Goal: Task Accomplishment & Management: Complete application form

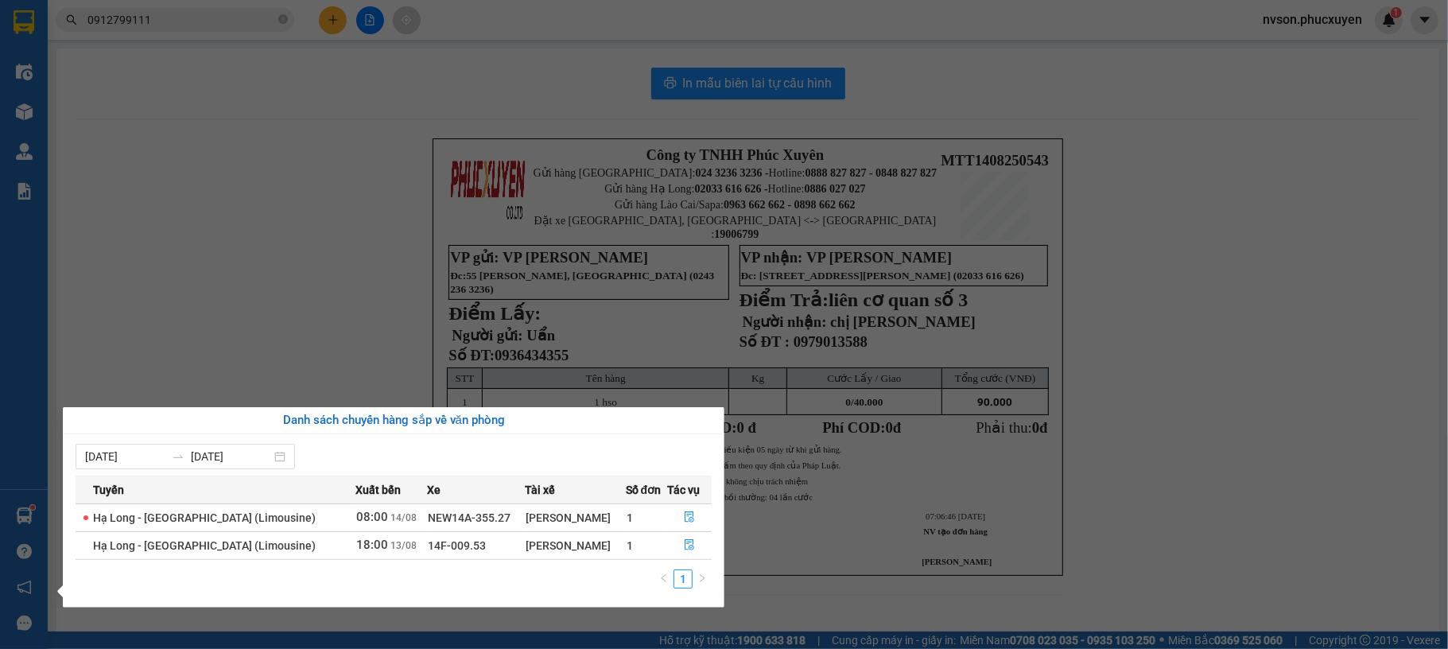
click at [156, 313] on section "Kết quả tìm kiếm ( 19 ) Bộ lọc Mã ĐH Trạng thái Món hàng Thu hộ Tổng cước Chưa …" at bounding box center [724, 324] width 1448 height 649
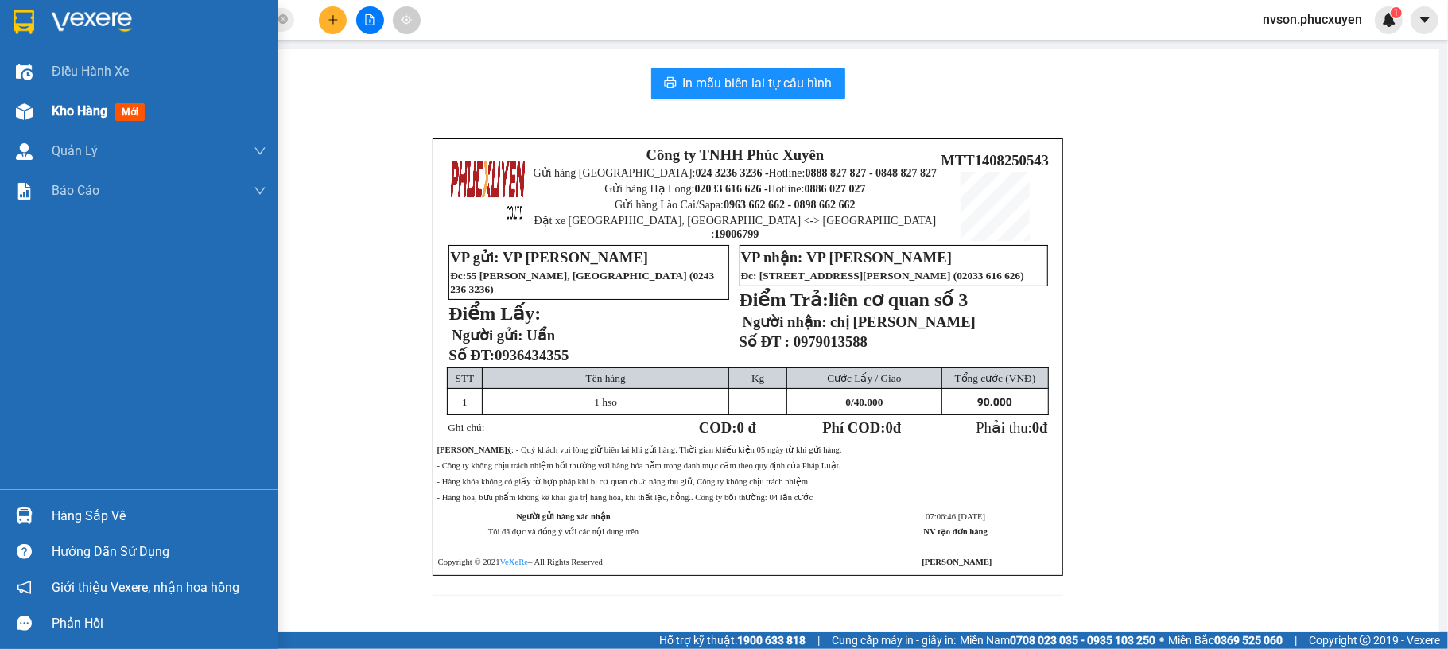
click at [21, 115] on img at bounding box center [24, 111] width 17 height 17
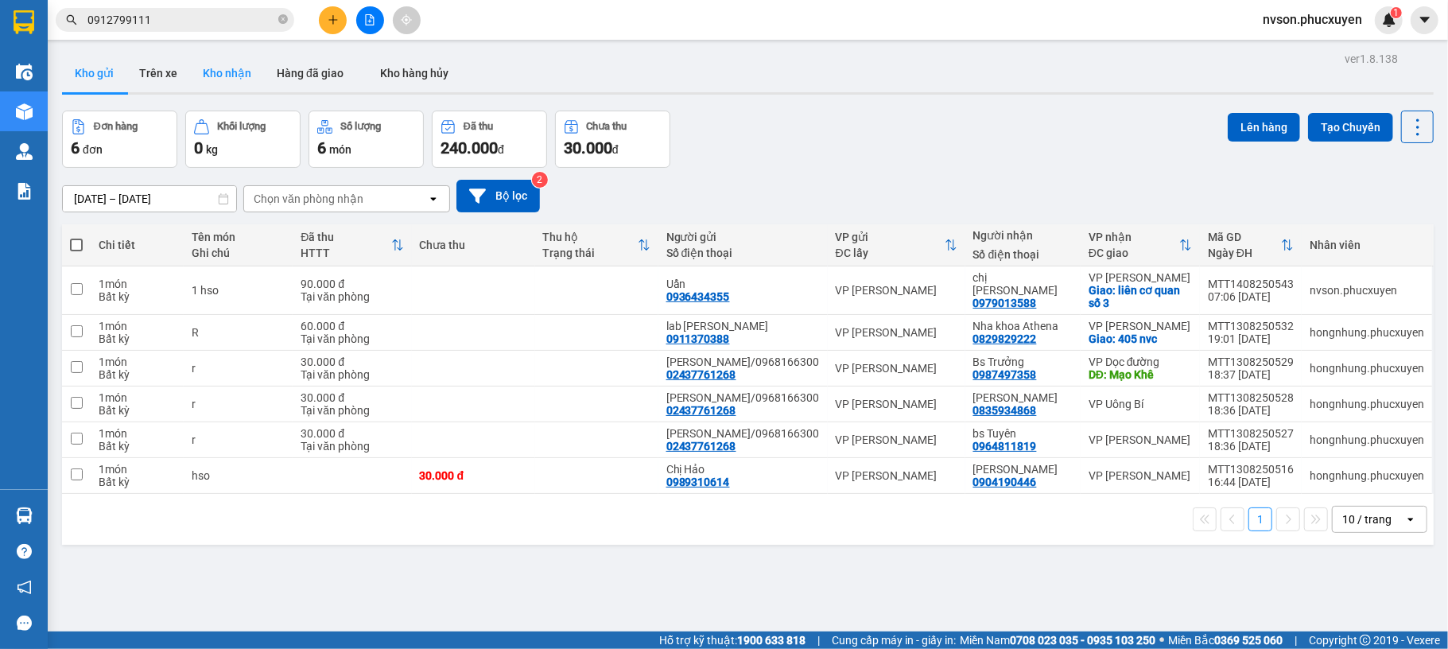
click at [226, 68] on button "Kho nhận" at bounding box center [227, 73] width 74 height 38
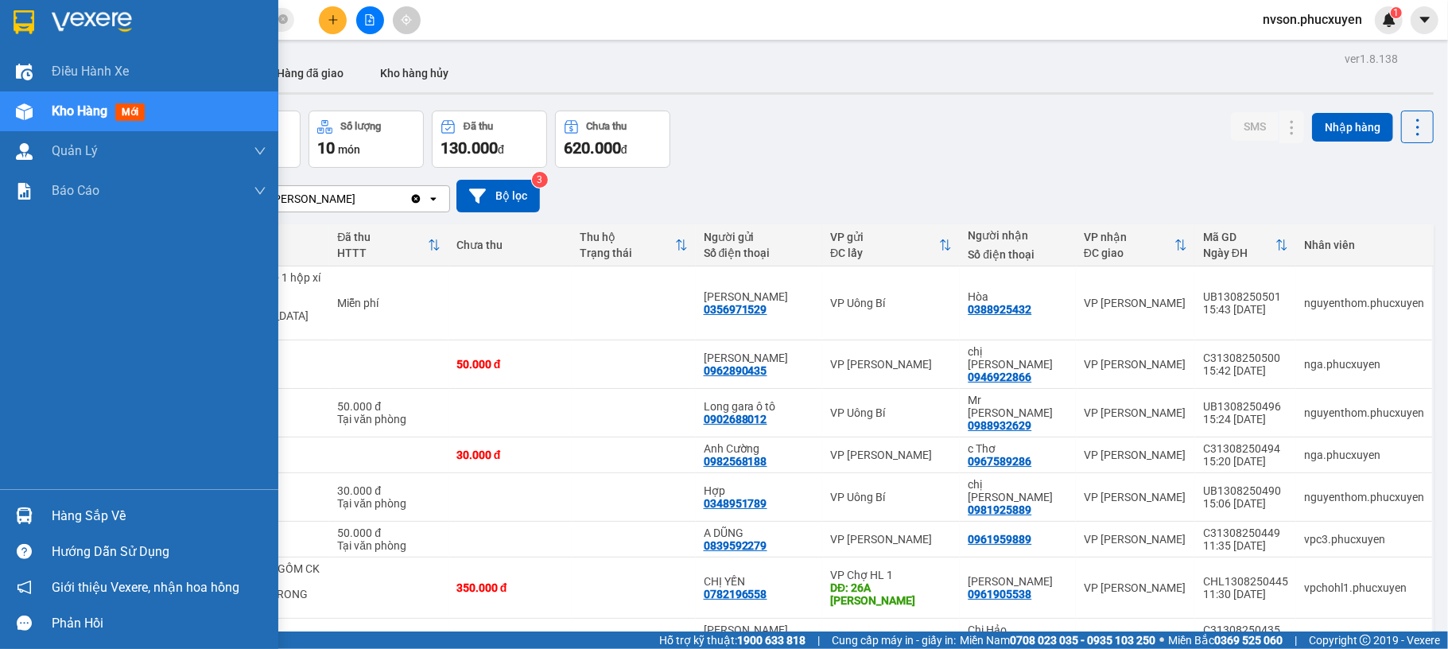
click at [37, 528] on div at bounding box center [24, 516] width 28 height 28
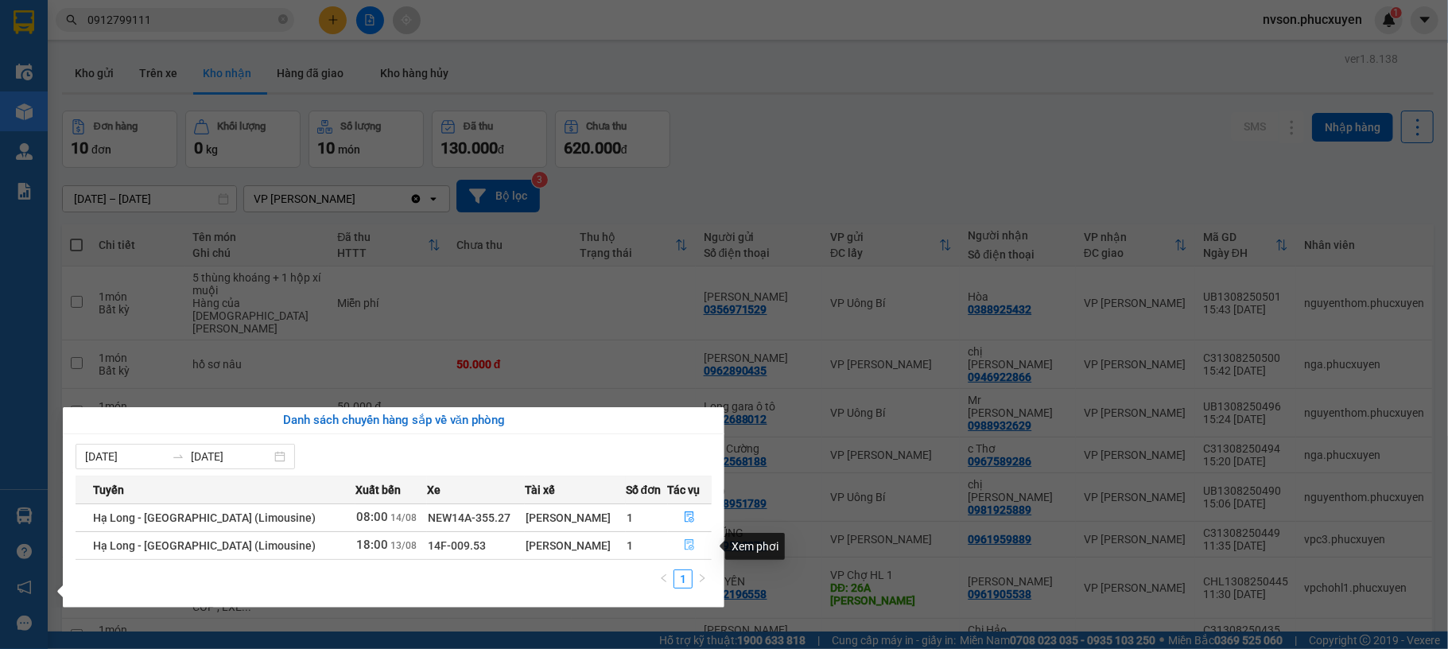
click at [675, 545] on button "button" at bounding box center [690, 545] width 43 height 25
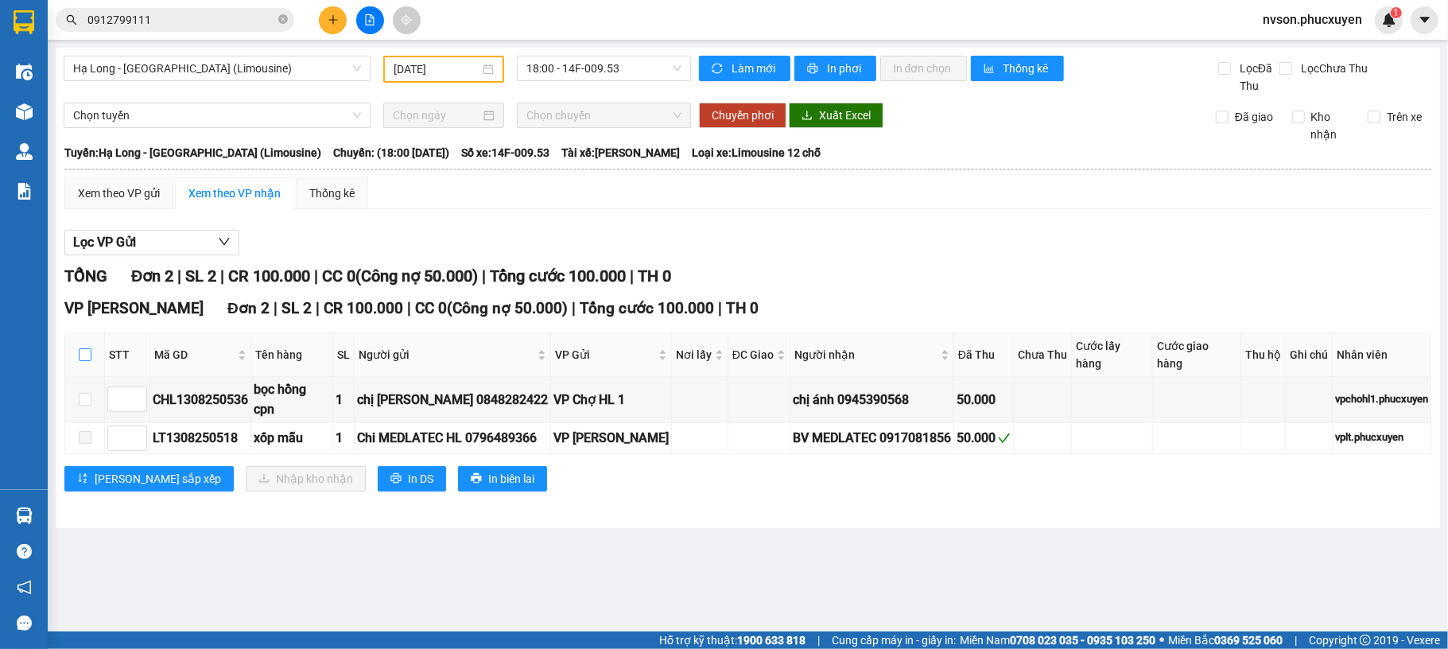
click at [86, 348] on input "checkbox" at bounding box center [85, 354] width 13 height 13
checkbox input "true"
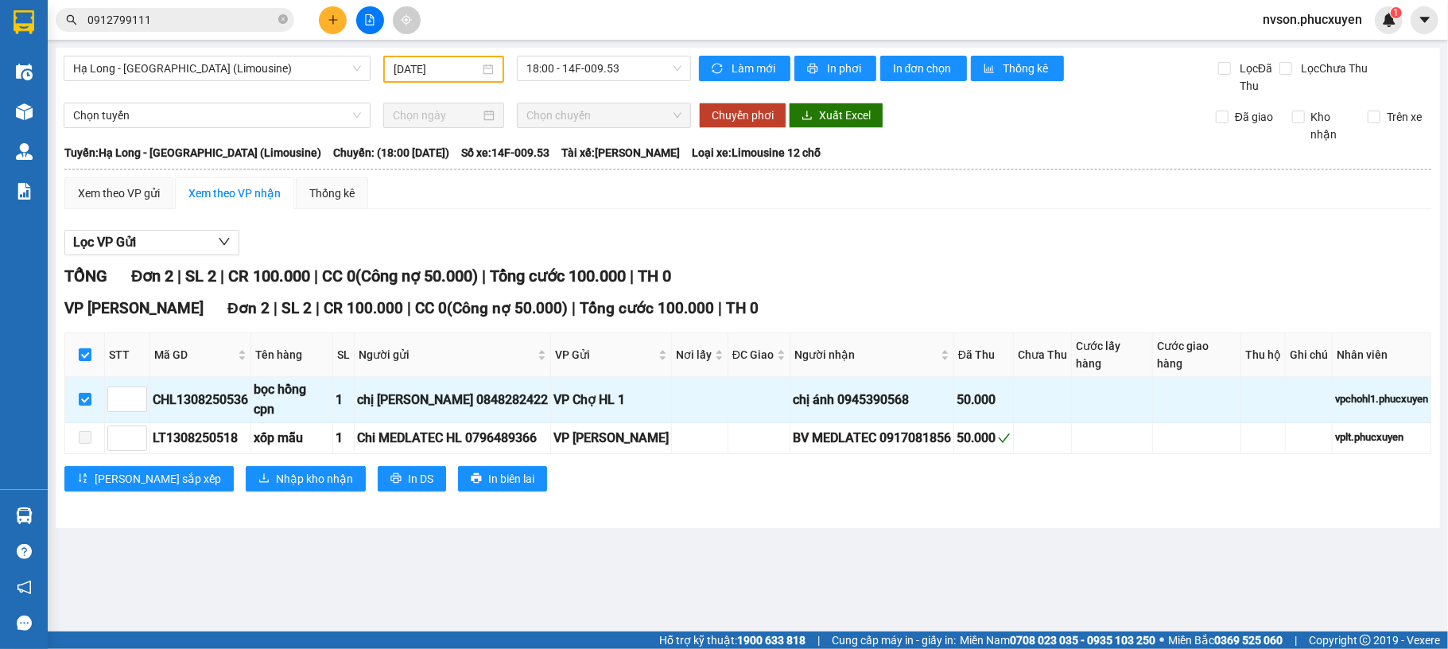
checkbox input "true"
click at [246, 466] on button "Nhập kho nhận" at bounding box center [306, 478] width 120 height 25
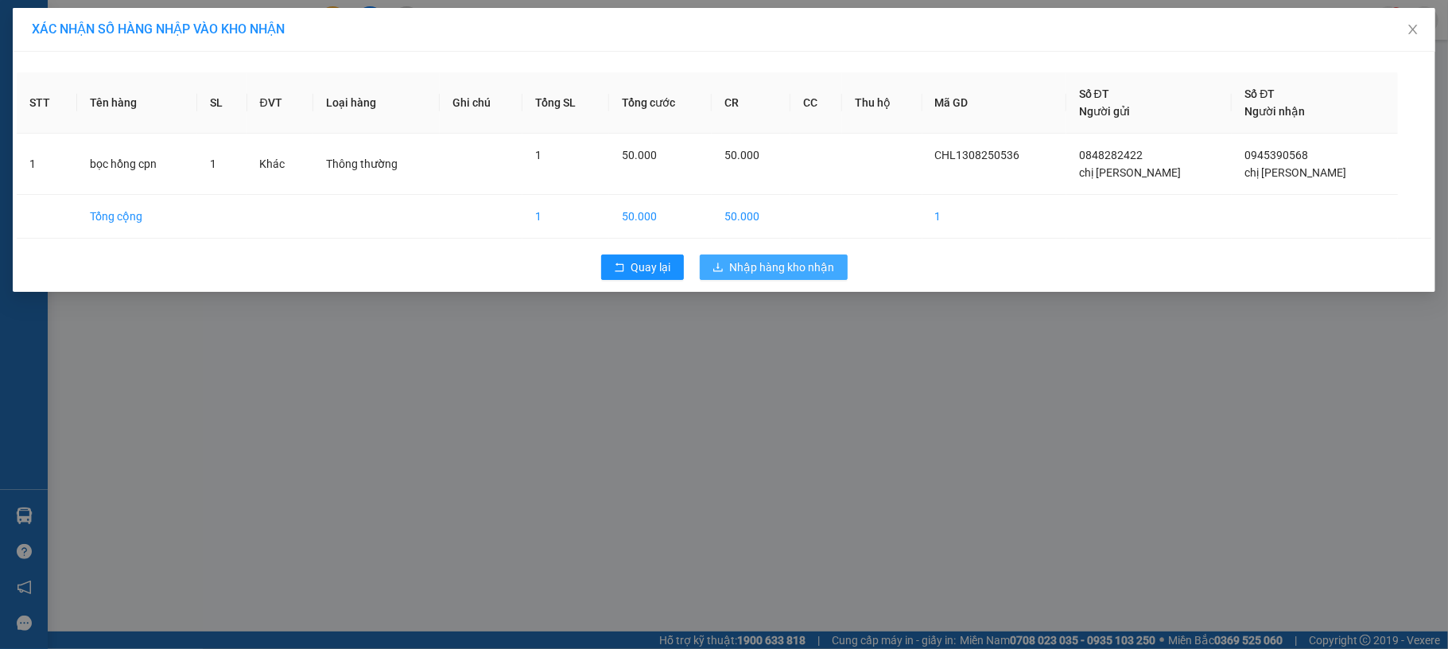
click at [787, 275] on span "Nhập hàng kho nhận" at bounding box center [782, 267] width 105 height 17
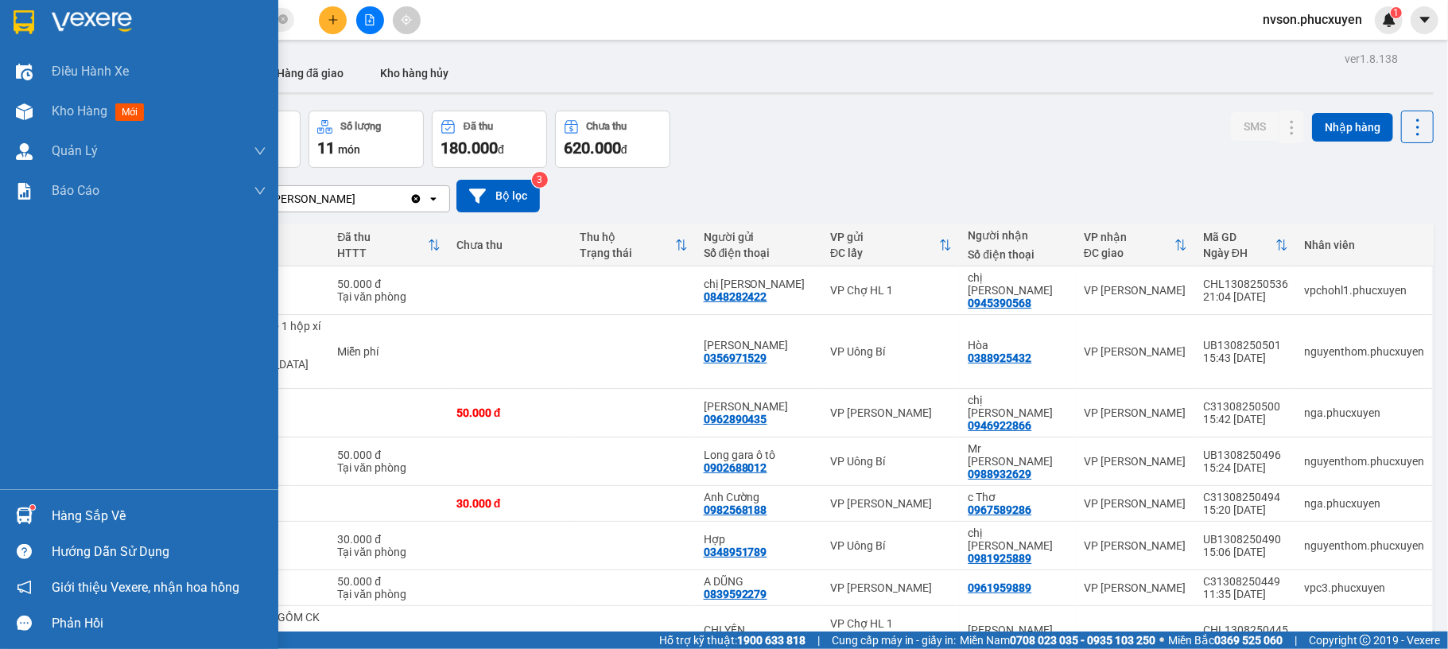
click at [27, 500] on div "Hàng sắp về" at bounding box center [139, 516] width 278 height 36
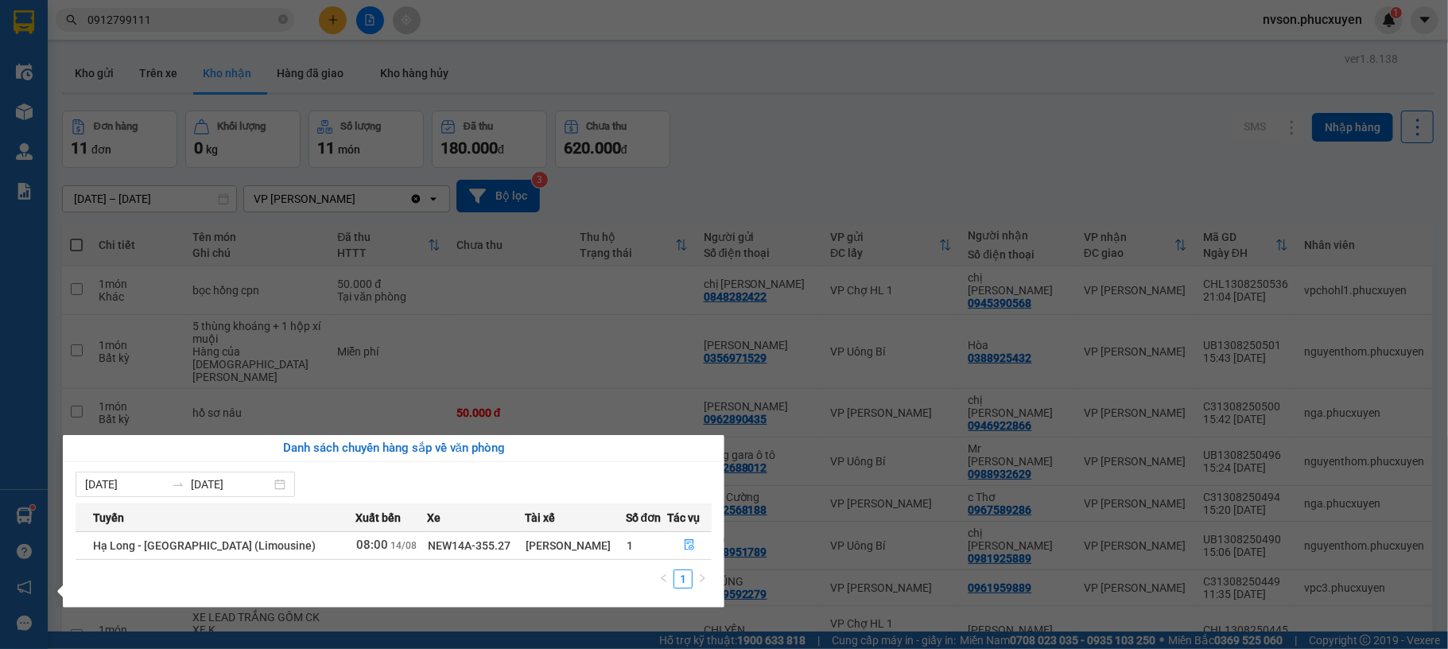
click at [774, 93] on section "Kết quả tìm kiếm ( 19 ) Bộ lọc Mã ĐH Trạng thái Món hàng Thu hộ Tổng cước Chưa …" at bounding box center [724, 324] width 1448 height 649
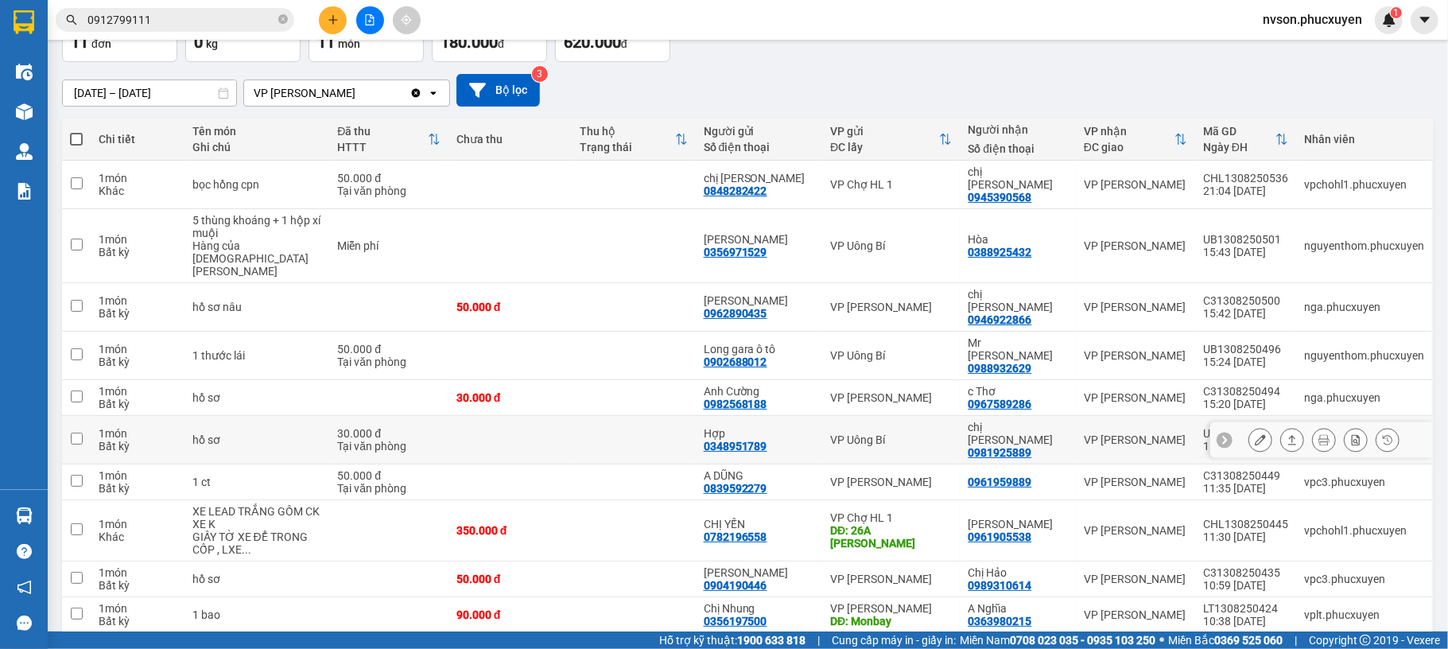
scroll to position [150, 0]
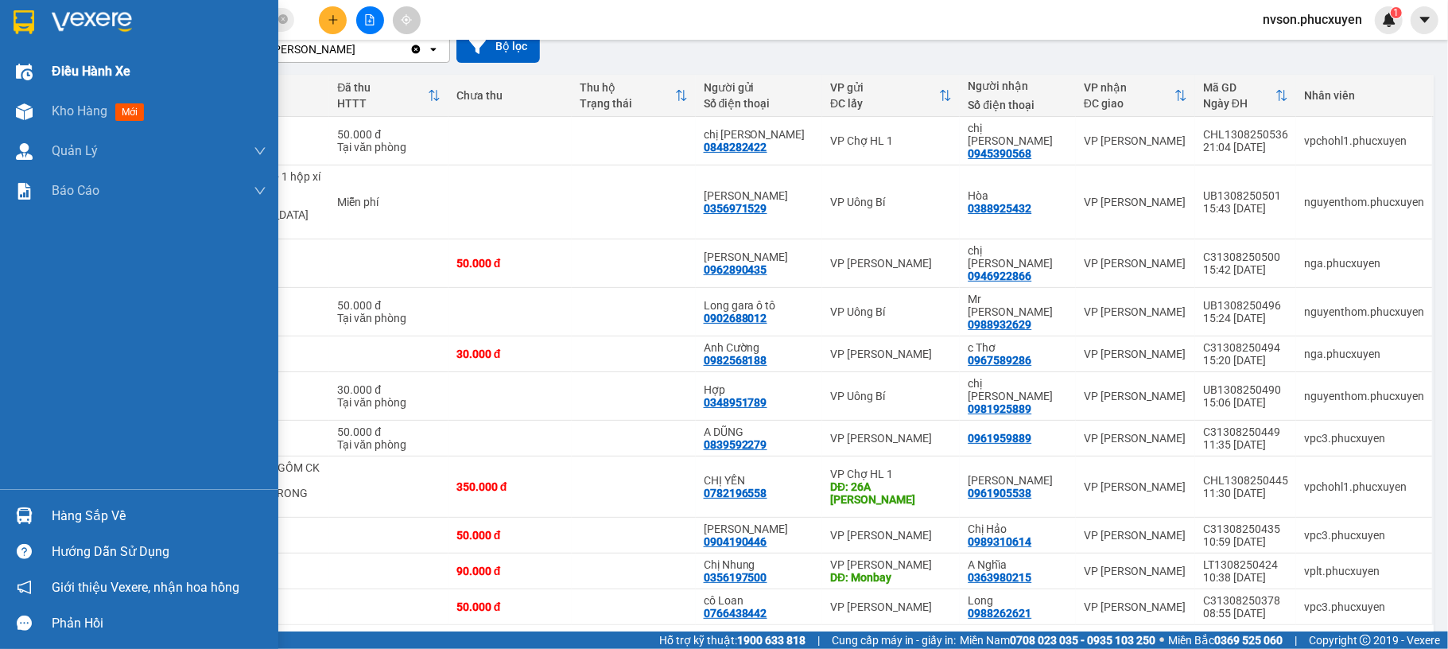
click at [27, 89] on div "Điều hành xe" at bounding box center [139, 72] width 278 height 40
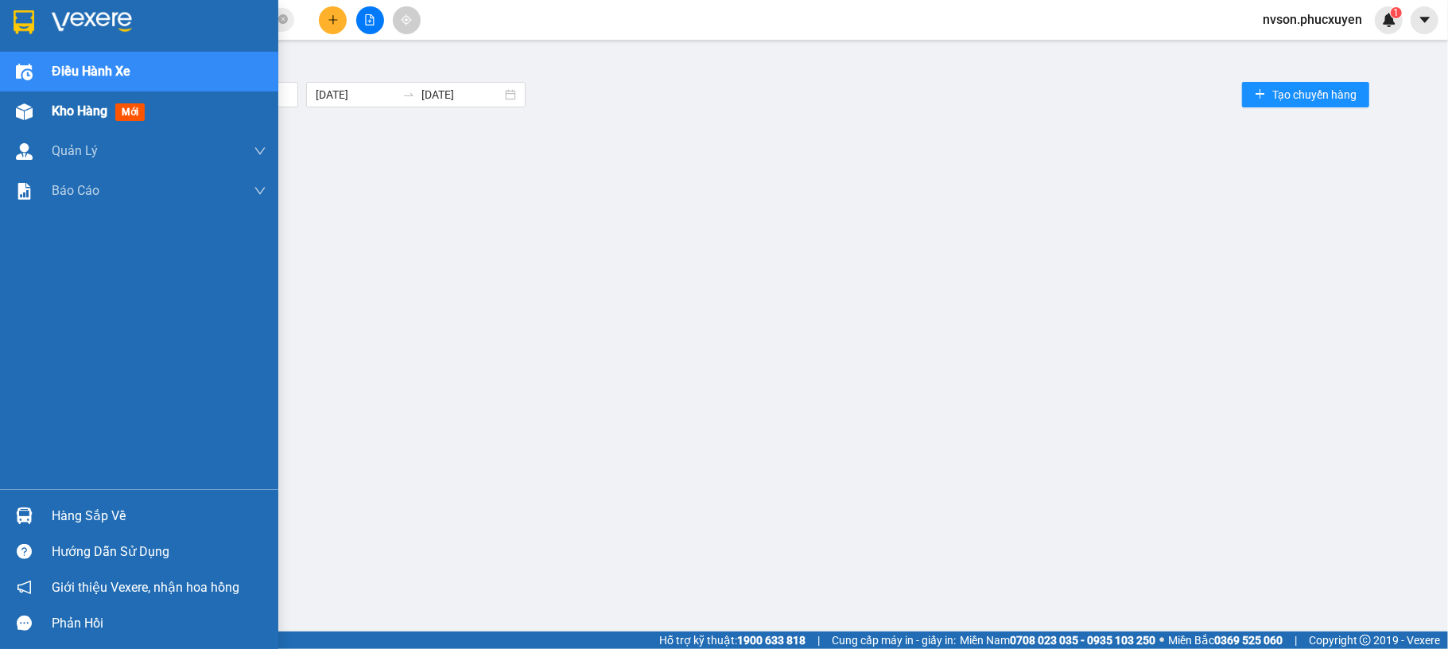
click at [35, 106] on div at bounding box center [24, 112] width 28 height 28
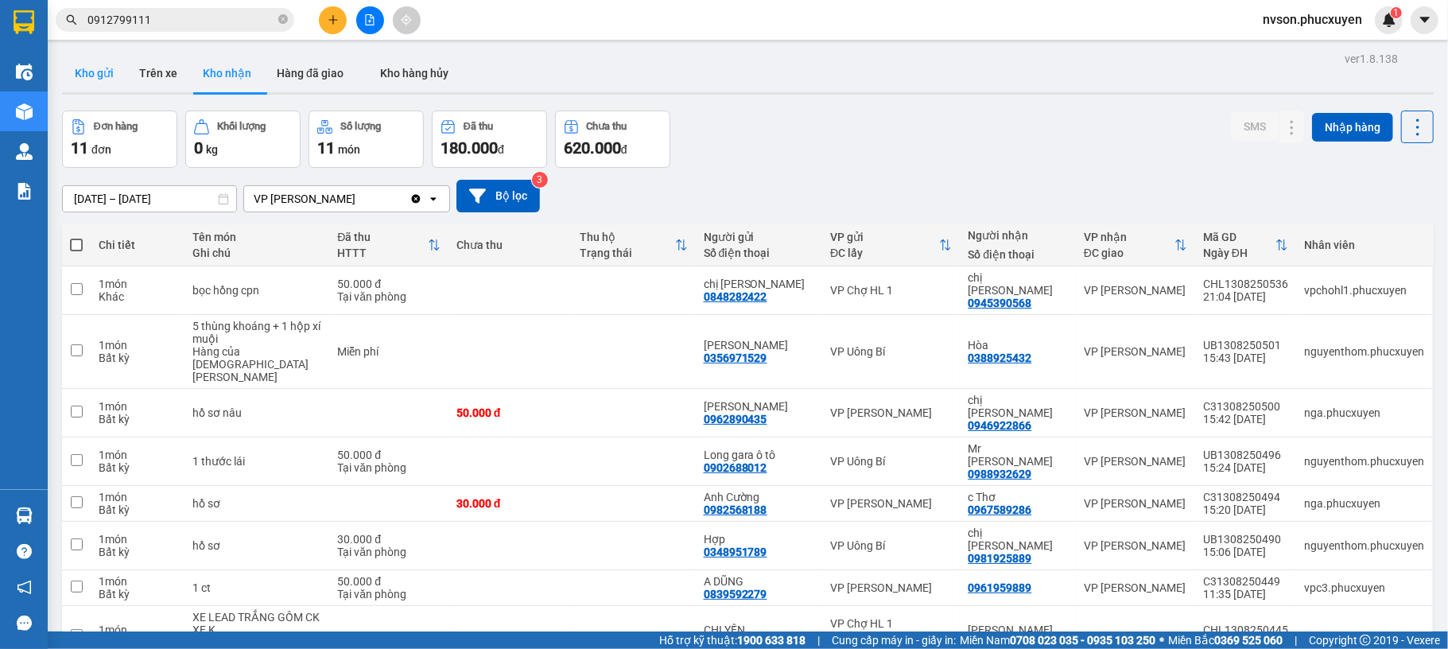
click at [109, 71] on button "Kho gửi" at bounding box center [94, 73] width 64 height 38
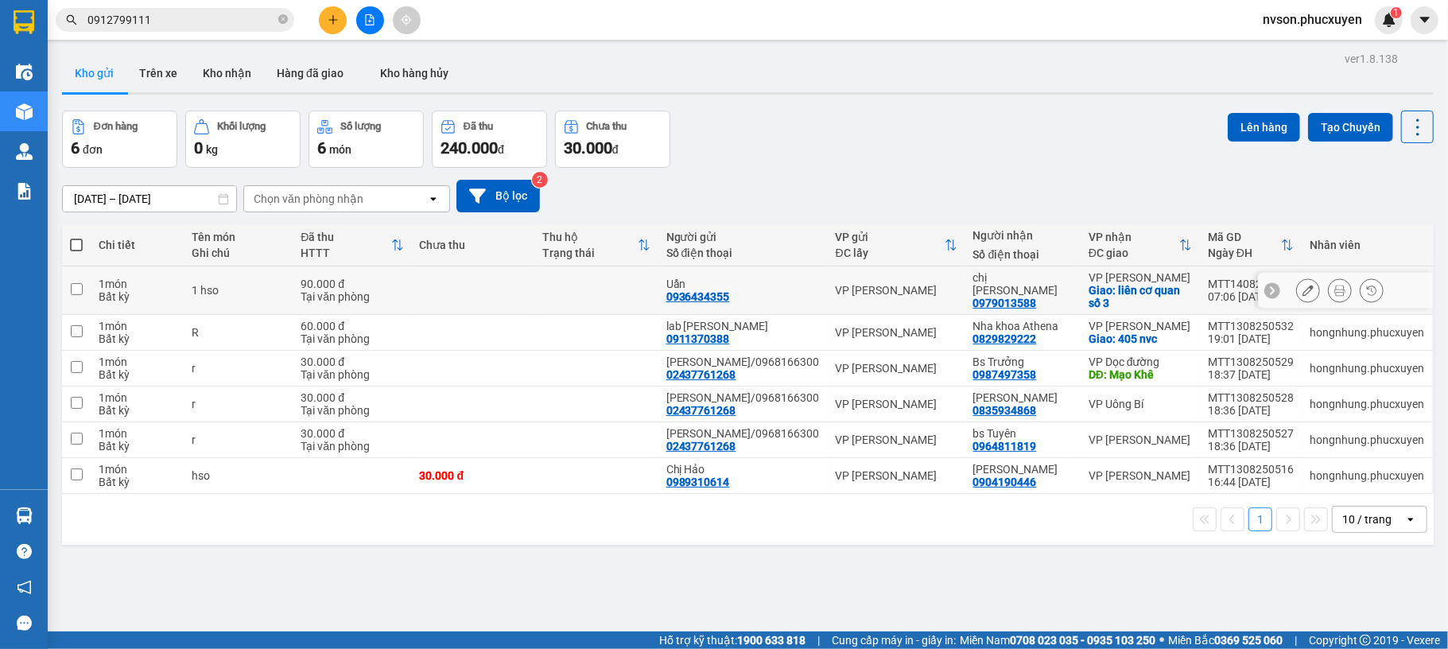
click at [579, 297] on td at bounding box center [596, 290] width 123 height 49
checkbox input "true"
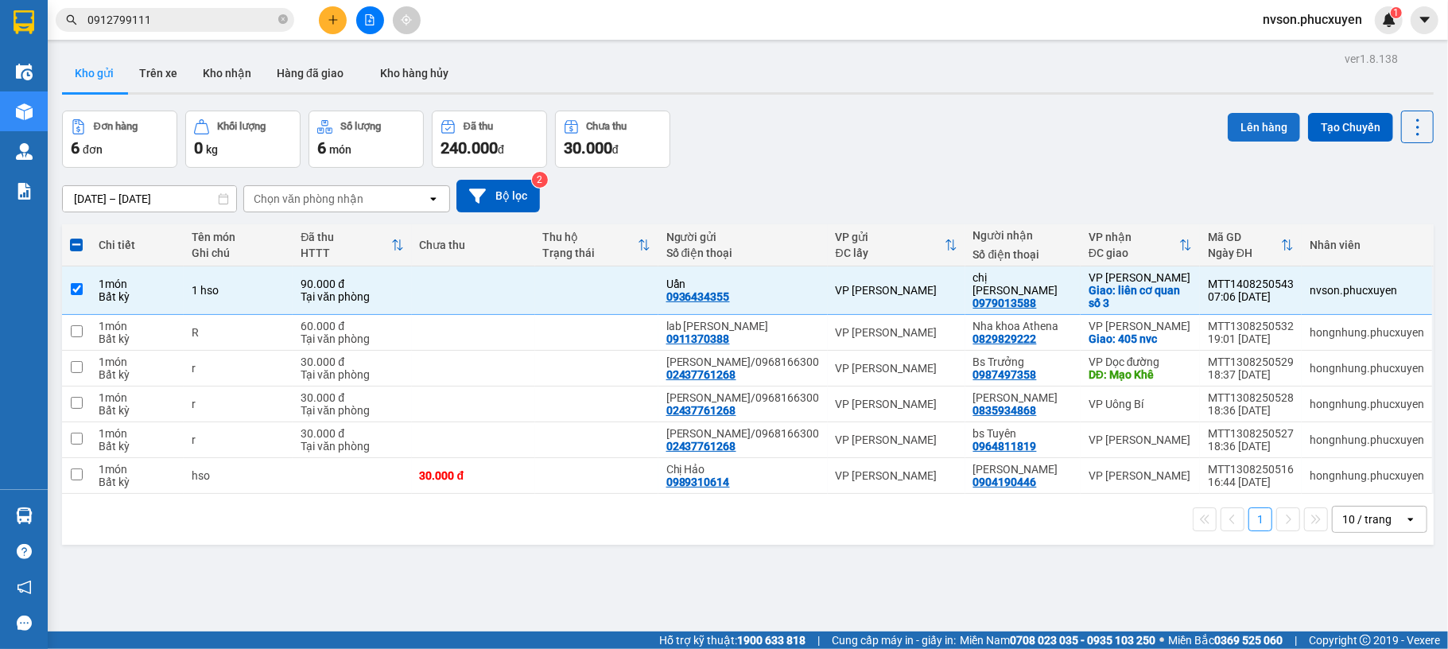
click at [1228, 134] on button "Lên hàng" at bounding box center [1264, 127] width 72 height 29
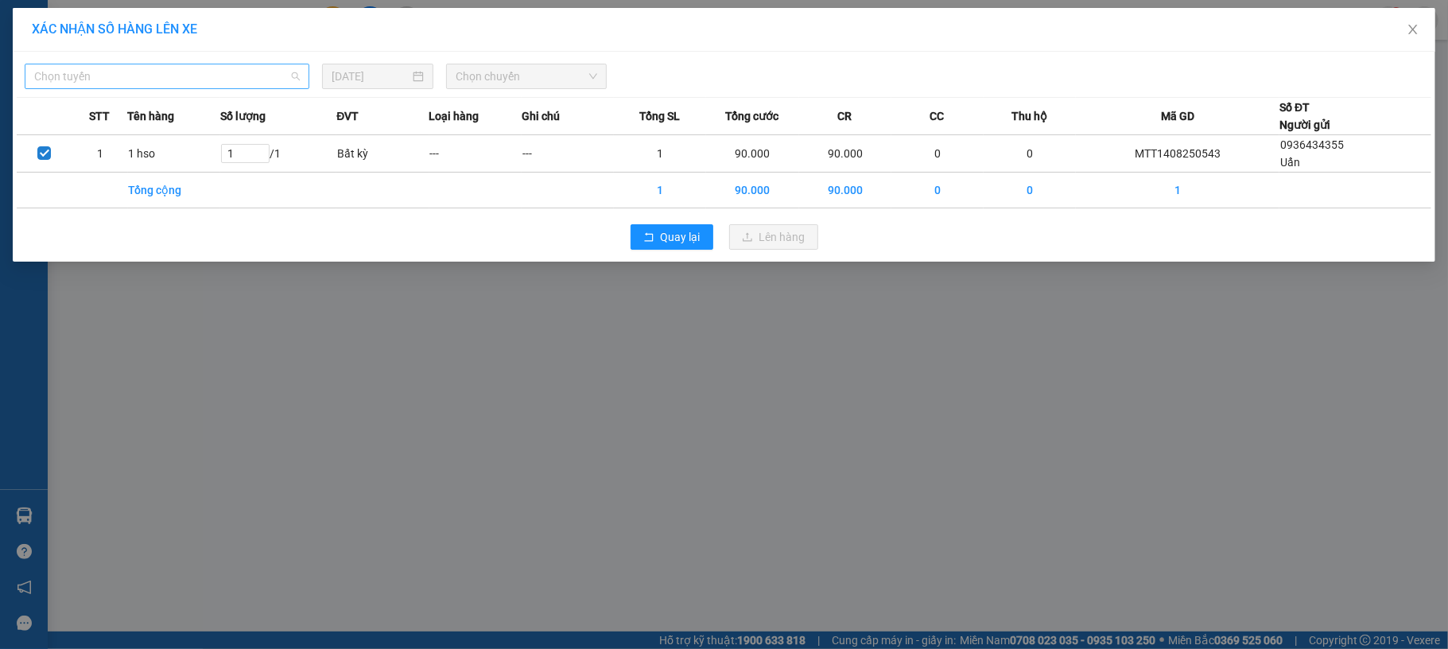
click at [274, 70] on span "Chọn tuyến" at bounding box center [167, 76] width 266 height 24
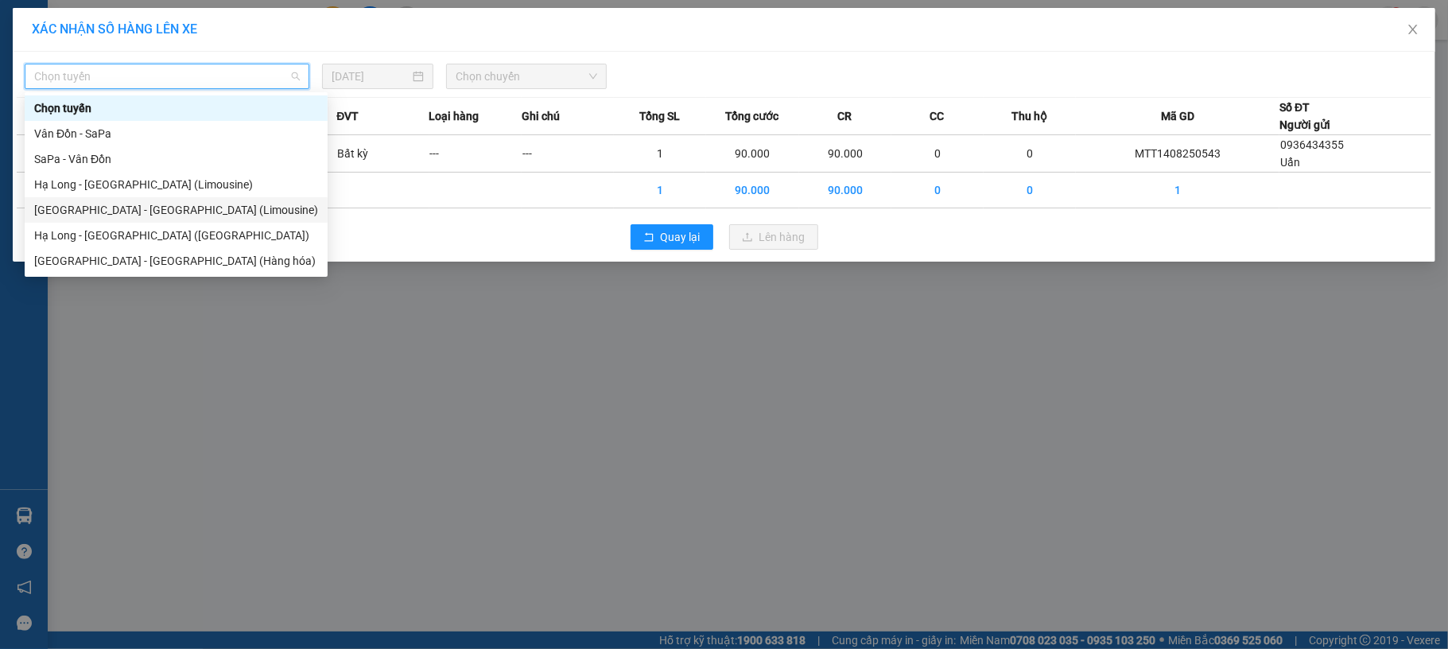
click at [164, 213] on div "[GEOGRAPHIC_DATA] - [GEOGRAPHIC_DATA] (Limousine)" at bounding box center [176, 209] width 284 height 17
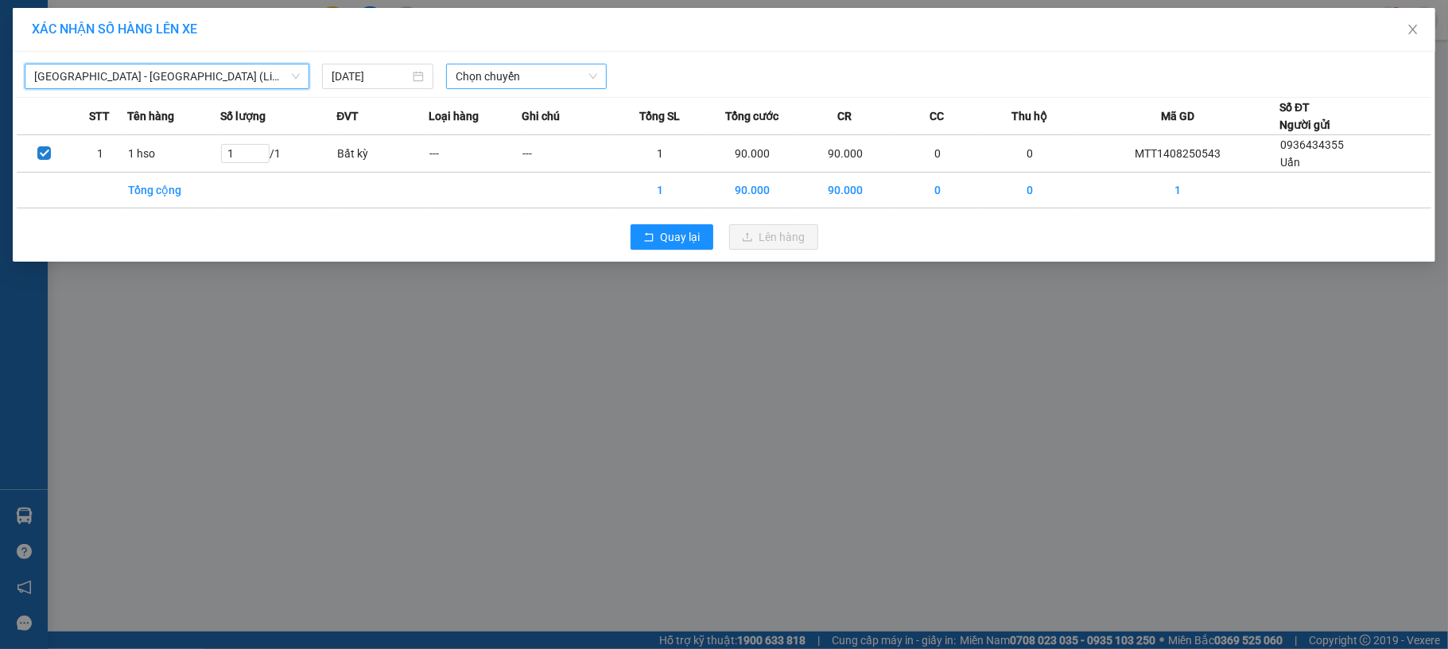
click at [538, 75] on span "Chọn chuyến" at bounding box center [527, 76] width 142 height 24
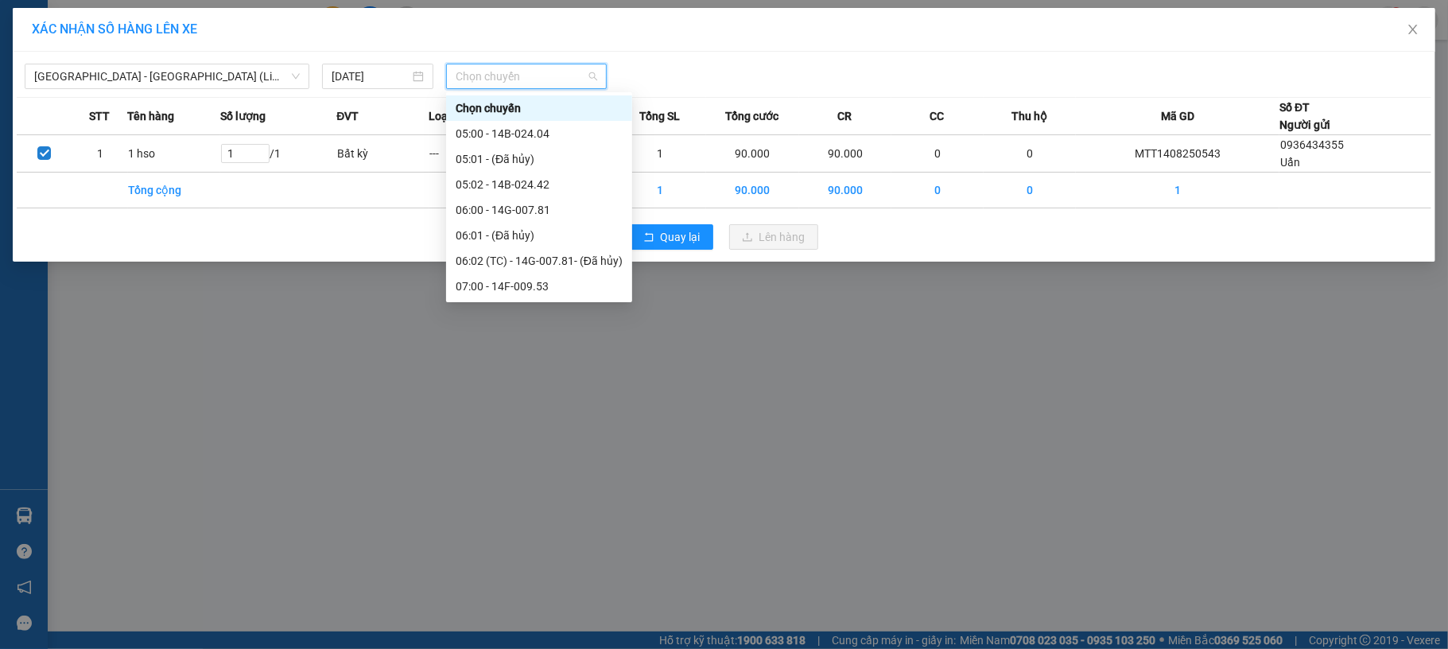
scroll to position [212, 0]
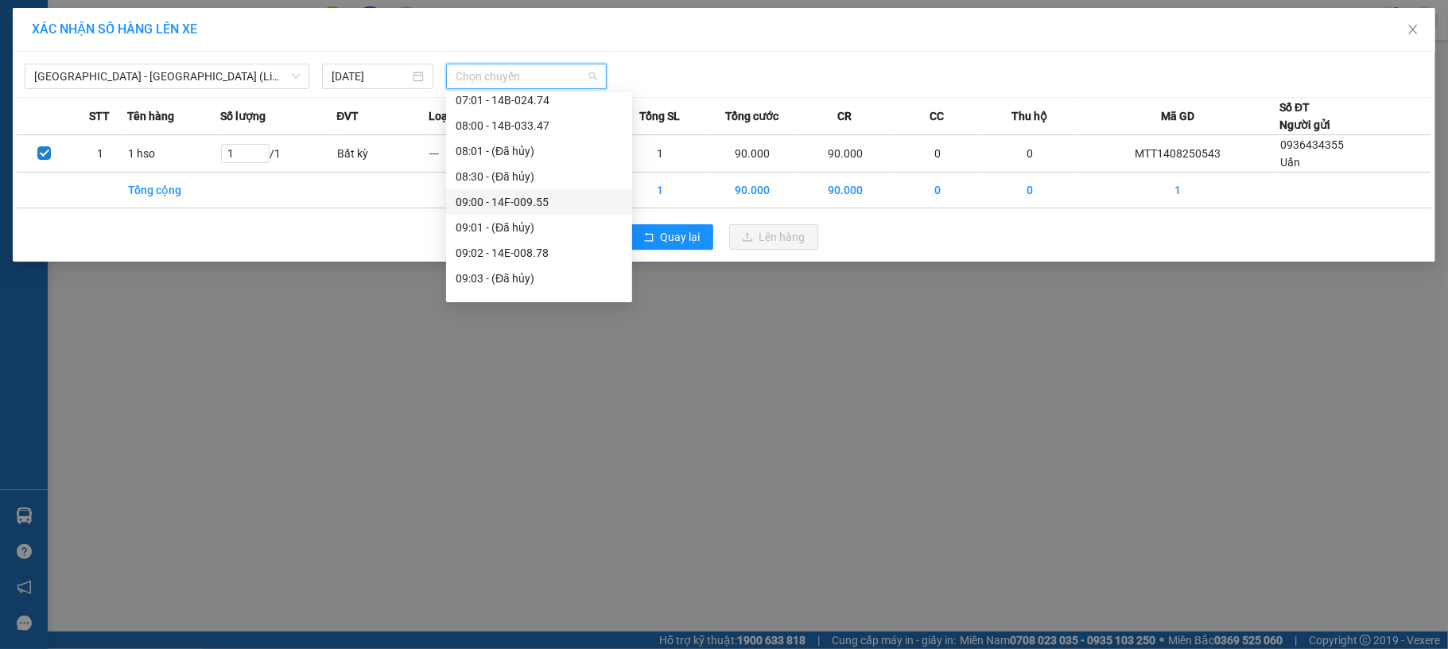
click at [507, 199] on div "09:00 - 14F-009.55" at bounding box center [539, 201] width 167 height 17
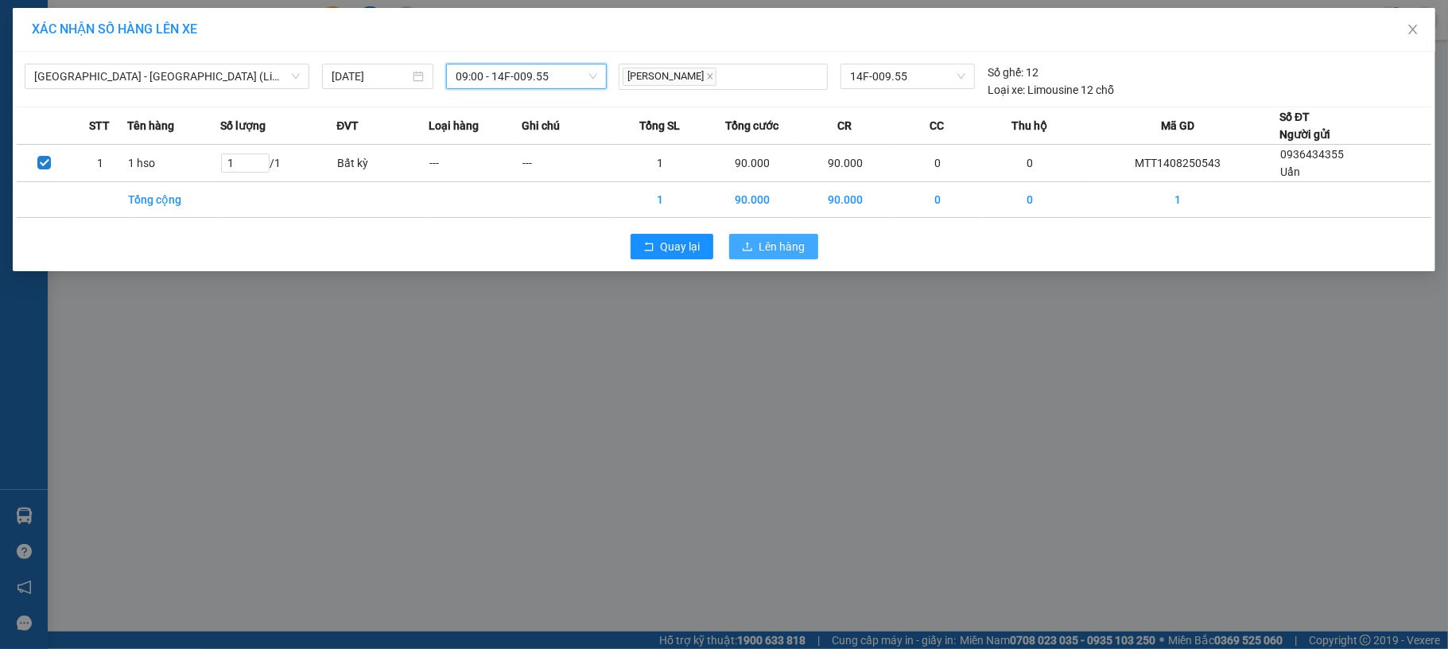
click at [786, 243] on span "Lên hàng" at bounding box center [783, 246] width 46 height 17
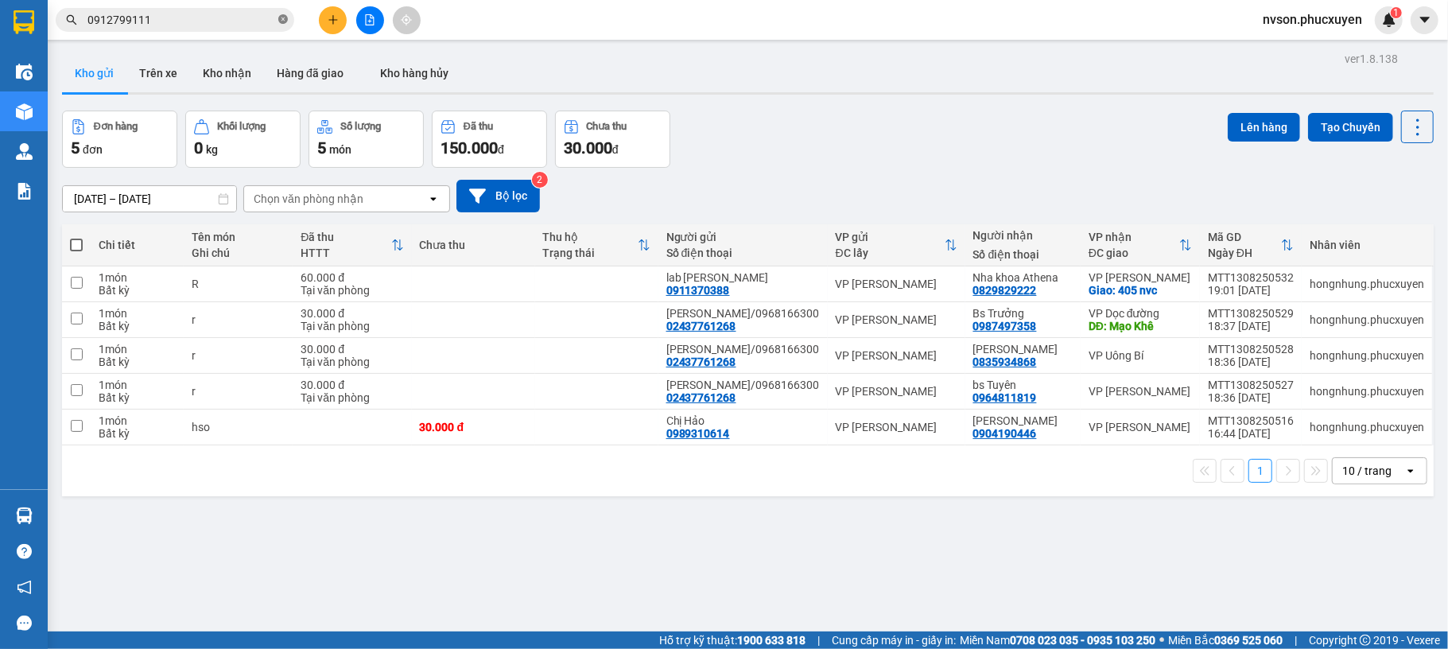
click at [278, 19] on icon "close-circle" at bounding box center [283, 19] width 10 height 10
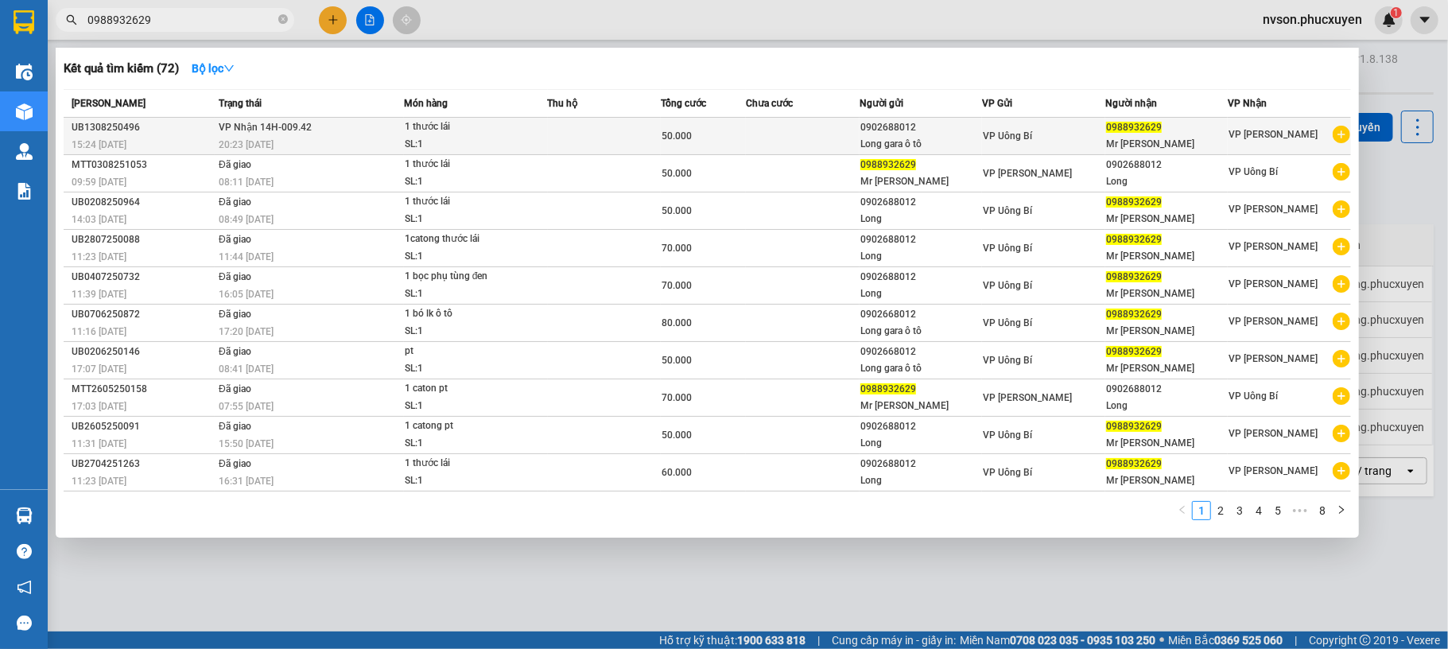
type input "0988932629"
click at [619, 138] on td at bounding box center [605, 136] width 114 height 37
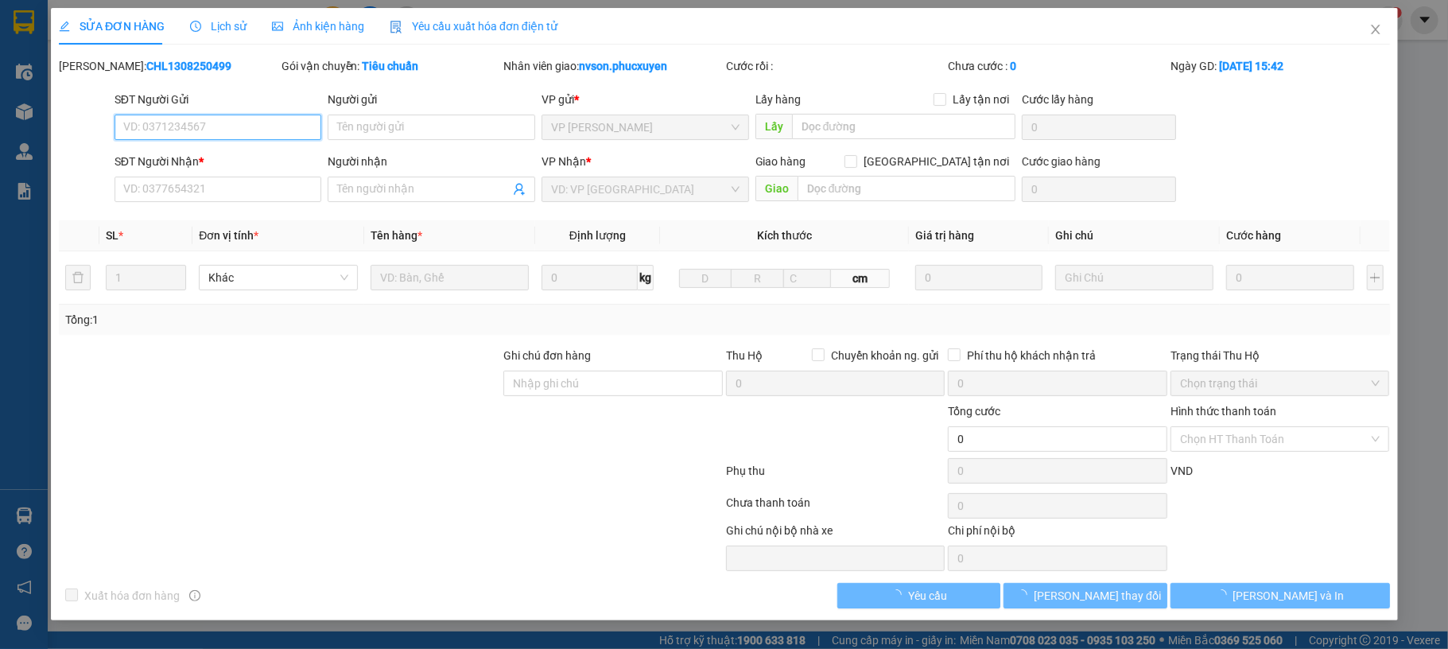
type input "0902688012"
type input "Long gara ô tô"
type input "0988932629"
type input "Mr [PERSON_NAME]"
type input "50.000"
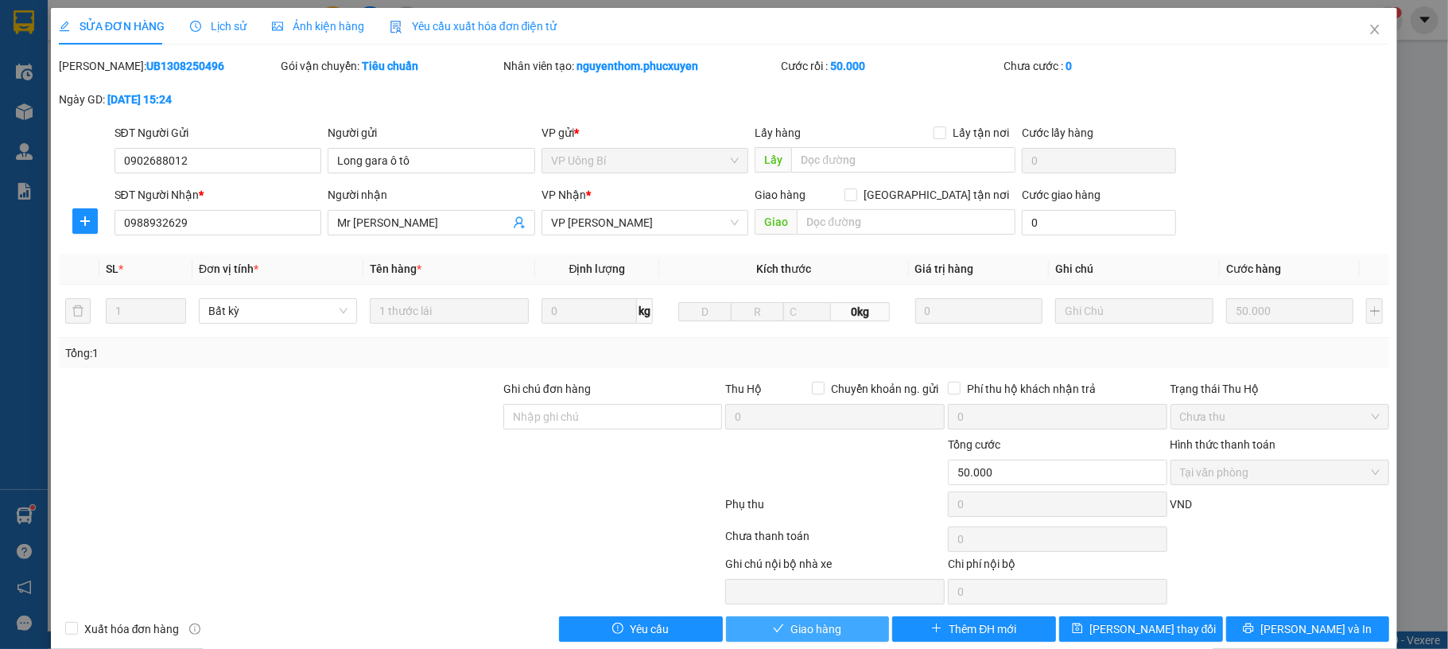
drag, startPoint x: 619, startPoint y: 138, endPoint x: 755, endPoint y: 636, distance: 516.2
click at [755, 636] on button "Giao hàng" at bounding box center [808, 628] width 164 height 25
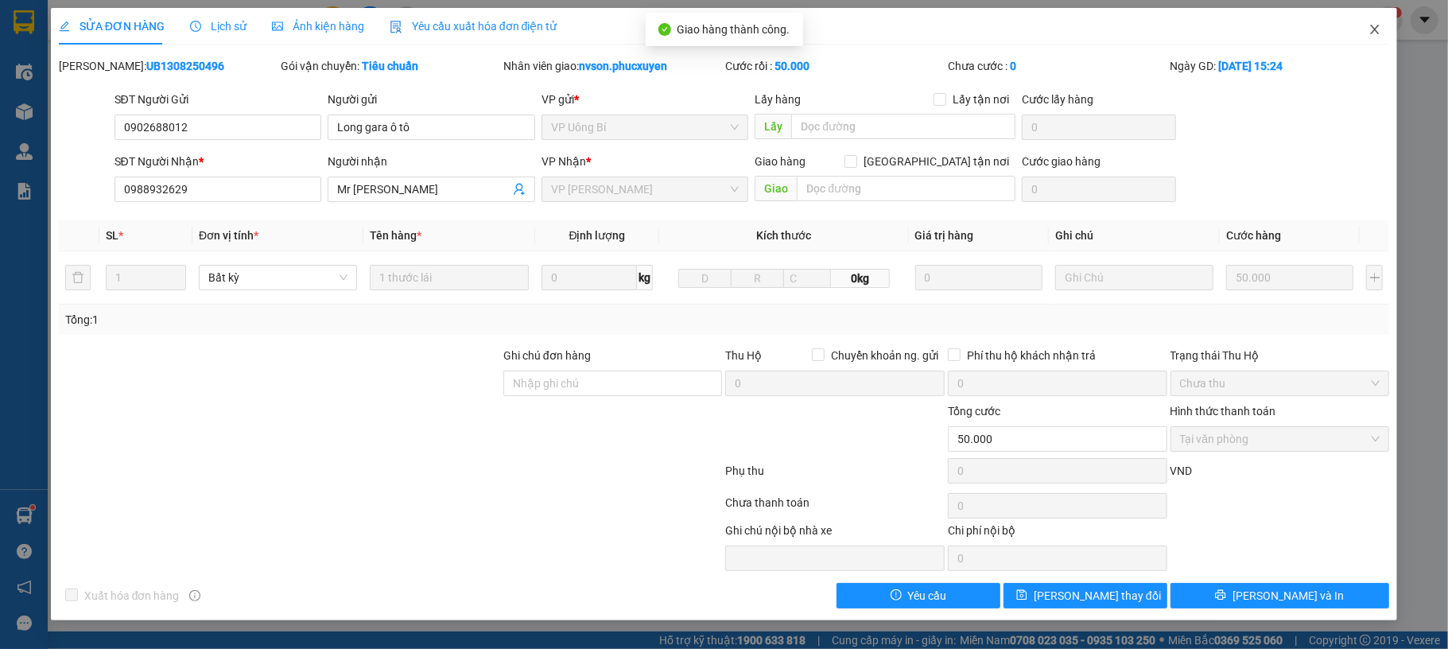
click at [1378, 33] on icon "close" at bounding box center [1375, 30] width 9 height 10
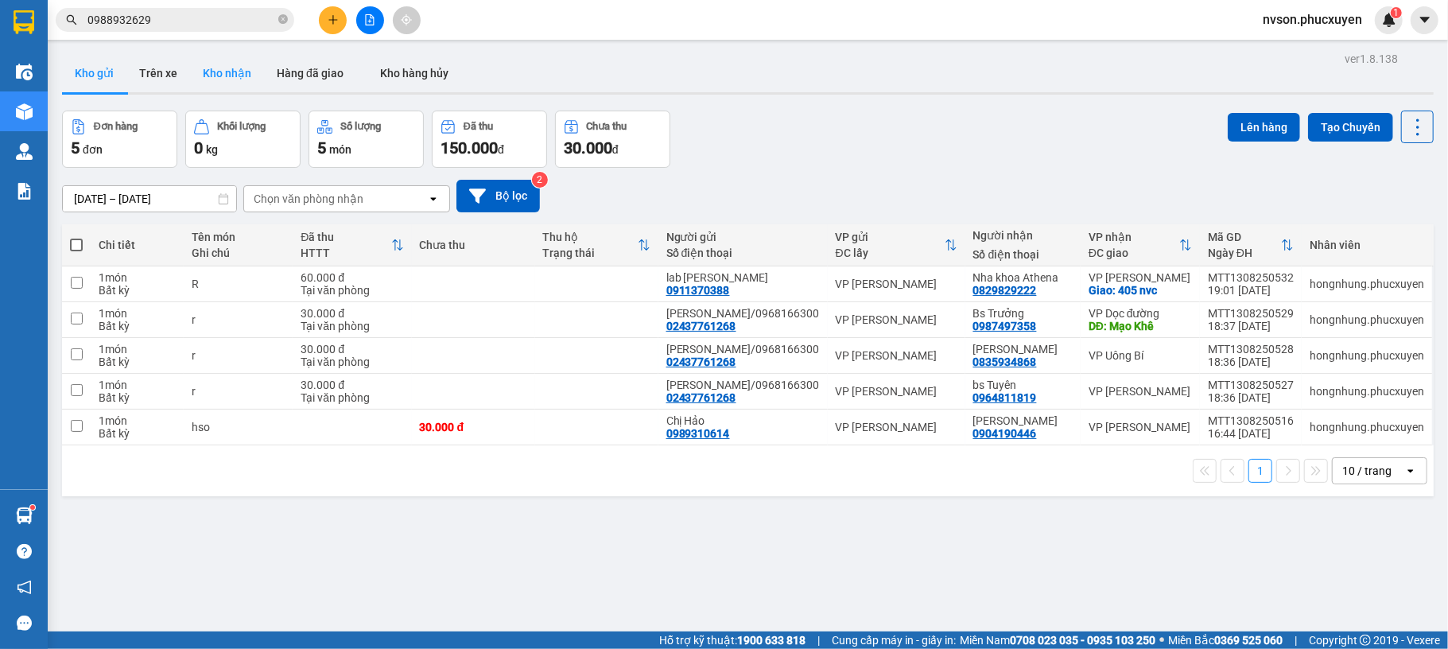
click at [204, 83] on button "Kho nhận" at bounding box center [227, 73] width 74 height 38
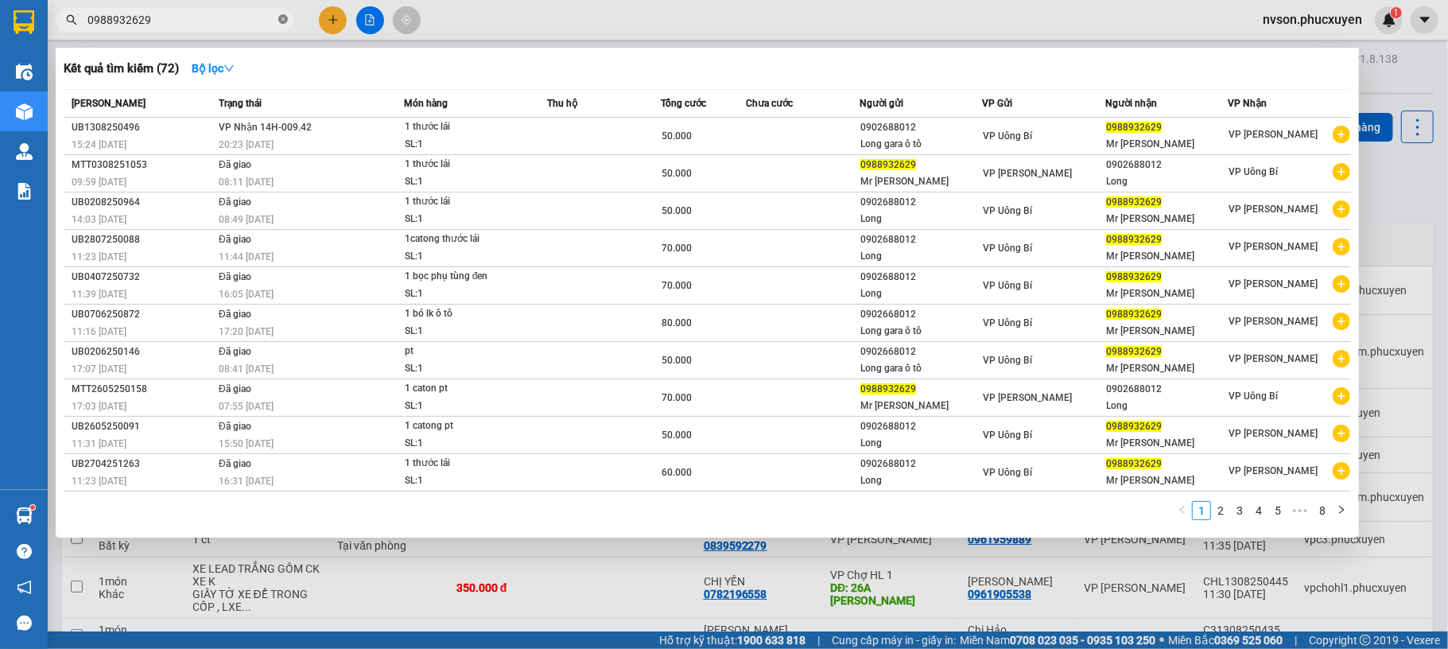
click at [286, 23] on icon "close-circle" at bounding box center [283, 19] width 10 height 10
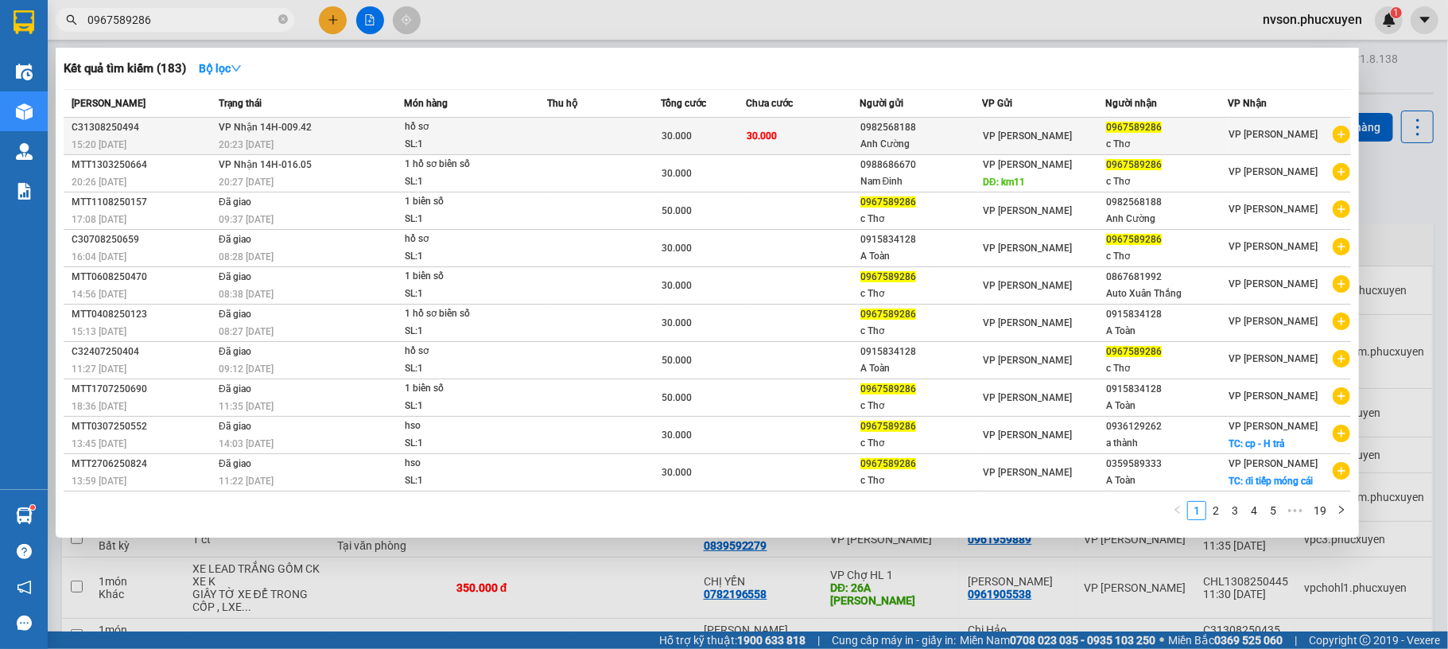
type input "0967589286"
click at [488, 148] on div "SL: 1" at bounding box center [464, 144] width 119 height 17
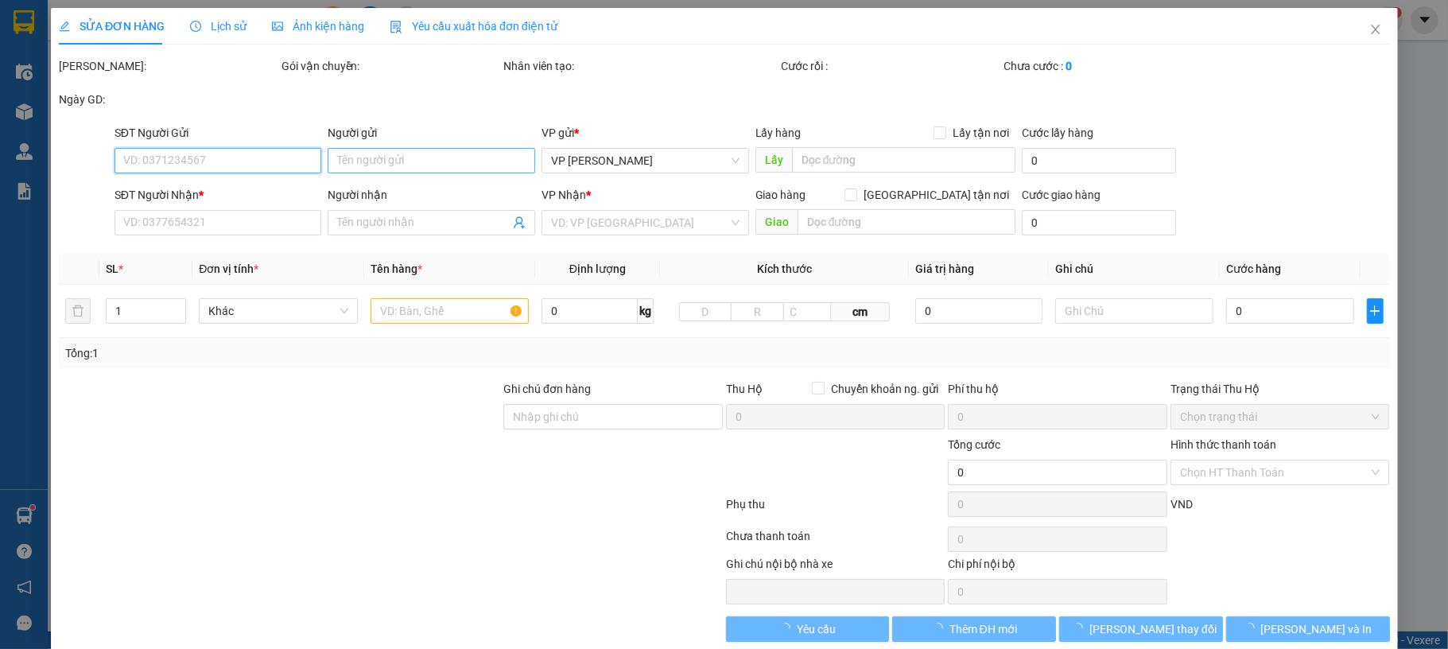
type input "0982568188"
type input "Anh Cường"
type input "0967589286"
type input "c Thơ"
type input "30.000"
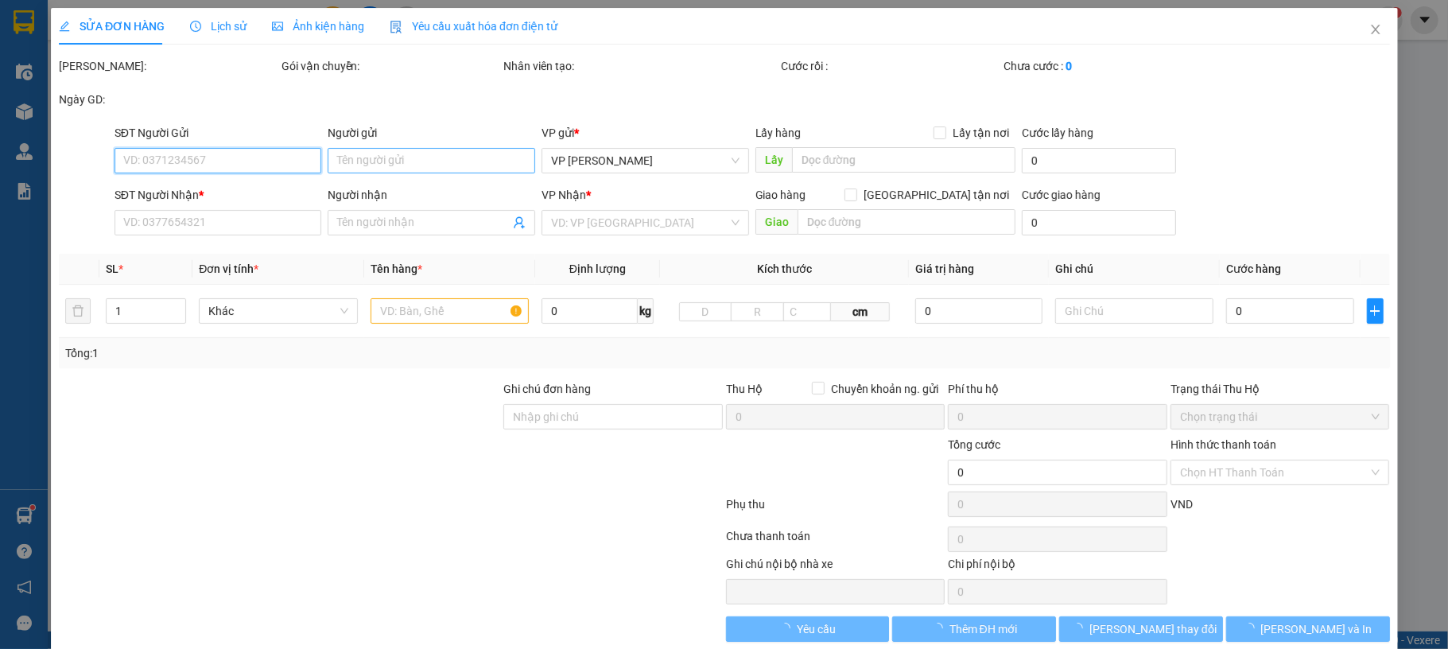
type input "30.000"
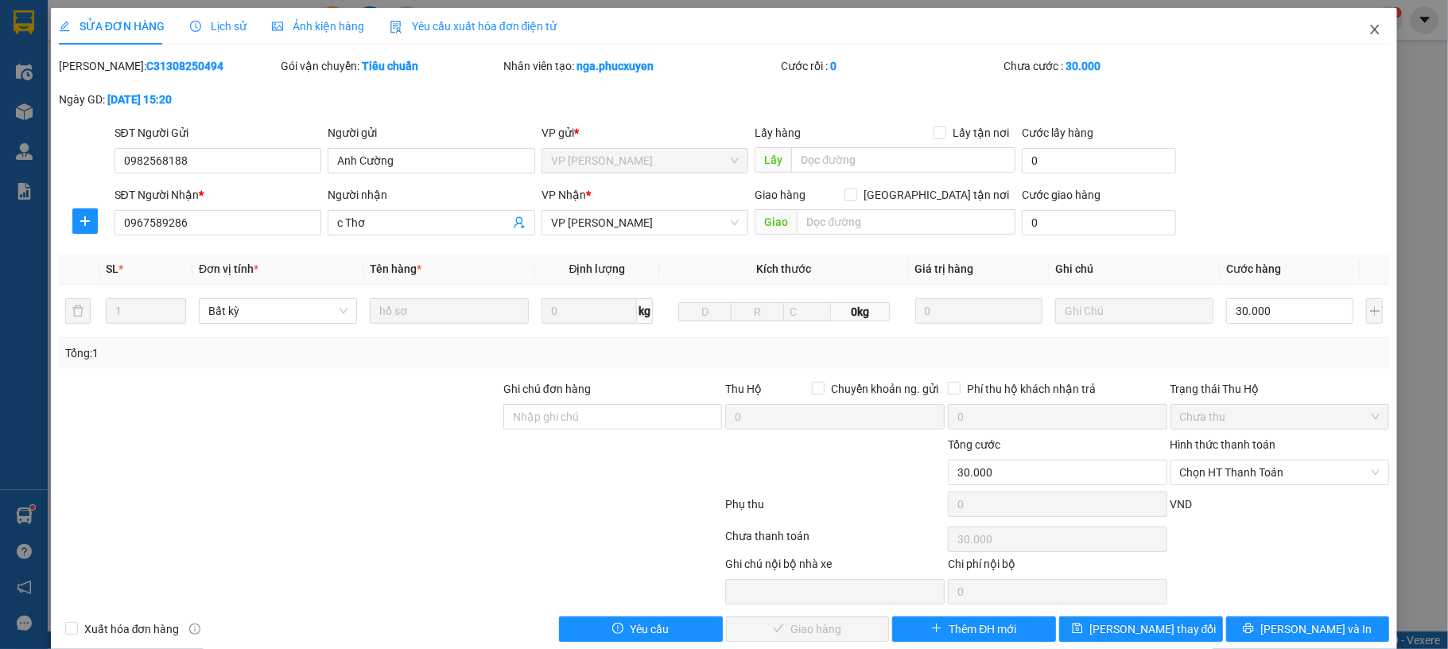
click at [1366, 27] on span "Close" at bounding box center [1375, 30] width 45 height 45
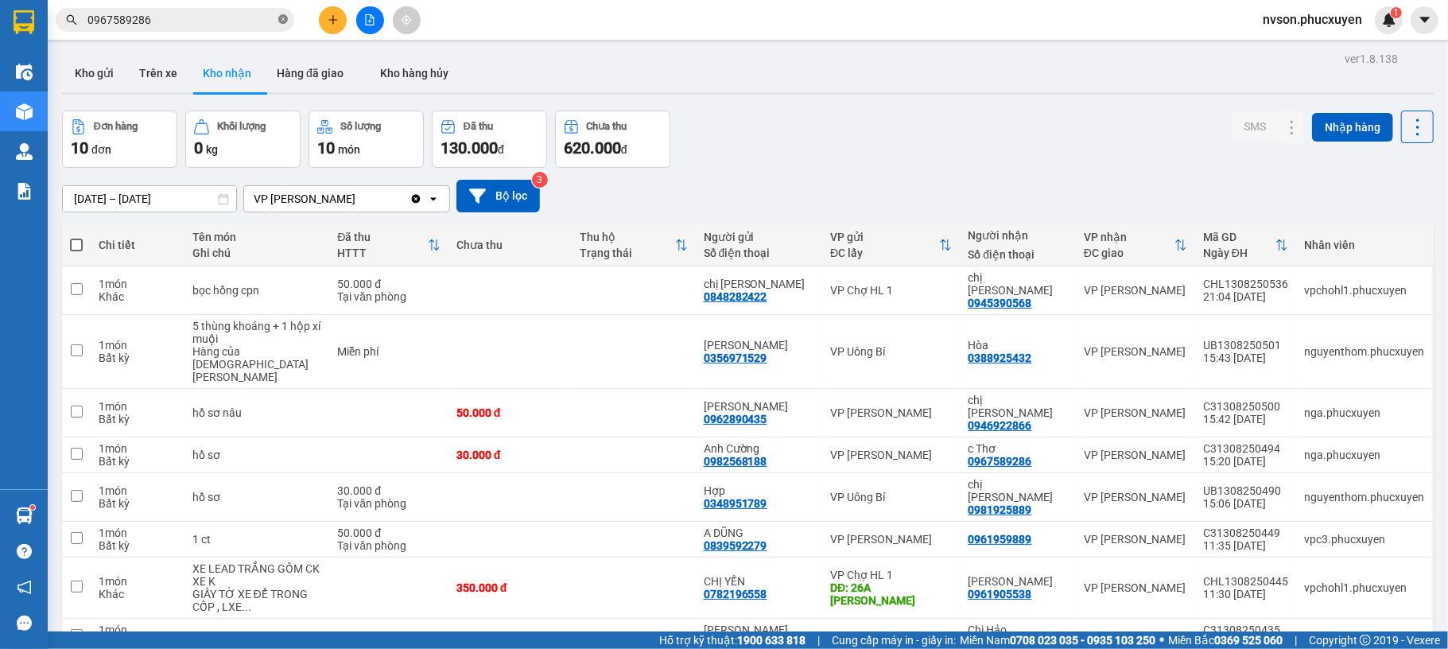
click at [281, 19] on icon "close-circle" at bounding box center [283, 19] width 10 height 10
click at [215, 19] on input "text" at bounding box center [181, 19] width 188 height 17
click at [939, 437] on td "VP [PERSON_NAME]" at bounding box center [891, 455] width 138 height 36
checkbox input "true"
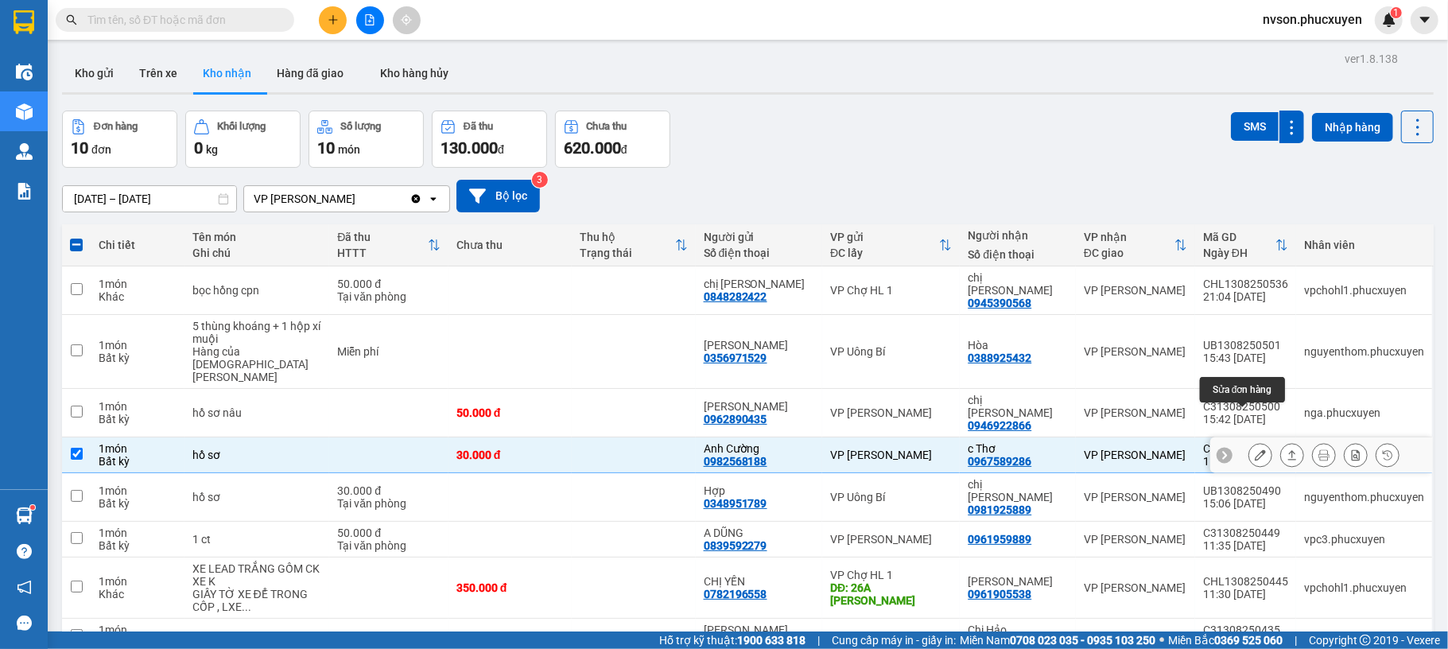
click at [1250, 441] on button at bounding box center [1261, 455] width 22 height 28
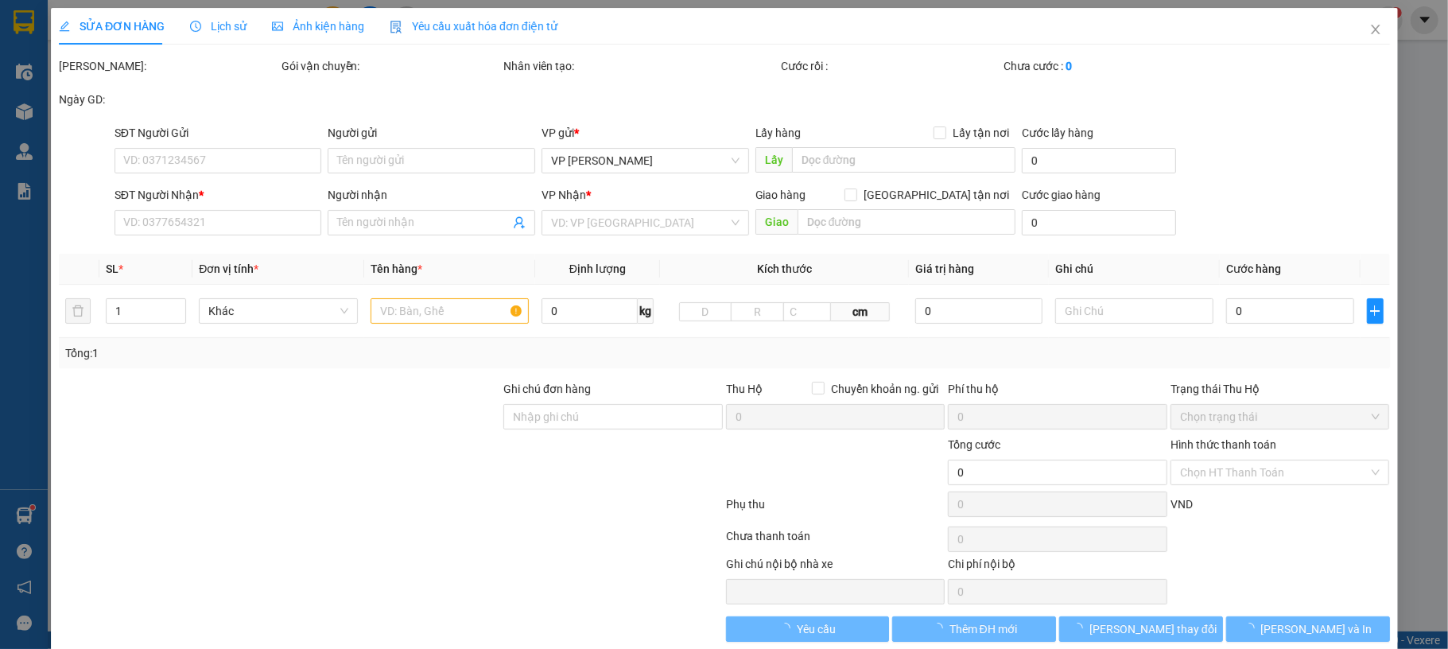
type input "0982568188"
type input "Anh Cường"
type input "0967589286"
type input "c Thơ"
type input "30.000"
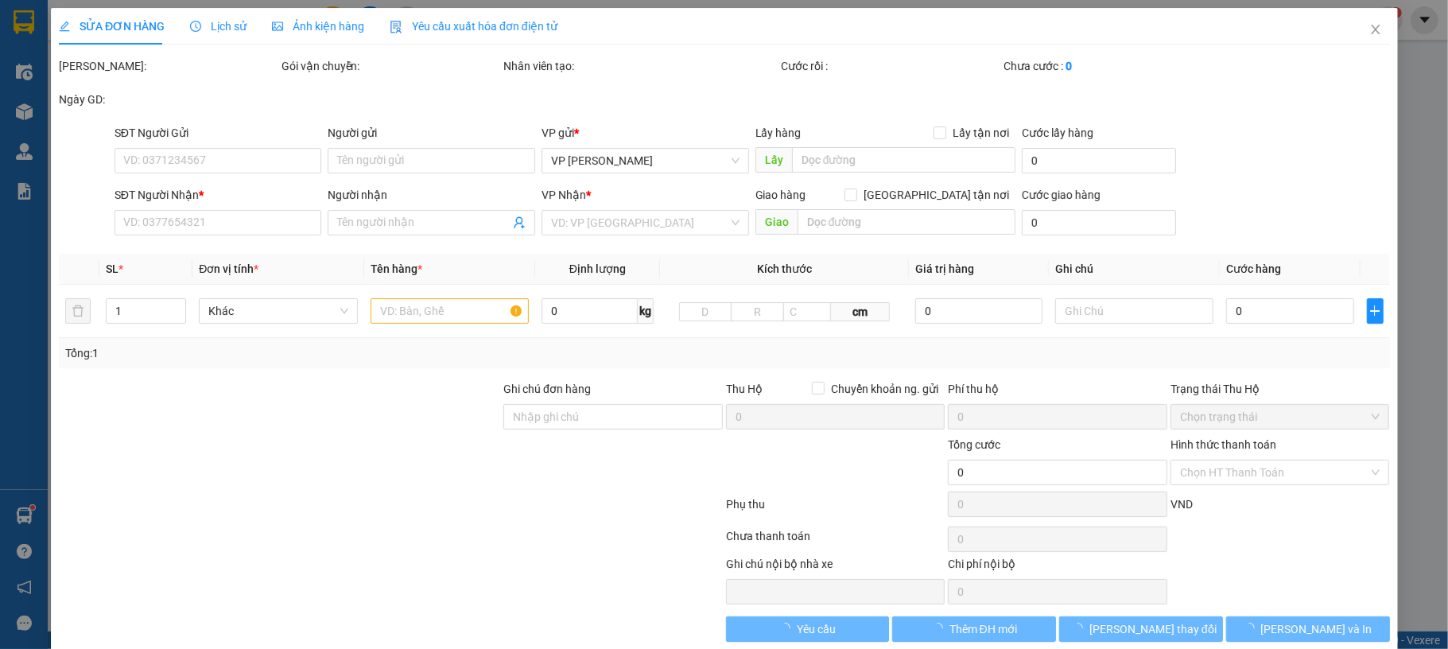
type input "30.000"
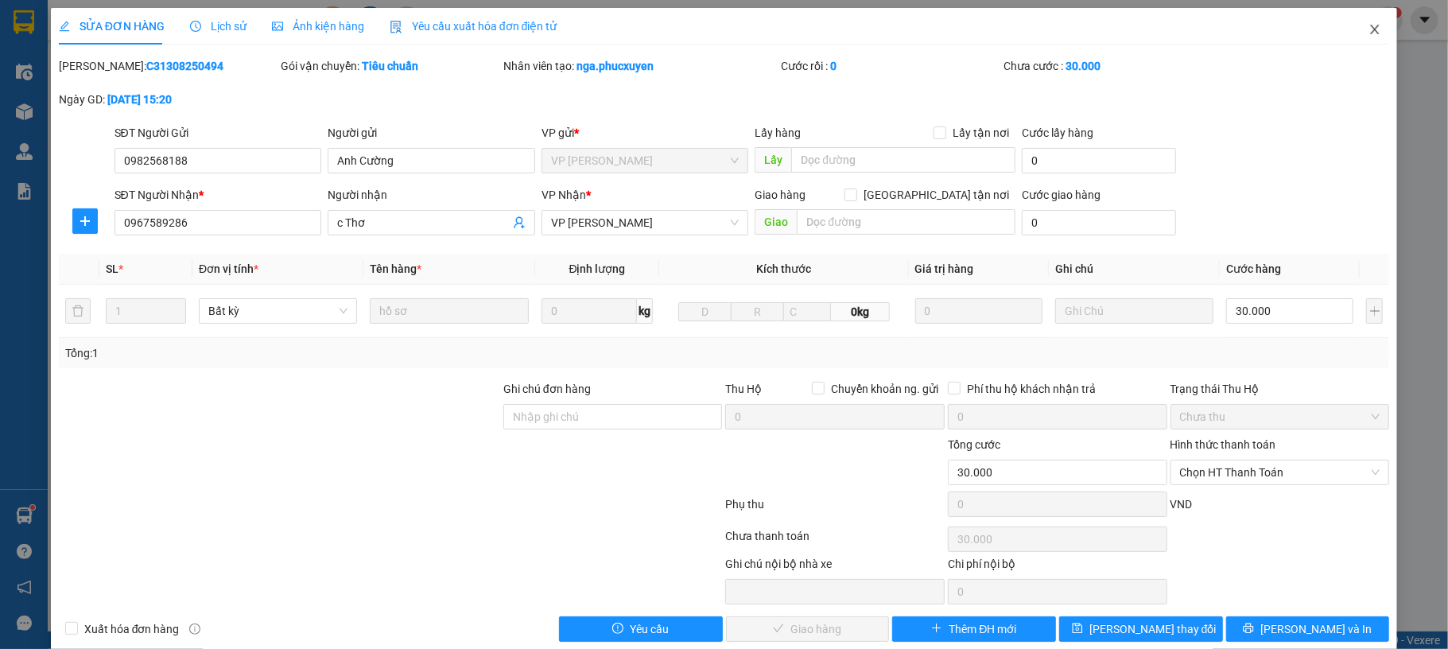
drag, startPoint x: 1349, startPoint y: 29, endPoint x: 232, endPoint y: 29, distance: 1116.8
click at [1353, 29] on span "Close" at bounding box center [1375, 30] width 45 height 45
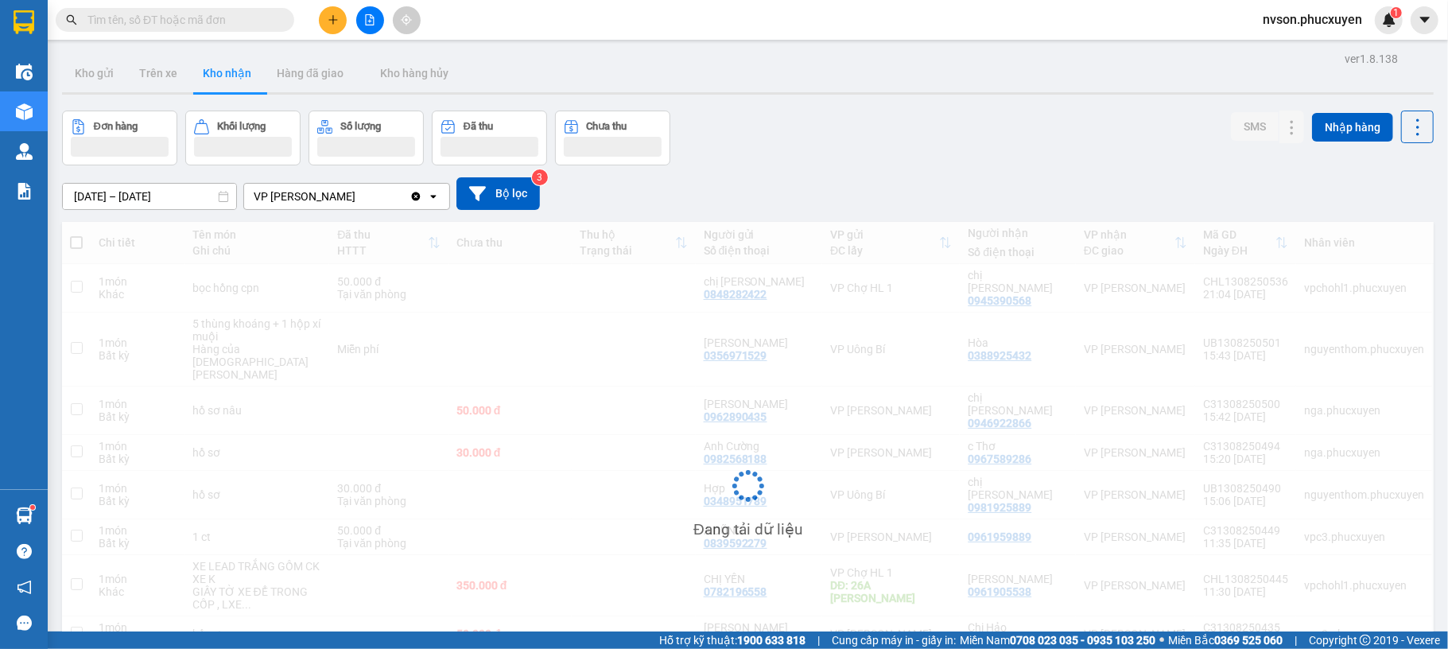
click at [172, 16] on input "text" at bounding box center [181, 19] width 188 height 17
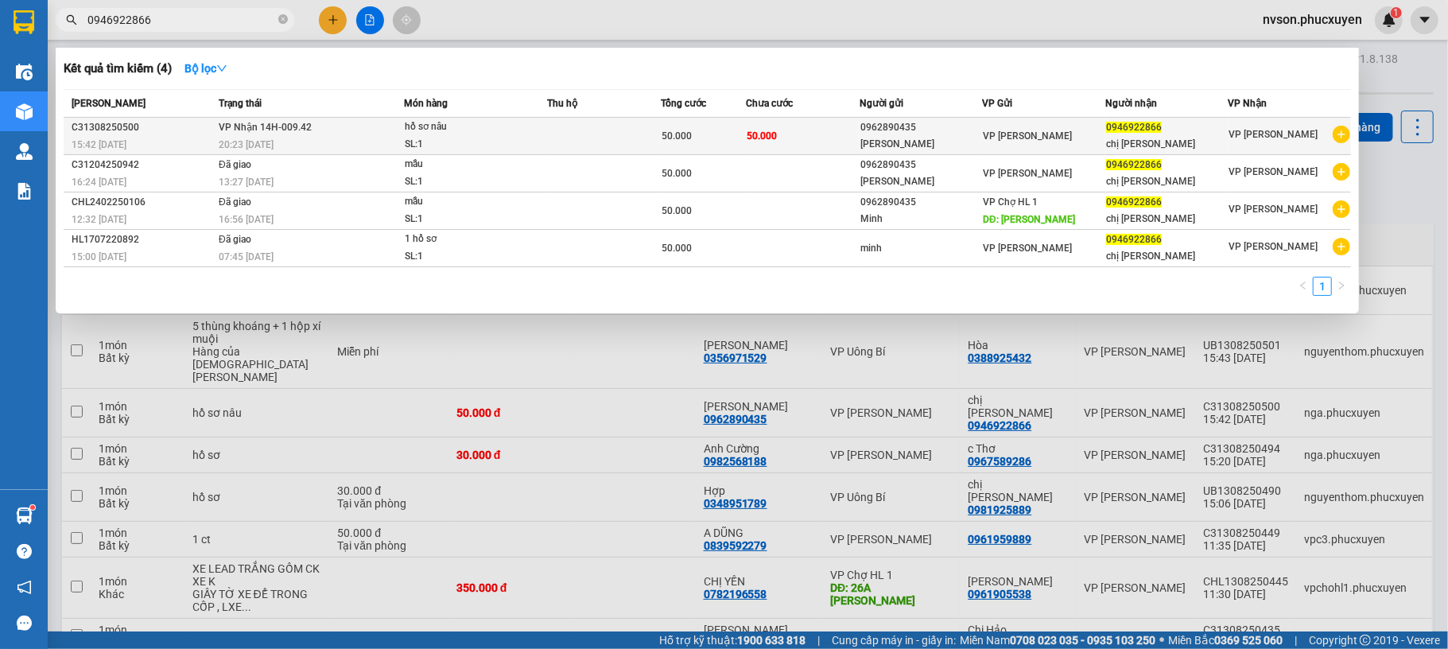
type input "0946922866"
click at [650, 135] on td at bounding box center [605, 136] width 114 height 37
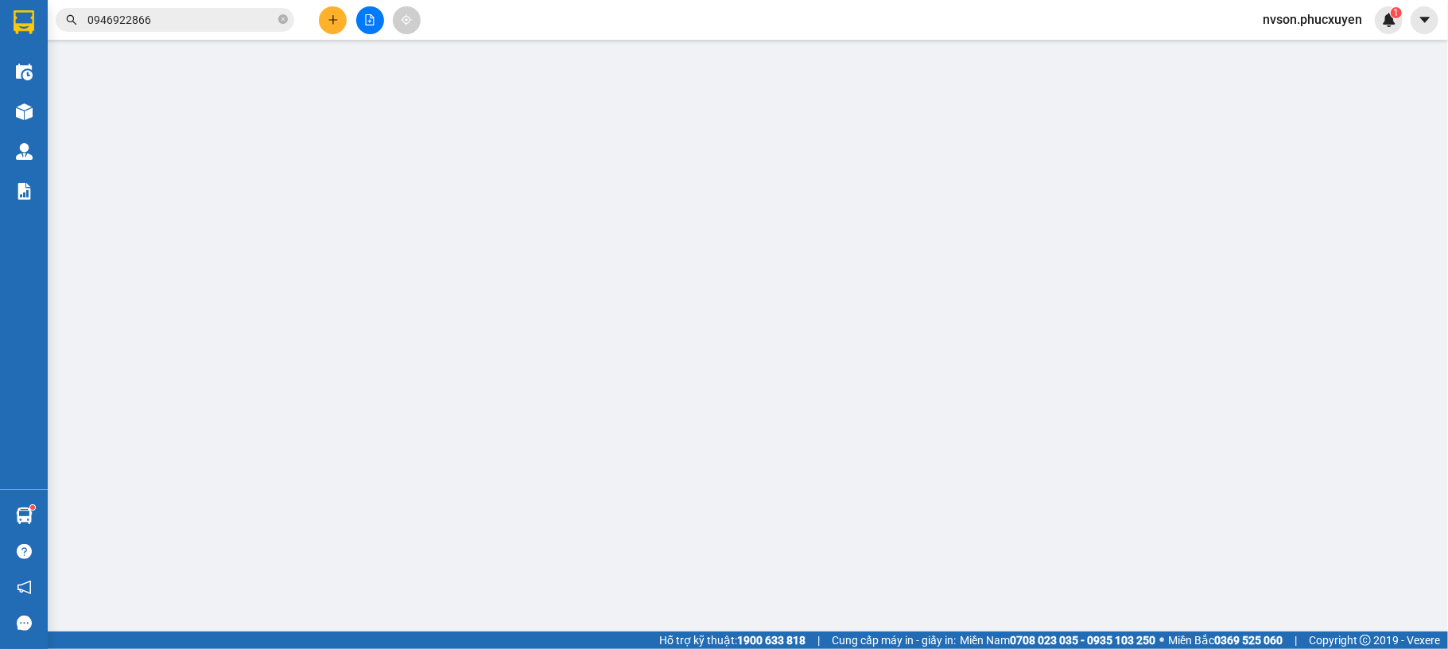
type input "0962890435"
type input "[PERSON_NAME]"
type input "0946922866"
type input "chị [PERSON_NAME]"
type input "50.000"
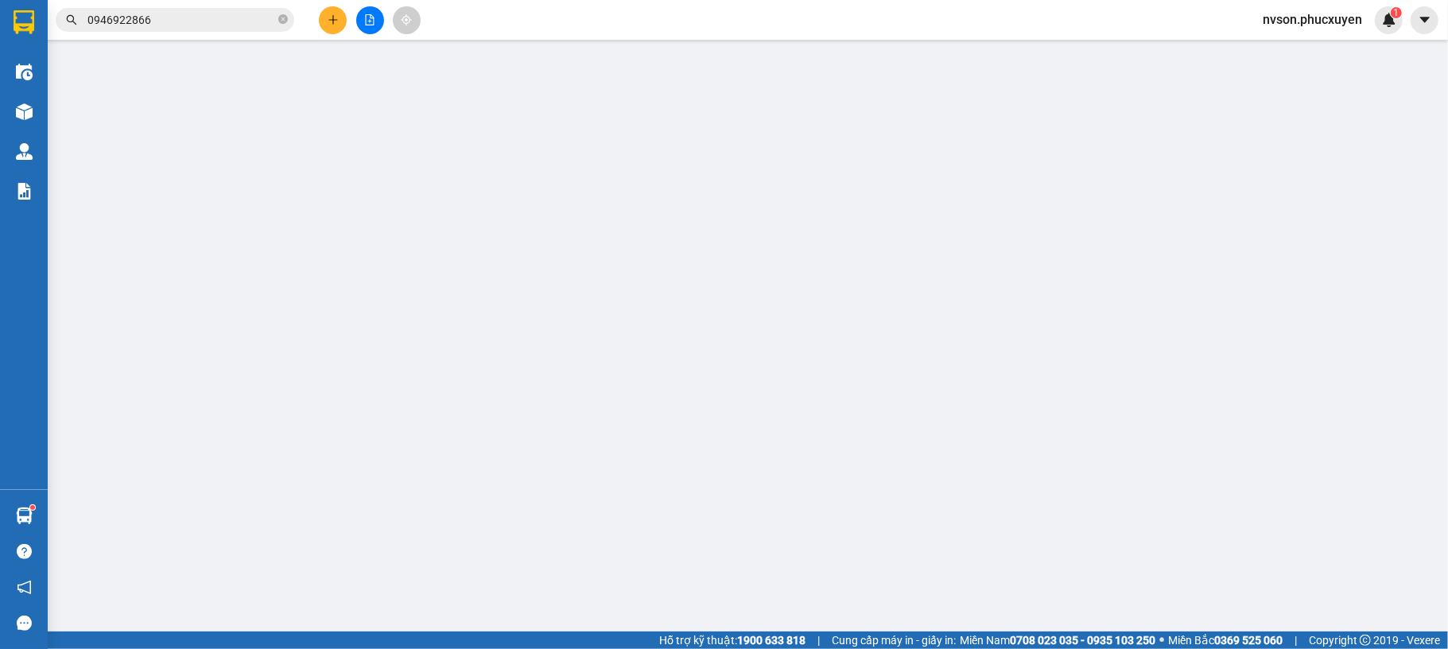
type input "50.000"
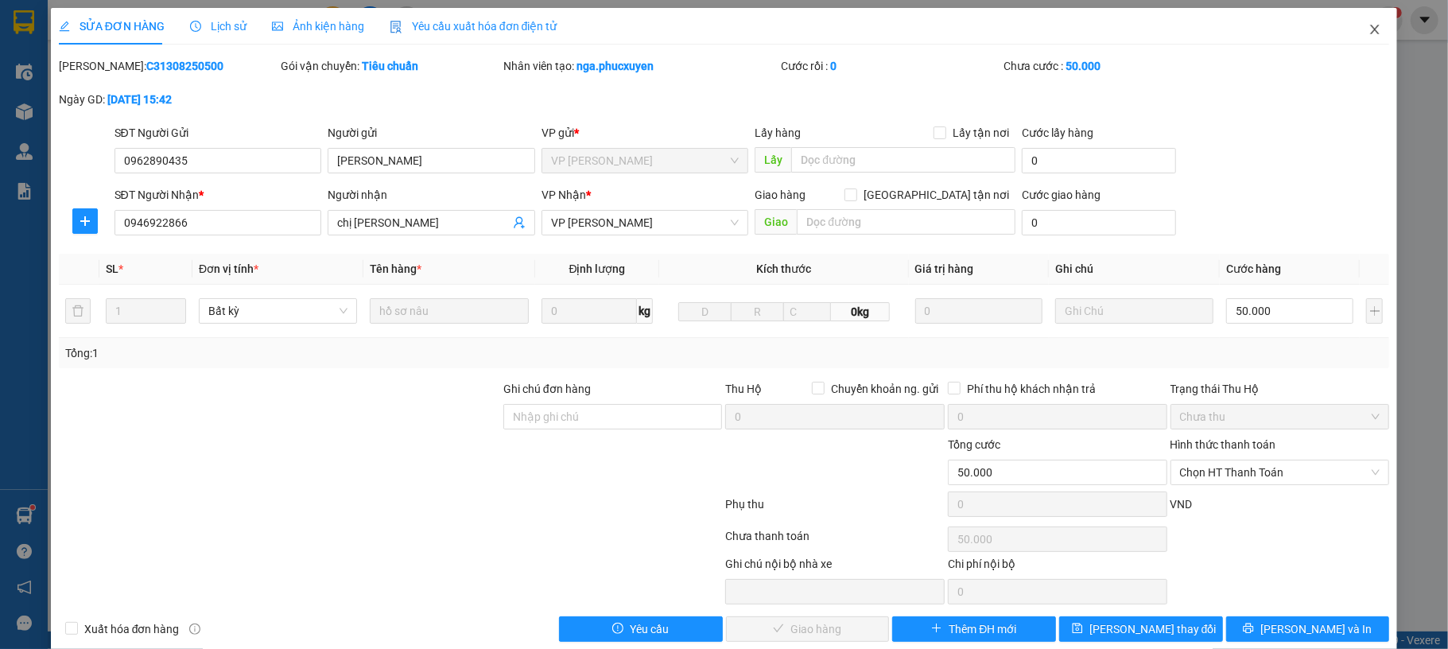
click at [1369, 26] on icon "close" at bounding box center [1375, 29] width 13 height 13
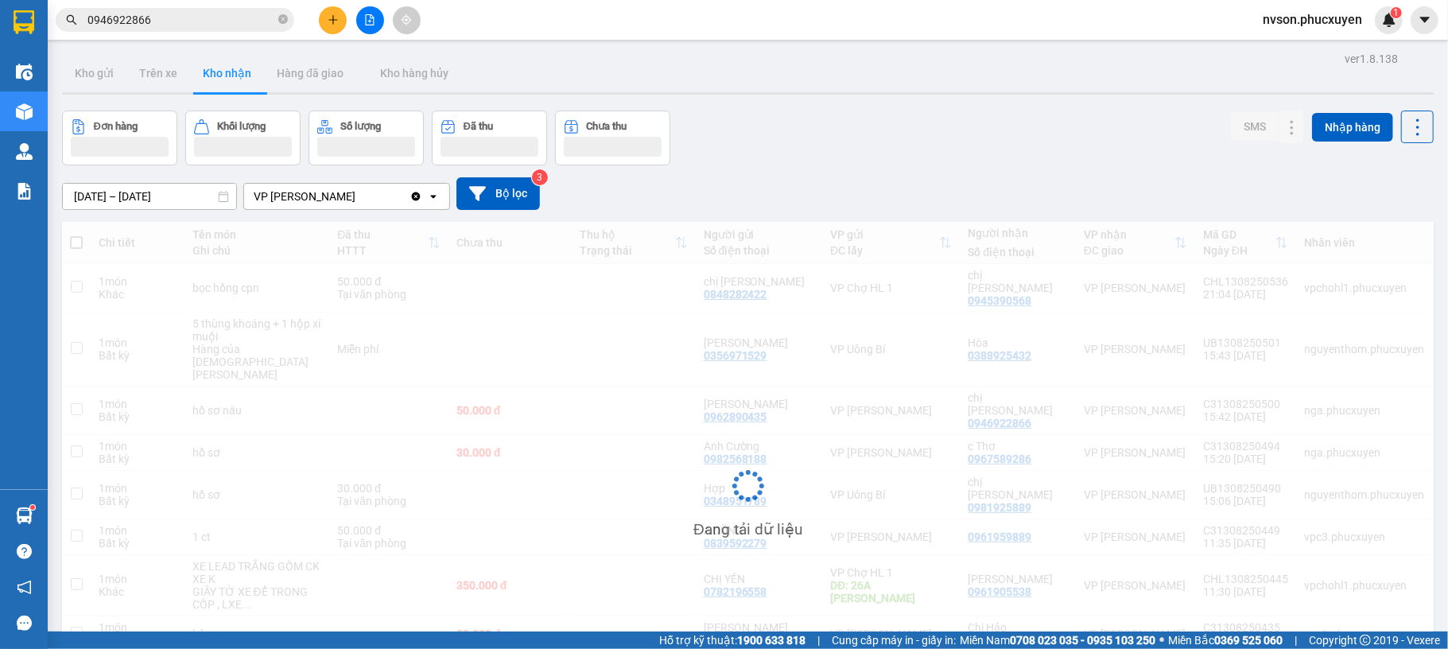
click at [331, 22] on icon "plus" at bounding box center [333, 19] width 11 height 11
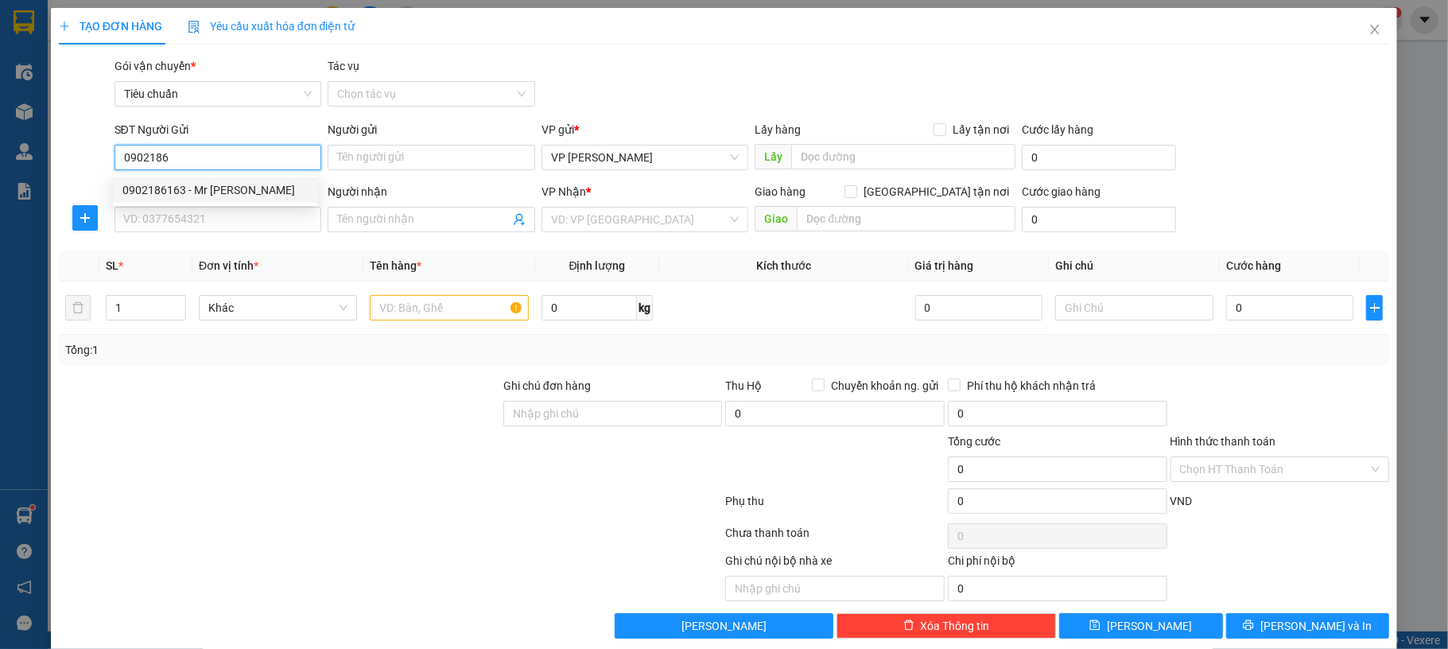
click at [227, 183] on div "0902186163 - Mr [PERSON_NAME]" at bounding box center [214, 189] width 185 height 17
type input "0902186163"
type input "Mr [PERSON_NAME]"
type input "0902186163"
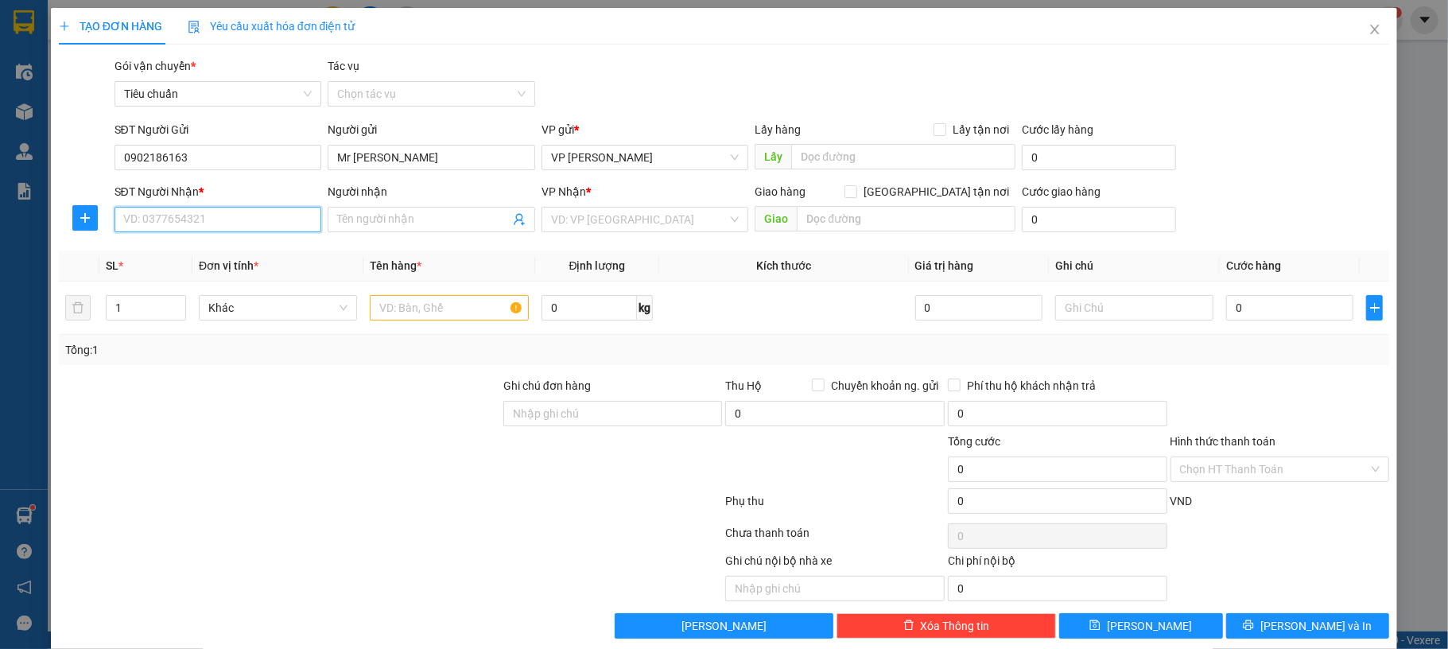
click at [224, 227] on input "SĐT Người Nhận *" at bounding box center [219, 219] width 208 height 25
click at [272, 255] on div "0353307966 - Anh Khang" at bounding box center [214, 251] width 185 height 17
type input "0353307966"
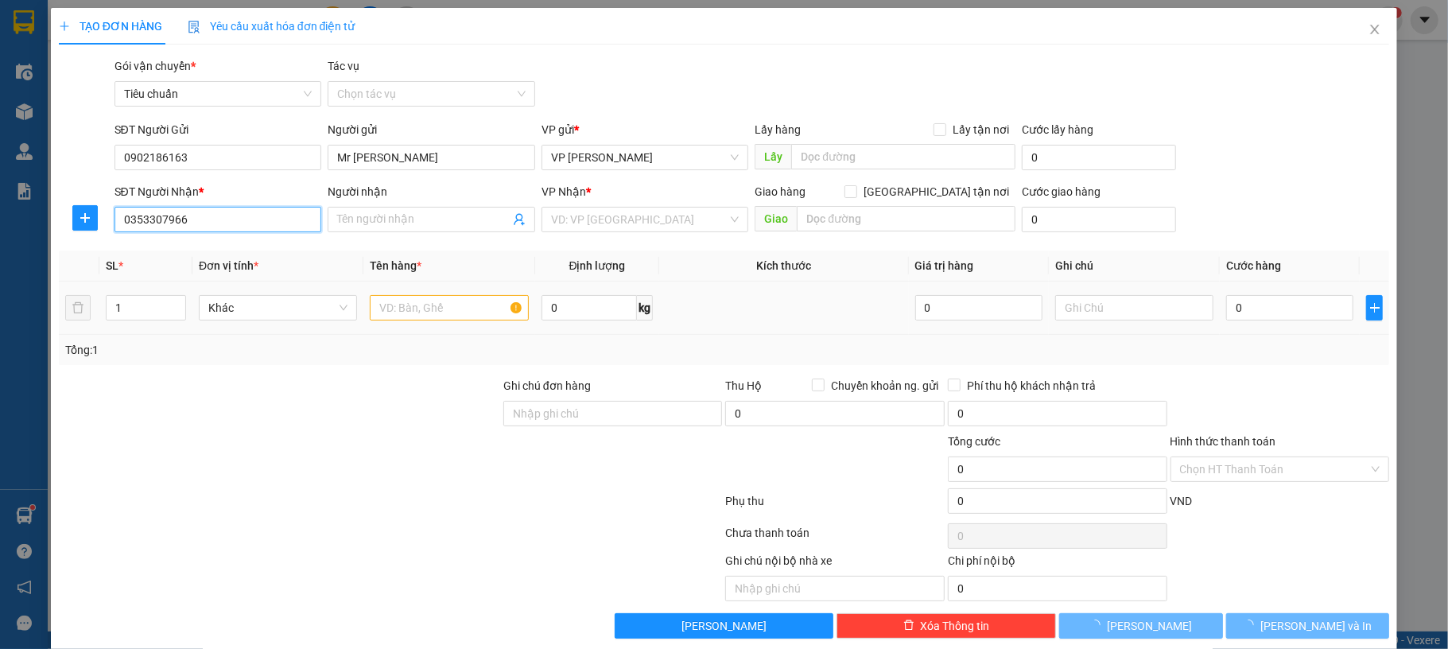
type input "[PERSON_NAME]"
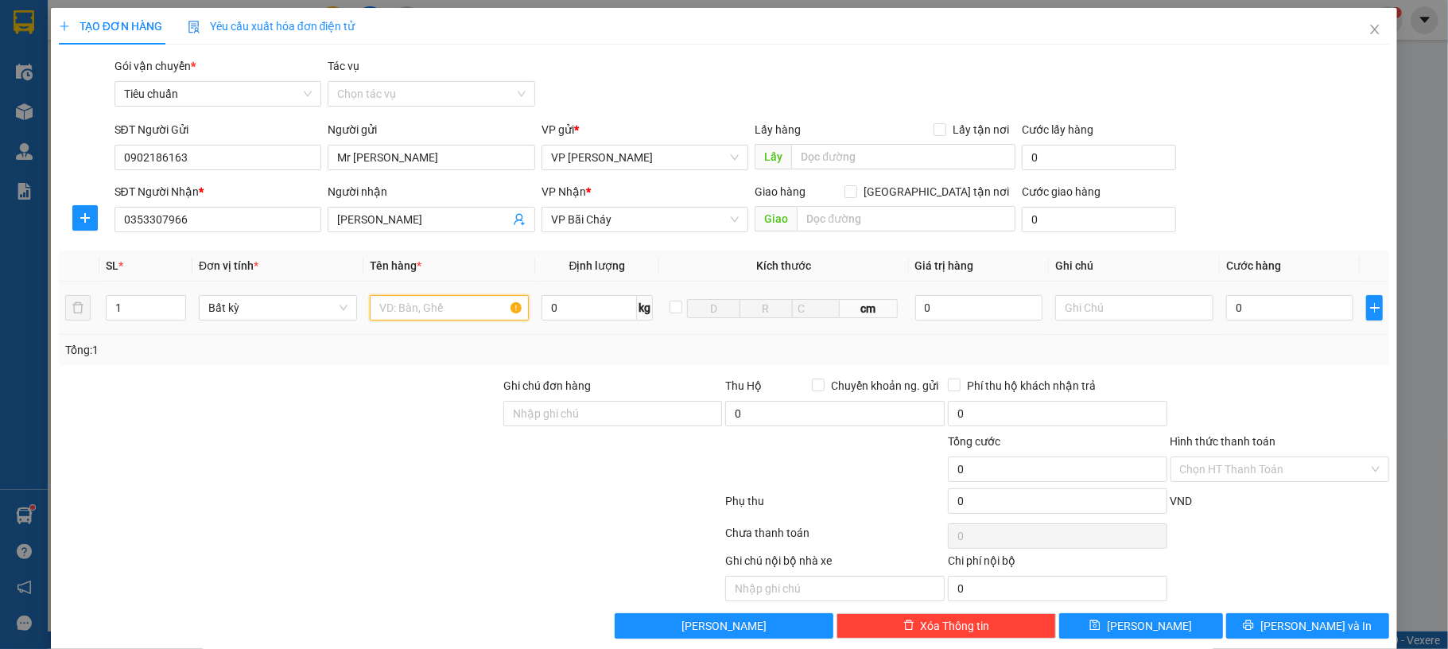
click at [427, 306] on input "text" at bounding box center [449, 307] width 158 height 25
type input "1 túi trắng"
click at [1270, 309] on input "0" at bounding box center [1290, 307] width 127 height 25
type input "30"
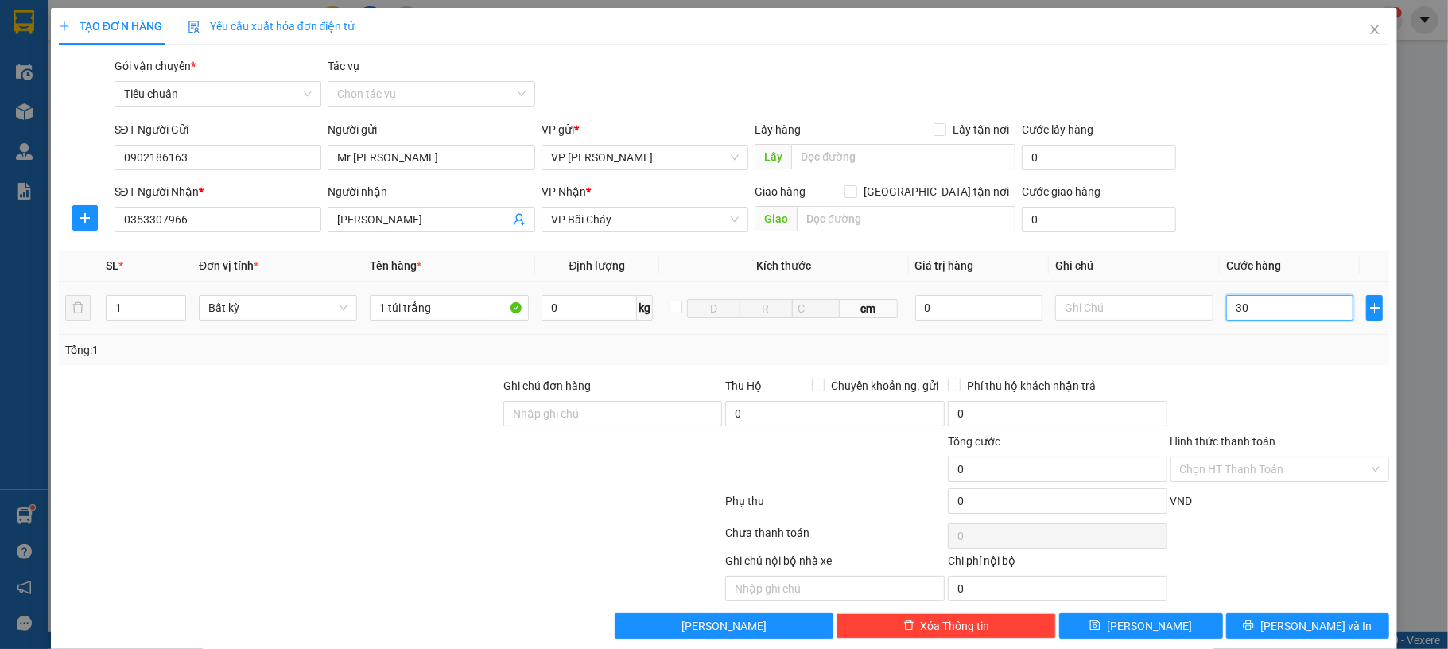
type input "30"
type input "30.000"
click at [1274, 217] on div "SĐT Người Nhận * 0353307966 Người nhận Anh Khang VP Nhận * VP Bãi Cháy Giao hàn…" at bounding box center [752, 211] width 1282 height 56
click at [1289, 472] on input "Hình thức thanh toán" at bounding box center [1274, 469] width 189 height 24
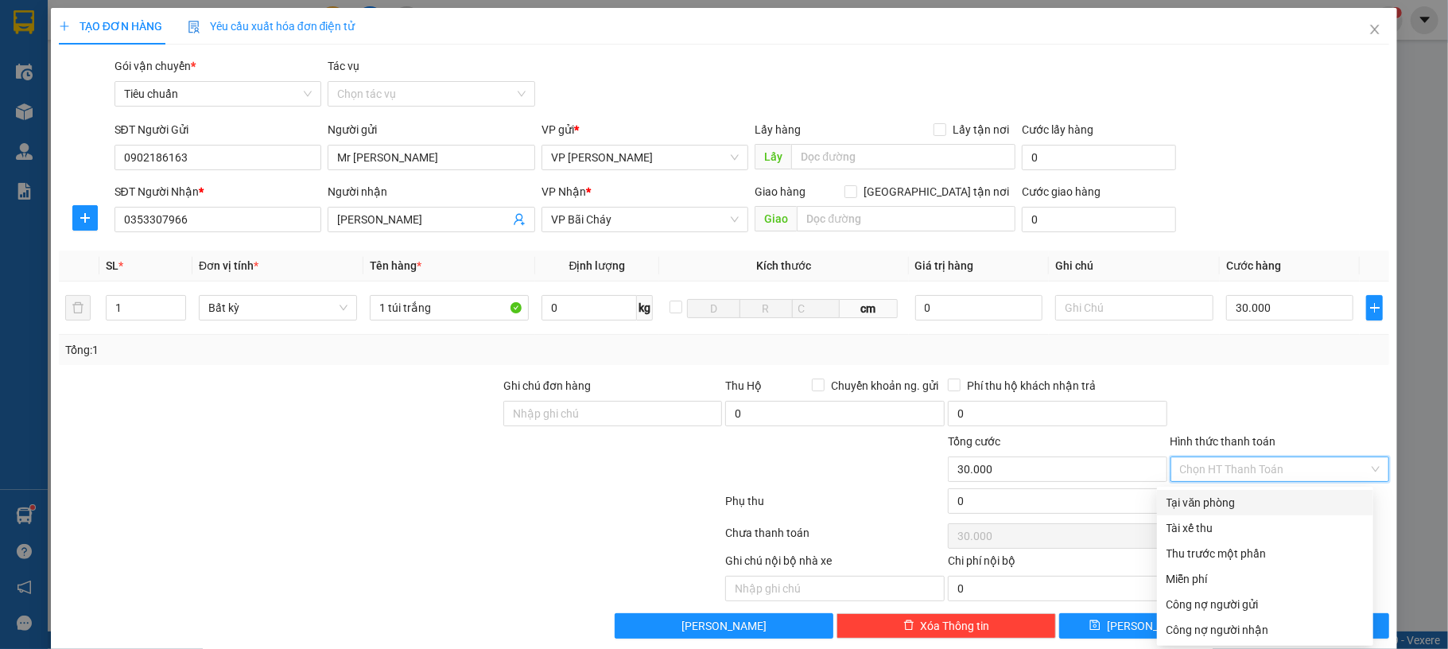
click at [1255, 507] on div "Tại văn phòng" at bounding box center [1265, 502] width 197 height 17
type input "0"
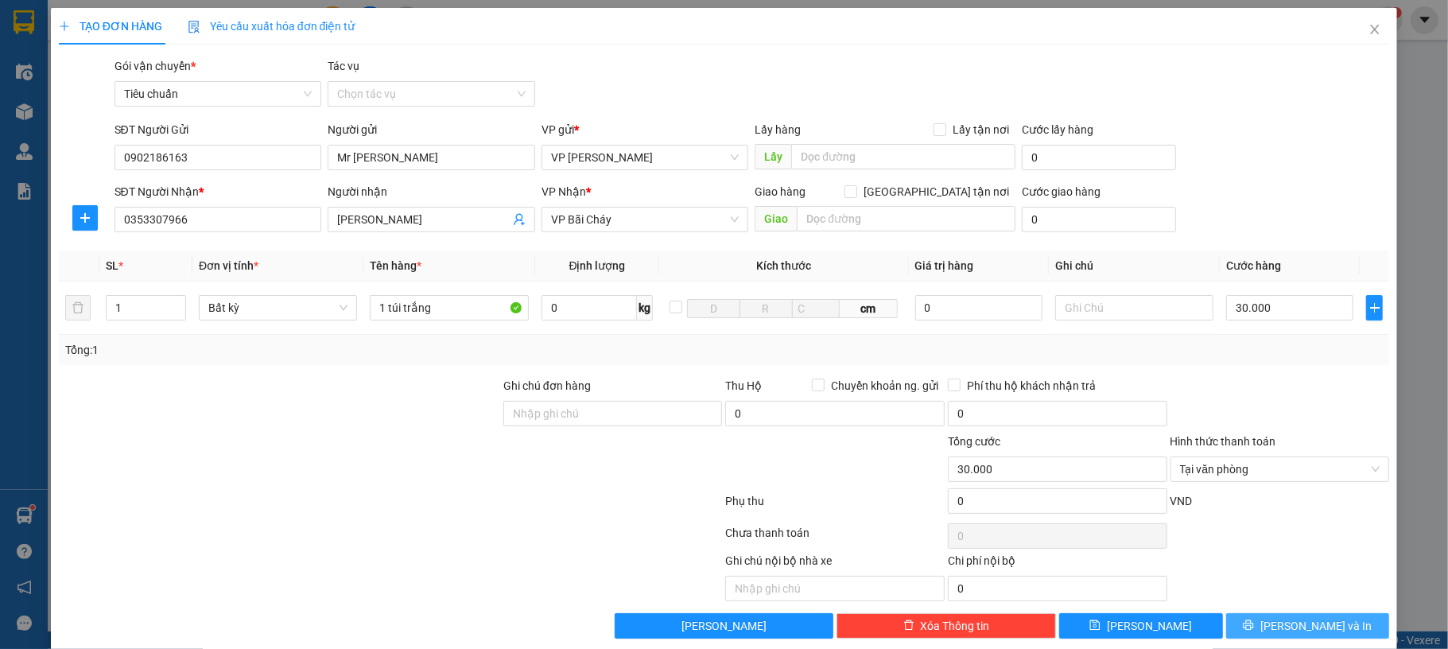
click at [1254, 631] on icon "printer" at bounding box center [1249, 625] width 10 height 10
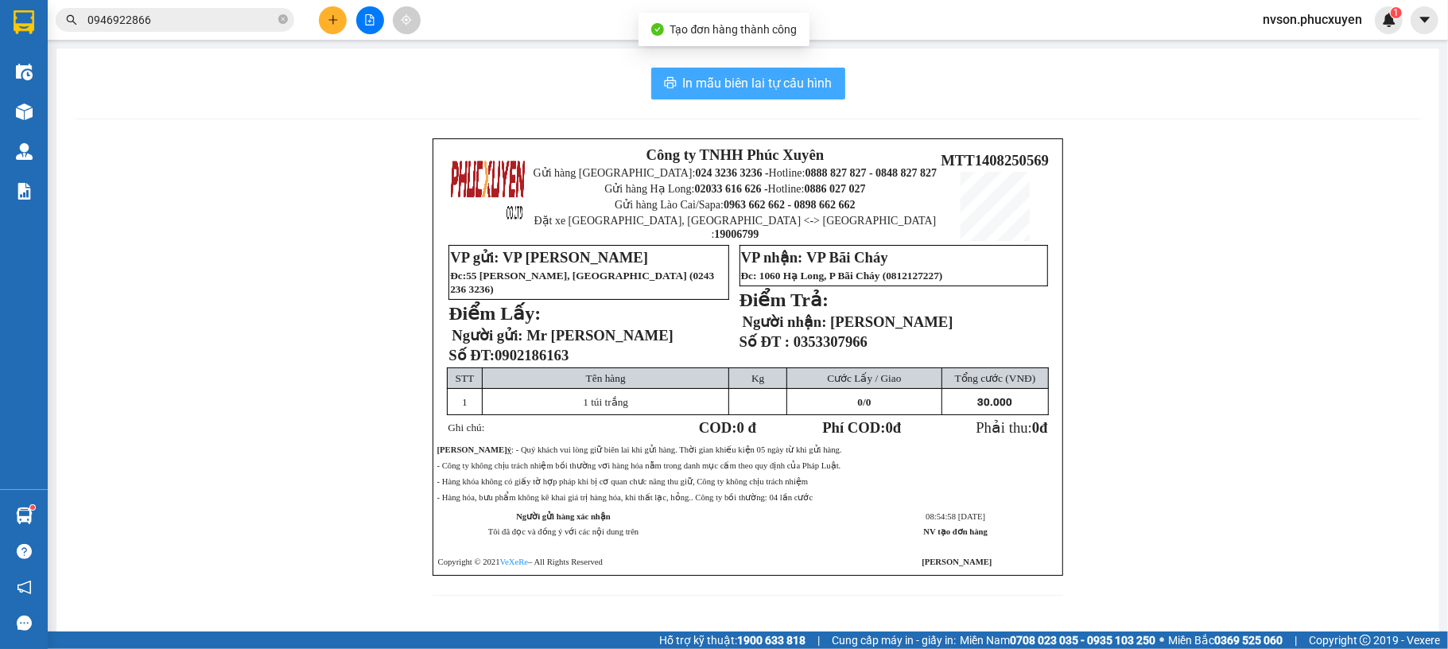
click at [749, 87] on span "In mẫu biên lai tự cấu hình" at bounding box center [758, 83] width 150 height 20
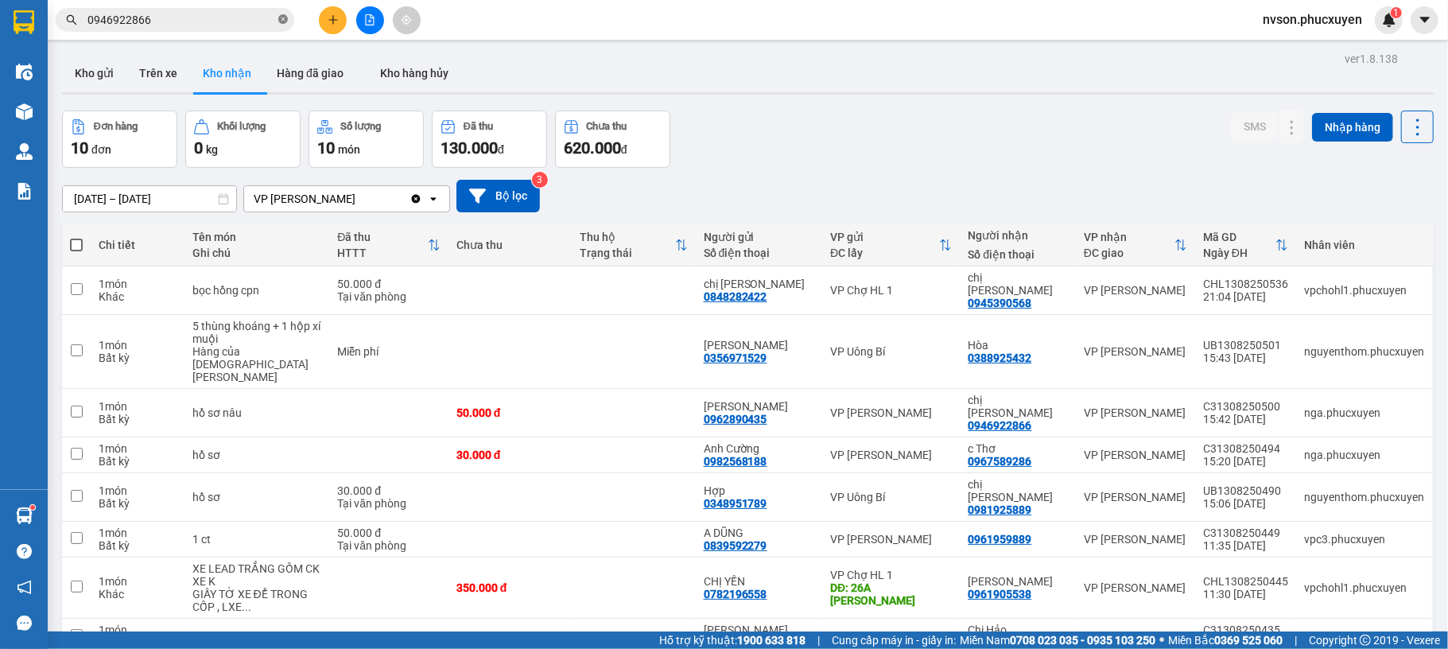
click at [285, 23] on icon "close-circle" at bounding box center [283, 19] width 10 height 10
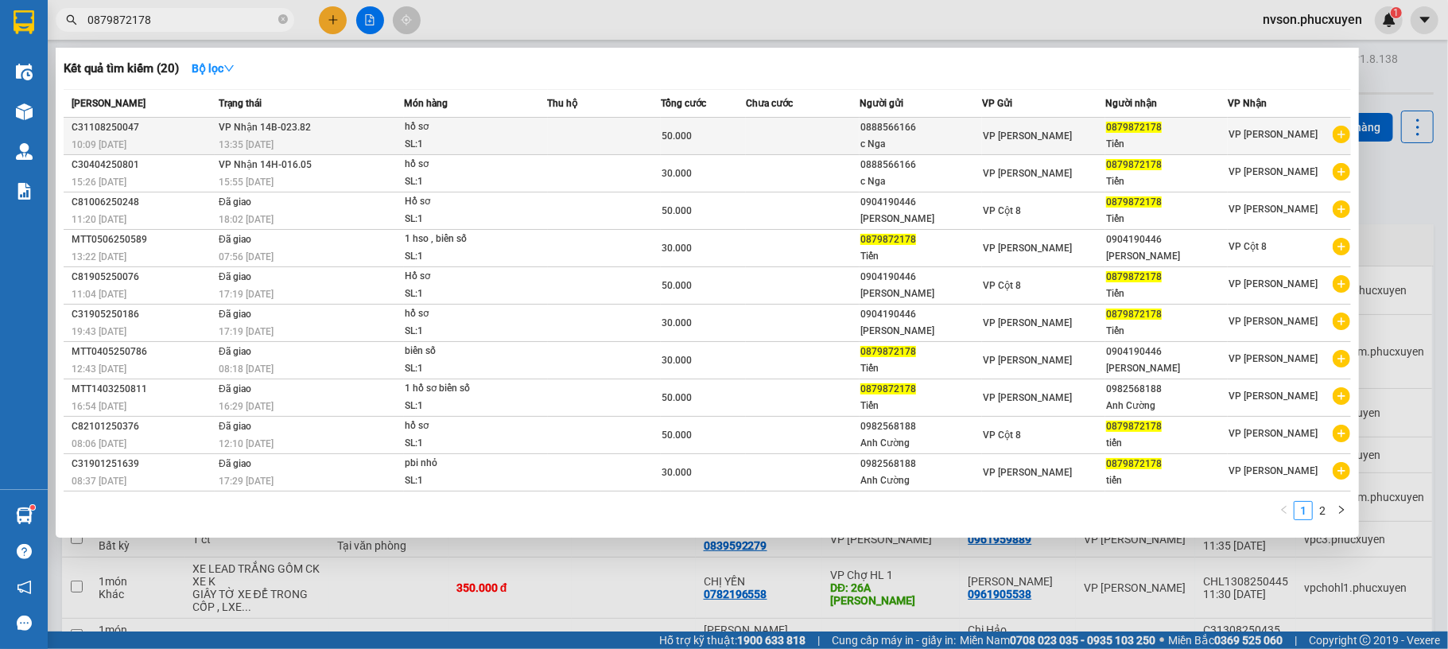
type input "0879872178"
click at [477, 126] on div "hồ sơ" at bounding box center [464, 127] width 119 height 17
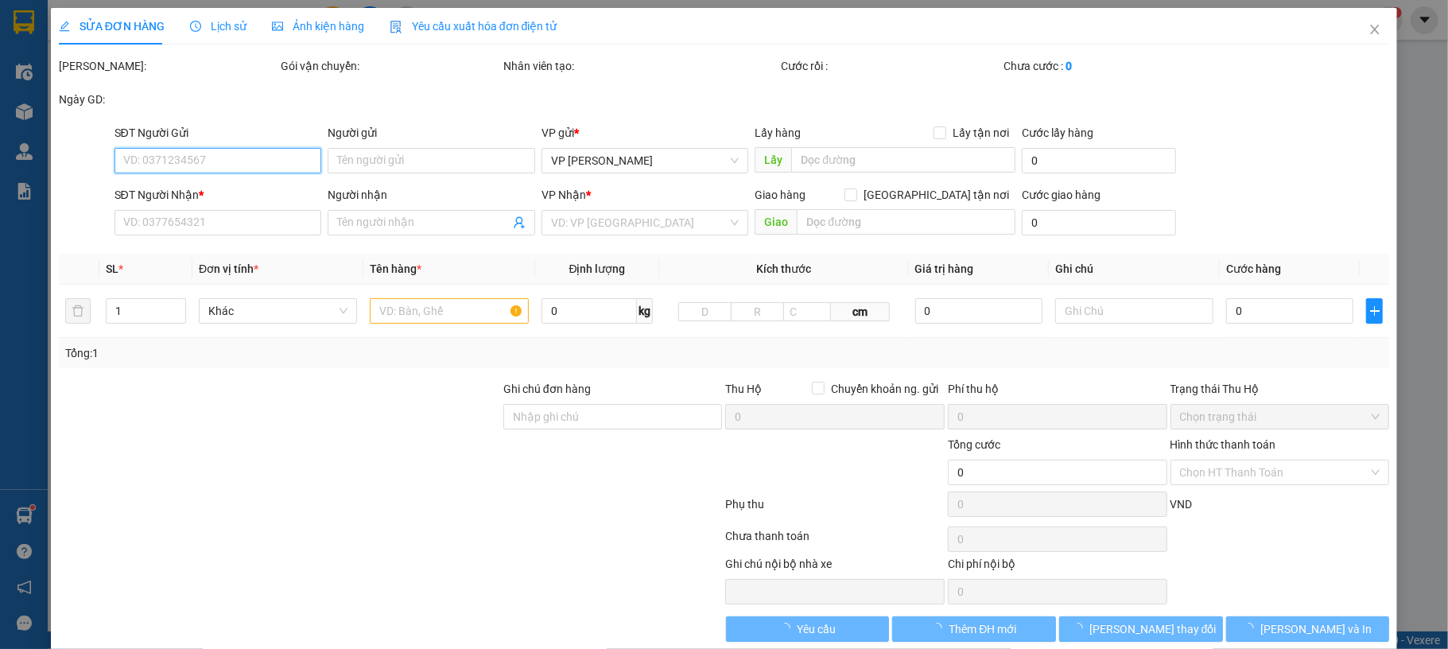
type input "0888566166"
type input "c Nga"
type input "0879872178"
type input "Tiến"
type input "50.000"
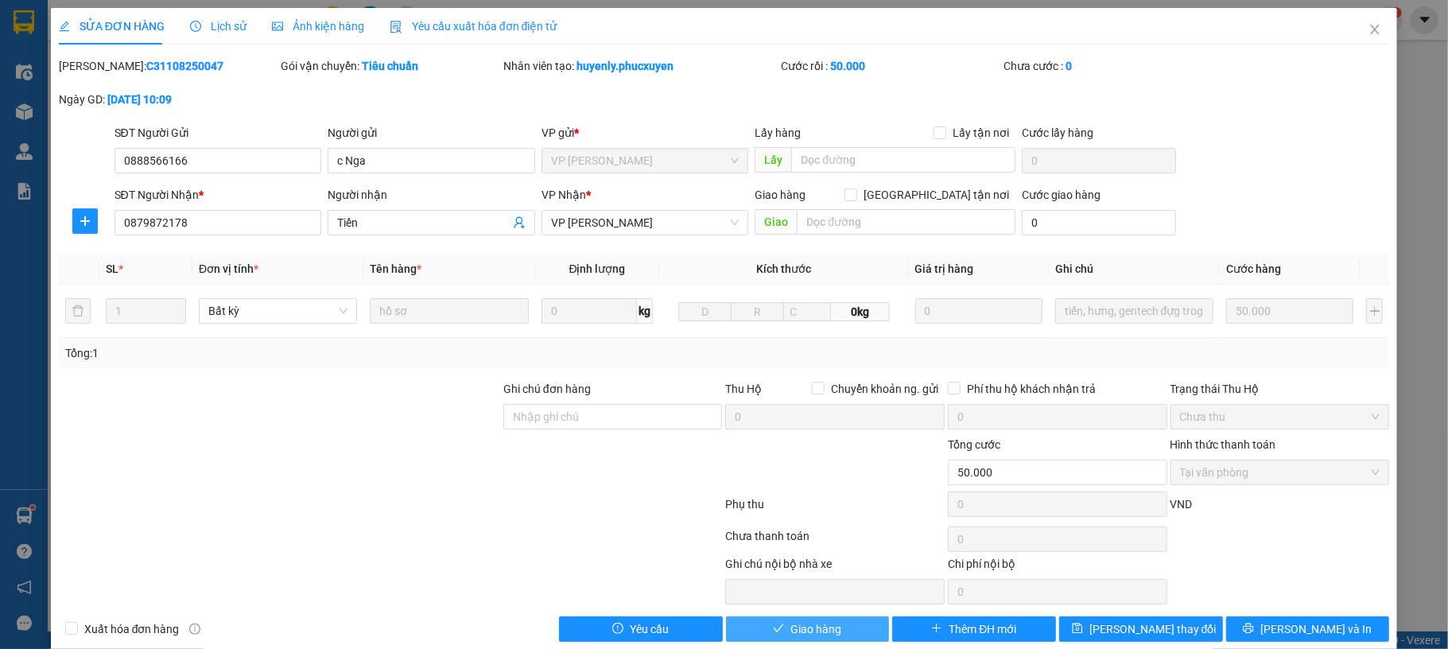
click at [831, 621] on button "Giao hàng" at bounding box center [808, 628] width 164 height 25
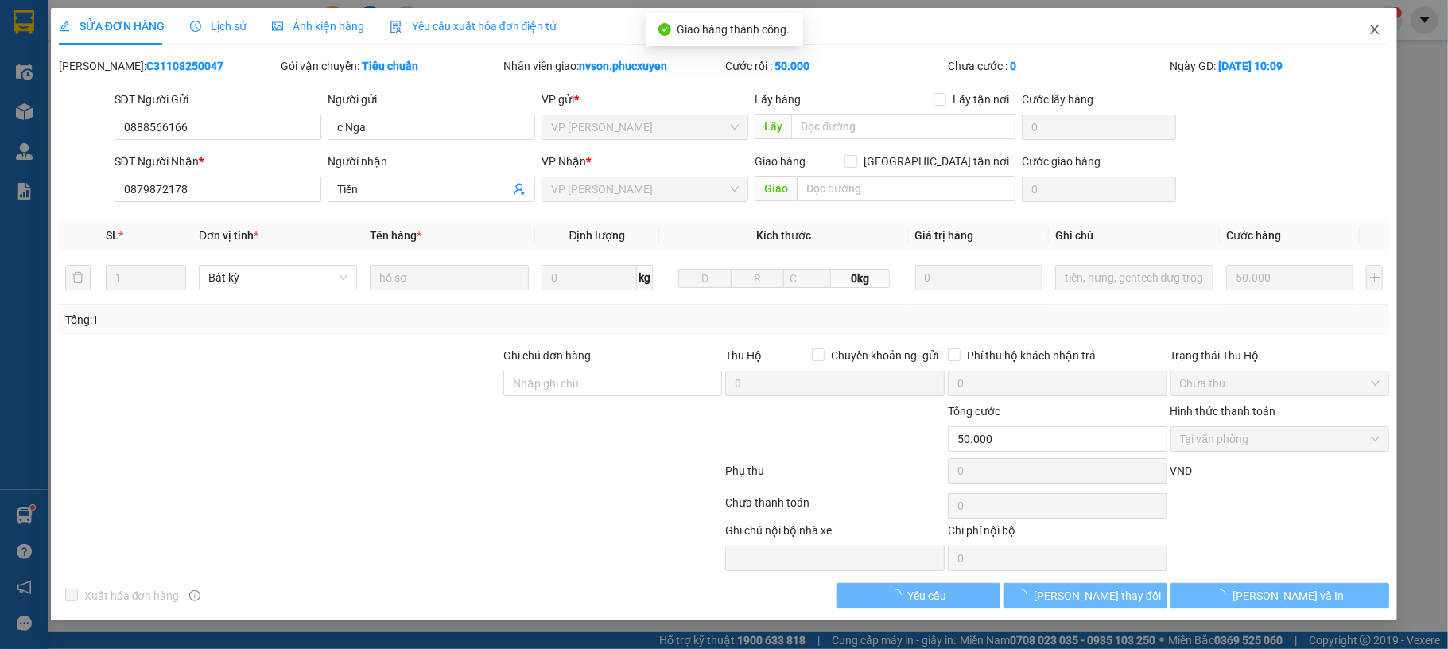
click at [1355, 36] on span "Close" at bounding box center [1375, 30] width 45 height 45
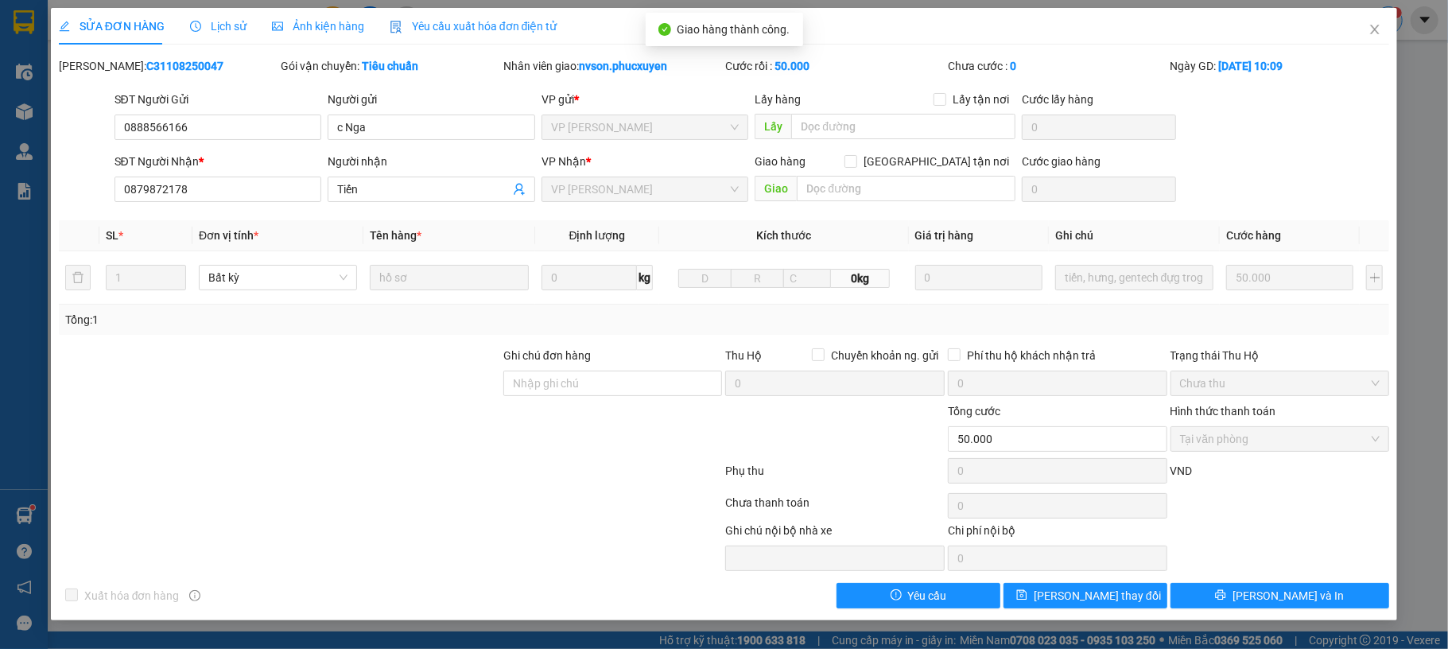
click at [1384, 27] on div "1" at bounding box center [1389, 20] width 28 height 28
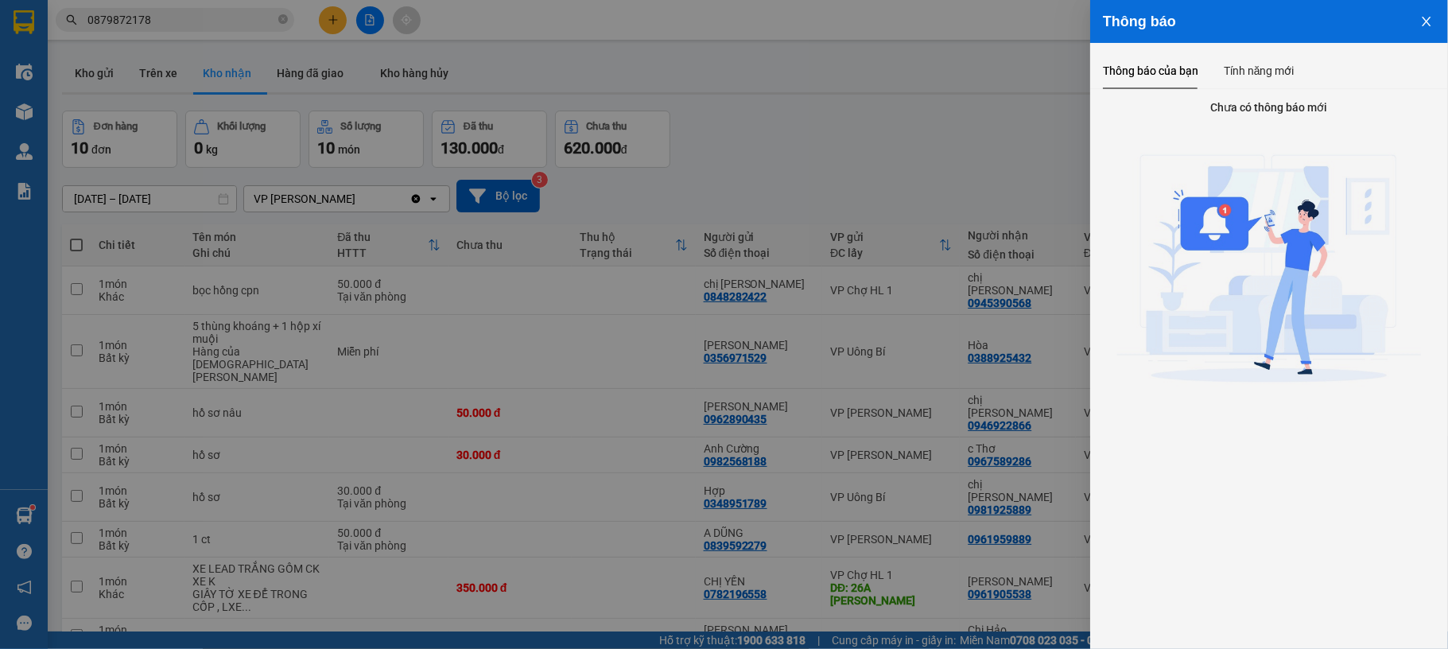
click at [1429, 24] on icon "close" at bounding box center [1427, 21] width 13 height 13
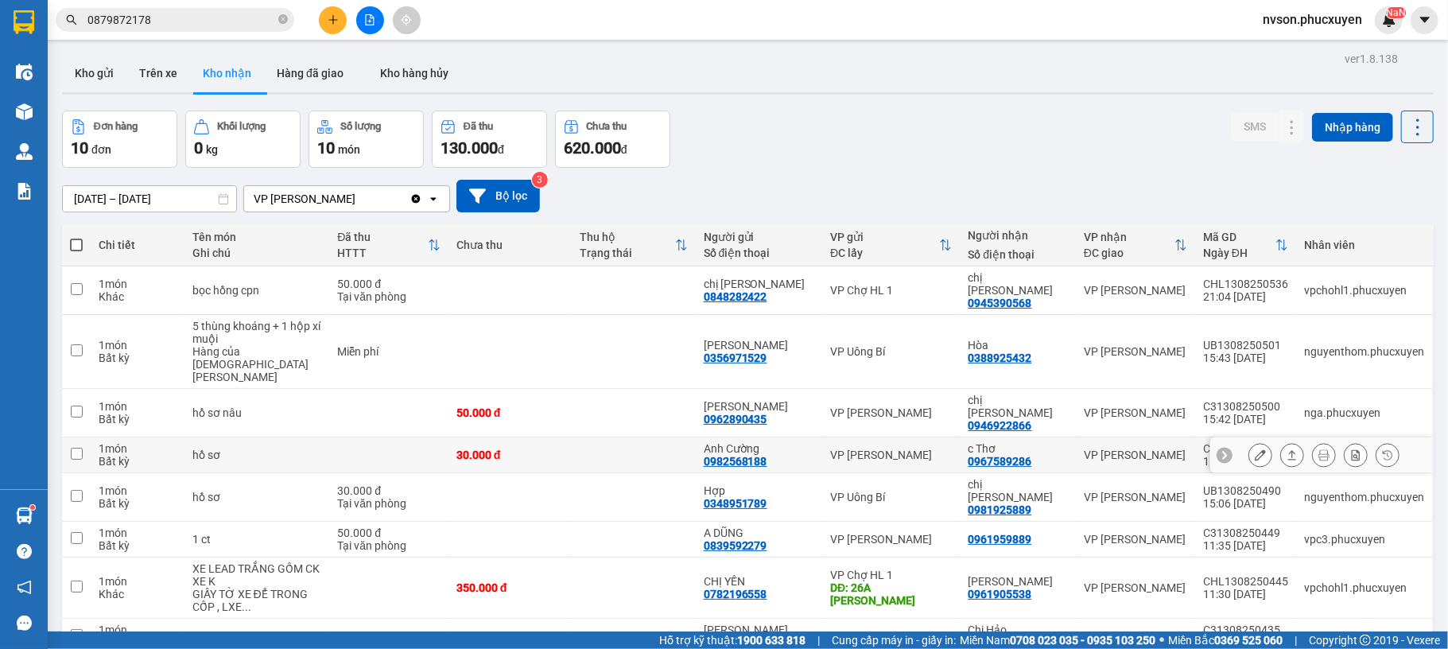
click at [808, 437] on td "Anh Cường 0982568188" at bounding box center [759, 455] width 127 height 36
checkbox input "true"
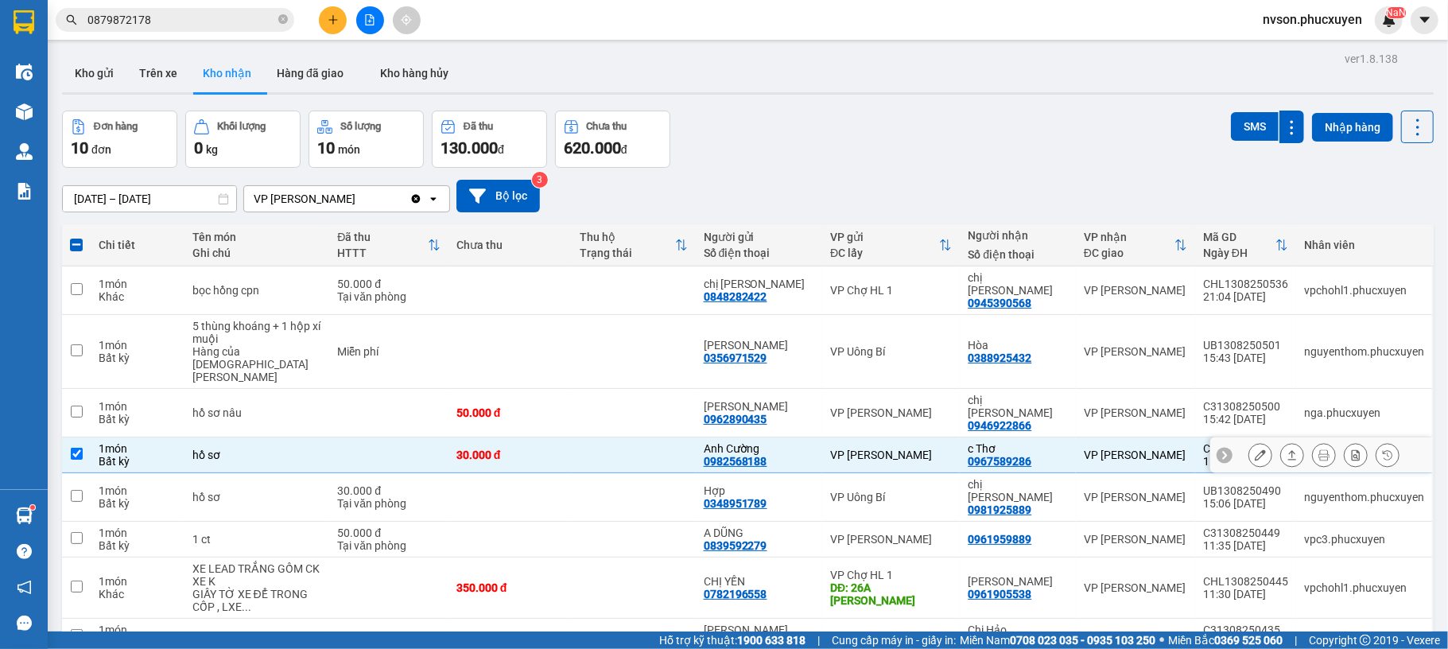
click at [1250, 441] on button at bounding box center [1261, 455] width 22 height 28
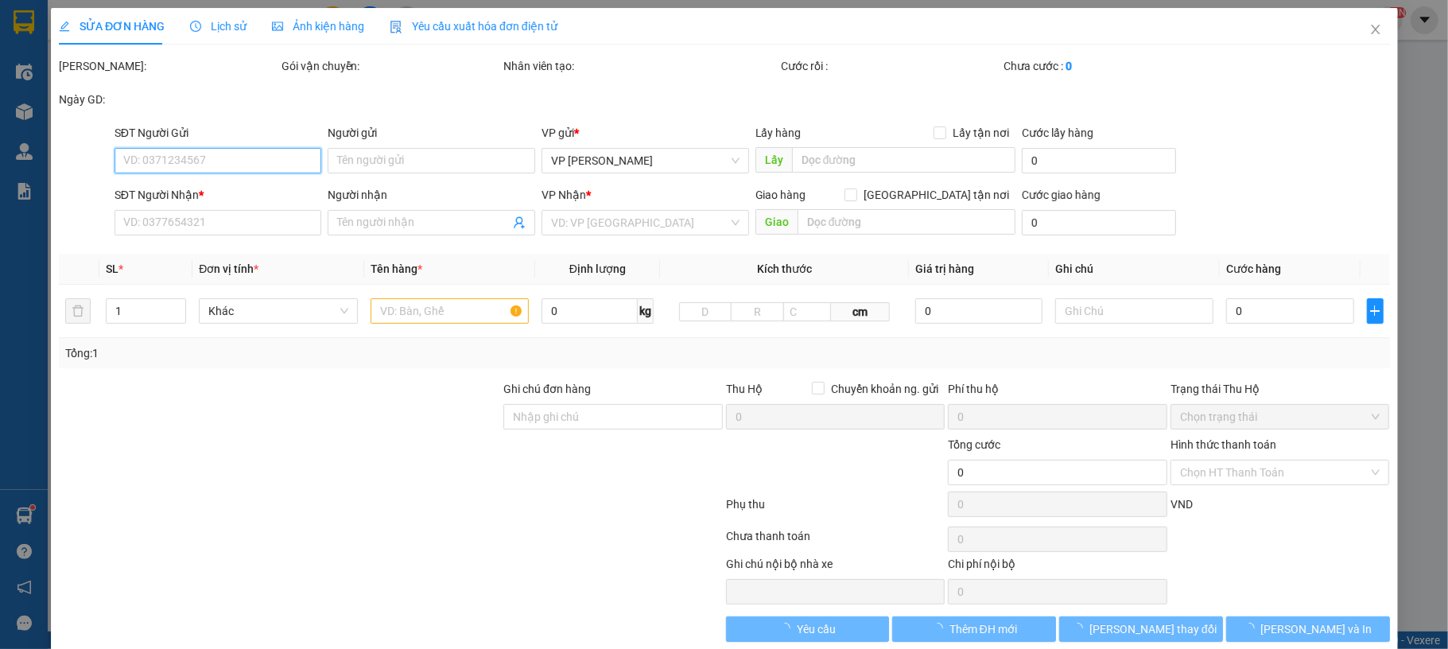
type input "0982568188"
type input "Anh Cường"
type input "0967589286"
type input "c Thơ"
type input "30.000"
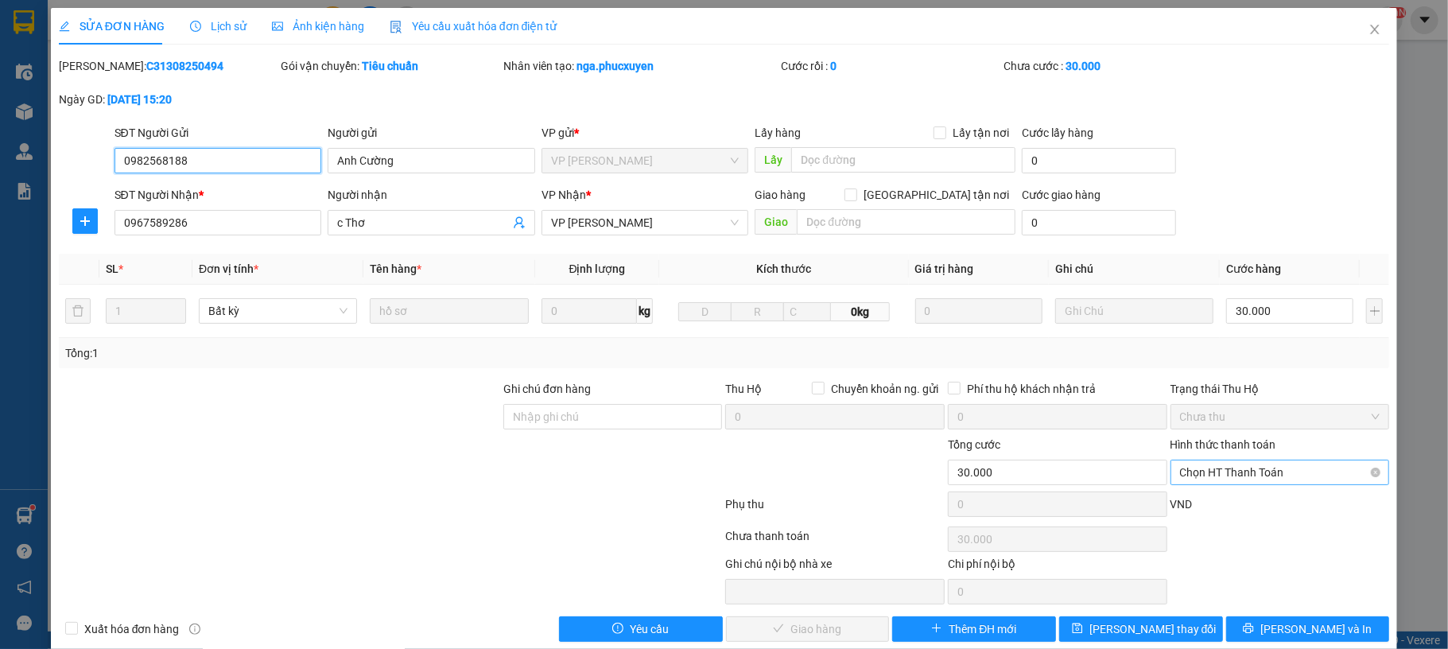
click at [1252, 479] on span "Chọn HT Thanh Toán" at bounding box center [1280, 473] width 200 height 24
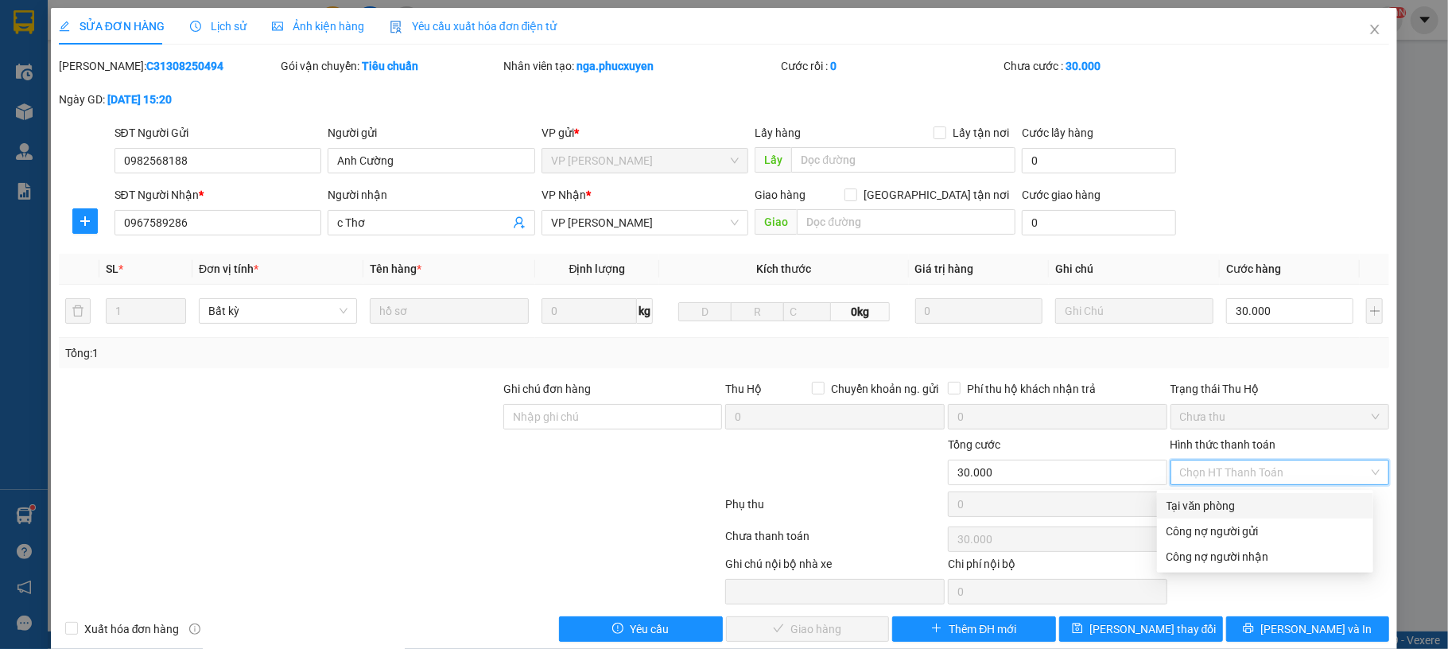
click at [1246, 501] on div "Tại văn phòng" at bounding box center [1265, 505] width 197 height 17
type input "0"
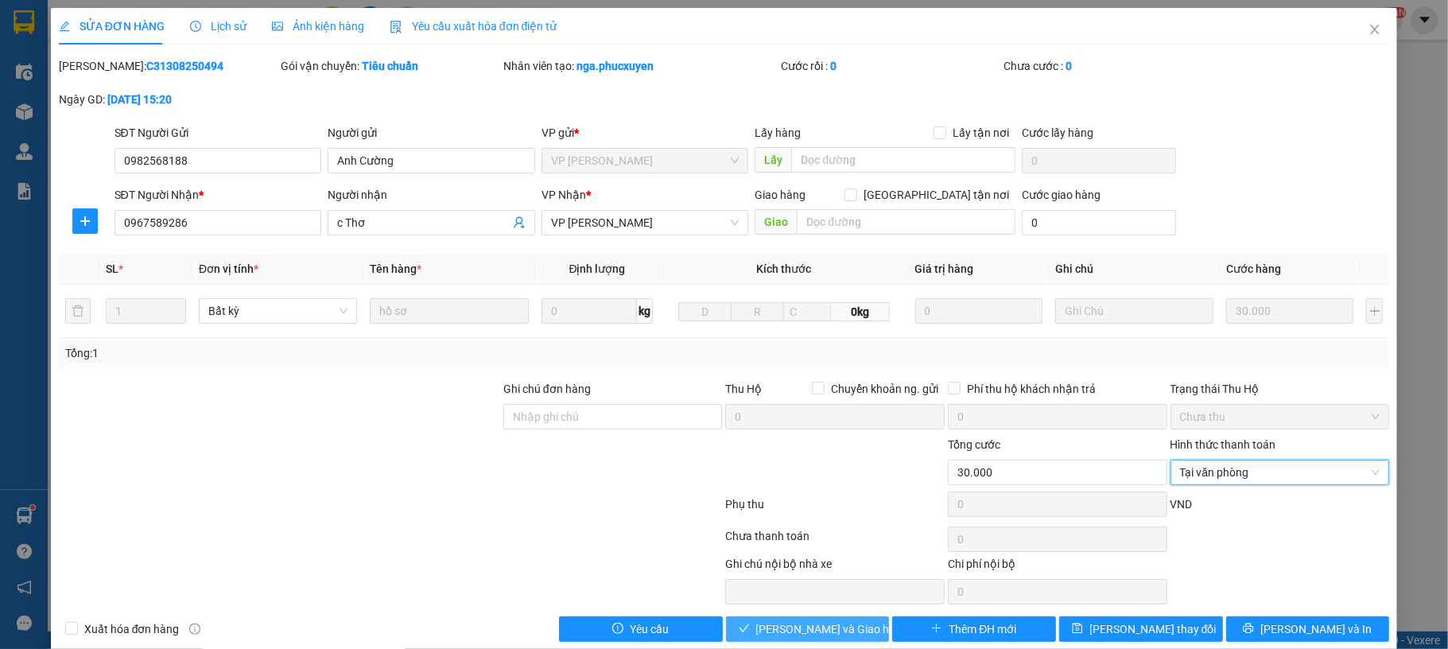
click at [853, 632] on button "[PERSON_NAME] và Giao hàng" at bounding box center [808, 628] width 164 height 25
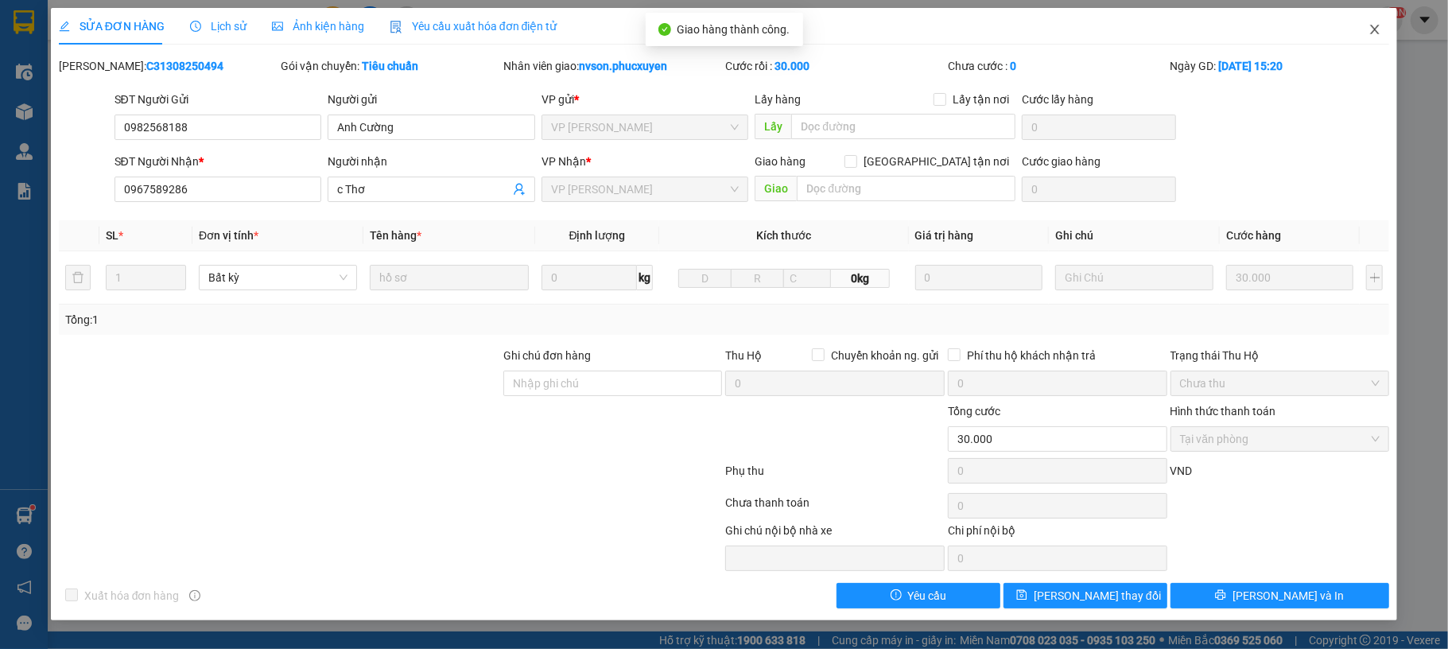
click at [1372, 21] on span "Close" at bounding box center [1375, 30] width 45 height 45
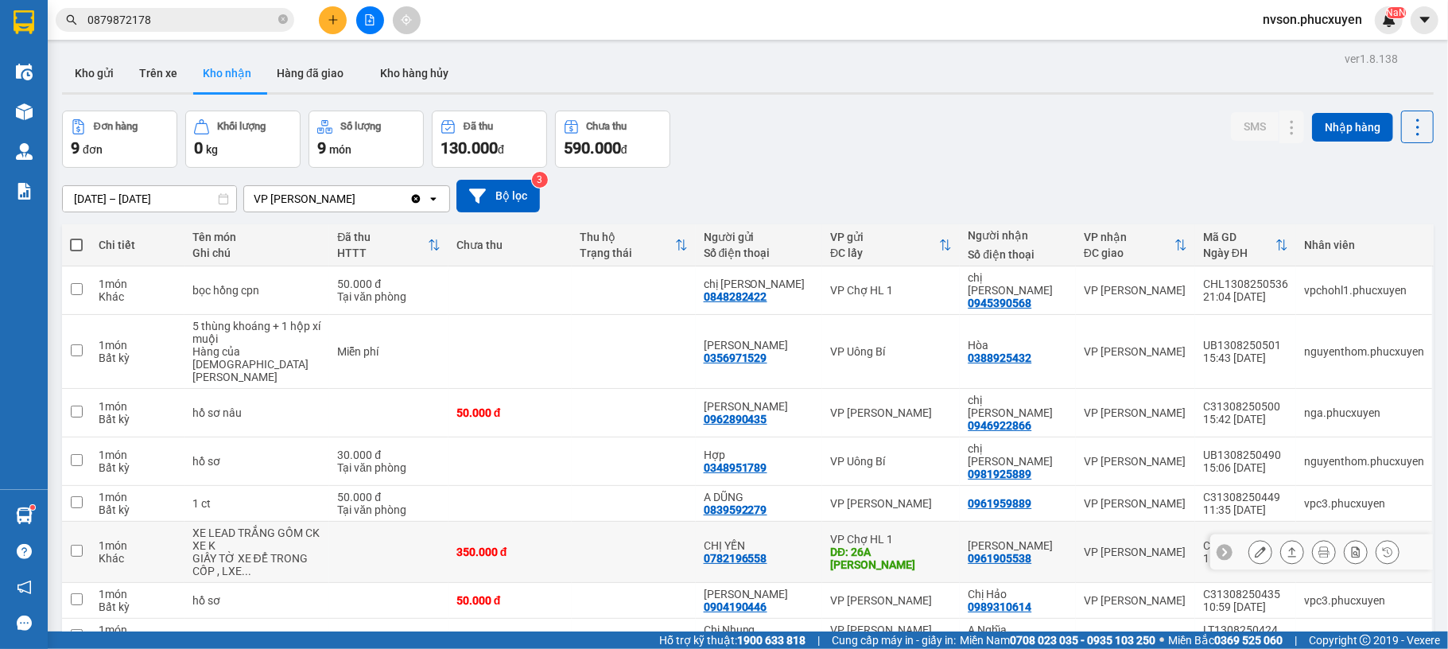
scroll to position [77, 0]
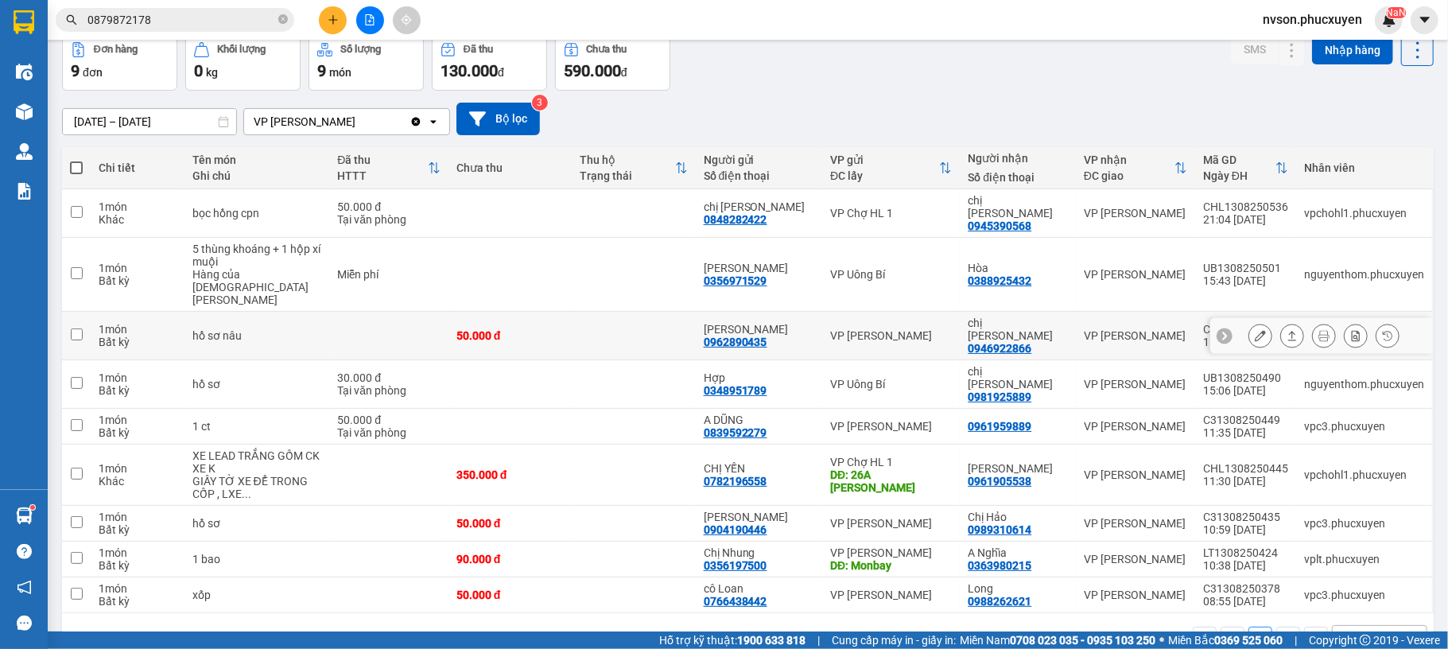
click at [612, 312] on td at bounding box center [633, 336] width 123 height 49
checkbox input "true"
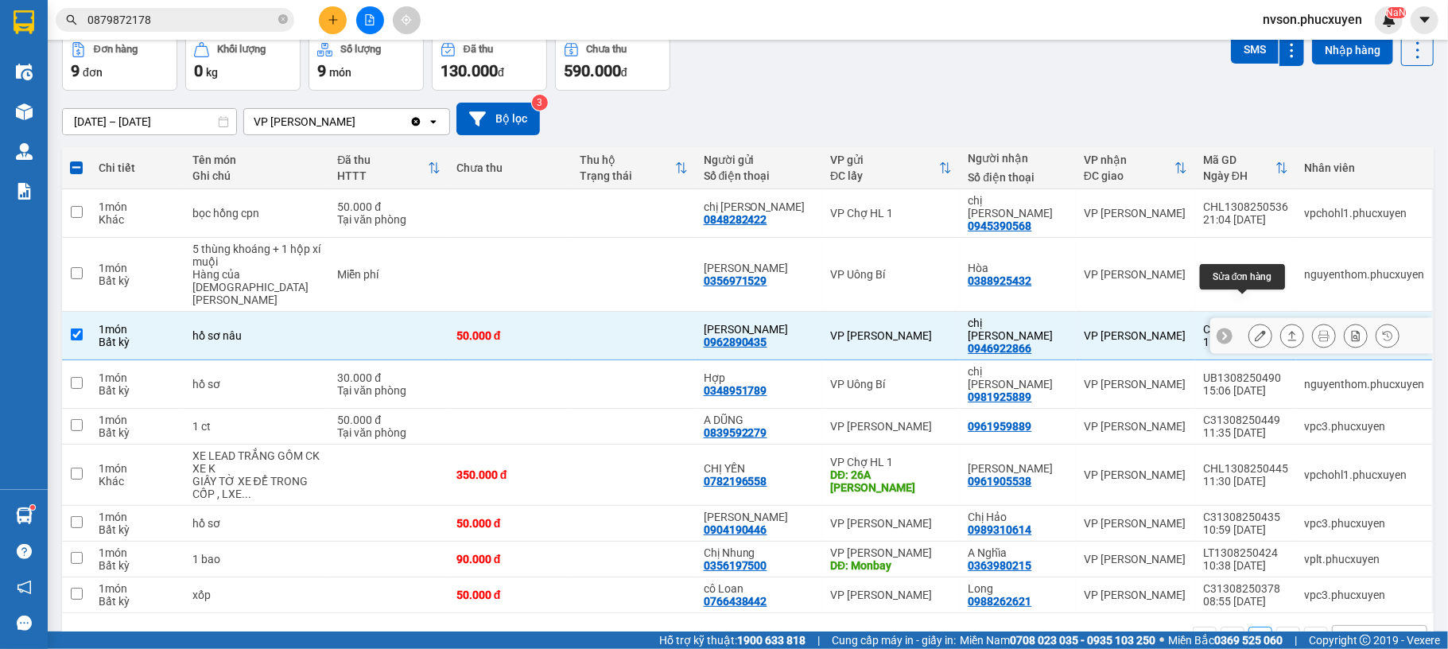
click at [1255, 330] on icon at bounding box center [1260, 335] width 11 height 11
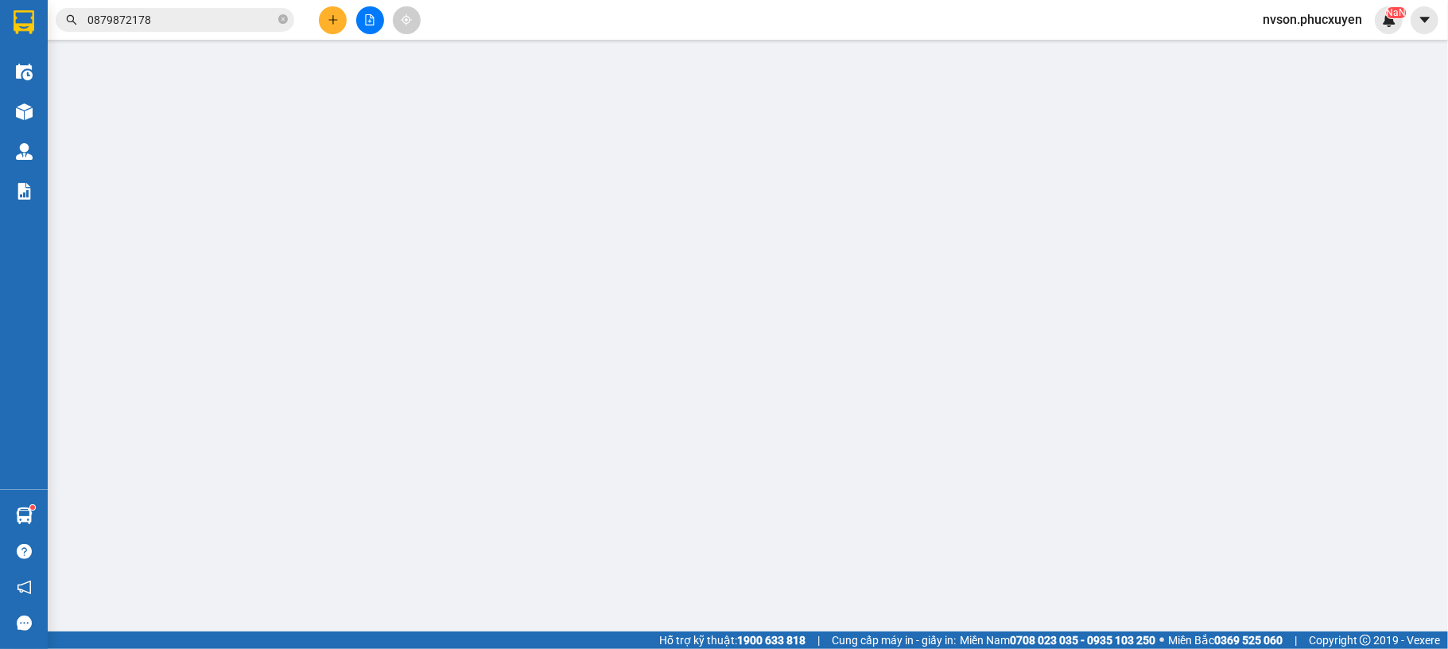
type input "0962890435"
type input "[PERSON_NAME]"
type input "0946922866"
type input "chị [PERSON_NAME]"
type input "50.000"
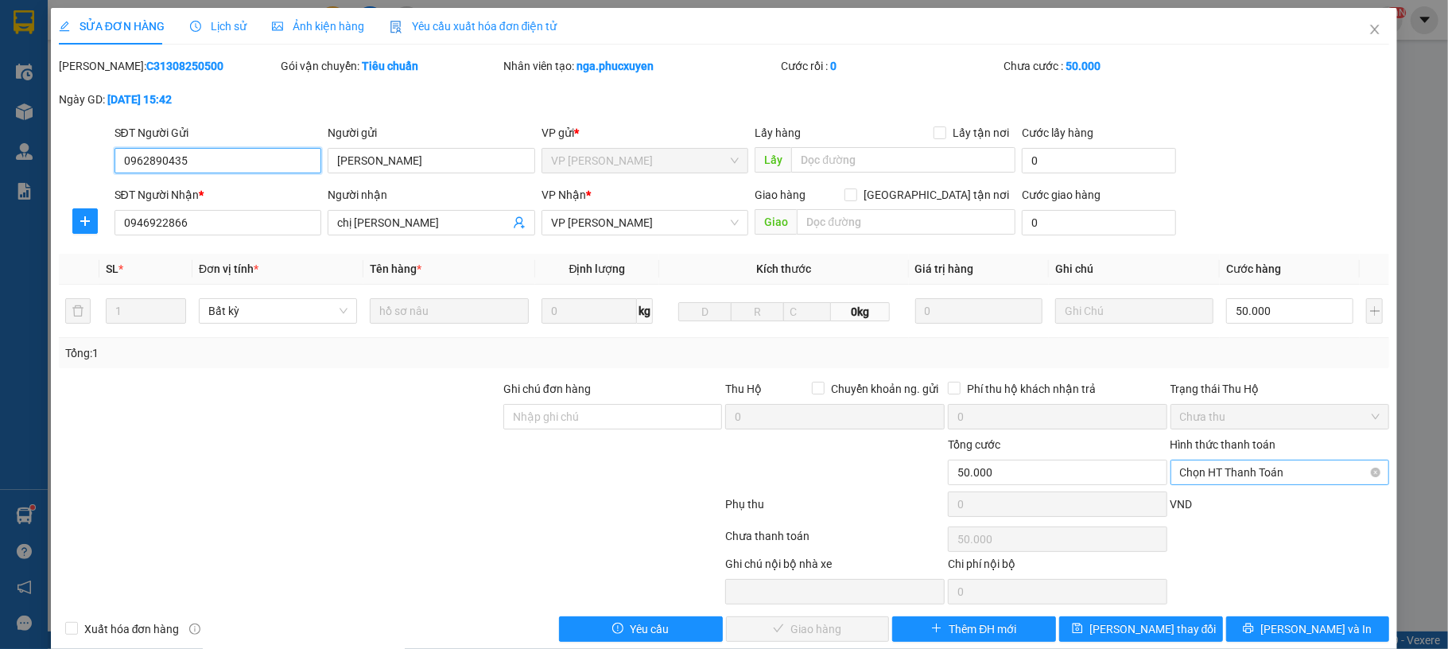
click at [1273, 477] on span "Chọn HT Thanh Toán" at bounding box center [1280, 473] width 200 height 24
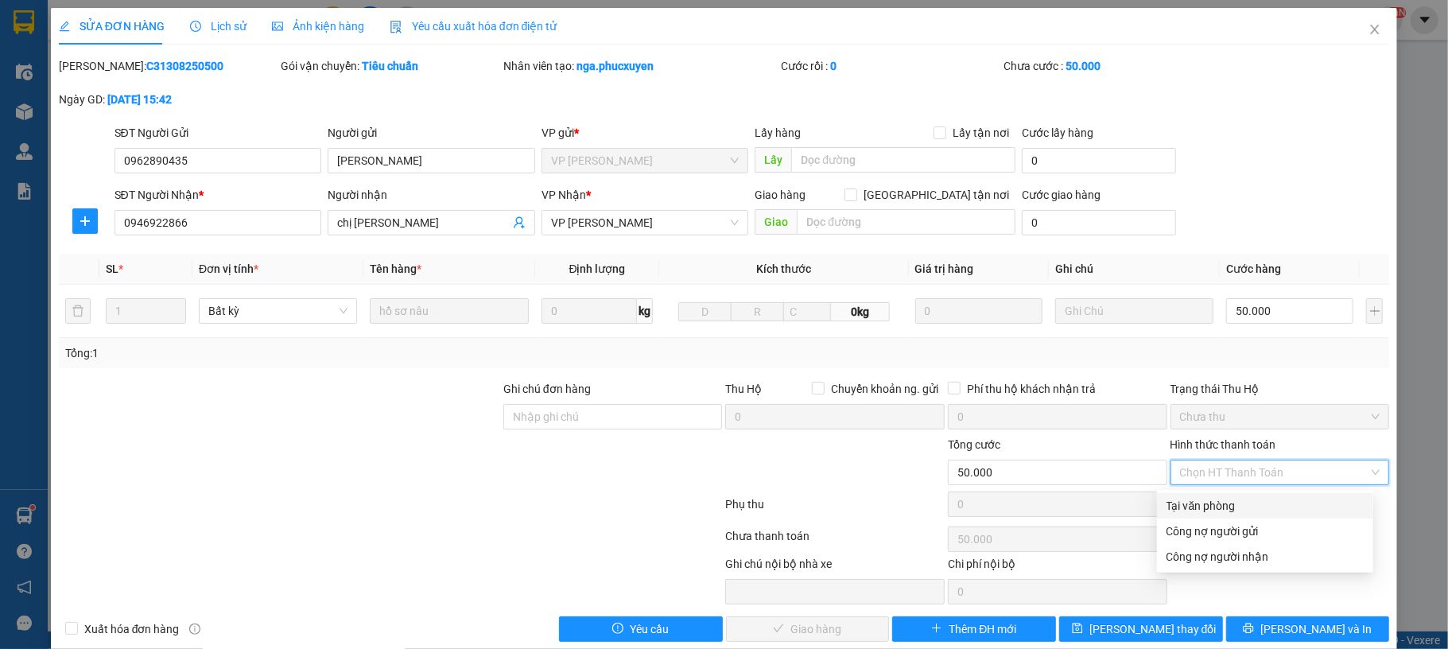
click at [1239, 500] on div "Tại văn phòng" at bounding box center [1265, 505] width 197 height 17
type input "0"
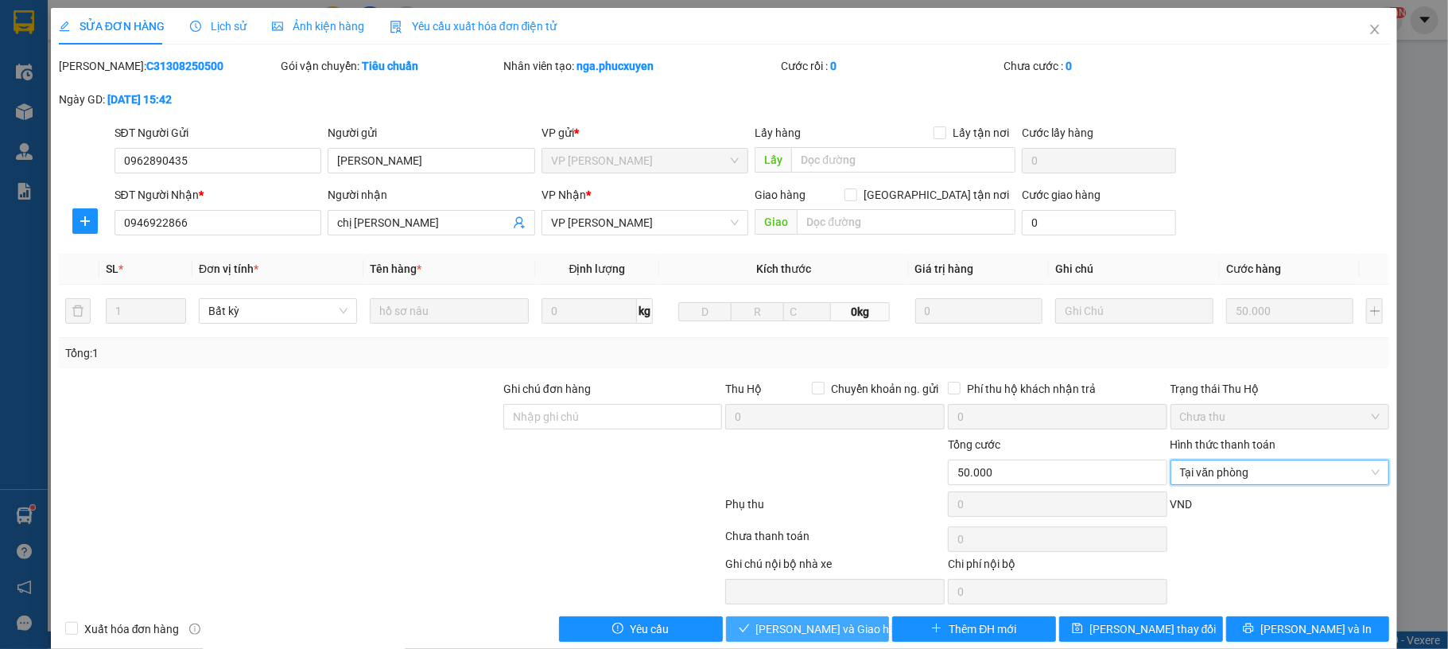
click at [829, 625] on span "[PERSON_NAME] và Giao hàng" at bounding box center [832, 628] width 153 height 17
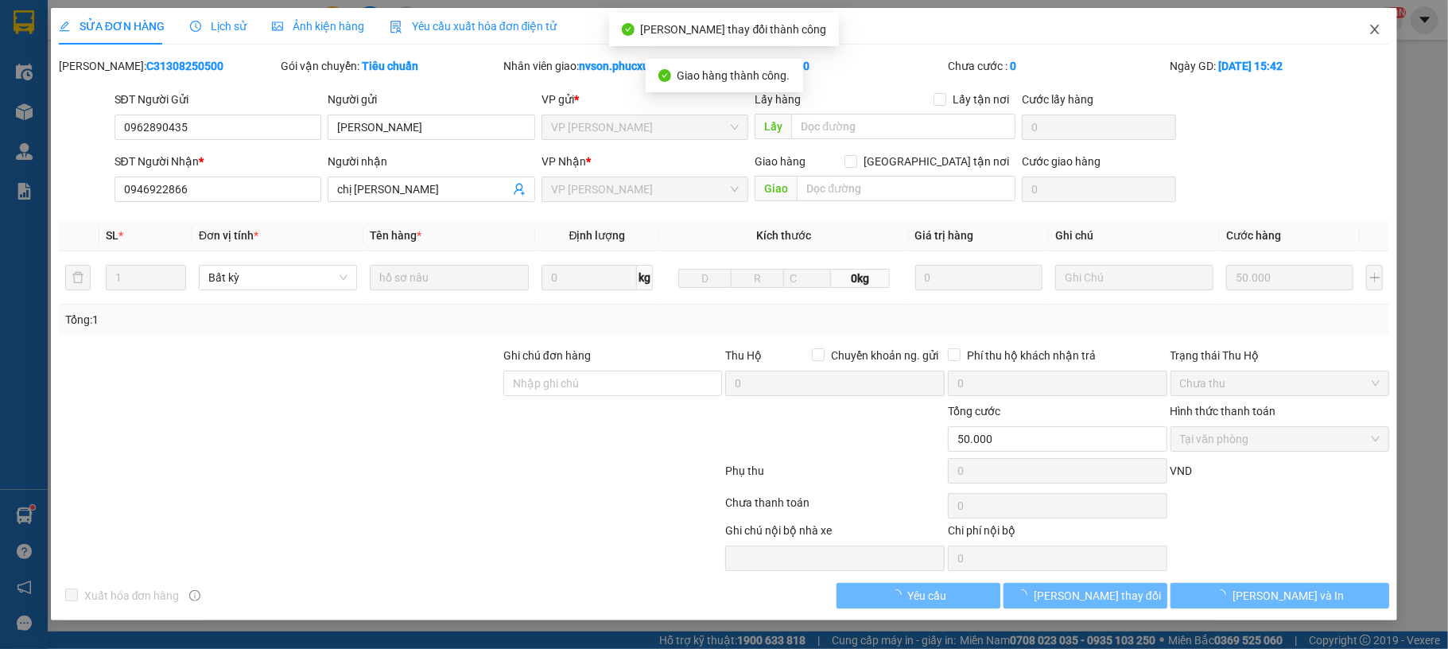
click at [1362, 21] on span "Close" at bounding box center [1375, 30] width 45 height 45
click at [1362, 21] on span "nvson.phucxuyen" at bounding box center [1312, 20] width 125 height 20
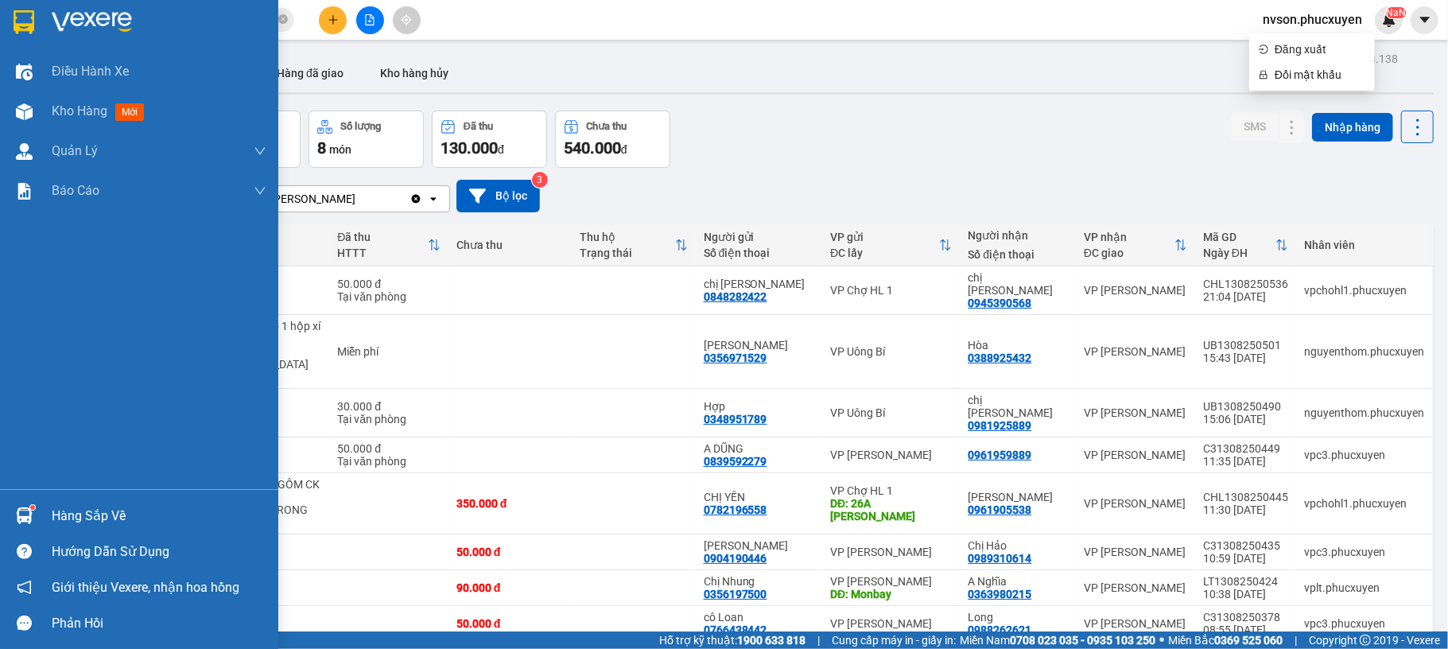
click at [37, 506] on div at bounding box center [24, 516] width 28 height 28
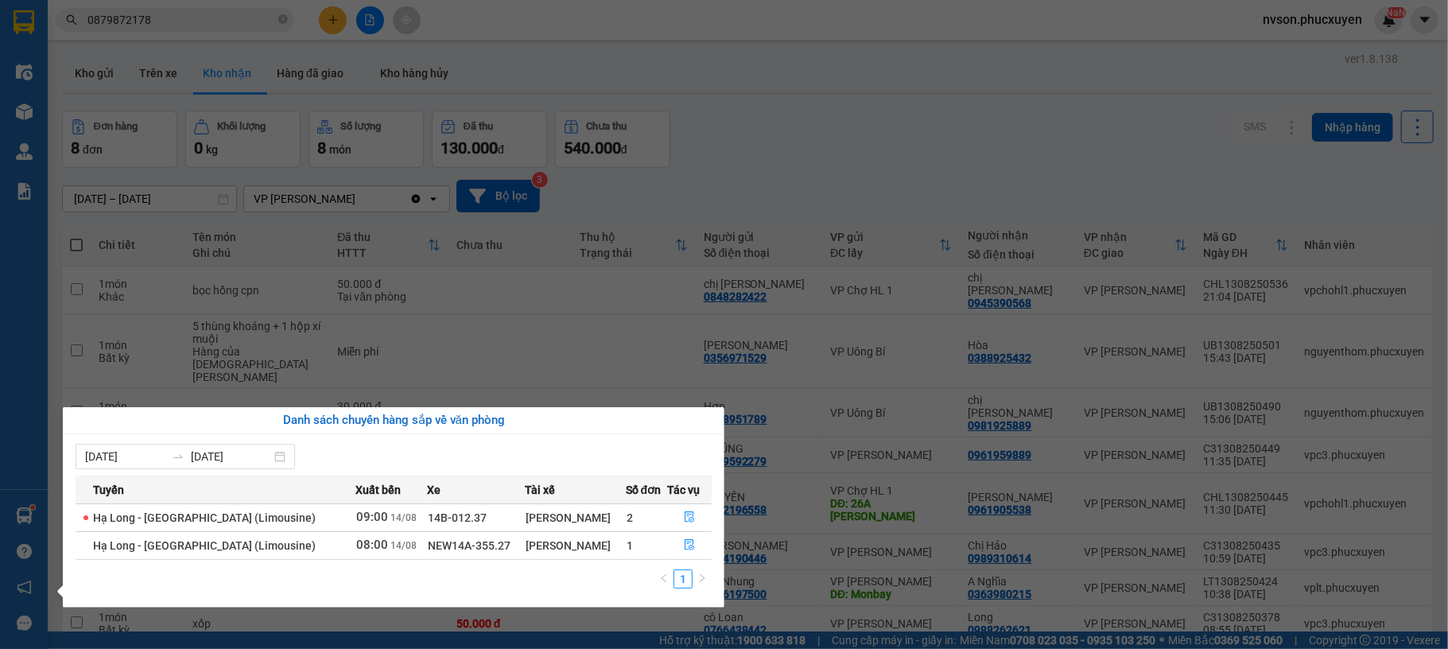
click at [282, 17] on section "Kết quả tìm kiếm ( 20 ) Bộ lọc Mã ĐH Trạng thái Món hàng Thu hộ Tổng cước Chưa …" at bounding box center [724, 324] width 1448 height 649
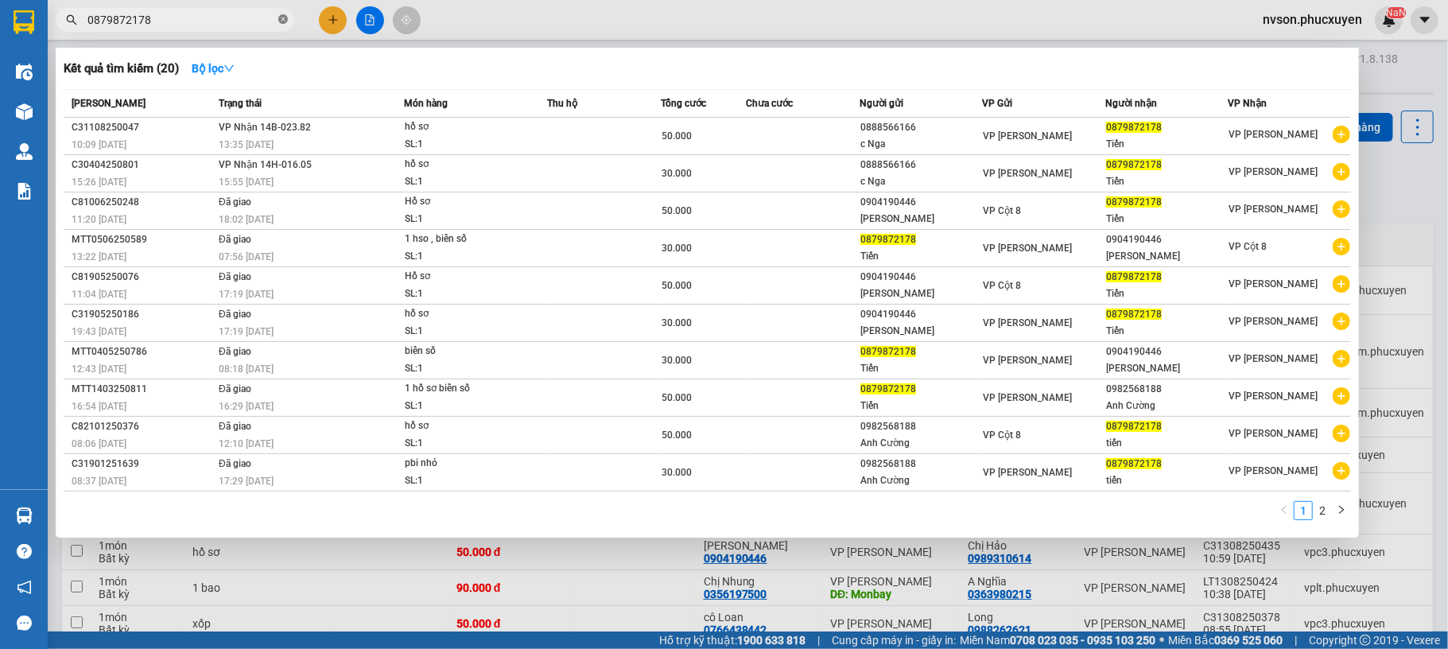
click at [283, 17] on icon "close-circle" at bounding box center [283, 19] width 10 height 10
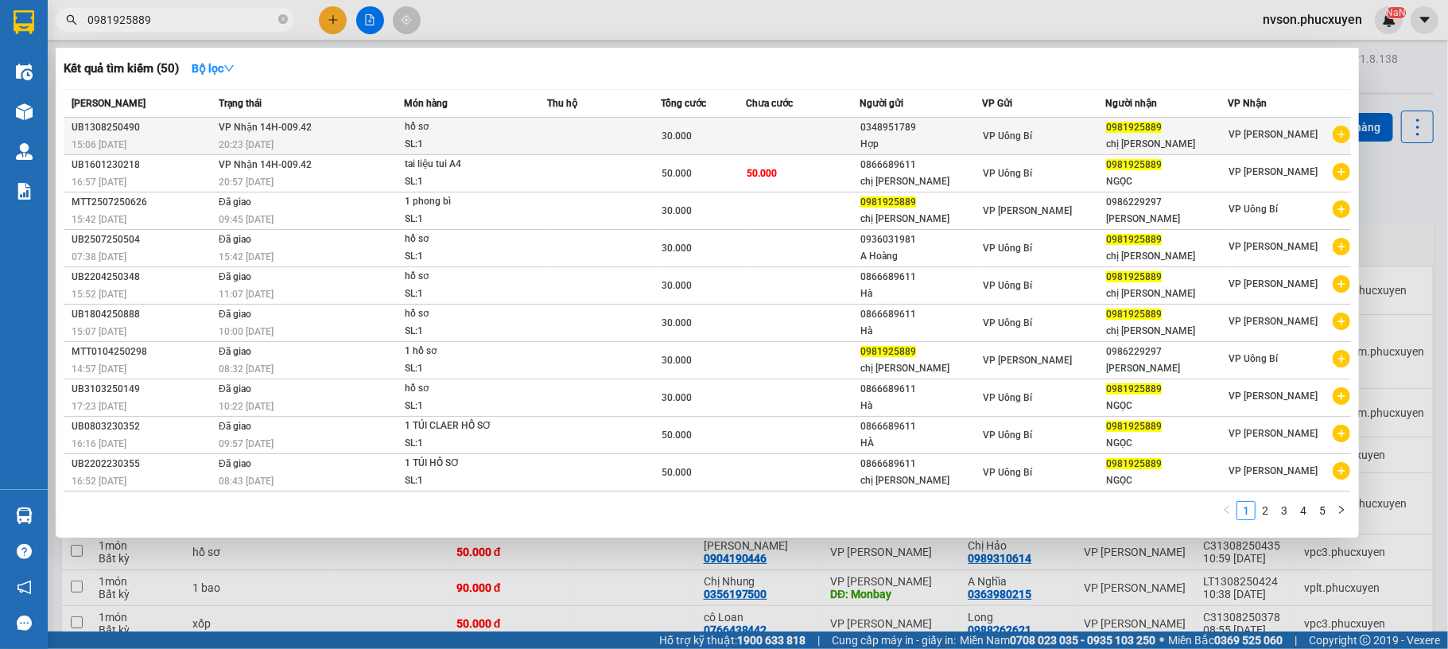
type input "0981925889"
click at [570, 125] on td at bounding box center [605, 136] width 114 height 37
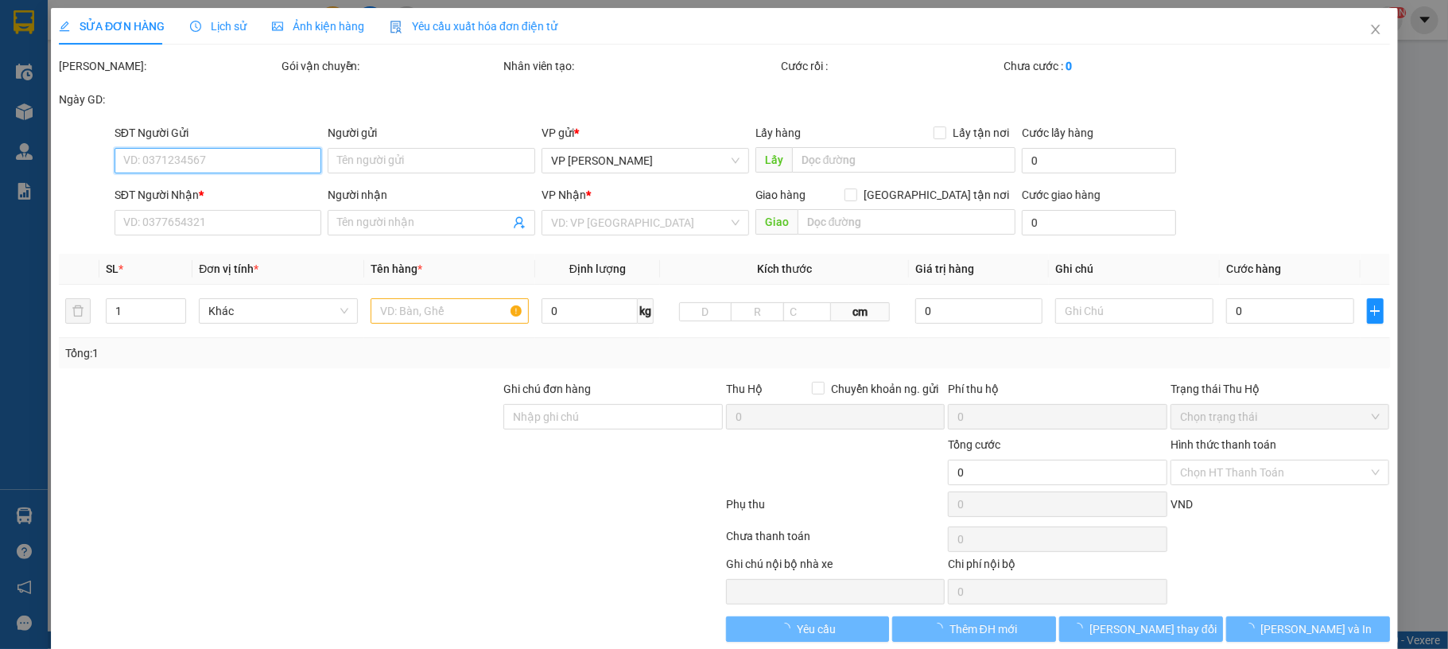
type input "0348951789"
type input "Hợp"
type input "0981925889"
type input "chị [PERSON_NAME]"
type input "30.000"
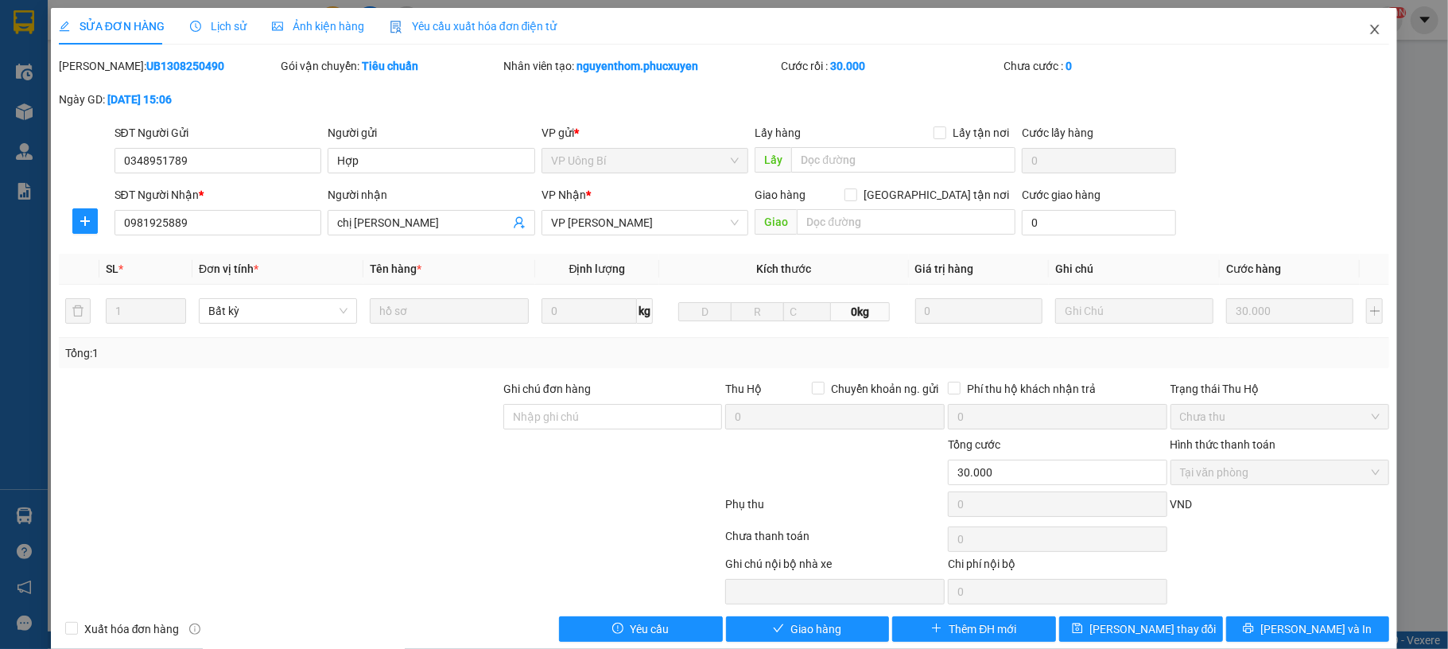
click at [1371, 29] on icon "close" at bounding box center [1375, 30] width 9 height 10
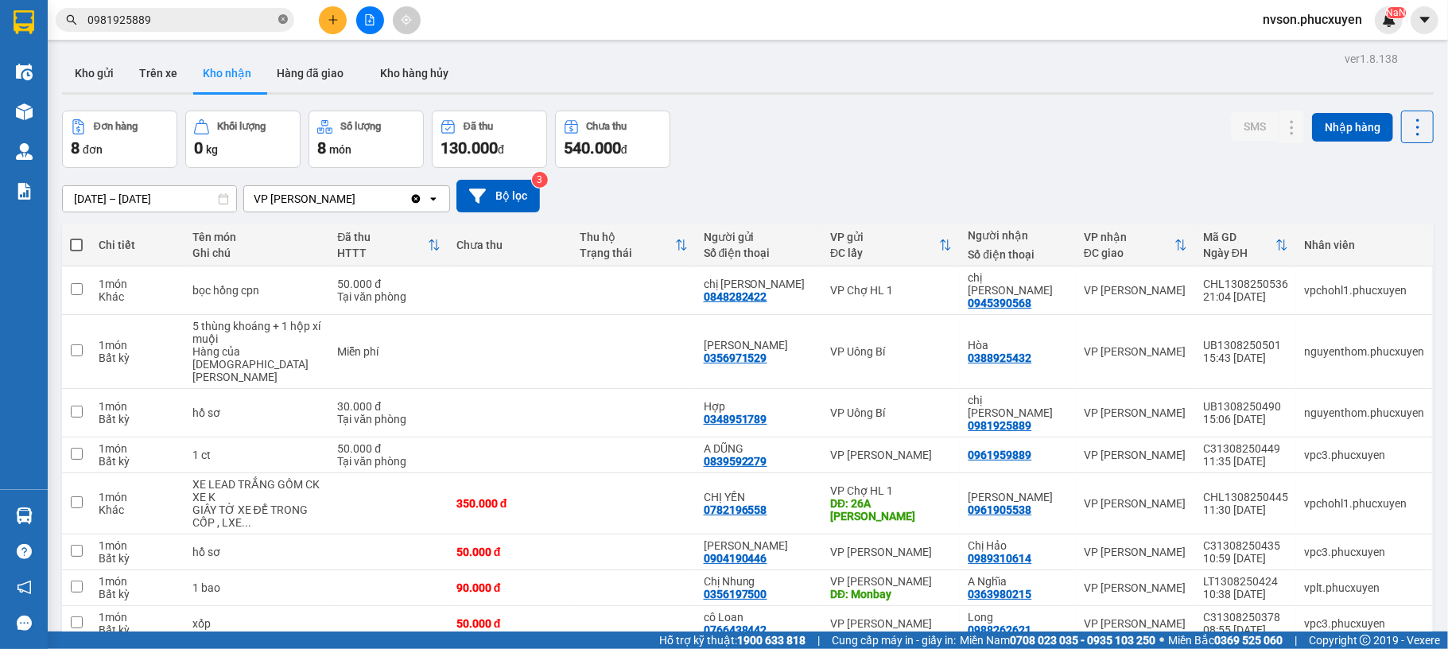
click at [283, 20] on icon "close-circle" at bounding box center [283, 19] width 10 height 10
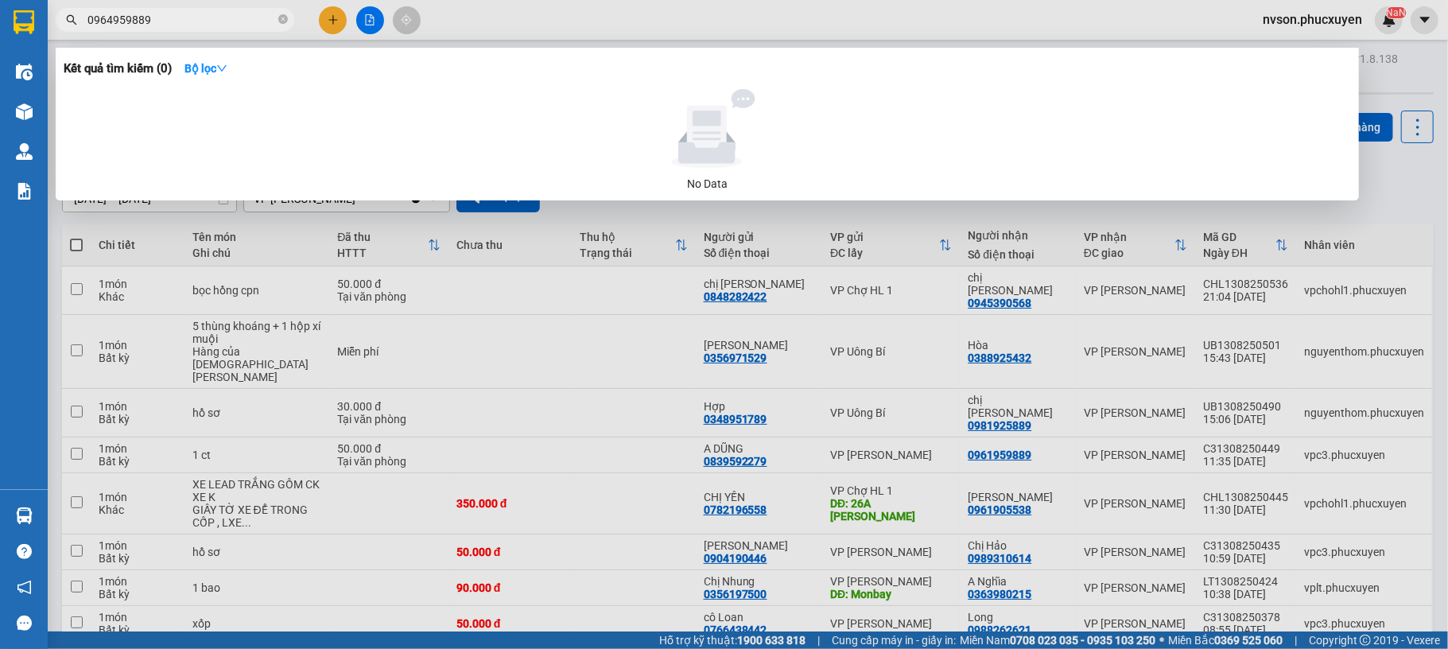
click at [115, 17] on input "0964959889" at bounding box center [181, 19] width 188 height 17
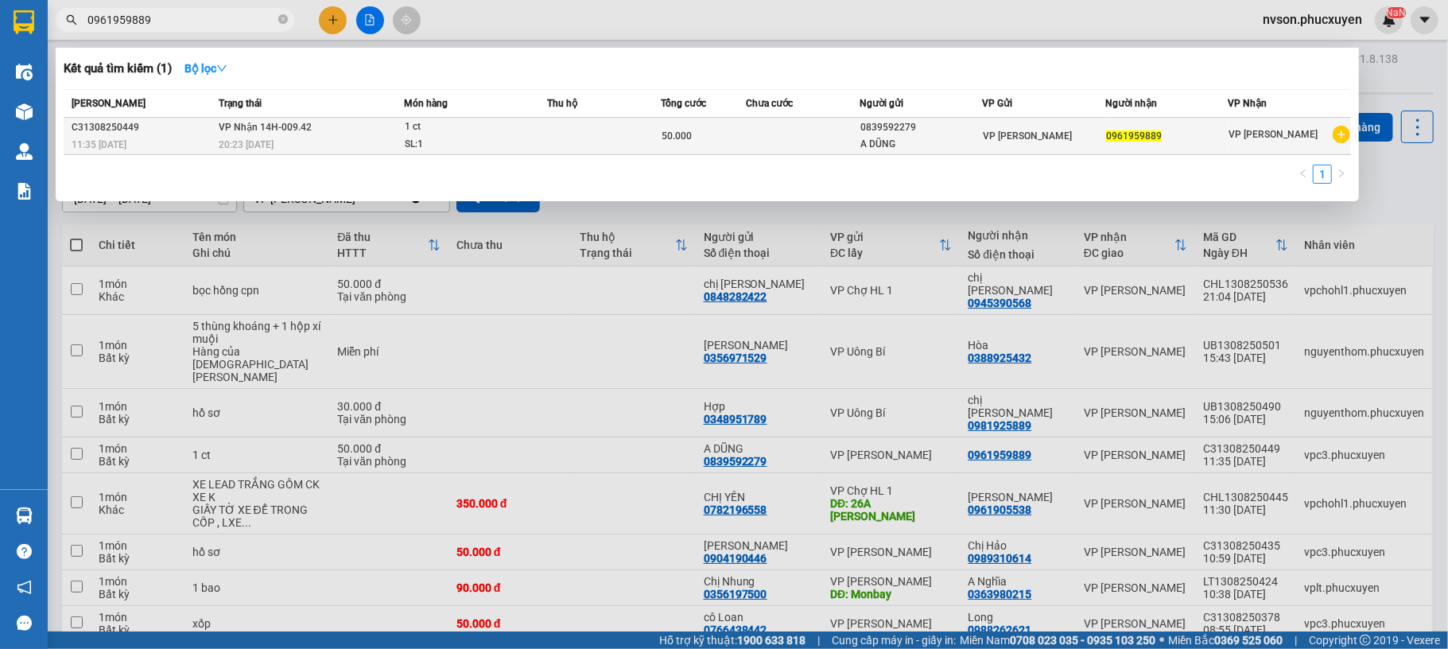
type input "0961959889"
click at [388, 137] on td "VP Nhận 14H-009.42 20:23 - 13/08" at bounding box center [309, 136] width 189 height 37
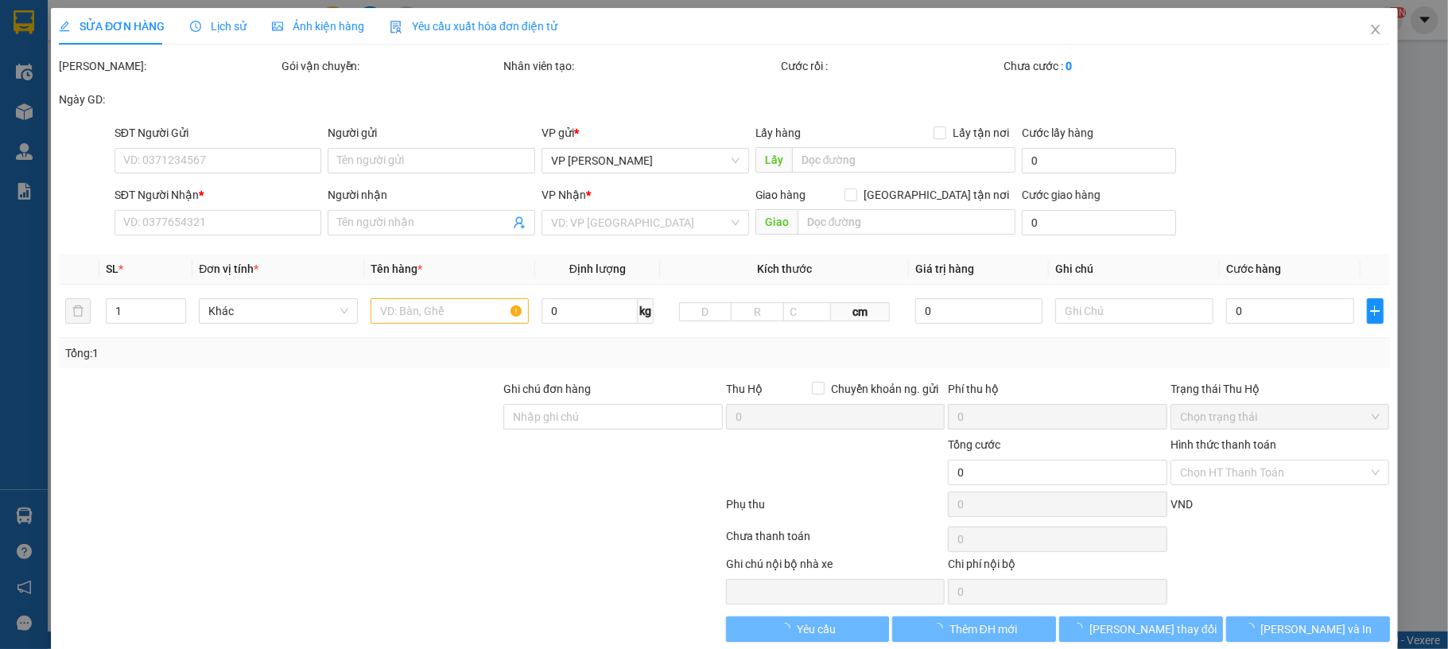
type input "0839592279"
type input "A DŨNG"
type input "0961959889"
type input "50.000"
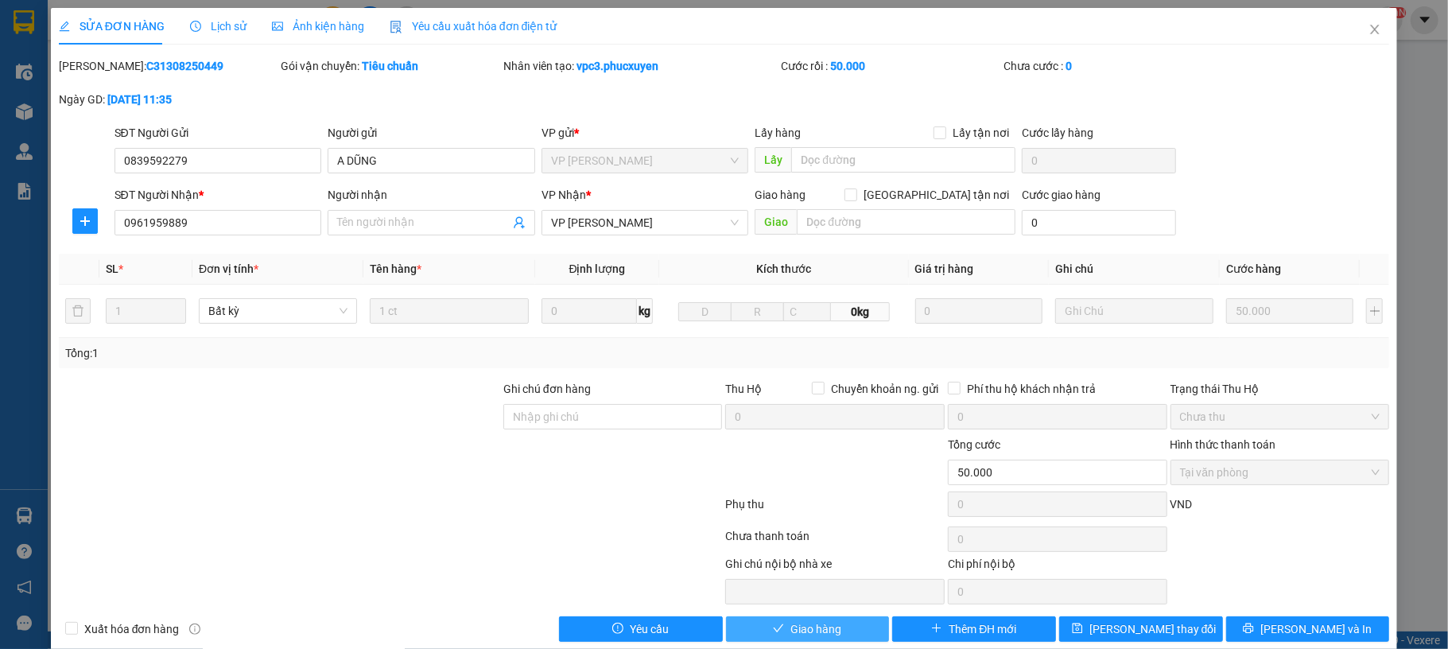
click at [811, 624] on span "Giao hàng" at bounding box center [816, 628] width 51 height 17
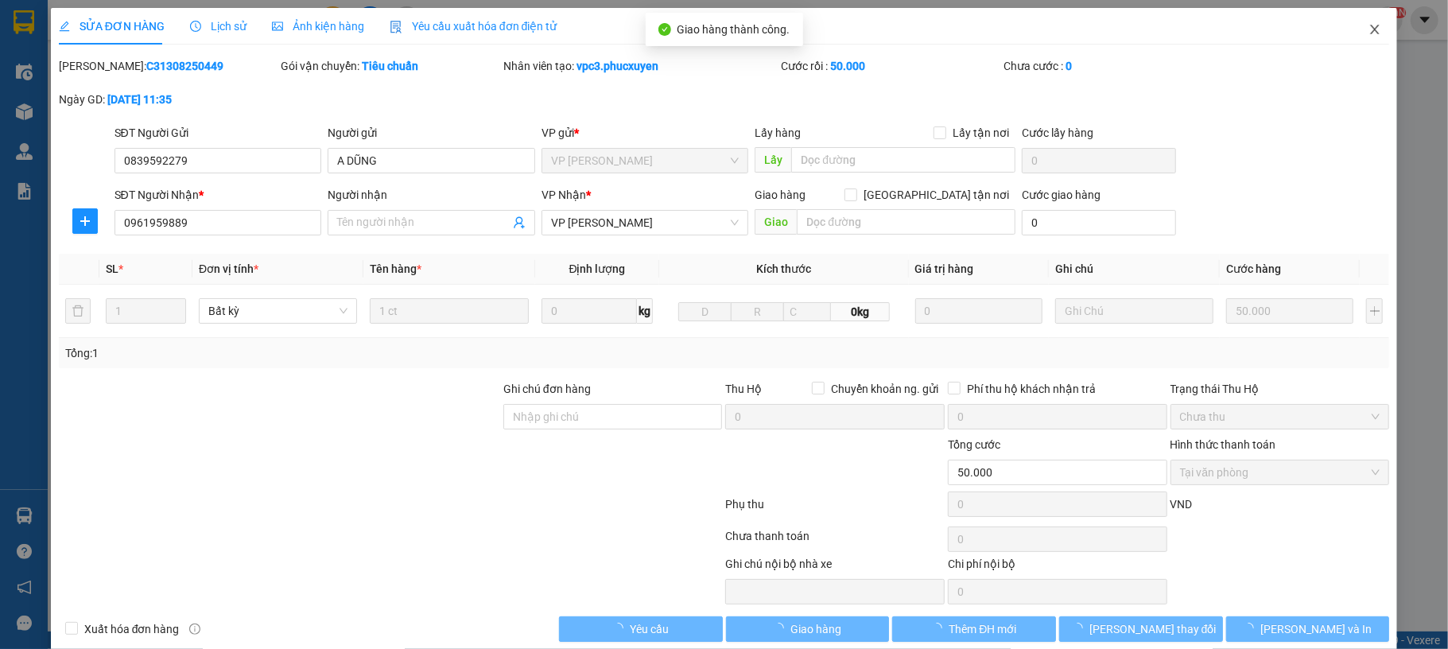
click at [1369, 26] on icon "close" at bounding box center [1375, 29] width 13 height 13
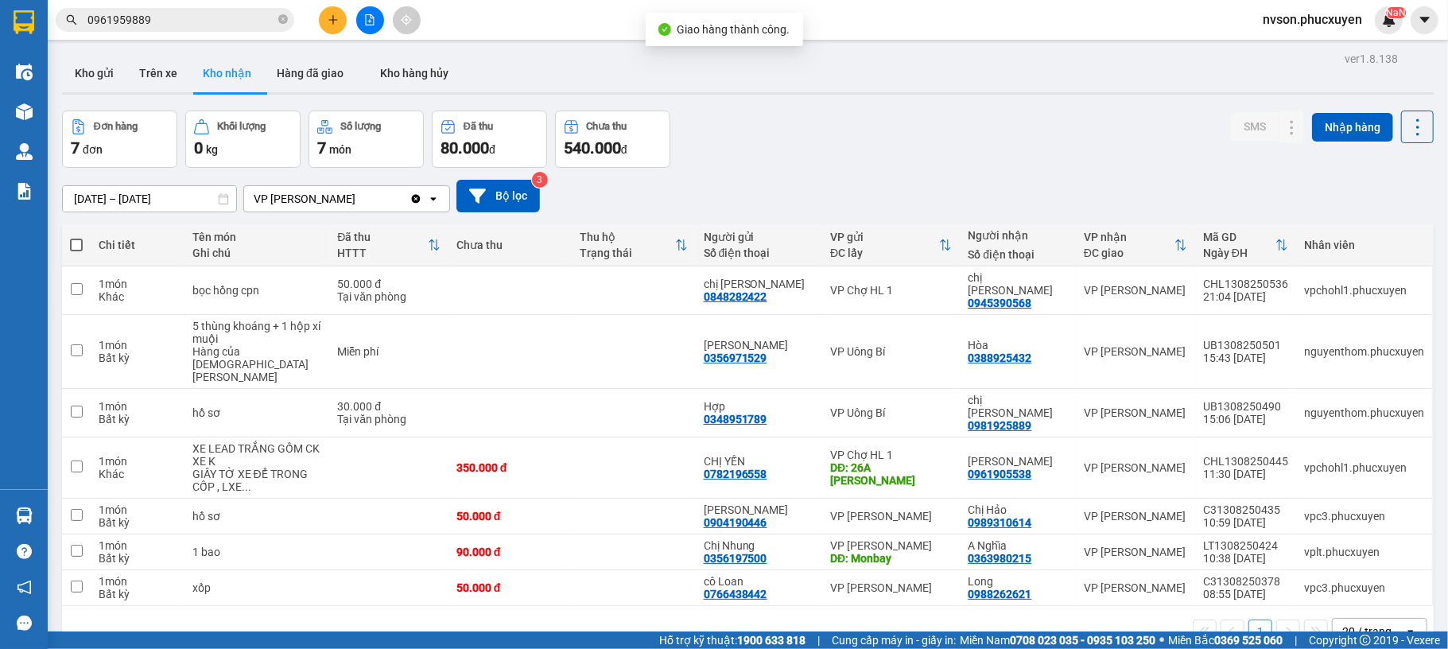
click at [332, 21] on icon "plus" at bounding box center [333, 19] width 11 height 11
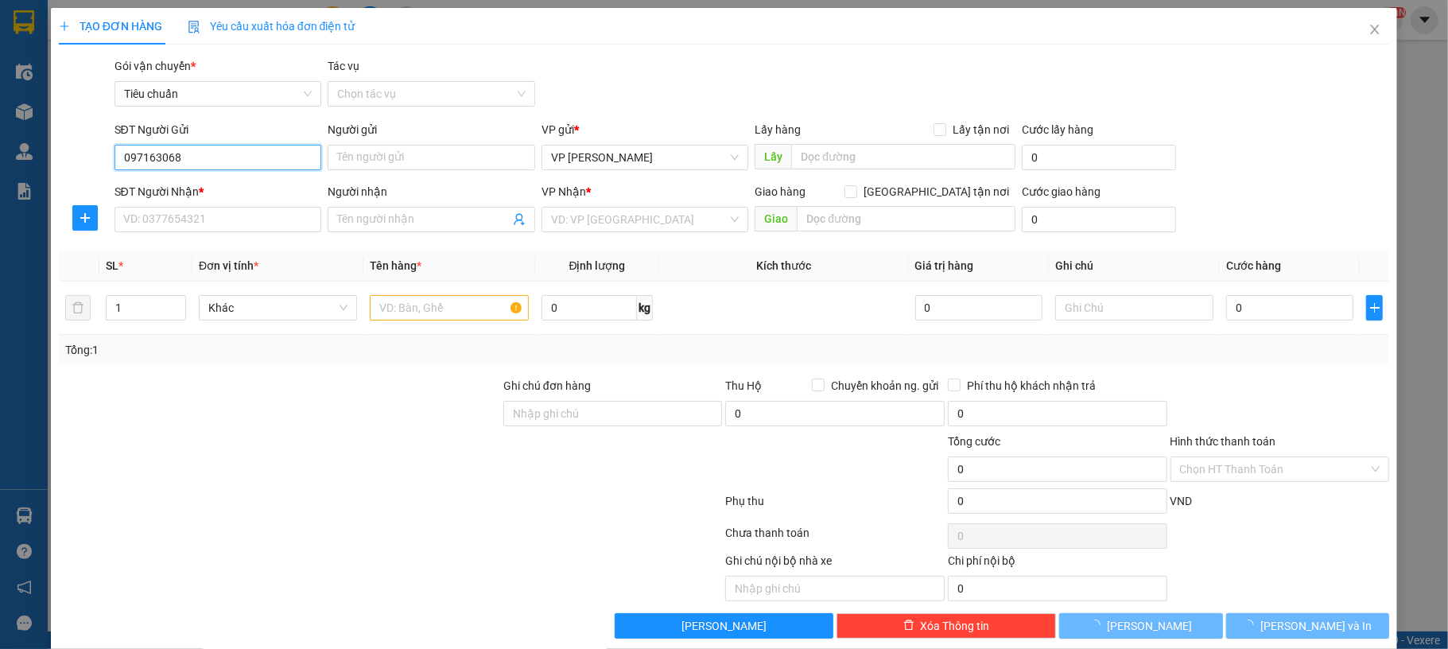
type input "0971630680"
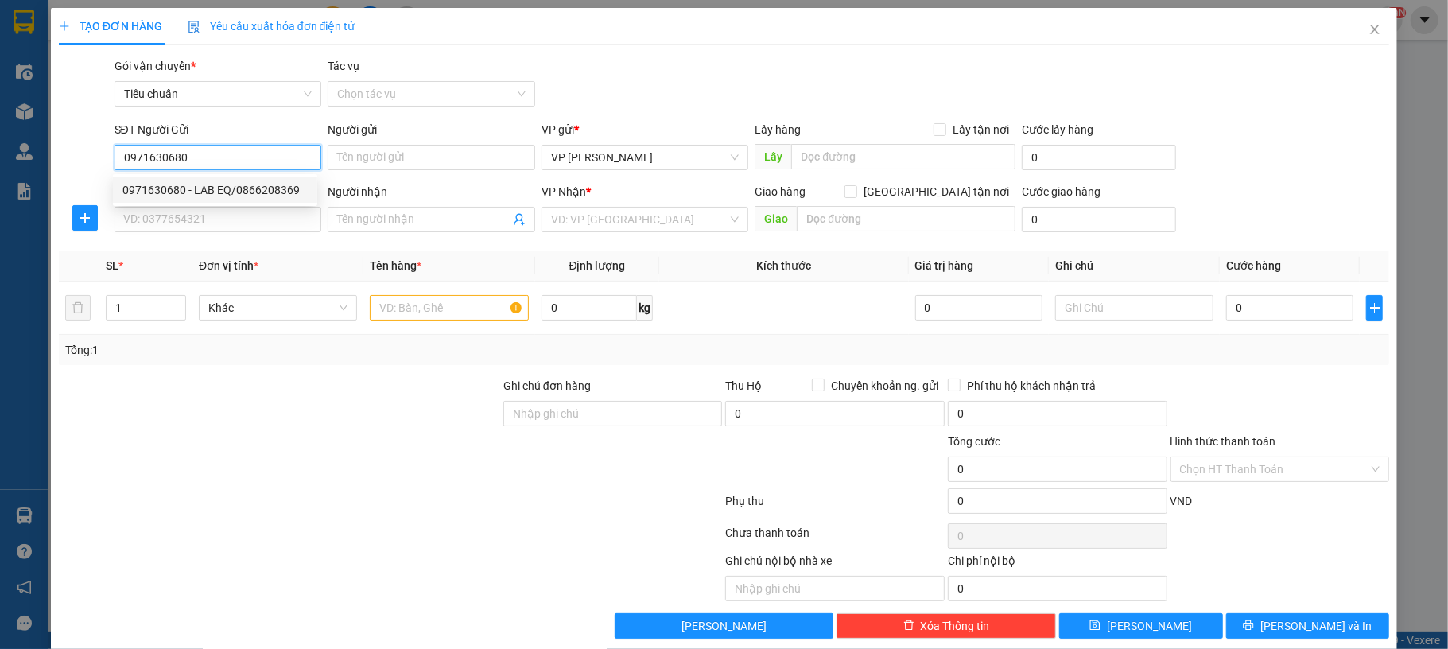
click at [235, 192] on div "0971630680 - LAB EQ/0866208369" at bounding box center [214, 189] width 185 height 17
type input "LAB EQ/0866208369"
type input "0971630680"
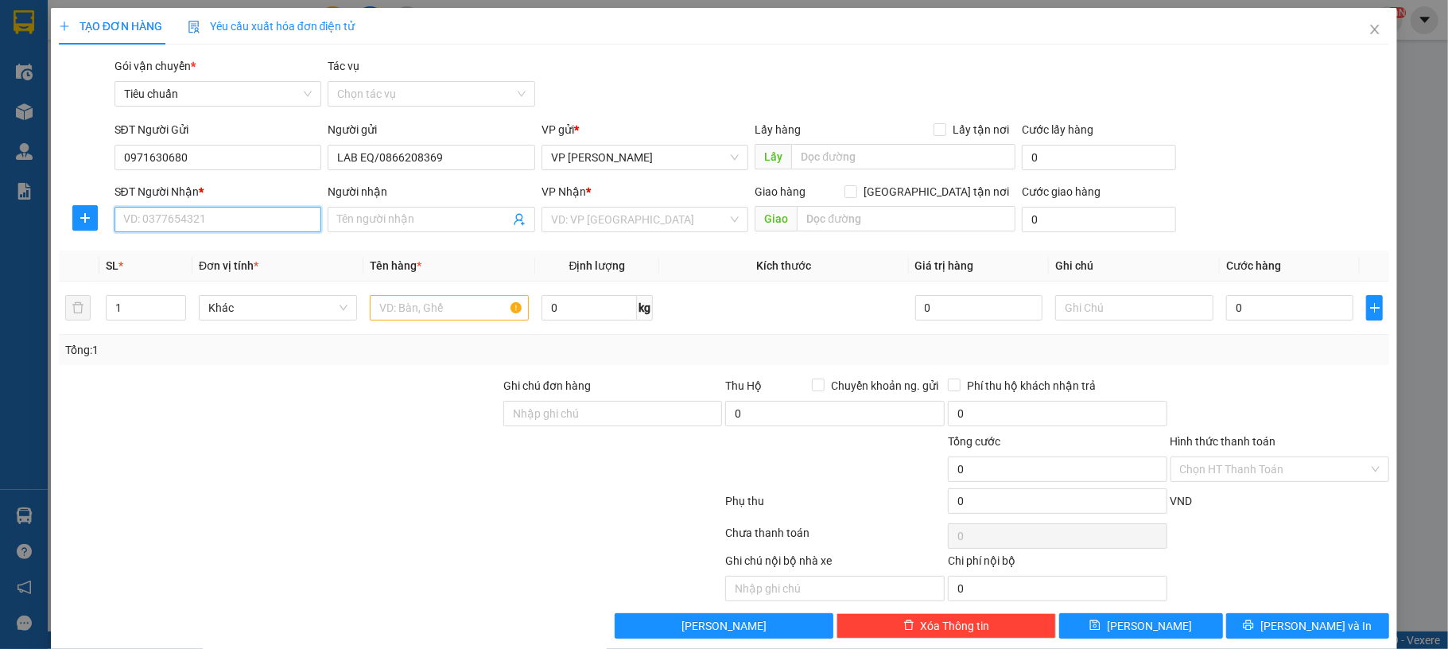
click at [223, 220] on input "SĐT Người Nhận *" at bounding box center [219, 219] width 208 height 25
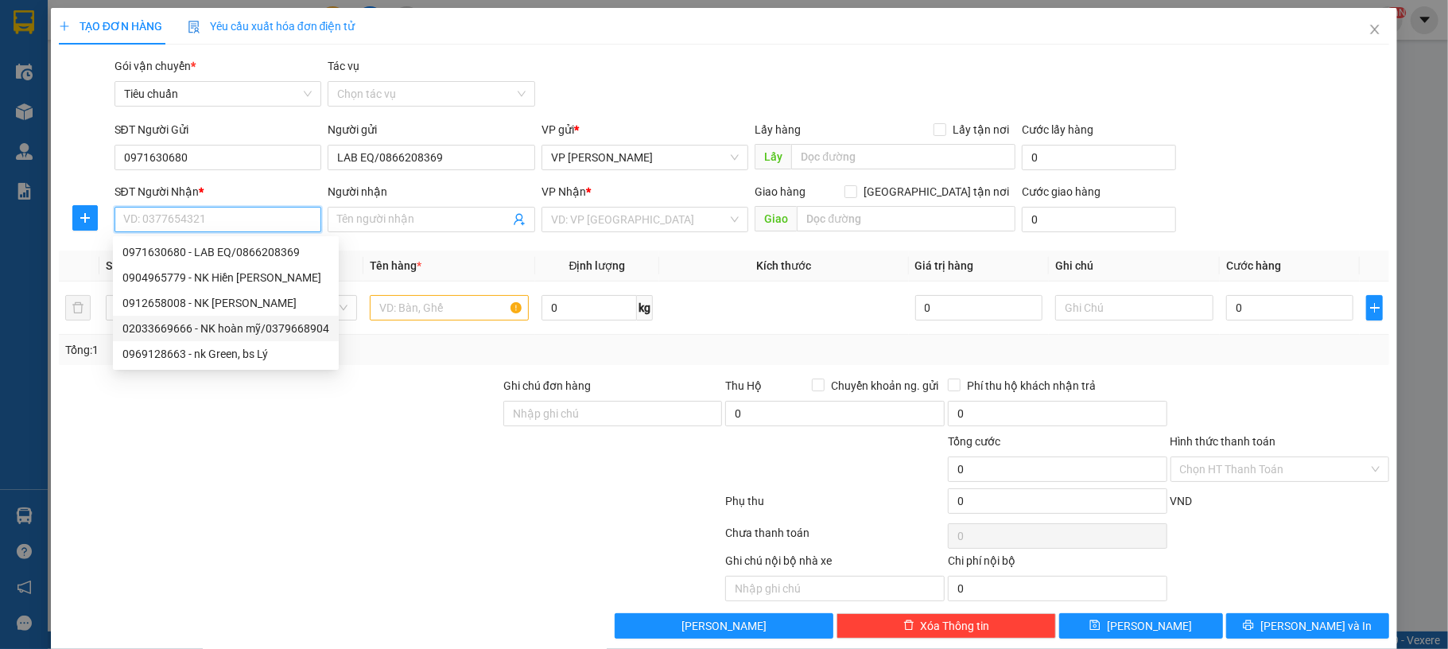
click at [247, 326] on div "02033669666 - NK hoàn mỹ/0379668904" at bounding box center [225, 328] width 207 height 17
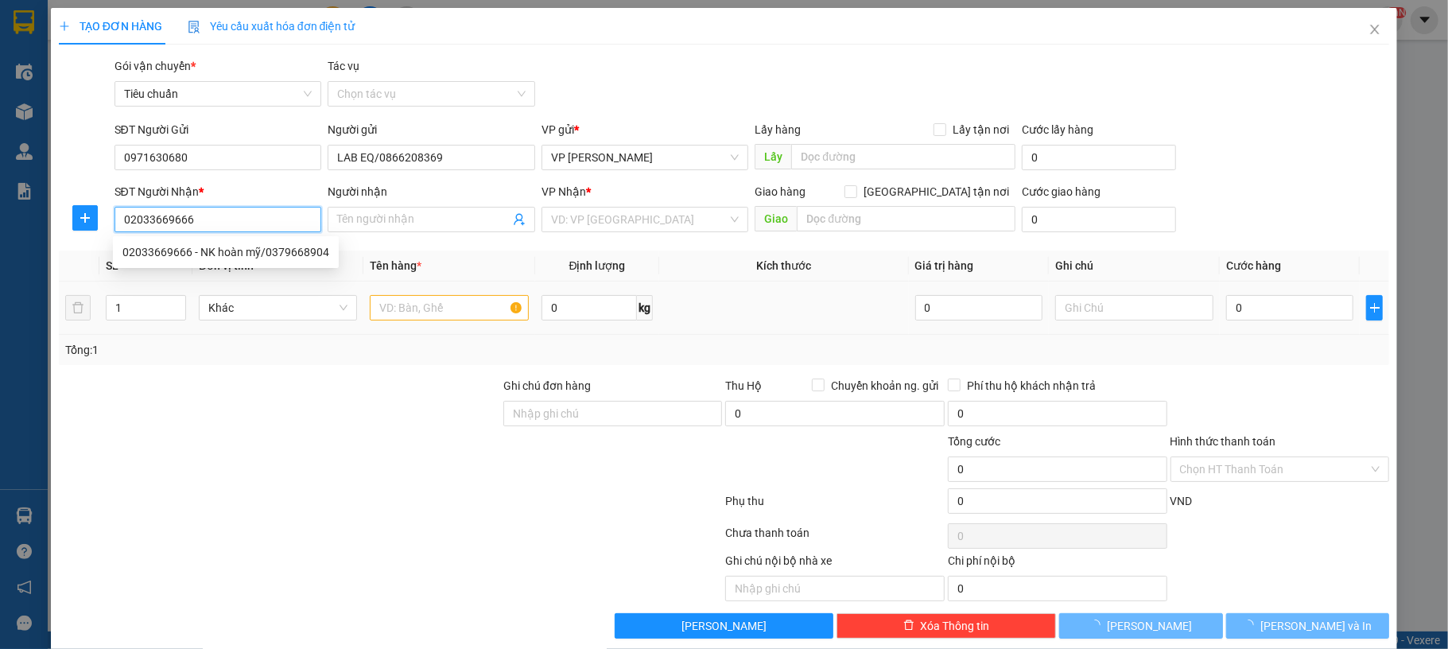
type input "02033669666"
type input "NK hoàn mỹ/0379668904"
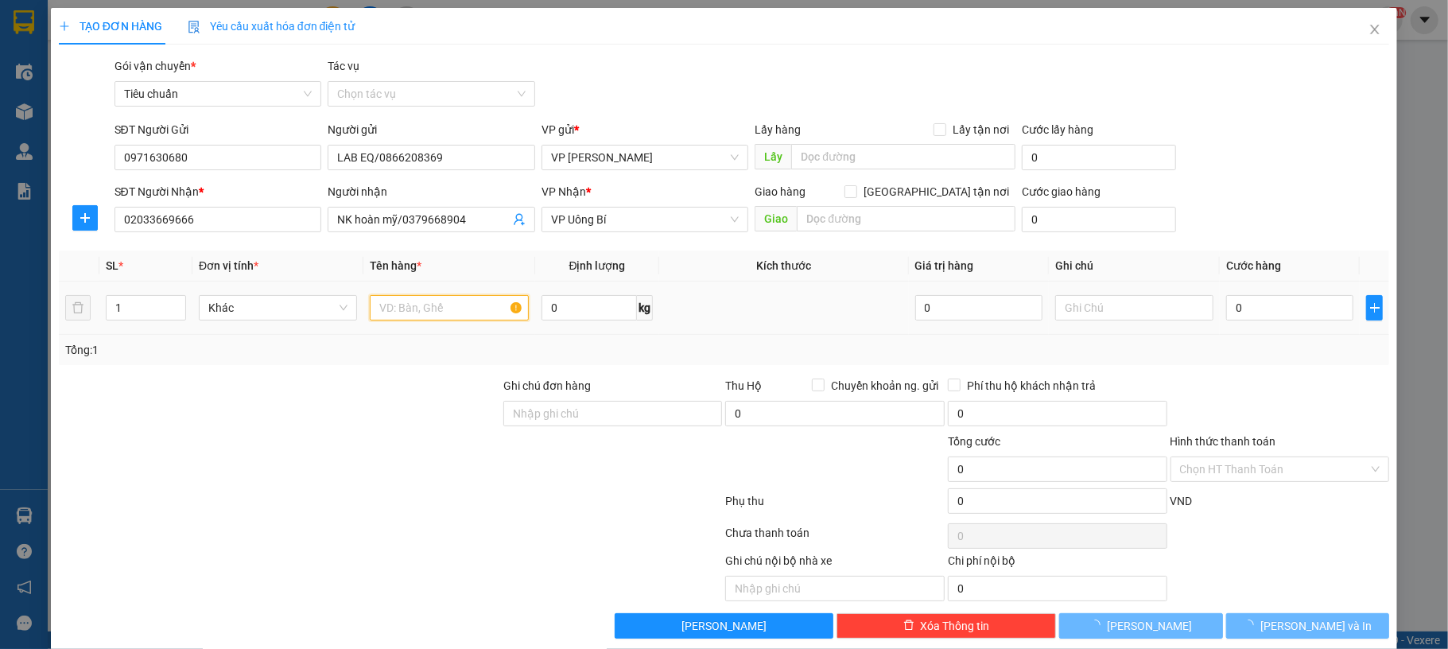
click at [442, 318] on input "text" at bounding box center [449, 307] width 158 height 25
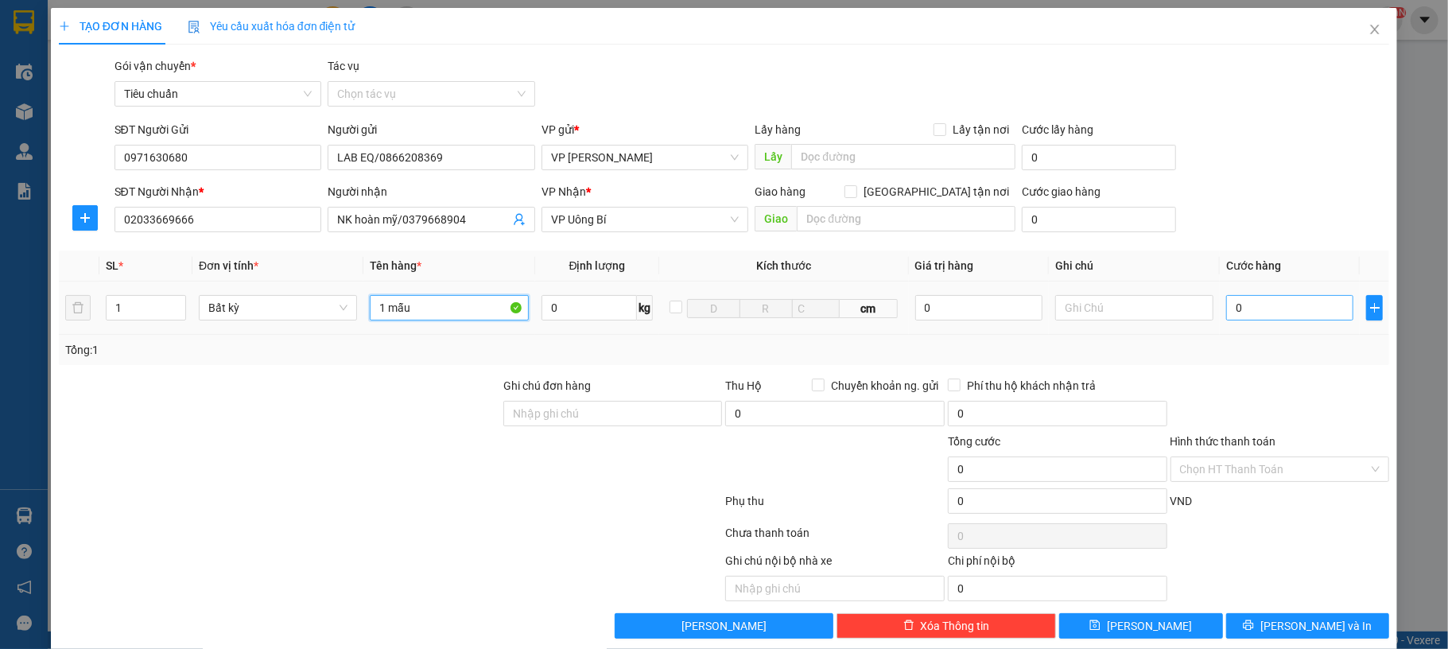
type input "1 mẫu"
click at [1246, 307] on input "0" at bounding box center [1290, 307] width 127 height 25
type input "30"
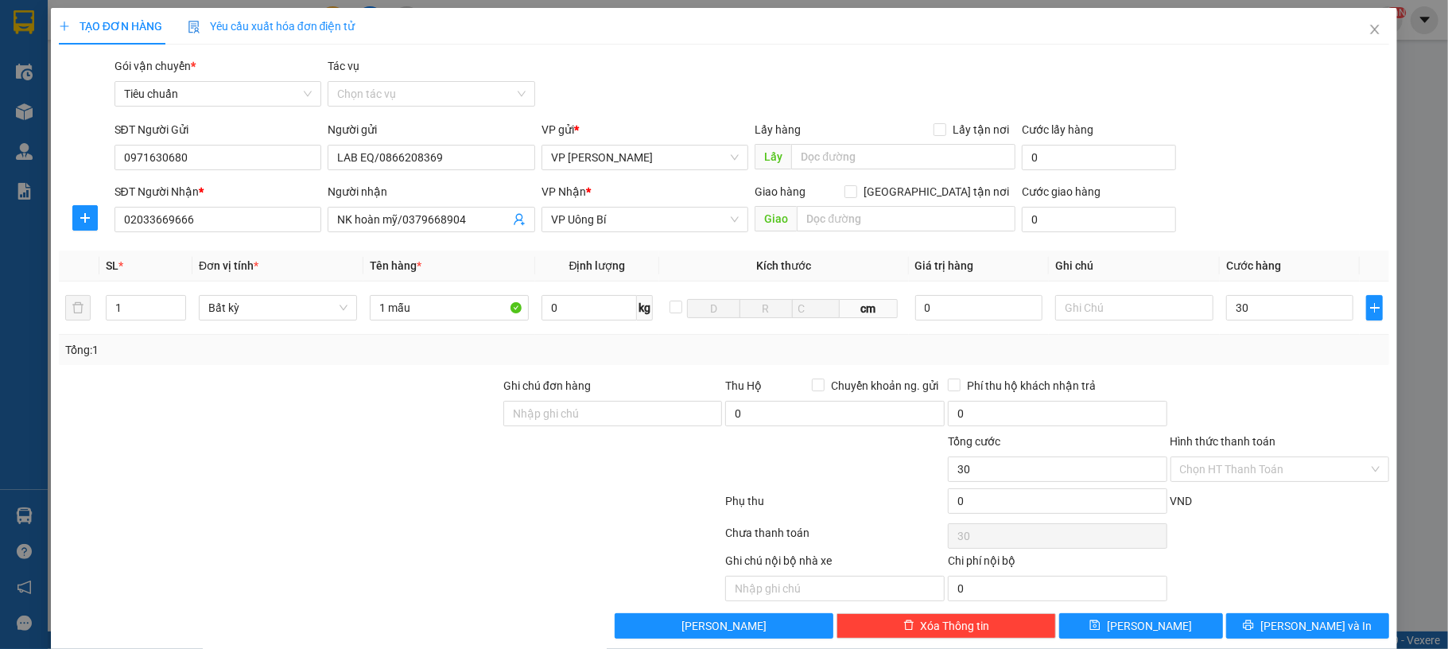
click at [1214, 198] on div "SĐT Người Nhận * 02033669666 Người nhận NK hoàn mỹ/0379668904 VP Nhận * VP Uông…" at bounding box center [752, 211] width 1282 height 56
type input "30.000"
click at [1230, 461] on input "Hình thức thanh toán" at bounding box center [1274, 469] width 189 height 24
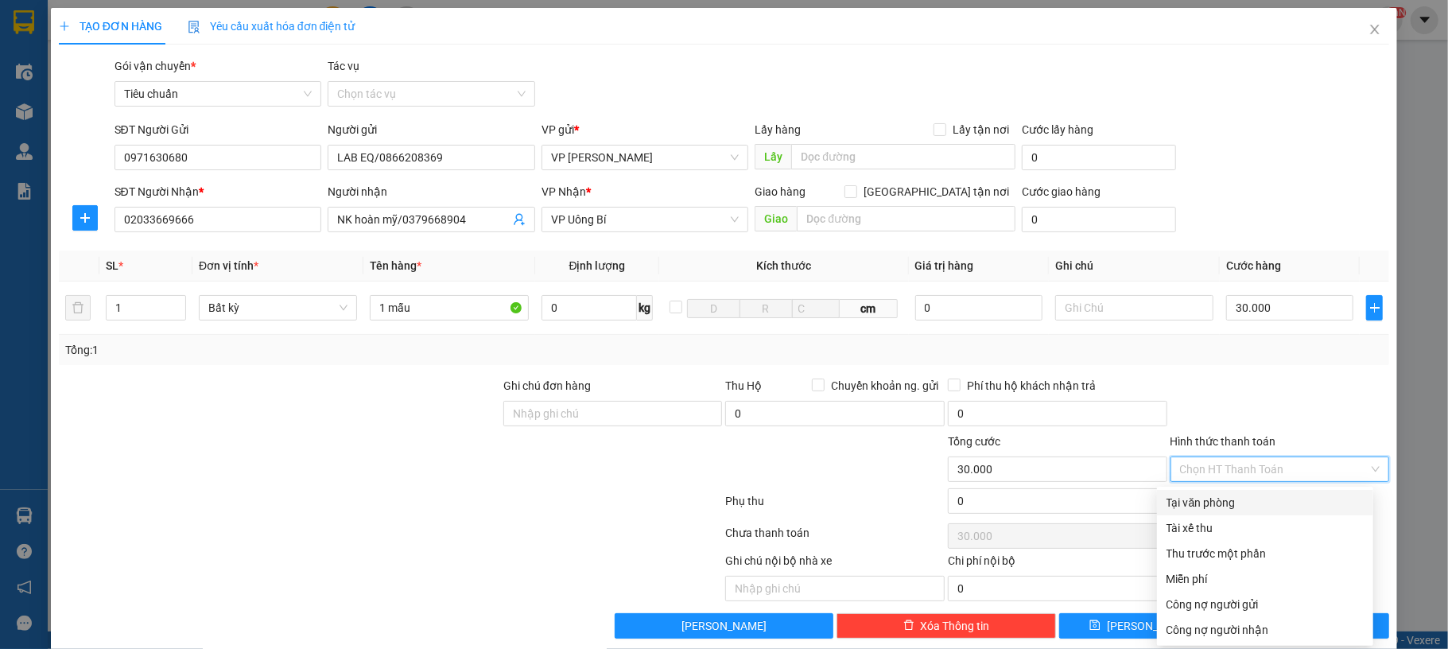
click at [1238, 496] on div "Tại văn phòng" at bounding box center [1265, 502] width 197 height 17
type input "0"
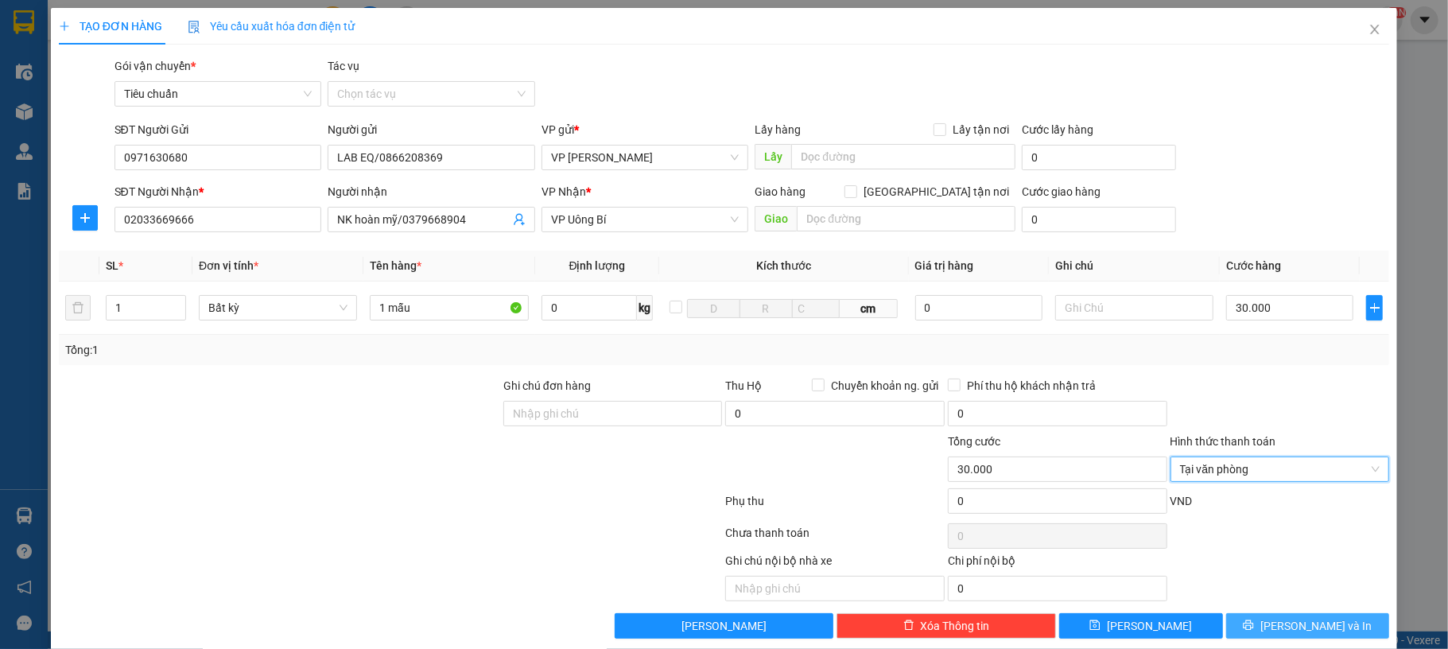
click at [1232, 621] on button "[PERSON_NAME] và In" at bounding box center [1309, 625] width 164 height 25
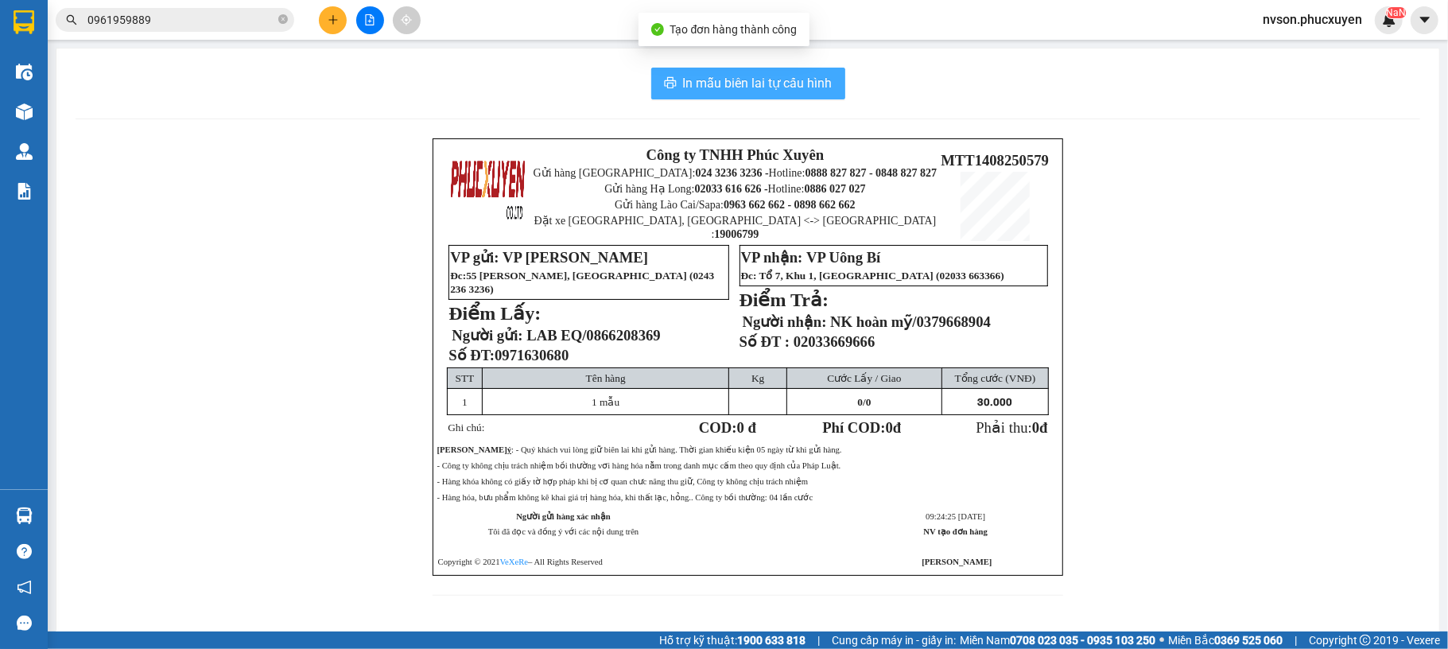
click at [762, 81] on span "In mẫu biên lai tự cấu hình" at bounding box center [758, 83] width 150 height 20
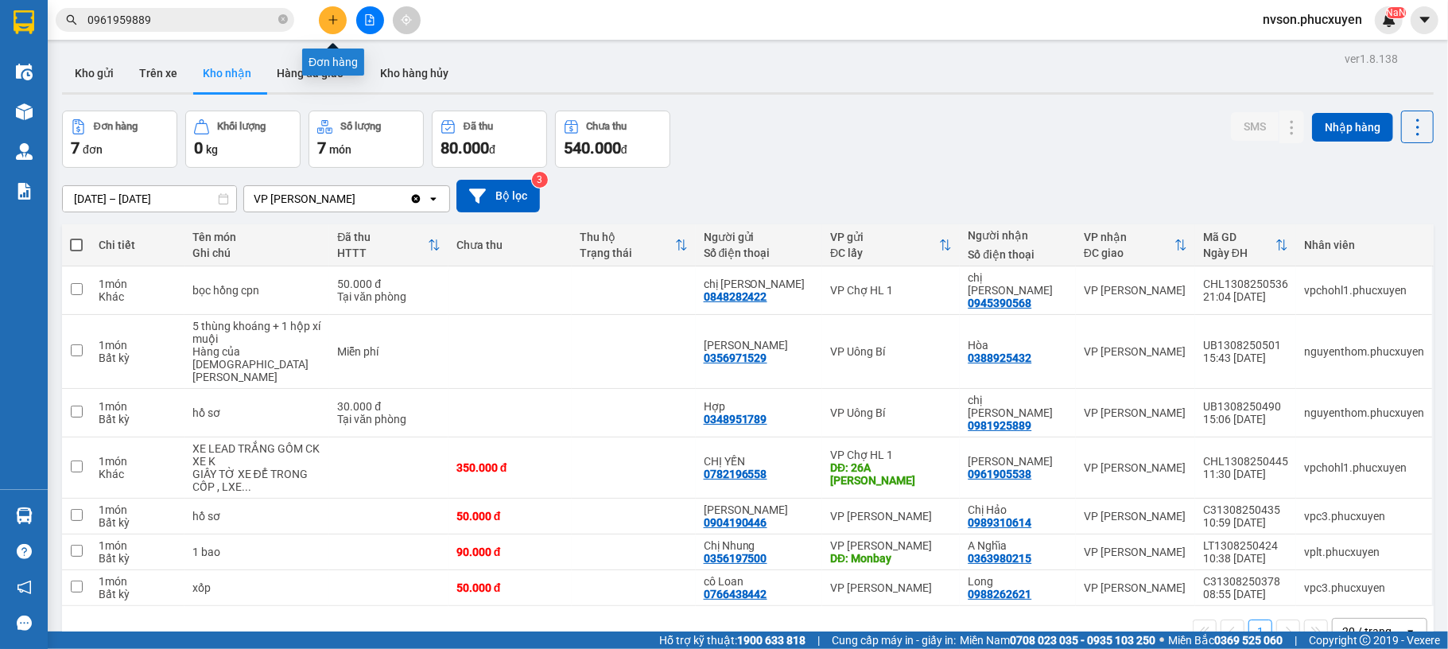
click at [340, 21] on button at bounding box center [333, 20] width 28 height 28
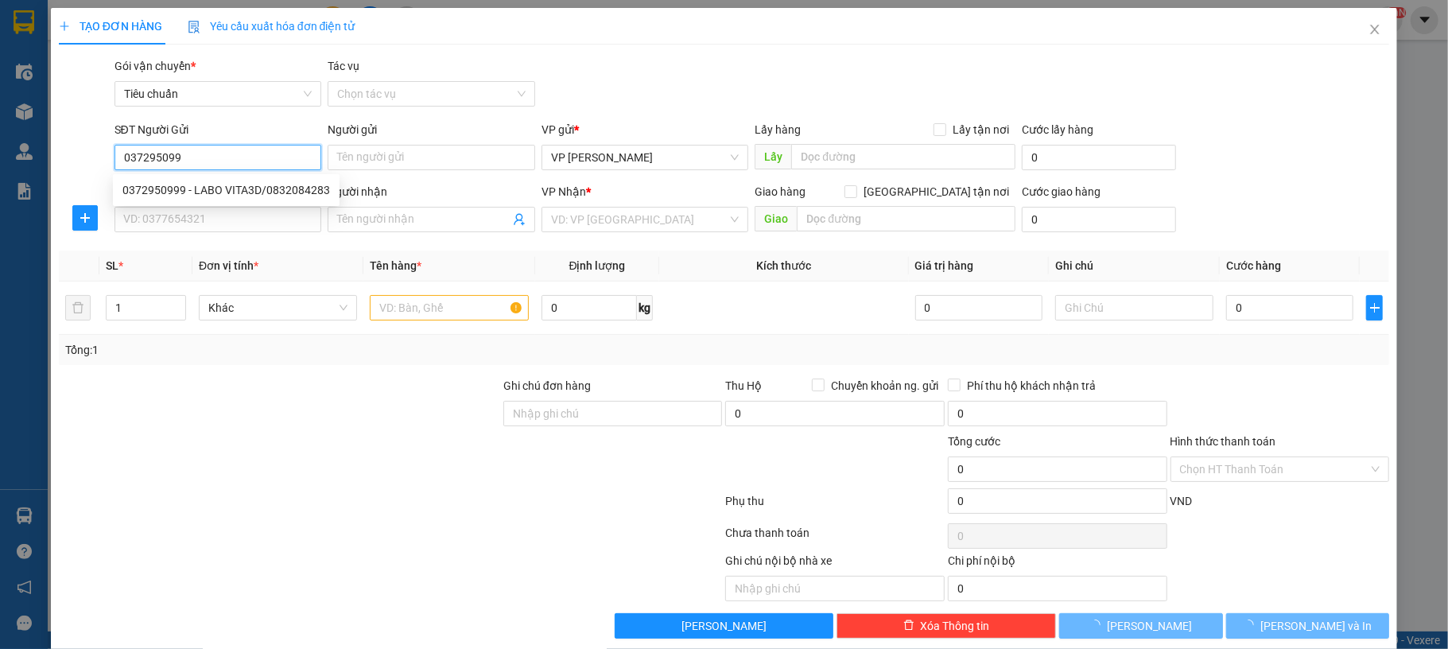
type input "0372950999"
click at [265, 185] on div "0372950999 - LABO VITA3D/0832084283" at bounding box center [226, 189] width 208 height 17
type input "LABO VITA3D/0832084283"
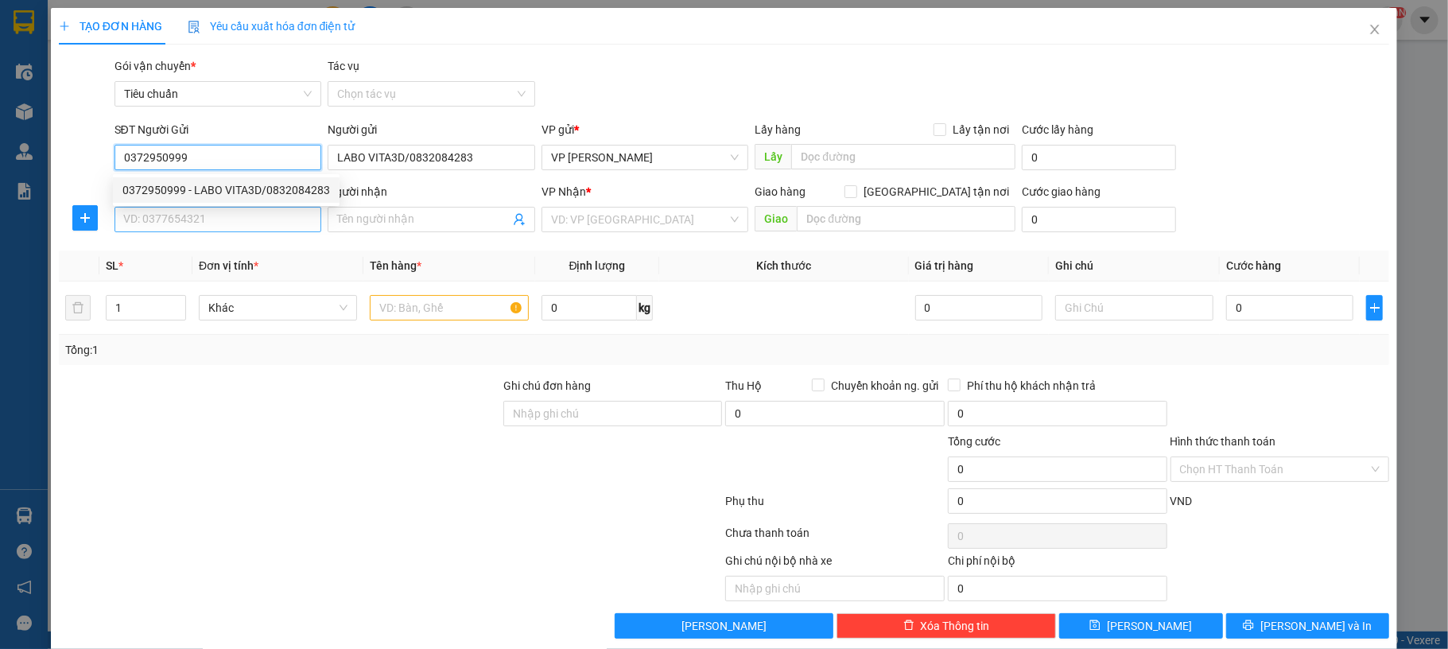
type input "0372950999"
click at [250, 220] on input "SĐT Người Nhận *" at bounding box center [219, 219] width 208 height 25
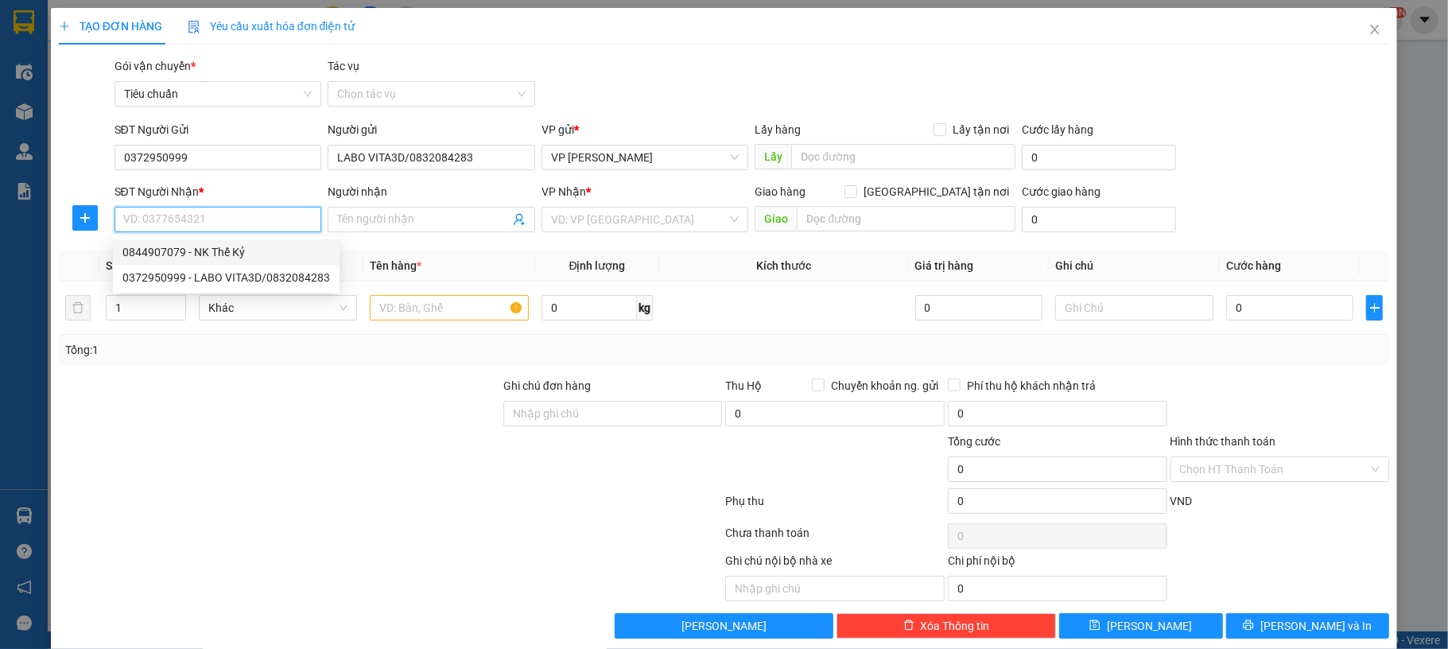
click at [234, 253] on div "0844907079 - NK Thế Kỷ" at bounding box center [226, 251] width 208 height 17
type input "0844907079"
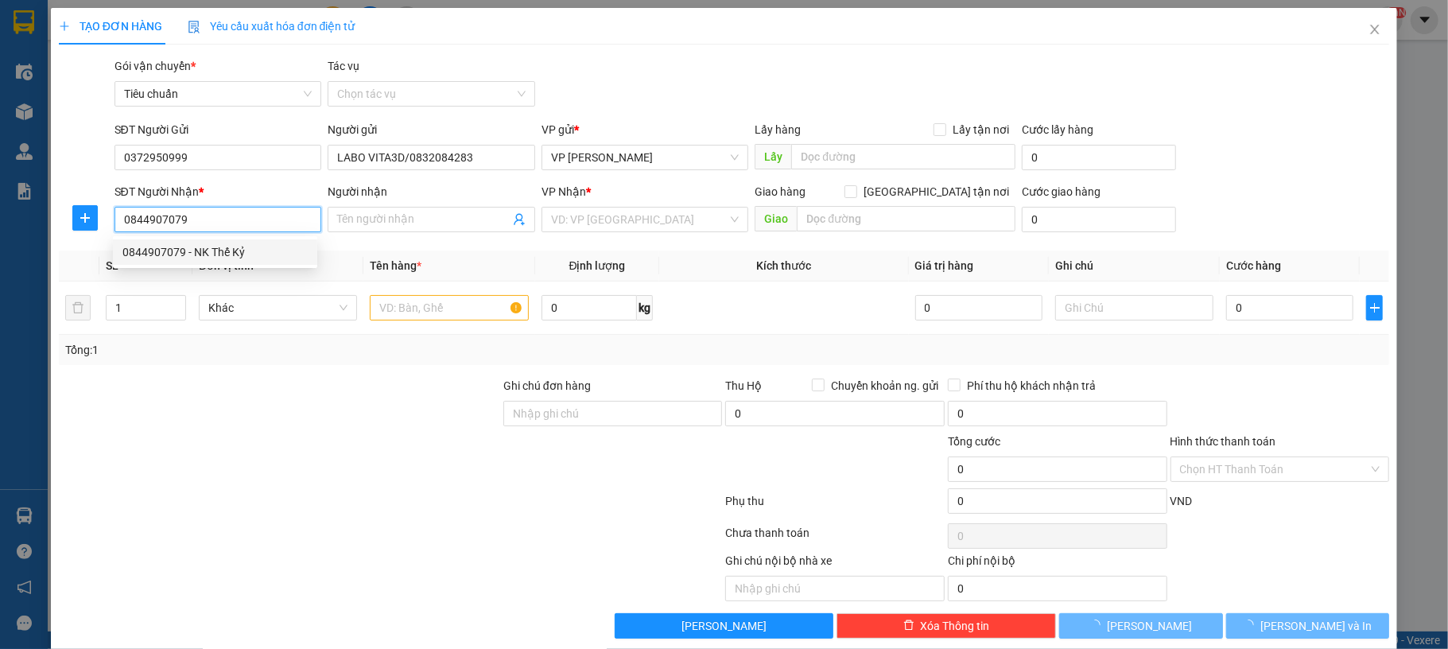
type input "NK Thế Kỷ"
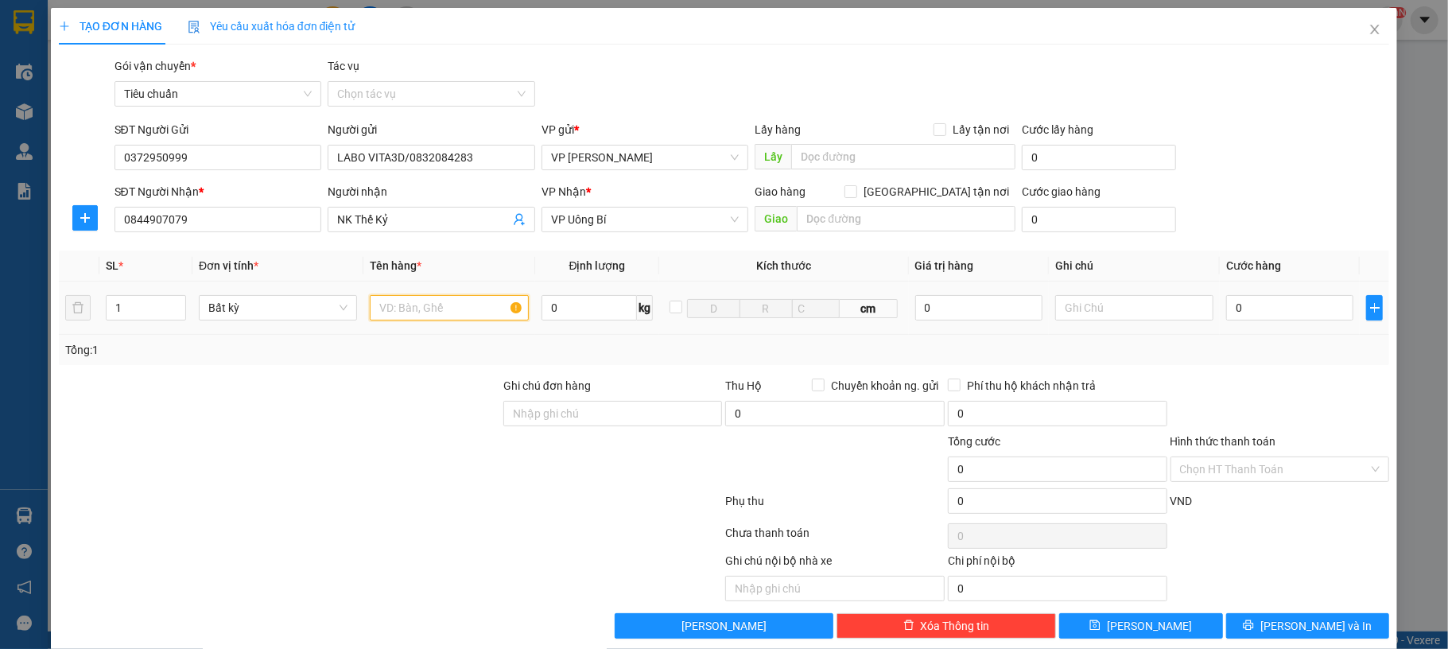
click at [401, 313] on input "text" at bounding box center [449, 307] width 158 height 25
type input "1 mẫu"
click at [1264, 316] on input "0" at bounding box center [1290, 307] width 127 height 25
type input "30"
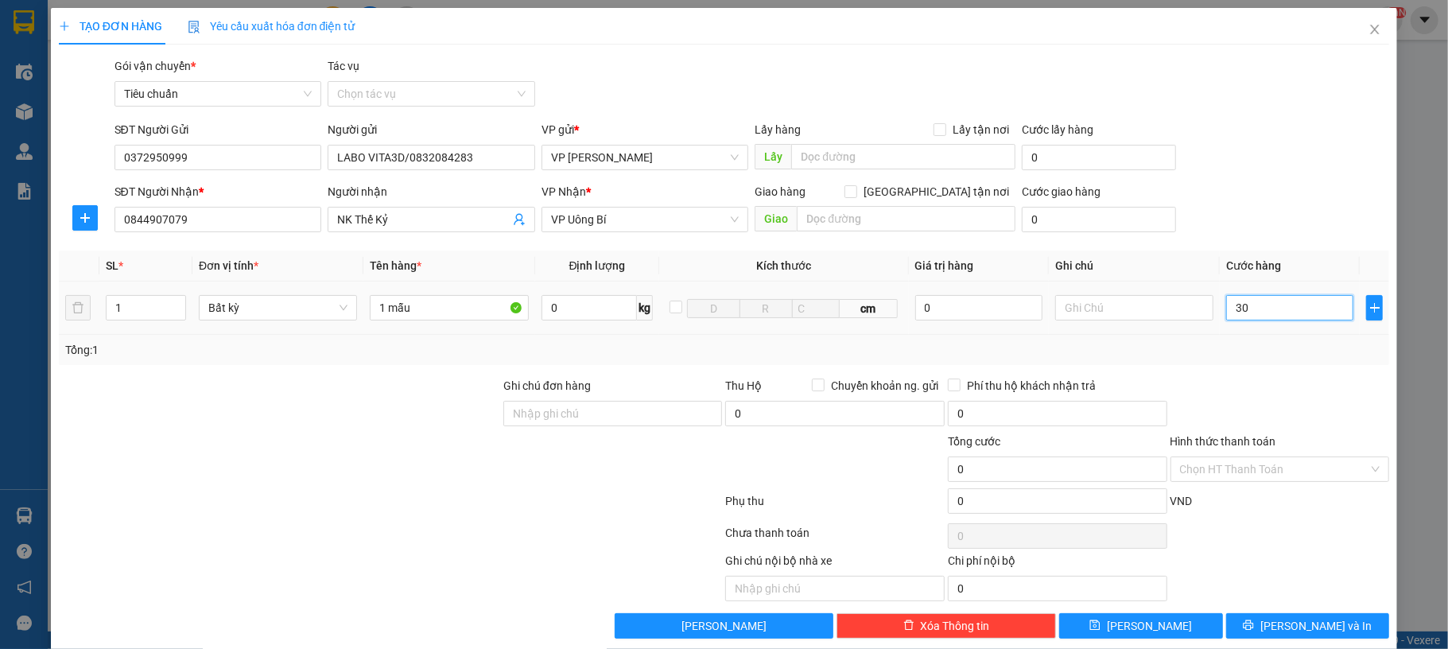
type input "30"
type input "30.000"
click at [1286, 204] on div "SĐT Người Nhận * 0844907079 Người nhận NK Thế Kỷ VP Nhận * VP Uông Bí Giao hàng…" at bounding box center [752, 211] width 1282 height 56
click at [1238, 475] on input "Hình thức thanh toán" at bounding box center [1274, 469] width 189 height 24
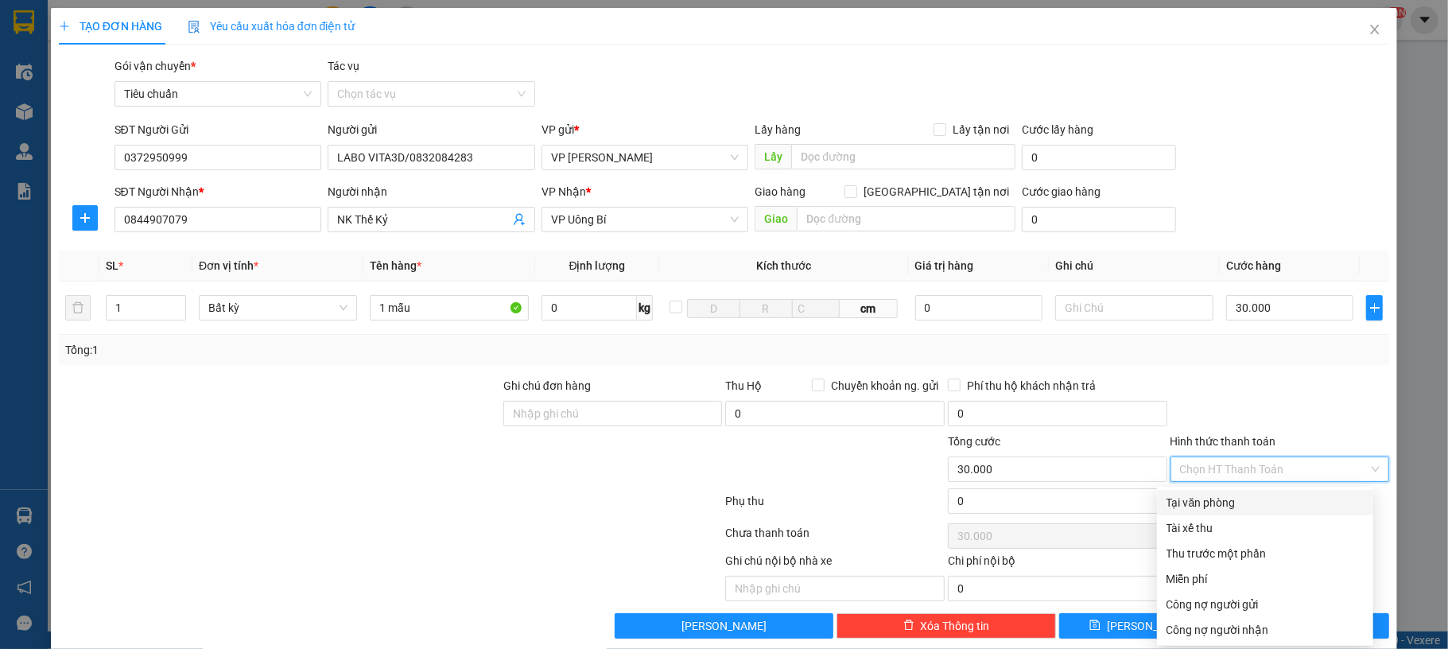
click at [1229, 503] on div "Tại văn phòng" at bounding box center [1265, 502] width 197 height 17
type input "0"
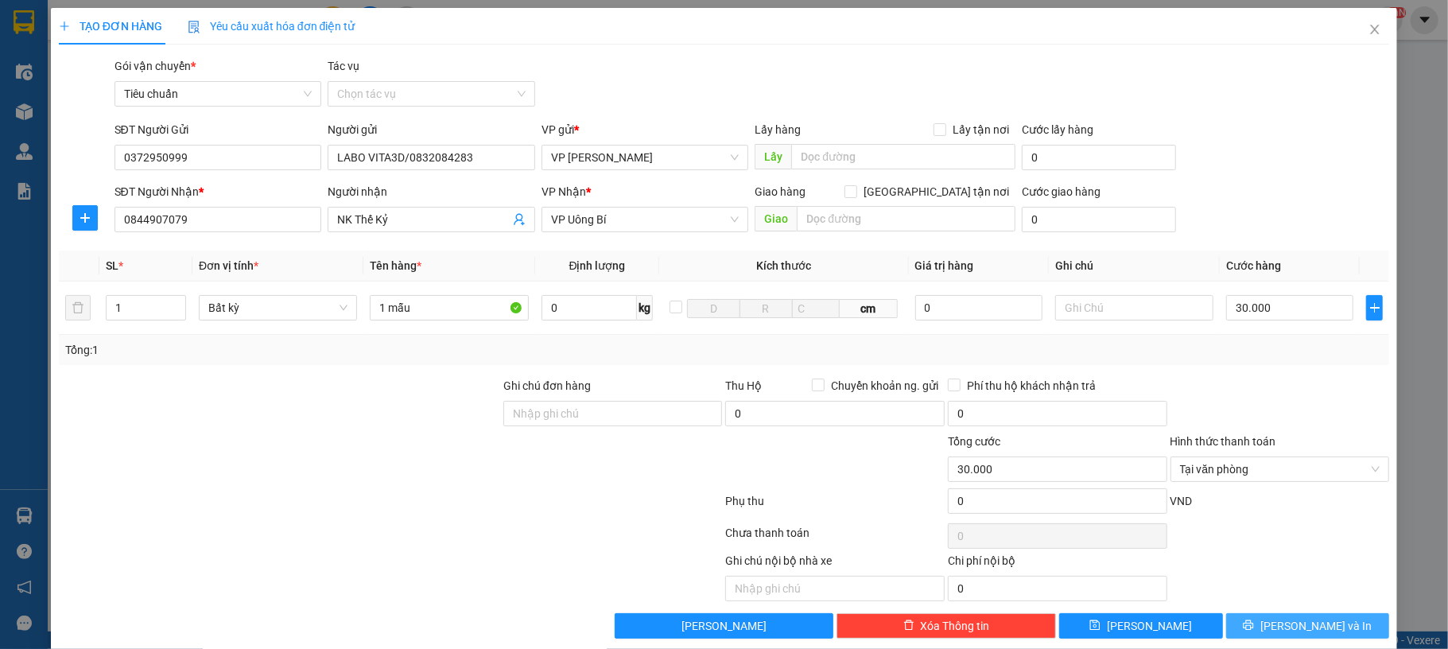
click at [1285, 619] on button "[PERSON_NAME] và In" at bounding box center [1309, 625] width 164 height 25
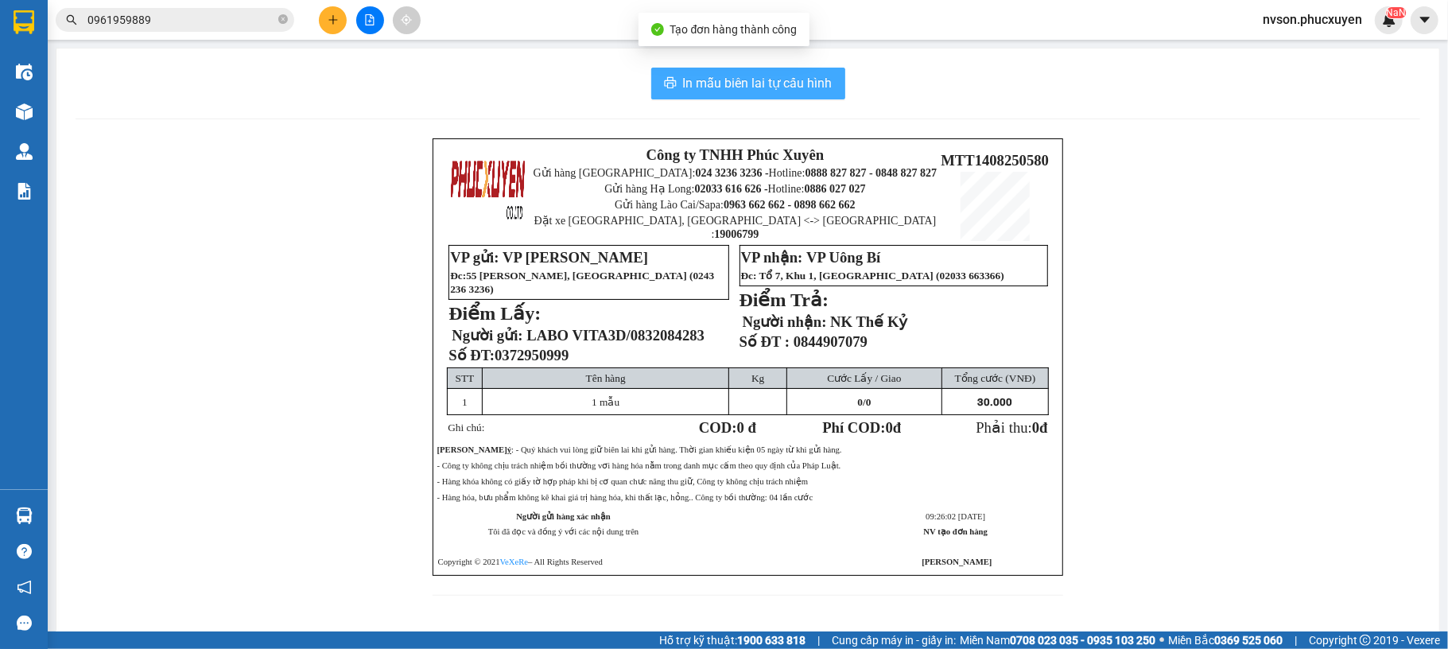
click at [805, 84] on span "In mẫu biên lai tự cấu hình" at bounding box center [758, 83] width 150 height 20
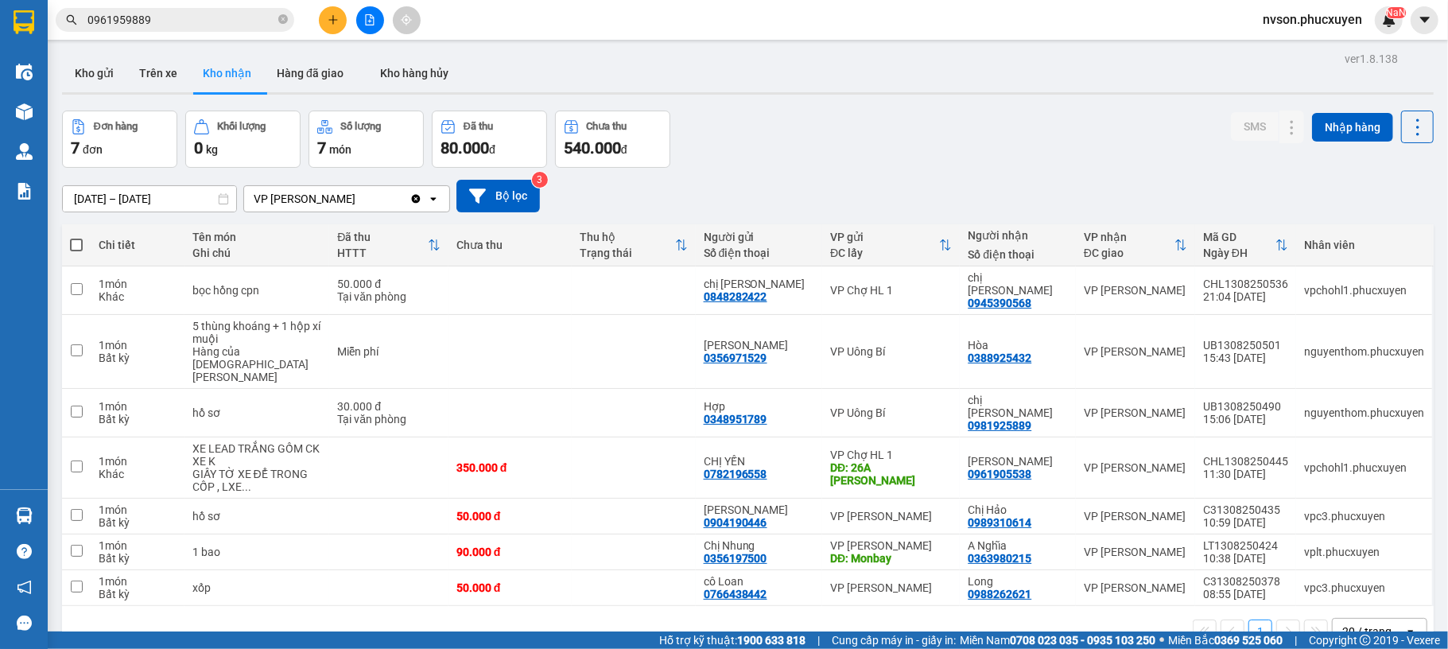
click at [325, 20] on button at bounding box center [333, 20] width 28 height 28
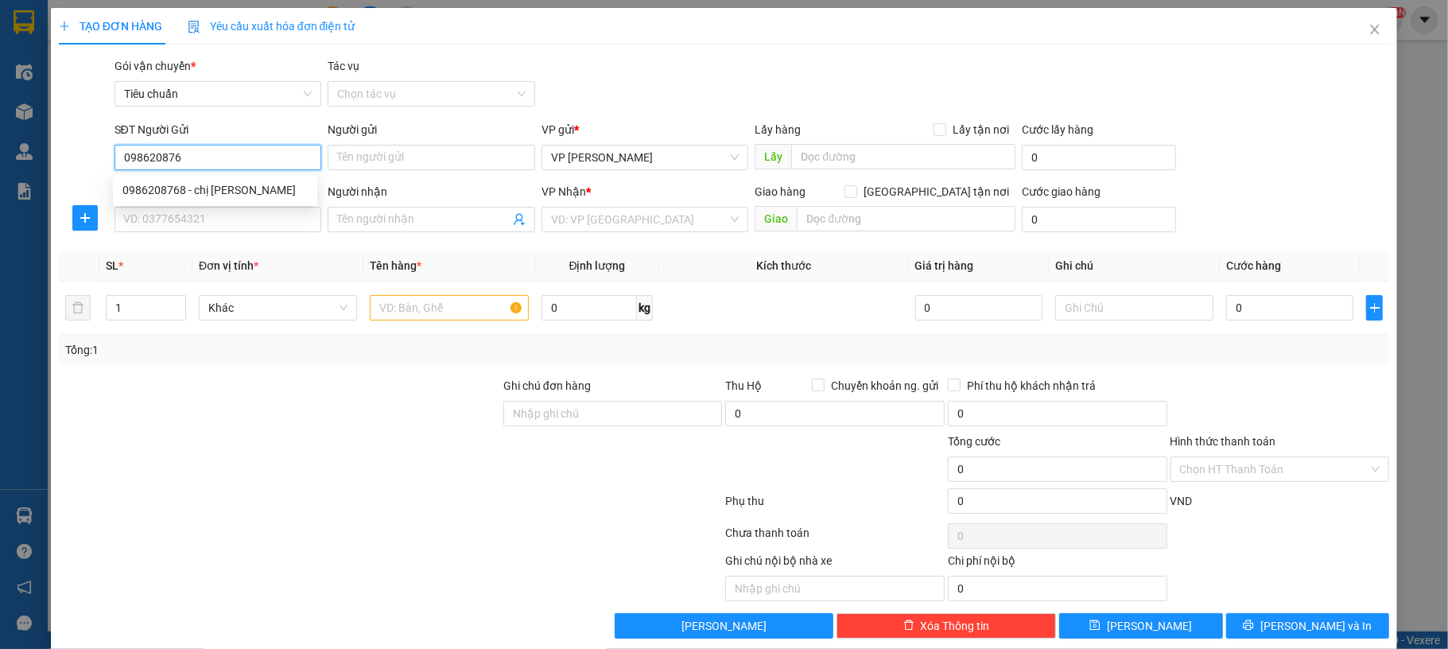
type input "0986208768"
click at [211, 192] on div "0986208768 - chị Huệ" at bounding box center [214, 189] width 185 height 17
type input "chị [PERSON_NAME]"
type input "0986208768"
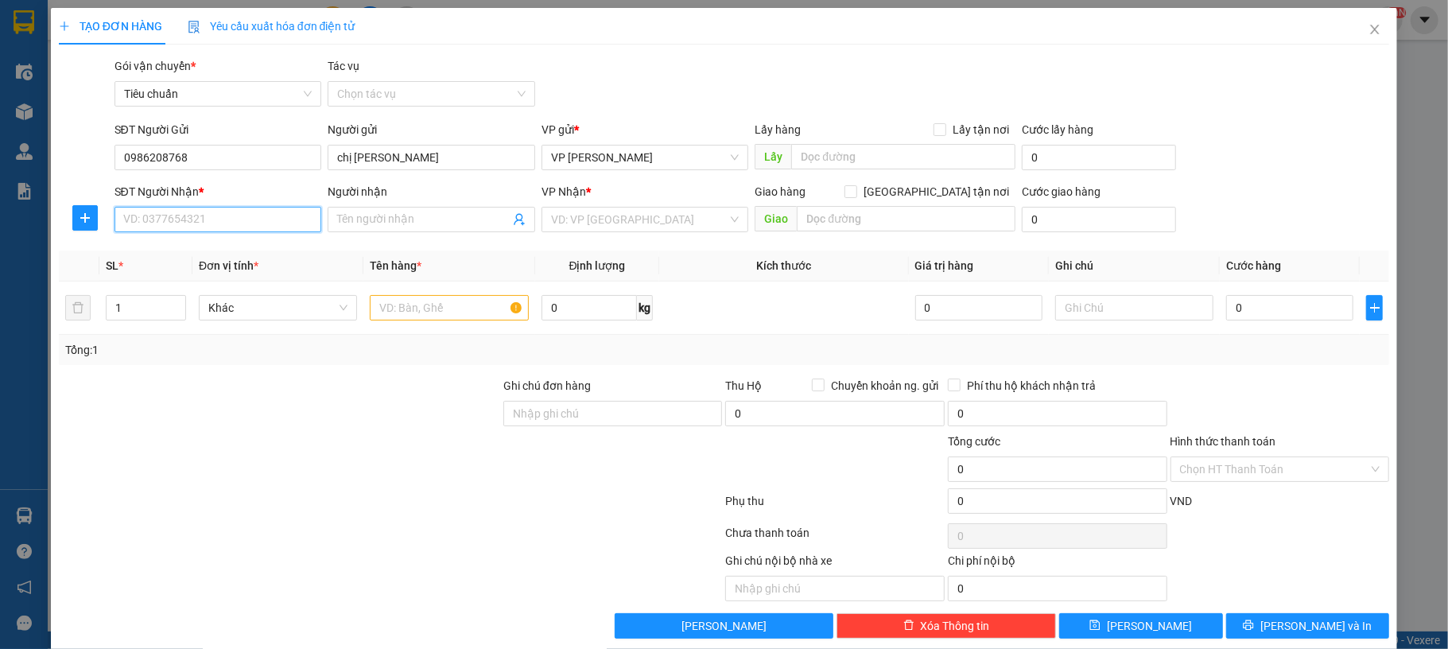
click at [217, 217] on input "SĐT Người Nhận *" at bounding box center [219, 219] width 208 height 25
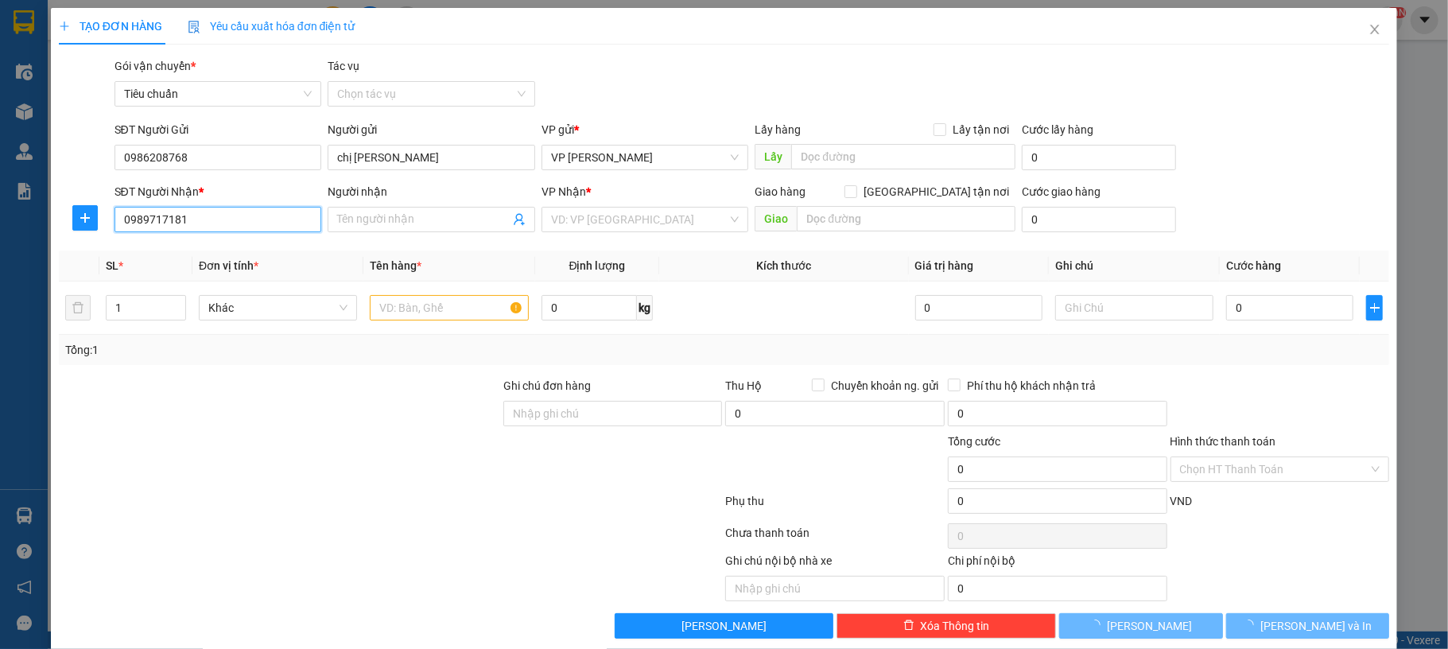
click at [221, 215] on input "0989717181" at bounding box center [219, 219] width 208 height 25
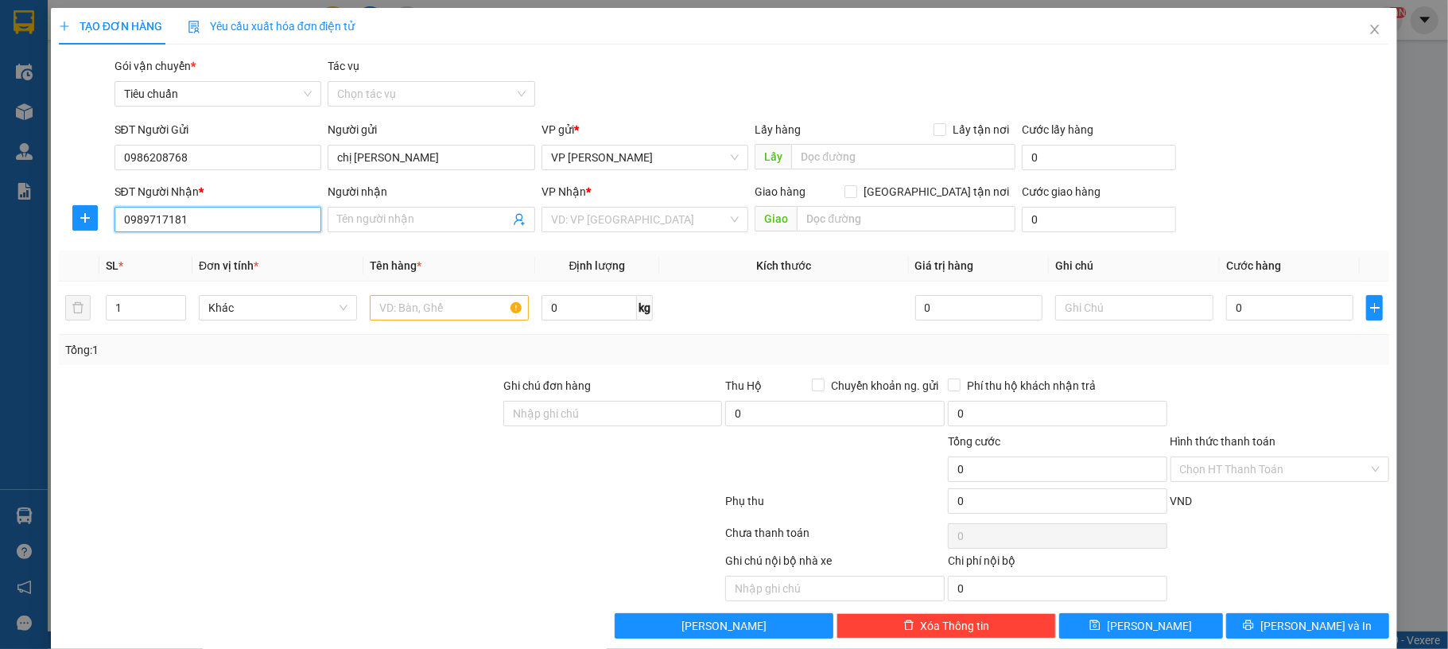
click at [198, 220] on input "0989717181" at bounding box center [219, 219] width 208 height 25
type input "0989171181"
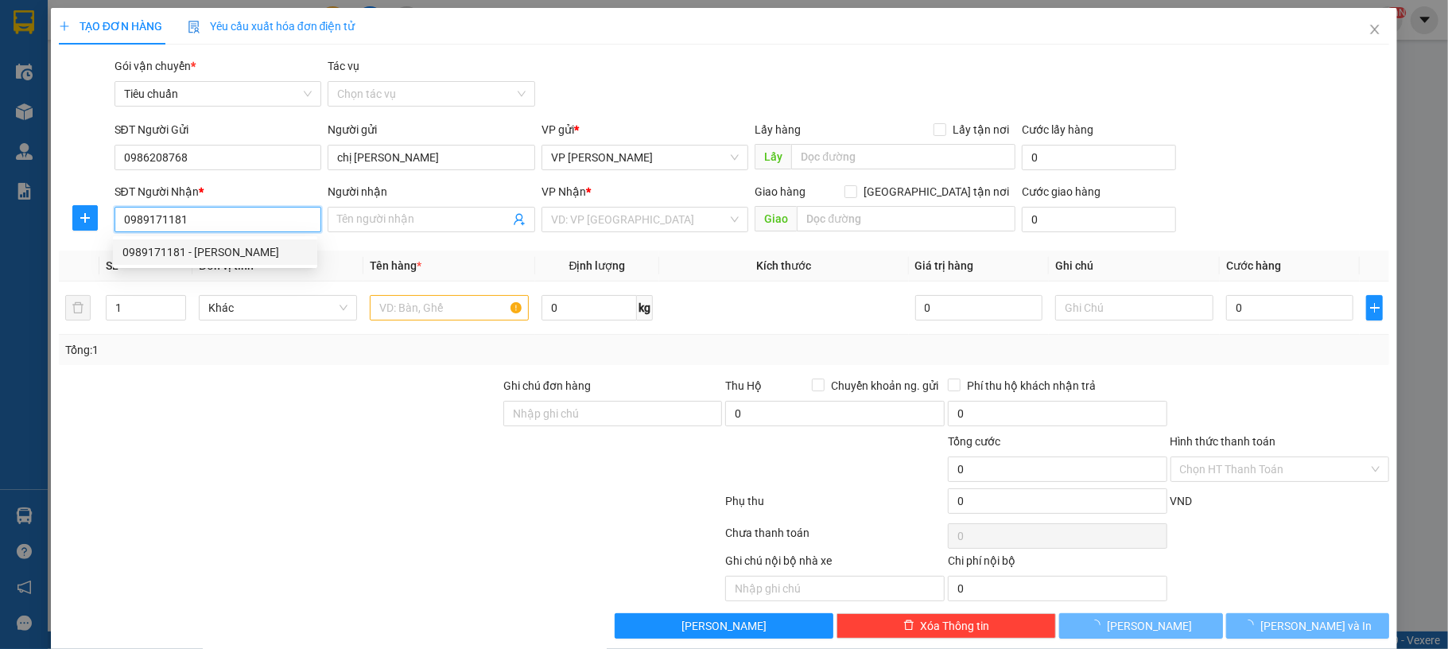
click at [233, 243] on div "0989171181 - anh Thuận" at bounding box center [215, 251] width 204 height 25
type input "anh Thuận"
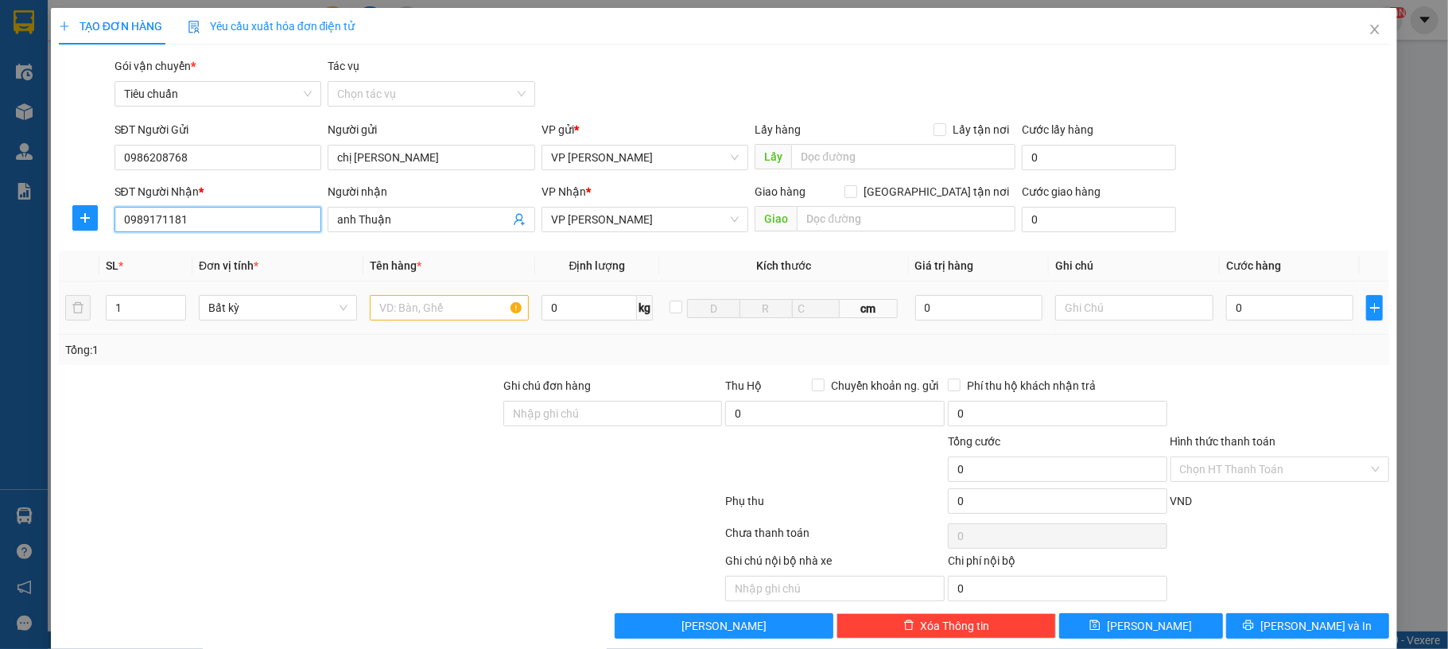
type input "0989171181"
click at [459, 303] on input "text" at bounding box center [449, 307] width 158 height 25
type input "1 ct lk"
click at [1315, 312] on input "0" at bounding box center [1290, 307] width 127 height 25
type input "50"
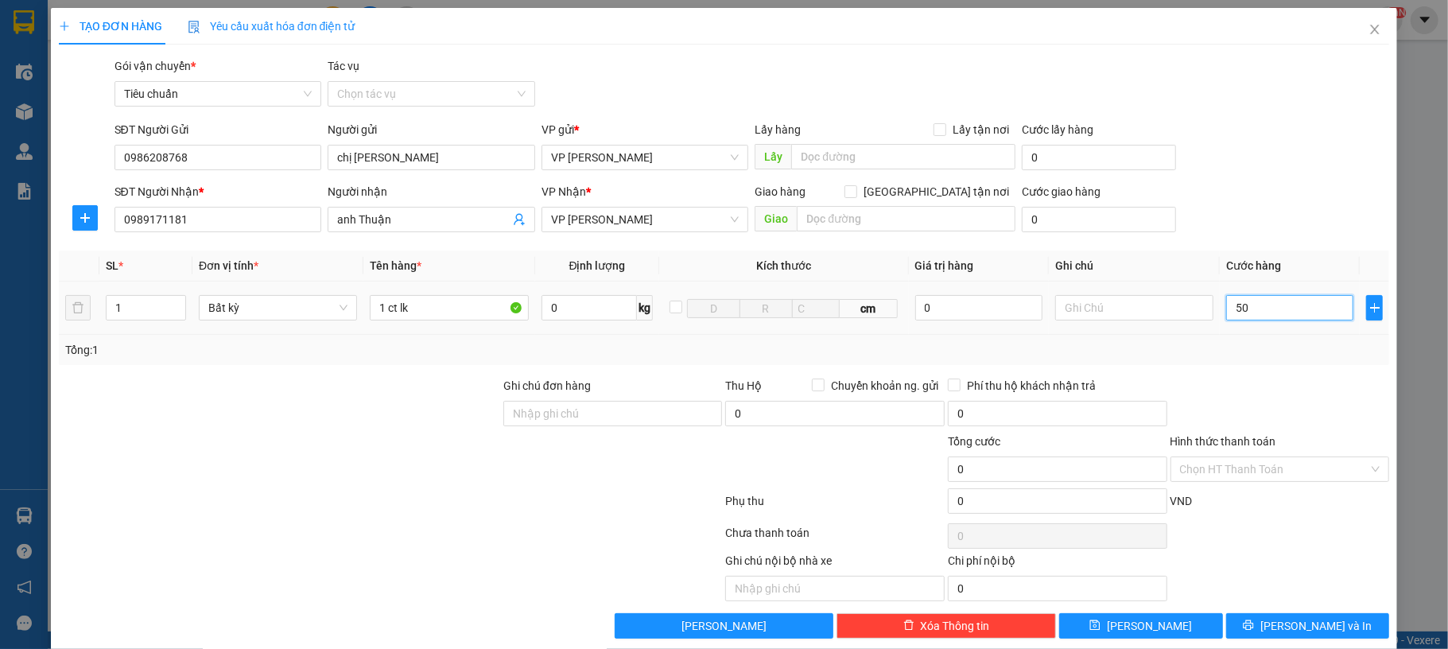
type input "50"
click at [1258, 185] on div "SĐT Người Nhận * 0989171181 Người nhận anh Thuận VP Nhận * VP Hạ Long Giao hàng…" at bounding box center [752, 211] width 1282 height 56
type input "50.000"
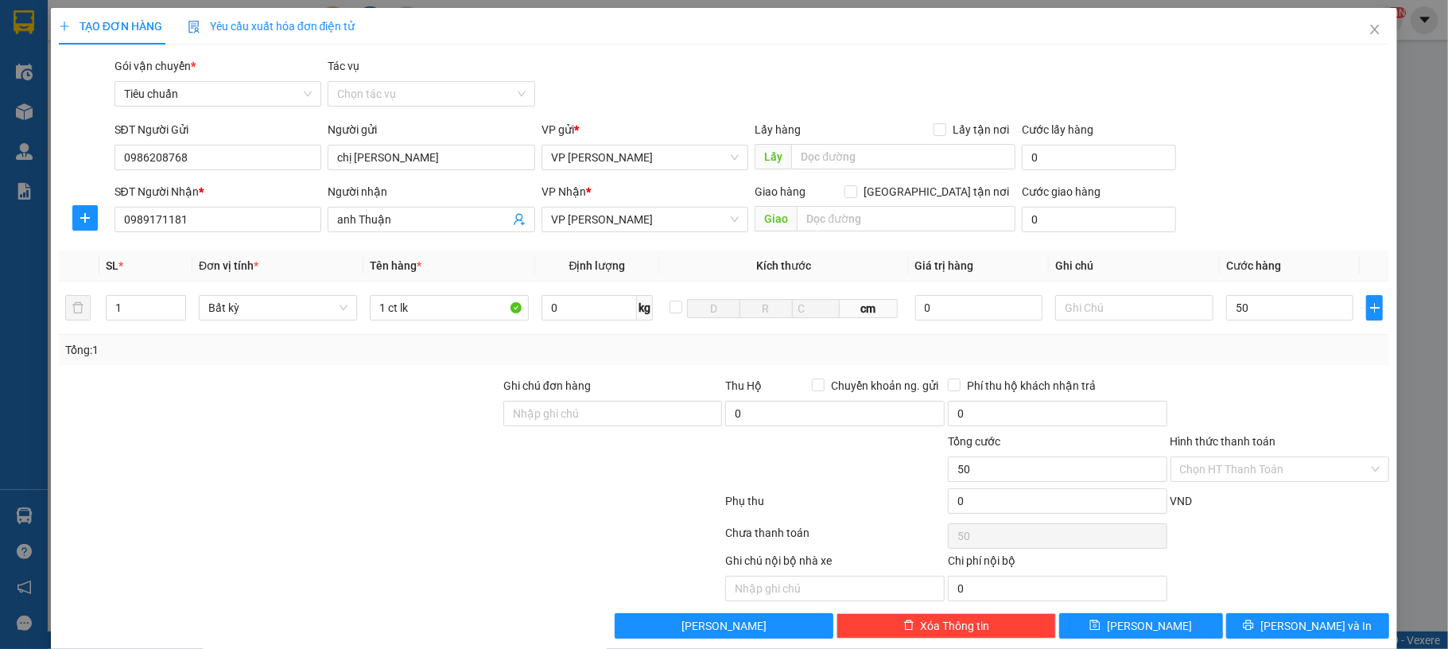
type input "50.000"
click at [1251, 628] on button "[PERSON_NAME] và In" at bounding box center [1309, 625] width 164 height 25
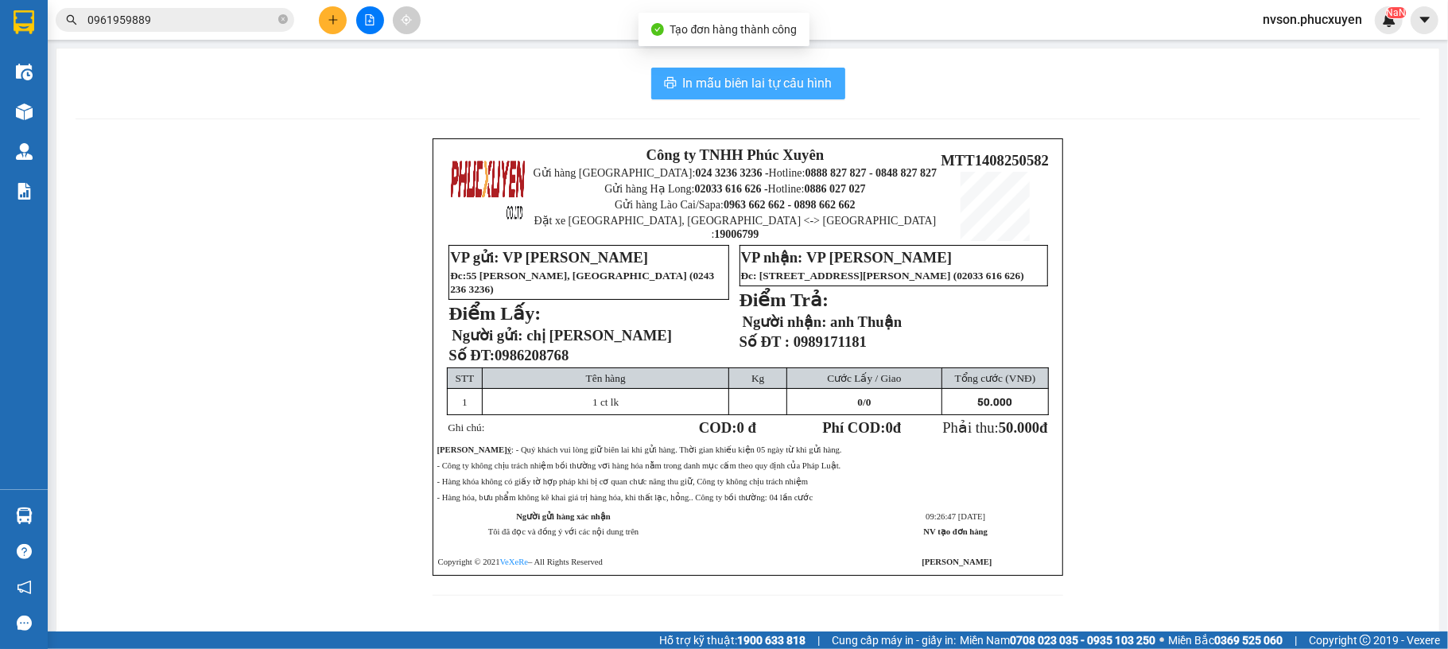
click at [807, 81] on span "In mẫu biên lai tự cấu hình" at bounding box center [758, 83] width 150 height 20
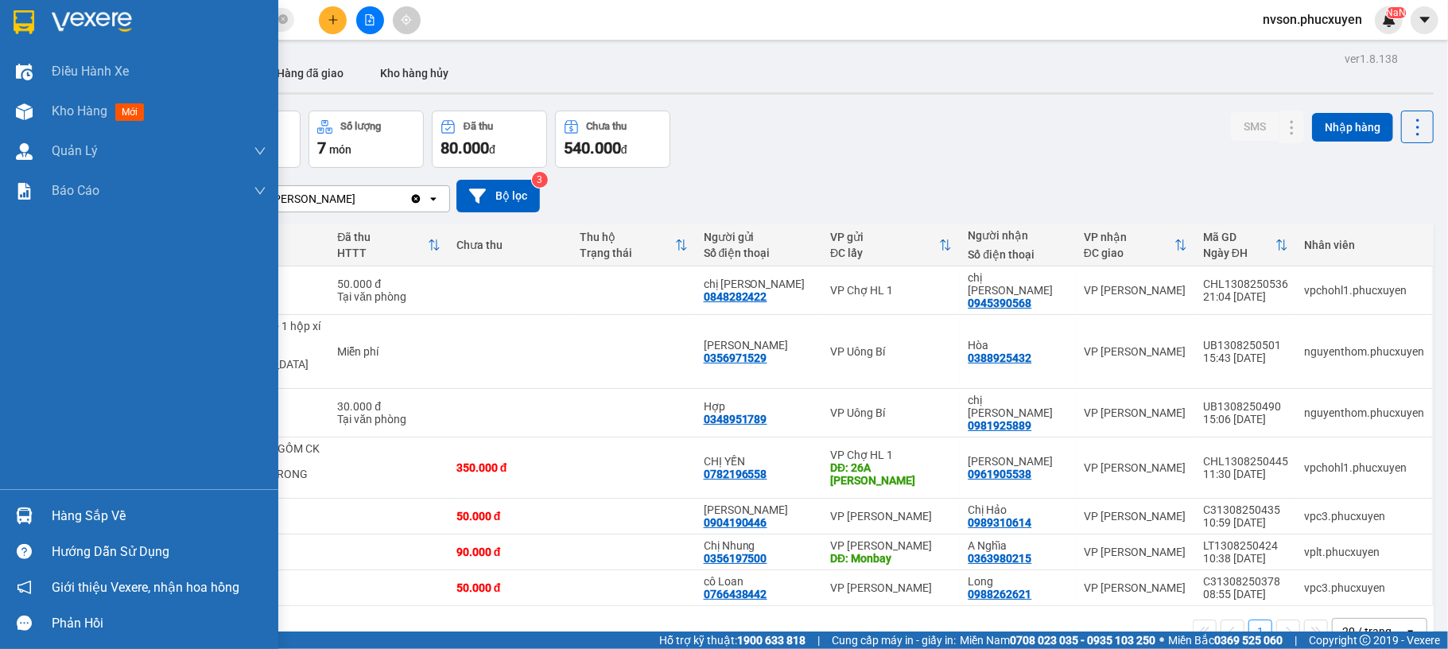
click at [35, 519] on div at bounding box center [24, 516] width 28 height 28
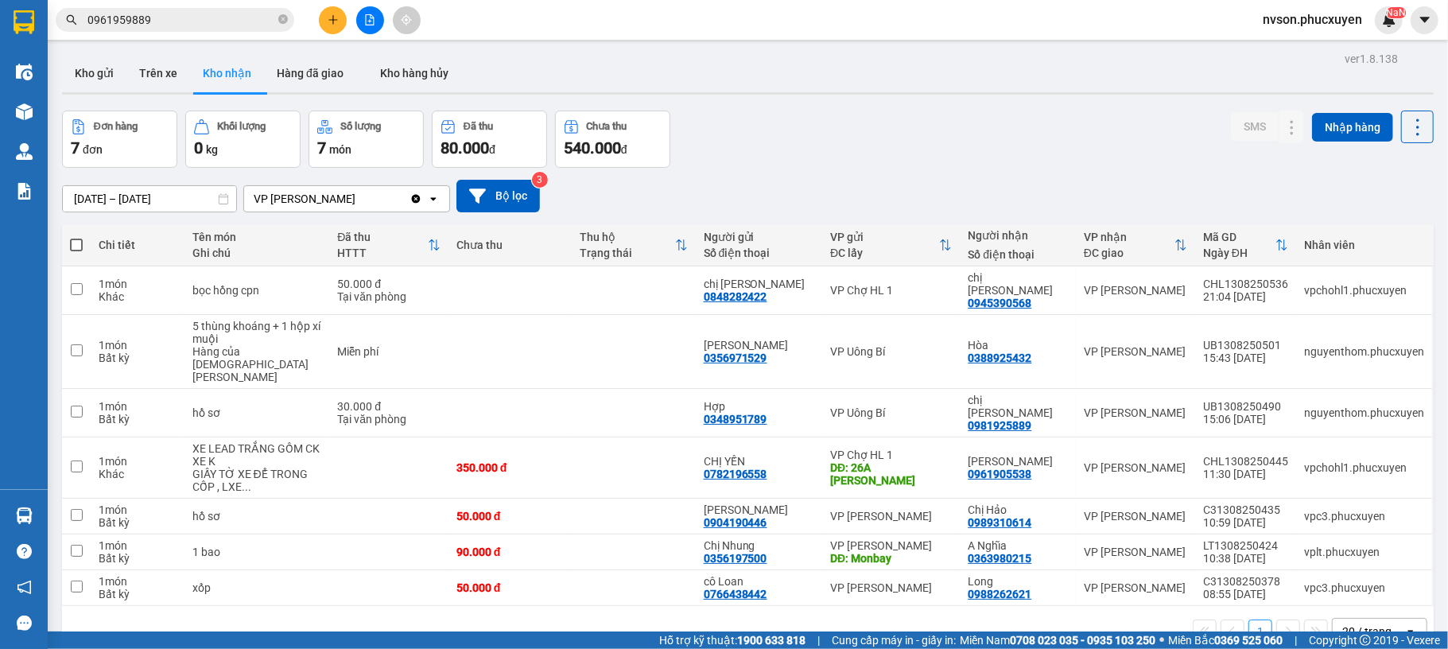
click at [857, 154] on section "Kết quả tìm kiếm ( 1 ) Bộ lọc Mã ĐH Trạng thái Món hàng Thu hộ Tổng cước Chưa c…" at bounding box center [724, 324] width 1448 height 649
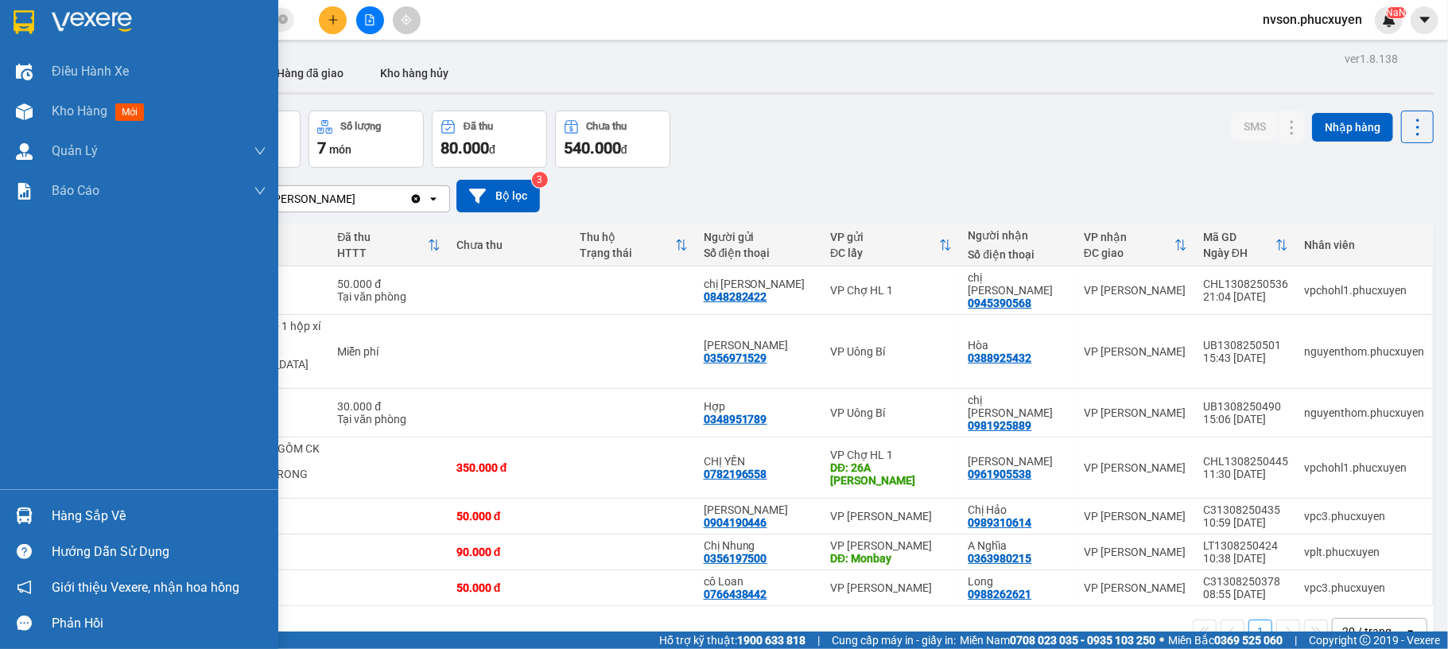
click at [32, 511] on img at bounding box center [24, 515] width 17 height 17
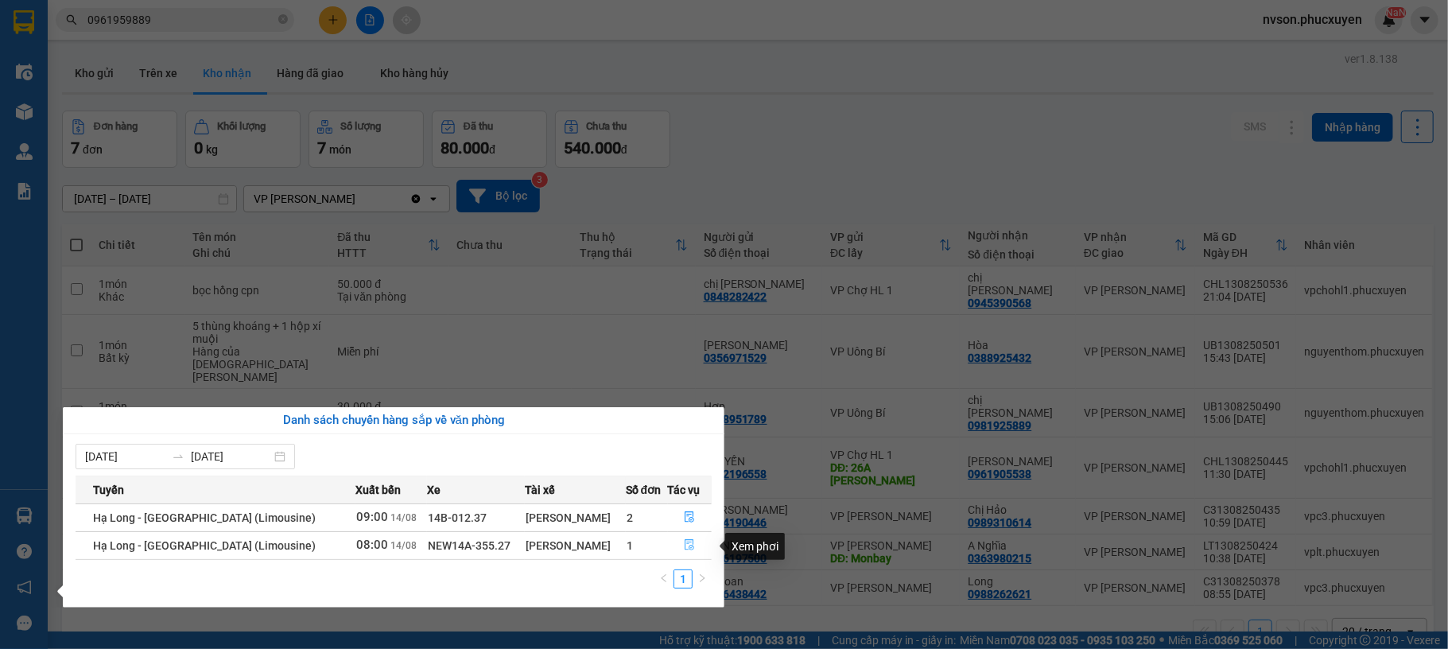
click at [686, 547] on icon "file-done" at bounding box center [689, 544] width 11 height 11
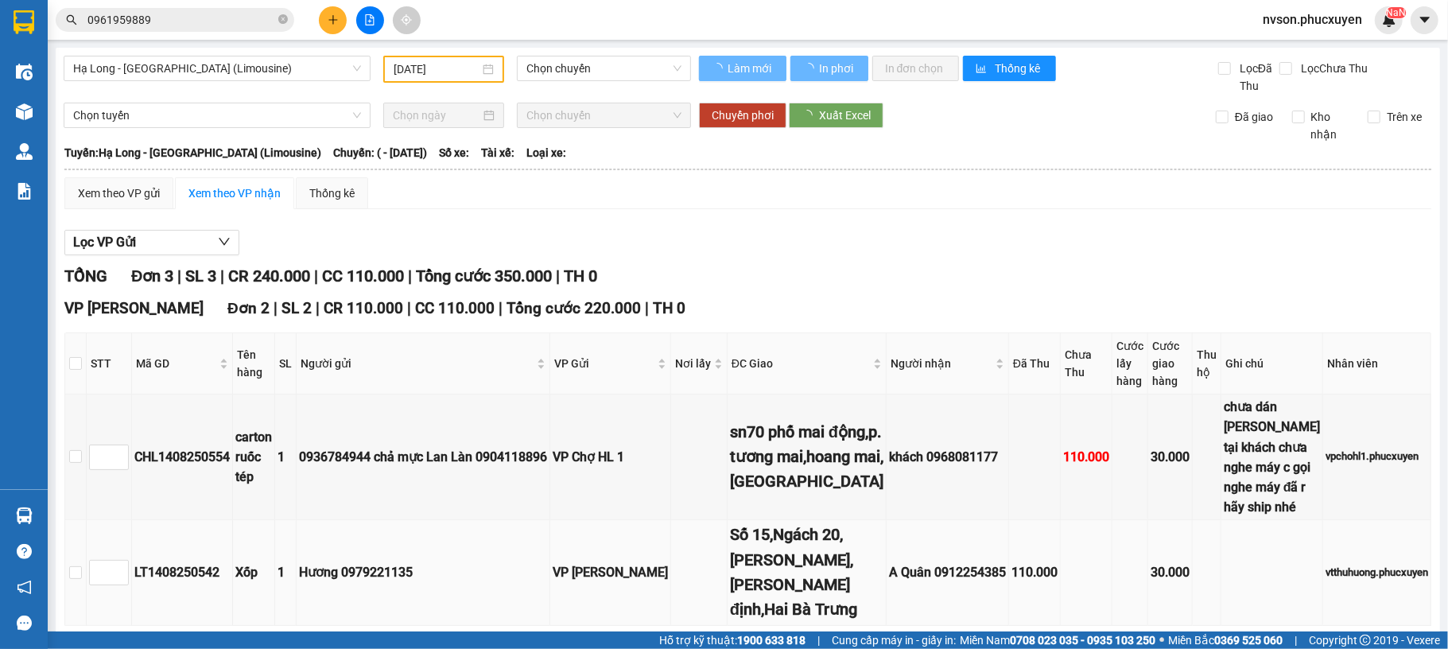
type input "[DATE]"
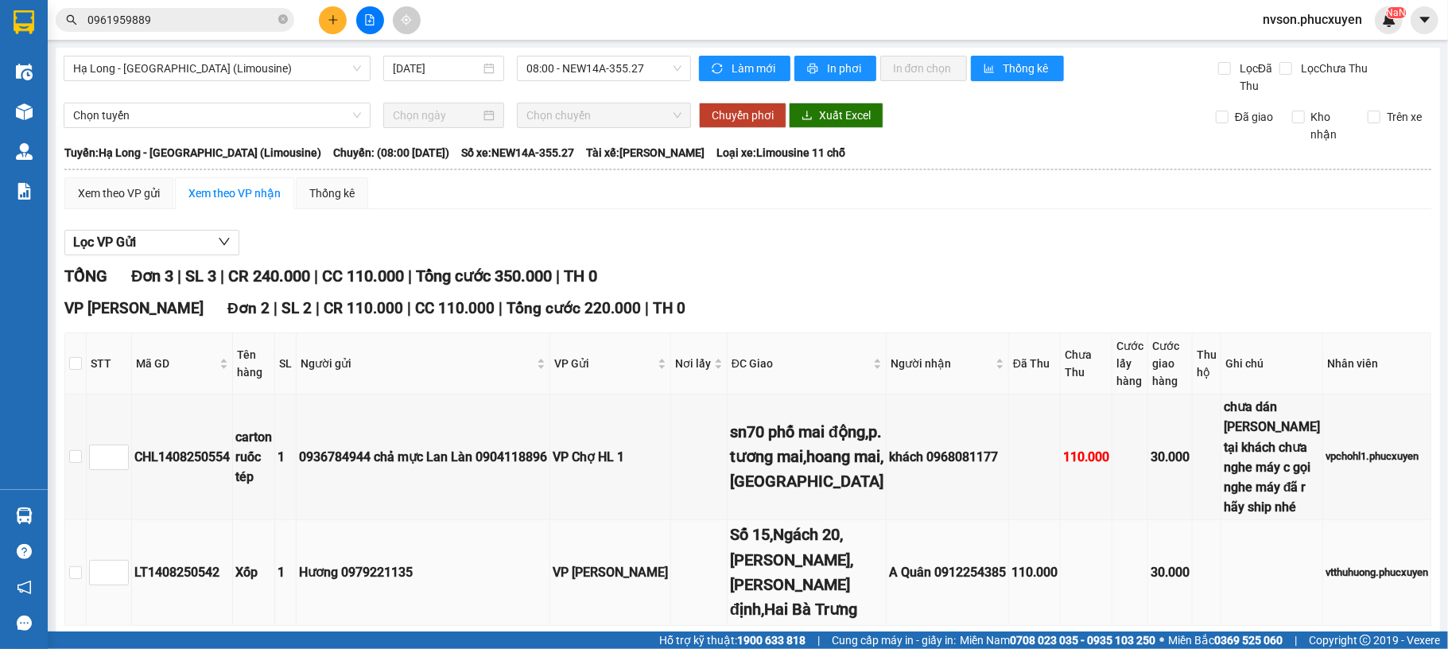
scroll to position [317, 0]
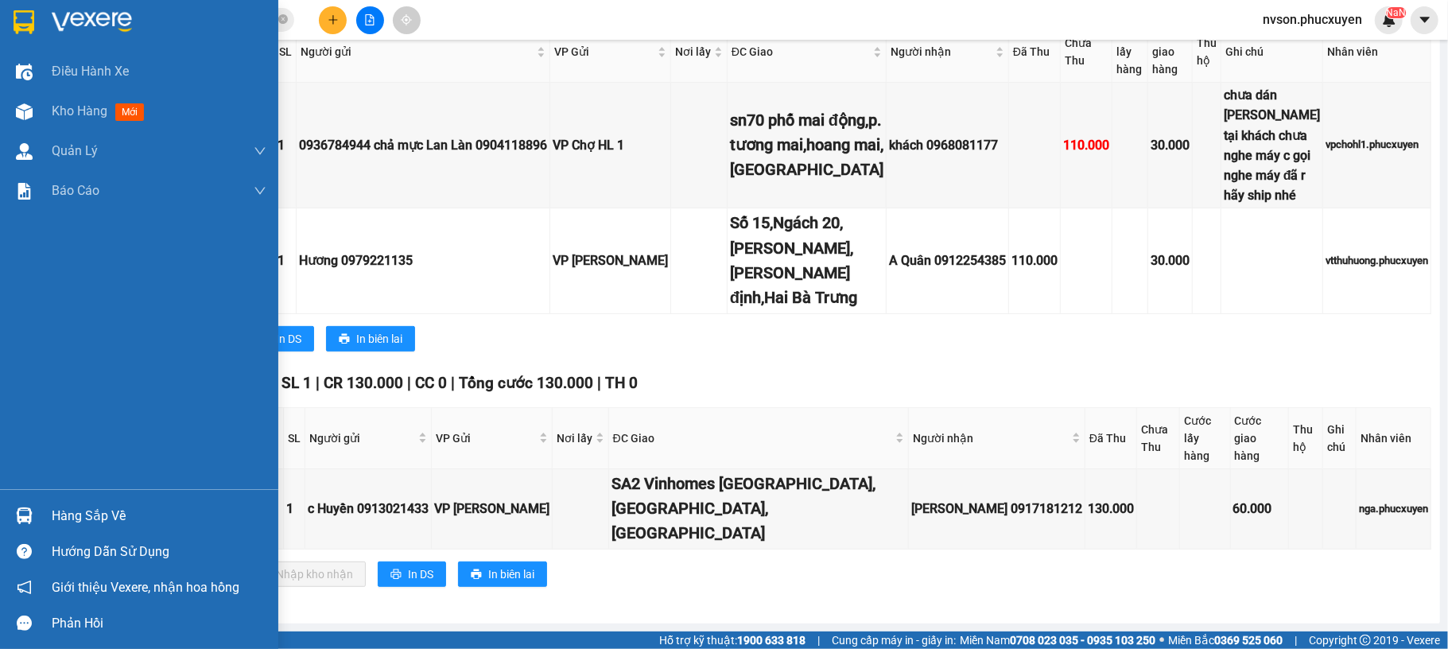
click at [24, 513] on img at bounding box center [24, 515] width 17 height 17
click at [21, 116] on div "Điều hành xe Kho hàng mới Quản Lý Quản lý thu hộ Quản lý chuyến Quản lý khách h…" at bounding box center [139, 324] width 278 height 649
click at [22, 112] on img at bounding box center [24, 111] width 17 height 17
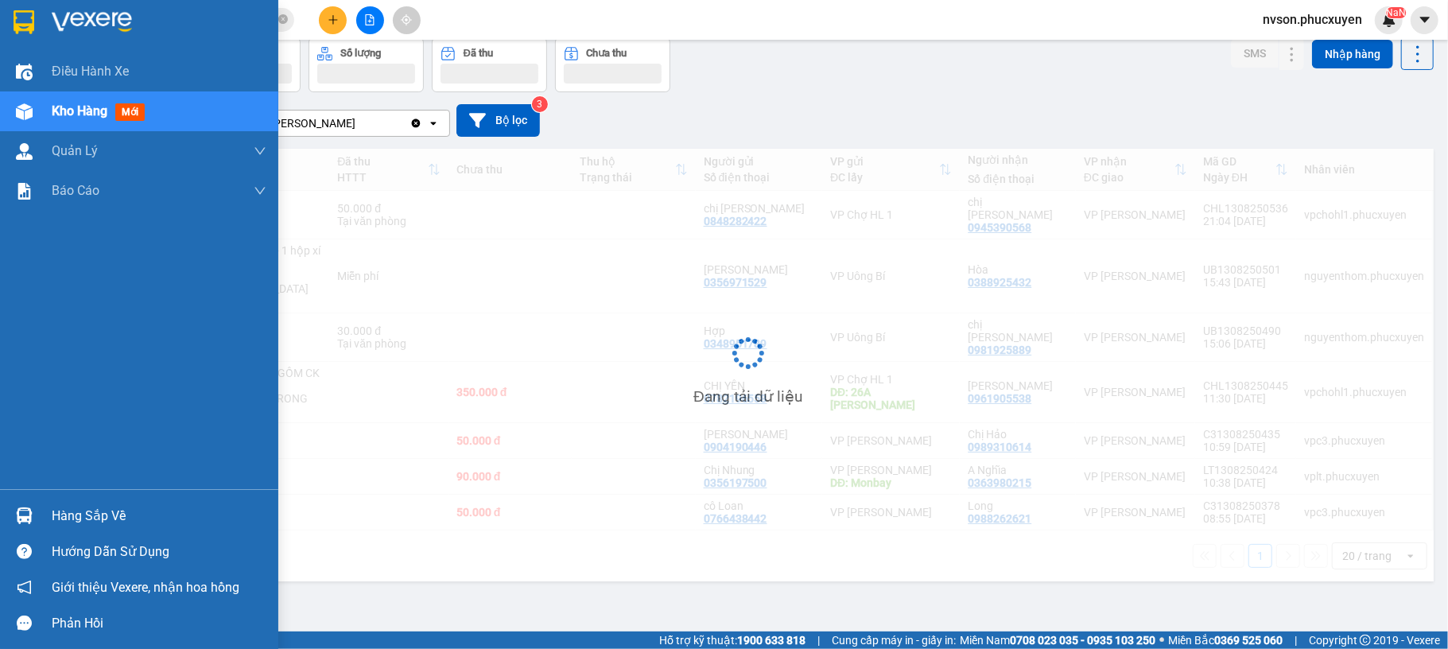
scroll to position [73, 0]
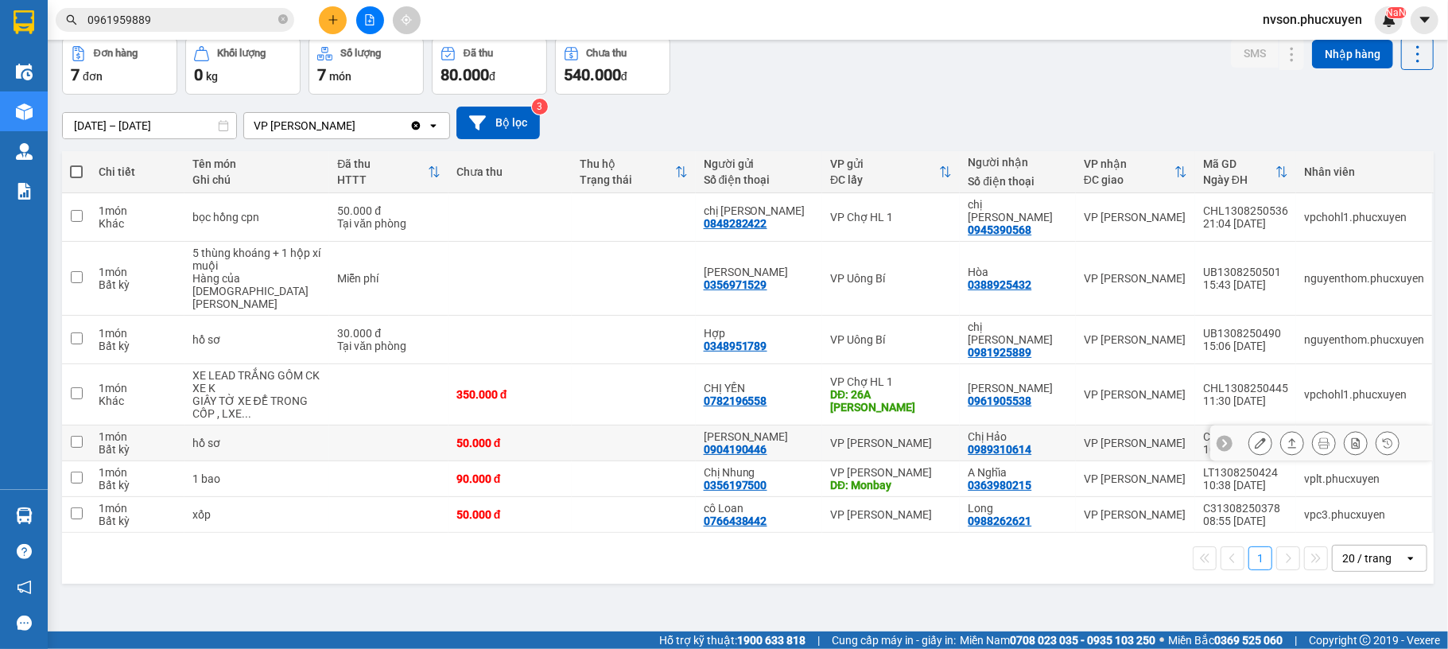
click at [621, 426] on td at bounding box center [633, 444] width 123 height 36
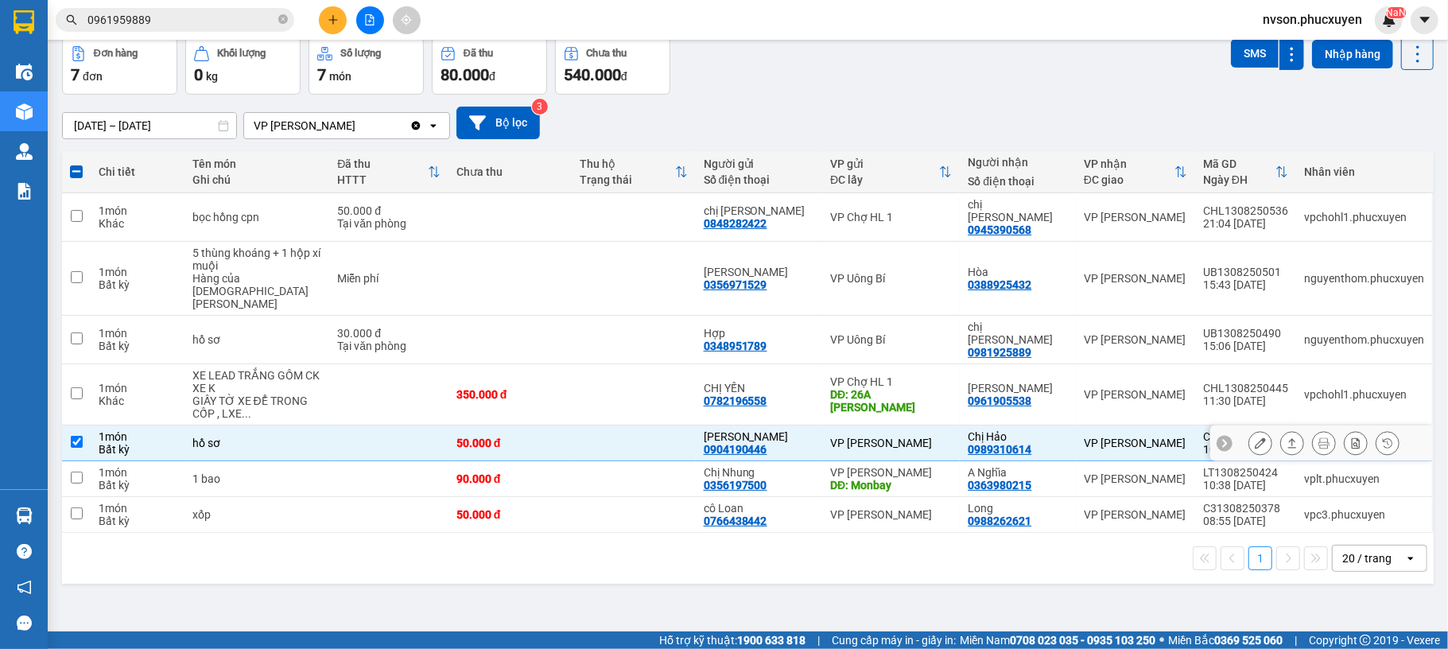
click at [905, 426] on td "VP [PERSON_NAME]" at bounding box center [891, 444] width 138 height 36
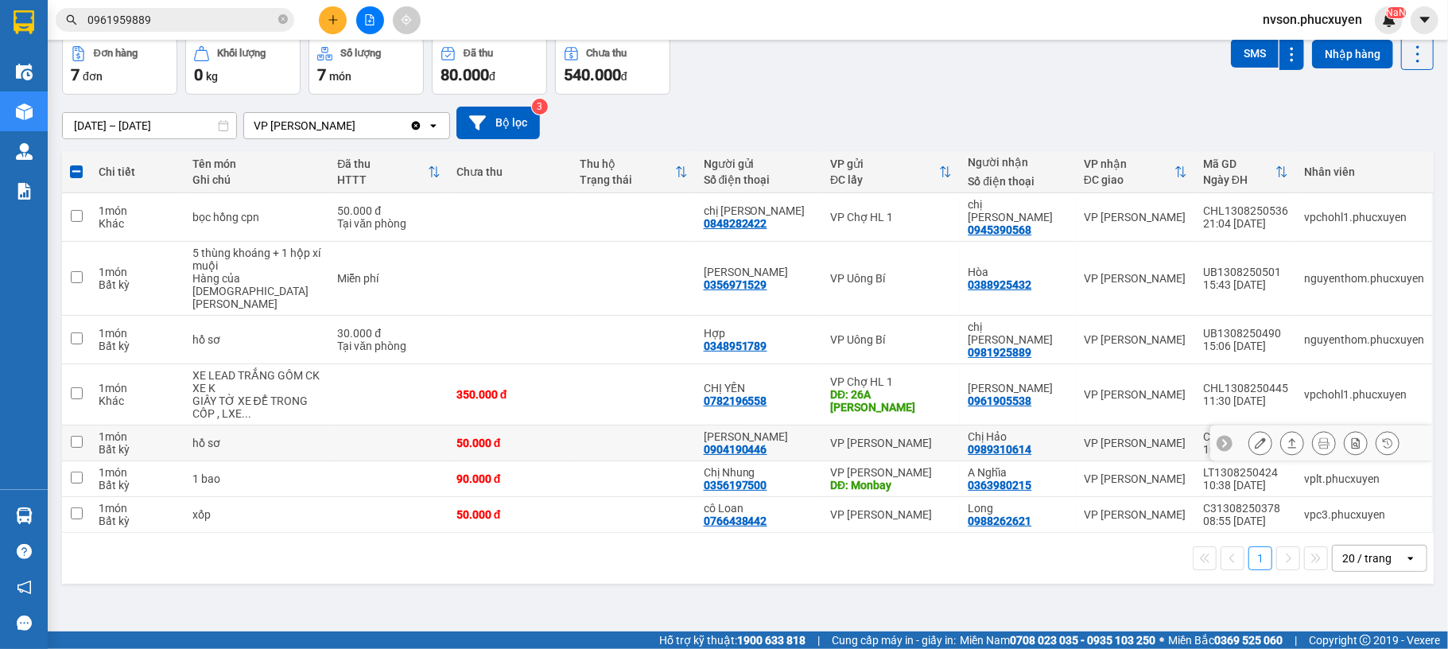
checkbox input "false"
click at [927, 333] on div "VP Uông Bí" at bounding box center [891, 339] width 122 height 13
checkbox input "true"
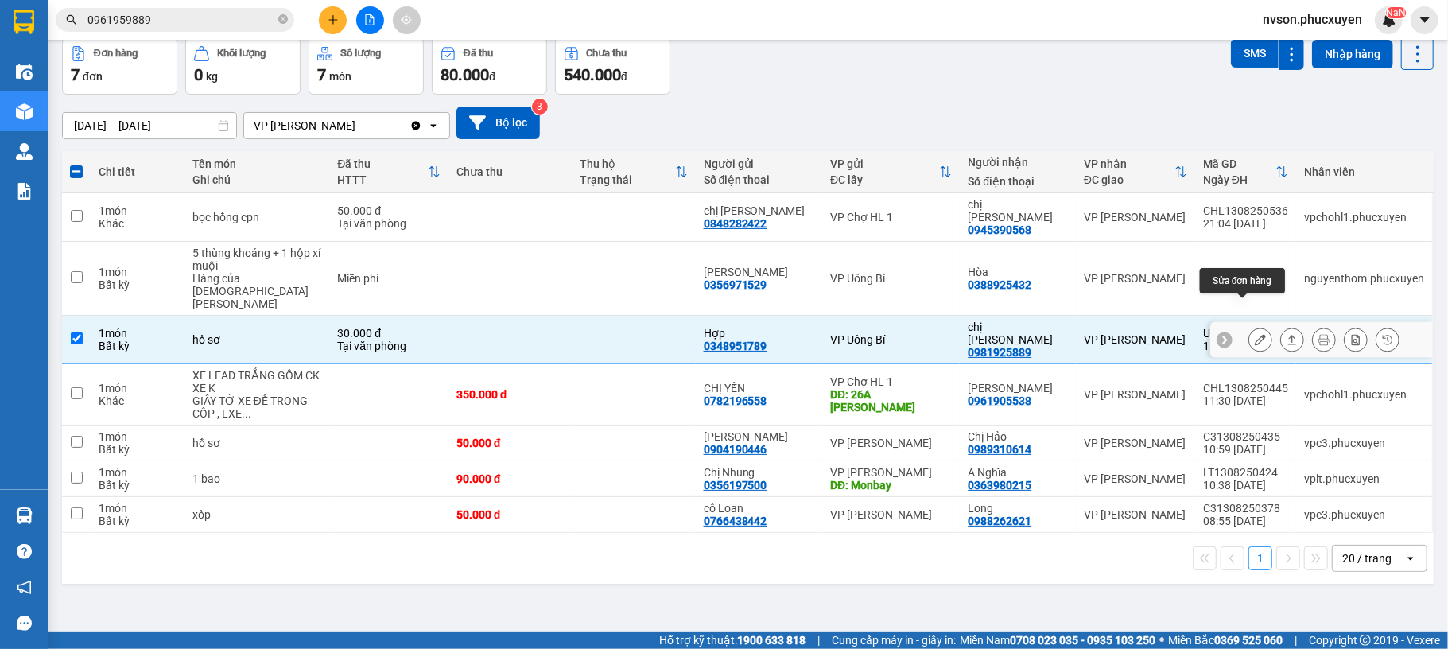
click at [1255, 334] on icon at bounding box center [1260, 339] width 11 height 11
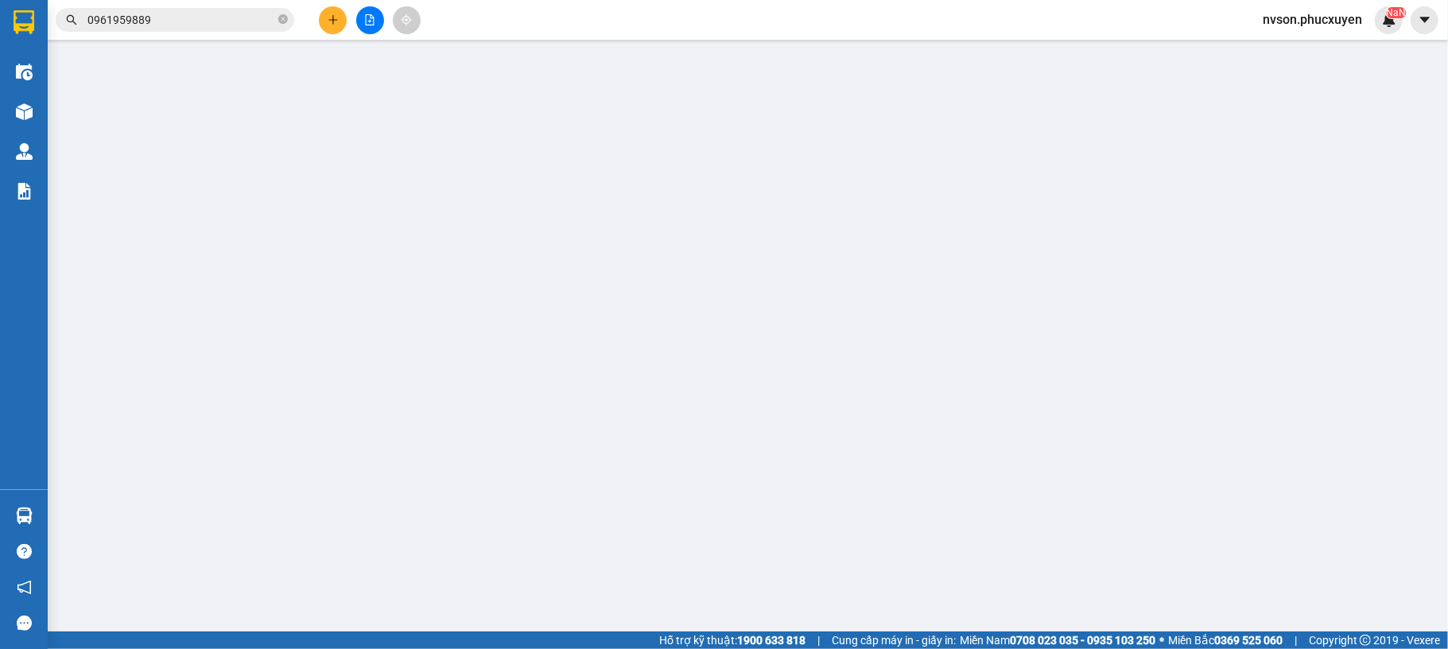
type input "0348951789"
type input "Hợp"
type input "0981925889"
type input "chị [PERSON_NAME]"
type input "30.000"
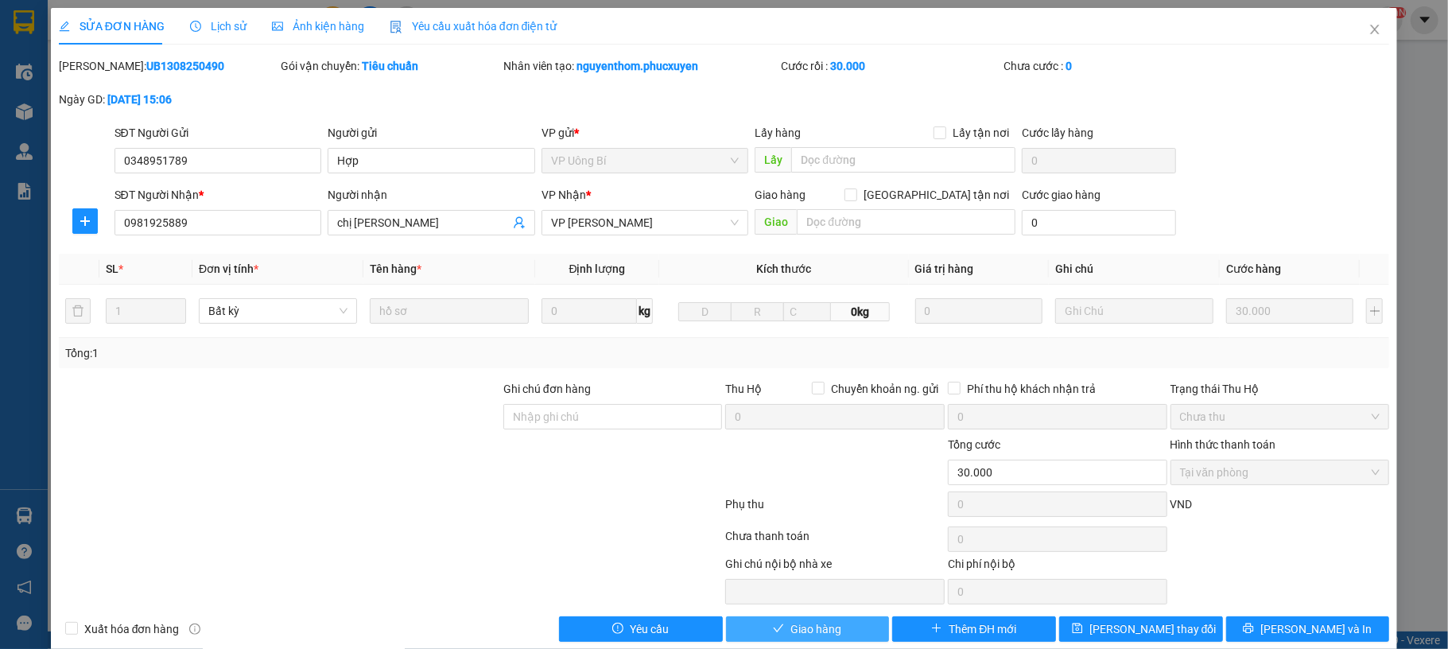
click at [797, 633] on span "Giao hàng" at bounding box center [816, 628] width 51 height 17
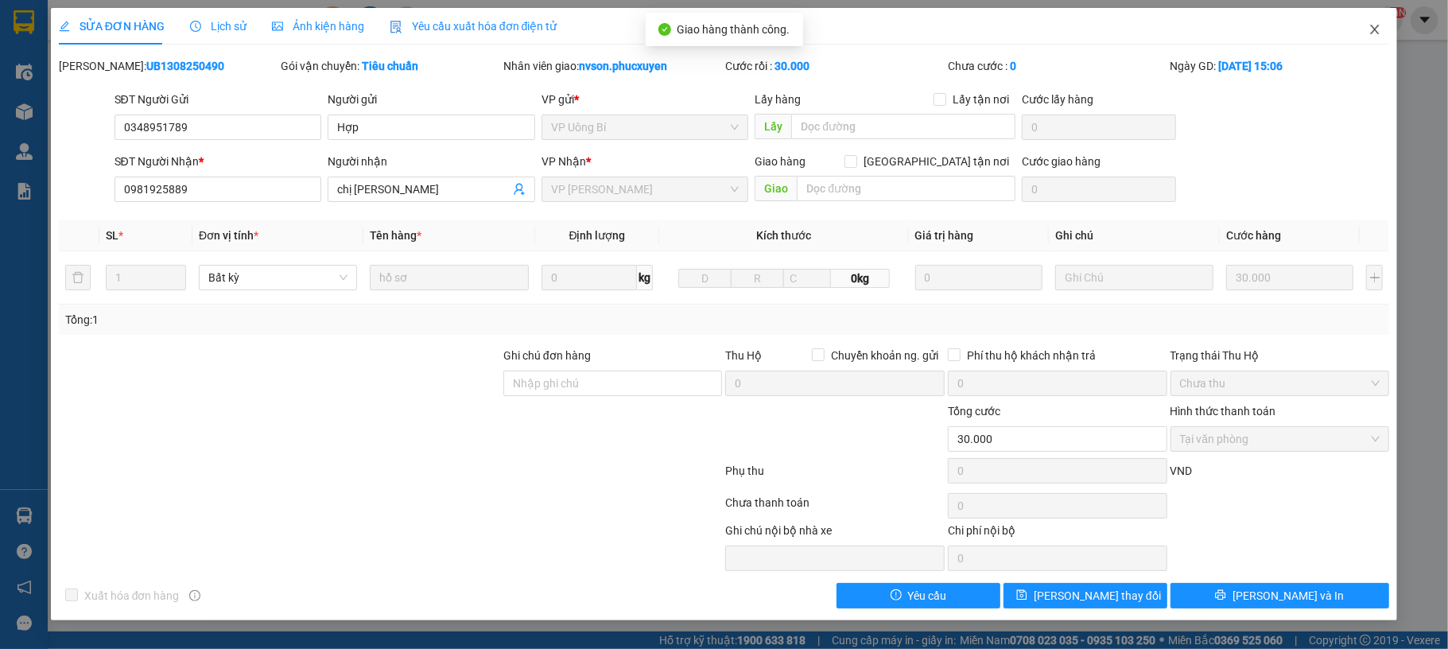
click at [1376, 29] on icon "close" at bounding box center [1375, 30] width 9 height 10
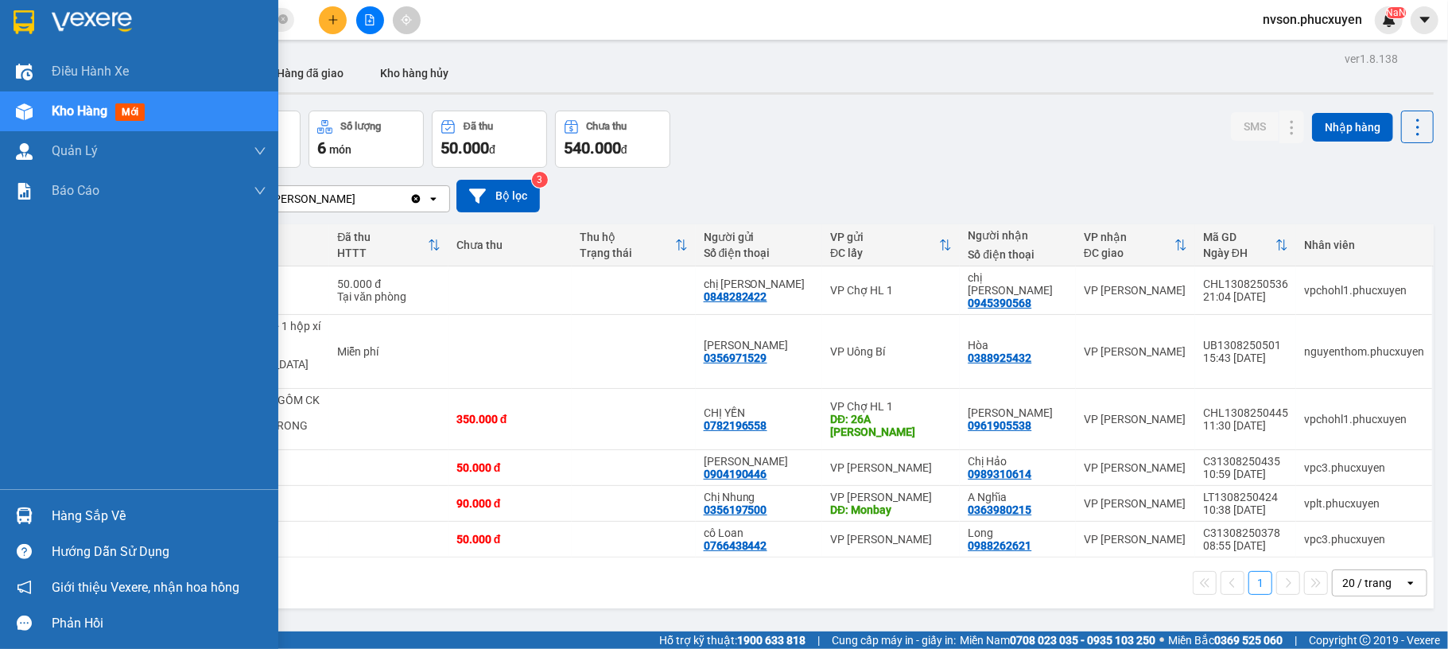
click at [43, 506] on div "Hàng sắp về" at bounding box center [139, 516] width 278 height 36
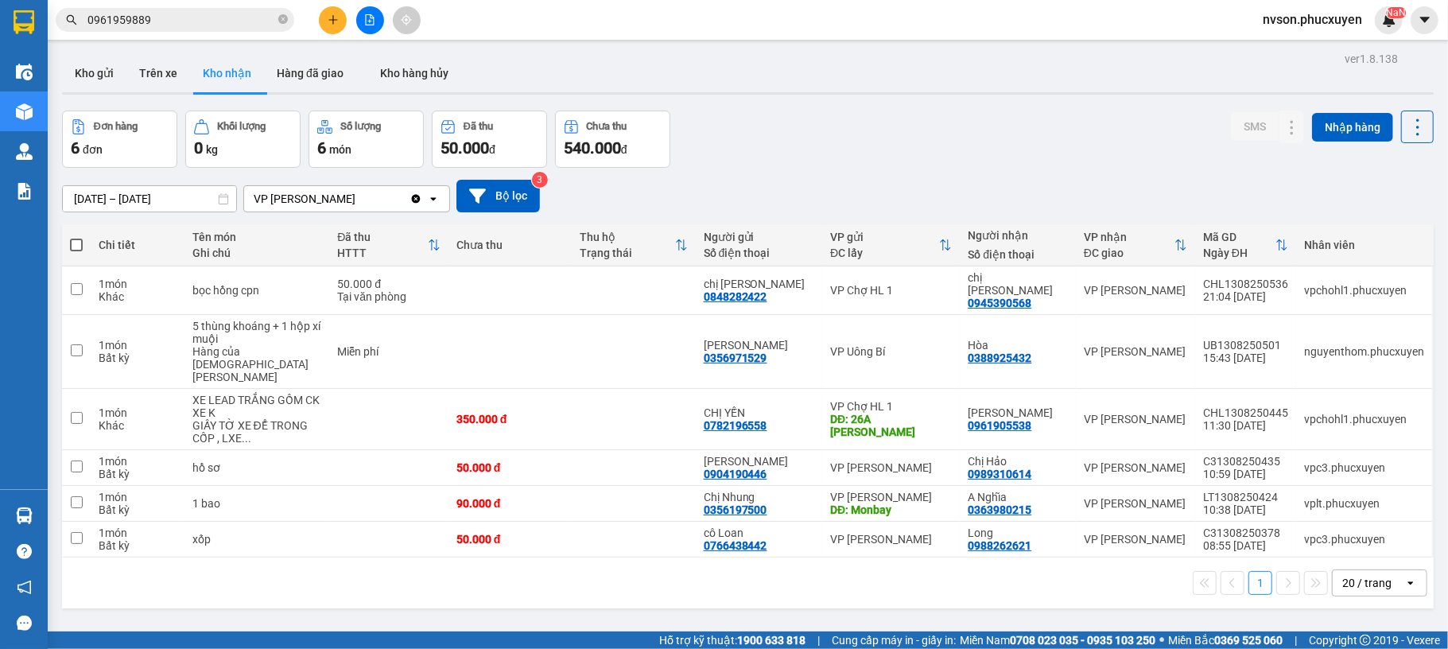
click at [924, 178] on section "Kết quả tìm kiếm ( 1 ) Bộ lọc Mã ĐH Trạng thái Món hàng Thu hộ Tổng cước Chưa c…" at bounding box center [724, 324] width 1448 height 649
click at [329, 21] on icon "plus" at bounding box center [333, 19] width 11 height 11
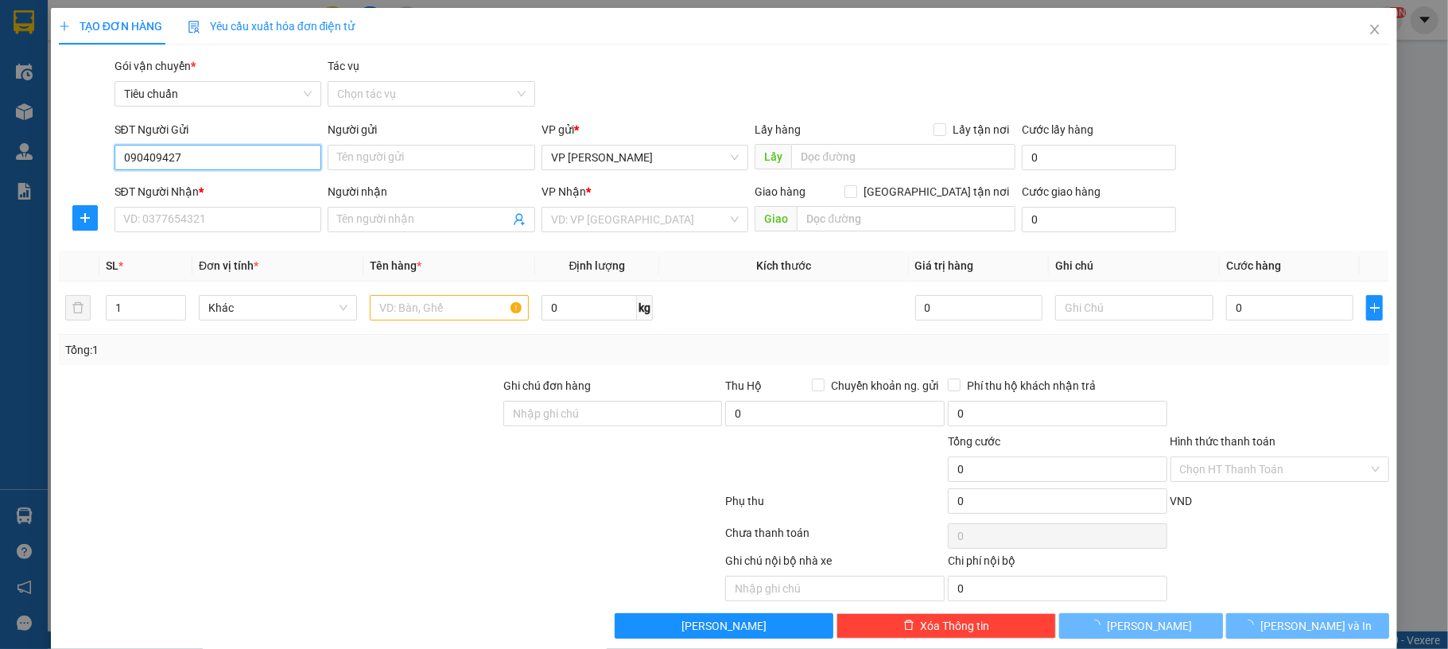
type input "0904094279"
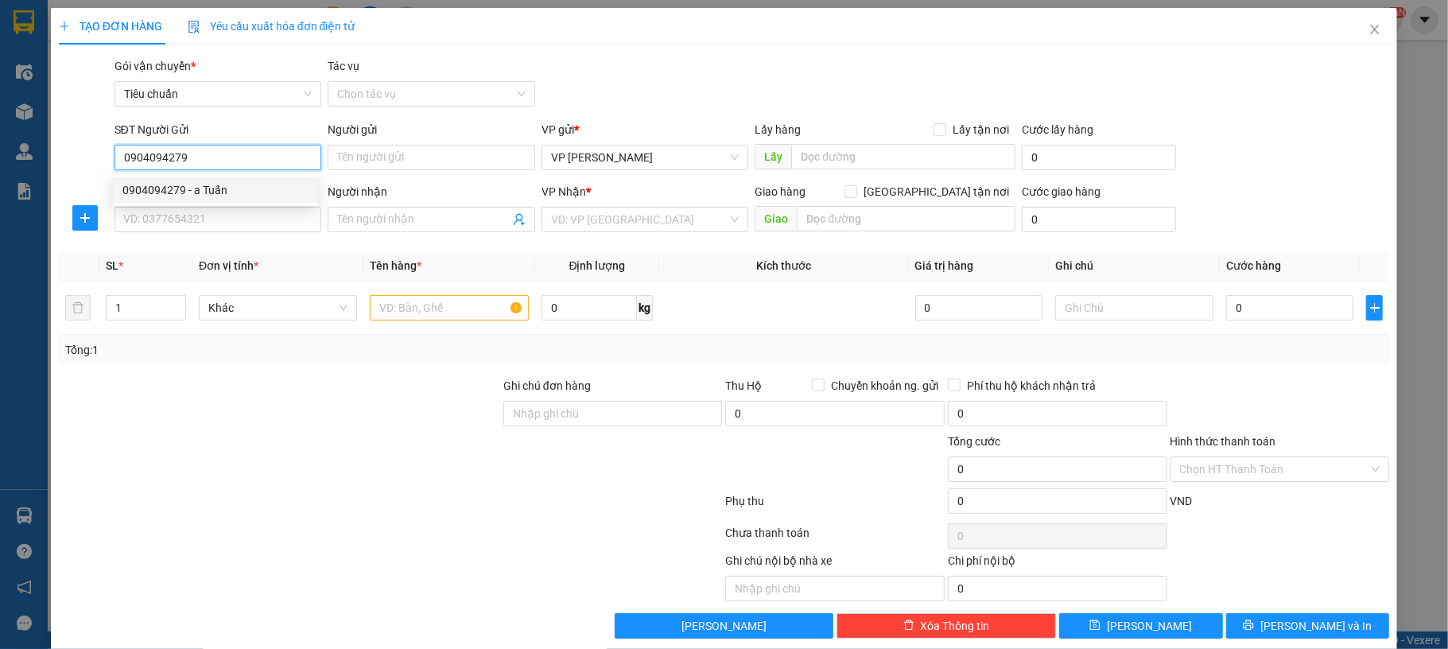
click at [218, 192] on div "0904094279 - a Tuấn" at bounding box center [214, 189] width 185 height 17
type input "a Tuấn"
type input "0904094279"
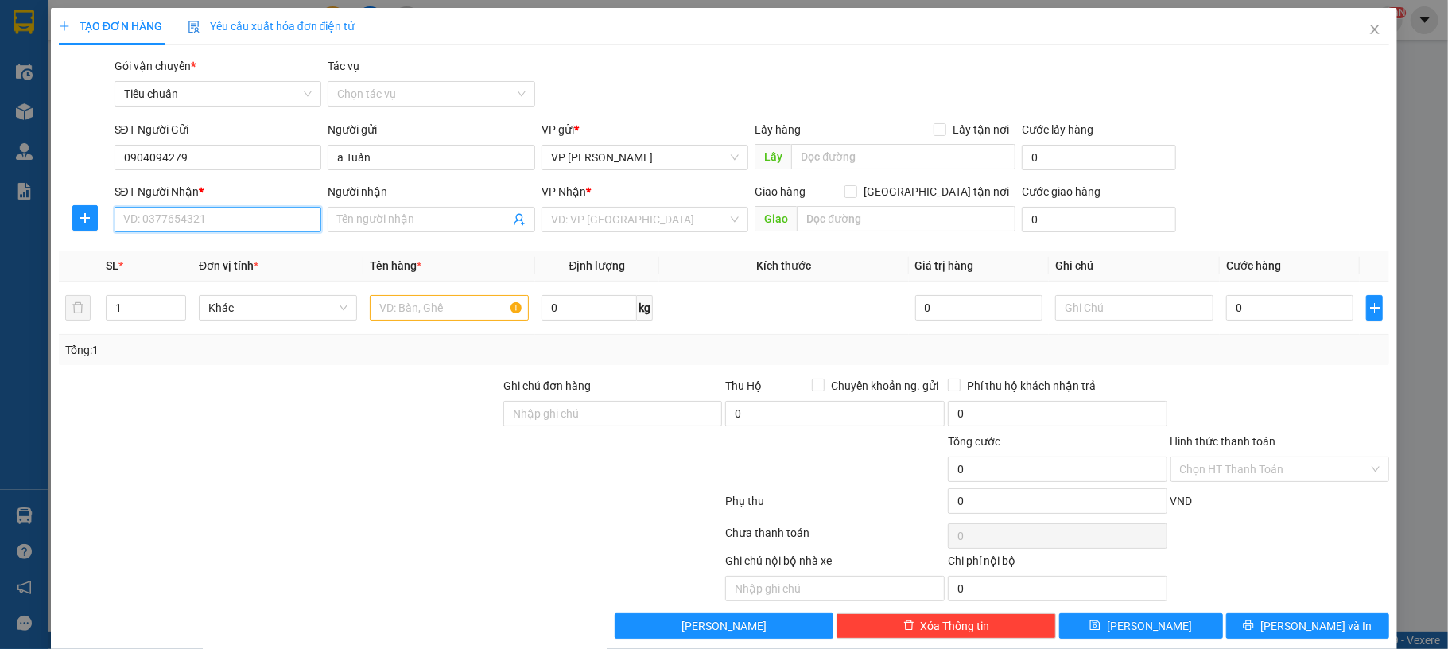
click at [208, 212] on input "SĐT Người Nhận *" at bounding box center [219, 219] width 208 height 25
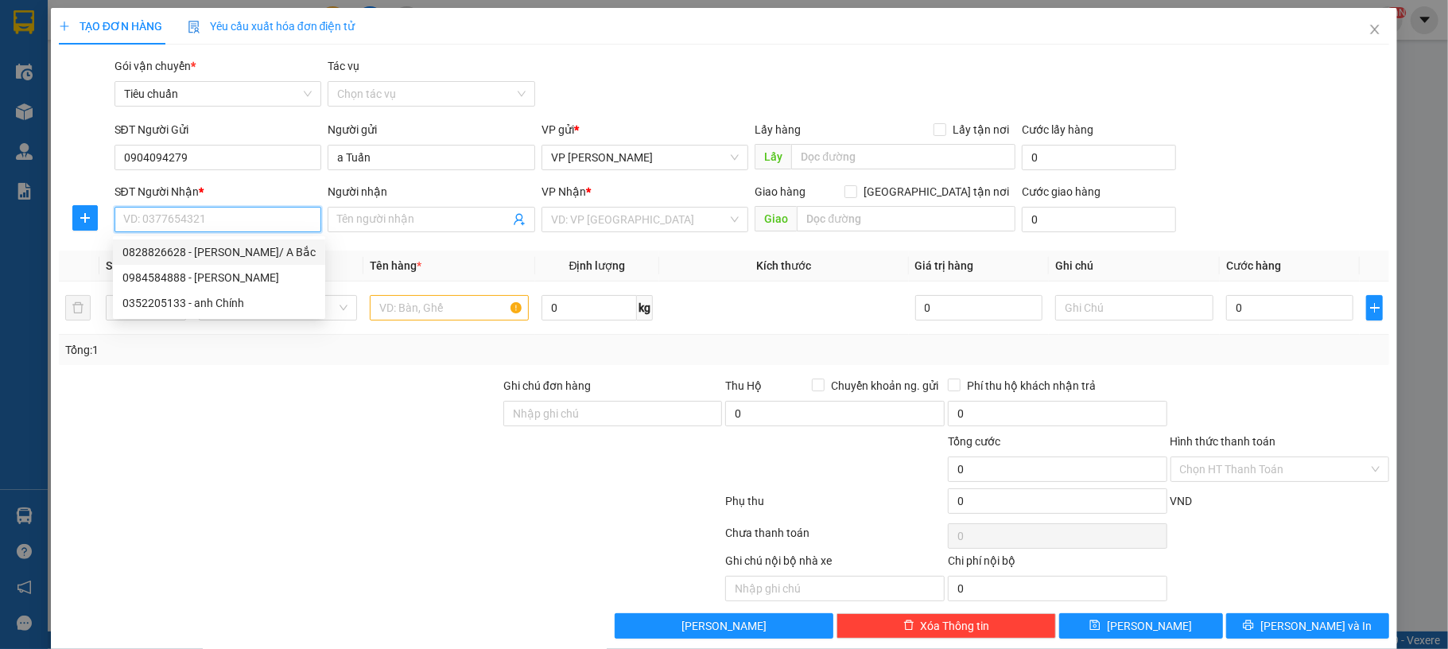
click at [239, 250] on div "0828826628 - Ngọc Phúc/ A Bắc" at bounding box center [218, 251] width 193 height 17
type input "0828826628"
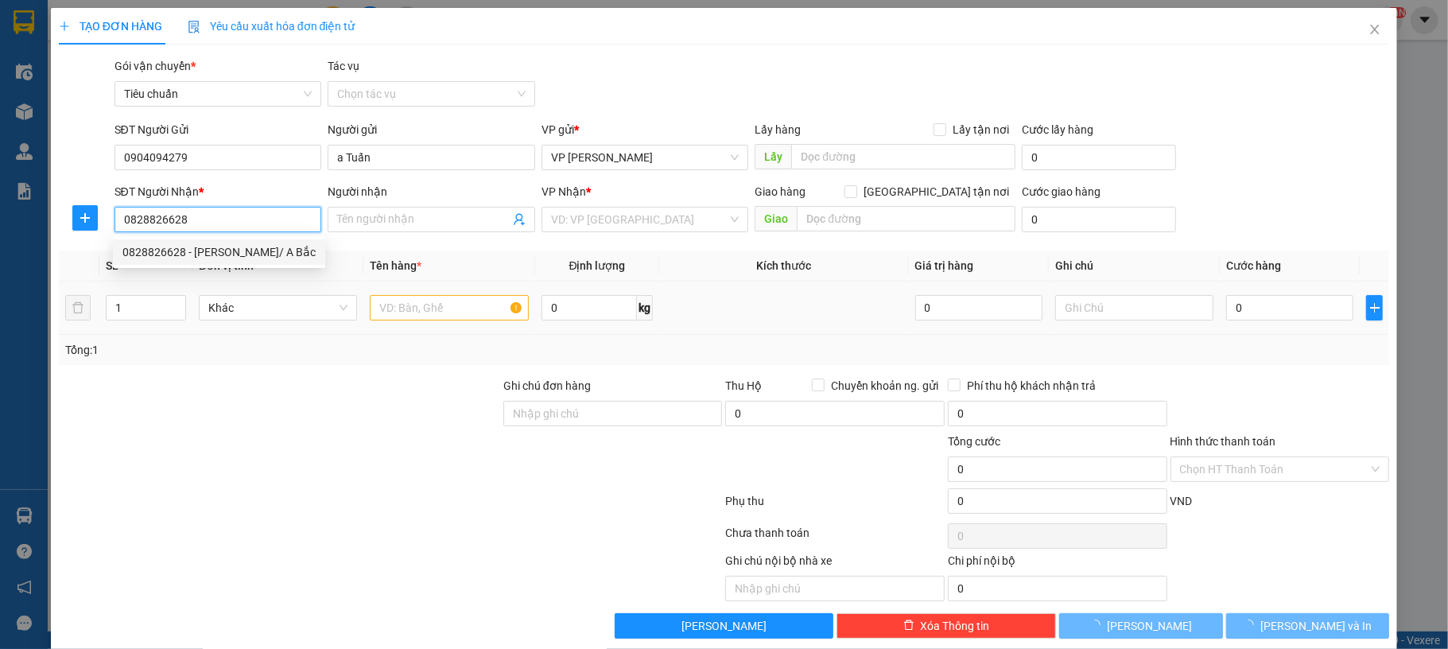
type input "[PERSON_NAME]/ A Bắc"
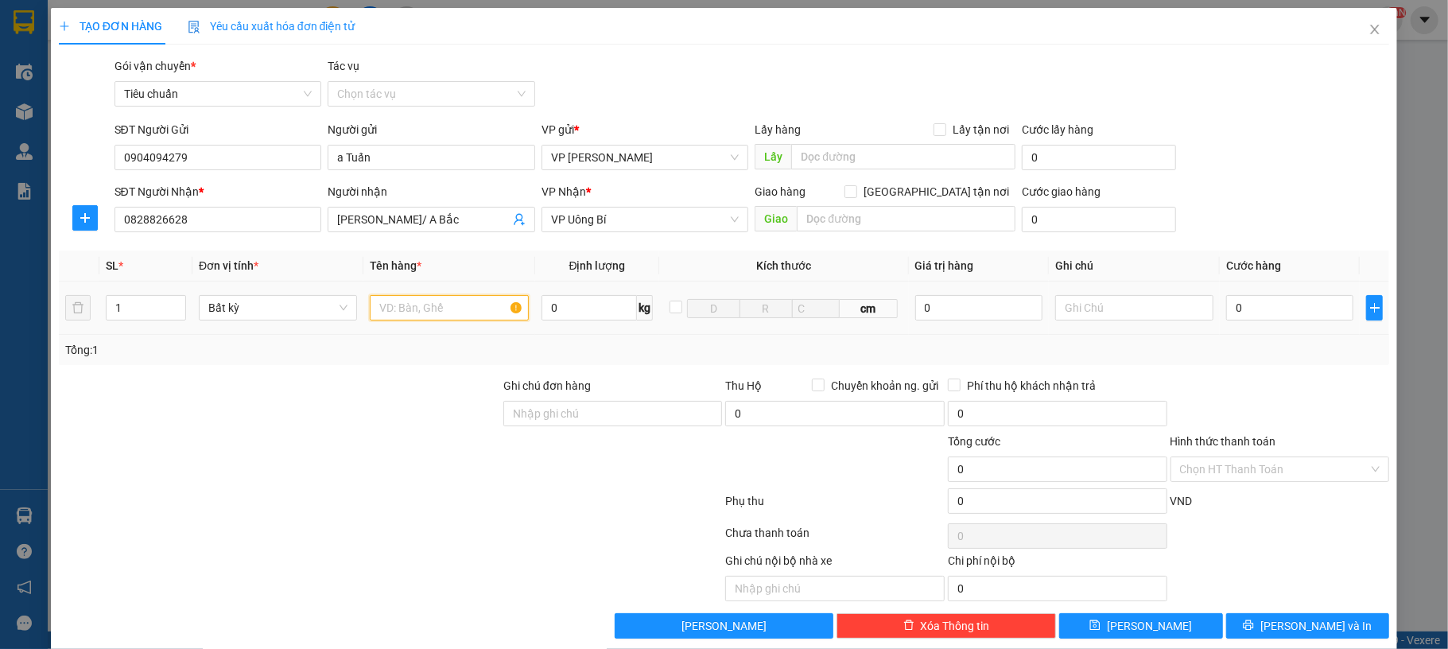
click at [446, 317] on input "text" at bounding box center [449, 307] width 158 height 25
type input "2 ct lk"
click at [1264, 316] on input "0" at bounding box center [1290, 307] width 127 height 25
type input "10"
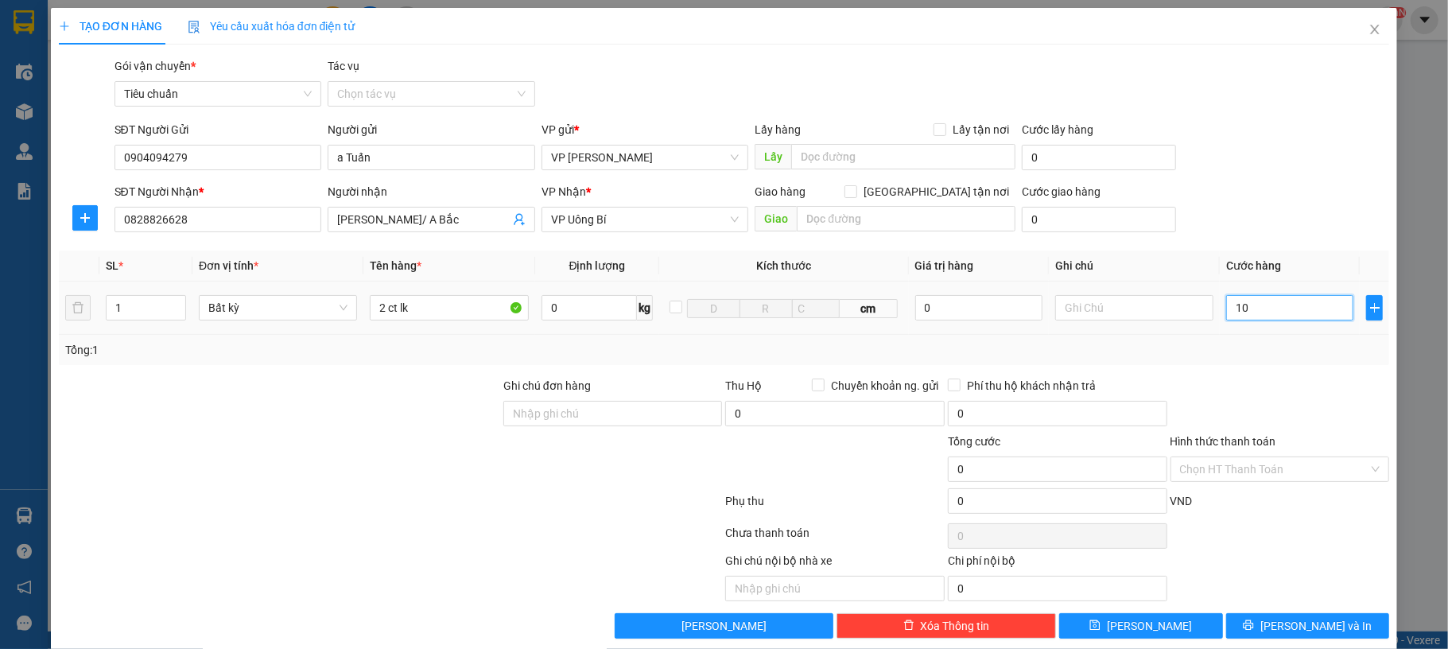
type input "10"
type input "120"
click at [1270, 189] on div "SĐT Người Nhận * 0828826628 Người nhận Ngọc Phúc/ A Bắc VP Nhận * VP Uông Bí Gi…" at bounding box center [752, 211] width 1282 height 56
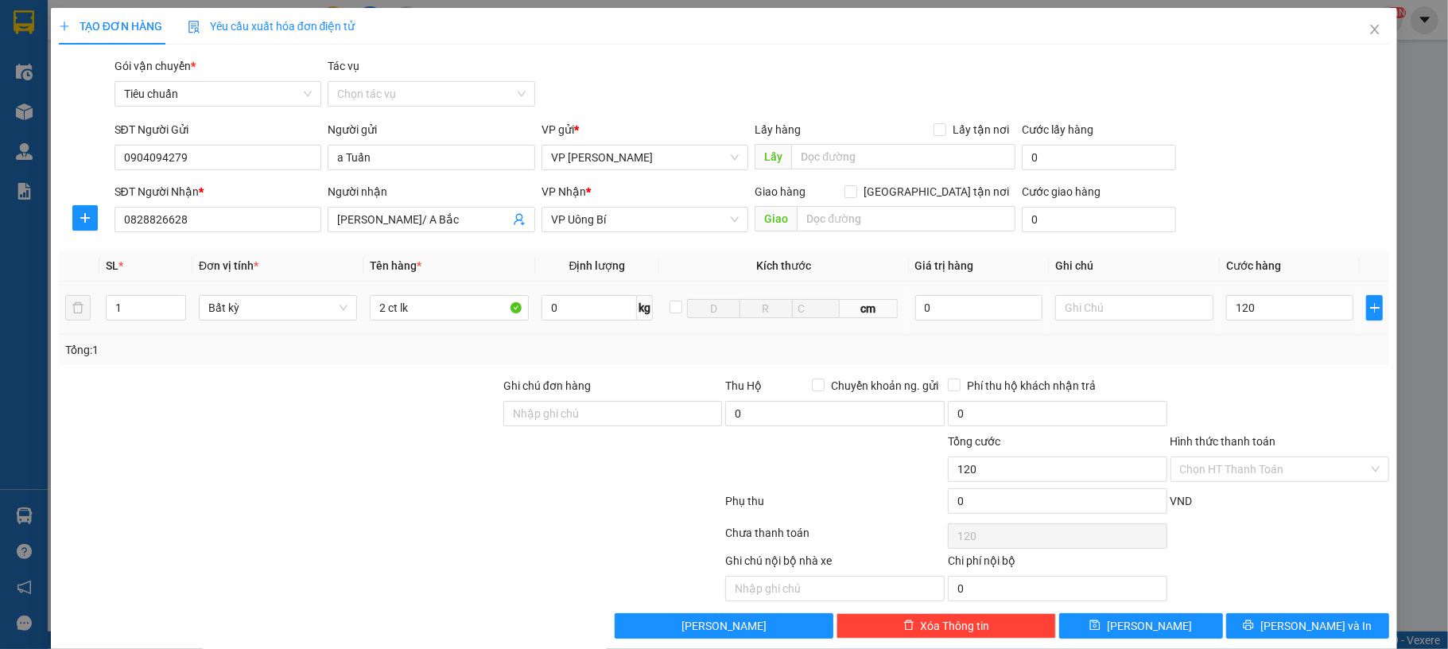
type input "120.000"
click at [1255, 618] on button "[PERSON_NAME] và In" at bounding box center [1309, 625] width 164 height 25
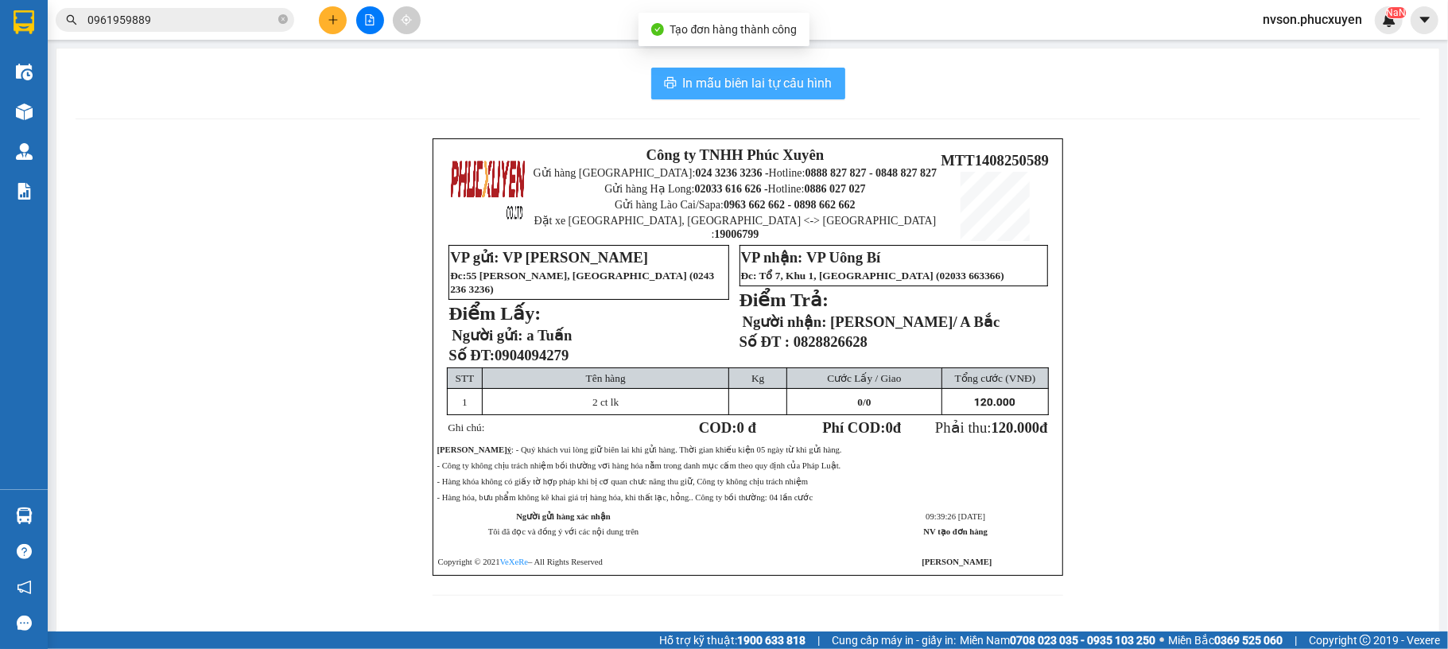
click at [800, 86] on span "In mẫu biên lai tự cấu hình" at bounding box center [758, 83] width 150 height 20
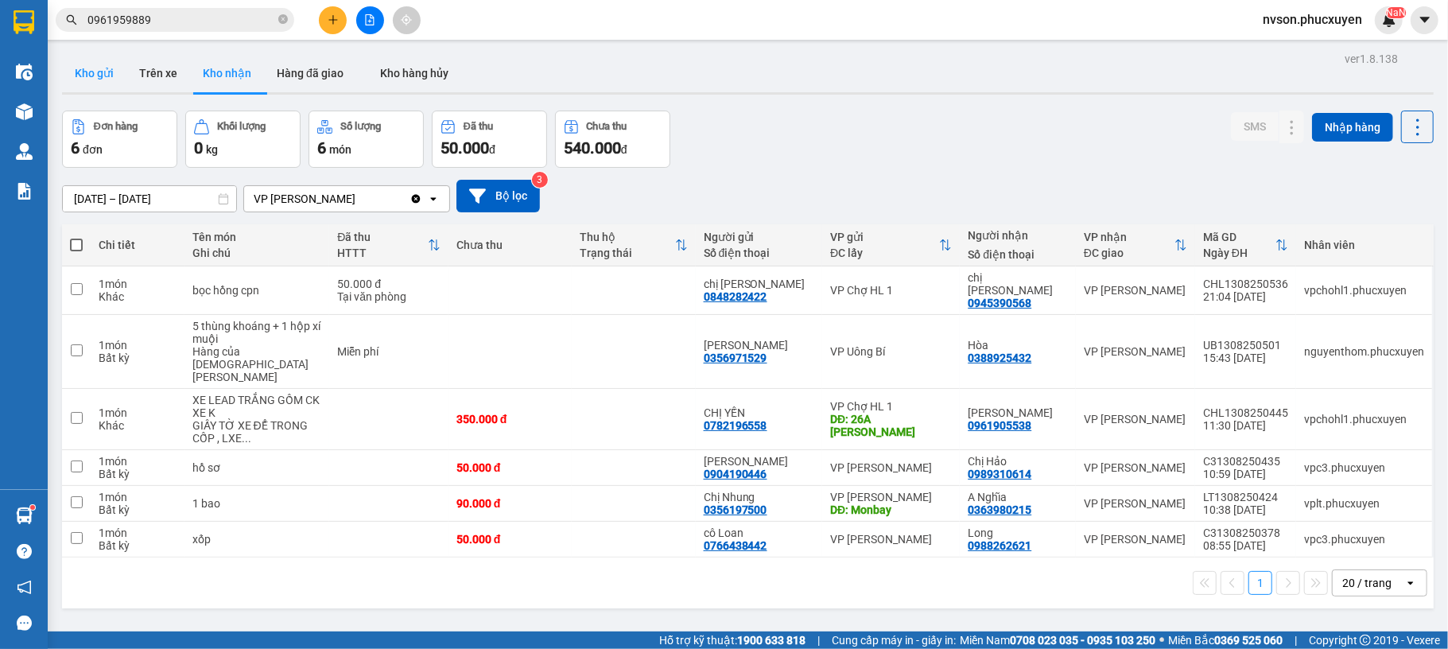
drag, startPoint x: 95, startPoint y: 86, endPoint x: 115, endPoint y: 91, distance: 19.7
click at [95, 86] on button "Kho gửi" at bounding box center [94, 73] width 64 height 38
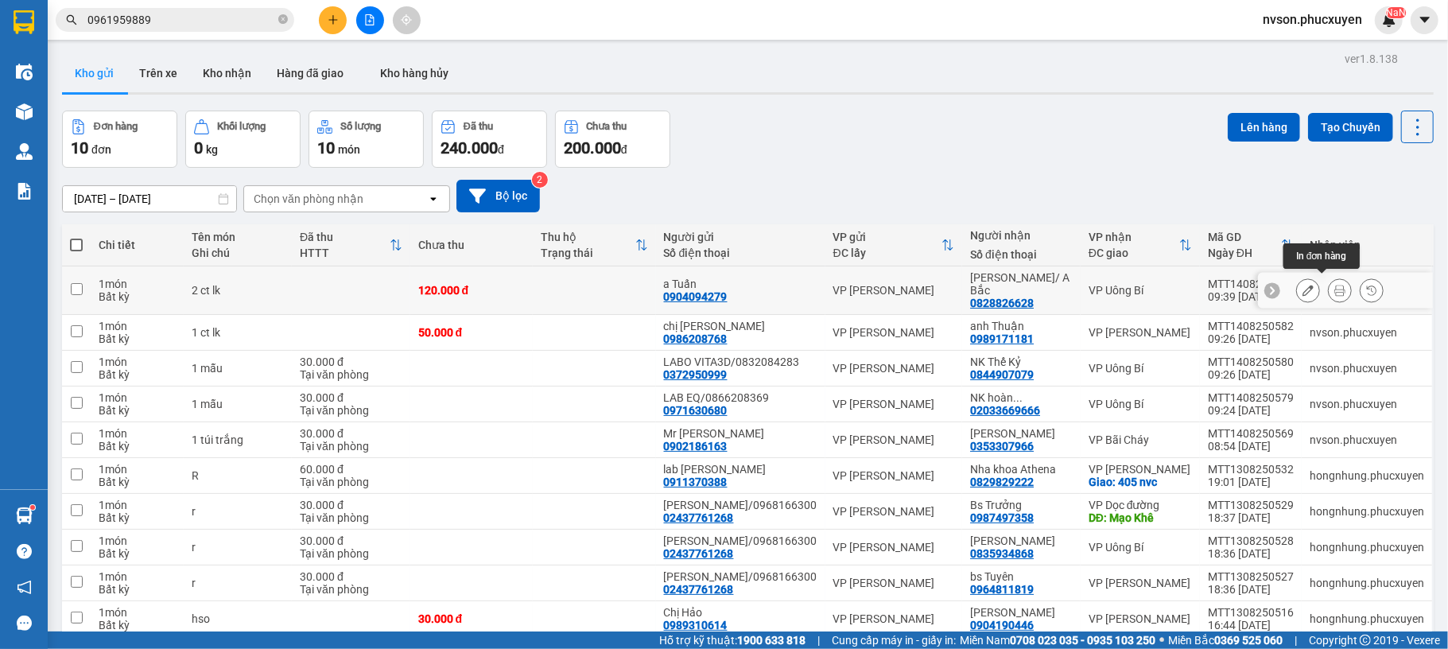
click at [1335, 285] on icon at bounding box center [1340, 290] width 11 height 11
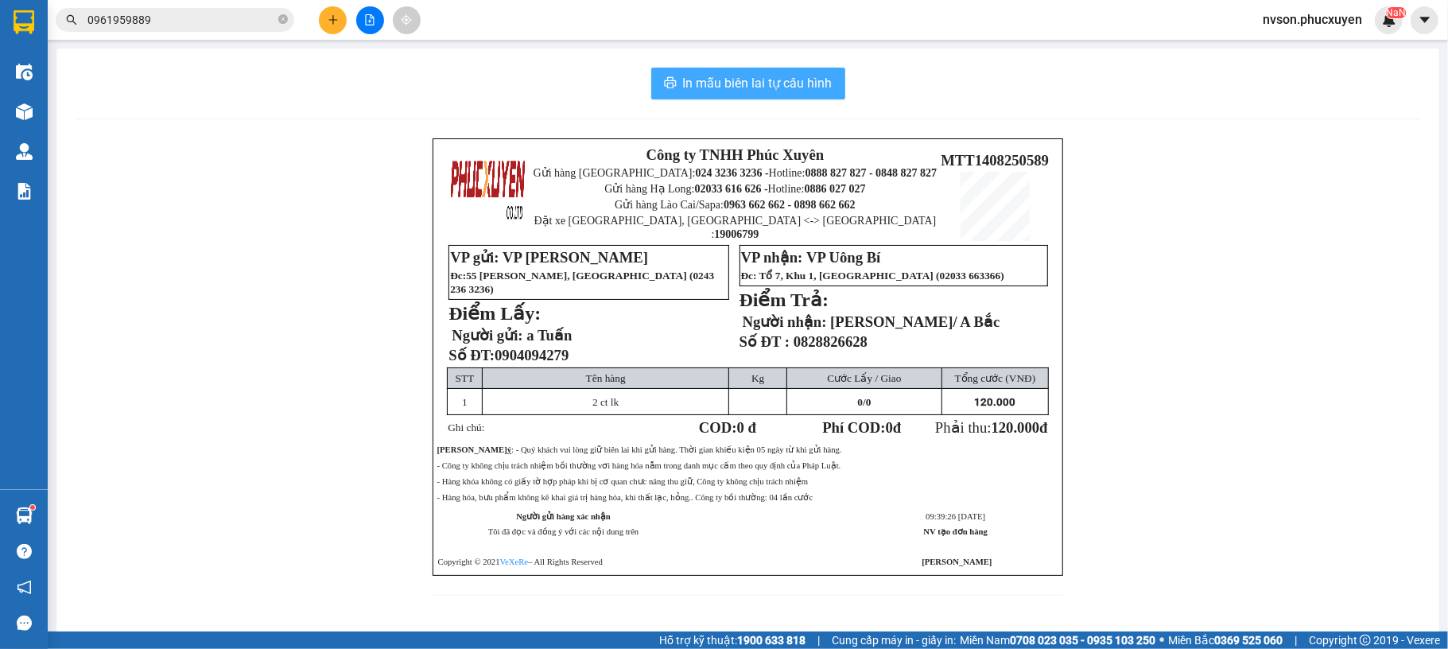
click at [809, 84] on span "In mẫu biên lai tự cấu hình" at bounding box center [758, 83] width 150 height 20
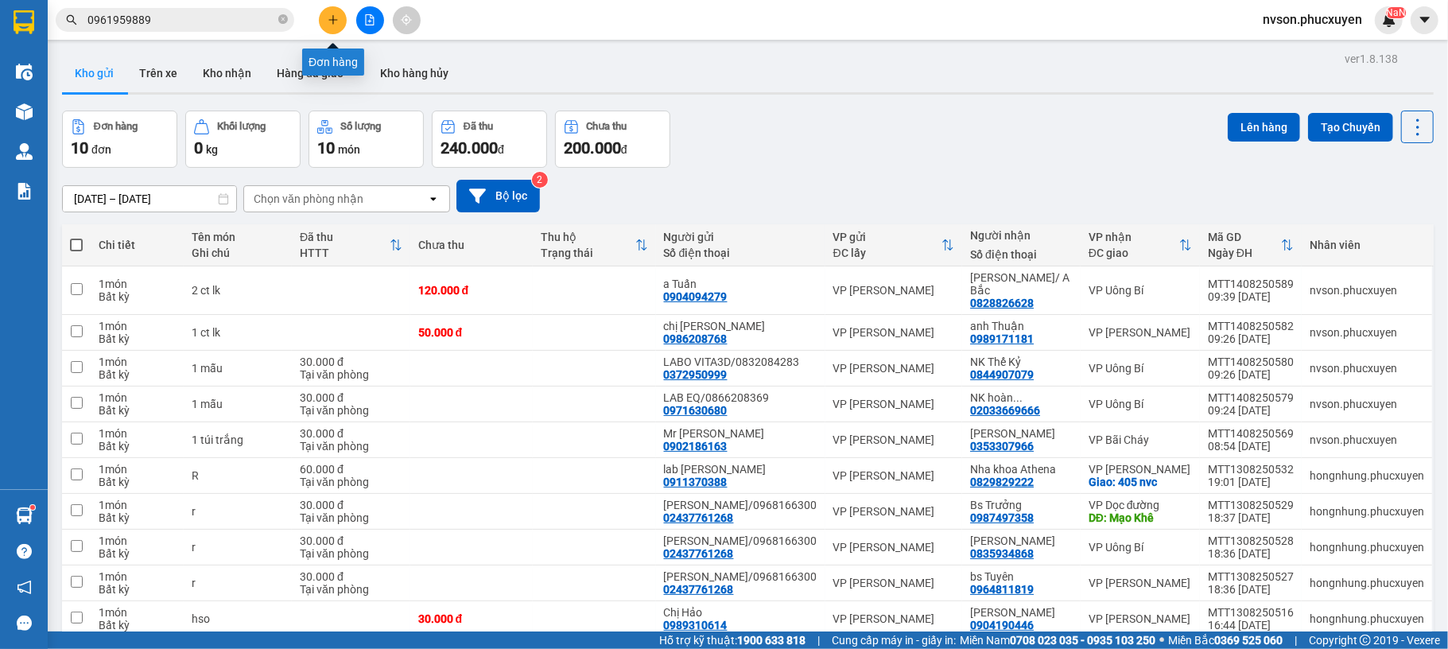
click at [329, 23] on icon "plus" at bounding box center [333, 19] width 11 height 11
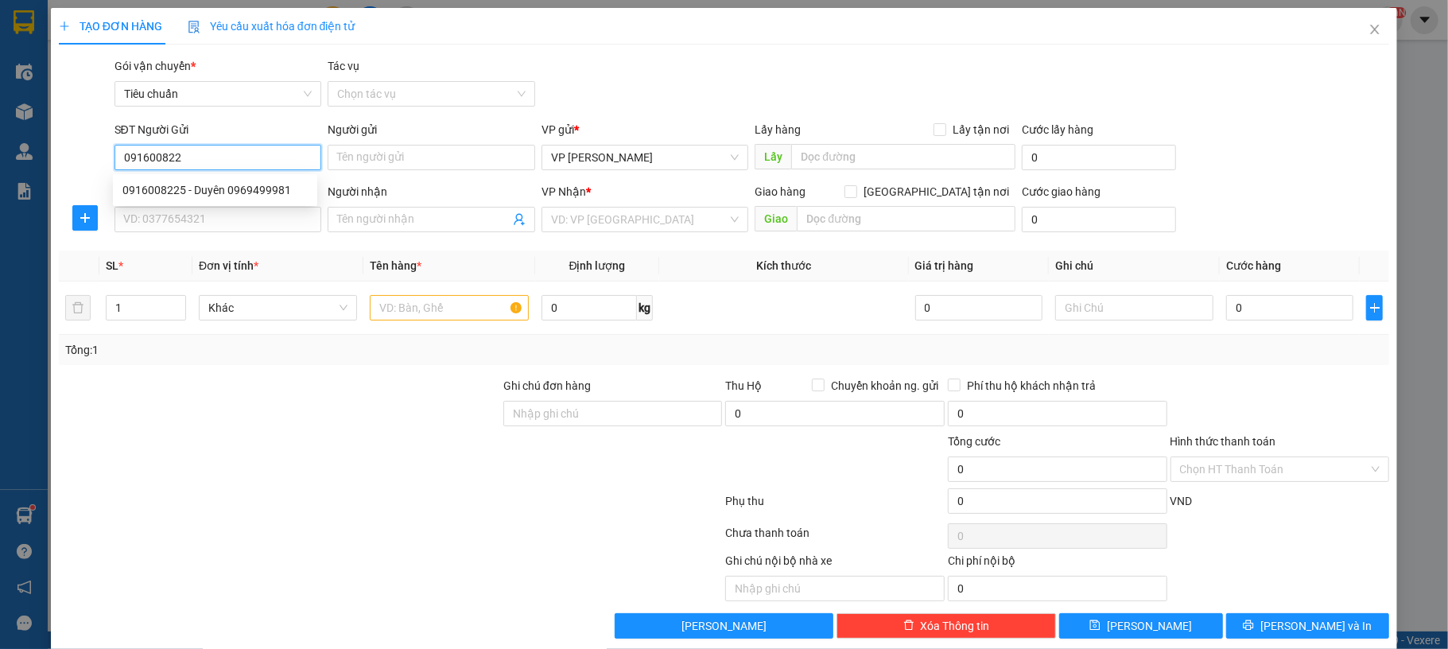
type input "0916008225"
click at [227, 192] on div "0916008225 - Duyên 0969499981" at bounding box center [214, 189] width 185 height 17
type input "Duyên 0969499981"
type input "0916008225"
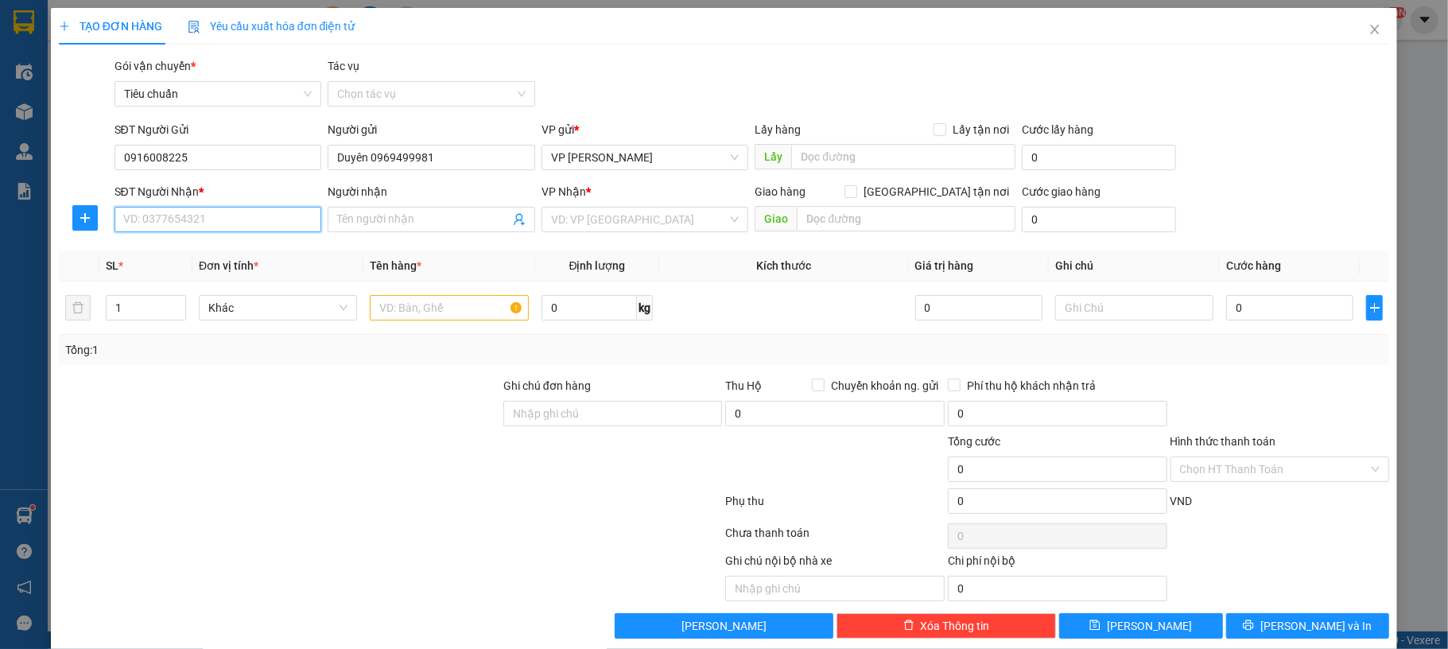
click at [208, 221] on input "SĐT Người Nhận *" at bounding box center [219, 219] width 208 height 25
click at [242, 256] on div "0826268334 - Anh Sáng" at bounding box center [214, 251] width 185 height 17
type input "0826268334"
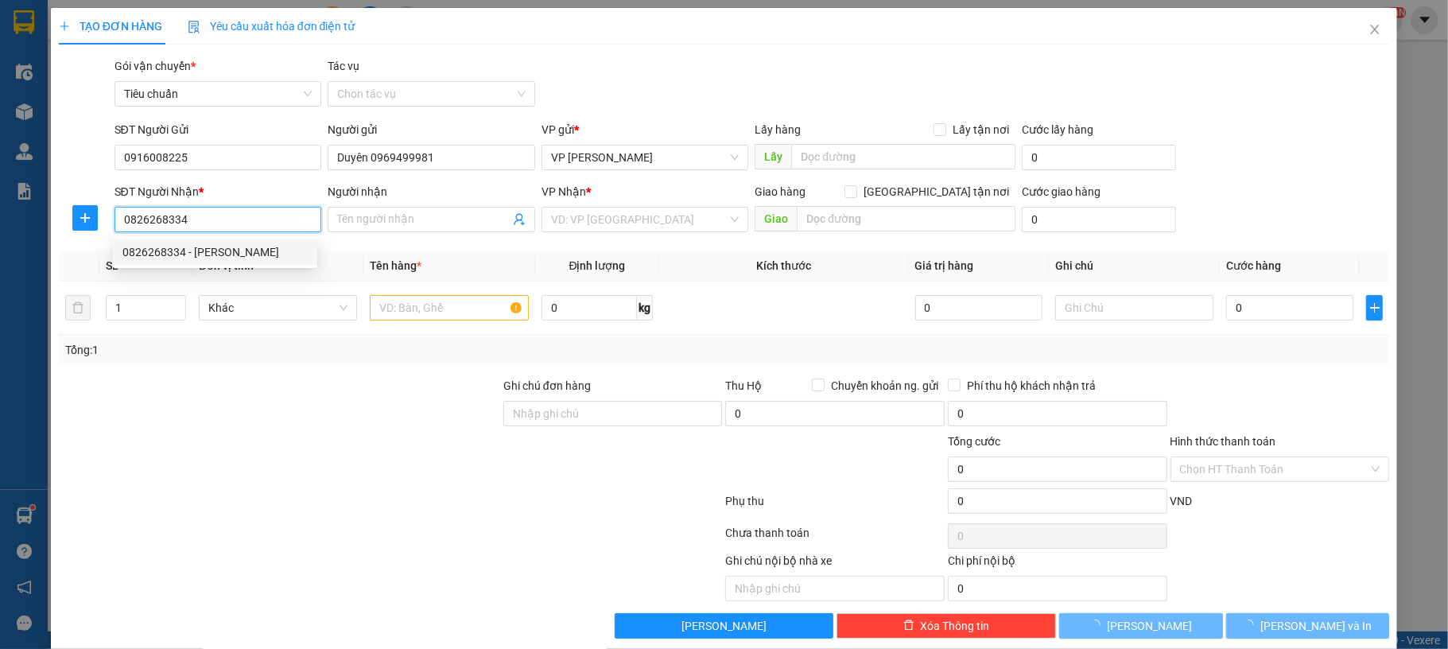
type input "[PERSON_NAME]"
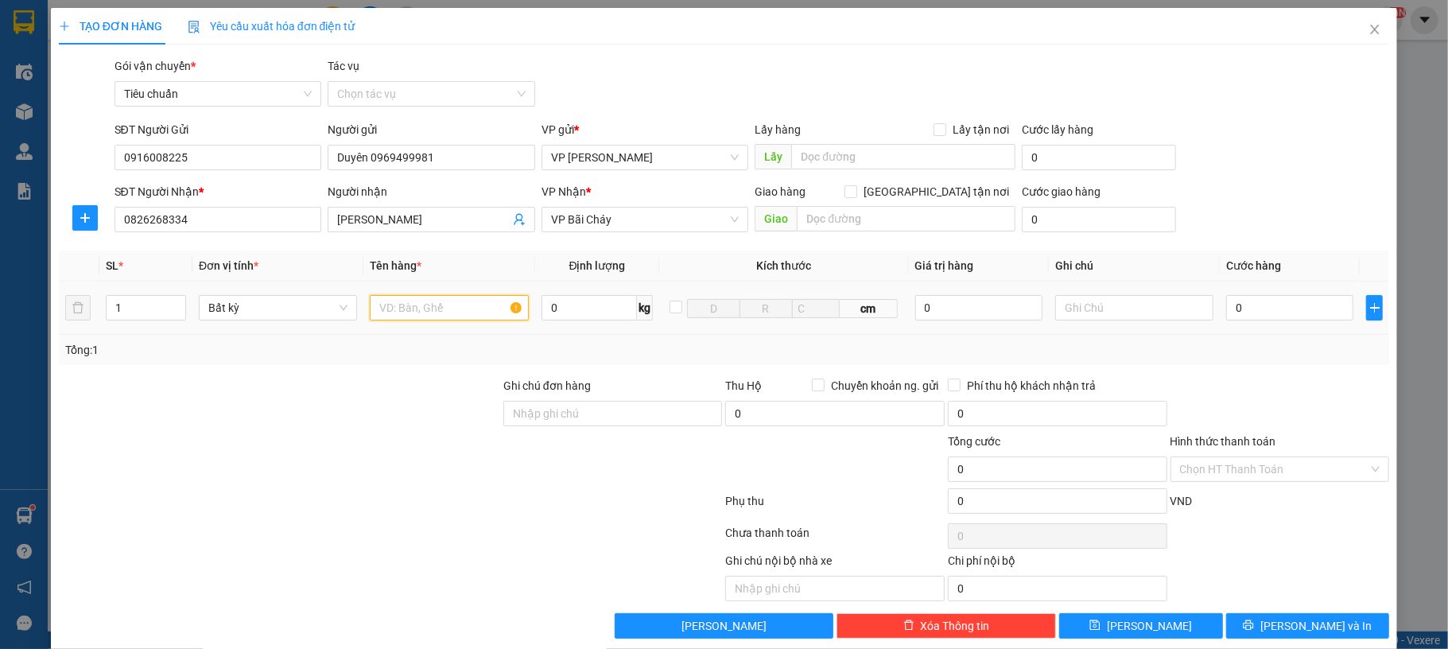
click at [458, 304] on input "text" at bounding box center [449, 307] width 158 height 25
type input "1 mẫu"
click at [1277, 318] on input "0" at bounding box center [1290, 307] width 127 height 25
type input "30"
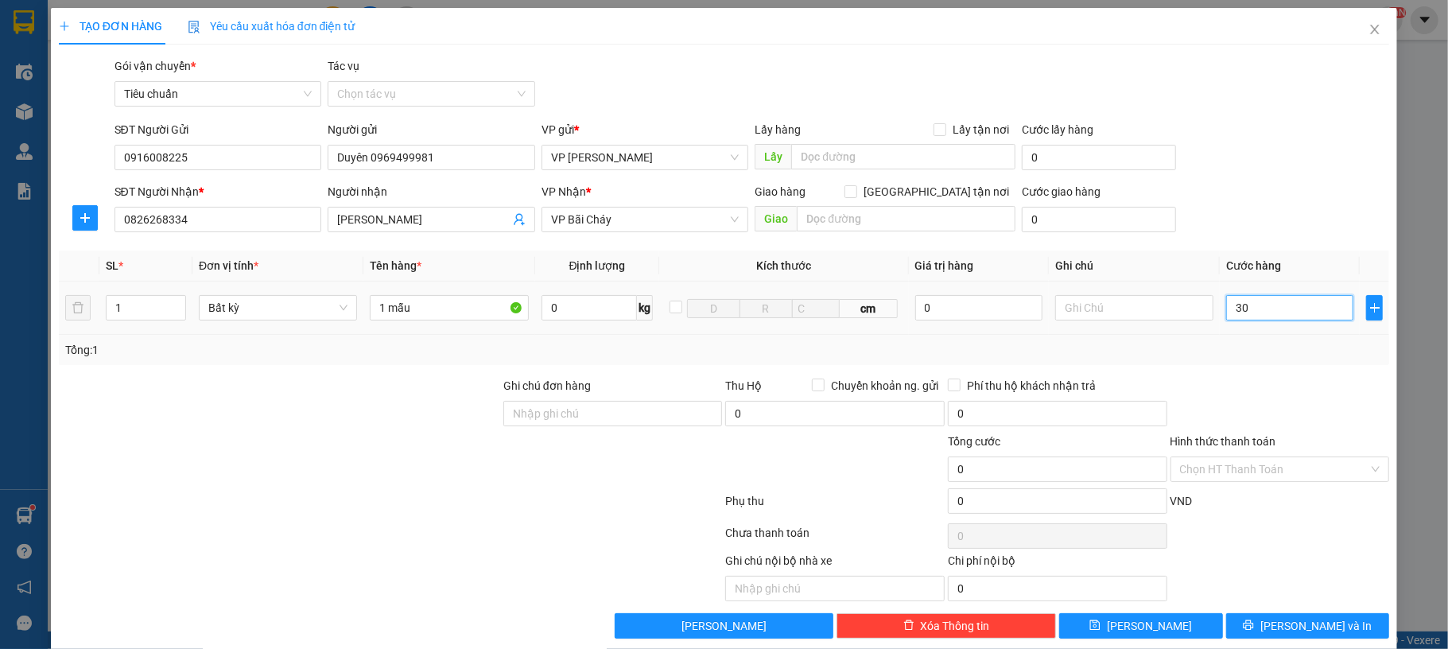
type input "30"
type input "30.000"
click at [1269, 147] on div "SĐT Người Gửi 0916008225 Người gửi Duyên 0969499981 VP gửi * VP Dương Đình Nghệ…" at bounding box center [752, 149] width 1282 height 56
click at [1255, 463] on input "Hình thức thanh toán" at bounding box center [1274, 469] width 189 height 24
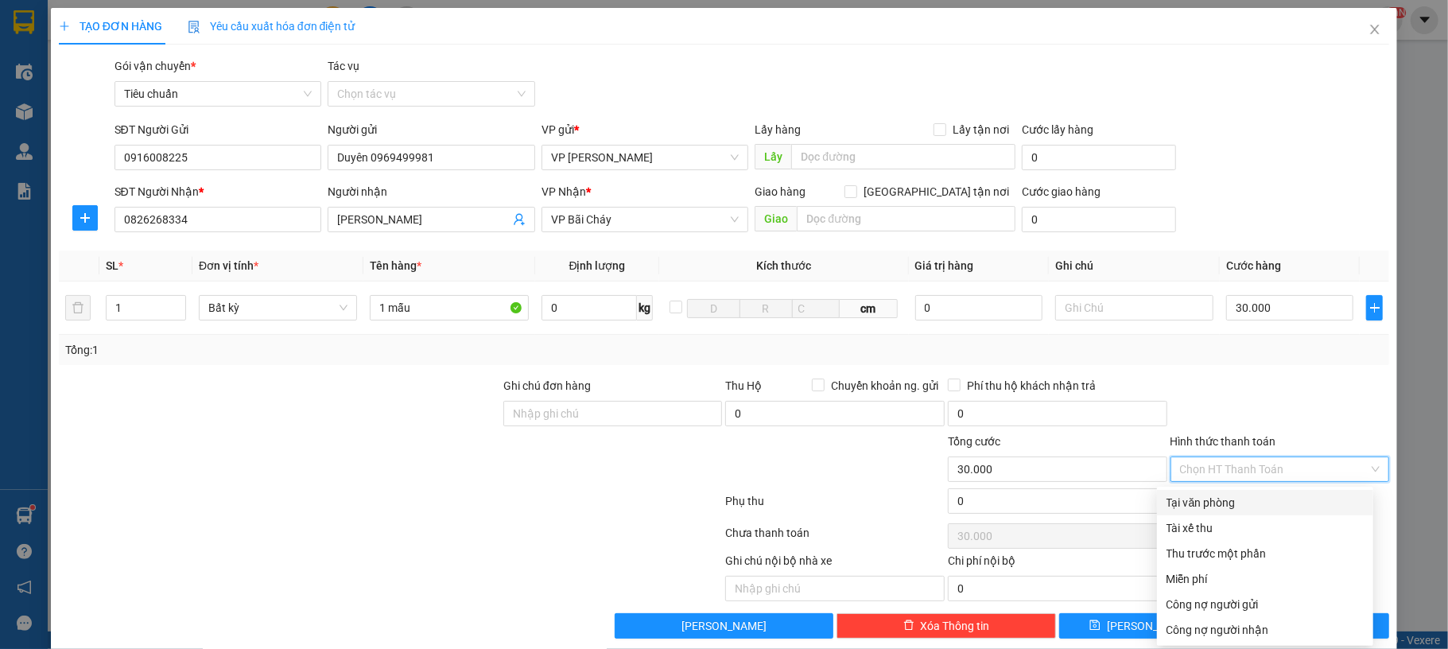
click at [1255, 500] on div "Tại văn phòng" at bounding box center [1265, 502] width 197 height 17
type input "0"
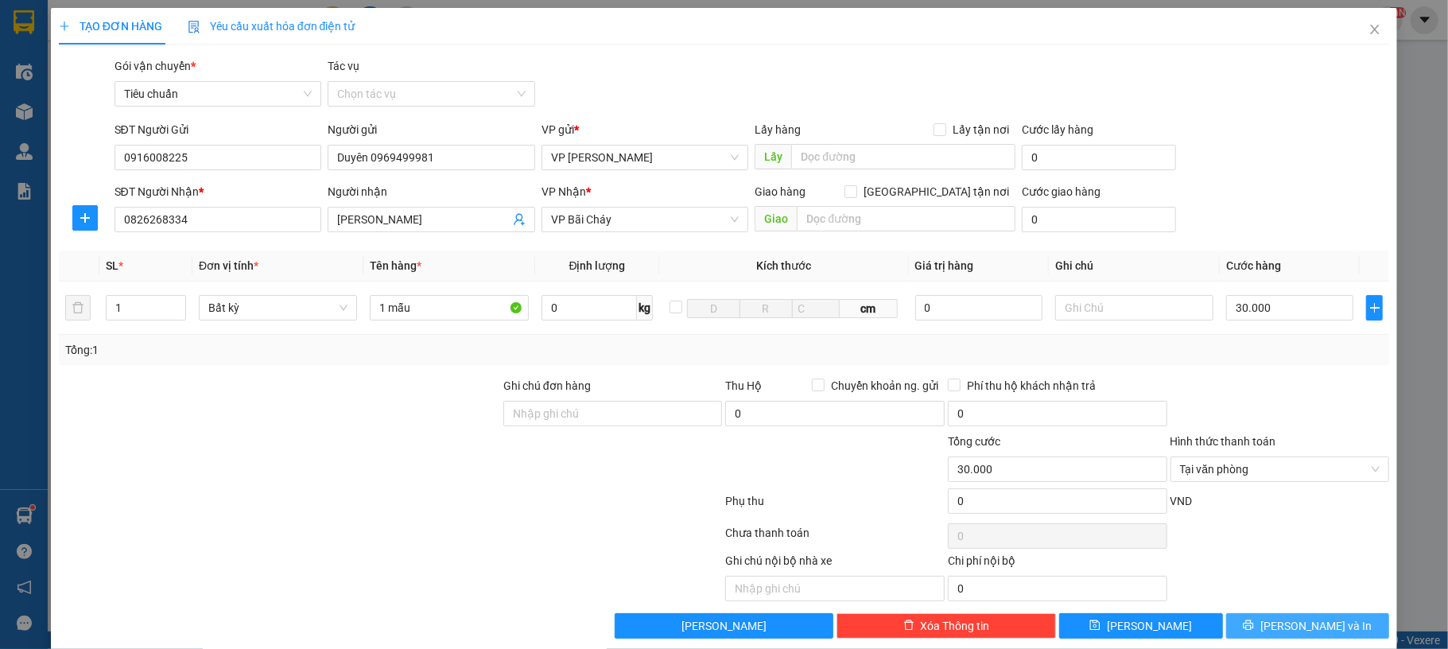
click at [1273, 624] on button "[PERSON_NAME] và In" at bounding box center [1309, 625] width 164 height 25
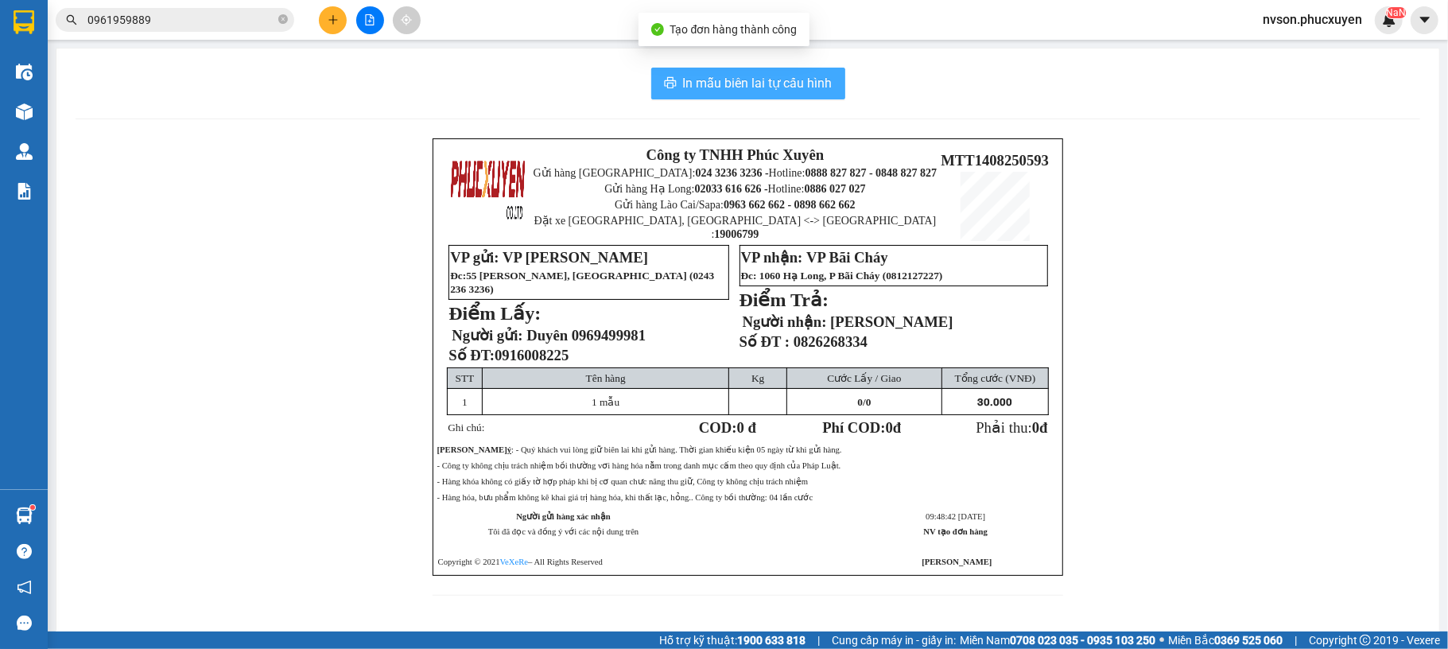
click at [689, 80] on span "In mẫu biên lai tự cấu hình" at bounding box center [758, 83] width 150 height 20
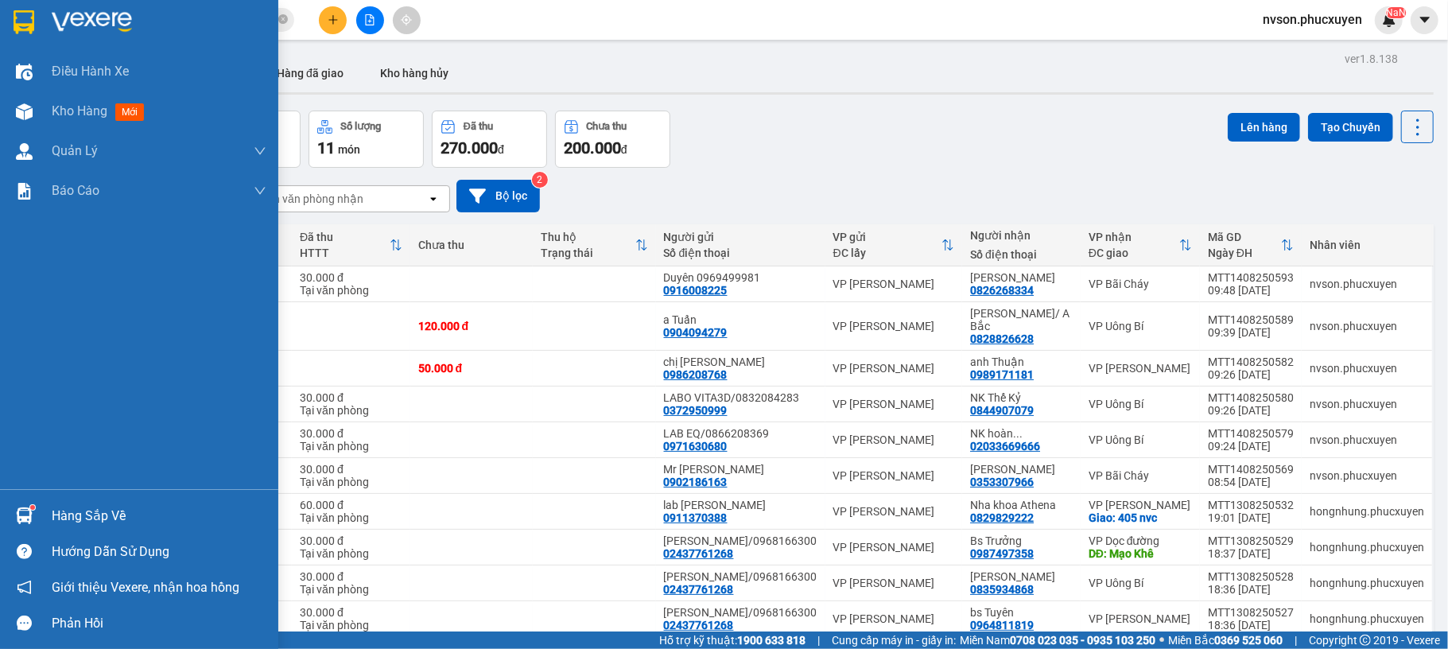
click at [6, 510] on div "Hàng sắp về" at bounding box center [139, 516] width 278 height 36
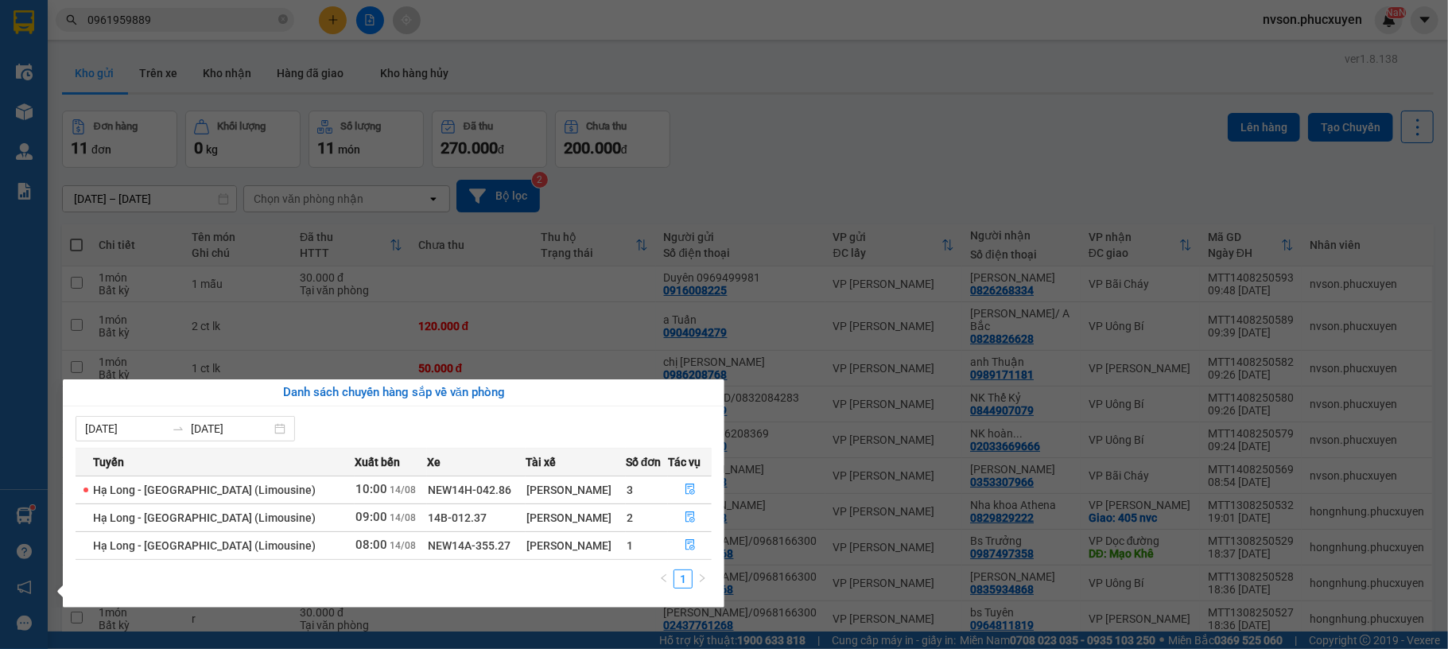
click at [806, 178] on section "Kết quả tìm kiếm ( 1 ) Bộ lọc Mã ĐH Trạng thái Món hàng Thu hộ Tổng cước Chưa c…" at bounding box center [724, 324] width 1448 height 649
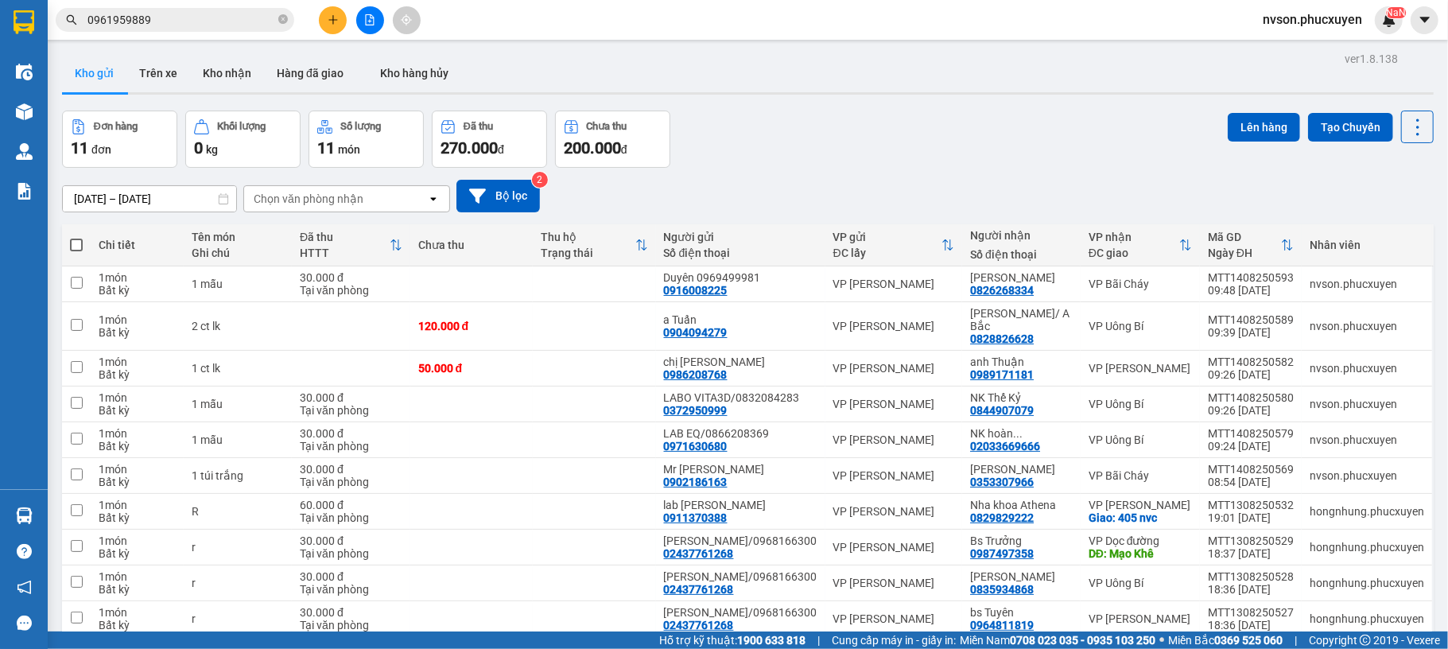
click at [334, 10] on button at bounding box center [333, 20] width 28 height 28
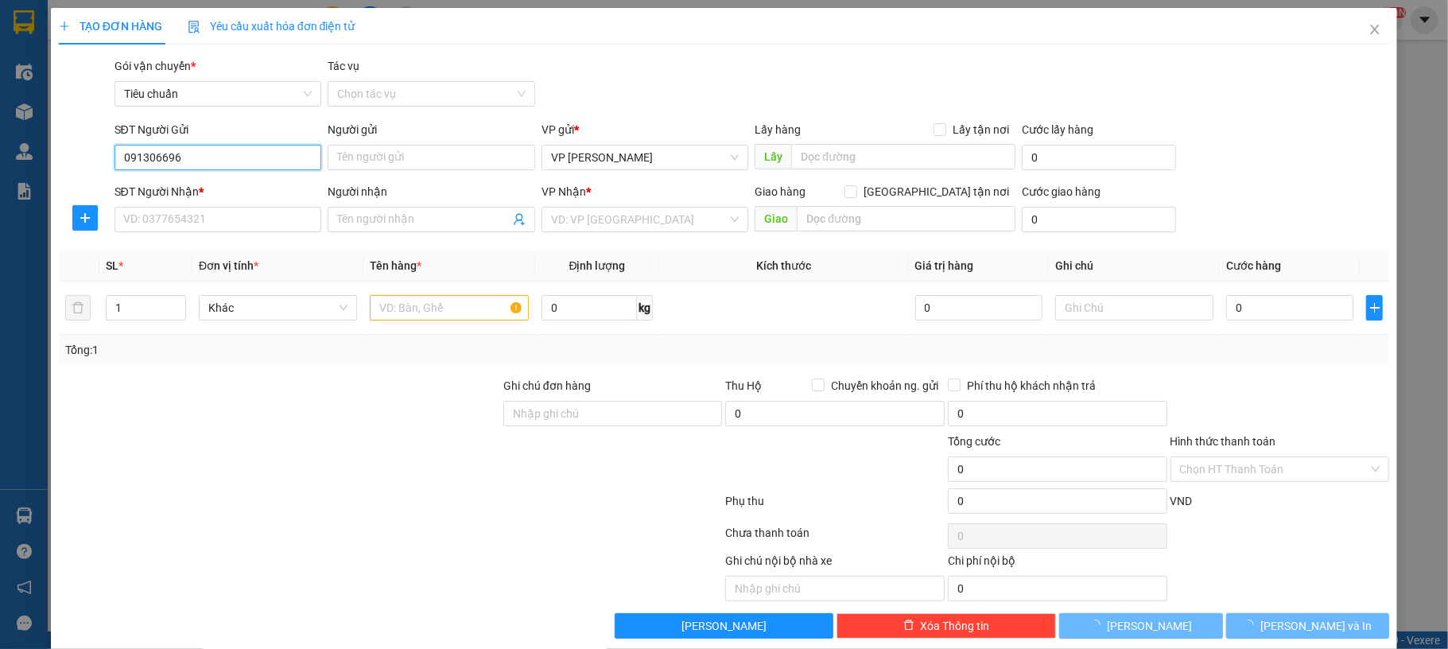
type input "0913066966"
click at [239, 182] on div "0913066966 - ms Liên" at bounding box center [214, 189] width 185 height 17
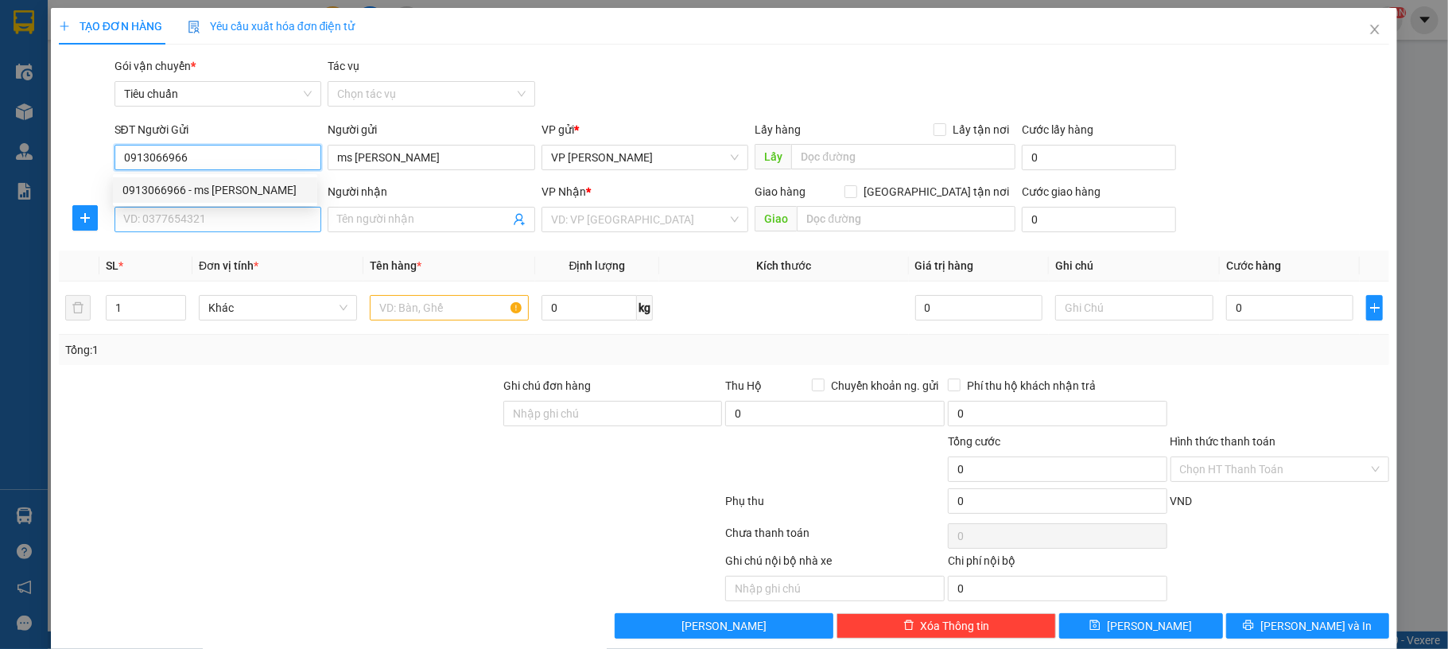
type input "ms [PERSON_NAME]"
type input "0913066966"
click at [227, 215] on input "SĐT Người Nhận *" at bounding box center [219, 219] width 208 height 25
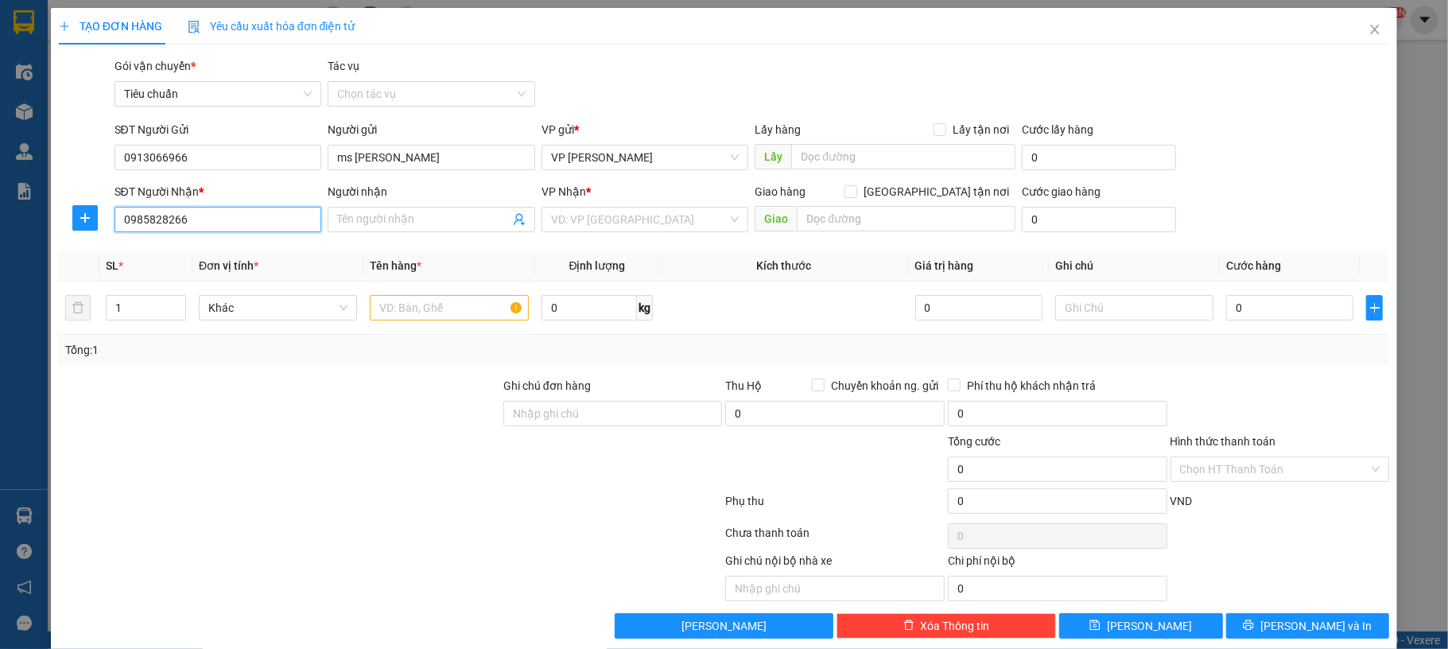
click at [232, 215] on input "0985828266" at bounding box center [219, 219] width 208 height 25
type input "0985828266"
click at [436, 215] on input "Người nhận" at bounding box center [423, 219] width 173 height 17
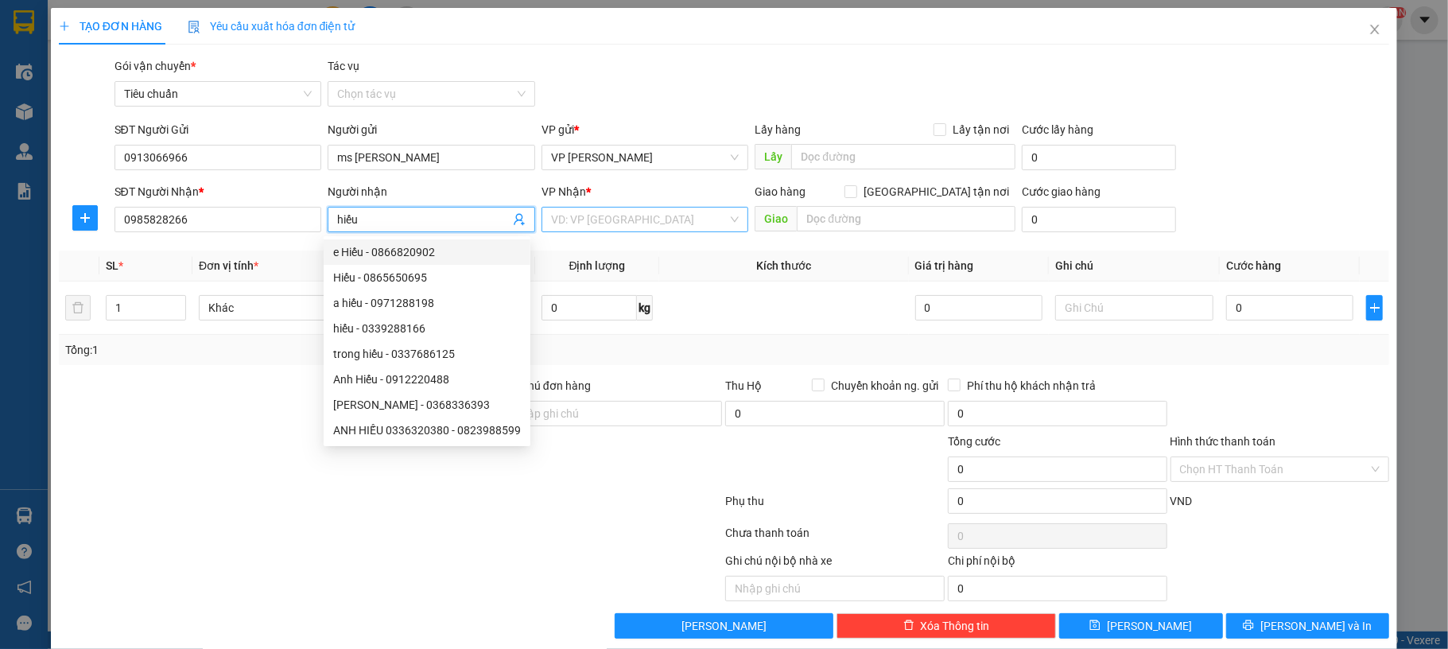
type input "hiếu"
click at [684, 226] on input "search" at bounding box center [639, 220] width 177 height 24
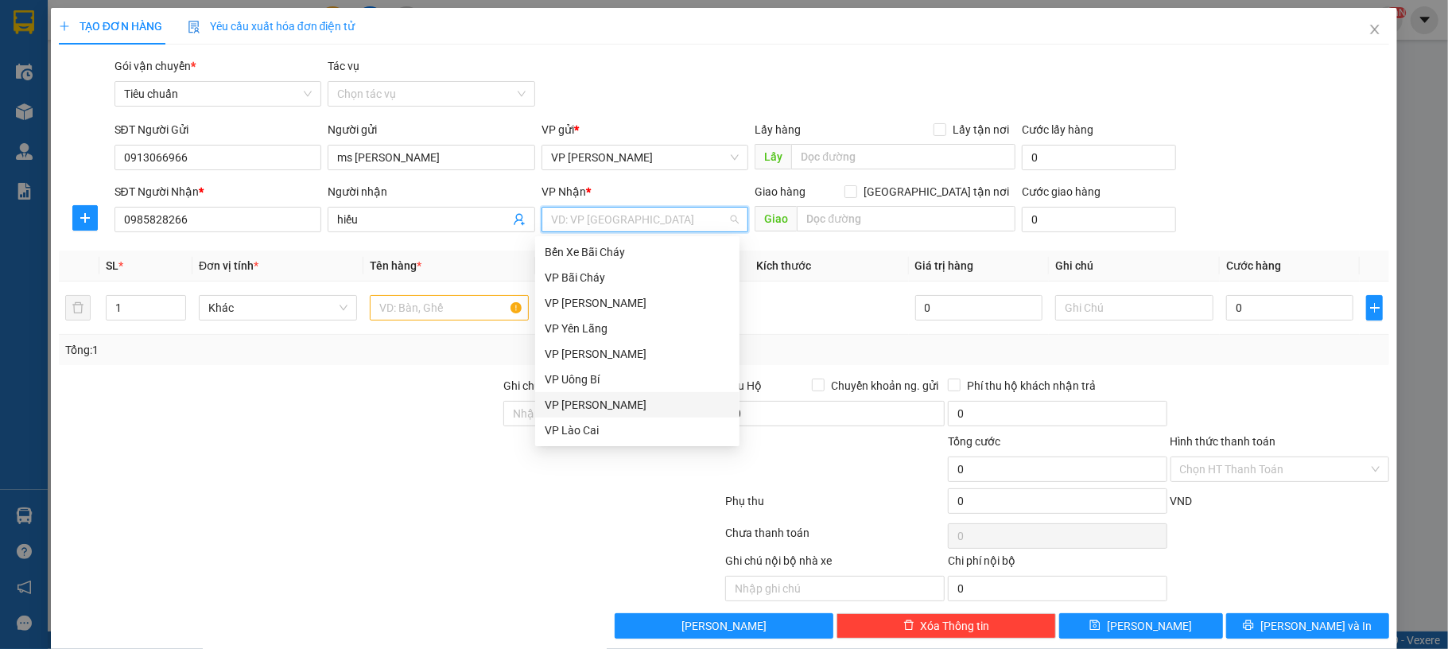
click at [605, 402] on div "VP [PERSON_NAME]" at bounding box center [637, 404] width 185 height 17
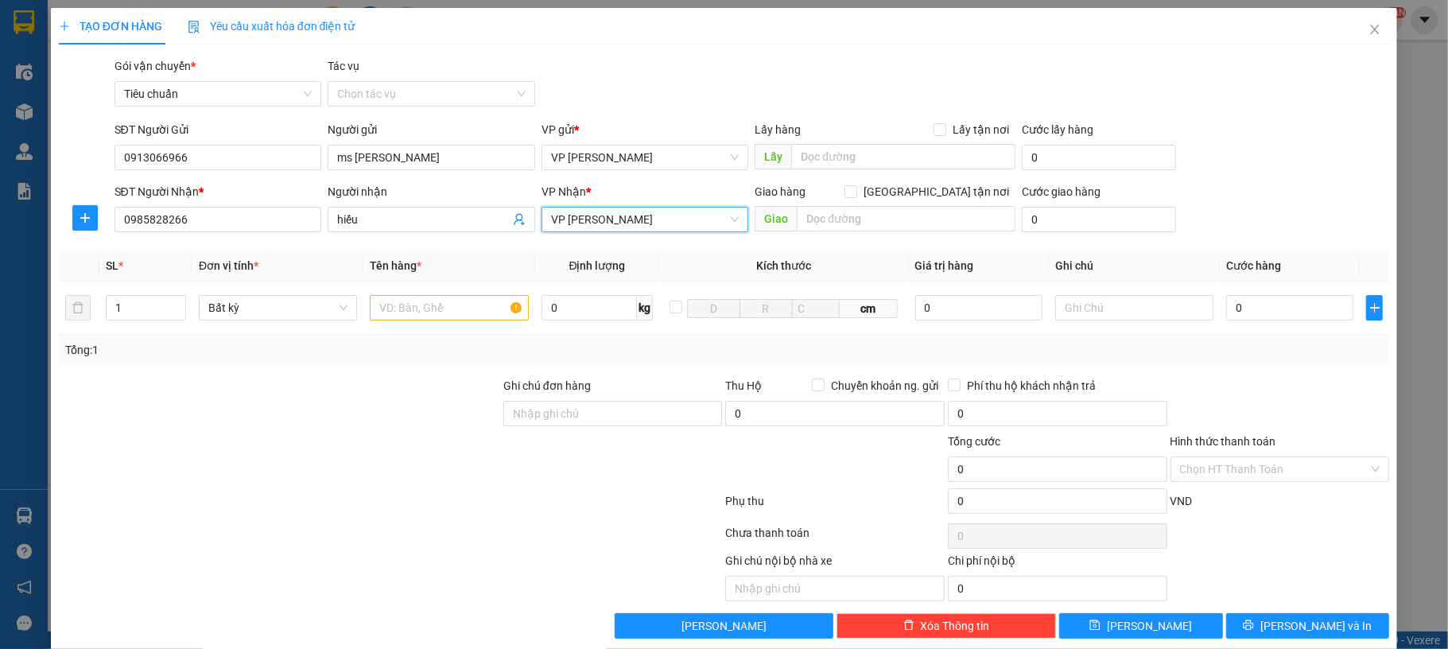
click at [651, 217] on span "VP [PERSON_NAME]" at bounding box center [645, 220] width 189 height 24
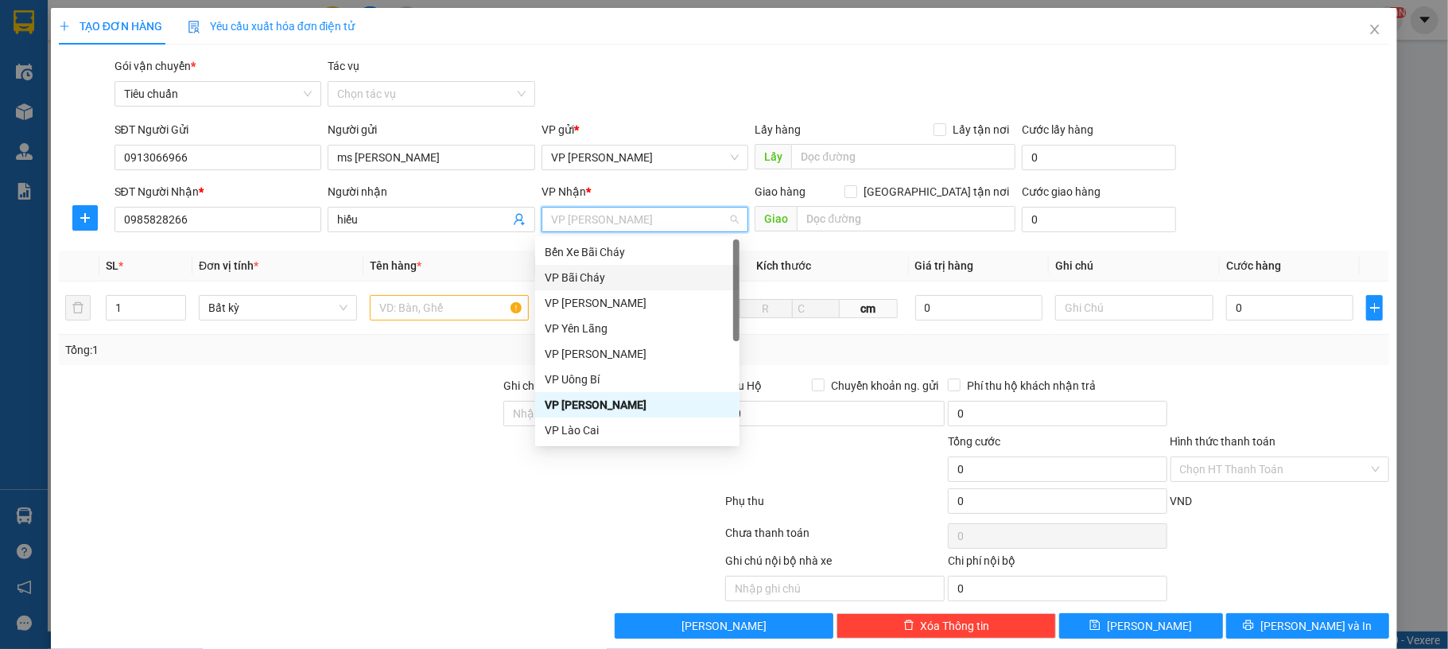
click at [621, 277] on div "VP Bãi Cháy" at bounding box center [637, 277] width 185 height 17
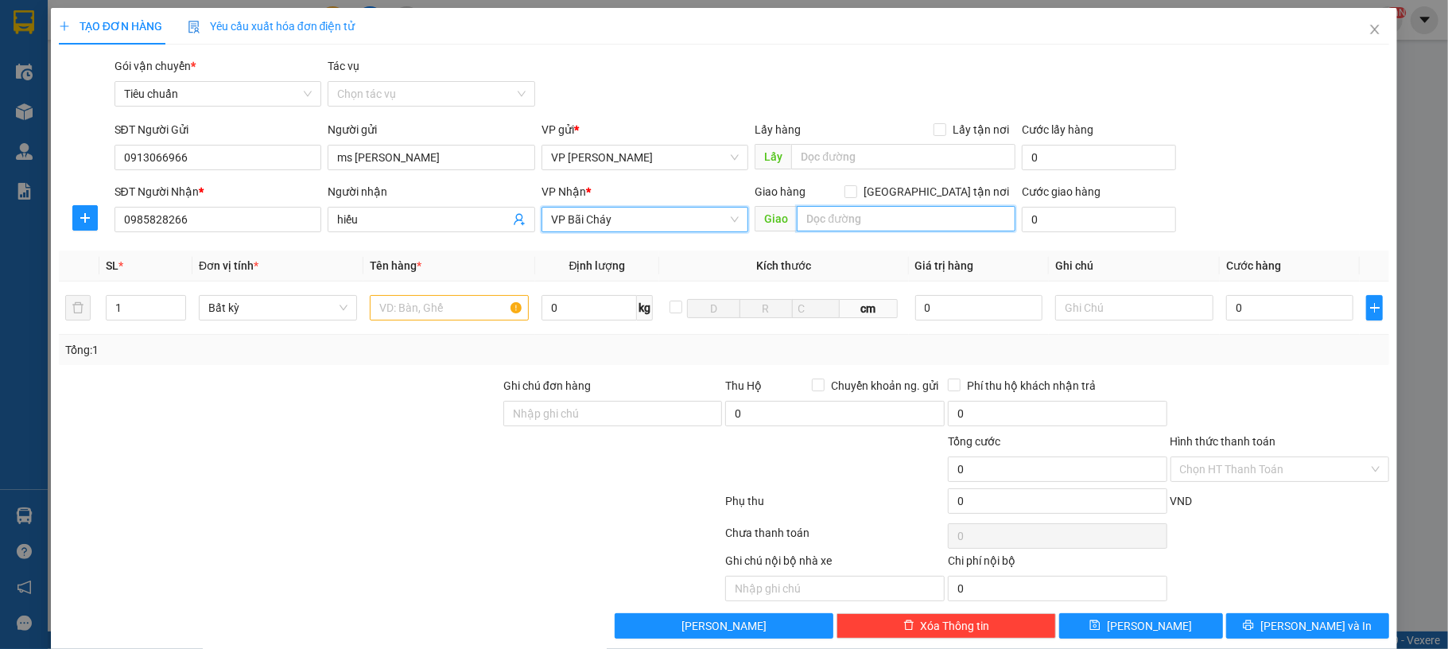
click at [831, 216] on input "text" at bounding box center [906, 218] width 219 height 25
click at [815, 217] on input "ksajn biển đông , vườn đào" at bounding box center [906, 218] width 219 height 25
click at [810, 218] on input "ksjn biển đông , vườn đào" at bounding box center [906, 218] width 219 height 25
click at [970, 224] on input "ksan biển đông , vườn đào" at bounding box center [906, 218] width 219 height 25
type input "ksan biển đông , vườn đào , bc"
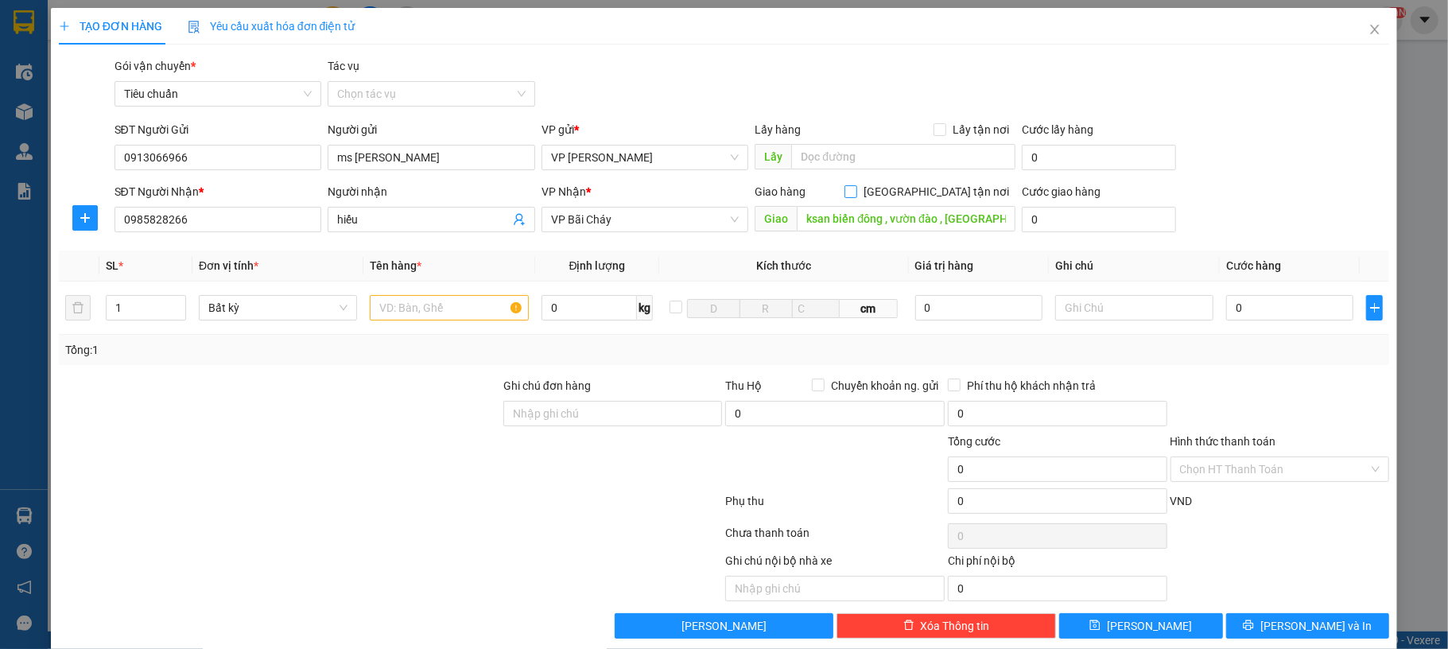
click at [856, 191] on input "[GEOGRAPHIC_DATA] tận nơi" at bounding box center [850, 190] width 11 height 11
checkbox input "true"
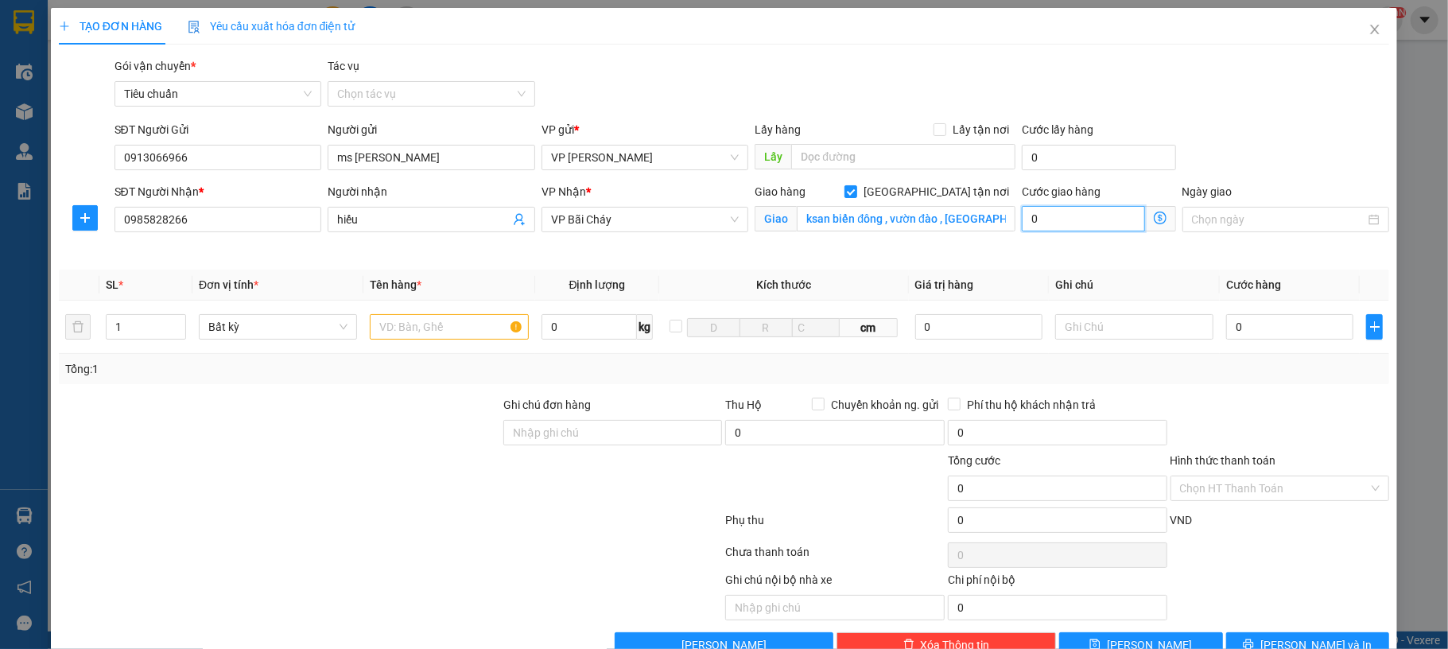
click at [1031, 212] on input "0" at bounding box center [1083, 218] width 122 height 25
type input "40"
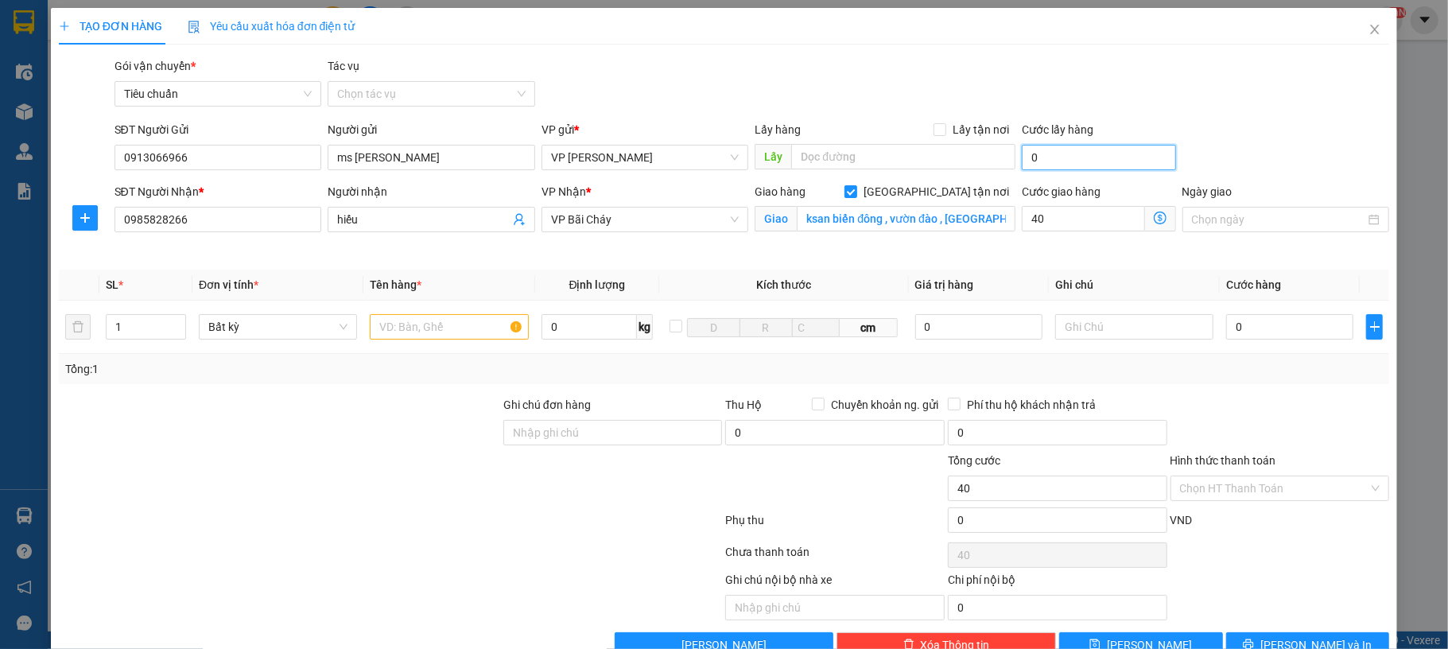
click at [1145, 166] on input "0" at bounding box center [1099, 157] width 154 height 25
type input "40.000"
click at [379, 320] on input "text" at bounding box center [449, 326] width 158 height 25
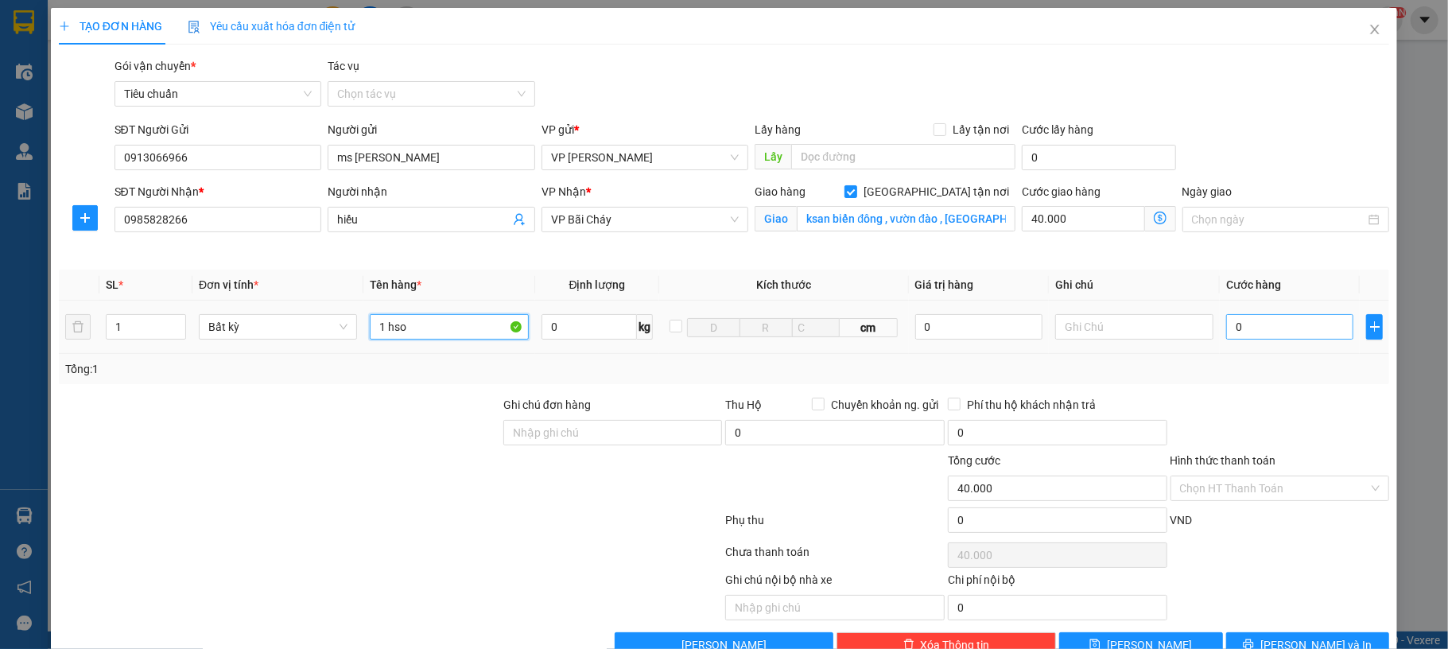
type input "1 hso"
click at [1274, 340] on input "0" at bounding box center [1290, 326] width 127 height 25
type input "50"
type input "40.050"
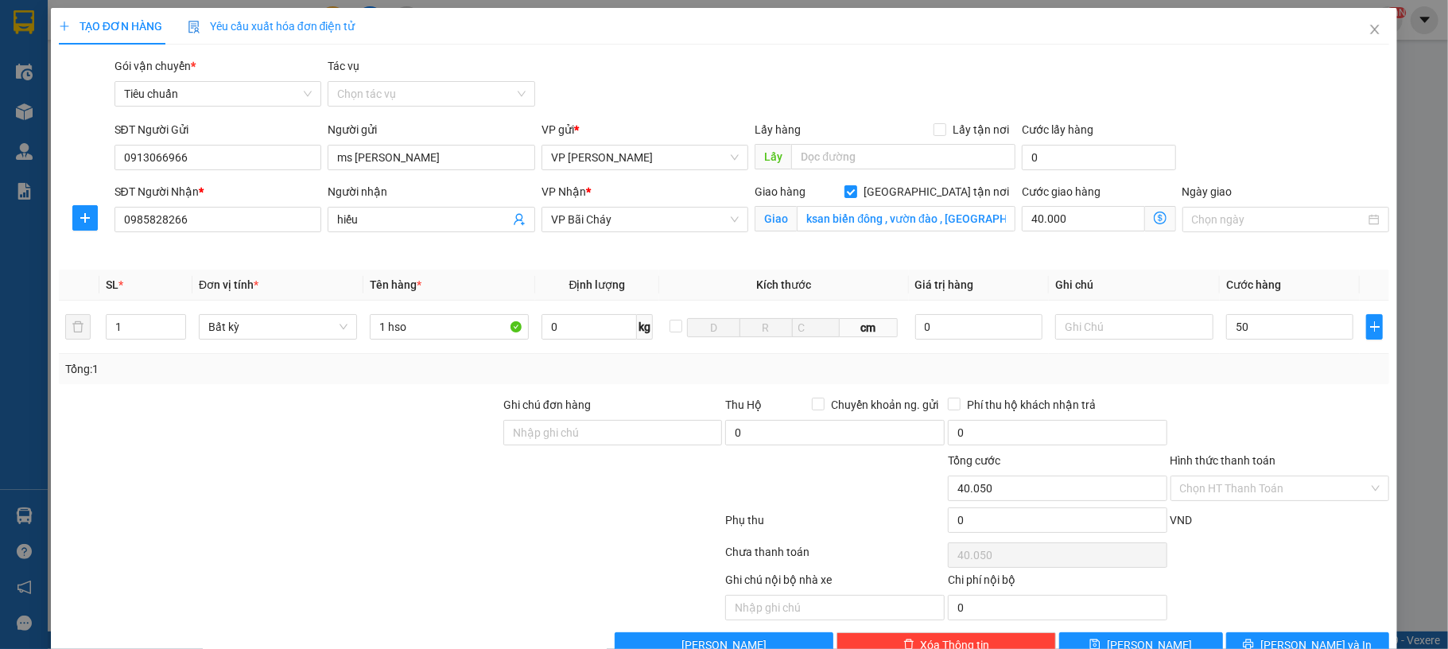
type input "50.000"
type input "90.000"
click at [1279, 107] on div "Gói vận chuyển * Tiêu chuẩn Tác vụ Chọn tác vụ" at bounding box center [752, 85] width 1282 height 56
click at [1287, 637] on button "[PERSON_NAME] và In" at bounding box center [1309, 644] width 164 height 25
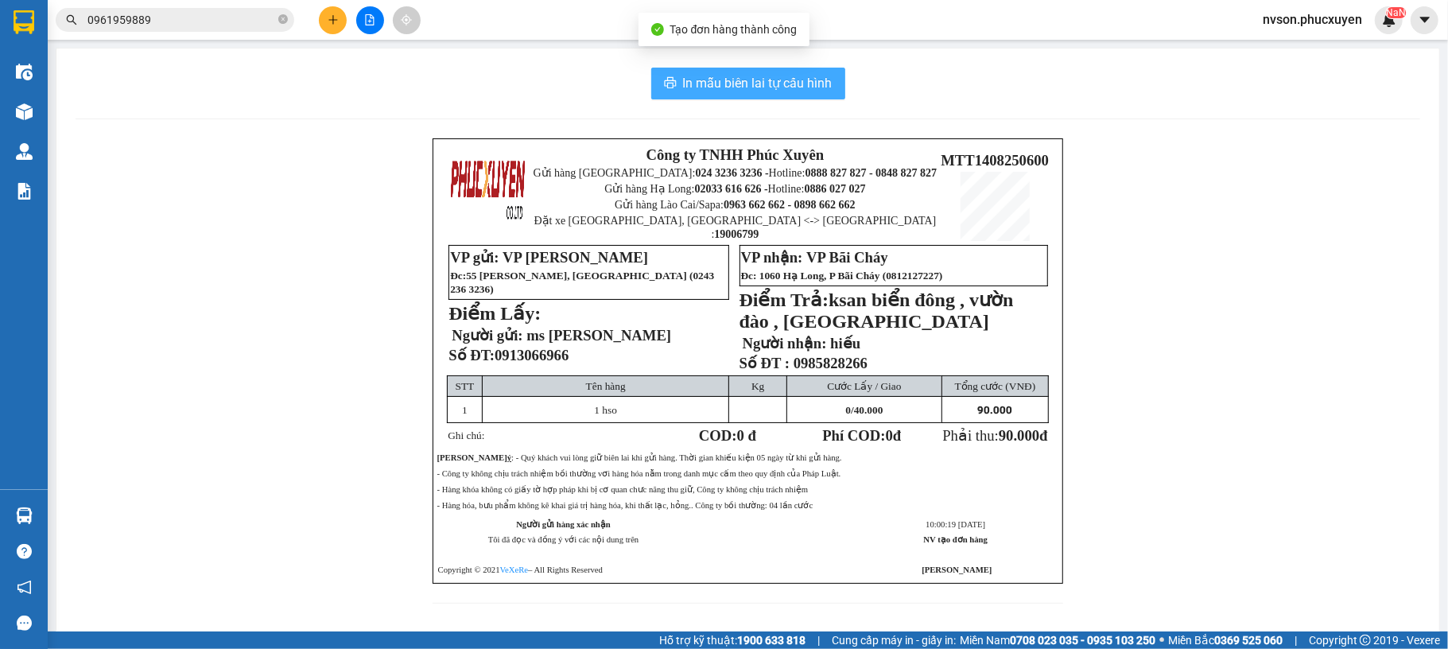
click at [688, 90] on span "In mẫu biên lai tự cấu hình" at bounding box center [758, 83] width 150 height 20
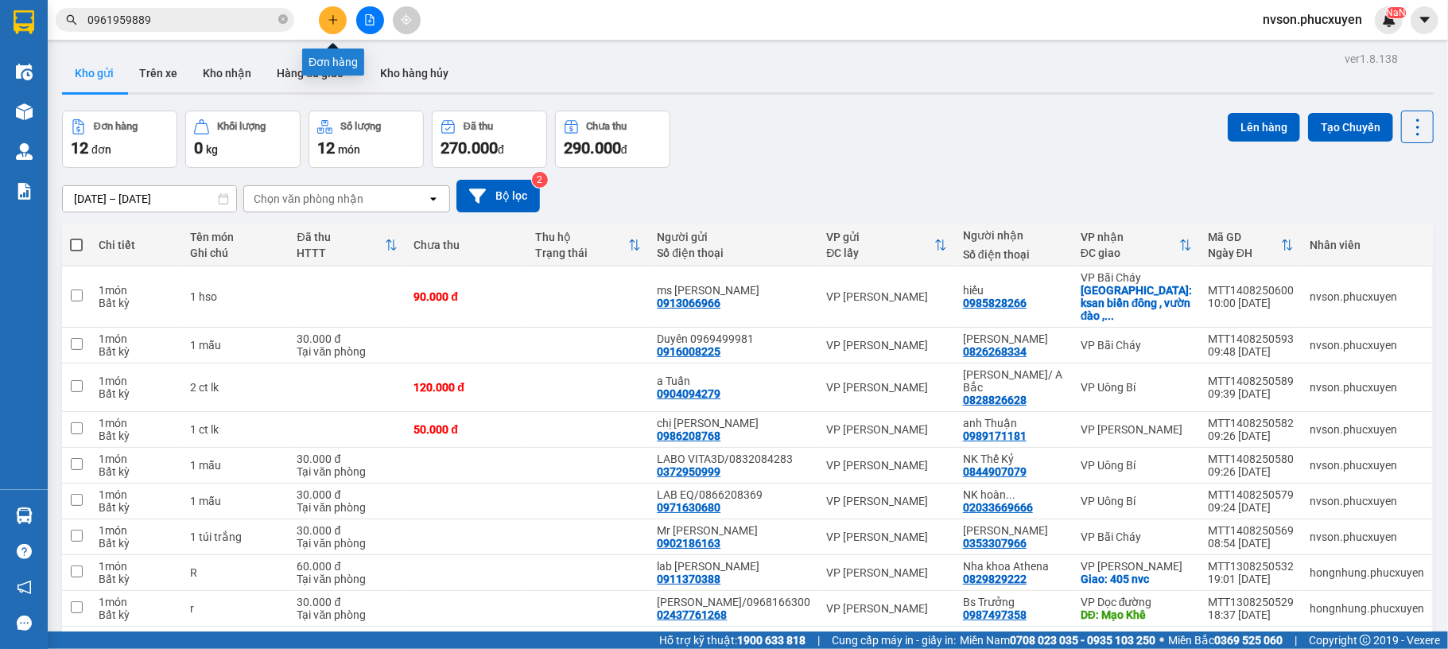
click at [323, 21] on button at bounding box center [333, 20] width 28 height 28
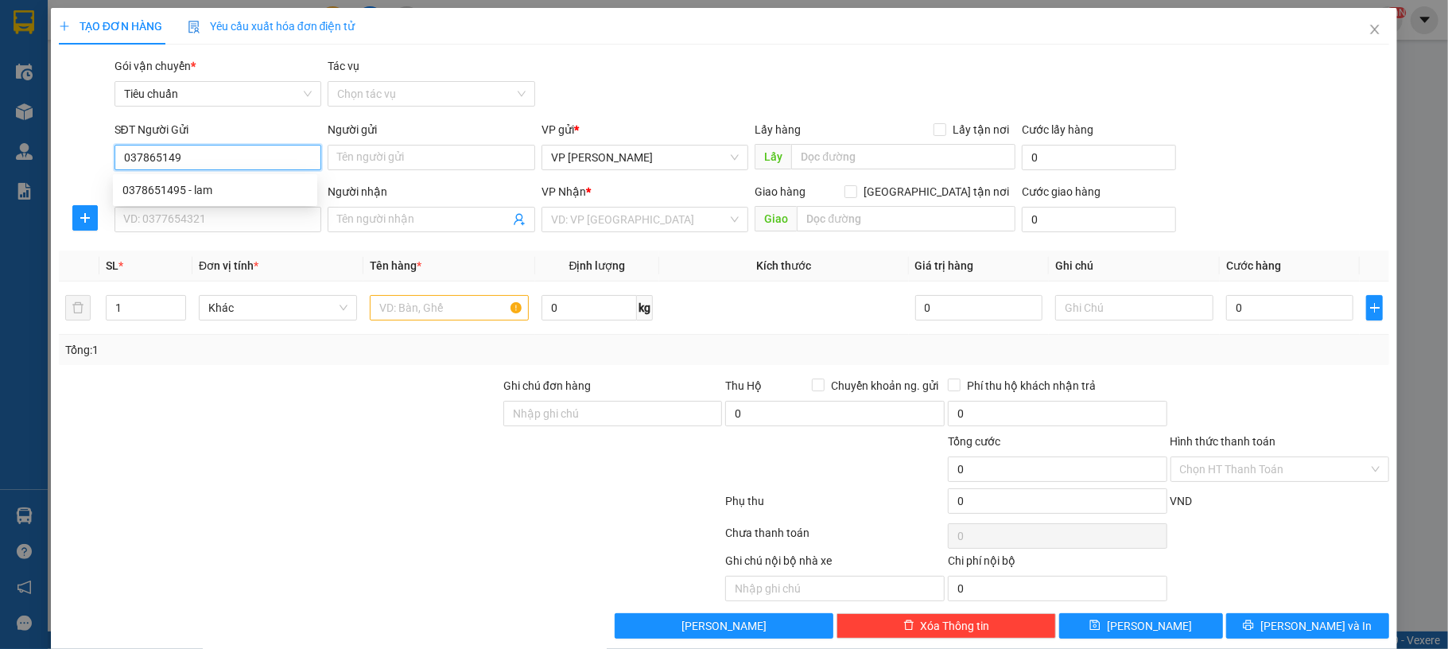
type input "0378651495"
click at [198, 194] on div "0378651495 - lam" at bounding box center [214, 189] width 185 height 17
type input "lam"
type input "0378651495"
click at [212, 221] on input "SĐT Người Nhận *" at bounding box center [219, 219] width 208 height 25
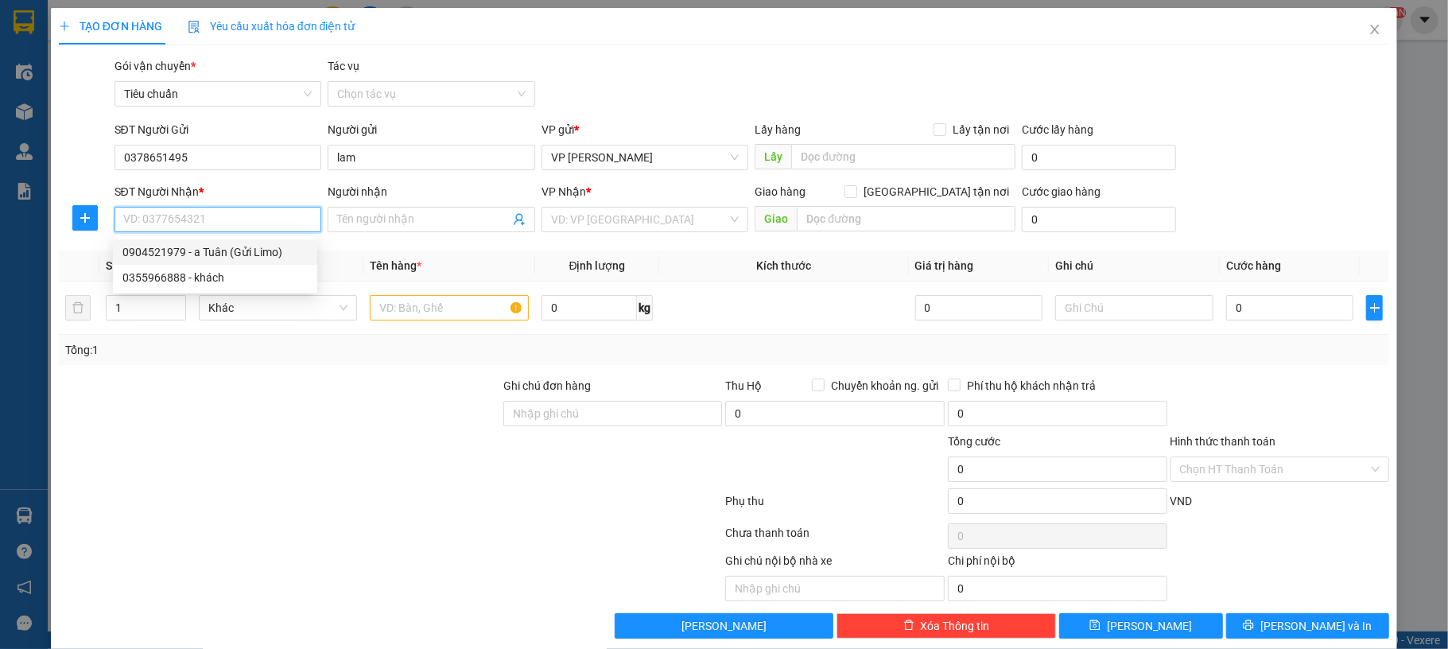
click at [235, 253] on div "0904521979 - a Tuân (Gửi Limo)" at bounding box center [214, 251] width 185 height 17
type input "0904521979"
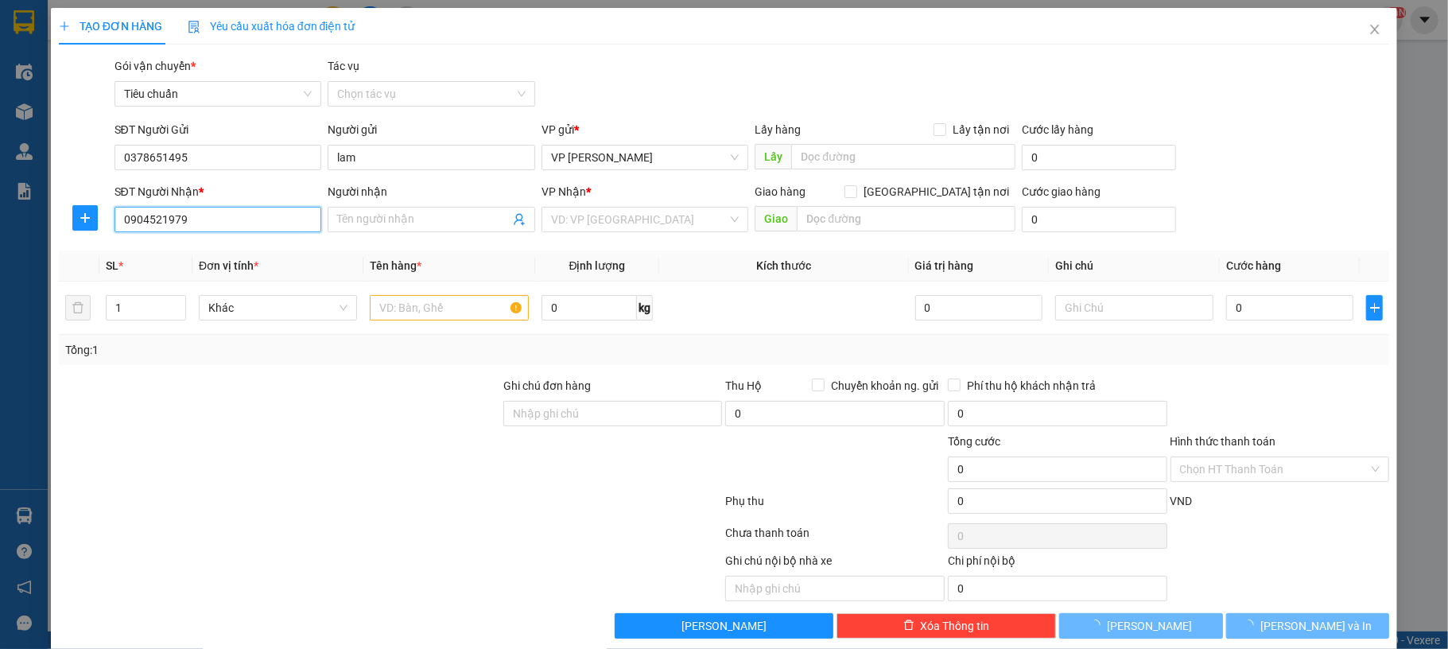
type input "a Tuân (Gửi Limo)"
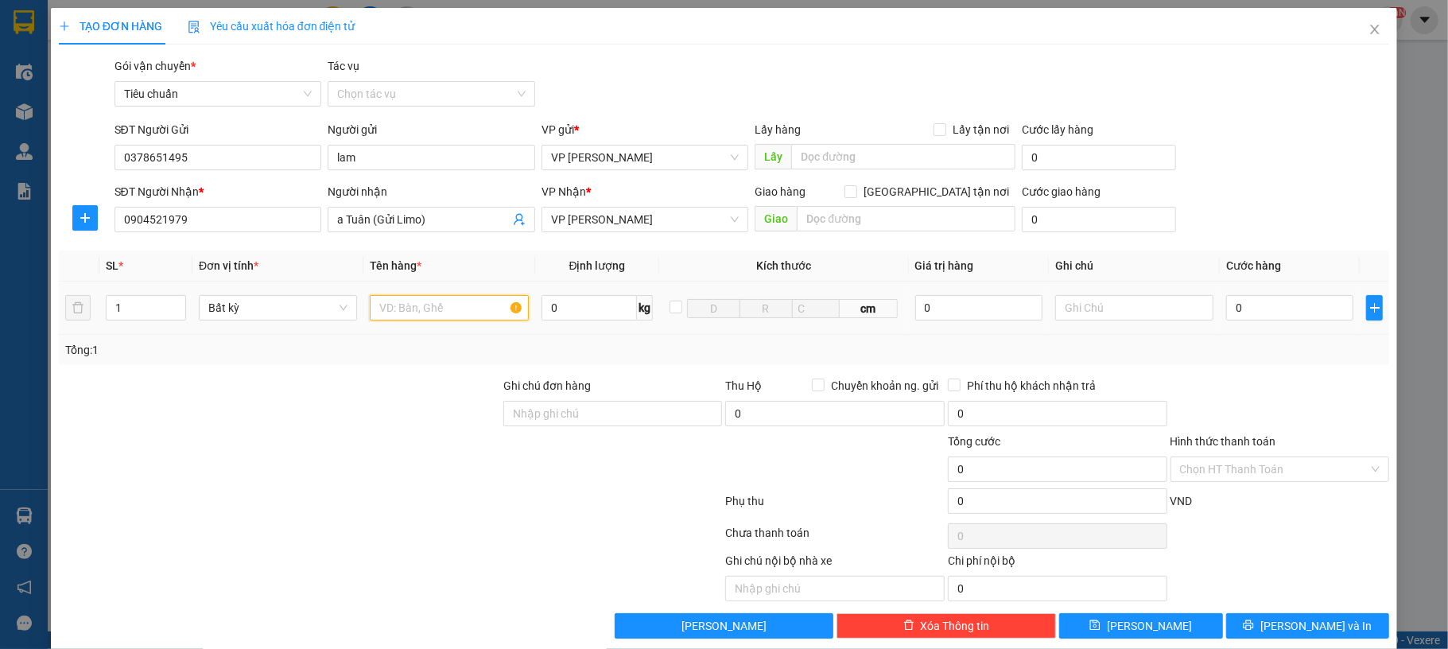
click at [468, 299] on input "text" at bounding box center [449, 307] width 158 height 25
type input "1 bọc đen"
click at [1242, 312] on input "0" at bounding box center [1290, 307] width 127 height 25
type input "50"
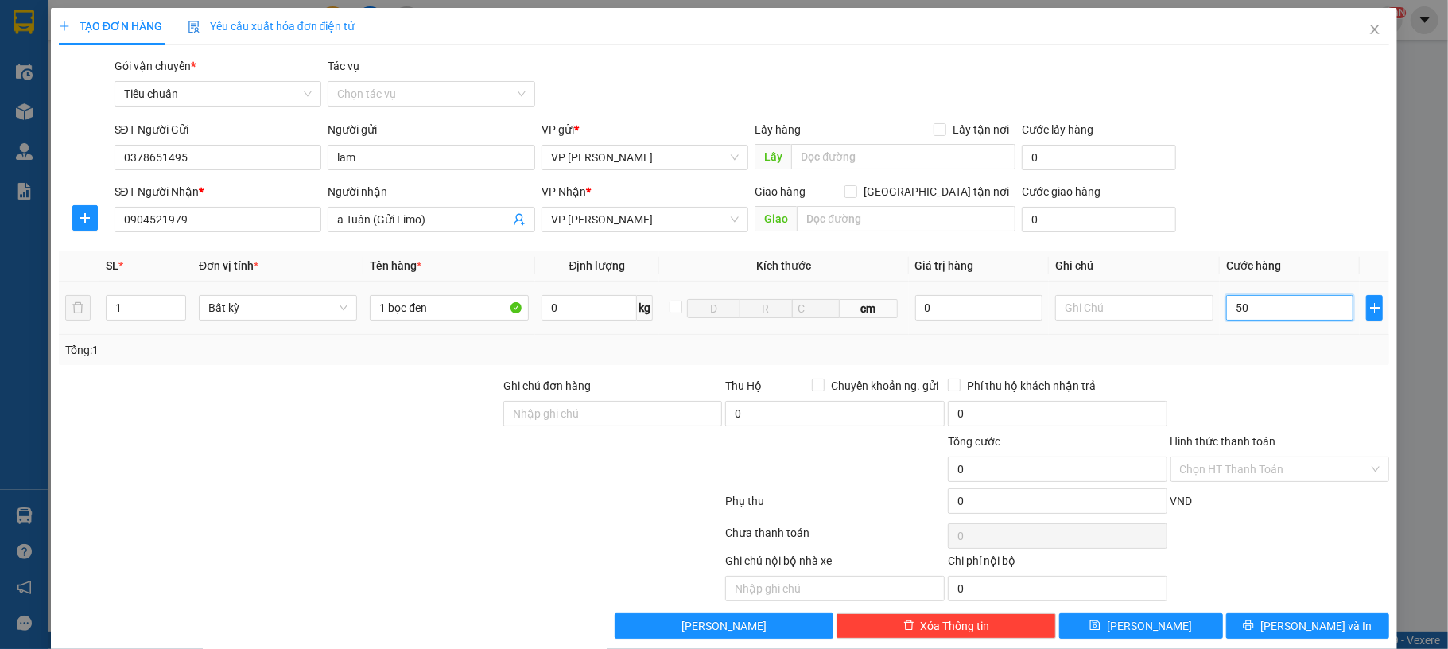
type input "50"
type input "50.000"
click at [1302, 186] on div "SĐT Người Nhận * 0904521979 Người nhận a Tuân (Gửi Limo) VP Nhận * VP Hạ Long G…" at bounding box center [752, 211] width 1282 height 56
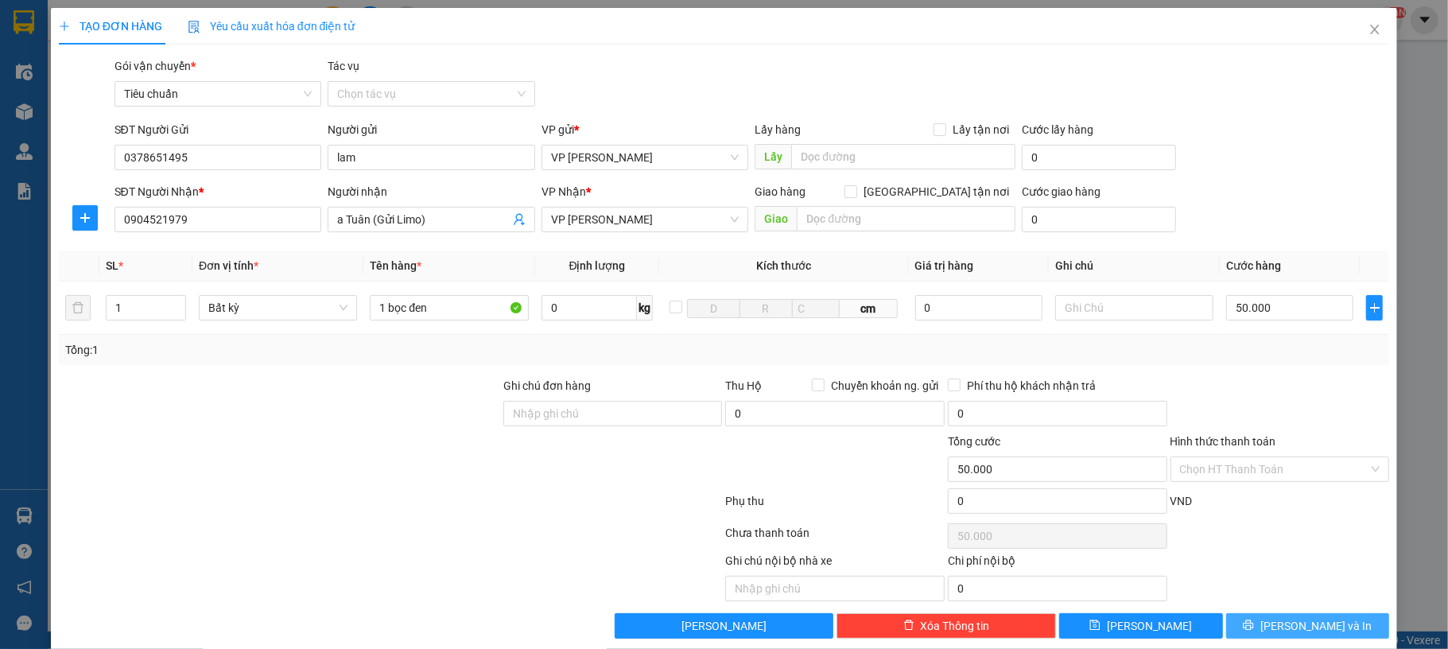
click at [1254, 628] on icon "printer" at bounding box center [1248, 625] width 11 height 11
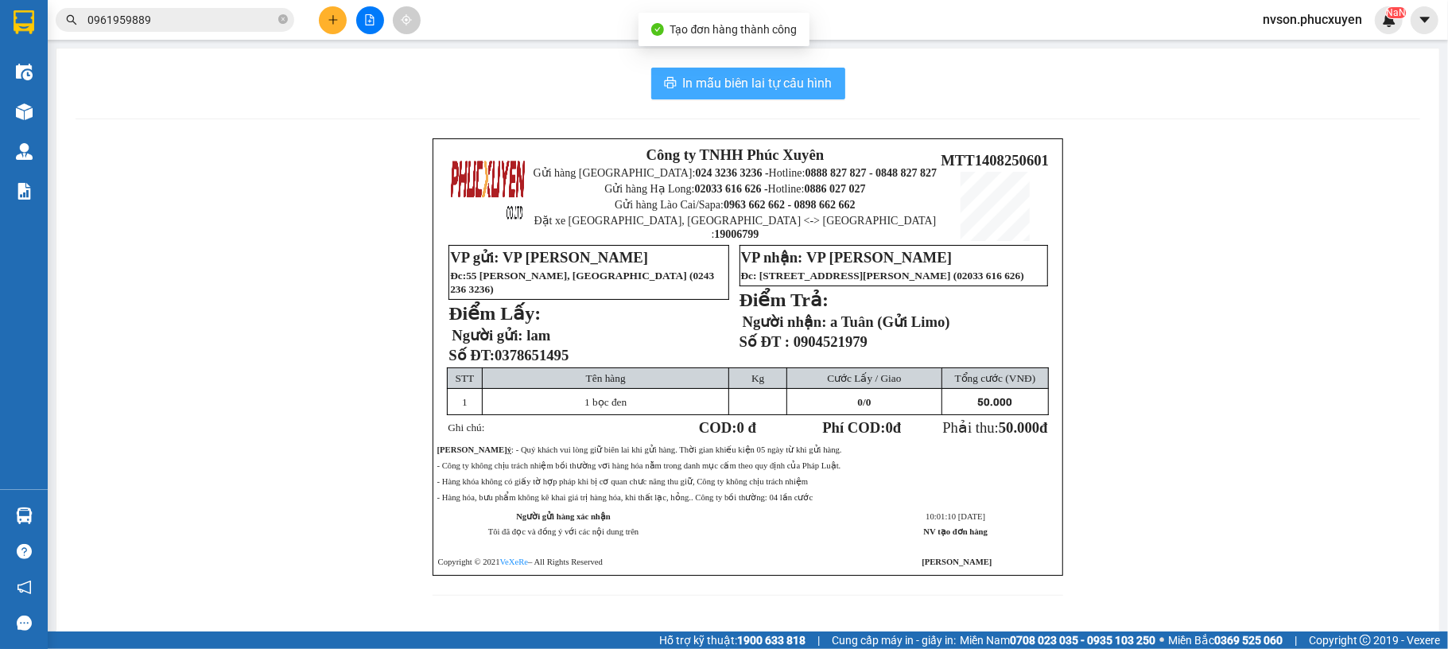
click at [764, 90] on span "In mẫu biên lai tự cấu hình" at bounding box center [758, 83] width 150 height 20
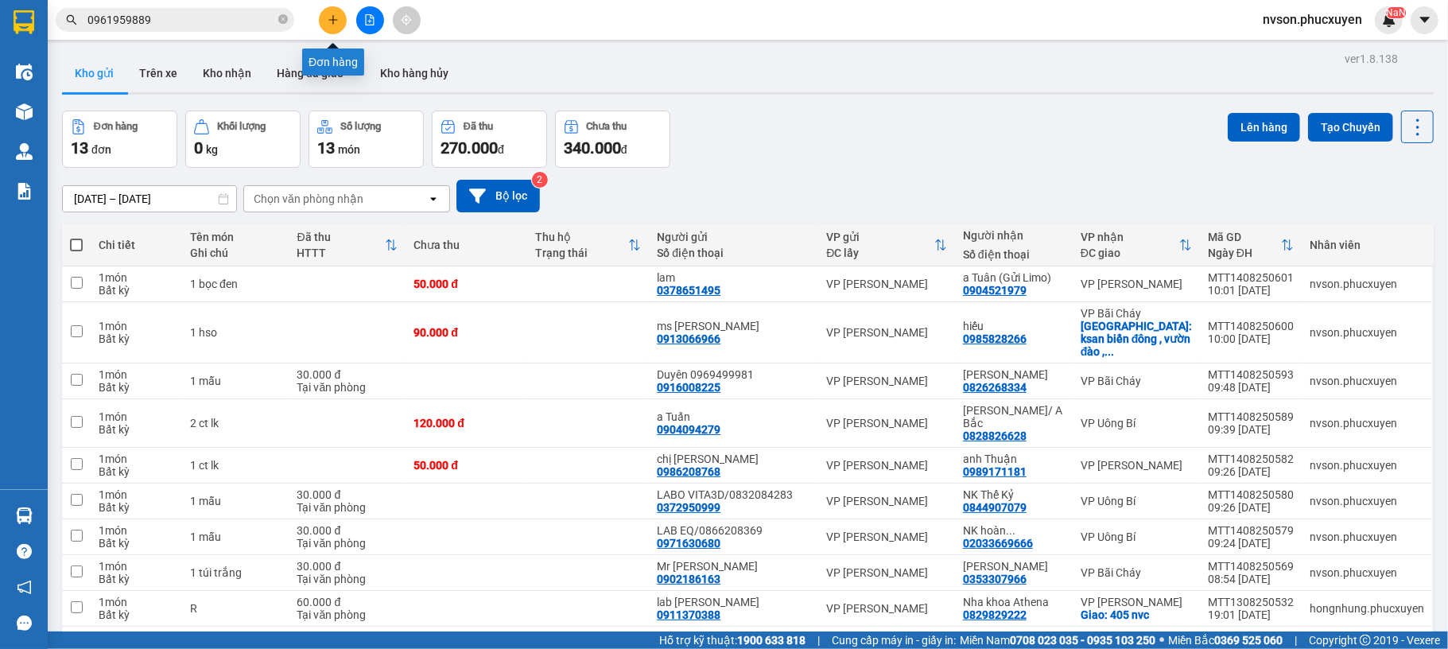
click at [341, 17] on button at bounding box center [333, 20] width 28 height 28
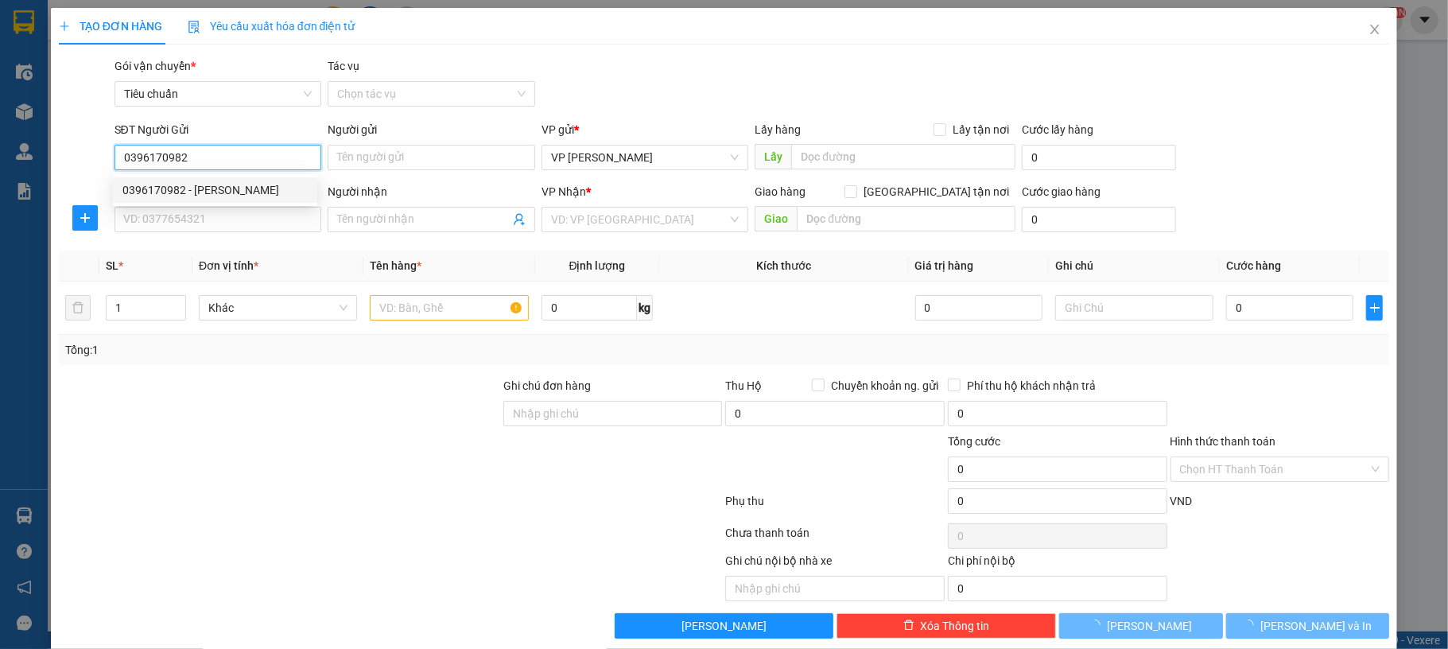
type input "0396170982"
click at [229, 176] on div "0396170982 0396170982 - [PERSON_NAME]" at bounding box center [215, 190] width 204 height 32
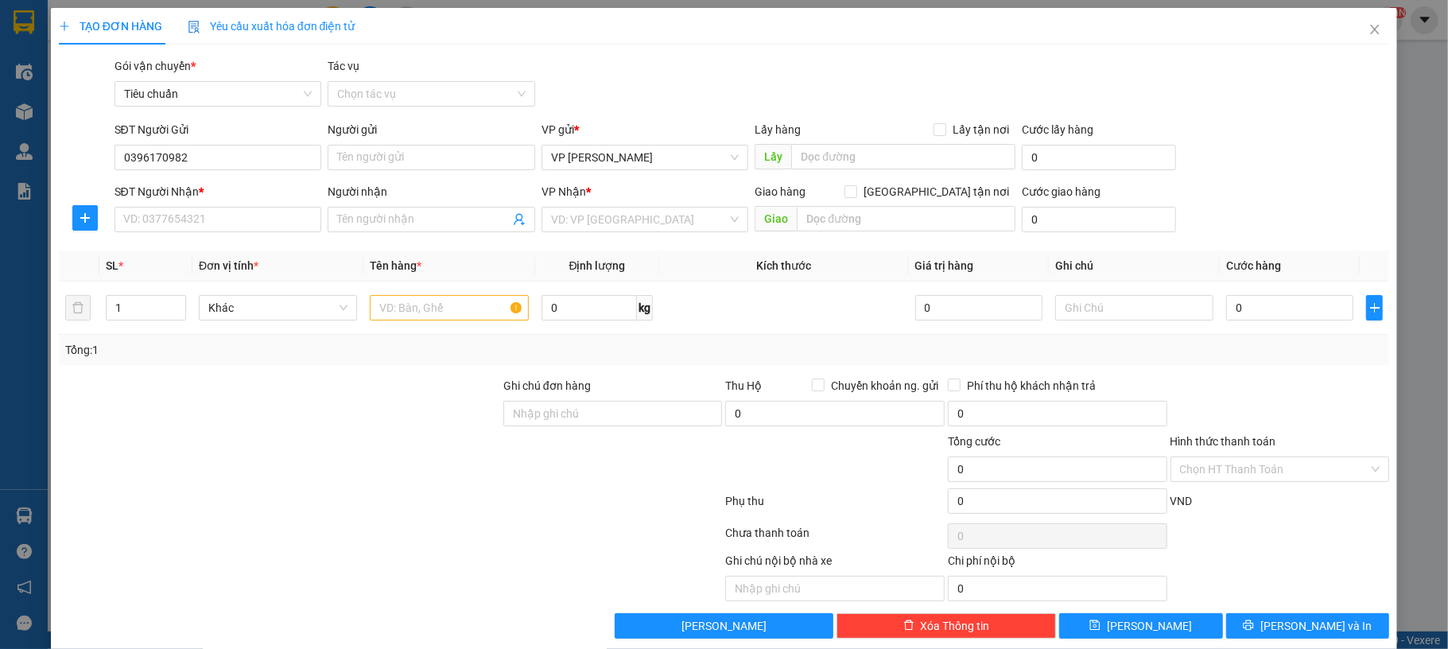
click at [232, 173] on div "SĐT Người Gửi 0396170982" at bounding box center [219, 149] width 208 height 56
click at [239, 157] on input "0396170982" at bounding box center [219, 157] width 208 height 25
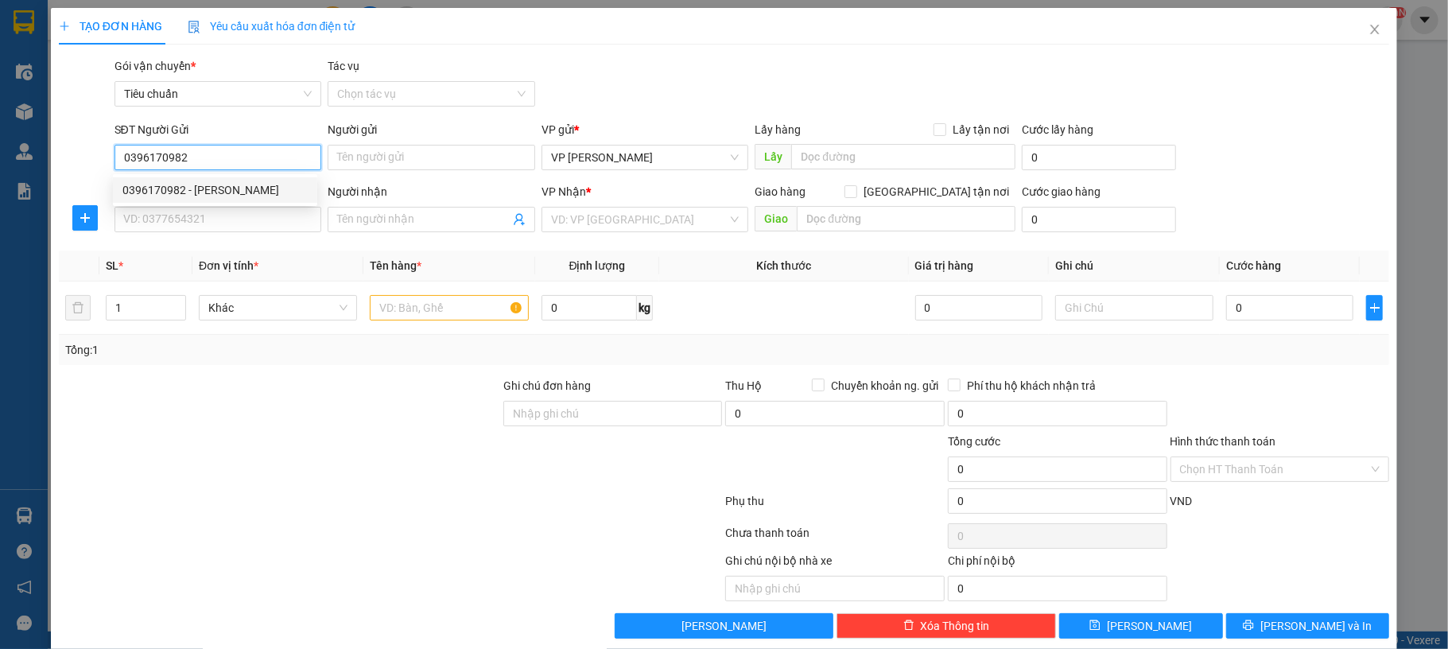
click at [246, 192] on div "0396170982 - [PERSON_NAME]" at bounding box center [214, 189] width 185 height 17
type input "Tiến Đạt"
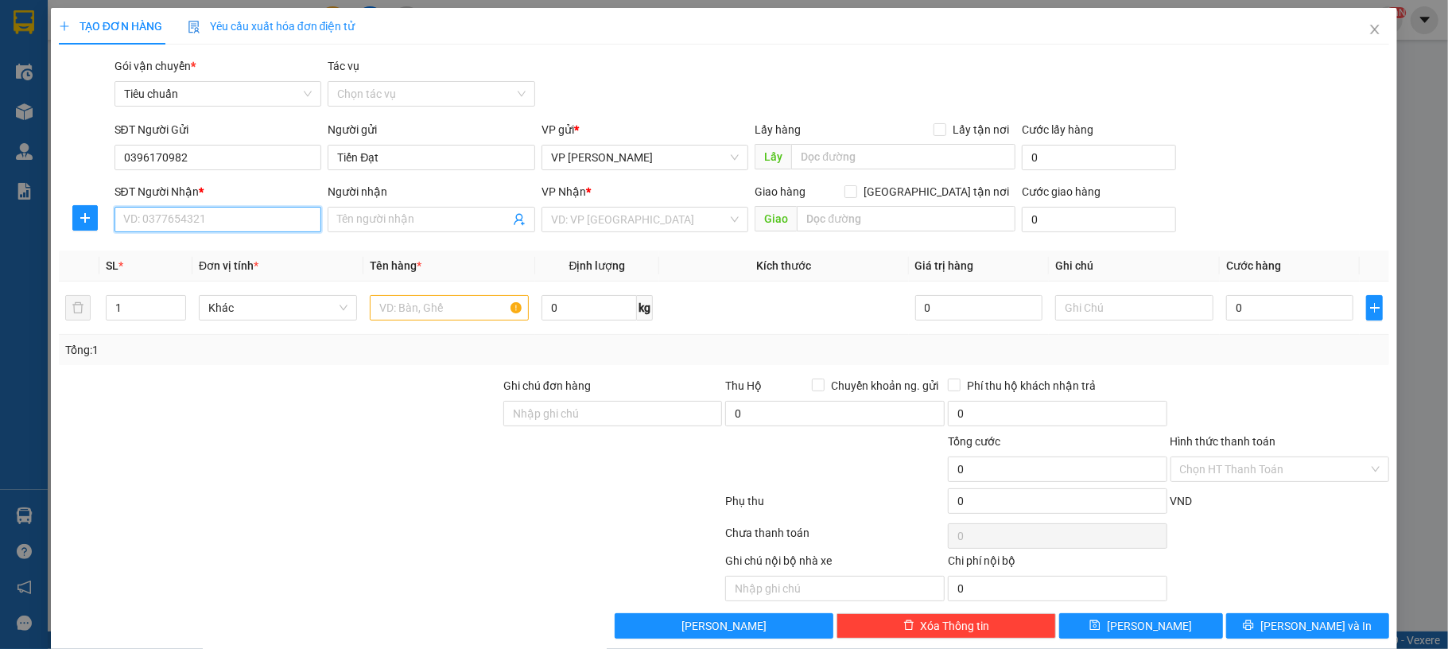
click at [239, 215] on input "SĐT Người Nhận *" at bounding box center [219, 219] width 208 height 25
type input "0968080848"
click at [240, 255] on div "0968080848 - chị [PERSON_NAME]" at bounding box center [214, 251] width 185 height 17
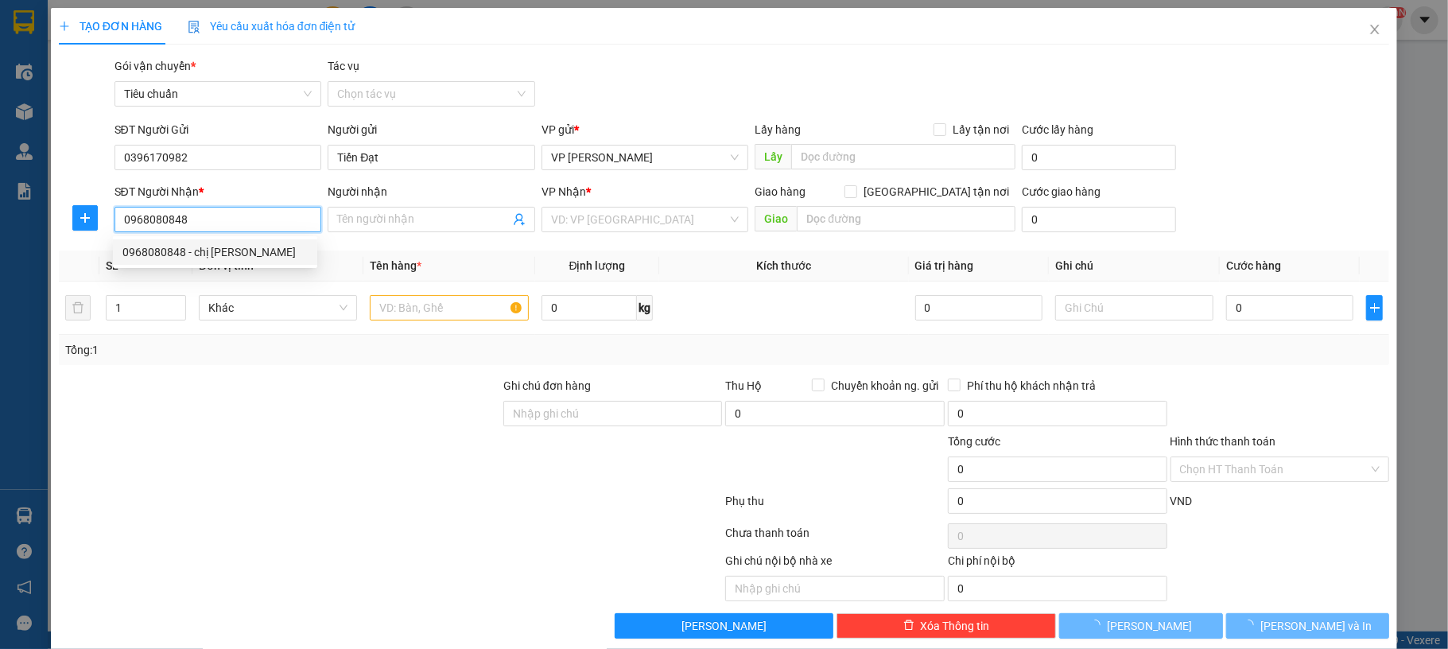
type input "chị [PERSON_NAME]"
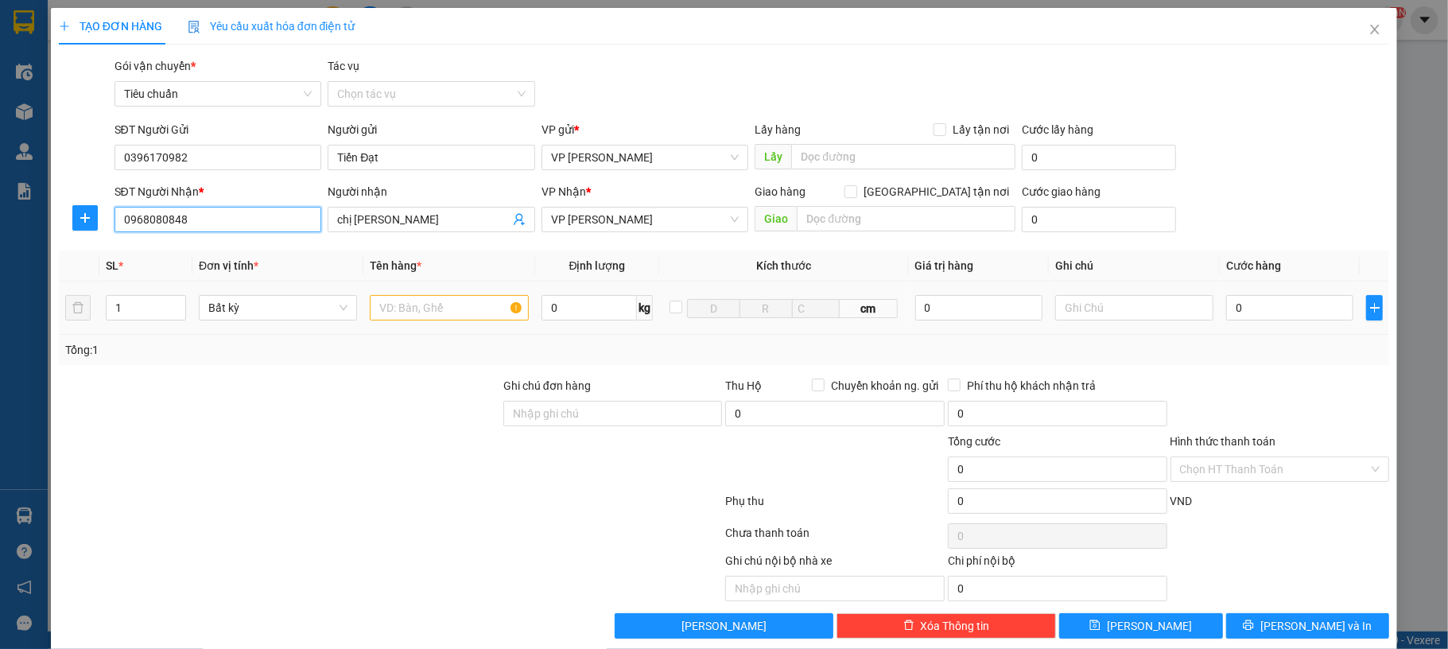
type input "0968080848"
click at [447, 299] on input "text" at bounding box center [449, 307] width 158 height 25
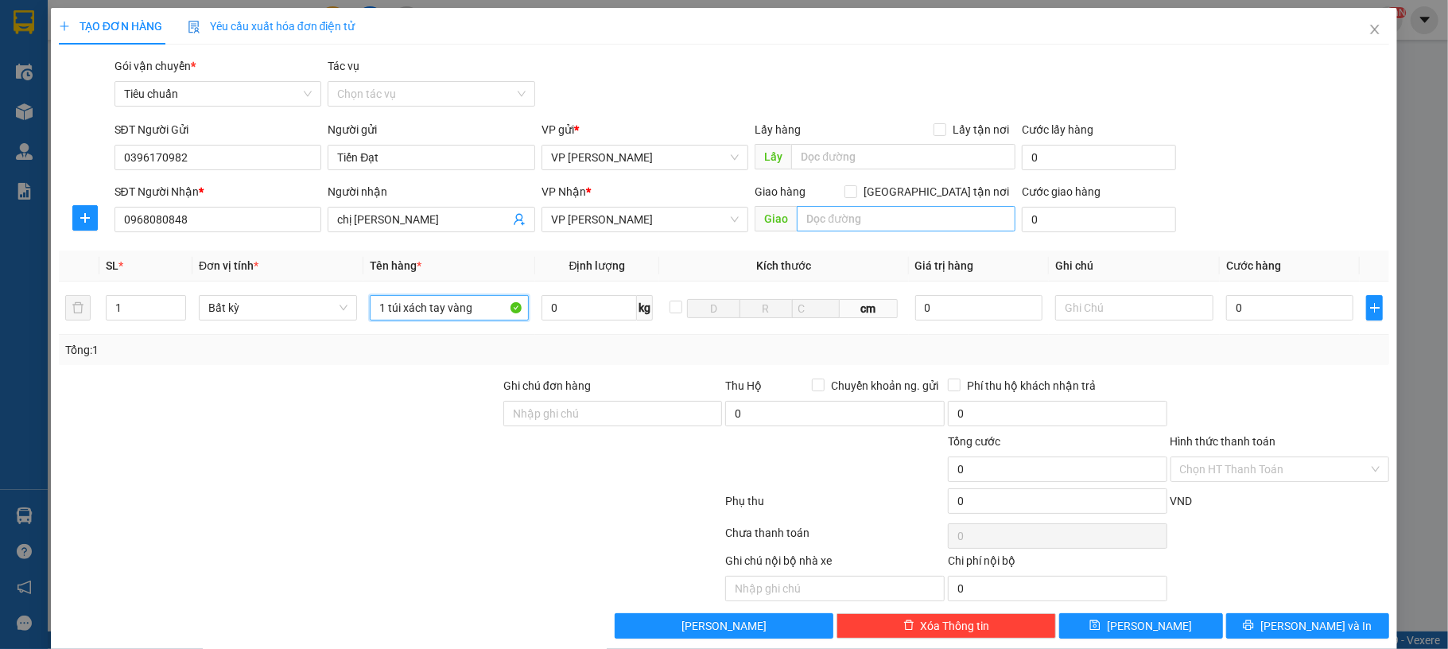
type input "1 túi xách tay vàng"
click at [822, 210] on input "text" at bounding box center [906, 218] width 219 height 25
type input "169 [PERSON_NAME]"
click at [856, 191] on input "[GEOGRAPHIC_DATA] tận nơi" at bounding box center [850, 190] width 11 height 11
checkbox input "true"
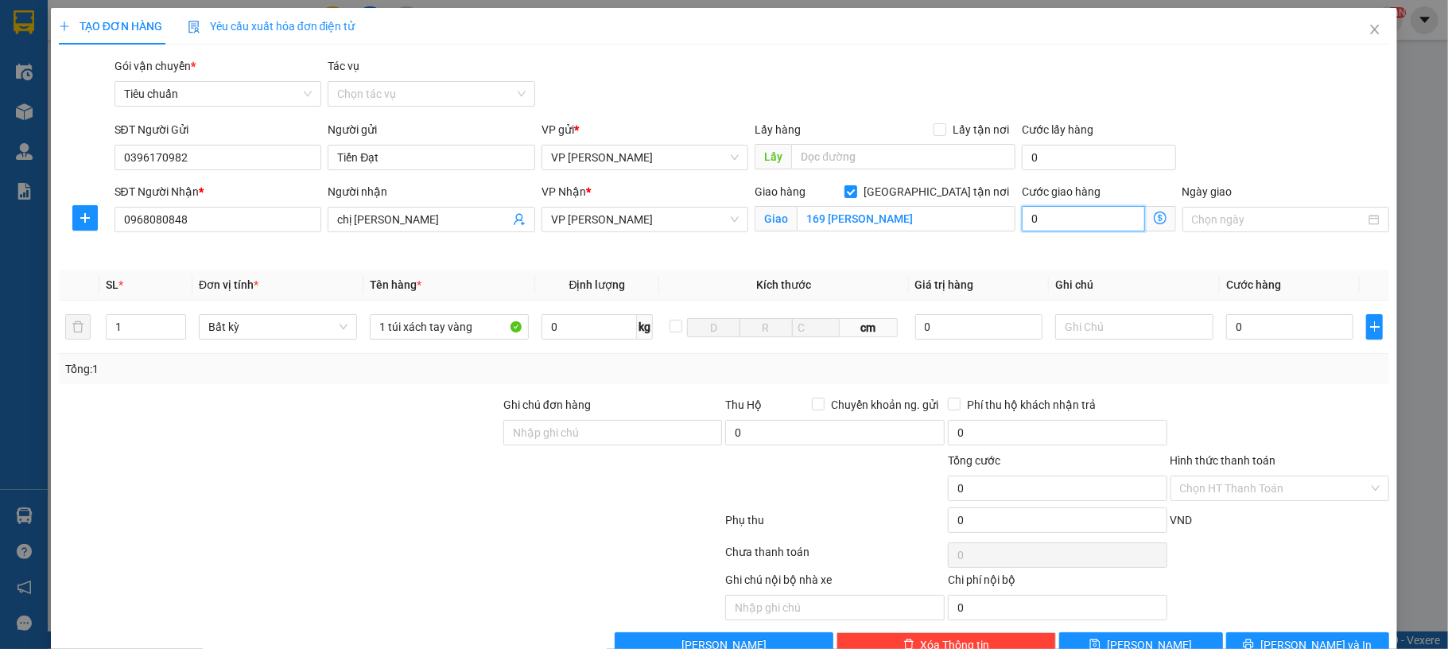
click at [1063, 221] on input "0" at bounding box center [1083, 218] width 122 height 25
type input "30"
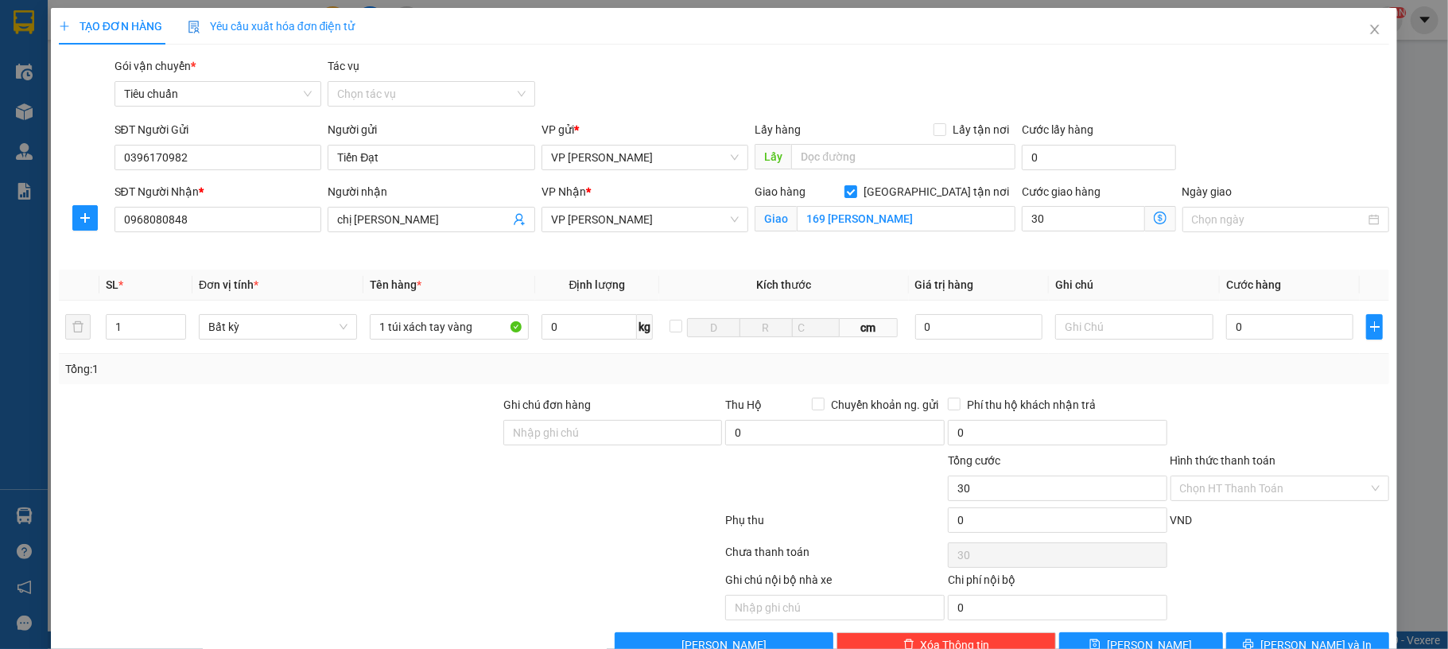
type input "30.000"
click at [1194, 124] on div "SĐT Người Gửi 0396170982 Người gửi Tiến Đạt VP gửi * VP [PERSON_NAME] Lấy hàng …" at bounding box center [752, 149] width 1282 height 56
click at [1257, 335] on input "0" at bounding box center [1290, 326] width 127 height 25
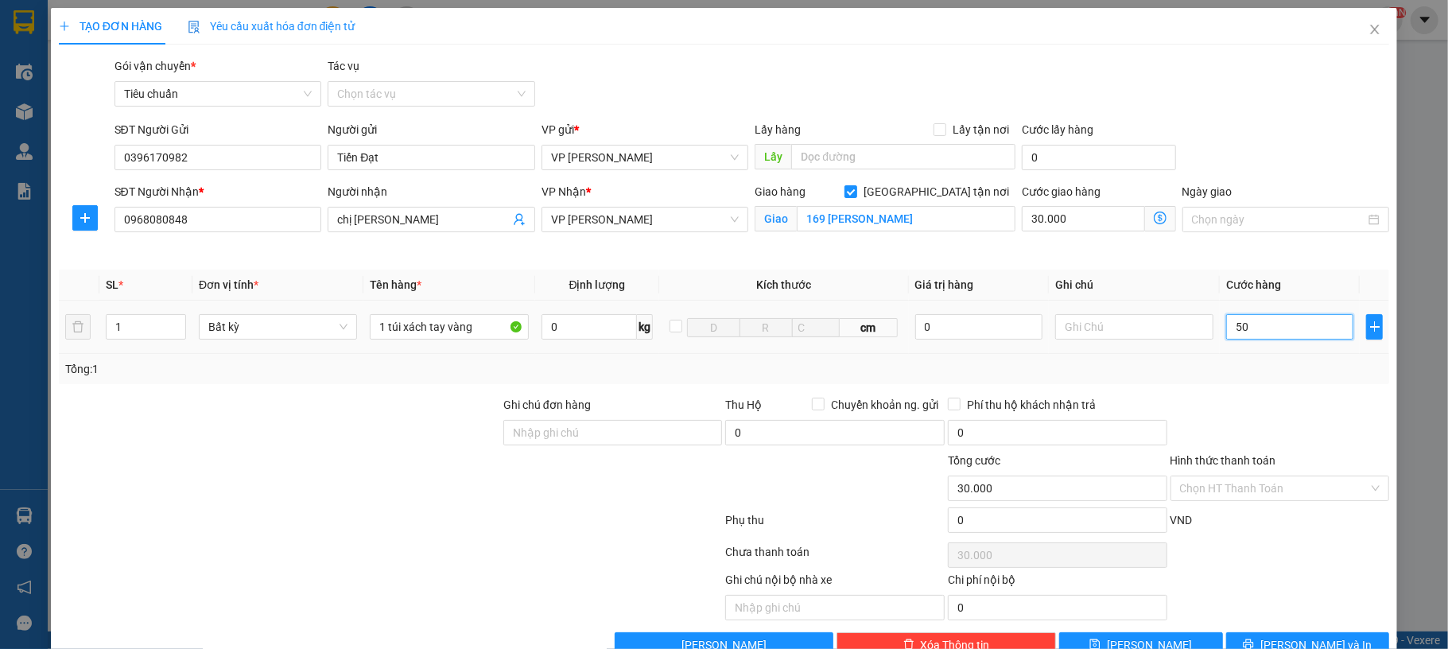
type input "50"
type input "30.050"
click at [1280, 147] on div "SĐT Người Gửi 0396170982 Người gửi Tiến Đạt VP gửi * VP [PERSON_NAME] Lấy hàng …" at bounding box center [752, 149] width 1282 height 56
type input "50.000"
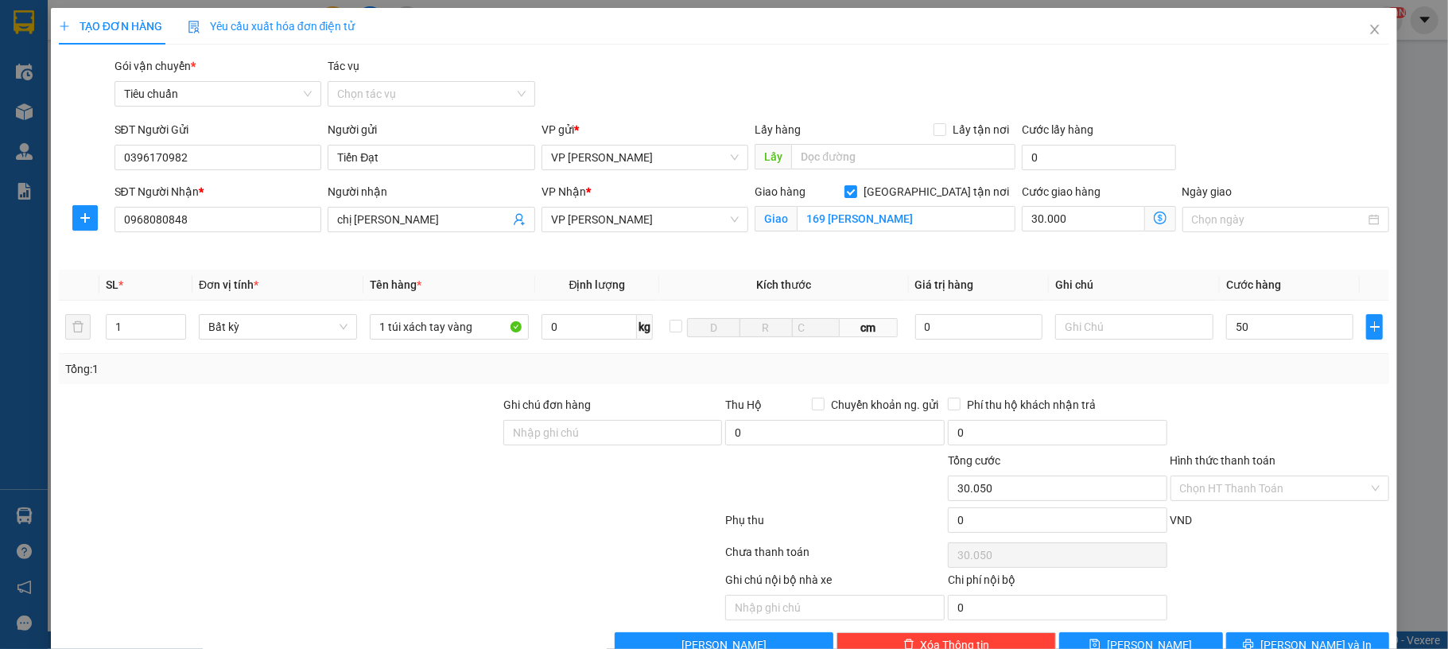
type input "80.000"
click at [1254, 500] on input "Hình thức thanh toán" at bounding box center [1274, 488] width 189 height 24
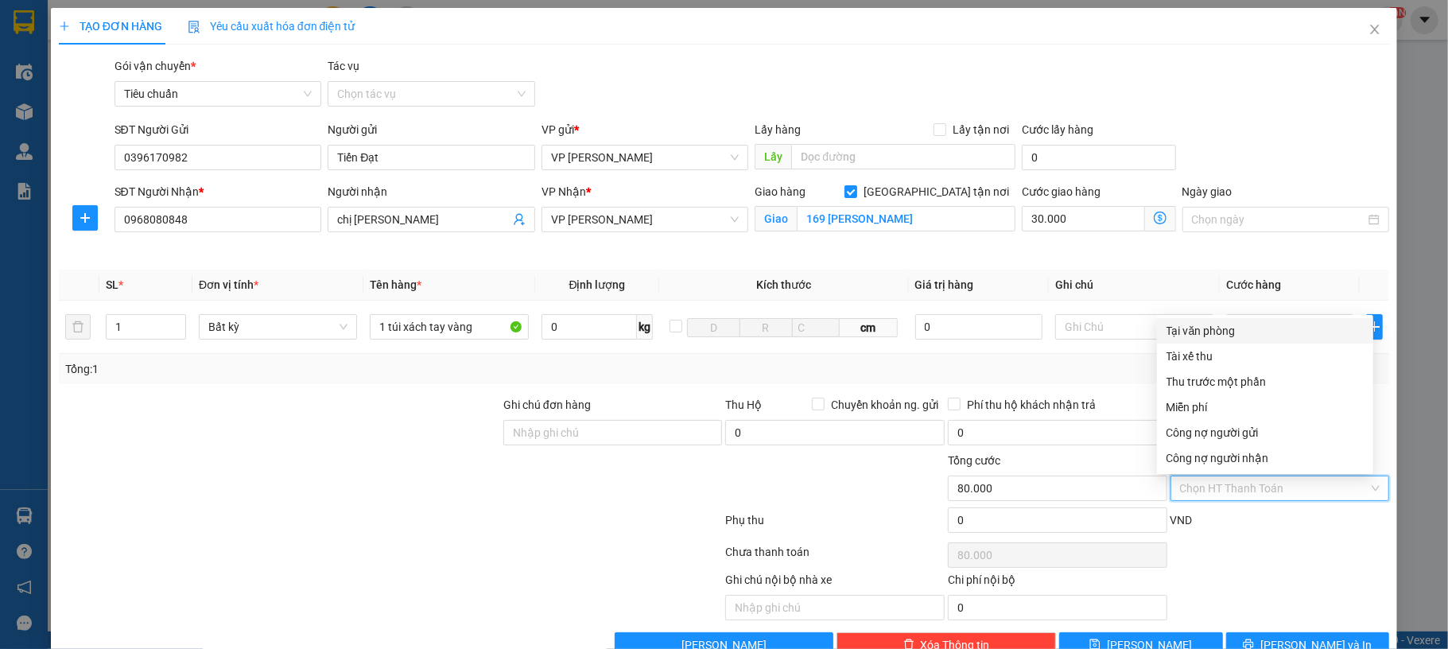
click at [1235, 334] on div "Tại văn phòng" at bounding box center [1265, 330] width 197 height 17
type input "0"
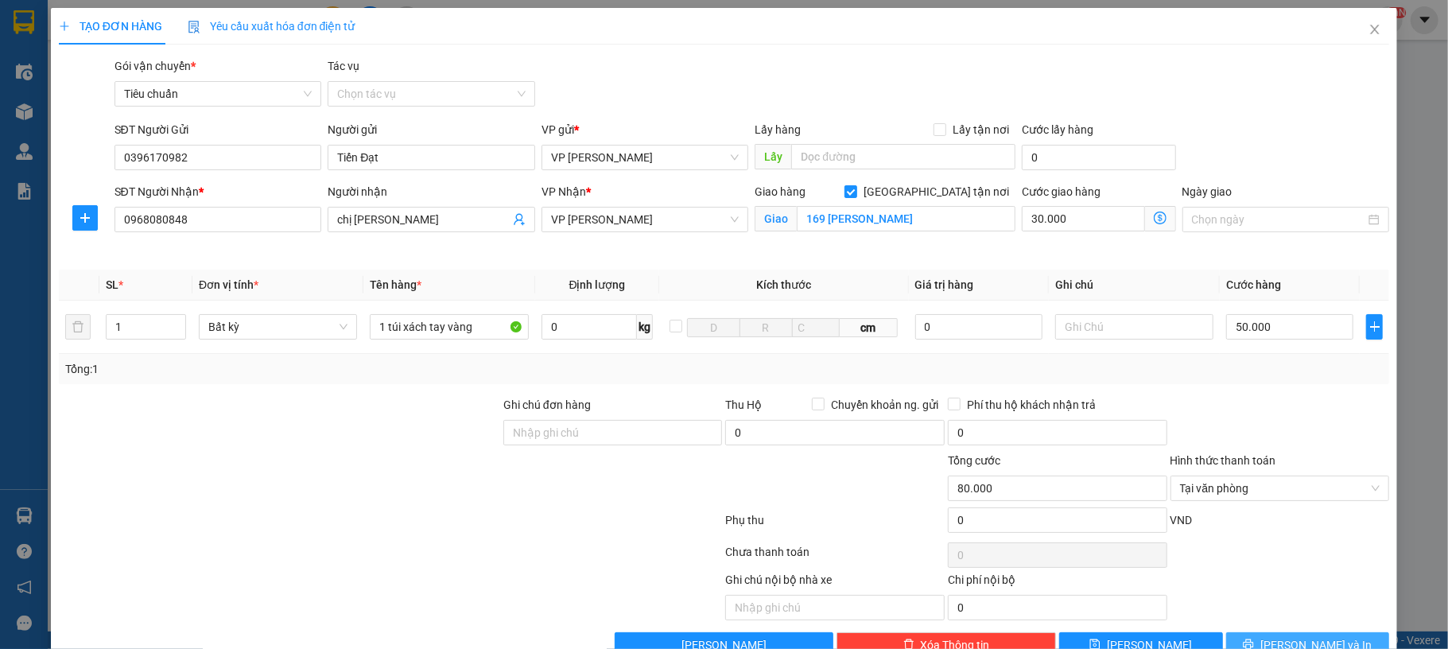
click at [1266, 640] on button "[PERSON_NAME] và In" at bounding box center [1309, 644] width 164 height 25
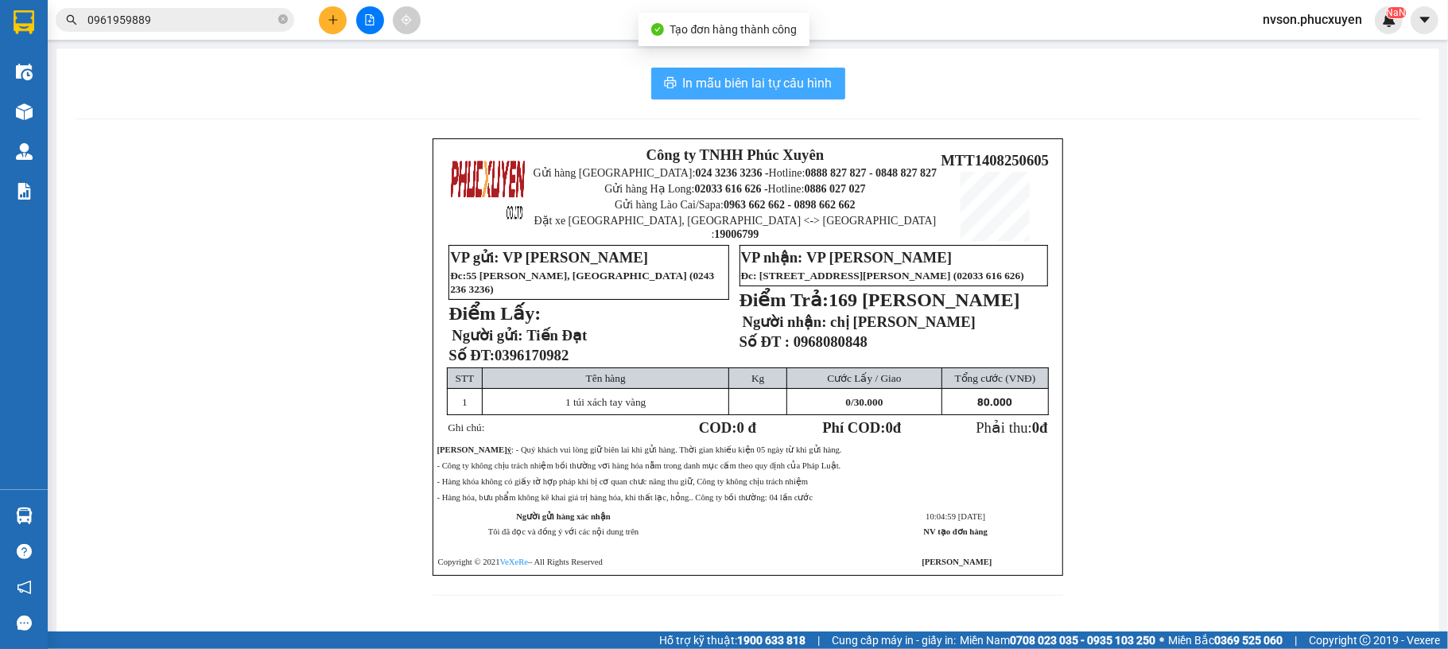
click at [784, 84] on span "In mẫu biên lai tự cấu hình" at bounding box center [758, 83] width 150 height 20
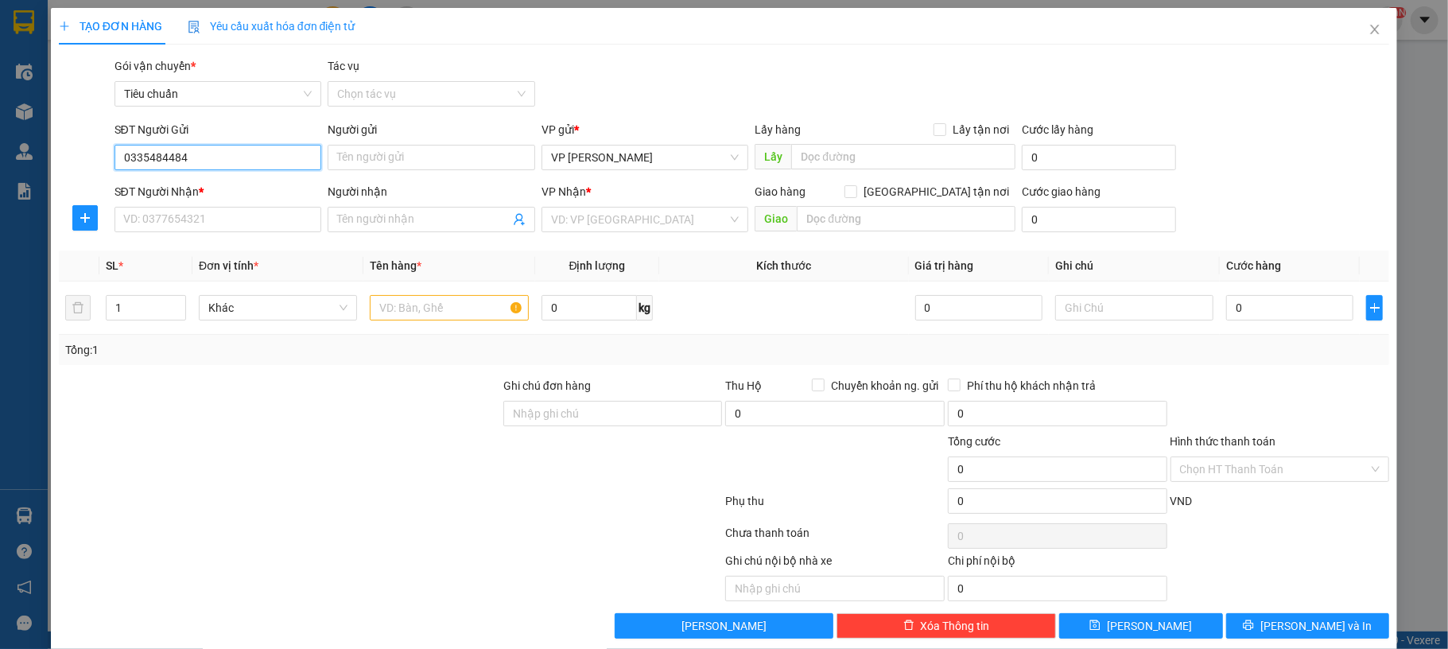
click at [265, 153] on input "0335484484" at bounding box center [219, 157] width 208 height 25
type input "0335484484"
click at [427, 156] on input "Người gửi" at bounding box center [432, 157] width 208 height 25
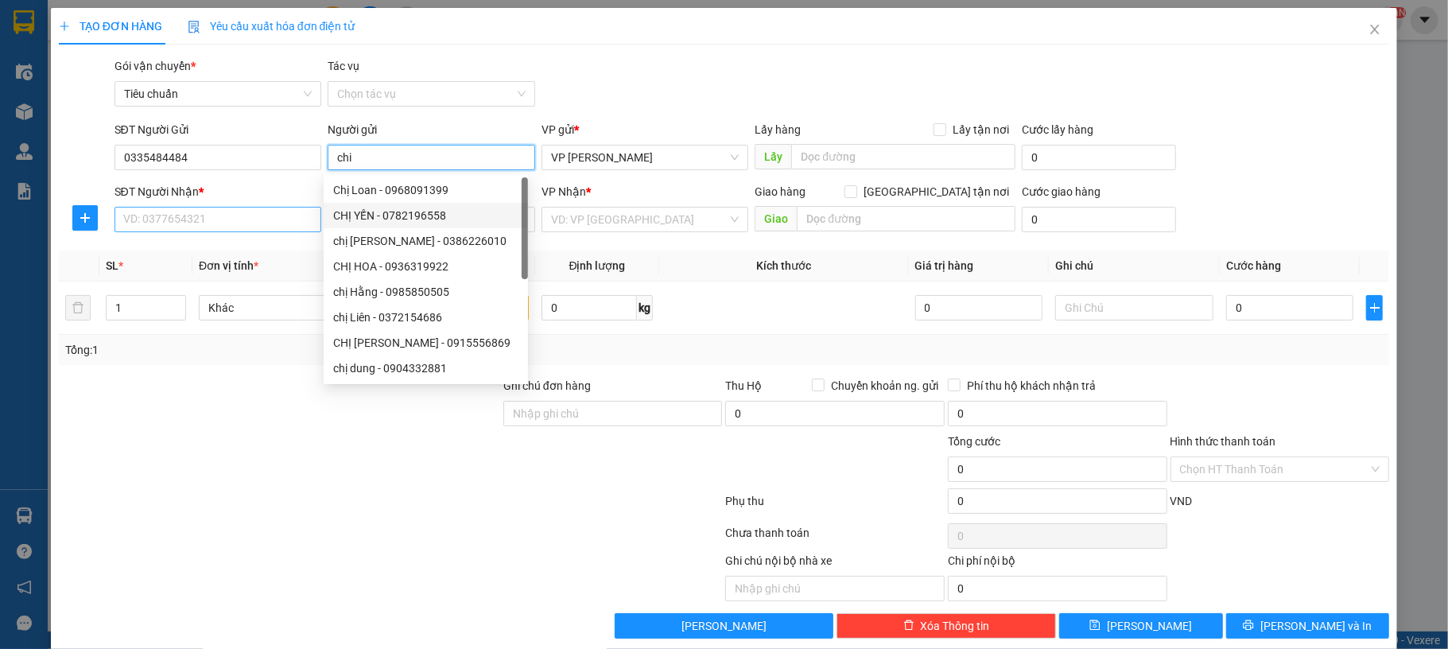
type input "chi"
click at [270, 227] on input "SĐT Người Nhận *" at bounding box center [219, 219] width 208 height 25
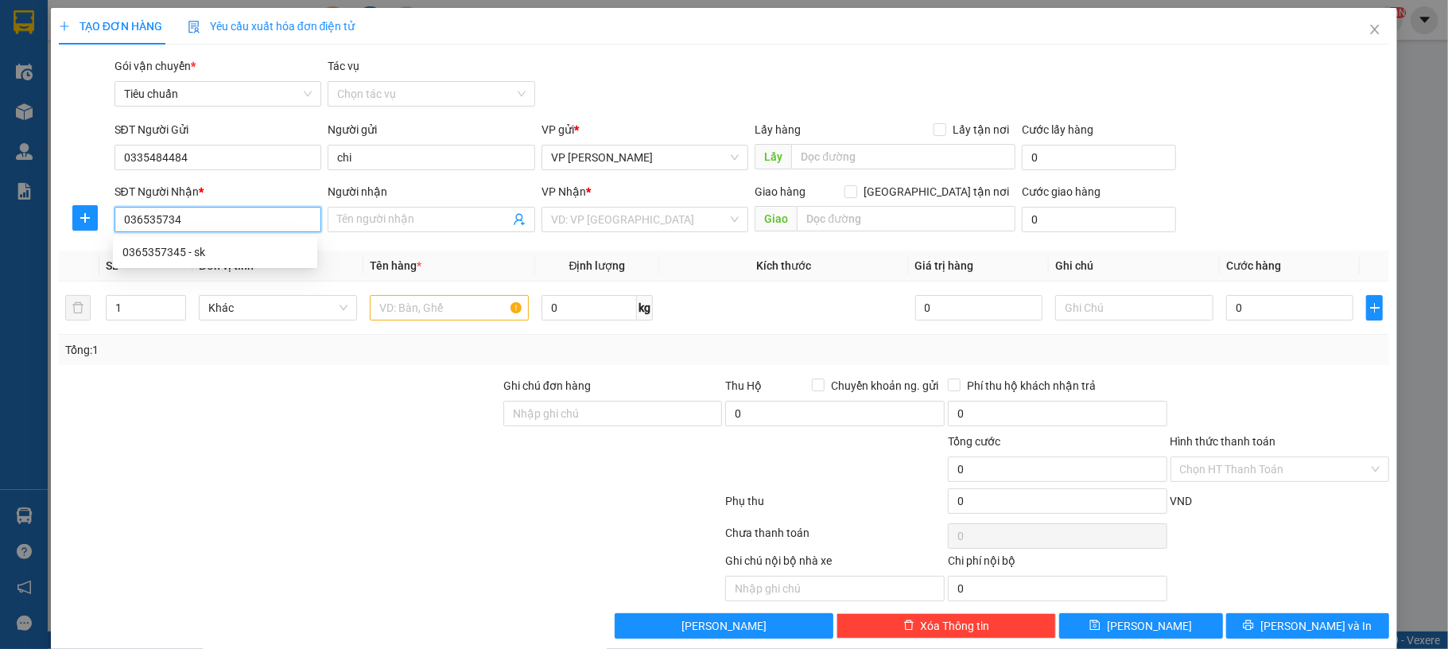
type input "0365357345"
click at [255, 243] on div "0365357345 - sk" at bounding box center [214, 251] width 185 height 17
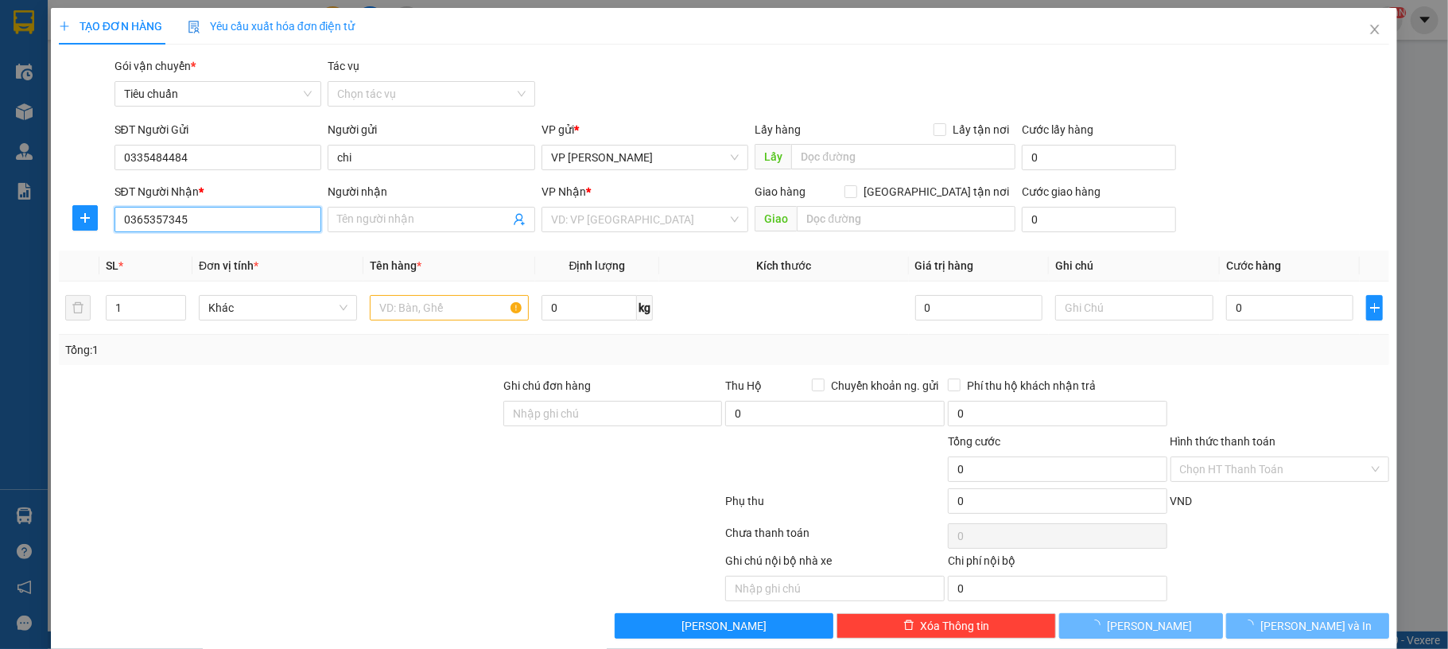
type input "sk"
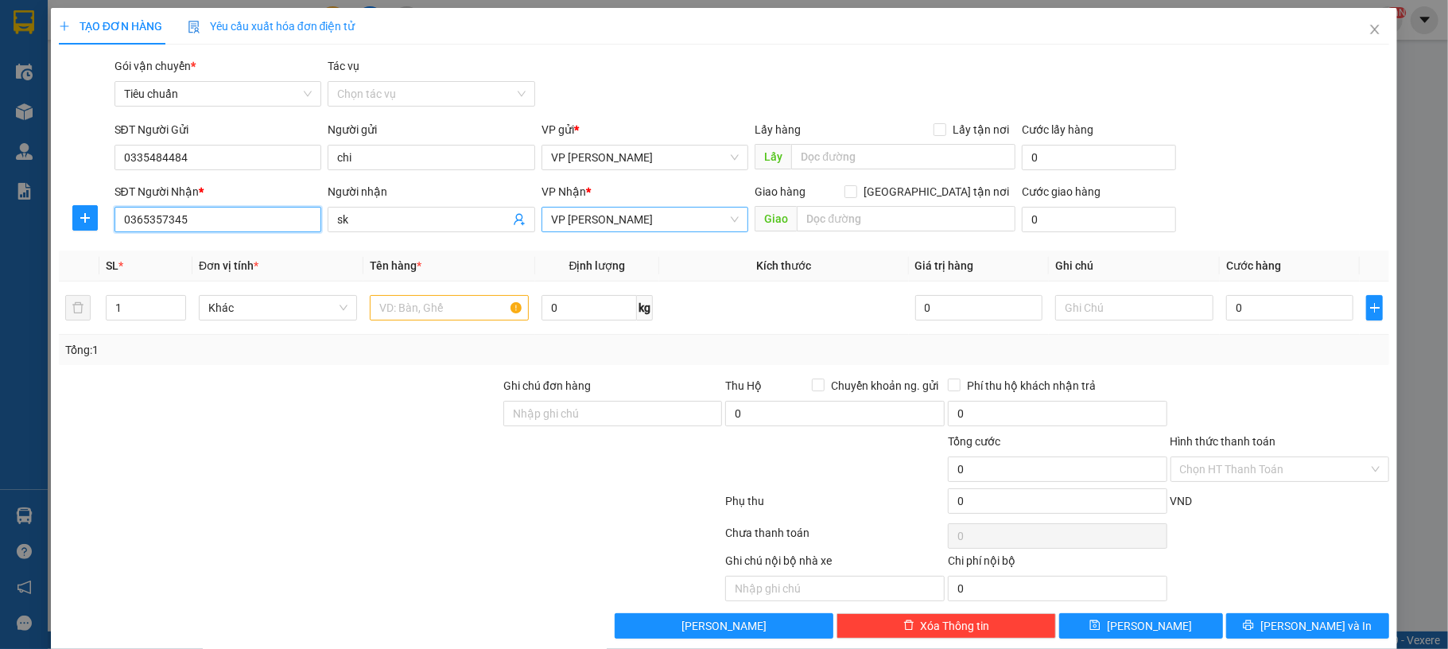
click at [668, 223] on span "VP [PERSON_NAME]" at bounding box center [645, 220] width 189 height 24
type input "0365357345"
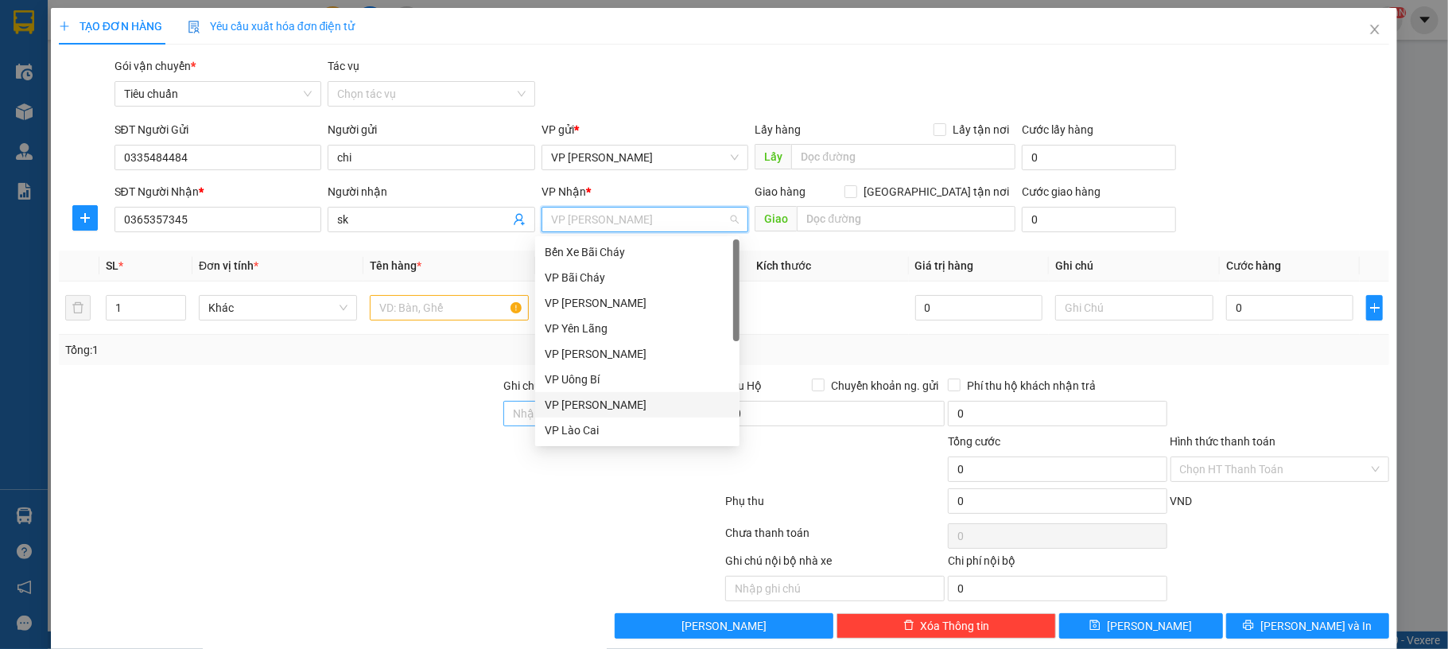
click at [612, 402] on div "VP [PERSON_NAME]" at bounding box center [637, 404] width 185 height 17
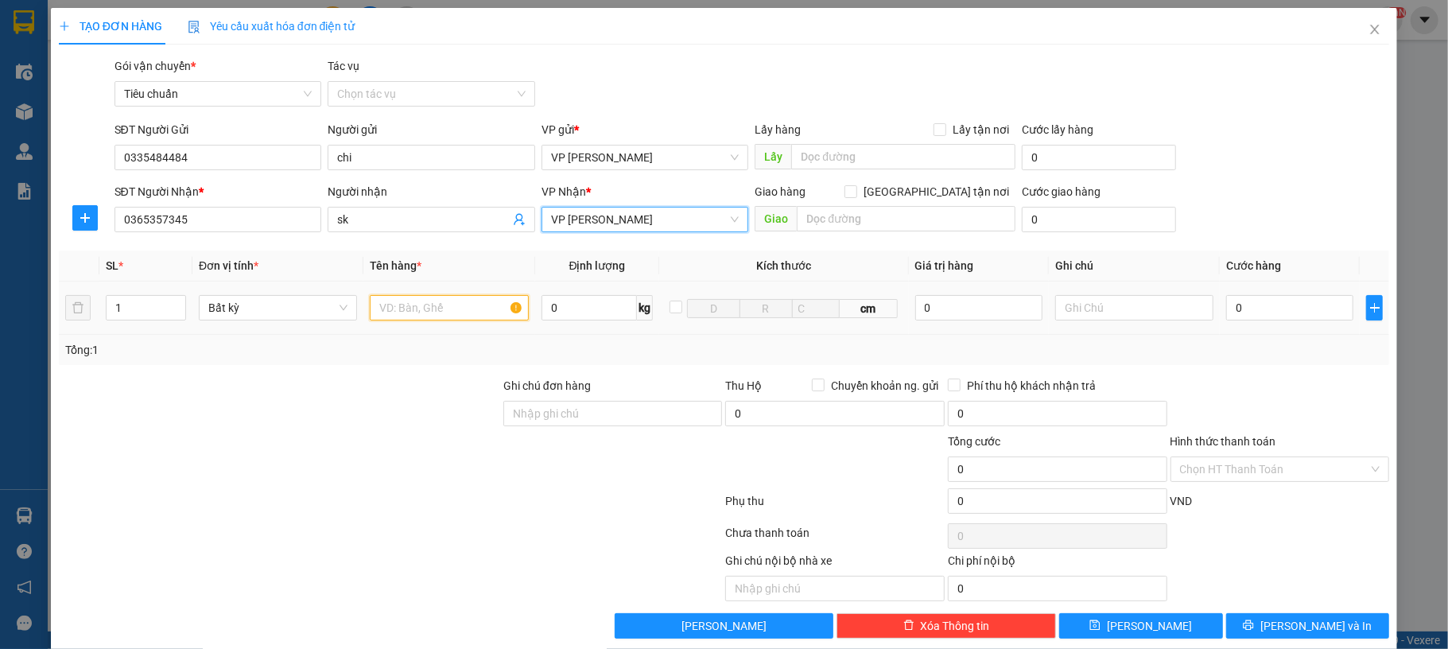
click at [415, 302] on input "text" at bounding box center [449, 307] width 158 height 25
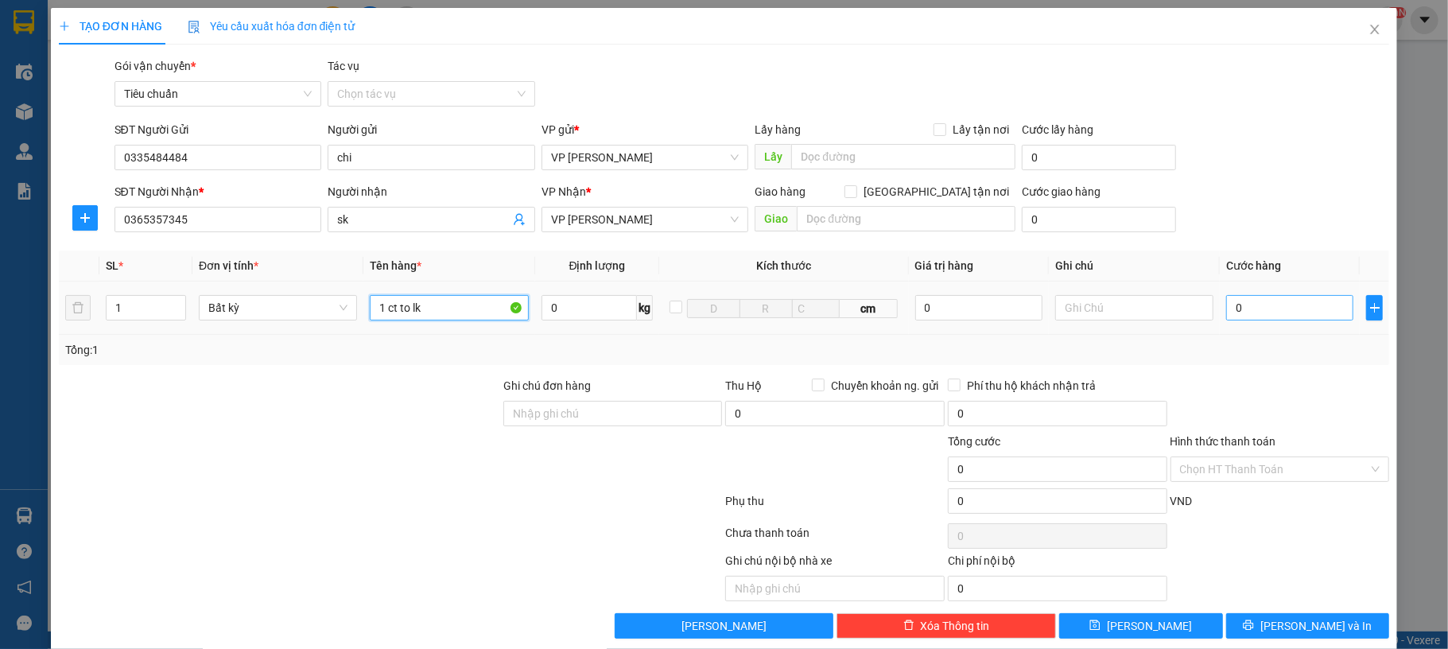
type input "1 ct to lk"
click at [1266, 310] on input "0" at bounding box center [1290, 307] width 127 height 25
type input "10"
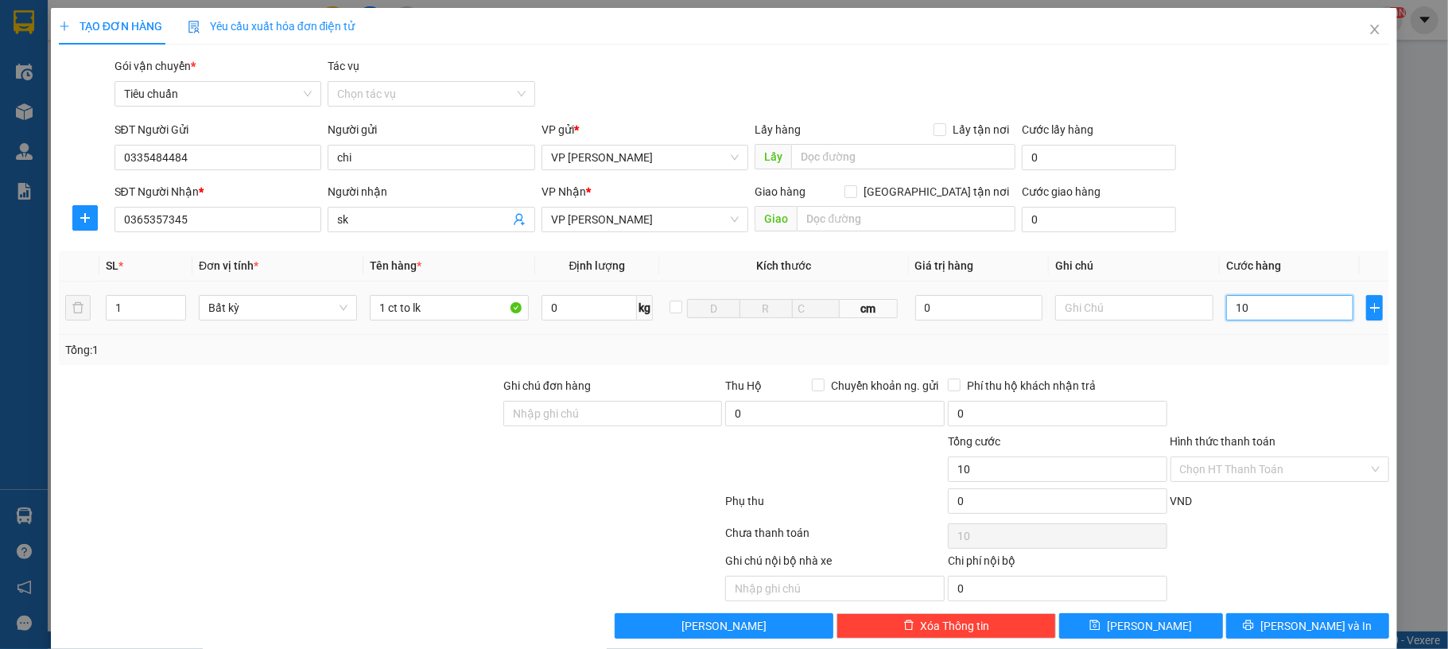
type input "100"
type input "100.000"
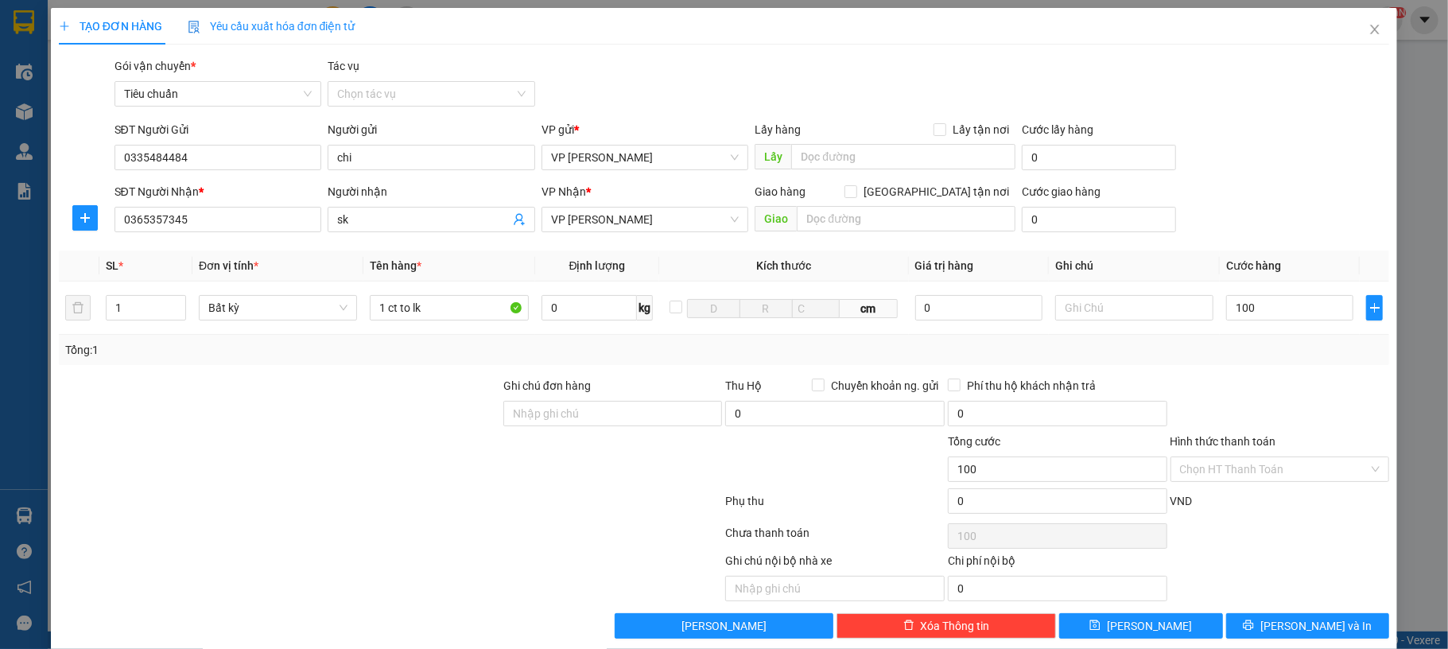
type input "100.000"
click at [1311, 208] on div "SĐT Người Nhận * 0365357345 Người nhận sk VP Nhận * VP Hạ Long Giao hàng Giao t…" at bounding box center [752, 211] width 1282 height 56
click at [1285, 620] on span "[PERSON_NAME] và In" at bounding box center [1316, 625] width 111 height 17
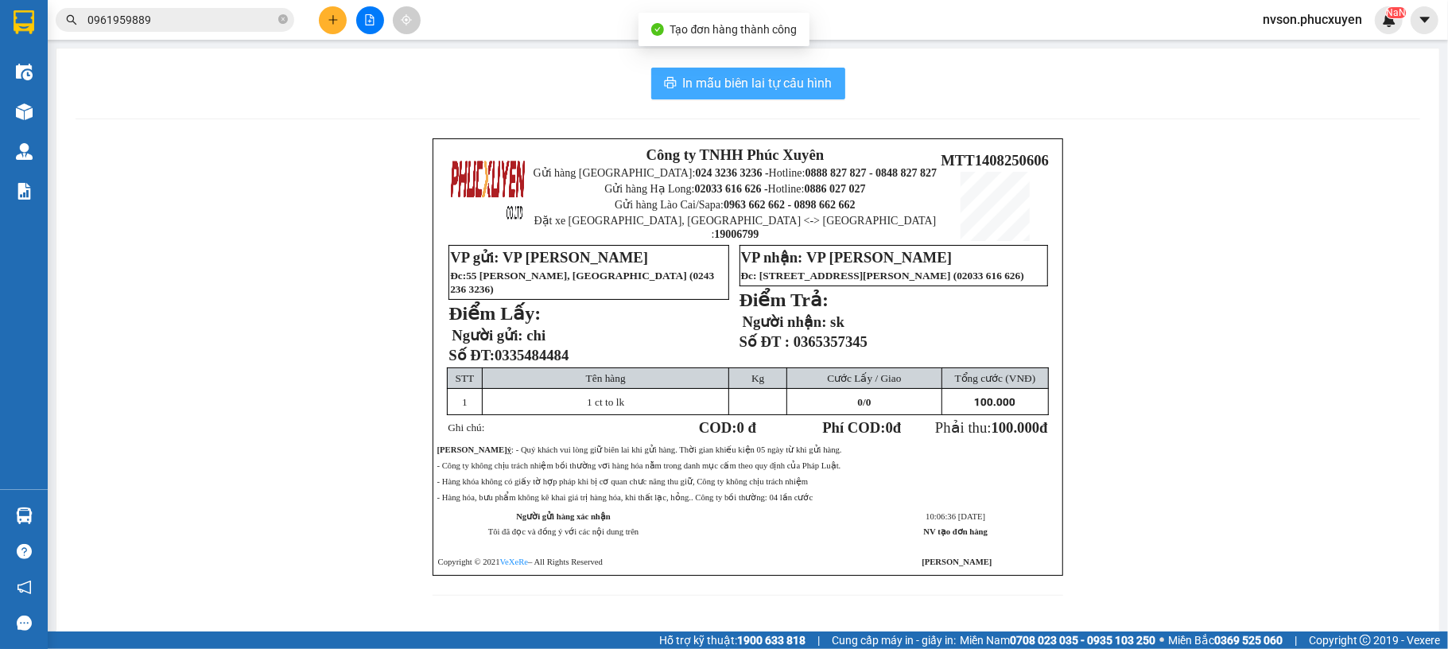
click at [758, 84] on span "In mẫu biên lai tự cấu hình" at bounding box center [758, 83] width 150 height 20
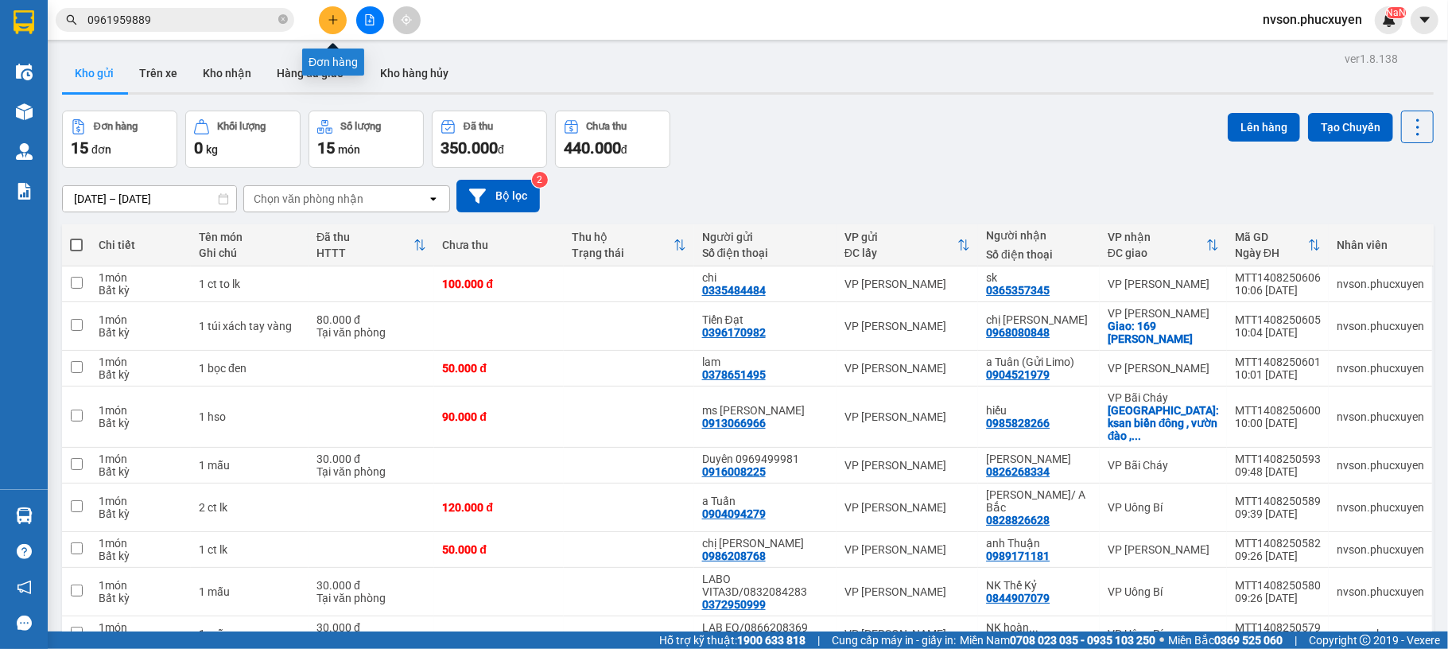
click at [329, 26] on button at bounding box center [333, 20] width 28 height 28
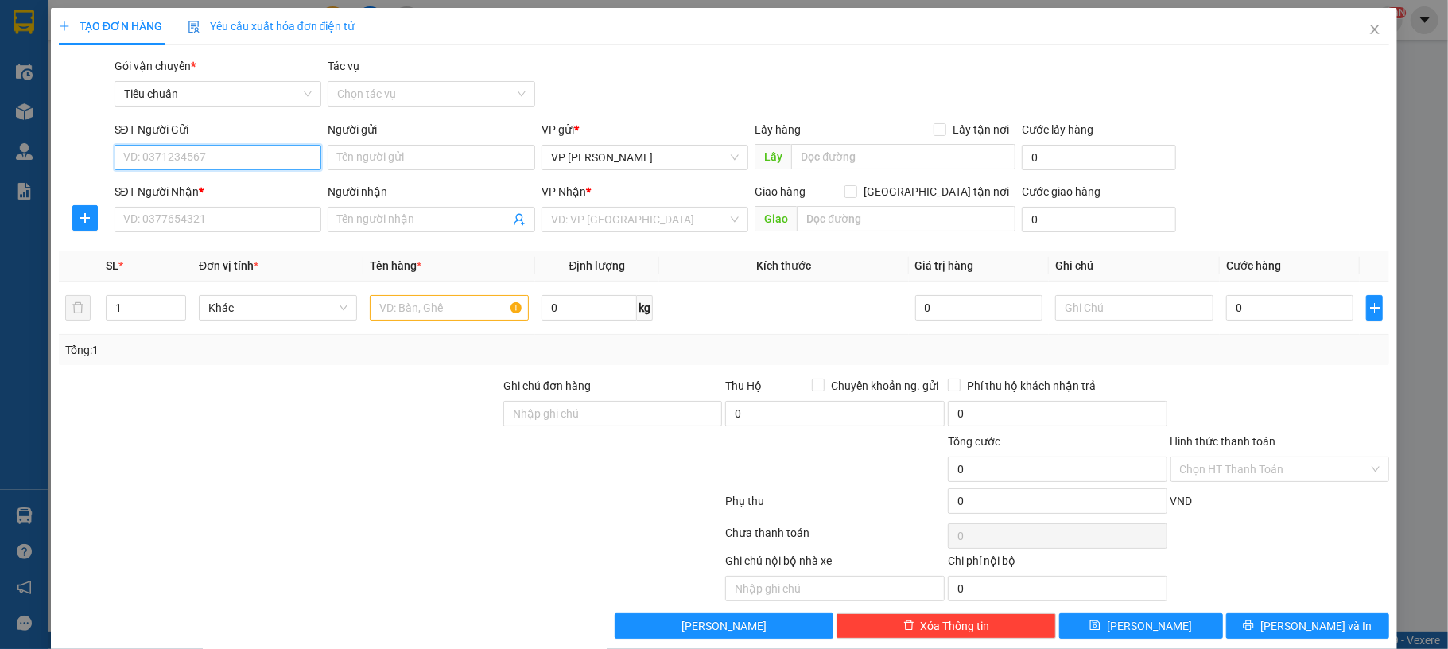
click at [282, 165] on input "SĐT Người Gửi" at bounding box center [219, 157] width 208 height 25
click at [200, 192] on div "0902224400 - hoàng thức" at bounding box center [214, 189] width 185 height 17
type input "0902224400"
type input "hoàng thức"
type input "0902224400"
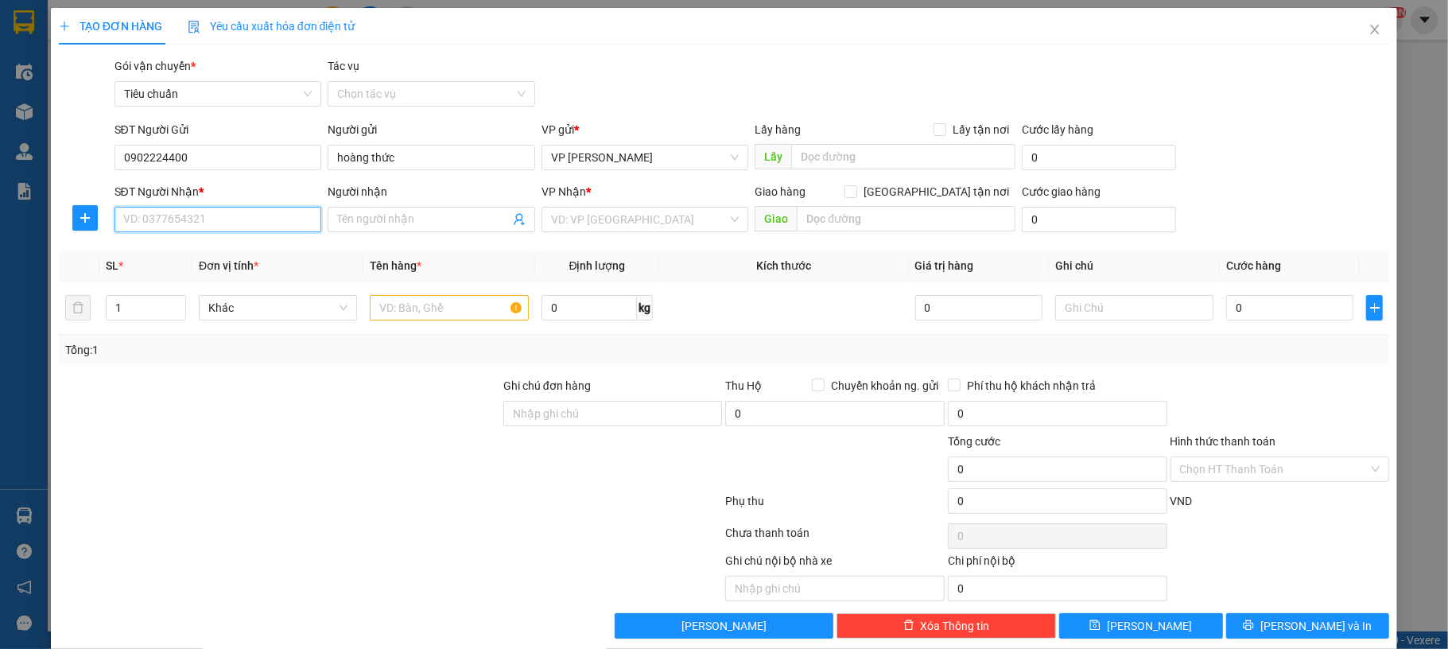
click at [196, 224] on input "SĐT Người Nhận *" at bounding box center [219, 219] width 208 height 25
click at [242, 249] on div "0913547467 - Võ Công Oanh" at bounding box center [214, 251] width 185 height 17
type input "0913547467"
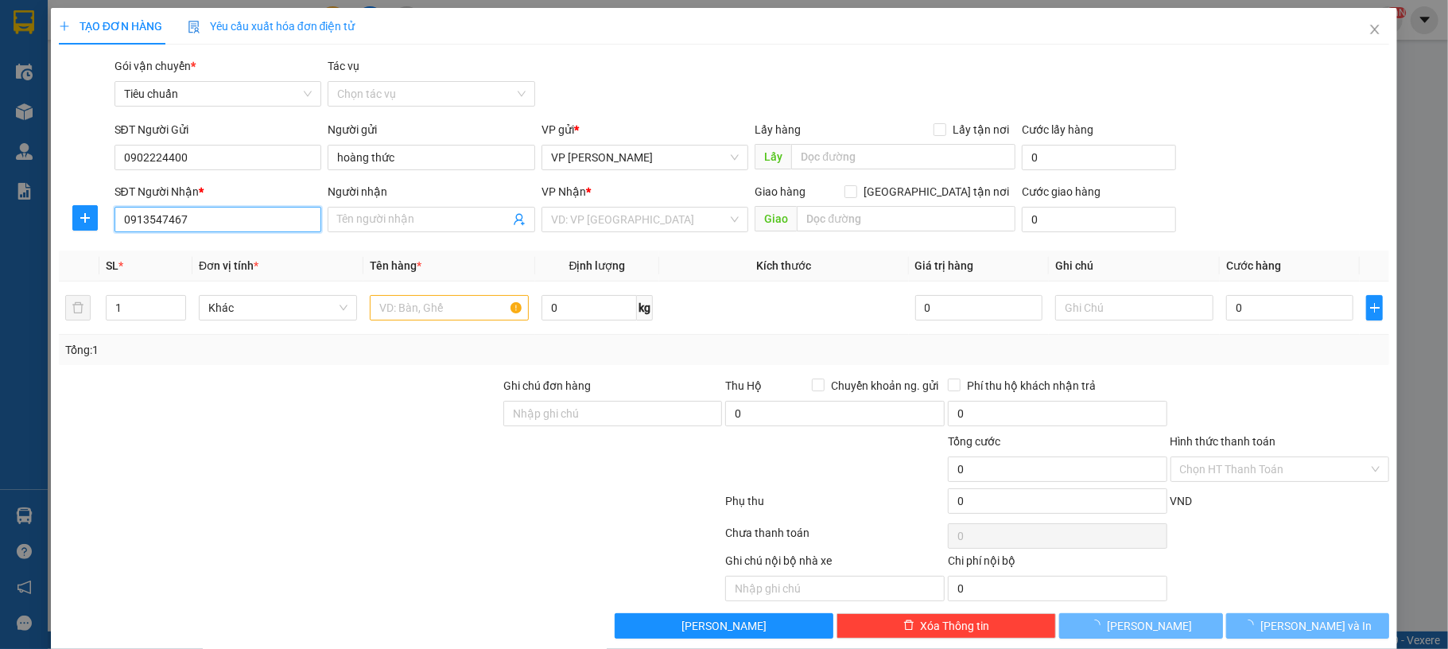
type input "Võ Công Oanh"
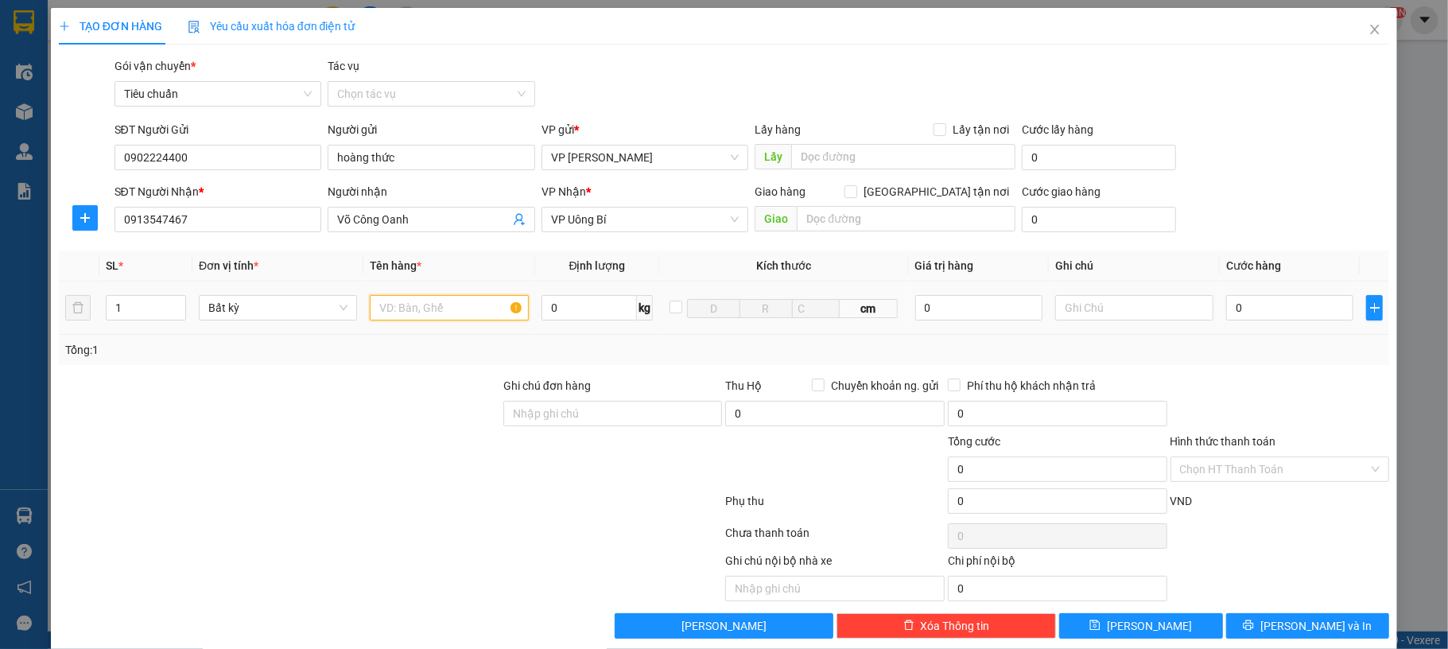
click at [408, 303] on input "text" at bounding box center [449, 307] width 158 height 25
type input "1 ct đen lk"
click at [1249, 309] on input "0" at bounding box center [1290, 307] width 127 height 25
type input "40"
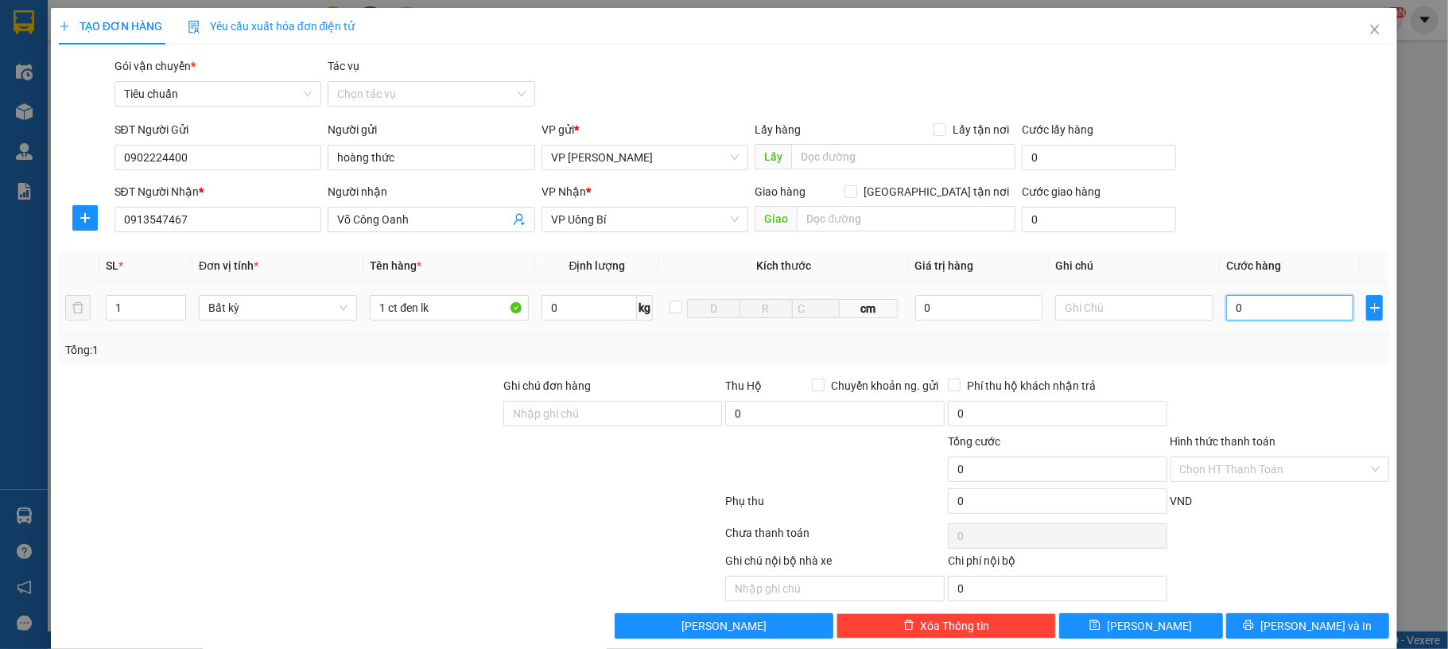
type input "40"
type input "40.000"
click at [1286, 165] on div "SĐT Người Gửi 0902224400 Người gửi hoàng thức VP gửi * VP [PERSON_NAME] Lấy hàn…" at bounding box center [752, 149] width 1282 height 56
click at [1273, 468] on input "Hình thức thanh toán" at bounding box center [1274, 469] width 189 height 24
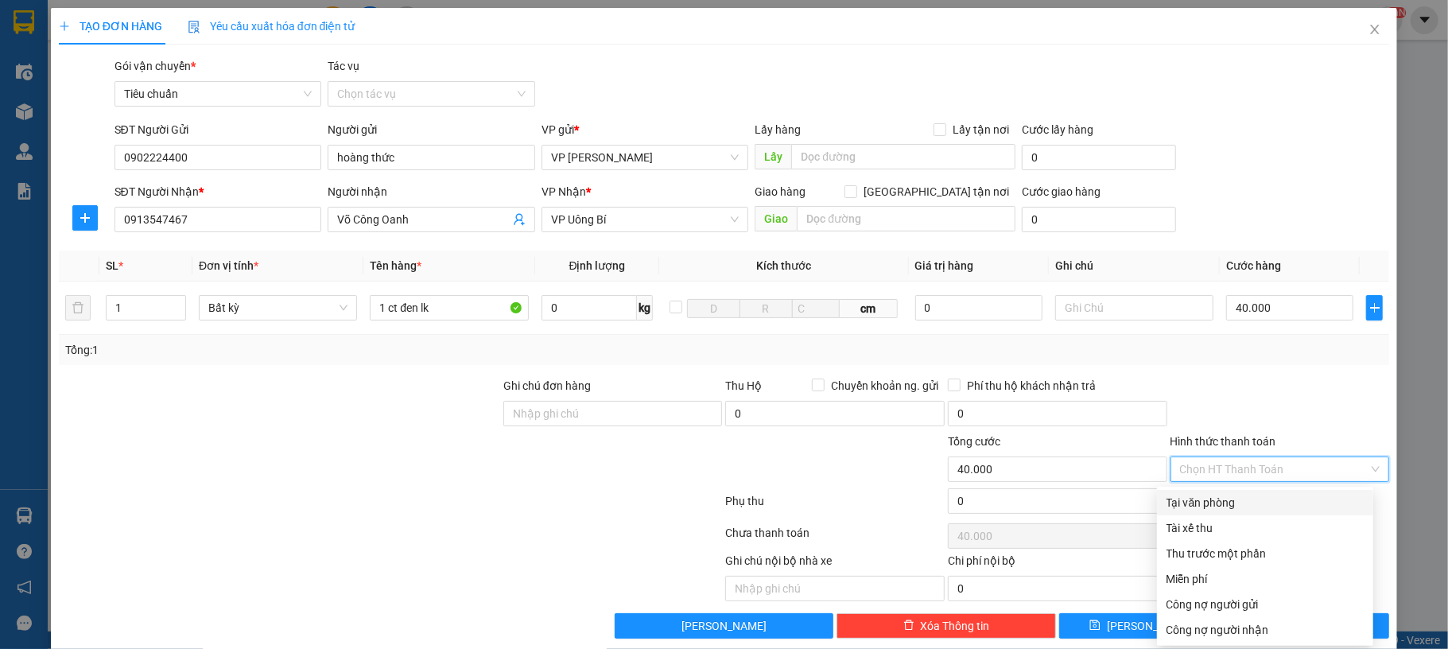
click at [1269, 494] on div "Tại văn phòng" at bounding box center [1265, 502] width 197 height 17
type input "0"
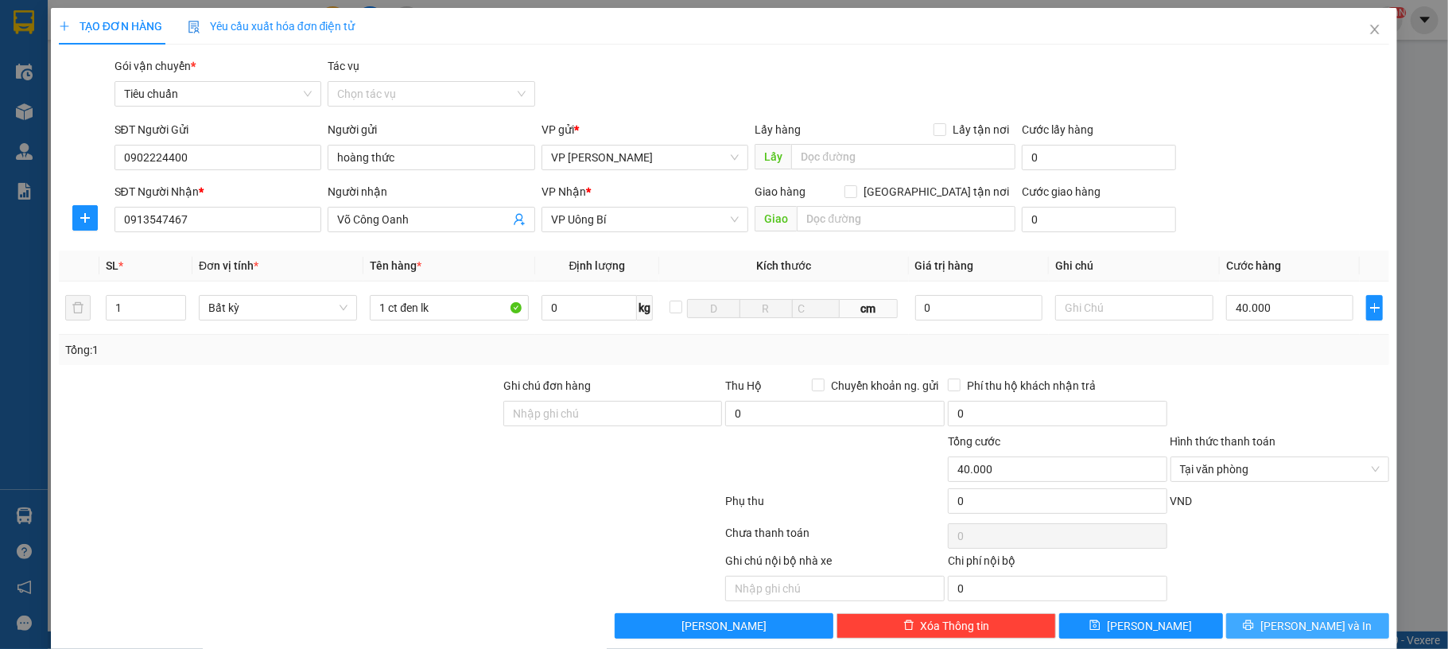
click at [1302, 617] on button "[PERSON_NAME] và In" at bounding box center [1309, 625] width 164 height 25
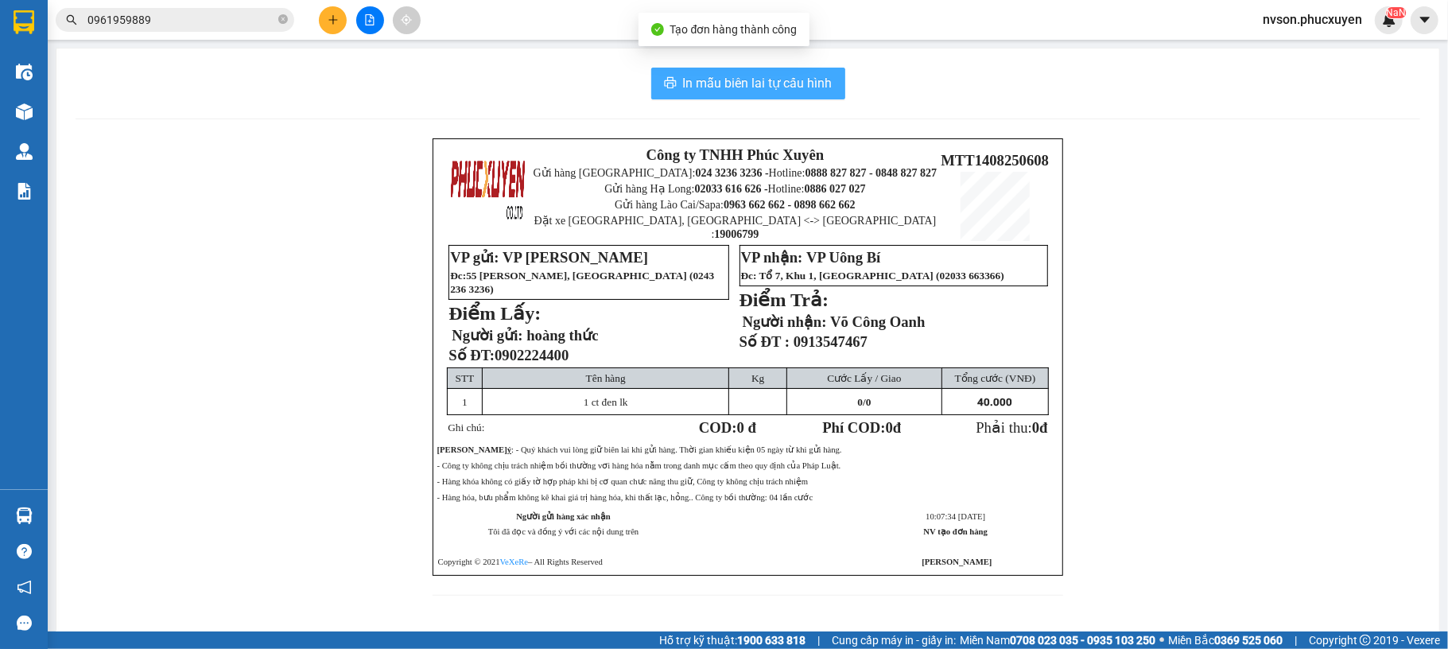
click at [781, 84] on span "In mẫu biên lai tự cấu hình" at bounding box center [758, 83] width 150 height 20
click at [29, 103] on img at bounding box center [24, 111] width 17 height 17
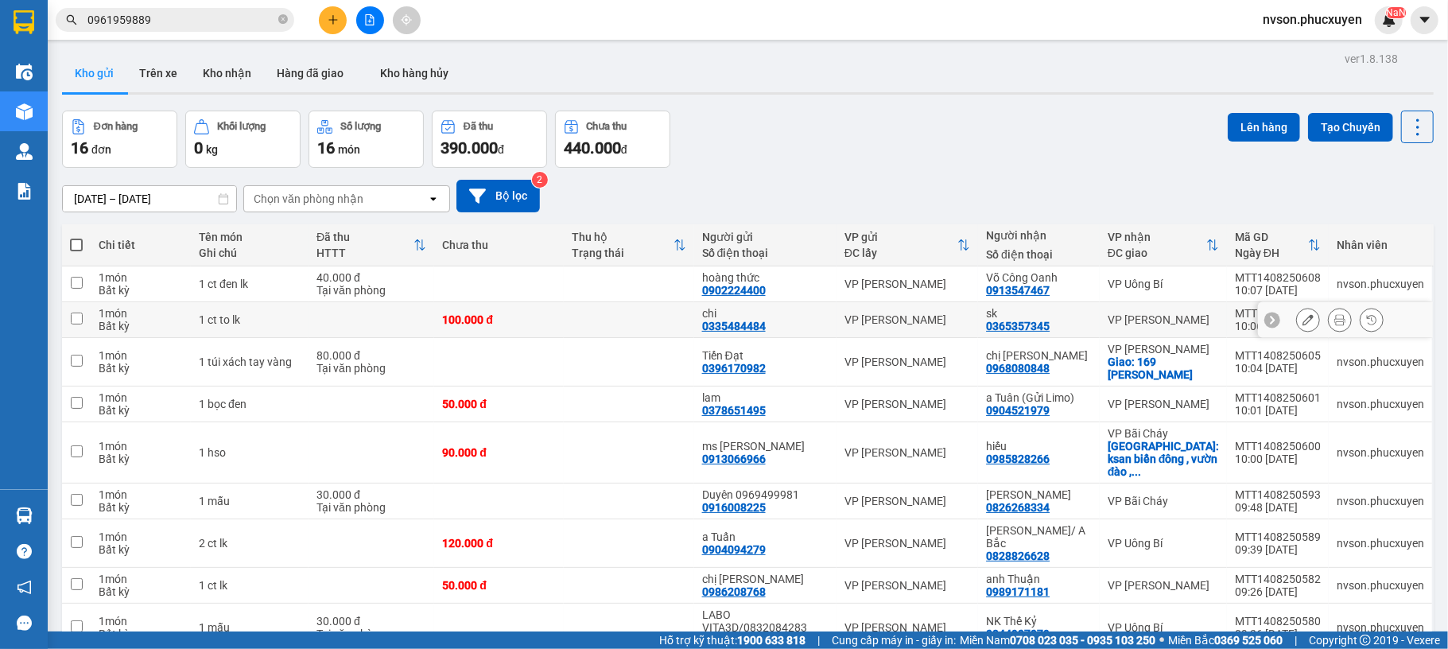
click at [1297, 312] on button at bounding box center [1308, 320] width 22 height 28
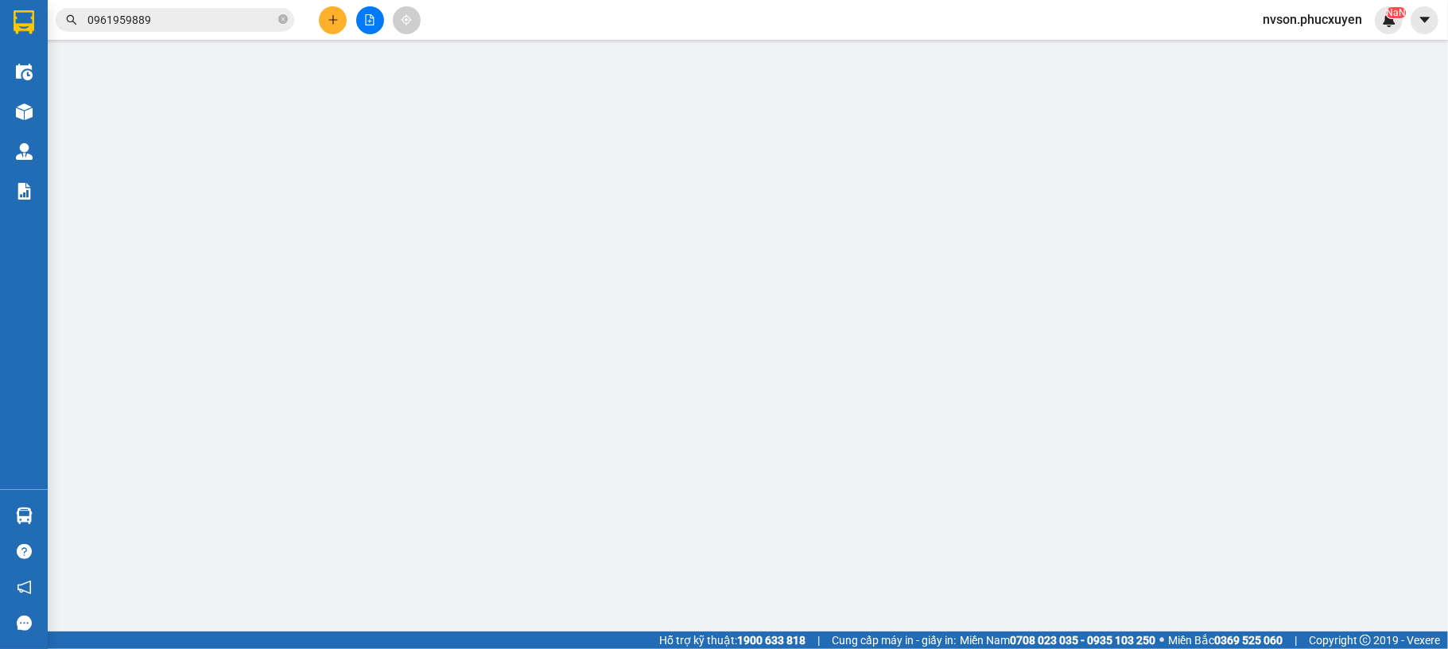
type input "0335484484"
type input "chi"
type input "0365357345"
type input "sk"
type input "100.000"
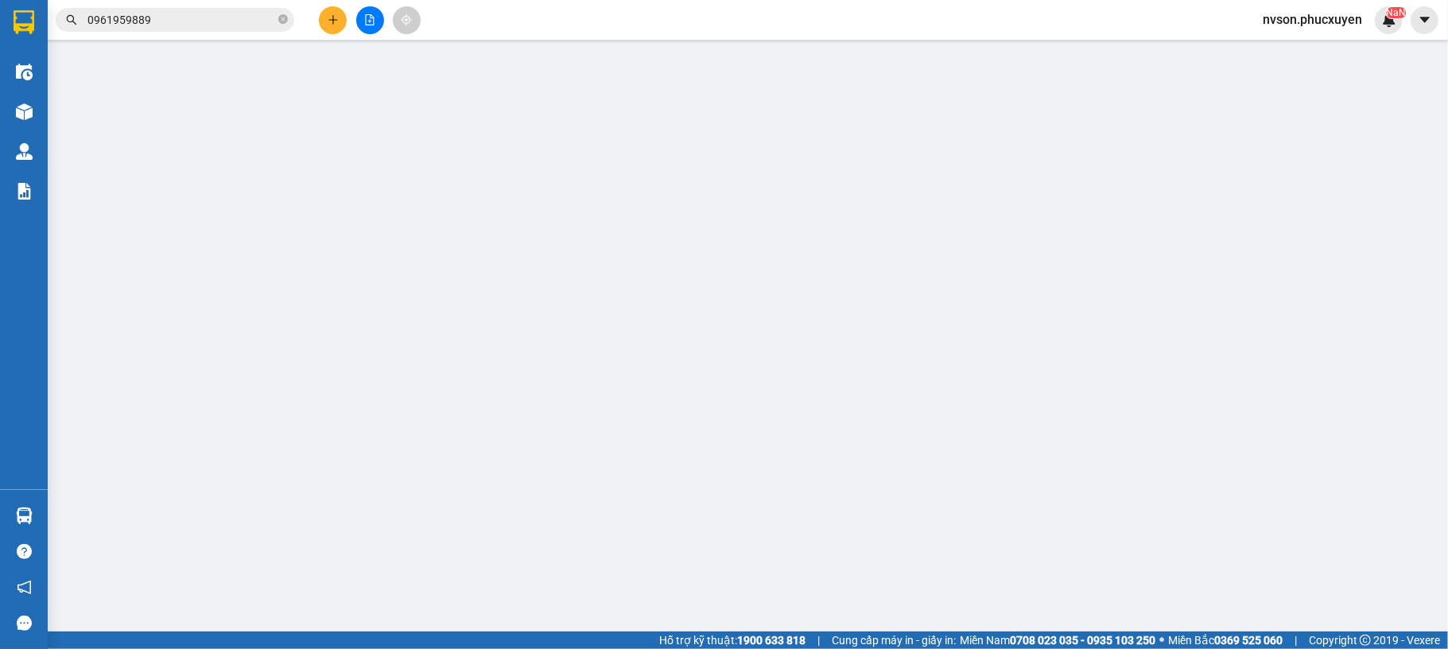
type input "100.000"
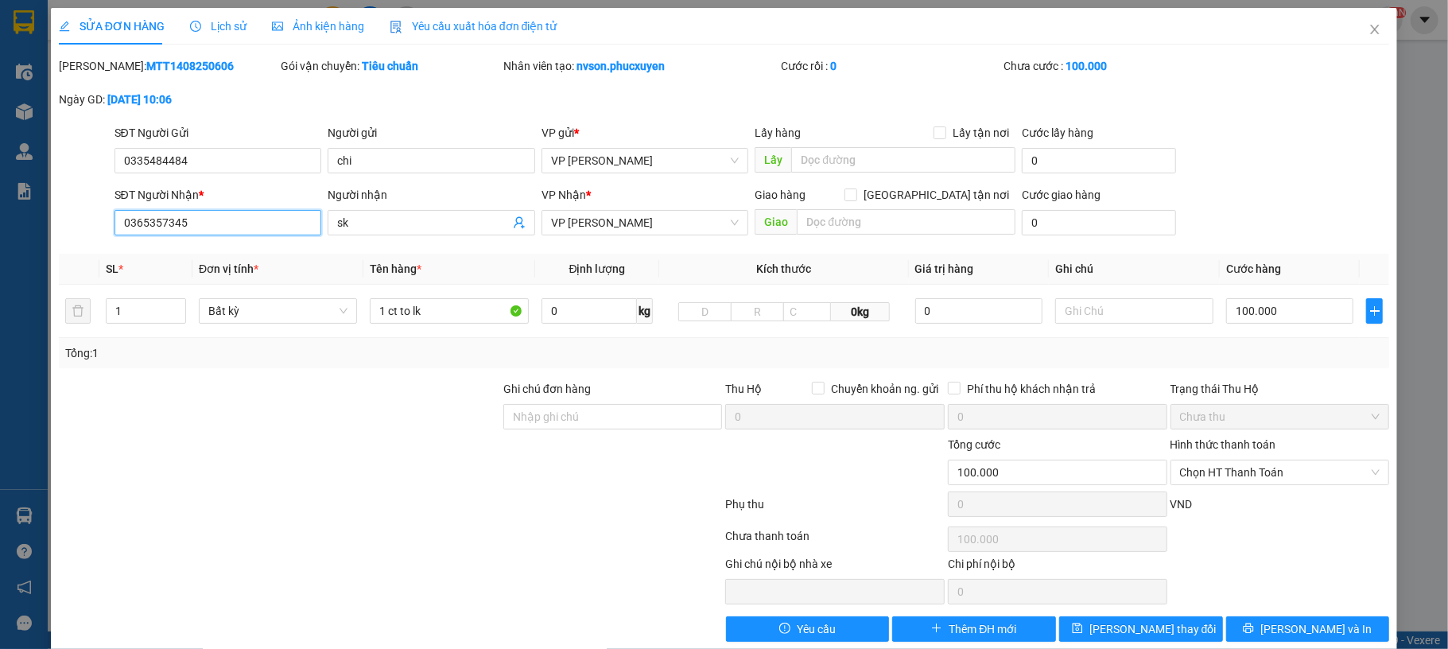
click at [192, 224] on input "0365357345" at bounding box center [219, 222] width 208 height 25
click at [231, 156] on input "0335484484" at bounding box center [219, 160] width 208 height 25
paste input "0365357345"
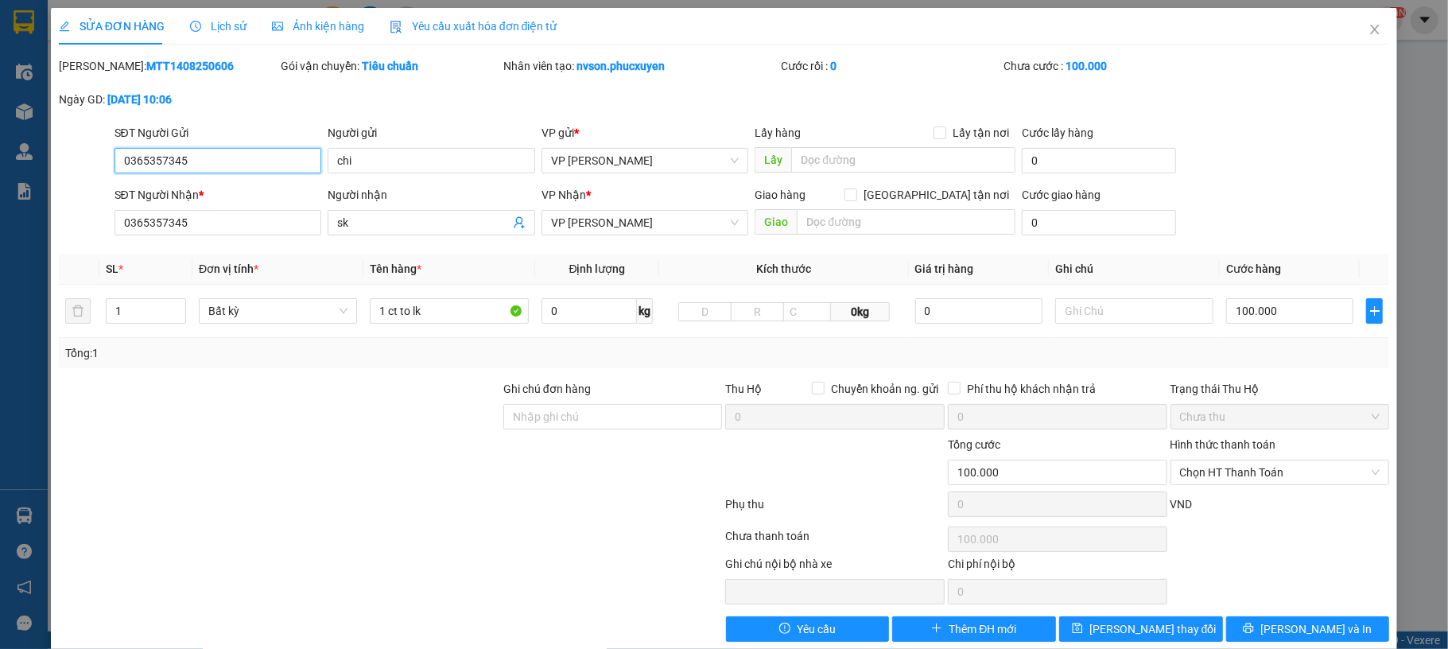
click at [281, 160] on input "0365357345" at bounding box center [219, 160] width 208 height 25
type input "0365357345"
click at [357, 167] on input "chi" at bounding box center [432, 160] width 208 height 25
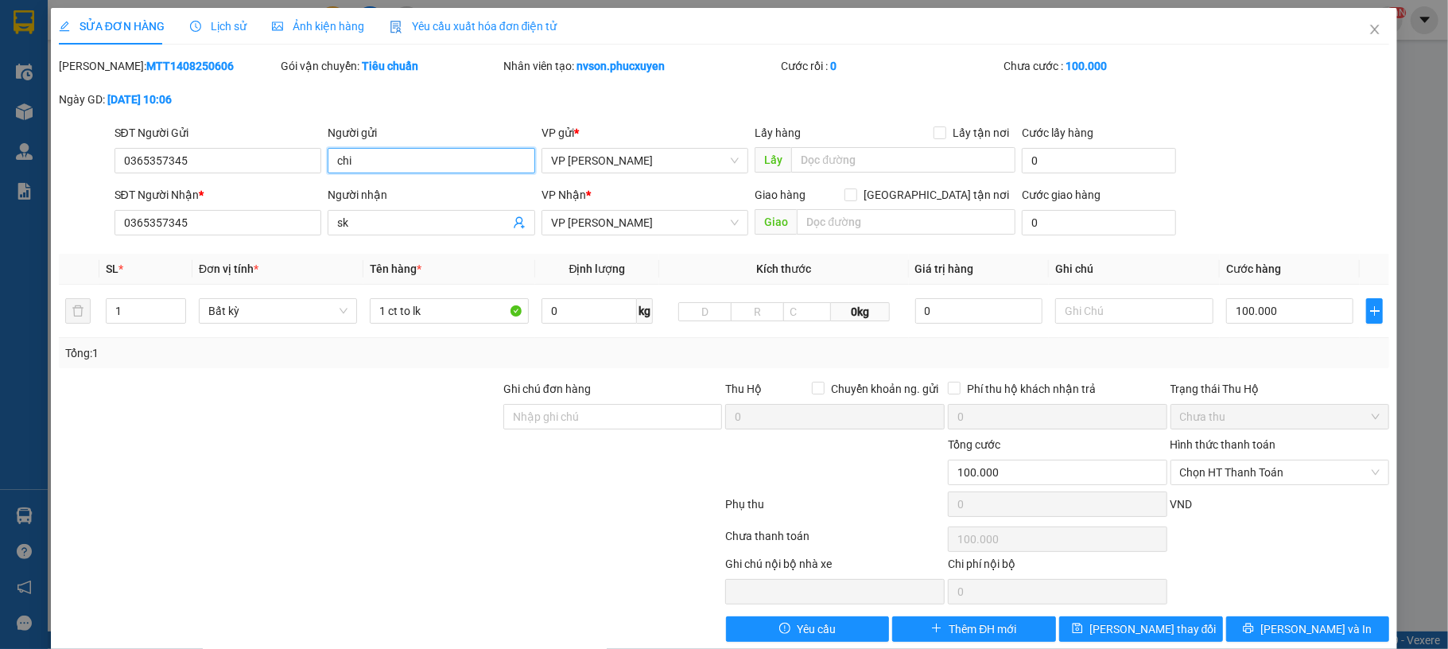
click at [357, 167] on input "chi" at bounding box center [432, 160] width 208 height 25
type input "sk"
click at [240, 231] on input "0365357345" at bounding box center [219, 222] width 208 height 25
click at [243, 229] on input "0365357345" at bounding box center [219, 222] width 208 height 25
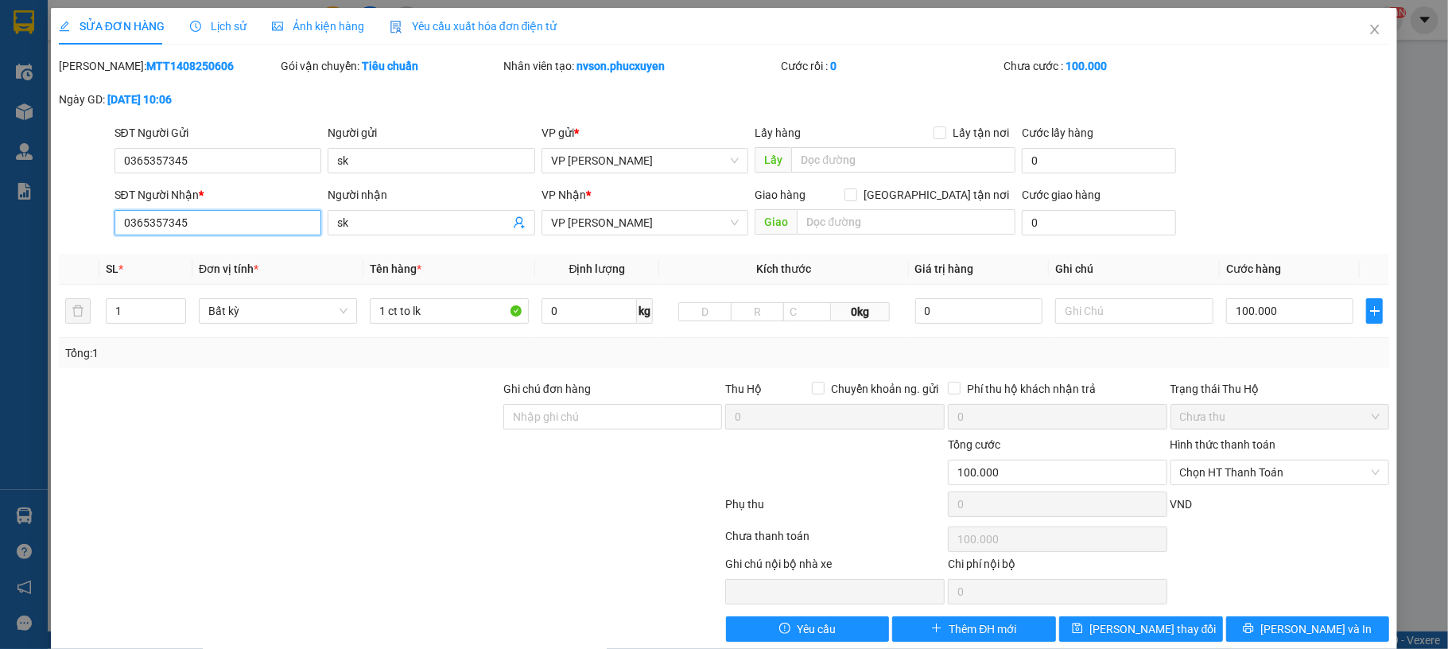
click at [243, 229] on input "0365357345" at bounding box center [219, 222] width 208 height 25
click at [393, 231] on input "sk" at bounding box center [423, 222] width 173 height 17
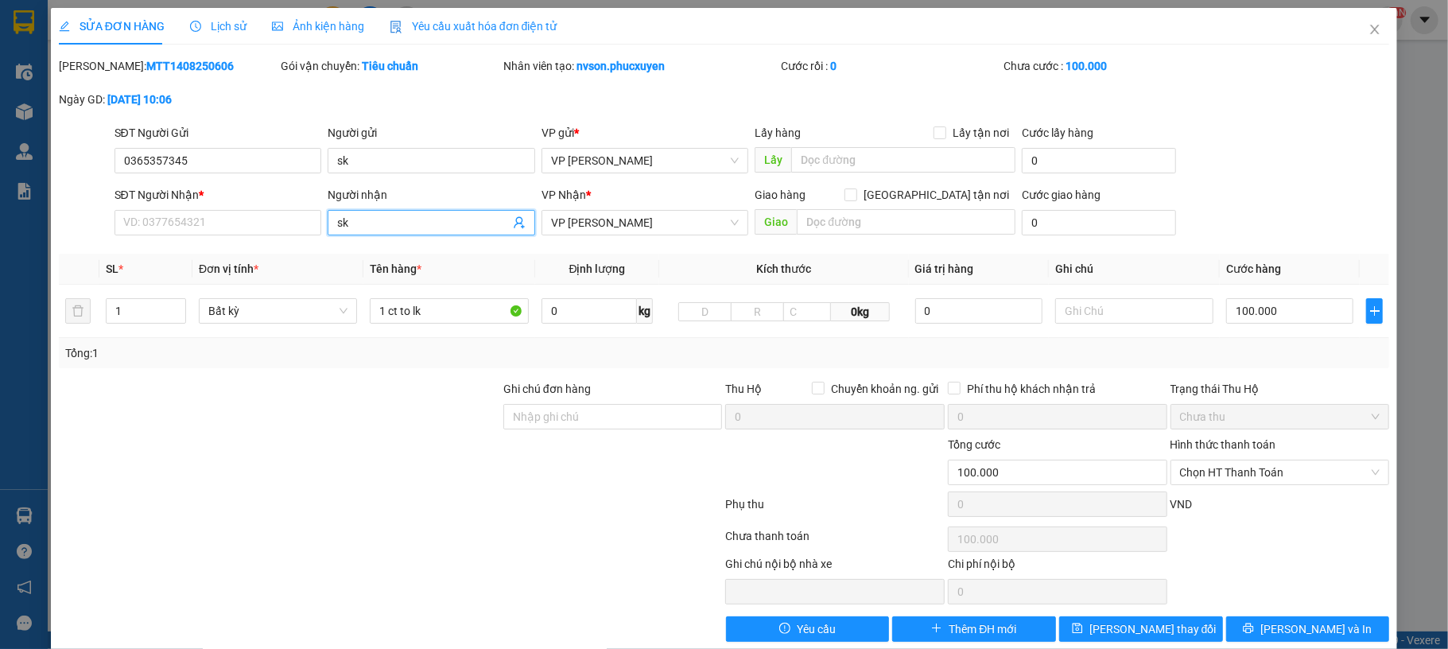
click at [393, 231] on input "sk" at bounding box center [423, 222] width 173 height 17
click at [229, 221] on input "SĐT Người Nhận *" at bounding box center [219, 222] width 208 height 25
type input "0335484484"
click at [350, 217] on input "Người nhận" at bounding box center [423, 222] width 173 height 17
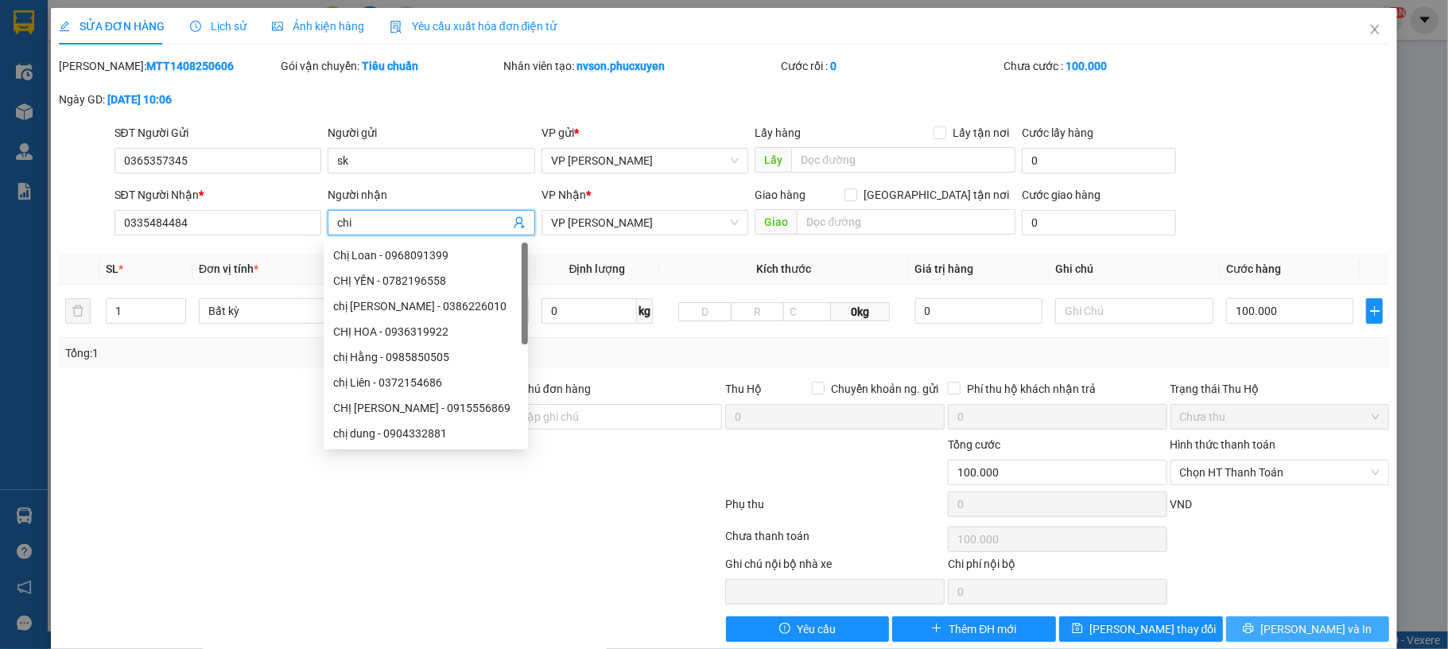
type input "chi"
click at [1254, 627] on icon "printer" at bounding box center [1248, 628] width 11 height 11
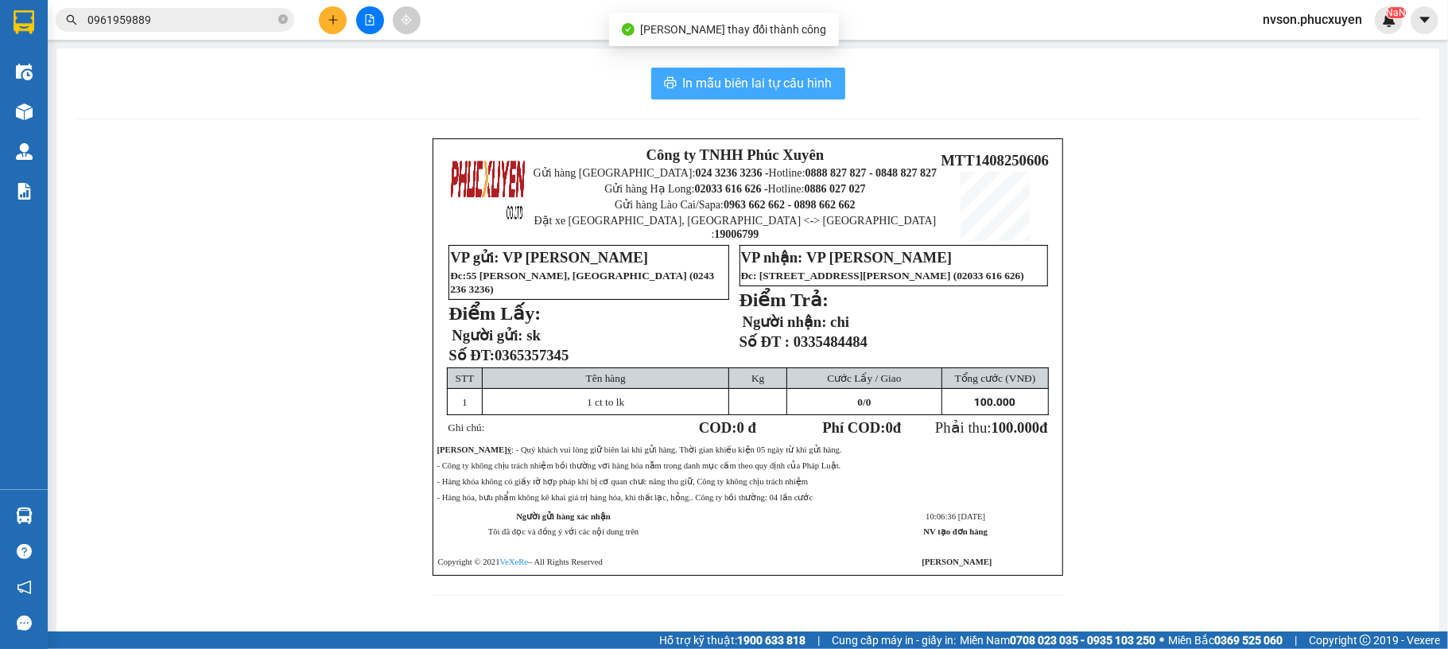
click at [765, 75] on span "In mẫu biên lai tự cấu hình" at bounding box center [758, 83] width 150 height 20
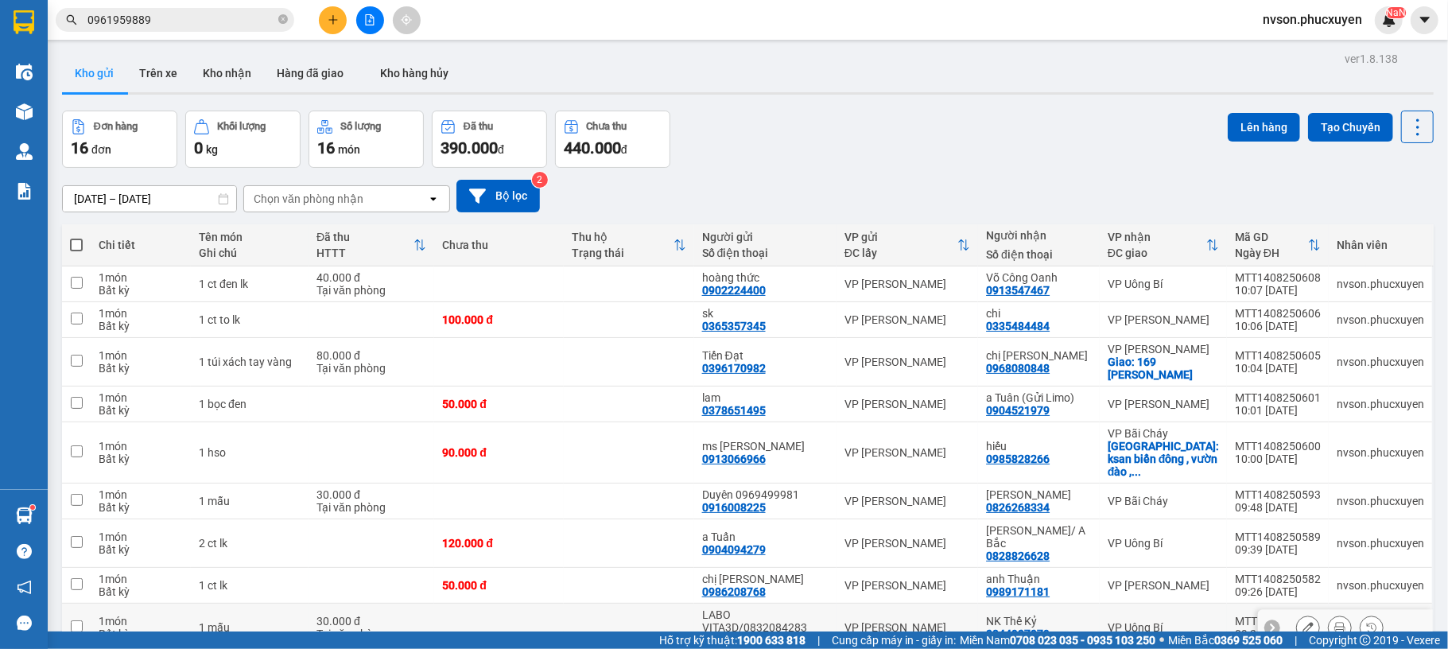
scroll to position [100, 0]
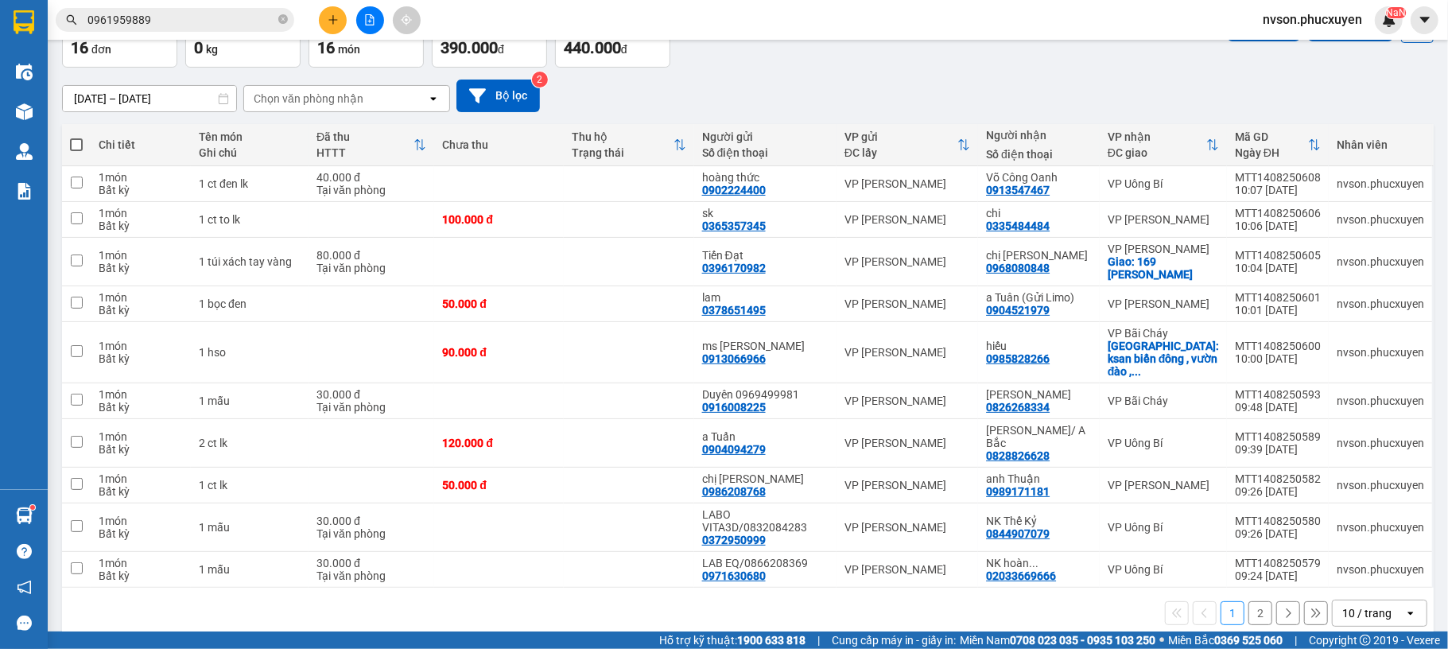
click at [1349, 605] on div "10 / trang" at bounding box center [1367, 613] width 49 height 16
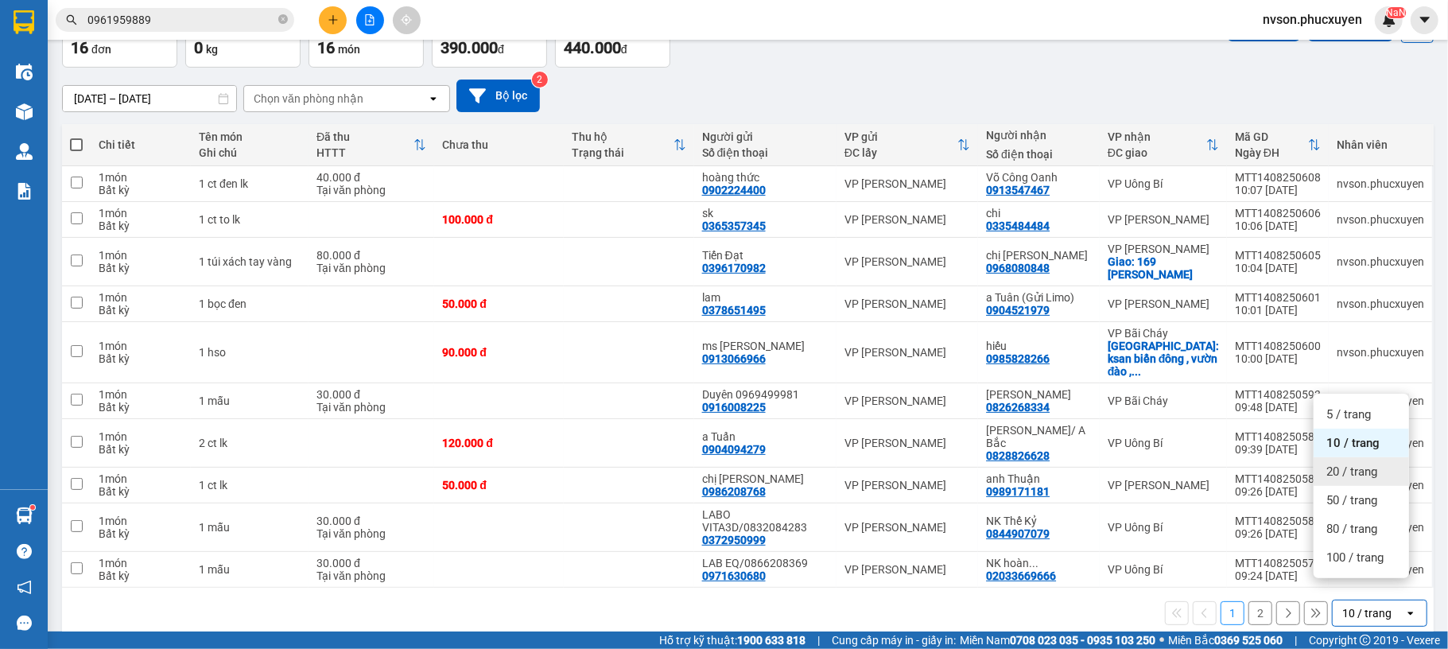
click at [1353, 480] on div "20 / trang" at bounding box center [1361, 471] width 95 height 29
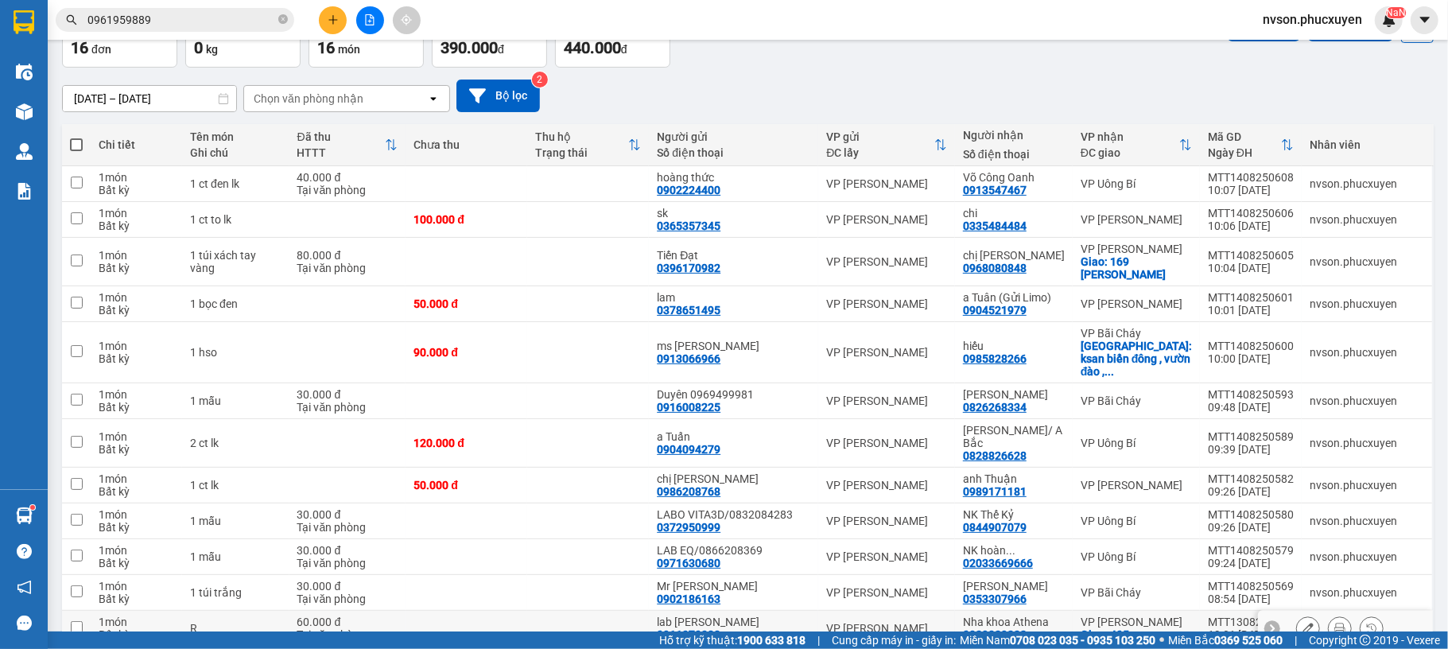
scroll to position [313, 0]
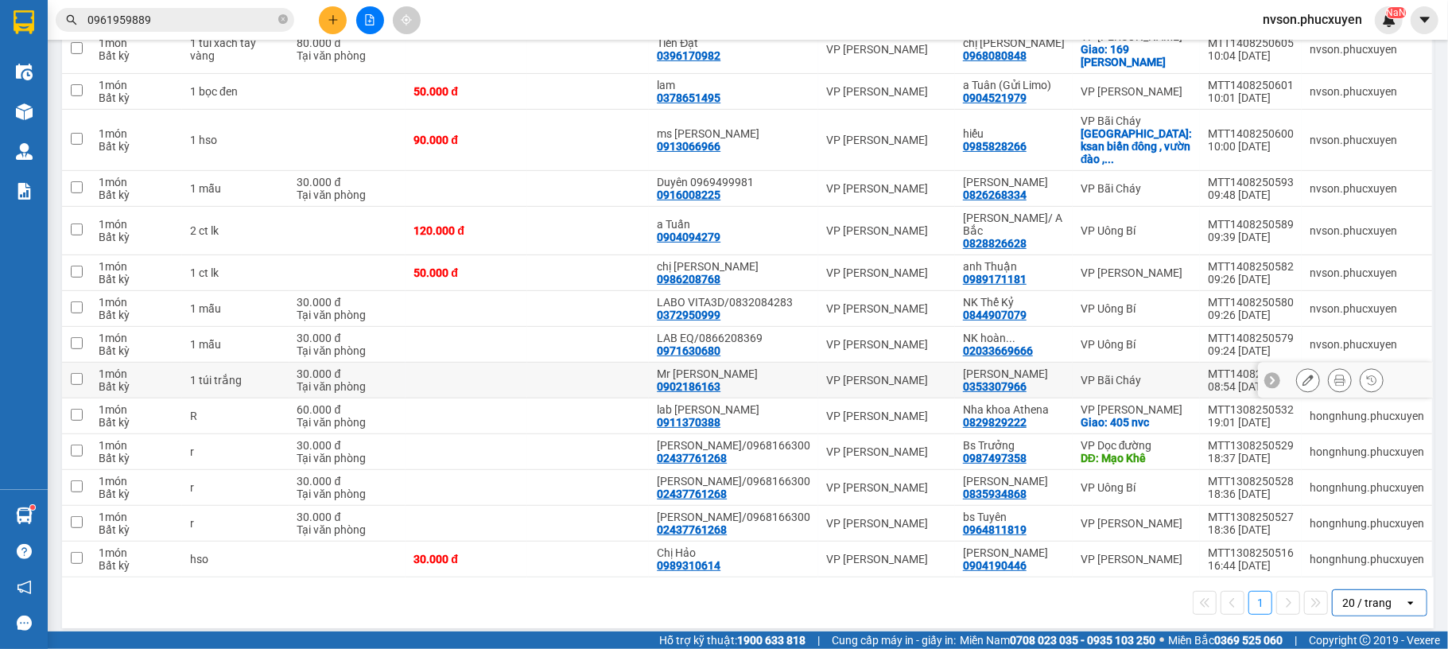
click at [593, 371] on td at bounding box center [588, 381] width 122 height 36
checkbox input "true"
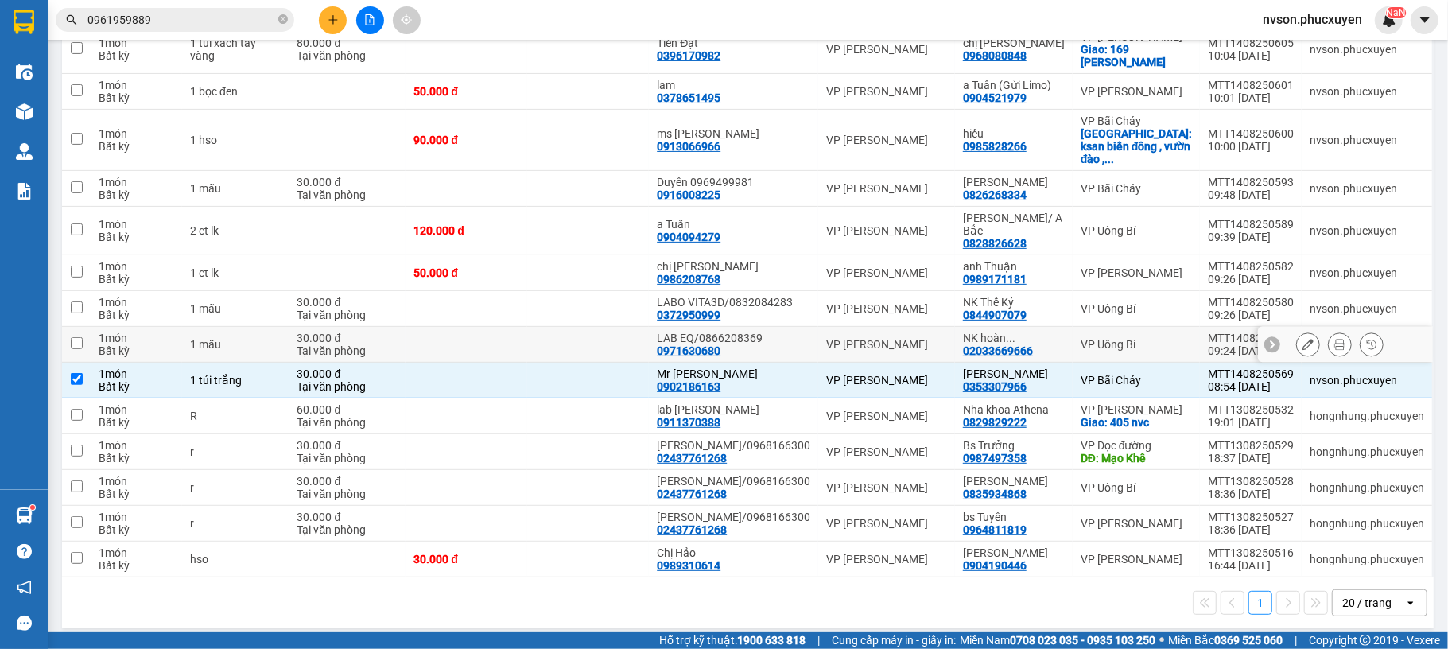
click at [527, 327] on td at bounding box center [467, 345] width 122 height 36
checkbox input "true"
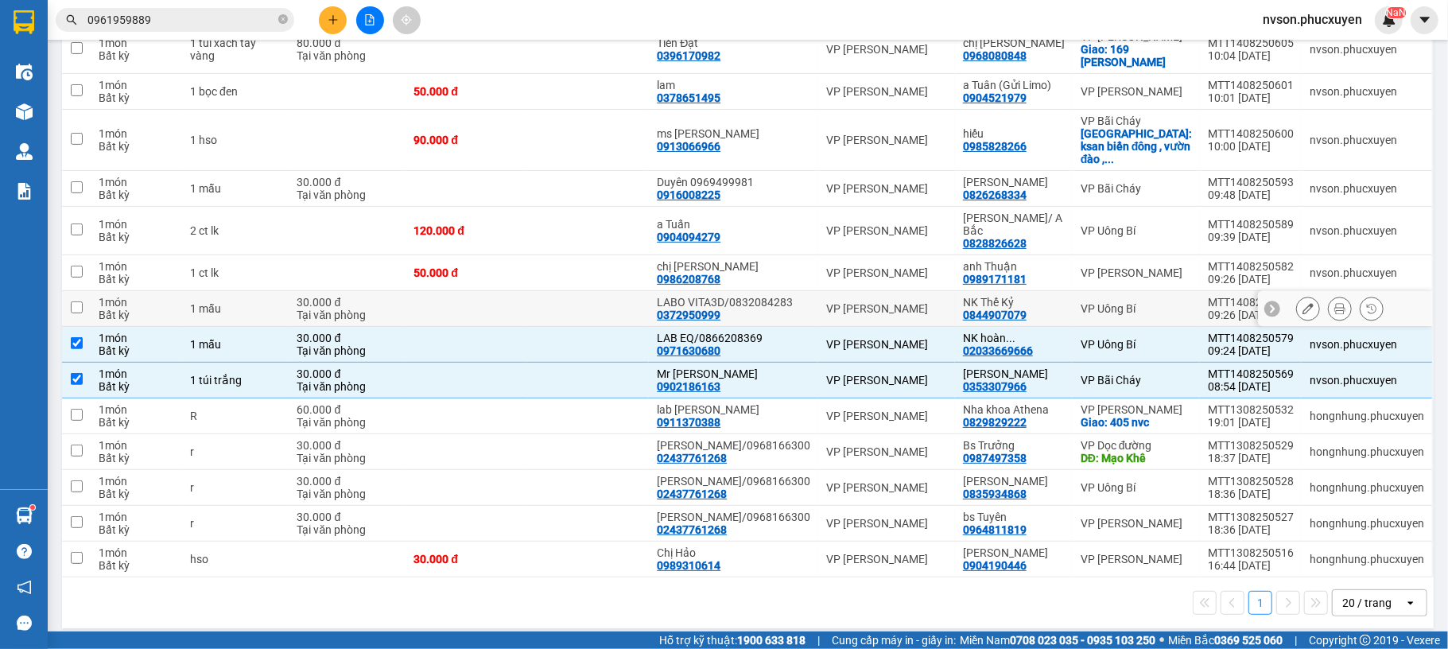
click at [527, 296] on td at bounding box center [467, 309] width 122 height 36
checkbox input "true"
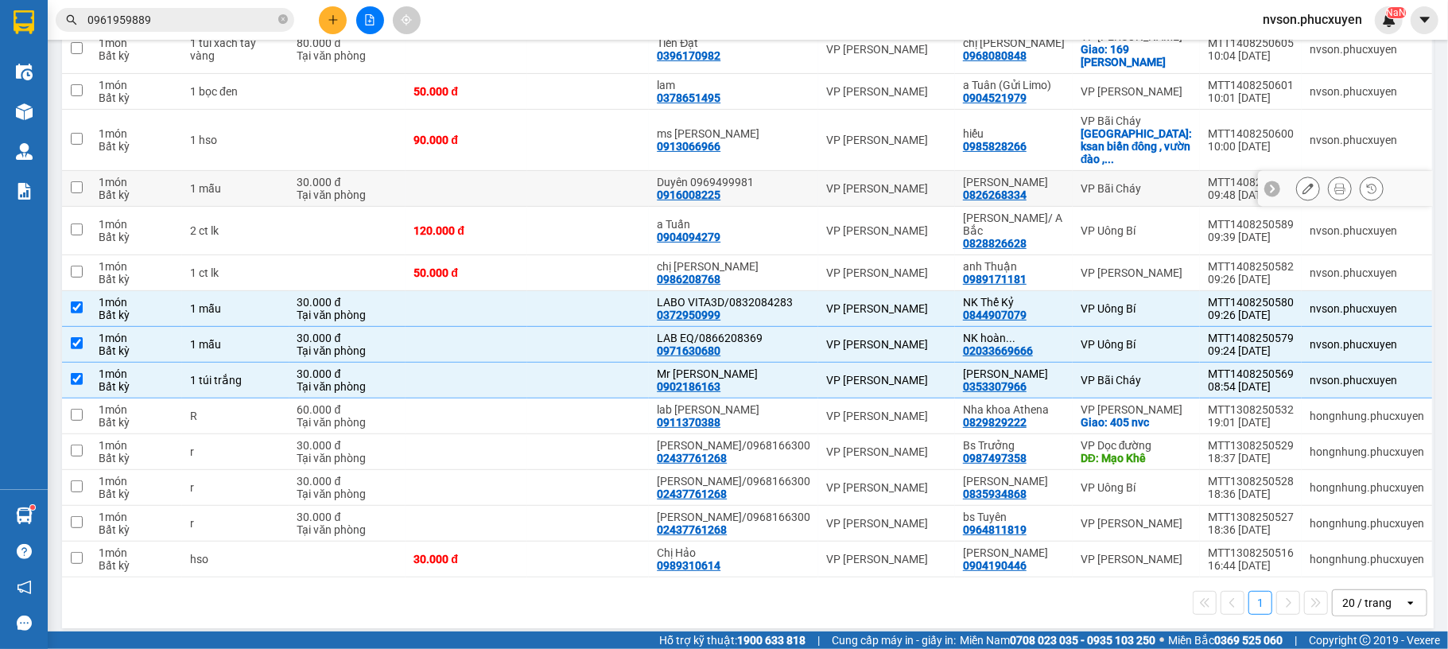
click at [558, 192] on td at bounding box center [588, 189] width 122 height 36
checkbox input "true"
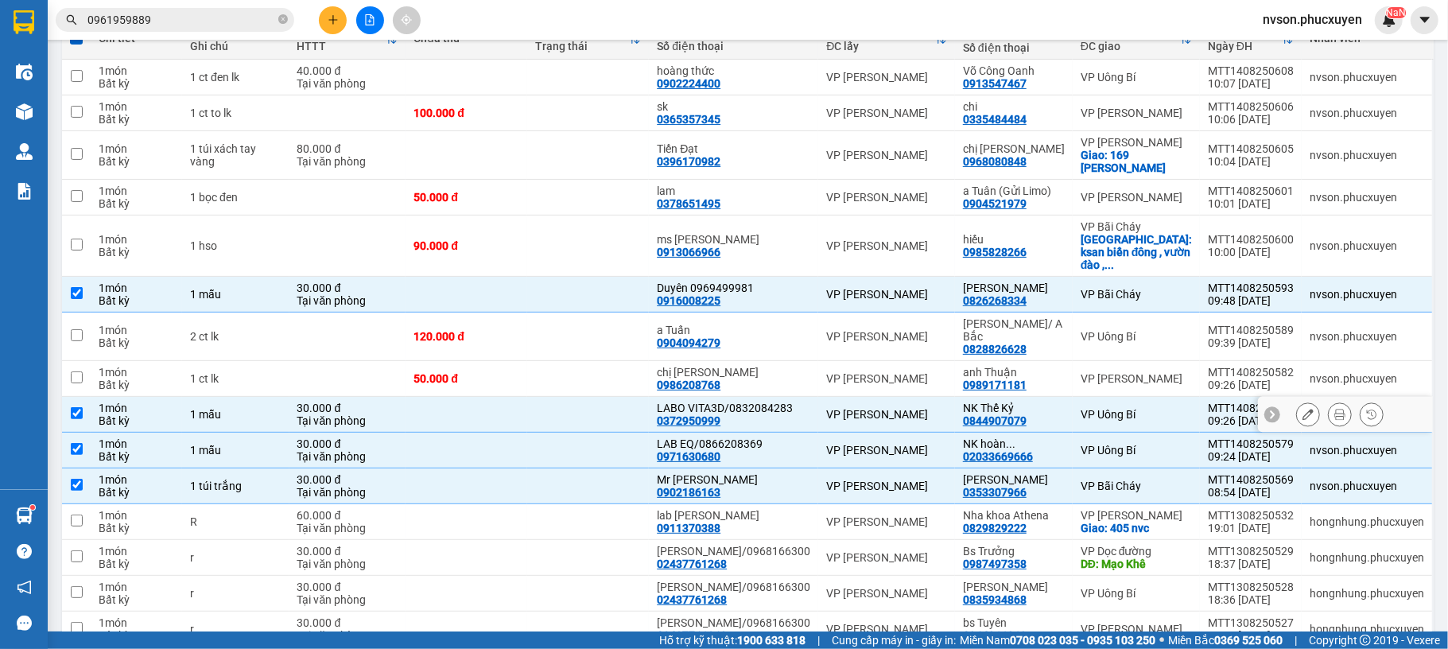
scroll to position [100, 0]
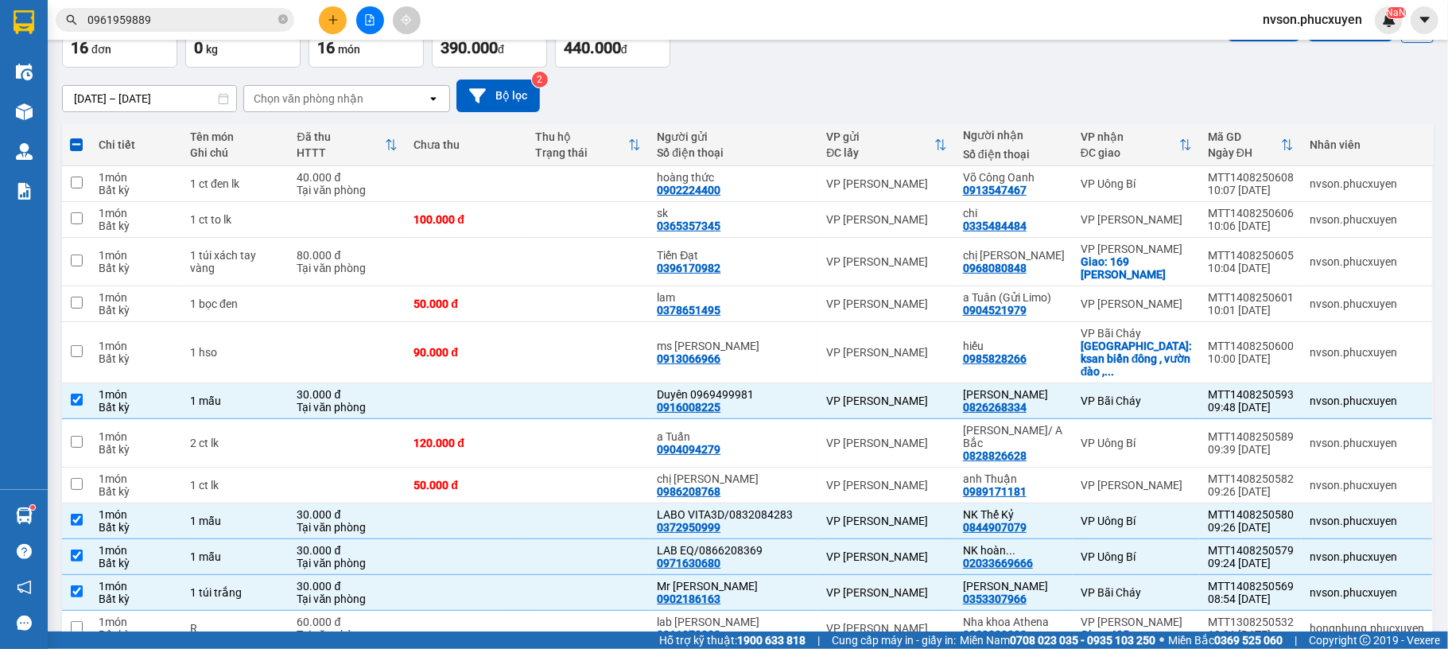
click at [81, 144] on span at bounding box center [76, 144] width 13 height 13
click at [76, 137] on input "checkbox" at bounding box center [76, 137] width 0 height 0
checkbox input "true"
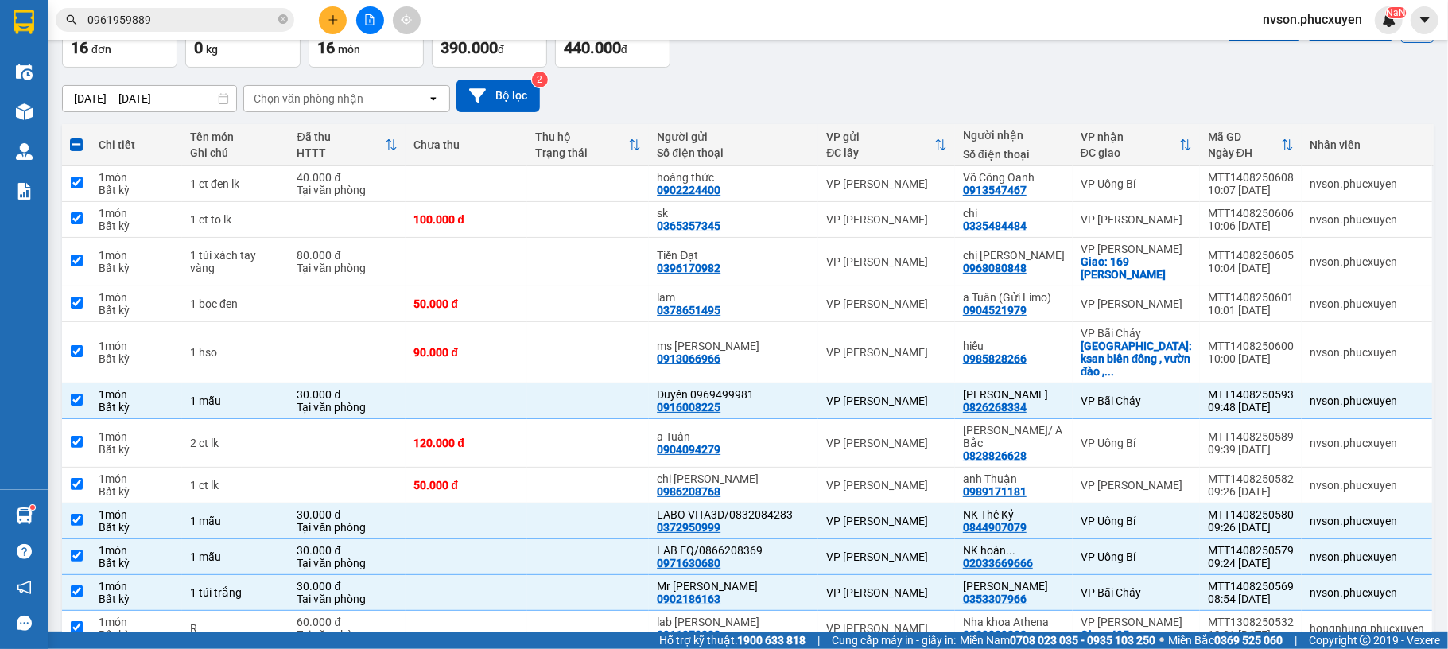
checkbox input "true"
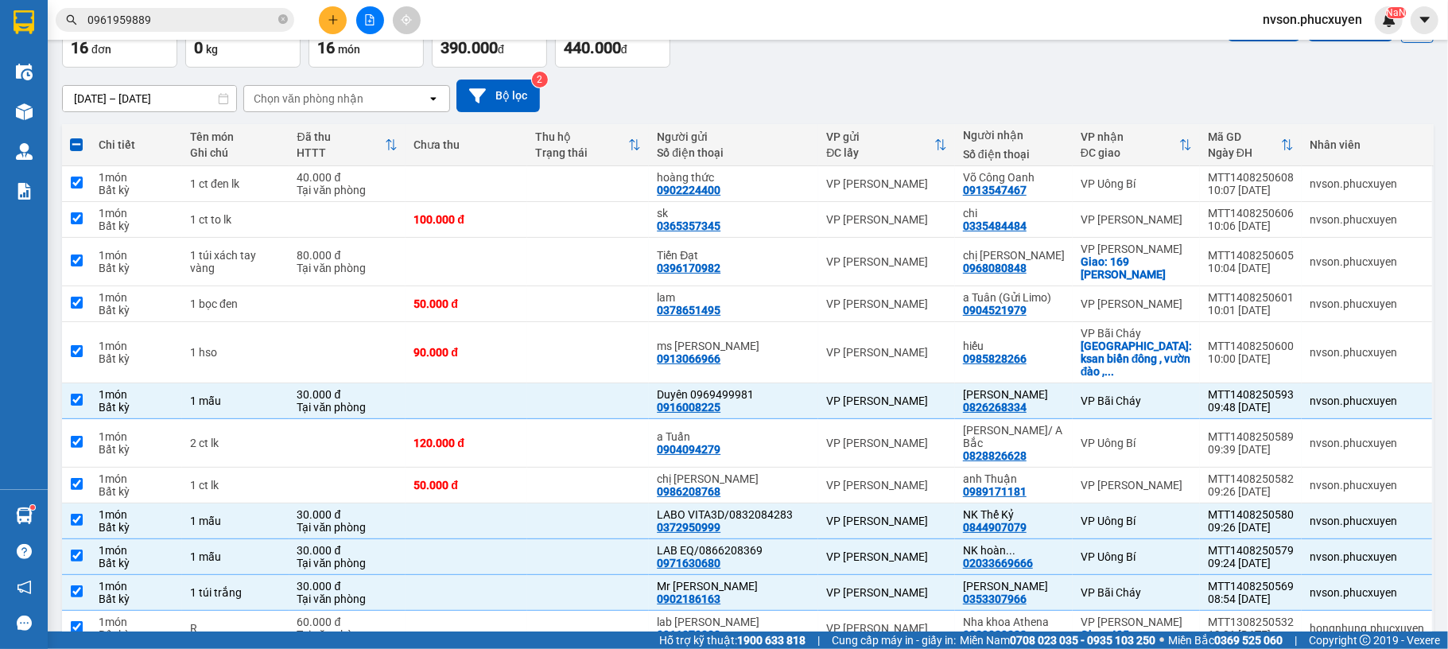
checkbox input "true"
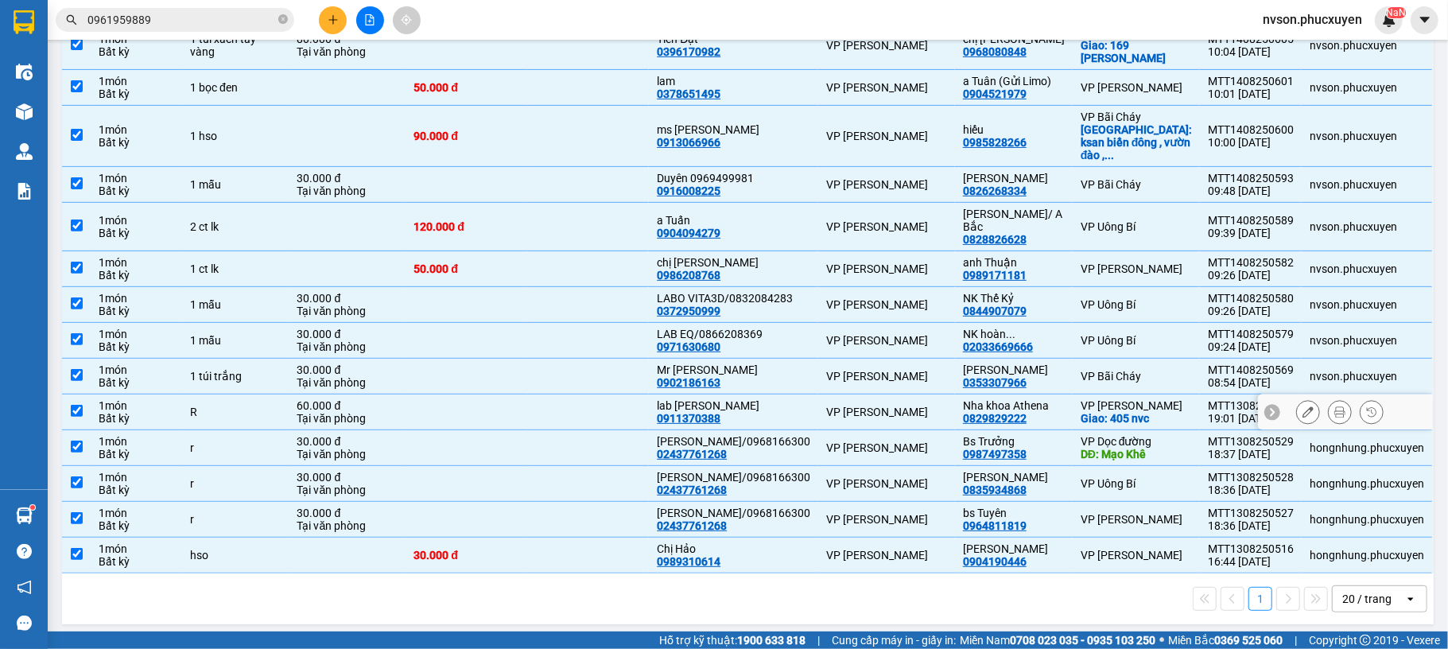
scroll to position [105, 0]
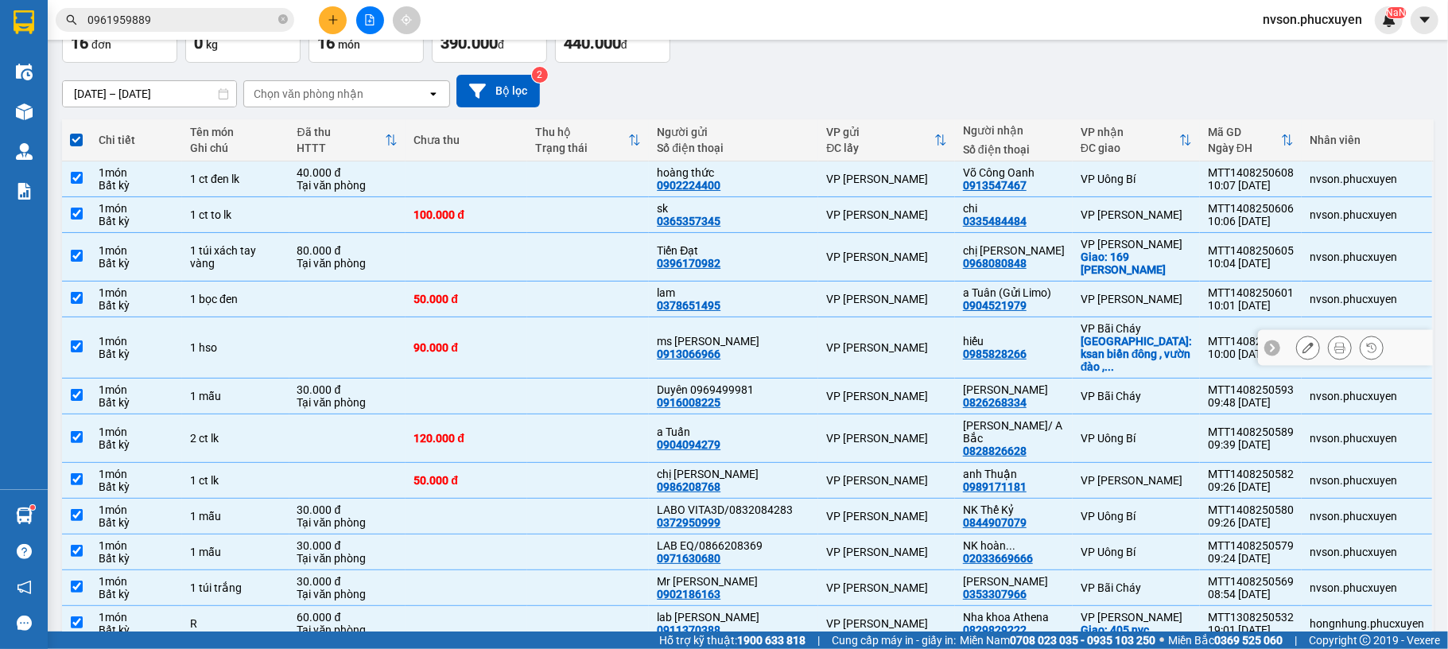
click at [270, 341] on div "1 hso" at bounding box center [235, 347] width 91 height 13
checkbox input "false"
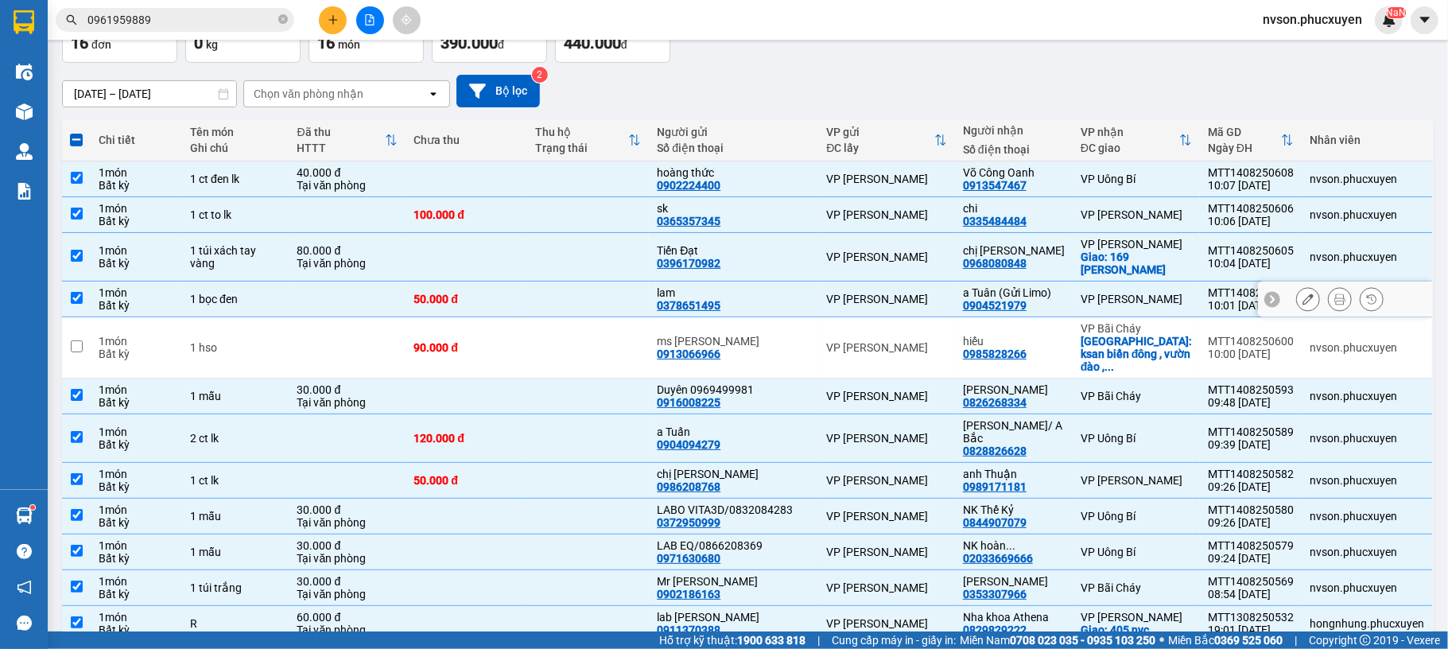
click at [289, 300] on td "1 bọc đen" at bounding box center [235, 300] width 107 height 36
checkbox input "false"
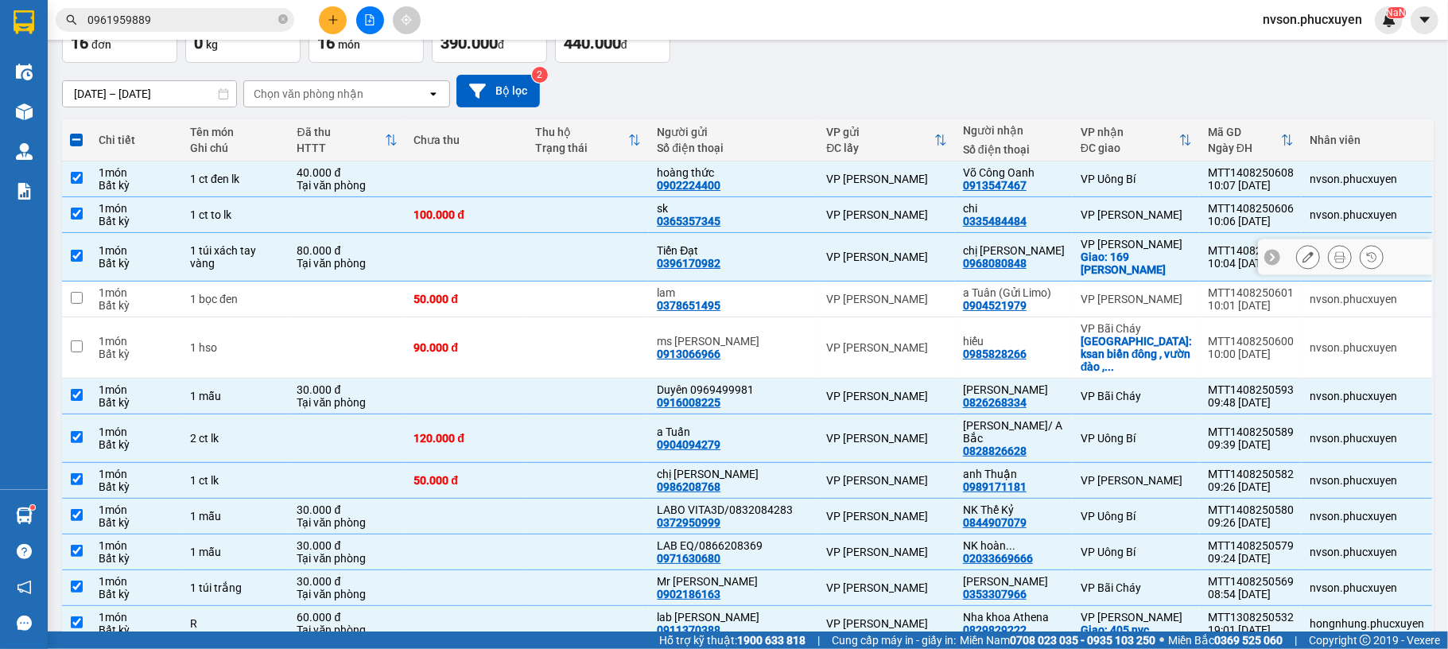
click at [289, 253] on td "1 túi xách tay vàng" at bounding box center [235, 257] width 107 height 49
checkbox input "false"
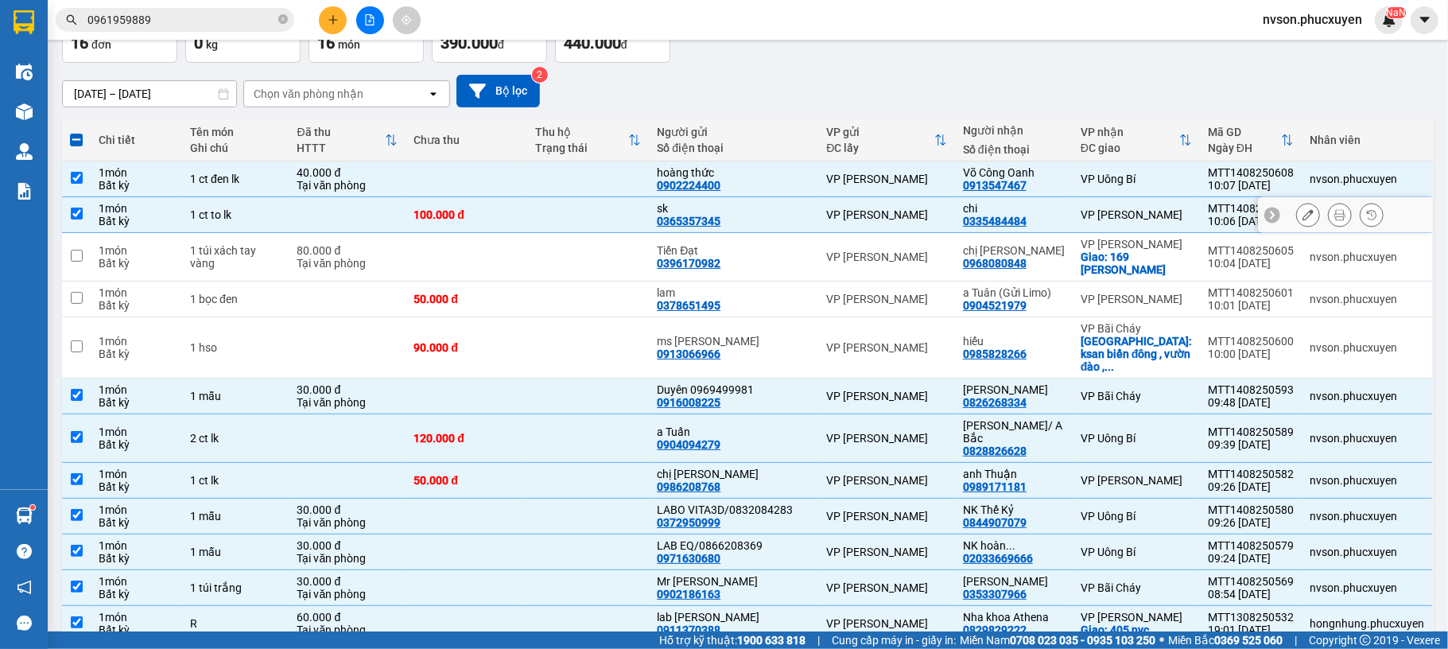
click at [281, 212] on div "1 ct to lk" at bounding box center [235, 214] width 91 height 13
checkbox input "false"
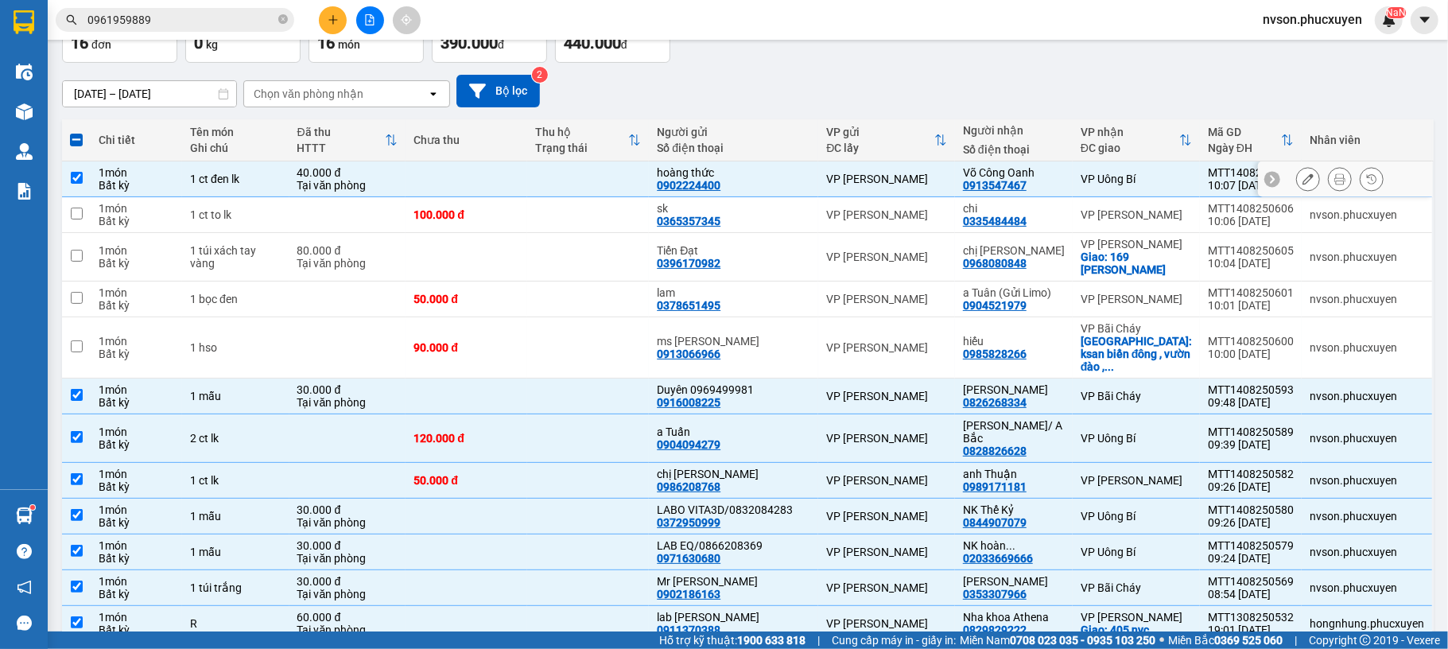
click at [281, 182] on div "1 ct đen lk" at bounding box center [235, 179] width 91 height 13
checkbox input "false"
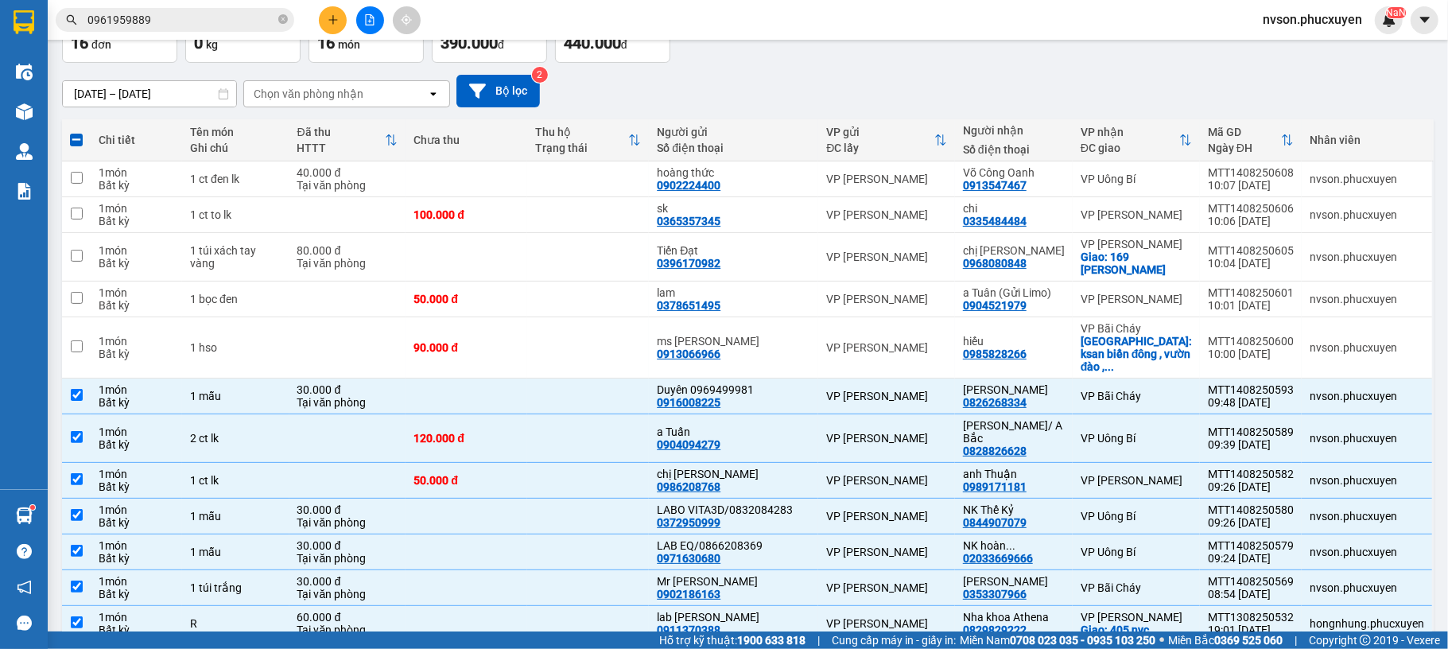
scroll to position [0, 0]
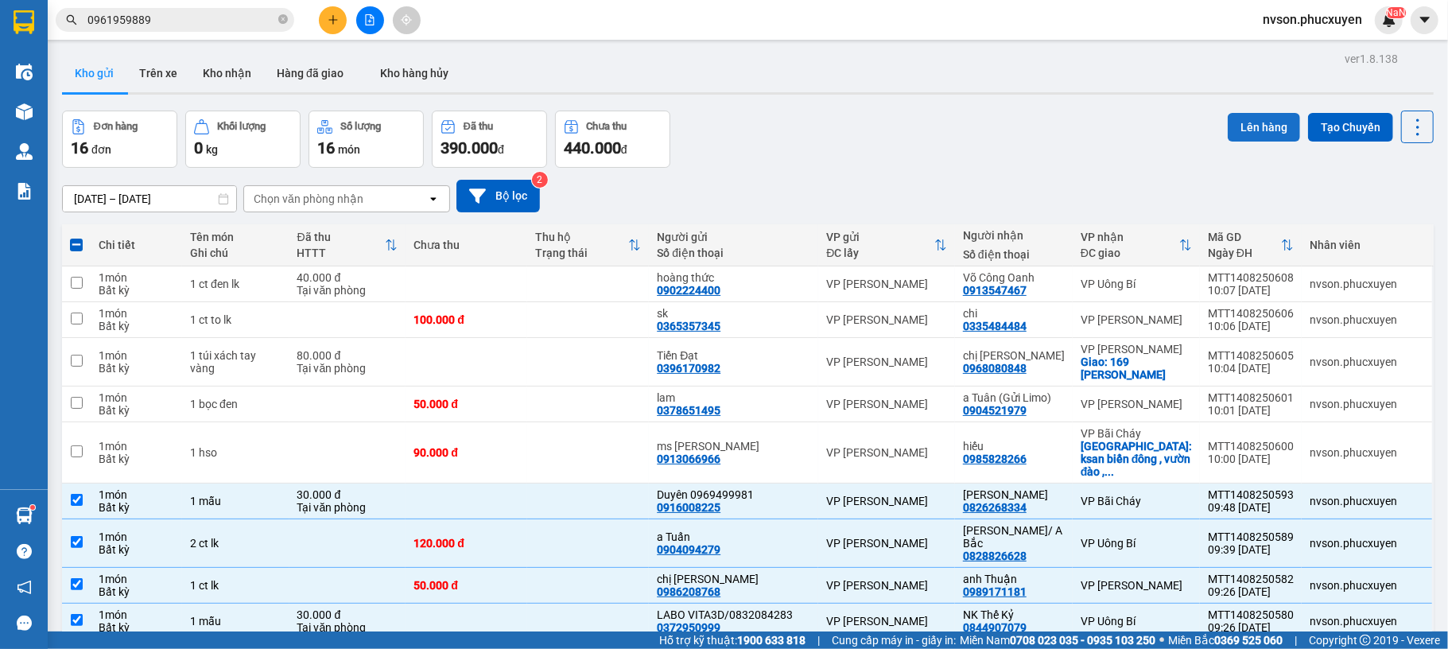
click at [1232, 134] on button "Lên hàng" at bounding box center [1264, 127] width 72 height 29
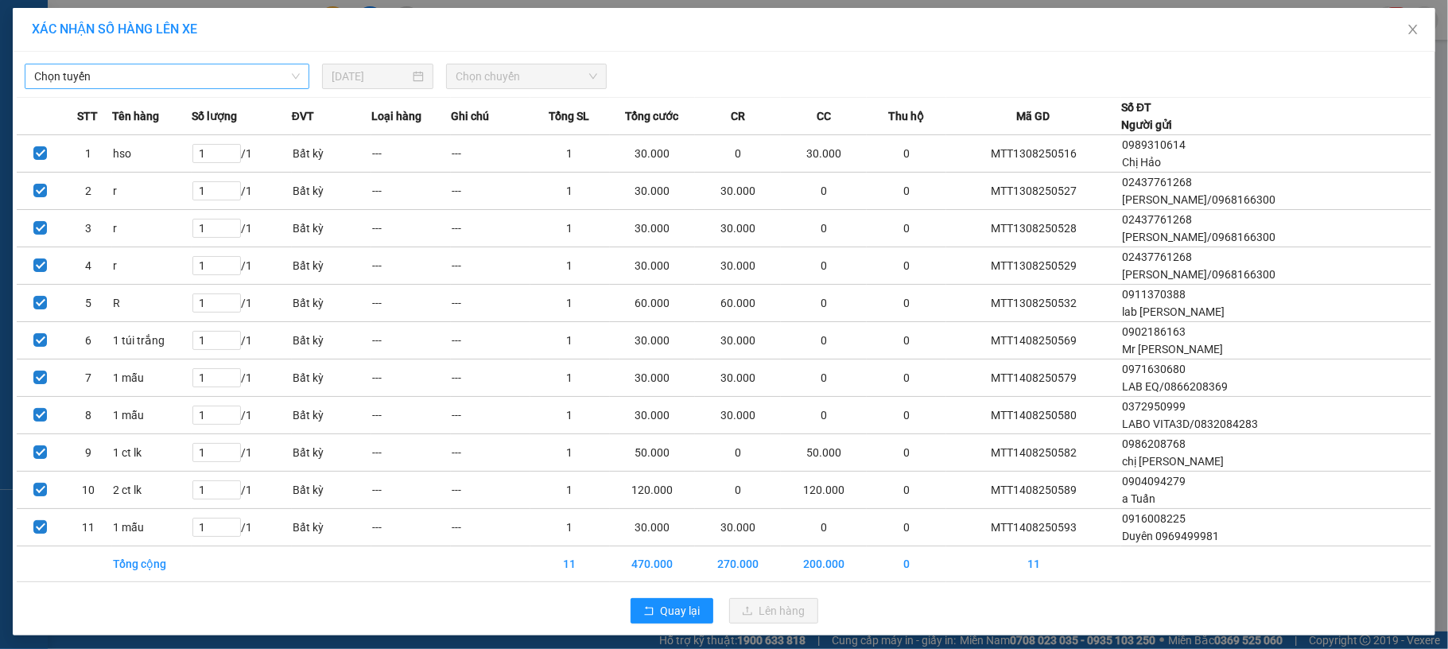
click at [176, 83] on span "Chọn tuyến" at bounding box center [167, 76] width 266 height 24
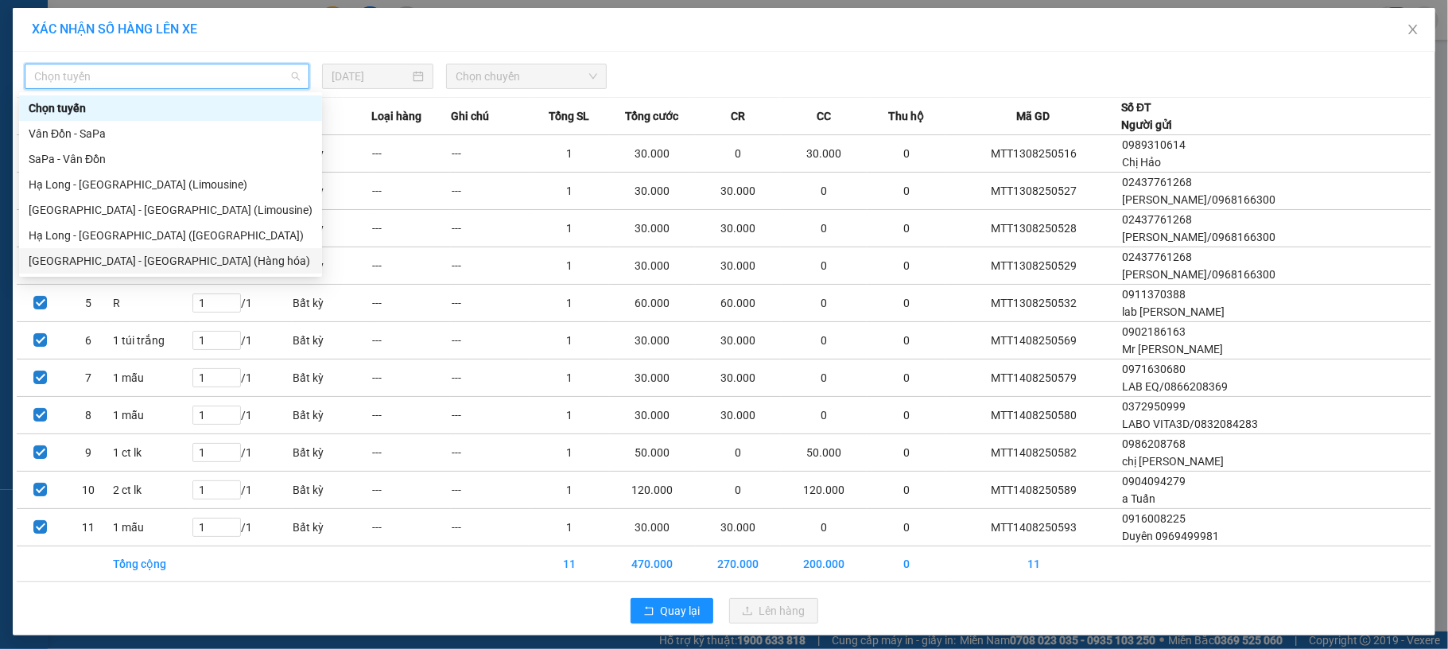
click at [138, 261] on div "[GEOGRAPHIC_DATA] - [GEOGRAPHIC_DATA] (Hàng hóa)" at bounding box center [171, 260] width 284 height 17
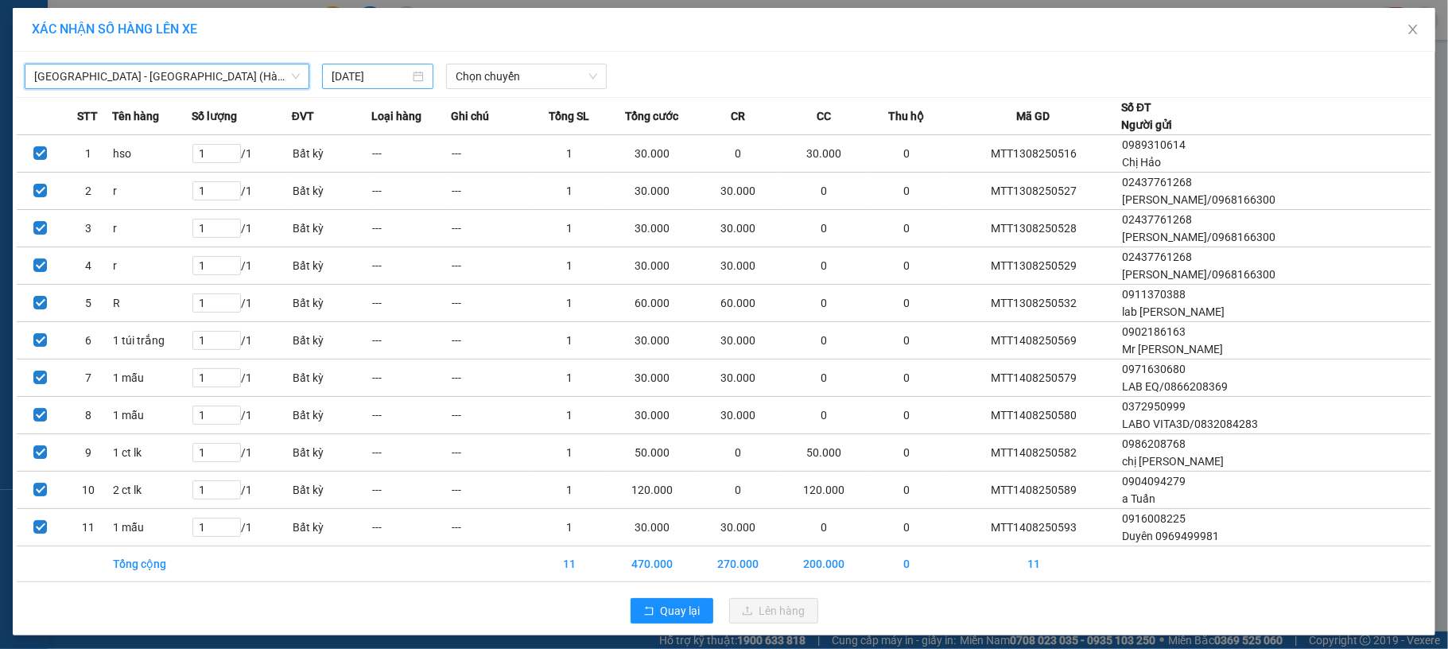
click at [389, 73] on input "[DATE]" at bounding box center [371, 76] width 78 height 17
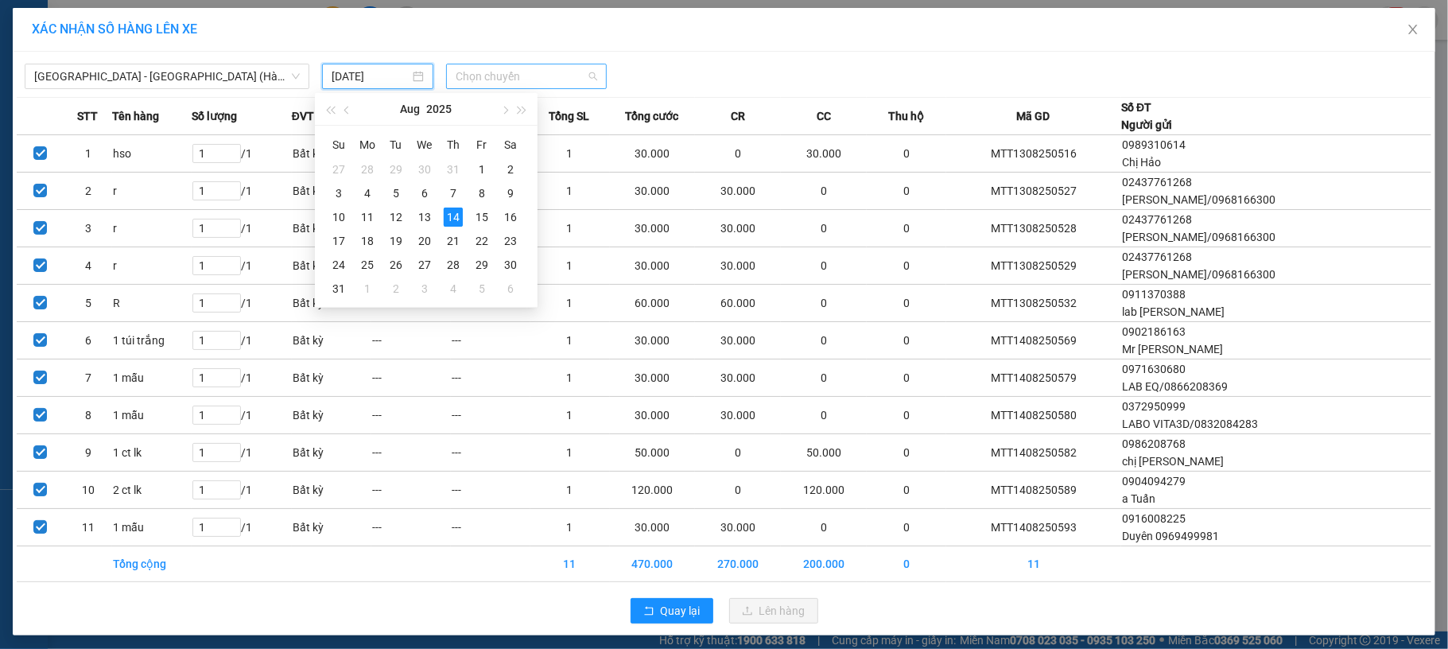
click at [536, 74] on span "Chọn chuyến" at bounding box center [527, 76] width 142 height 24
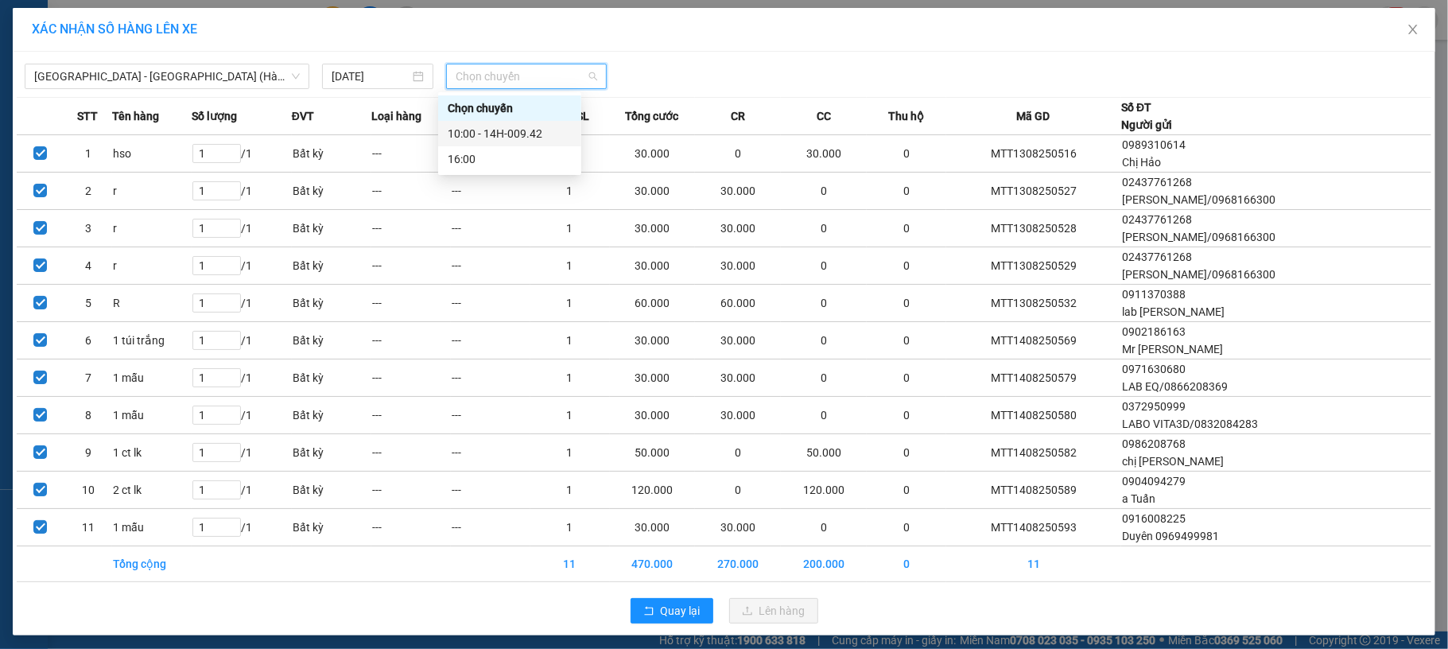
click at [491, 130] on div "10:00 - 14H-009.42" at bounding box center [510, 133] width 124 height 17
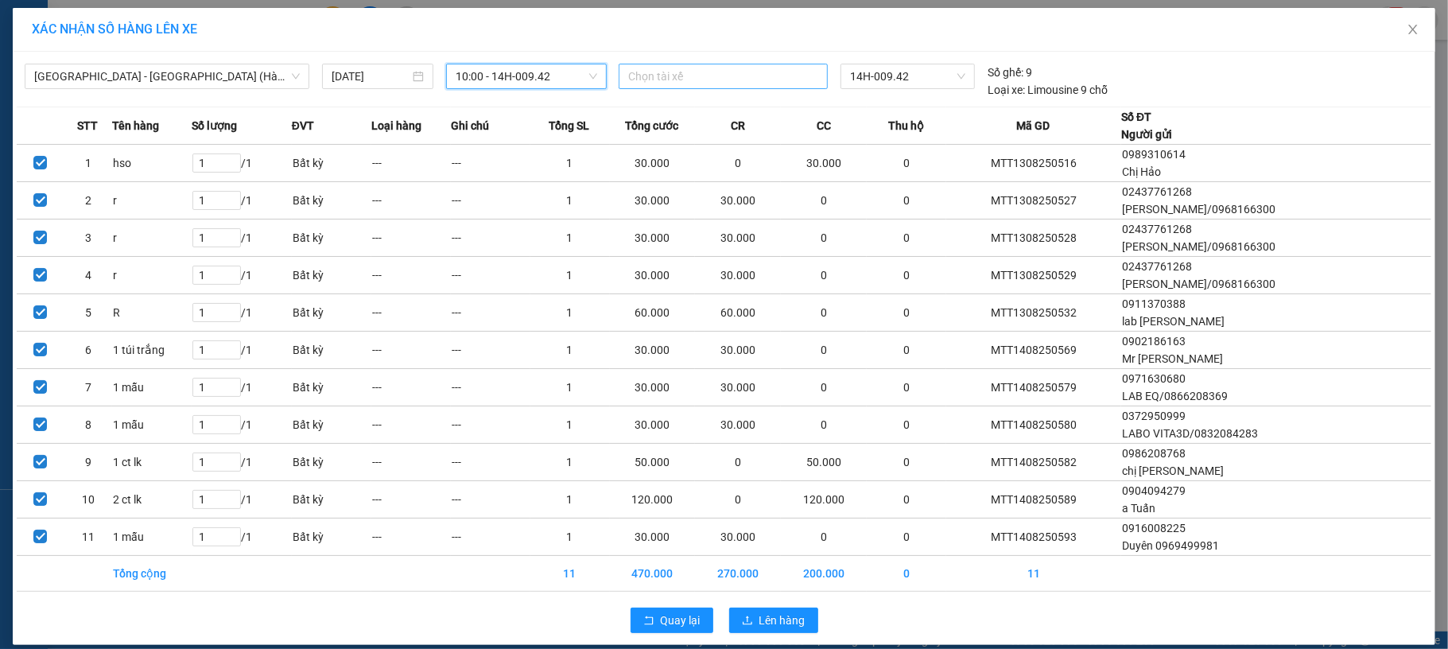
click at [710, 76] on div at bounding box center [723, 76] width 201 height 19
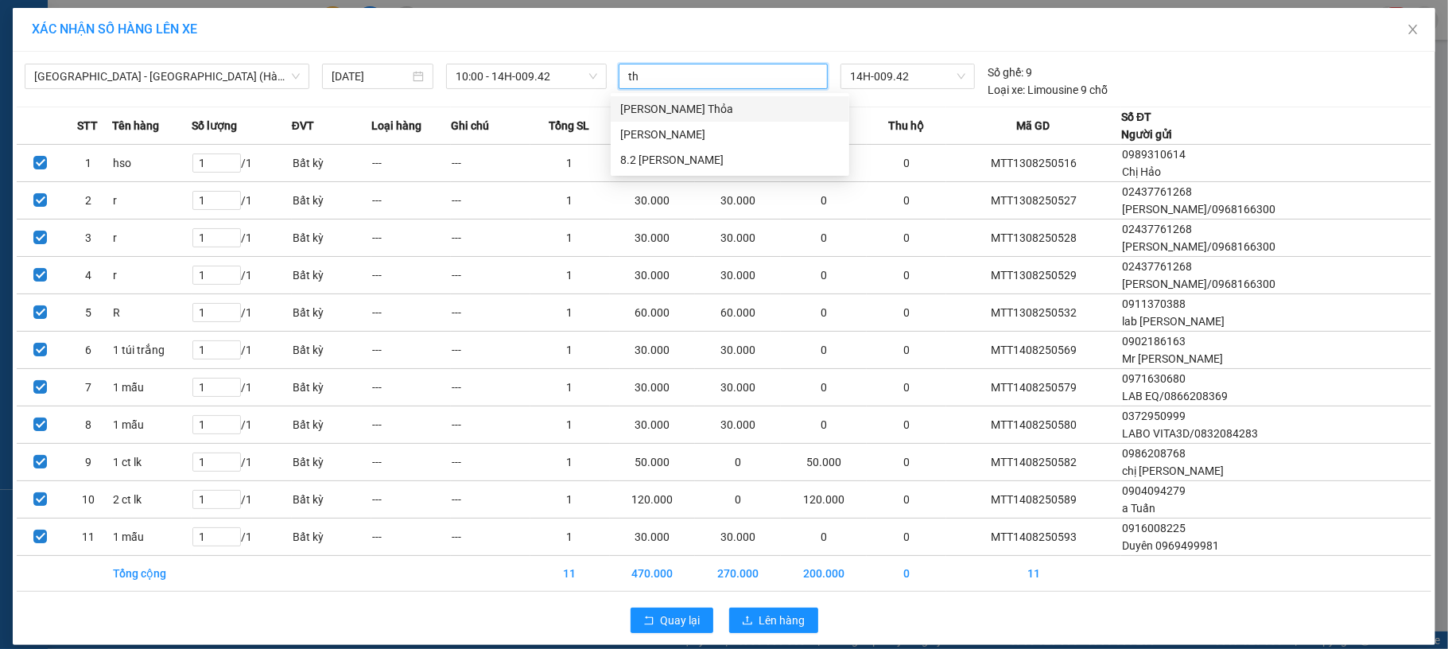
type input "thơ"
click at [756, 128] on div "[PERSON_NAME]" at bounding box center [730, 134] width 220 height 17
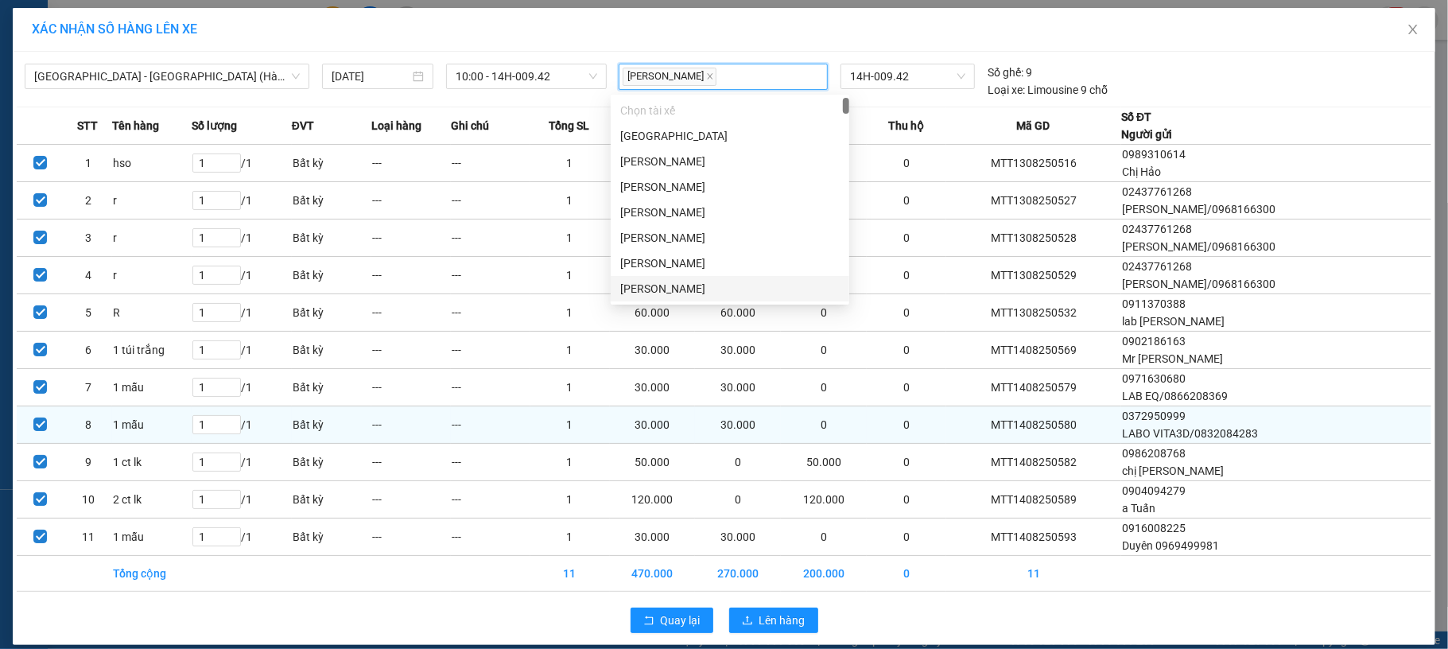
scroll to position [19, 0]
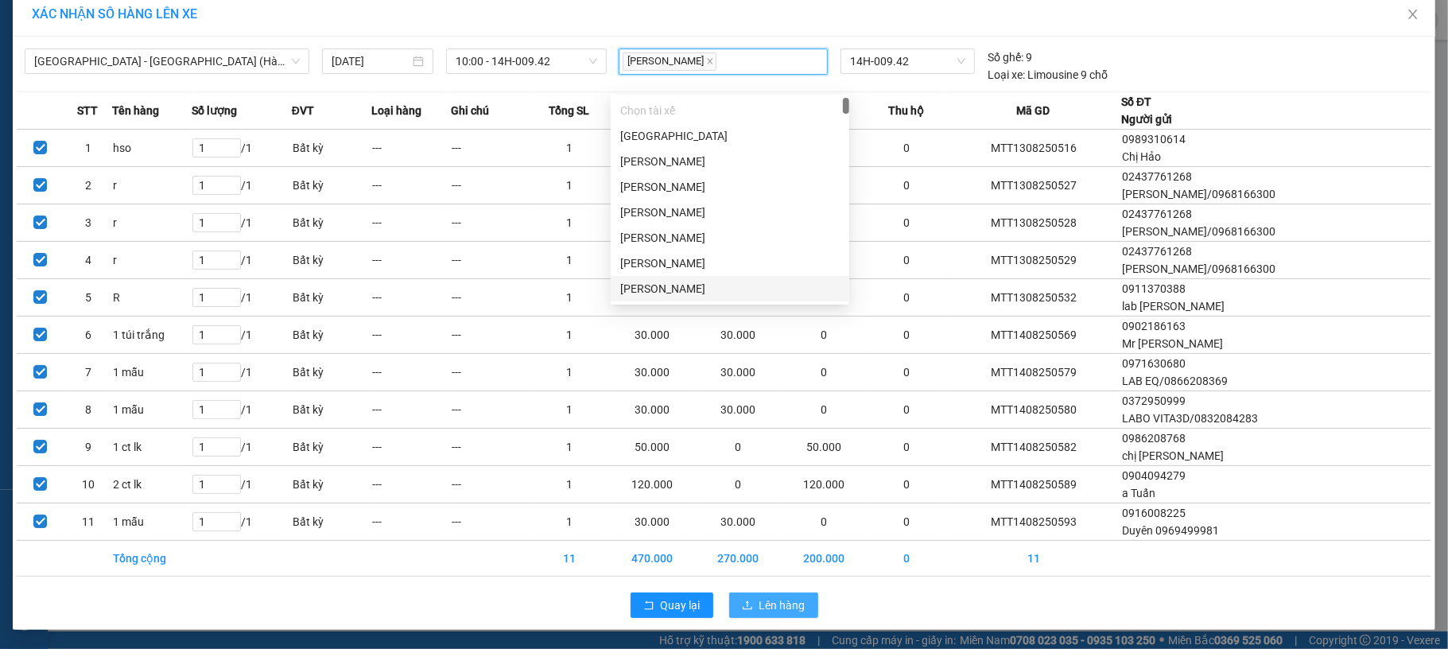
click at [767, 601] on span "Lên hàng" at bounding box center [783, 605] width 46 height 17
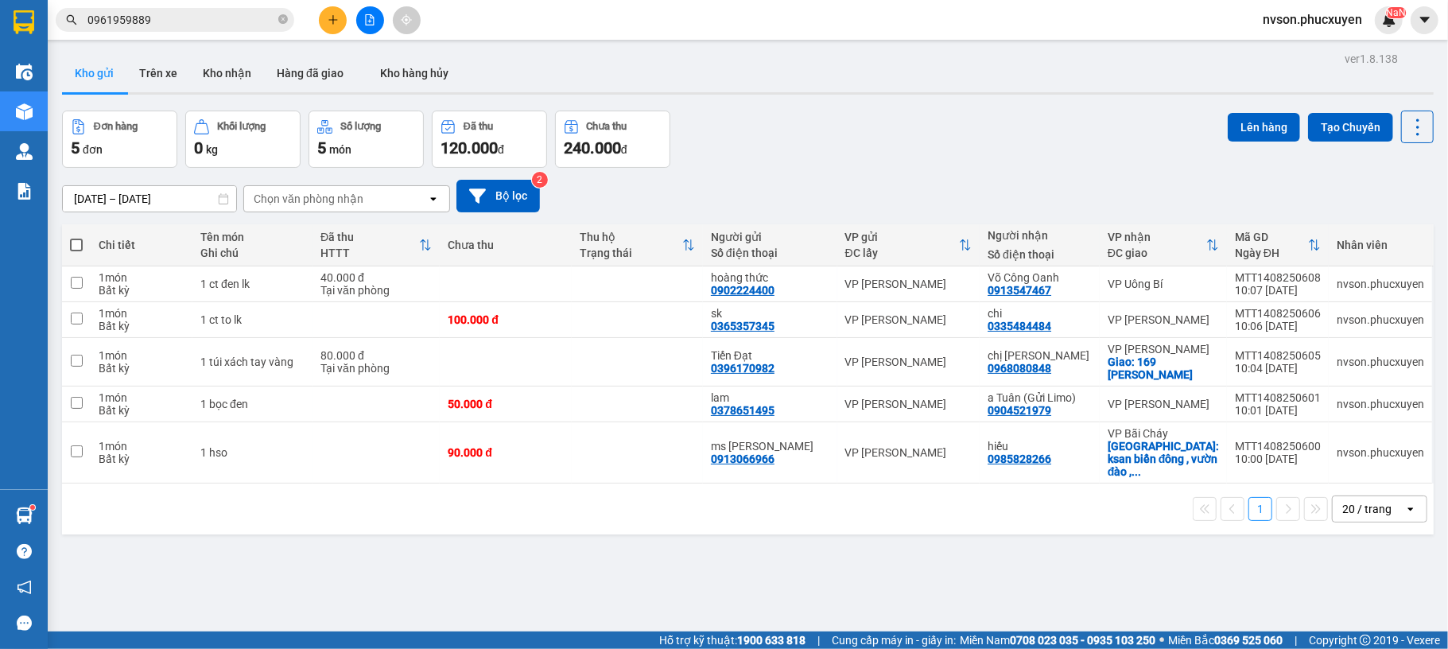
click at [340, 22] on button at bounding box center [333, 20] width 28 height 28
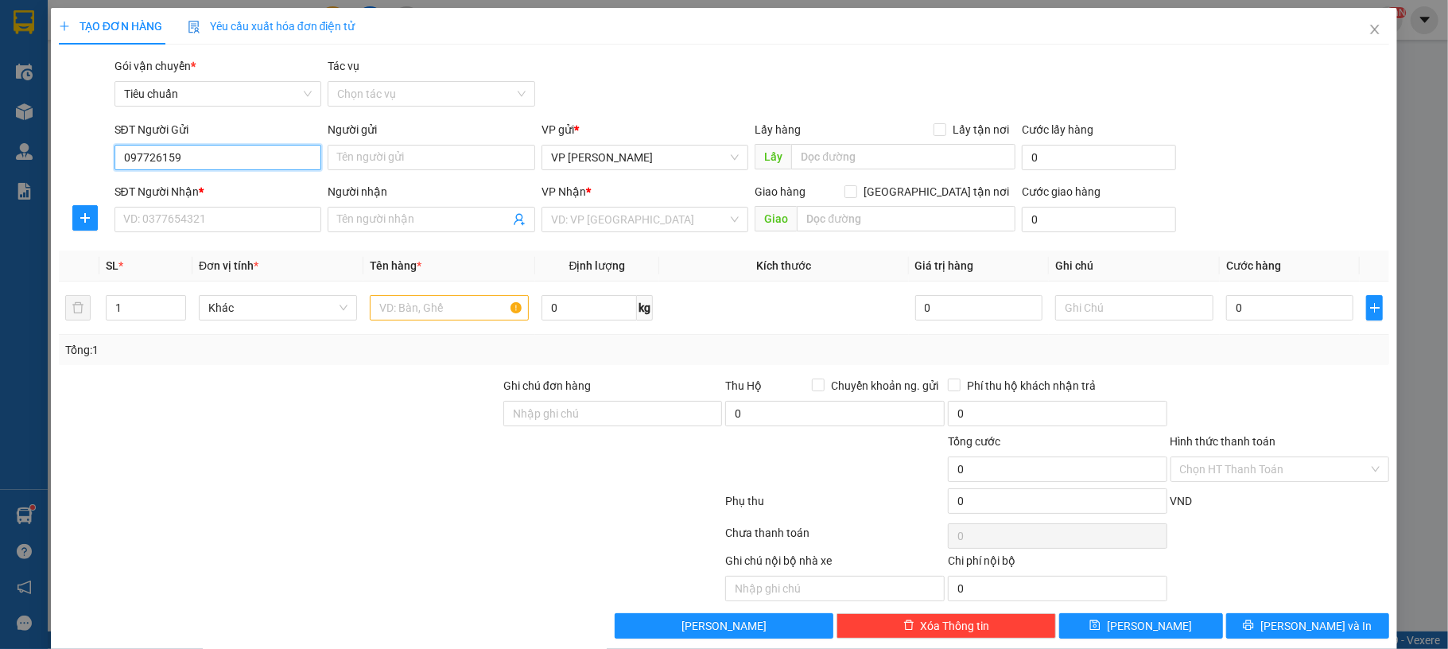
type input "0977261596"
click at [221, 163] on input "0977261596" at bounding box center [219, 157] width 208 height 25
click at [216, 189] on div "0977261596 - A Hạnh" at bounding box center [214, 189] width 185 height 17
type input "A Hạnh"
type input "0977261596"
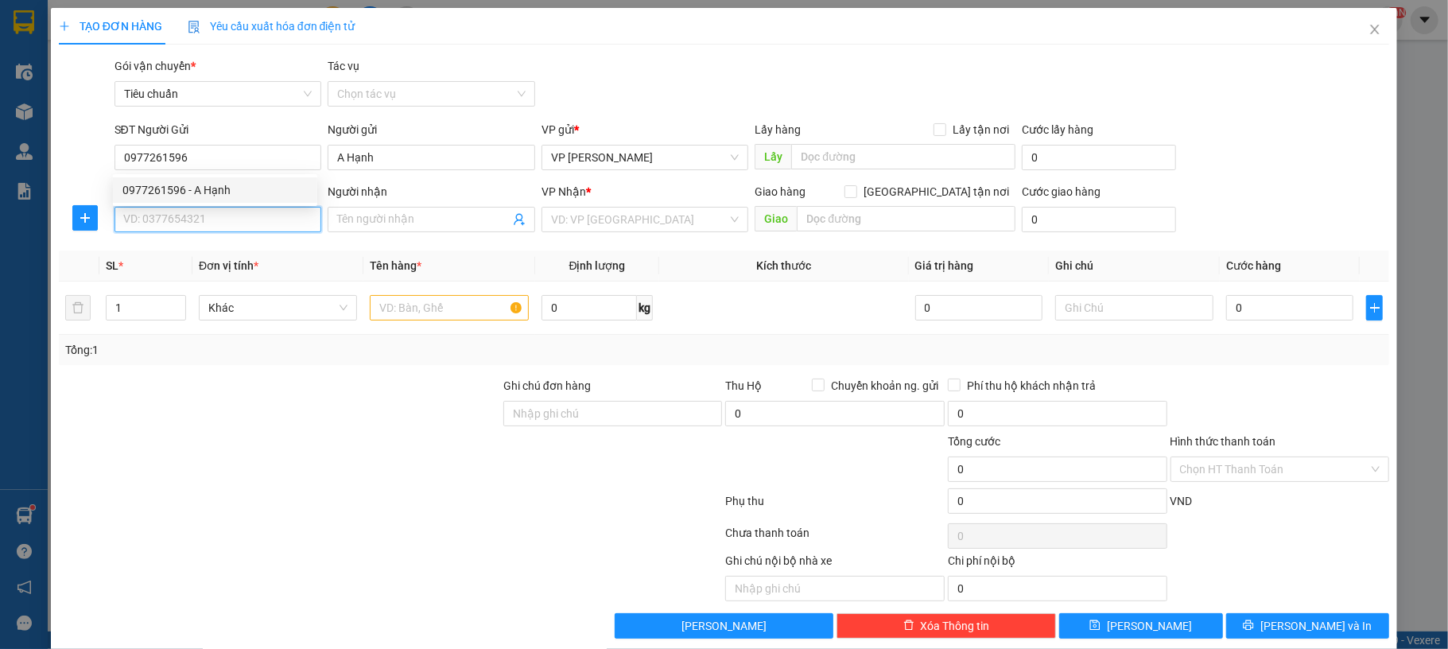
click at [191, 229] on input "SĐT Người Nhận *" at bounding box center [219, 219] width 208 height 25
type input "0363783756"
click at [205, 217] on input "0363783756" at bounding box center [219, 219] width 208 height 25
click at [256, 250] on div "0363783756 - Hiền Shome QN" at bounding box center [214, 251] width 185 height 17
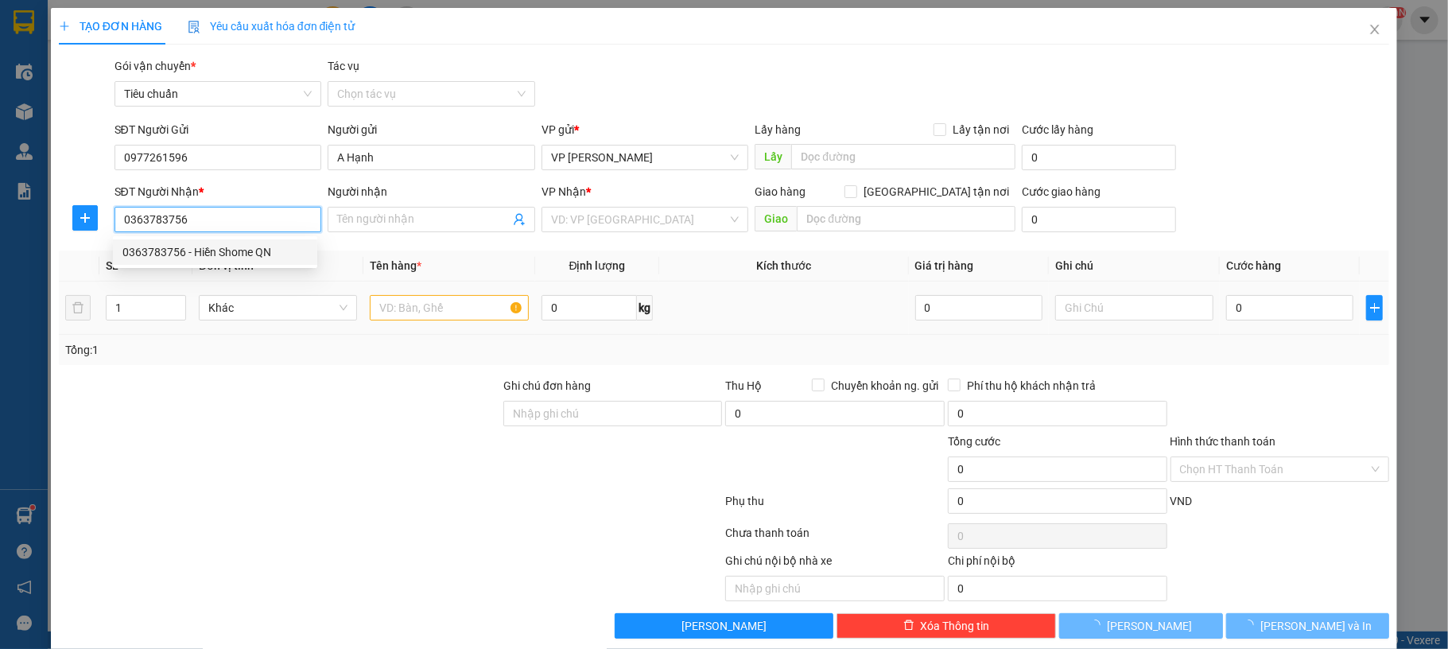
type input "Hiền Shome QN"
checkbox input "true"
type input "he he"
type input "50.000"
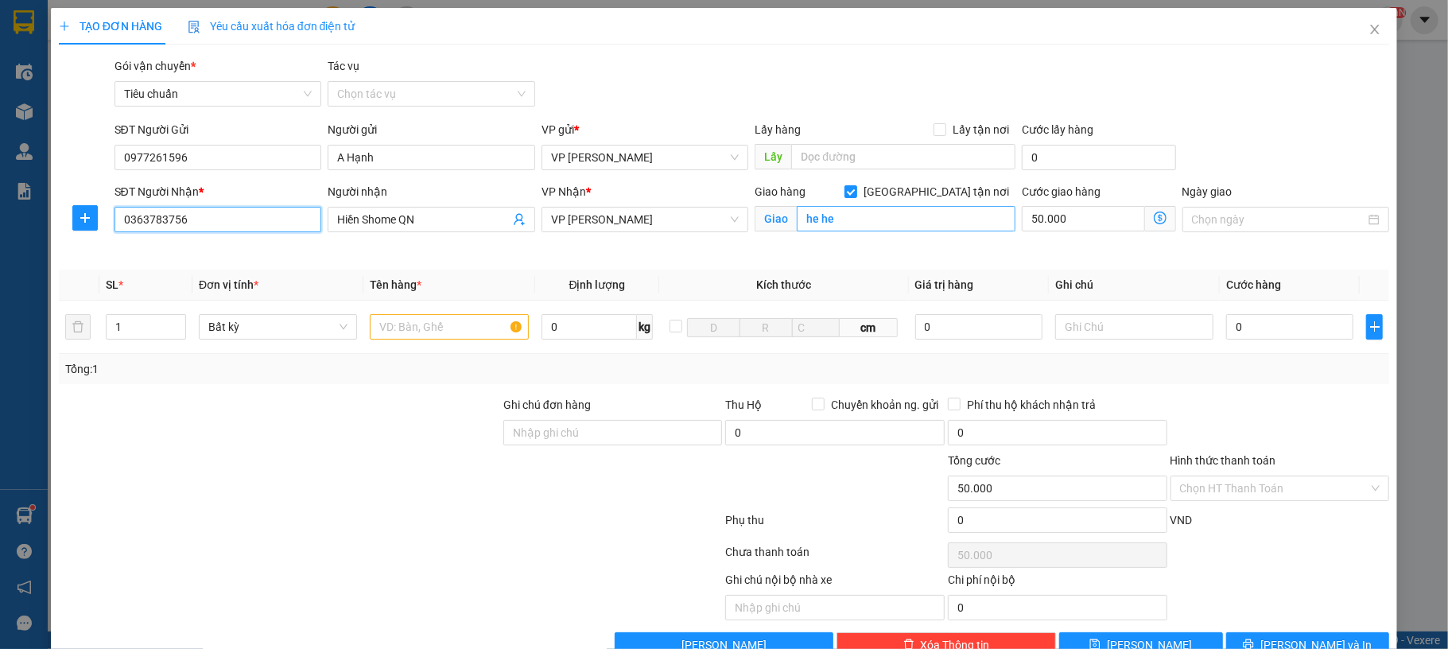
type input "0363783756"
click at [876, 216] on input "he he" at bounding box center [906, 218] width 219 height 25
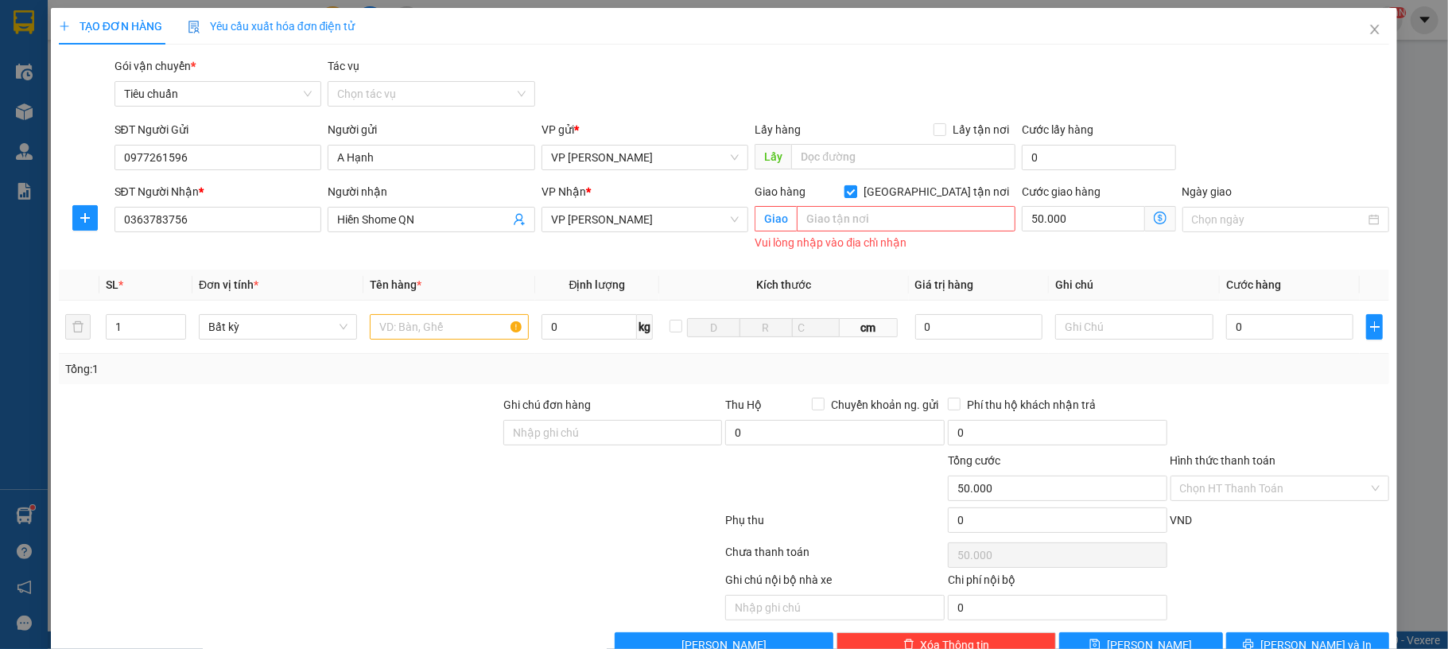
click at [856, 188] on input "[GEOGRAPHIC_DATA] tận nơi" at bounding box center [850, 190] width 11 height 11
checkbox input "false"
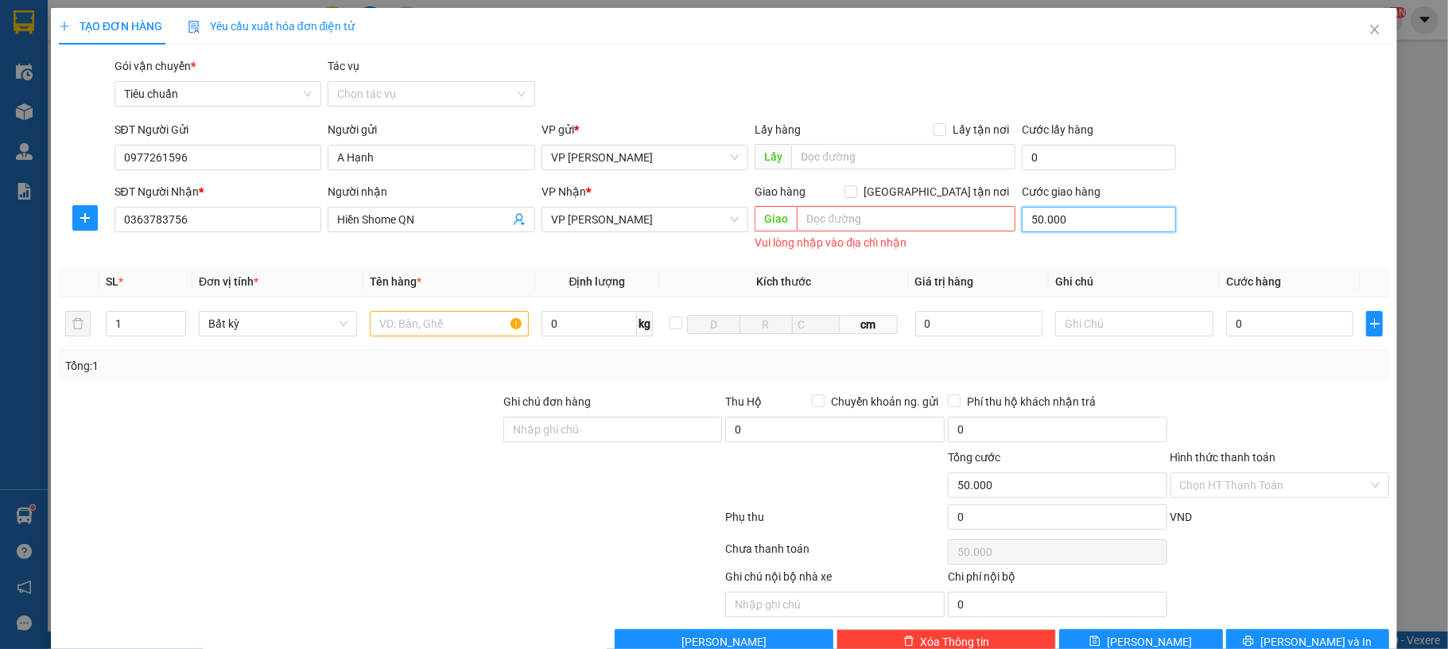
click at [1063, 223] on input "50.000" at bounding box center [1099, 219] width 154 height 25
type input "0"
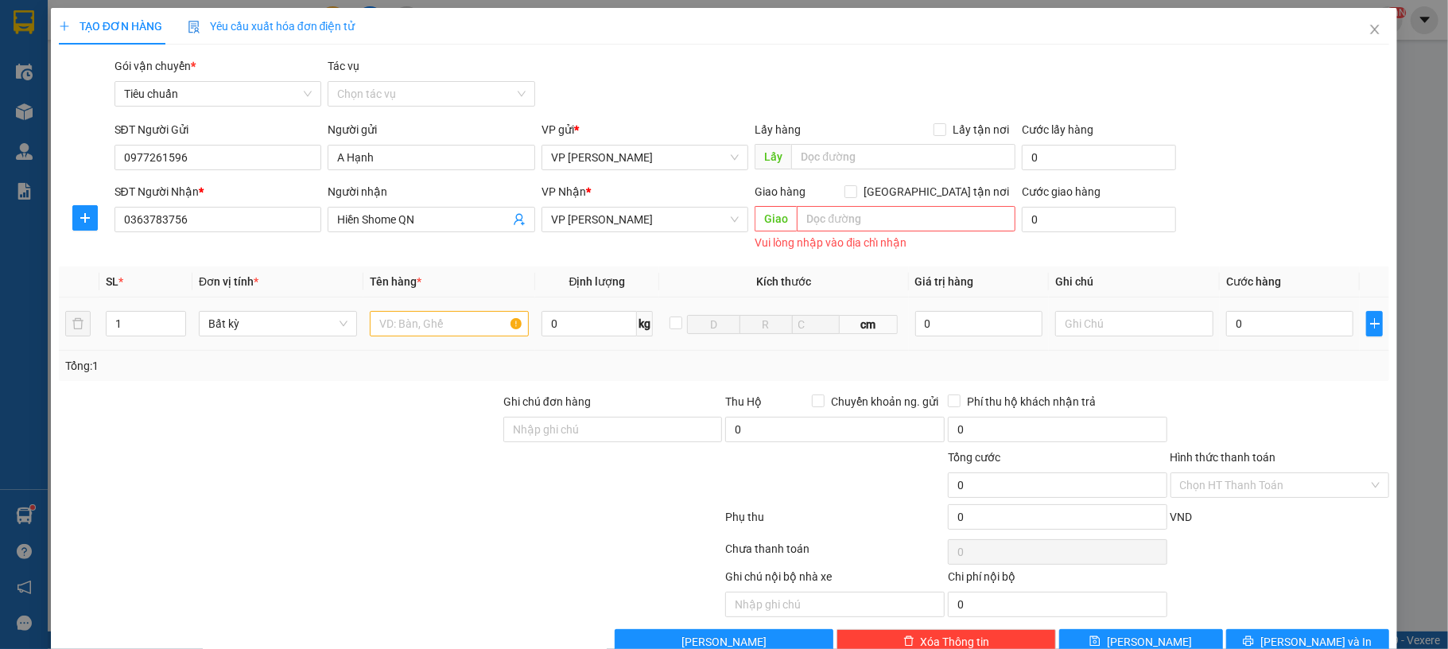
click at [426, 310] on div at bounding box center [449, 324] width 158 height 32
click at [421, 325] on input "text" at bounding box center [449, 323] width 158 height 25
type input "1 ct"
click at [1247, 325] on input "0" at bounding box center [1290, 323] width 127 height 25
type input "80"
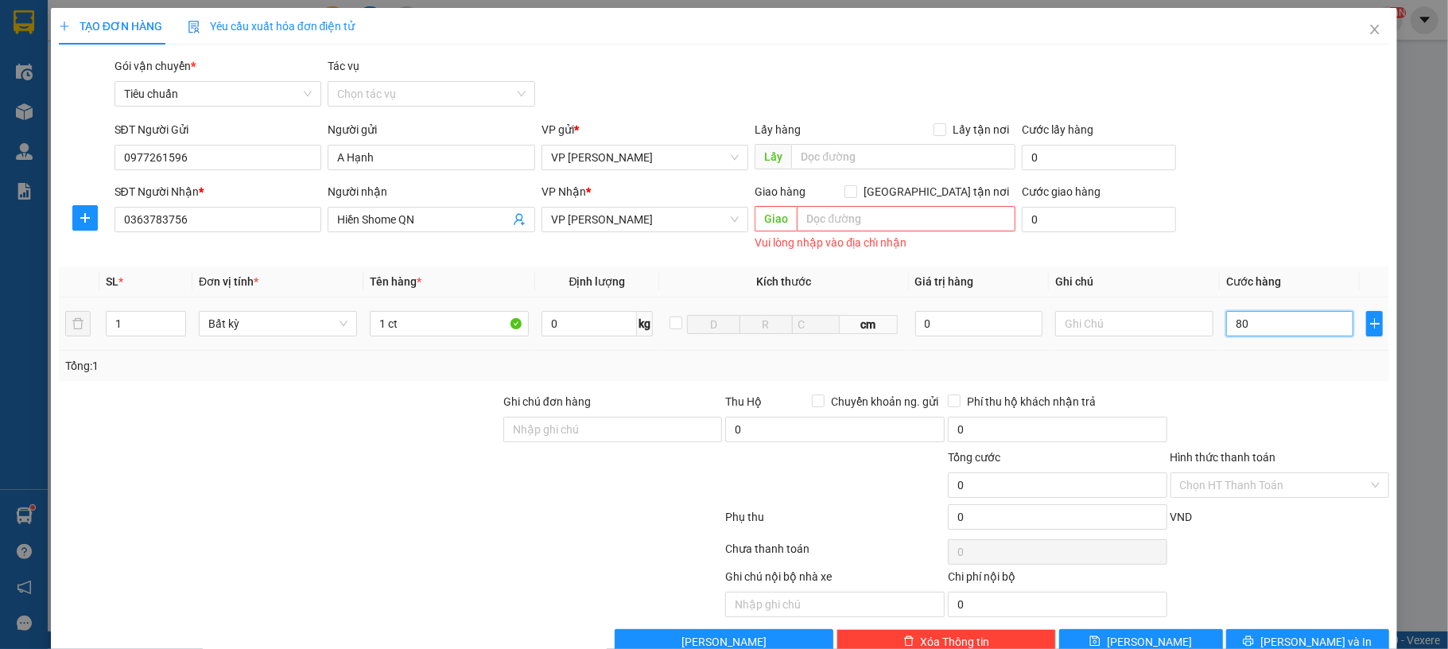
type input "80"
type input "80.000"
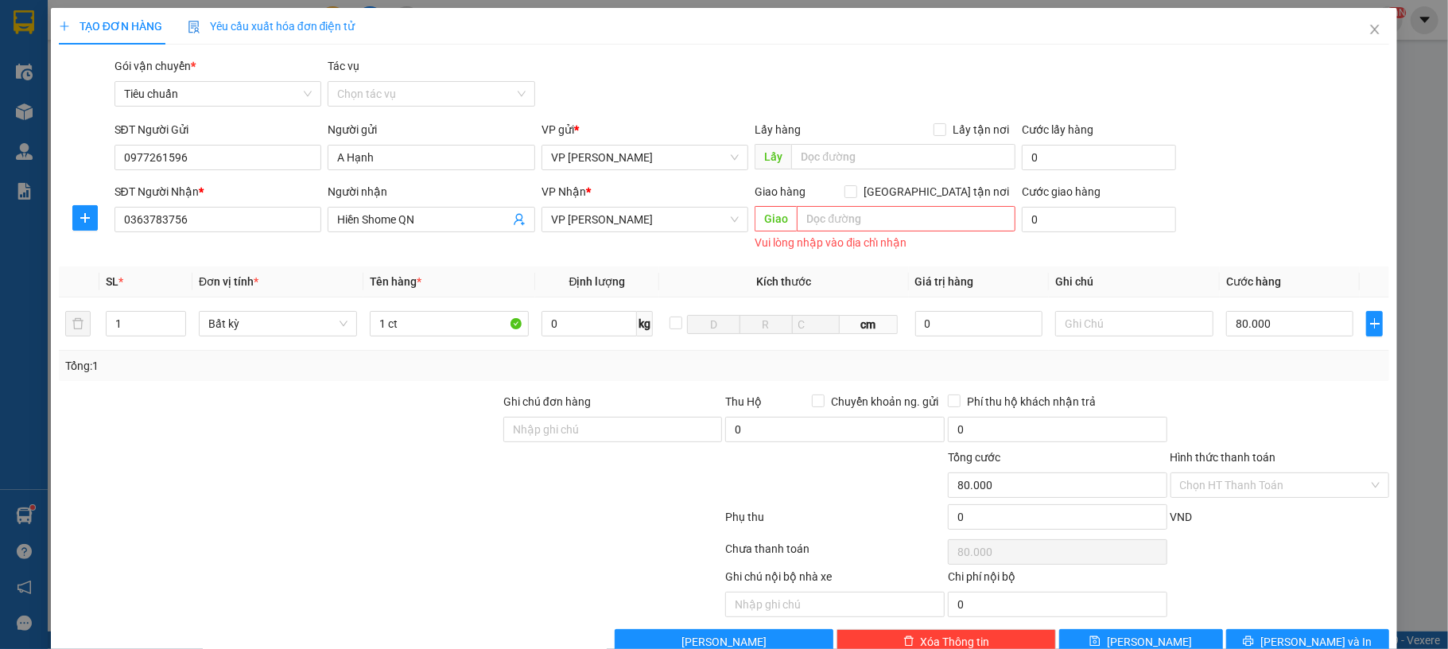
click at [1281, 189] on div "SĐT Người Nhận * 0363783756 Người nhận Hiền Shome QN VP Nhận * VP Hạ Long Giao …" at bounding box center [752, 219] width 1282 height 72
click at [1274, 634] on button "[PERSON_NAME] và In" at bounding box center [1309, 641] width 164 height 25
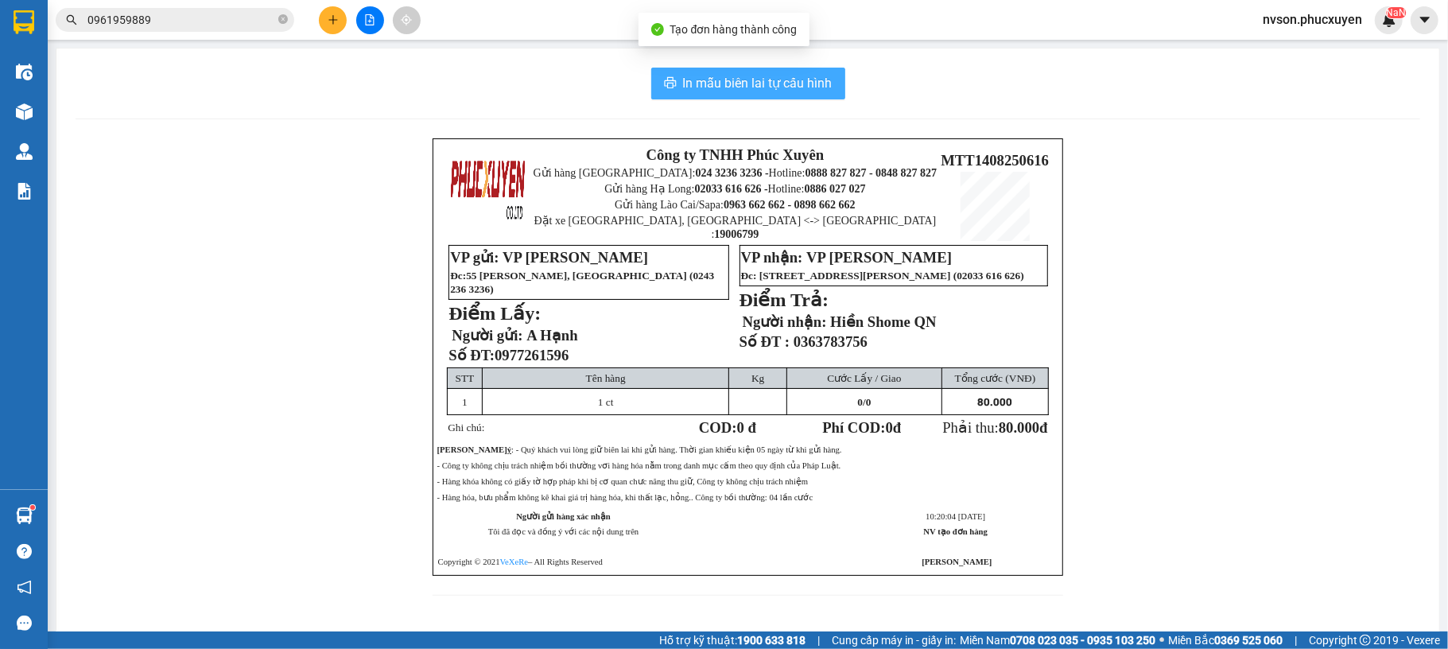
click at [818, 83] on span "In mẫu biên lai tự cấu hình" at bounding box center [758, 83] width 150 height 20
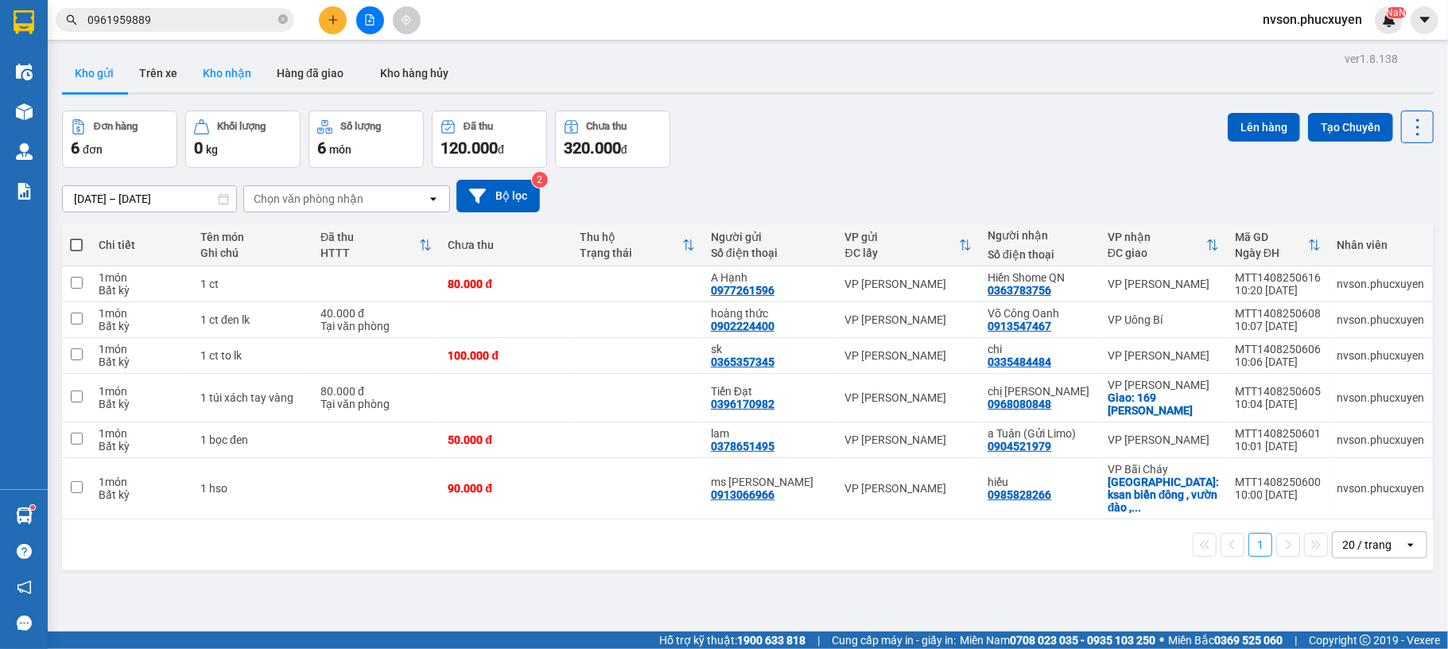
click at [233, 80] on button "Kho nhận" at bounding box center [227, 73] width 74 height 38
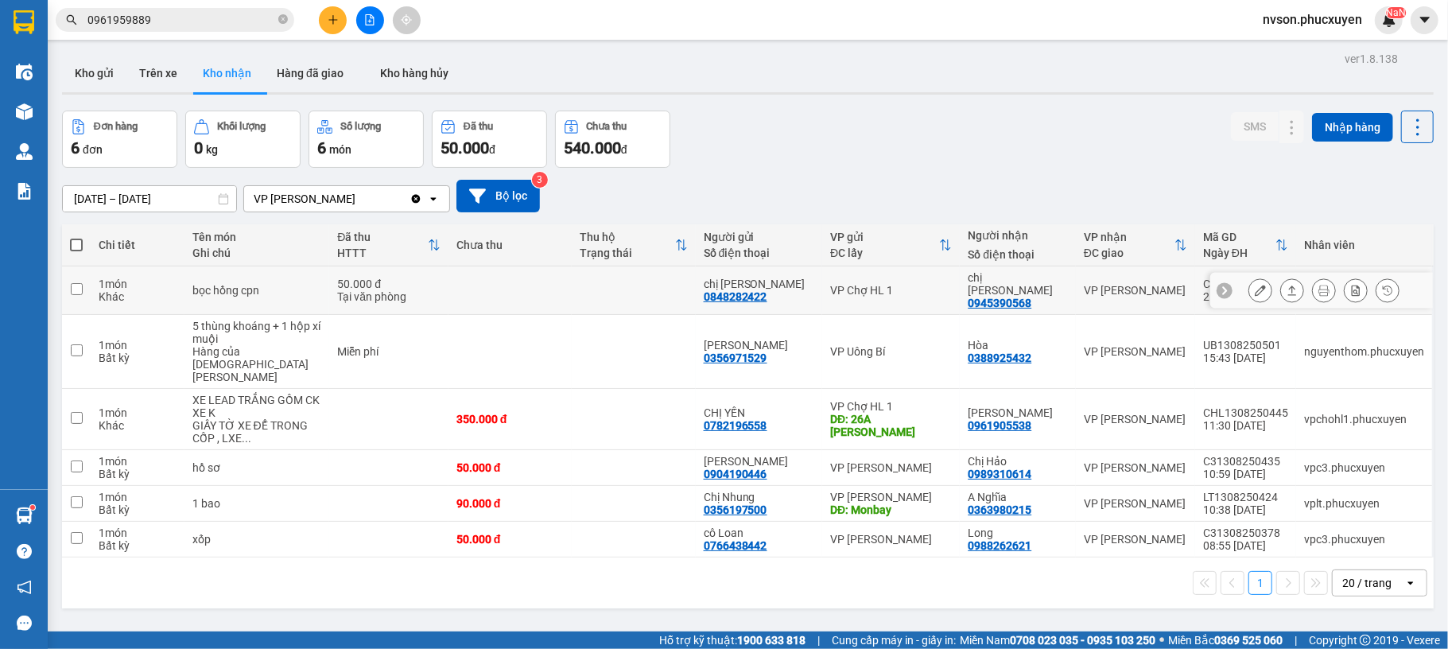
click at [910, 277] on td "VP Chợ HL 1" at bounding box center [891, 290] width 138 height 49
checkbox input "true"
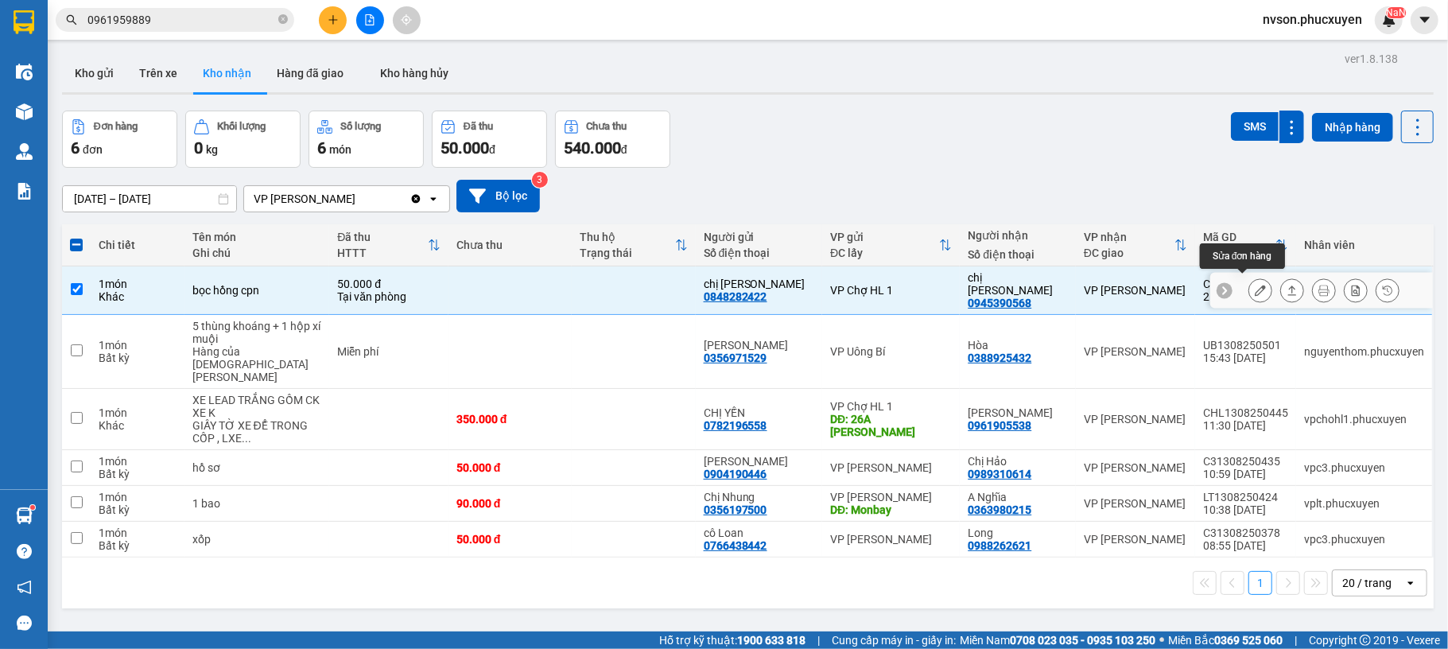
click at [1255, 285] on icon at bounding box center [1260, 290] width 11 height 11
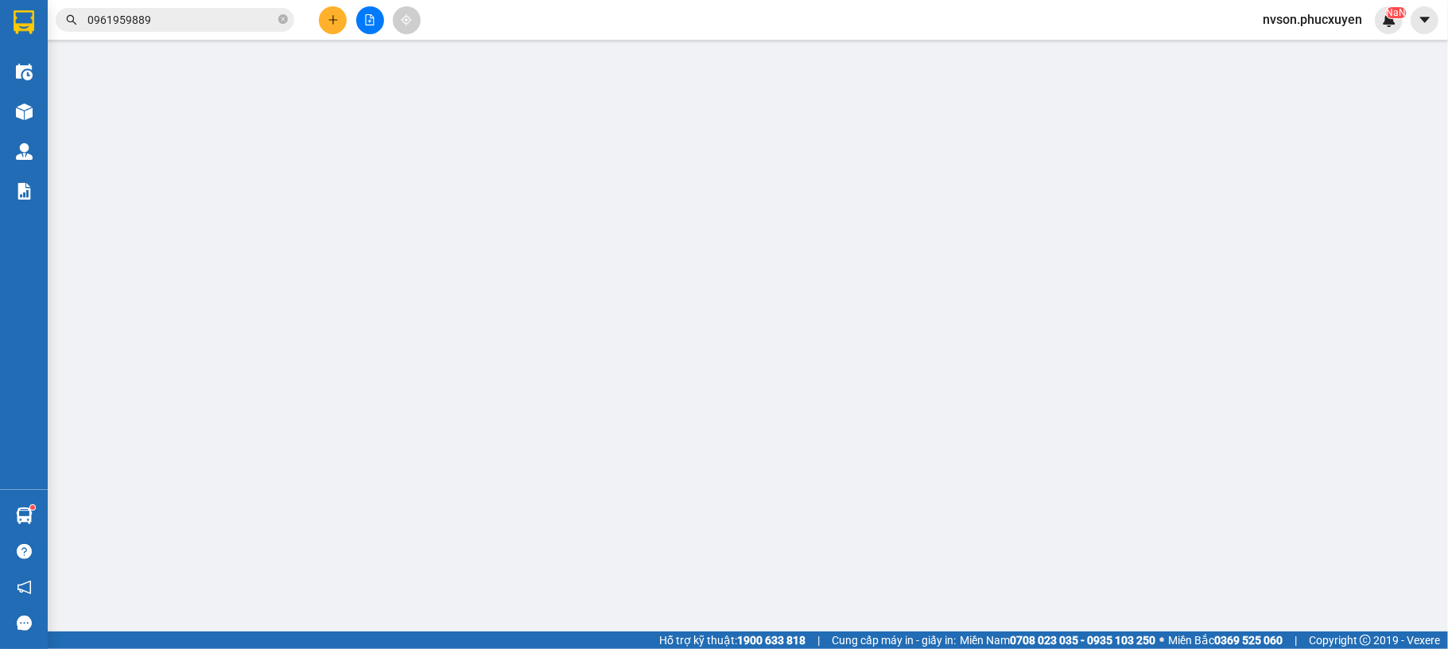
type input "0848282422"
type input "chị [PERSON_NAME]"
type input "0945390568"
type input "chị [PERSON_NAME]"
type input "50.000"
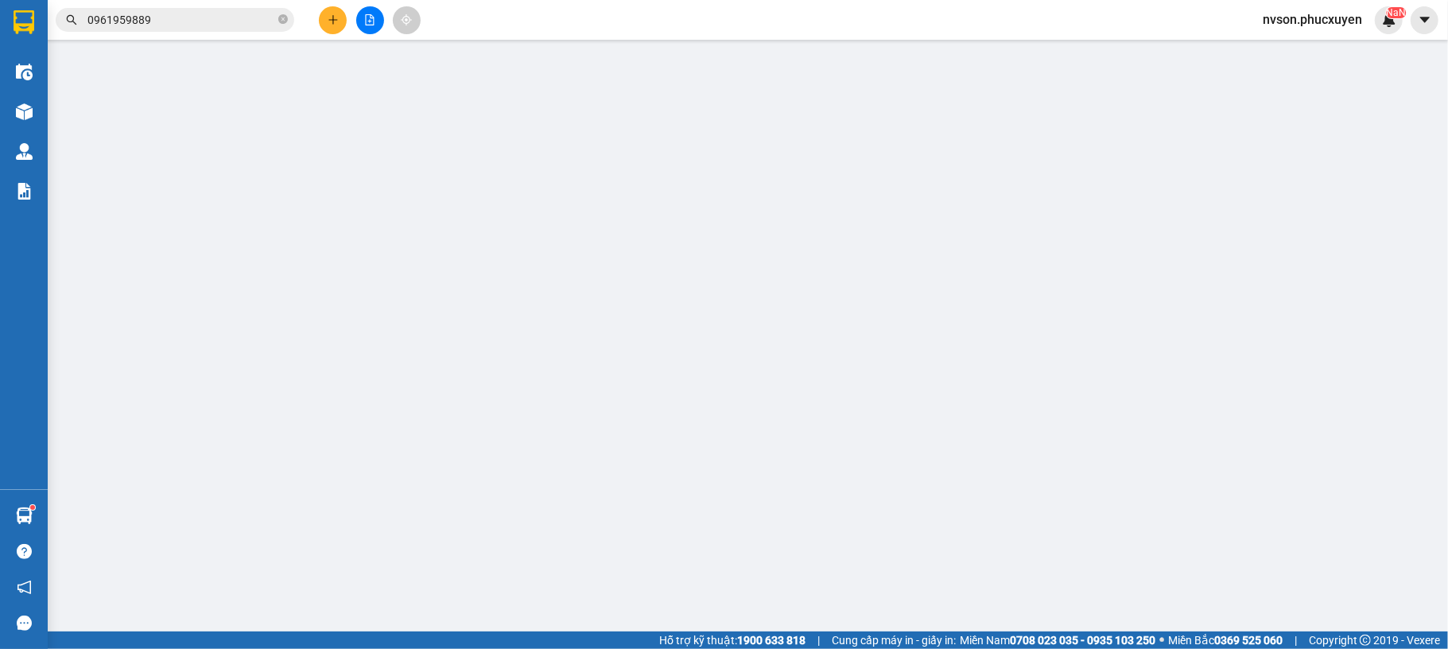
type input "0"
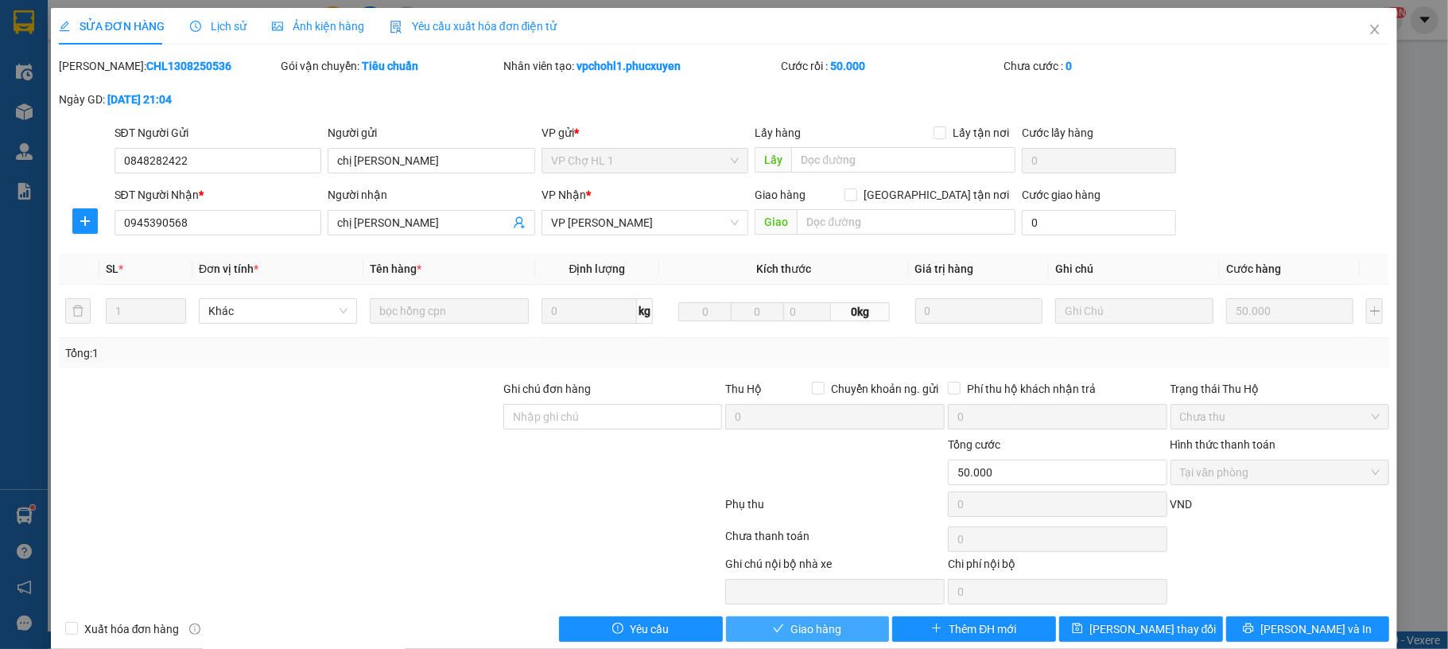
click at [774, 624] on button "Giao hàng" at bounding box center [808, 628] width 164 height 25
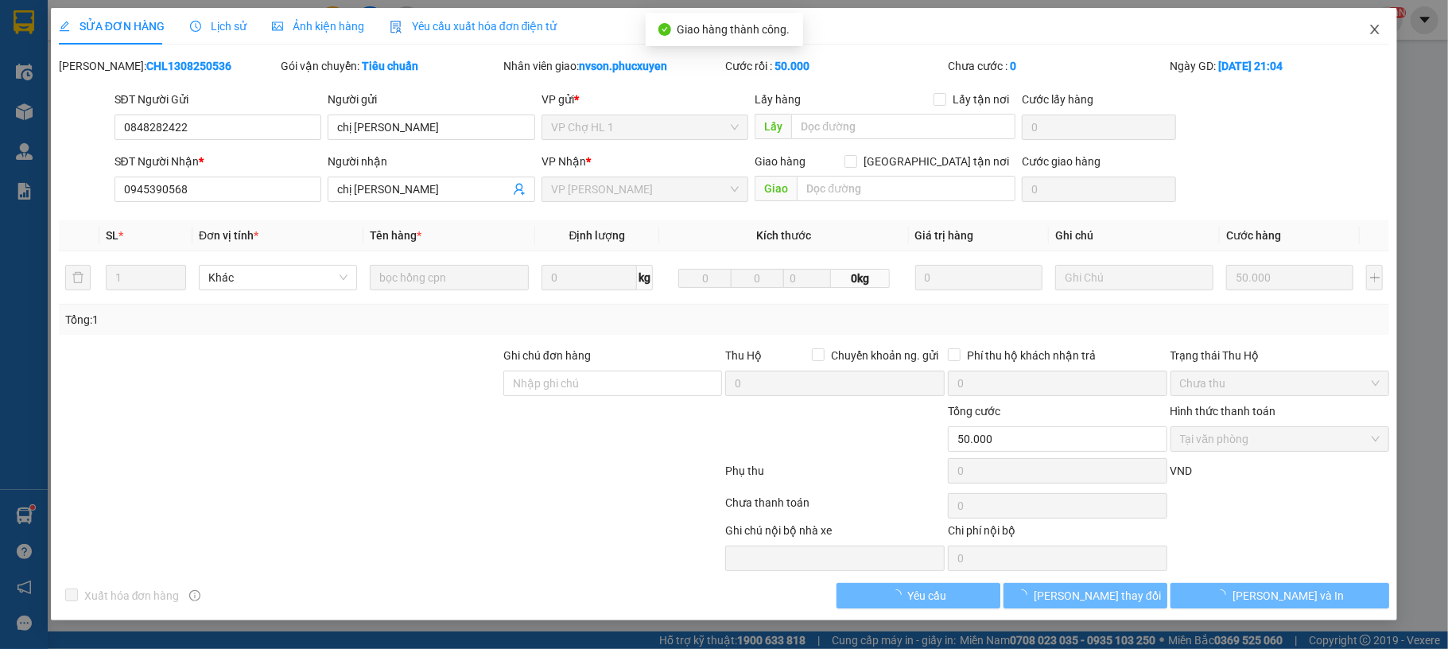
click at [1359, 22] on span "Close" at bounding box center [1375, 30] width 45 height 45
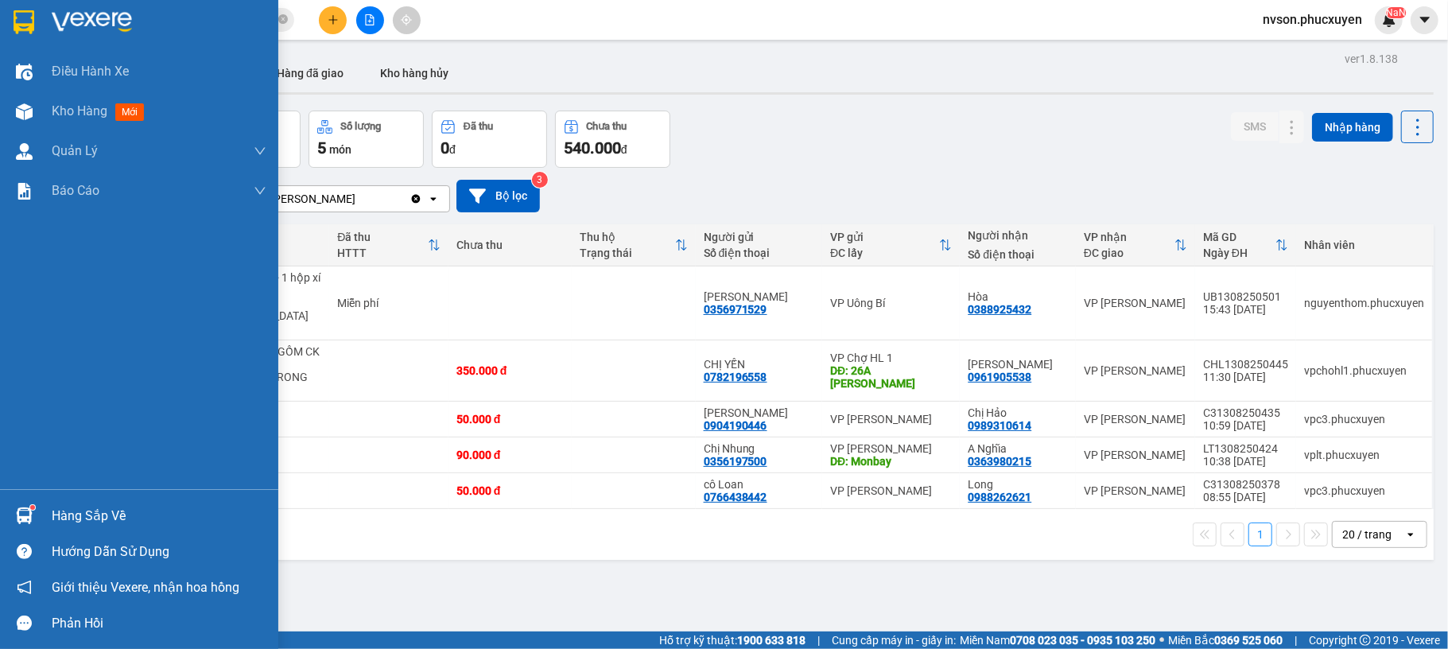
click at [39, 514] on div "Hàng sắp về" at bounding box center [139, 516] width 278 height 36
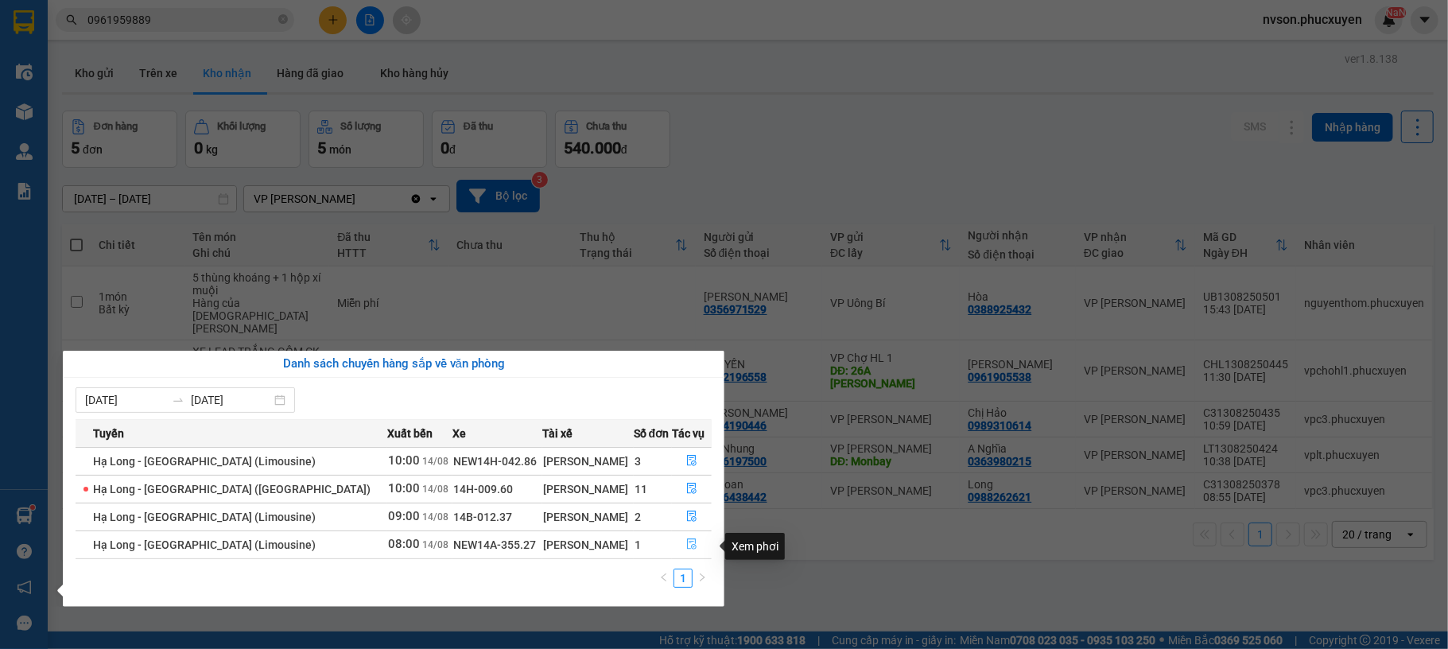
click at [686, 539] on icon "file-done" at bounding box center [691, 543] width 11 height 11
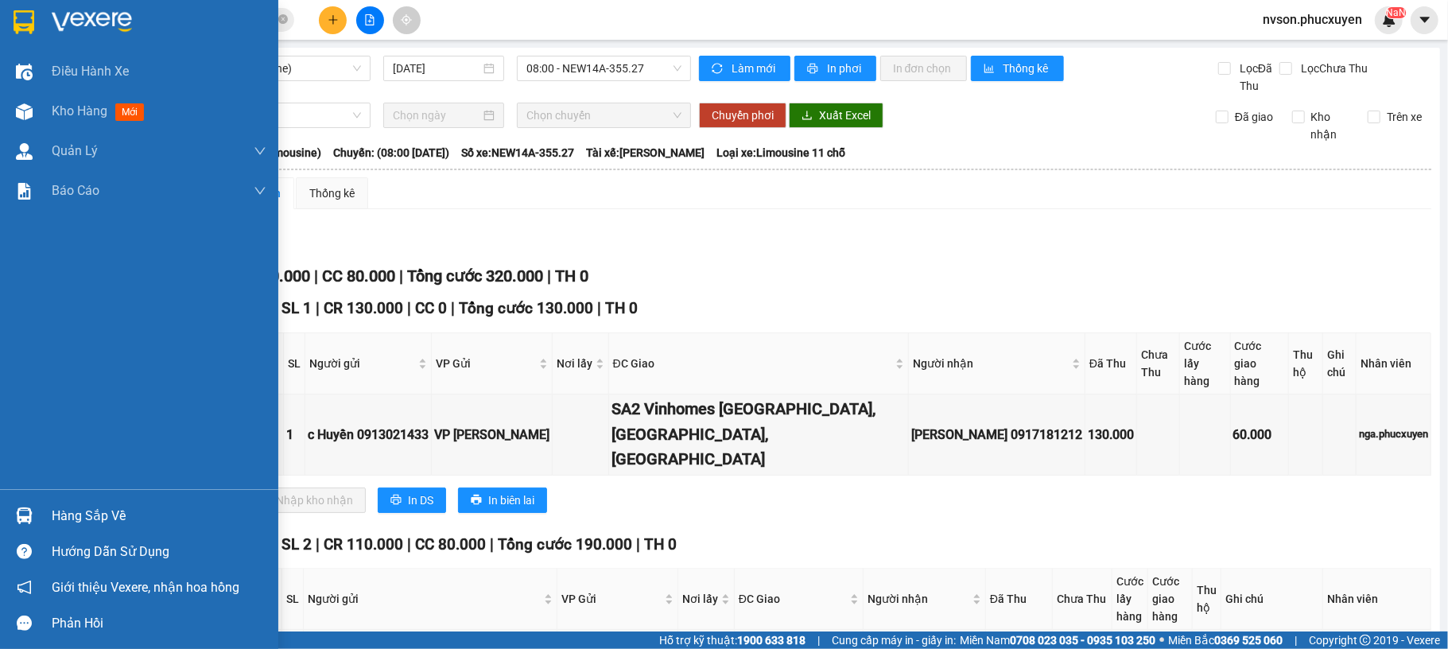
click at [41, 510] on div "Hàng sắp về" at bounding box center [139, 516] width 278 height 36
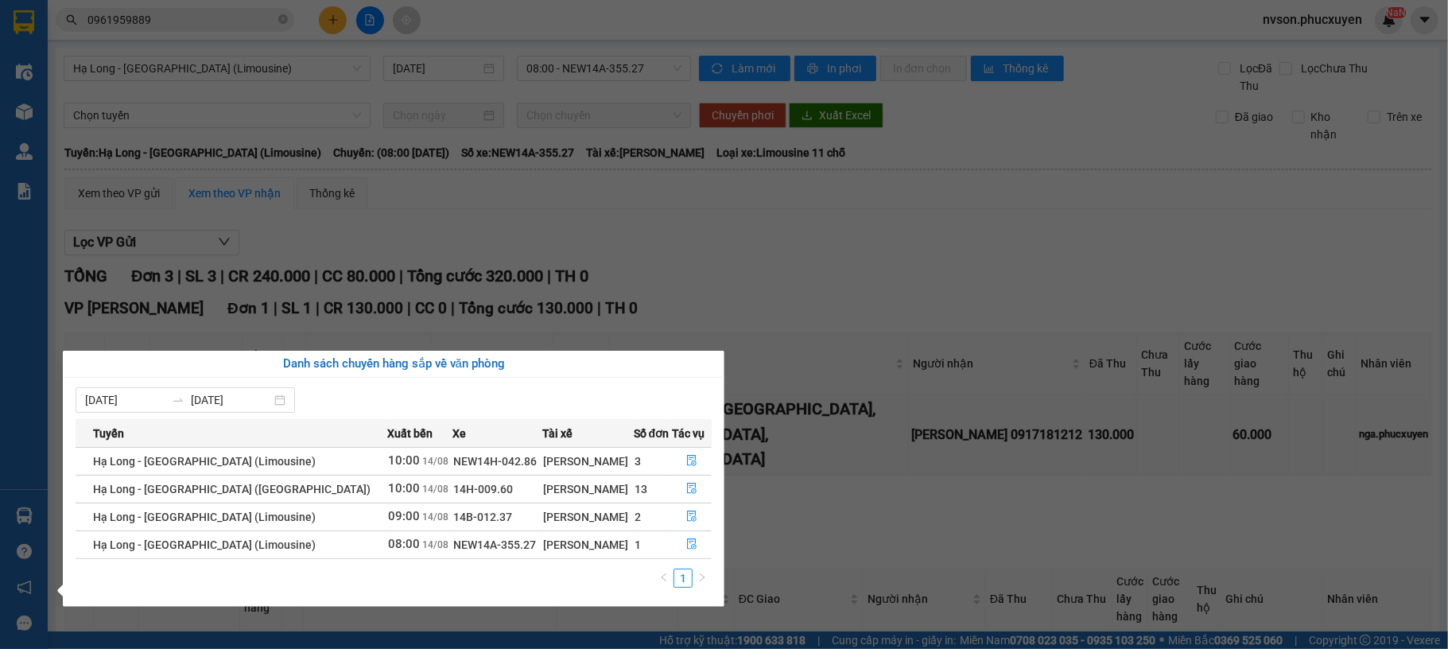
click at [775, 265] on section "Kết quả tìm kiếm ( 1 ) Bộ lọc Mã ĐH Trạng thái Món hàng Thu hộ Tổng cước Chưa c…" at bounding box center [724, 324] width 1448 height 649
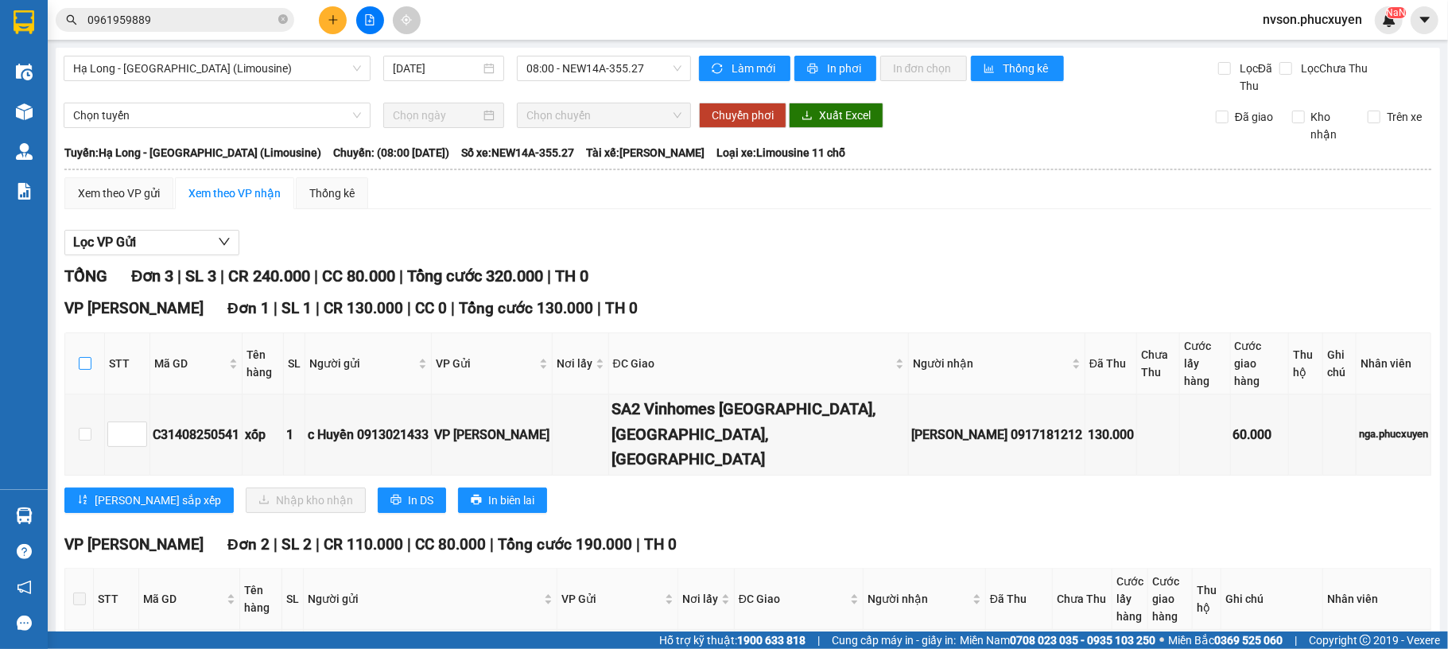
click at [89, 360] on input "checkbox" at bounding box center [85, 363] width 13 height 13
checkbox input "true"
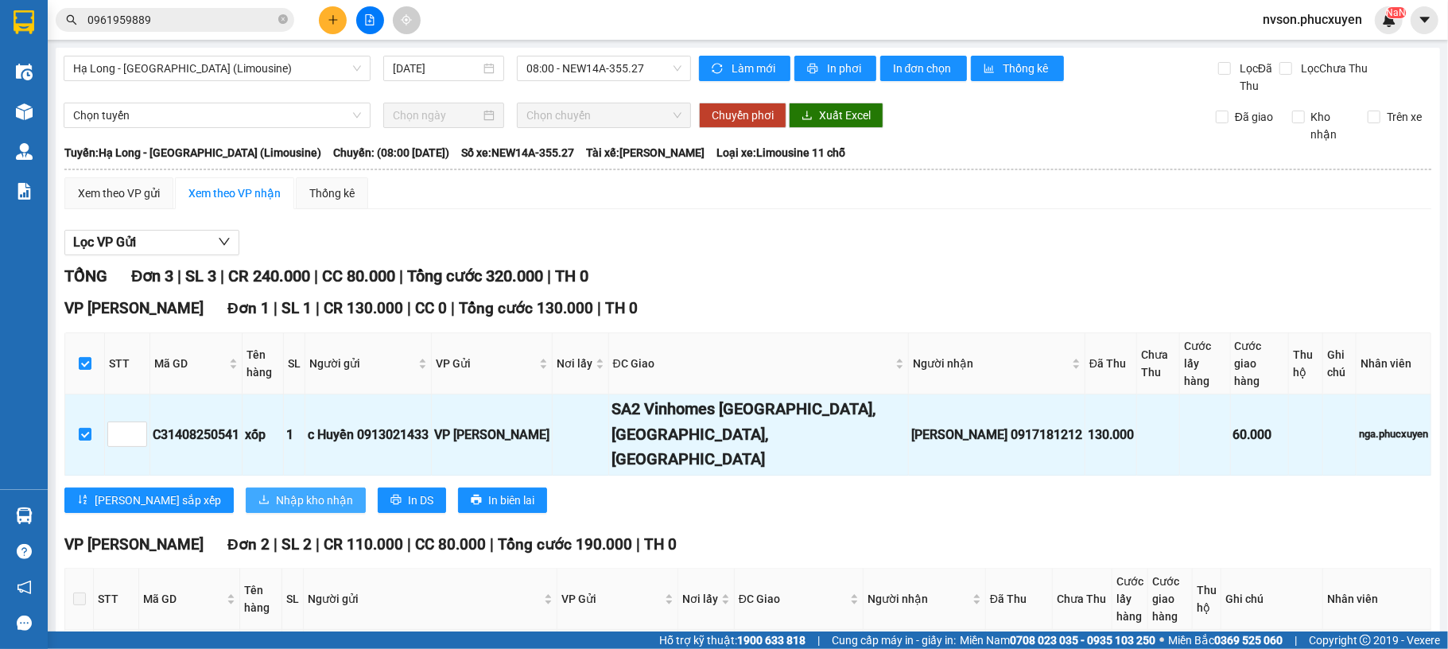
click at [246, 488] on button "Nhập kho nhận" at bounding box center [306, 500] width 120 height 25
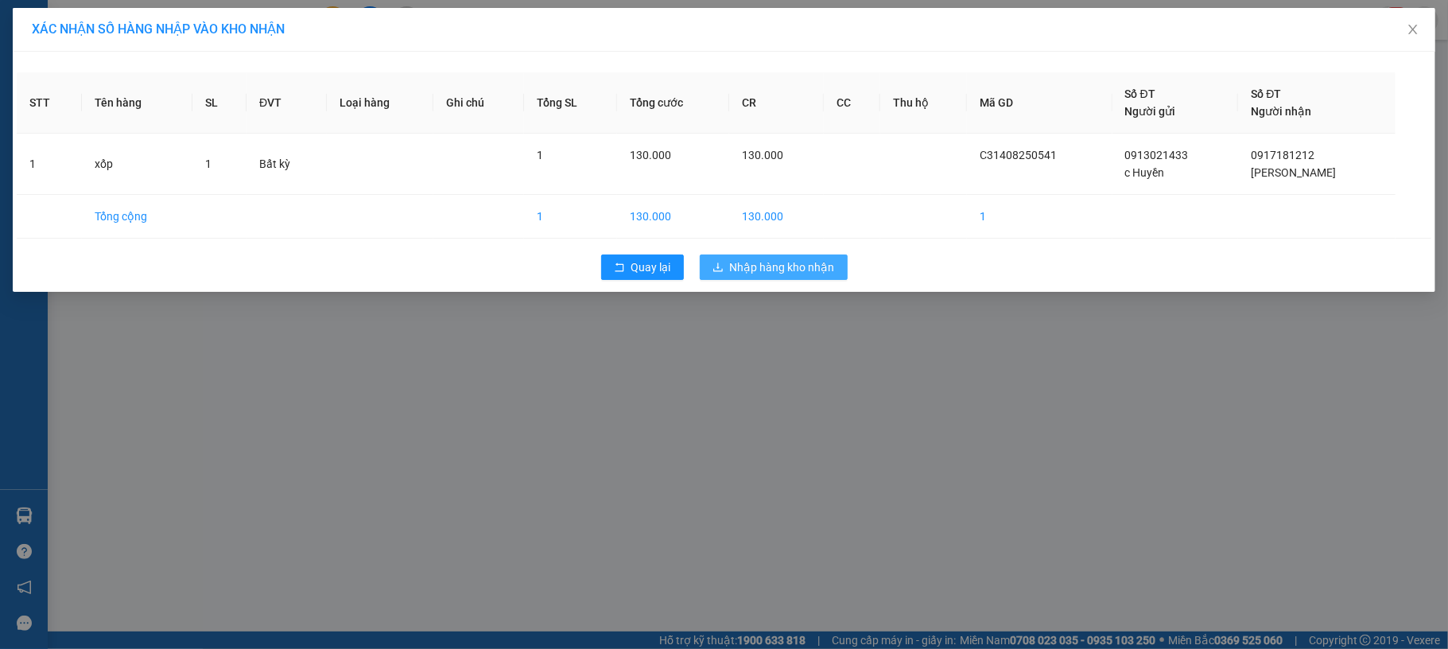
click at [771, 338] on div "XÁC NHẬN SỐ HÀNG NHẬP VÀO KHO NHẬN STT Tên hàng SL ĐVT Loại hàng Ghi chú Tổng S…" at bounding box center [724, 324] width 1448 height 649
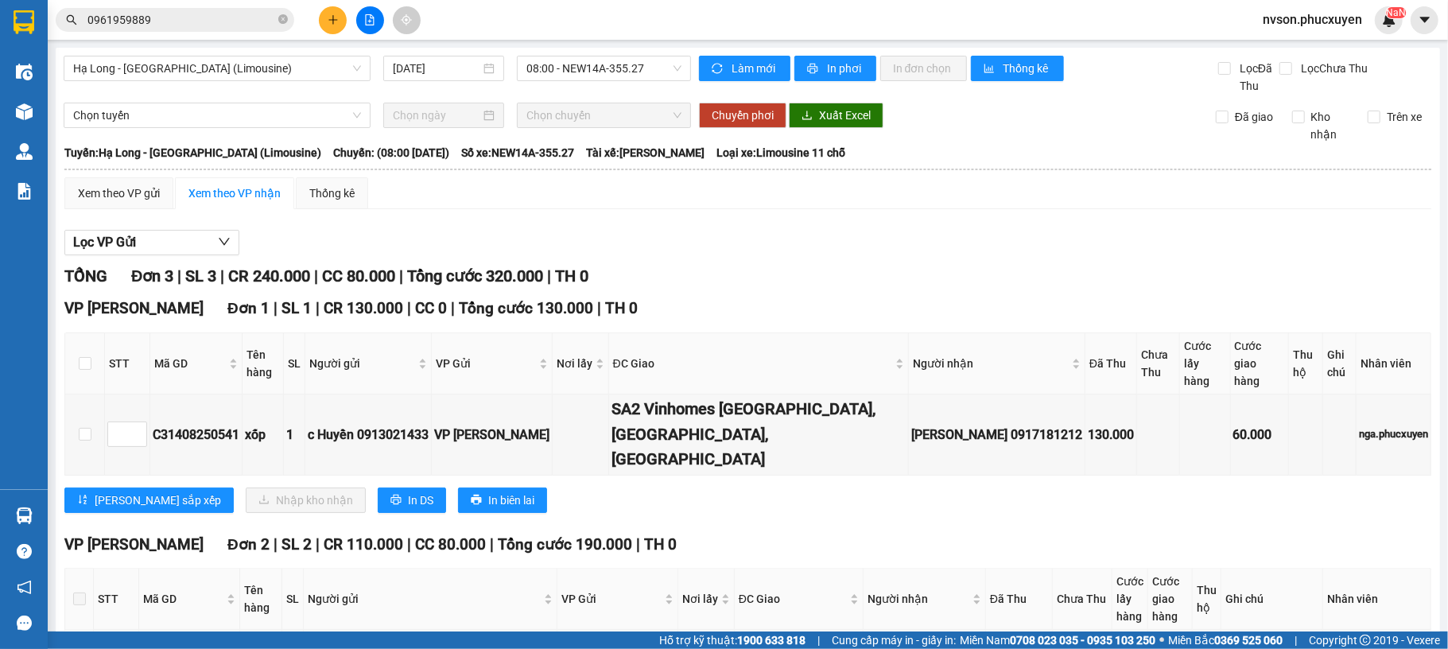
click at [775, 261] on div "Lọc VP Gửi TỔNG Đơn 3 | SL 3 | CR 240.000 | CC 80.000 | Tổng cước 320.000 | TH…" at bounding box center [747, 582] width 1367 height 721
click at [87, 357] on input "checkbox" at bounding box center [85, 363] width 13 height 13
checkbox input "true"
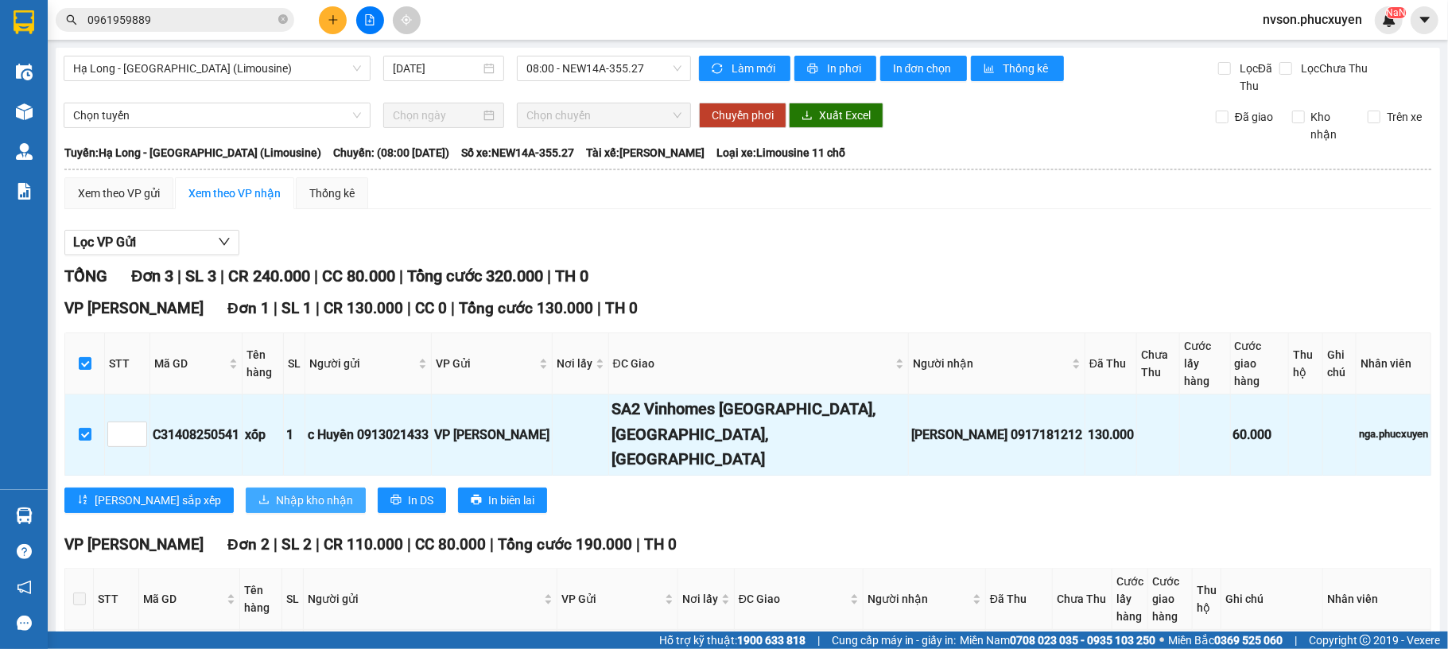
click at [276, 492] on span "Nhập kho nhận" at bounding box center [314, 500] width 77 height 17
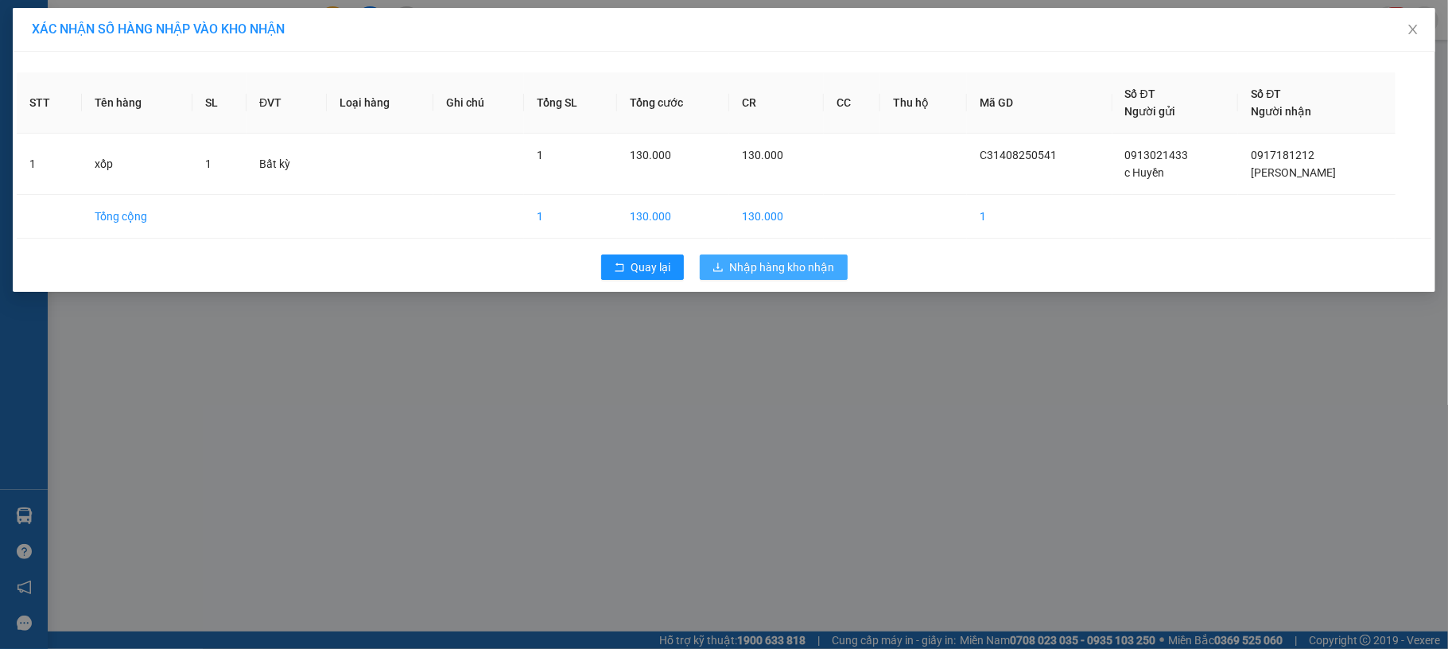
click at [764, 266] on span "Nhập hàng kho nhận" at bounding box center [782, 267] width 105 height 17
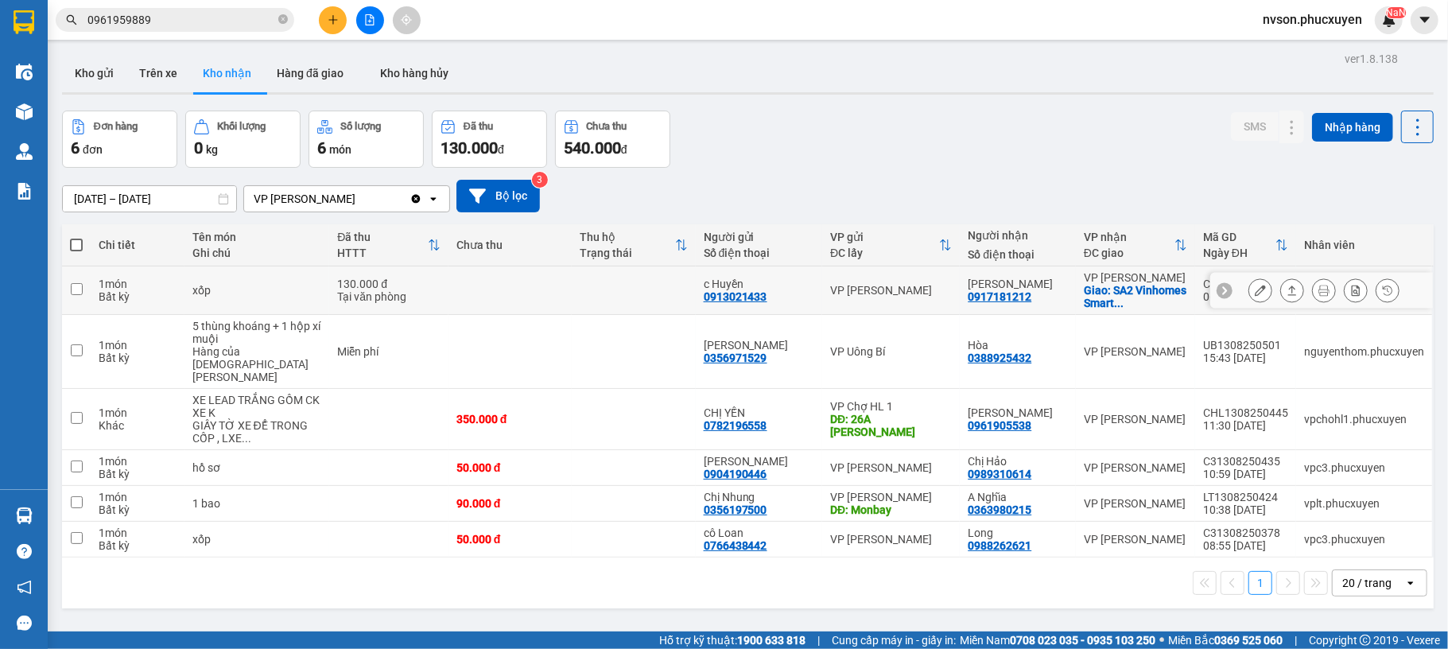
click at [1255, 294] on icon at bounding box center [1260, 290] width 11 height 11
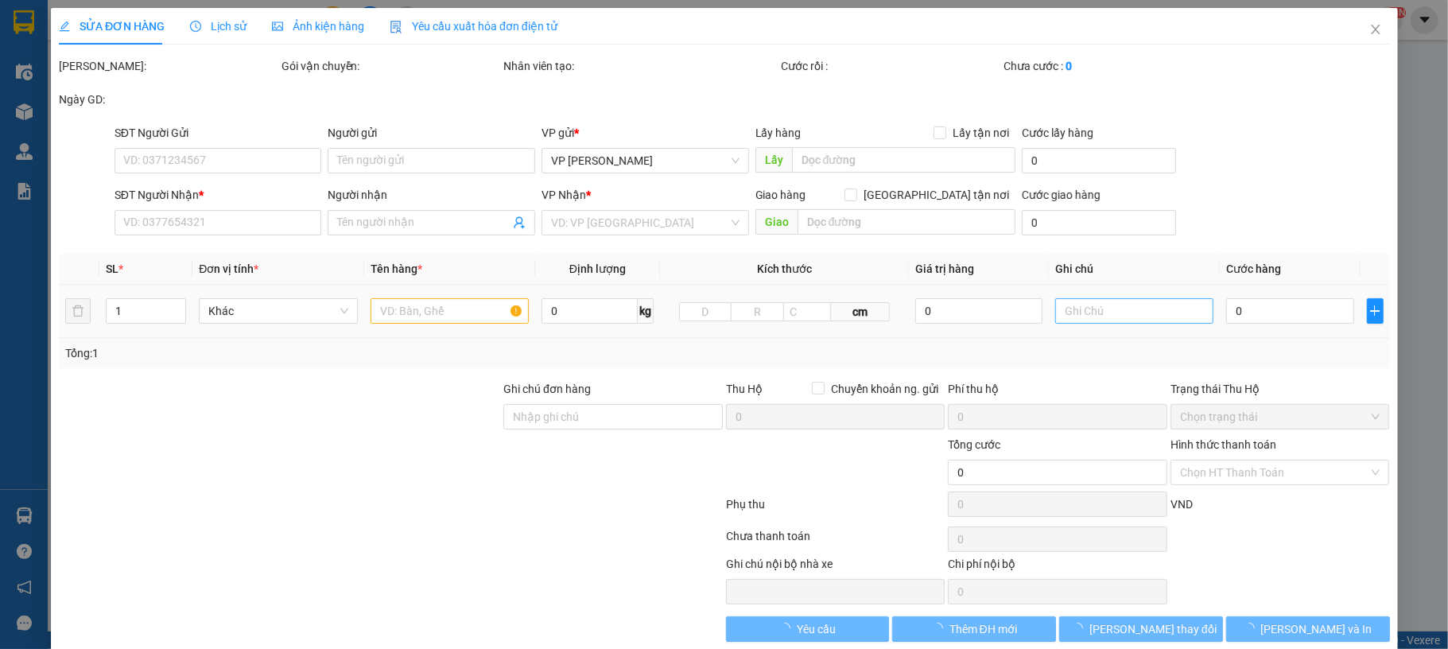
type input "0913021433"
type input "c Huyền"
type input "0917181212"
type input "[PERSON_NAME]"
checkbox input "true"
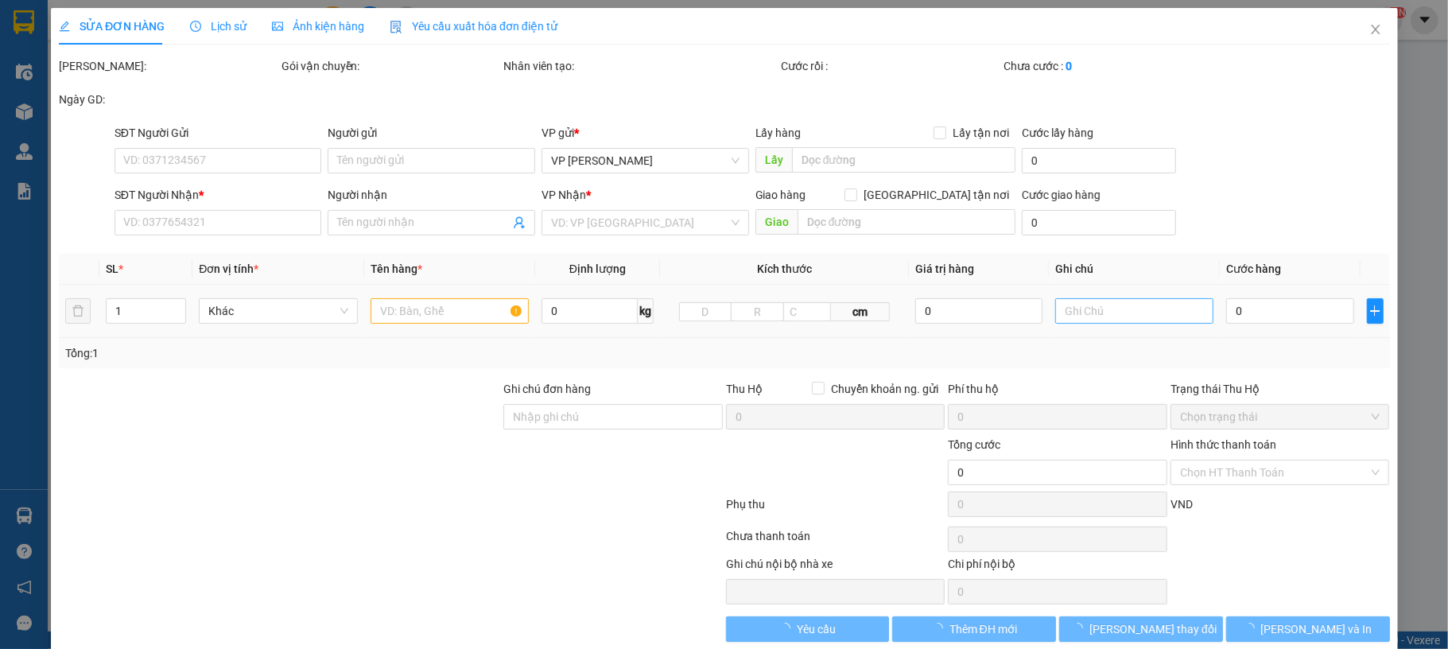
type input "SA2 Vinhomes [GEOGRAPHIC_DATA], [GEOGRAPHIC_DATA], [GEOGRAPHIC_DATA]"
type input "130.000"
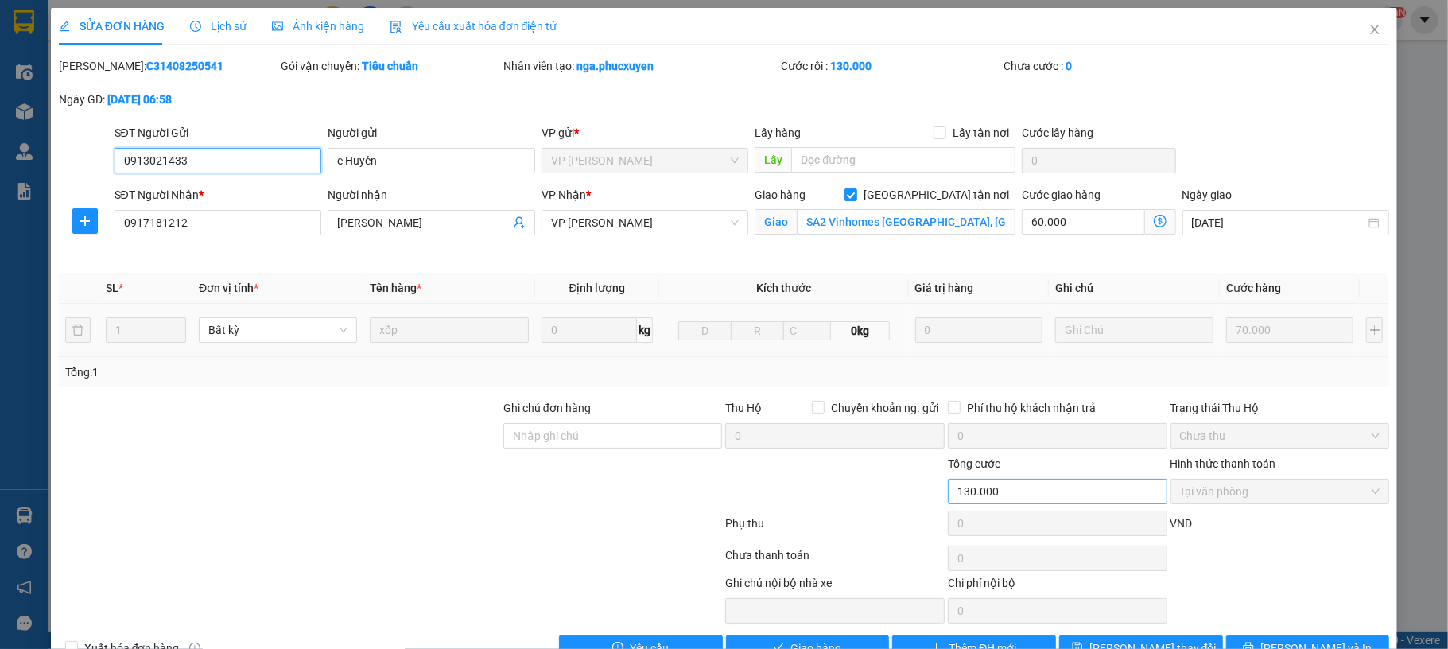
scroll to position [46, 0]
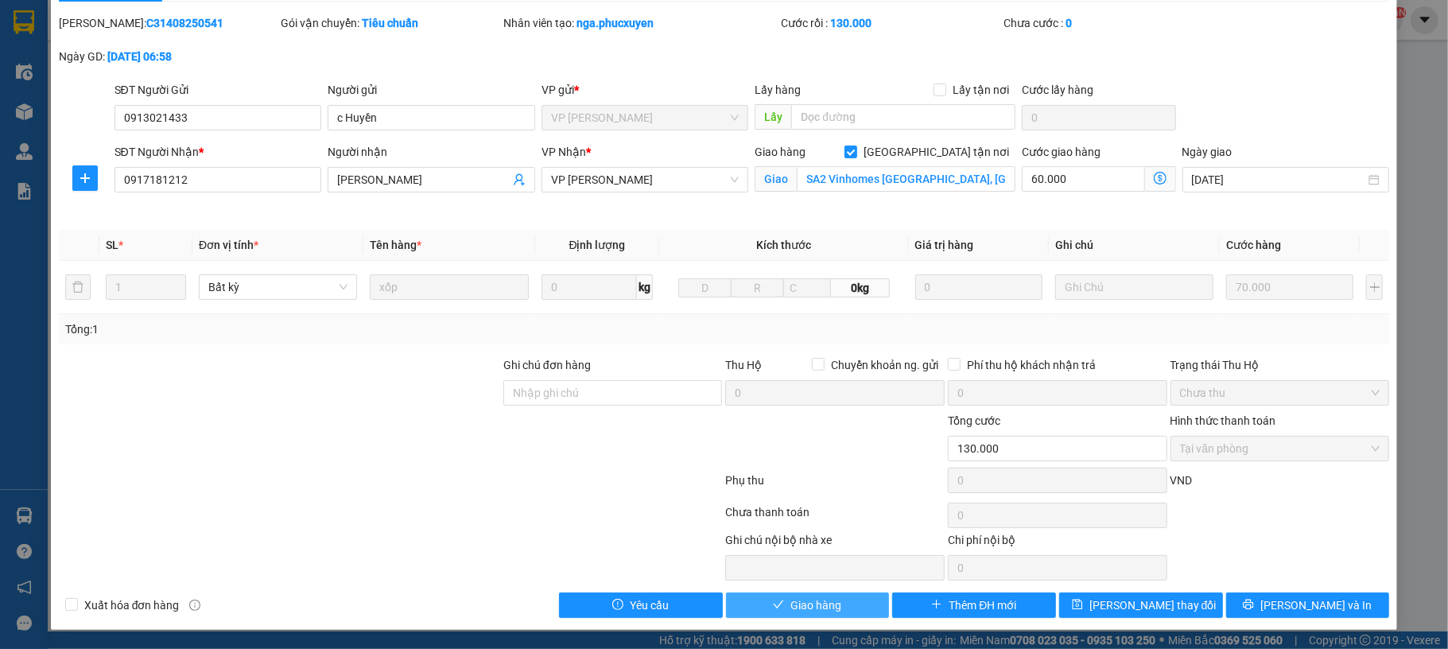
click at [791, 606] on span "Giao hàng" at bounding box center [816, 605] width 51 height 17
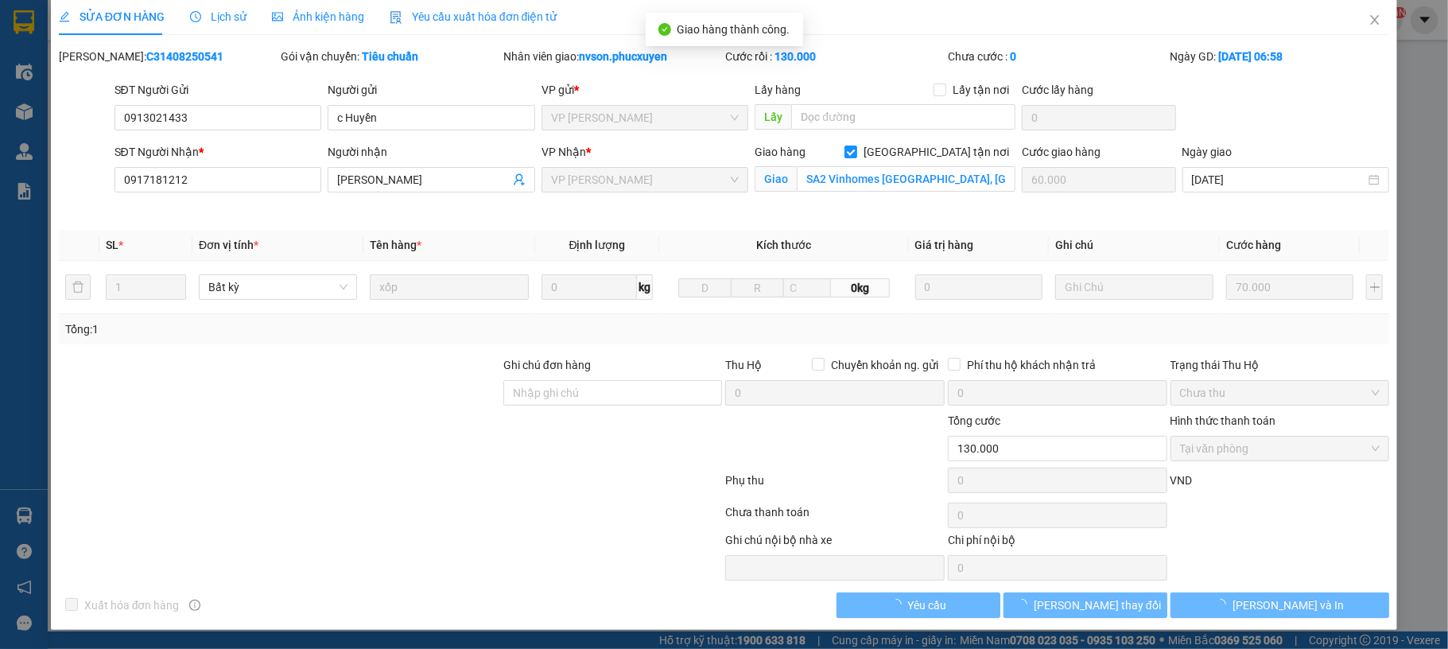
scroll to position [13, 0]
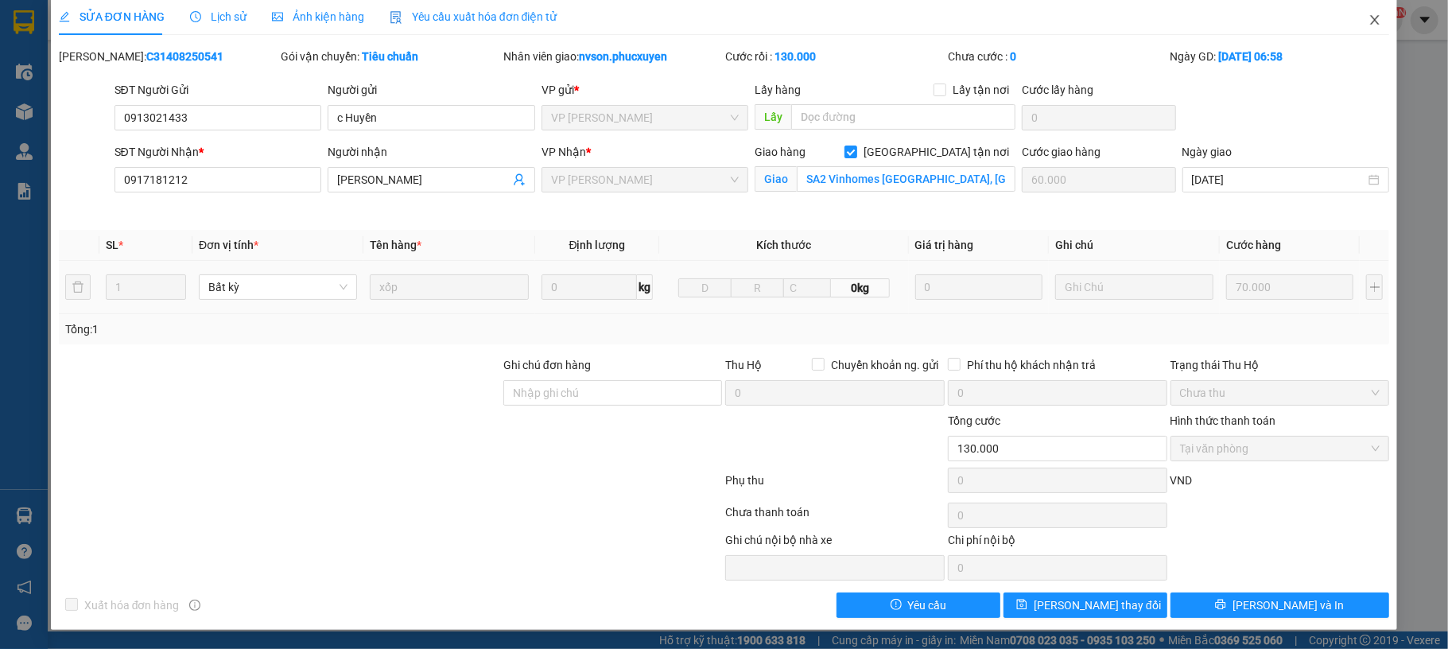
click at [1376, 17] on span "Close" at bounding box center [1375, 20] width 45 height 45
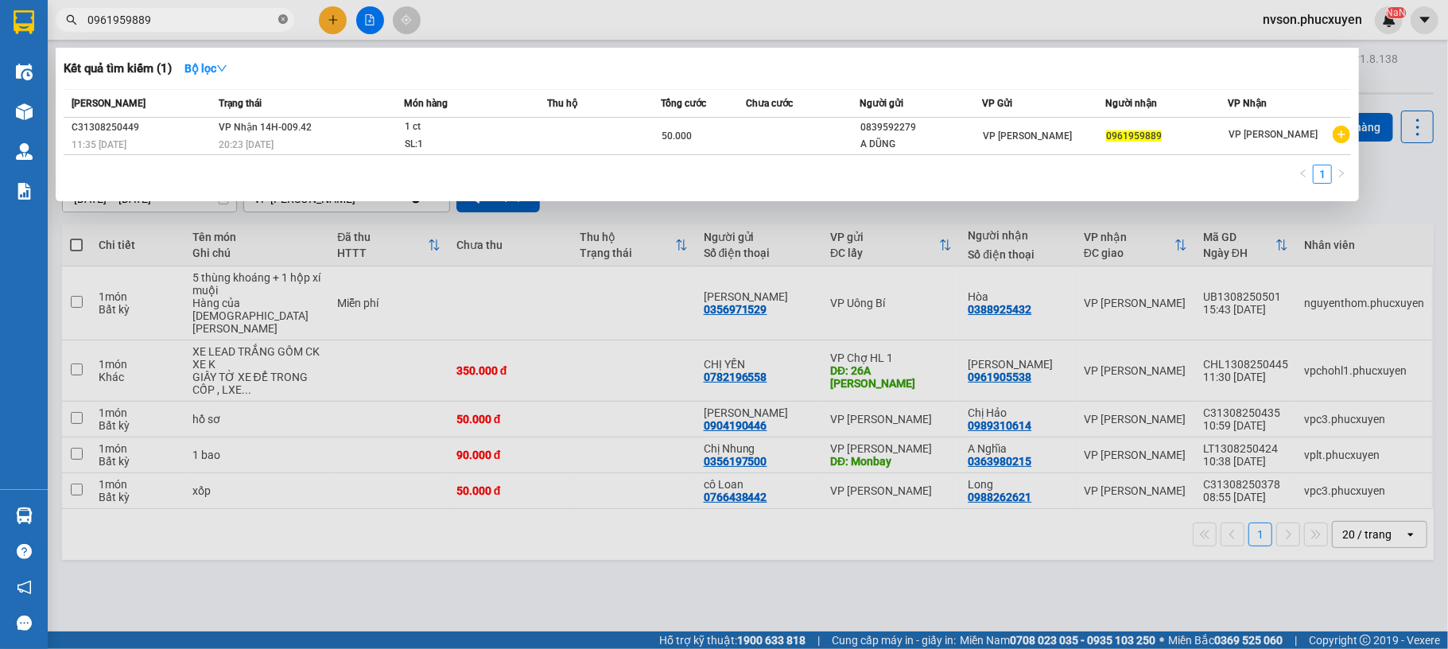
click at [286, 19] on icon "close-circle" at bounding box center [283, 19] width 10 height 10
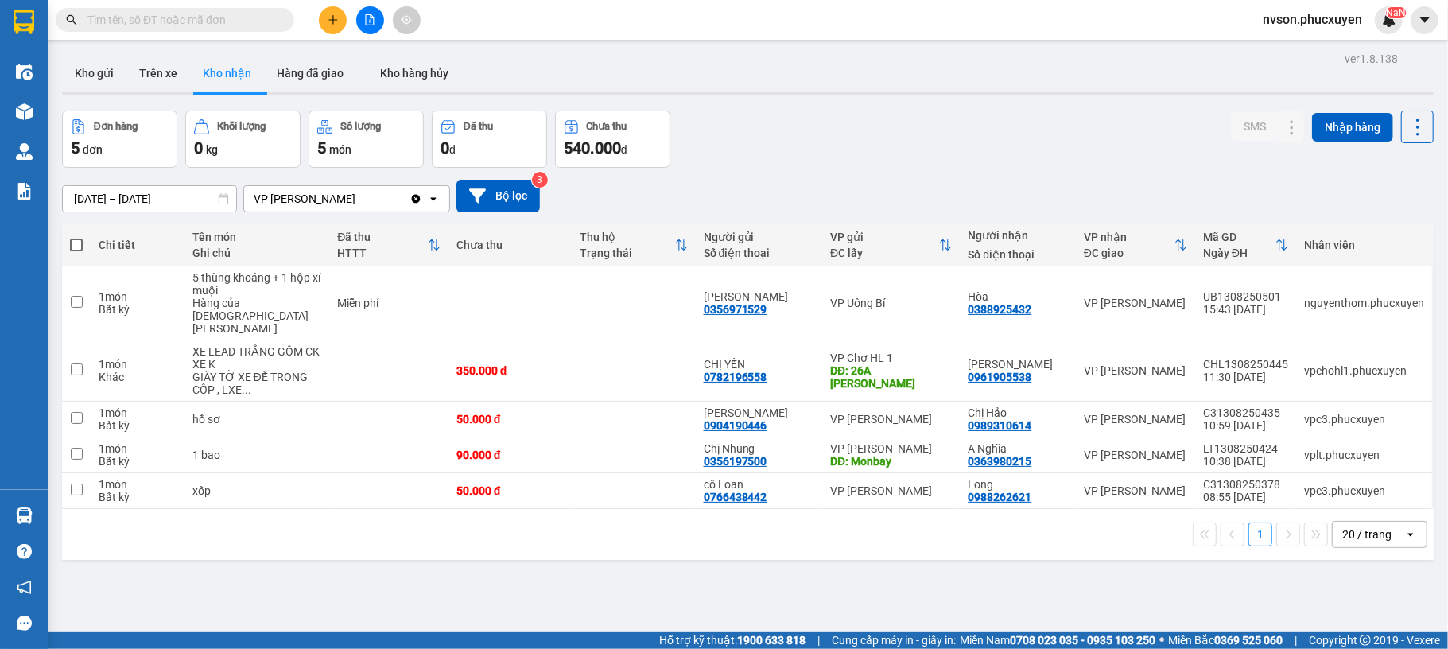
click at [246, 20] on input "text" at bounding box center [181, 19] width 188 height 17
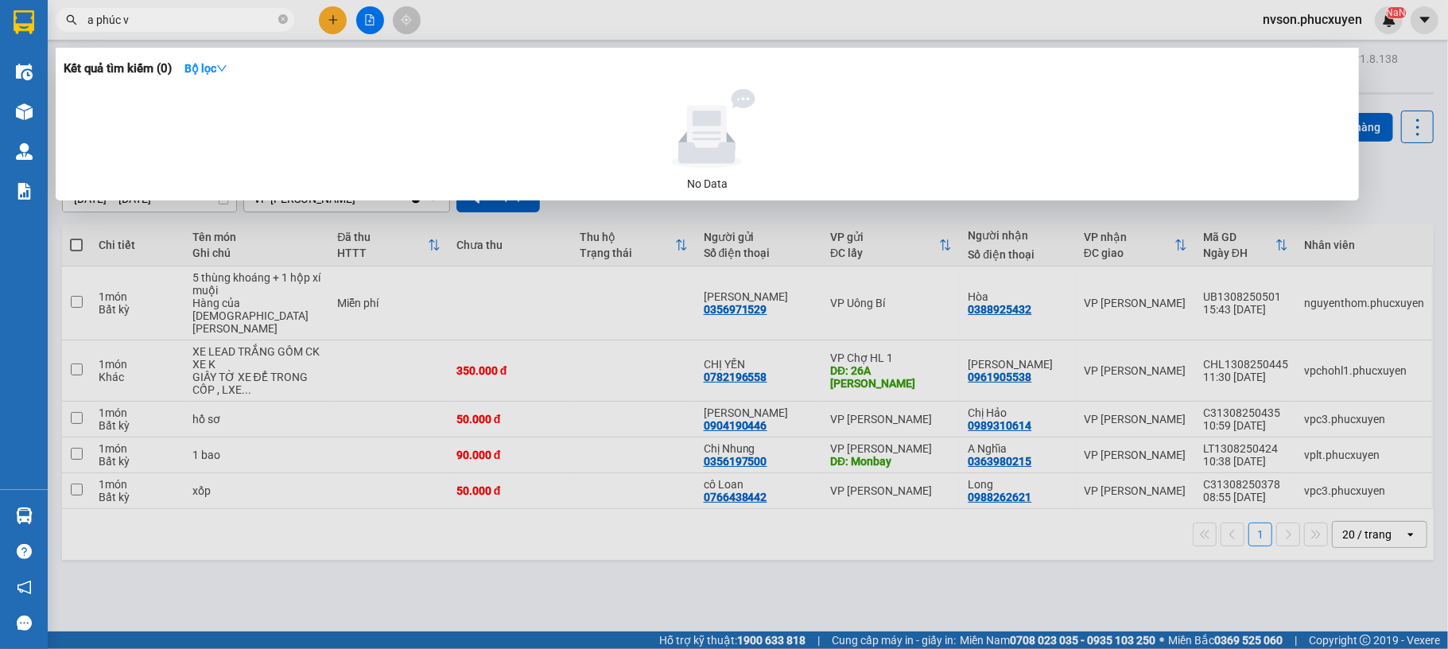
type input "a phúc vp"
click at [283, 21] on icon "close-circle" at bounding box center [283, 19] width 10 height 10
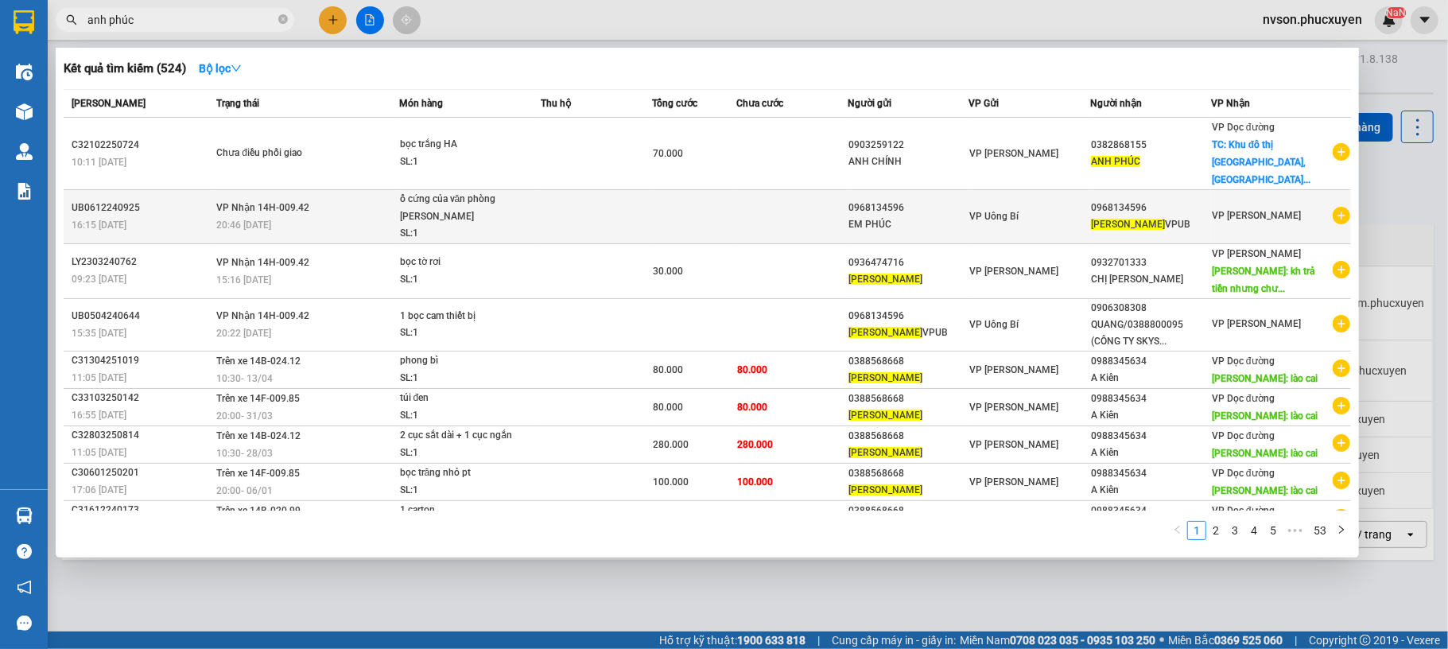
type input "anh phúc"
click at [1126, 200] on div "0968134596" at bounding box center [1150, 208] width 119 height 17
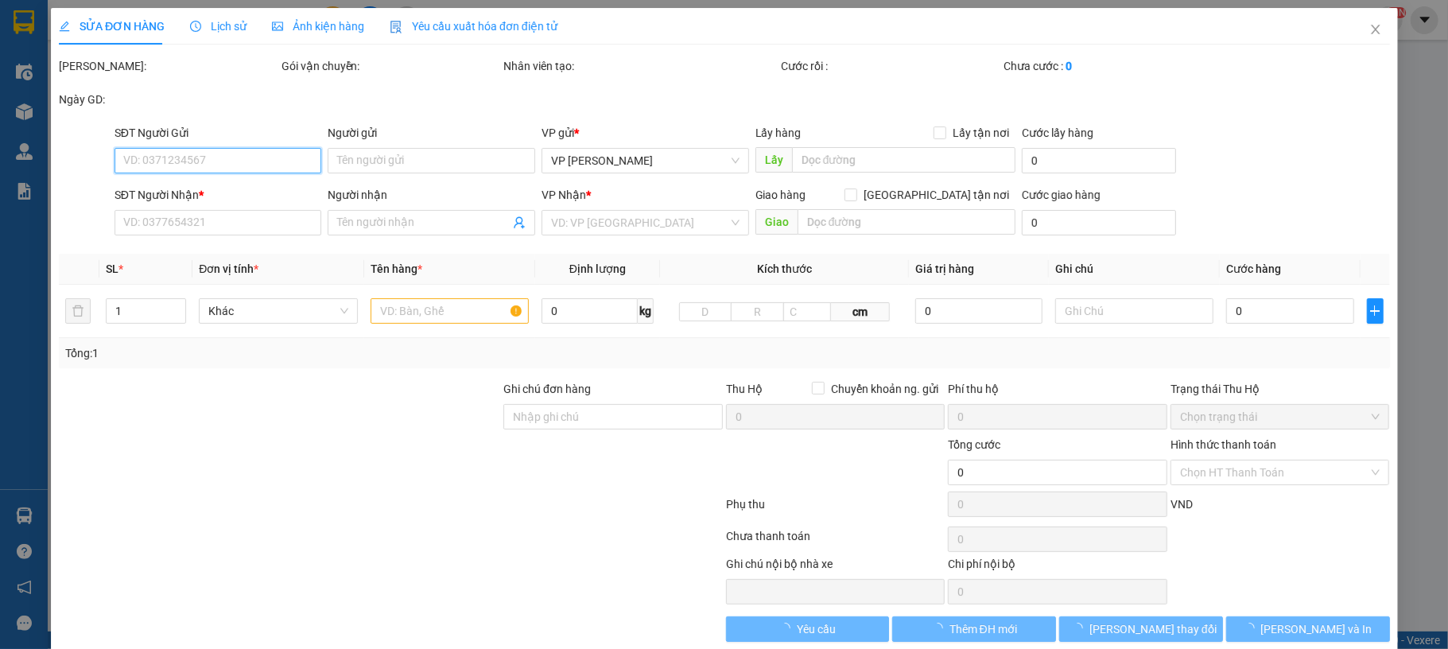
type input "0968134596"
type input "EM PHÚC"
type input "0968134596"
type input "[PERSON_NAME] VPUB"
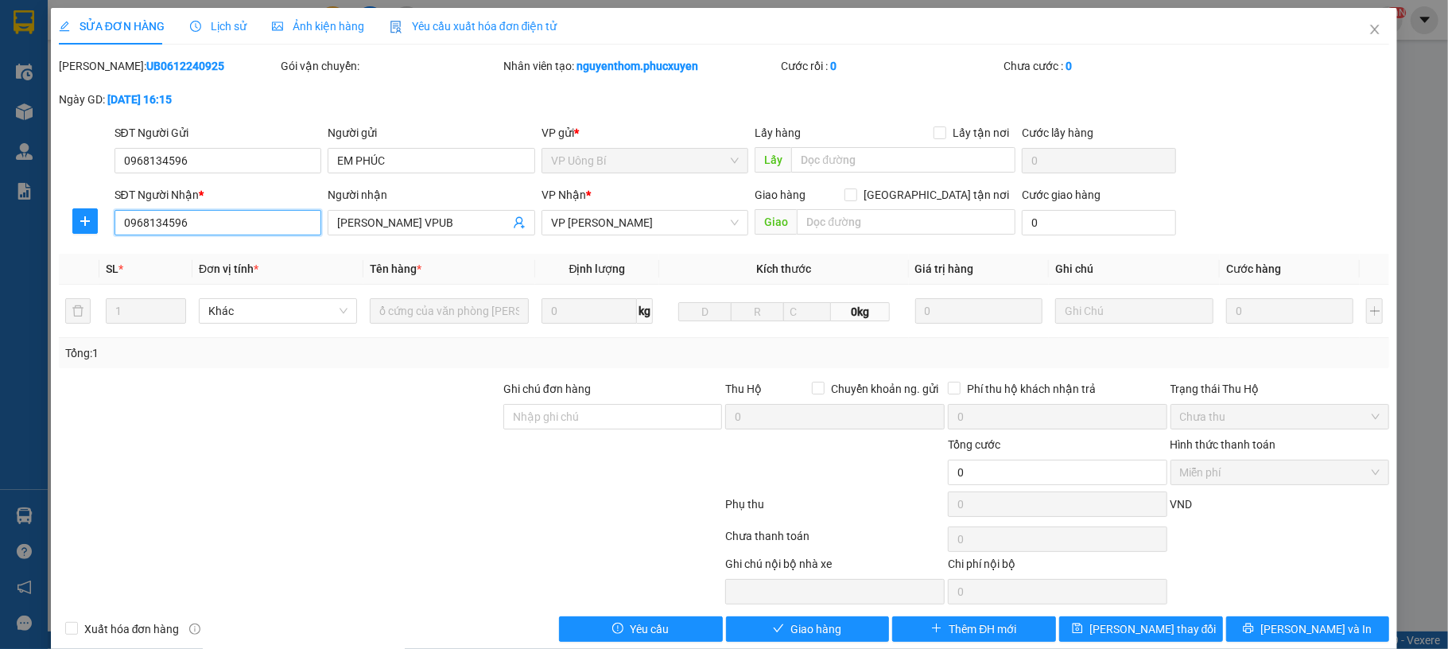
click at [173, 216] on input "0968134596" at bounding box center [219, 222] width 208 height 25
click at [1365, 26] on span "Close" at bounding box center [1375, 30] width 45 height 45
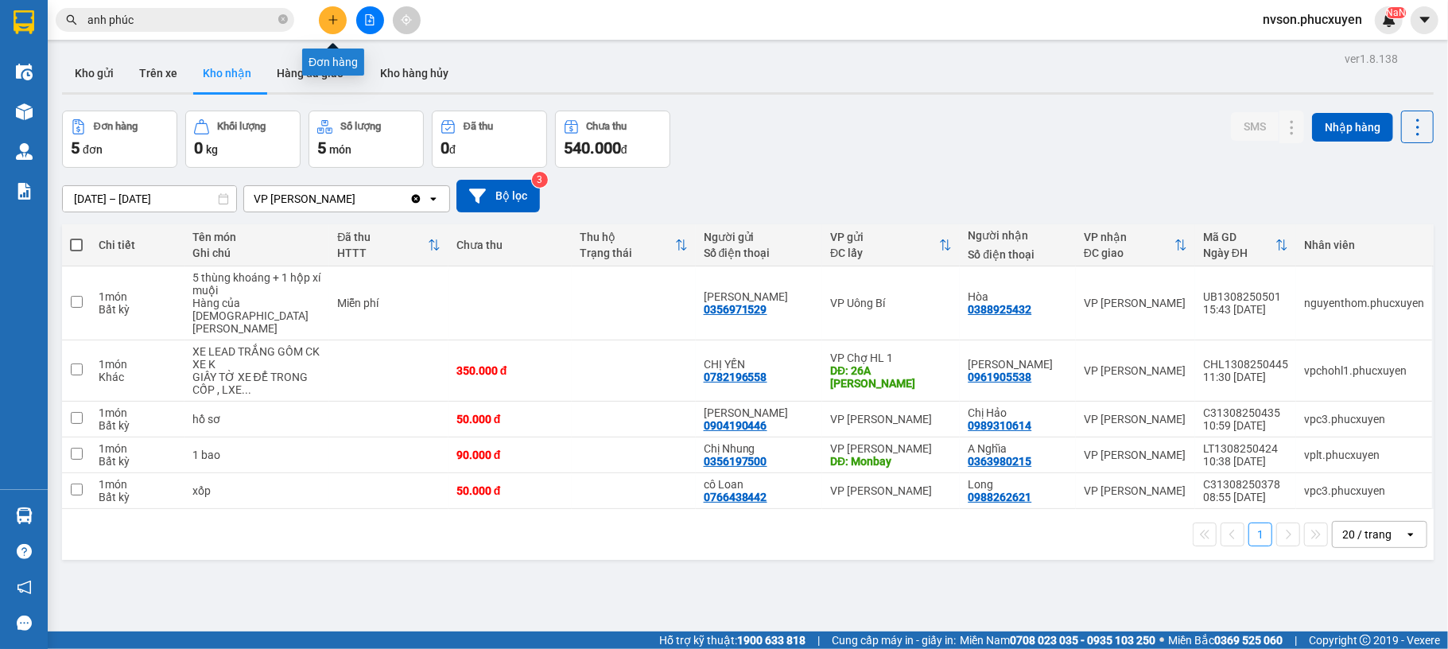
click at [325, 11] on button at bounding box center [333, 20] width 28 height 28
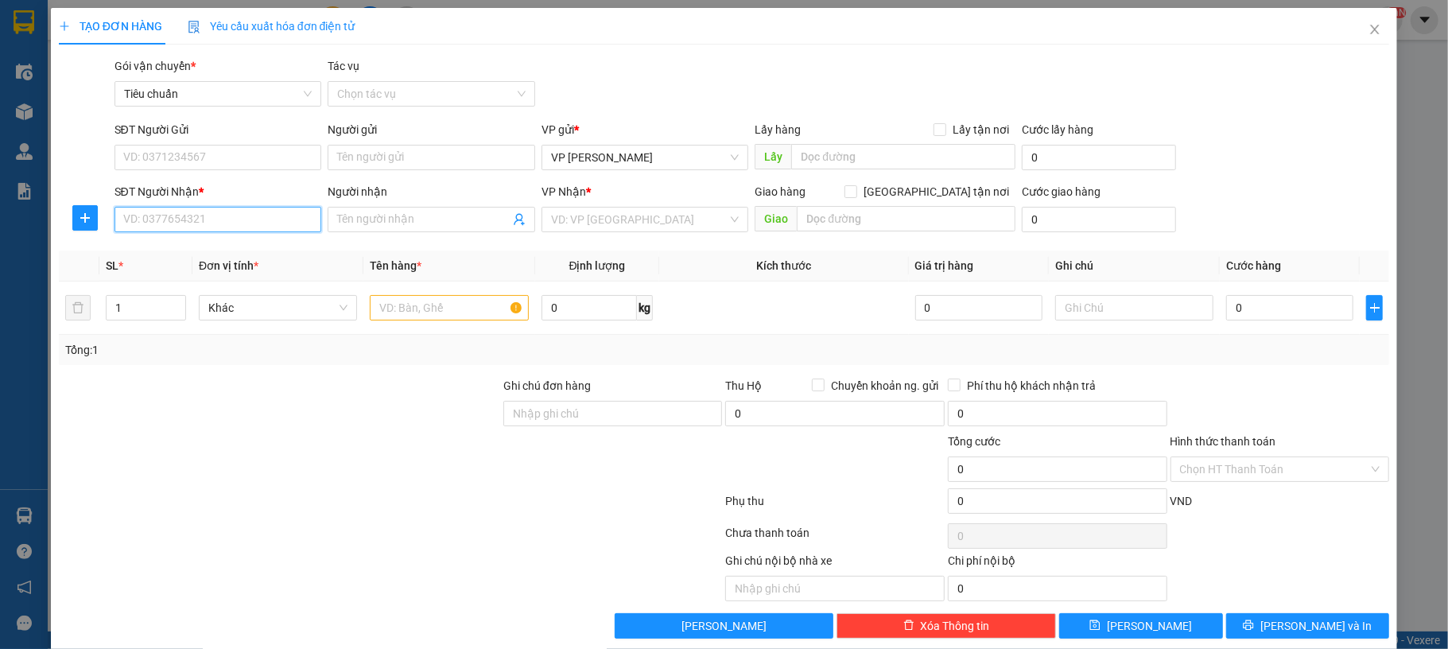
click at [223, 215] on input "SĐT Người Nhận *" at bounding box center [219, 219] width 208 height 25
paste input "0968134596"
type input "0968134596"
click at [255, 252] on div "0968134596 - a Phúc vpub" at bounding box center [214, 251] width 185 height 17
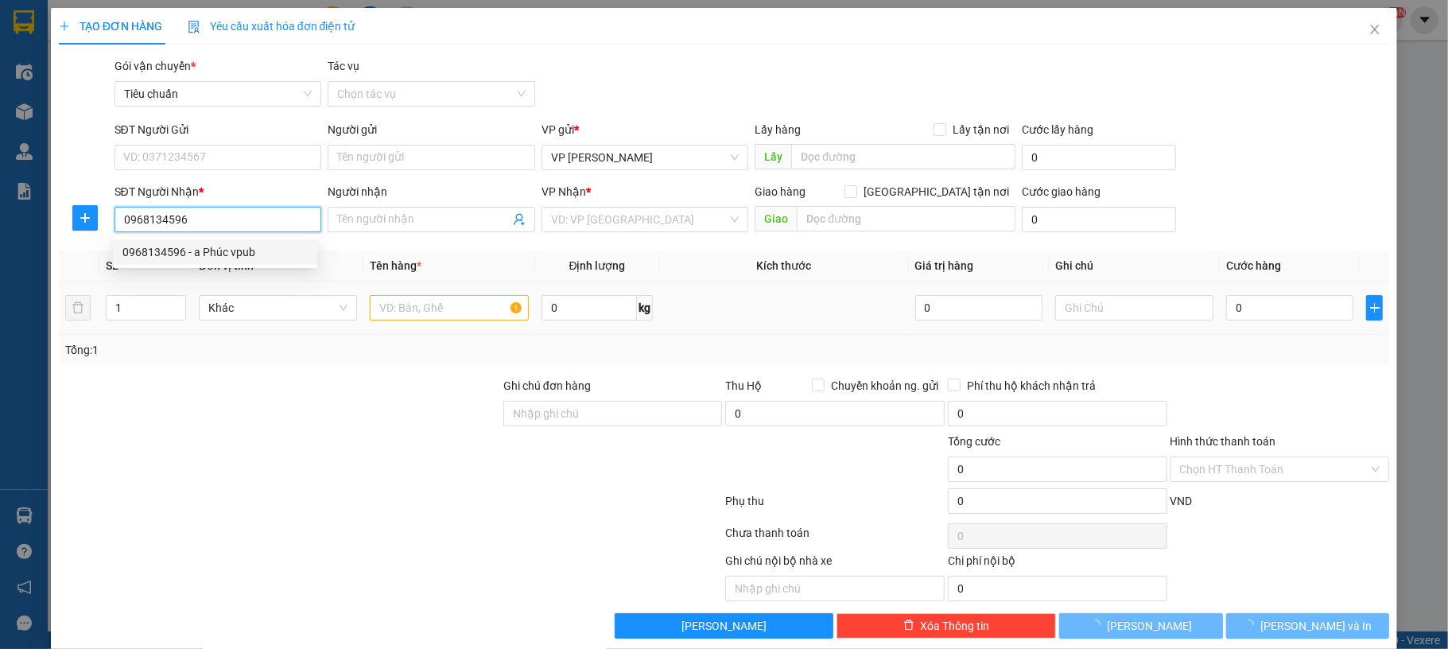
type input "a Phúc vpub"
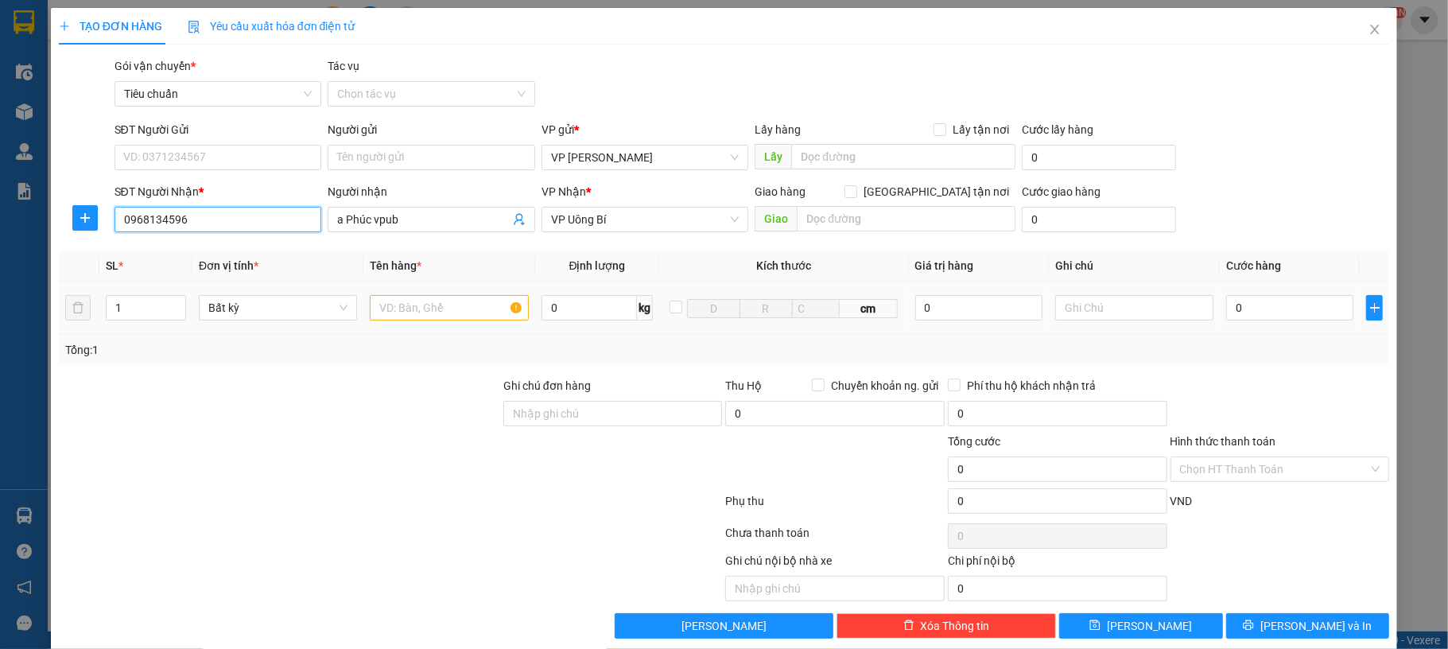
type input "0968134596"
click at [475, 320] on input "text" at bounding box center [449, 307] width 158 height 25
type input "1 bọc xanh"
click at [1236, 309] on input "0" at bounding box center [1290, 307] width 127 height 25
click at [1289, 480] on input "Hình thức thanh toán" at bounding box center [1274, 469] width 189 height 24
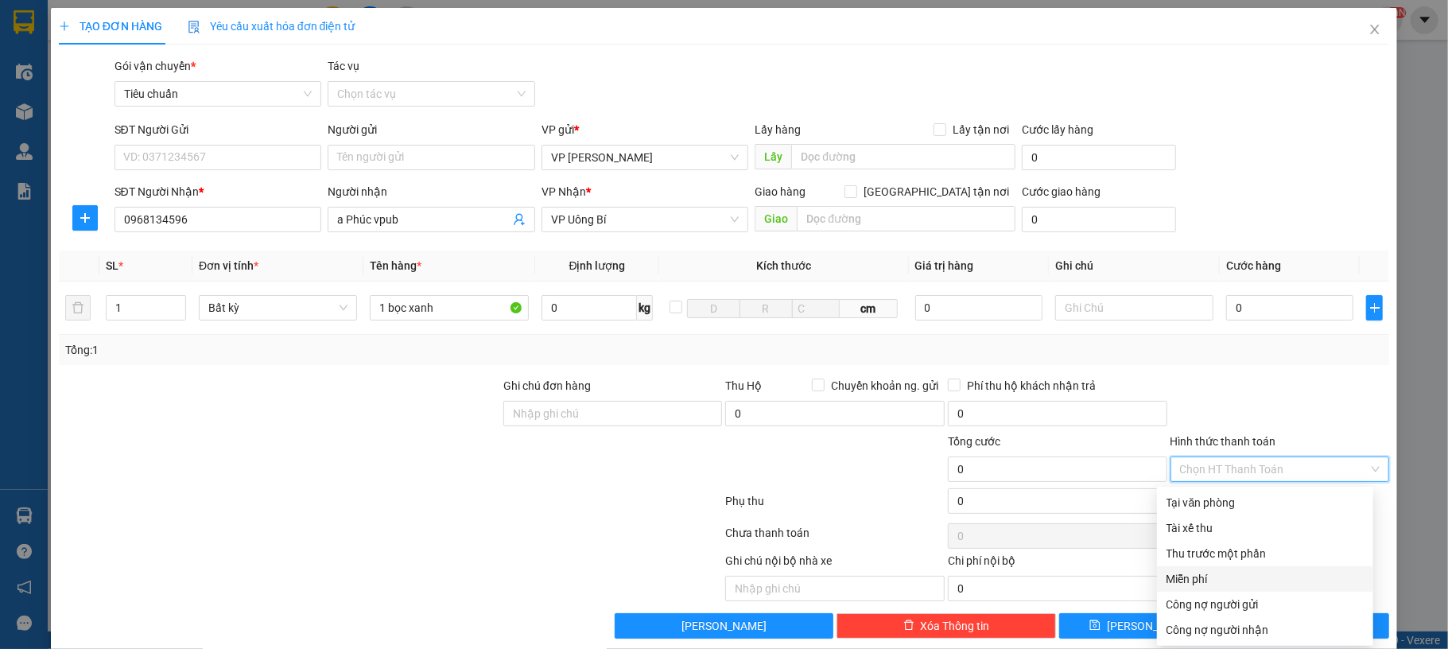
click at [1251, 580] on div "Miễn phí" at bounding box center [1265, 578] width 197 height 17
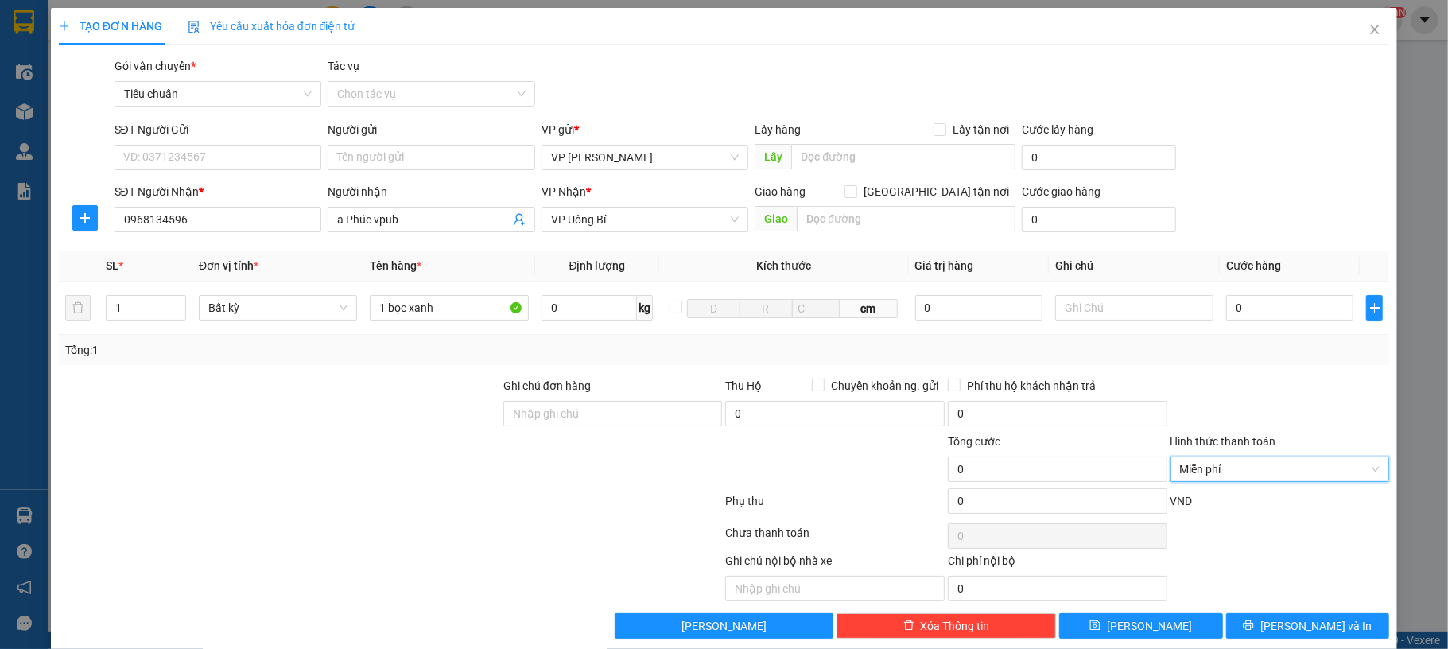
scroll to position [24, 0]
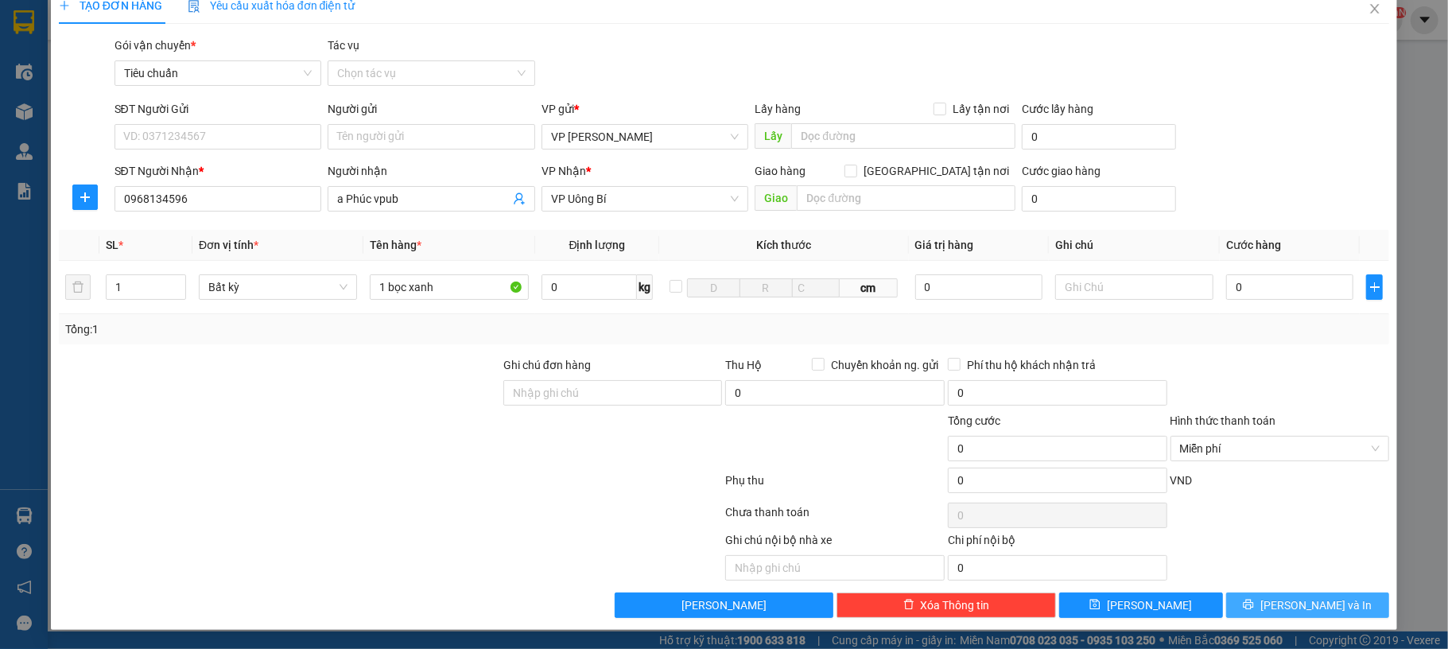
click at [1274, 603] on button "[PERSON_NAME] và In" at bounding box center [1309, 605] width 164 height 25
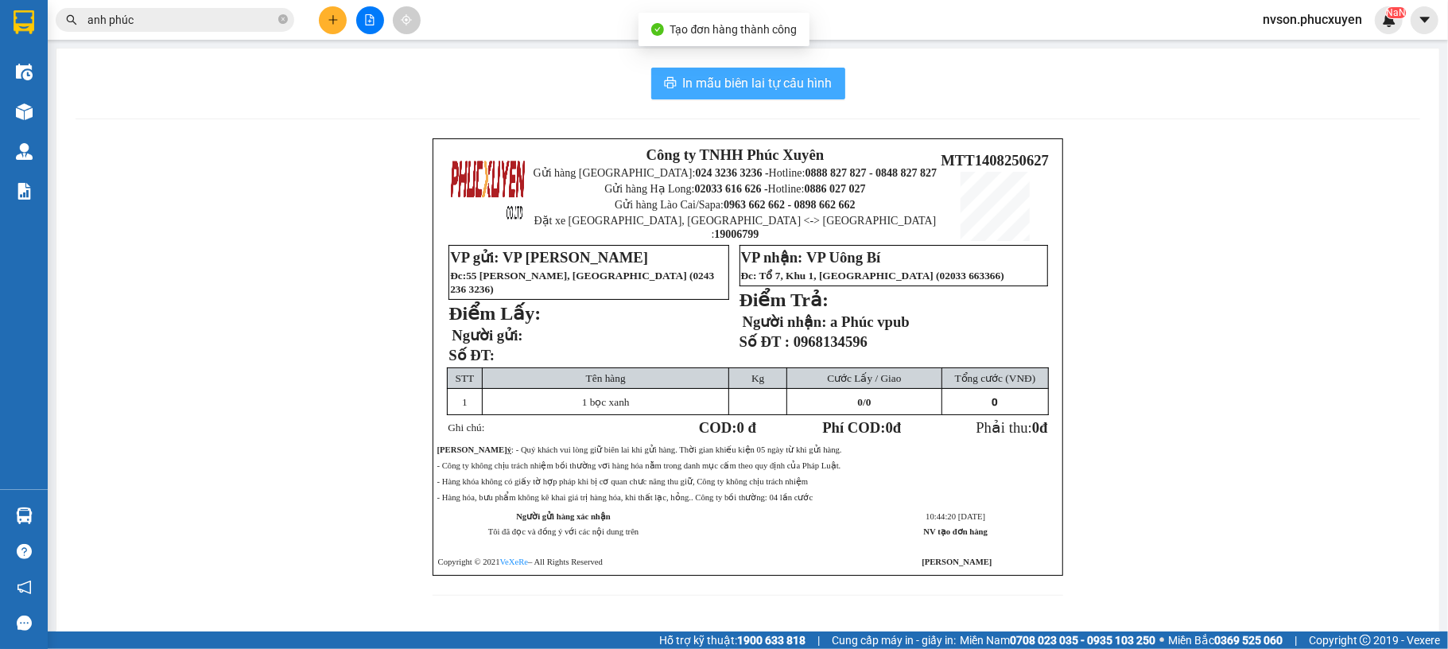
click at [667, 80] on icon "printer" at bounding box center [670, 82] width 13 height 13
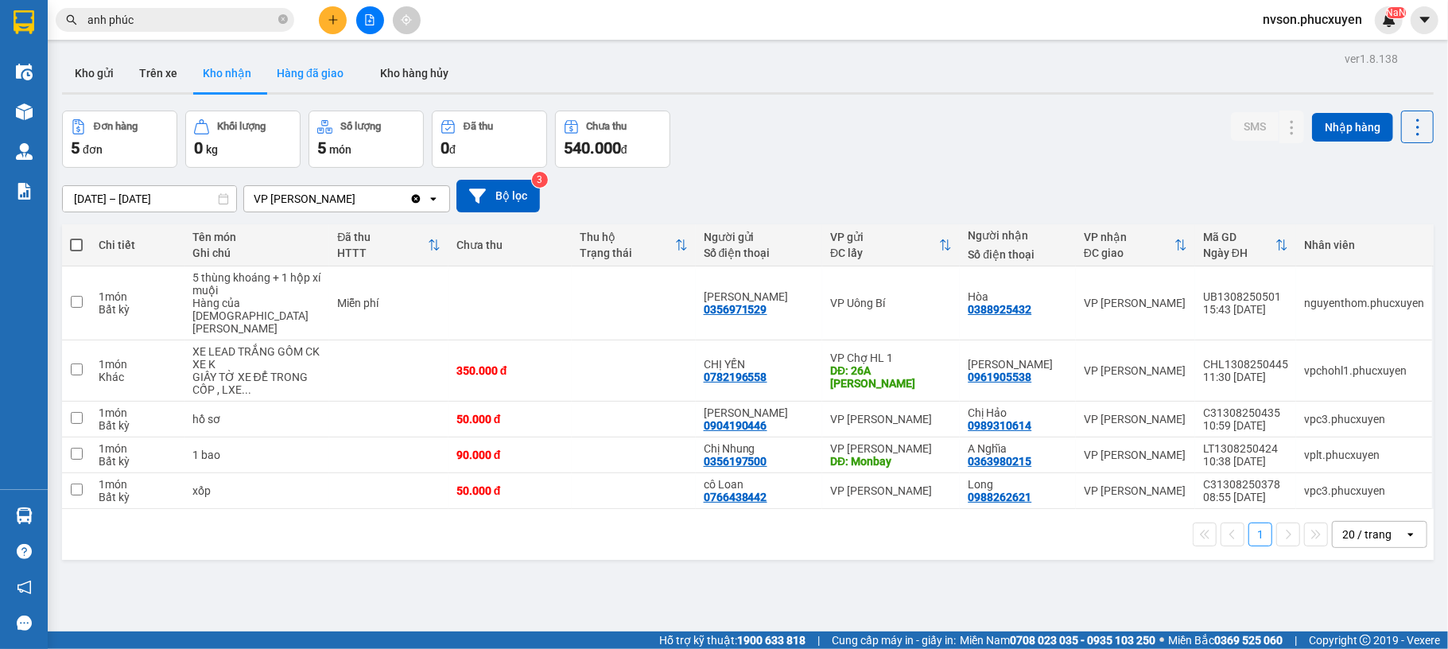
click at [296, 81] on button "Hàng đã giao" at bounding box center [310, 73] width 92 height 38
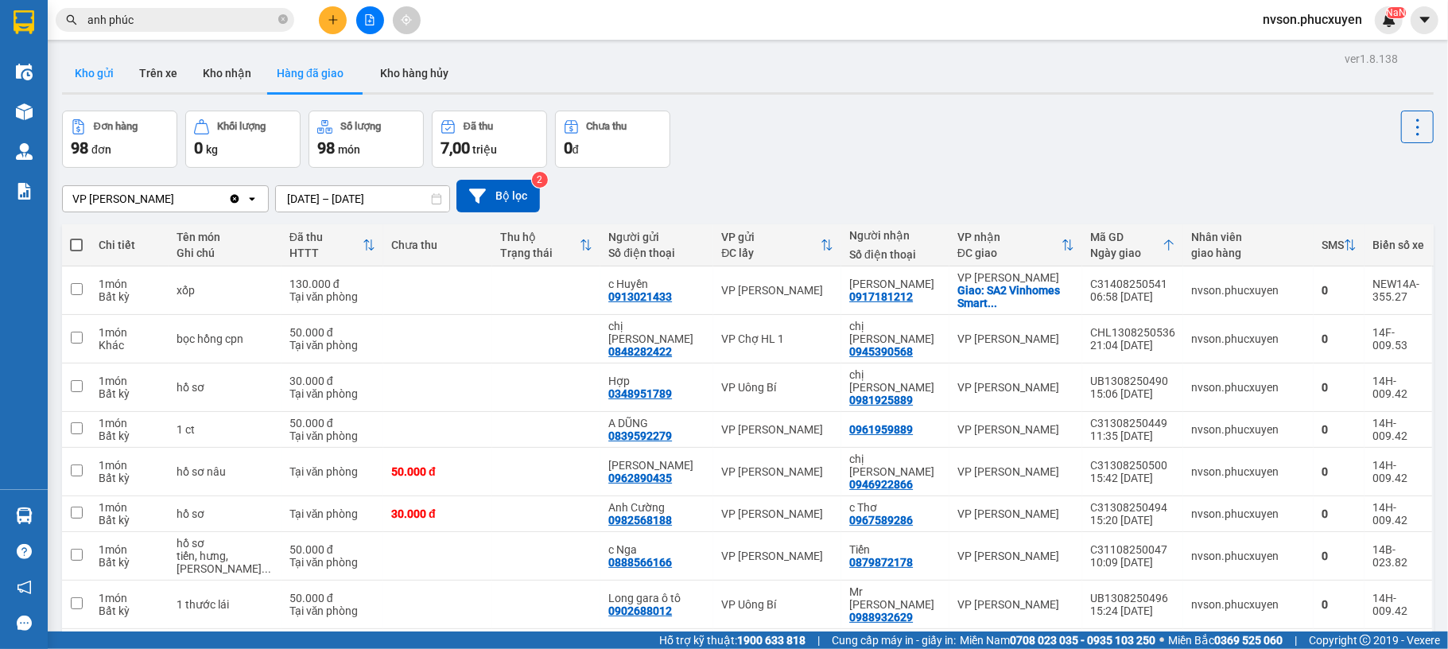
click at [72, 80] on button "Kho gửi" at bounding box center [94, 73] width 64 height 38
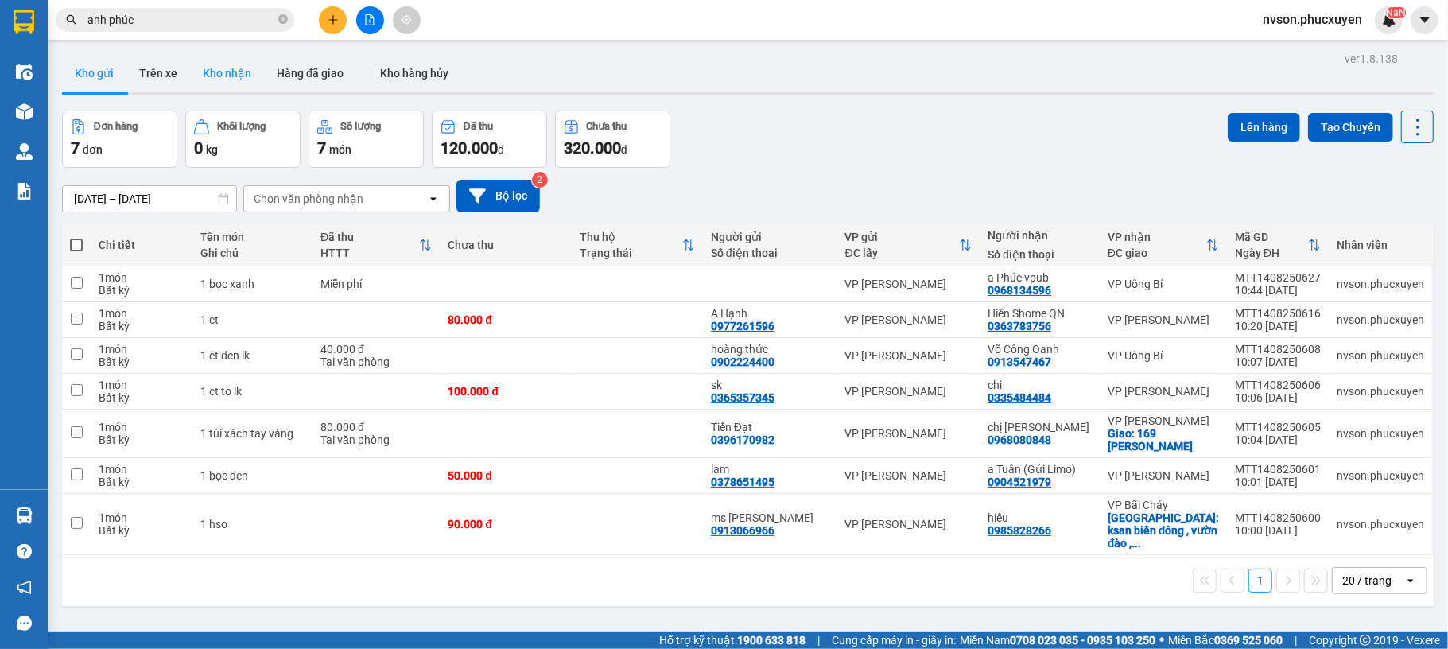
click at [204, 57] on button "Kho nhận" at bounding box center [227, 73] width 74 height 38
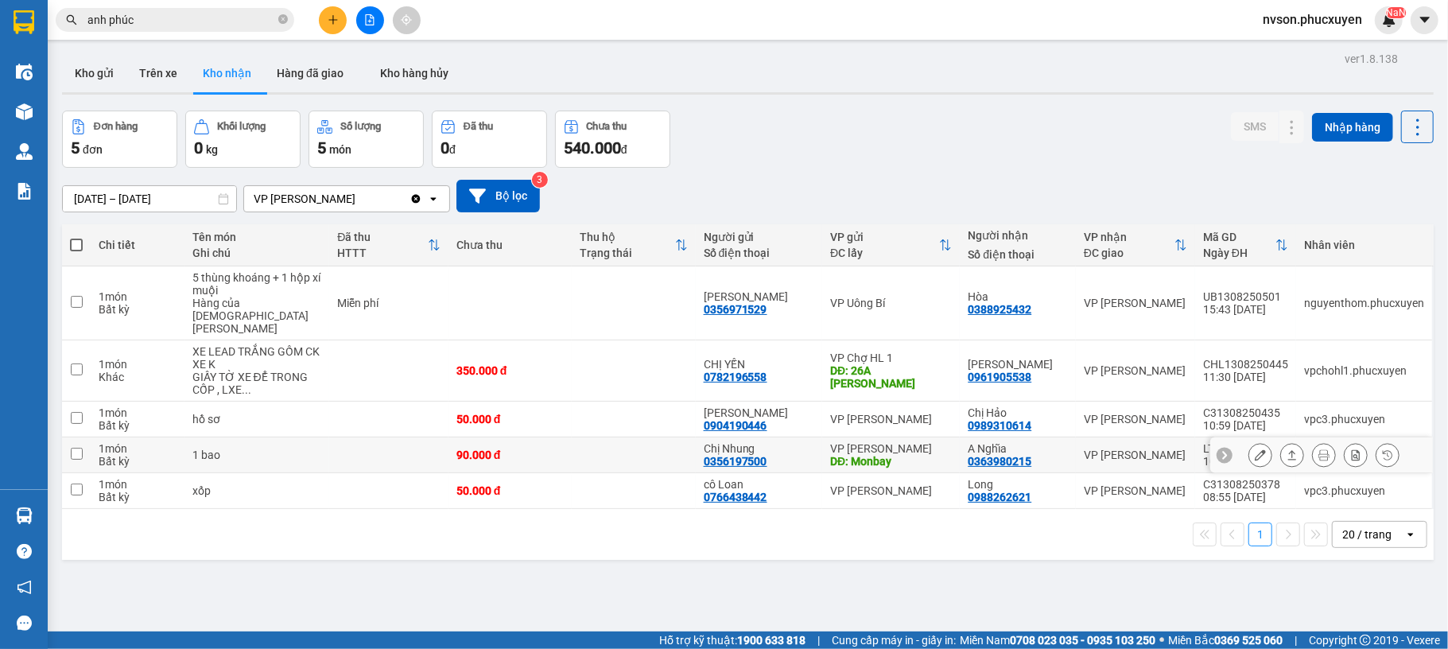
click at [501, 449] on div "90.000 đ" at bounding box center [510, 455] width 107 height 13
checkbox input "true"
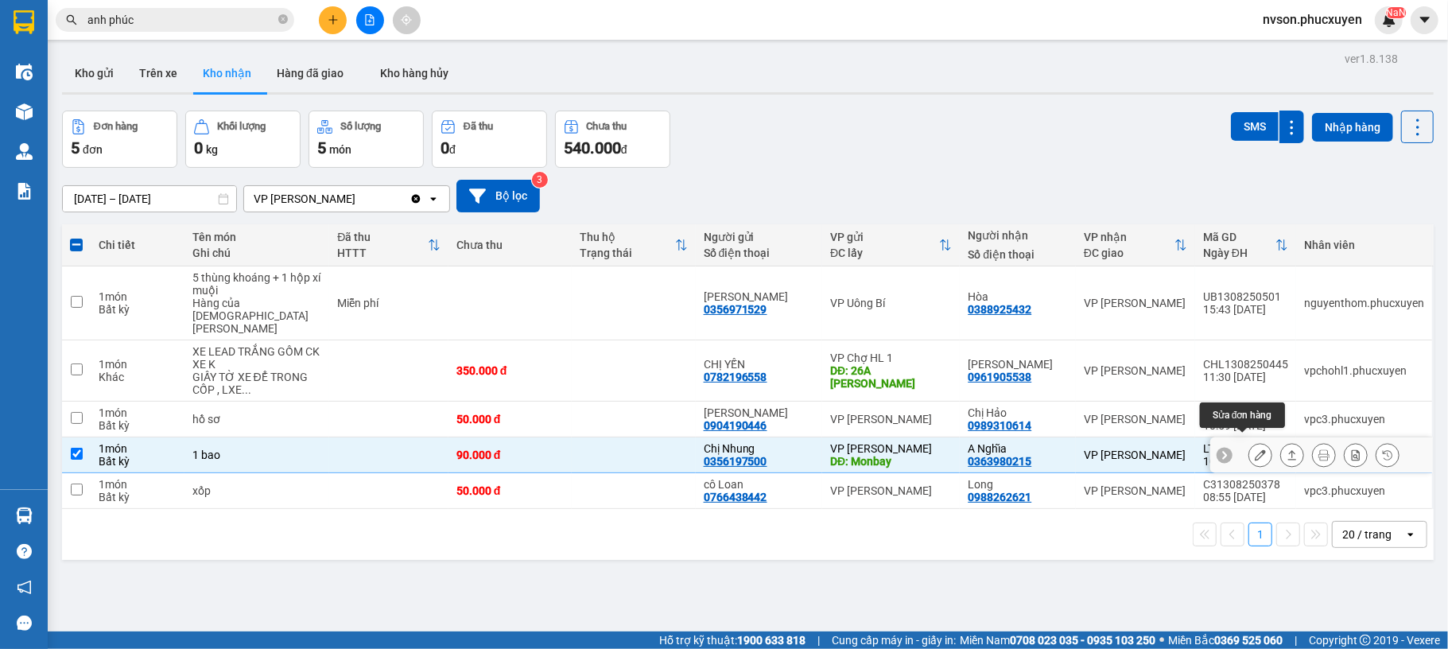
click at [1255, 449] on icon at bounding box center [1260, 454] width 11 height 11
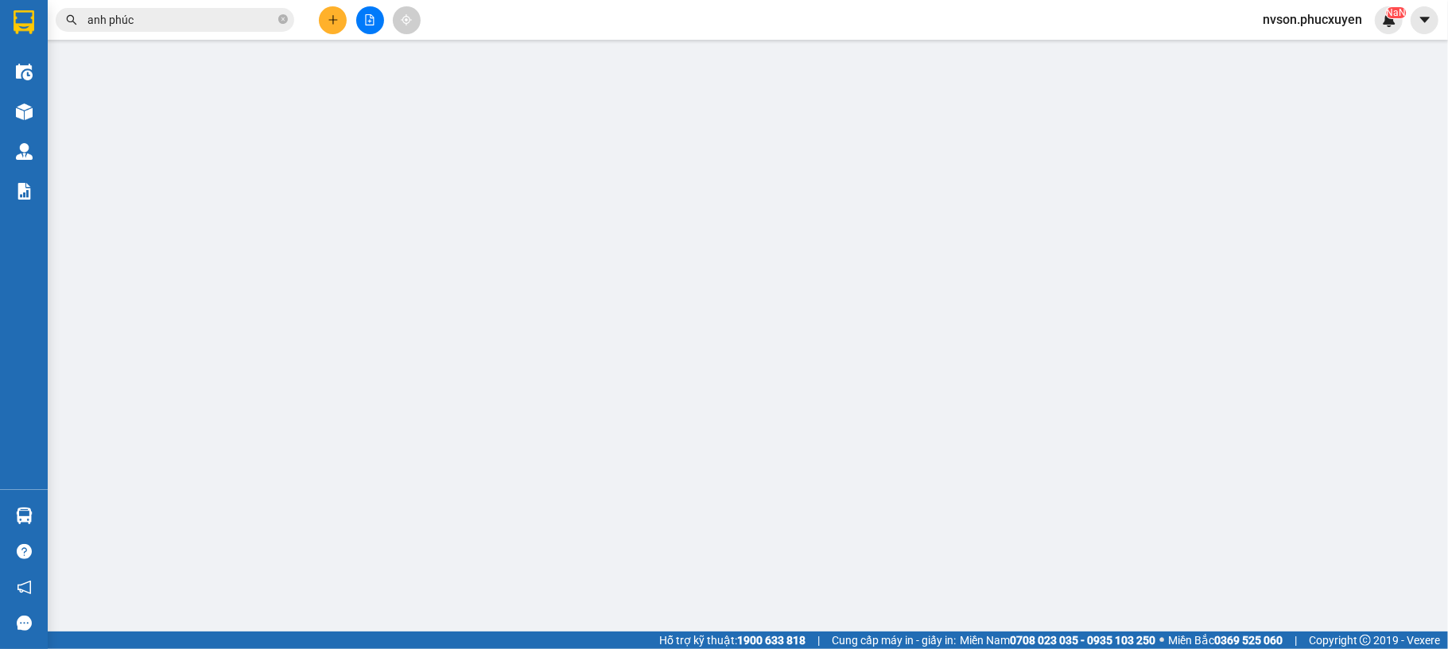
type input "0356197500"
type input "Chị Nhung"
type input "Monbay"
type input "0363980215"
type input "A Nghĩa"
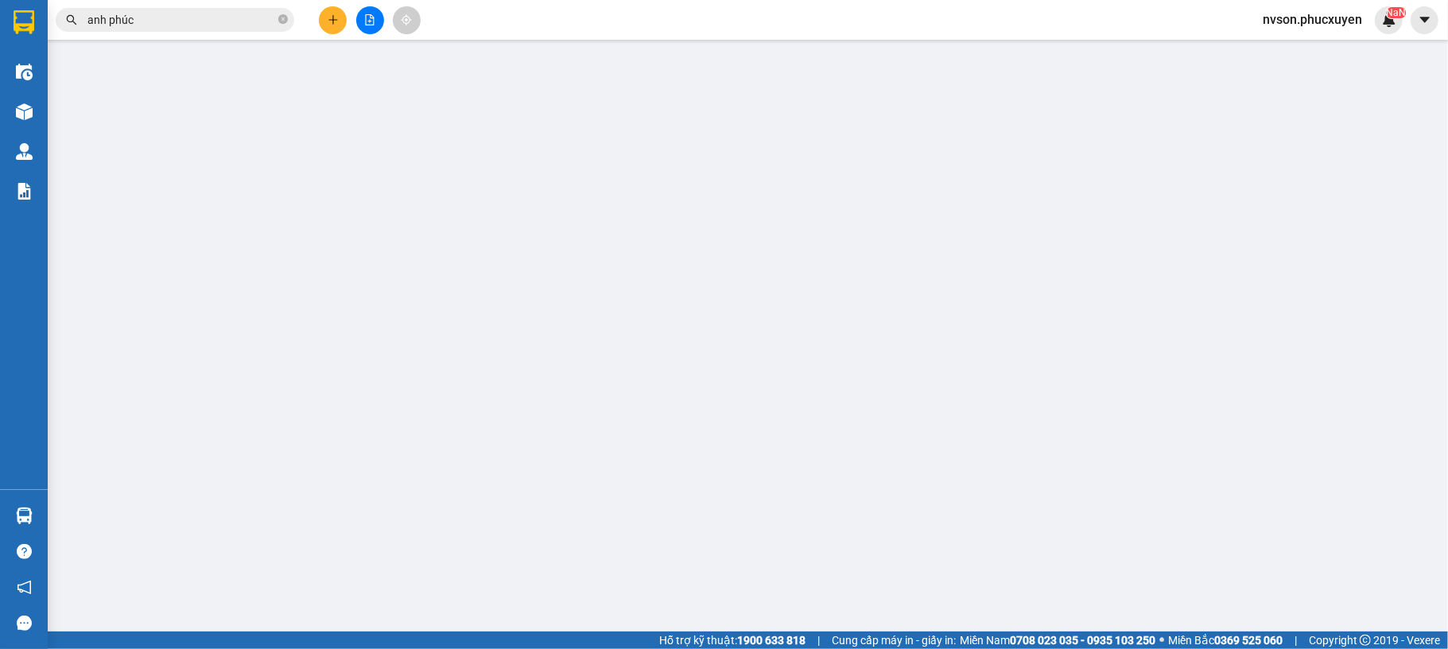
type input "90.000"
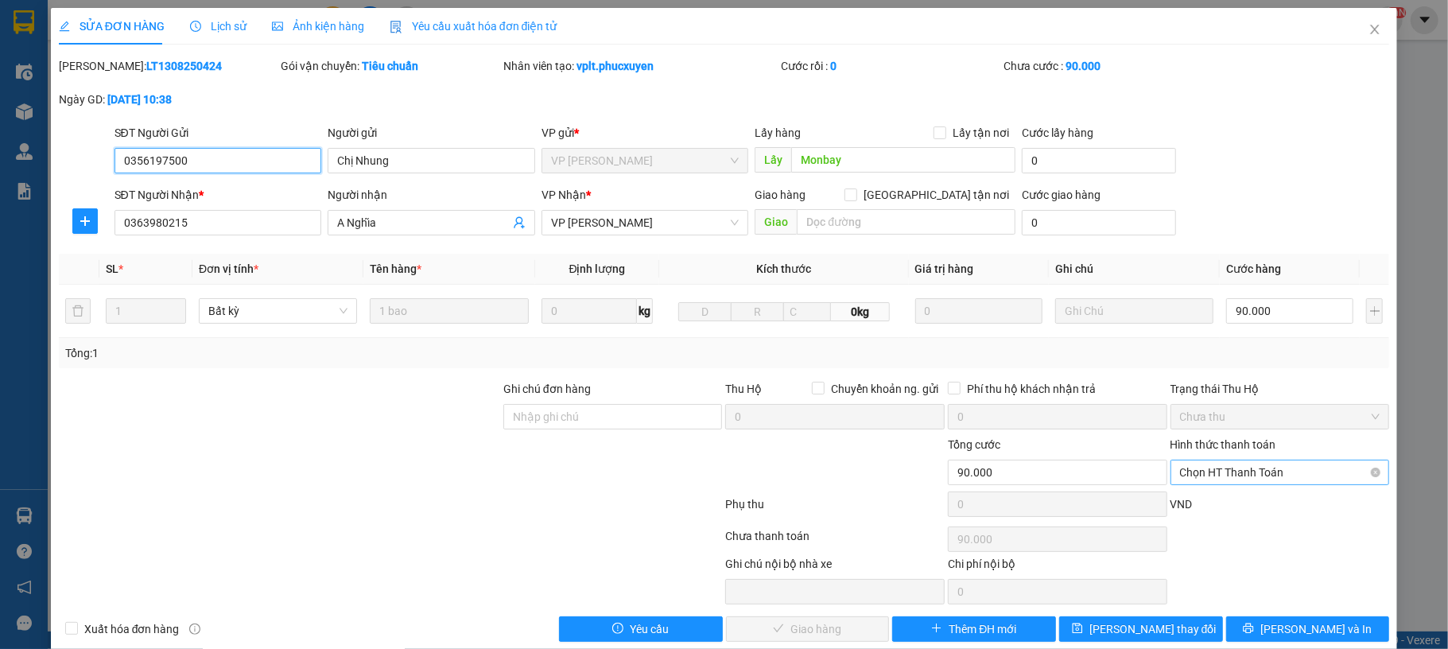
click at [1188, 469] on span "Chọn HT Thanh Toán" at bounding box center [1280, 473] width 200 height 24
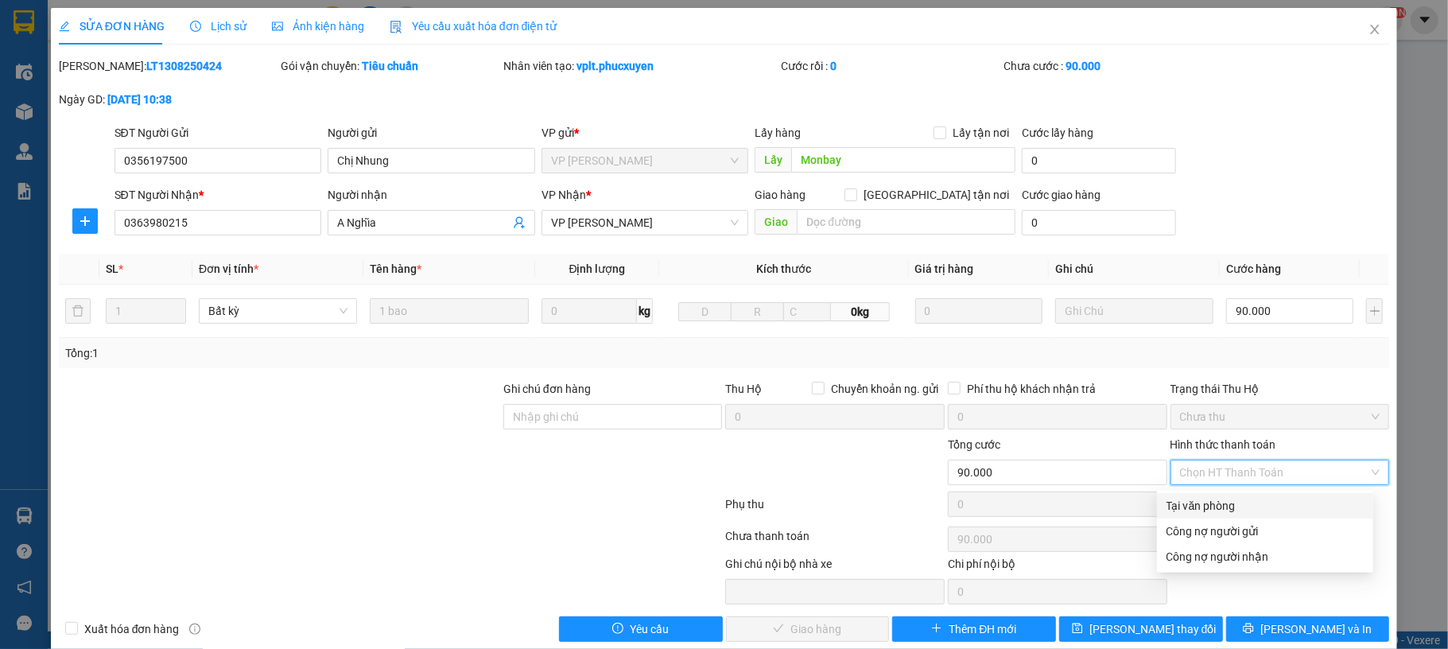
click at [1181, 504] on div "Tại văn phòng" at bounding box center [1265, 505] width 197 height 17
type input "0"
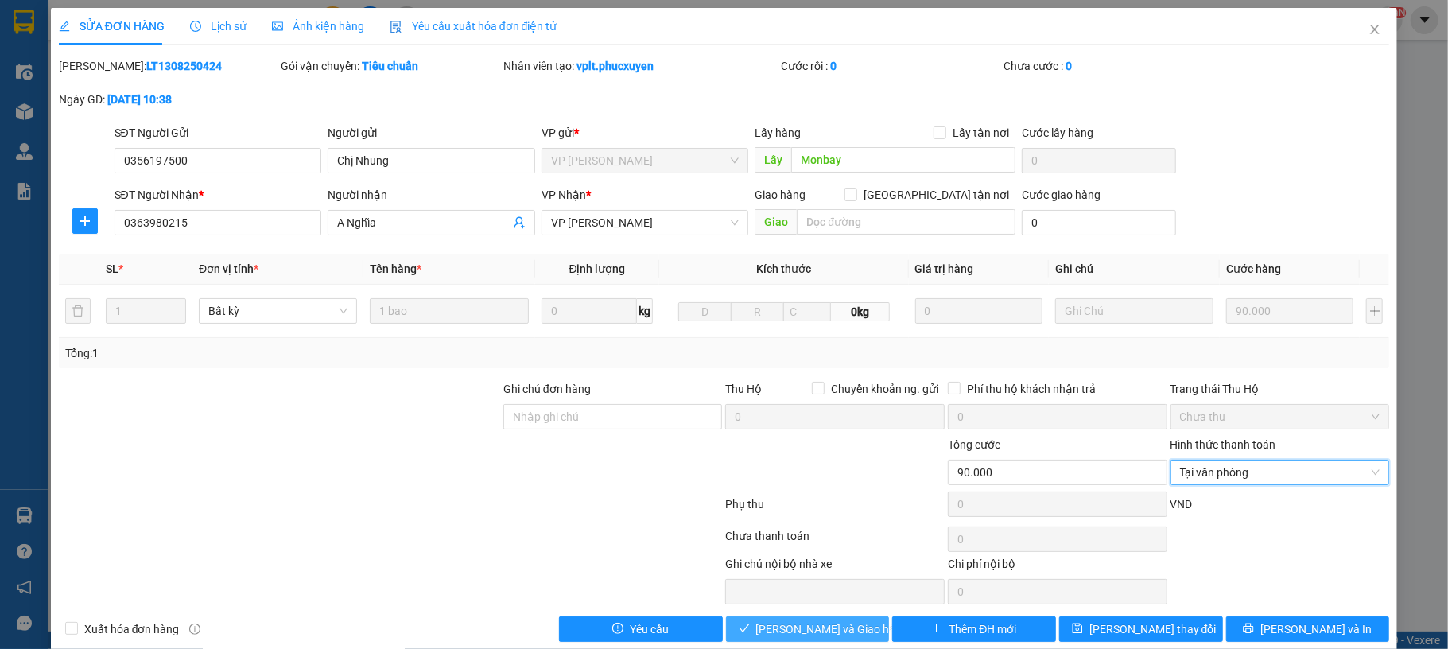
click at [822, 628] on span "[PERSON_NAME] và Giao hàng" at bounding box center [832, 628] width 153 height 17
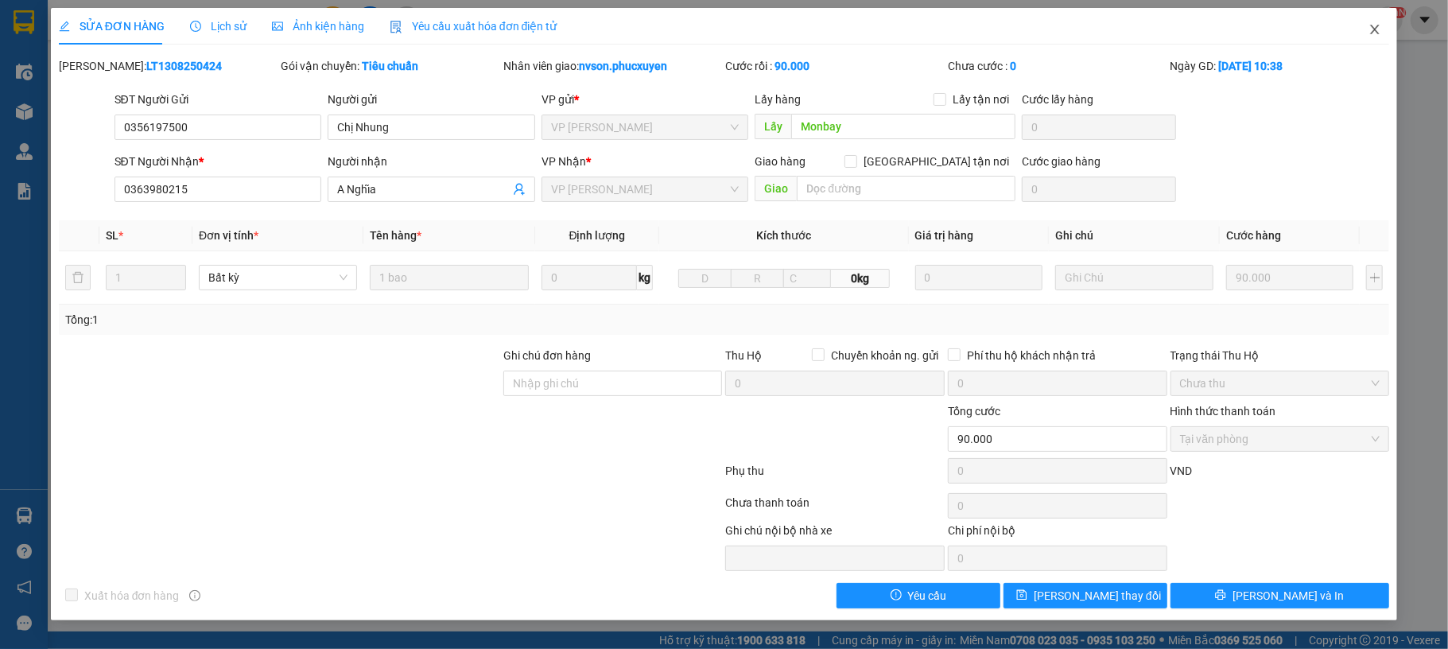
click at [1374, 37] on span "Close" at bounding box center [1375, 30] width 45 height 45
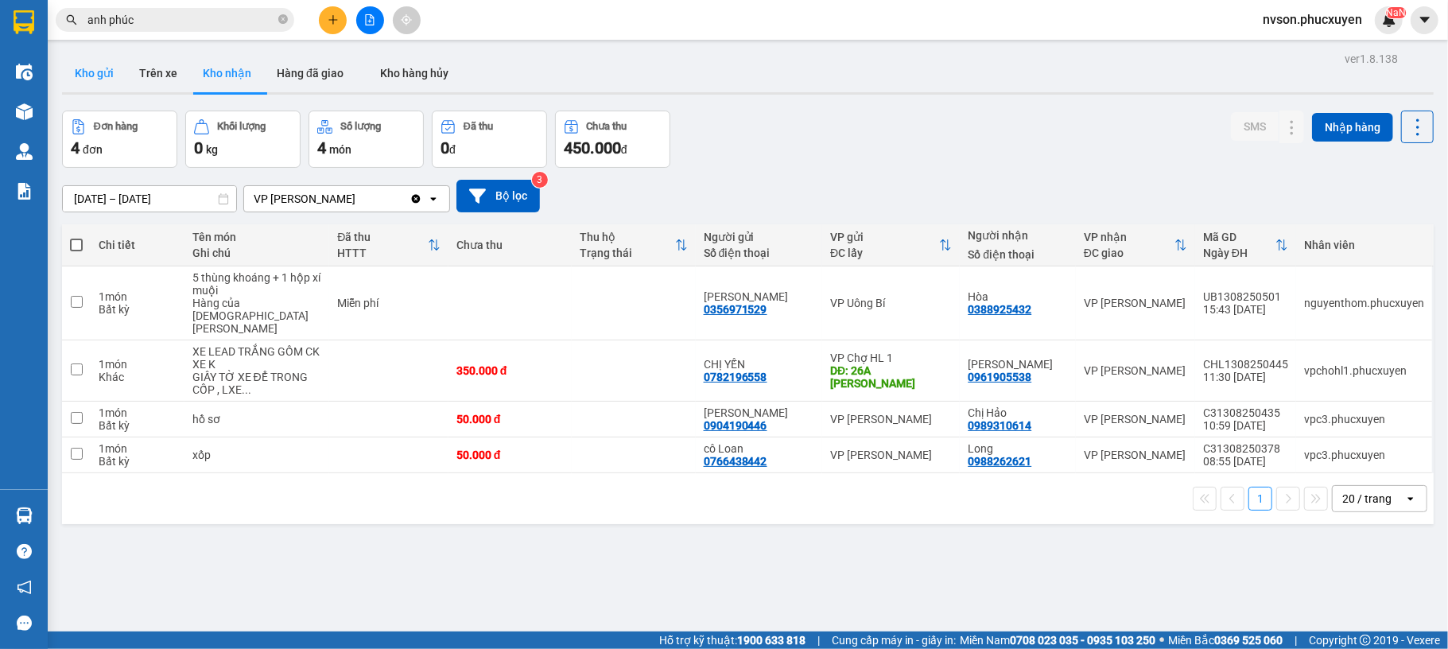
click at [95, 81] on button "Kho gửi" at bounding box center [94, 73] width 64 height 38
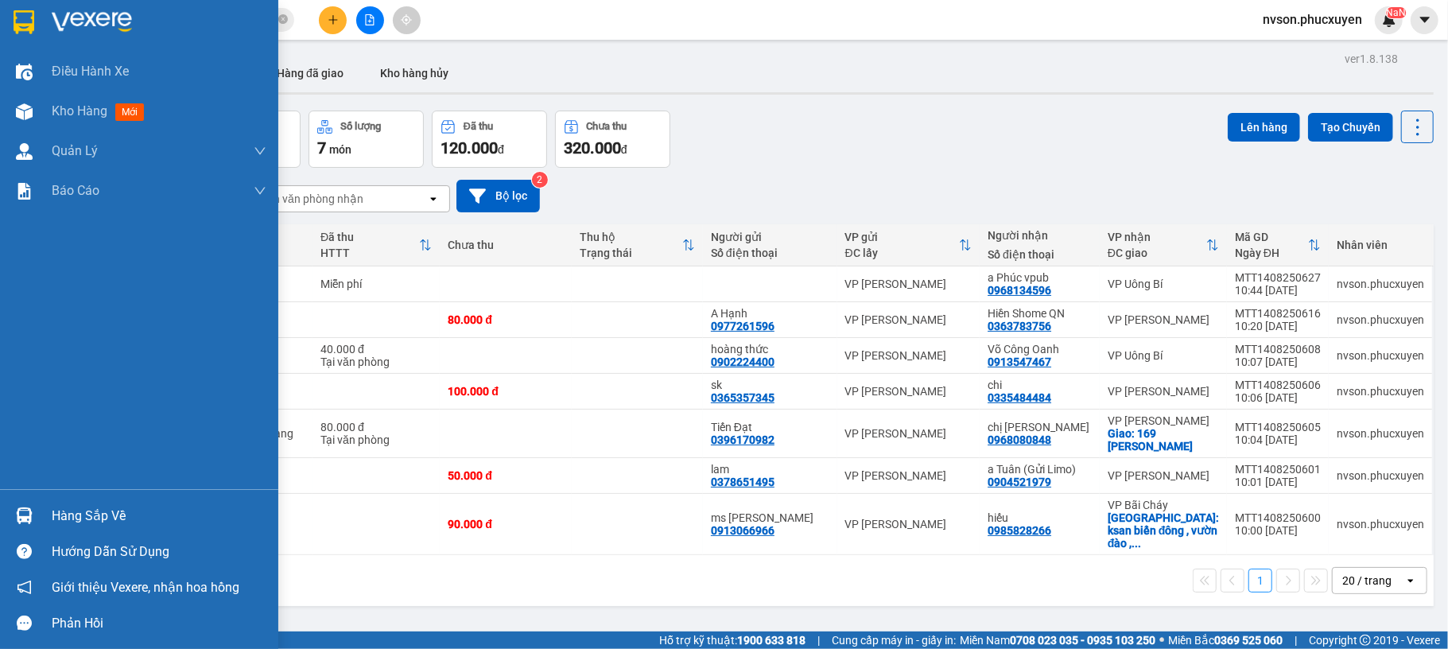
click at [33, 514] on div at bounding box center [24, 516] width 28 height 28
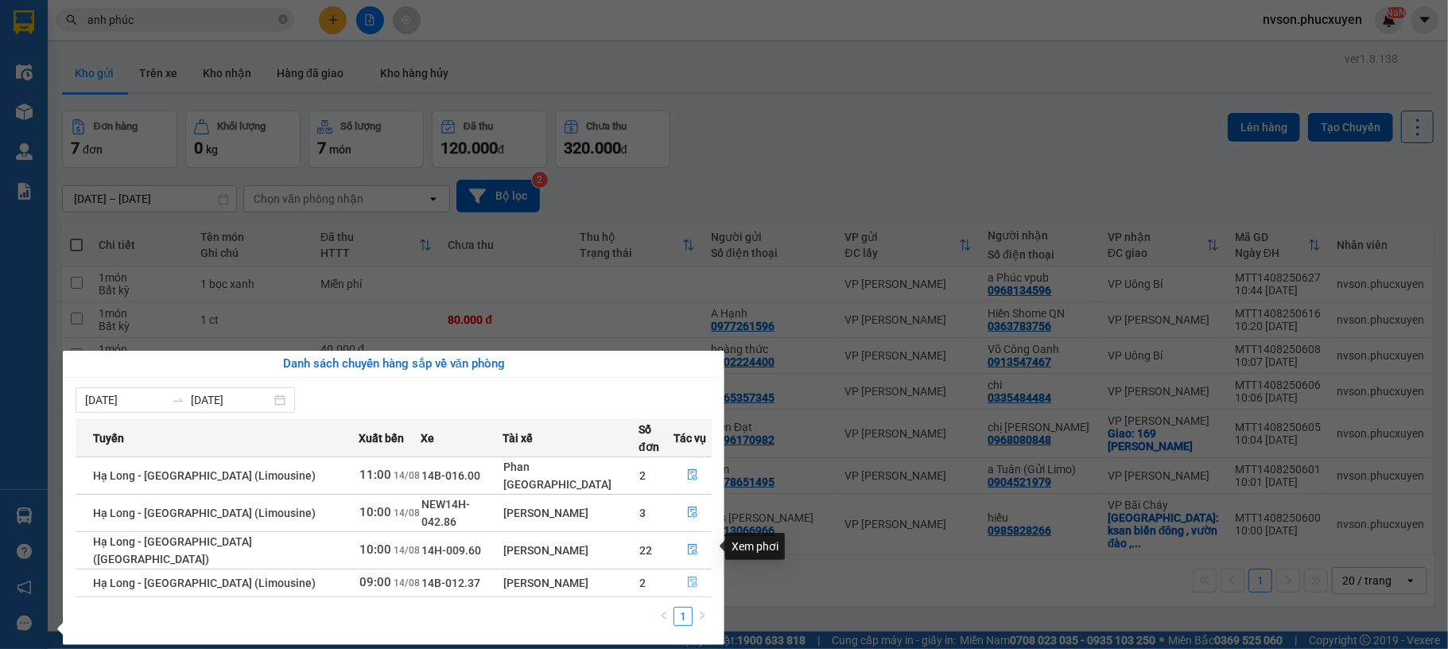
click at [688, 577] on icon "file-done" at bounding box center [692, 582] width 11 height 11
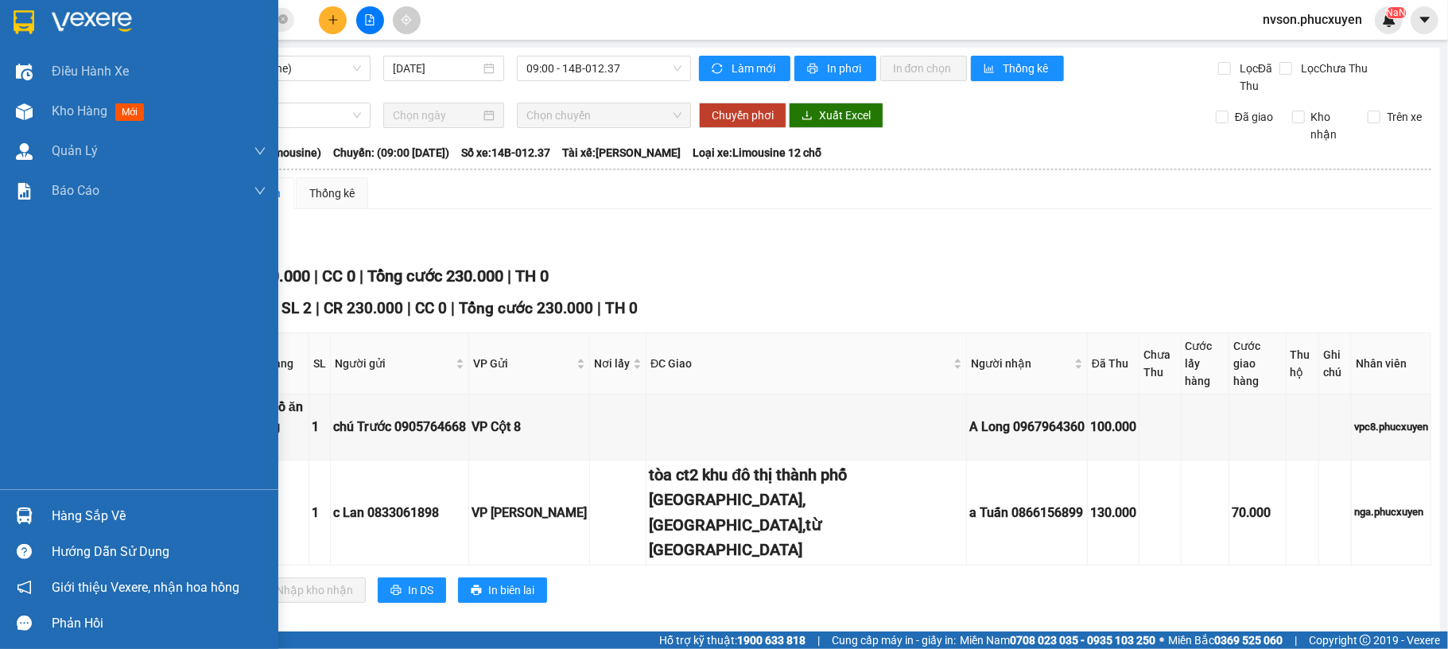
click at [13, 502] on div at bounding box center [24, 516] width 28 height 28
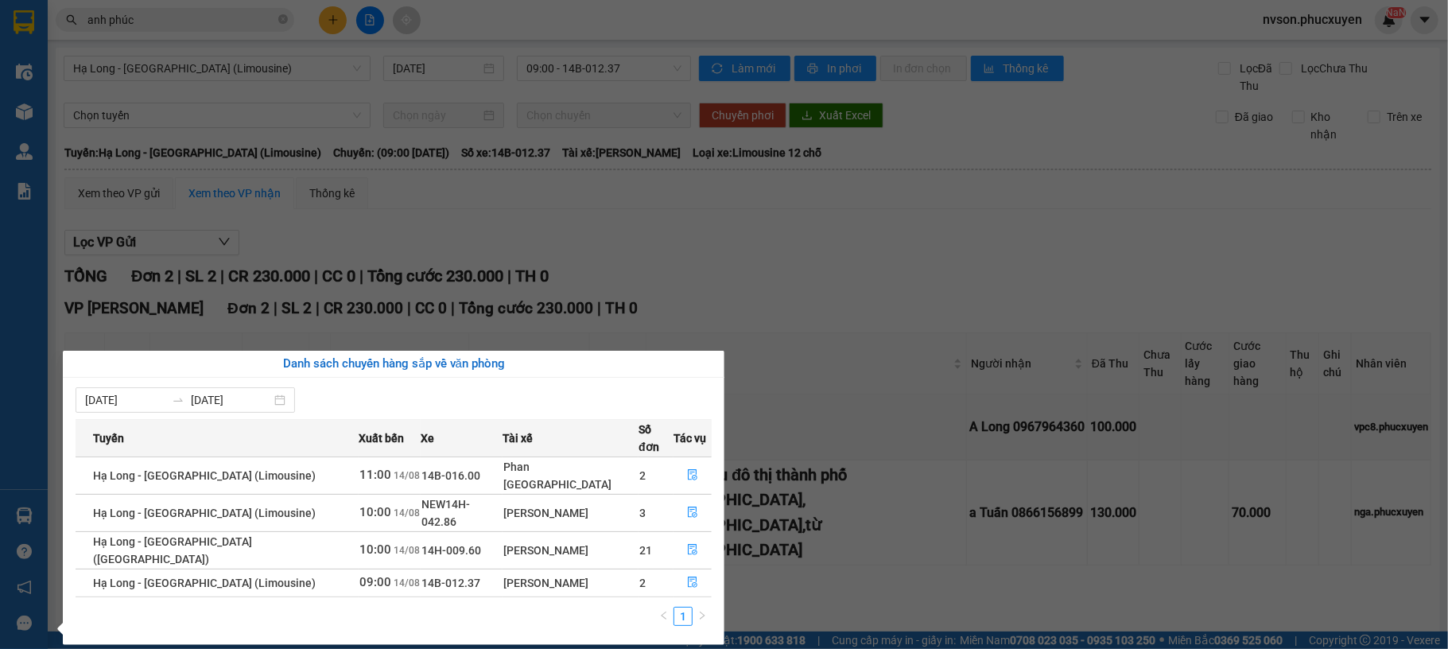
click at [691, 282] on section "Kết quả tìm kiếm ( 524 ) Bộ lọc Mã ĐH Trạng thái Món hàng Thu hộ Tổng cước Chưa…" at bounding box center [724, 324] width 1448 height 649
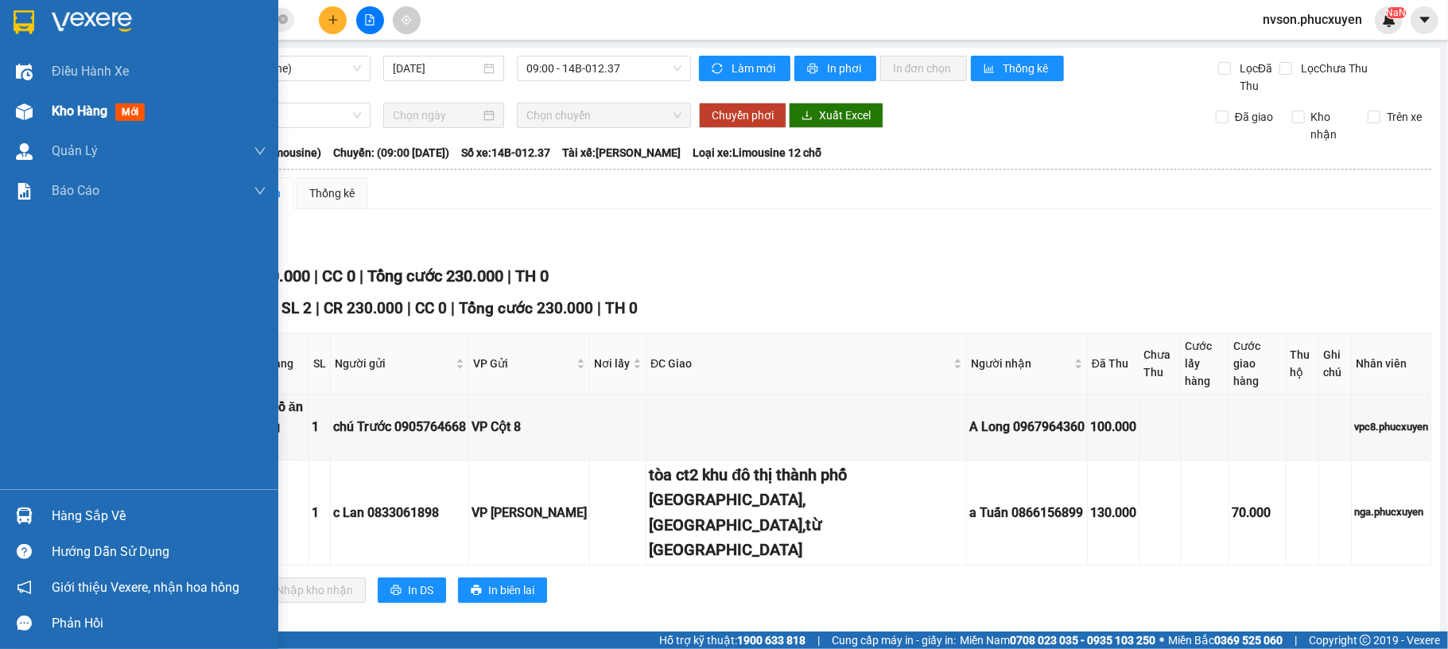
click at [7, 105] on div "Kho hàng mới" at bounding box center [139, 111] width 278 height 40
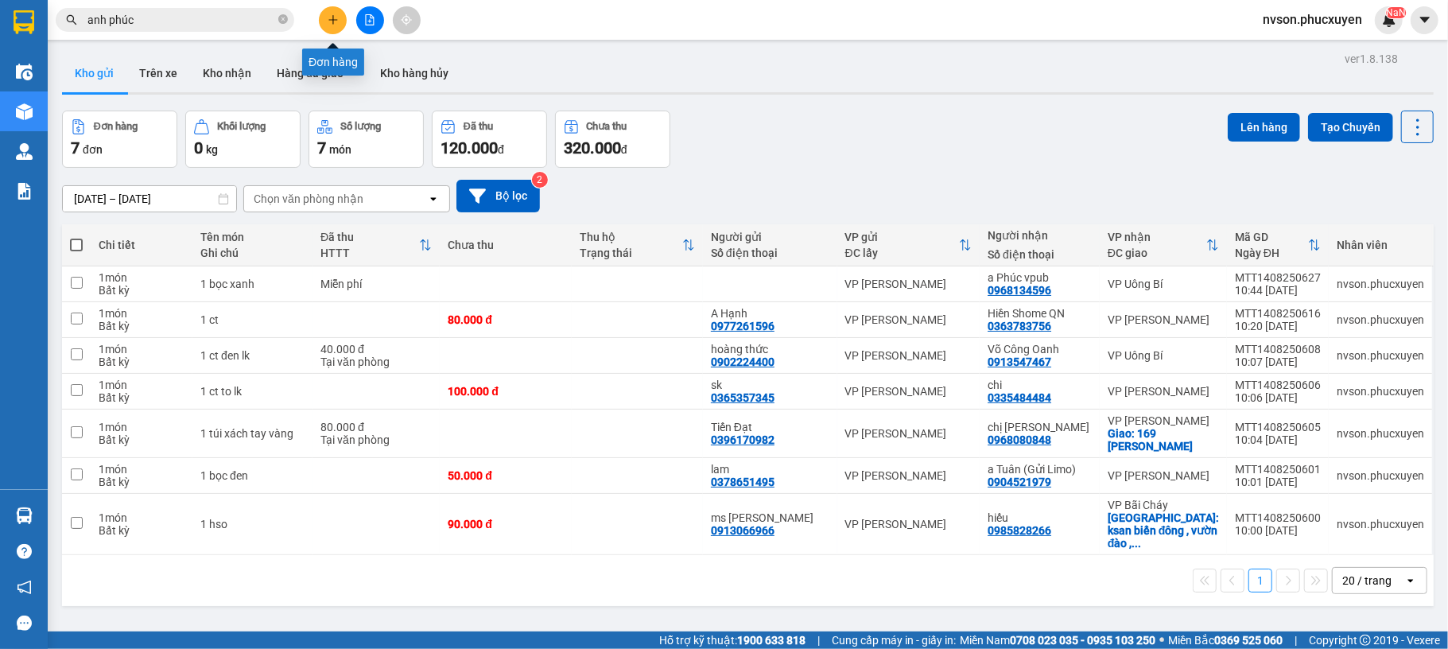
click at [334, 24] on icon "plus" at bounding box center [333, 19] width 11 height 11
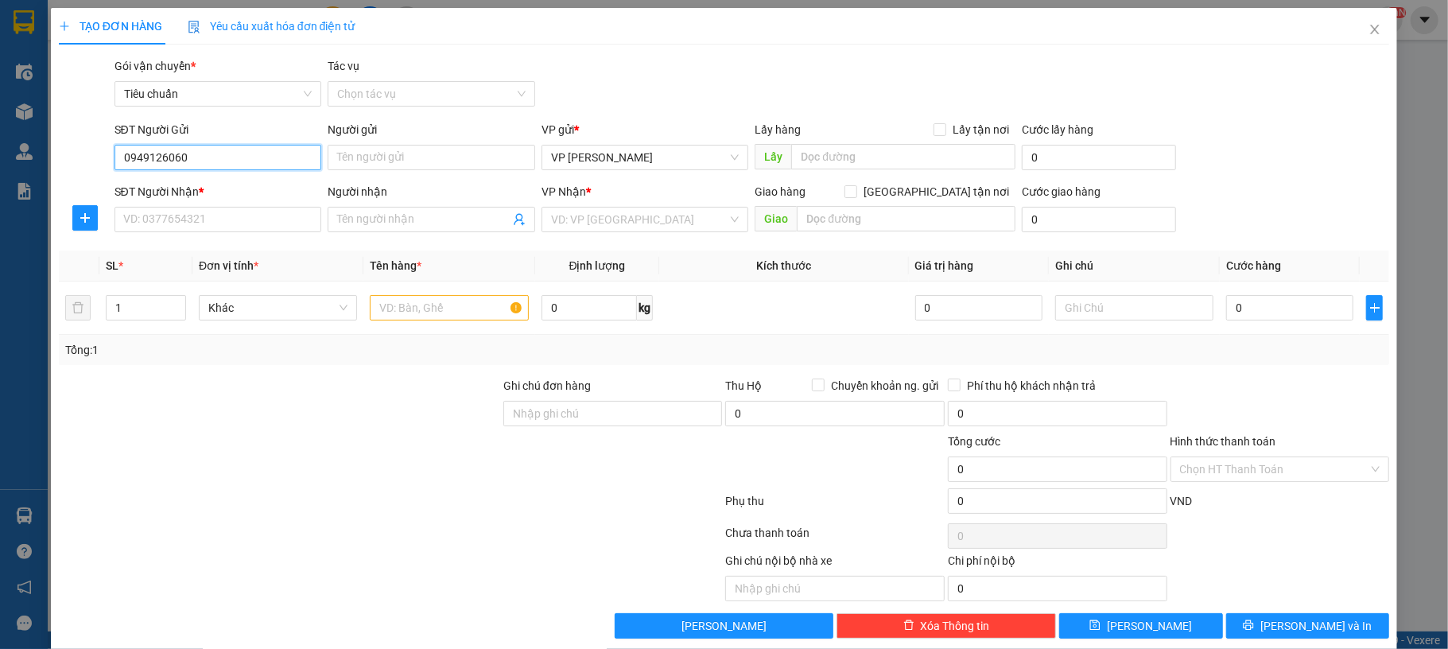
click at [249, 163] on input "0949126060" at bounding box center [219, 157] width 208 height 25
type input "0949126060"
click at [450, 165] on input "Người gửi" at bounding box center [432, 157] width 208 height 25
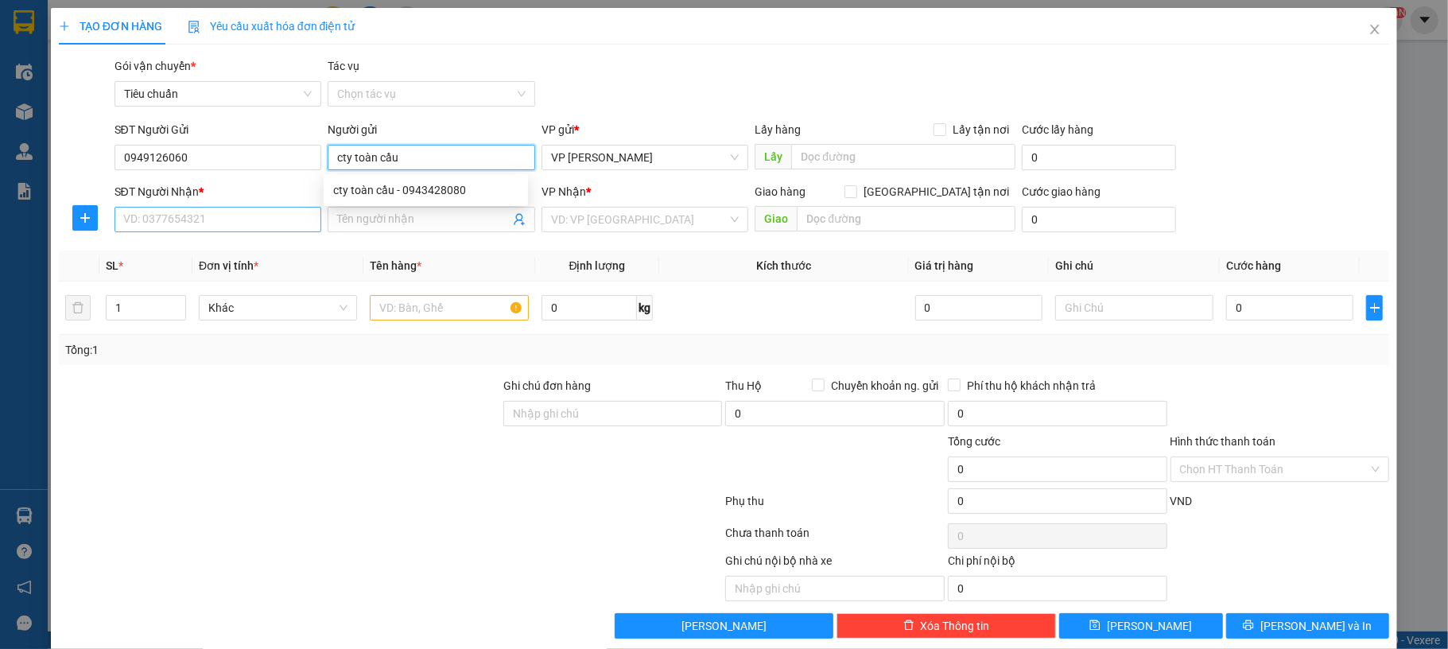
type input "cty toàn cầu"
click at [230, 217] on input "SĐT Người Nhận *" at bounding box center [219, 219] width 208 height 25
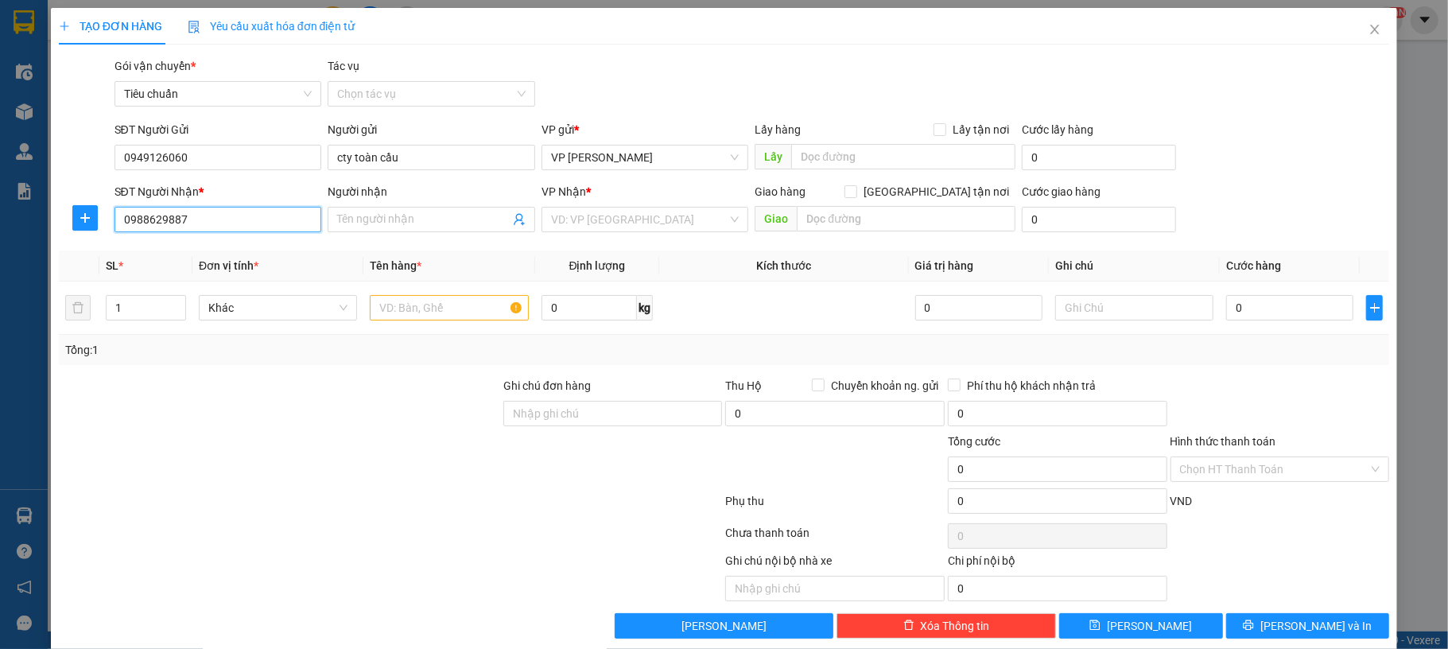
click at [248, 216] on input "0988629887" at bounding box center [219, 219] width 208 height 25
type input "0988629887"
click at [404, 224] on input "Người nhận" at bounding box center [423, 219] width 173 height 17
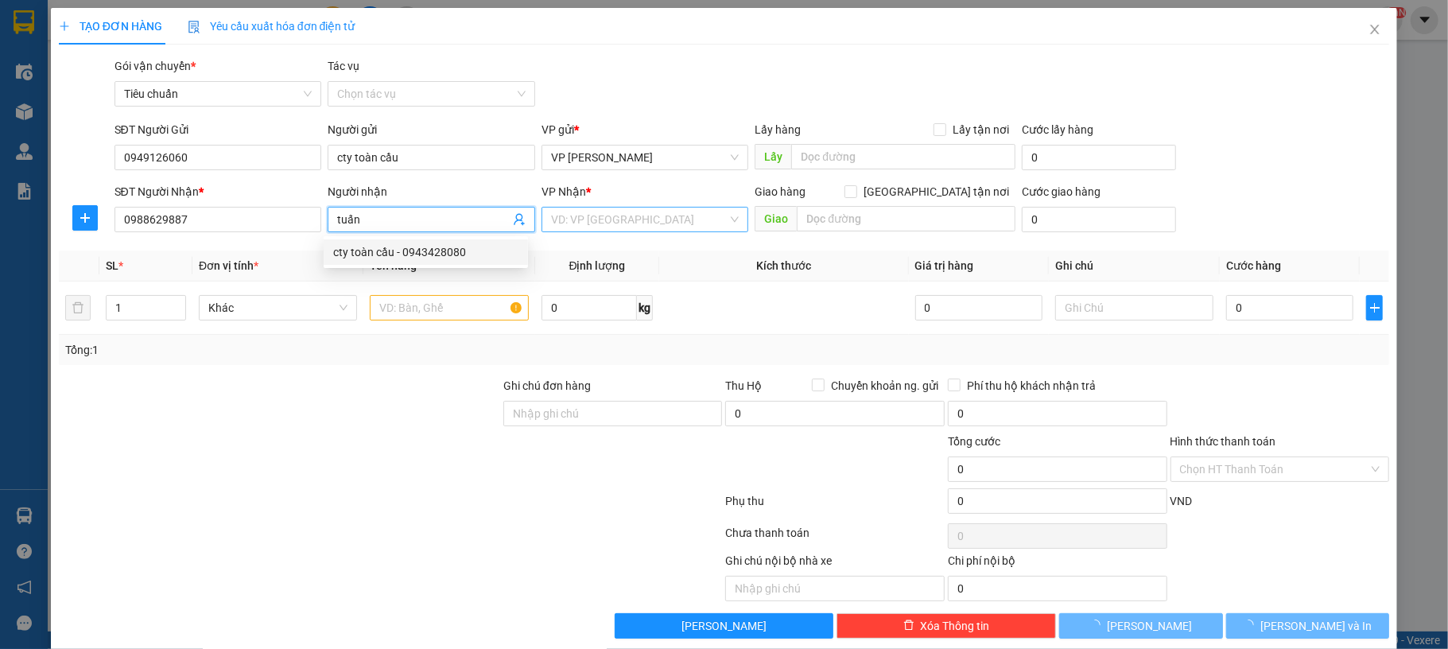
type input "tuấn"
click at [669, 220] on input "search" at bounding box center [639, 220] width 177 height 24
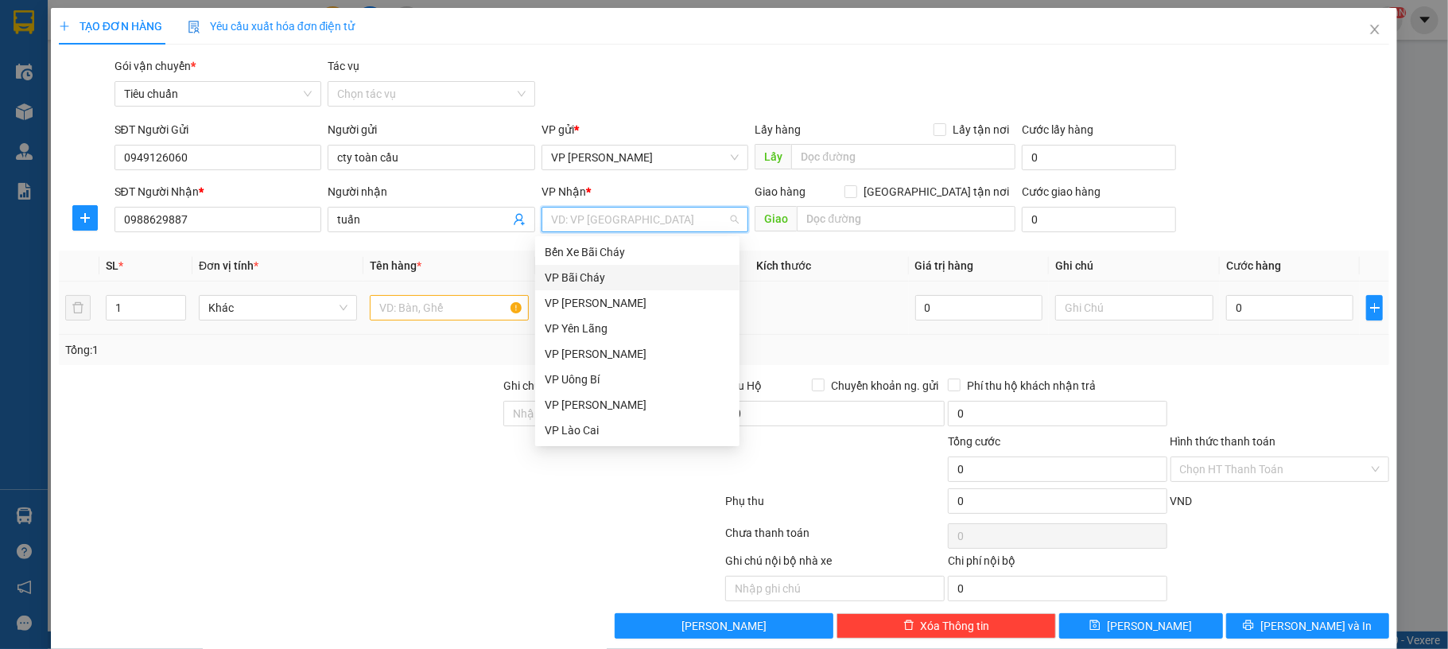
drag, startPoint x: 641, startPoint y: 275, endPoint x: 630, endPoint y: 287, distance: 16.3
click at [643, 274] on div "VP Bãi Cháy" at bounding box center [637, 277] width 185 height 17
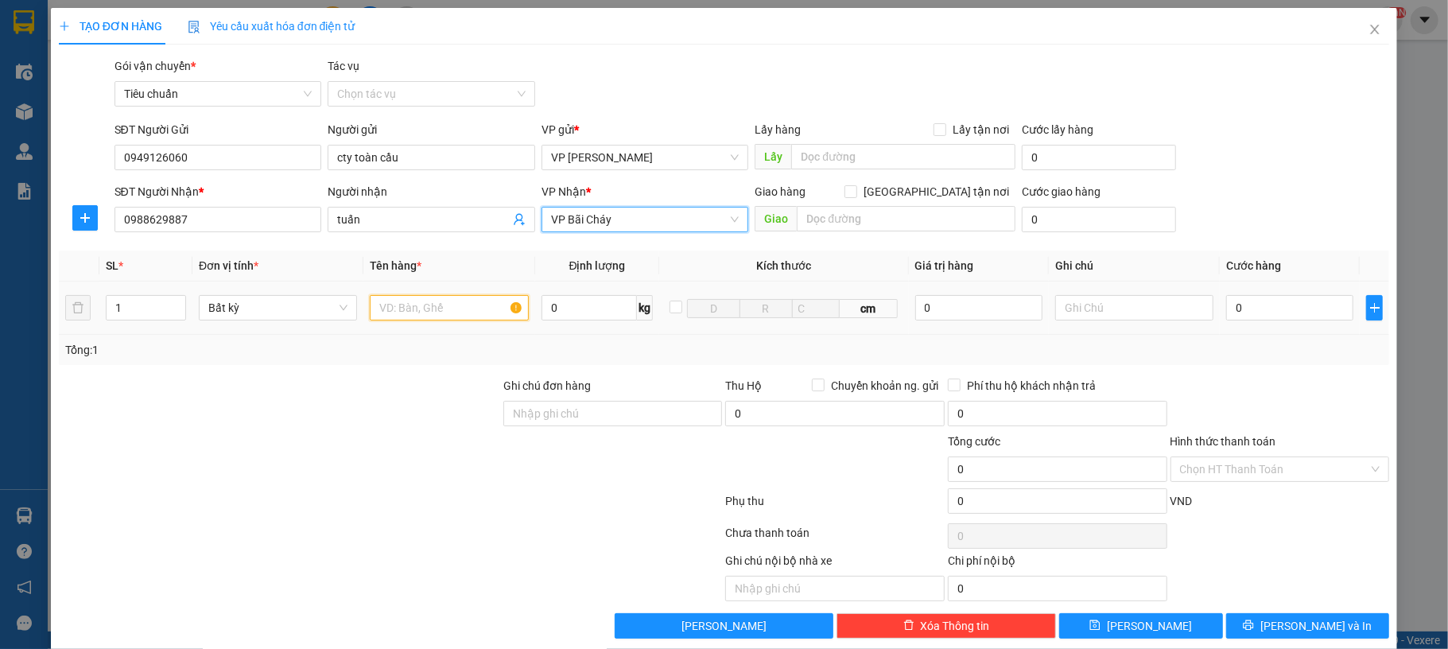
click at [475, 316] on input "text" at bounding box center [449, 307] width 158 height 25
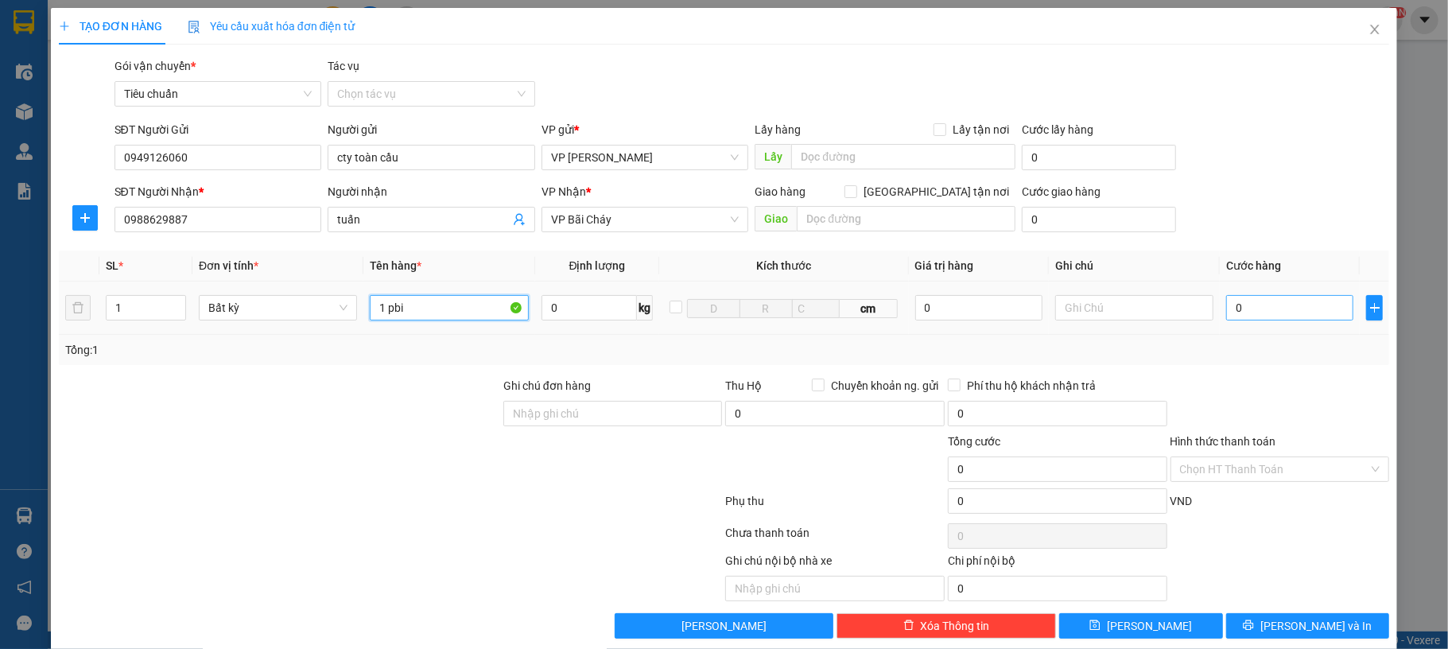
type input "1 pbi"
click at [1284, 315] on input "0" at bounding box center [1290, 307] width 127 height 25
type input "50"
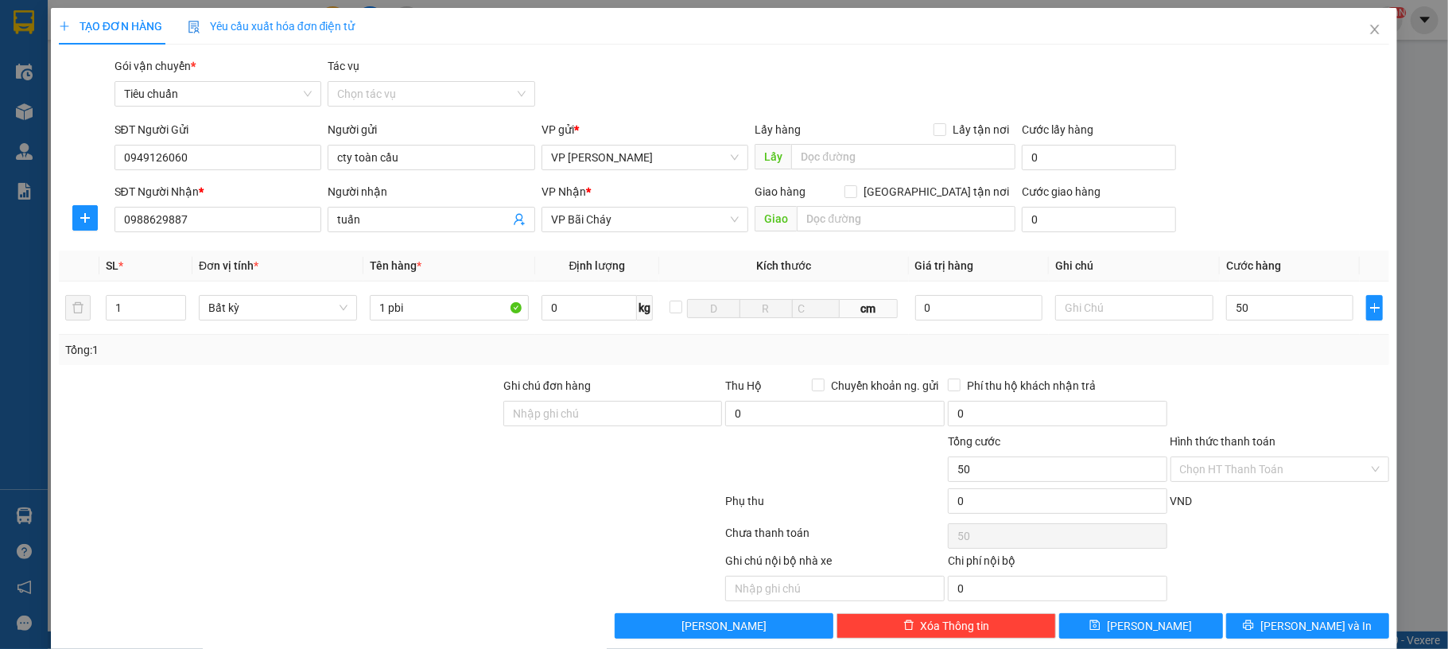
type input "50.000"
click at [1300, 202] on div "SĐT Người Nhận * 0988629887 Người nhận tuấn VP Nhận * VP Bãi Cháy Giao hàng Gia…" at bounding box center [752, 211] width 1282 height 56
drag, startPoint x: 1317, startPoint y: 624, endPoint x: 1276, endPoint y: 600, distance: 48.2
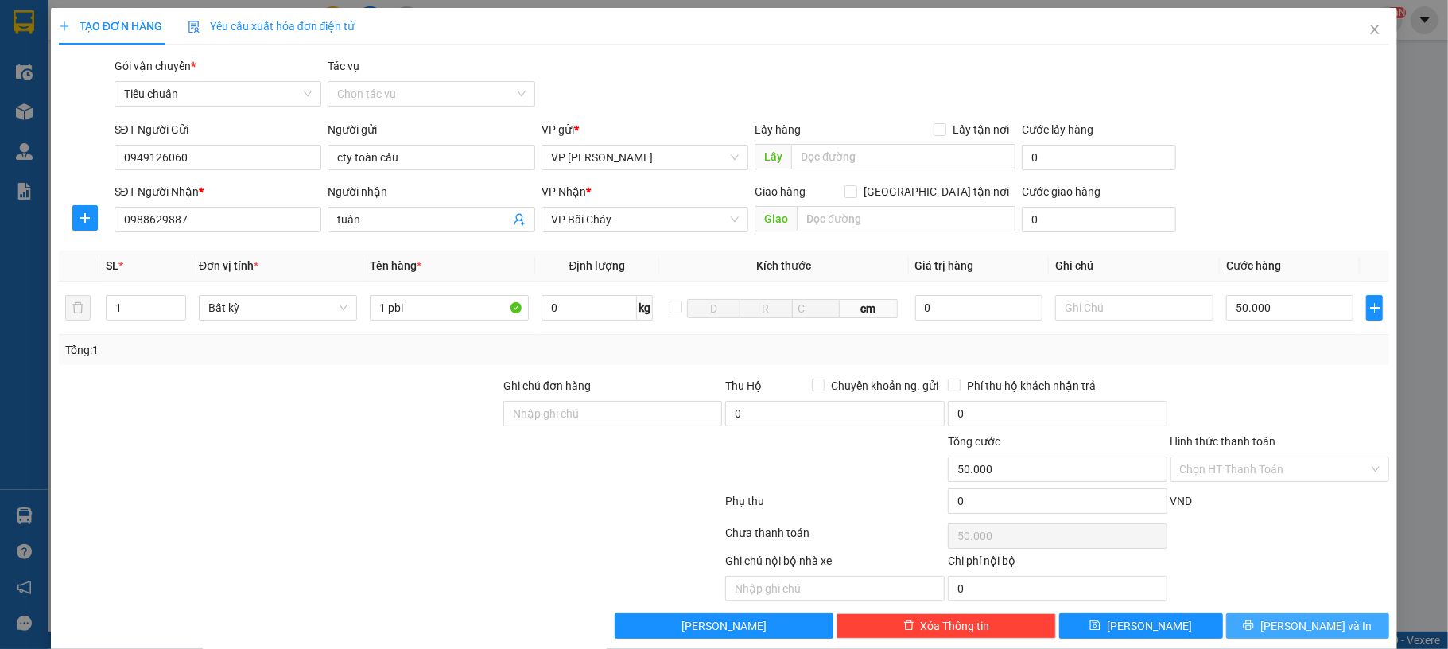
click at [1317, 625] on span "[PERSON_NAME] và In" at bounding box center [1316, 625] width 111 height 17
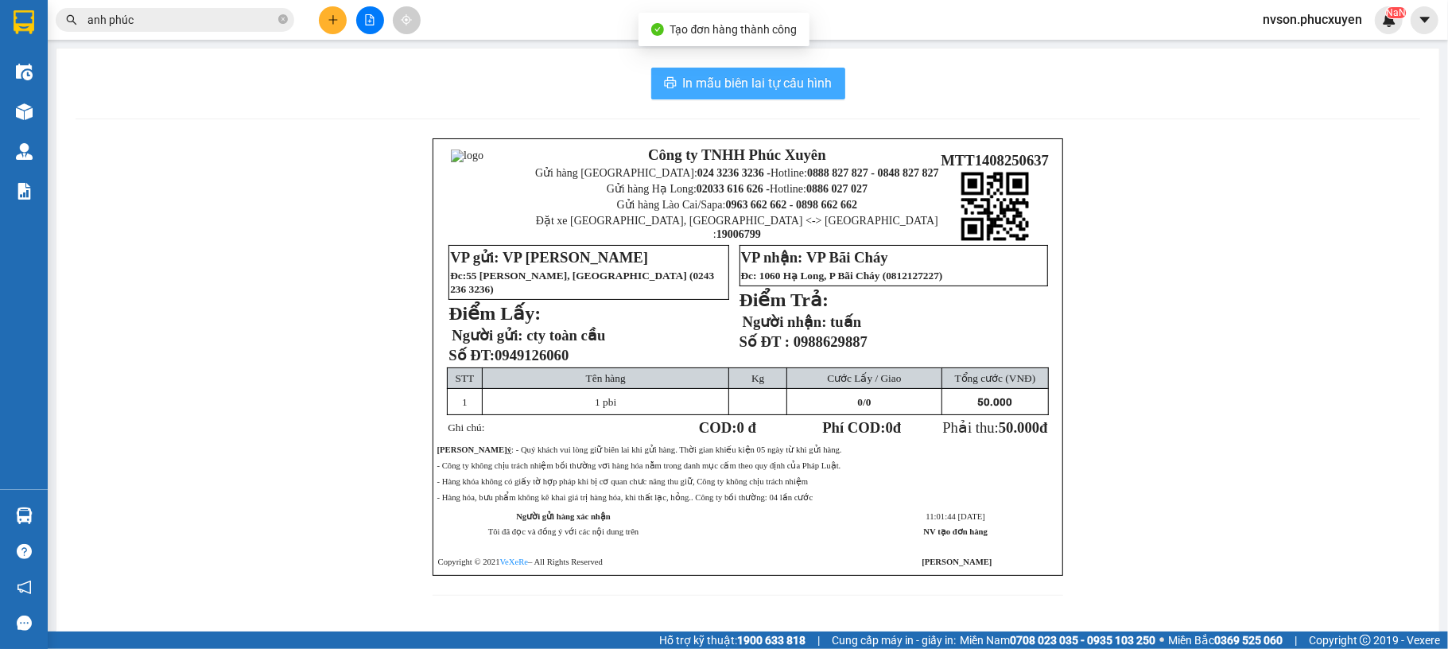
click at [705, 77] on span "In mẫu biên lai tự cấu hình" at bounding box center [758, 83] width 150 height 20
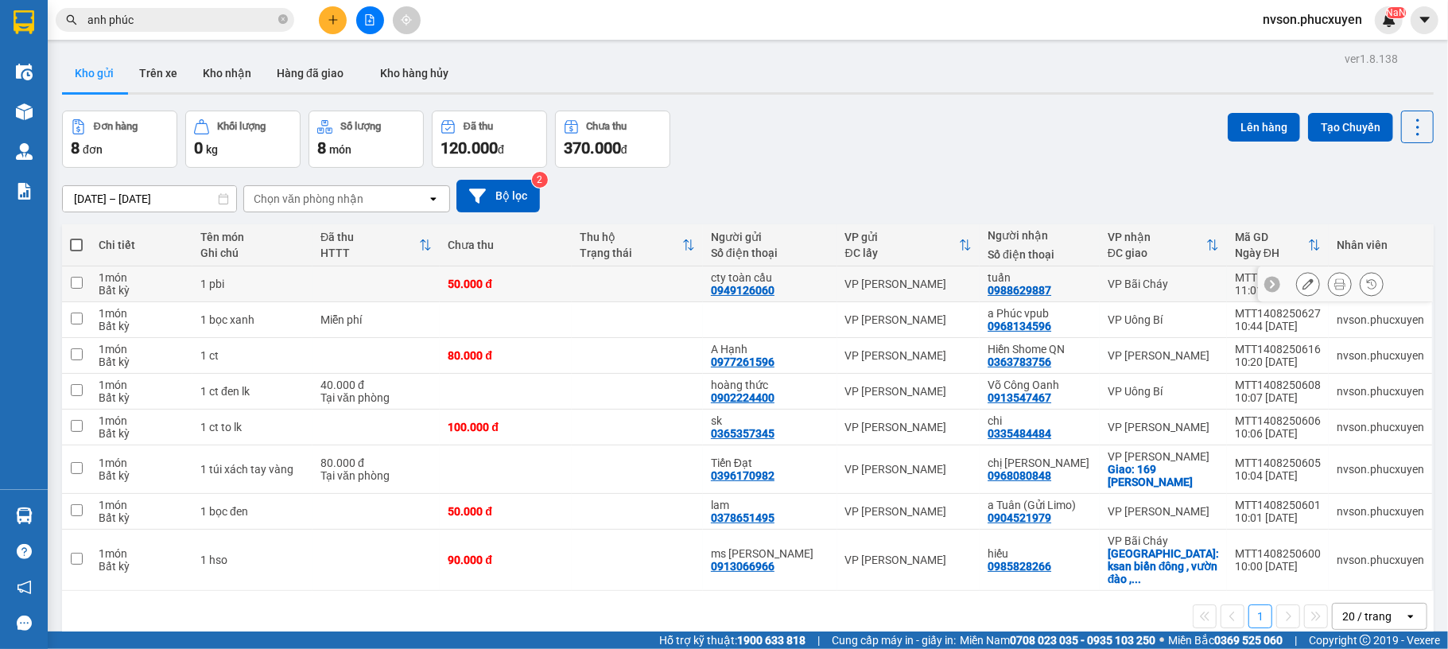
click at [329, 284] on td at bounding box center [376, 284] width 127 height 36
checkbox input "true"
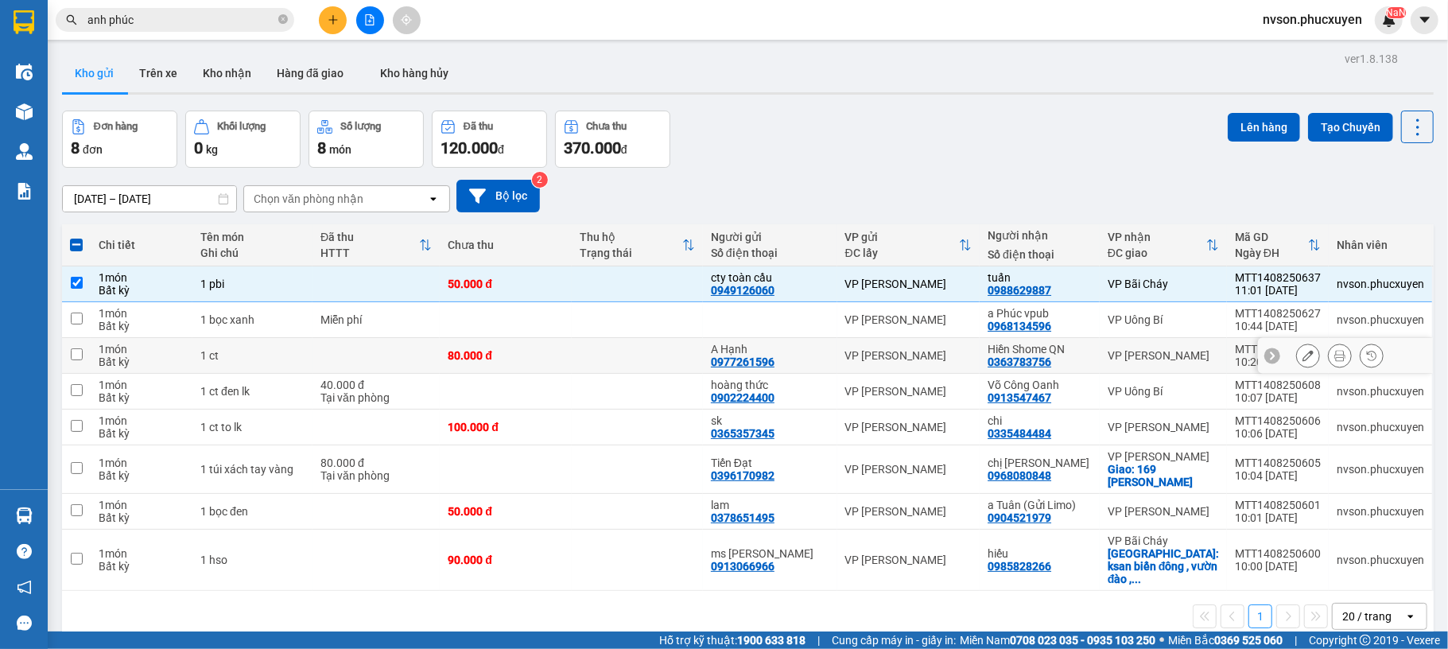
click at [405, 352] on td at bounding box center [376, 356] width 127 height 36
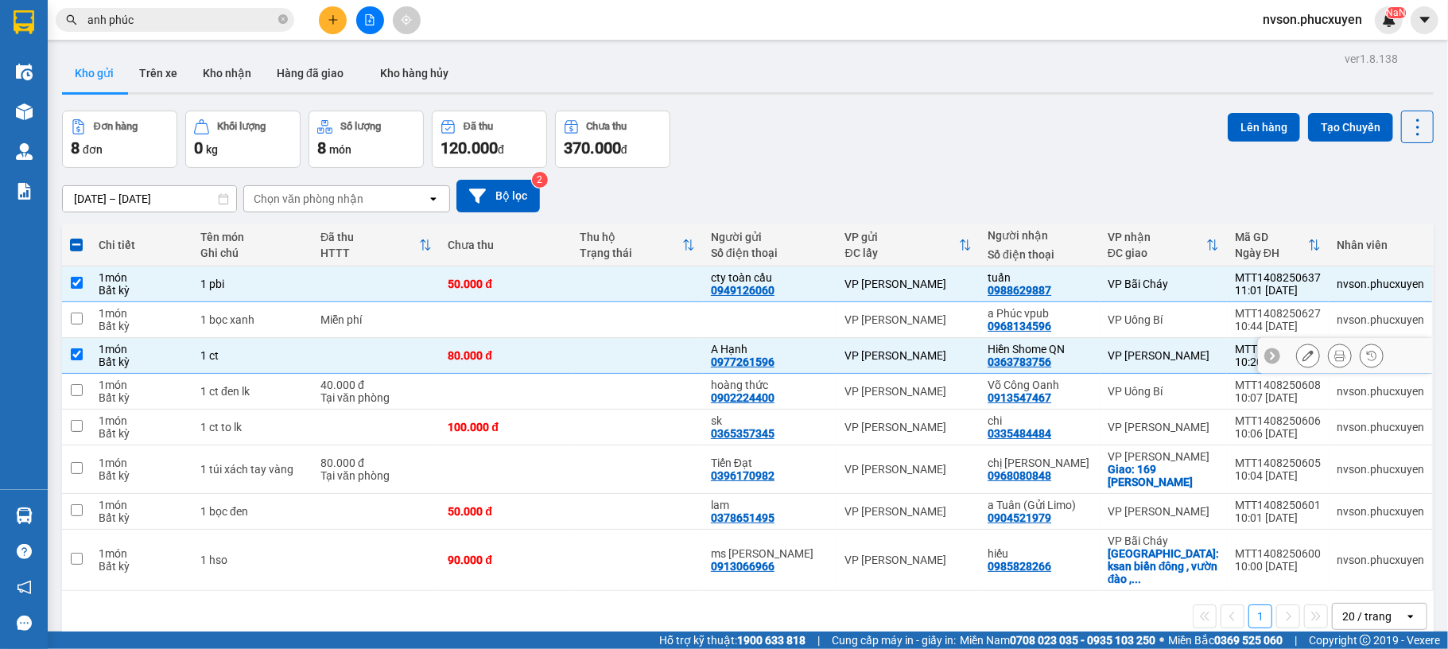
click at [405, 364] on td at bounding box center [376, 356] width 127 height 36
checkbox input "false"
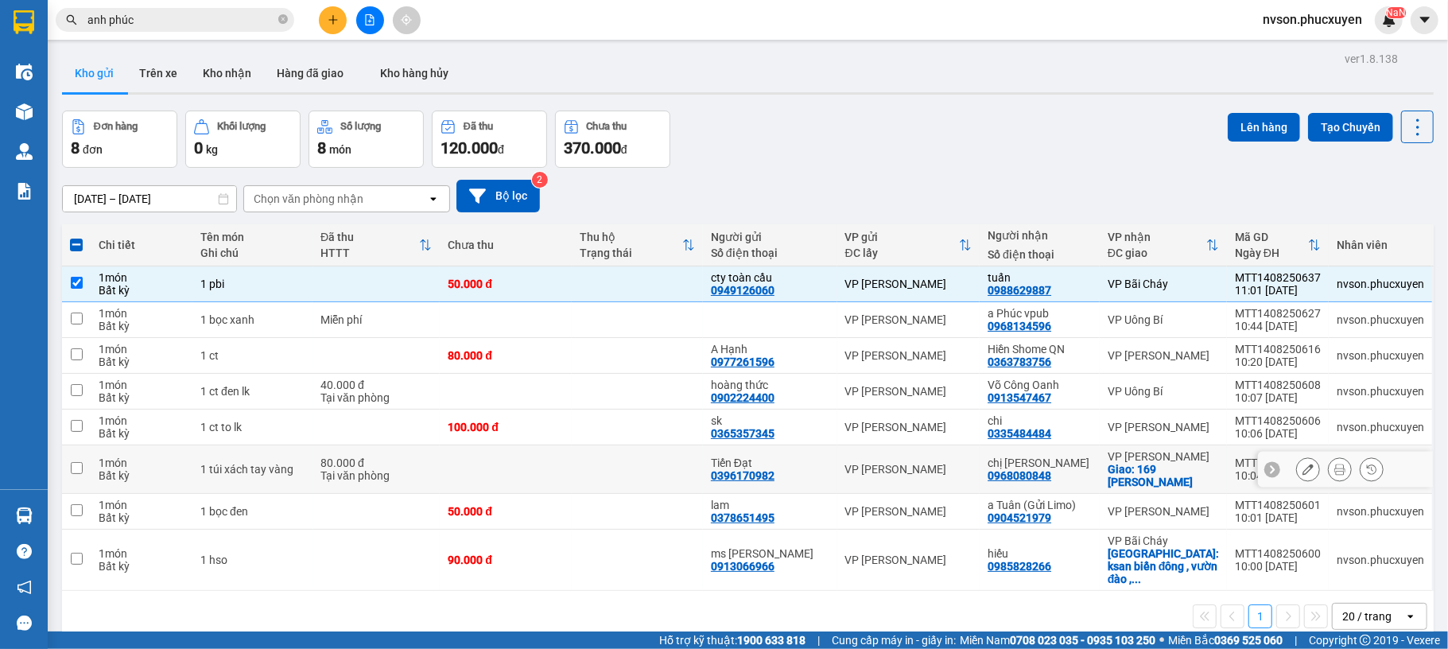
click at [383, 472] on div "Tại văn phòng" at bounding box center [376, 475] width 111 height 13
checkbox input "true"
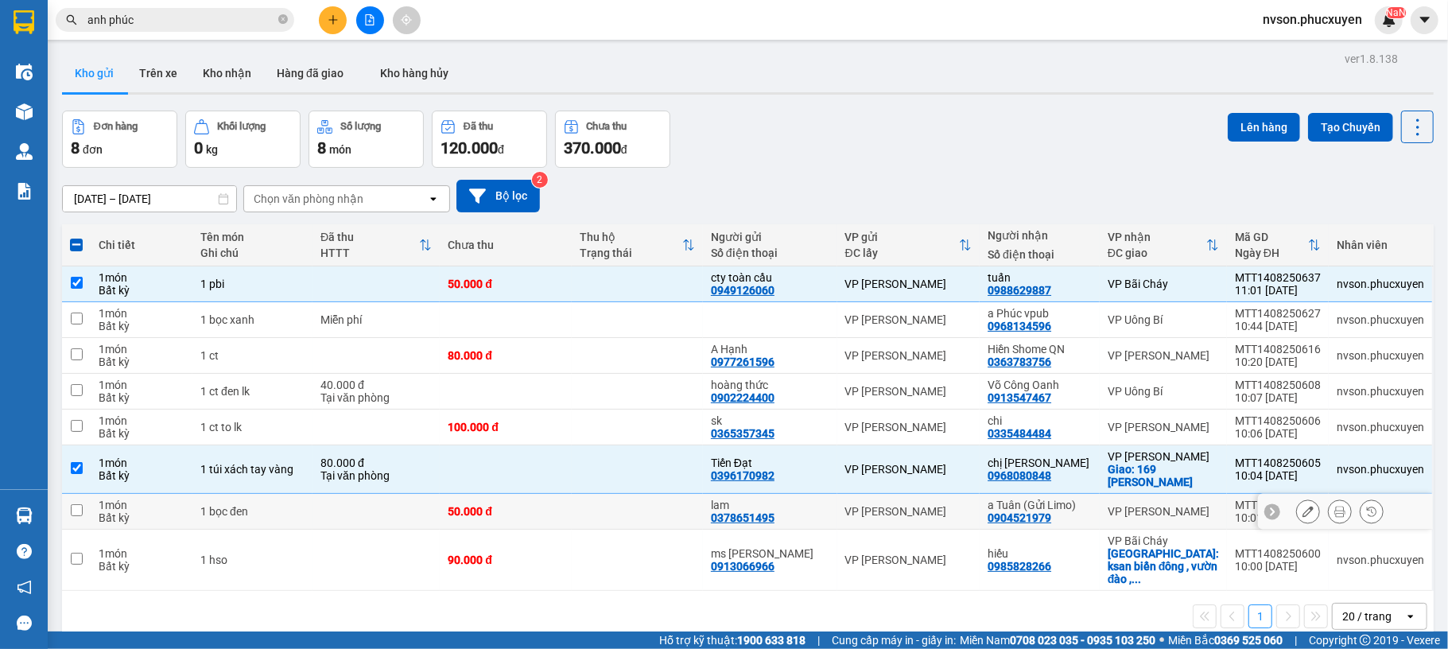
click at [385, 504] on td at bounding box center [376, 512] width 127 height 36
checkbox input "true"
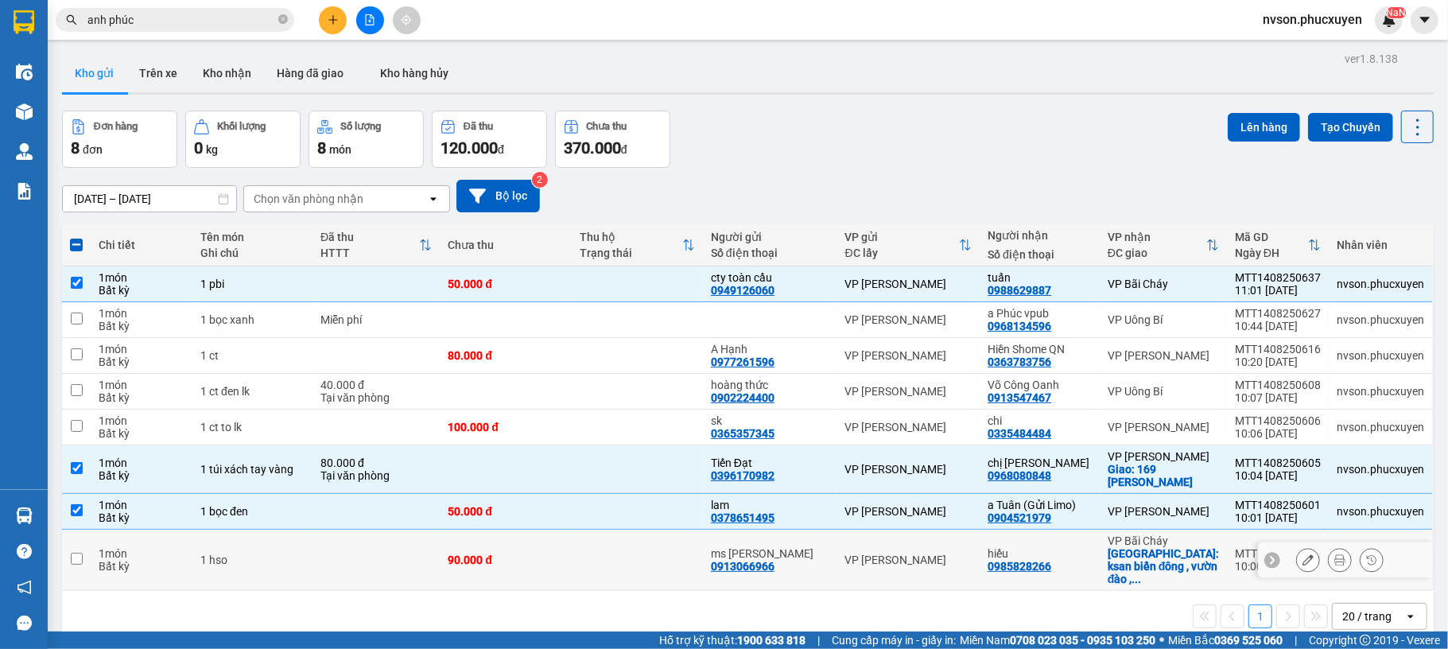
click at [382, 561] on td at bounding box center [376, 560] width 127 height 61
checkbox input "true"
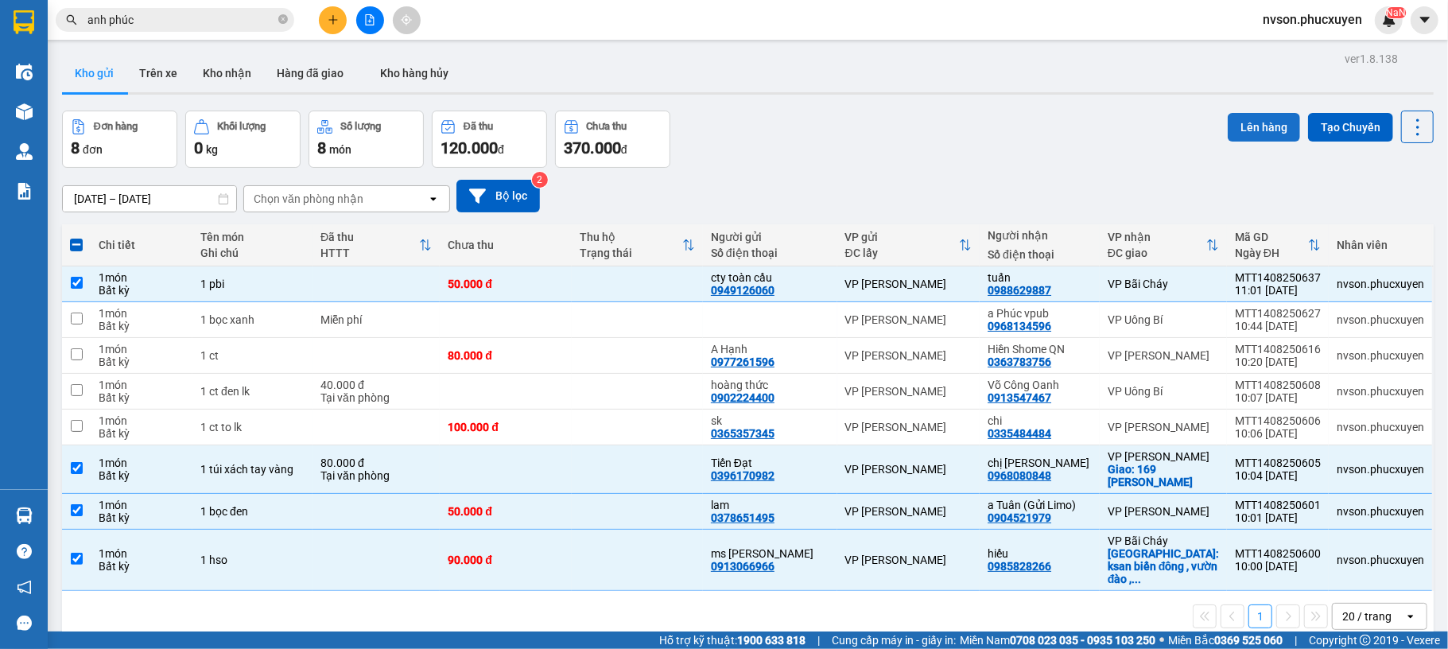
click at [1258, 121] on button "Lên hàng" at bounding box center [1264, 127] width 72 height 29
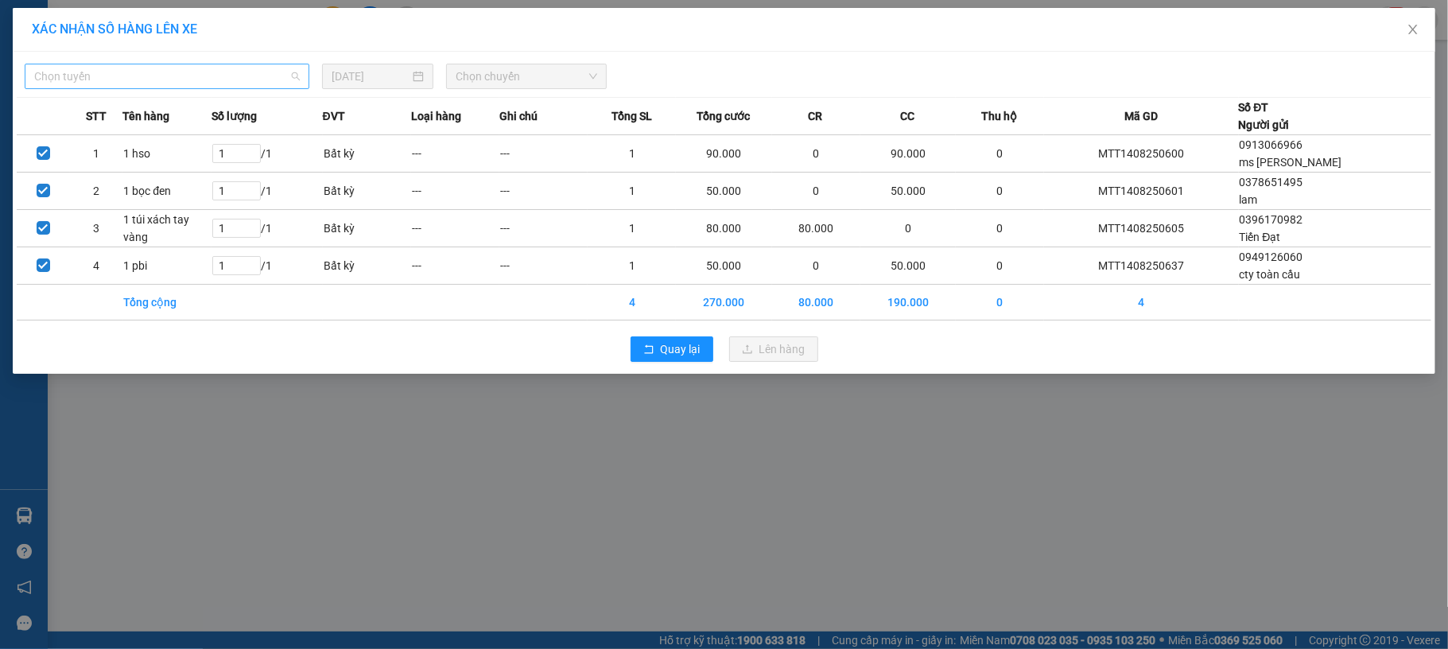
click at [148, 81] on span "Chọn tuyến" at bounding box center [167, 76] width 266 height 24
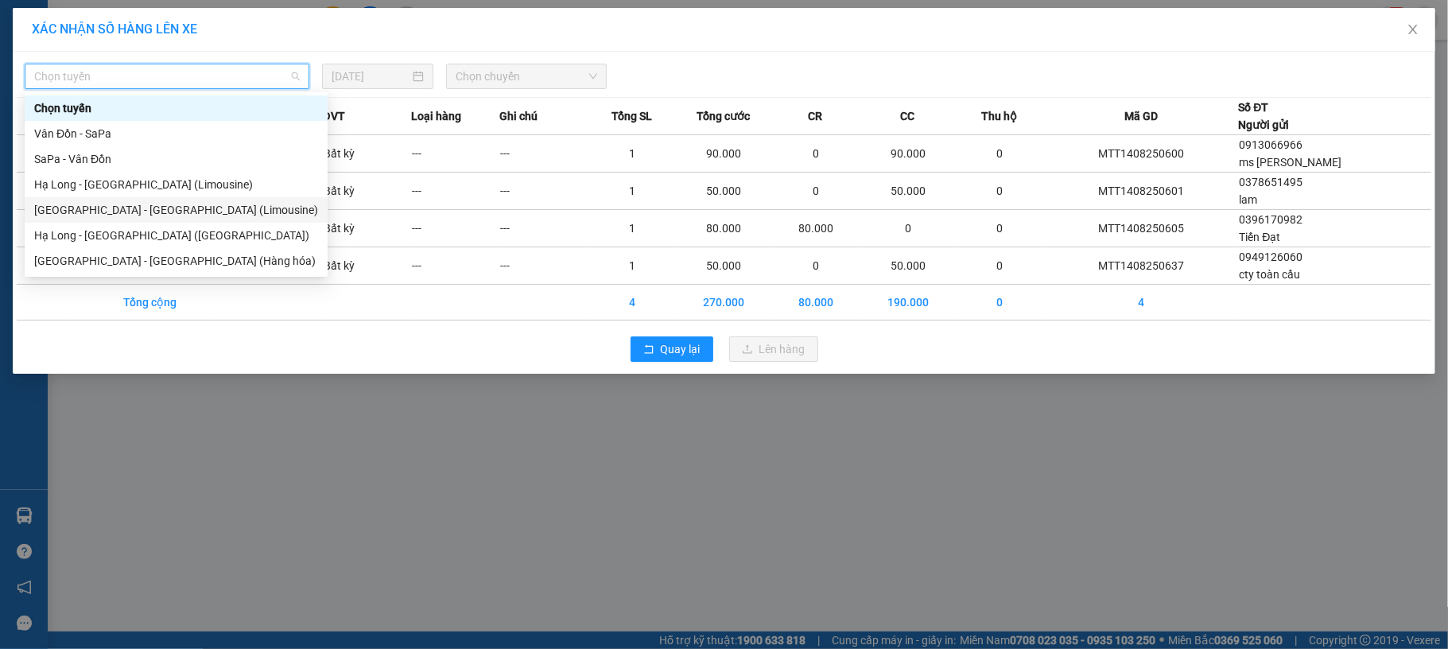
click at [154, 204] on div "[GEOGRAPHIC_DATA] - [GEOGRAPHIC_DATA] (Limousine)" at bounding box center [176, 209] width 284 height 17
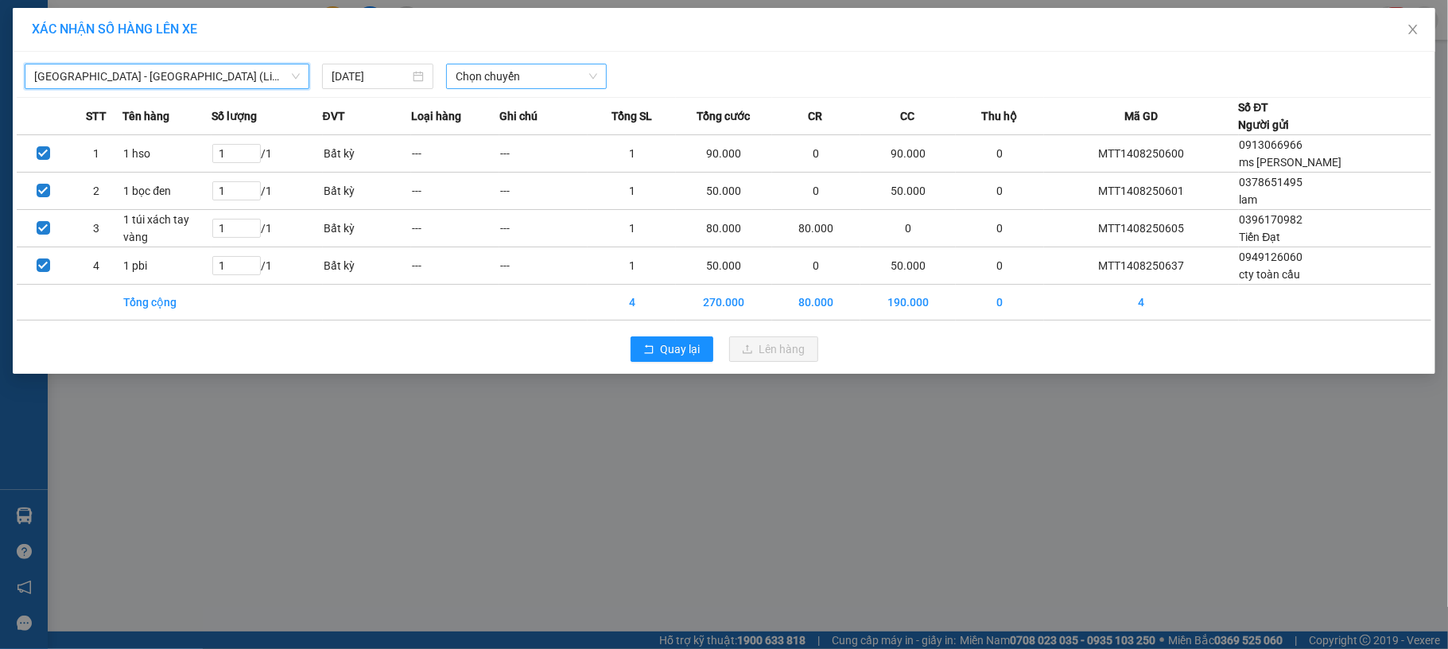
click at [476, 81] on span "Chọn chuyến" at bounding box center [527, 76] width 142 height 24
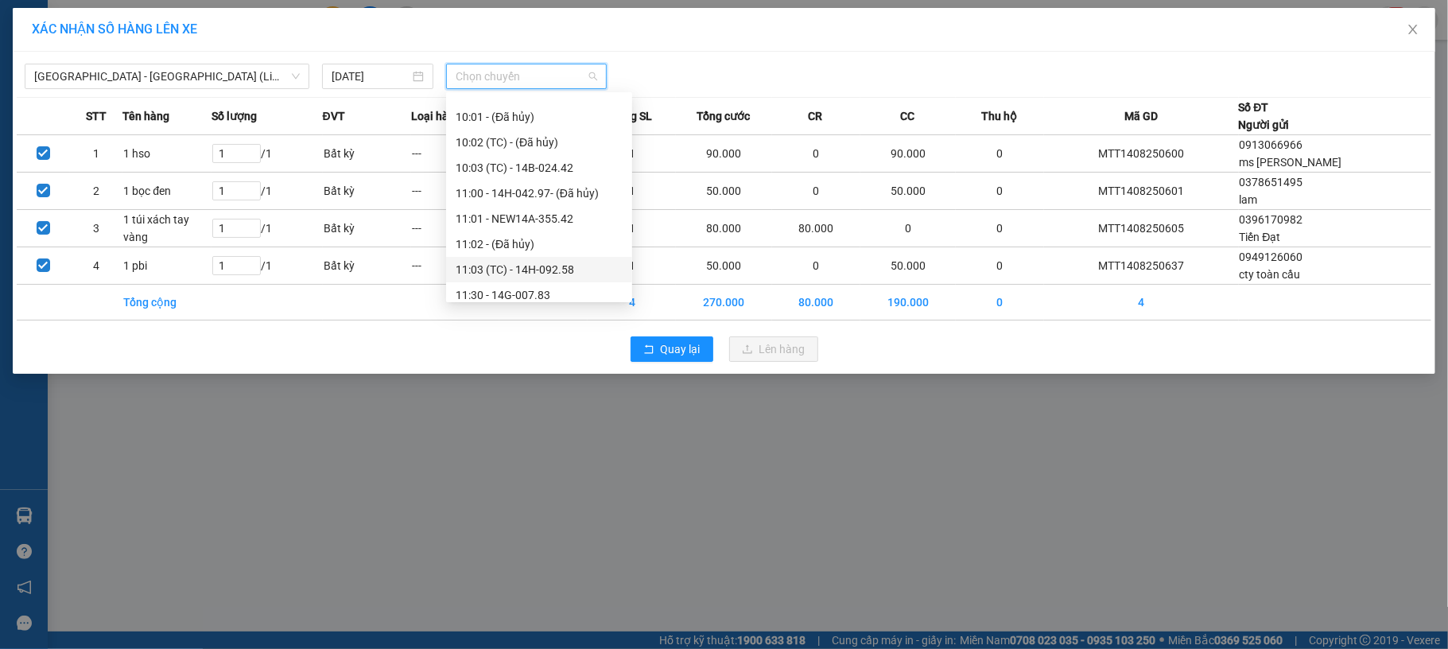
scroll to position [530, 0]
click at [535, 212] on div "12:00 - 14H-042.97" at bounding box center [539, 214] width 167 height 17
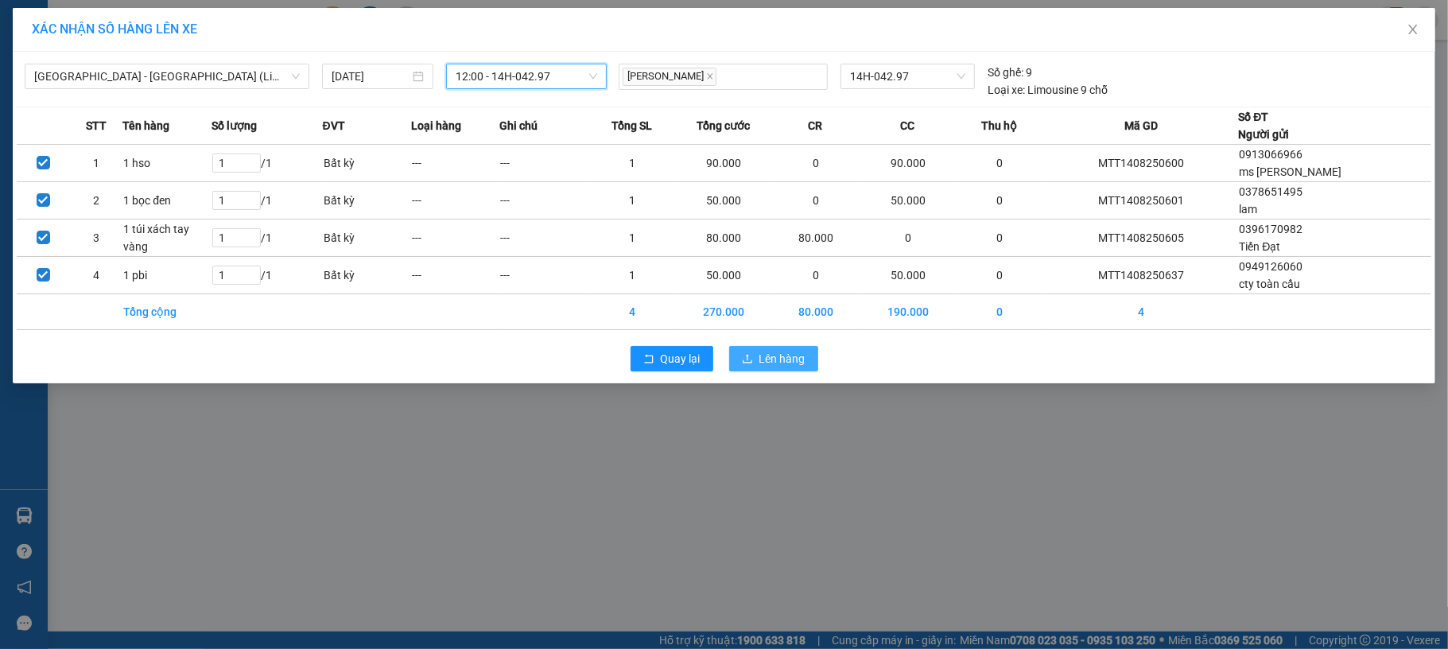
click at [803, 364] on button "Lên hàng" at bounding box center [773, 358] width 89 height 25
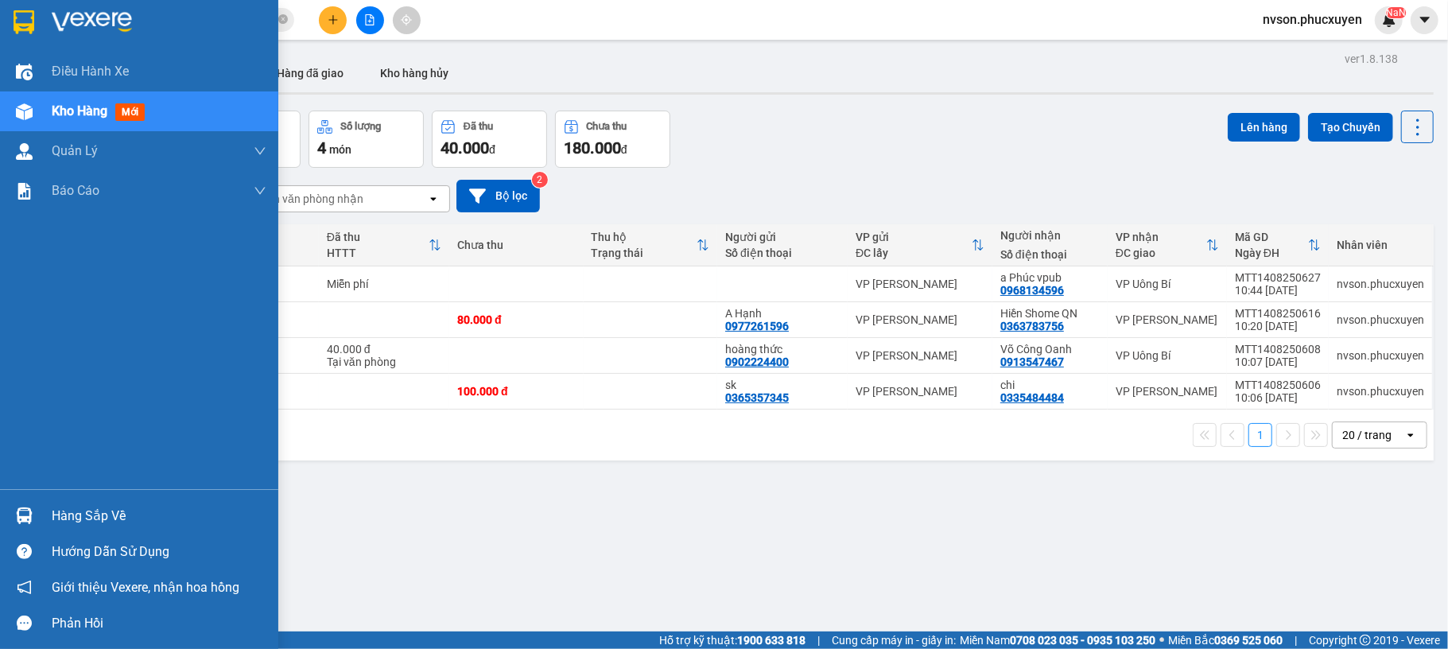
click at [38, 512] on div "Hàng sắp về" at bounding box center [139, 516] width 278 height 36
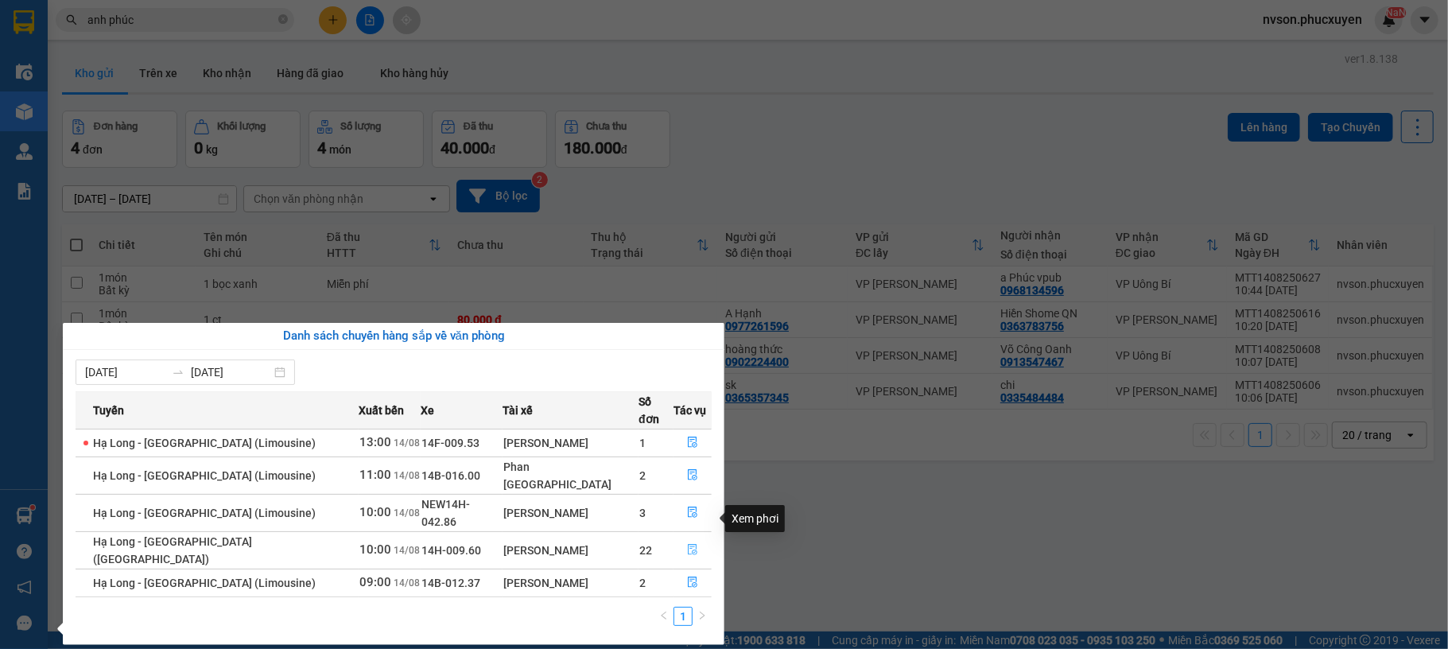
click at [687, 544] on span "file-done" at bounding box center [692, 550] width 11 height 13
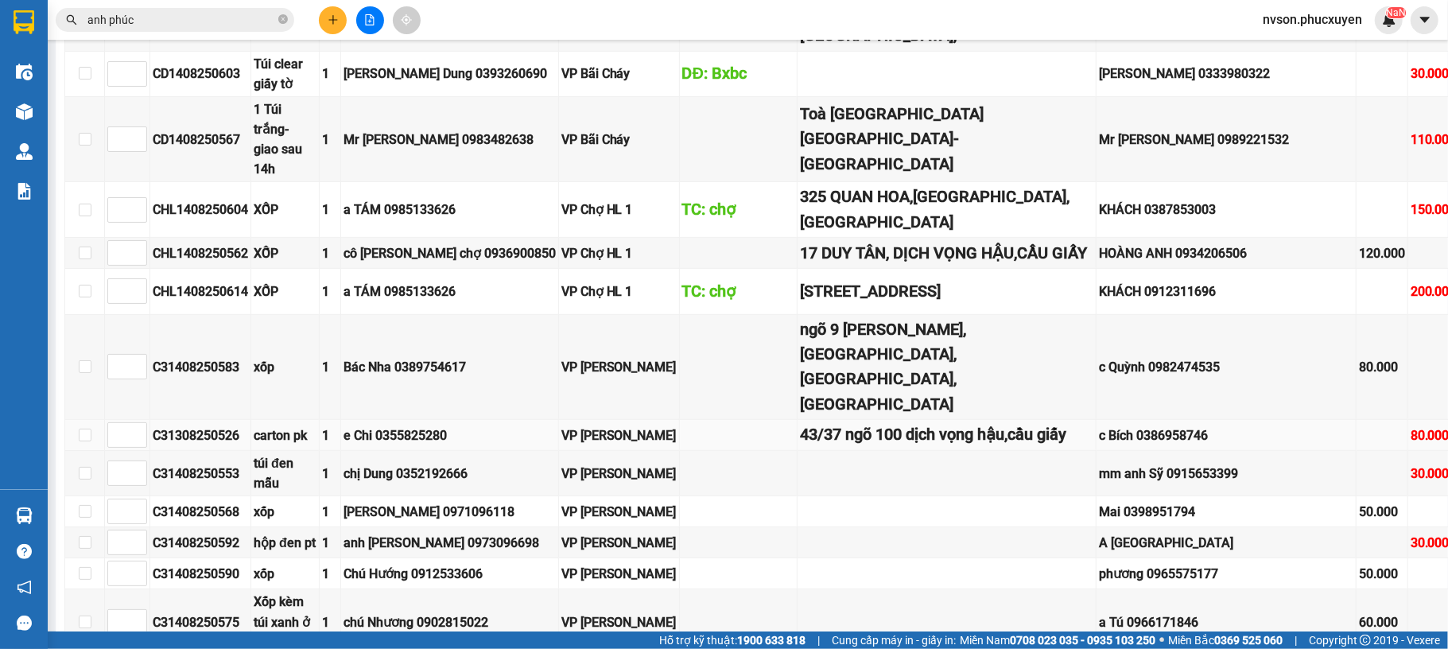
scroll to position [212, 0]
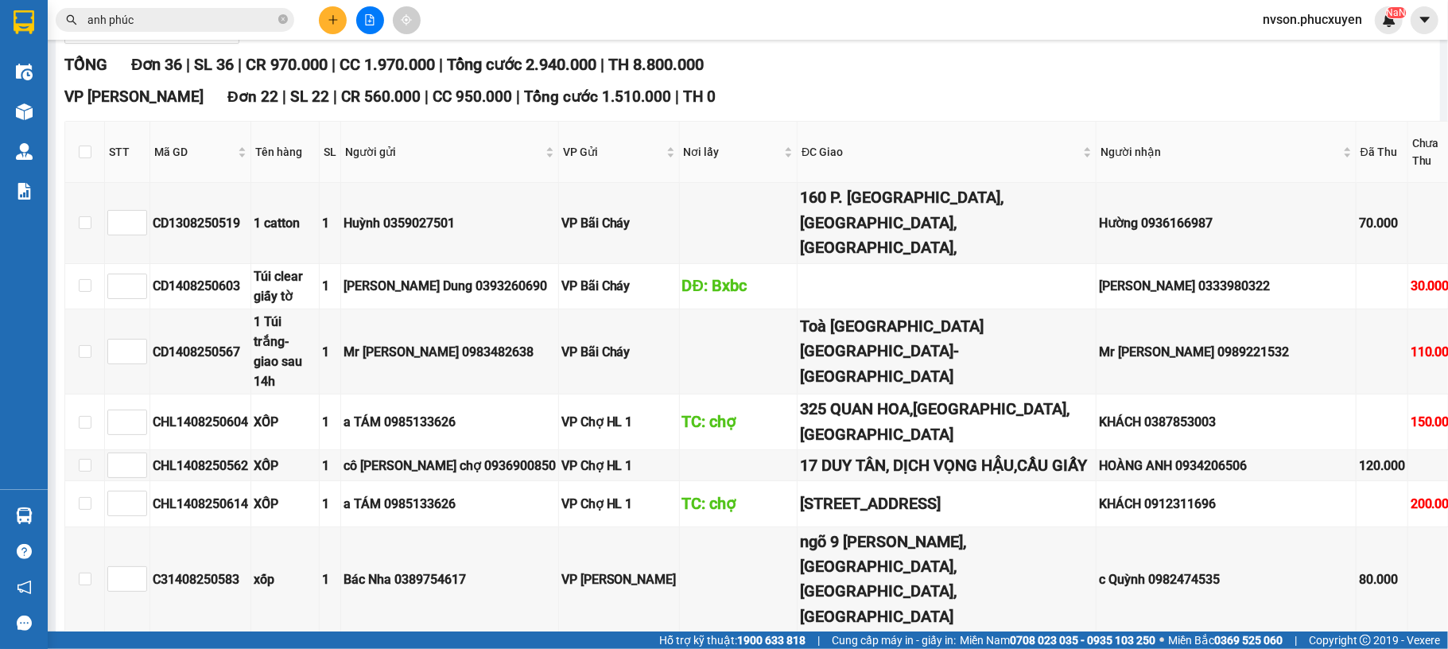
click at [329, 19] on icon "plus" at bounding box center [333, 19] width 11 height 11
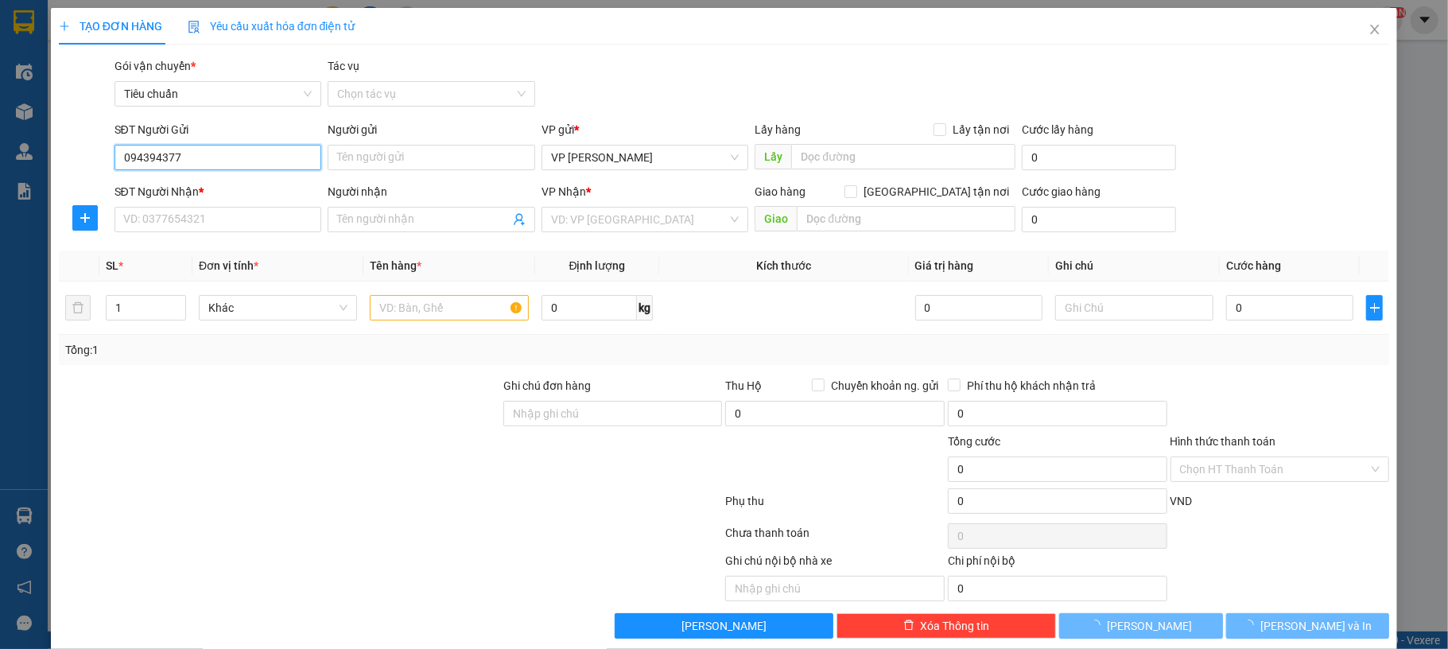
type input "0943943779"
click at [234, 154] on input "0943943779" at bounding box center [219, 157] width 208 height 25
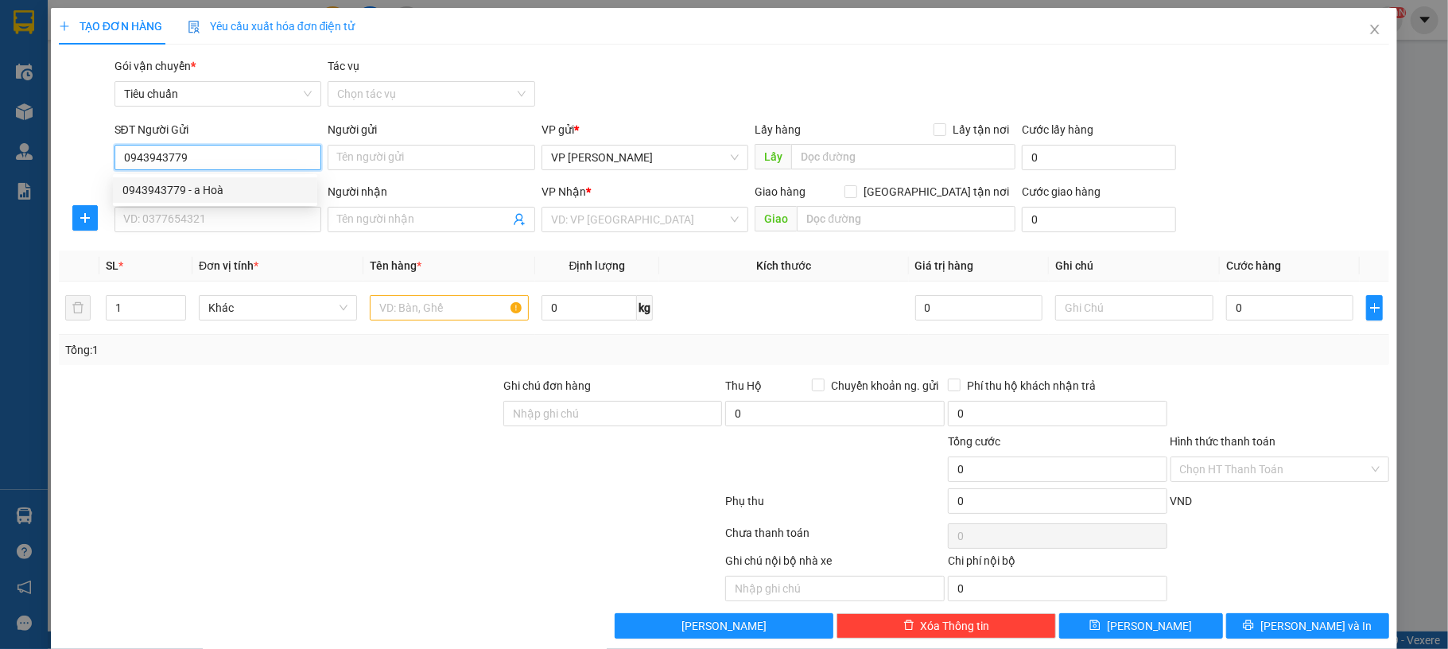
click at [234, 185] on div "0943943779 - a Hoà" at bounding box center [214, 189] width 185 height 17
type input "a Hoà"
type input "0943943779"
click at [227, 214] on input "SĐT Người Nhận *" at bounding box center [219, 219] width 208 height 25
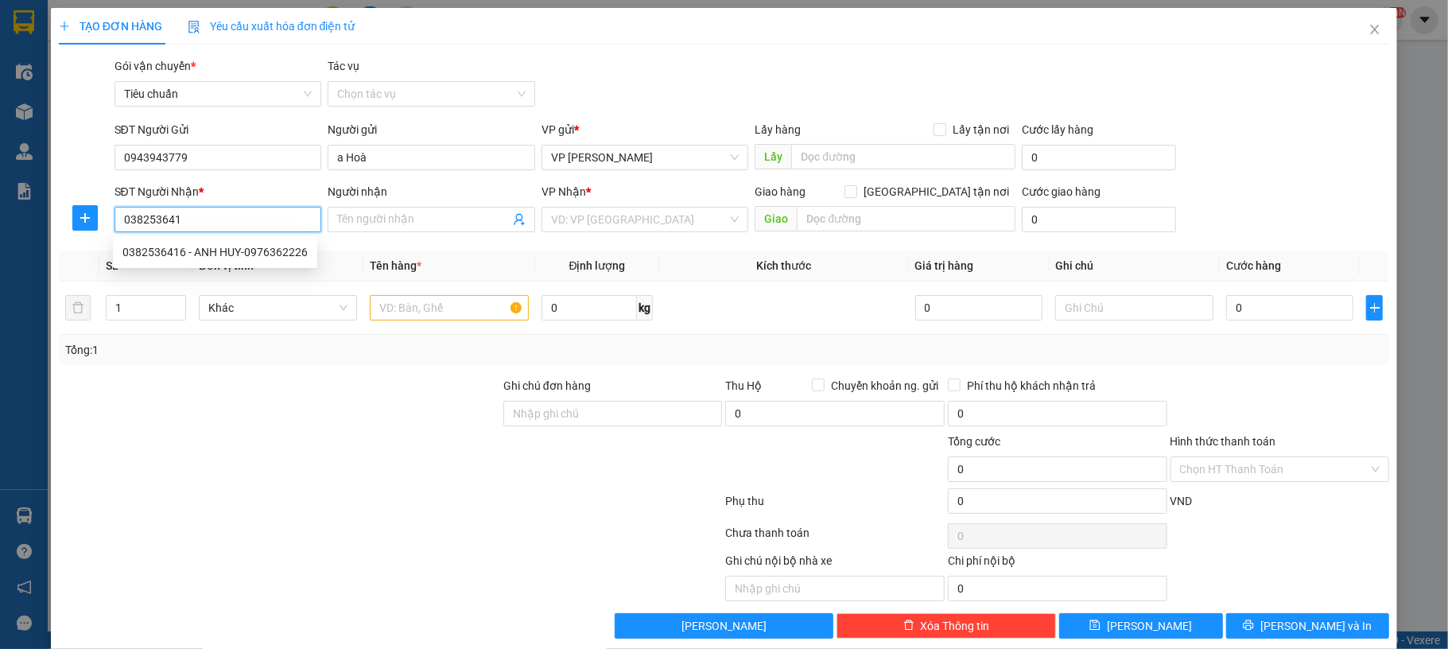
type input "0382536416"
click at [227, 258] on div "0382536416 - ANH HUY-0976362226" at bounding box center [214, 251] width 185 height 17
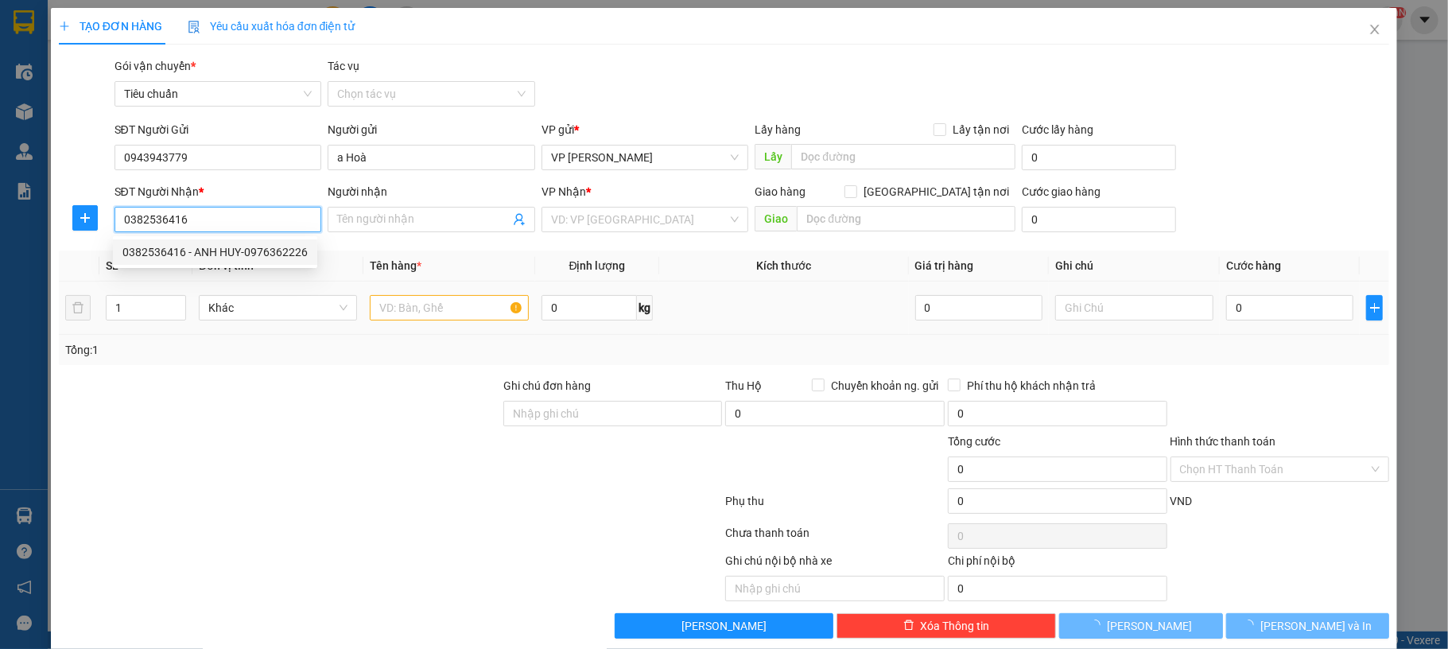
type input "ANH HUY-0976362226"
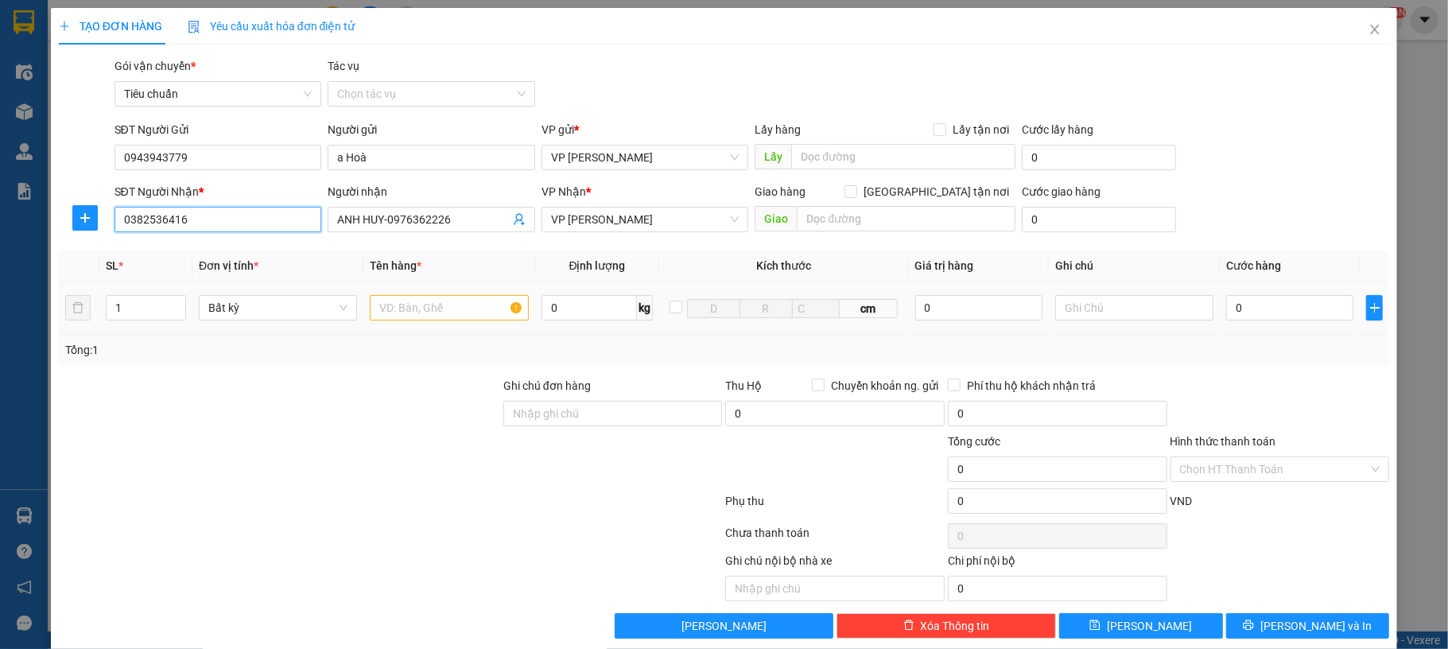
type input "0382536416"
click at [452, 328] on td at bounding box center [449, 308] width 171 height 53
click at [453, 309] on input "text" at bounding box center [449, 307] width 158 height 25
type input "1 bọc thảm"
click at [1244, 312] on input "0" at bounding box center [1290, 307] width 127 height 25
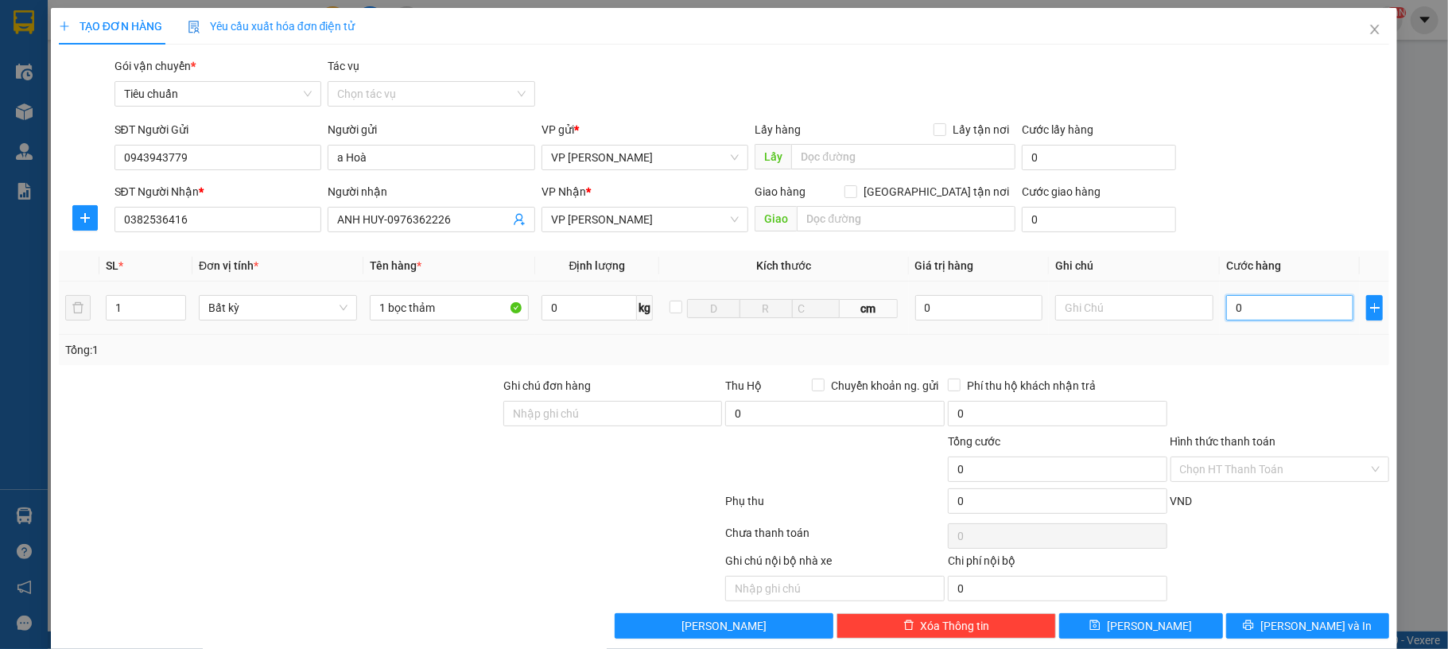
type input "60"
type input "60.000"
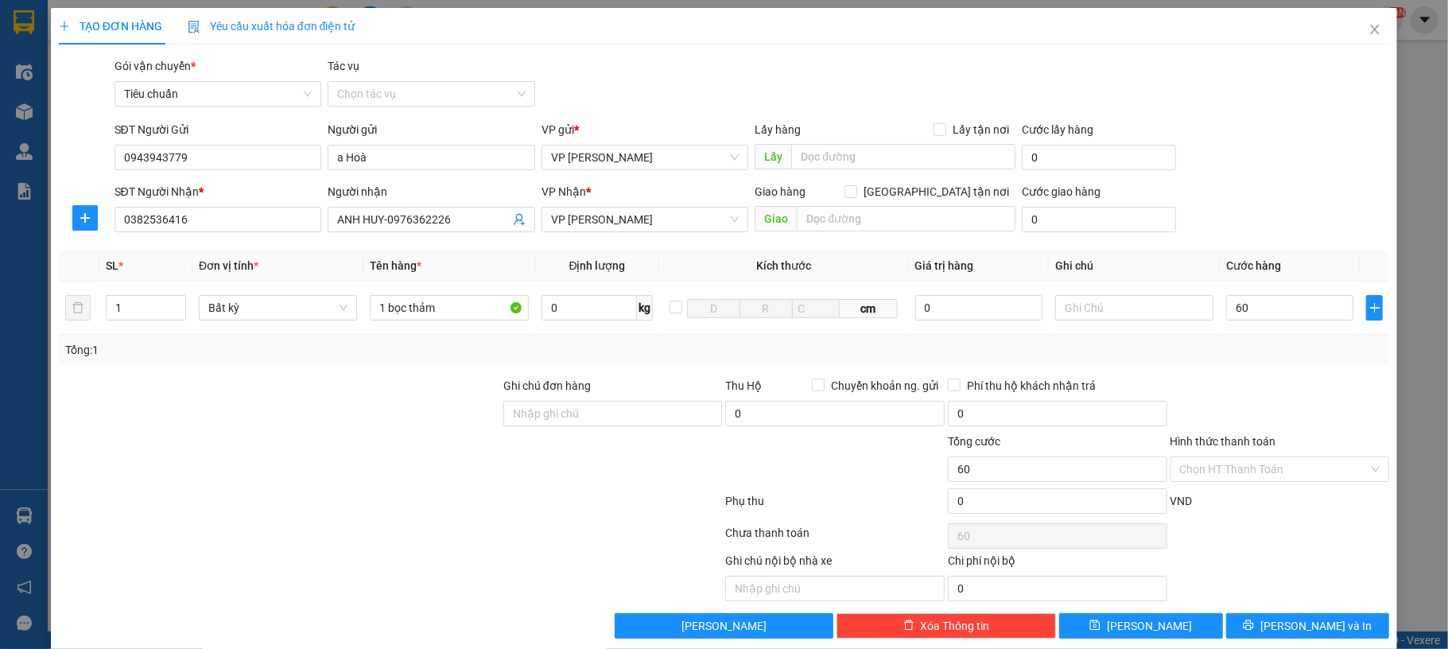
type input "60.000"
click at [1301, 197] on div "SĐT Người Nhận * 0382536416 Người nhận ANH HUY-0976362226 VP Nhận * VP Hạ Long …" at bounding box center [752, 211] width 1282 height 56
click at [1276, 621] on button "[PERSON_NAME] và In" at bounding box center [1309, 625] width 164 height 25
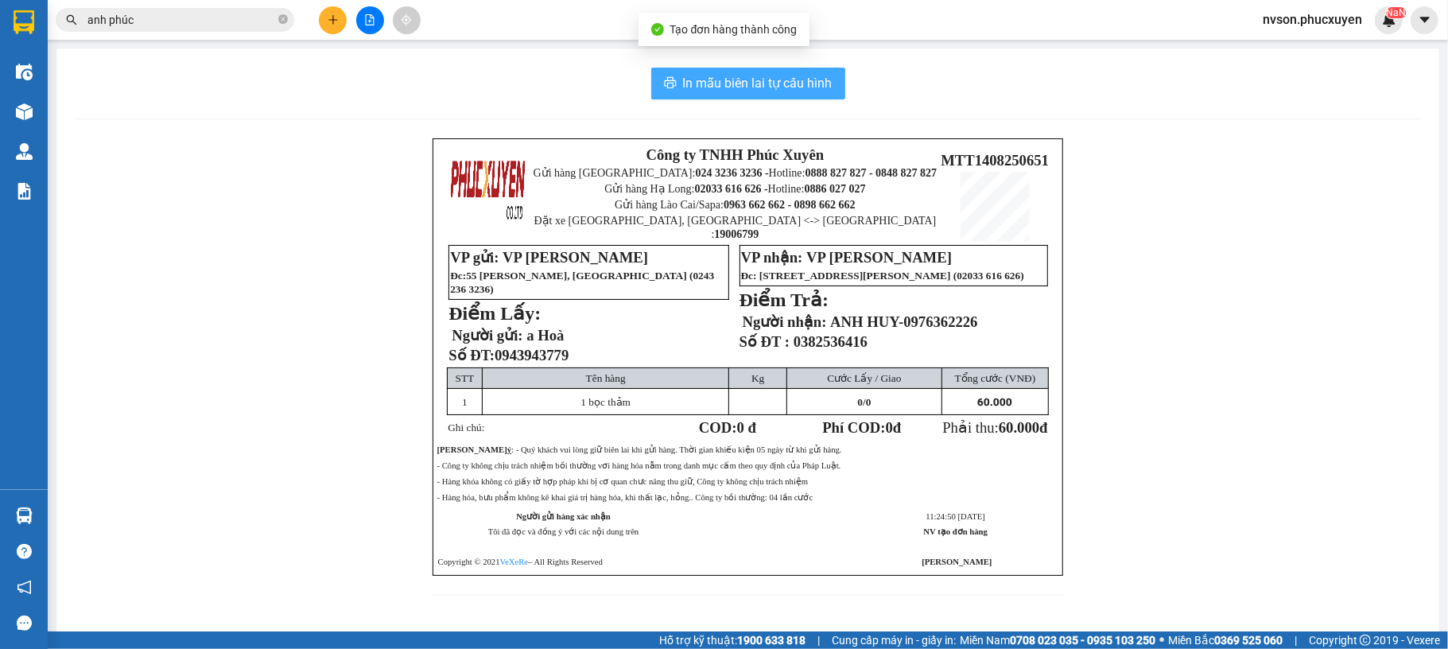
click at [683, 84] on span "In mẫu biên lai tự cấu hình" at bounding box center [758, 83] width 150 height 20
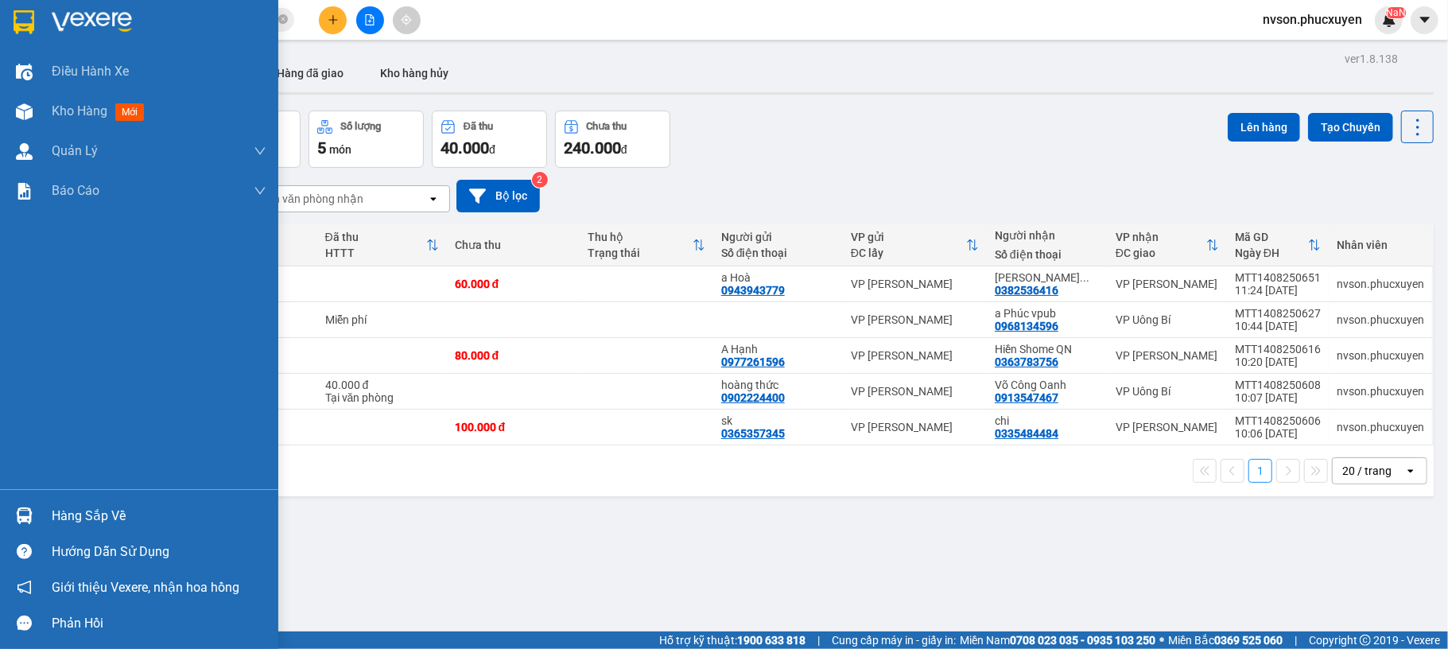
click at [30, 504] on div at bounding box center [24, 516] width 28 height 28
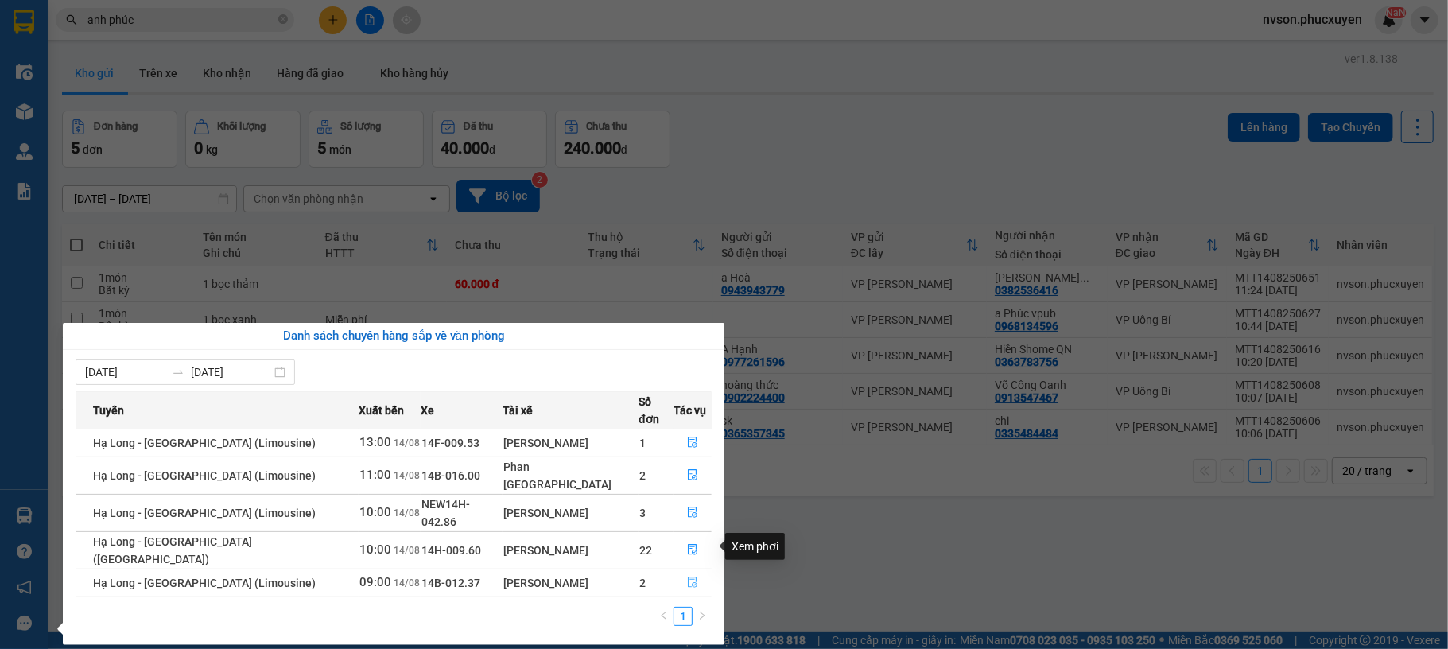
click at [675, 570] on button "button" at bounding box center [693, 582] width 37 height 25
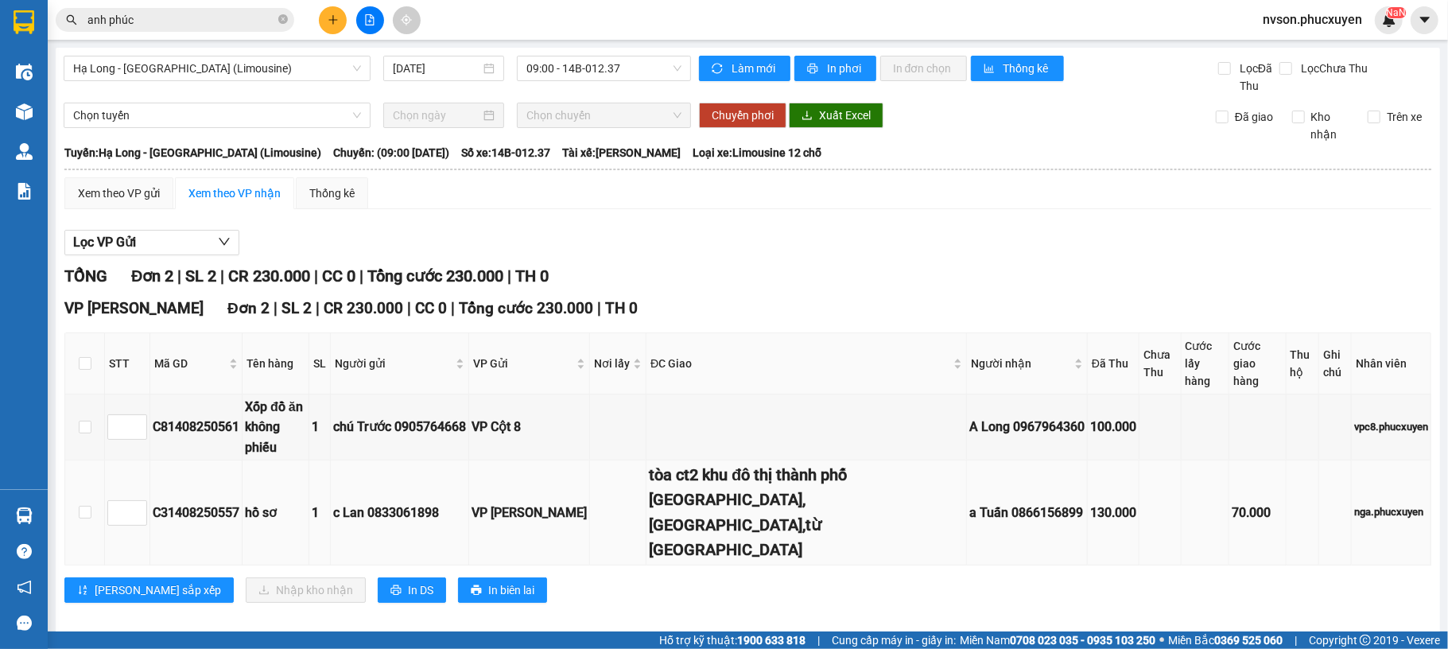
click at [697, 463] on div "tòa ct2 khu đô thị thành phố [GEOGRAPHIC_DATA],[GEOGRAPHIC_DATA],từ [GEOGRAPHIC…" at bounding box center [806, 513] width 315 height 100
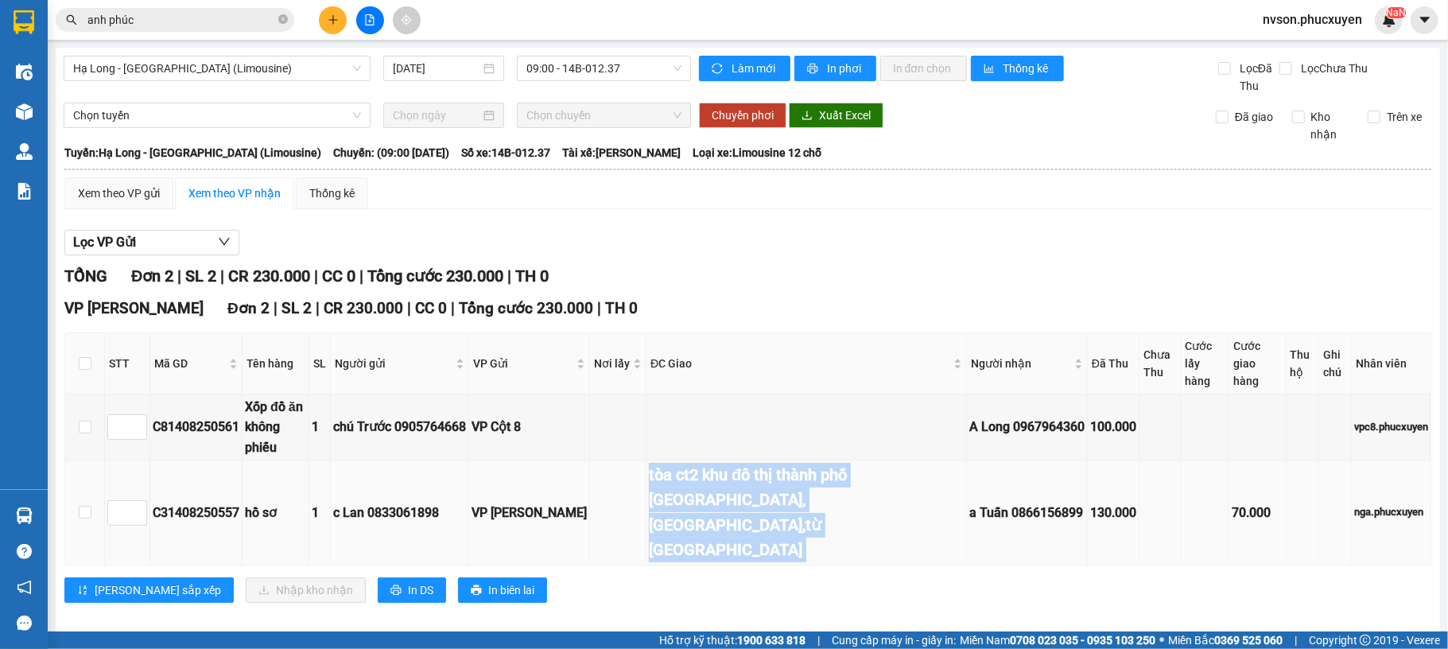
click at [697, 463] on div "tòa ct2 khu đô thị thành phố [GEOGRAPHIC_DATA],[GEOGRAPHIC_DATA],từ [GEOGRAPHIC…" at bounding box center [806, 513] width 315 height 100
copy div "tòa ct2 khu đô thị thành phố [GEOGRAPHIC_DATA],[GEOGRAPHIC_DATA],từ [GEOGRAPHIC…"
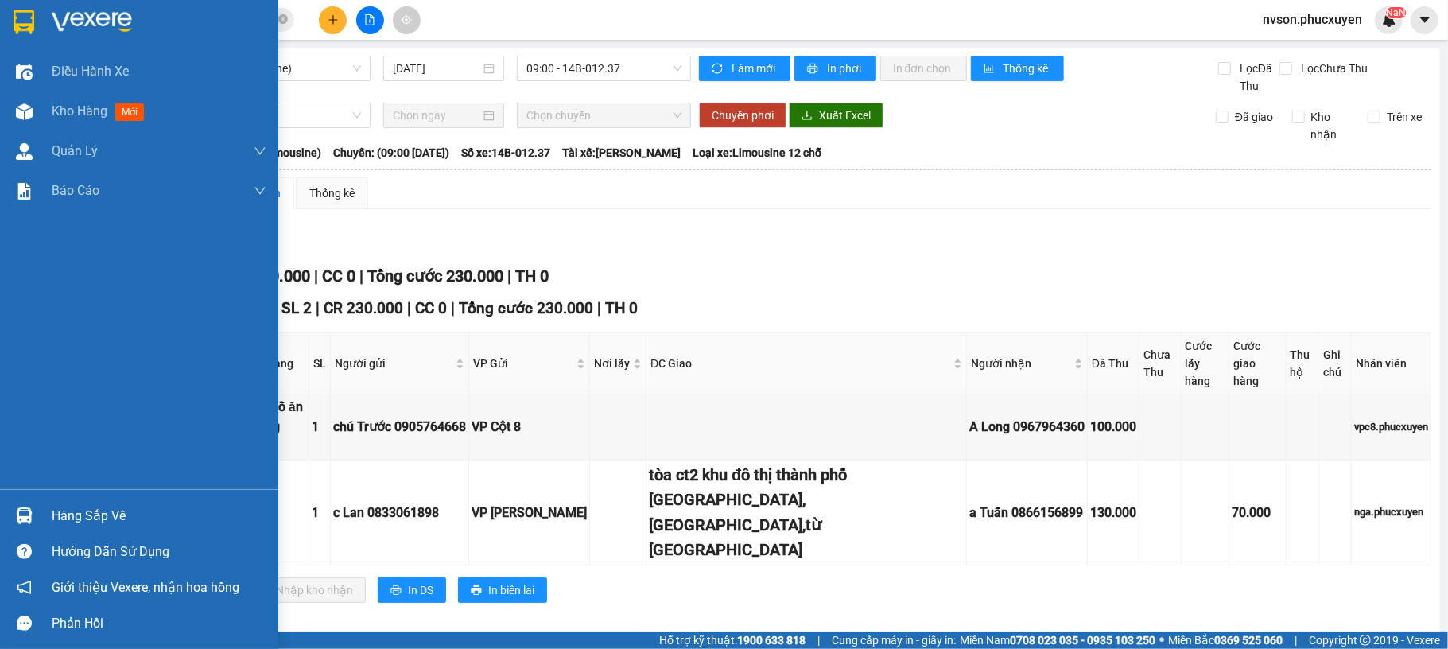
click at [35, 509] on div at bounding box center [24, 516] width 28 height 28
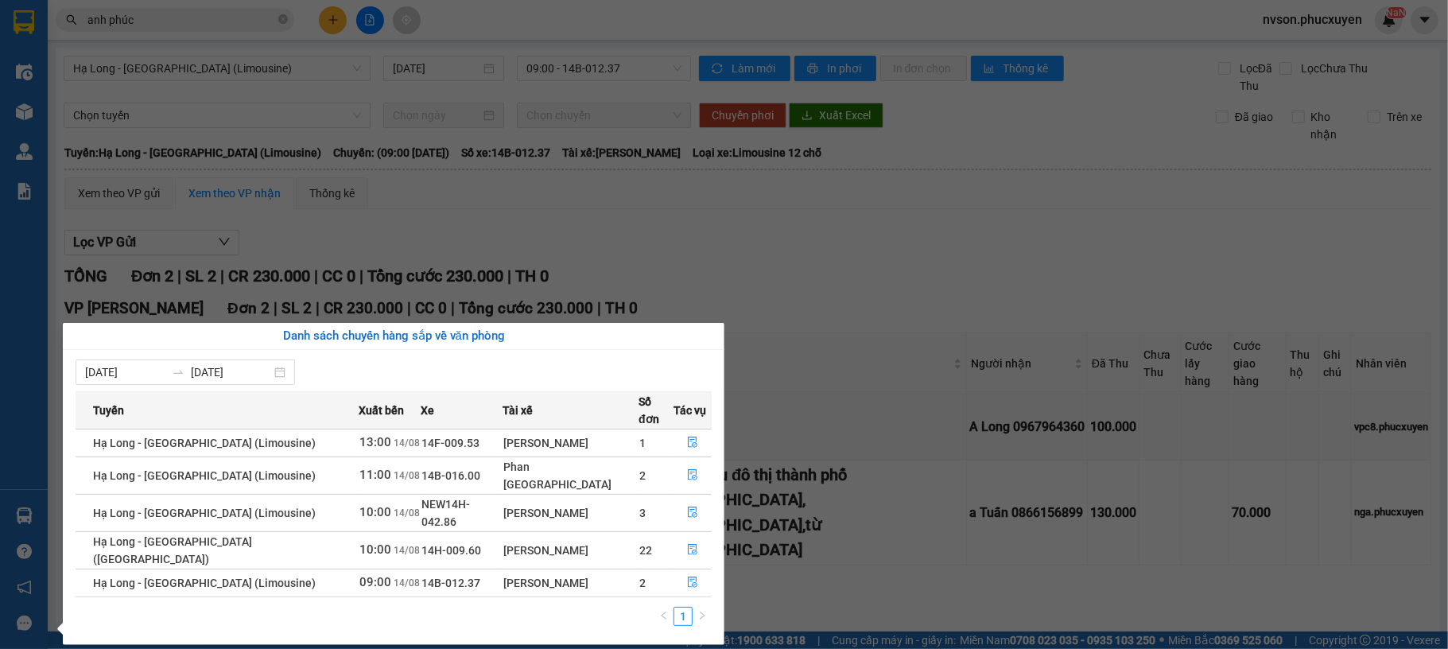
click at [797, 523] on section "Kết quả tìm kiếm ( 524 ) Bộ lọc Mã ĐH Trạng thái Món hàng Thu hộ Tổng cước Chưa…" at bounding box center [724, 324] width 1448 height 649
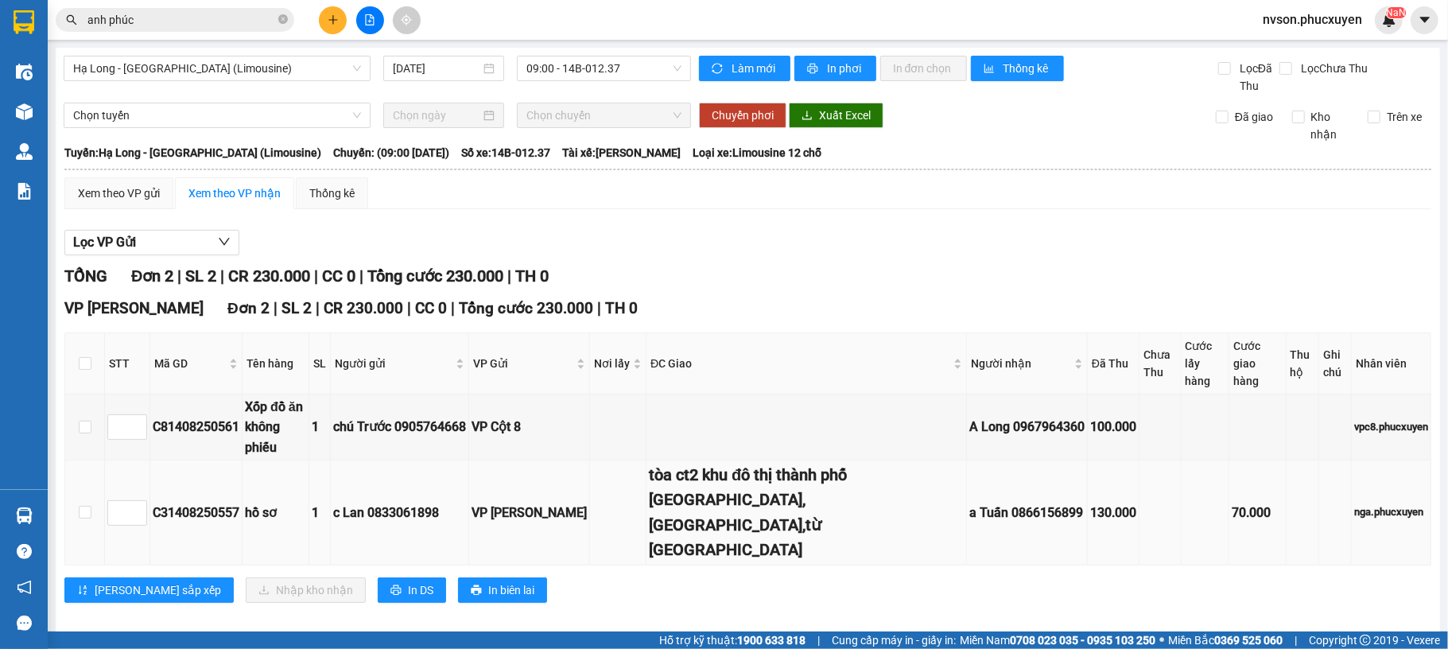
click at [974, 503] on div "a Tuấn 0866156899" at bounding box center [1027, 513] width 115 height 20
copy div "0866156899"
click at [283, 19] on icon "close-circle" at bounding box center [283, 19] width 10 height 10
click at [252, 17] on input "text" at bounding box center [181, 19] width 188 height 17
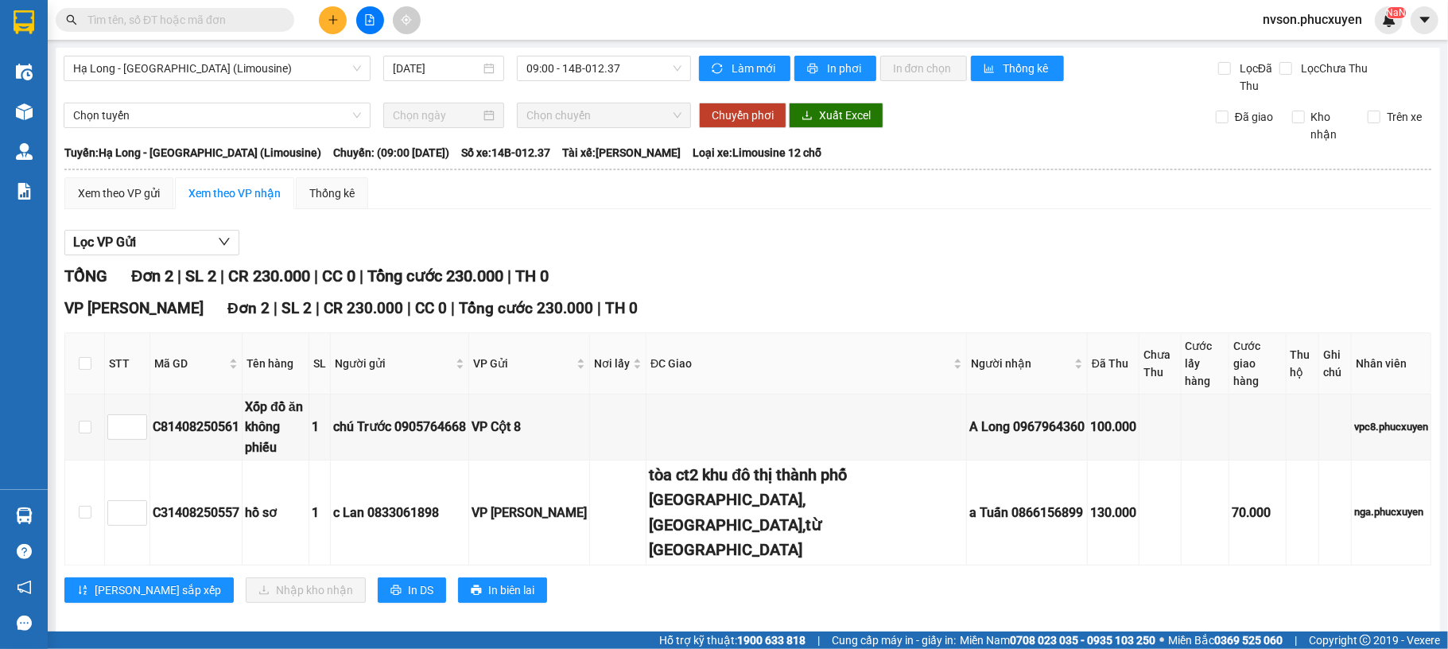
paste input "0866156899"
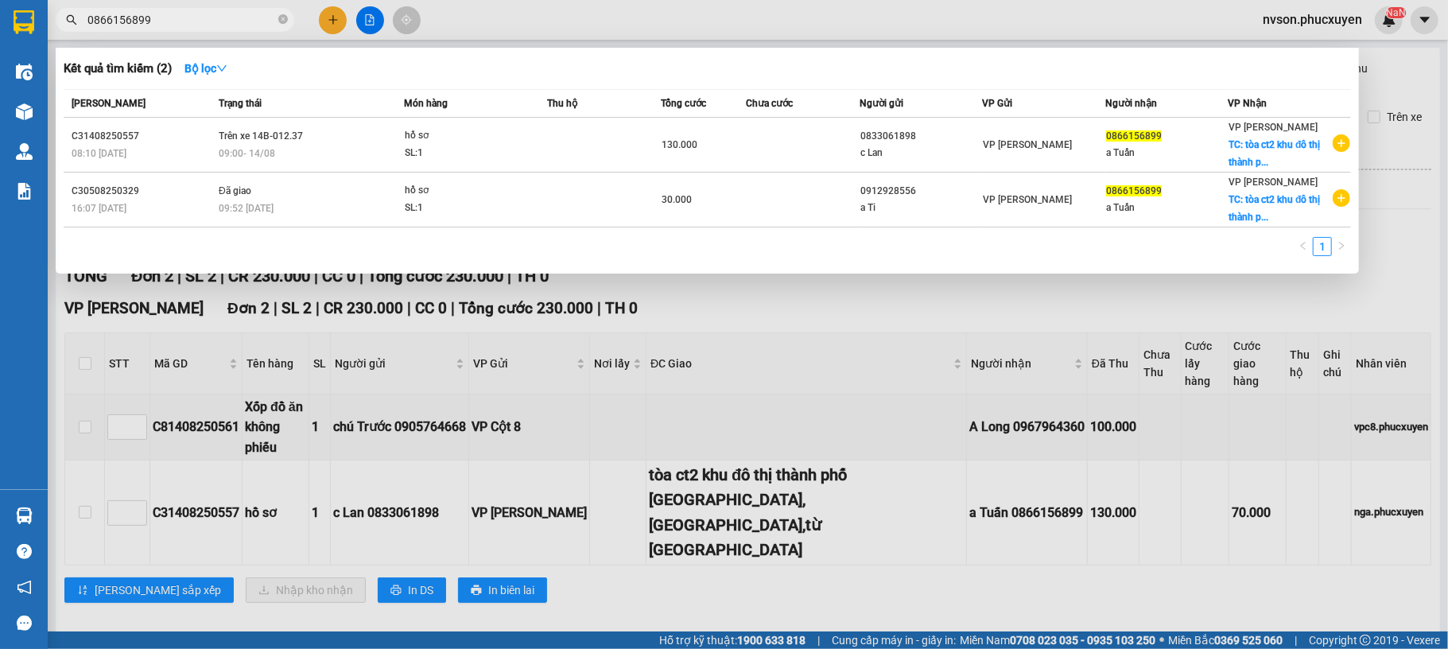
type input "0866156899"
click at [468, 39] on div at bounding box center [724, 324] width 1448 height 649
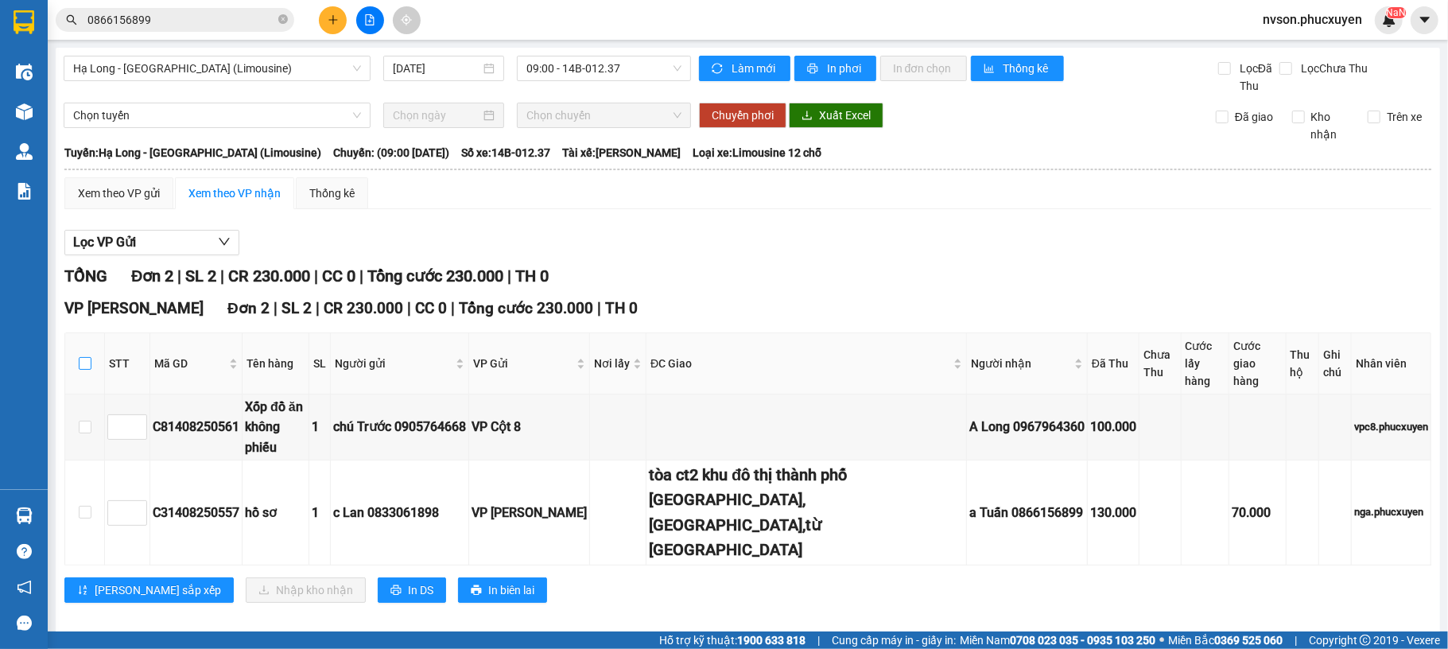
click at [80, 357] on input "checkbox" at bounding box center [85, 363] width 13 height 13
checkbox input "true"
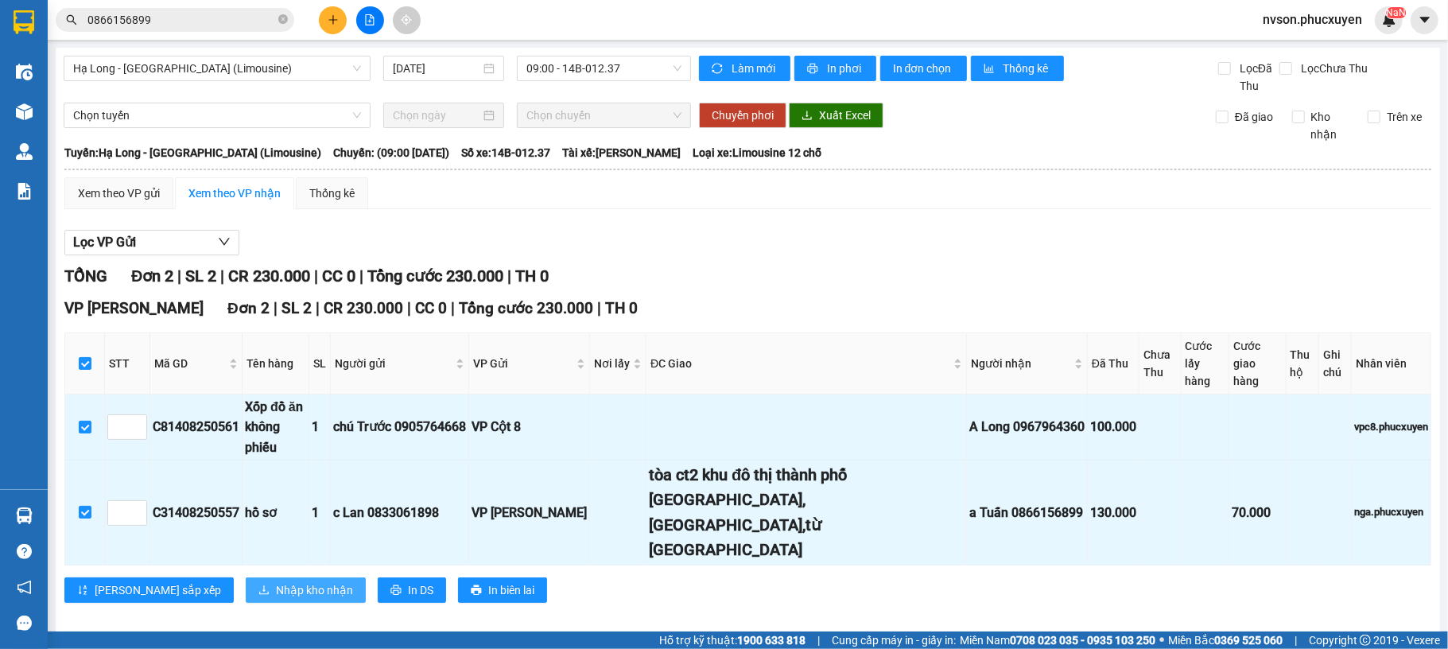
click at [276, 581] on span "Nhập kho nhận" at bounding box center [314, 589] width 77 height 17
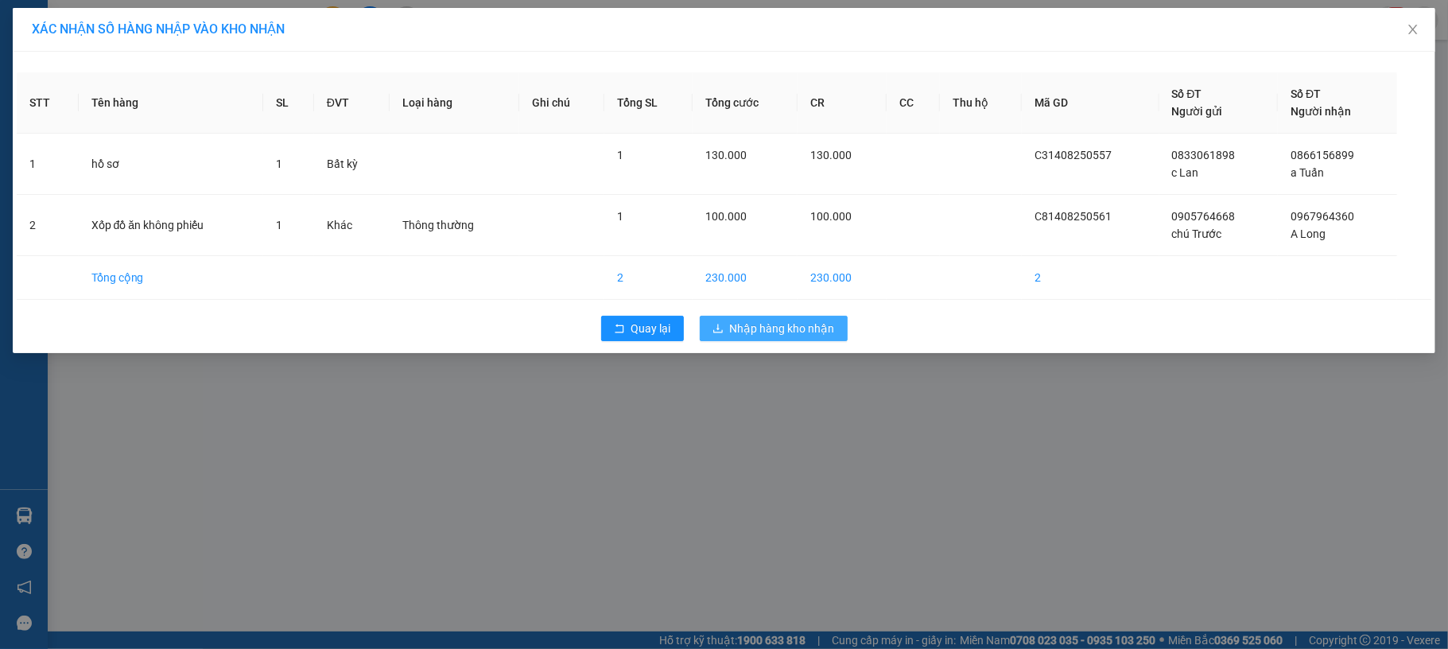
click at [761, 334] on span "Nhập hàng kho nhận" at bounding box center [782, 328] width 105 height 17
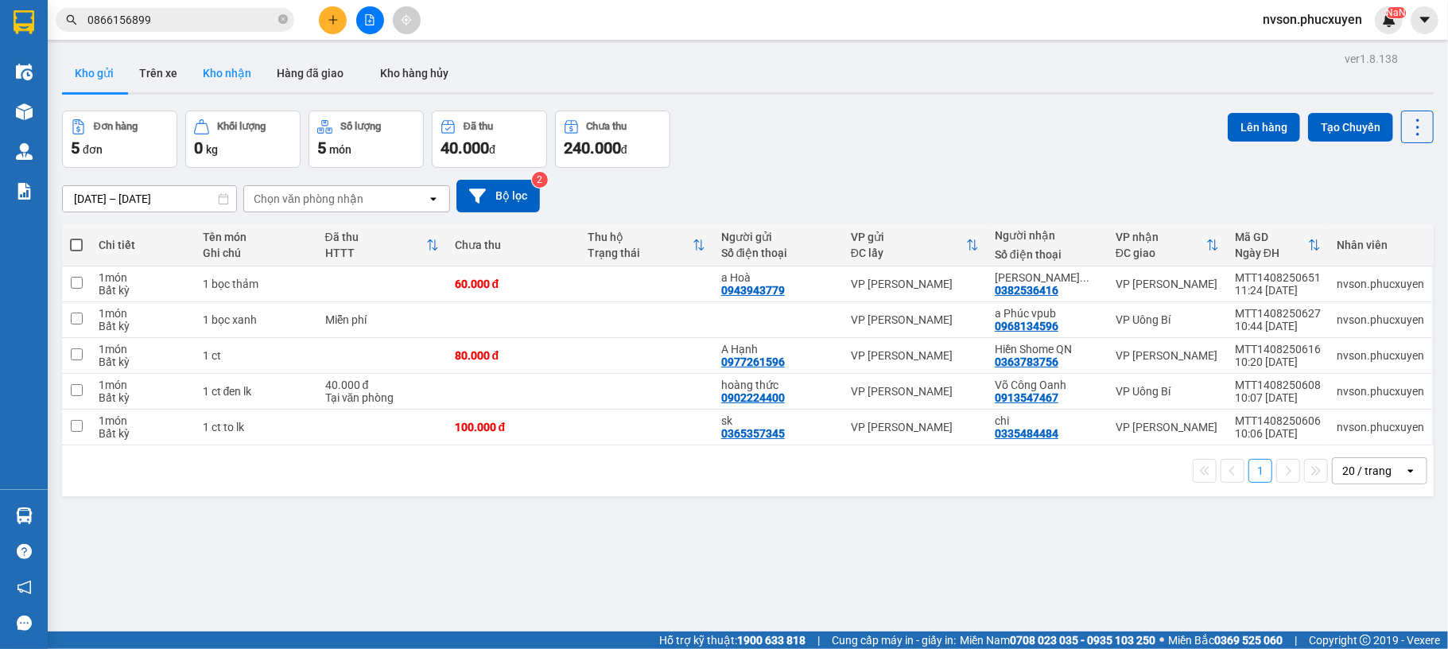
click at [214, 68] on button "Kho nhận" at bounding box center [227, 73] width 74 height 38
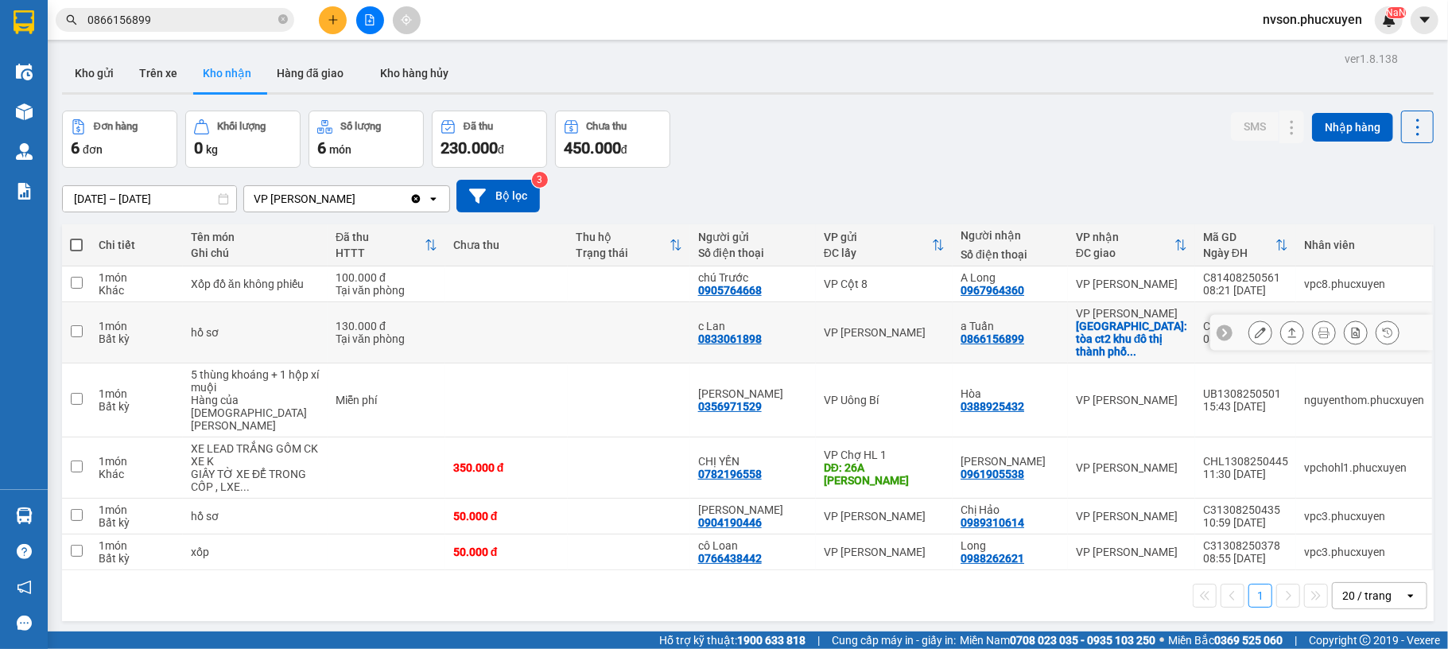
click at [1250, 338] on button at bounding box center [1261, 333] width 22 height 28
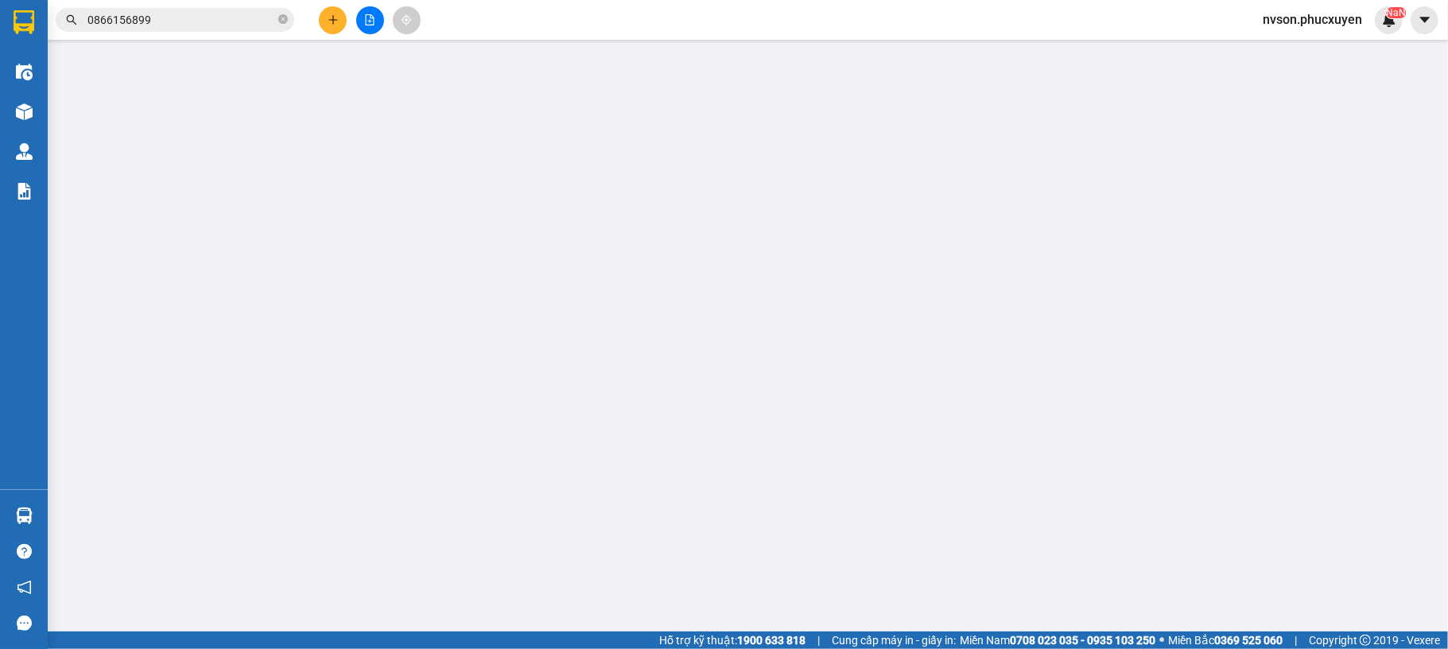
type input "0833061898"
type input "c Lan"
type input "0866156899"
type input "a Tuấn"
checkbox input "true"
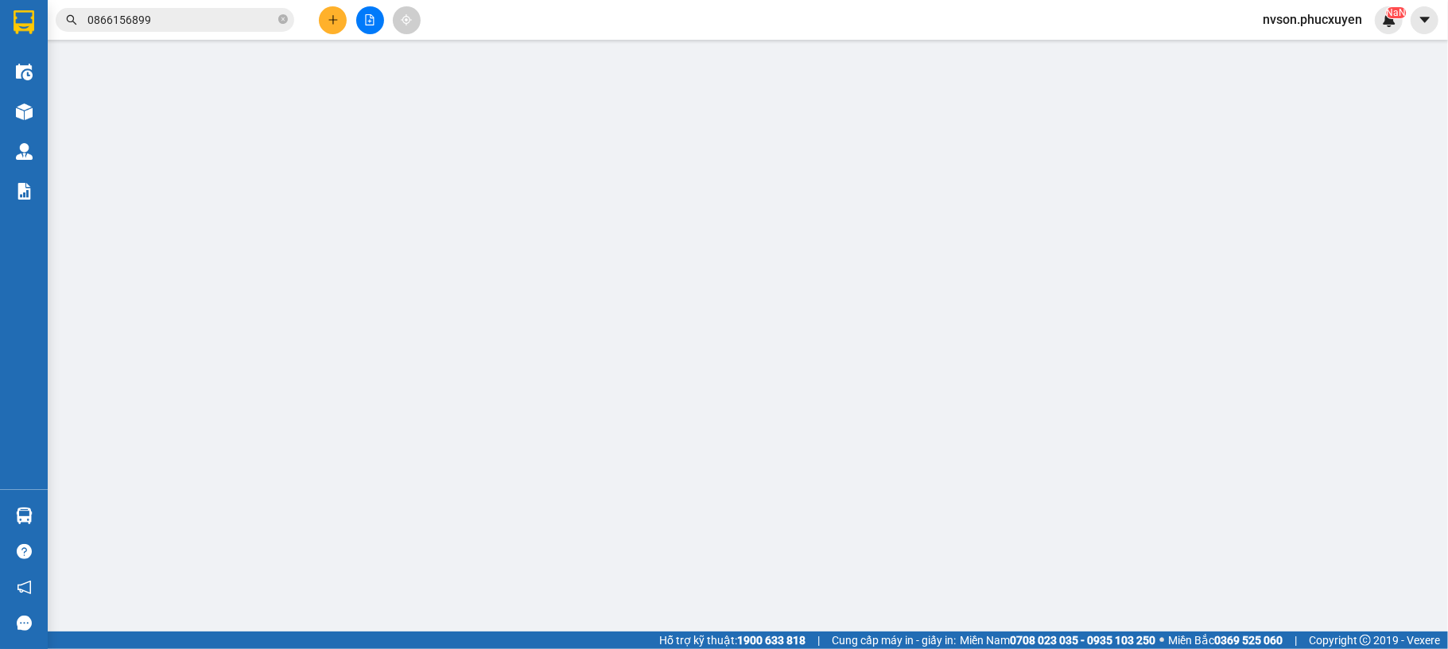
type input "tòa ct2 khu đô thị thành phố [GEOGRAPHIC_DATA],[GEOGRAPHIC_DATA],từ [GEOGRAPHIC…"
type input "130.000"
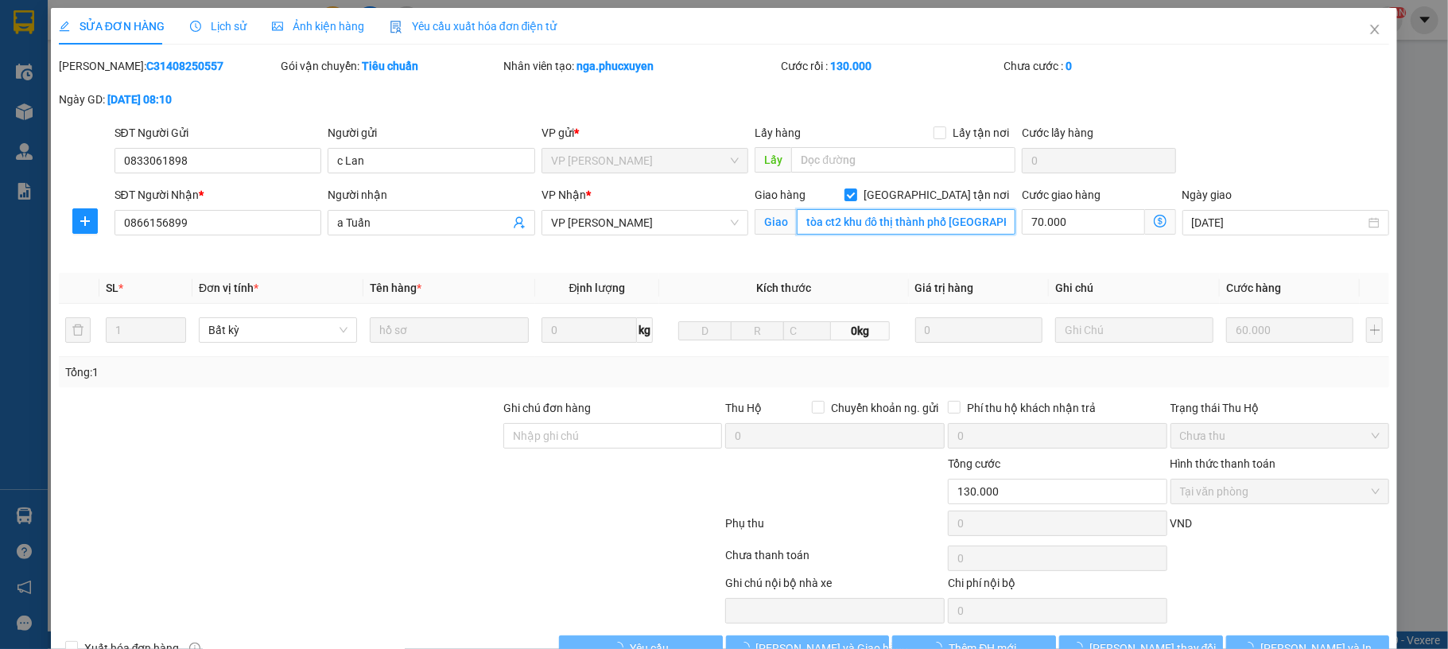
click at [948, 217] on input "tòa ct2 khu đô thị thành phố [GEOGRAPHIC_DATA],[GEOGRAPHIC_DATA],từ [GEOGRAPHIC…" at bounding box center [906, 221] width 219 height 25
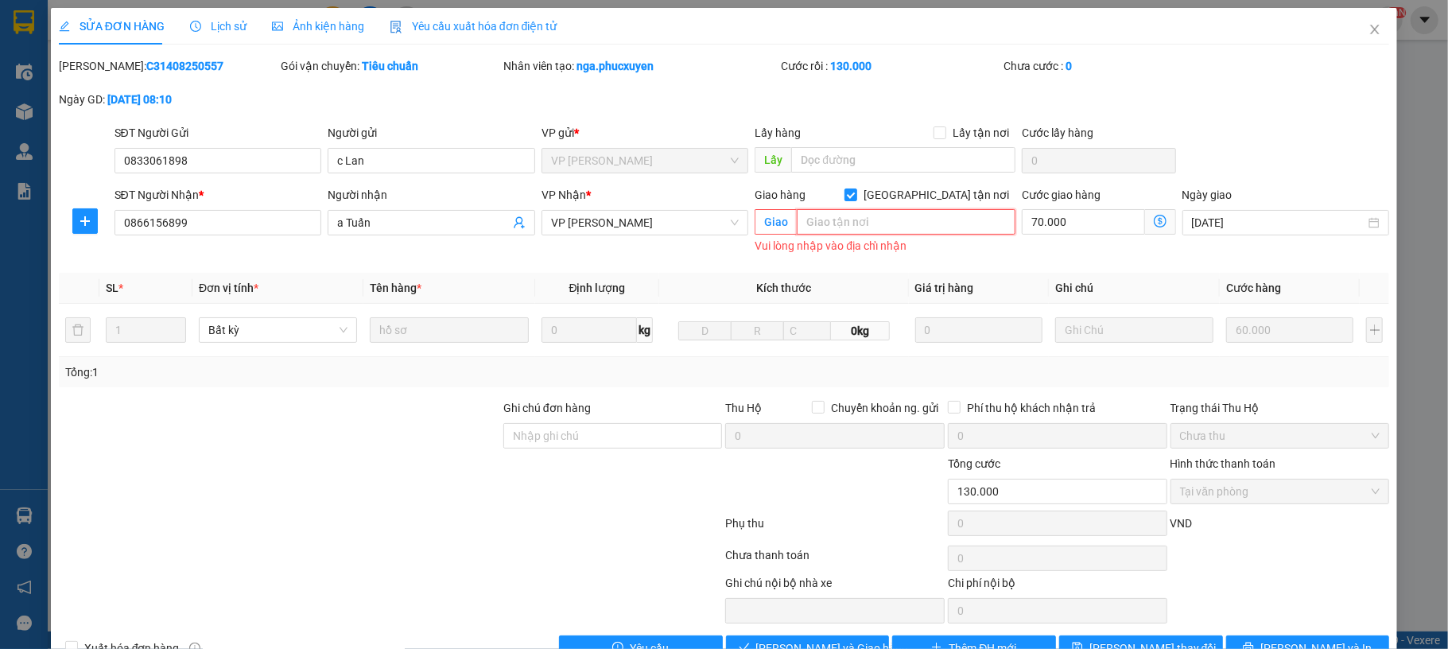
paste input "VPBANK [GEOGRAPHIC_DATA]"
click at [947, 220] on input "VPBANK [GEOGRAPHIC_DATA]," at bounding box center [906, 221] width 219 height 25
paste input "27A3, tòa CT2, Khu đô thị [GEOGRAPHIC_DATA], [GEOGRAPHIC_DATA], [GEOGRAPHIC_DAT…"
type input "[GEOGRAPHIC_DATA], 27A3, tòa [GEOGRAPHIC_DATA], Khu đô thị [GEOGRAPHIC_DATA], […"
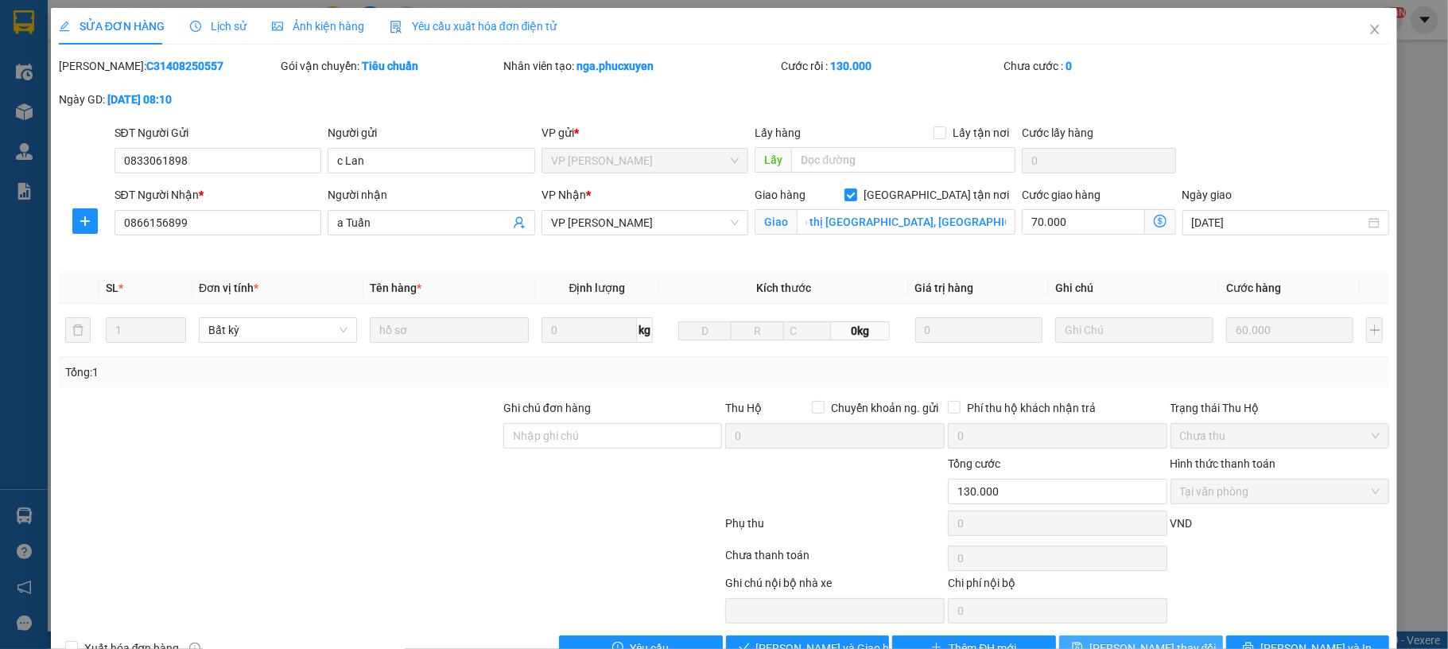
click at [1169, 643] on button "[PERSON_NAME] thay đổi" at bounding box center [1141, 648] width 164 height 25
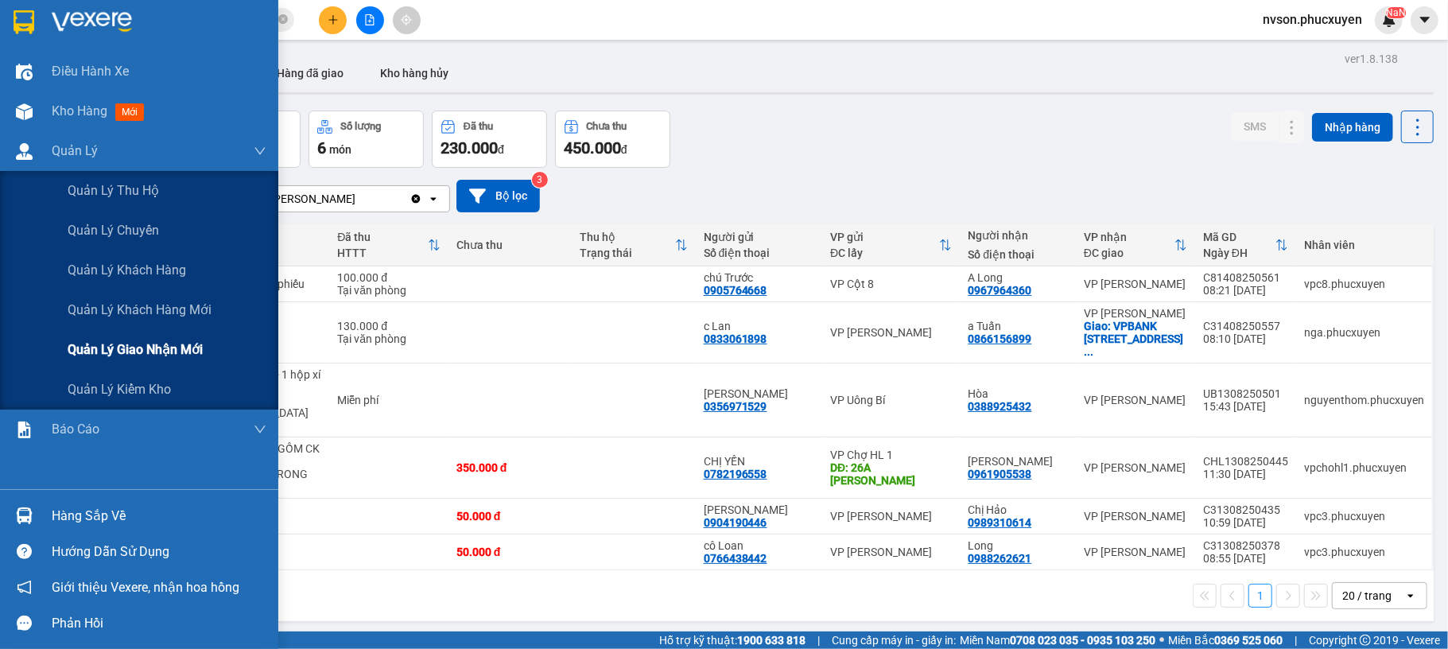
click at [137, 345] on span "Quản lý giao nhận mới" at bounding box center [135, 350] width 135 height 20
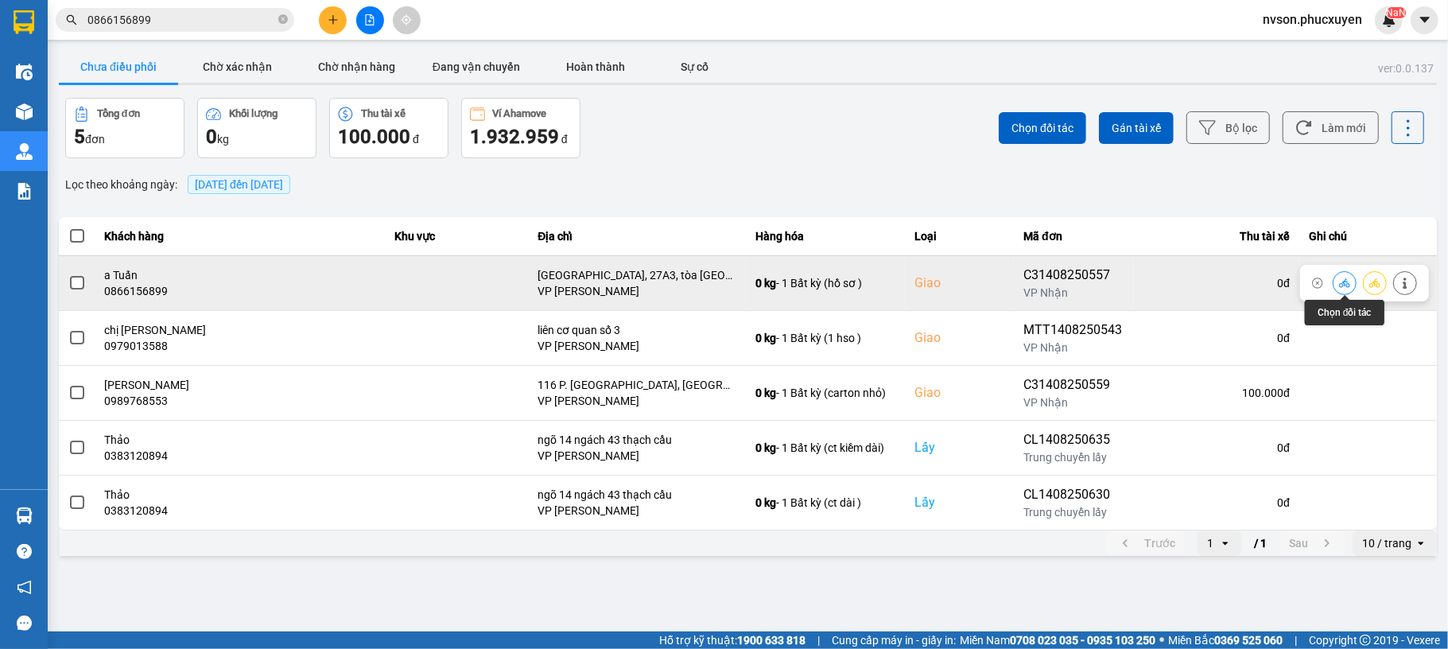
click at [1343, 285] on icon at bounding box center [1344, 283] width 11 height 11
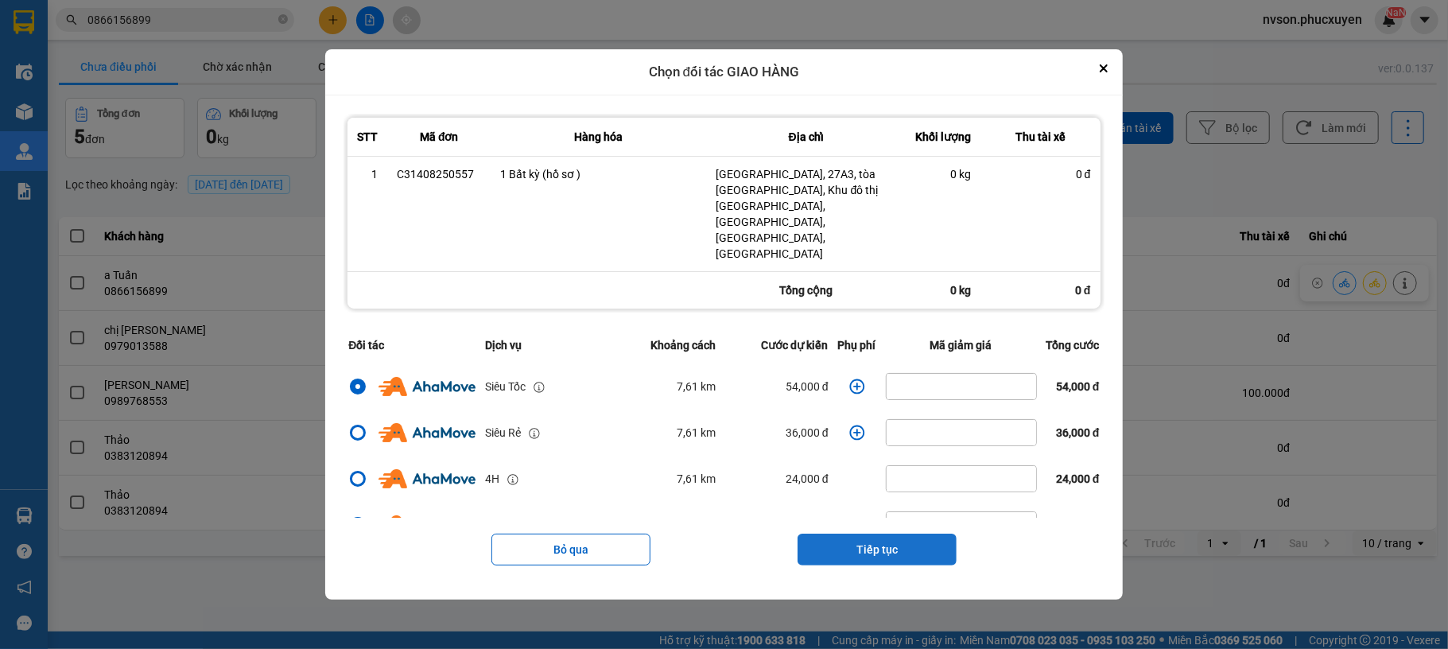
click at [892, 534] on button "Tiếp tục" at bounding box center [877, 550] width 159 height 32
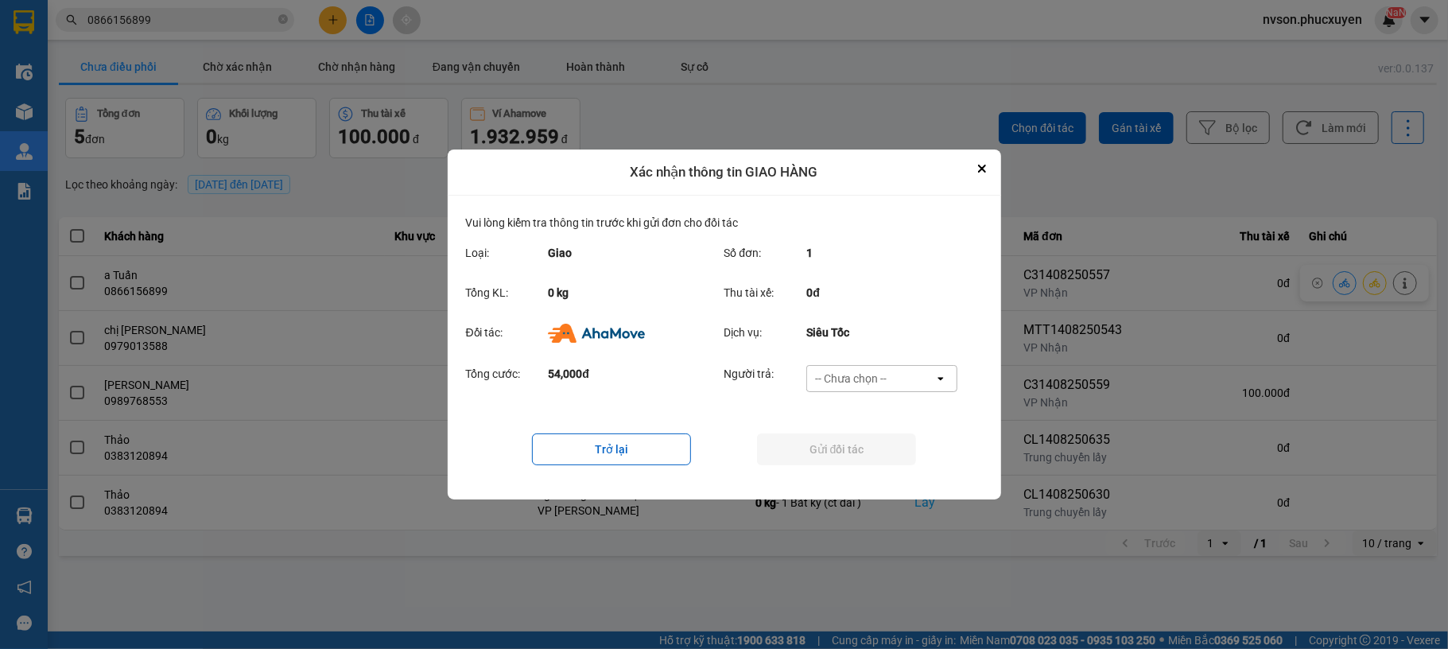
click at [921, 386] on div "-- Chưa chọn --" at bounding box center [870, 378] width 127 height 25
click at [908, 472] on div "Ví Ahamove" at bounding box center [882, 470] width 151 height 29
click at [878, 441] on button "Gửi đối tác" at bounding box center [836, 450] width 159 height 32
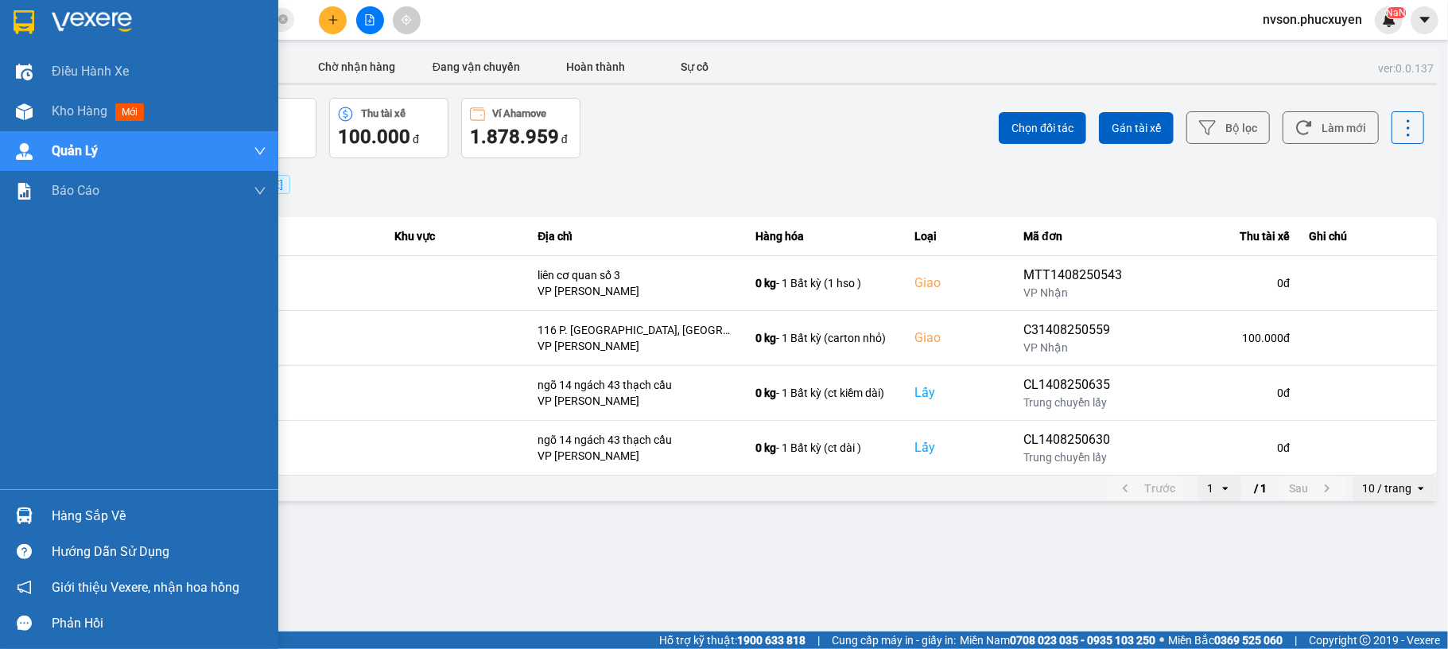
click at [45, 522] on div "Hàng sắp về" at bounding box center [139, 516] width 278 height 36
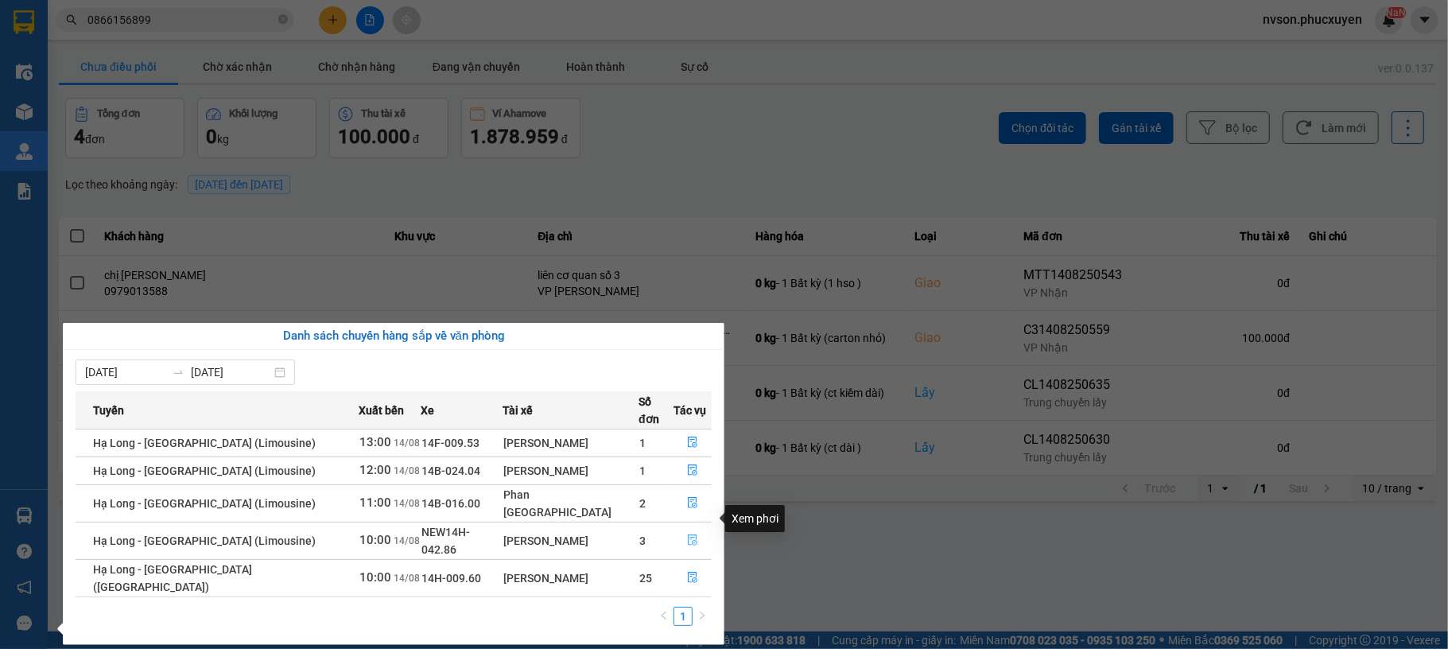
click at [678, 528] on button "button" at bounding box center [693, 540] width 37 height 25
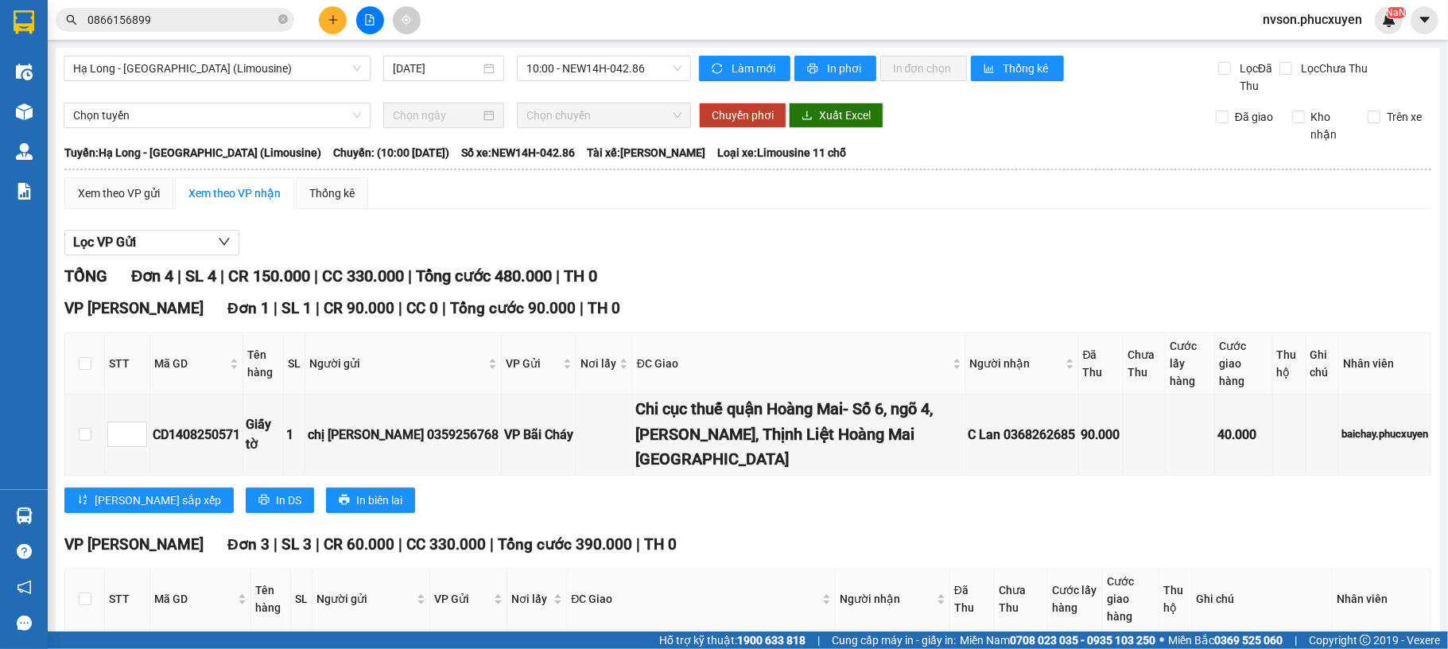
scroll to position [212, 0]
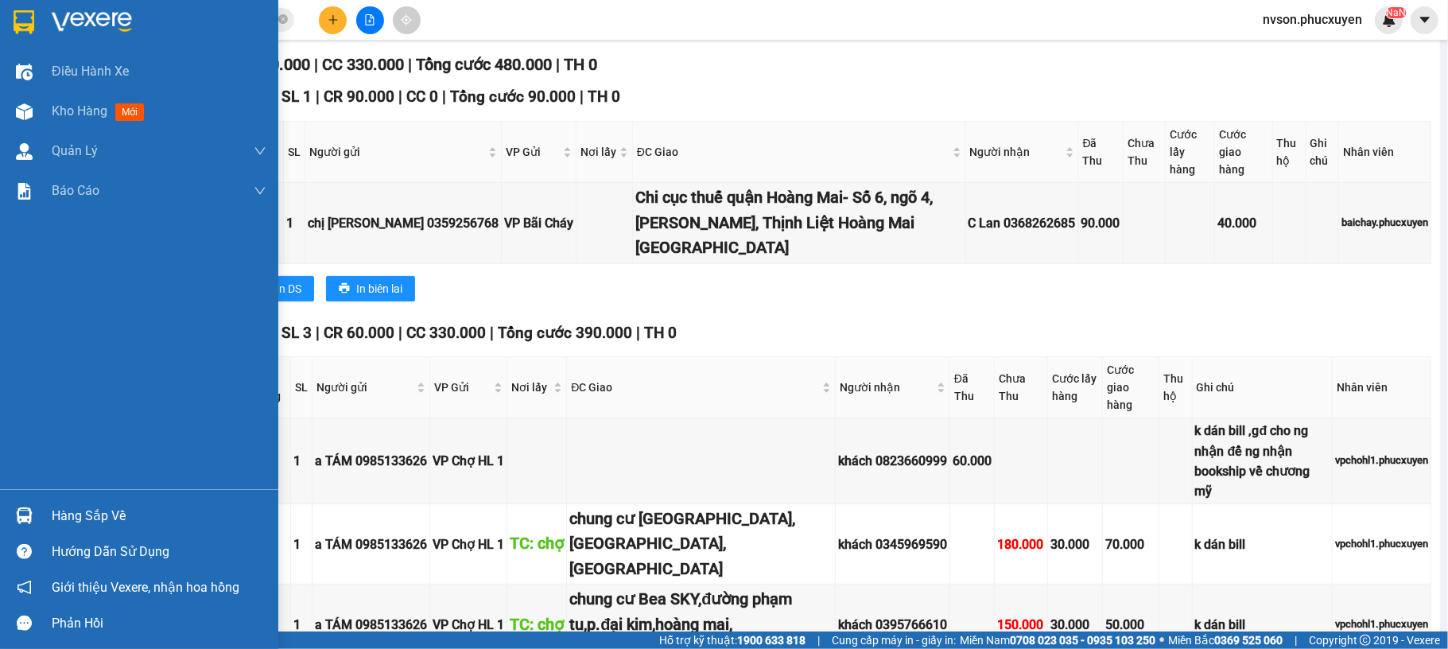
click at [33, 520] on div at bounding box center [24, 516] width 28 height 28
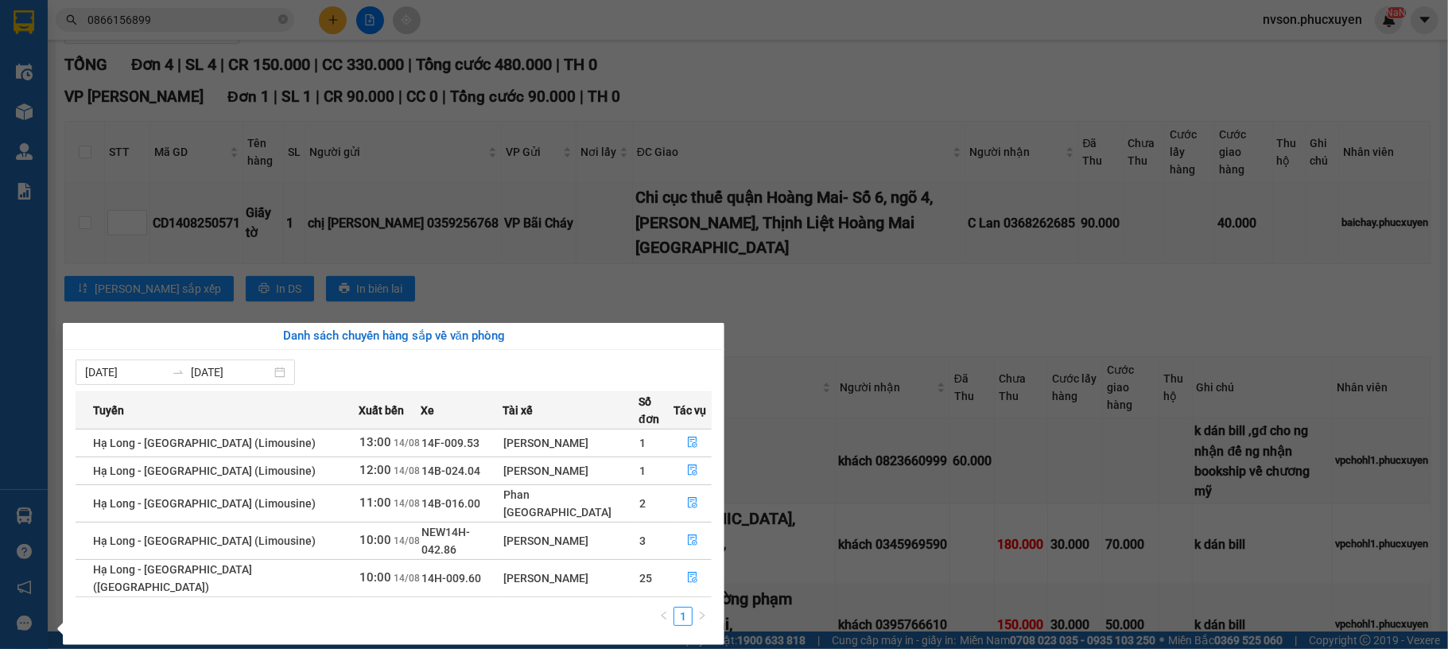
click at [1088, 303] on section "Kết quả tìm kiếm ( 2 ) Bộ lọc Mã ĐH Trạng thái Món hàng Thu hộ Tổng cước Chưa c…" at bounding box center [724, 324] width 1448 height 649
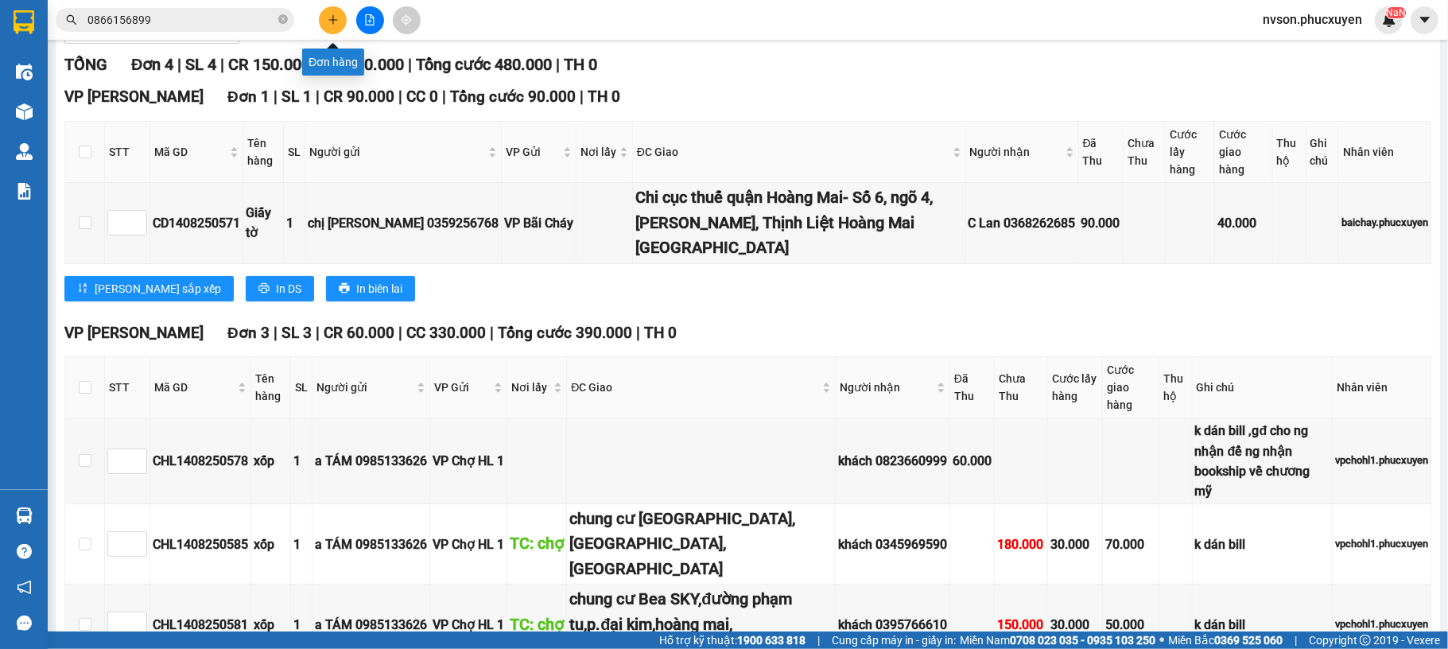
click at [332, 20] on icon "plus" at bounding box center [333, 19] width 9 height 1
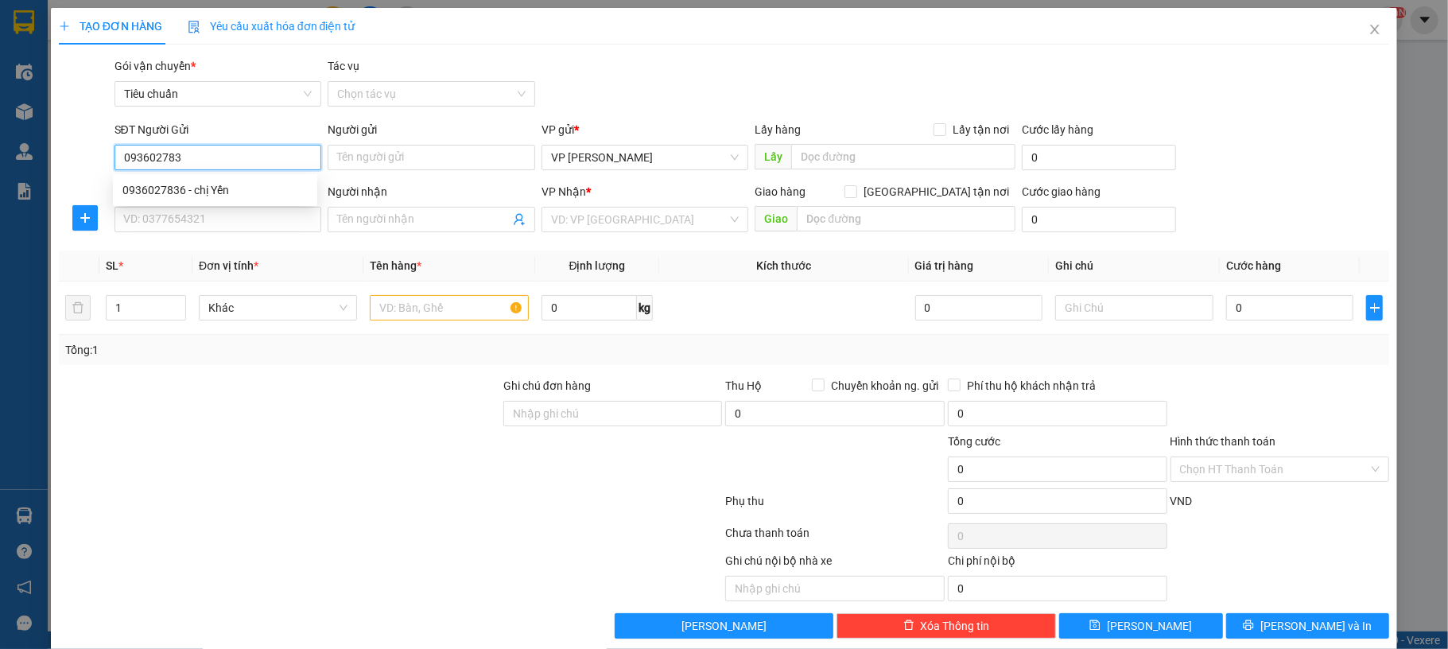
type input "0936027836"
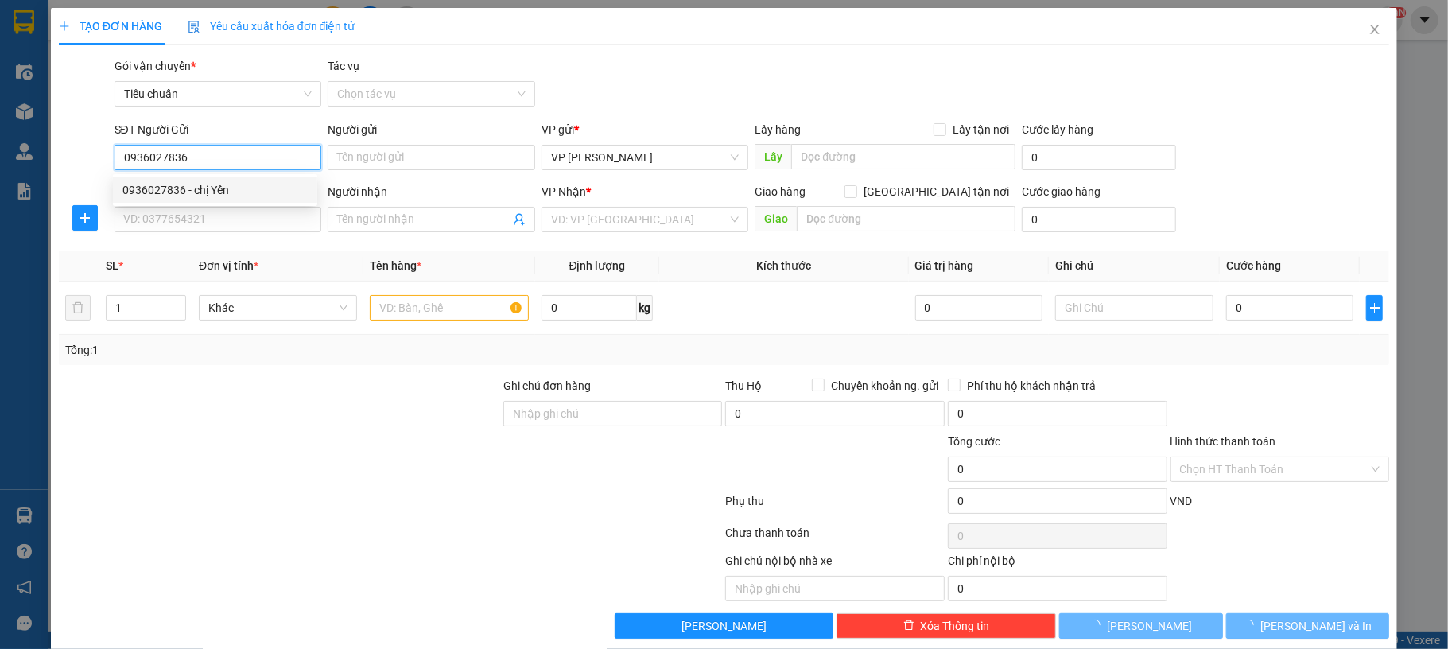
click at [234, 185] on div "0936027836 - chị Yến" at bounding box center [214, 189] width 185 height 17
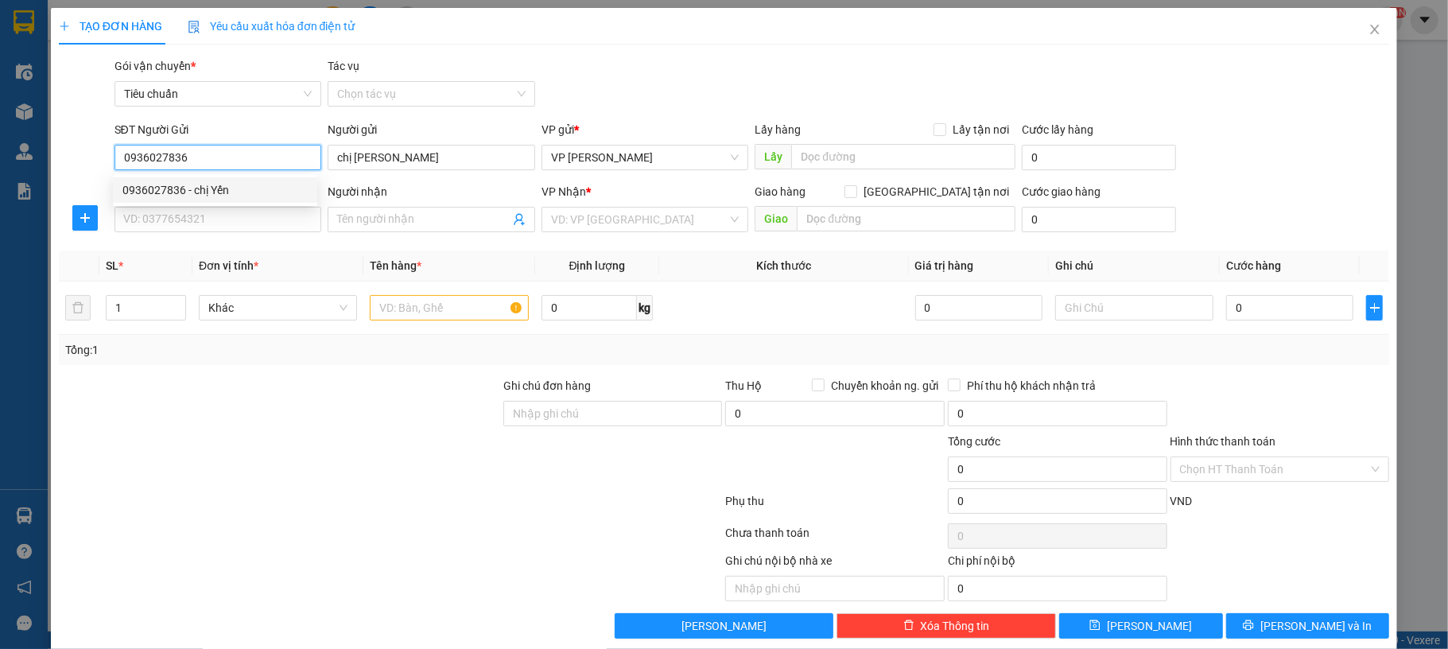
type input "chị [PERSON_NAME]"
type input "0936027836"
click at [221, 216] on input "SĐT Người Nhận *" at bounding box center [219, 219] width 208 height 25
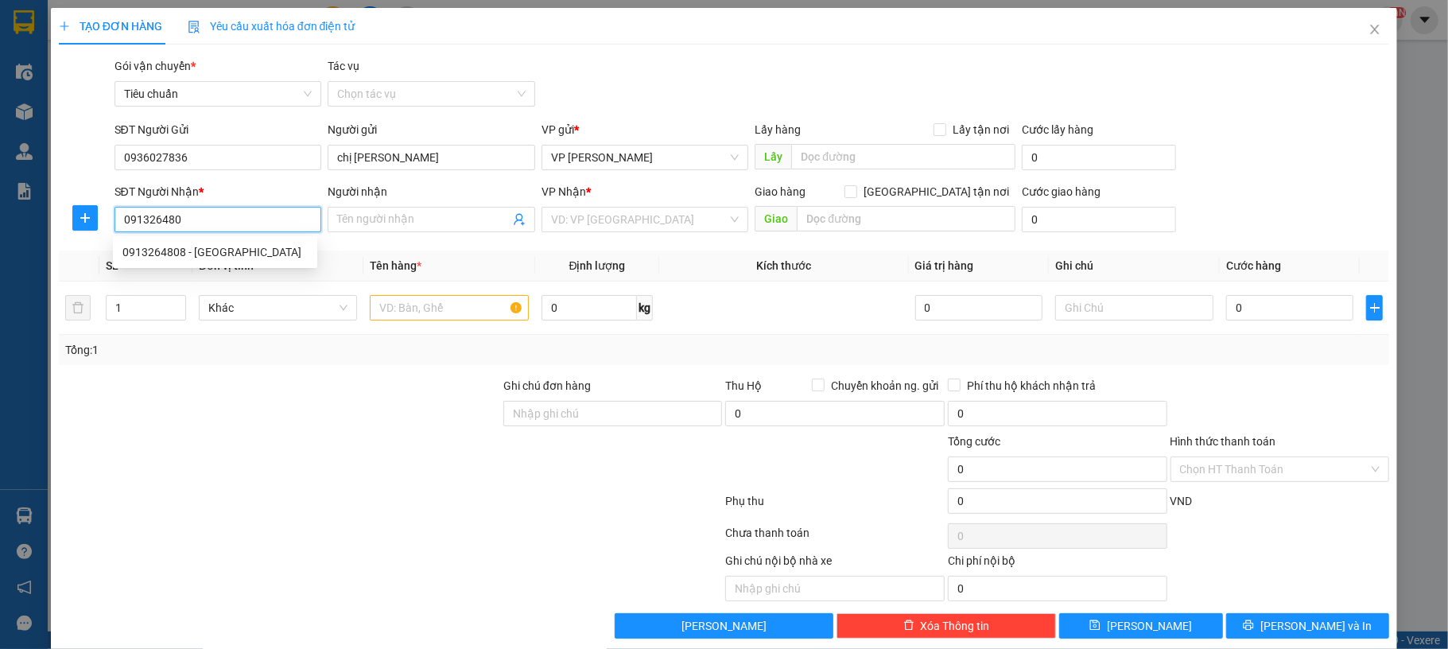
type input "0913264808"
click at [259, 248] on div "0913264808 - [GEOGRAPHIC_DATA]" at bounding box center [214, 251] width 185 height 17
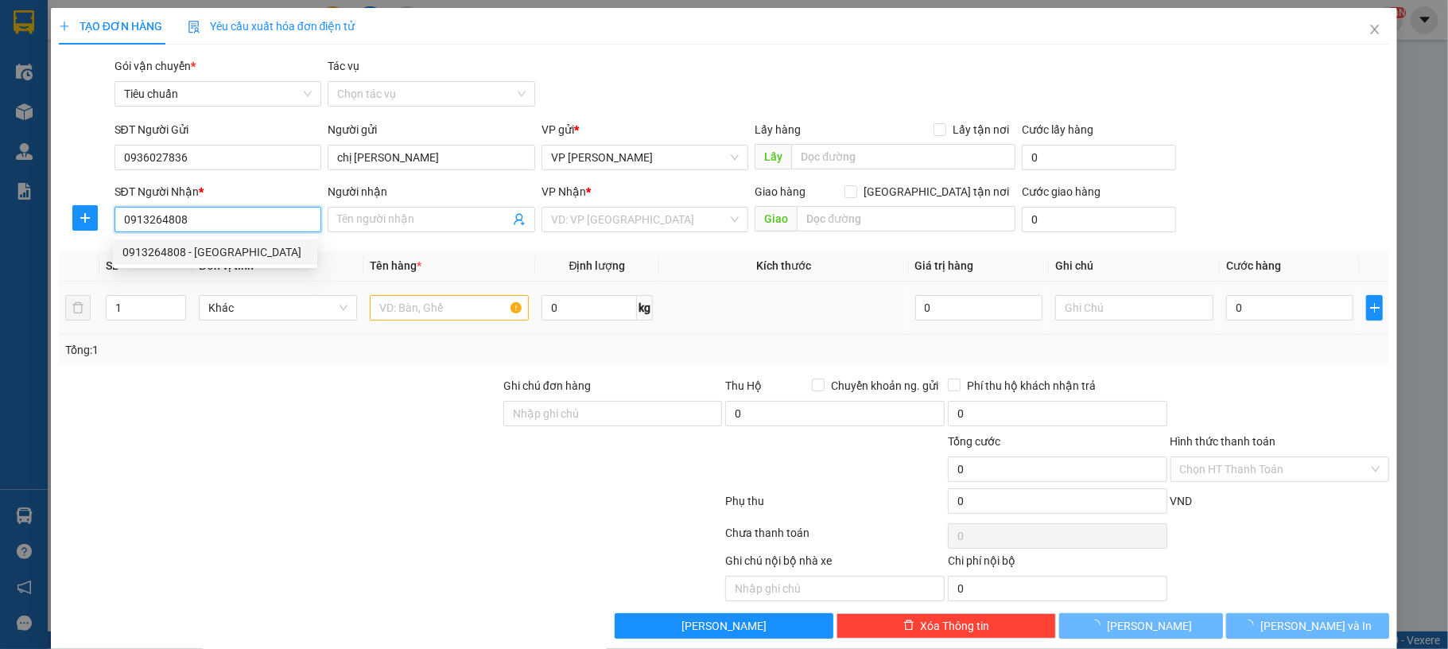
type input "[PERSON_NAME]"
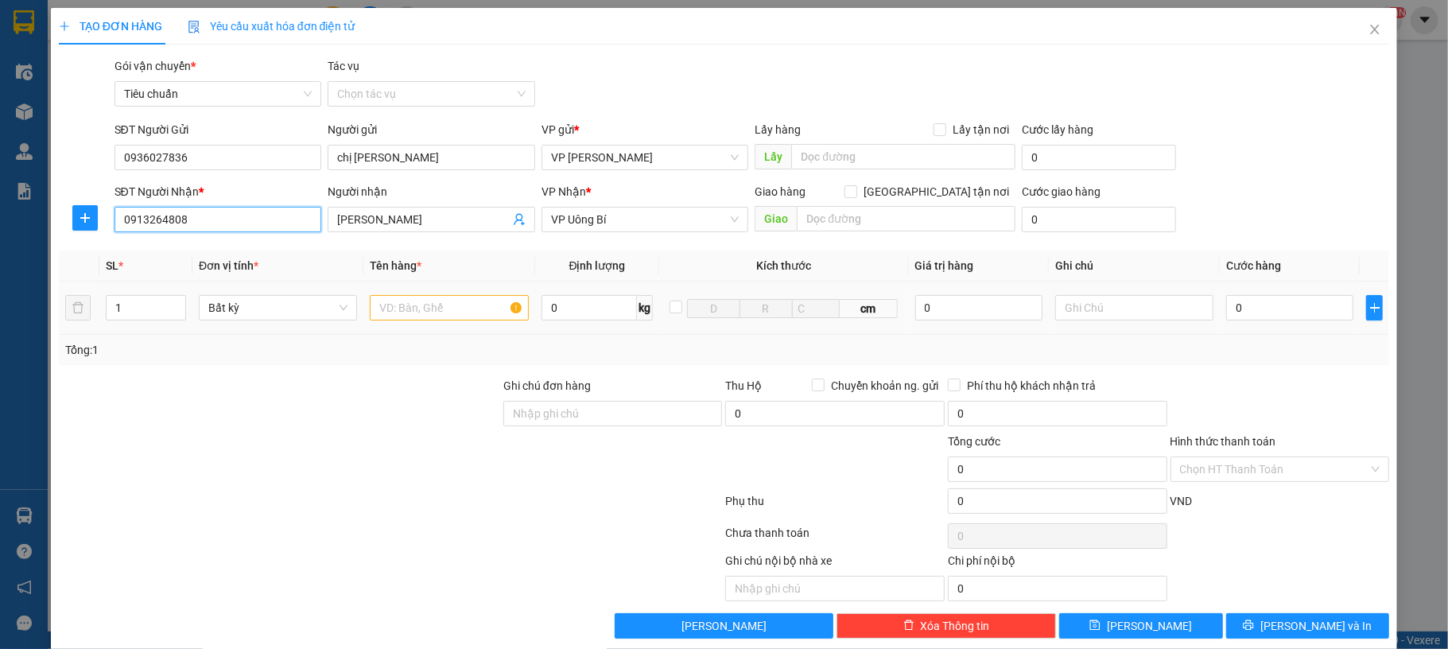
type input "0913264808"
click at [415, 307] on input "text" at bounding box center [449, 307] width 158 height 25
type input "1 bọc biển số"
click at [1232, 307] on input "0" at bounding box center [1290, 307] width 127 height 25
type input "30"
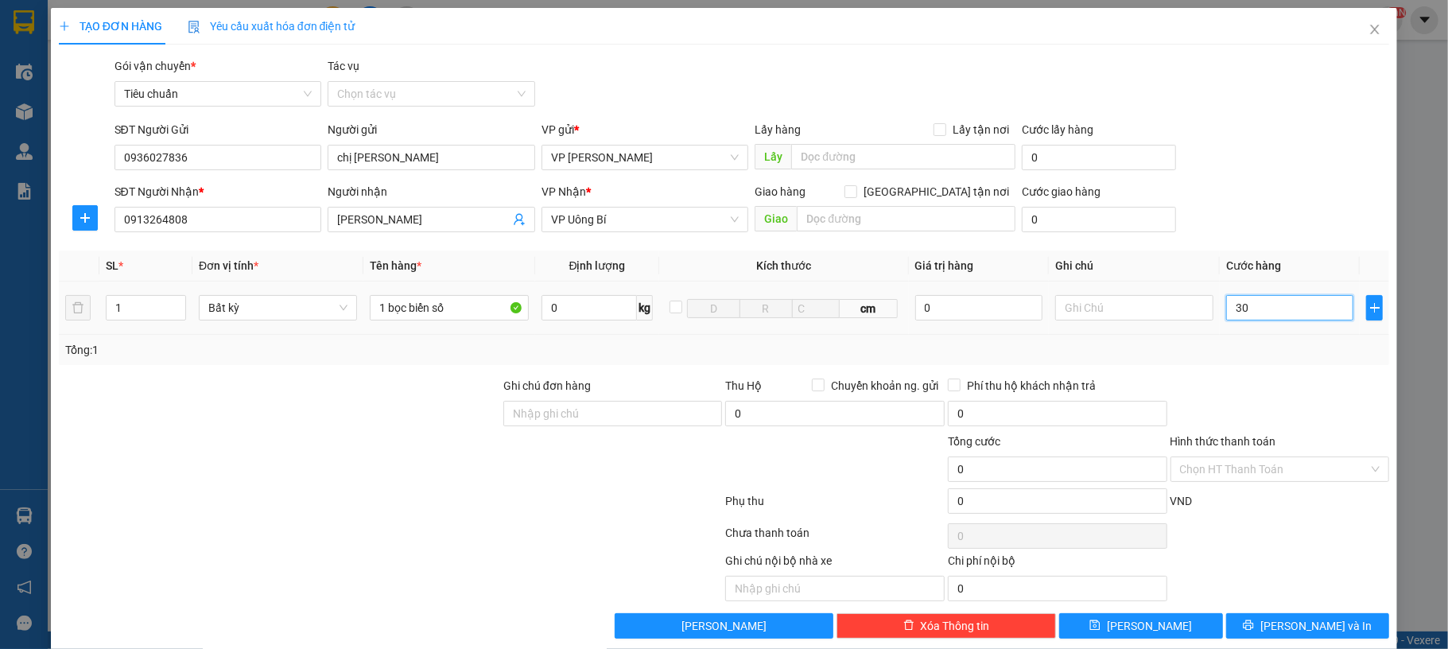
type input "30"
type input "30.000"
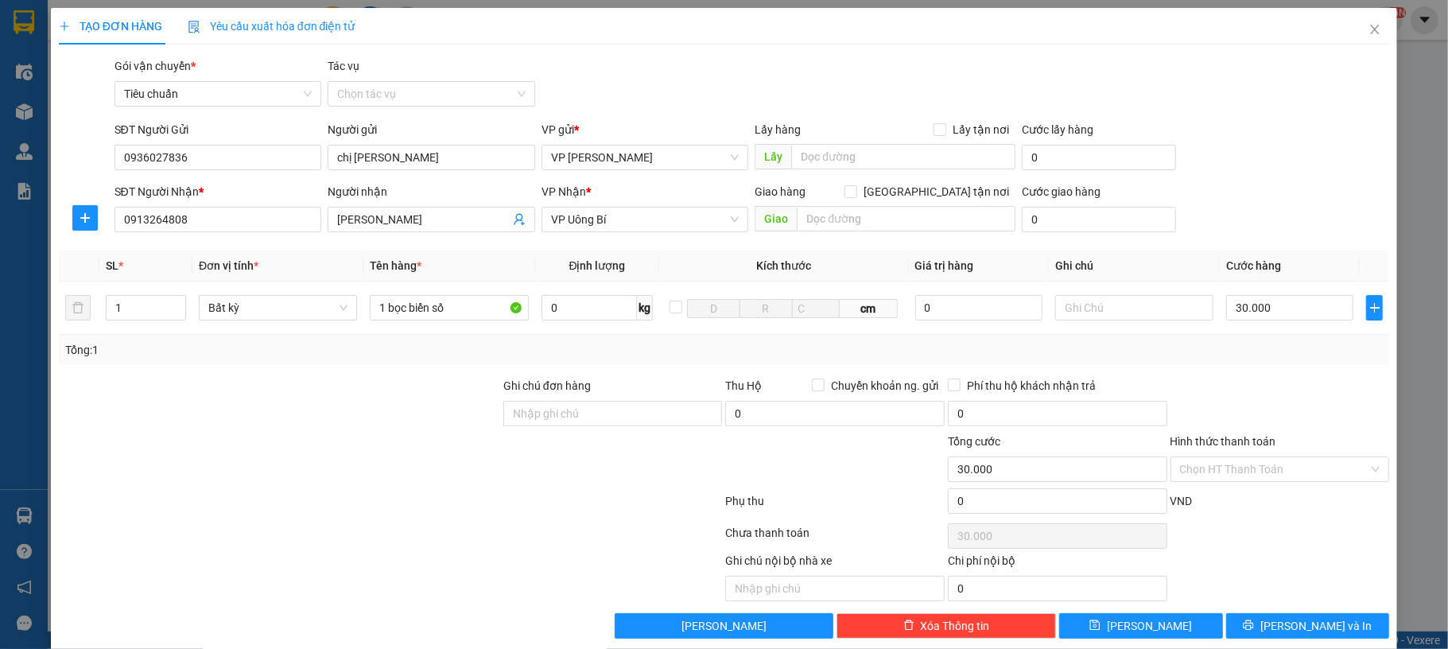
click at [1236, 157] on div "SĐT Người Gửi 0936027836 Người gửi chị Yến VP gửi * VP [PERSON_NAME] Lấy hàng L…" at bounding box center [752, 149] width 1282 height 56
click at [1266, 618] on button "[PERSON_NAME] và In" at bounding box center [1309, 625] width 164 height 25
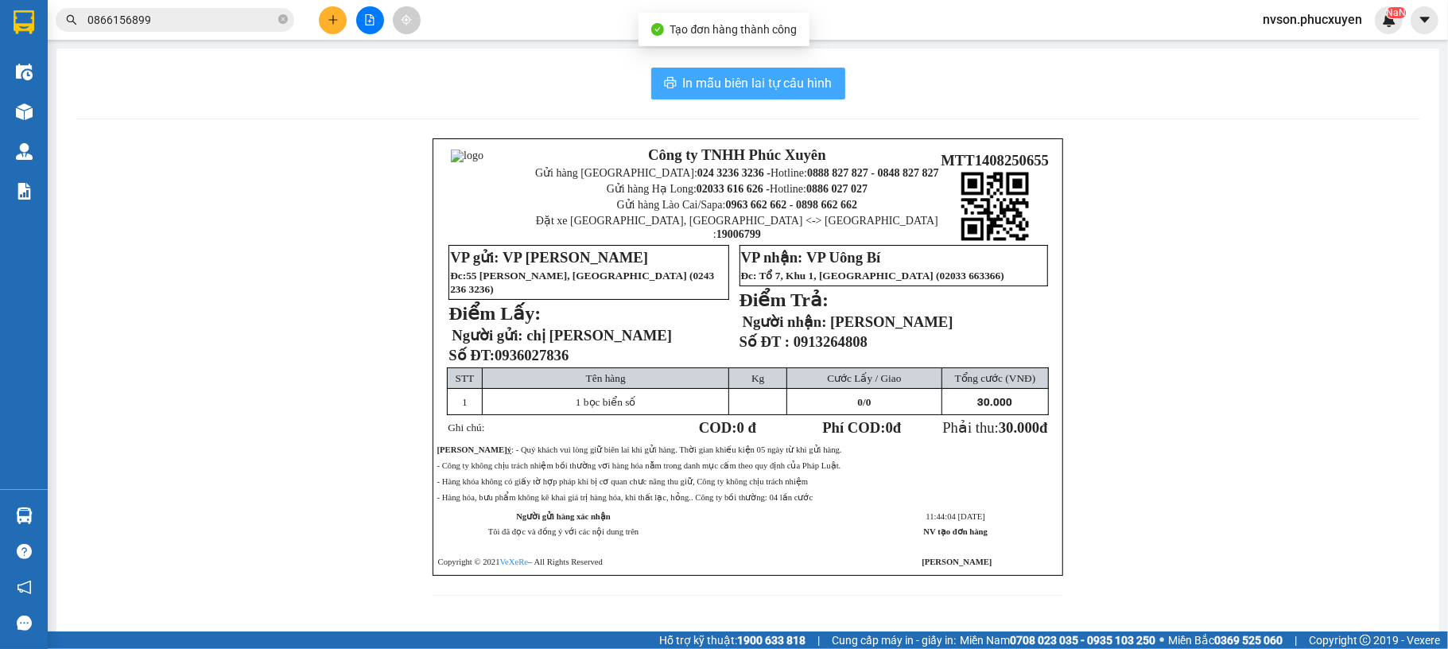
click at [667, 77] on icon "printer" at bounding box center [670, 82] width 13 height 13
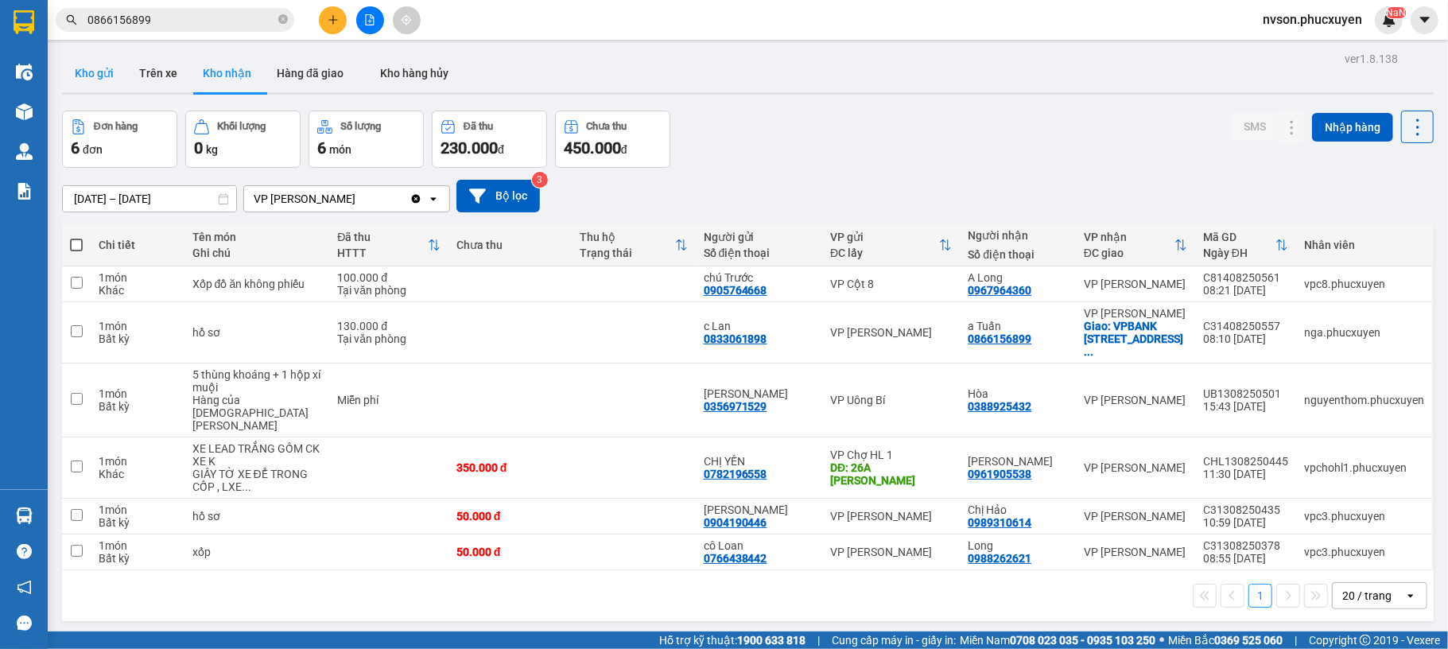
click at [84, 59] on button "Kho gửi" at bounding box center [94, 73] width 64 height 38
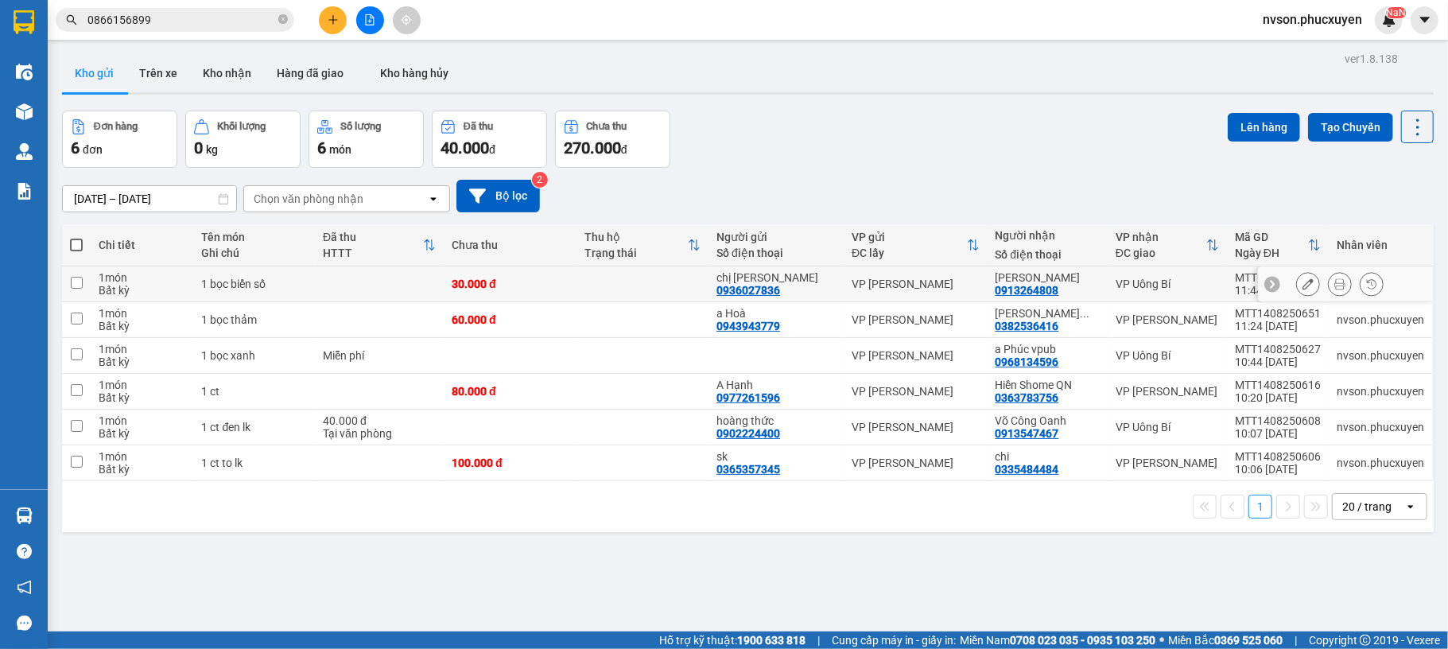
click at [609, 300] on td at bounding box center [643, 284] width 133 height 36
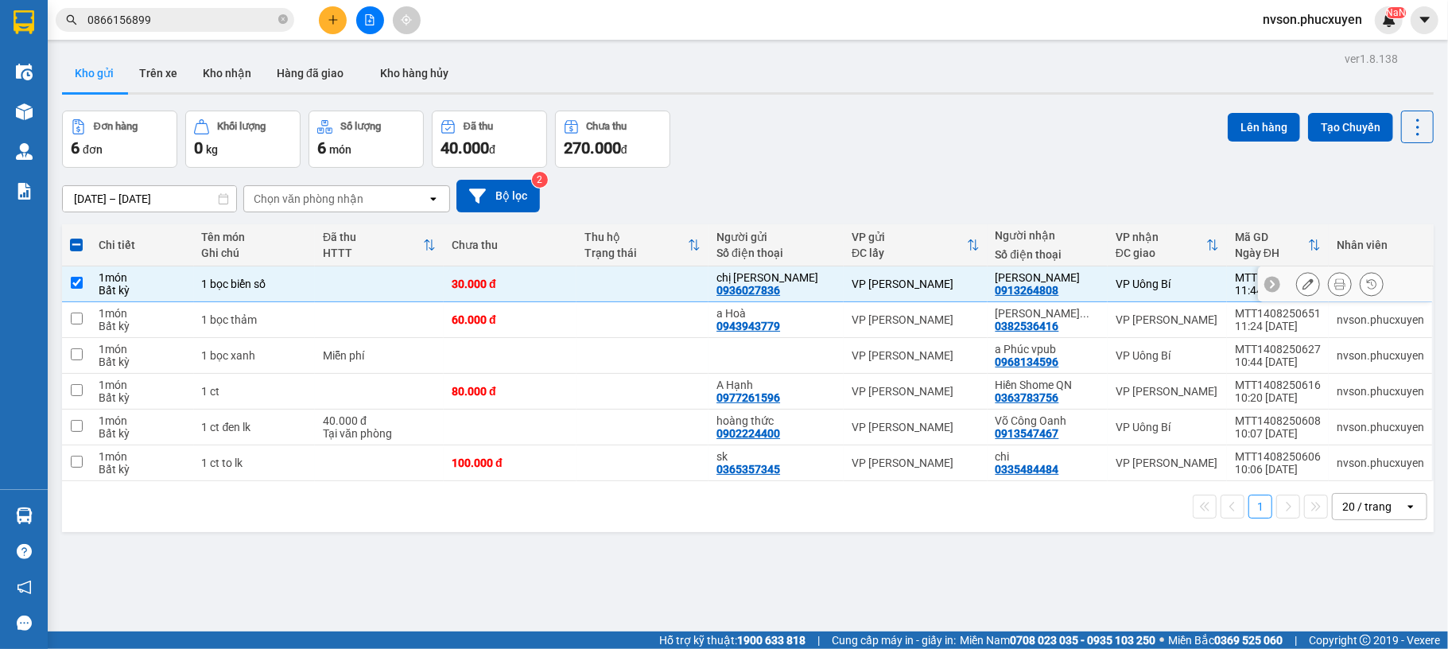
click at [700, 296] on td at bounding box center [643, 284] width 133 height 36
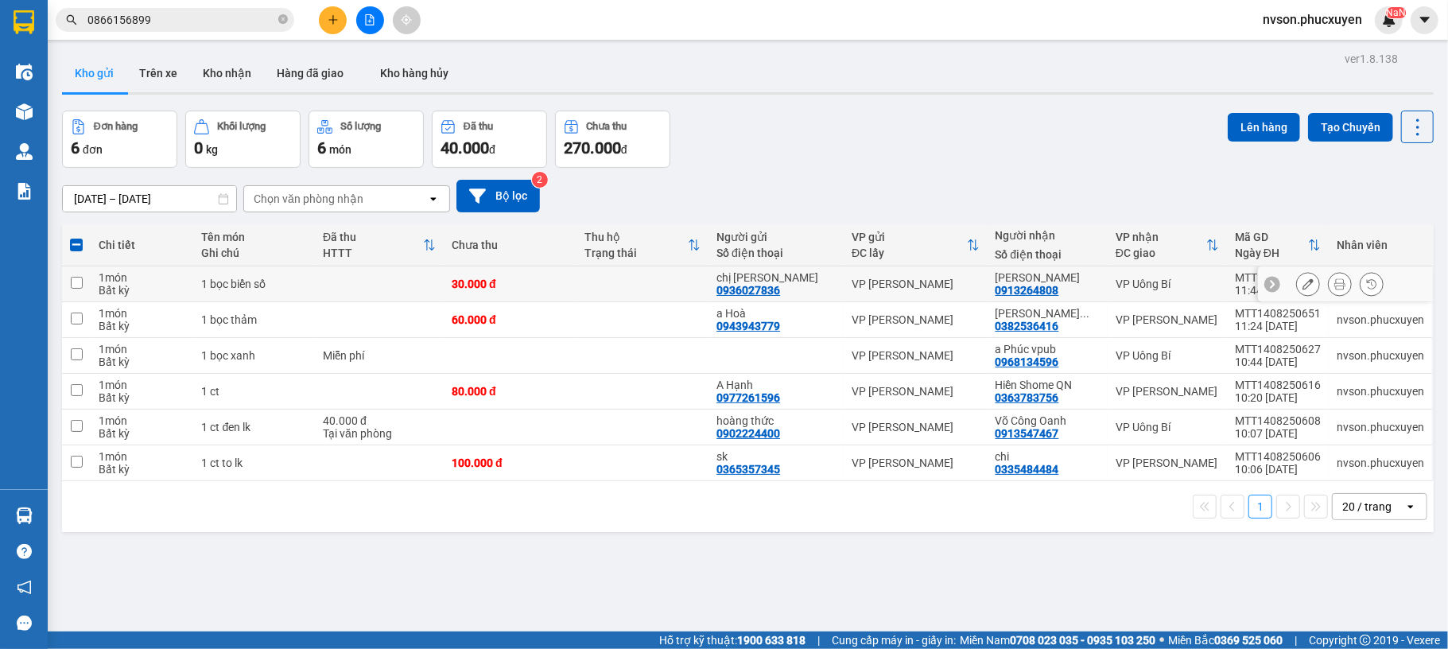
checkbox input "false"
click at [671, 328] on td at bounding box center [643, 320] width 133 height 36
checkbox input "true"
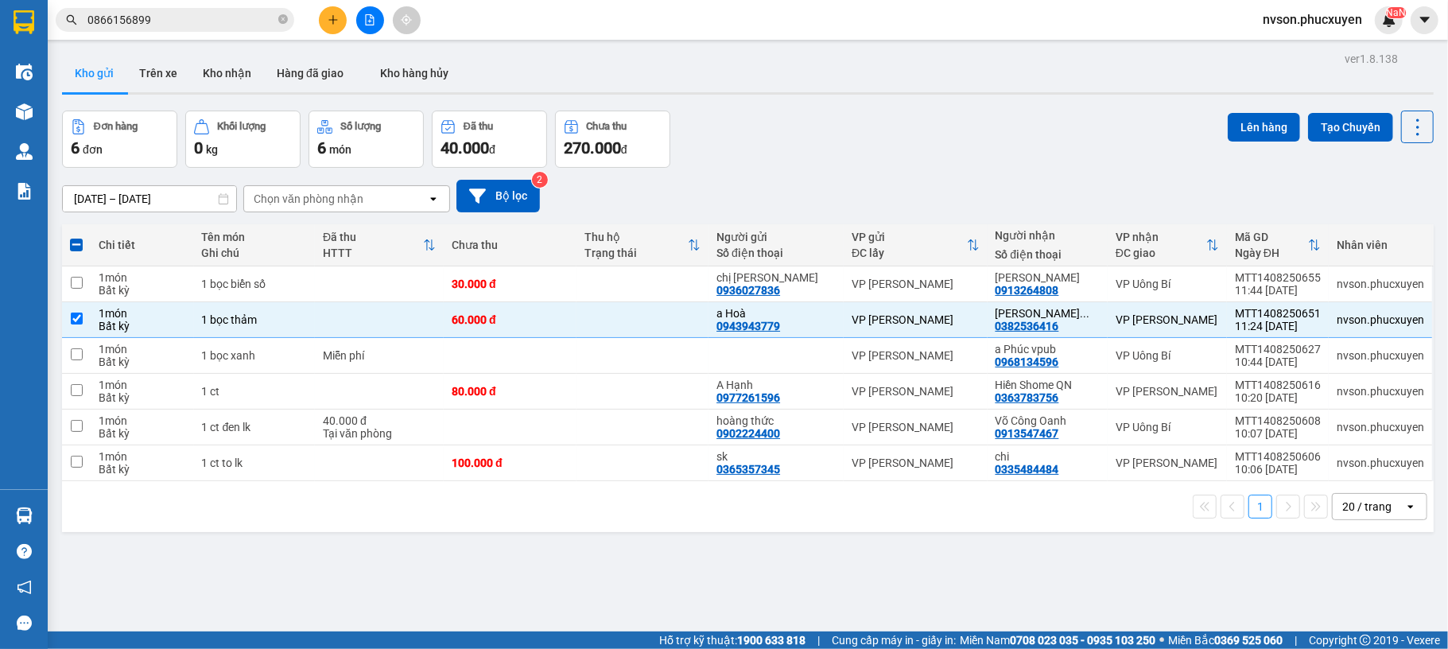
click at [1196, 126] on div "Đơn hàng 6 đơn Khối lượng 0 kg Số lượng 6 món Đã thu 40.000 đ Chưa thu 270.000 …" at bounding box center [748, 139] width 1372 height 57
click at [1231, 122] on button "Lên hàng" at bounding box center [1264, 127] width 72 height 29
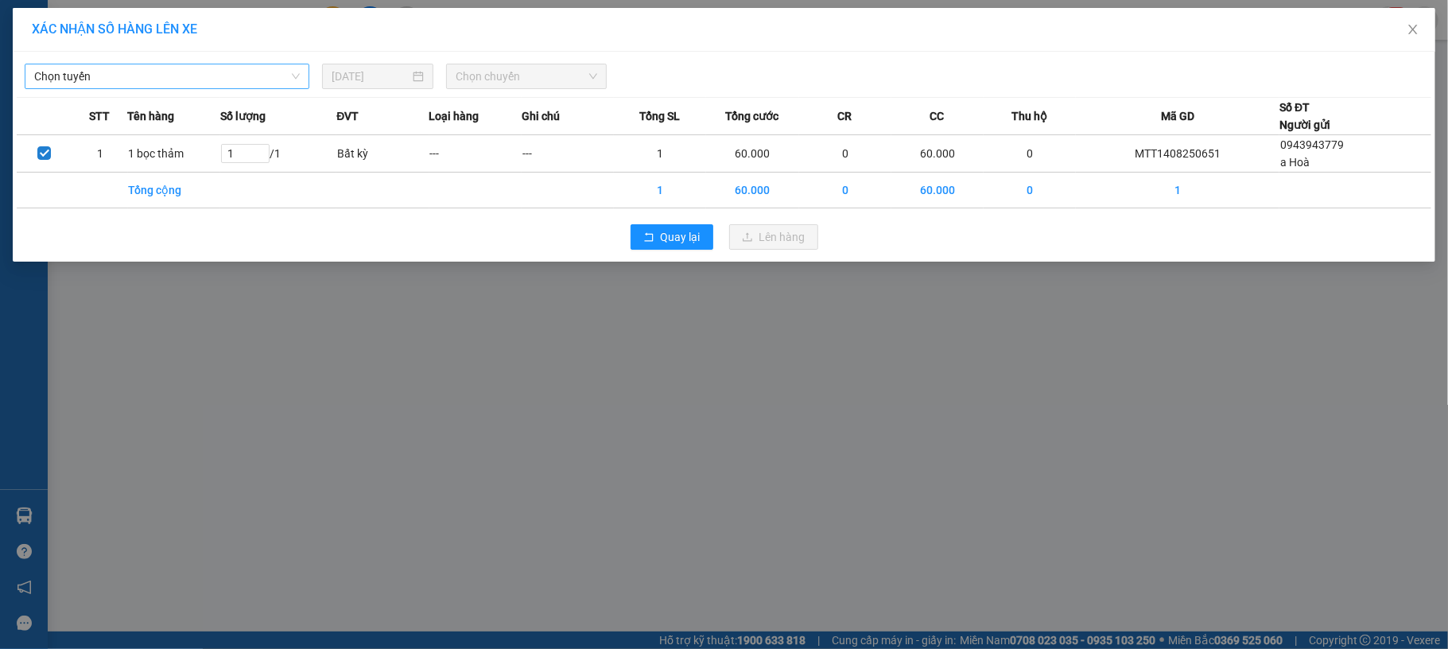
click at [278, 75] on span "Chọn tuyến" at bounding box center [167, 76] width 266 height 24
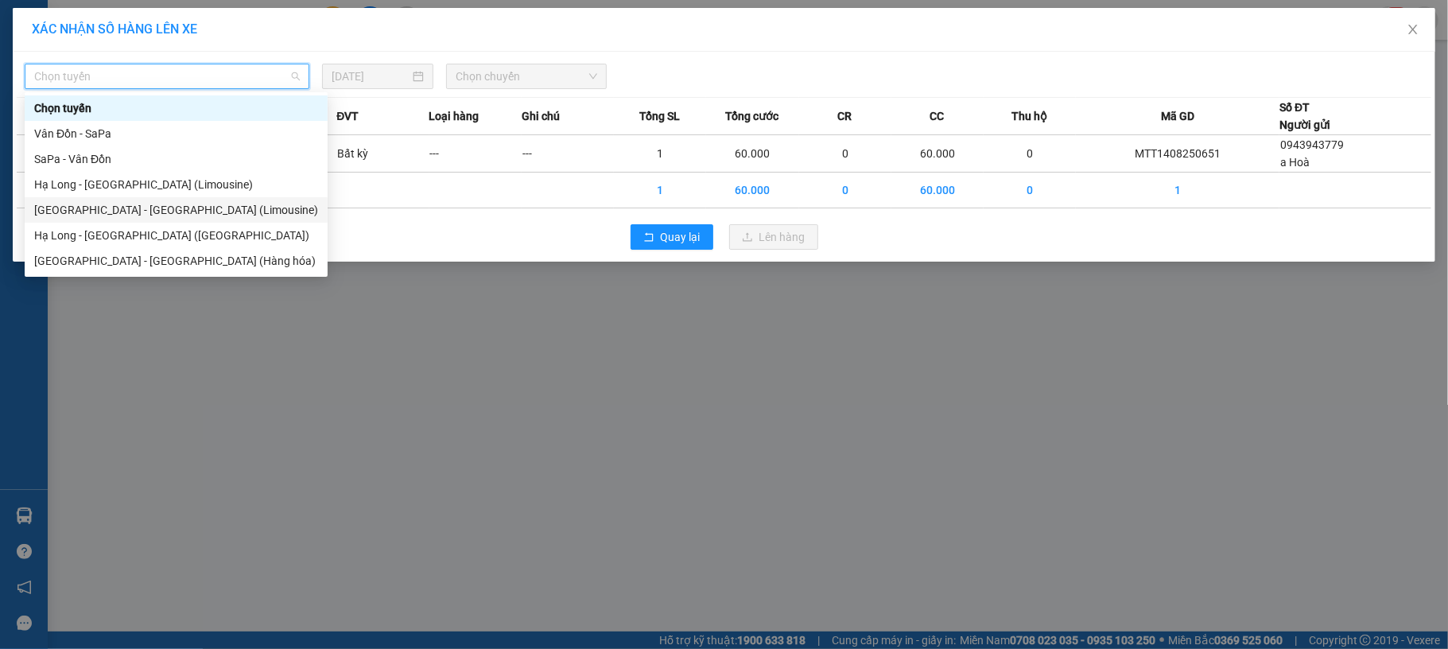
click at [176, 208] on div "[GEOGRAPHIC_DATA] - [GEOGRAPHIC_DATA] (Limousine)" at bounding box center [176, 209] width 284 height 17
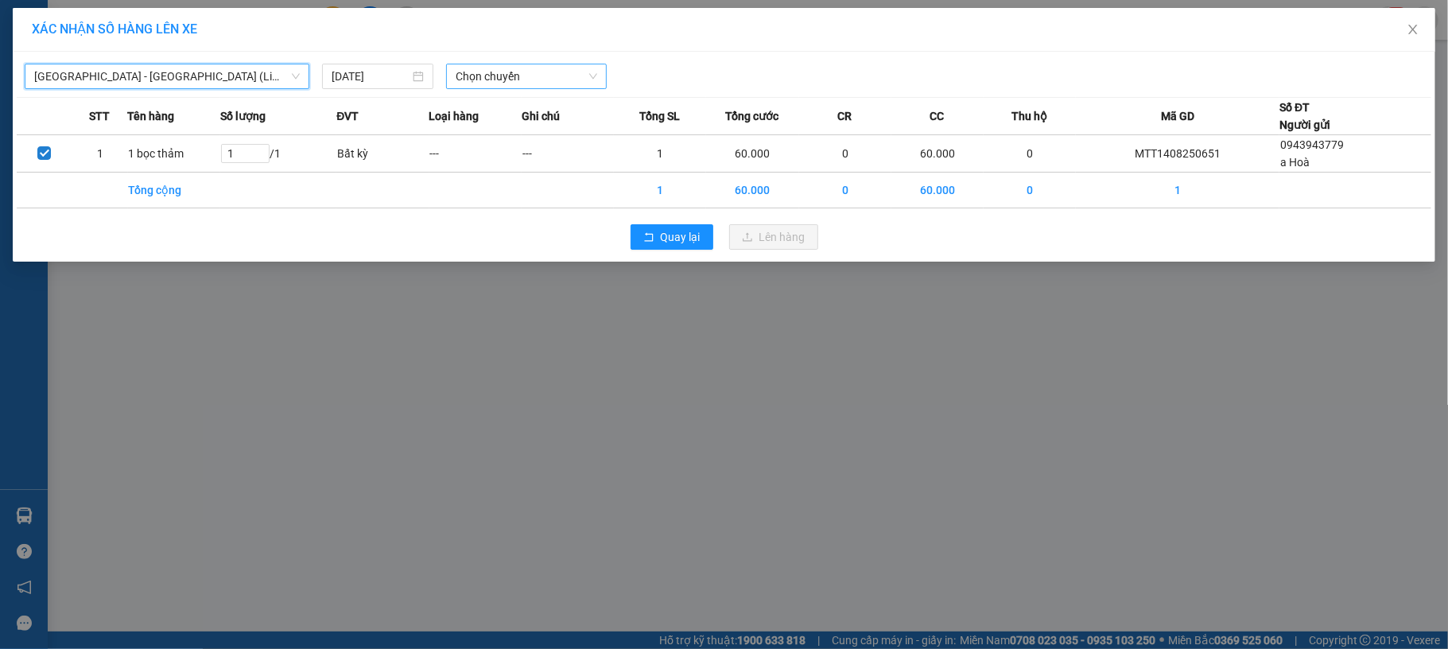
click at [480, 75] on span "Chọn chuyến" at bounding box center [527, 76] width 142 height 24
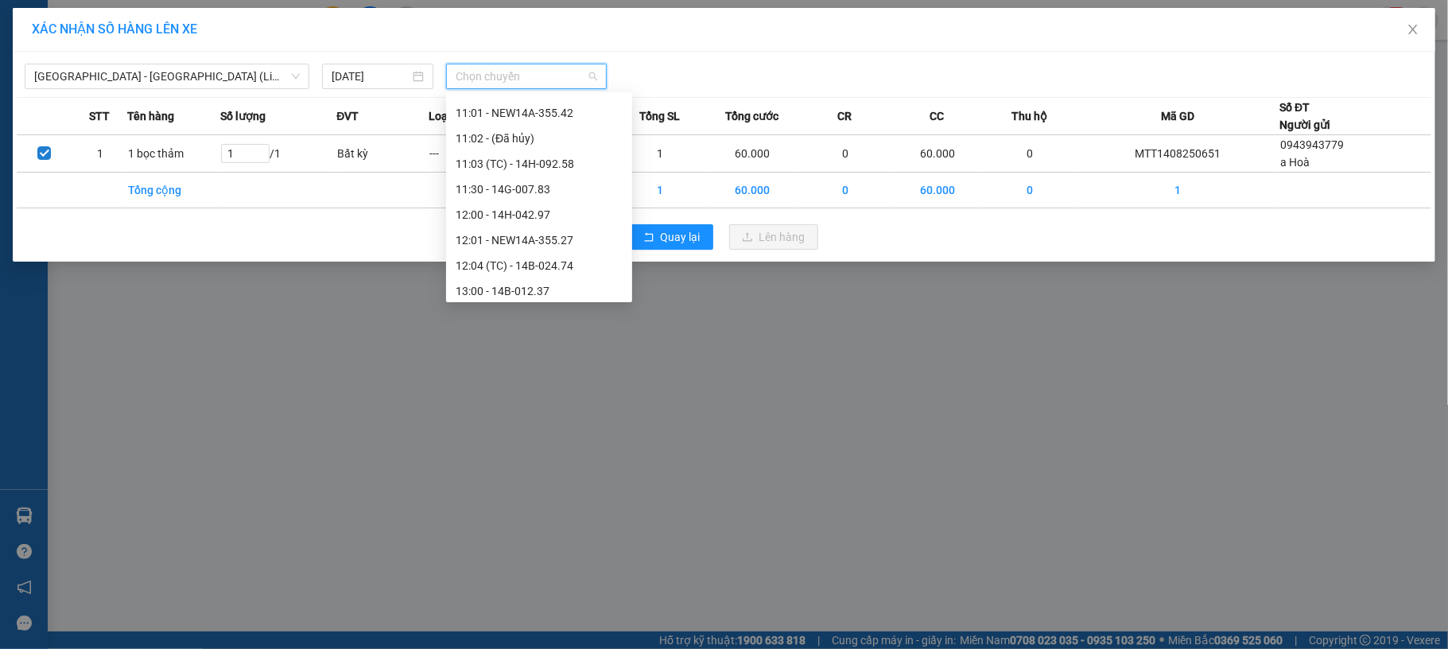
scroll to position [636, 0]
click at [522, 186] on div "13:00 - 14B-012.37" at bounding box center [539, 184] width 167 height 17
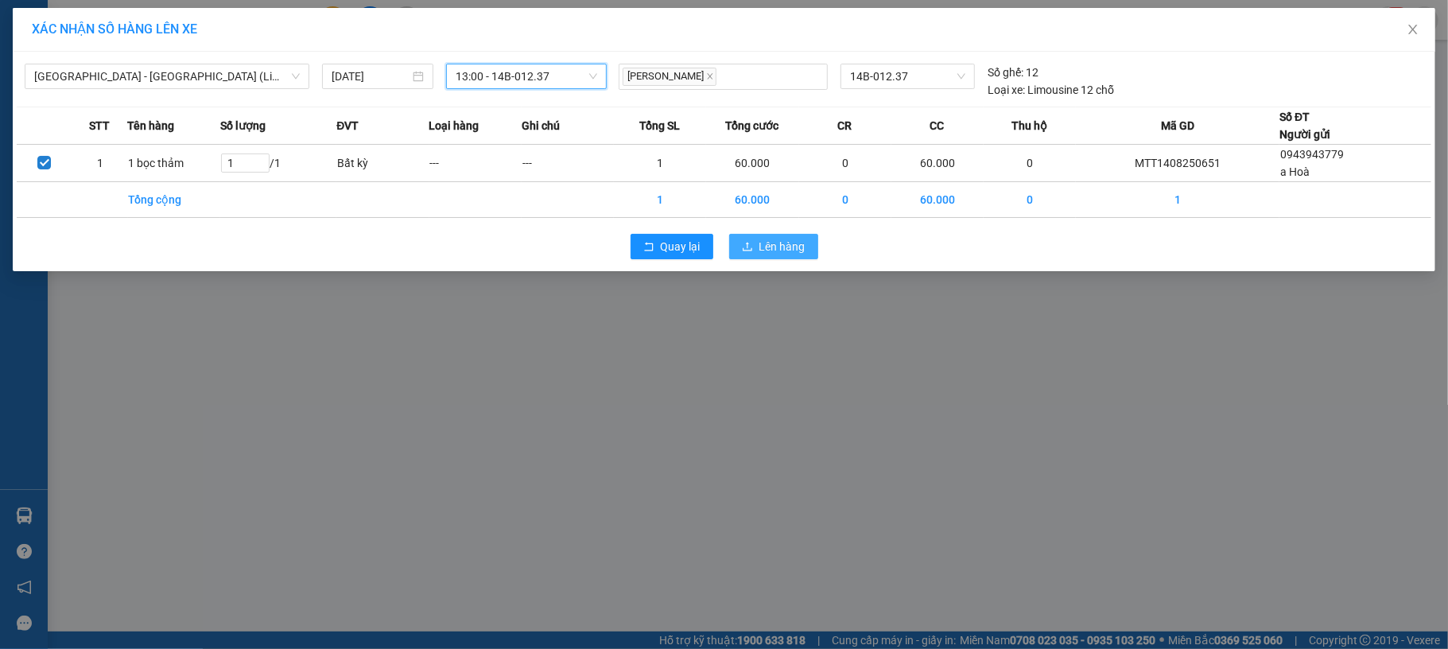
click at [748, 242] on icon "upload" at bounding box center [747, 246] width 11 height 11
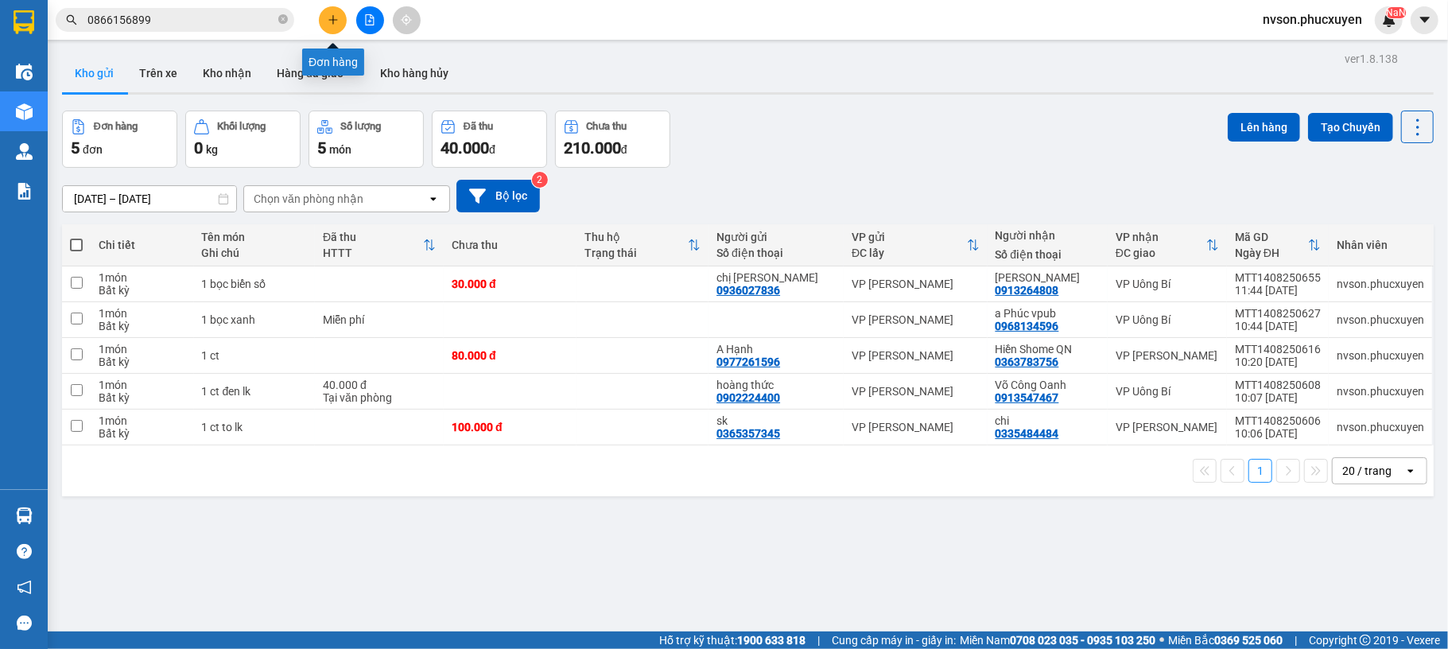
click at [320, 26] on button at bounding box center [333, 20] width 28 height 28
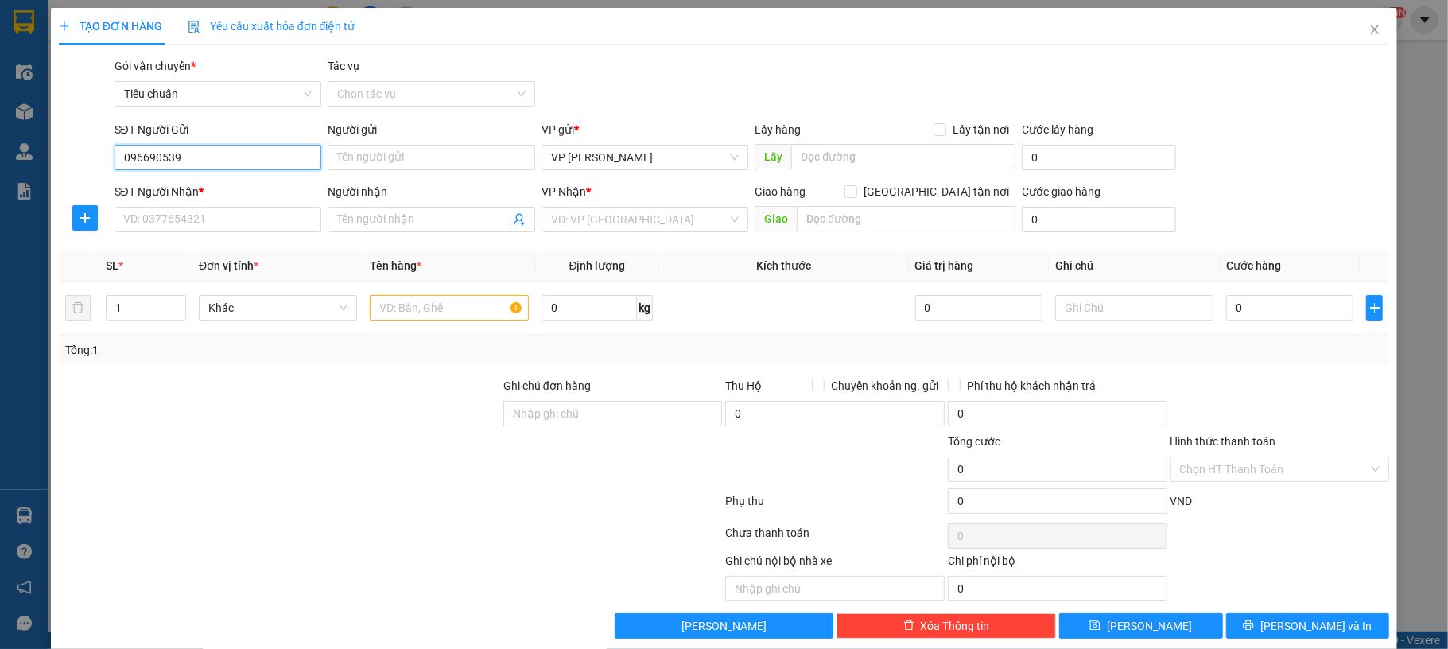
type input "0966905392"
click at [218, 189] on div "0966905392 - [PERSON_NAME]" at bounding box center [214, 189] width 185 height 17
type input "[PERSON_NAME]"
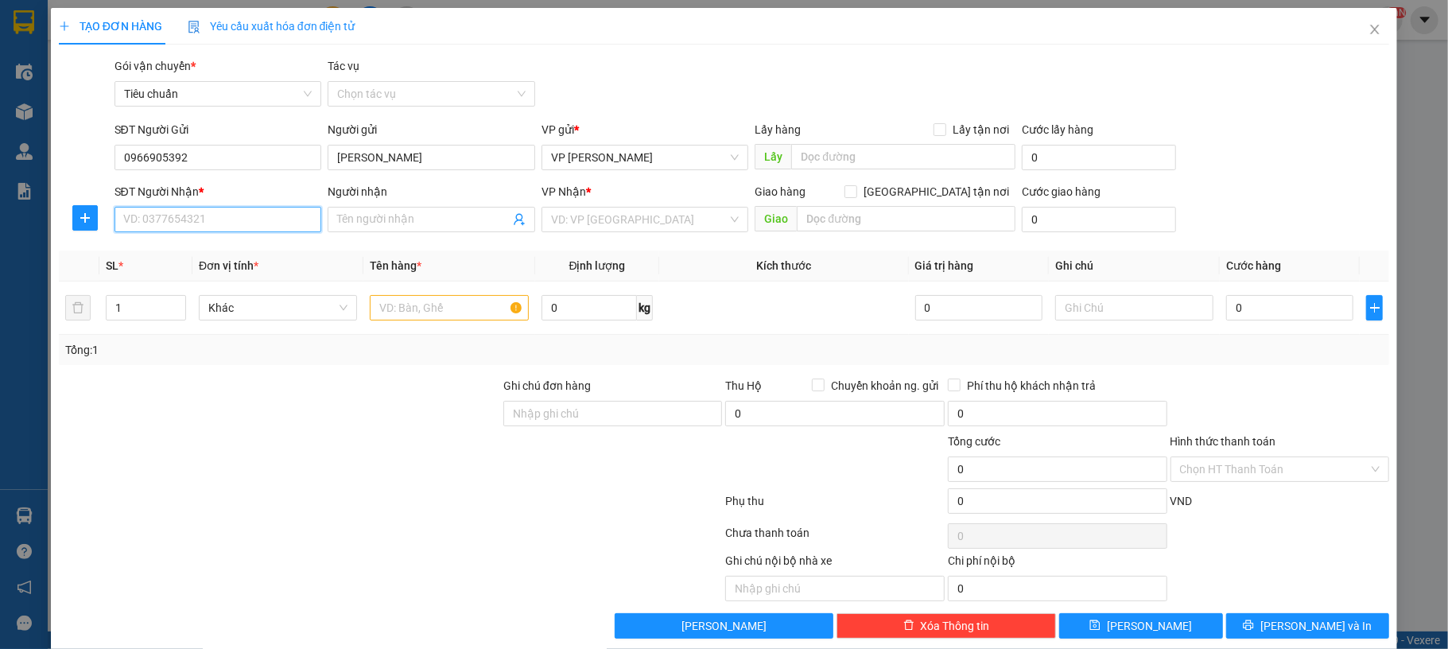
click at [236, 213] on input "SĐT Người Nhận *" at bounding box center [219, 219] width 208 height 25
click at [251, 212] on input "0942802703" at bounding box center [219, 219] width 208 height 25
click at [262, 213] on input "0942802703" at bounding box center [219, 219] width 208 height 25
click at [379, 220] on input "Người nhận" at bounding box center [423, 219] width 173 height 17
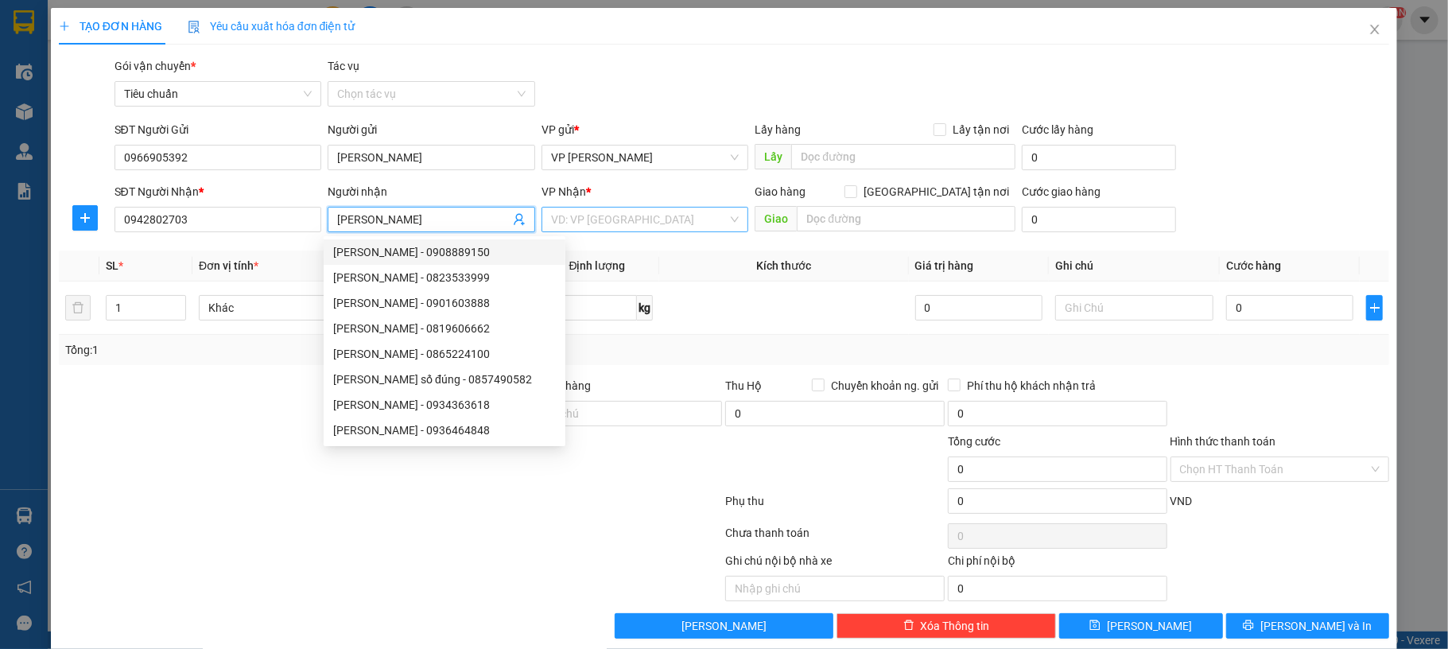
click at [672, 229] on input "search" at bounding box center [639, 220] width 177 height 24
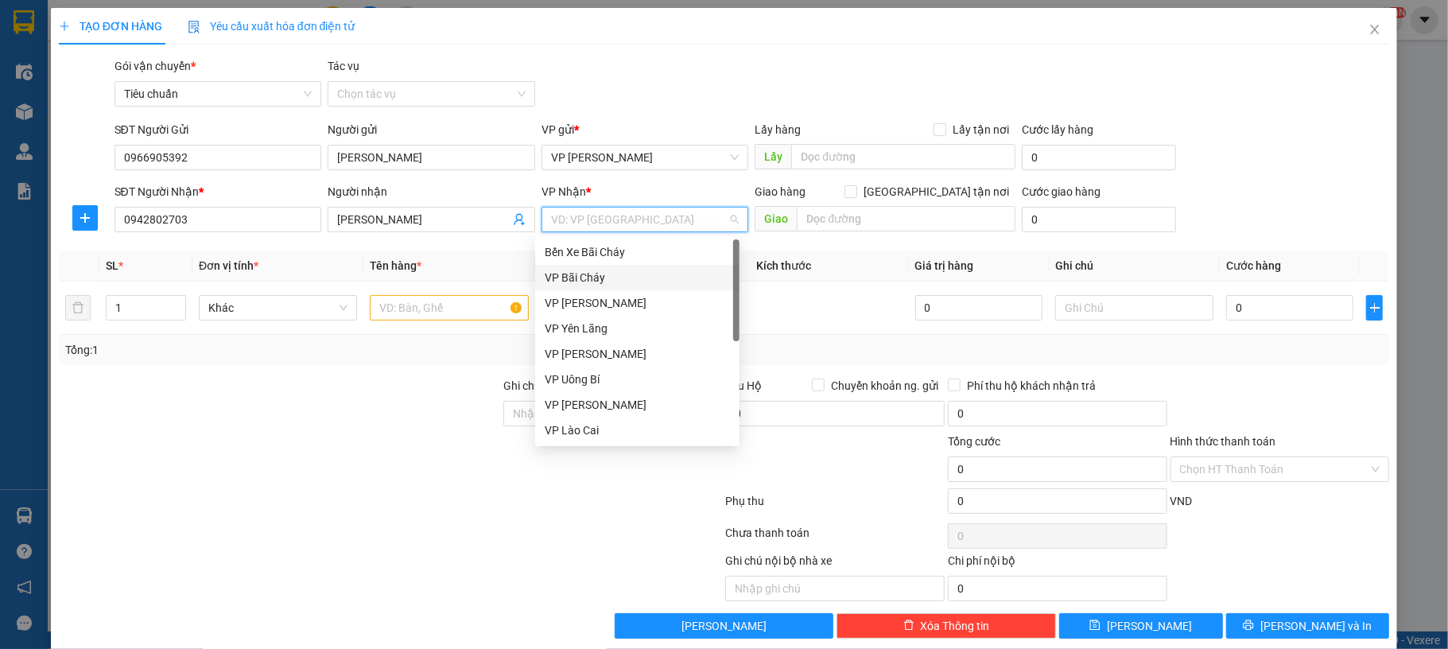
click at [628, 274] on div "VP Bãi Cháy" at bounding box center [637, 277] width 185 height 17
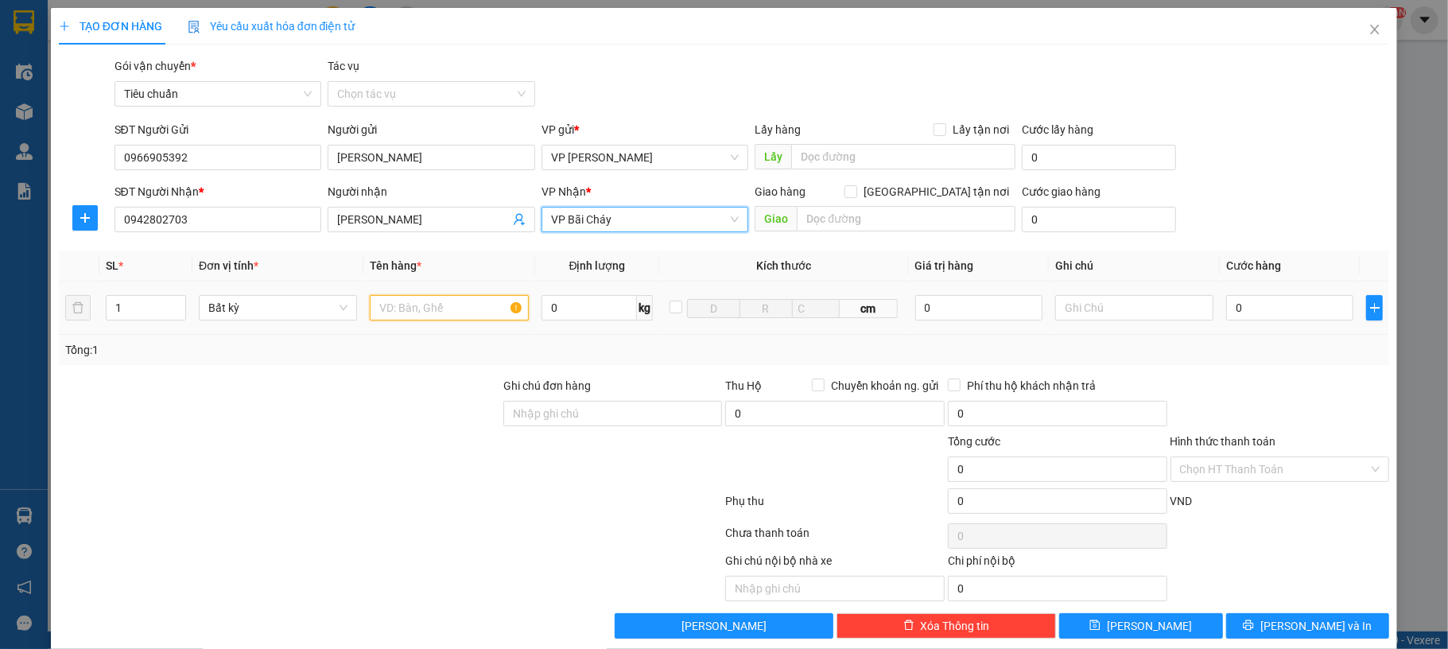
click at [480, 315] on input "text" at bounding box center [449, 307] width 158 height 25
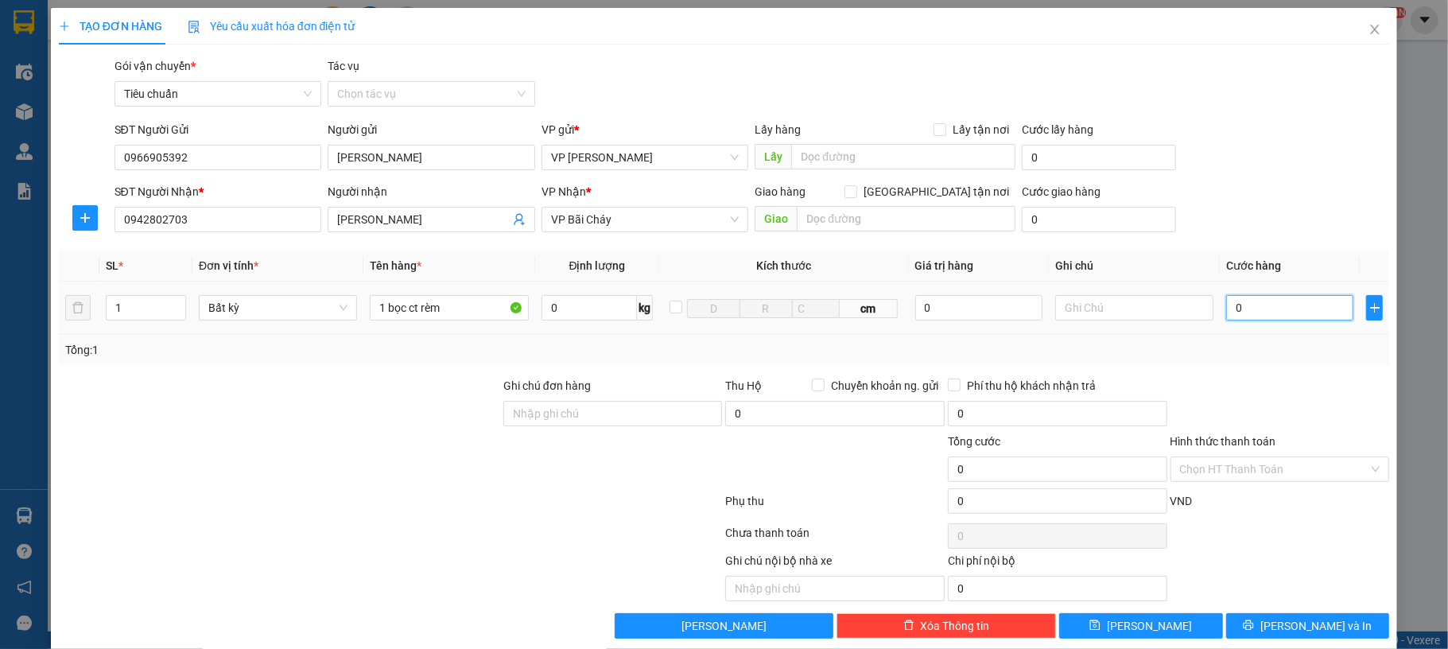
click at [1265, 316] on input "0" at bounding box center [1290, 307] width 127 height 25
click at [1284, 237] on div "Transit Pickup Surcharge Ids Transit Deliver Surcharge Ids Transit Deliver Surc…" at bounding box center [725, 347] width 1332 height 581
click at [1239, 198] on div "SĐT Người Nhận * 0942802703 Người nhận quỳnh trang VP Nhận * VP Bãi Cháy Giao h…" at bounding box center [752, 211] width 1282 height 56
click at [1281, 475] on input "Hình thức thanh toán" at bounding box center [1274, 469] width 189 height 24
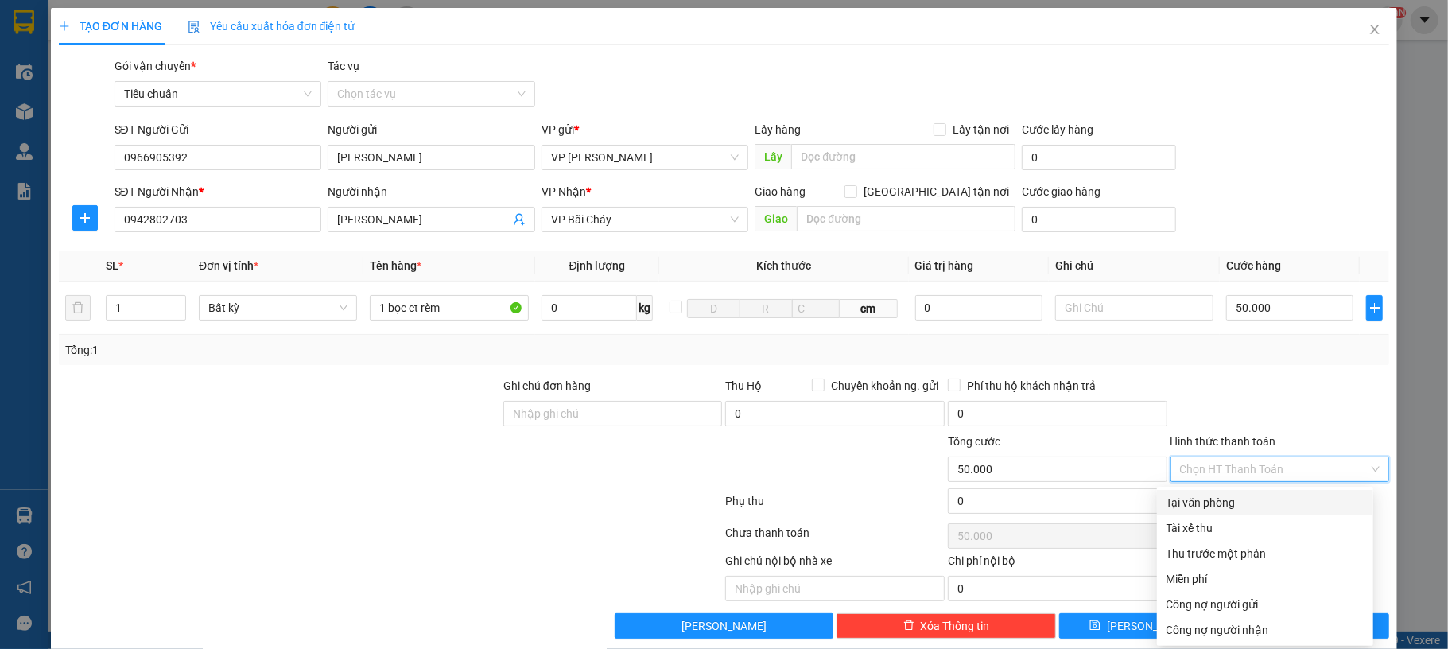
click at [1242, 503] on div "Tại văn phòng" at bounding box center [1265, 502] width 197 height 17
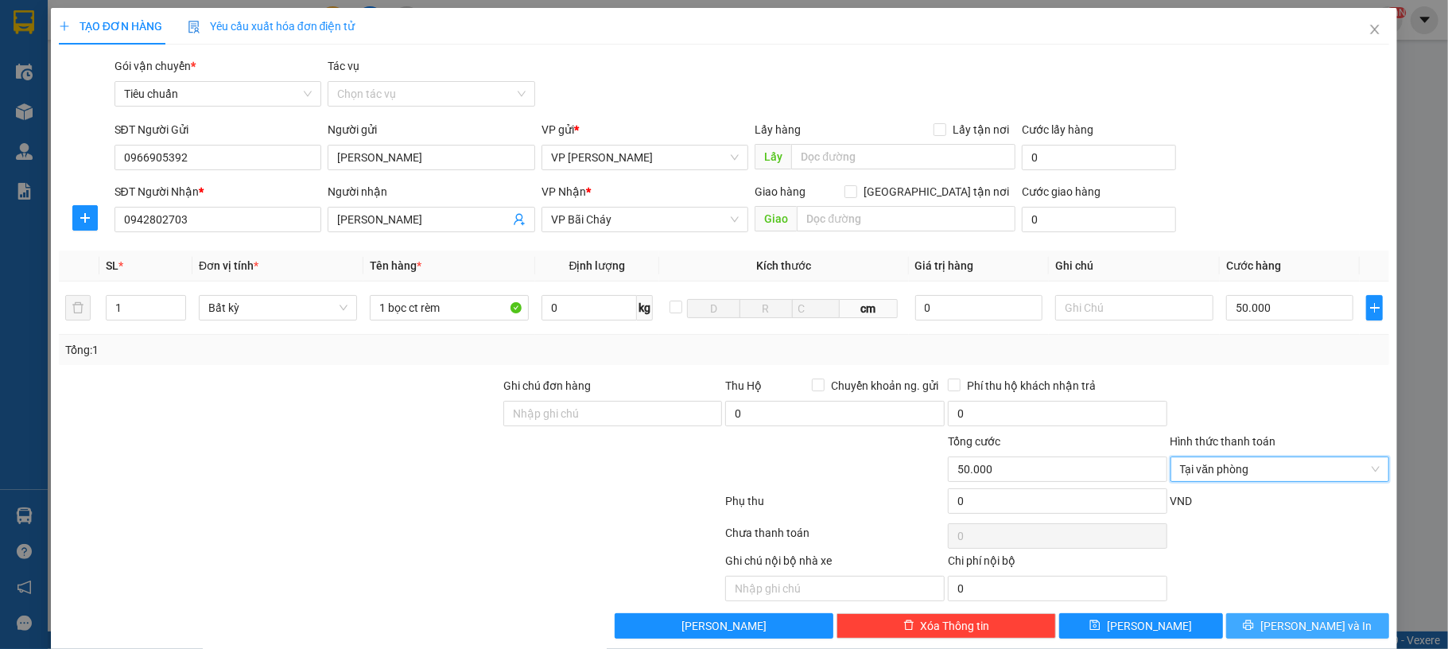
click at [1297, 628] on span "[PERSON_NAME] và In" at bounding box center [1316, 625] width 111 height 17
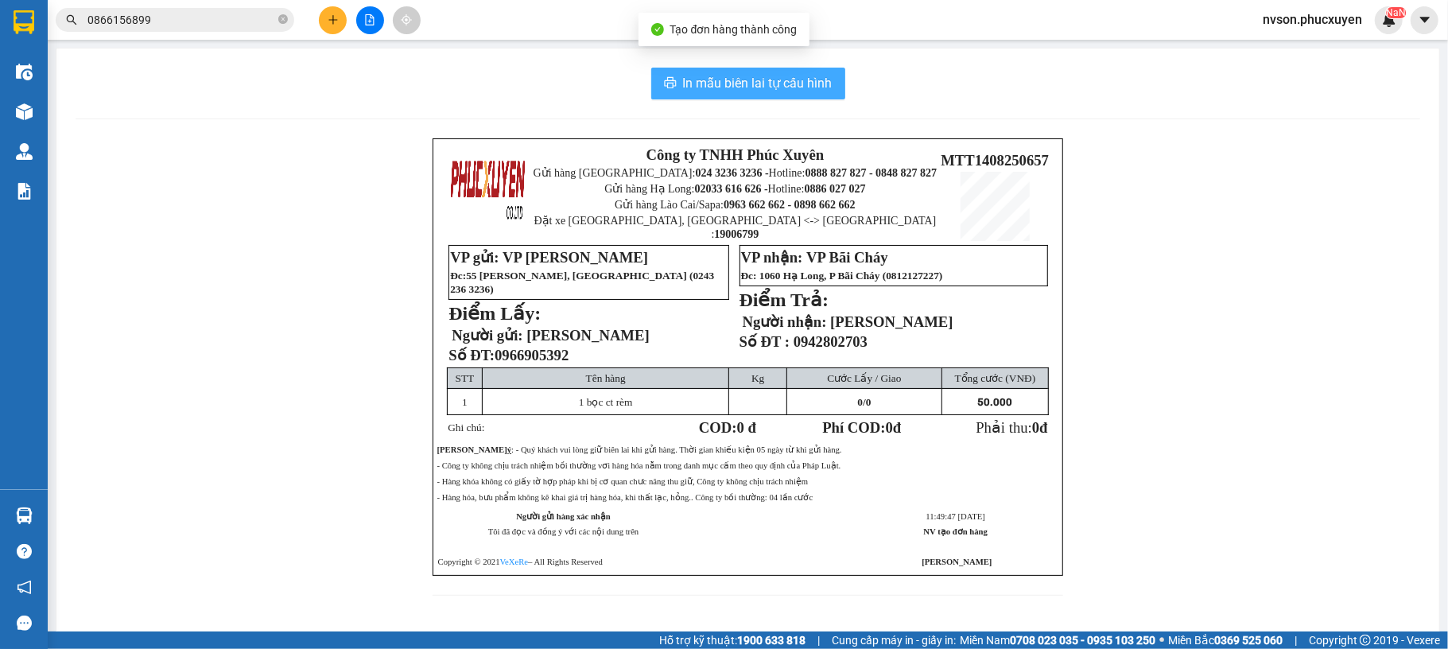
click at [737, 91] on span "In mẫu biên lai tự cấu hình" at bounding box center [758, 83] width 150 height 20
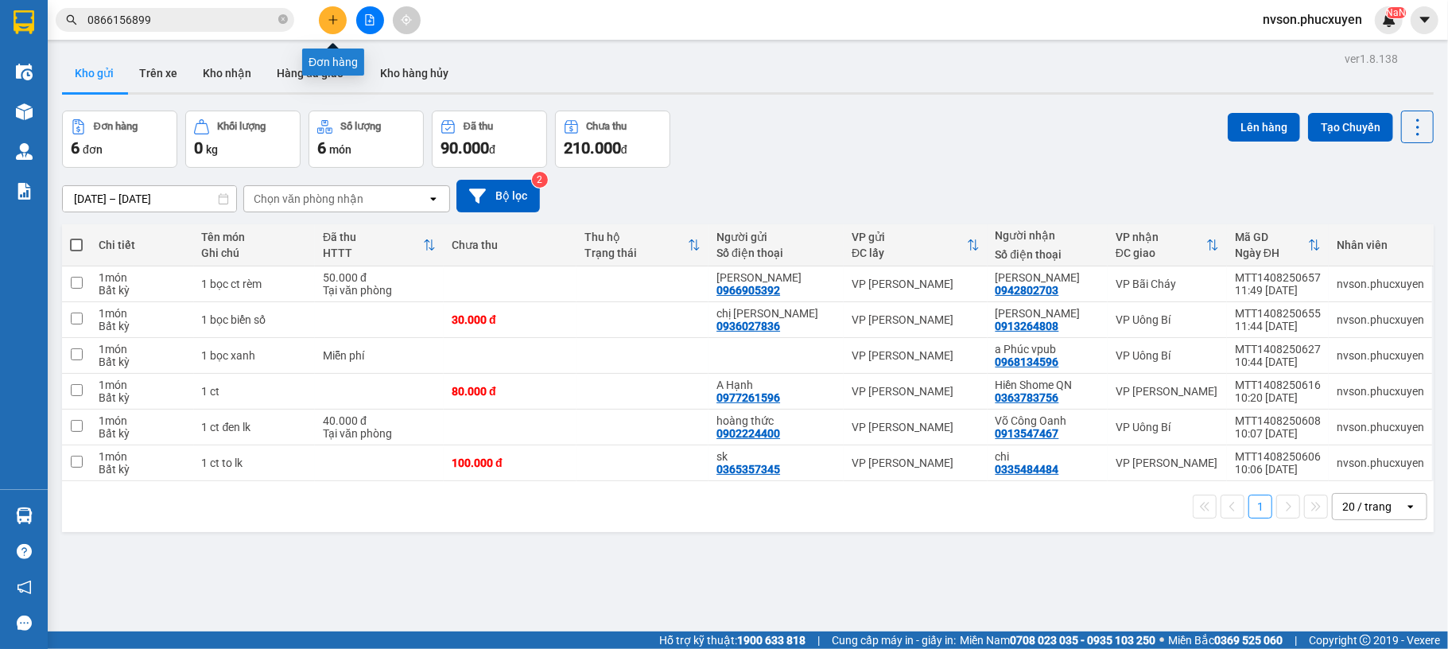
click at [332, 17] on icon "plus" at bounding box center [332, 19] width 1 height 9
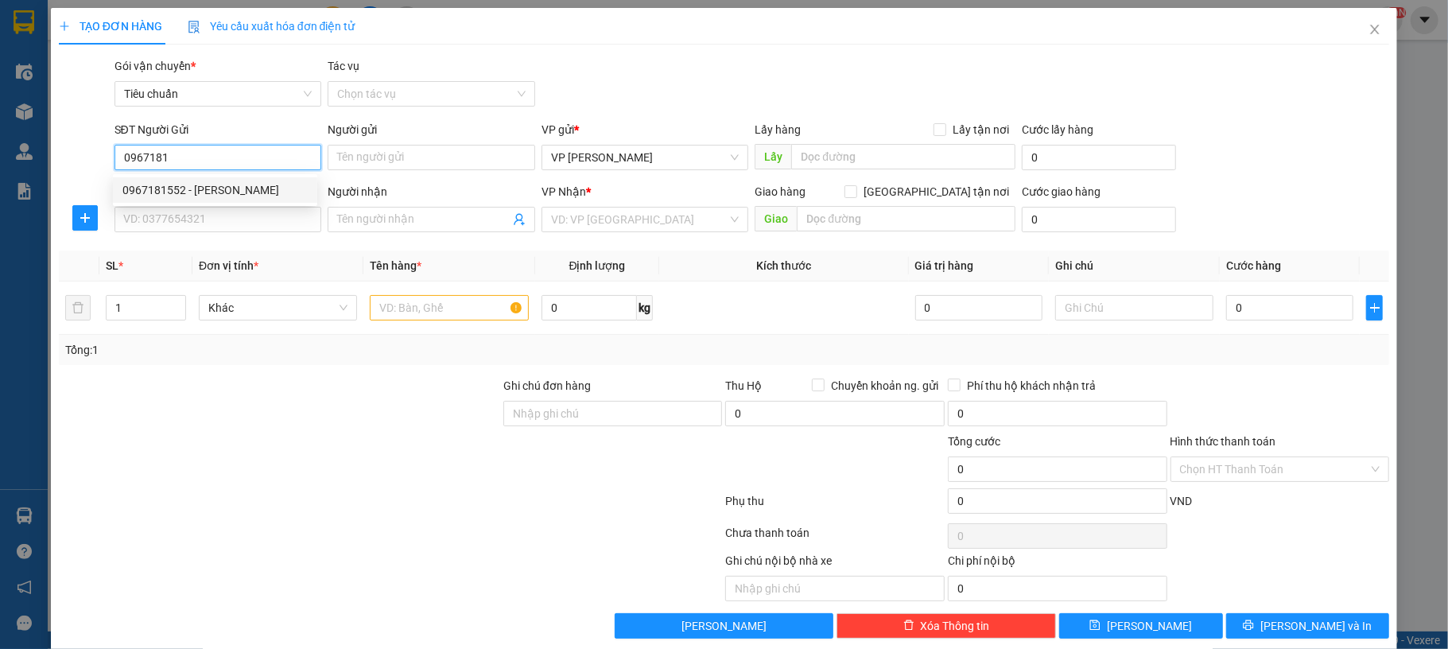
click at [282, 191] on div "0967181552 - Thế Anh" at bounding box center [214, 189] width 185 height 17
type input "0967181552"
type input "[PERSON_NAME]"
type input "0967181552"
click at [237, 215] on input "SĐT Người Nhận *" at bounding box center [219, 219] width 208 height 25
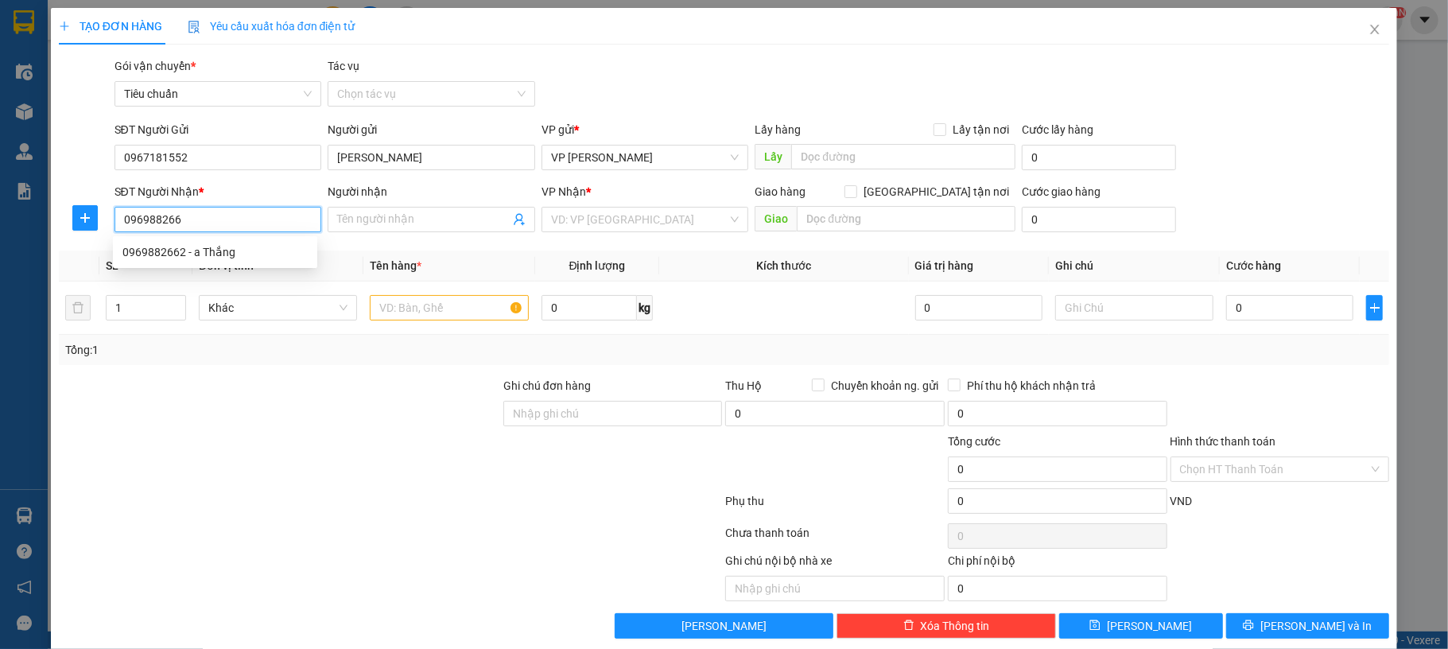
type input "0969882662"
click at [220, 252] on div "0969882662 - a Thắng" at bounding box center [214, 251] width 185 height 17
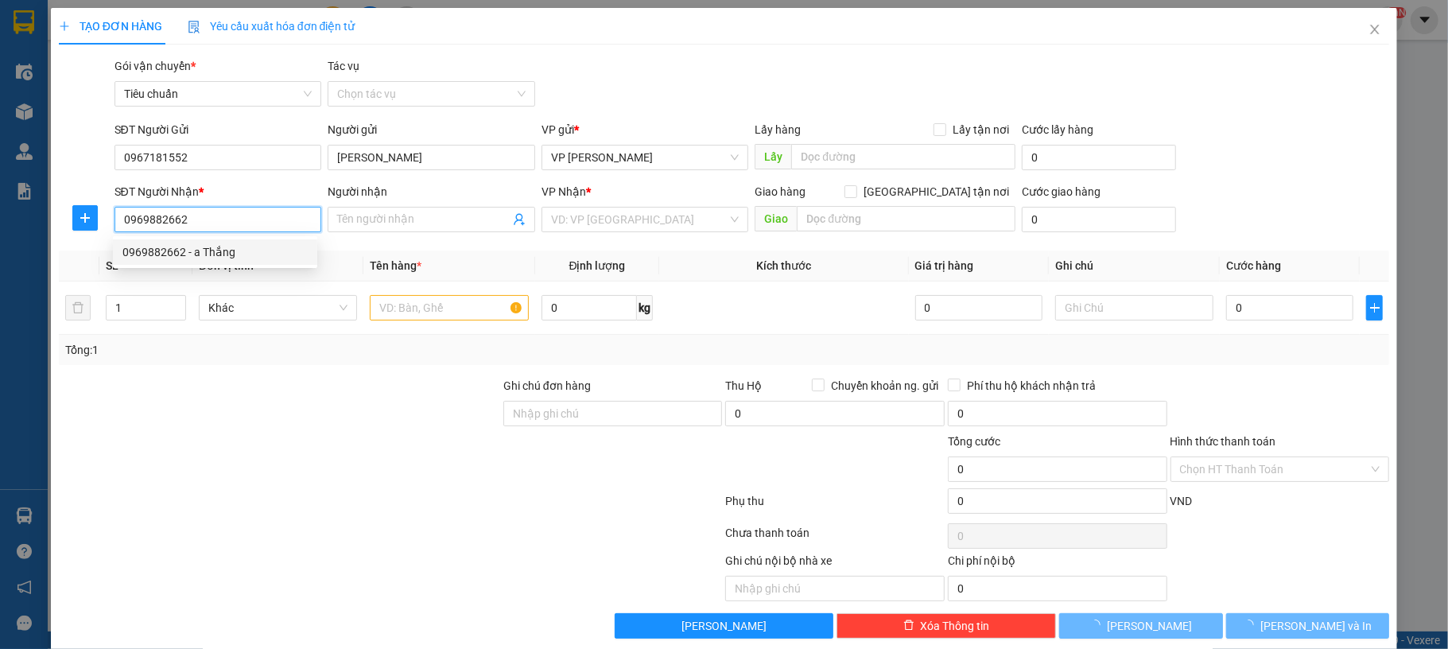
type input "a Thắng"
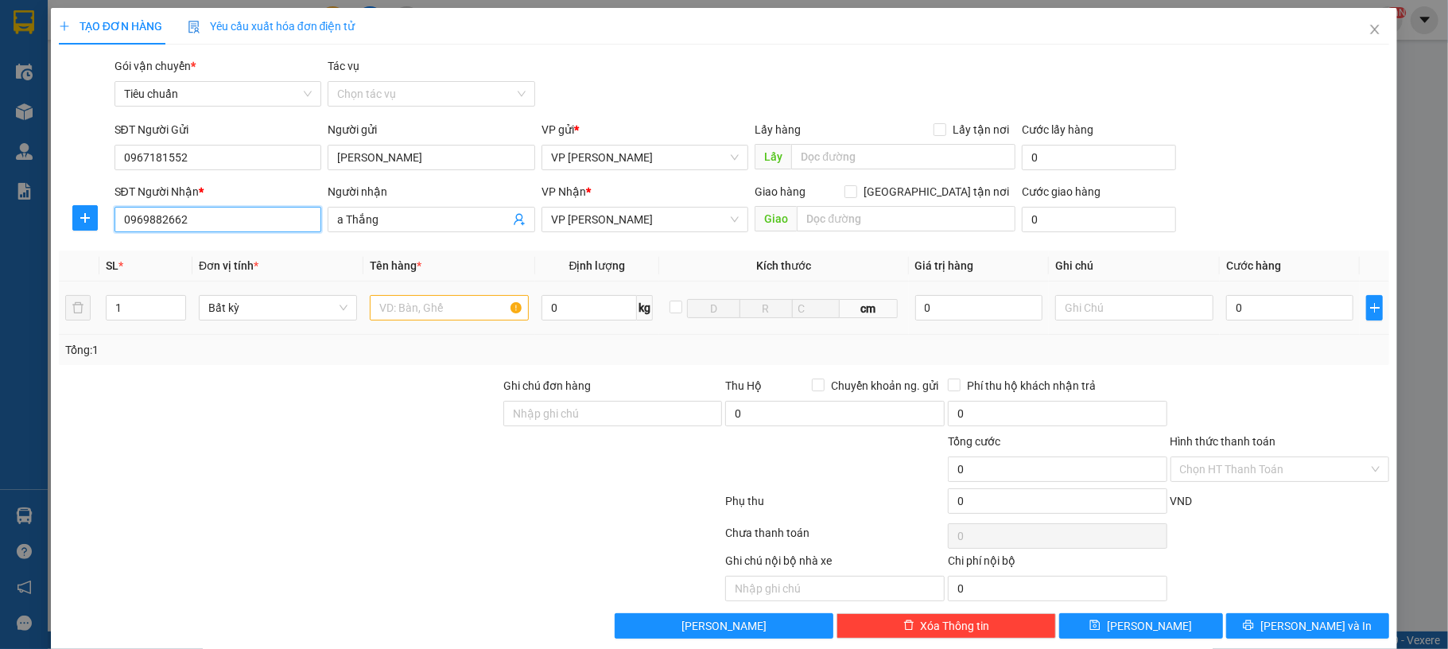
type input "0969882662"
click at [425, 316] on input "text" at bounding box center [449, 307] width 158 height 25
type input "1 tui đen flycam"
click at [1247, 303] on input "0" at bounding box center [1290, 307] width 127 height 25
type input "60"
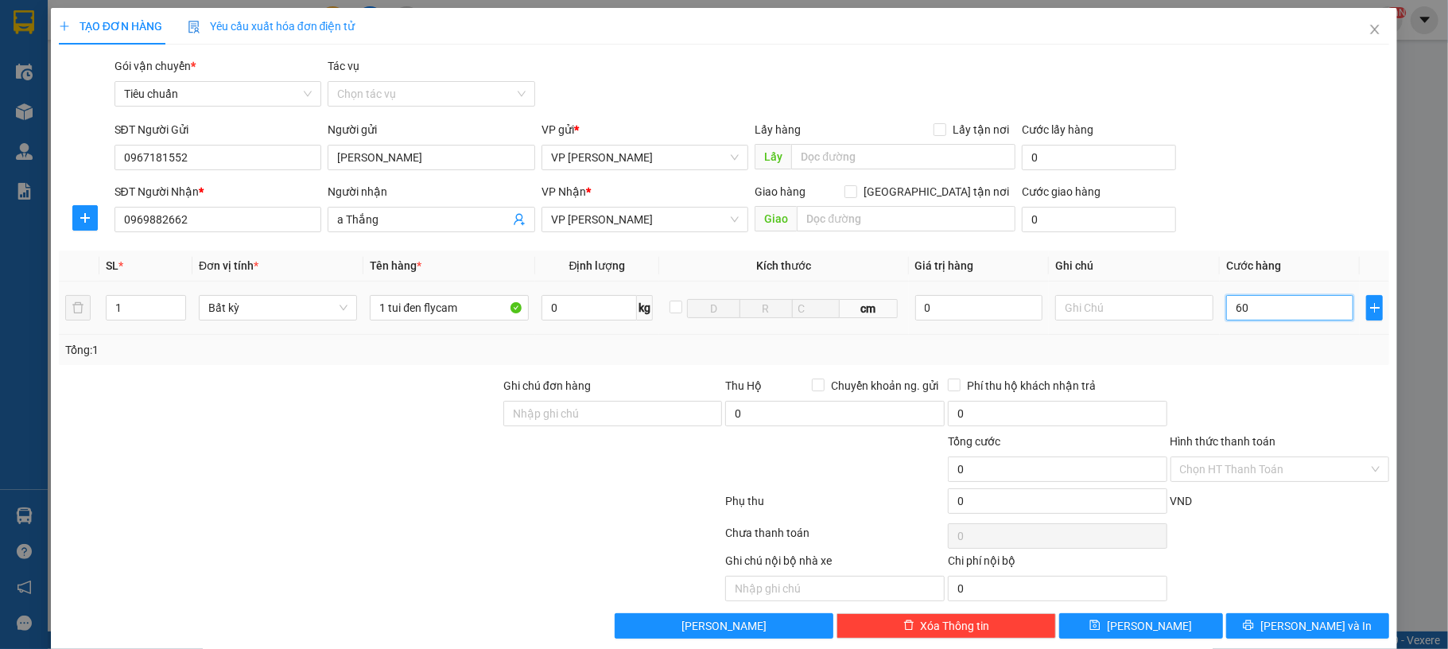
type input "60"
type input "60.000"
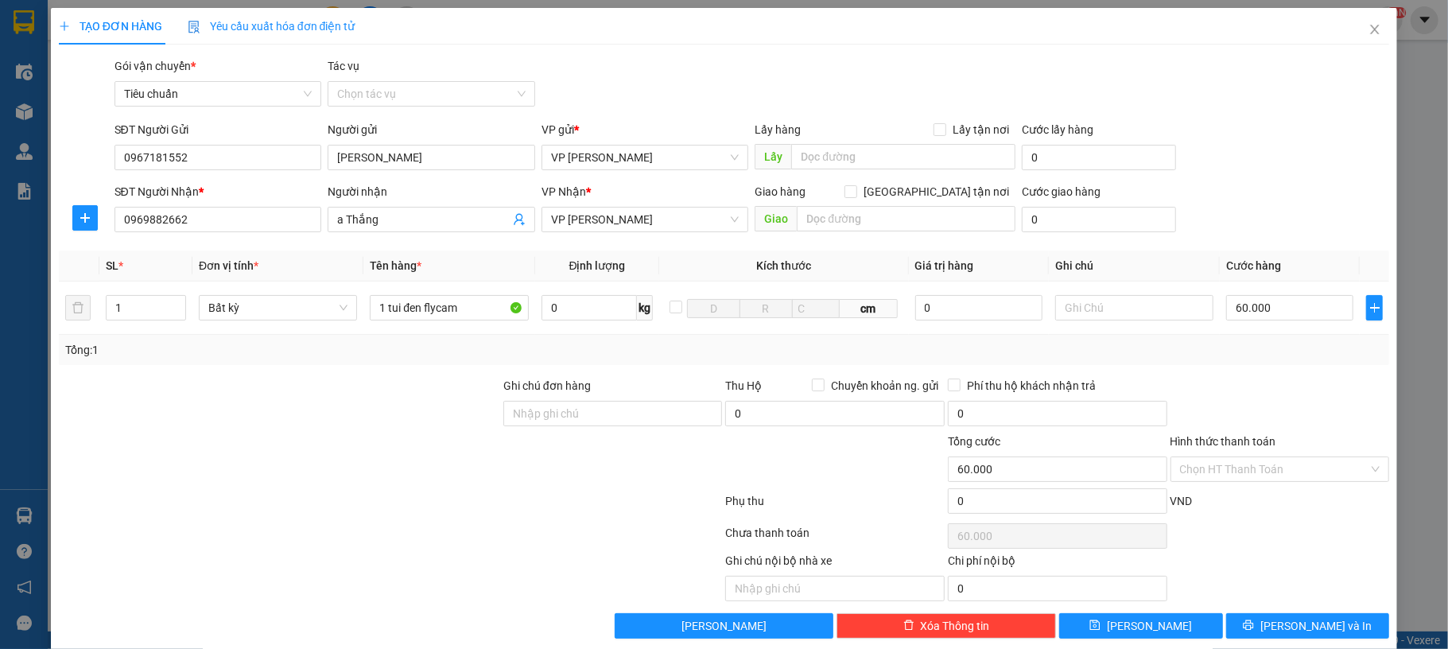
click at [1274, 192] on div "SĐT Người Nhận * 0969882662 Người nhận a Thắng VP Nhận * VP Hạ Long Giao hàng G…" at bounding box center [752, 211] width 1282 height 56
click at [1274, 625] on button "[PERSON_NAME] và In" at bounding box center [1309, 625] width 164 height 25
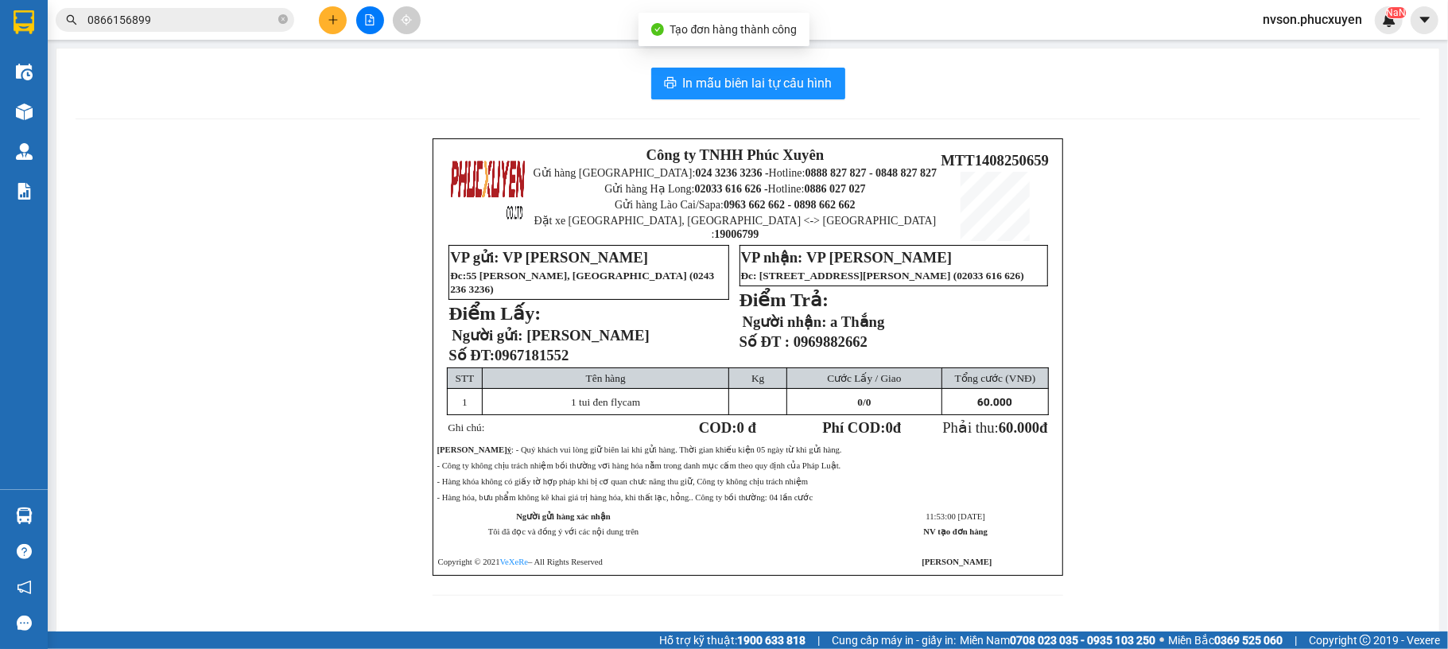
click at [771, 65] on div "In mẫu biên lai tự cấu hình Công ty TNHH Phúc Xuyên Gửi hàng Hà Nội: 024 3236 3…" at bounding box center [747, 341] width 1383 height 585
click at [774, 84] on span "In mẫu biên lai tự cấu hình" at bounding box center [758, 83] width 150 height 20
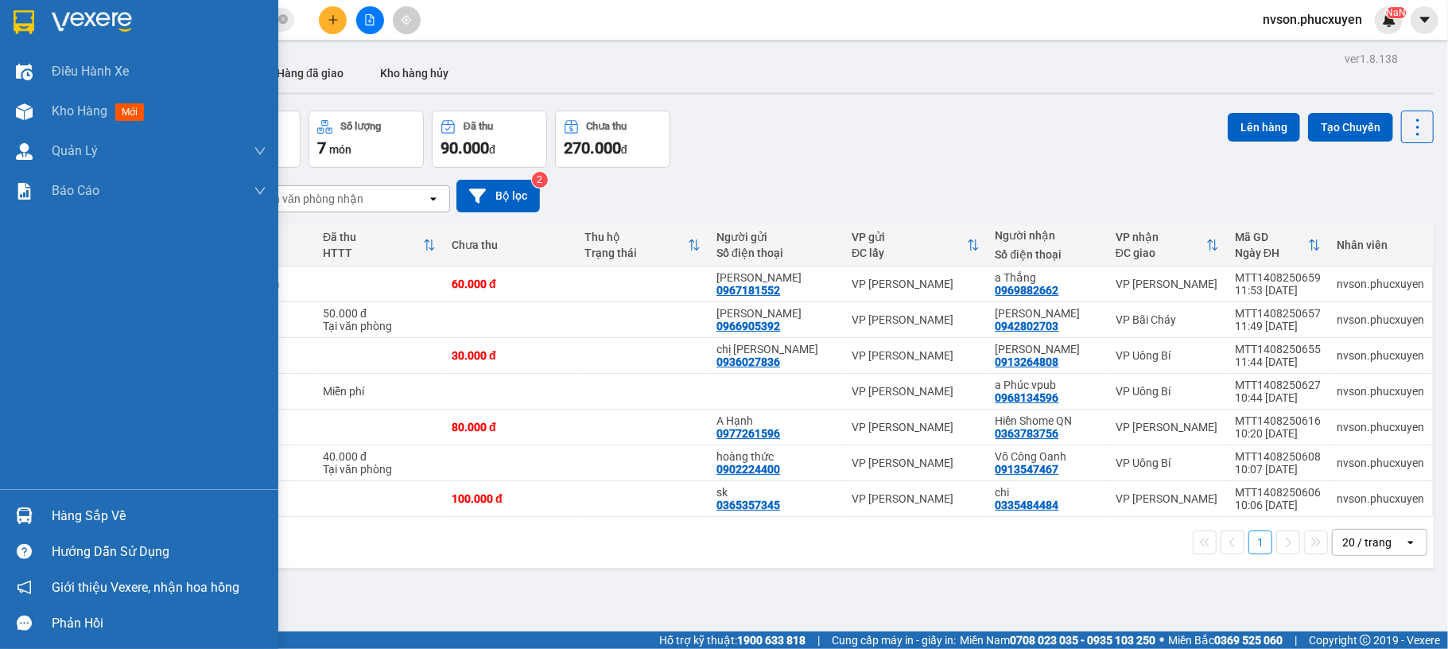
click at [45, 511] on div "Hàng sắp về" at bounding box center [139, 516] width 278 height 36
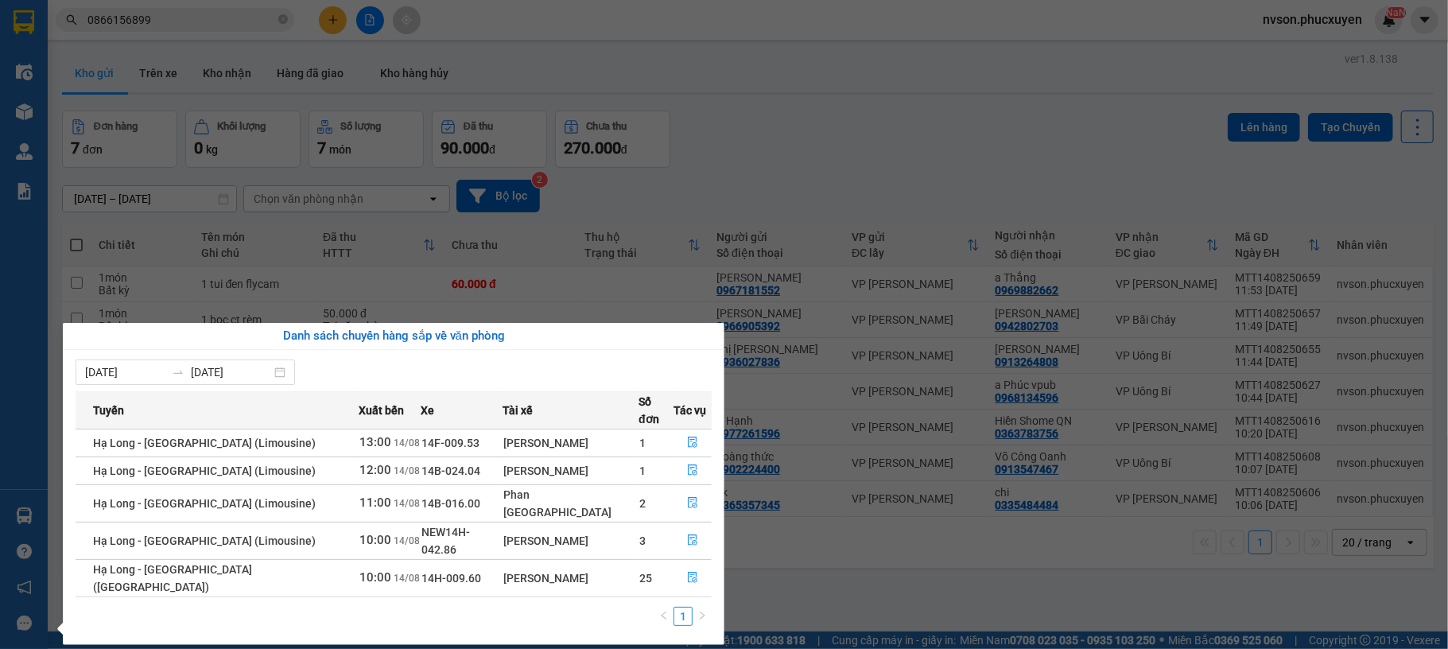
click at [743, 150] on section "Kết quả tìm kiếm ( 2 ) Bộ lọc Mã ĐH Trạng thái Món hàng Thu hộ Tổng cước Chưa c…" at bounding box center [724, 324] width 1448 height 649
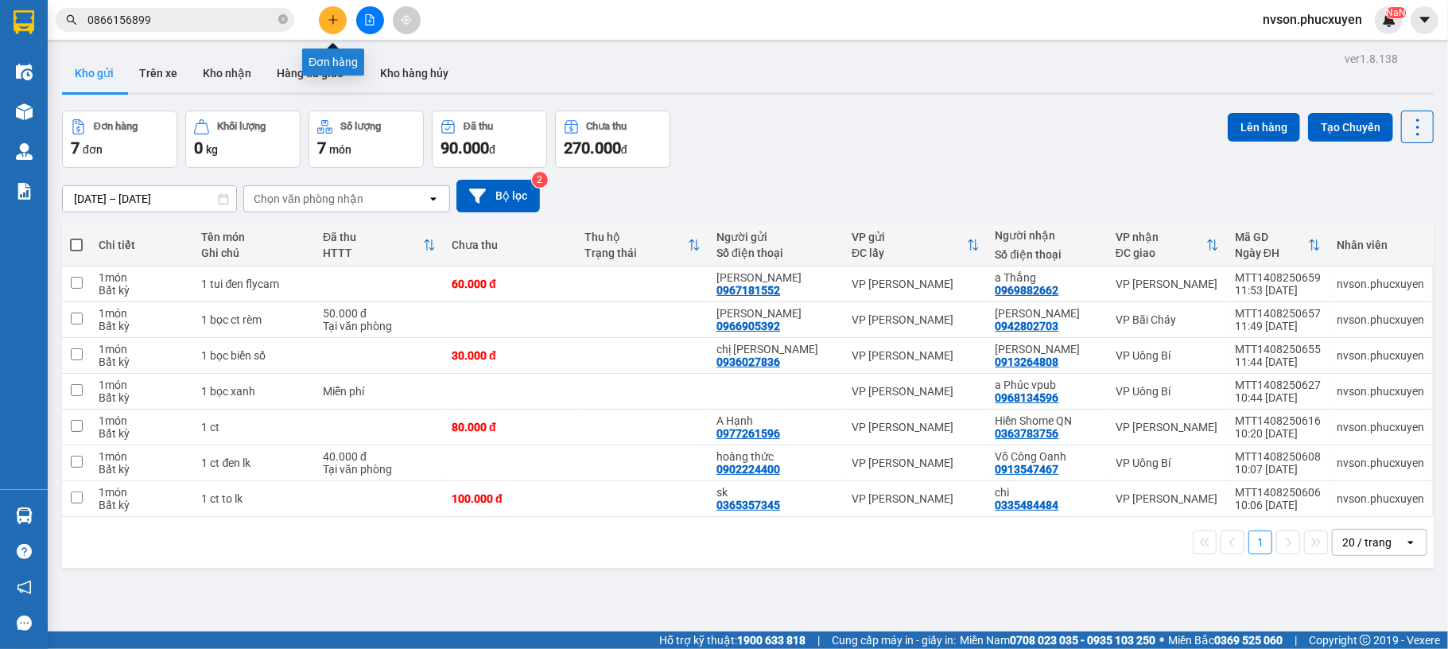
click at [335, 24] on icon "plus" at bounding box center [333, 19] width 11 height 11
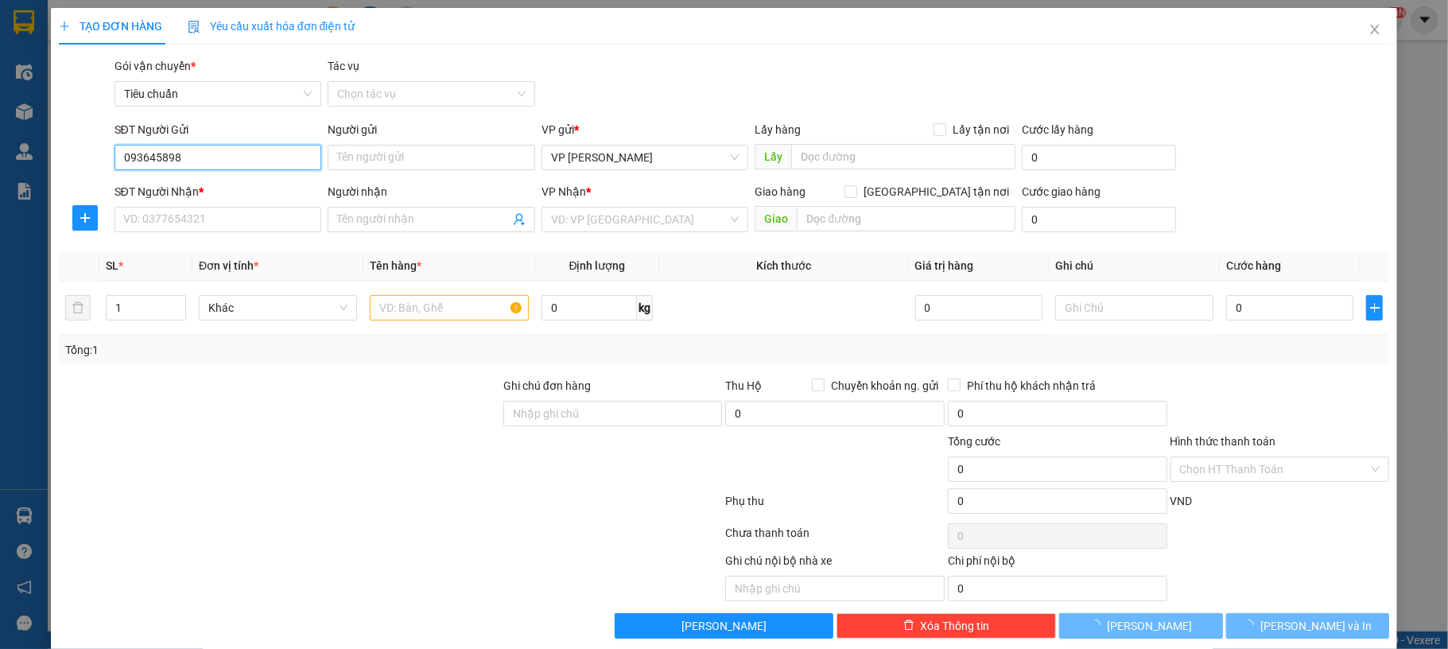
type input "0936458986"
click at [275, 153] on input "0936458986" at bounding box center [219, 157] width 208 height 25
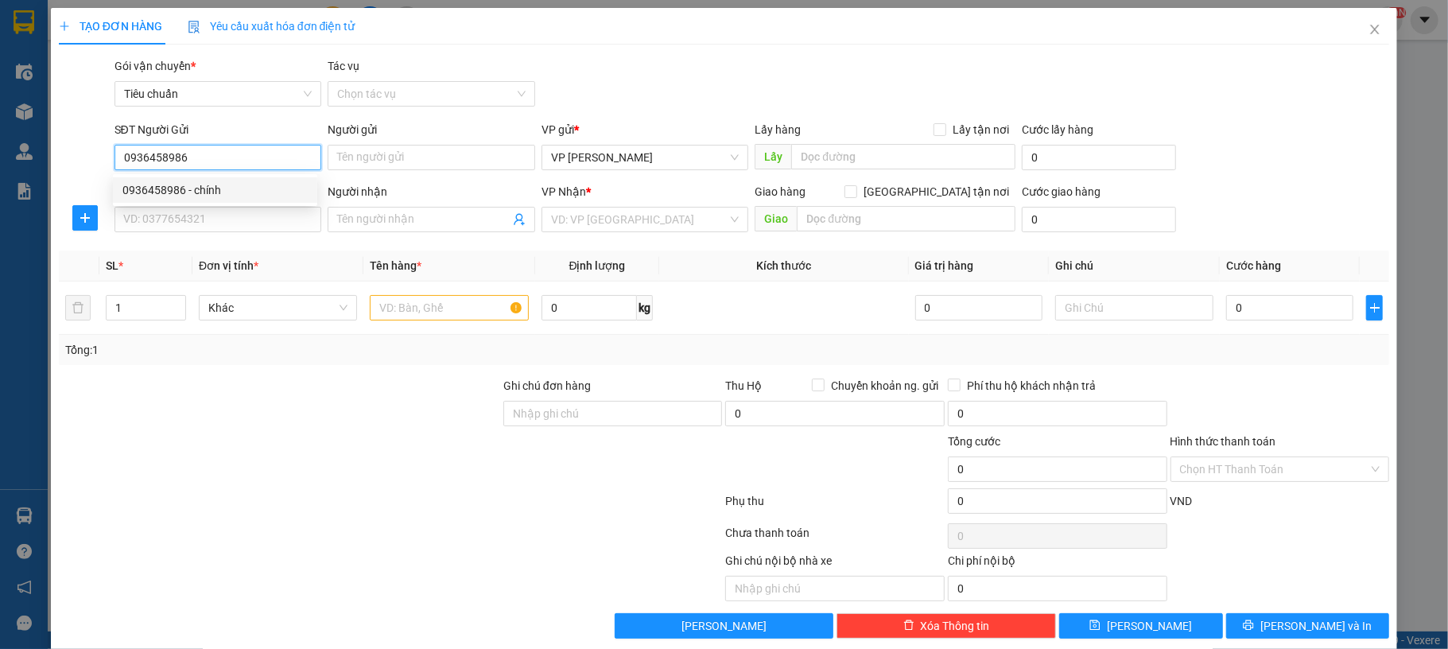
click at [248, 185] on div "0936458986 - chính" at bounding box center [214, 189] width 185 height 17
type input "chính"
type input "0936458986"
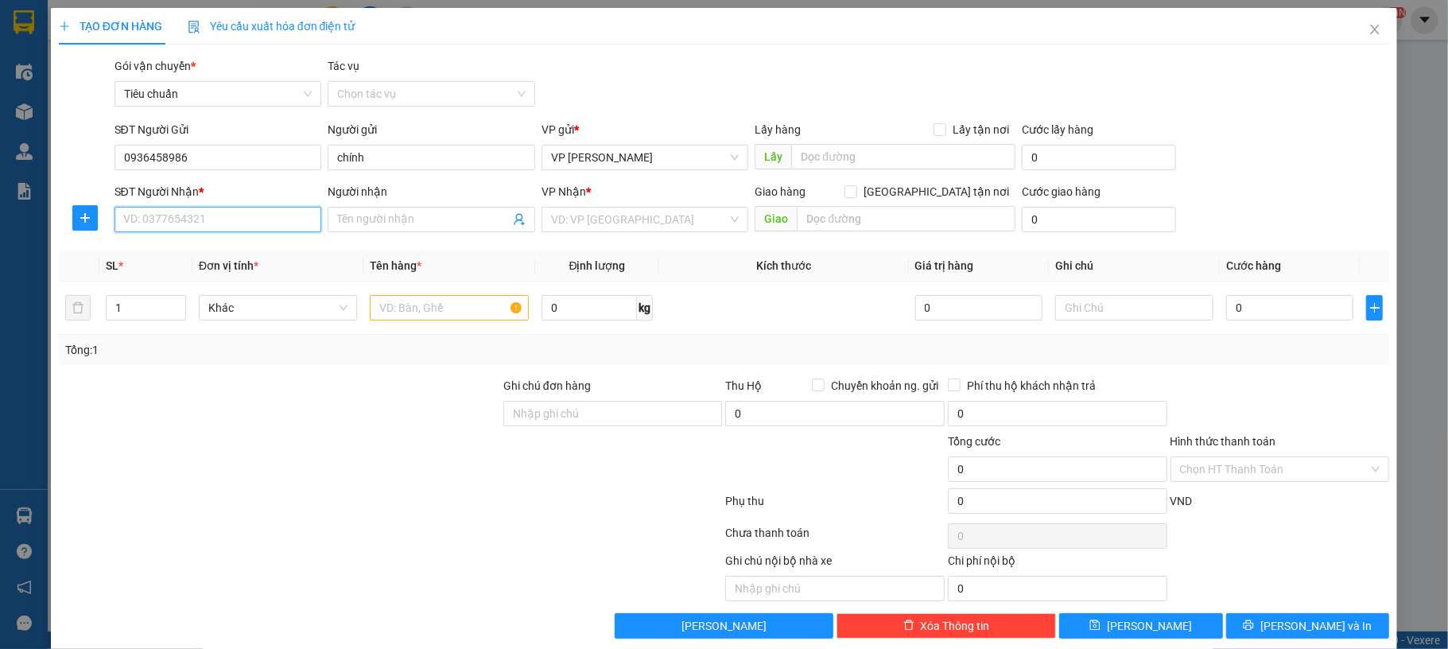
click at [240, 216] on input "SĐT Người Nhận *" at bounding box center [219, 219] width 208 height 25
click at [249, 251] on div "0912090510 - C Xuân Hương" at bounding box center [214, 251] width 185 height 17
type input "0912090510"
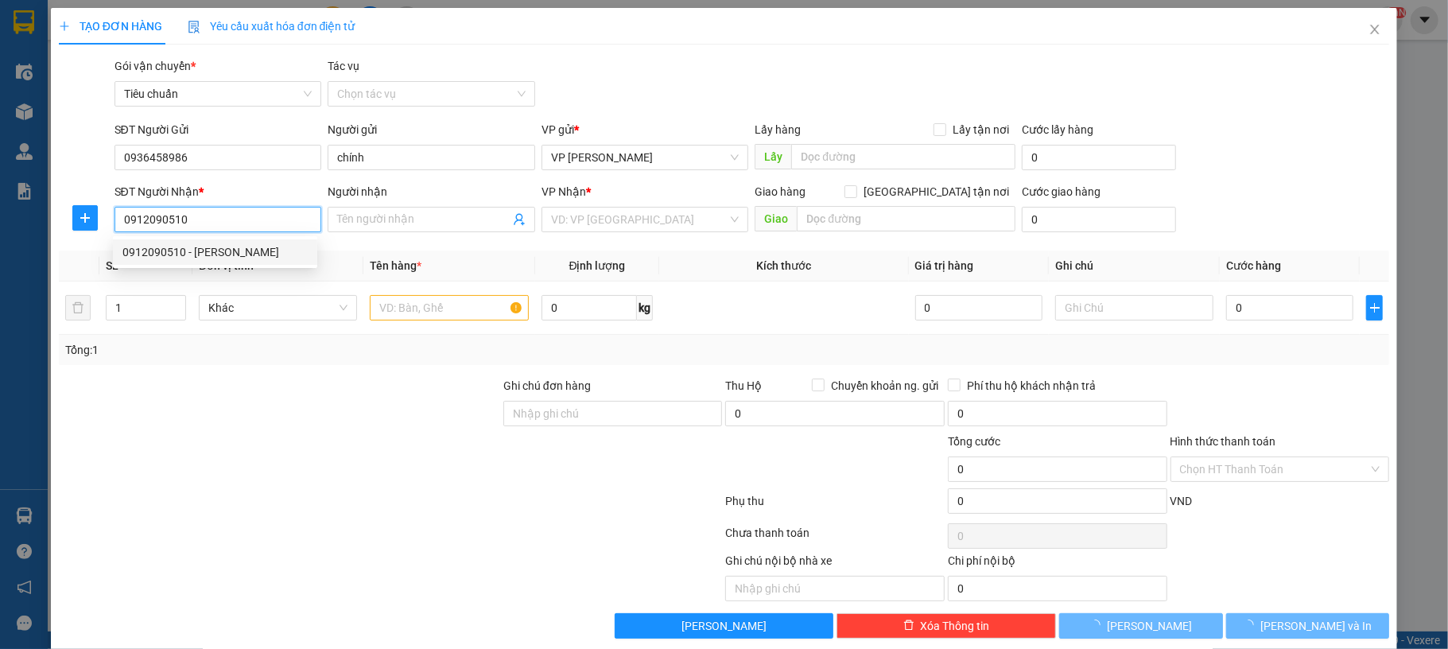
type input "C Xuân Hương"
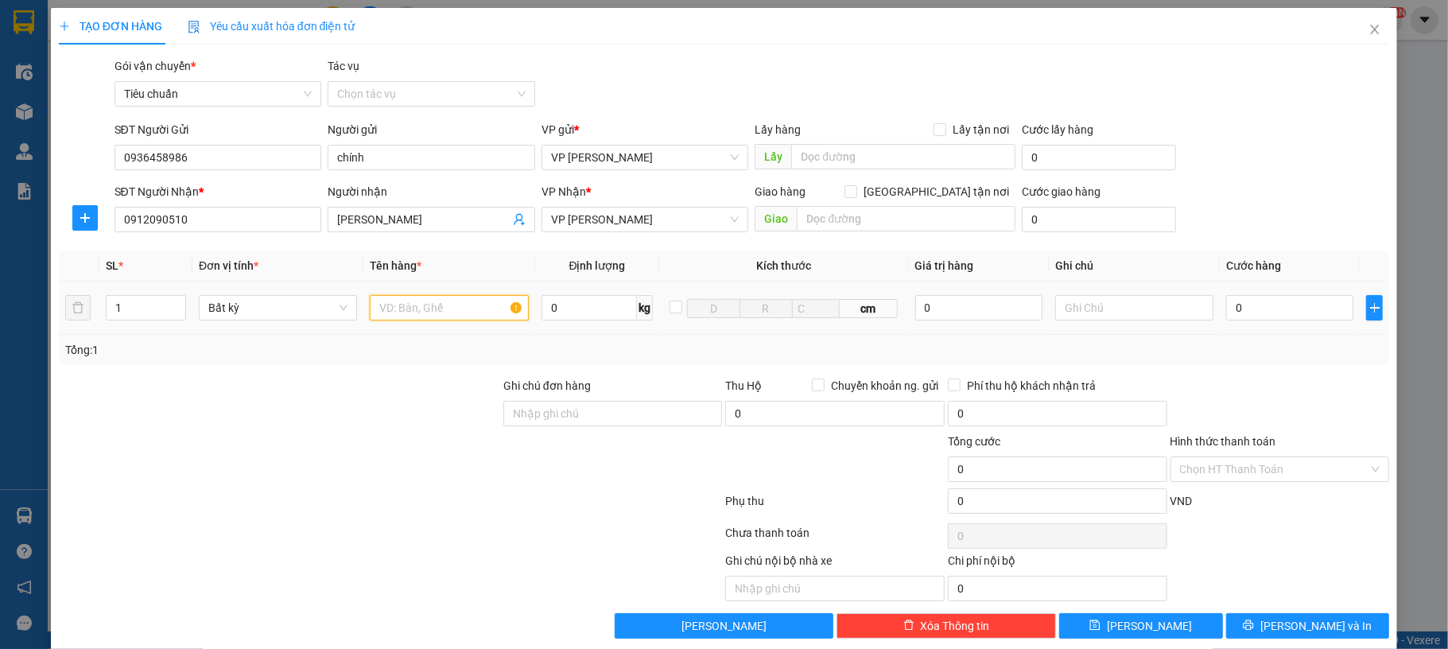
click at [406, 297] on input "text" at bounding box center [449, 307] width 158 height 25
type input "1 ct hoa quả"
click at [1242, 309] on input "0" at bounding box center [1290, 307] width 127 height 25
type input "40"
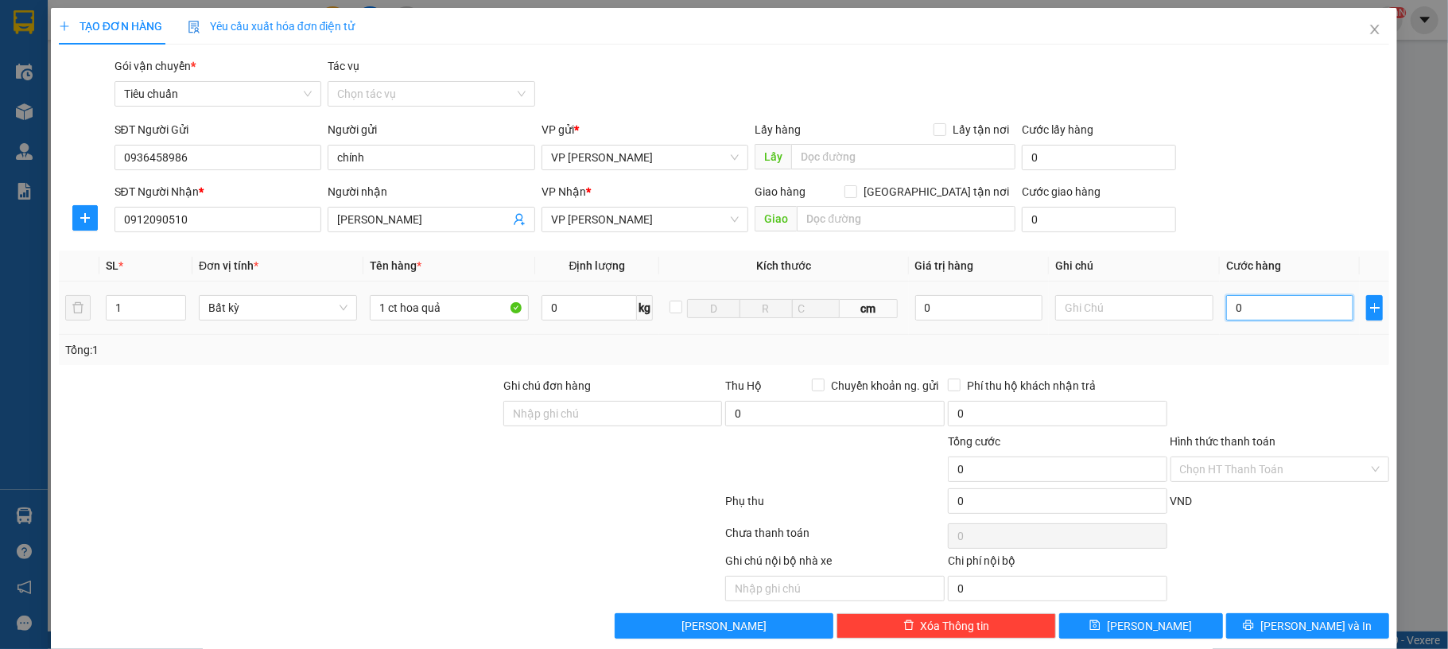
type input "40"
type input "40.000"
click at [1343, 96] on div "Gói vận chuyển * Tiêu chuẩn Tác vụ Chọn tác vụ" at bounding box center [752, 85] width 1282 height 56
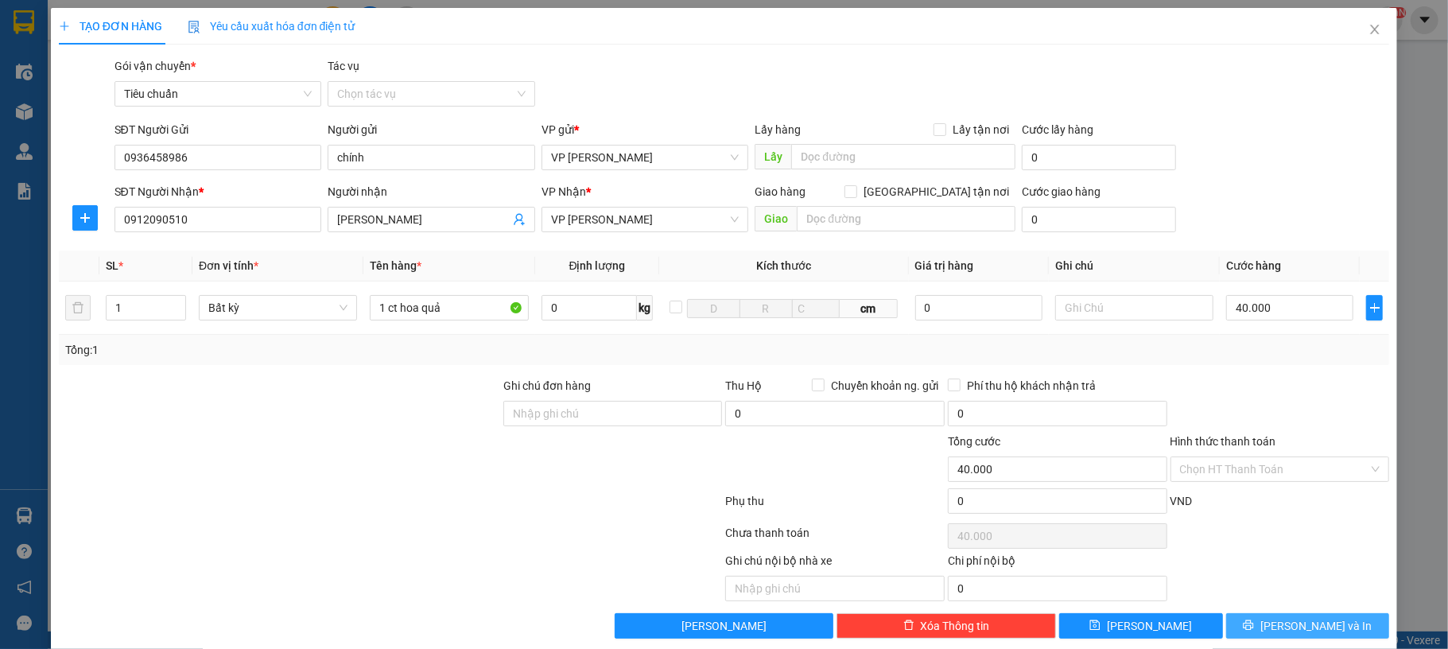
click at [1279, 634] on span "[PERSON_NAME] và In" at bounding box center [1316, 625] width 111 height 17
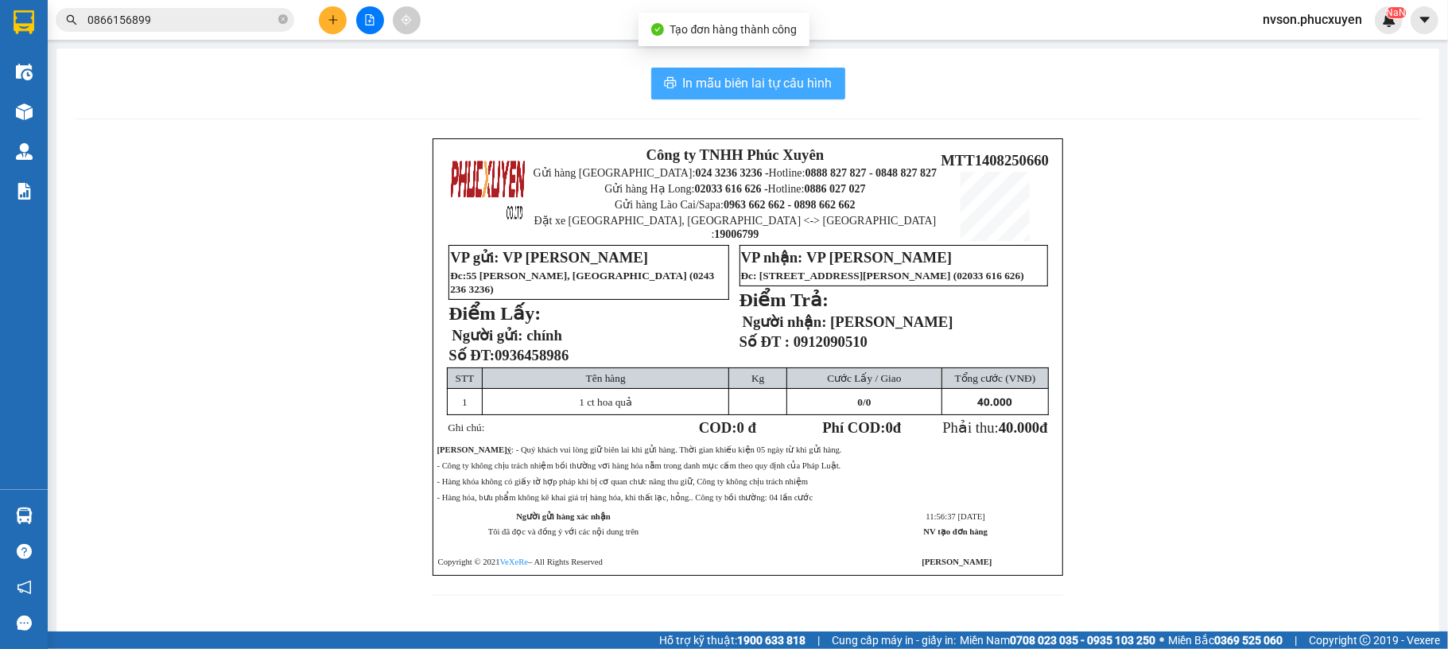
click at [733, 89] on span "In mẫu biên lai tự cấu hình" at bounding box center [758, 83] width 150 height 20
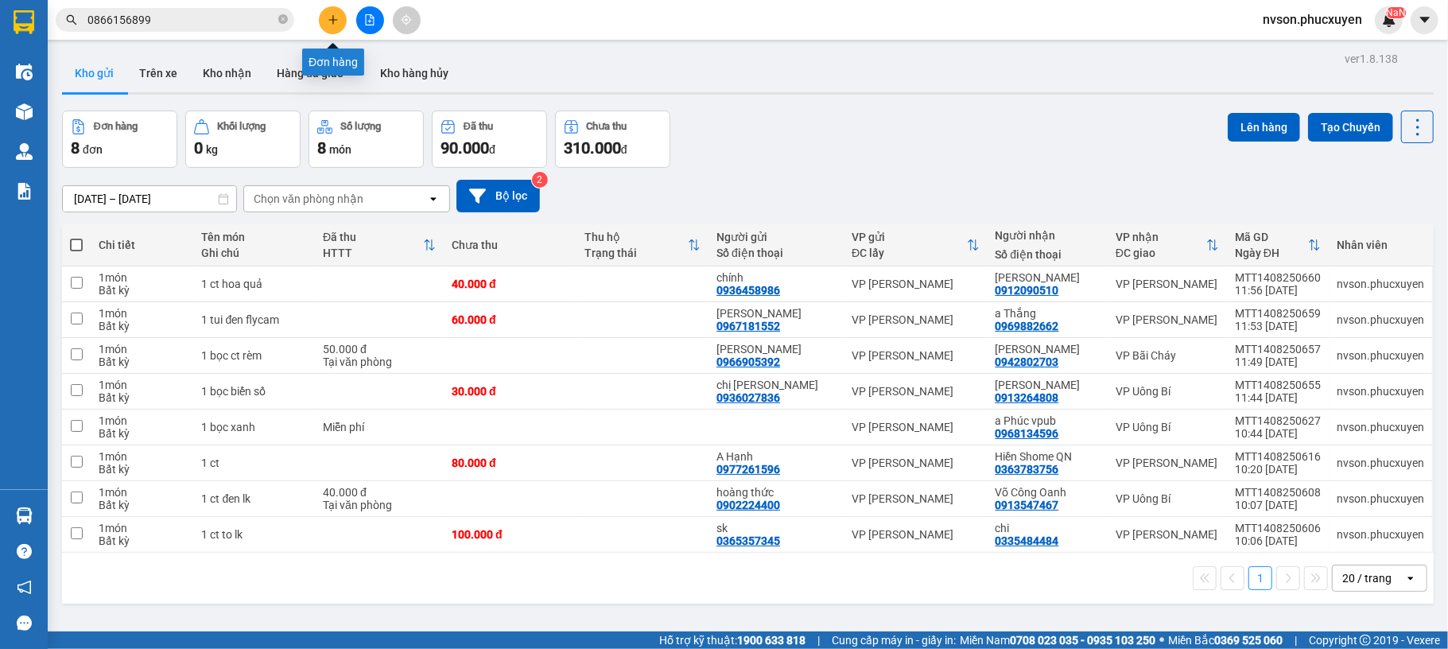
click at [323, 21] on button at bounding box center [333, 20] width 28 height 28
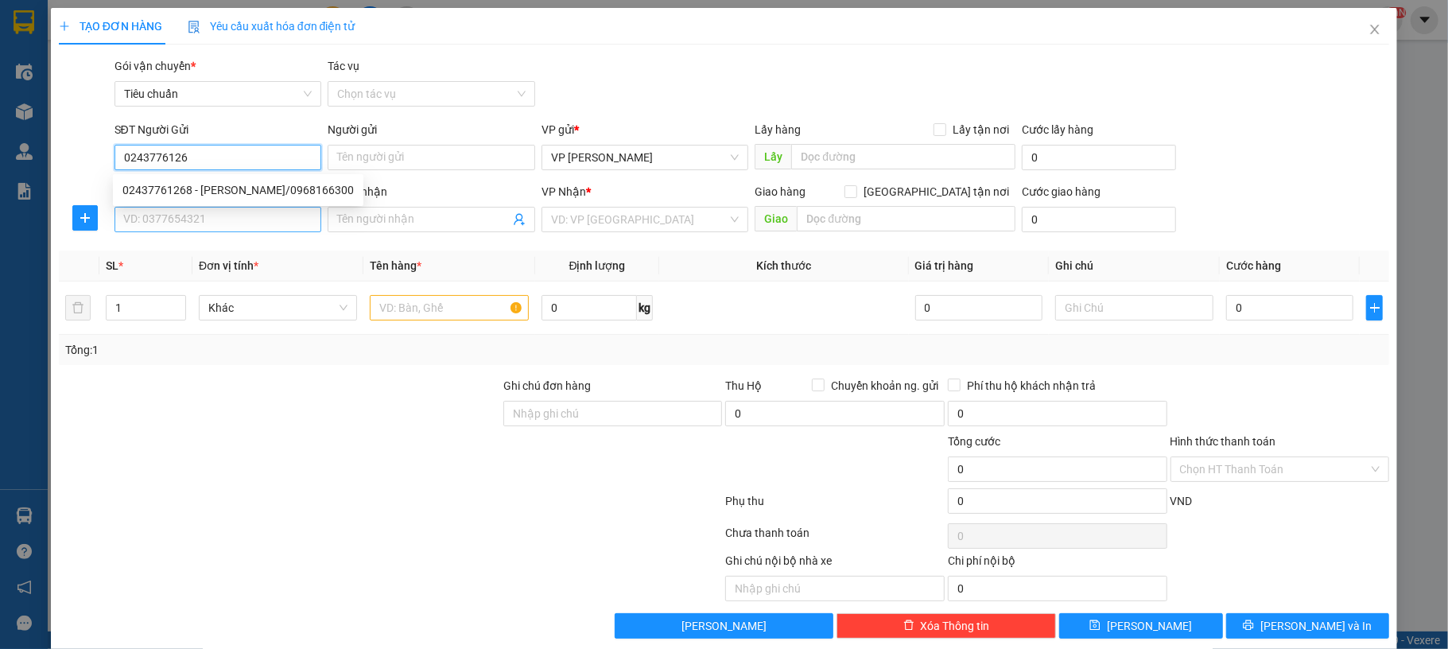
type input "02437761268"
click at [194, 180] on div "02437761268 - Lad Vũ Gia/0968166300" at bounding box center [238, 189] width 251 height 25
type input "[PERSON_NAME]/0968166300"
type input "02437761268"
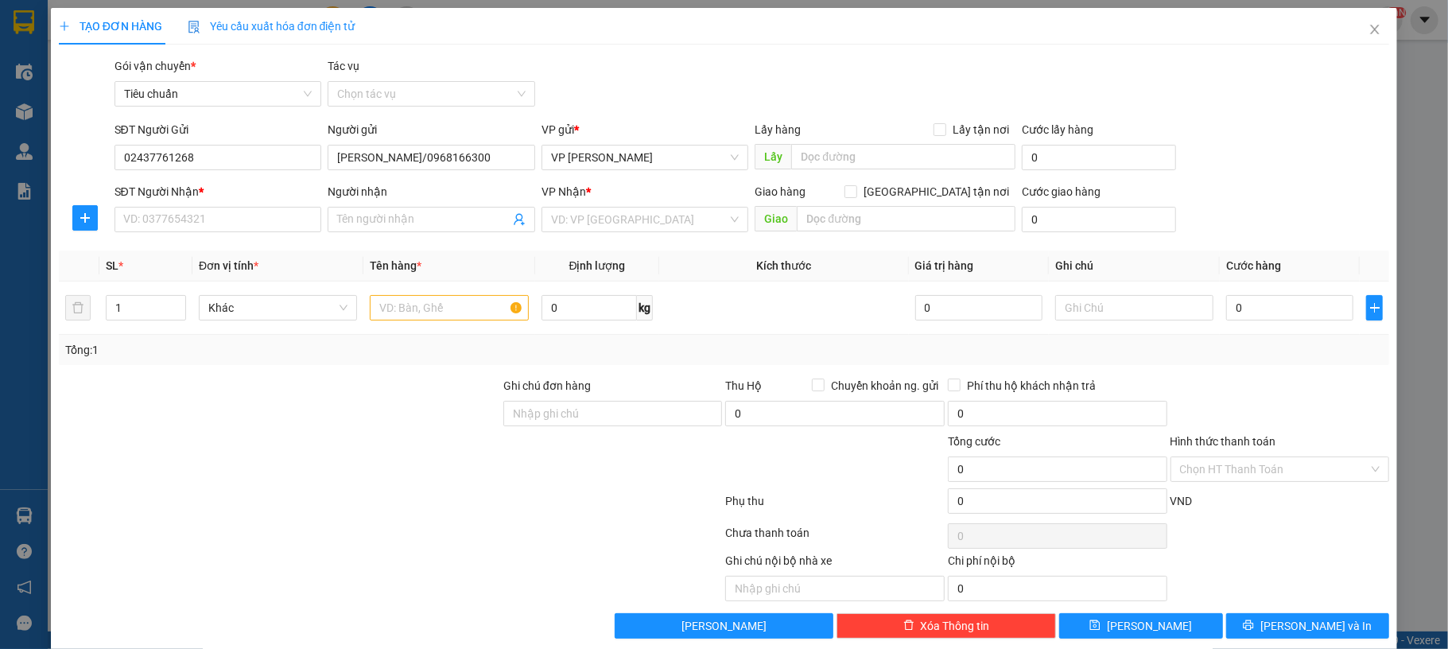
click at [195, 235] on div "SĐT Người Nhận * VD: 0377654321" at bounding box center [219, 211] width 208 height 56
click at [204, 224] on input "SĐT Người Nhận *" at bounding box center [219, 219] width 208 height 25
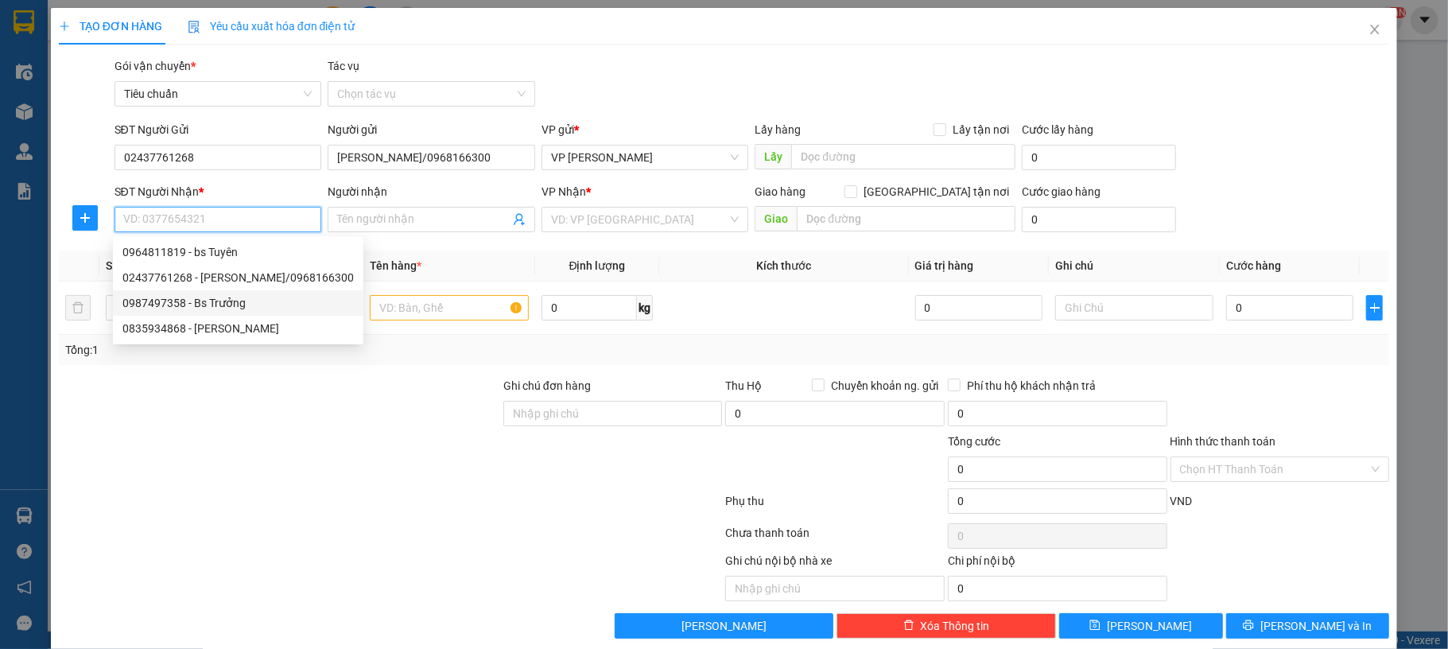
click at [236, 304] on div "0987497358 - Bs Trưởng" at bounding box center [237, 302] width 231 height 17
type input "0987497358"
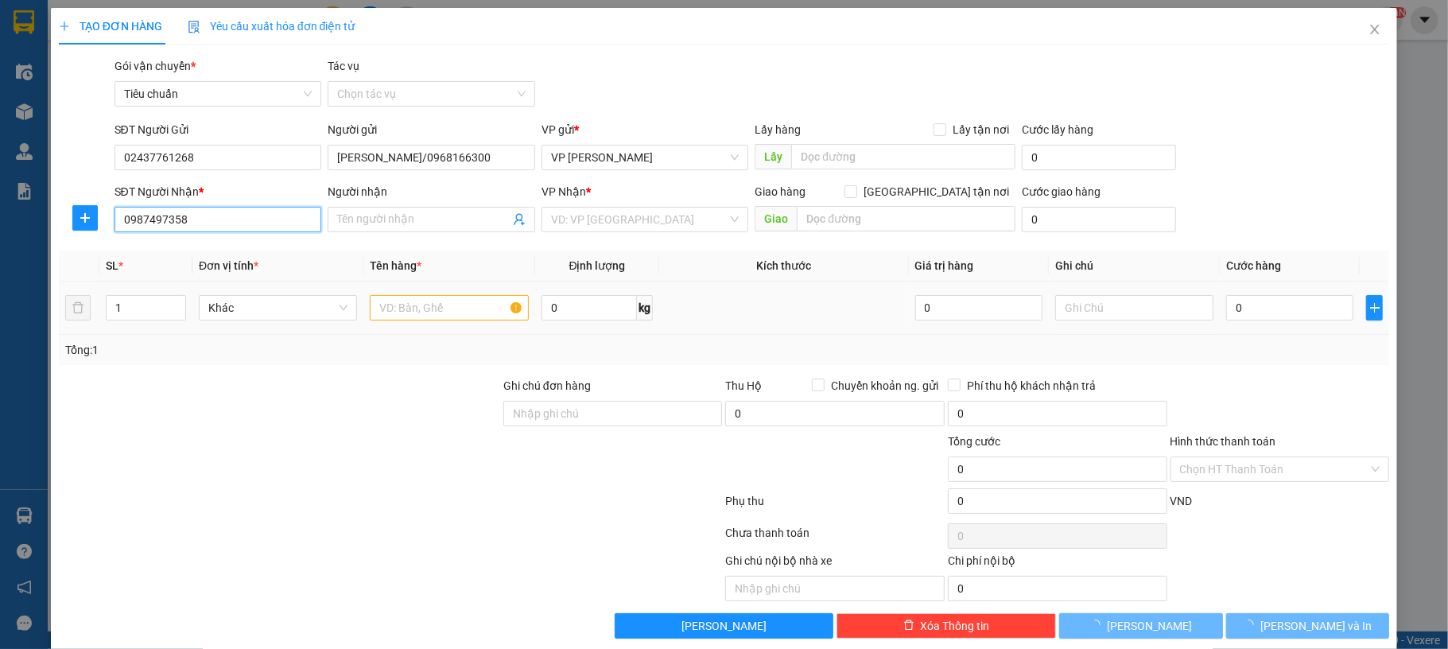
type input "Bs Trưởng"
type input "Mạo Khê"
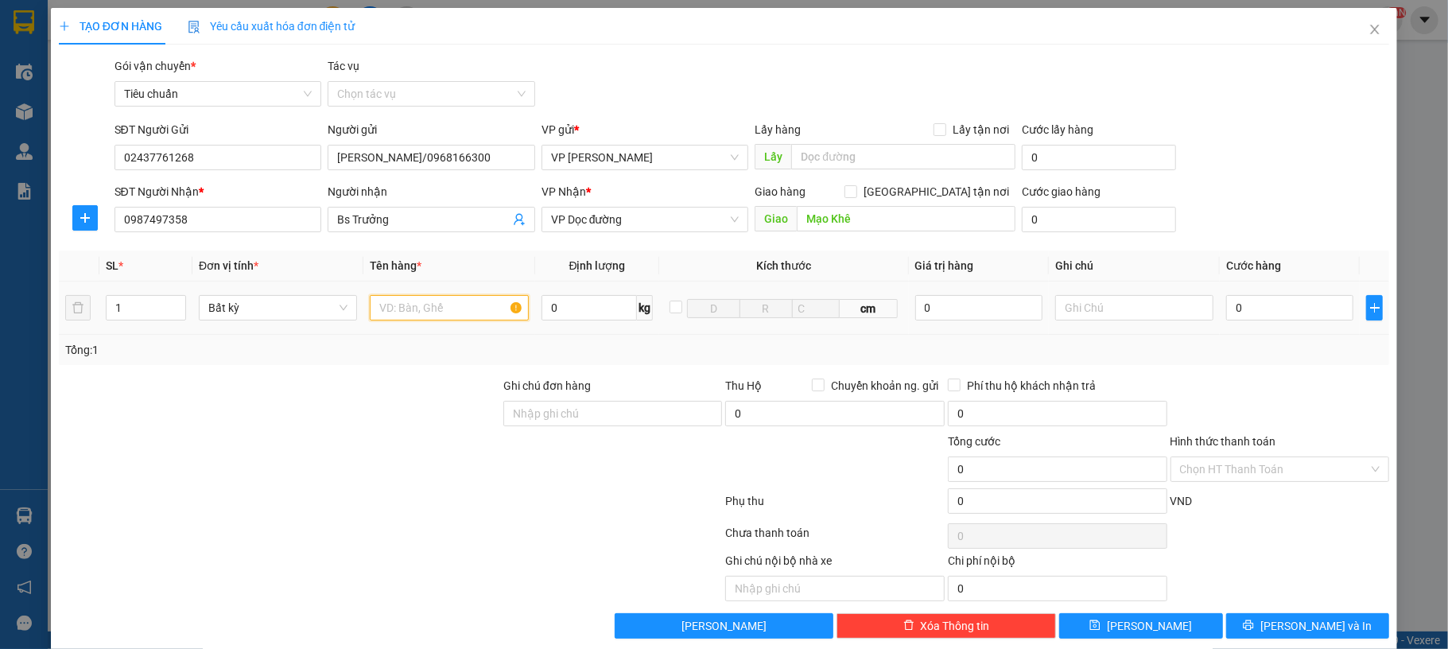
click at [441, 315] on input "text" at bounding box center [449, 307] width 158 height 25
type input "1 mẫu"
click at [1239, 304] on input "0" at bounding box center [1290, 307] width 127 height 25
type input "30"
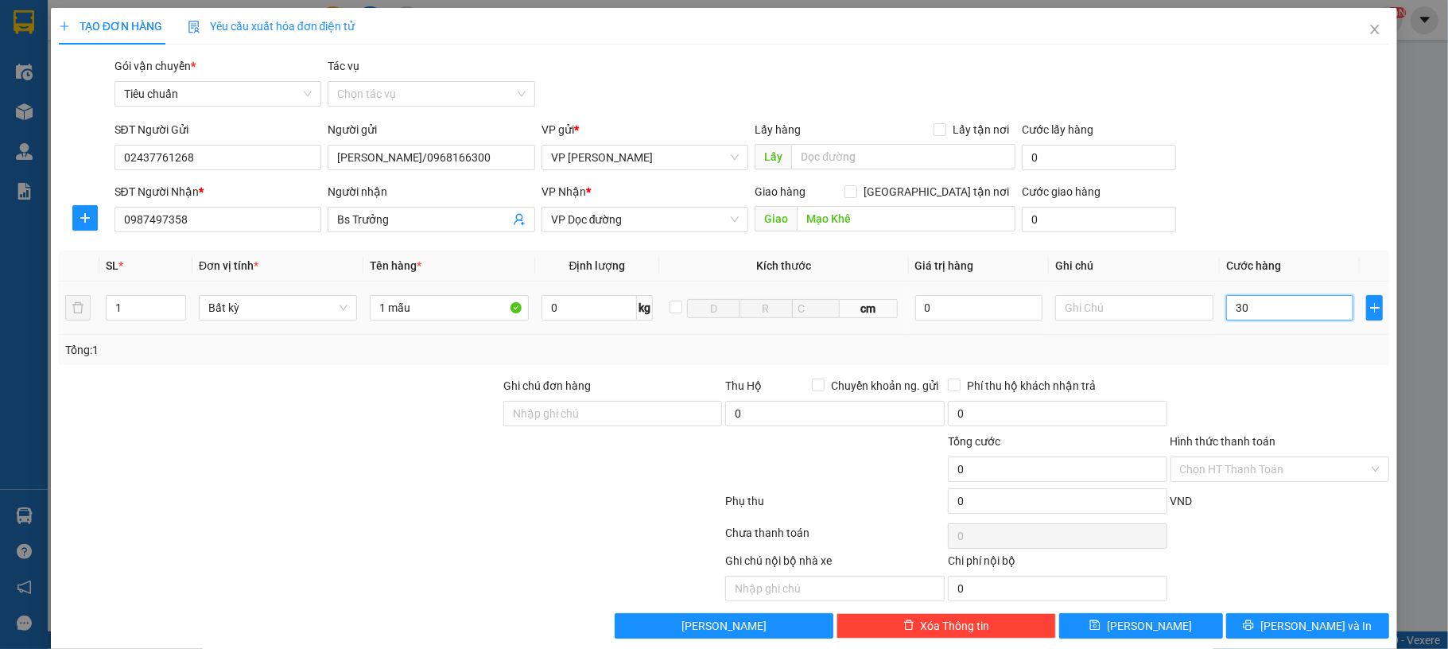
type input "30"
type input "30.000"
click at [1296, 160] on div "SĐT Người Gửi 02437761268 Người gửi Lad Vũ Gia/0968166300 VP gửi * VP Dương Đìn…" at bounding box center [752, 149] width 1282 height 56
click at [1264, 471] on input "Hình thức thanh toán" at bounding box center [1274, 469] width 189 height 24
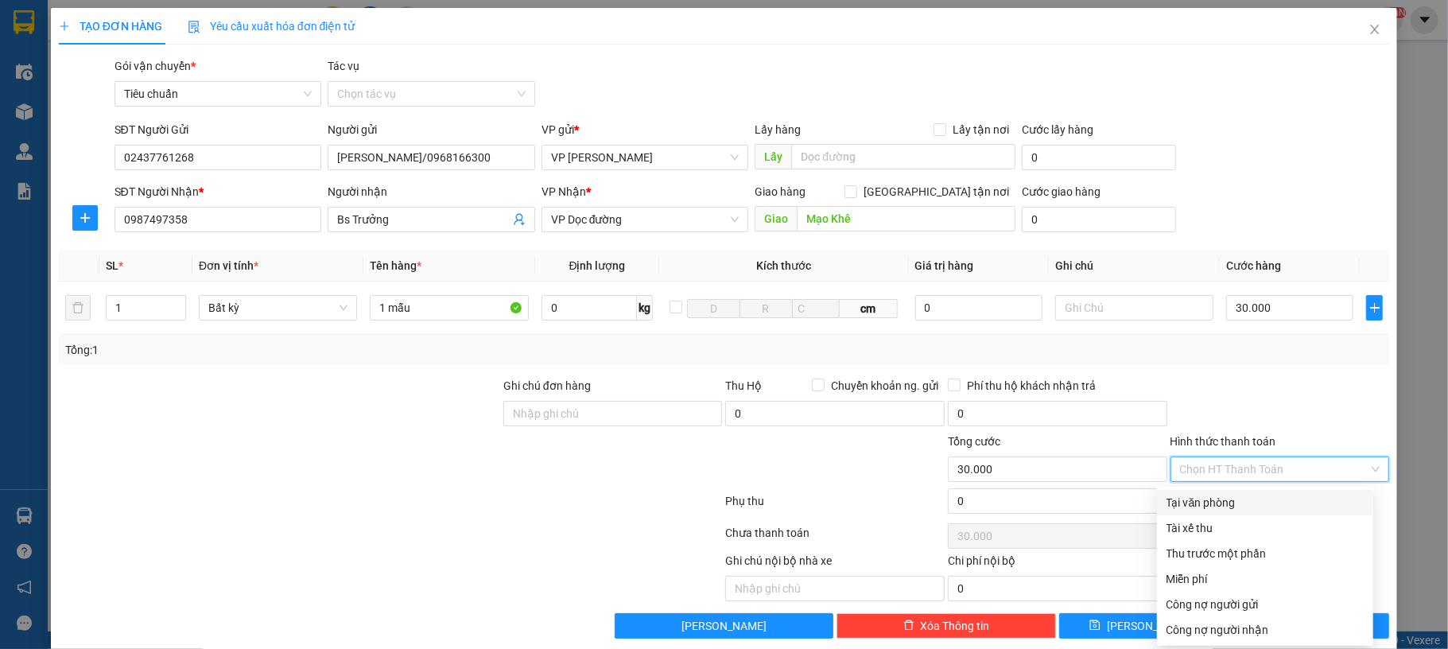
click at [1247, 500] on div "Tại văn phòng" at bounding box center [1265, 502] width 197 height 17
type input "0"
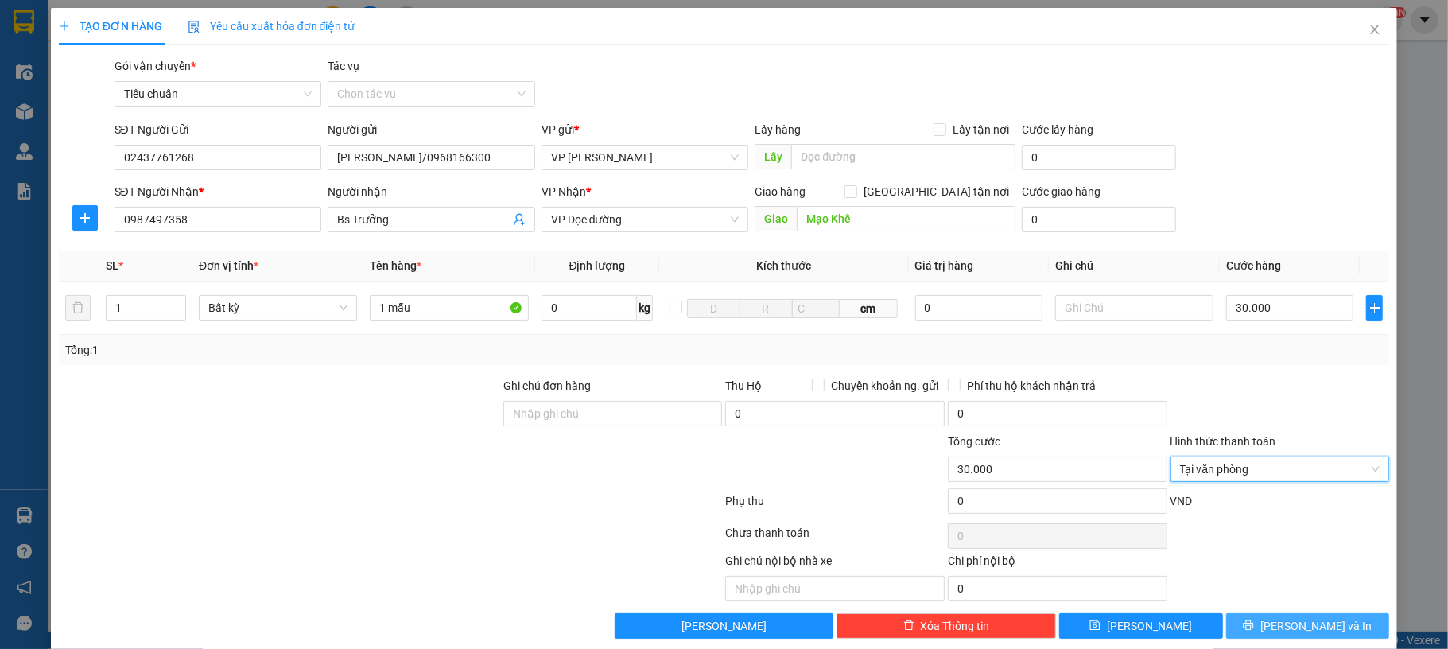
click at [1273, 622] on button "[PERSON_NAME] và In" at bounding box center [1309, 625] width 164 height 25
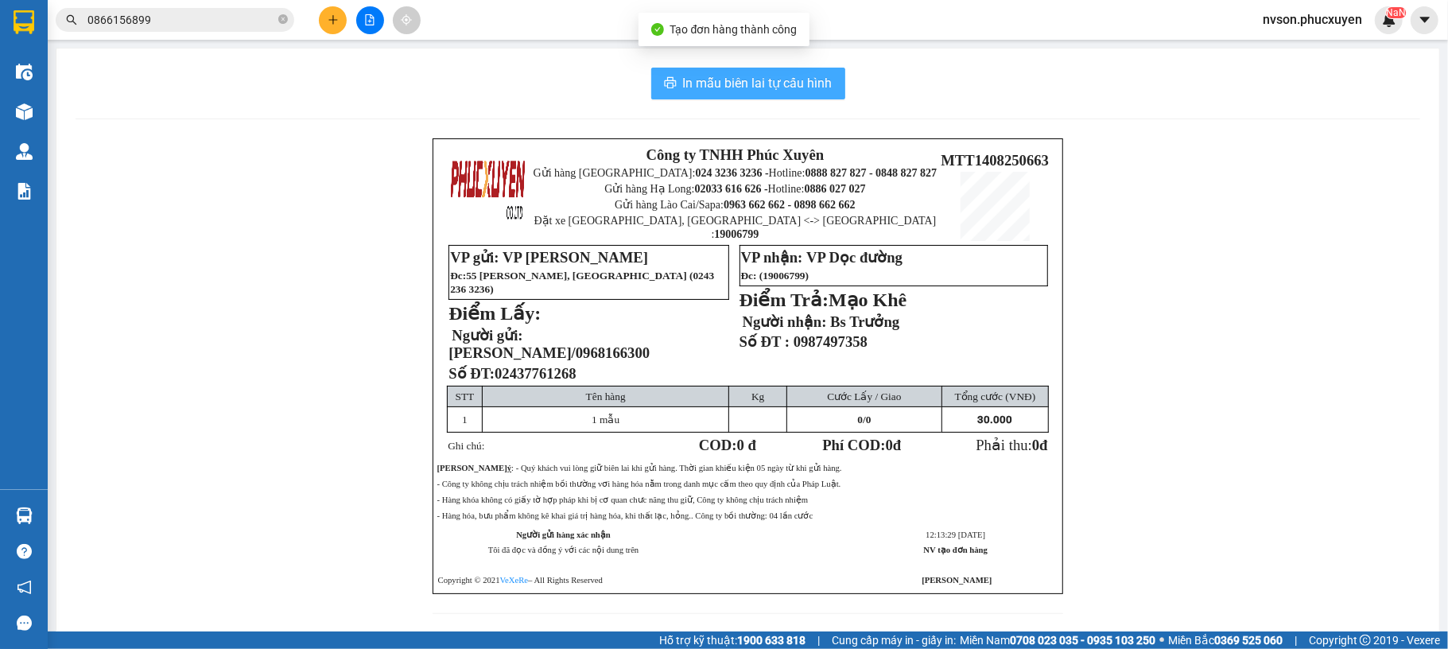
click at [751, 90] on span "In mẫu biên lai tự cấu hình" at bounding box center [758, 83] width 150 height 20
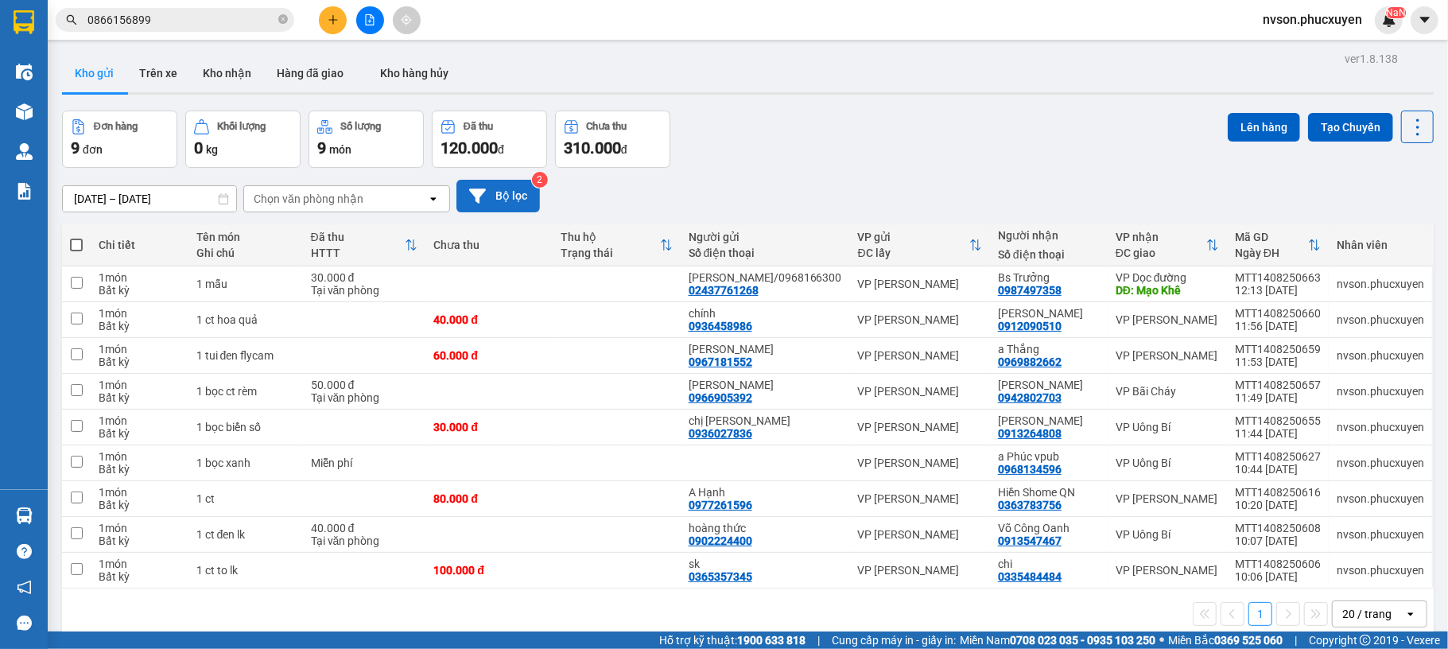
click at [459, 201] on button "Bộ lọc" at bounding box center [499, 196] width 84 height 33
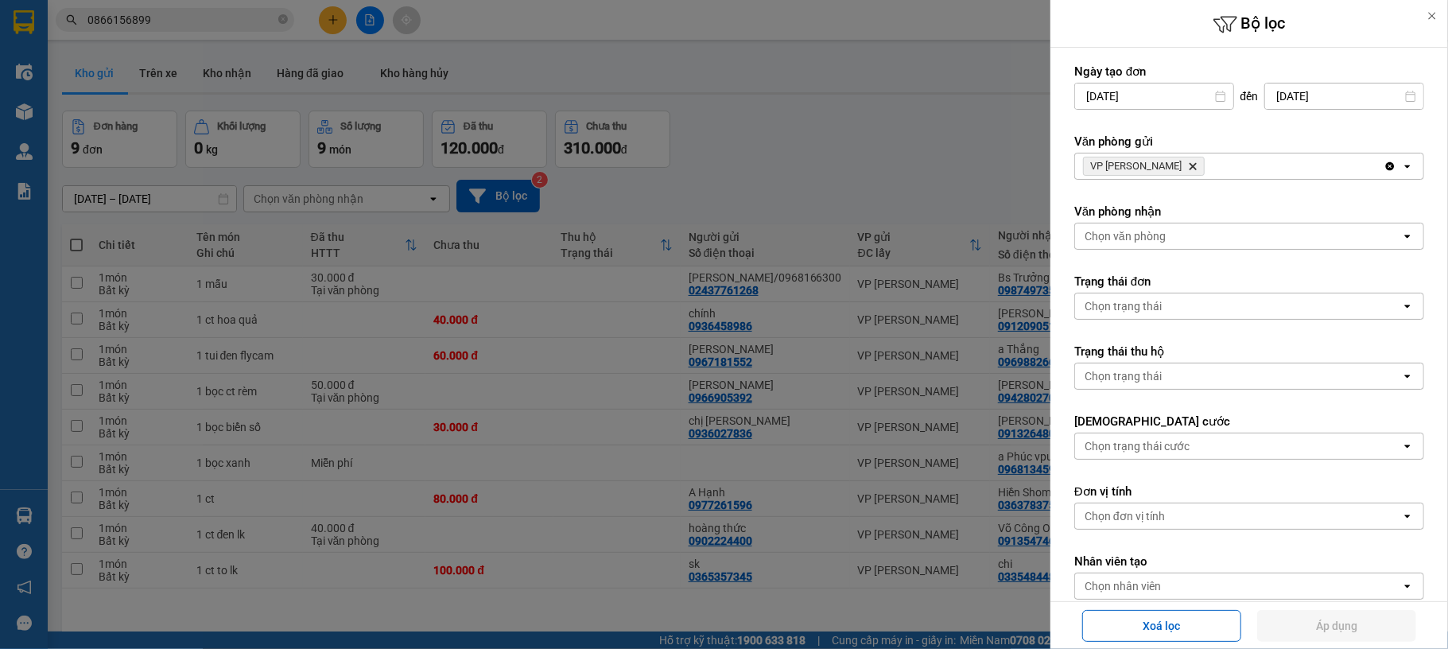
click at [1089, 97] on input "12/08/2025" at bounding box center [1154, 96] width 158 height 25
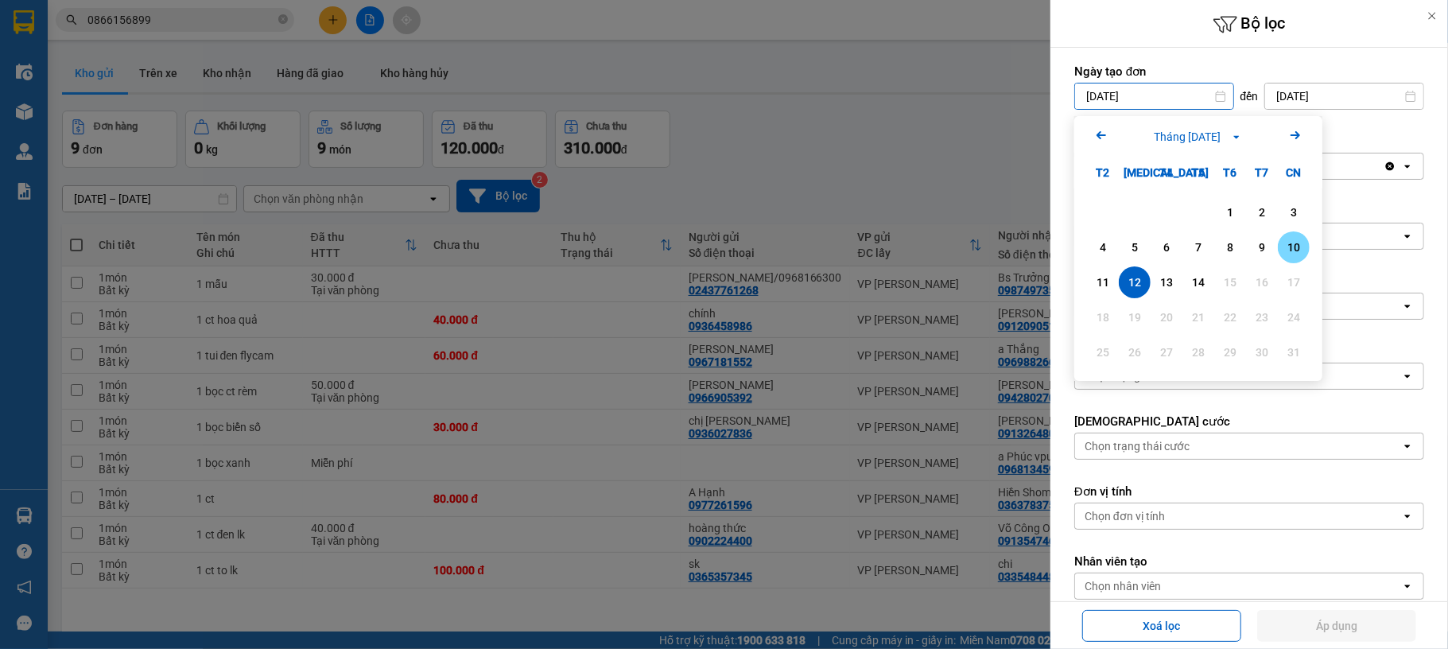
click at [1283, 250] on div "10" at bounding box center [1294, 247] width 22 height 19
type input "10/08/2025"
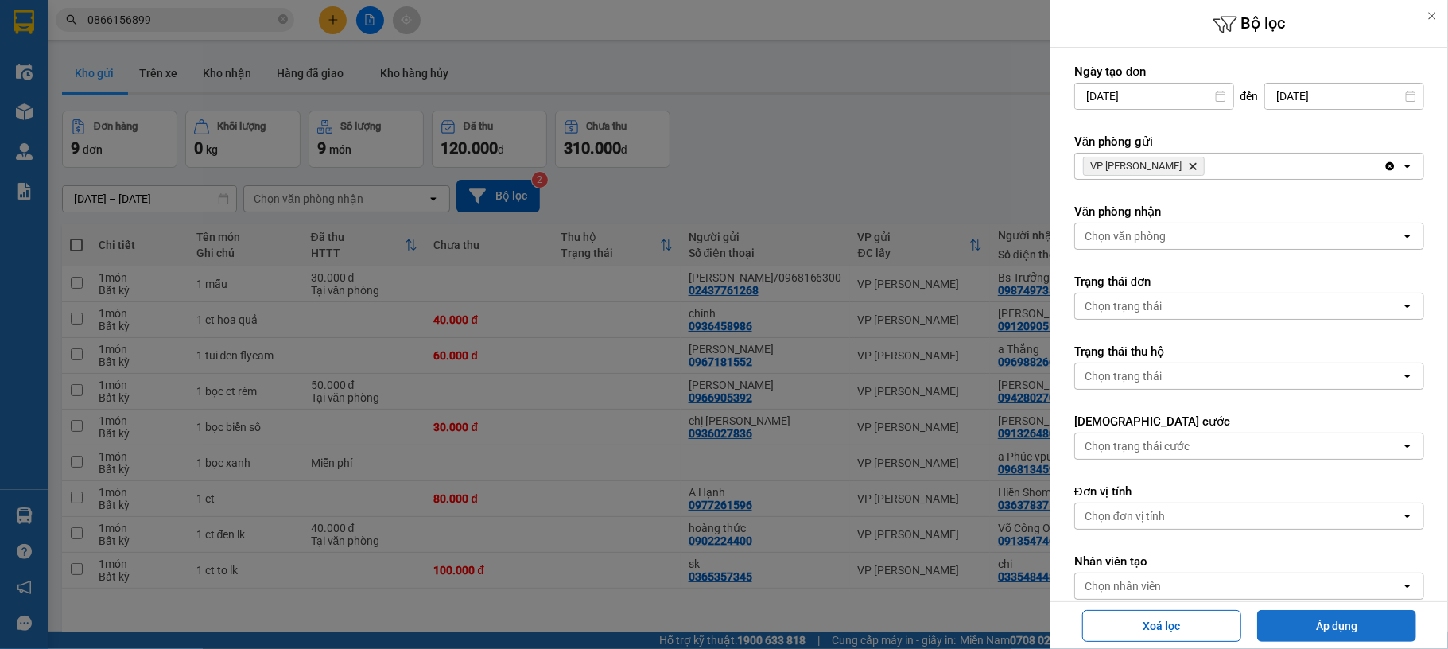
click at [1347, 618] on button "Áp dụng" at bounding box center [1337, 626] width 159 height 32
type input "10/08/2025 – 14/08/2025"
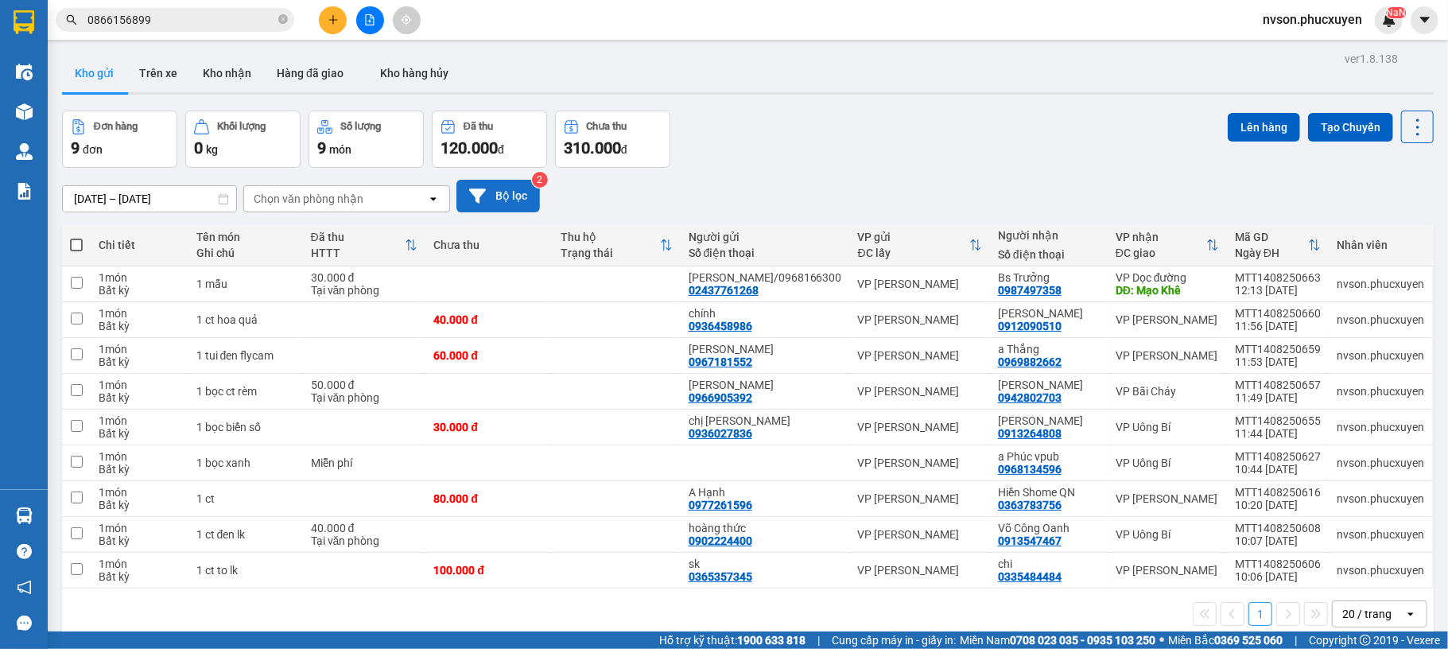
click at [520, 200] on button "Bộ lọc" at bounding box center [499, 196] width 84 height 33
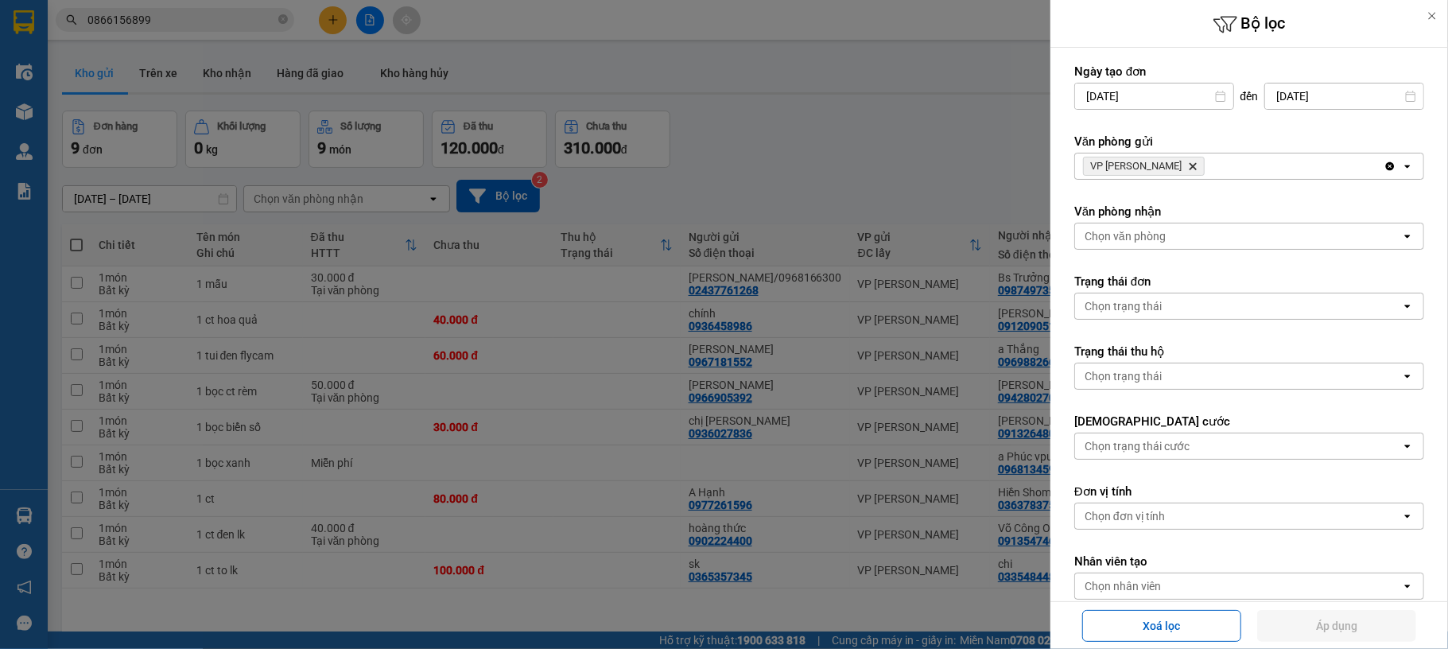
click at [1087, 96] on input "10/08/2025" at bounding box center [1154, 96] width 158 height 25
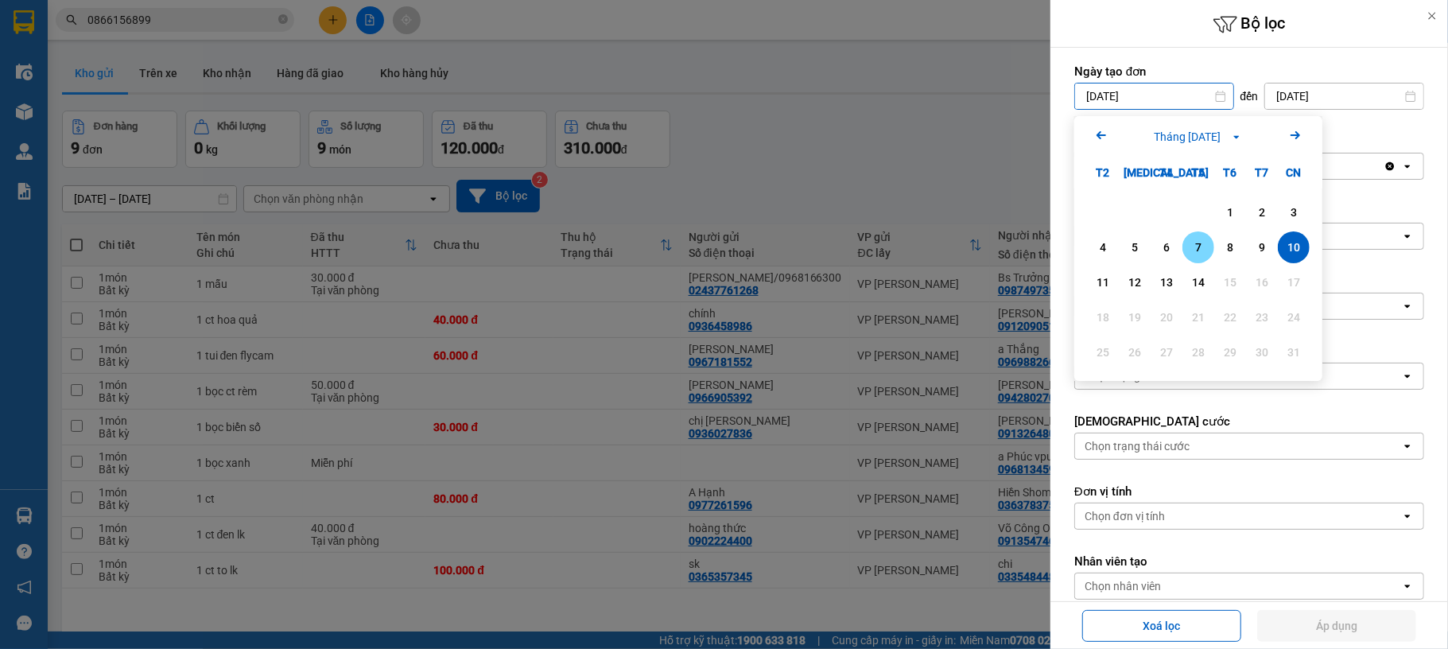
click at [1210, 250] on div "7" at bounding box center [1199, 247] width 32 height 32
type input "07/08/2025"
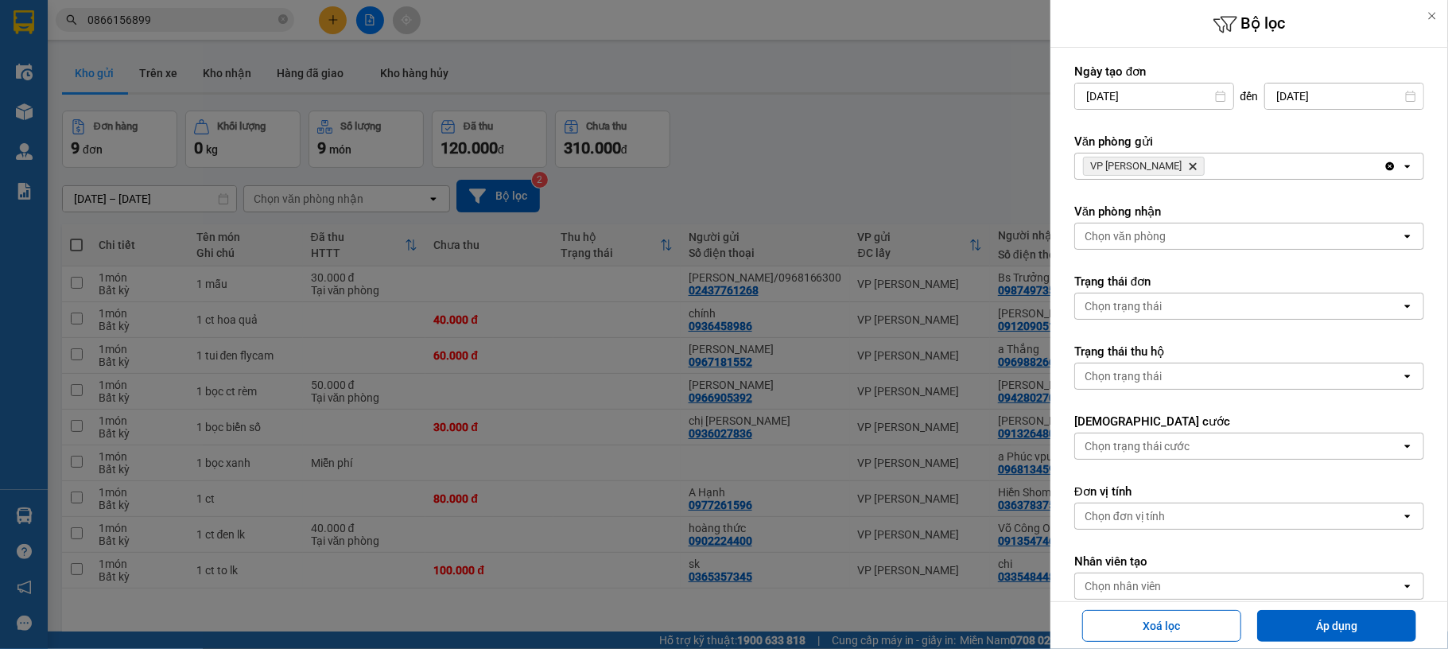
click at [224, 78] on div at bounding box center [724, 324] width 1448 height 649
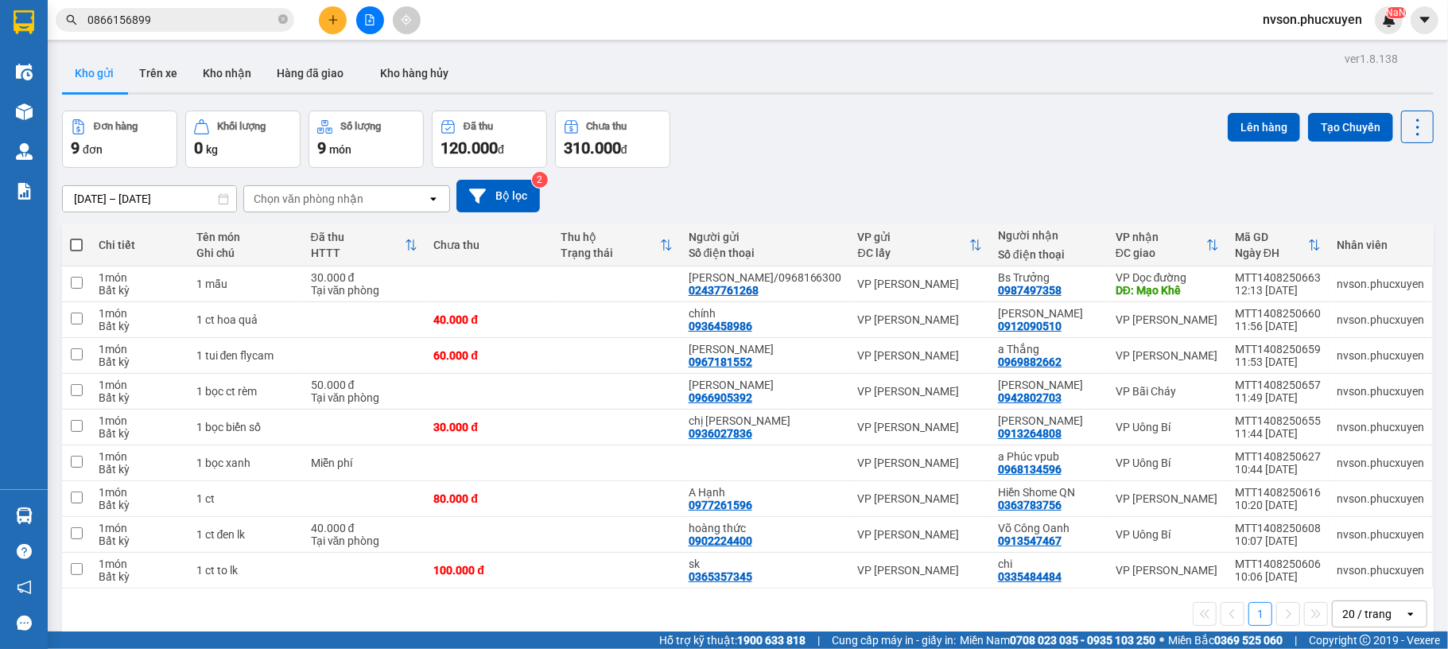
click at [224, 78] on div at bounding box center [724, 324] width 1448 height 649
click at [232, 70] on button "Kho nhận" at bounding box center [227, 73] width 74 height 38
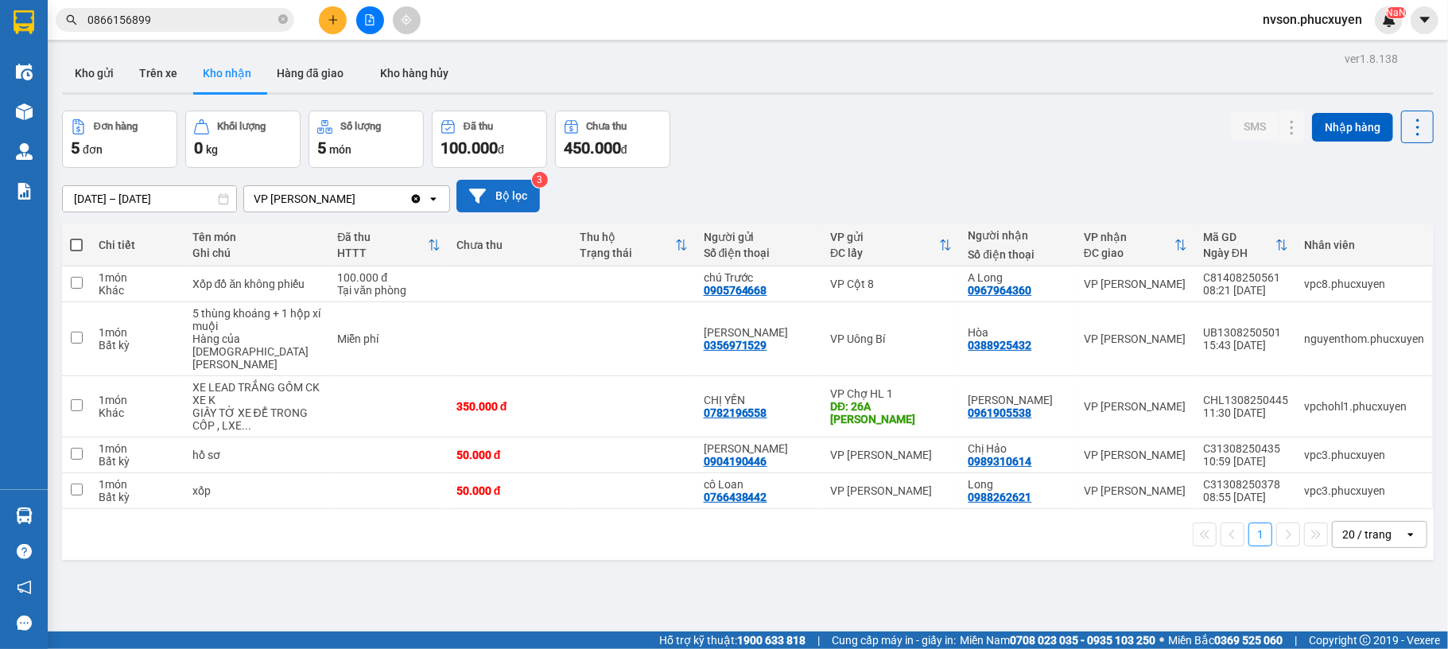
click at [494, 191] on button "Bộ lọc" at bounding box center [499, 196] width 84 height 33
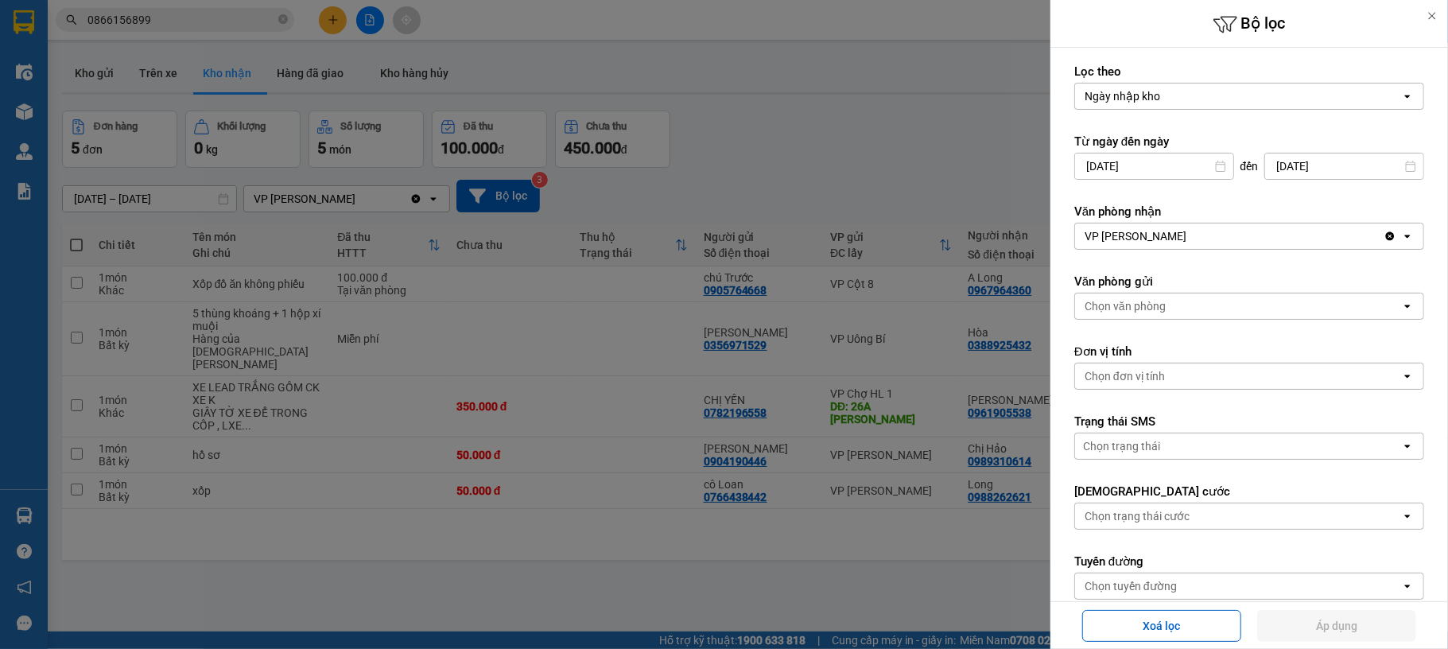
click at [1095, 173] on input "12/08/2025" at bounding box center [1154, 166] width 158 height 25
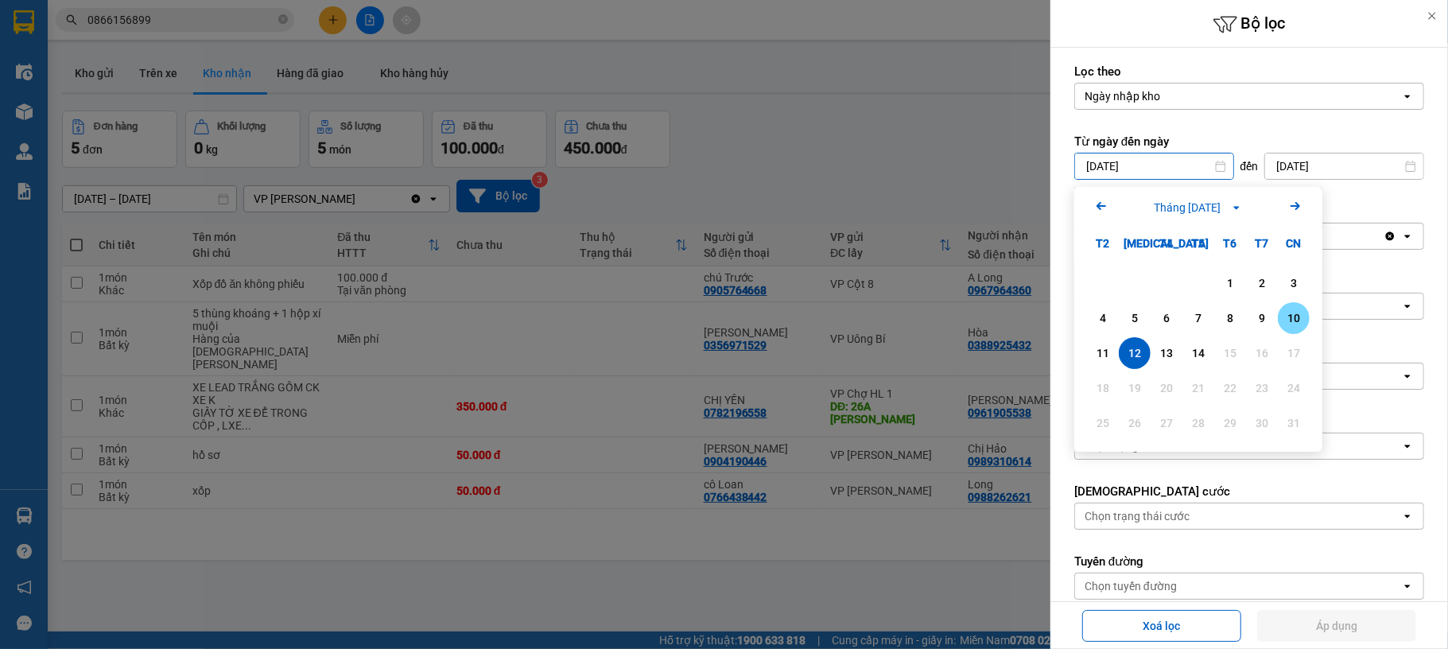
click at [1278, 322] on div "10" at bounding box center [1294, 318] width 32 height 32
type input "10/08/2025"
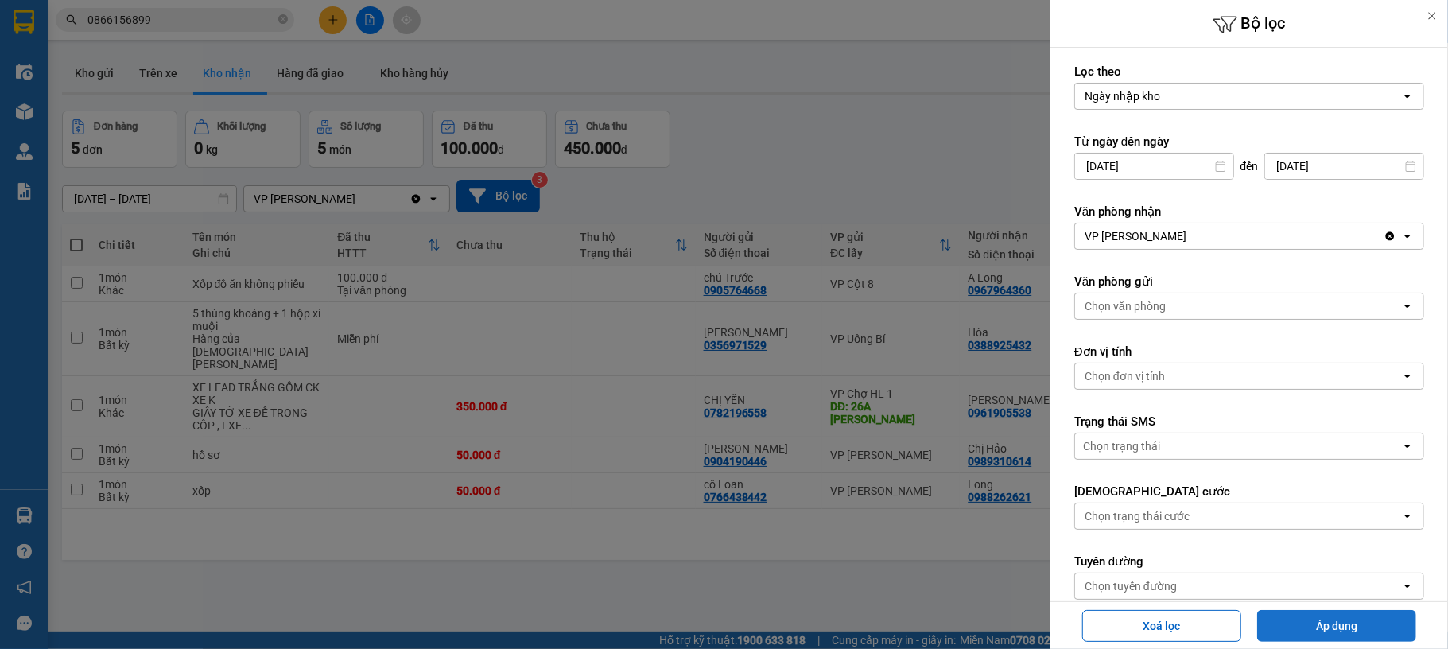
click at [1327, 619] on button "Áp dụng" at bounding box center [1337, 626] width 159 height 32
type input "10/08/2025 – 14/08/2025"
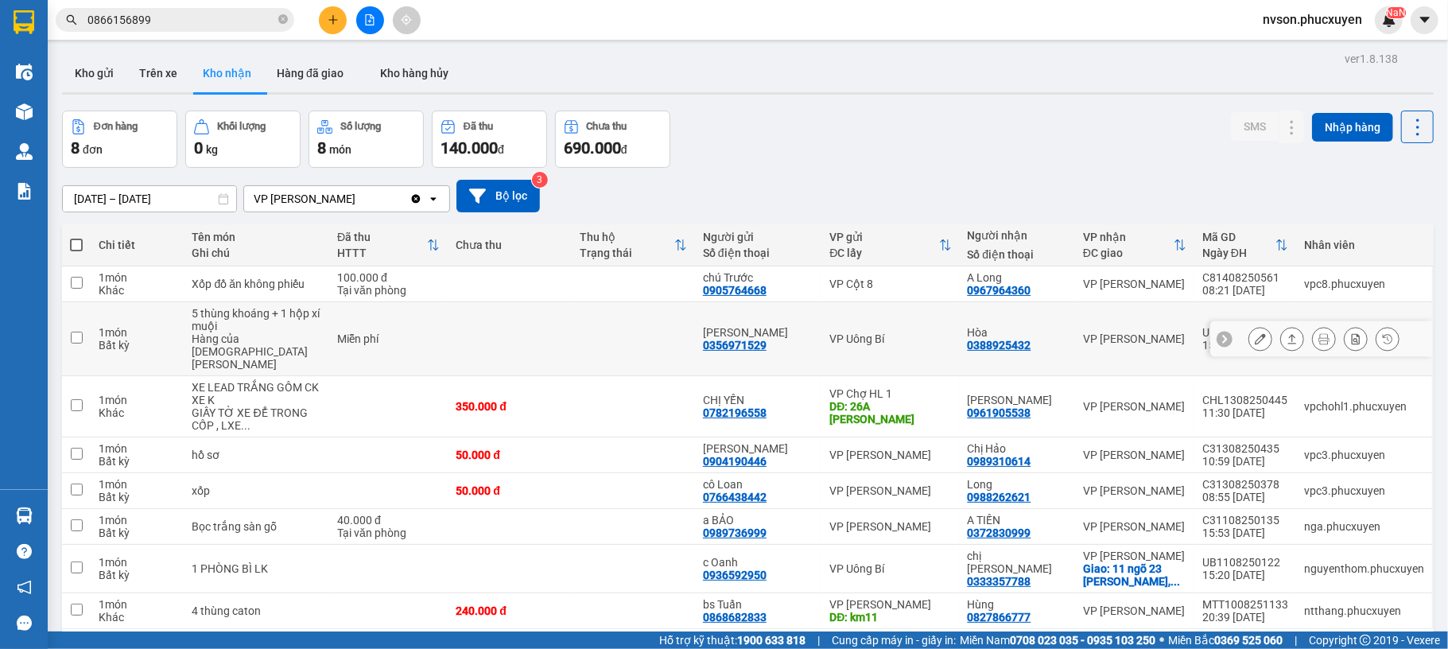
scroll to position [73, 0]
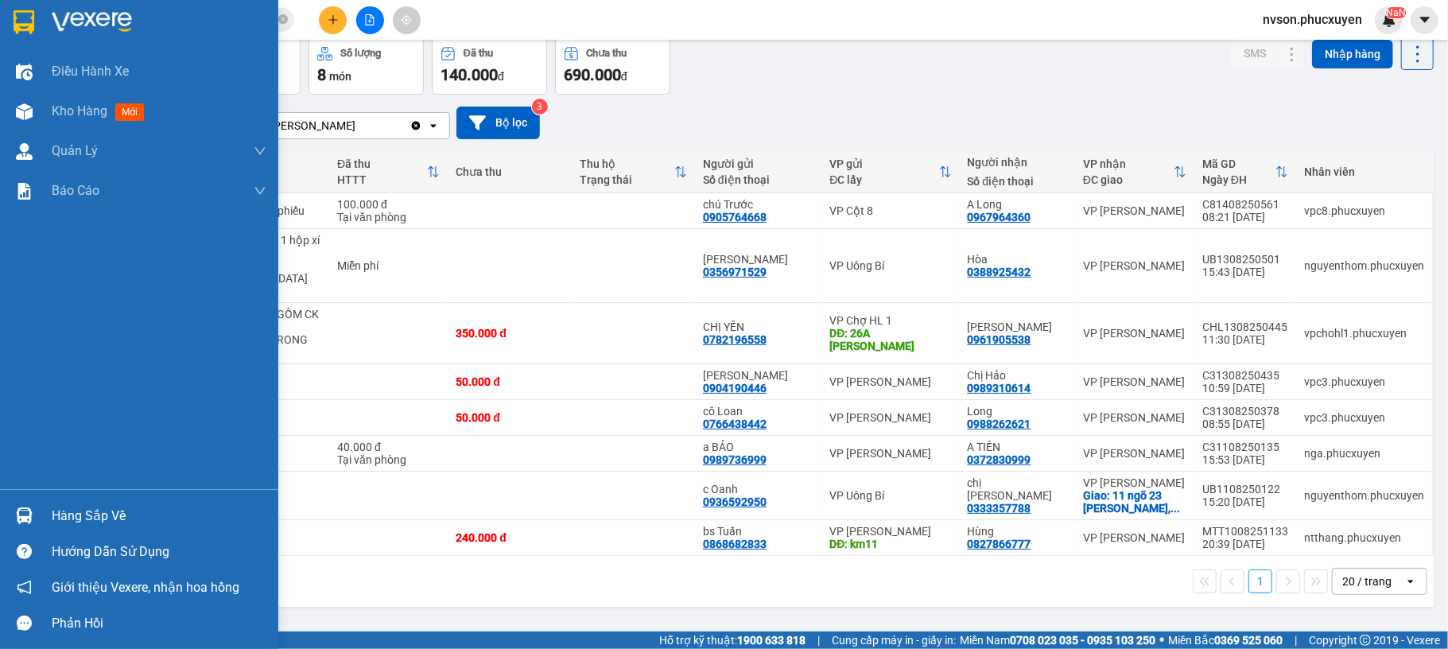
click at [11, 503] on div at bounding box center [24, 516] width 28 height 28
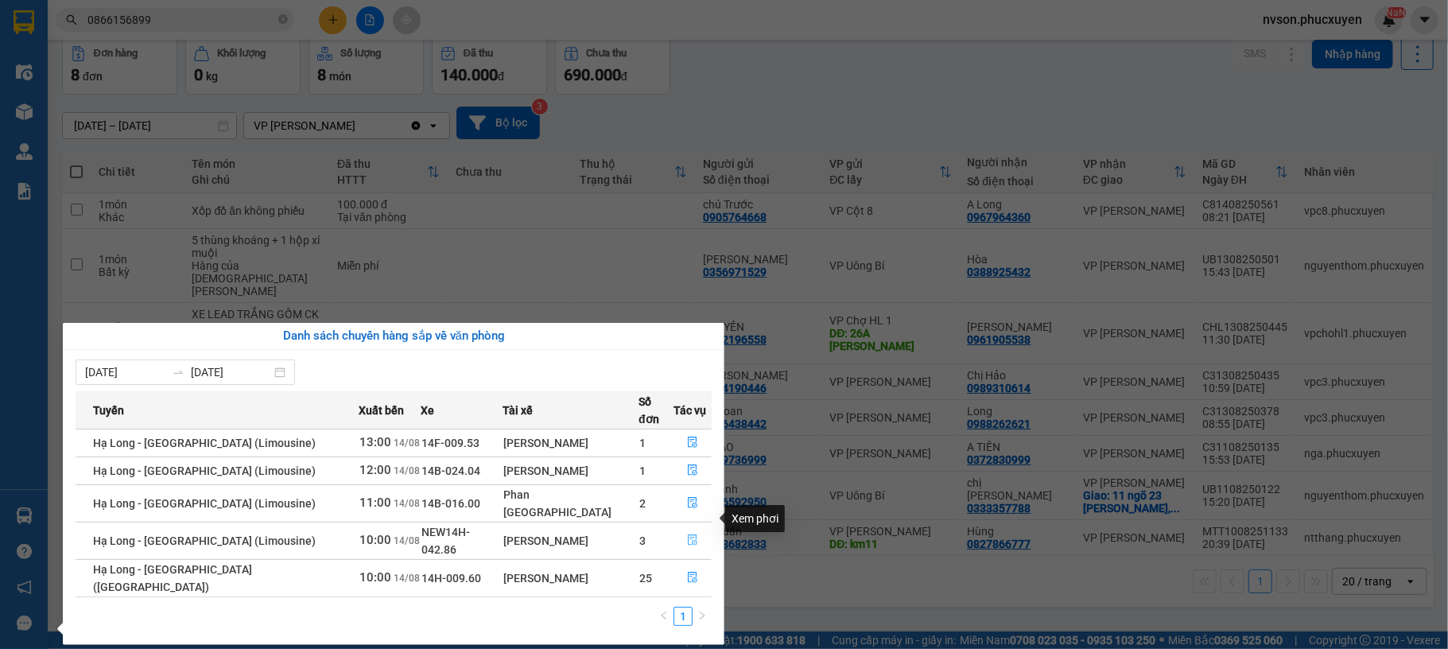
click at [679, 528] on button "button" at bounding box center [693, 540] width 37 height 25
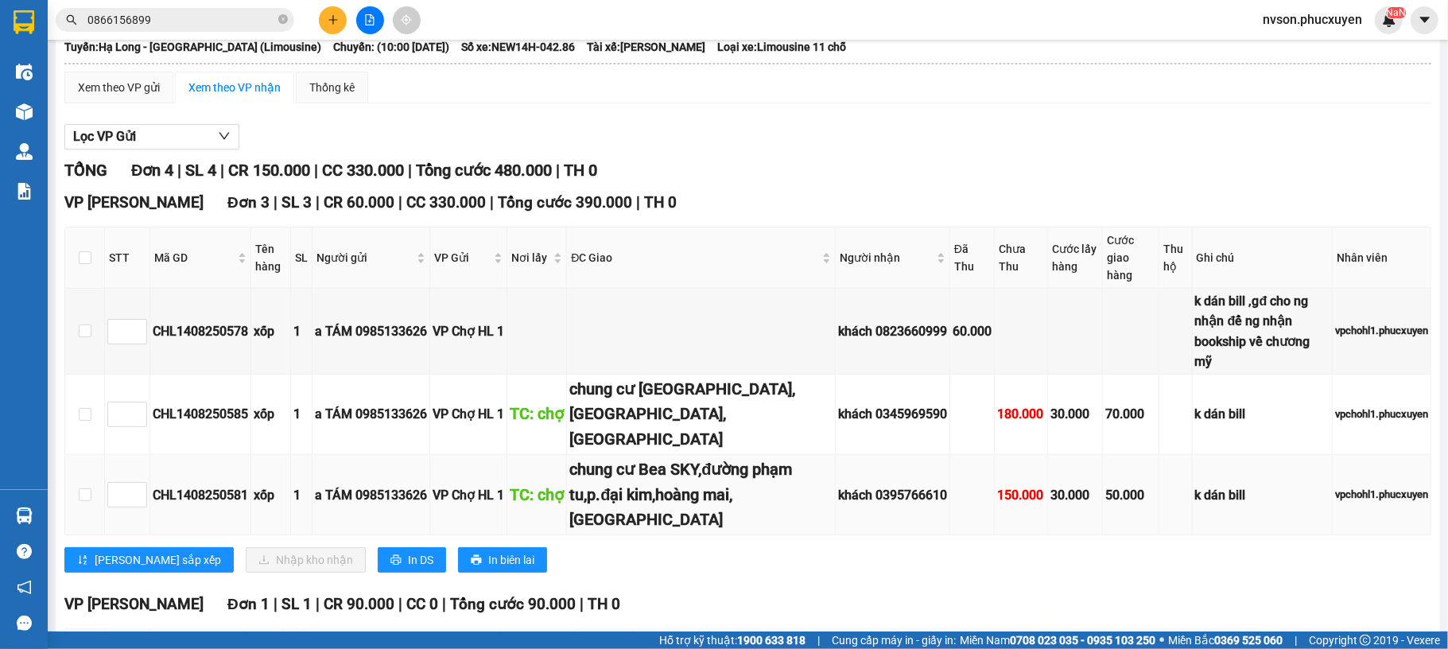
scroll to position [212, 0]
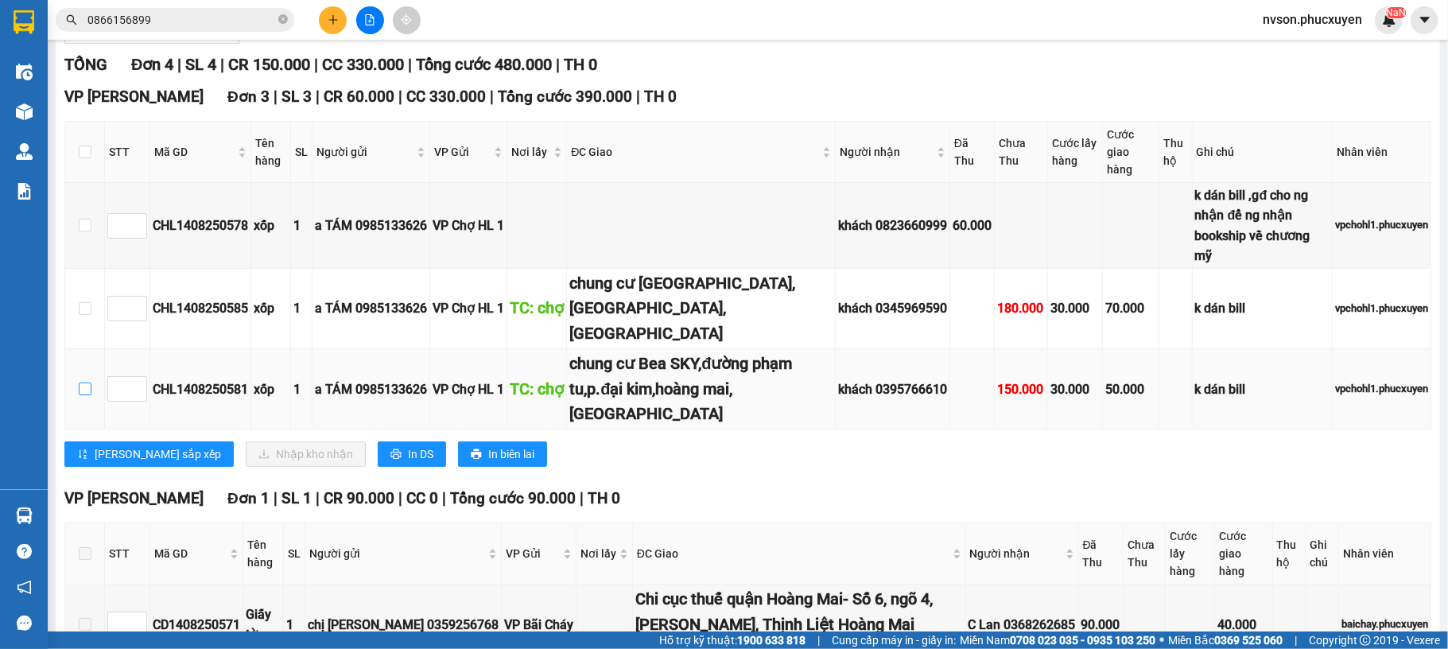
click at [86, 383] on input "checkbox" at bounding box center [85, 389] width 13 height 13
checkbox input "true"
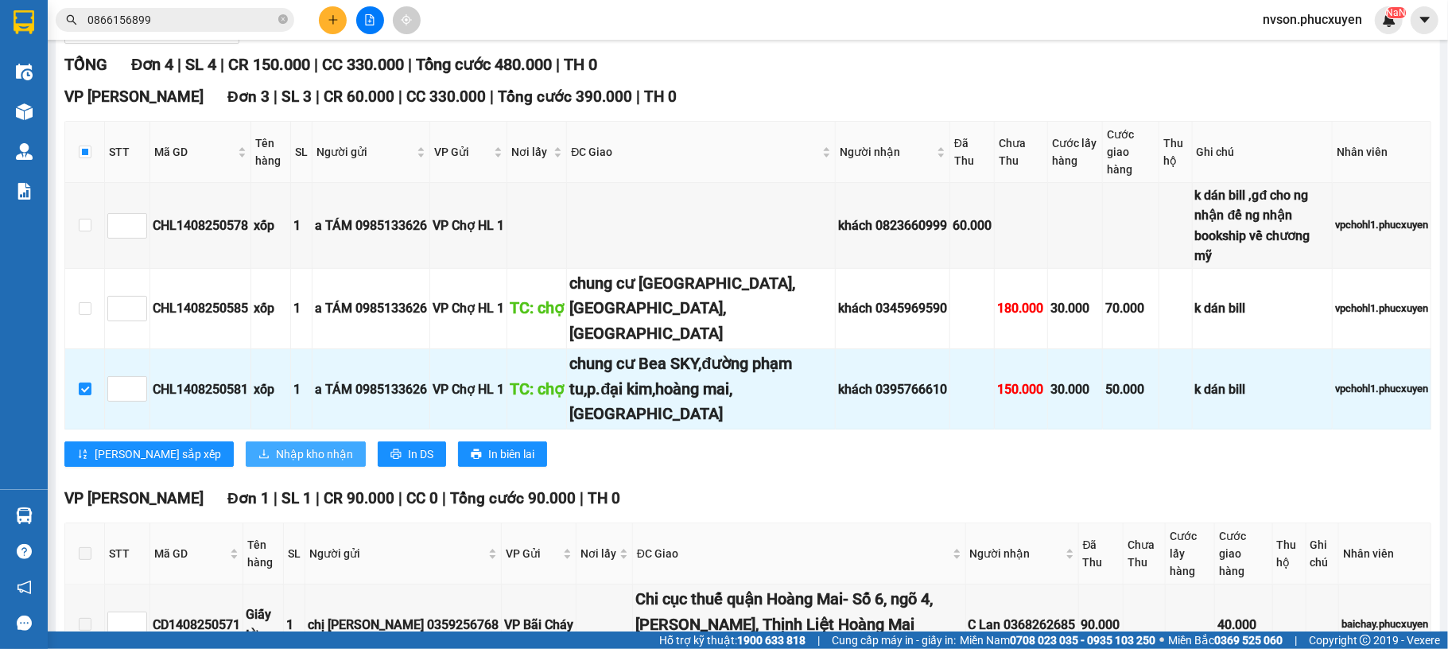
click at [276, 445] on span "Nhập kho nhận" at bounding box center [314, 453] width 77 height 17
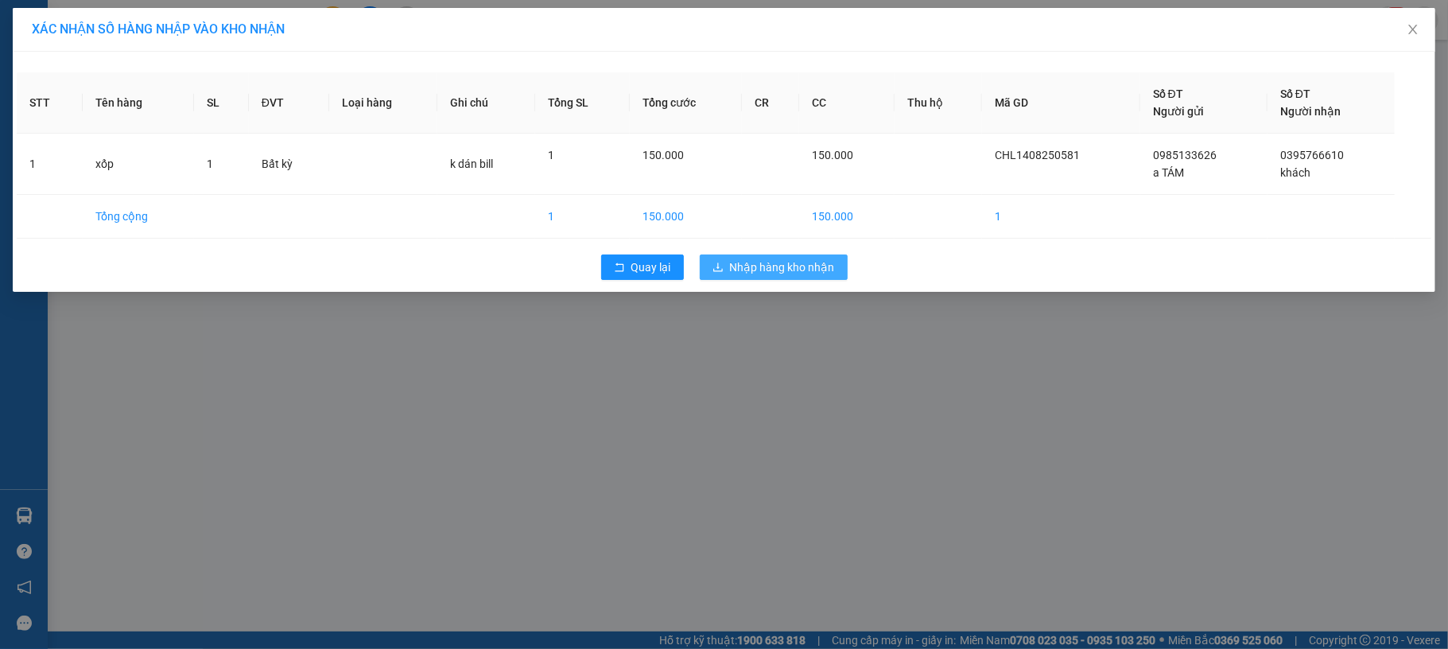
click at [794, 274] on span "Nhập hàng kho nhận" at bounding box center [782, 267] width 105 height 17
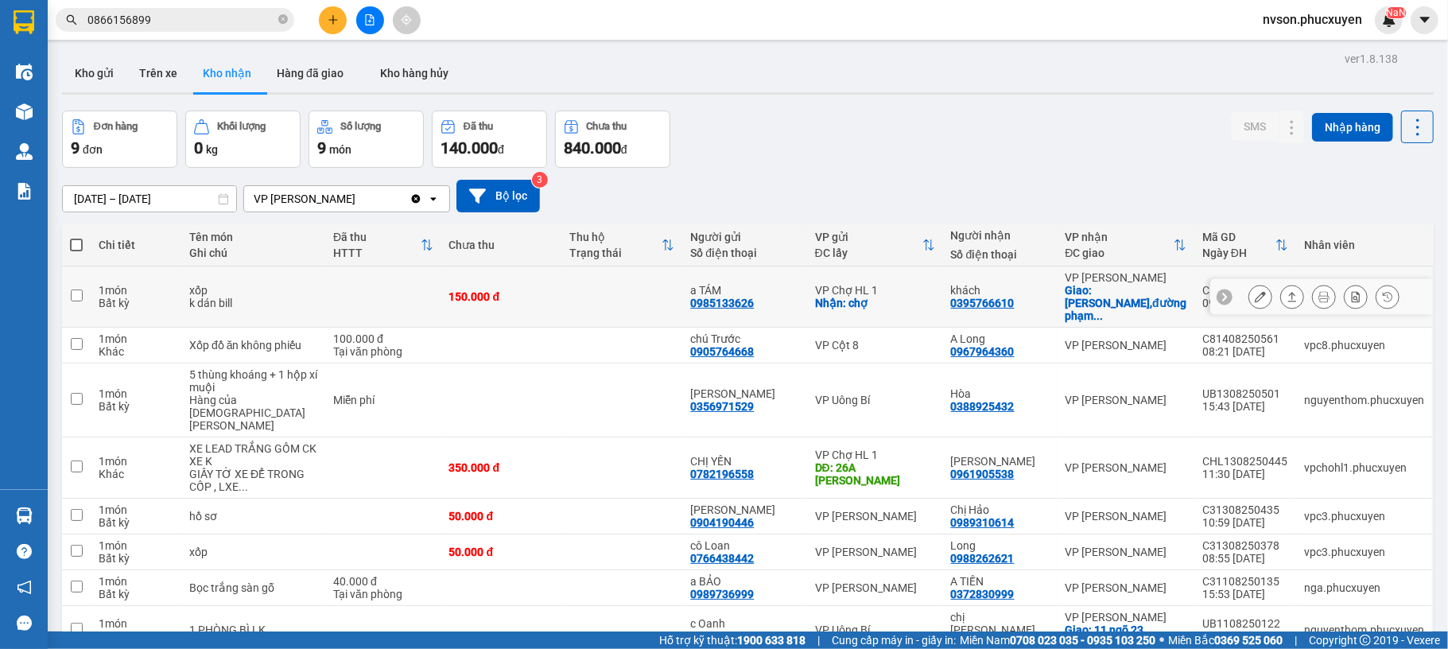
click at [1250, 302] on button at bounding box center [1261, 297] width 22 height 28
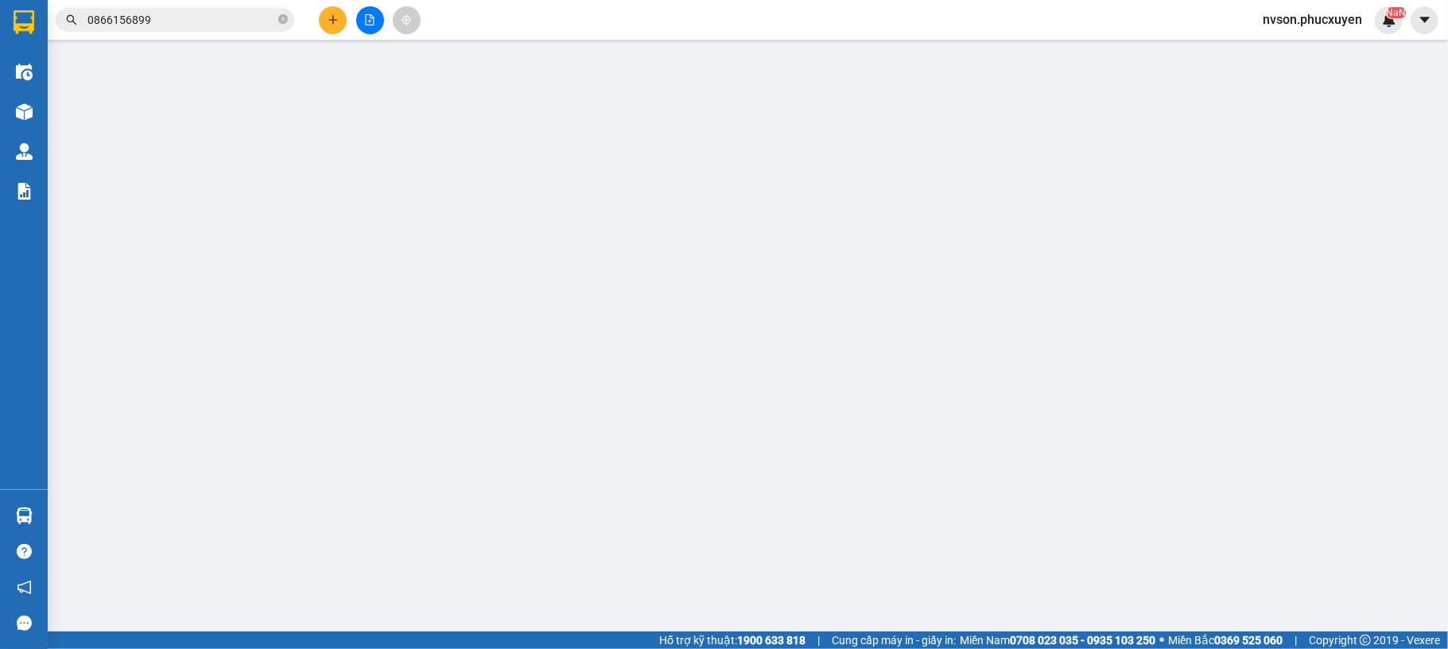
type input "0985133626"
type input "a TÁM"
checkbox input "true"
type input "chợ"
type input "0395766610"
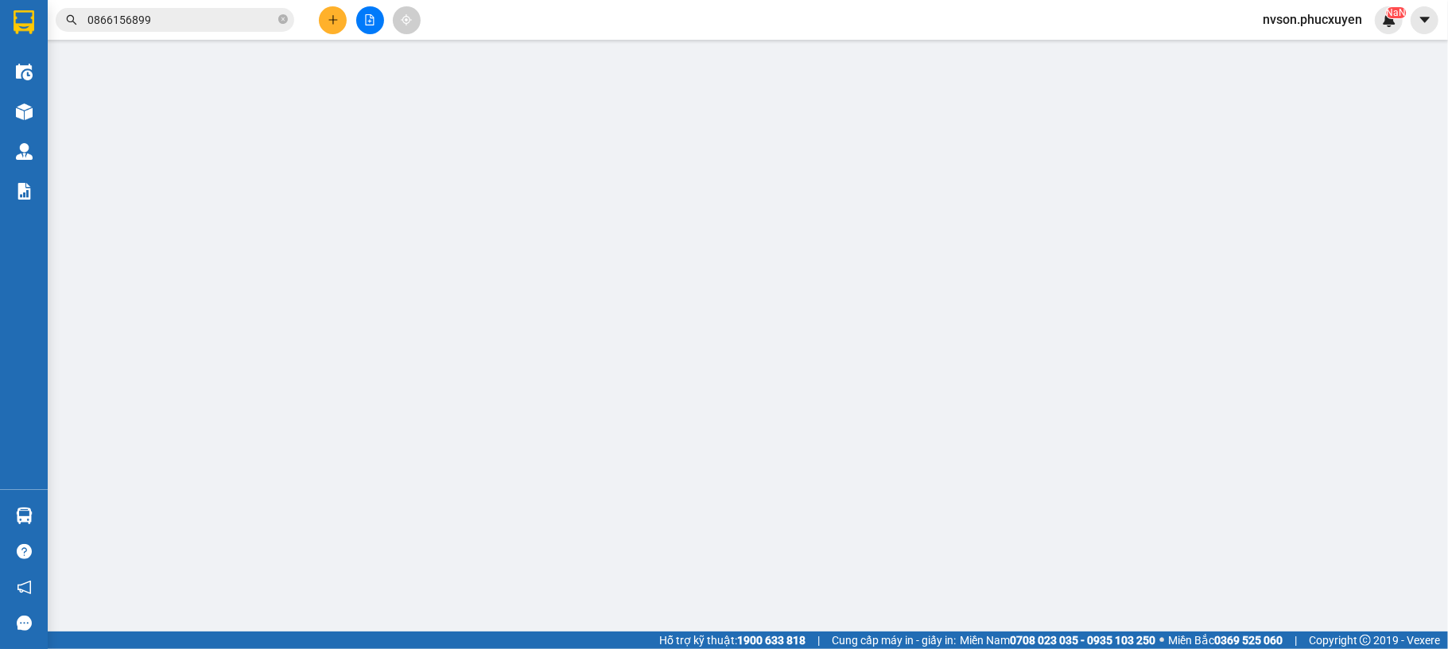
type input "khách"
checkbox input "true"
type input "chung cư Bea SKY,đường phạm tu,p.đại kim,hoàng mai,[GEOGRAPHIC_DATA]"
type input "150.000"
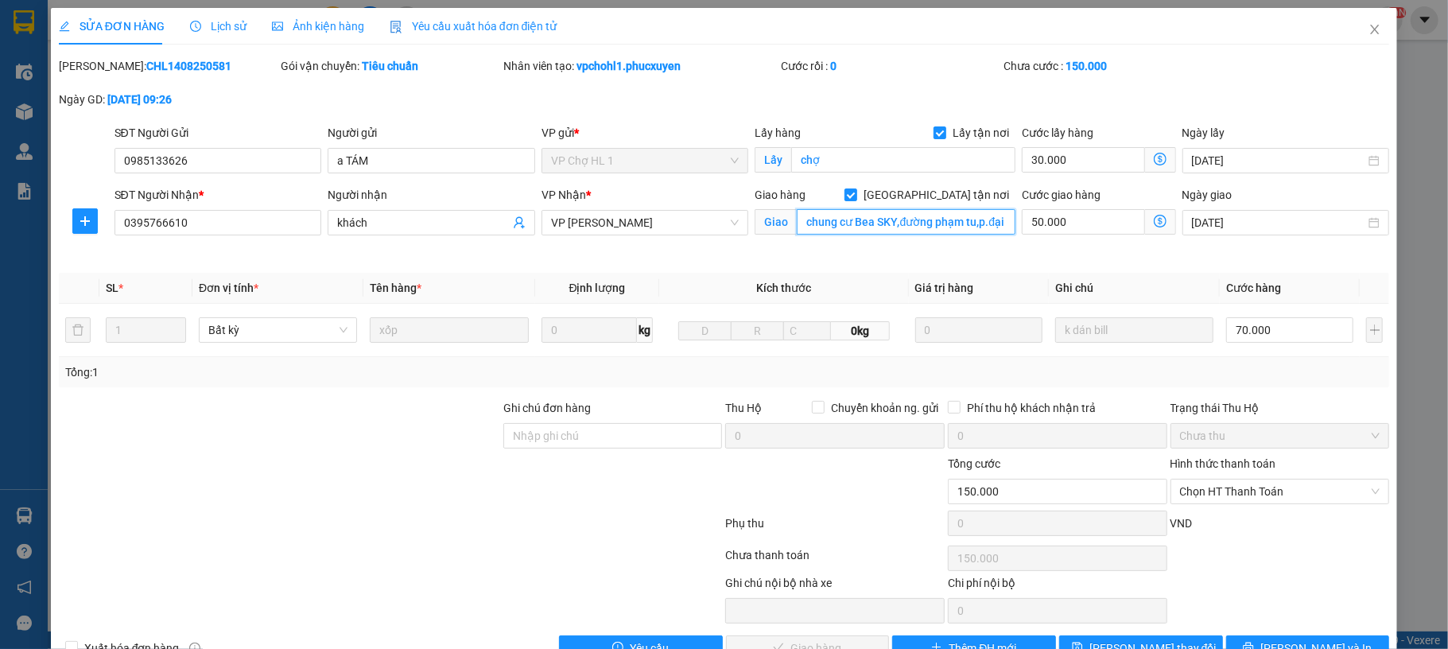
click at [946, 229] on input "chung cư Bea SKY,đường phạm tu,p.đại kim,hoàng mai,[GEOGRAPHIC_DATA]" at bounding box center [906, 221] width 219 height 25
click at [1365, 26] on span "Close" at bounding box center [1375, 30] width 45 height 45
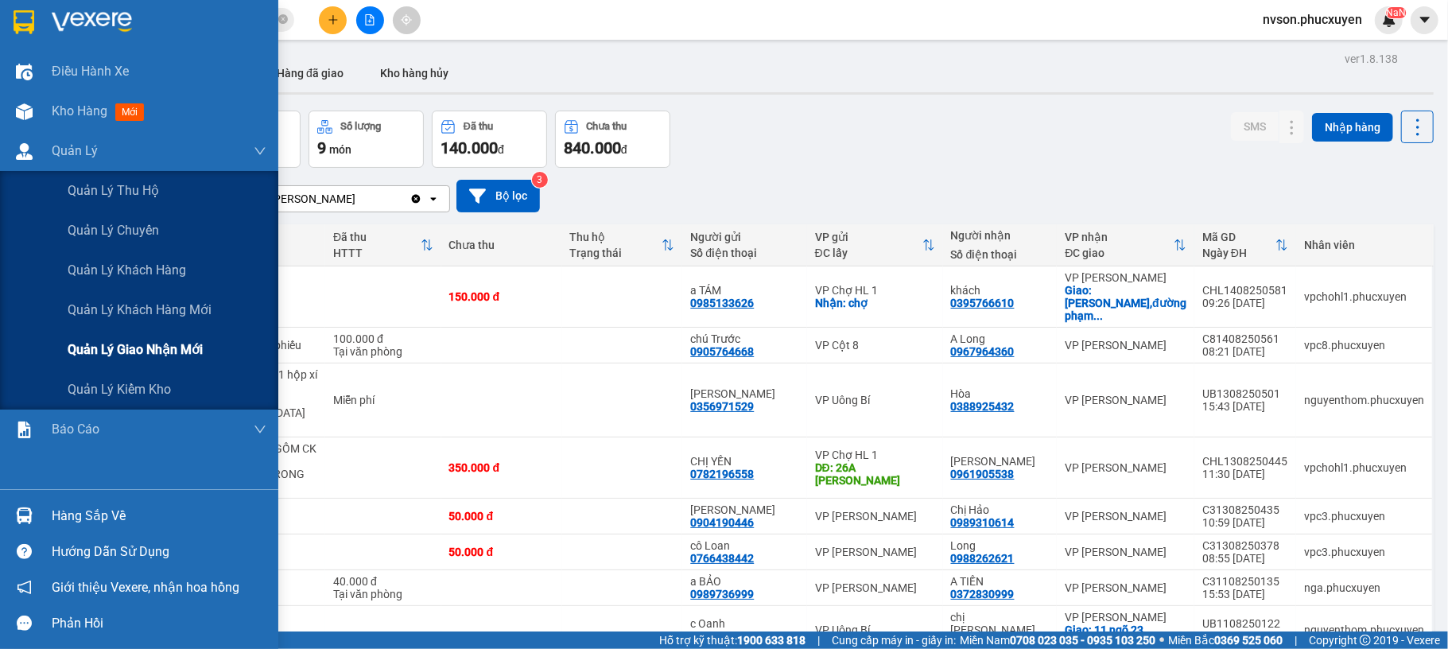
click at [78, 363] on div "Quản lý giao nhận mới" at bounding box center [167, 350] width 199 height 40
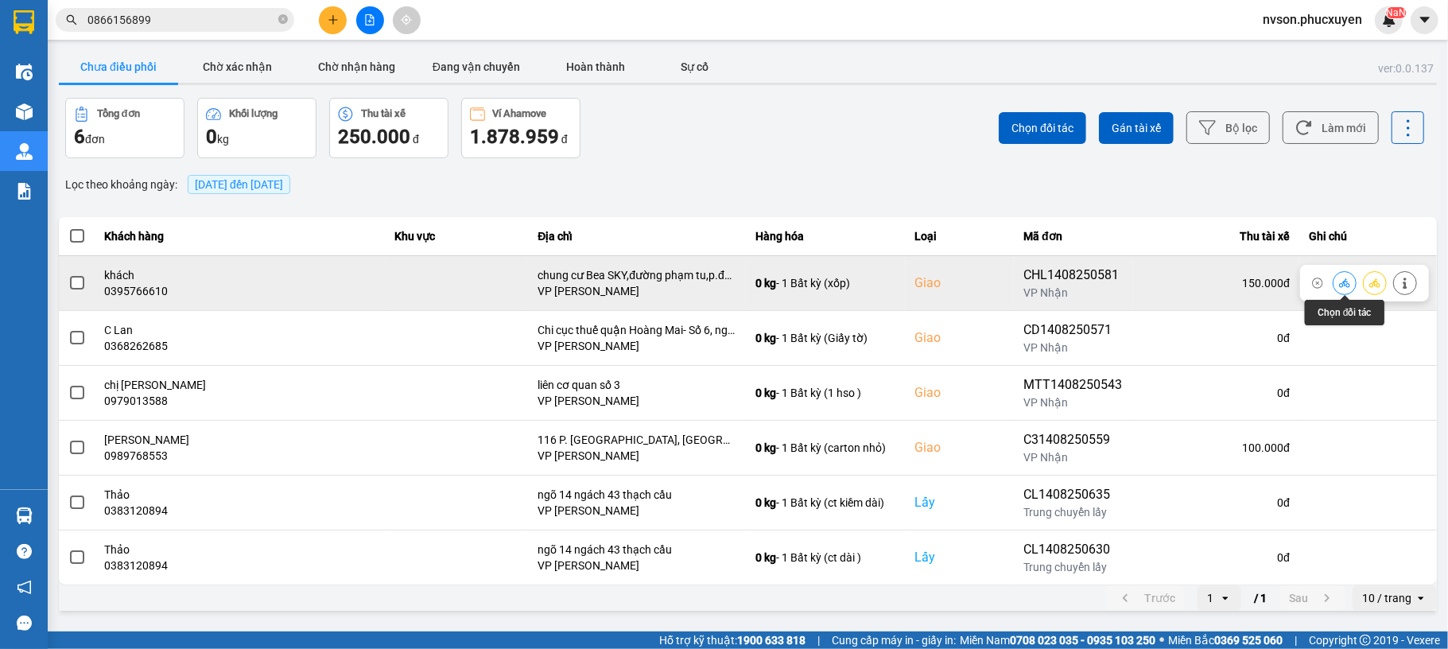
click at [1344, 285] on icon at bounding box center [1344, 282] width 11 height 9
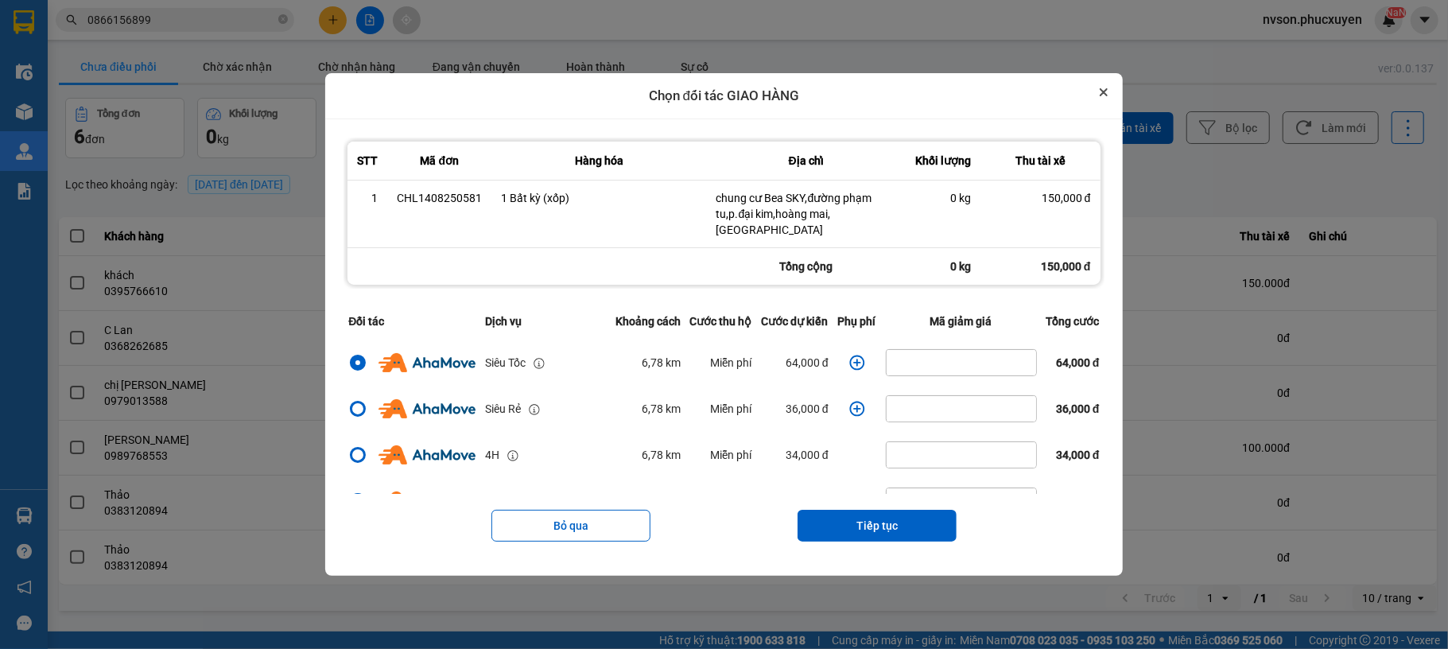
click at [1107, 95] on icon "Close" at bounding box center [1104, 92] width 6 height 6
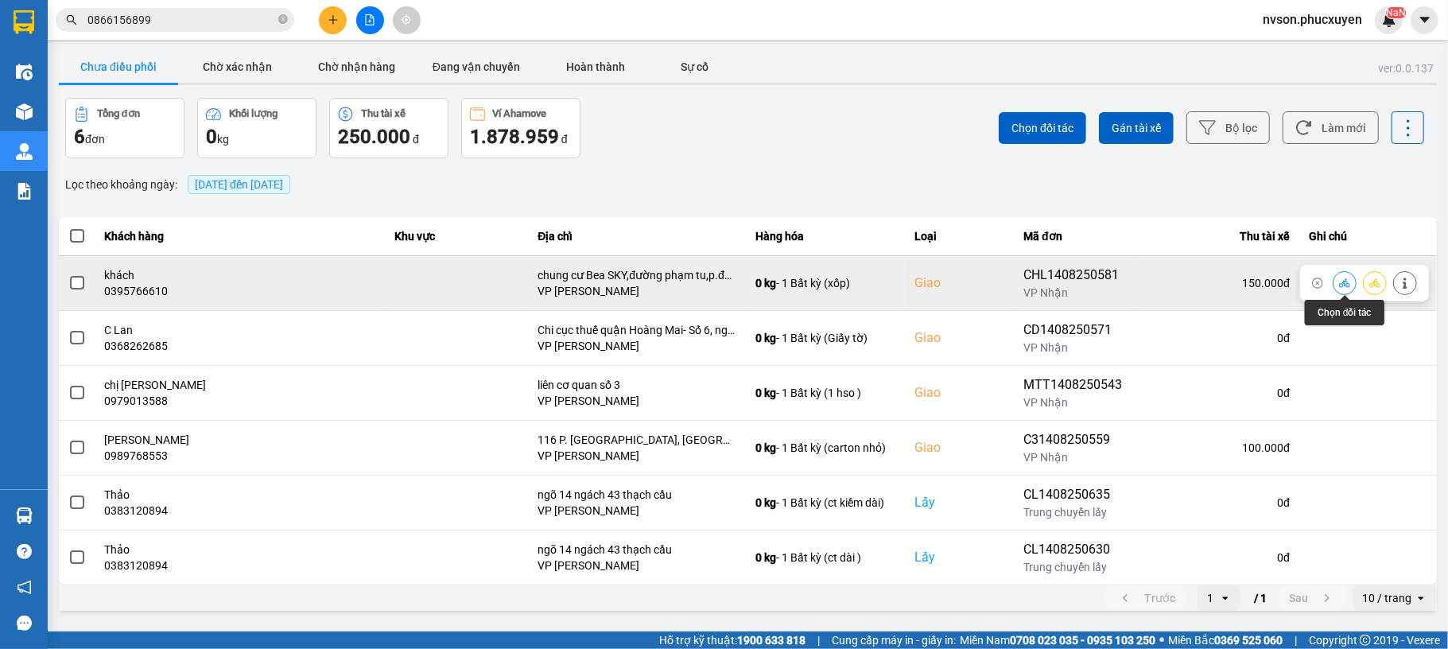
click at [1340, 284] on icon at bounding box center [1344, 283] width 11 height 11
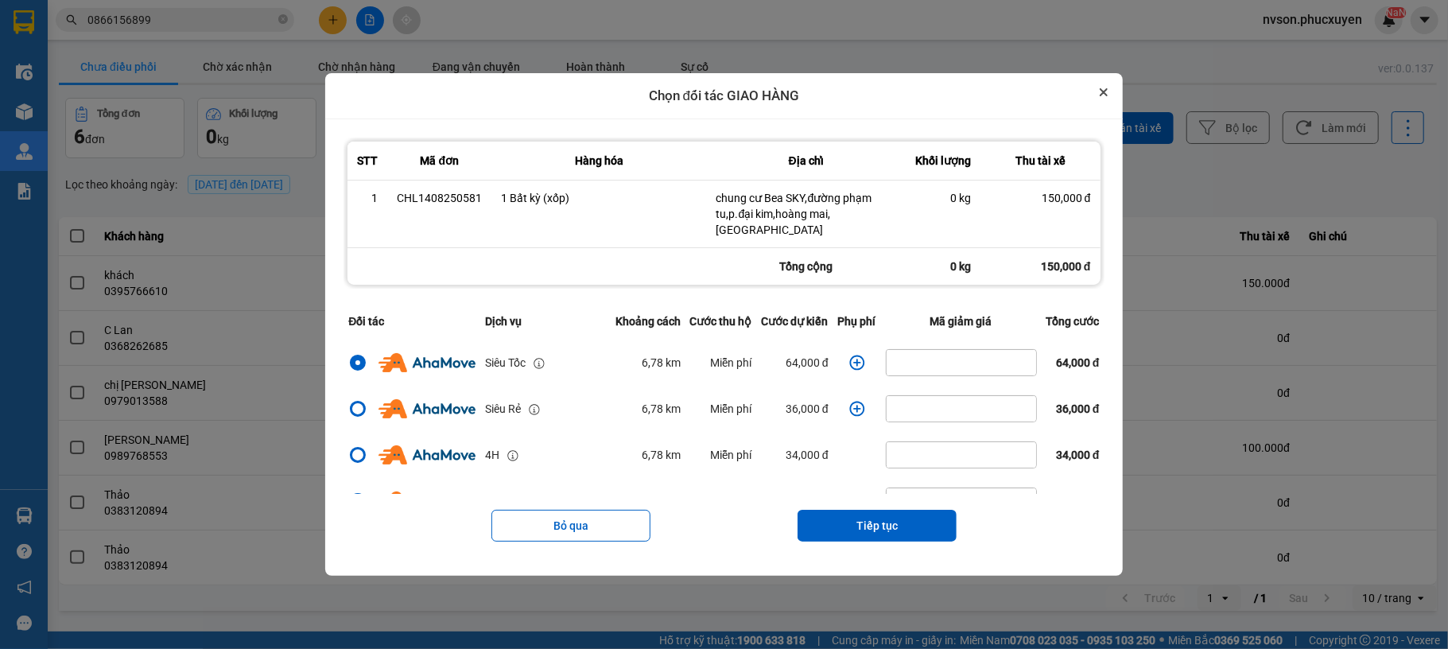
click at [1108, 95] on icon "Close" at bounding box center [1104, 92] width 8 height 8
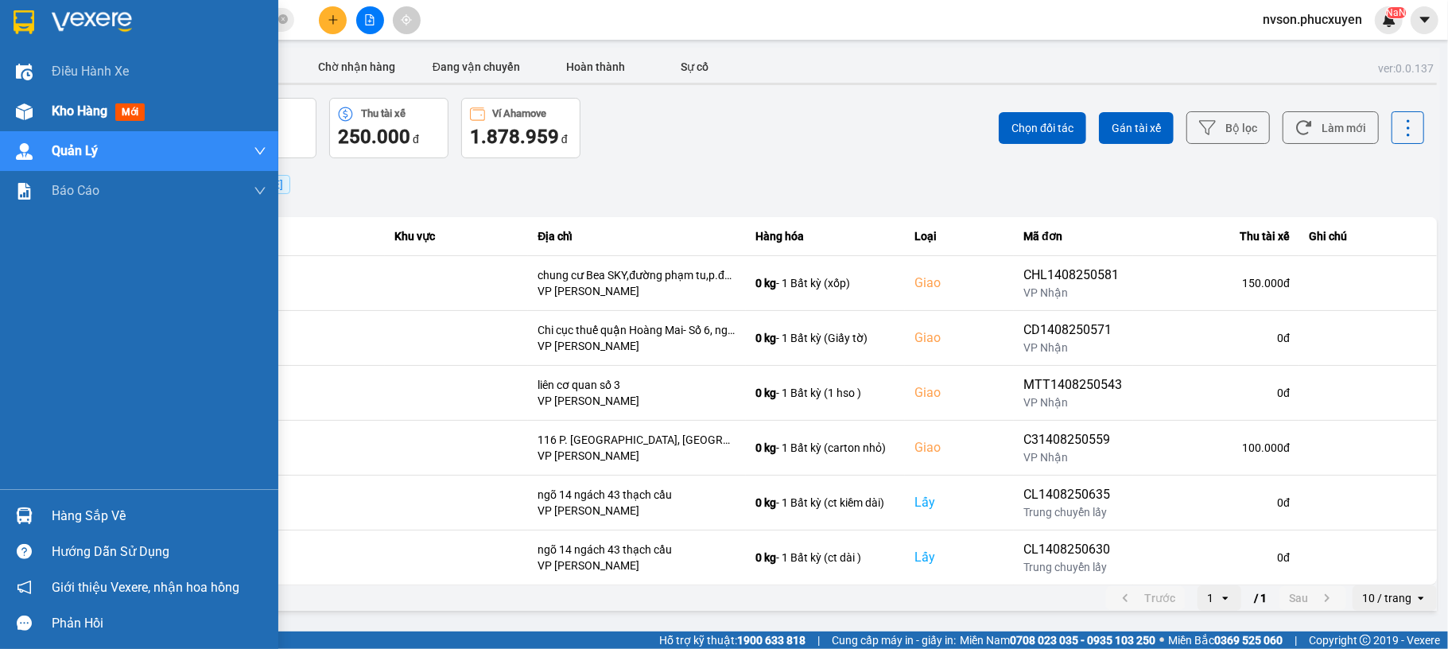
click at [42, 126] on div "Kho hàng mới" at bounding box center [139, 111] width 278 height 40
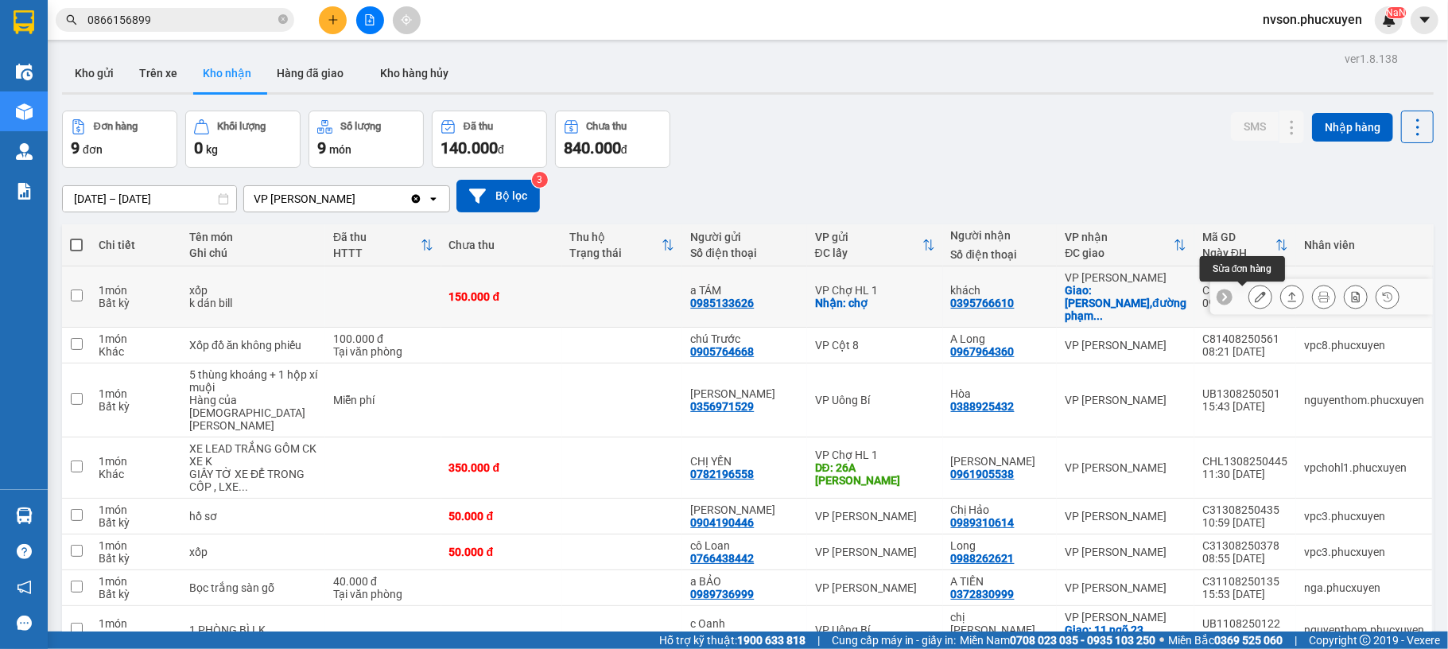
click at [1255, 301] on icon at bounding box center [1260, 296] width 11 height 11
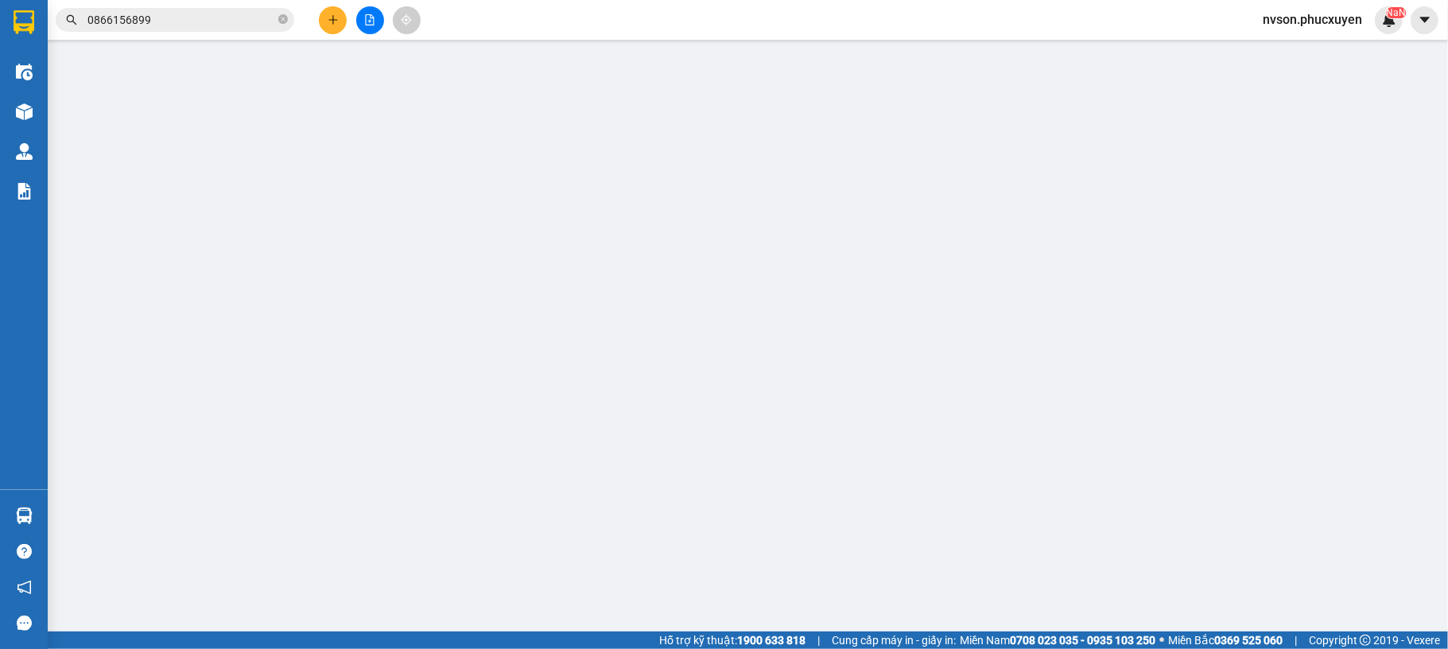
type input "0985133626"
type input "a TÁM"
checkbox input "true"
type input "chợ"
type input "0395766610"
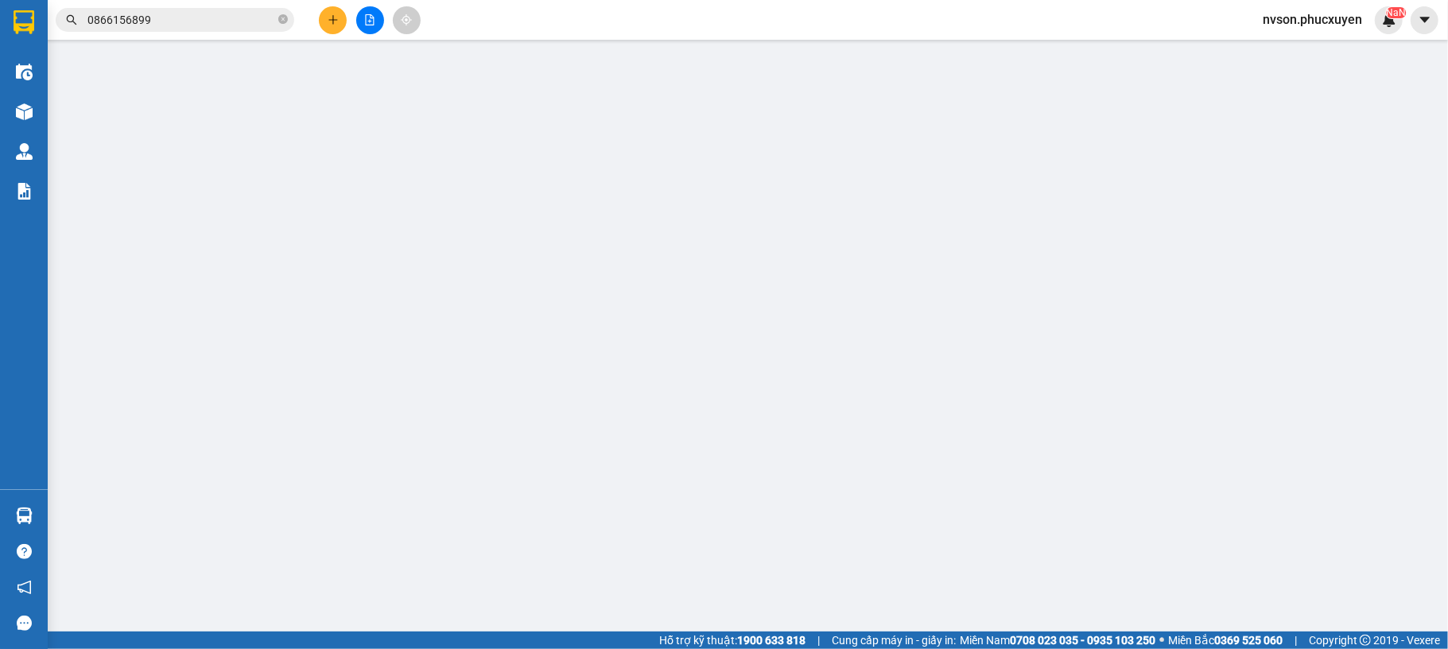
type input "khách"
checkbox input "true"
type input "chung cư Bea SKY,đường phạm tu,p.đại kim,hoàng mai,[GEOGRAPHIC_DATA]"
type input "150.000"
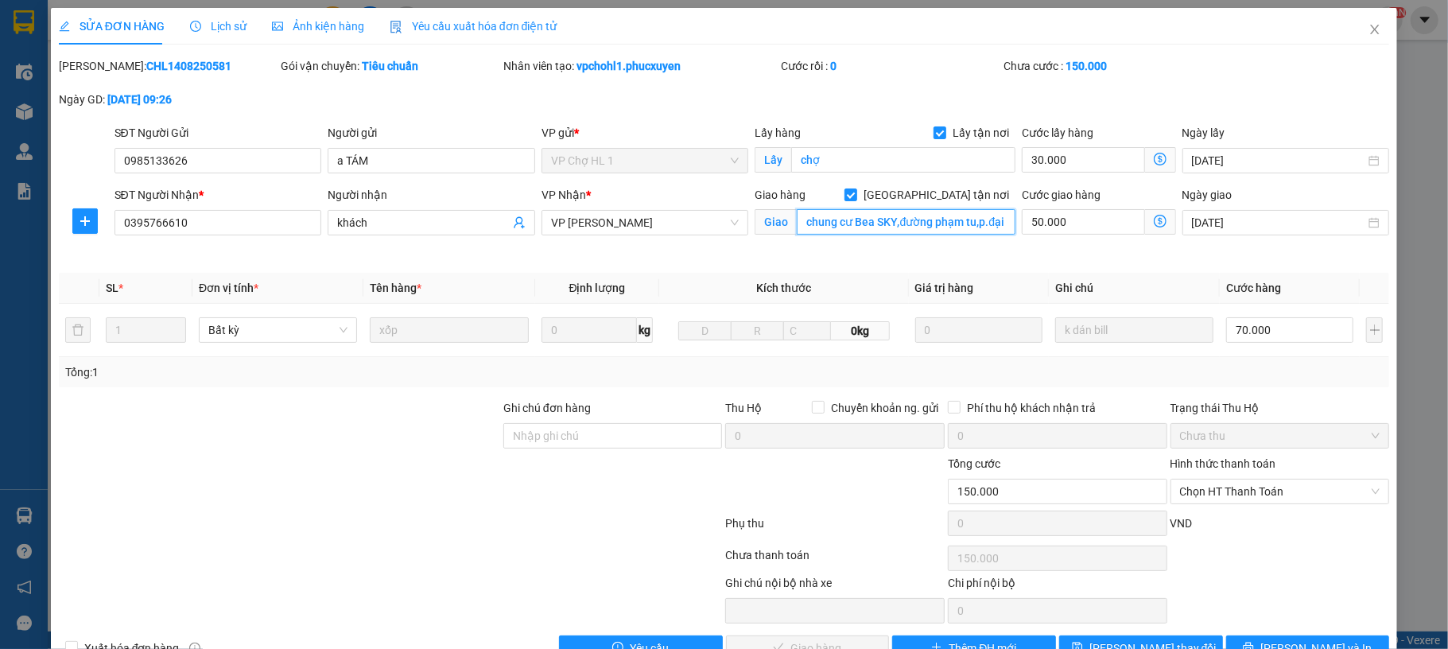
click at [913, 227] on input "chung cư Bea SKY,đường phạm tu,p.đại kim,hoàng mai,[GEOGRAPHIC_DATA]" at bounding box center [906, 221] width 219 height 25
click at [936, 226] on input "chung cư Bea SKY,đường phạm tu,p.đại kim,hoàng mai,[GEOGRAPHIC_DATA]" at bounding box center [906, 221] width 219 height 25
click at [949, 226] on input "chung cư Bea SKY,đường phạm tu,p.đại kim,hoàng mai,[GEOGRAPHIC_DATA]" at bounding box center [906, 221] width 219 height 25
click at [1369, 26] on icon "close" at bounding box center [1375, 29] width 13 height 13
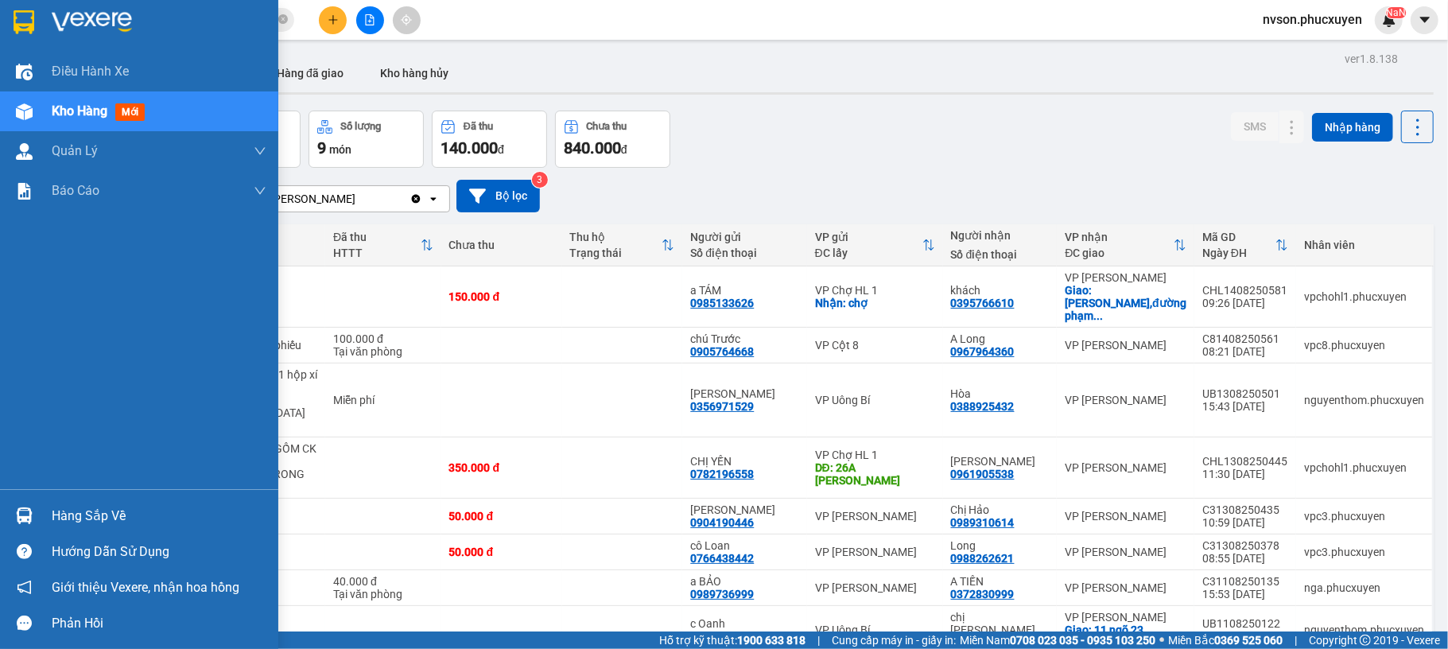
click at [64, 519] on div "Hàng sắp về" at bounding box center [159, 516] width 215 height 24
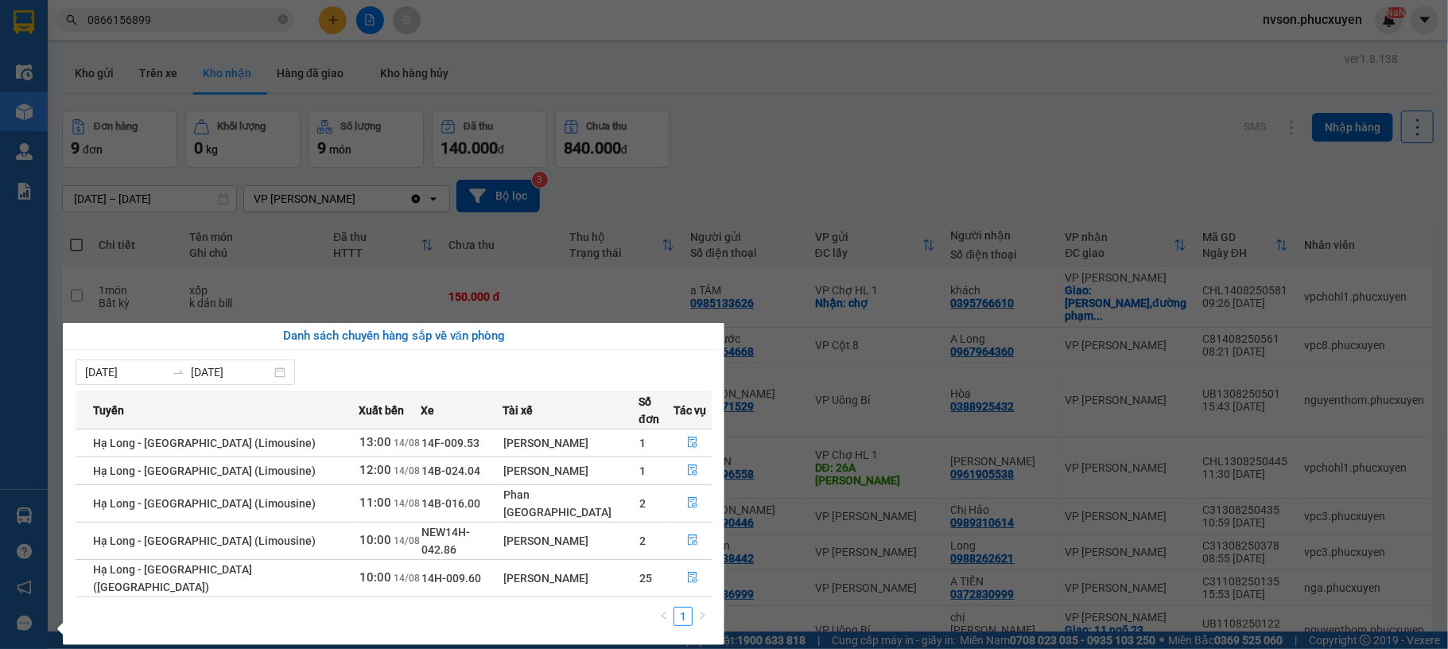
click at [598, 32] on section "Kết quả tìm kiếm ( 2 ) Bộ lọc Mã ĐH Trạng thái Món hàng Thu hộ Tổng cước Chưa c…" at bounding box center [724, 324] width 1448 height 649
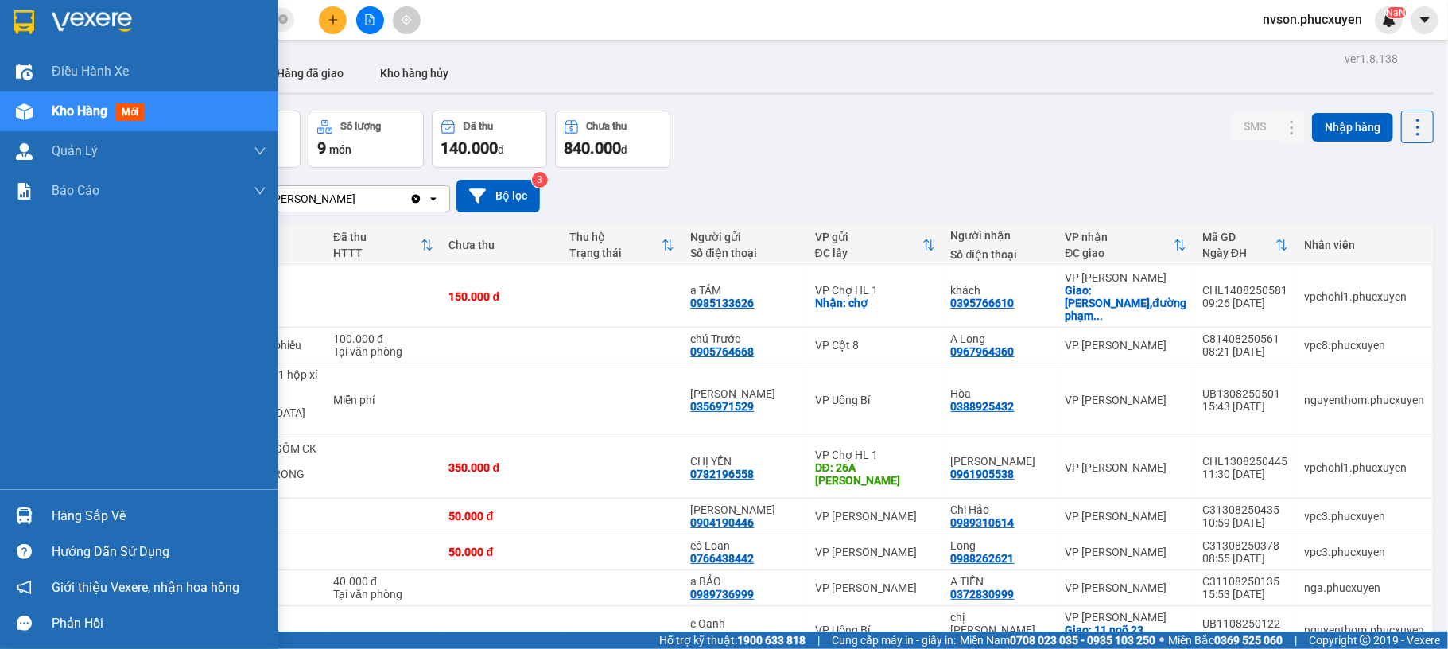
click at [37, 522] on div at bounding box center [24, 516] width 28 height 28
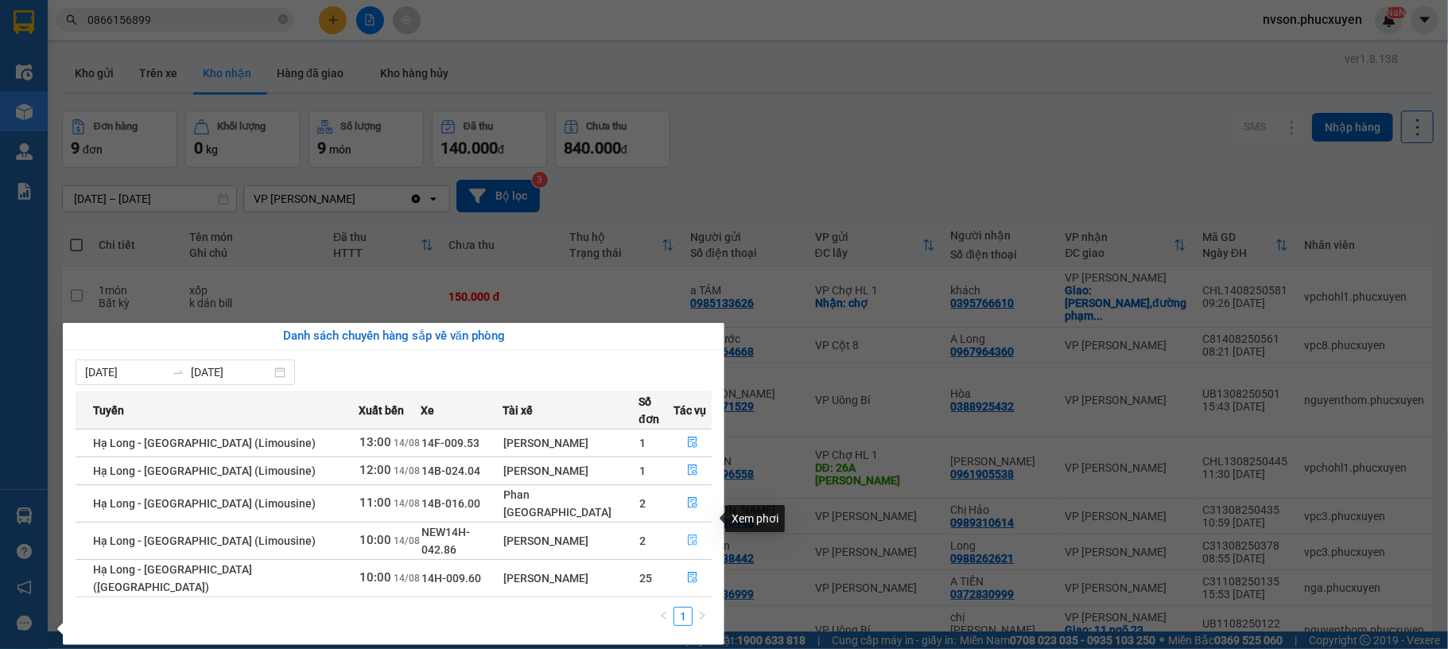
click at [694, 528] on button "button" at bounding box center [693, 540] width 37 height 25
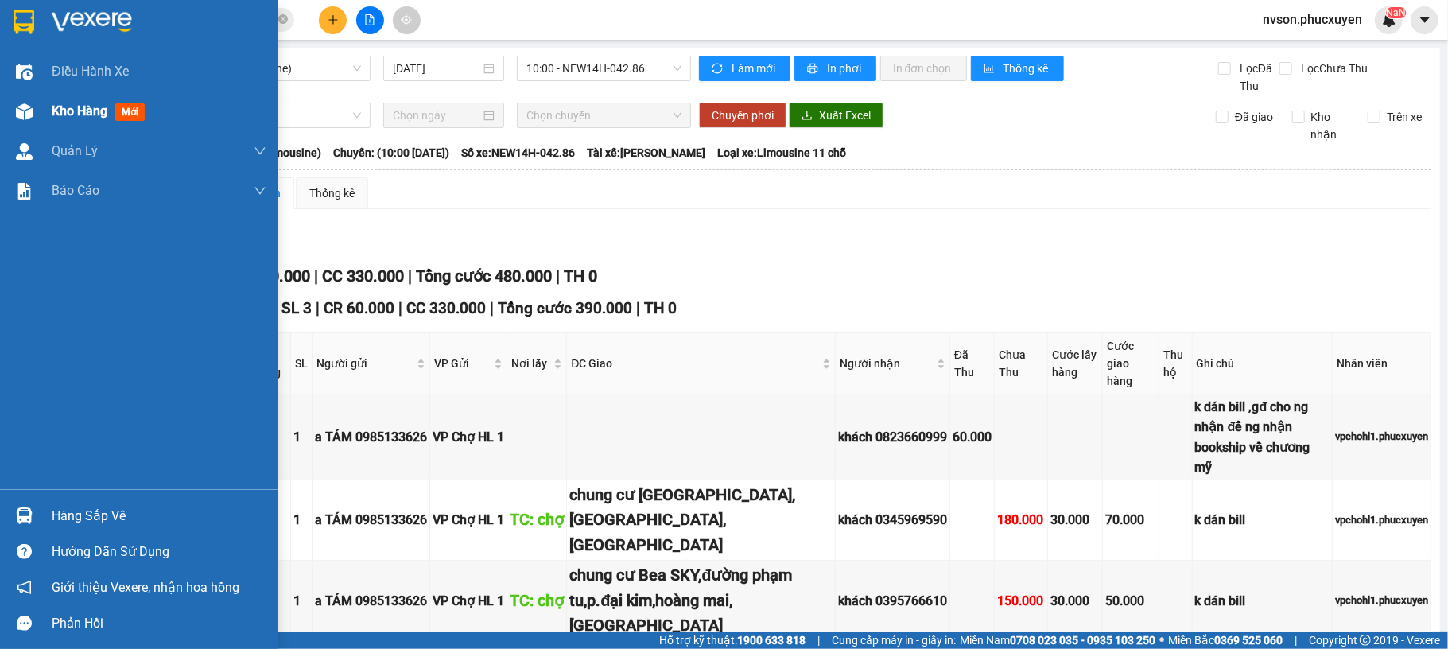
click at [13, 106] on div at bounding box center [24, 112] width 28 height 28
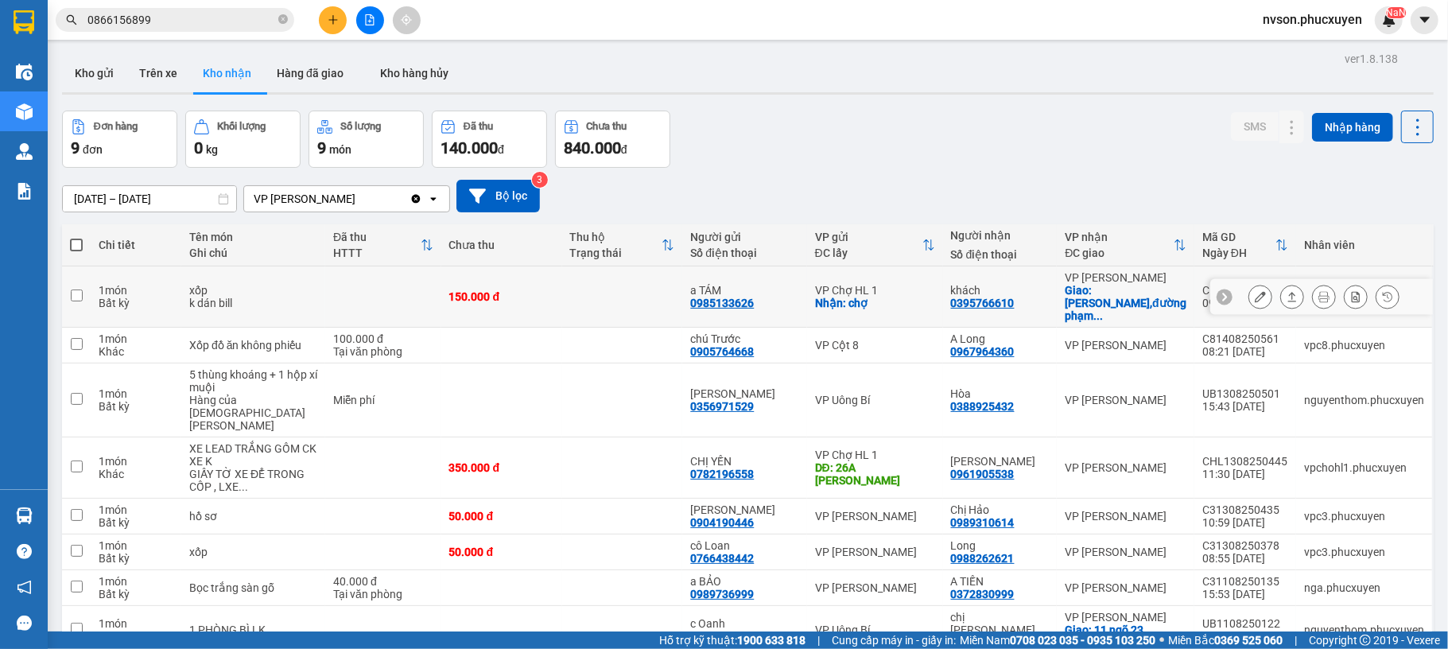
click at [1255, 297] on icon at bounding box center [1260, 296] width 11 height 11
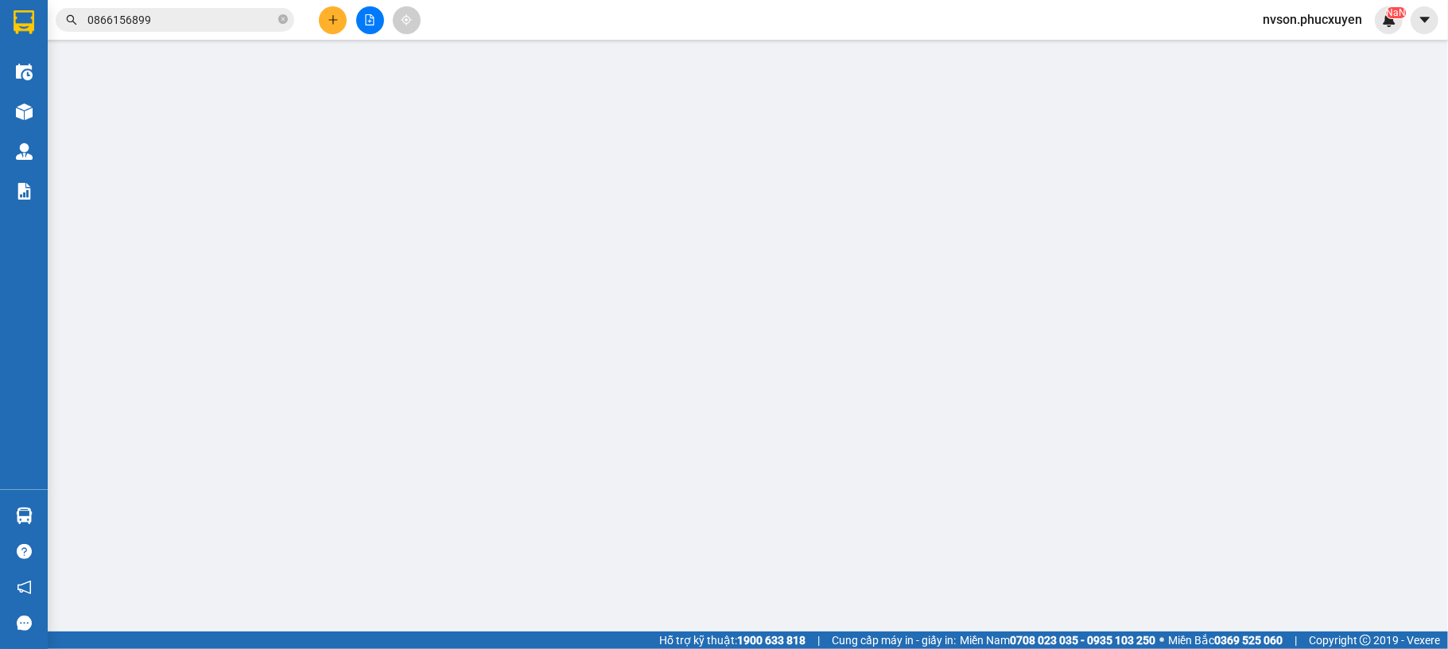
type input "0985133626"
type input "a TÁM"
checkbox input "true"
type input "chợ"
type input "0395766610"
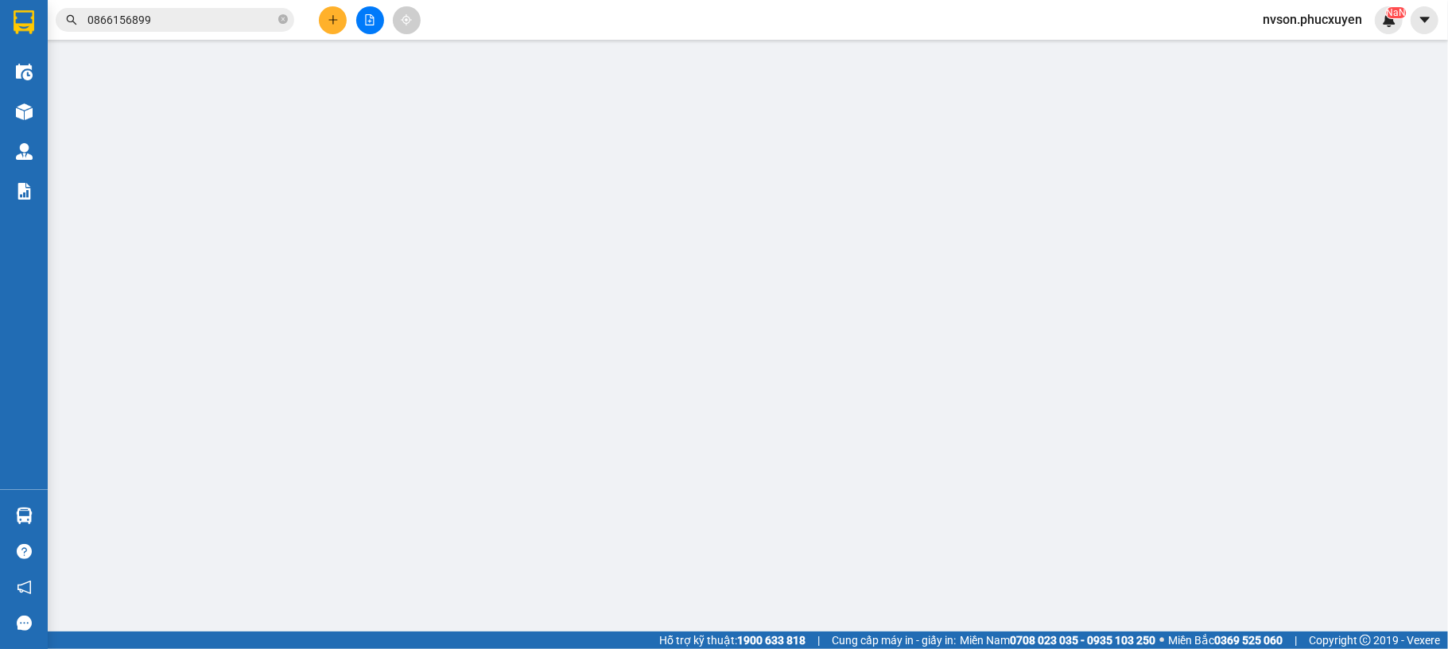
type input "khách"
checkbox input "true"
type input "chung cư Bea SKY,đường phạm tu,p.đại kim,hoàng mai,[GEOGRAPHIC_DATA]"
type input "150.000"
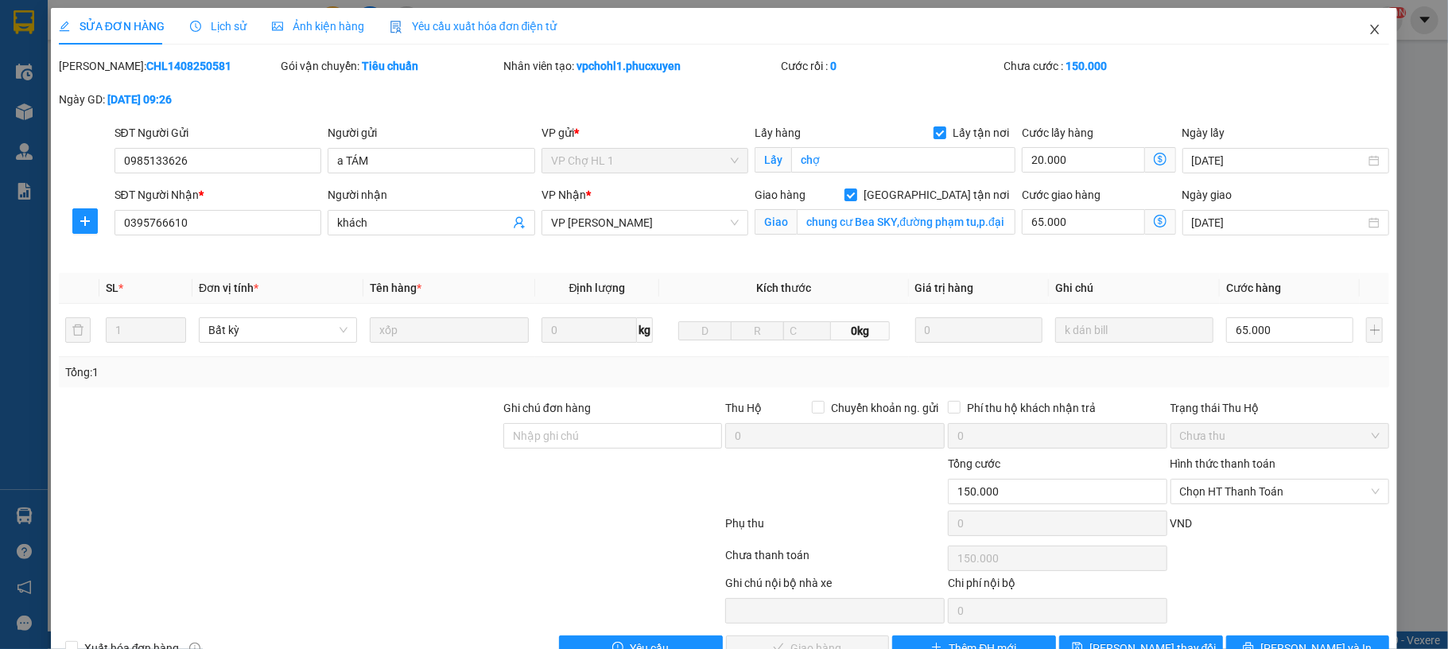
click at [1369, 33] on icon "close" at bounding box center [1375, 29] width 13 height 13
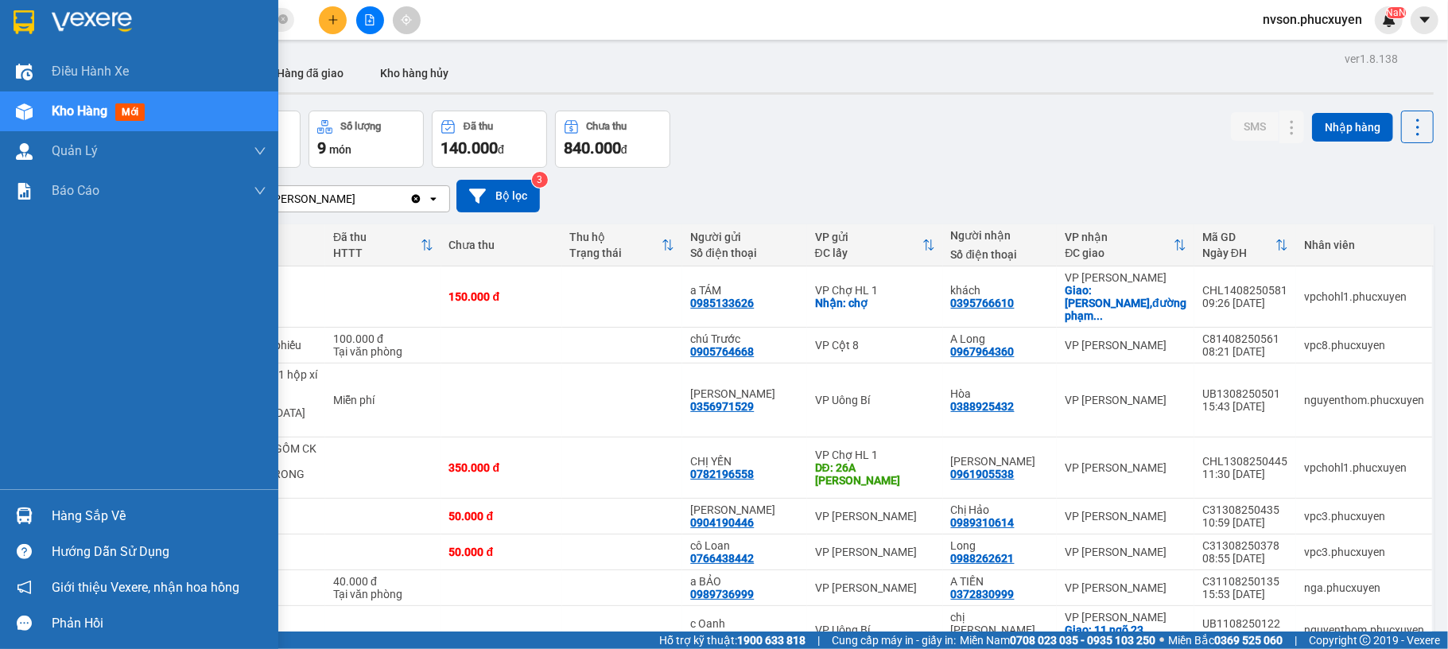
click at [25, 503] on div at bounding box center [24, 516] width 28 height 28
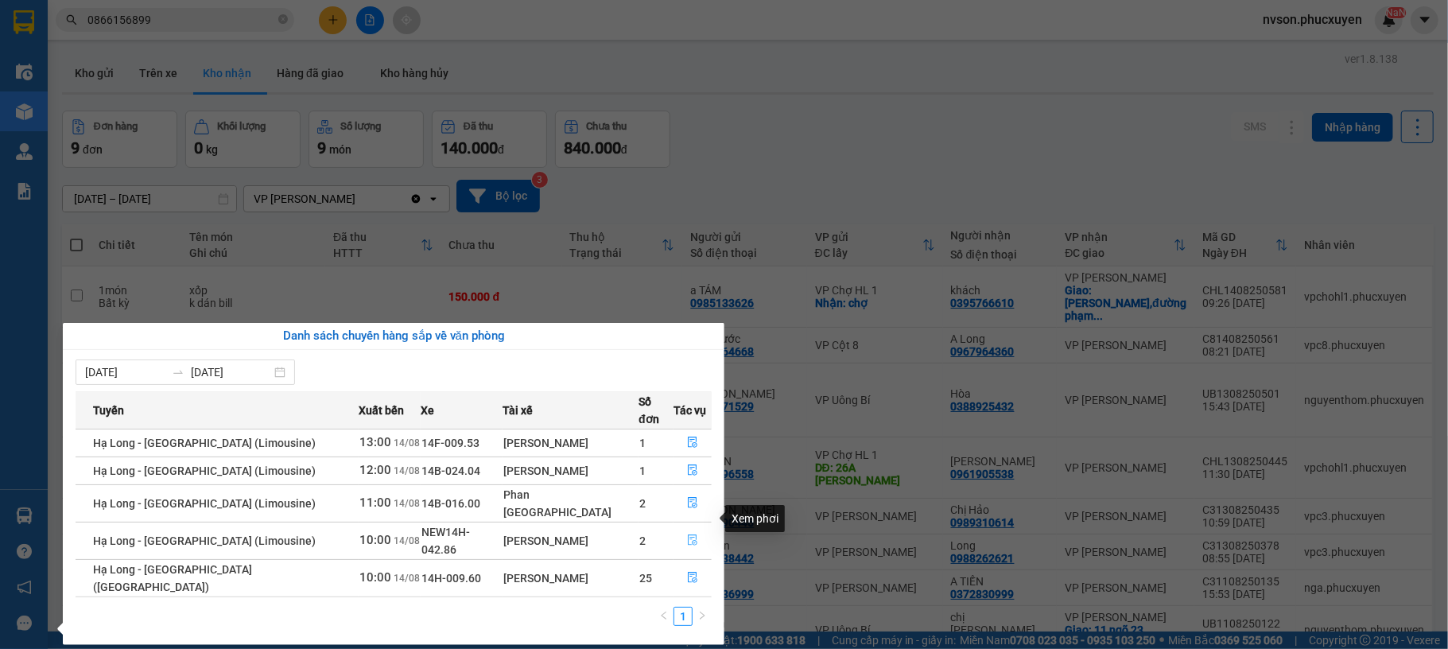
click at [687, 535] on icon "file-done" at bounding box center [692, 540] width 11 height 11
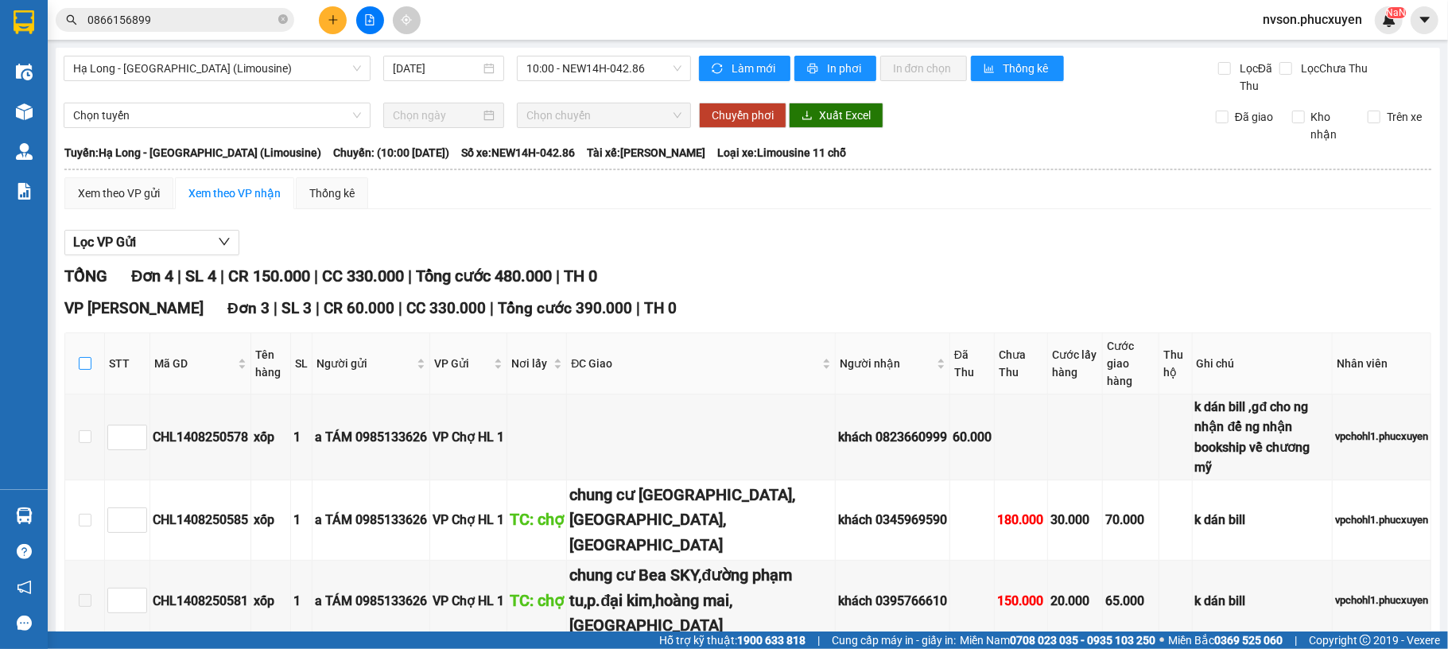
click at [90, 372] on label at bounding box center [85, 363] width 13 height 17
click at [90, 370] on input "checkbox" at bounding box center [85, 363] width 13 height 13
checkbox input "true"
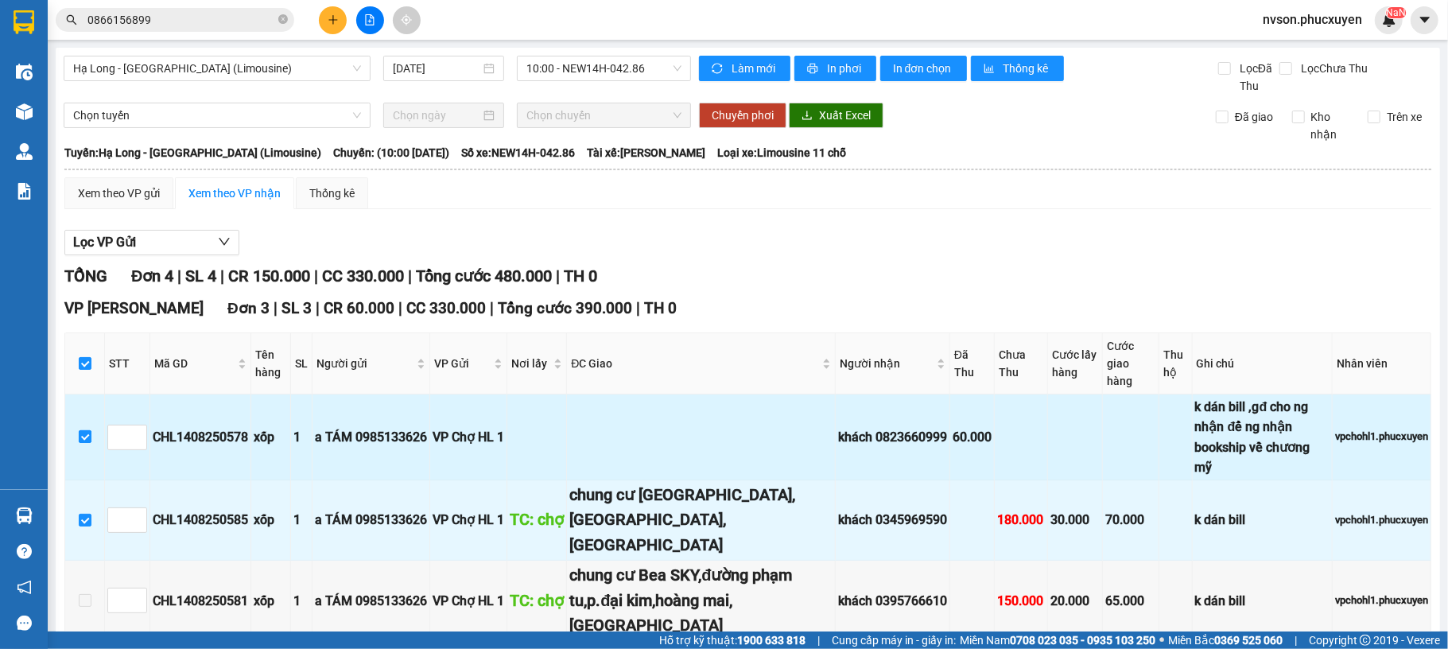
click at [87, 430] on input "checkbox" at bounding box center [85, 436] width 13 height 13
checkbox input "false"
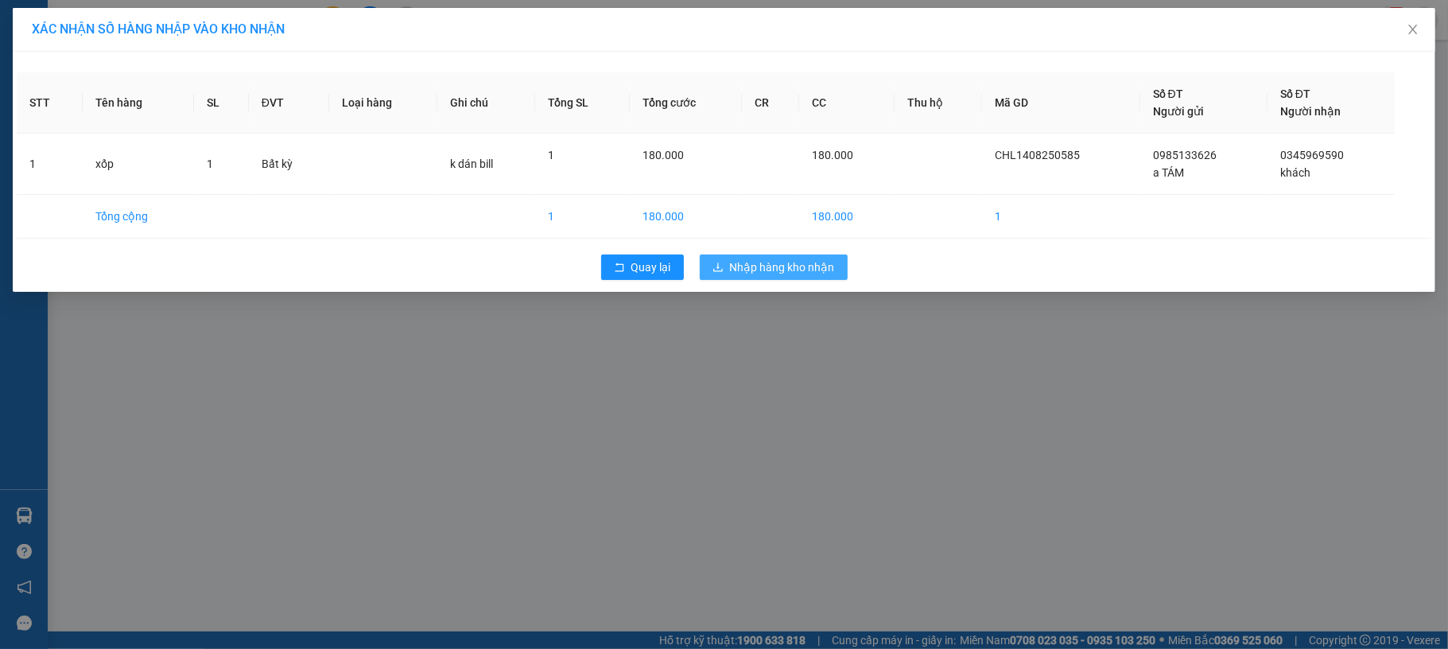
click at [762, 272] on span "Nhập hàng kho nhận" at bounding box center [782, 267] width 105 height 17
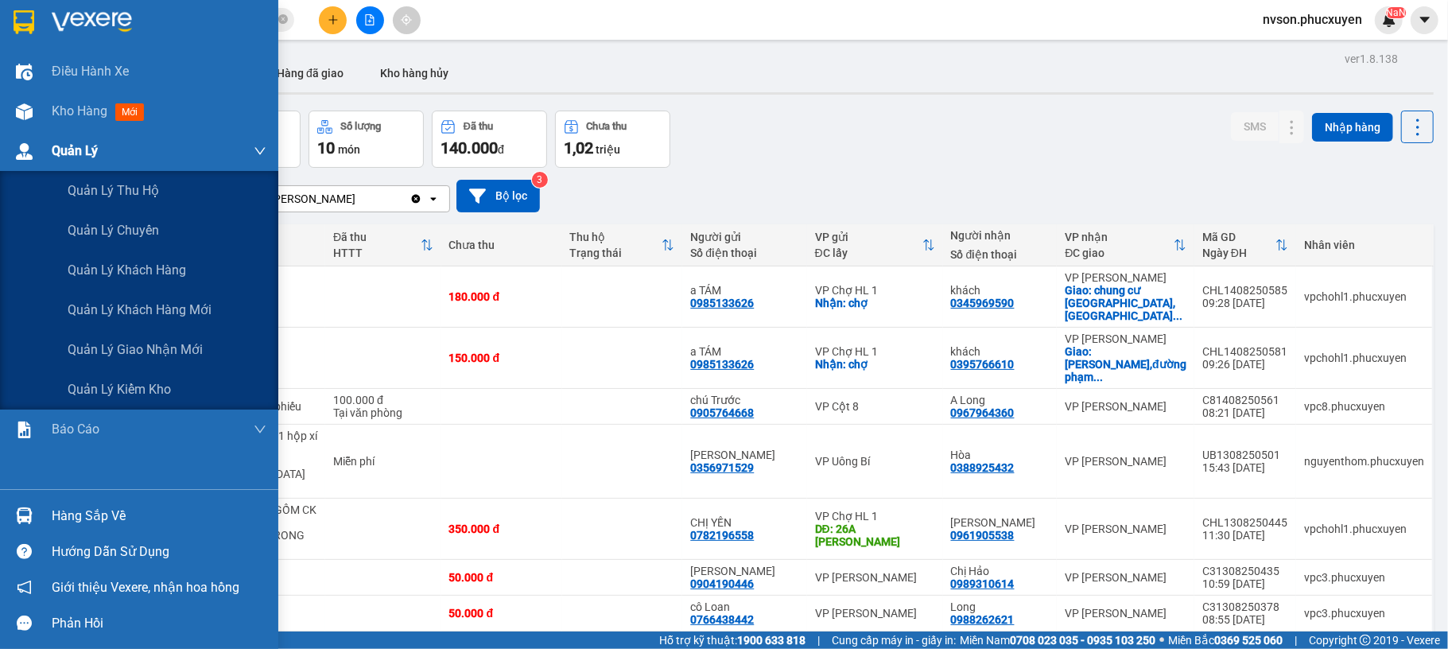
click at [36, 156] on div at bounding box center [24, 152] width 28 height 28
click at [137, 339] on div "Quản lý giao nhận mới" at bounding box center [167, 350] width 199 height 40
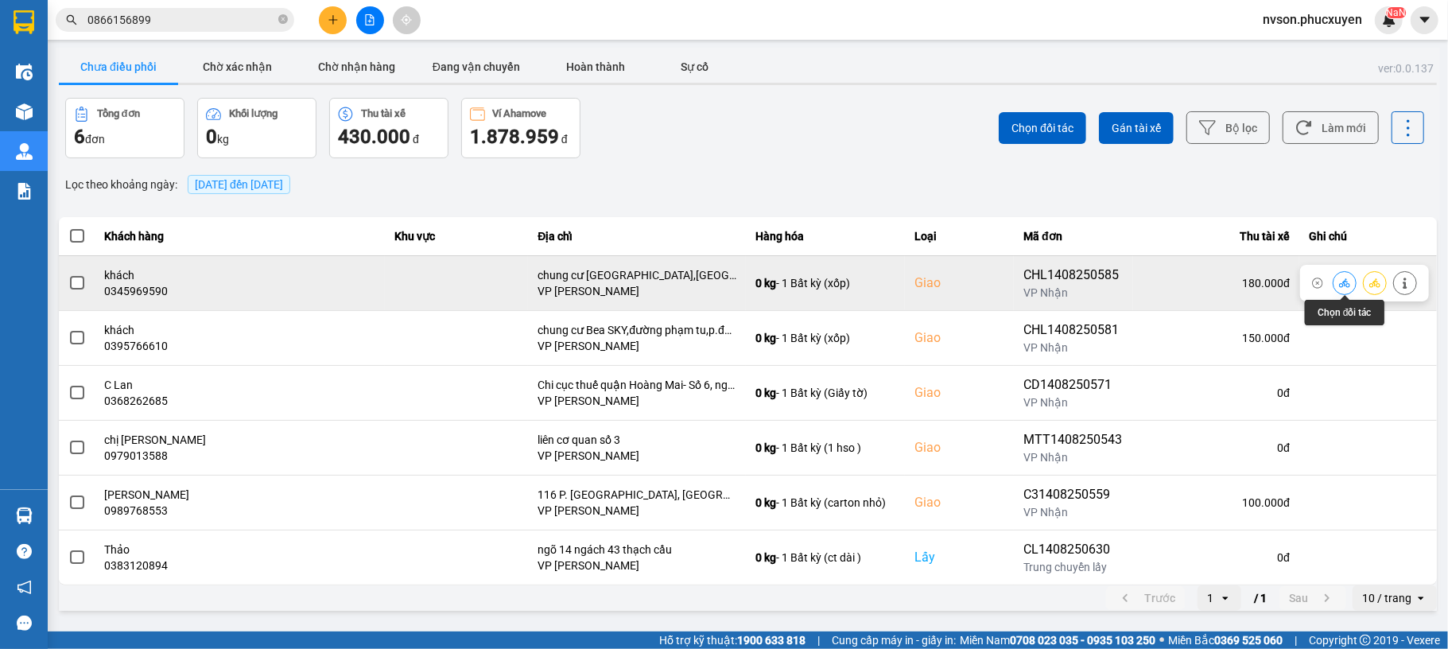
click at [1339, 285] on icon at bounding box center [1344, 283] width 11 height 11
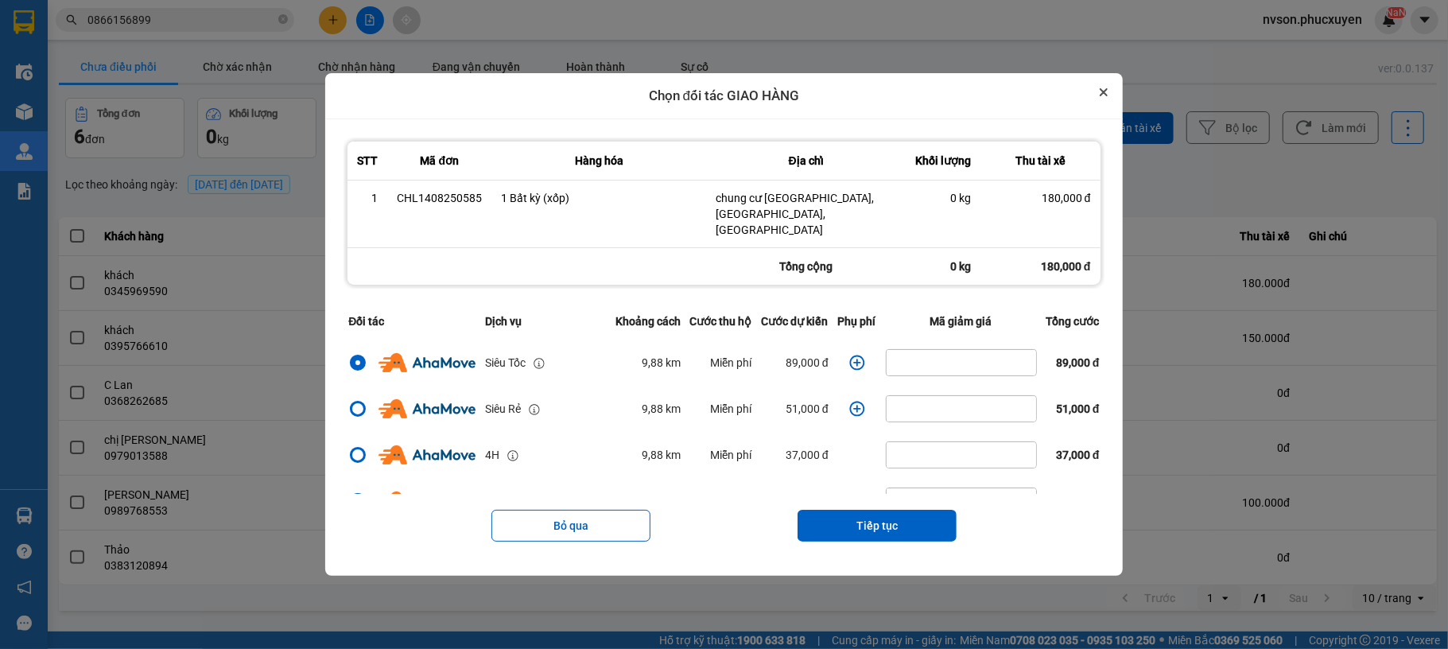
click at [1114, 96] on button "Close" at bounding box center [1103, 92] width 19 height 19
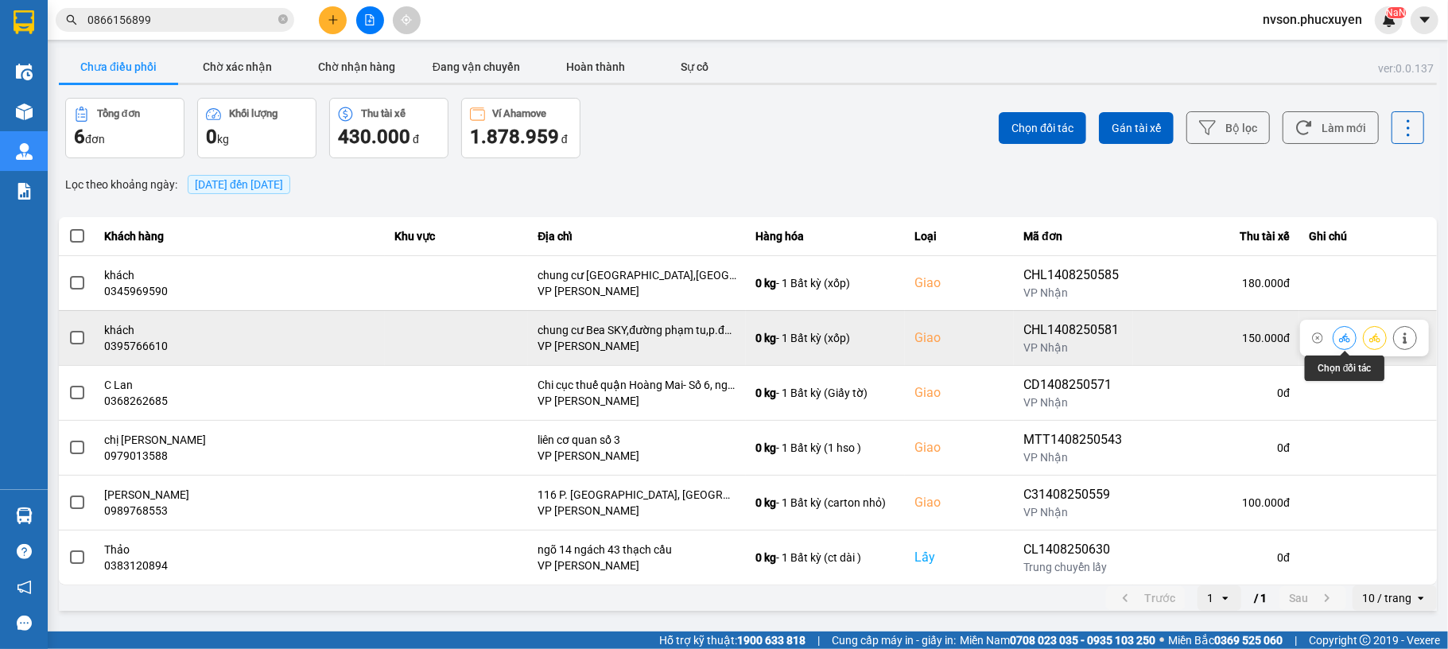
click at [1346, 331] on button at bounding box center [1345, 338] width 22 height 28
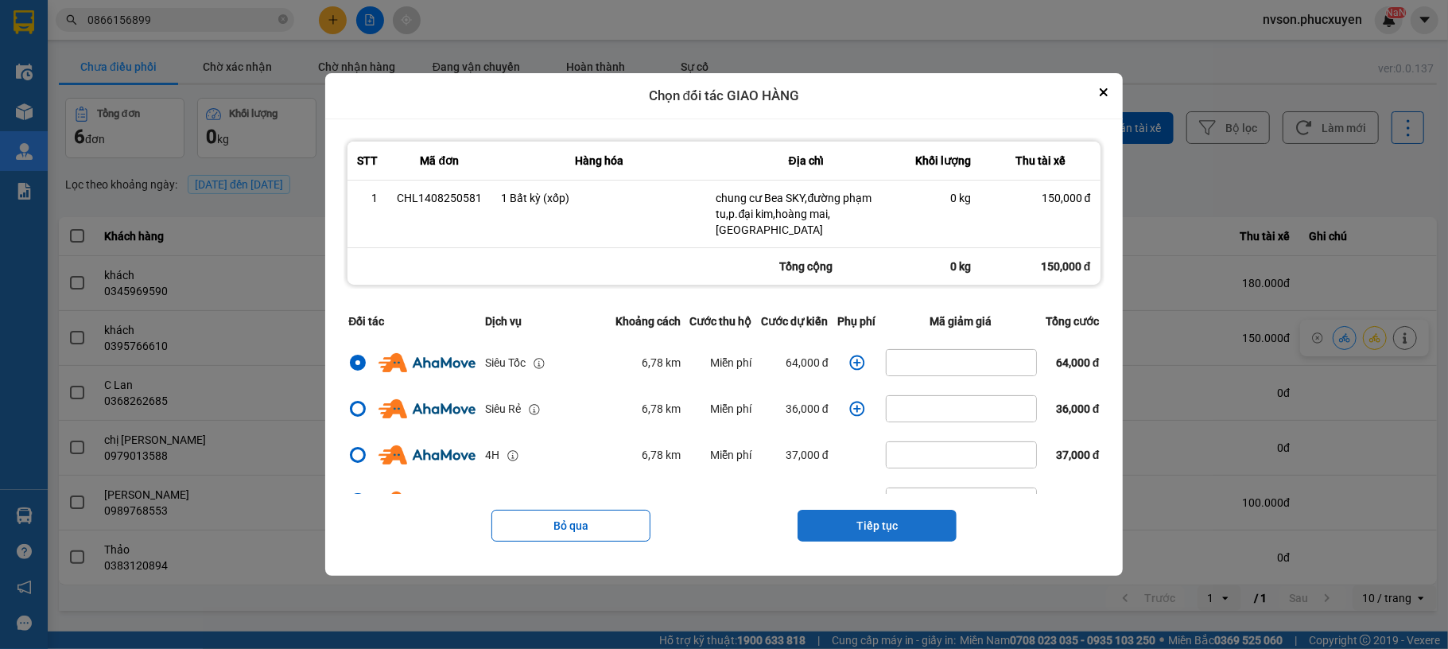
click at [885, 510] on button "Tiếp tục" at bounding box center [877, 526] width 159 height 32
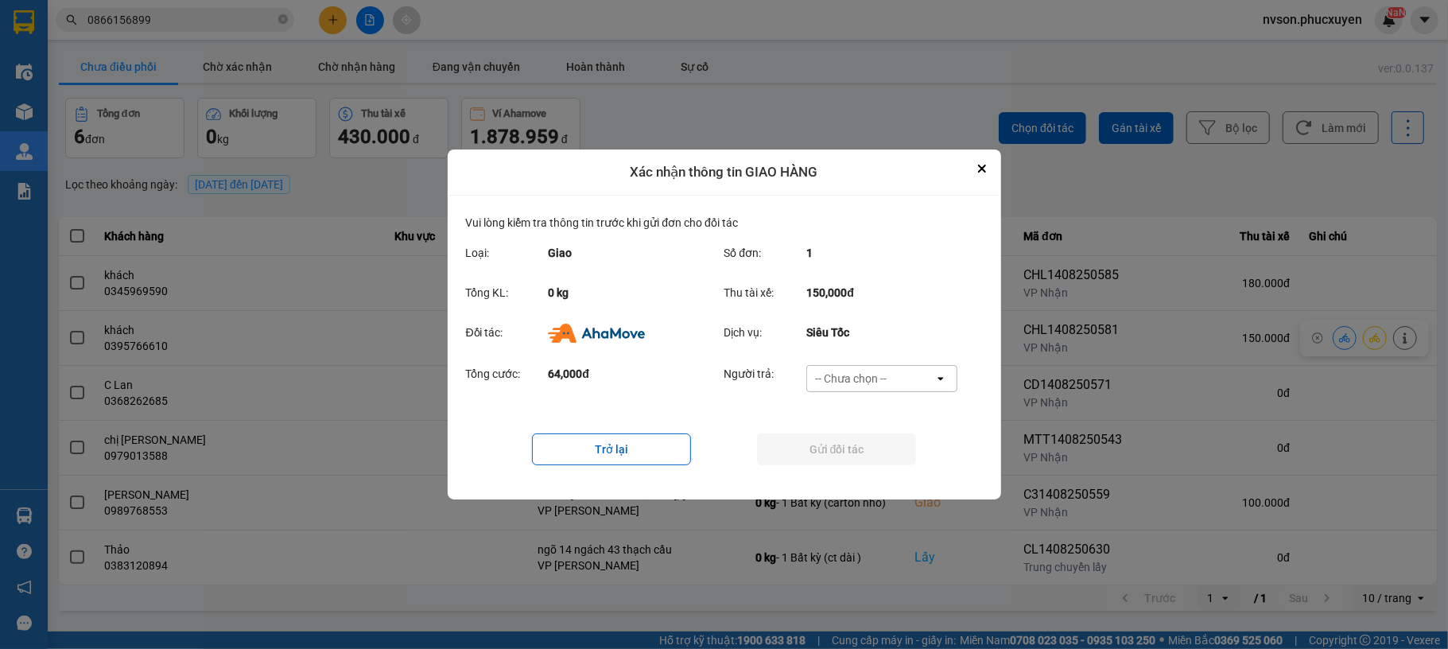
click at [864, 379] on div "-- Chưa chọn --" at bounding box center [851, 379] width 72 height 16
click at [856, 465] on span "Ví Ahamove" at bounding box center [851, 470] width 64 height 16
click at [843, 452] on button "Gửi đối tác" at bounding box center [836, 450] width 159 height 32
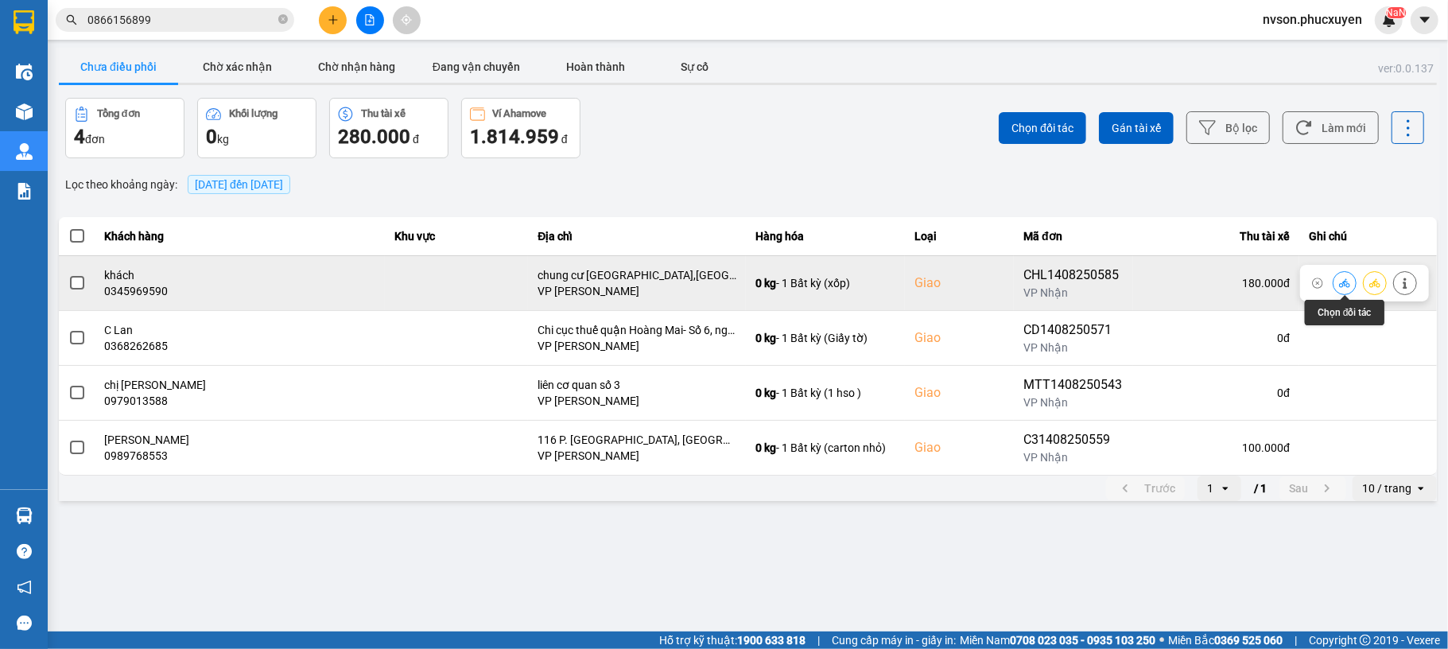
click at [1344, 287] on icon at bounding box center [1344, 283] width 11 height 11
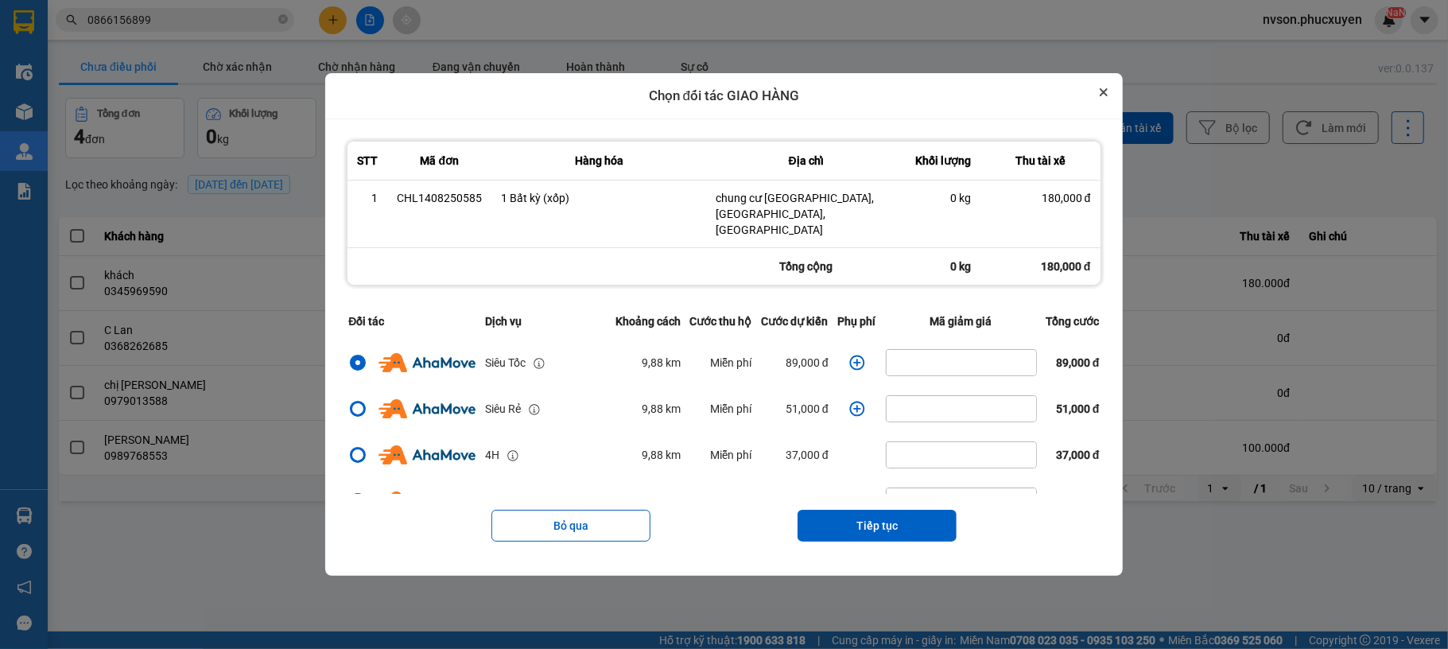
click at [1108, 96] on icon "Close" at bounding box center [1104, 92] width 8 height 8
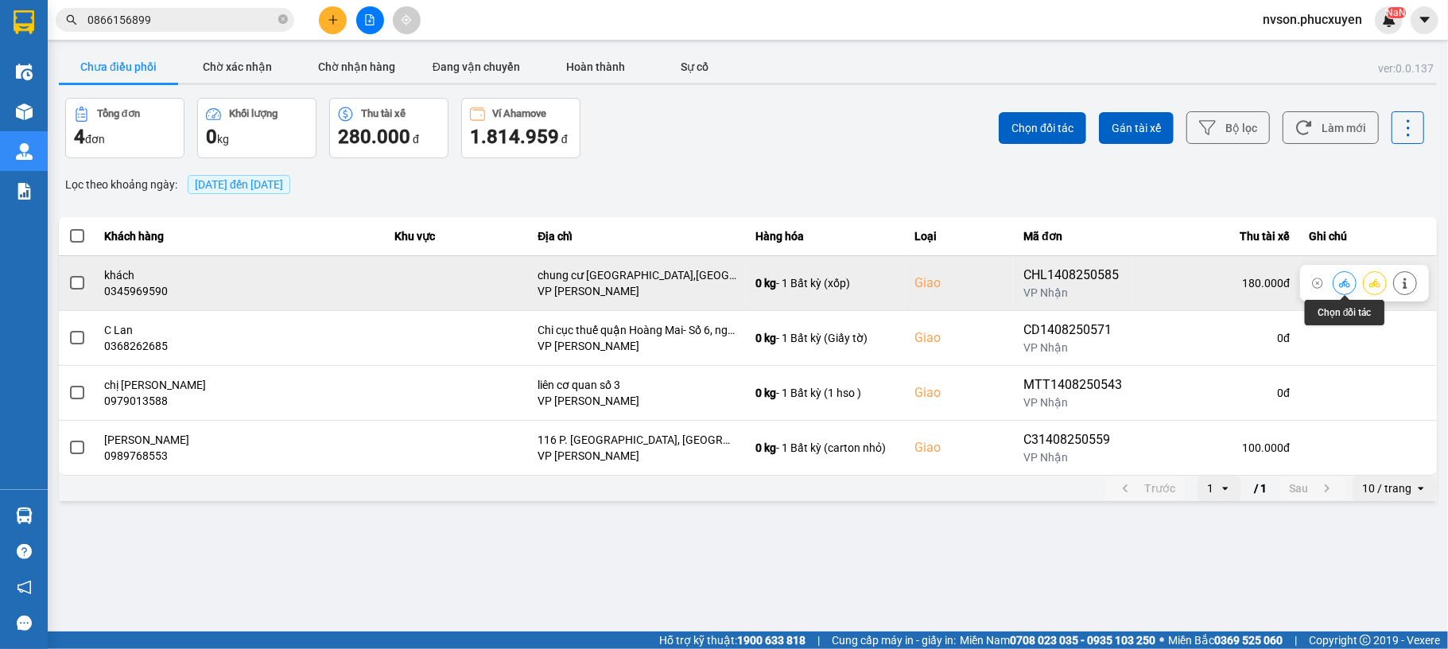
click at [1343, 286] on icon at bounding box center [1344, 282] width 11 height 9
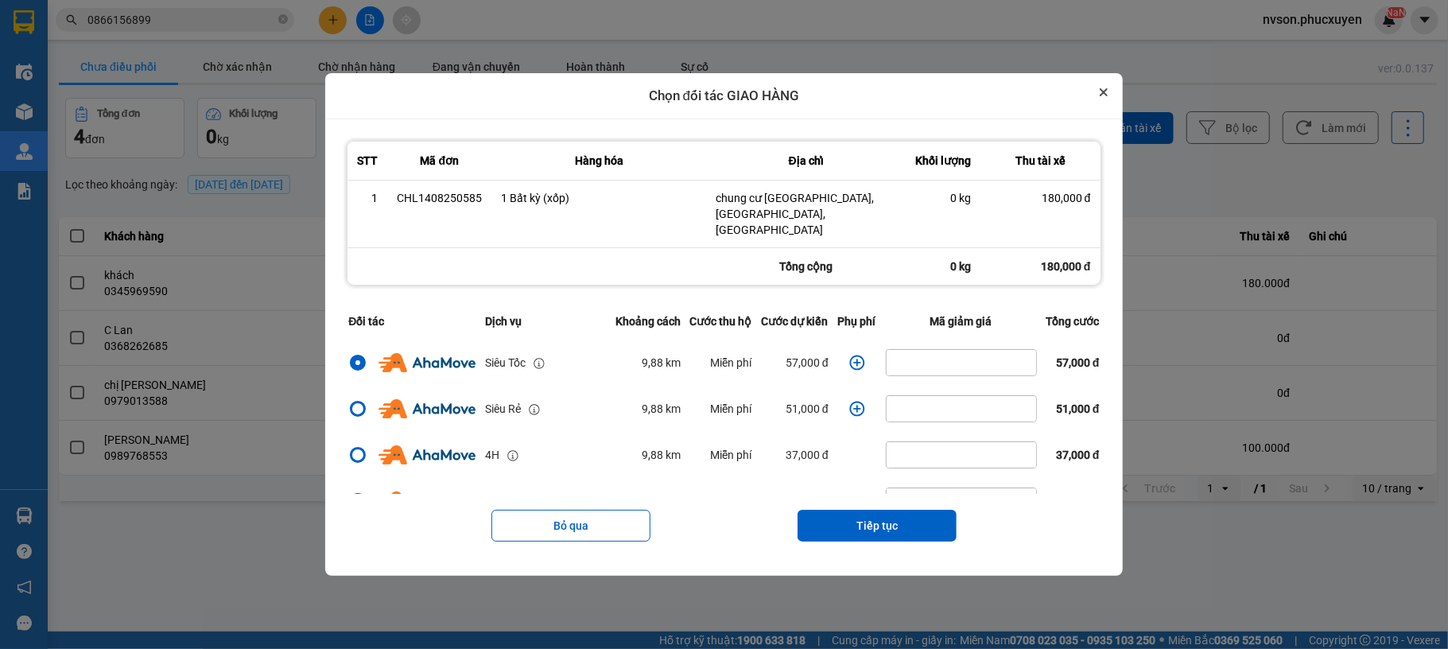
click at [1114, 97] on button "Close" at bounding box center [1103, 92] width 19 height 19
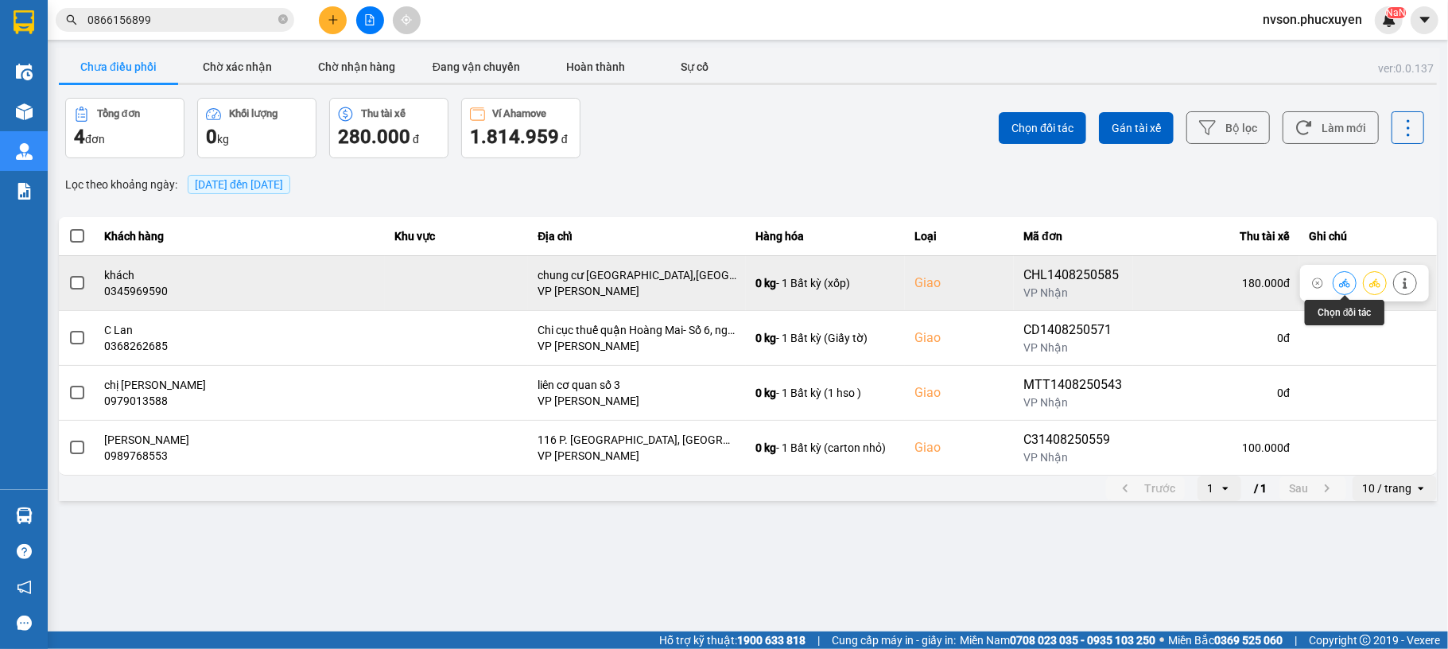
click at [1347, 285] on icon at bounding box center [1344, 283] width 11 height 11
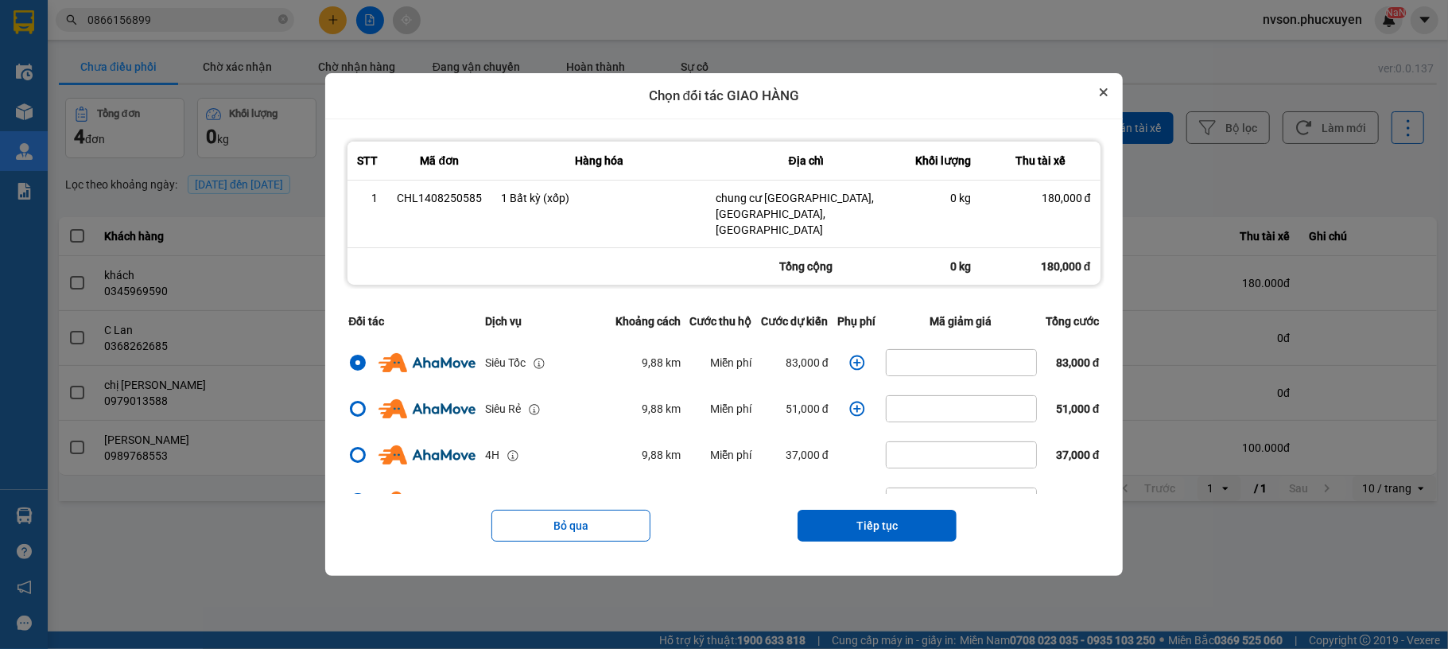
click at [1111, 95] on button "Close" at bounding box center [1103, 92] width 19 height 19
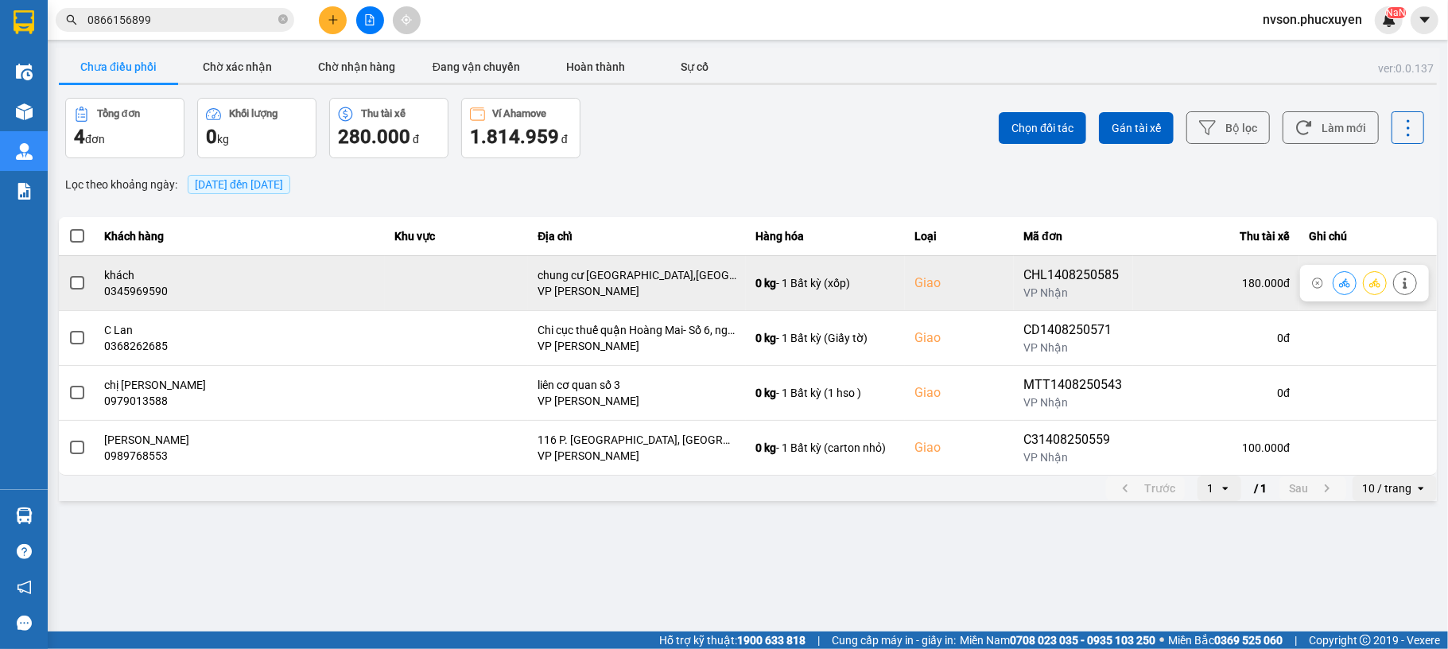
click at [1341, 289] on icon at bounding box center [1344, 283] width 11 height 11
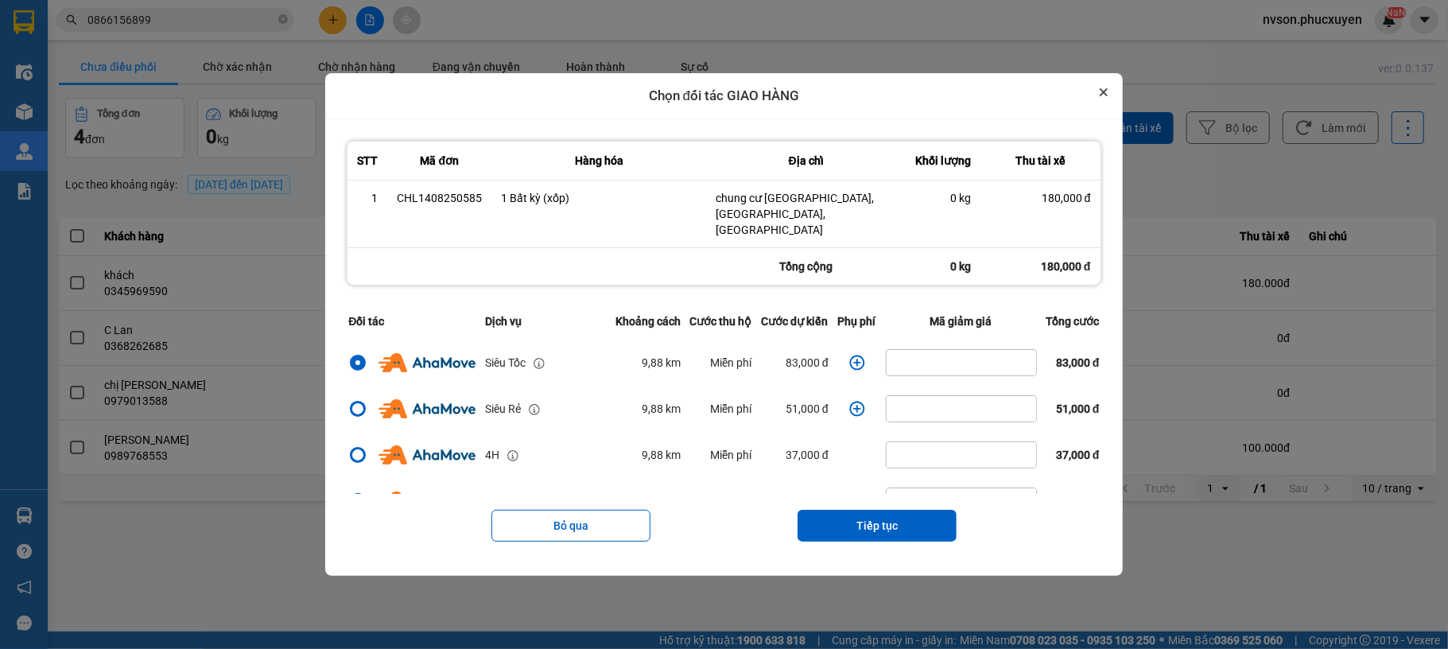
click at [1110, 97] on button "Close" at bounding box center [1103, 92] width 19 height 19
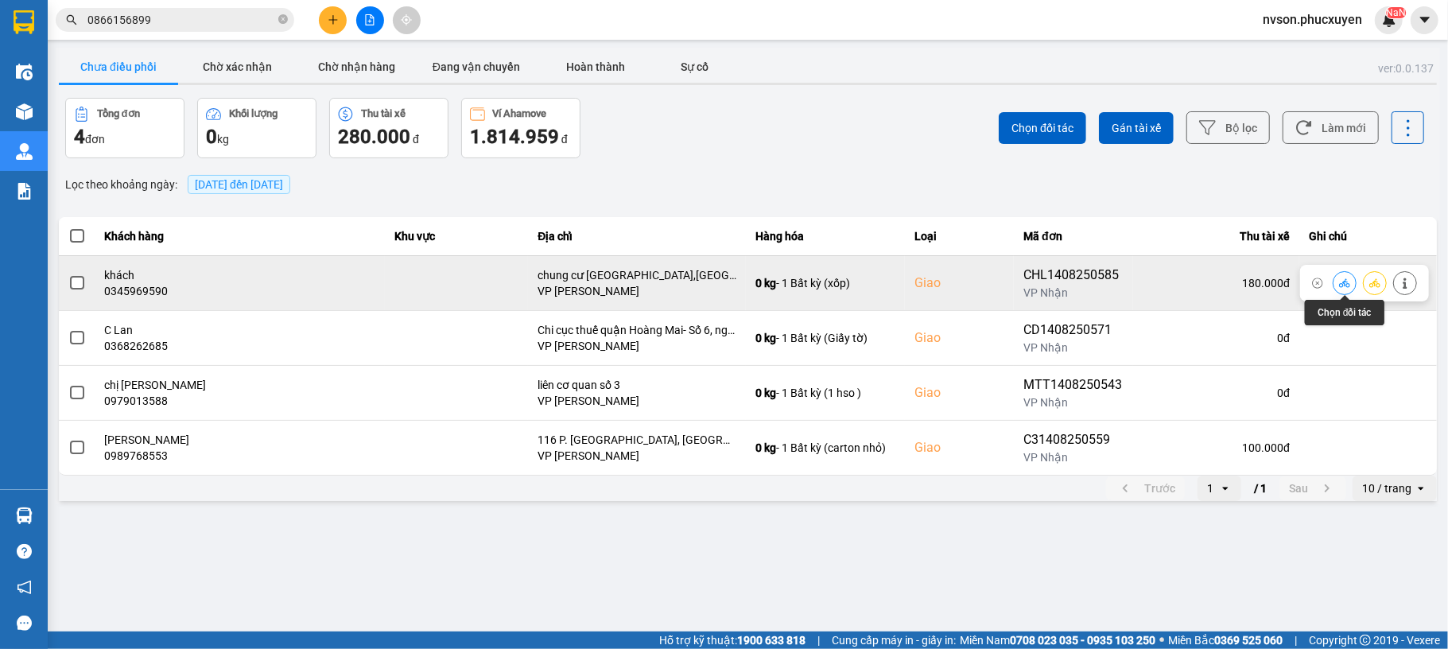
click at [1341, 282] on icon at bounding box center [1344, 283] width 11 height 11
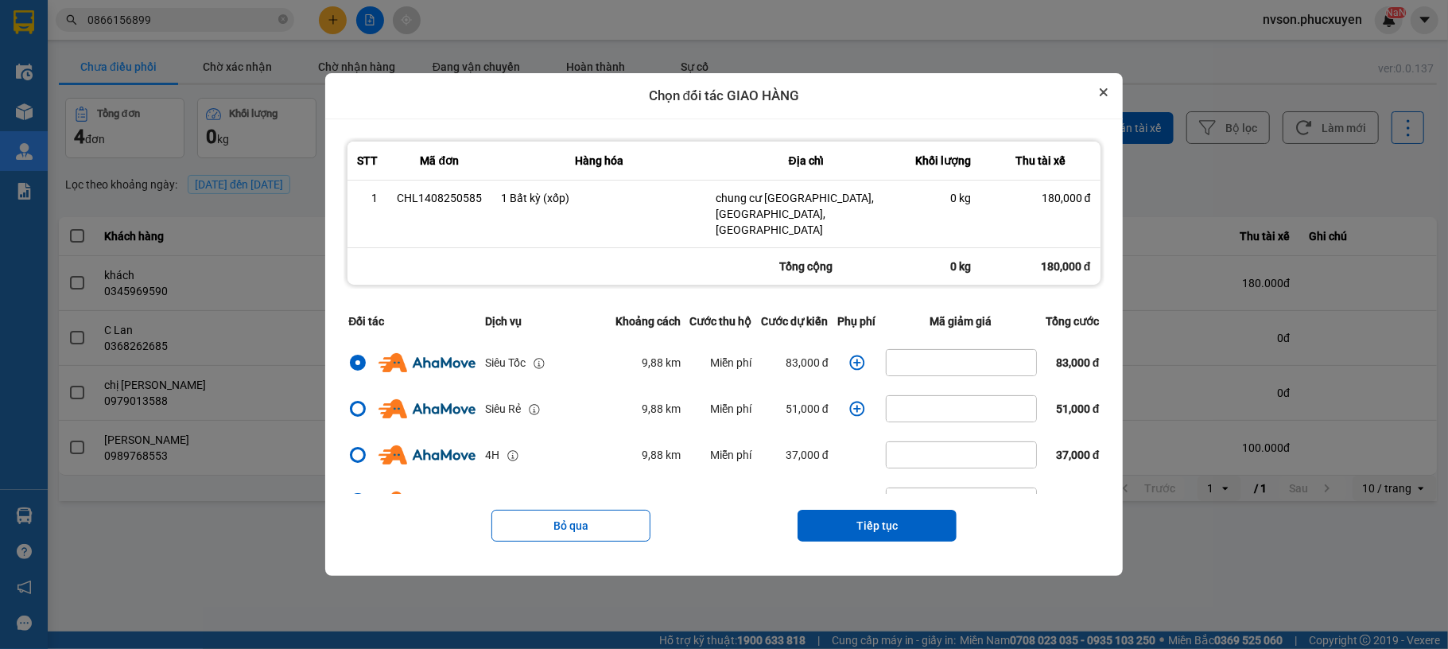
click at [1114, 102] on button "Close" at bounding box center [1103, 92] width 19 height 19
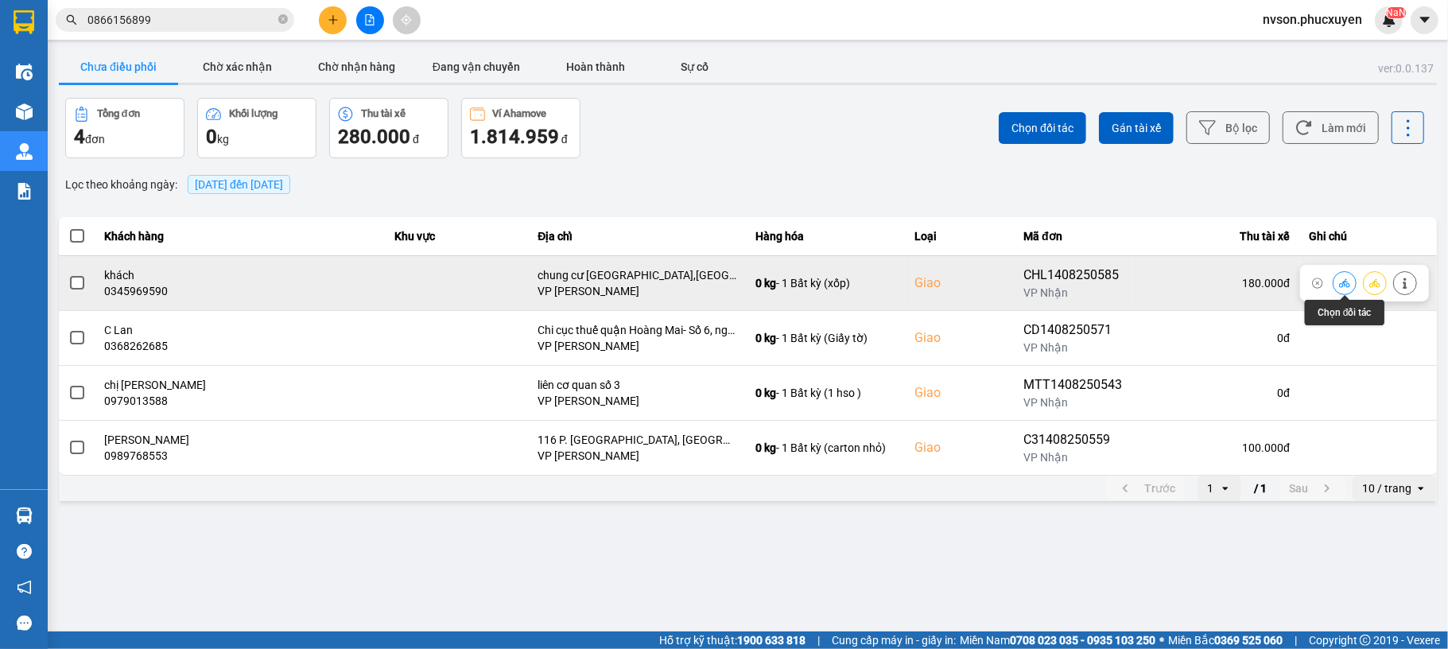
click at [1341, 283] on icon at bounding box center [1344, 283] width 11 height 11
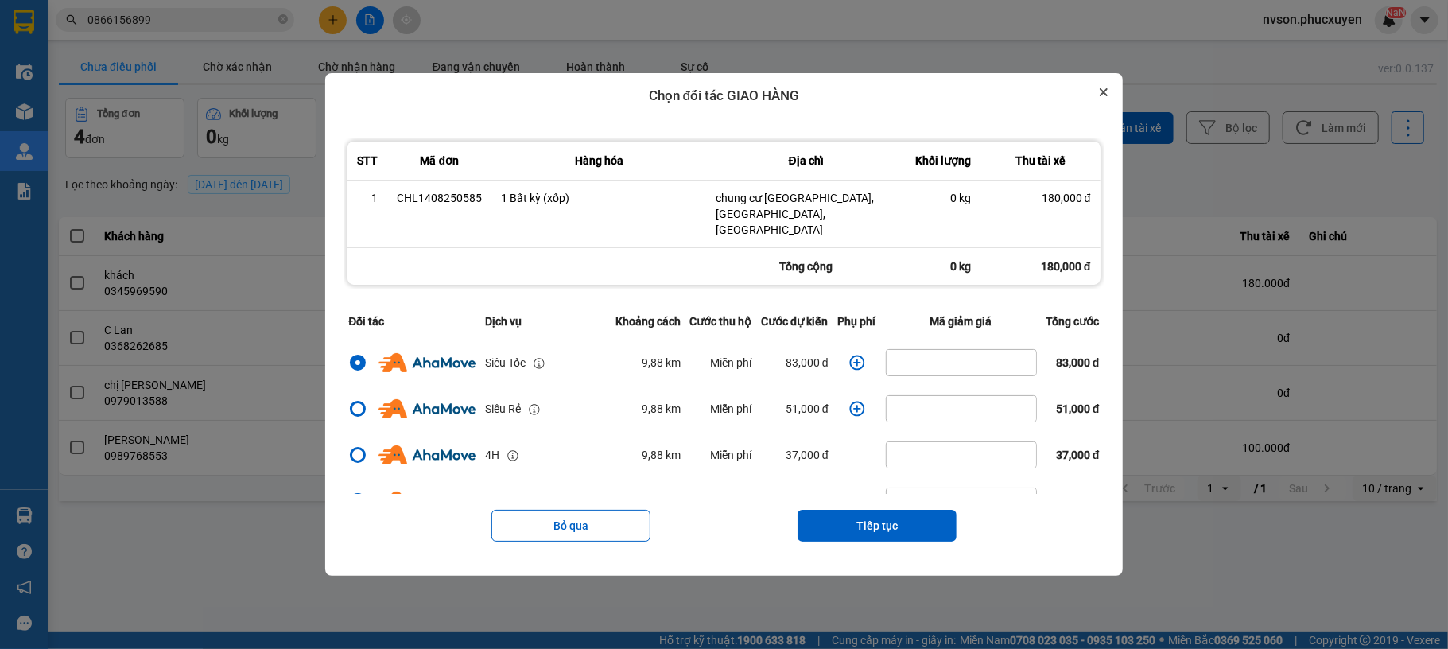
click at [1107, 95] on icon "Close" at bounding box center [1104, 92] width 6 height 6
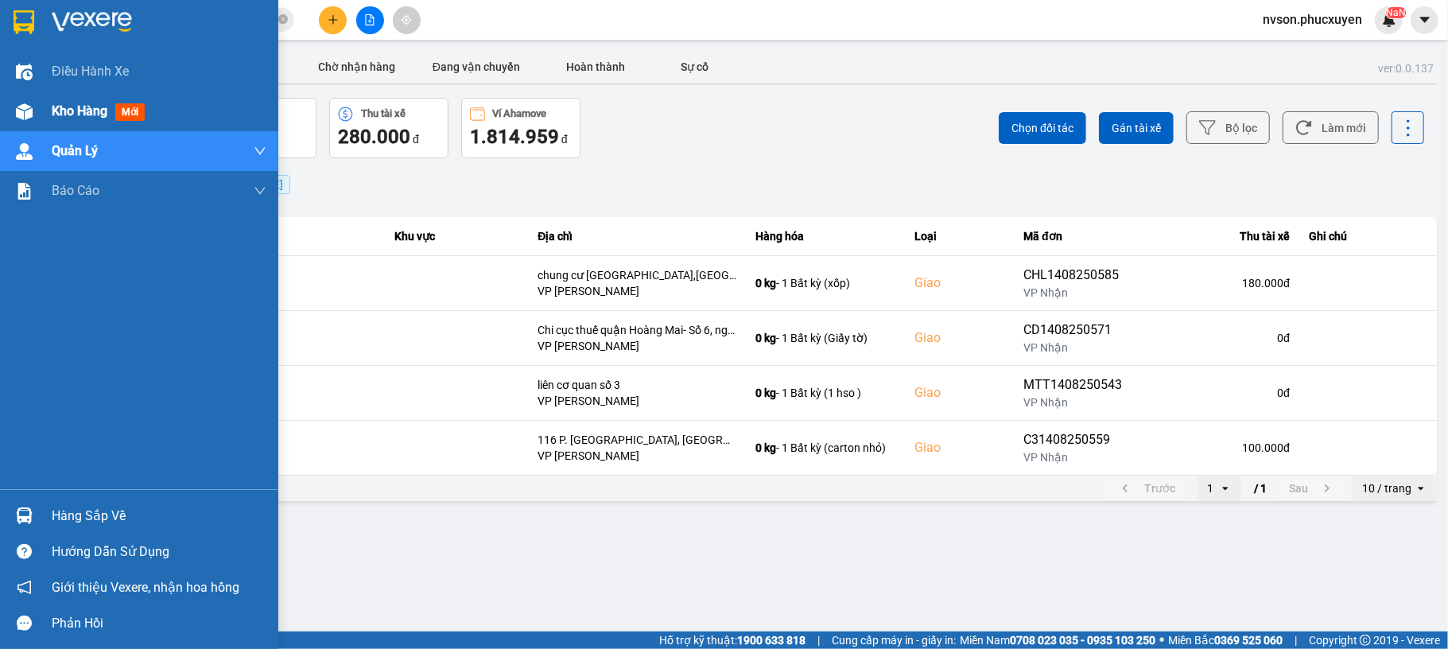
click at [16, 110] on img at bounding box center [24, 111] width 17 height 17
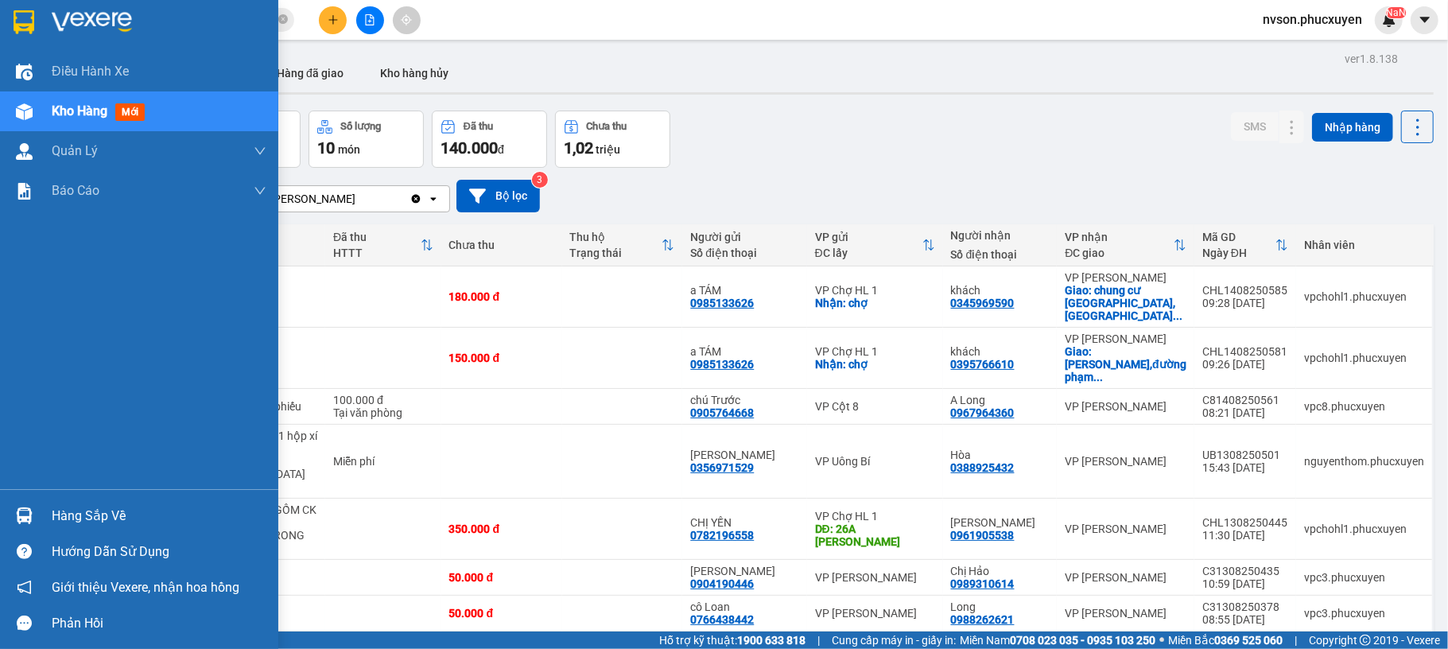
click at [8, 522] on div "Hàng sắp về" at bounding box center [139, 516] width 278 height 36
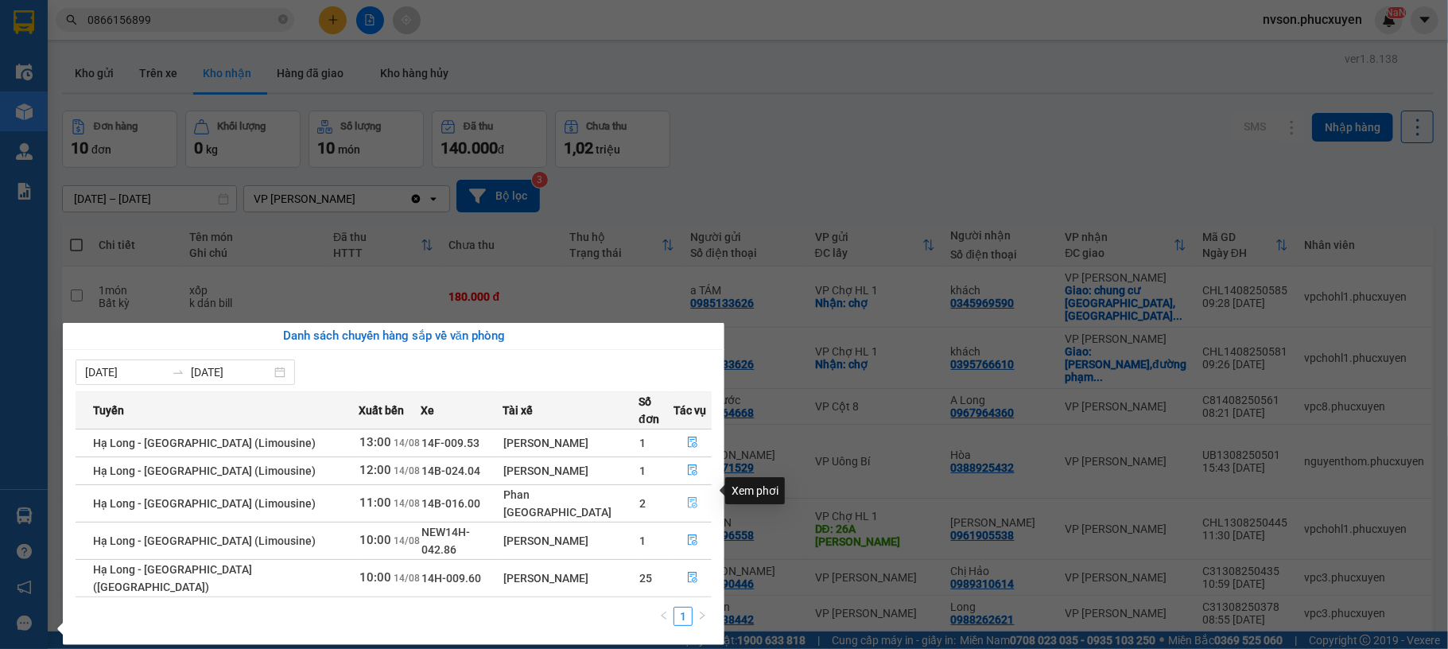
click at [688, 498] on icon "file-done" at bounding box center [693, 503] width 10 height 11
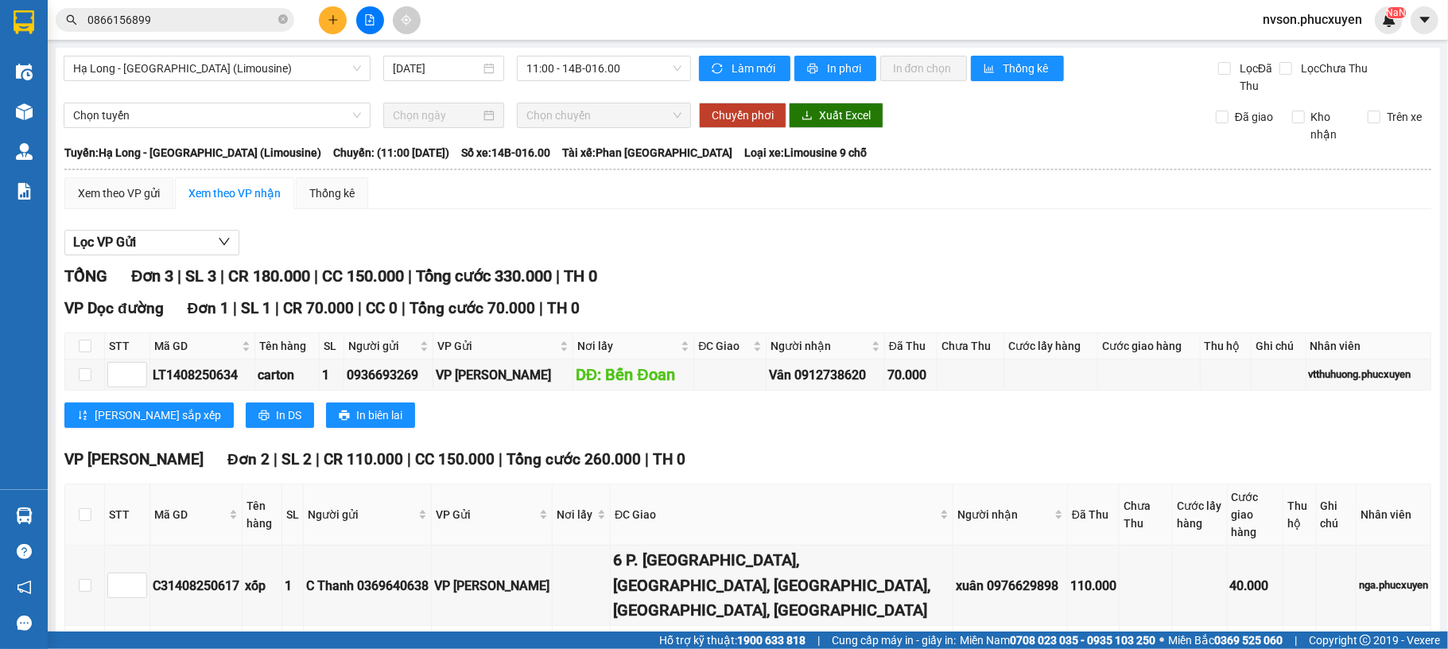
scroll to position [93, 0]
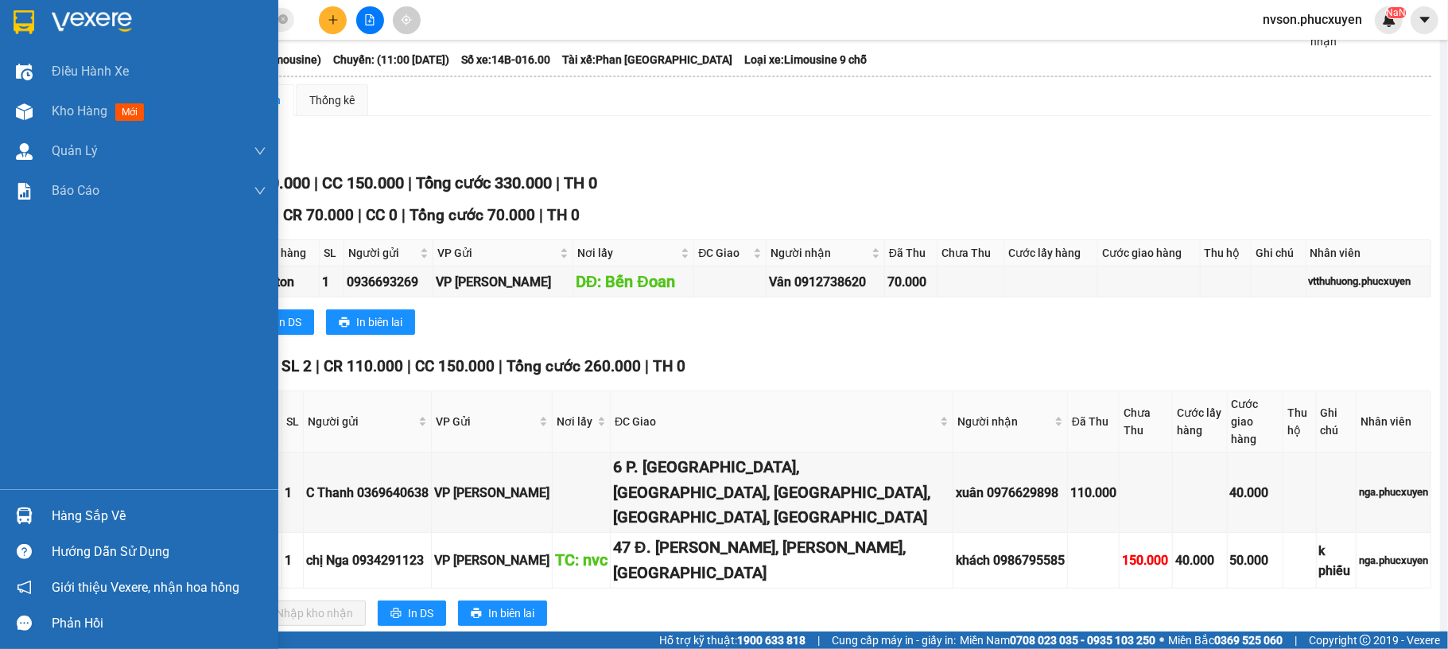
click at [27, 516] on img at bounding box center [24, 515] width 17 height 17
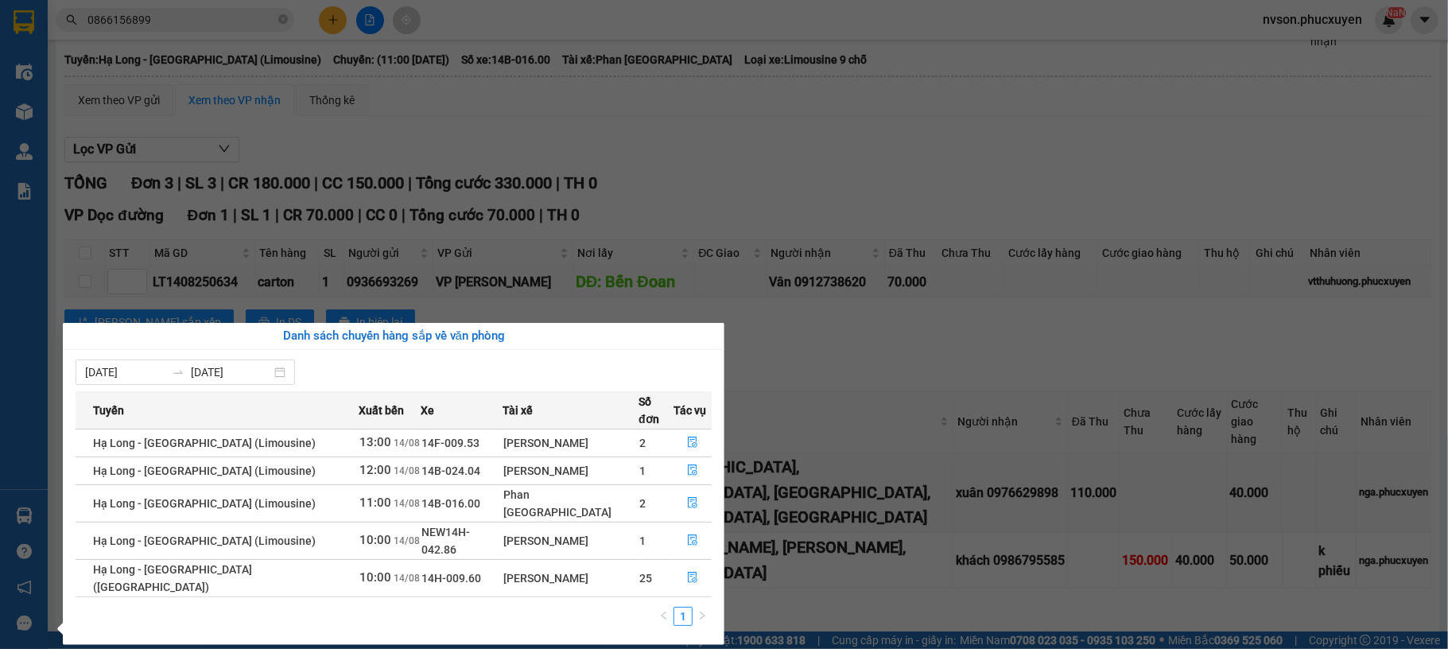
click at [809, 95] on section "Kết quả tìm kiếm ( 2 ) Bộ lọc Mã ĐH Trạng thái Món hàng Thu hộ Tổng cước Chưa c…" at bounding box center [724, 324] width 1448 height 649
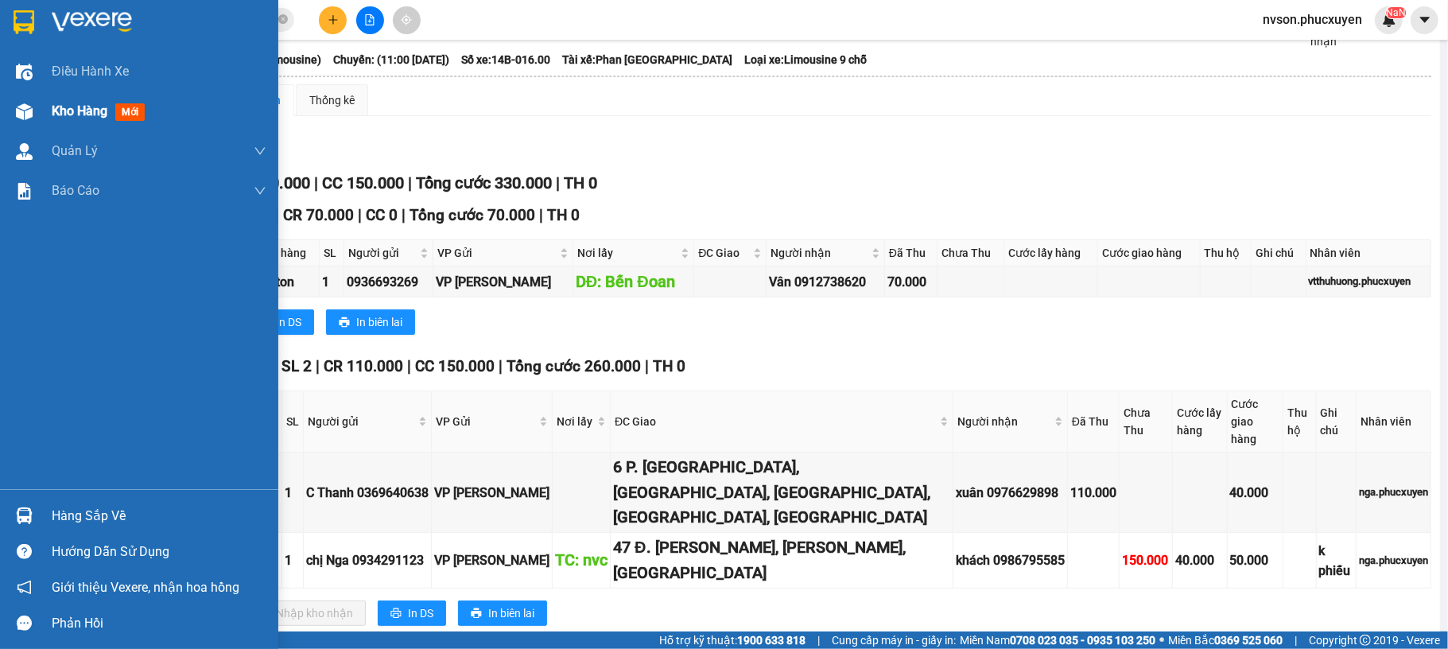
click at [13, 99] on div at bounding box center [24, 112] width 28 height 28
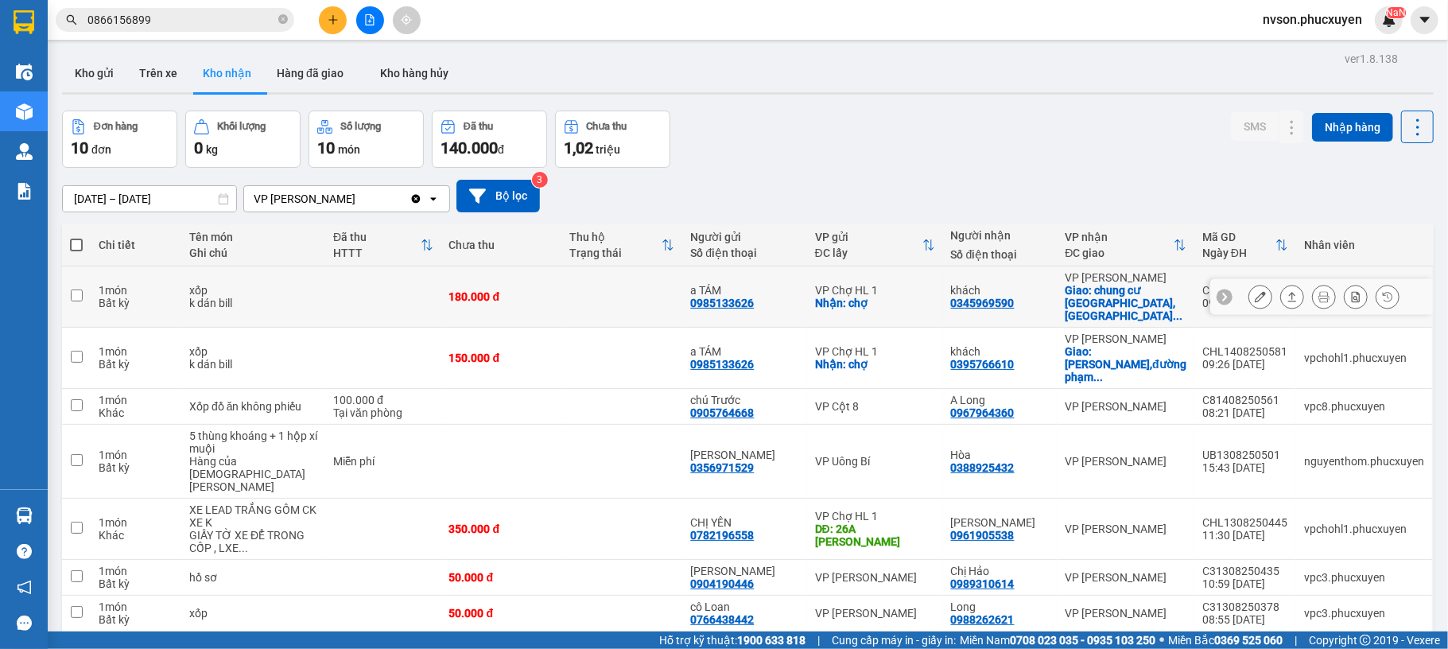
click at [1255, 294] on icon at bounding box center [1260, 296] width 11 height 11
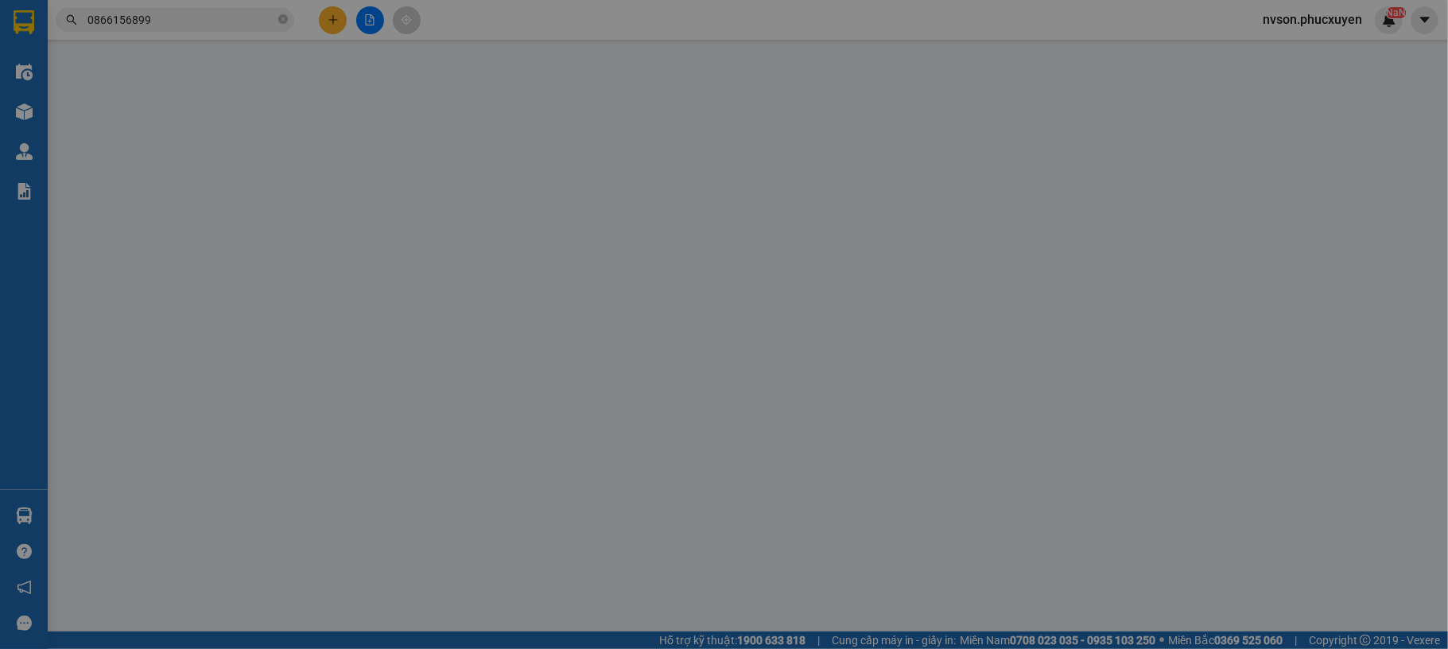
type input "0985133626"
type input "a TÁM"
checkbox input "true"
type input "chợ"
type input "0345969590"
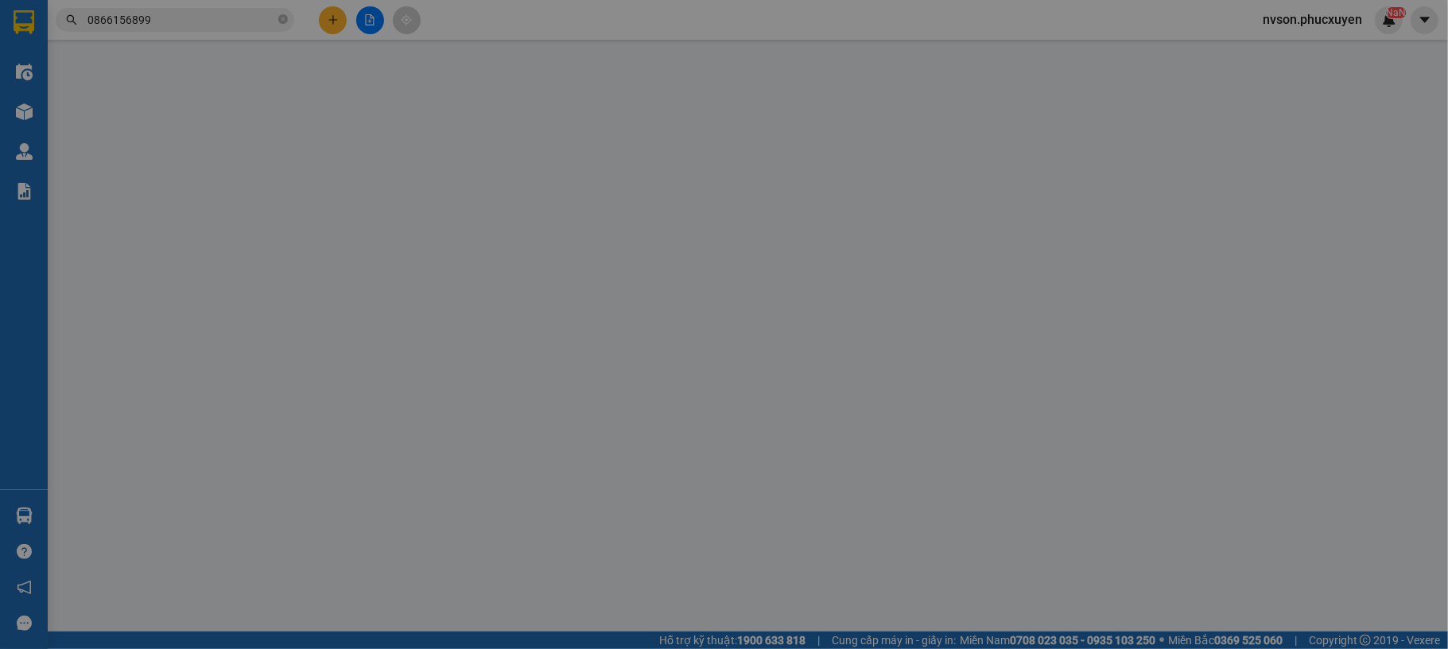
type input "khách"
checkbox input "true"
type input "chung cư [GEOGRAPHIC_DATA],[GEOGRAPHIC_DATA],[GEOGRAPHIC_DATA]"
type input "180.000"
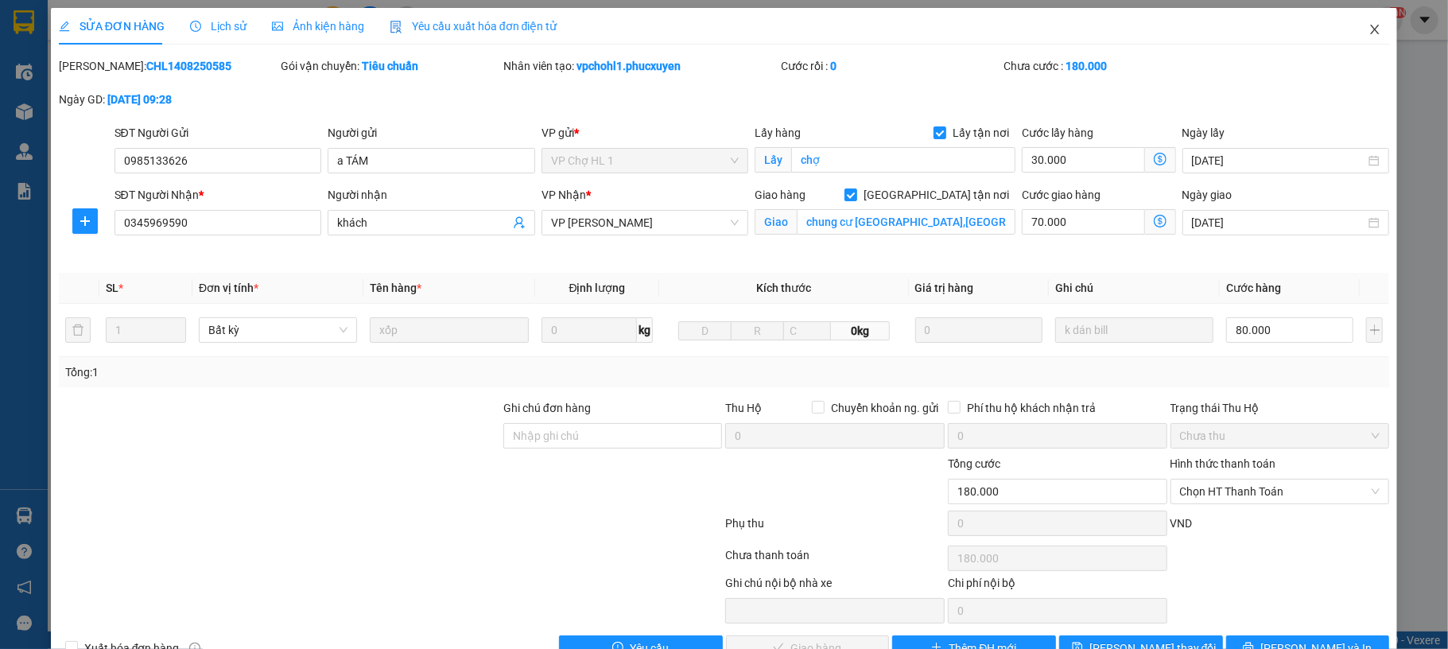
click at [1356, 40] on span "Close" at bounding box center [1375, 30] width 45 height 45
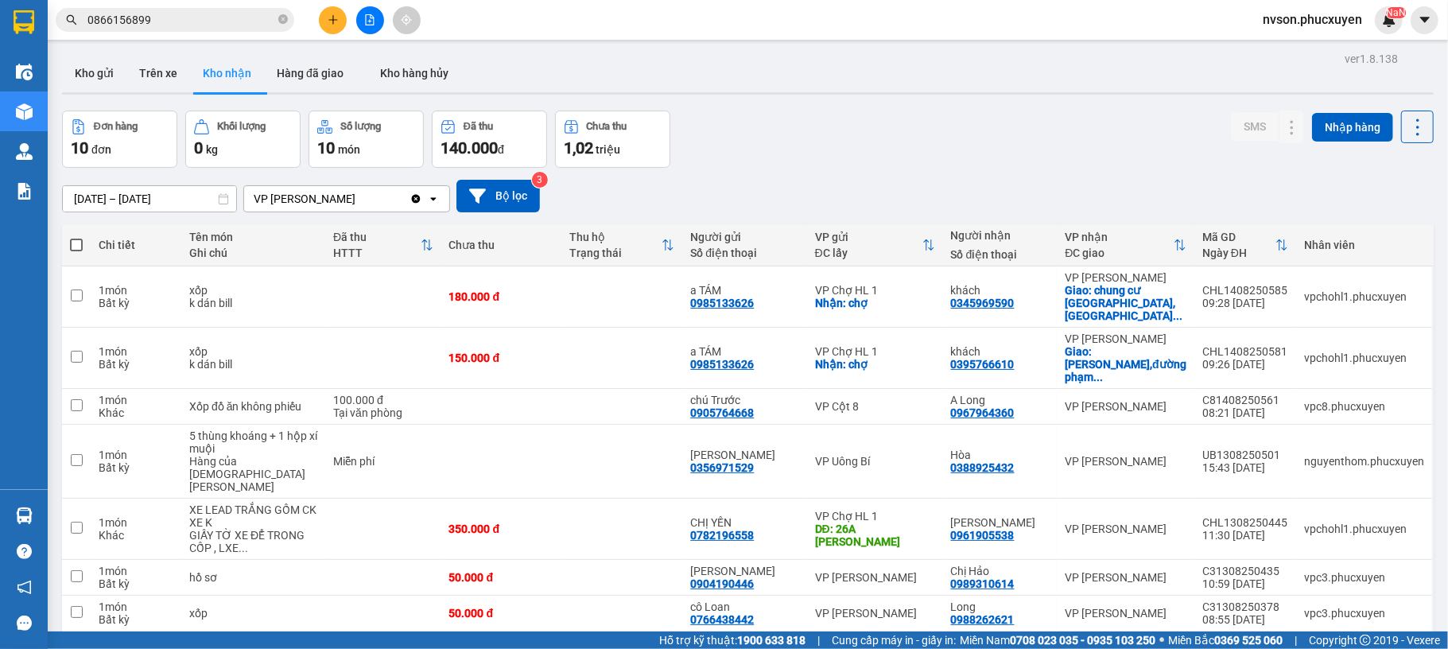
click at [62, 153] on button "Đơn hàng 10 đơn" at bounding box center [119, 139] width 115 height 57
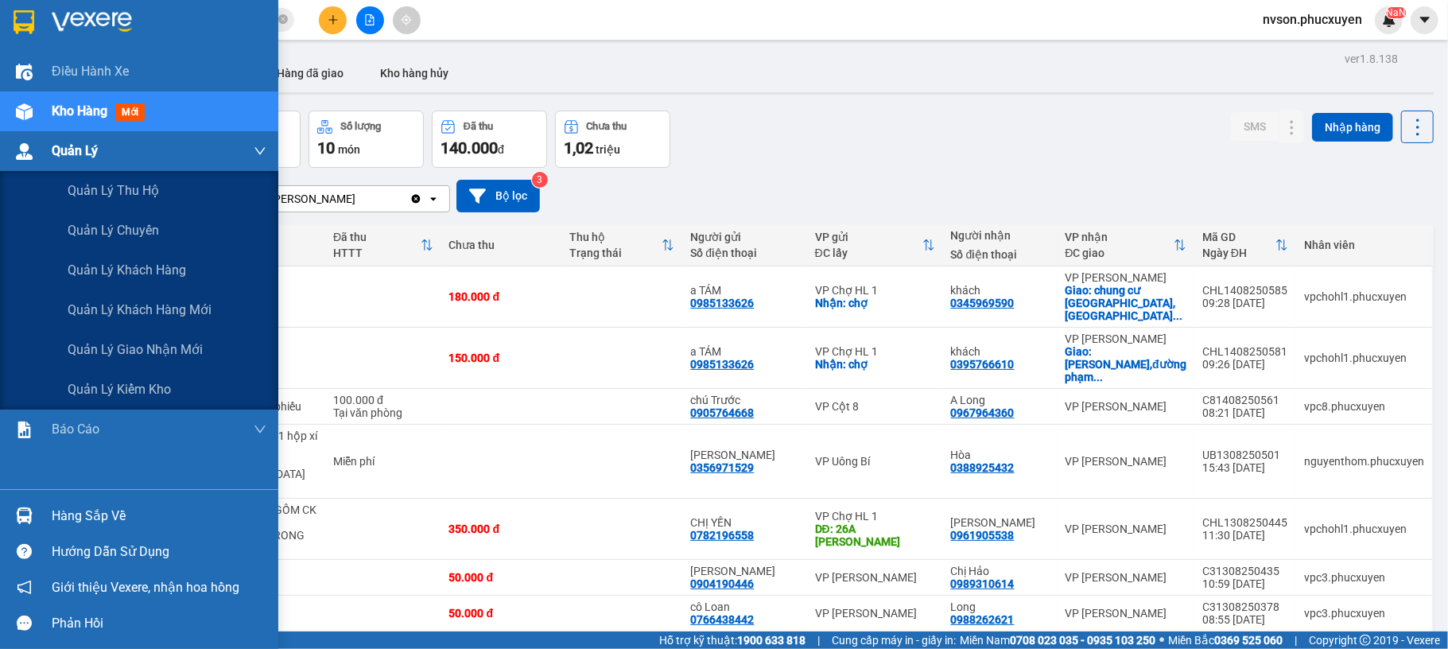
click at [39, 153] on div "Quản Lý" at bounding box center [139, 151] width 278 height 40
click at [111, 355] on span "Quản lý giao nhận mới" at bounding box center [135, 350] width 135 height 20
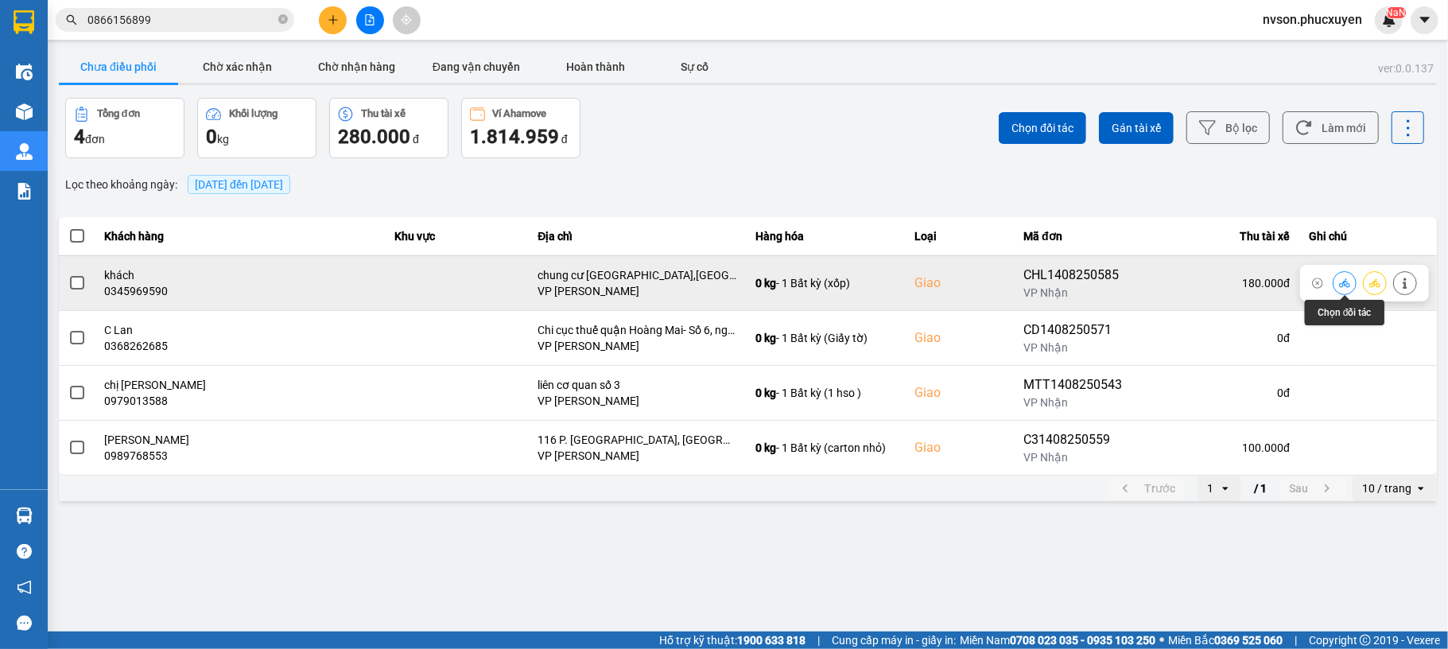
click at [1343, 290] on button at bounding box center [1345, 283] width 22 height 28
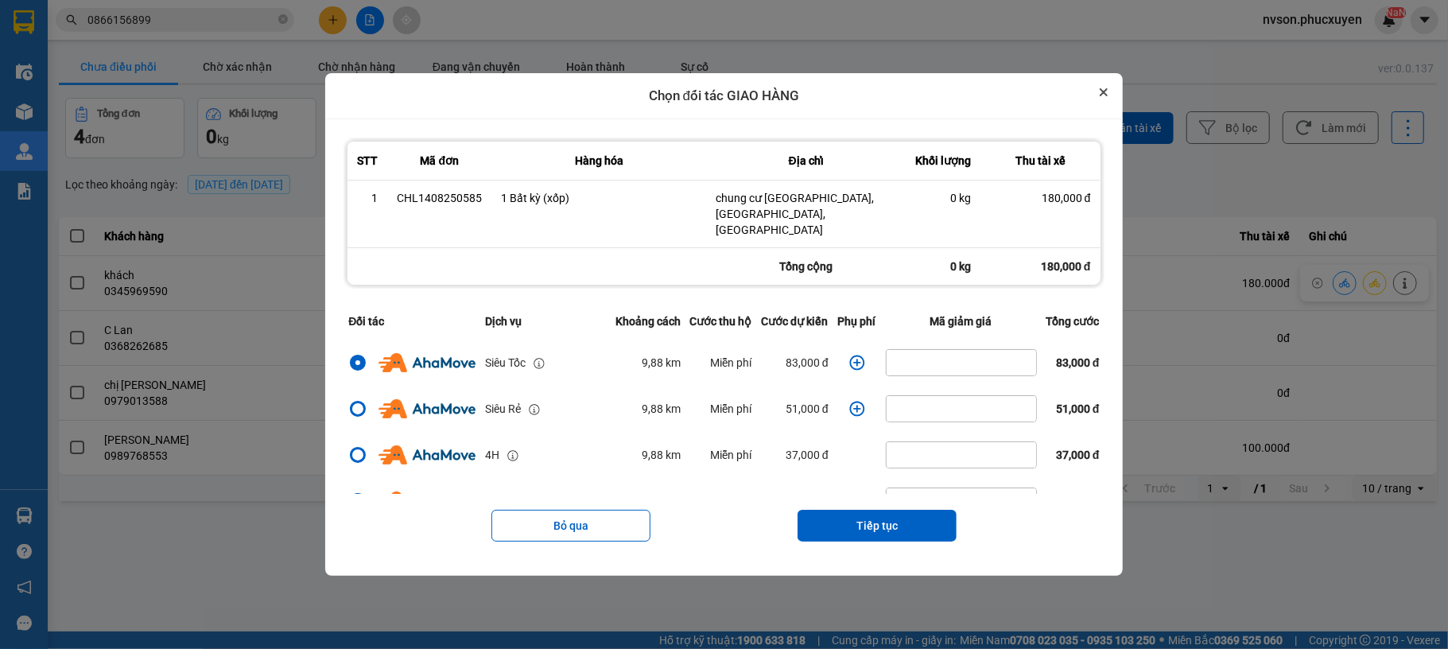
click at [1107, 95] on icon "Close" at bounding box center [1104, 92] width 6 height 6
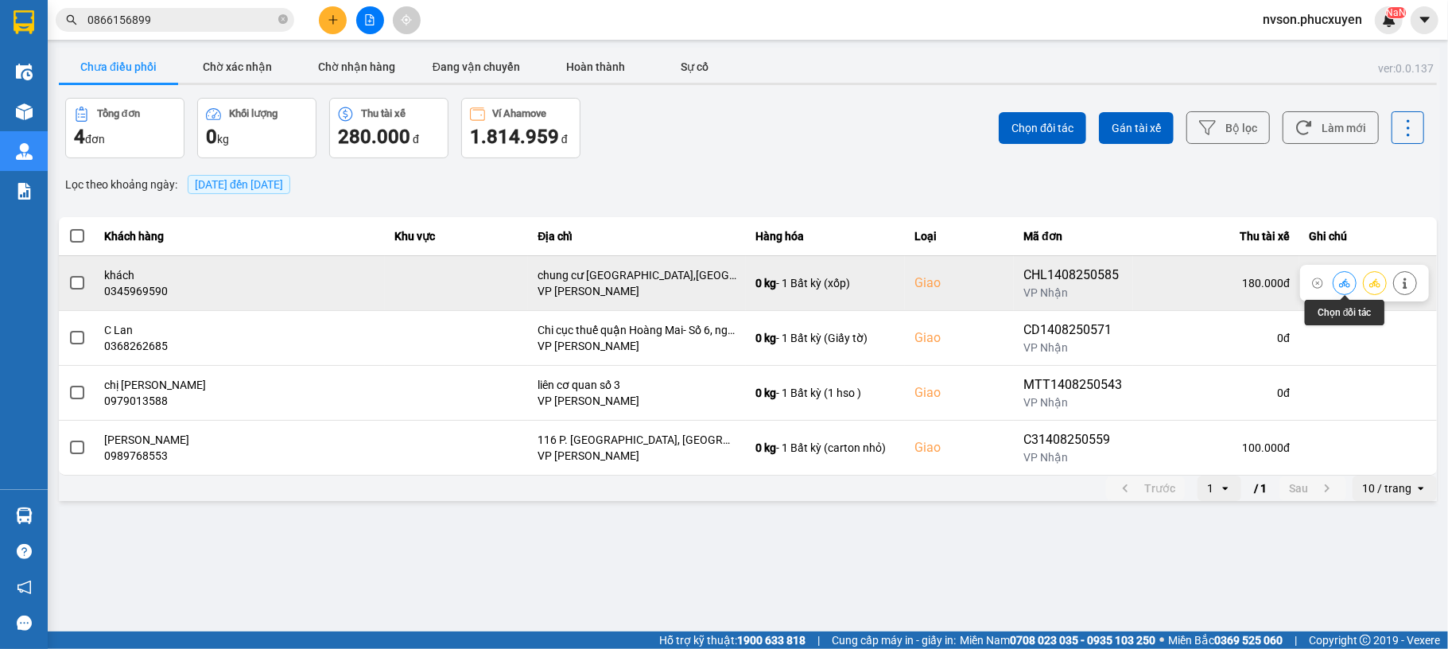
click at [1343, 287] on icon at bounding box center [1344, 282] width 11 height 9
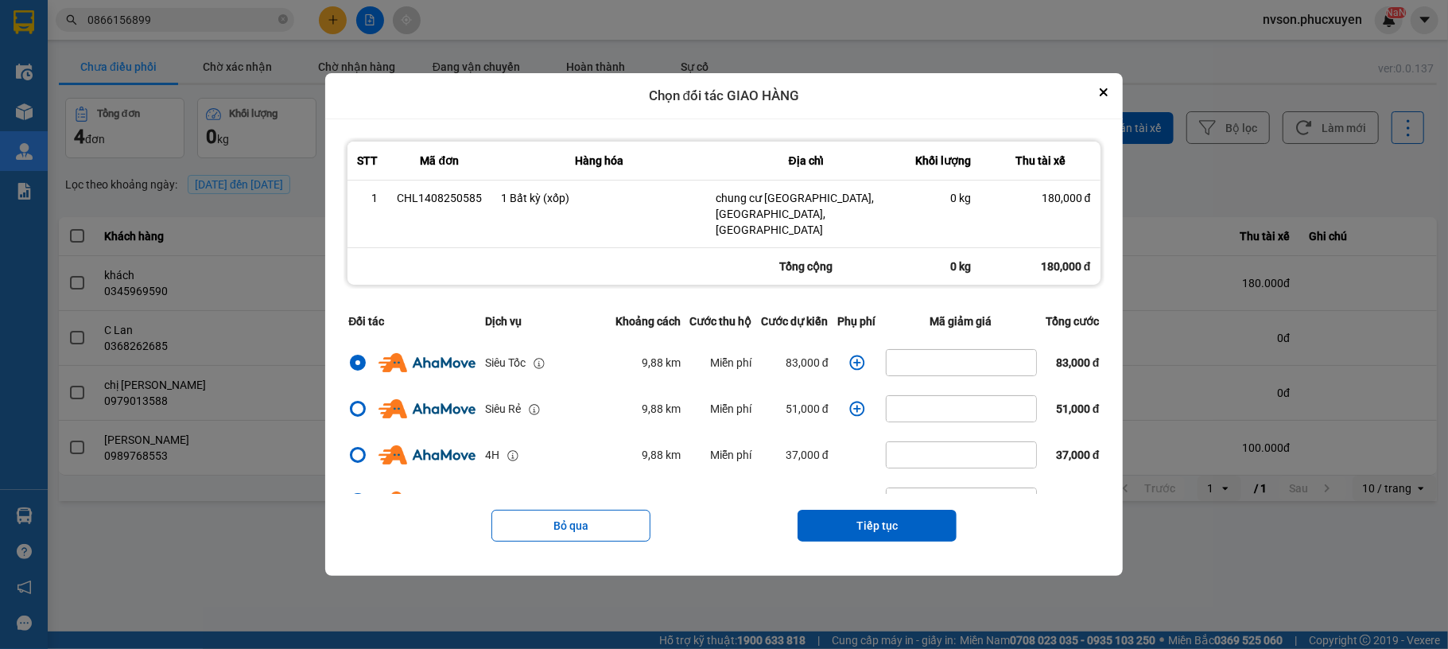
click at [856, 355] on icon "dialog" at bounding box center [857, 362] width 15 height 15
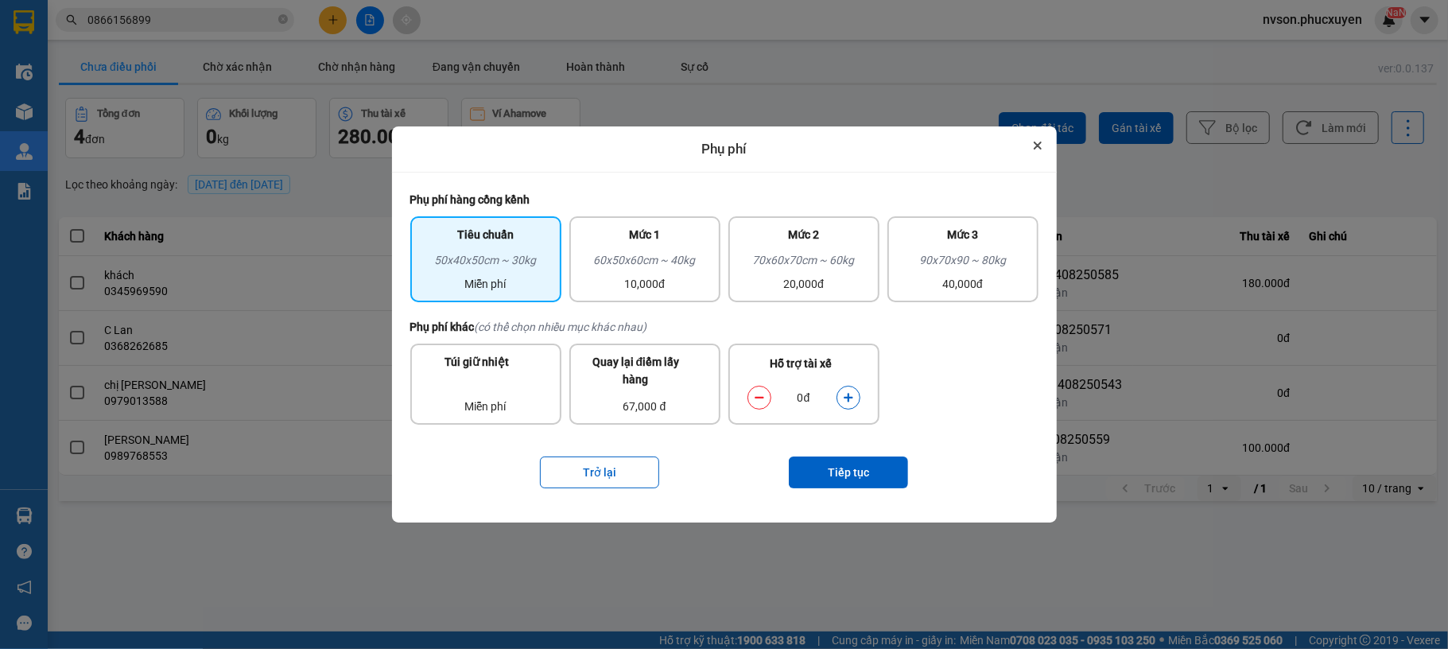
click at [1035, 147] on icon "Close" at bounding box center [1038, 146] width 8 height 8
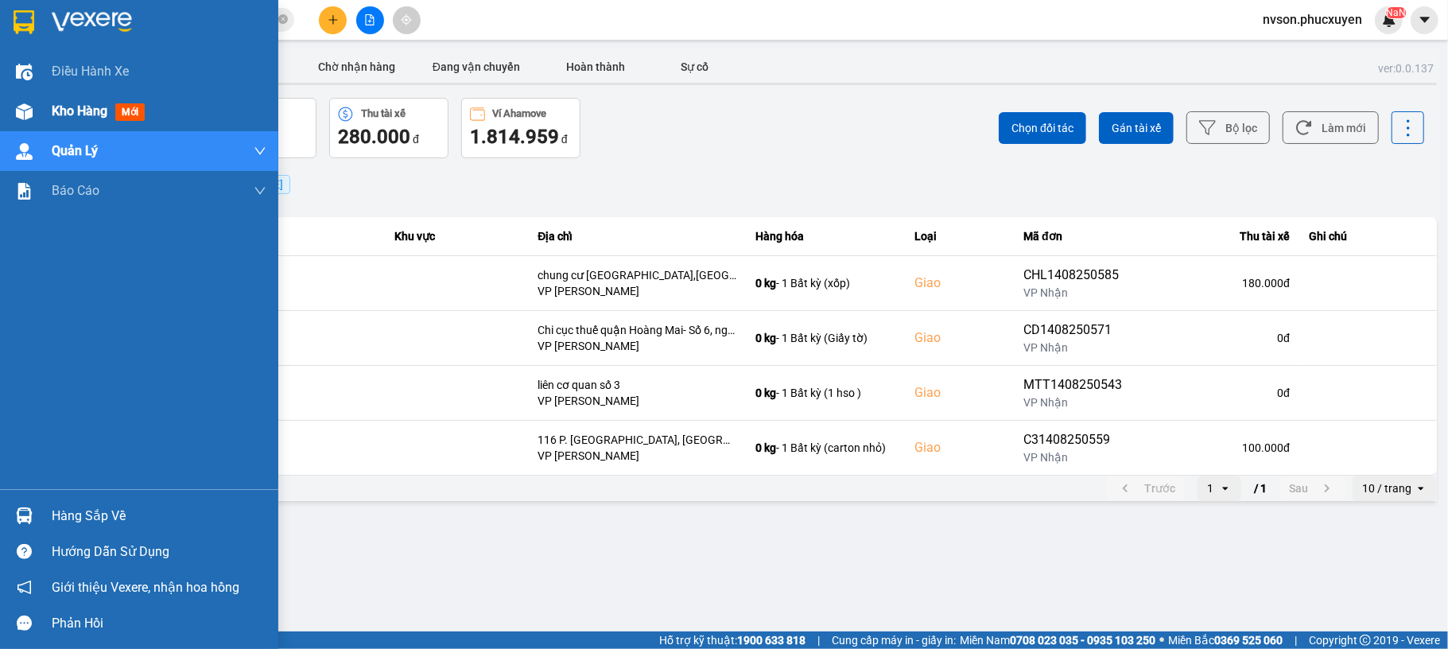
click at [33, 100] on div at bounding box center [24, 112] width 28 height 28
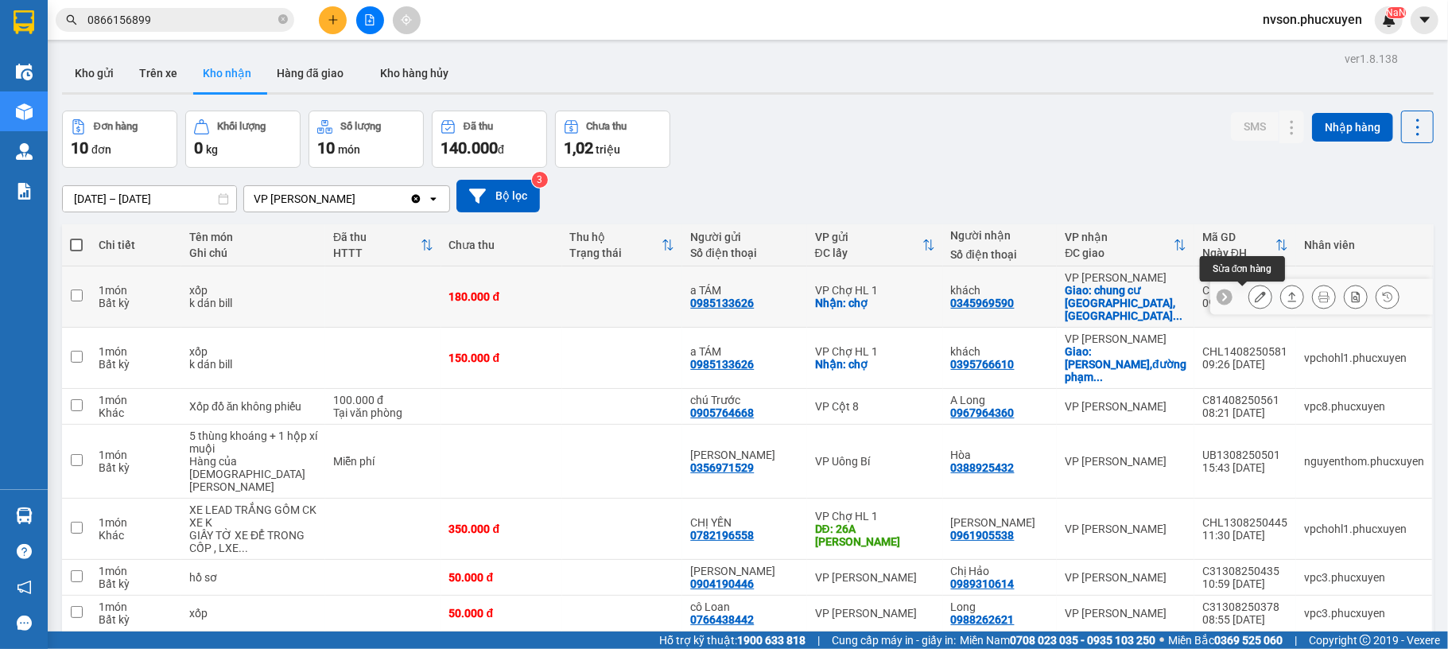
click at [1255, 297] on icon at bounding box center [1260, 296] width 11 height 11
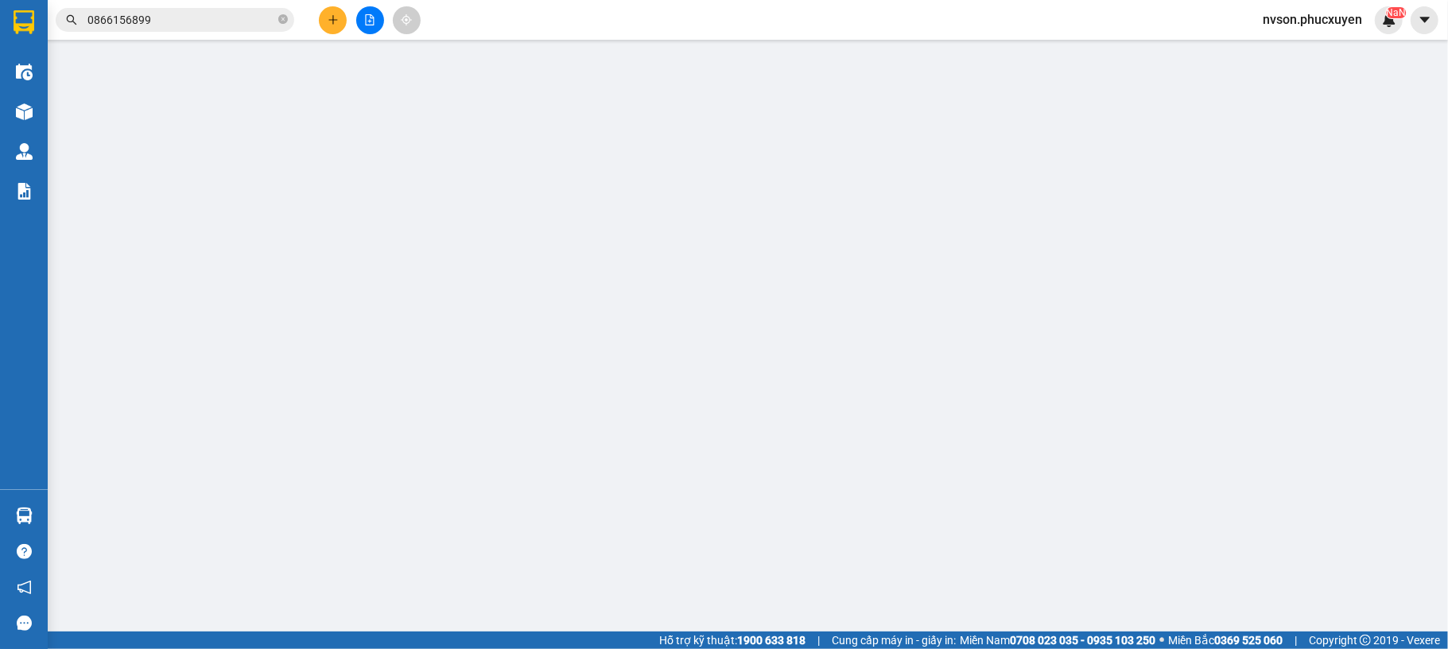
type input "0985133626"
type input "a TÁM"
checkbox input "true"
type input "chợ"
type input "0345969590"
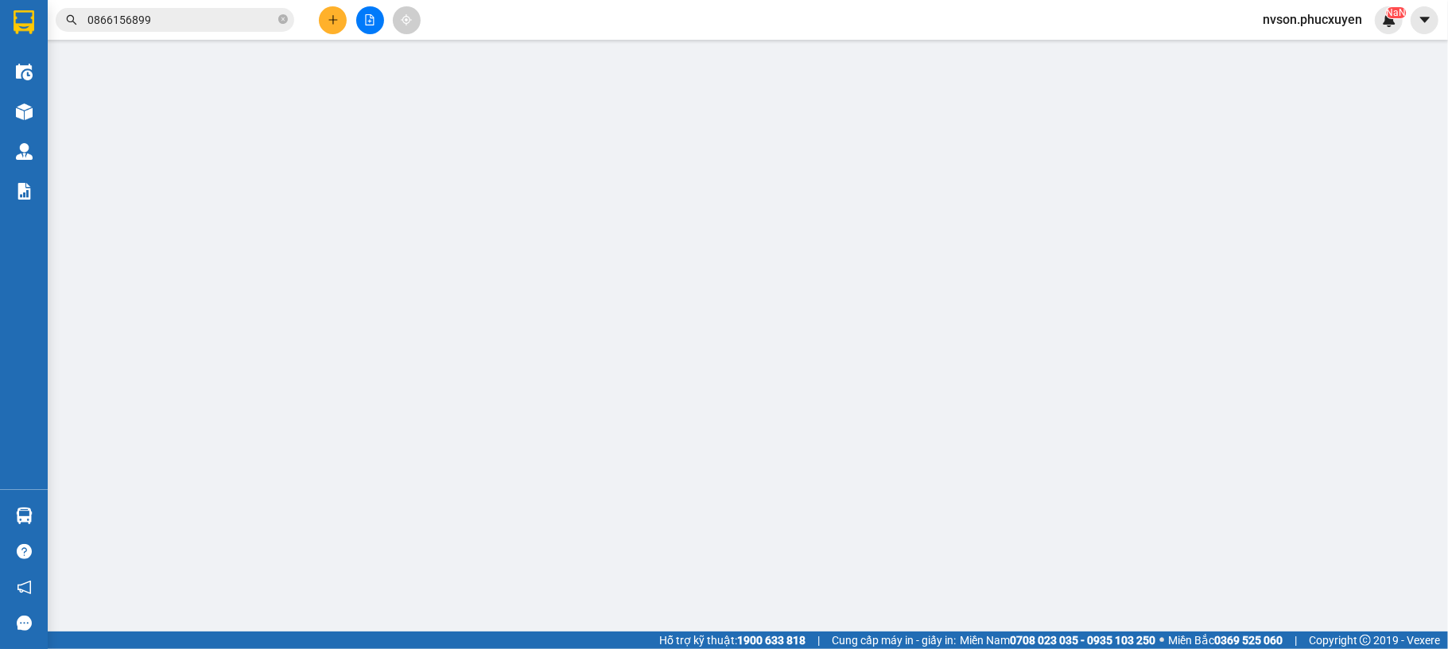
type input "khách"
checkbox input "true"
type input "chung cư [GEOGRAPHIC_DATA],[GEOGRAPHIC_DATA],[GEOGRAPHIC_DATA]"
type input "180.000"
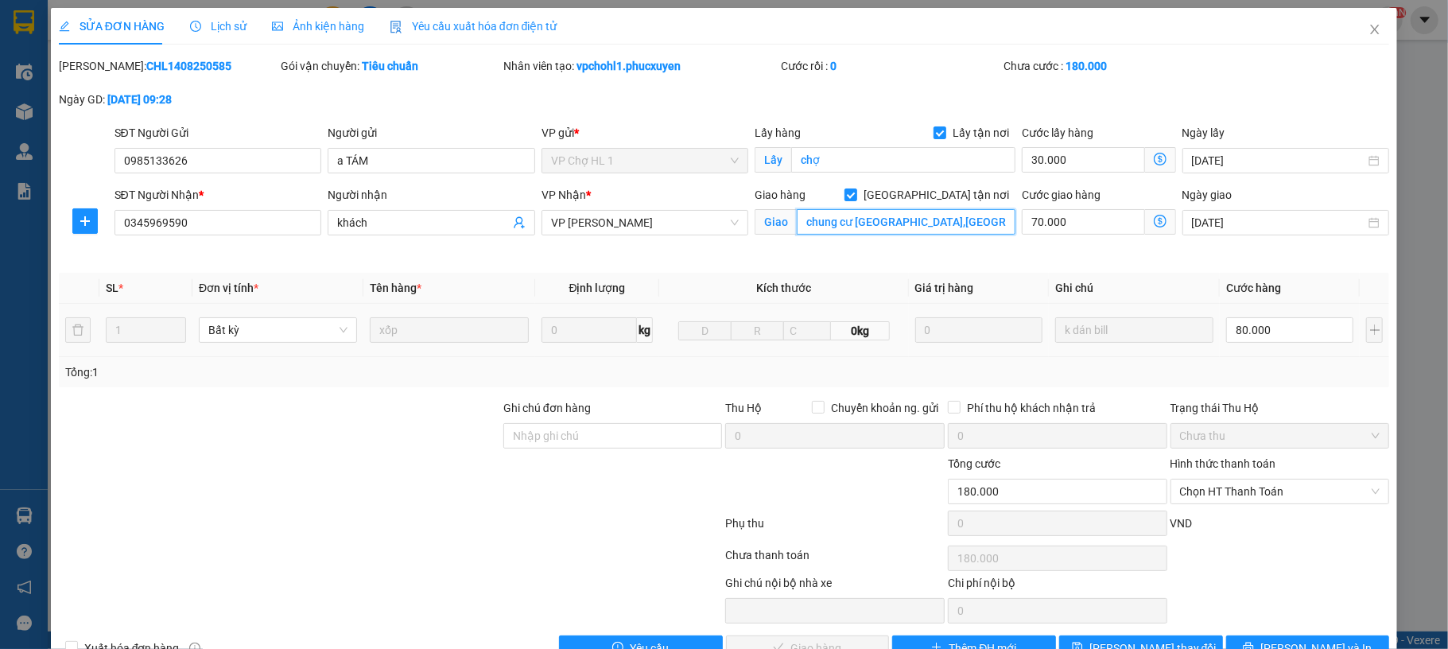
click at [881, 224] on input "chung cư [GEOGRAPHIC_DATA],[GEOGRAPHIC_DATA],[GEOGRAPHIC_DATA]" at bounding box center [906, 221] width 219 height 25
click at [1353, 29] on span "Close" at bounding box center [1375, 30] width 45 height 45
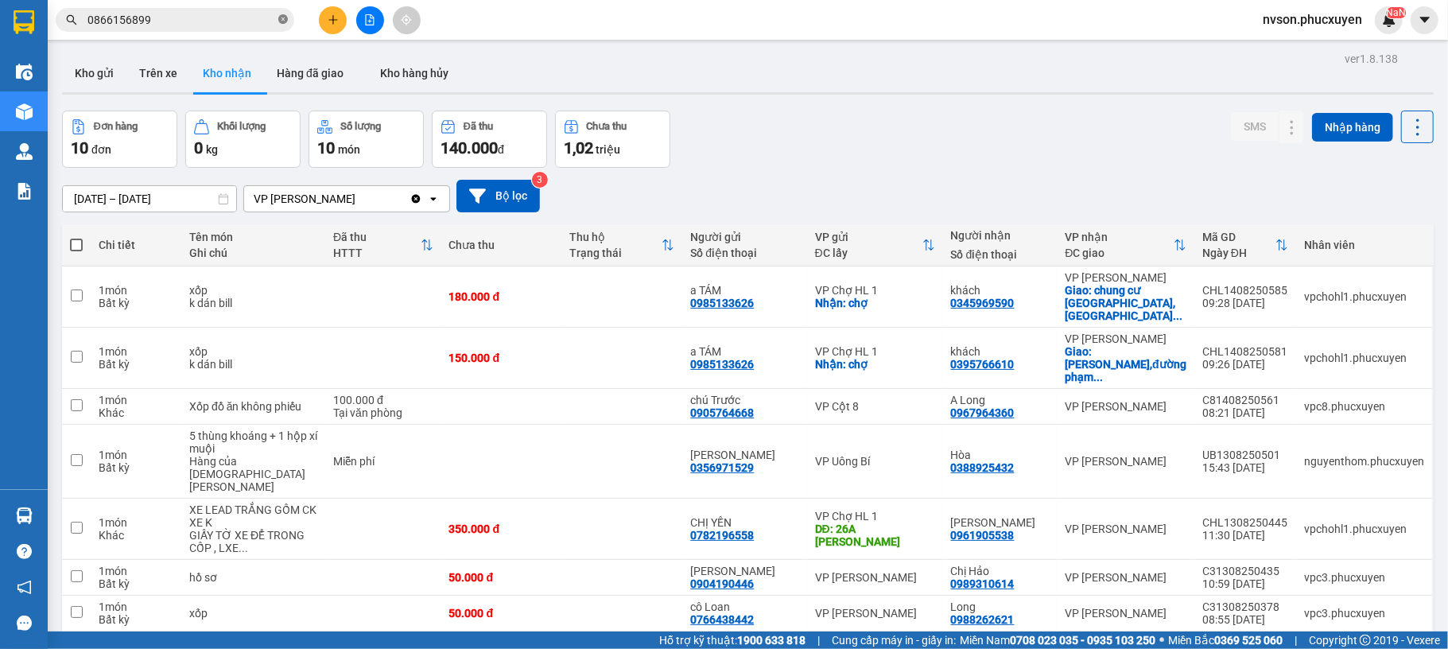
drag, startPoint x: 287, startPoint y: 22, endPoint x: 278, endPoint y: 21, distance: 8.9
click at [286, 22] on icon "close-circle" at bounding box center [283, 19] width 10 height 10
click at [224, 14] on input "text" at bounding box center [181, 19] width 188 height 17
paste input "chung cư [GEOGRAPHIC_DATA],[GEOGRAPHIC_DATA],[GEOGRAPHIC_DATA]"
type input "chung cư [GEOGRAPHIC_DATA],[GEOGRAPHIC_DATA],[GEOGRAPHIC_DATA]"
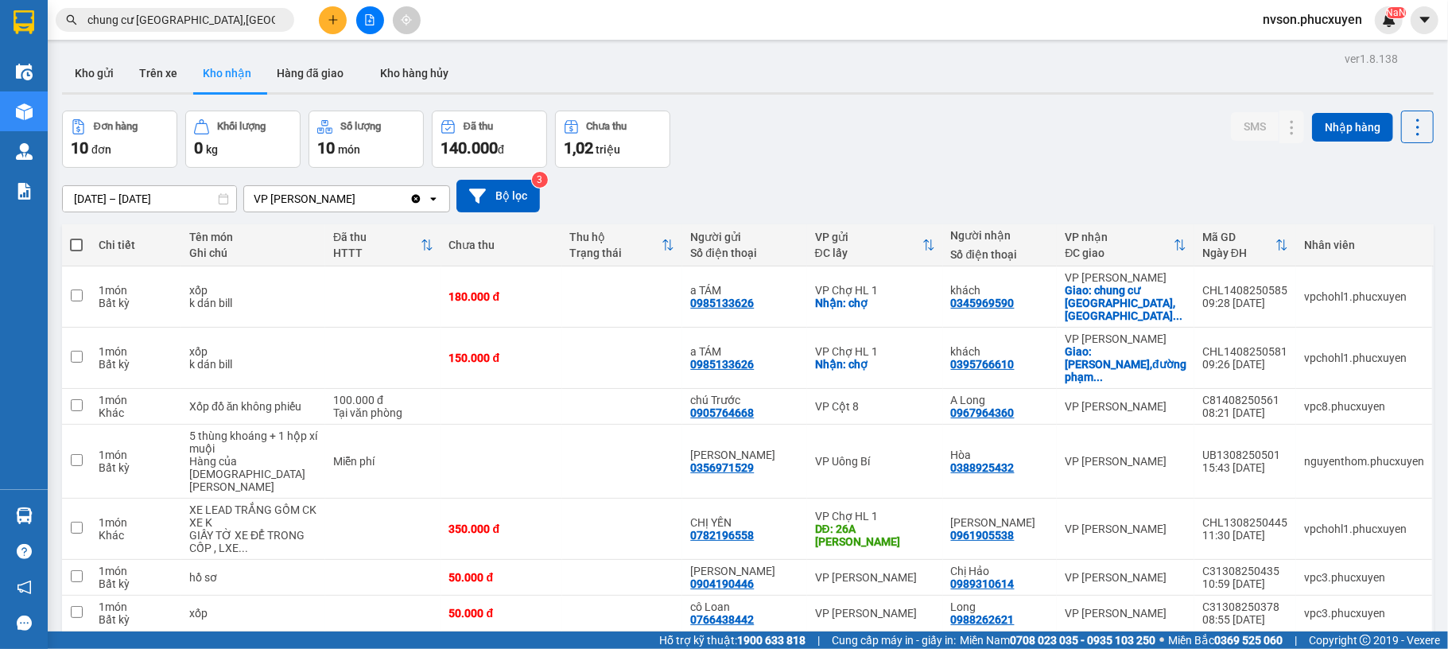
scroll to position [0, 40]
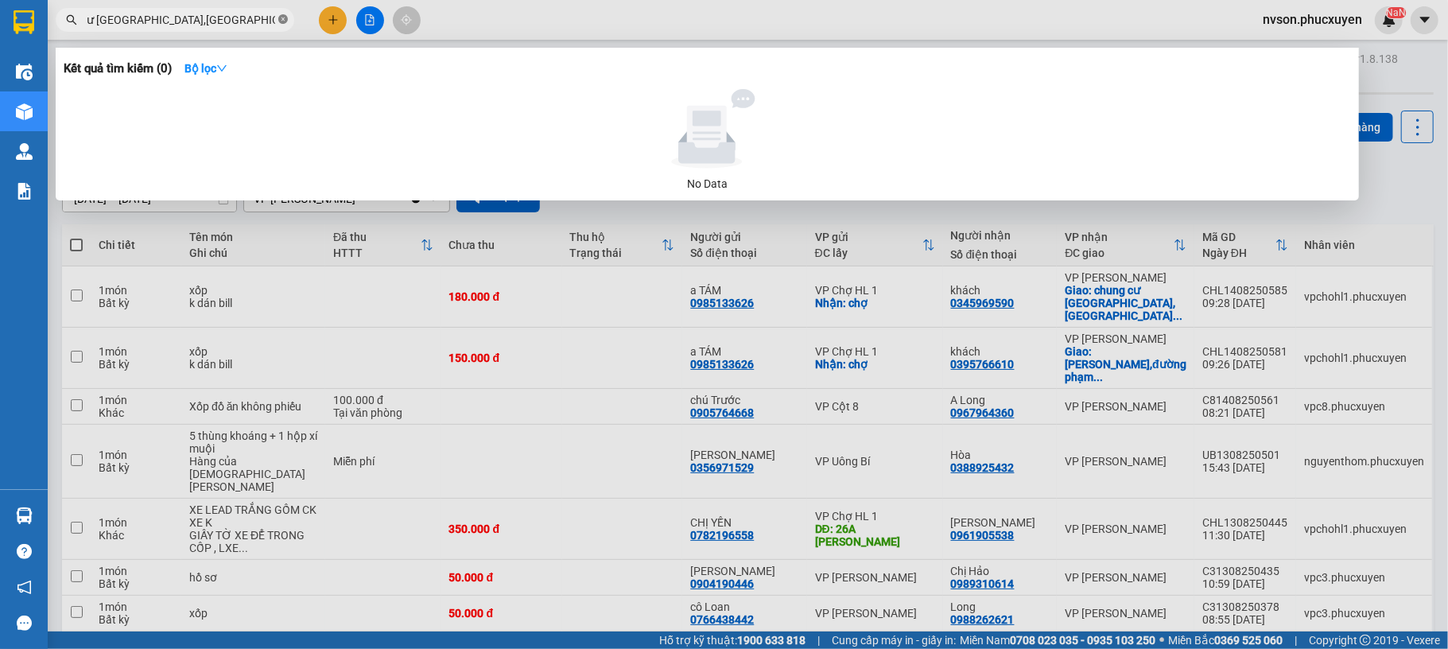
click at [278, 17] on icon "close-circle" at bounding box center [283, 19] width 10 height 10
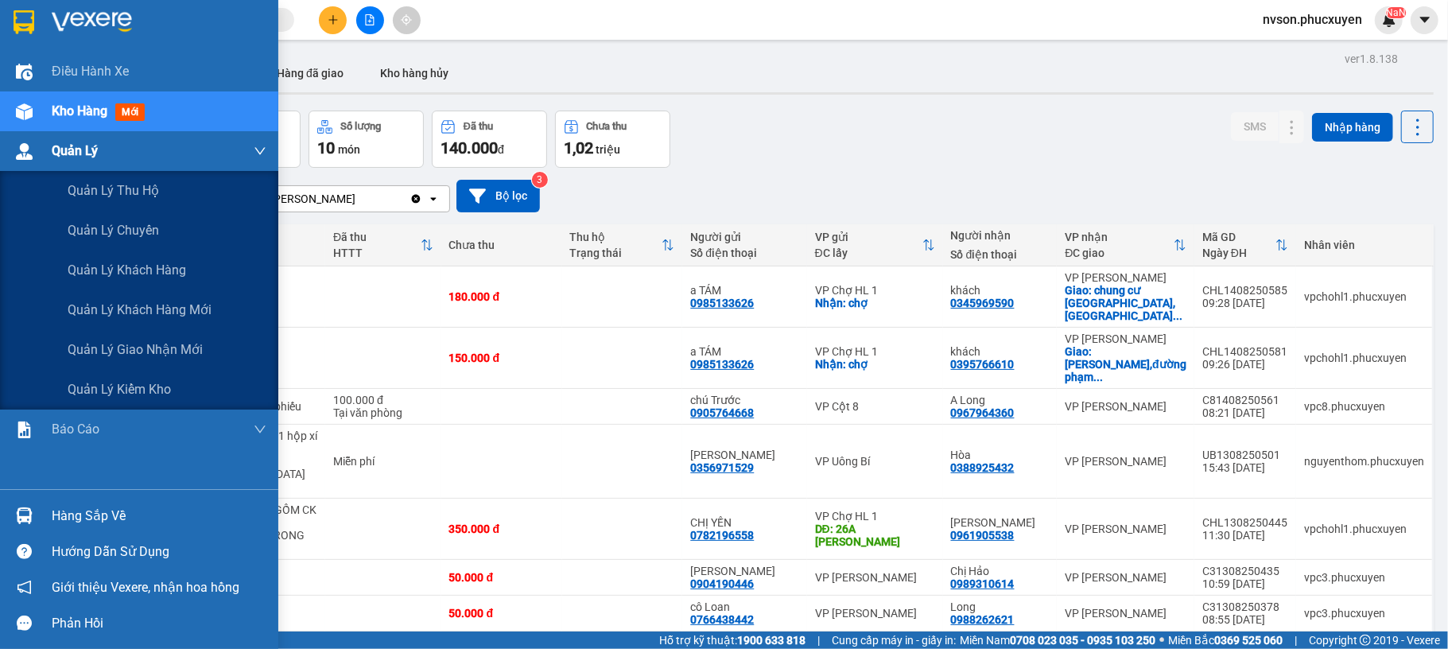
click at [17, 154] on img at bounding box center [24, 151] width 17 height 17
click at [129, 340] on span "Quản lý giao nhận mới" at bounding box center [135, 350] width 135 height 20
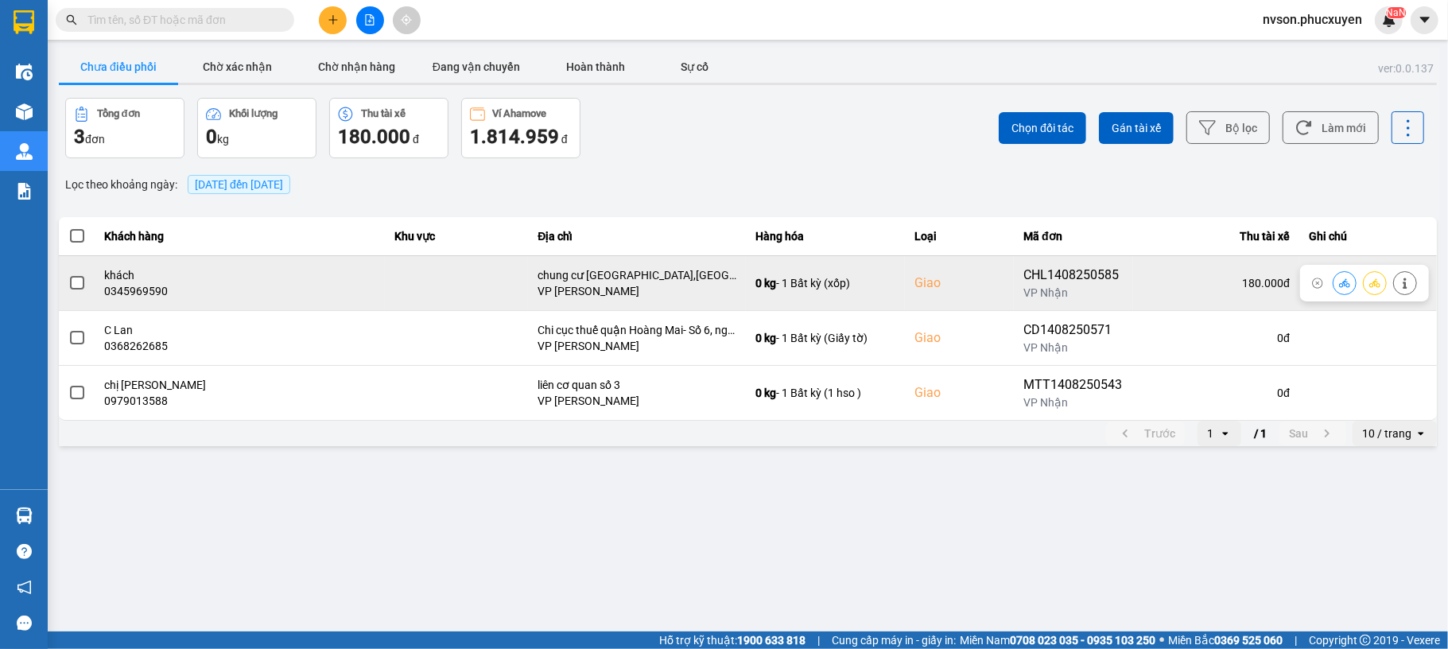
click at [1343, 283] on icon at bounding box center [1344, 282] width 11 height 9
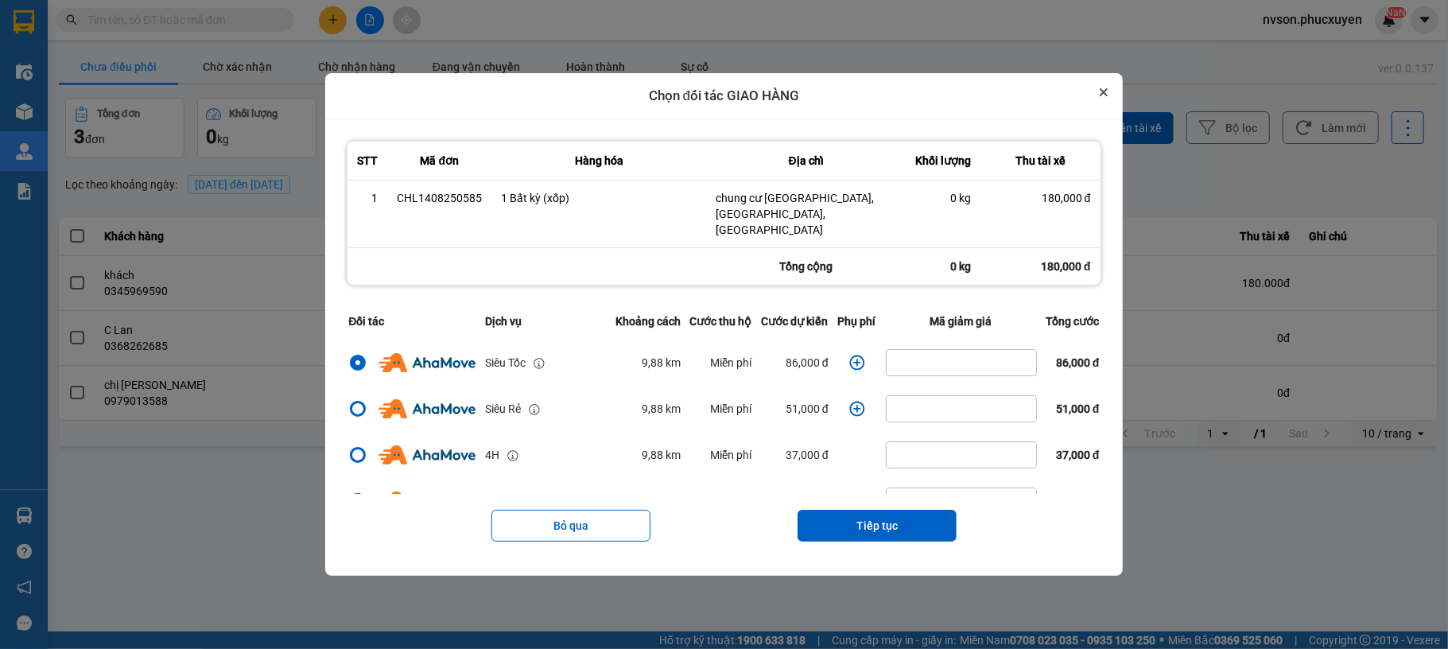
click at [1108, 96] on icon "Close" at bounding box center [1104, 92] width 8 height 8
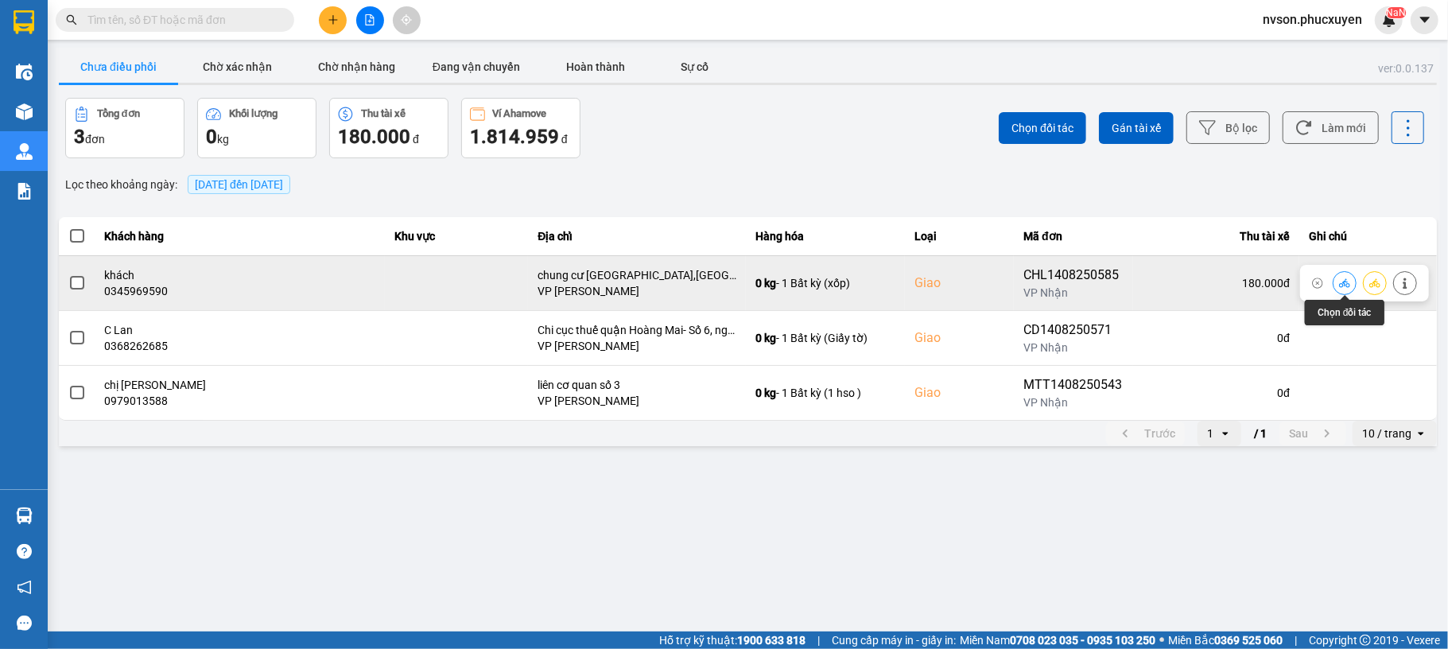
click at [1336, 285] on button at bounding box center [1345, 283] width 22 height 28
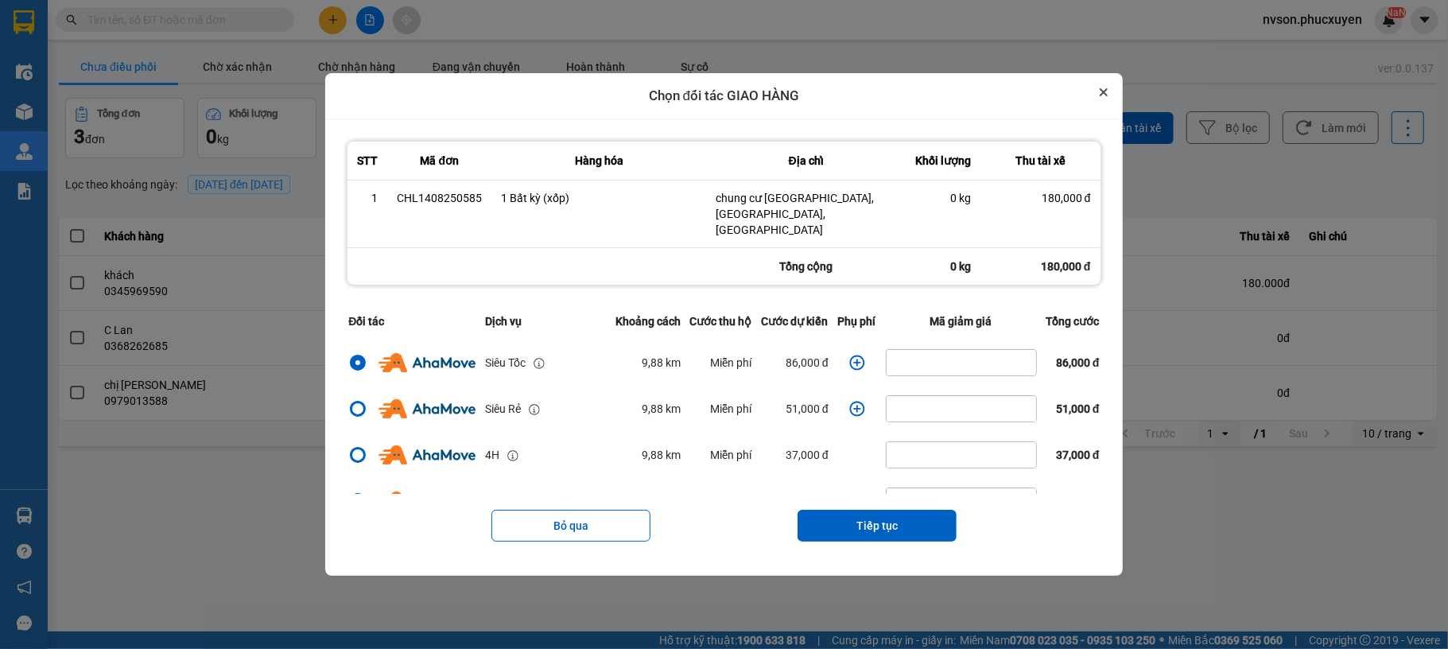
click at [1114, 91] on button "Close" at bounding box center [1103, 92] width 19 height 19
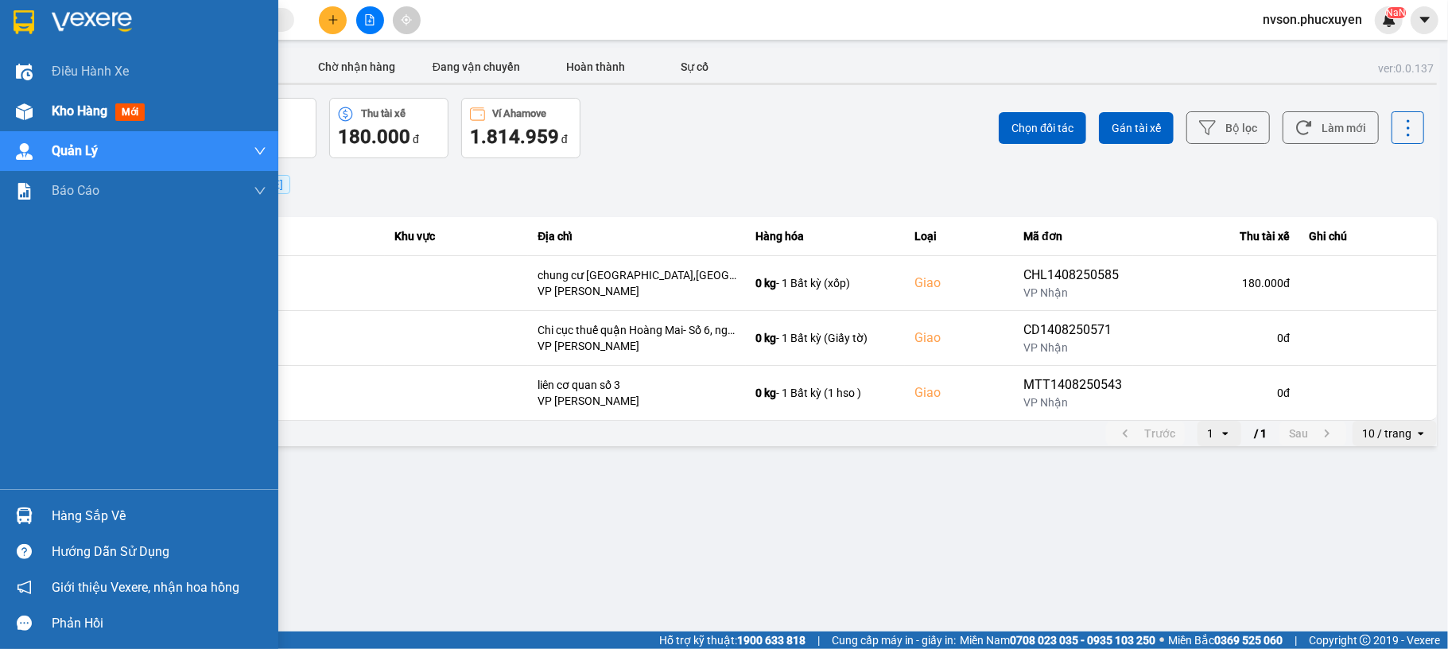
click at [20, 119] on img at bounding box center [24, 111] width 17 height 17
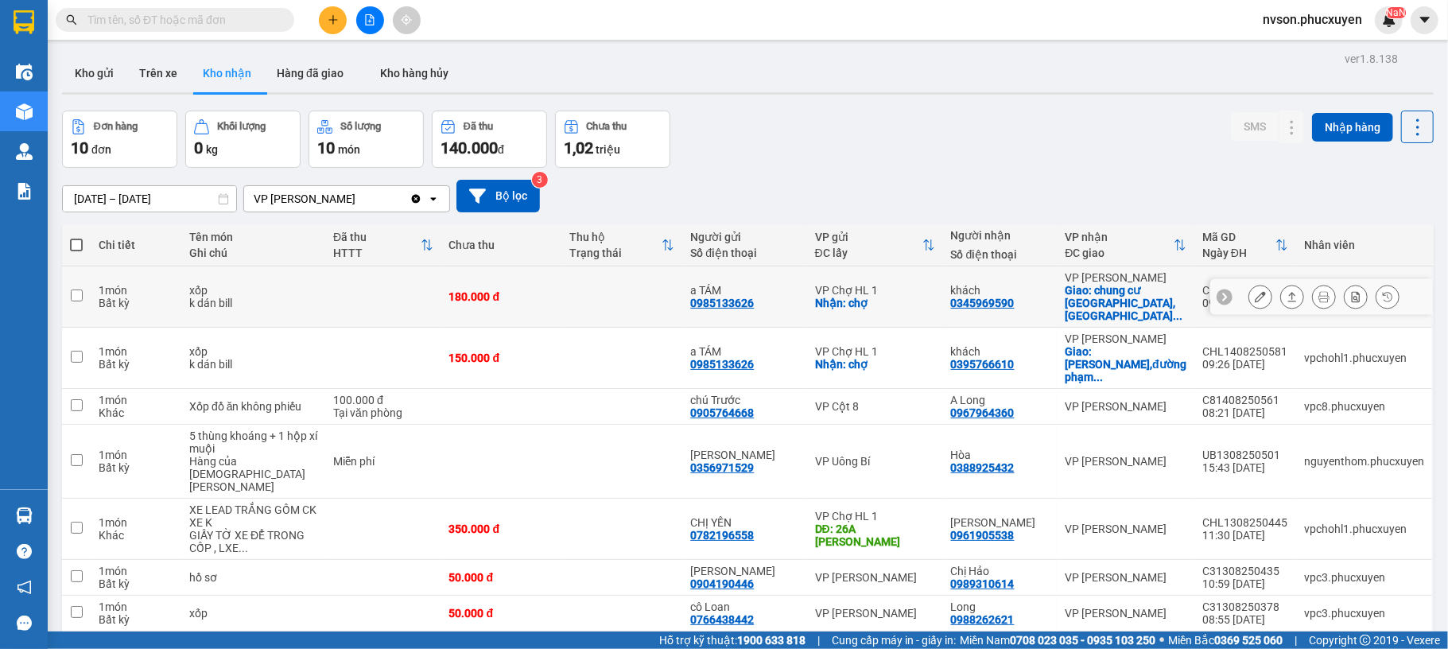
click at [1255, 294] on icon at bounding box center [1260, 296] width 11 height 11
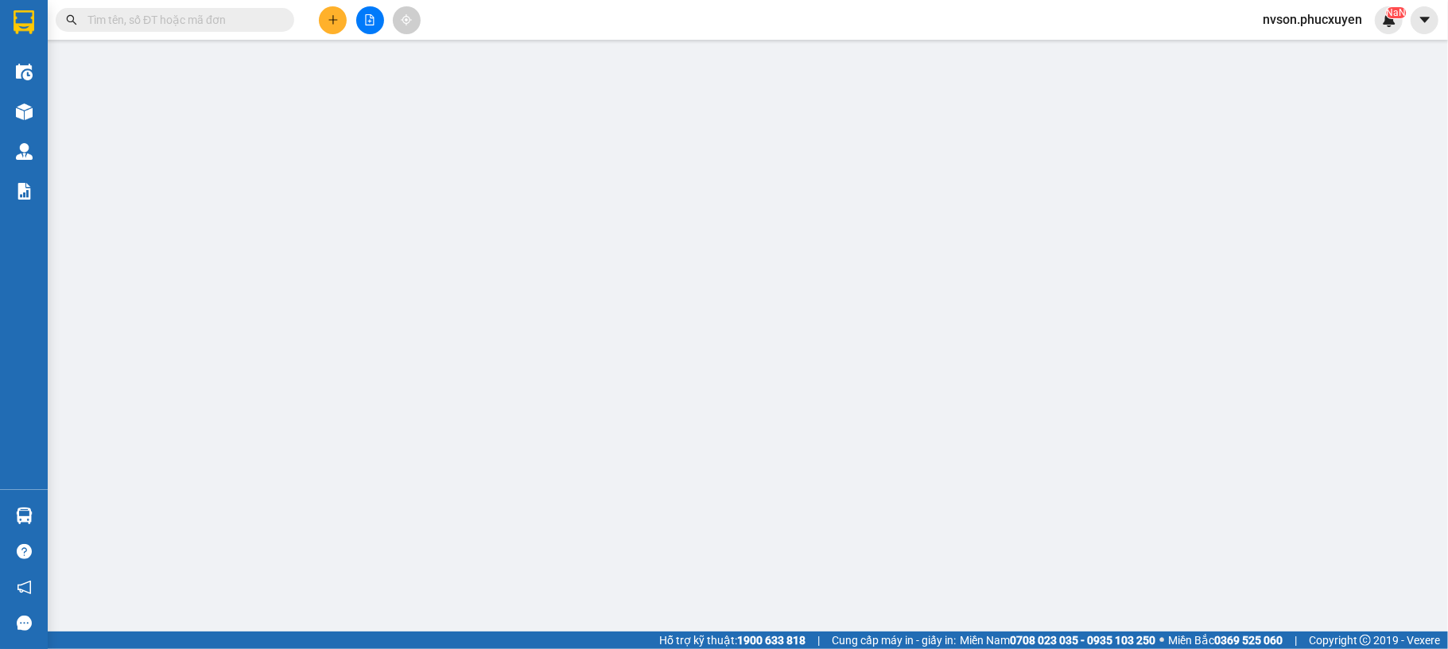
type input "0985133626"
type input "a TÁM"
checkbox input "true"
type input "chợ"
type input "0345969590"
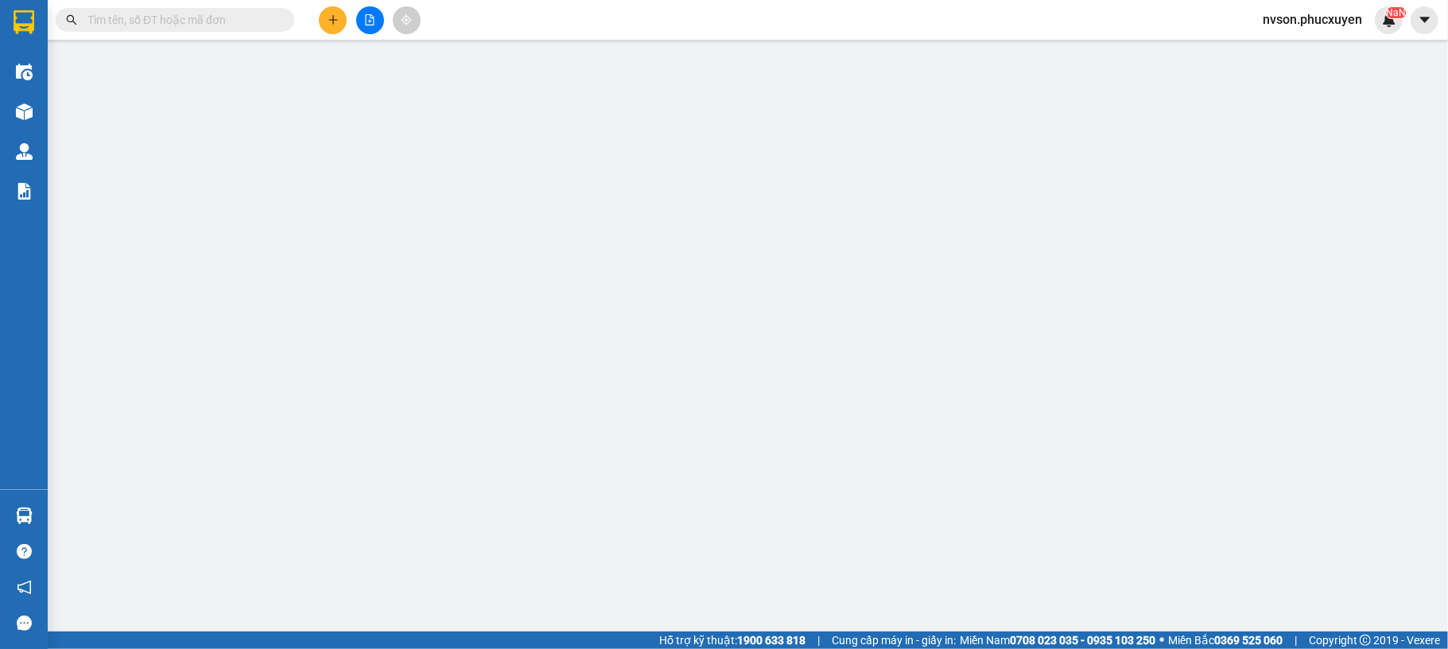
type input "khách"
checkbox input "true"
type input "chung cư [GEOGRAPHIC_DATA],[GEOGRAPHIC_DATA],[GEOGRAPHIC_DATA]"
type input "180.000"
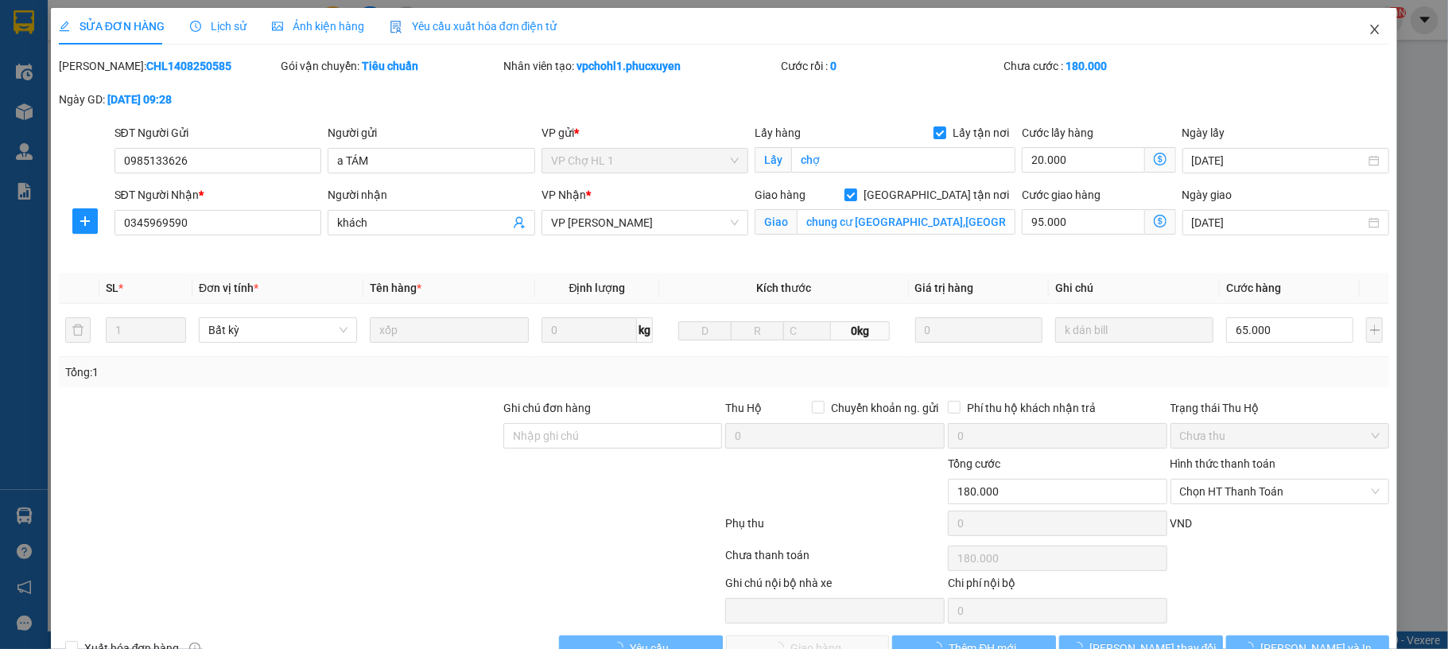
click at [1370, 36] on span "Close" at bounding box center [1375, 30] width 45 height 45
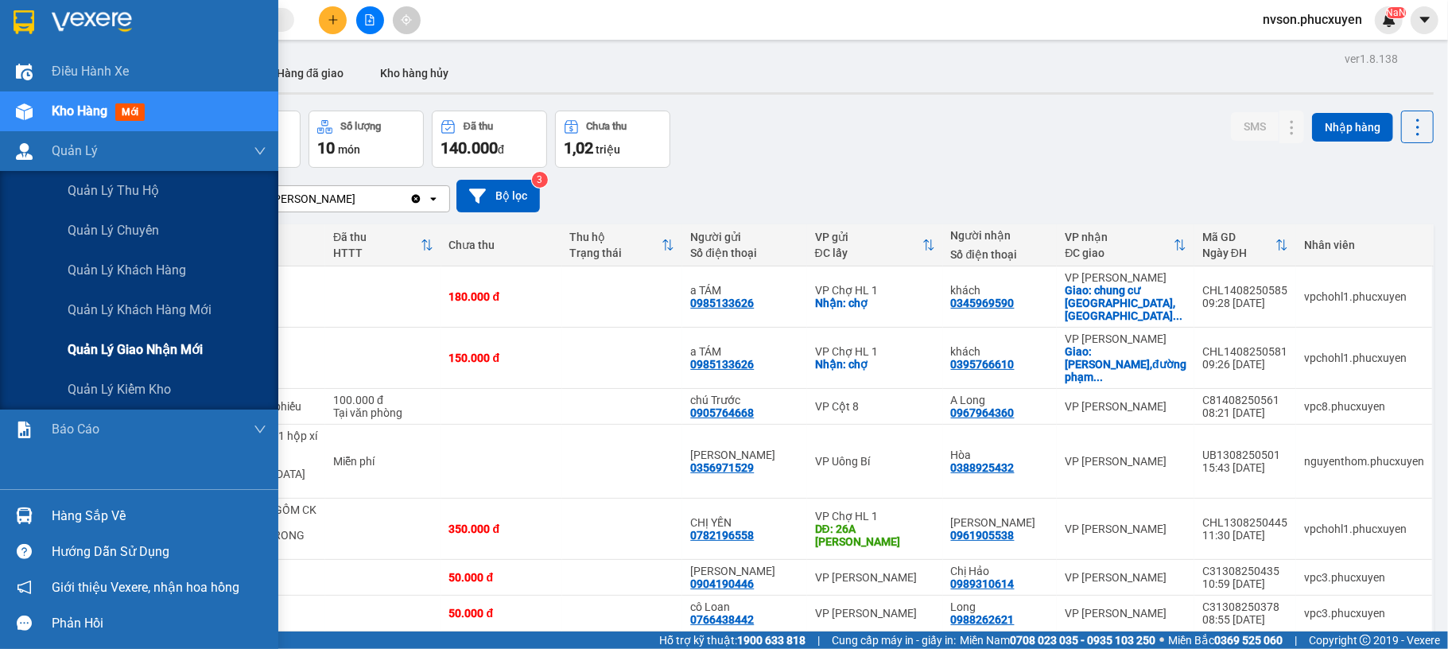
click at [109, 341] on span "Quản lý giao nhận mới" at bounding box center [135, 350] width 135 height 20
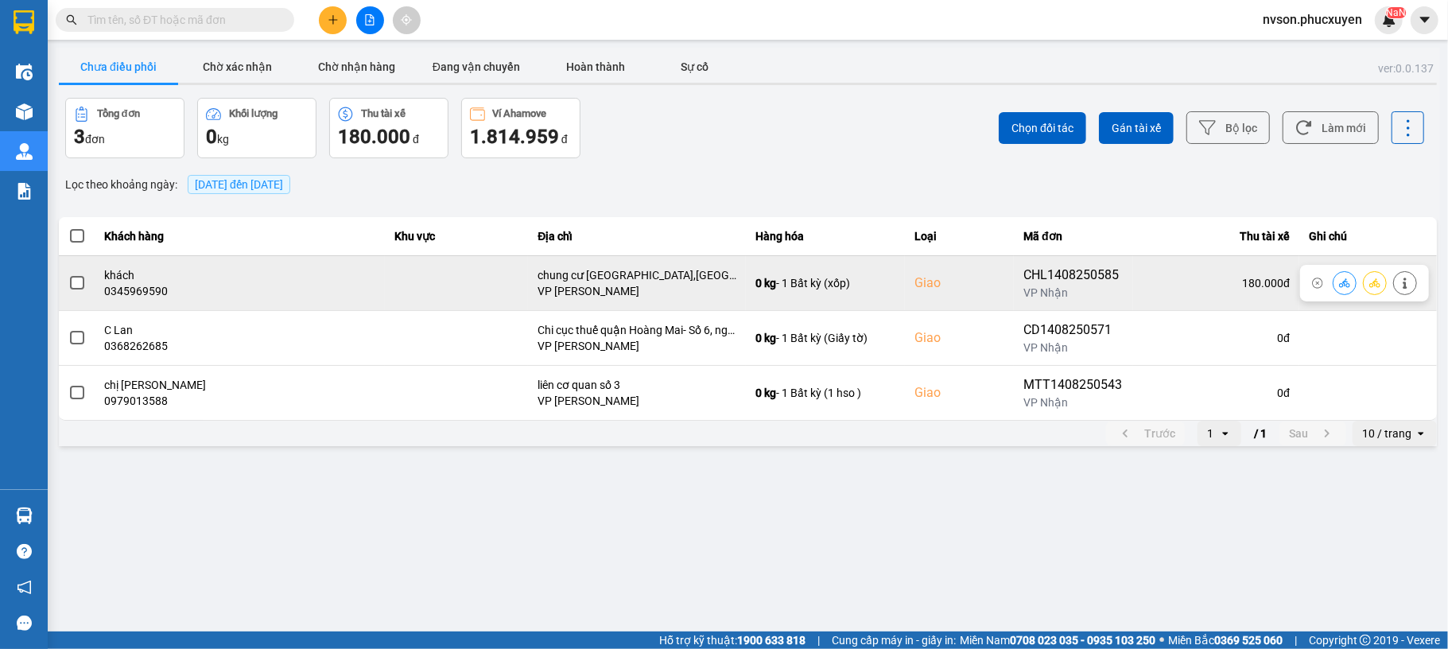
click at [1346, 287] on icon at bounding box center [1344, 283] width 11 height 11
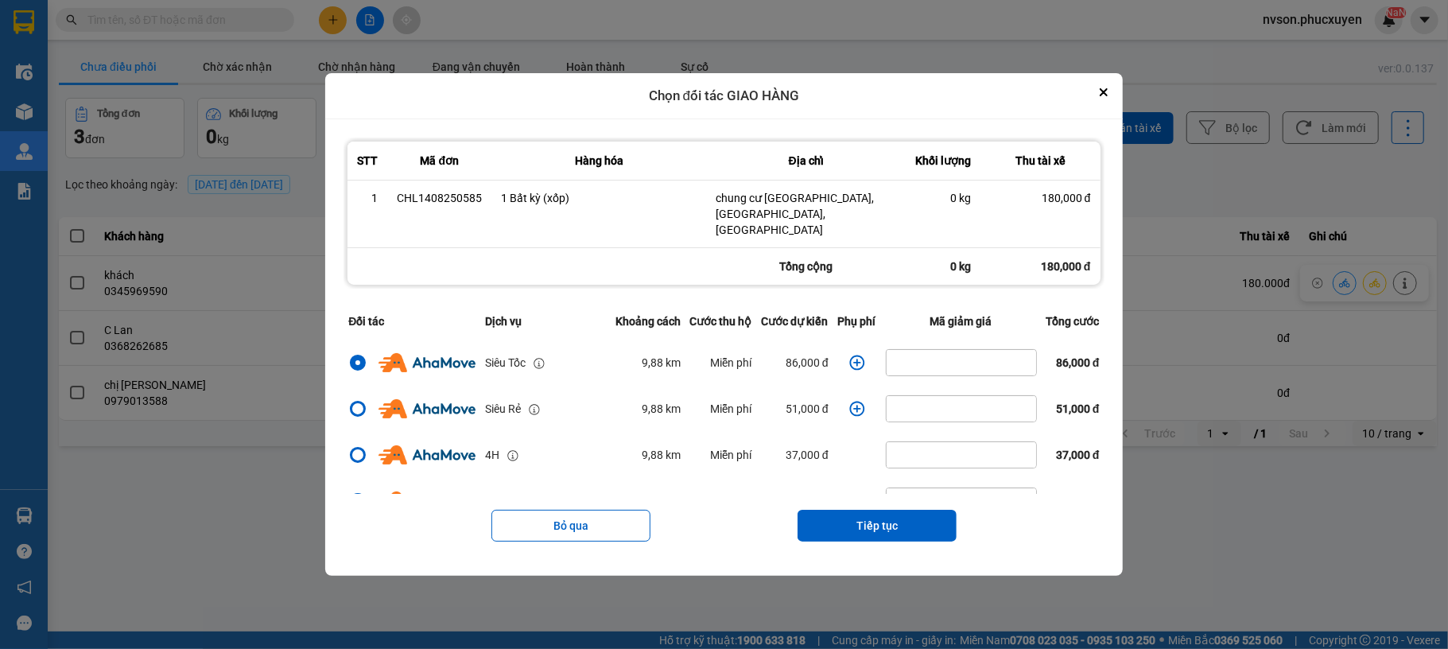
click at [850, 355] on icon "dialog" at bounding box center [858, 363] width 16 height 16
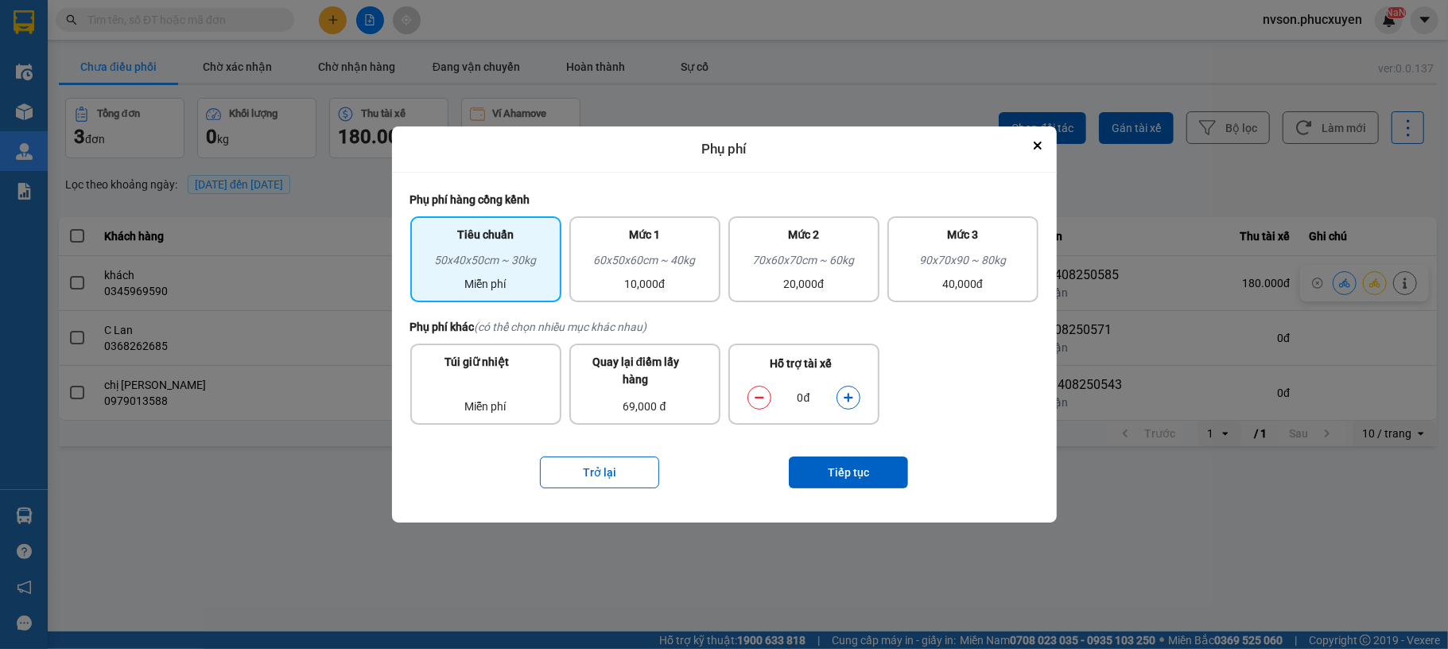
drag, startPoint x: 679, startPoint y: 248, endPoint x: 737, endPoint y: 329, distance: 98.7
click at [678, 248] on div "Mức 1" at bounding box center [645, 238] width 132 height 25
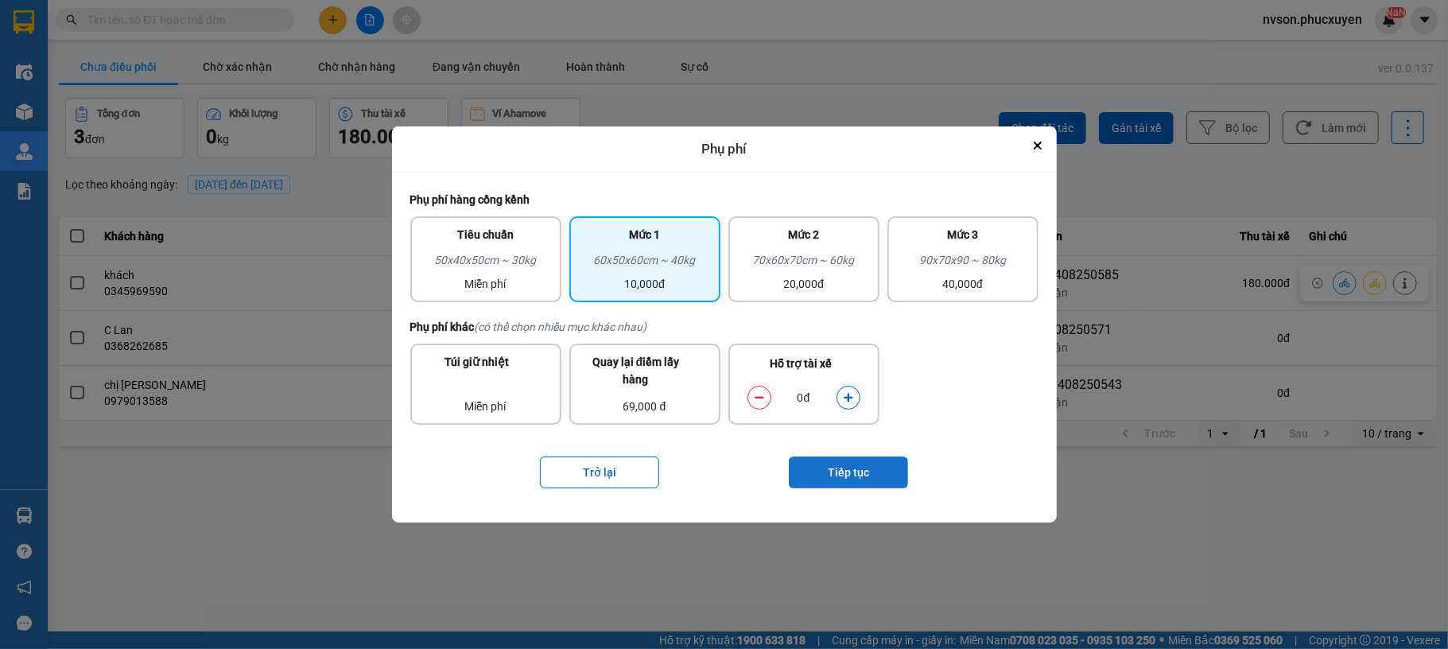
click at [865, 462] on button "Tiếp tục" at bounding box center [848, 473] width 119 height 32
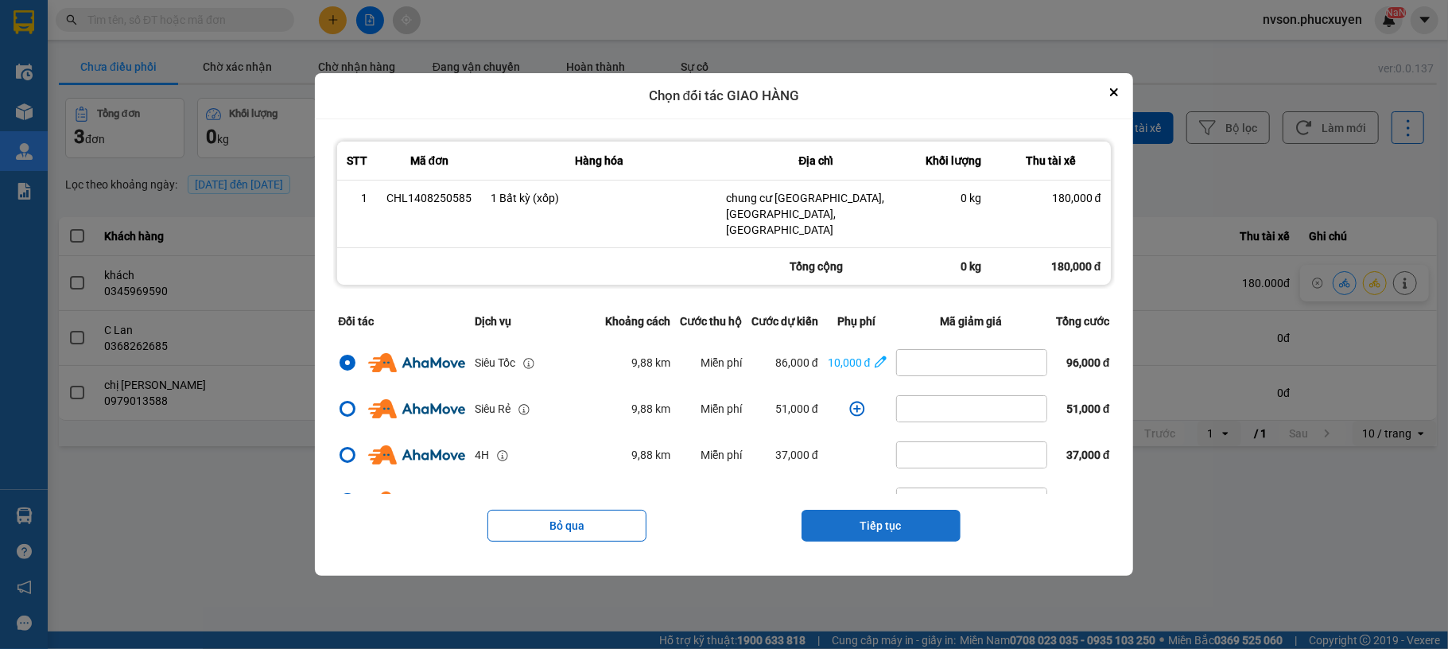
click at [888, 517] on button "Tiếp tục" at bounding box center [881, 526] width 159 height 32
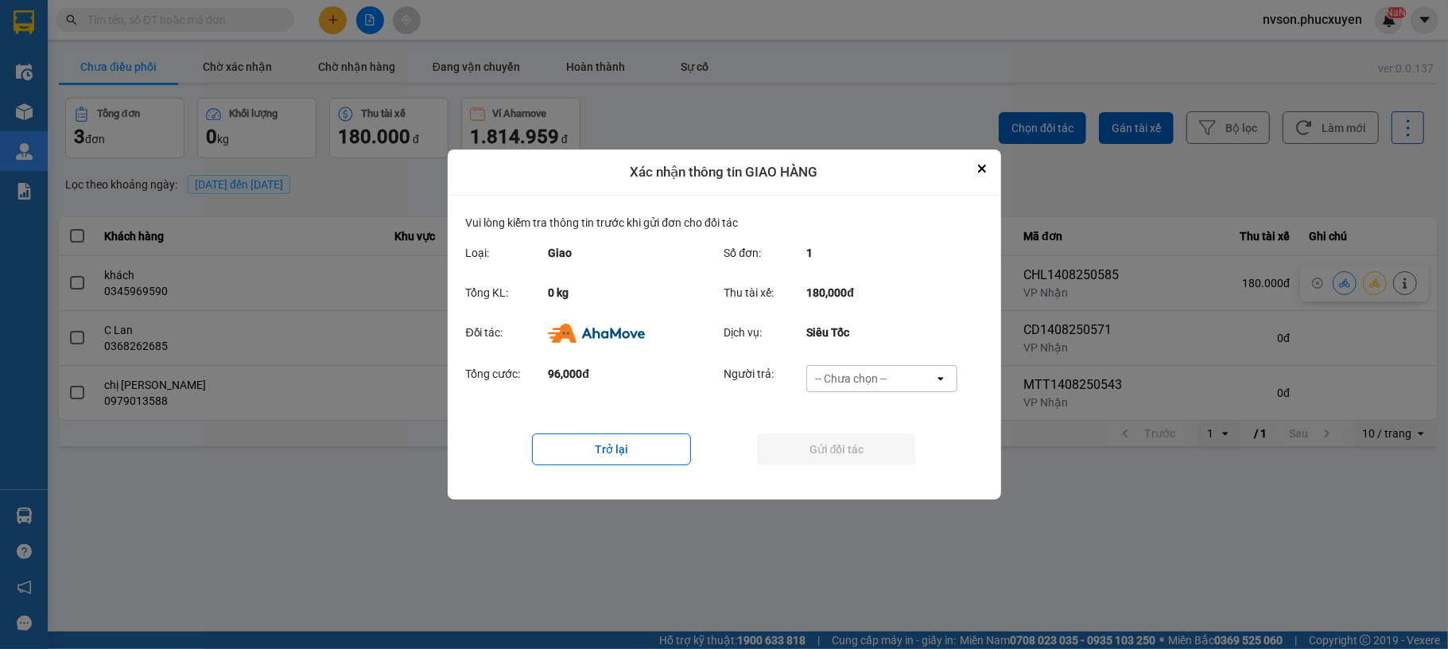
click at [885, 382] on div "-- Chưa chọn --" at bounding box center [851, 379] width 72 height 16
click at [872, 463] on span "Ví Ahamove" at bounding box center [851, 470] width 64 height 16
click at [866, 456] on button "Gửi đối tác" at bounding box center [836, 450] width 159 height 32
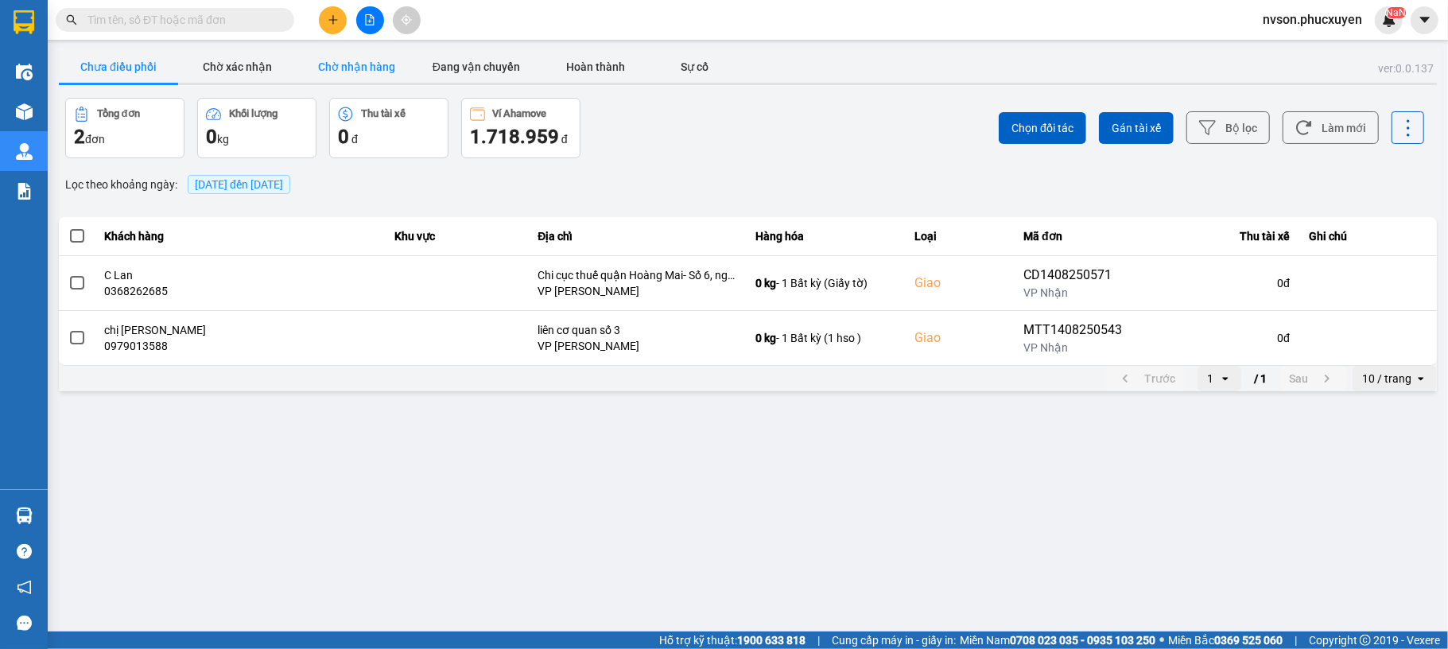
click at [344, 73] on button "Chờ nhận hàng" at bounding box center [356, 67] width 119 height 32
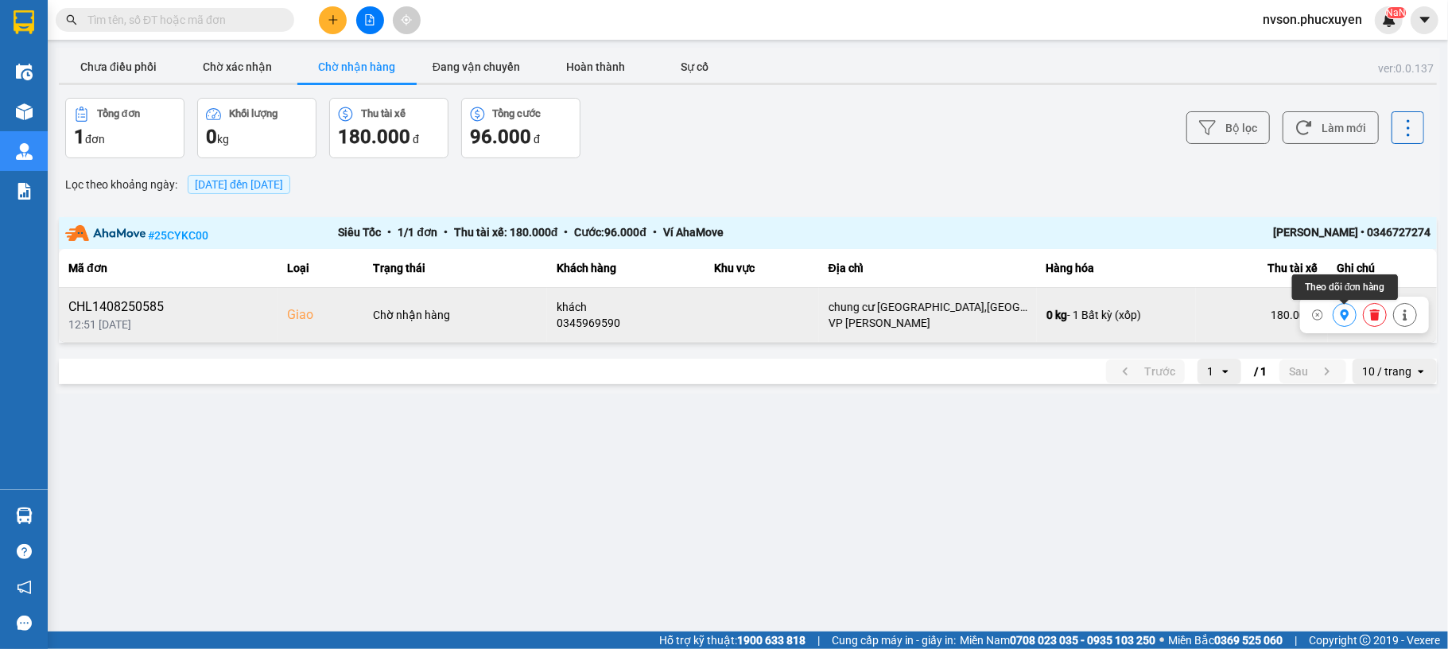
click at [1347, 312] on icon at bounding box center [1345, 314] width 9 height 11
click at [105, 78] on button "Chưa điều phối" at bounding box center [118, 67] width 119 height 32
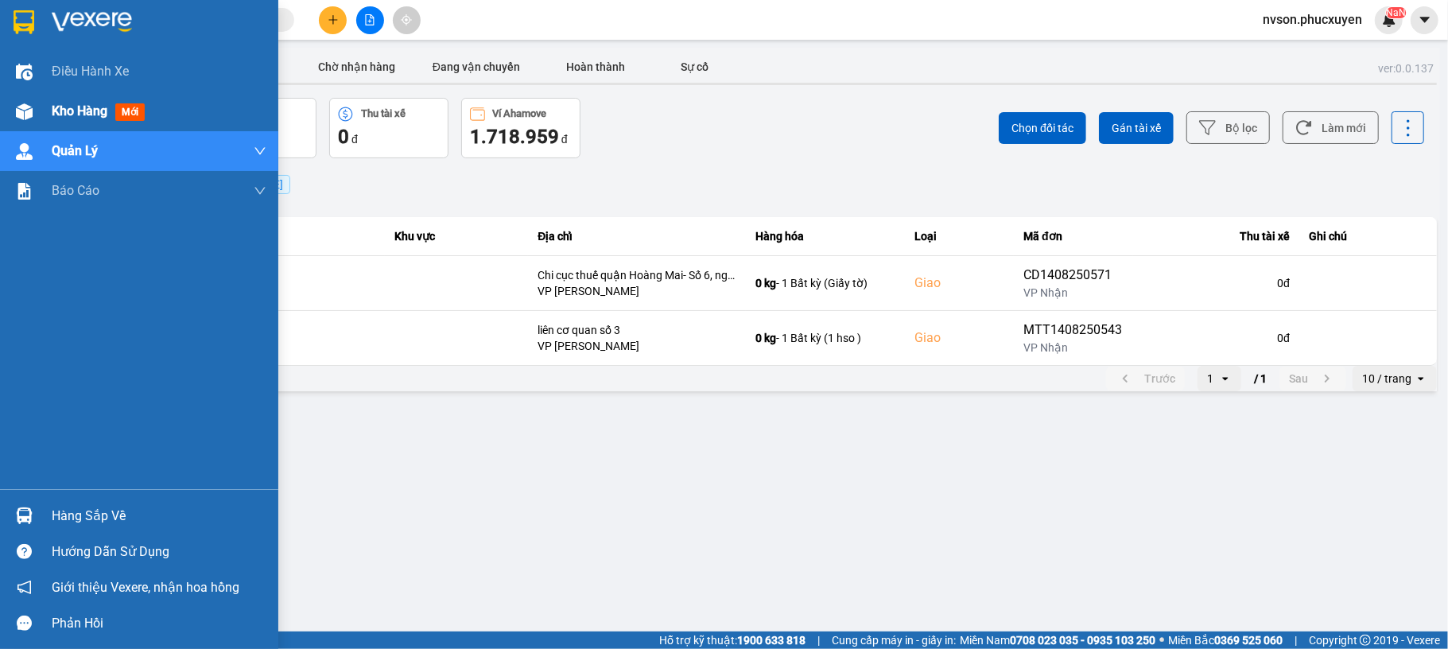
click at [35, 110] on div at bounding box center [24, 112] width 28 height 28
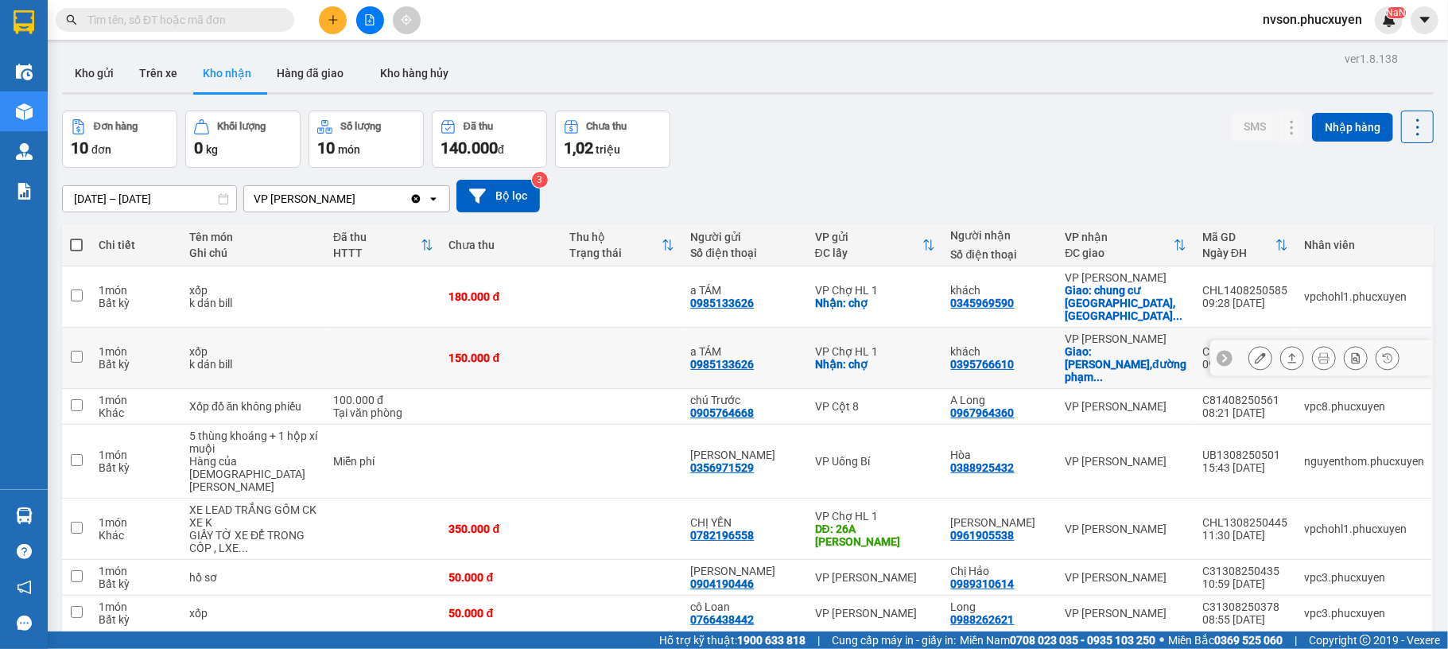
click at [1255, 356] on icon at bounding box center [1260, 357] width 11 height 11
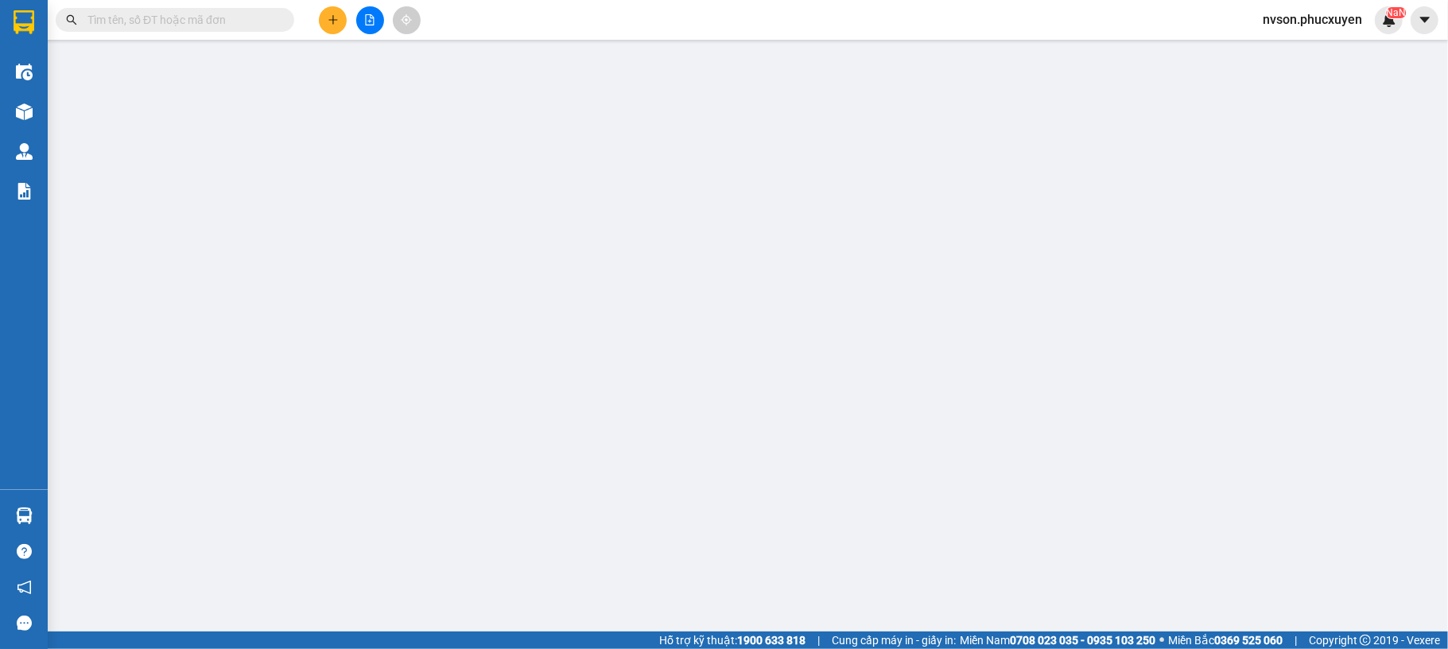
type input "0985133626"
type input "a TÁM"
checkbox input "true"
type input "chợ"
type input "0395766610"
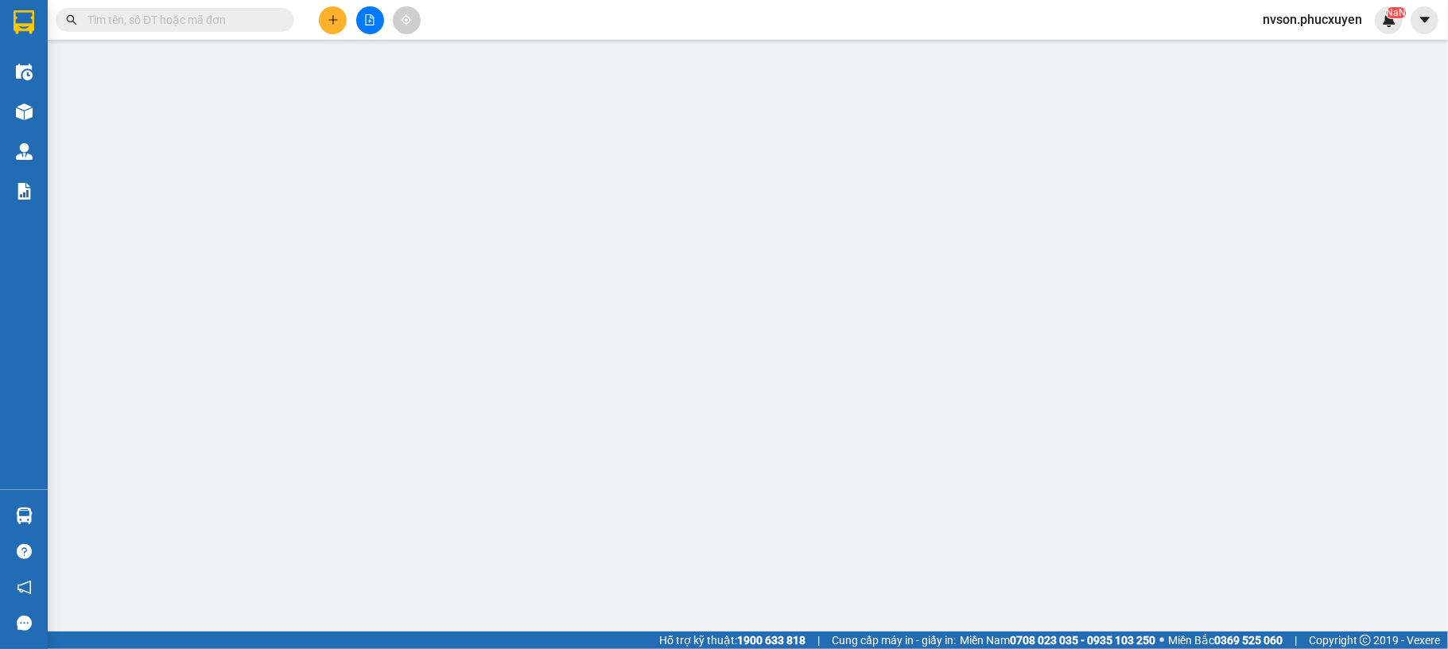
type input "khách"
checkbox input "true"
type input "chung cư Bea SKY,đường phạm tu,p.đại kim,hoàng mai,[GEOGRAPHIC_DATA]"
type input "150.000"
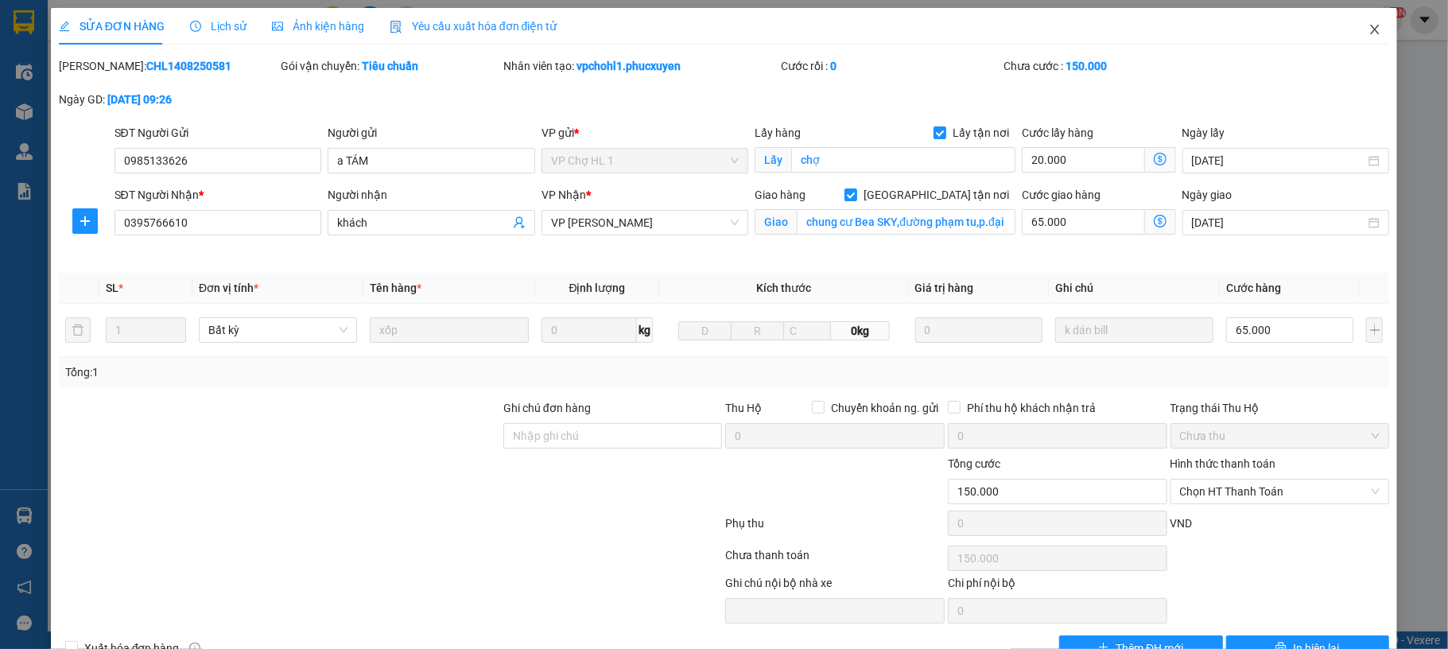
click at [1359, 37] on span "Close" at bounding box center [1375, 30] width 45 height 45
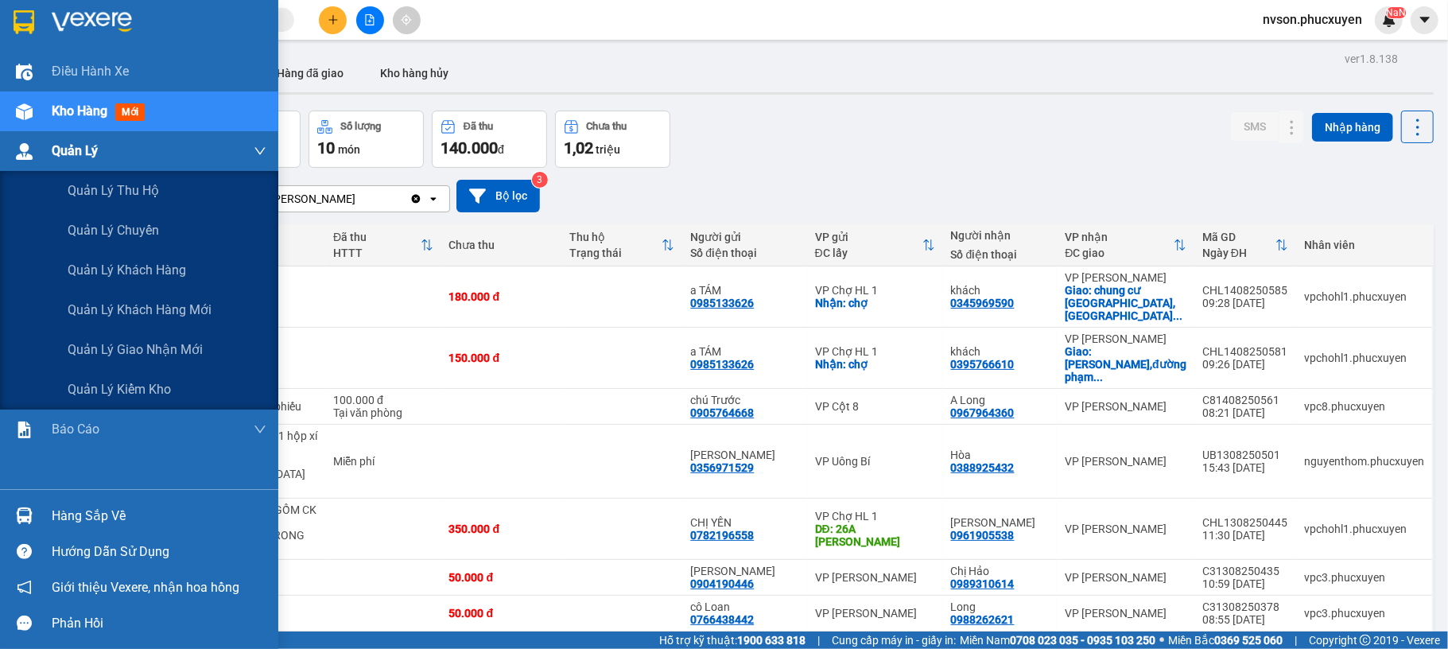
click at [33, 150] on div at bounding box center [24, 152] width 28 height 28
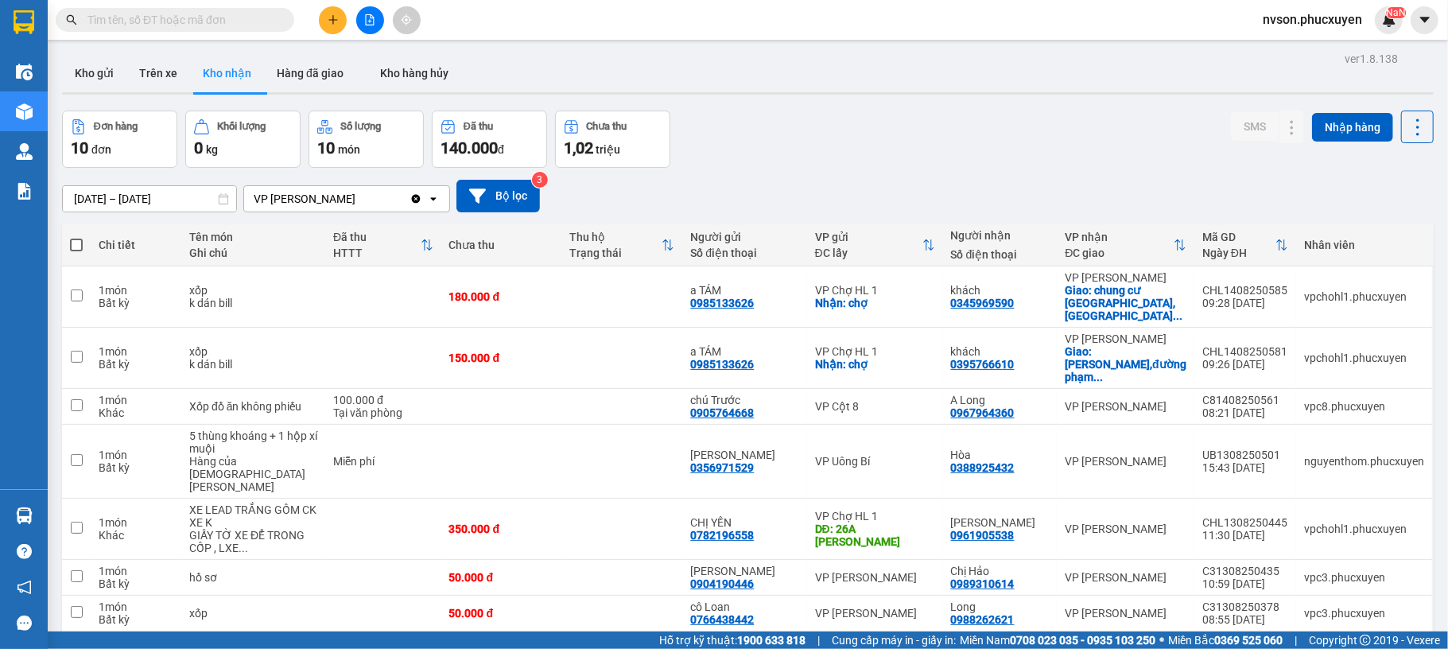
click at [775, 157] on div "Đơn hàng 10 đơn Khối lượng 0 kg Số lượng 10 món Đã thu 140.000 đ Chưa thu 1,02 …" at bounding box center [748, 139] width 1372 height 57
click at [109, 80] on button "Kho gửi" at bounding box center [94, 73] width 64 height 38
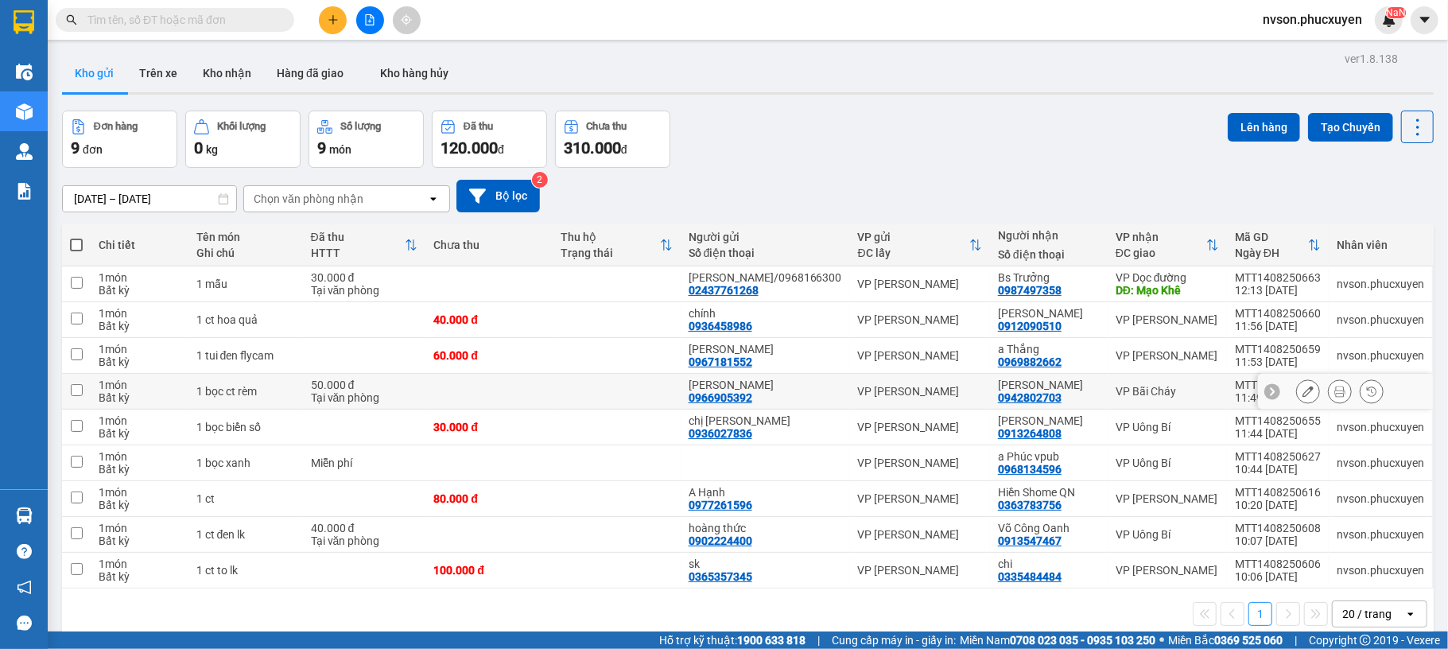
click at [396, 391] on div "50.000 đ" at bounding box center [364, 385] width 107 height 13
checkbox input "true"
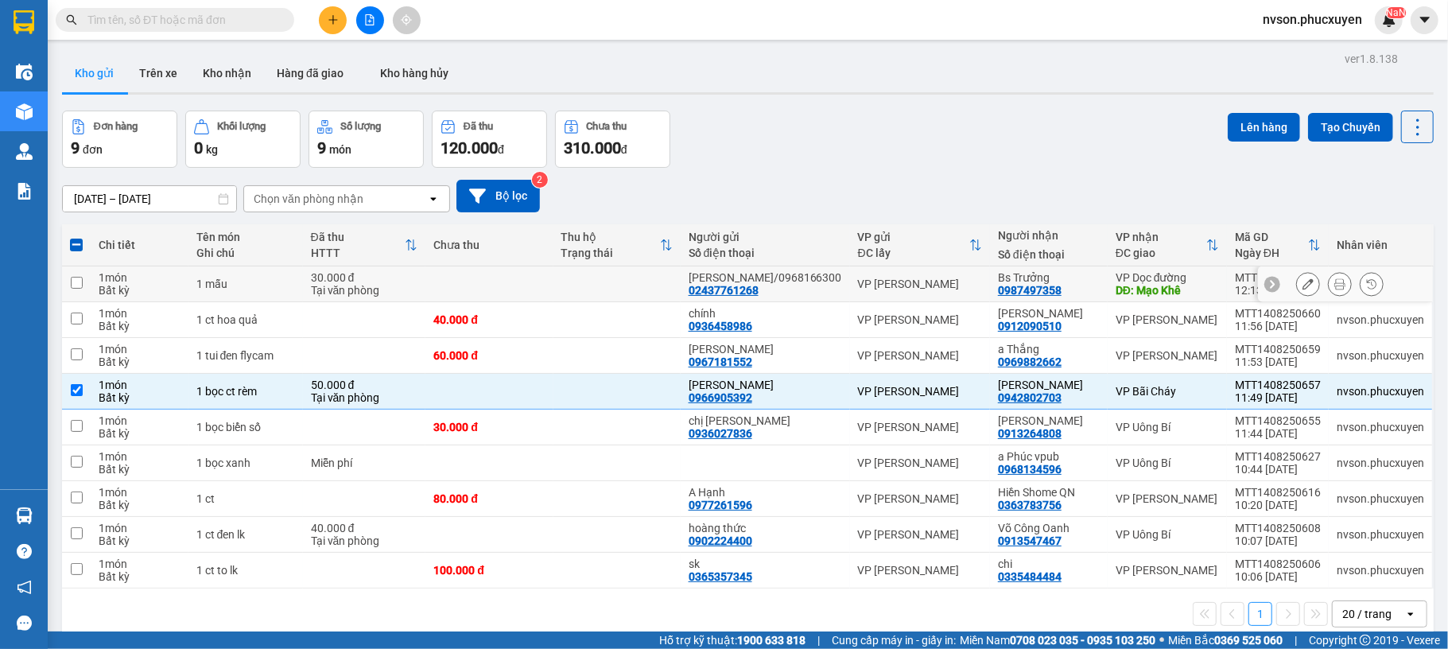
click at [392, 291] on div "Tại văn phòng" at bounding box center [364, 290] width 107 height 13
checkbox input "true"
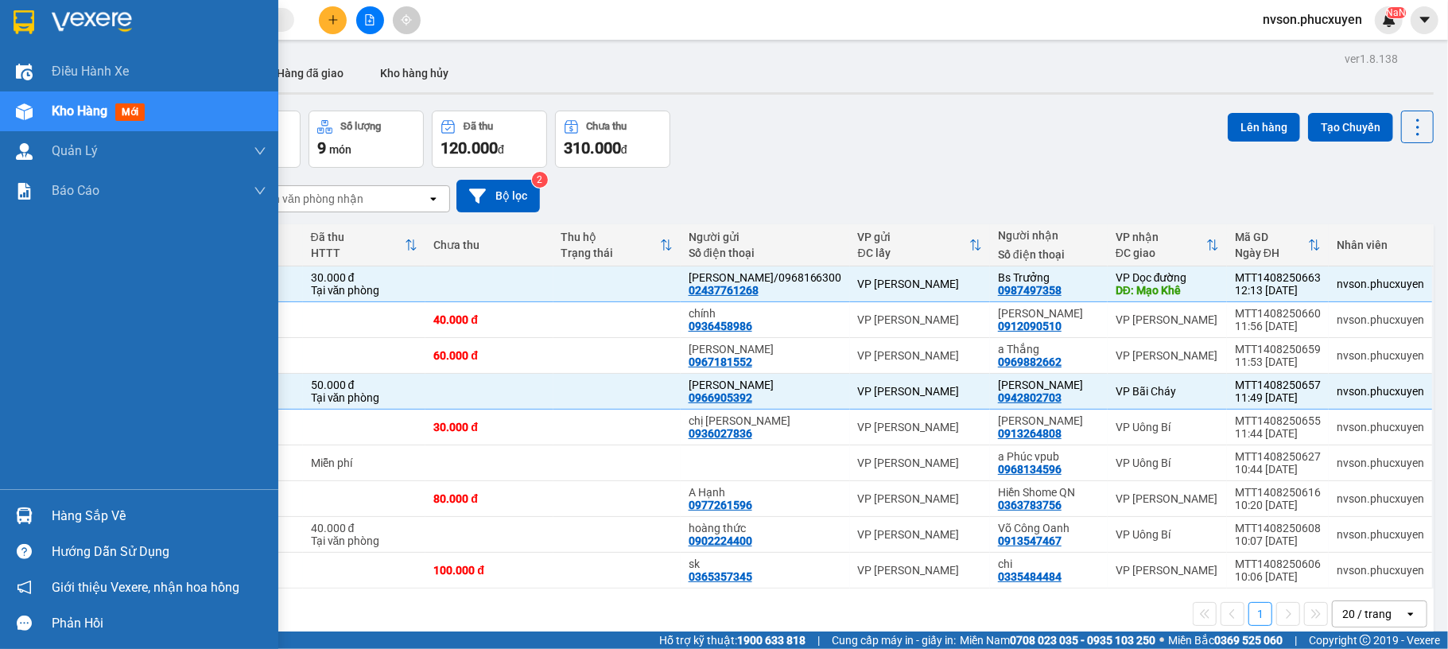
click at [36, 513] on div at bounding box center [24, 516] width 28 height 28
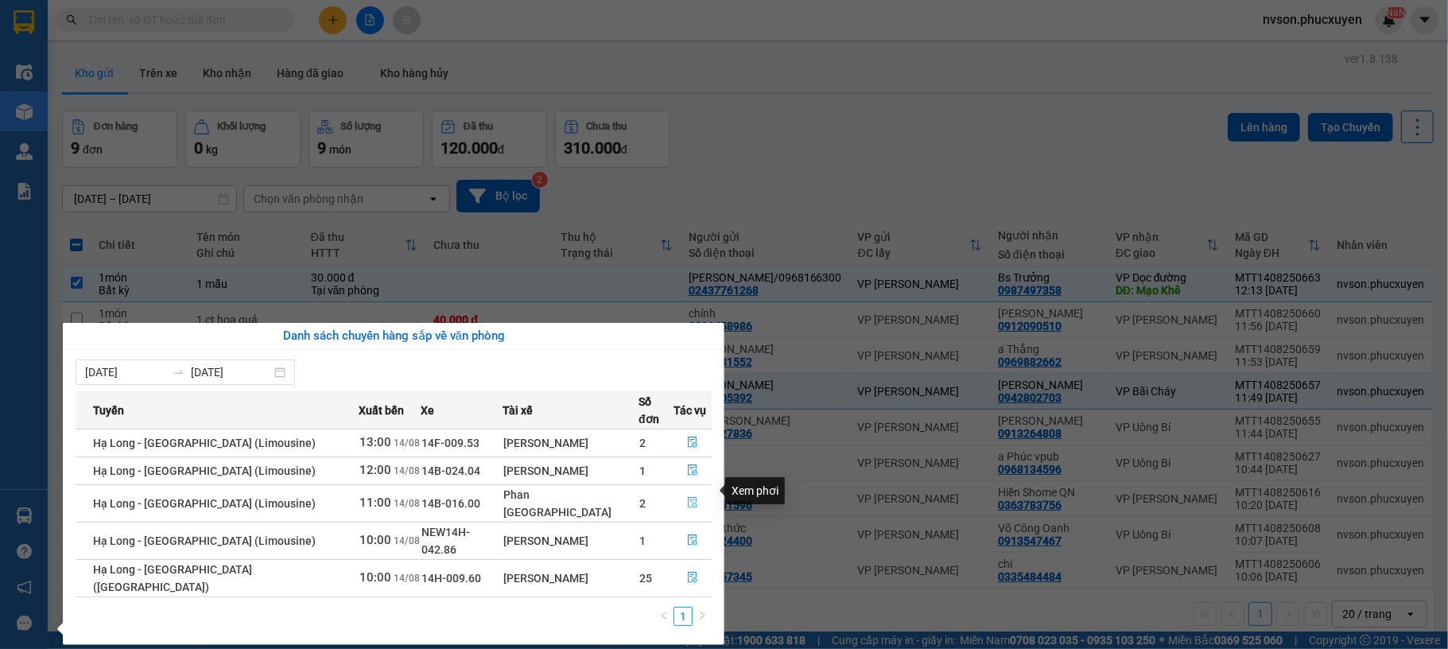
click at [687, 497] on icon "file-done" at bounding box center [692, 502] width 11 height 11
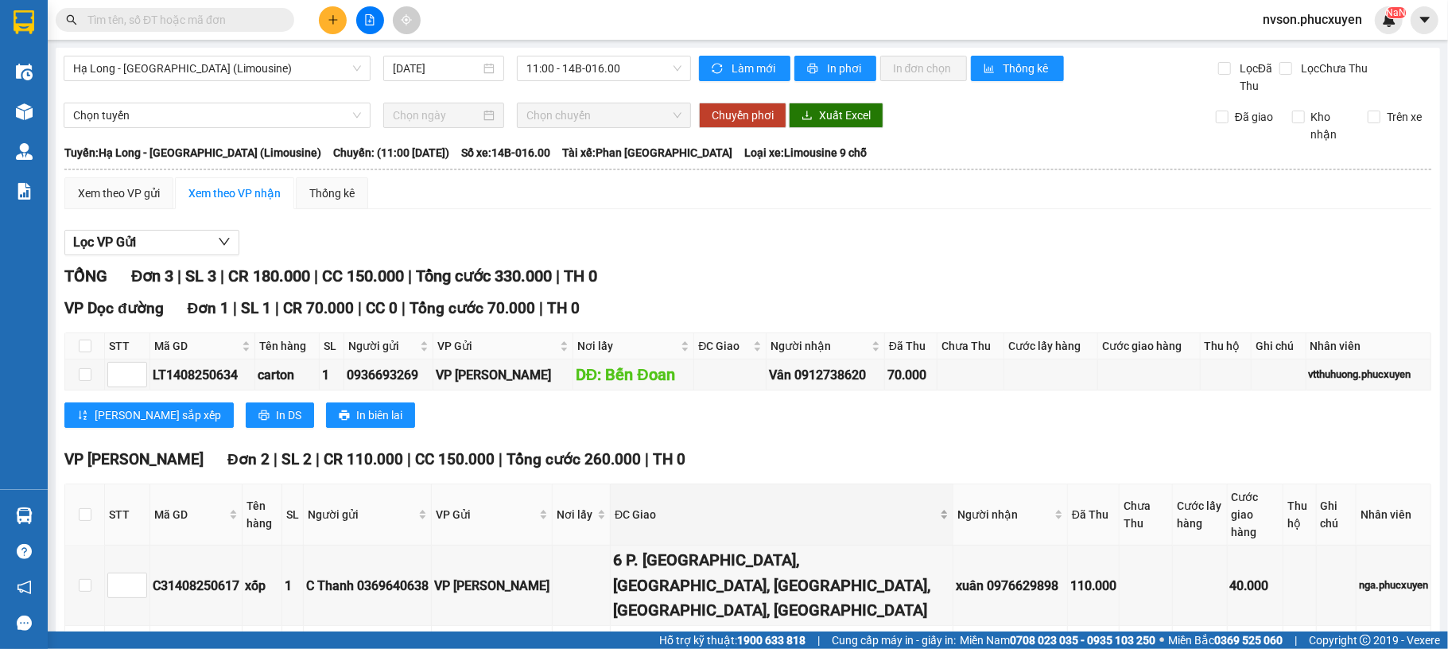
scroll to position [93, 0]
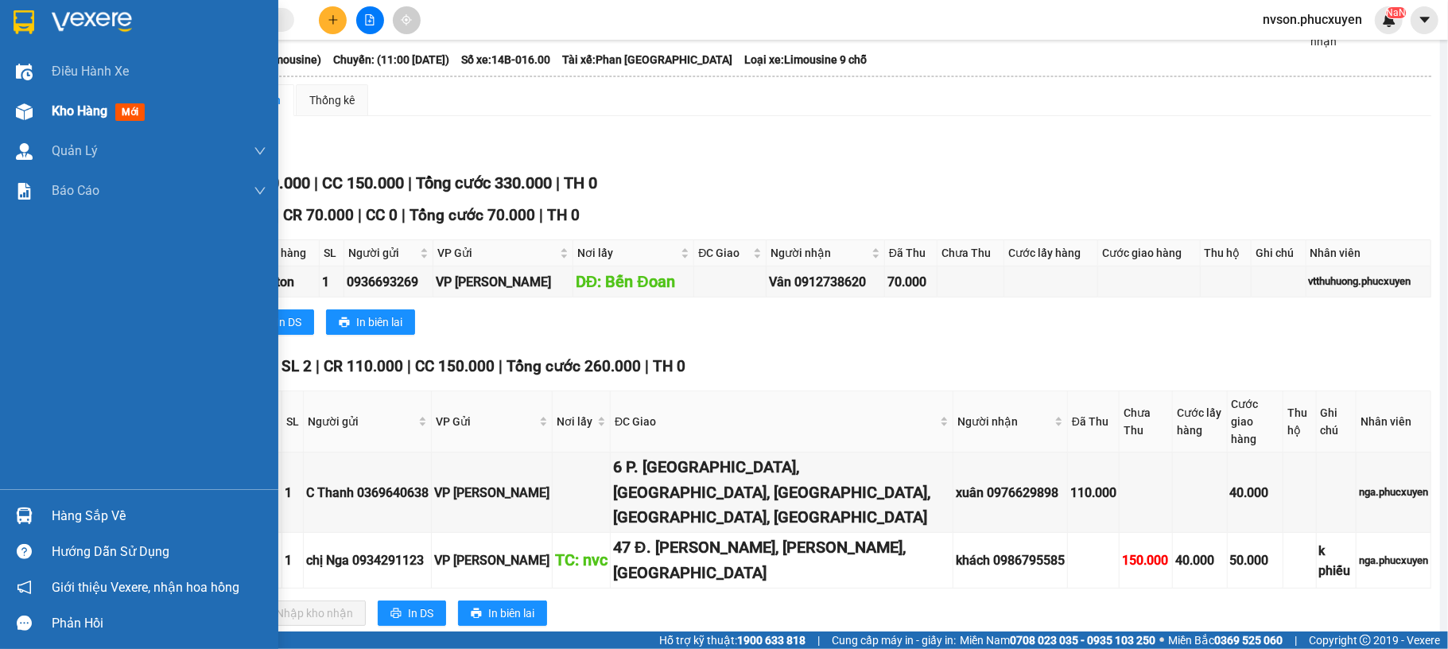
click at [52, 116] on span "Kho hàng" at bounding box center [80, 110] width 56 height 15
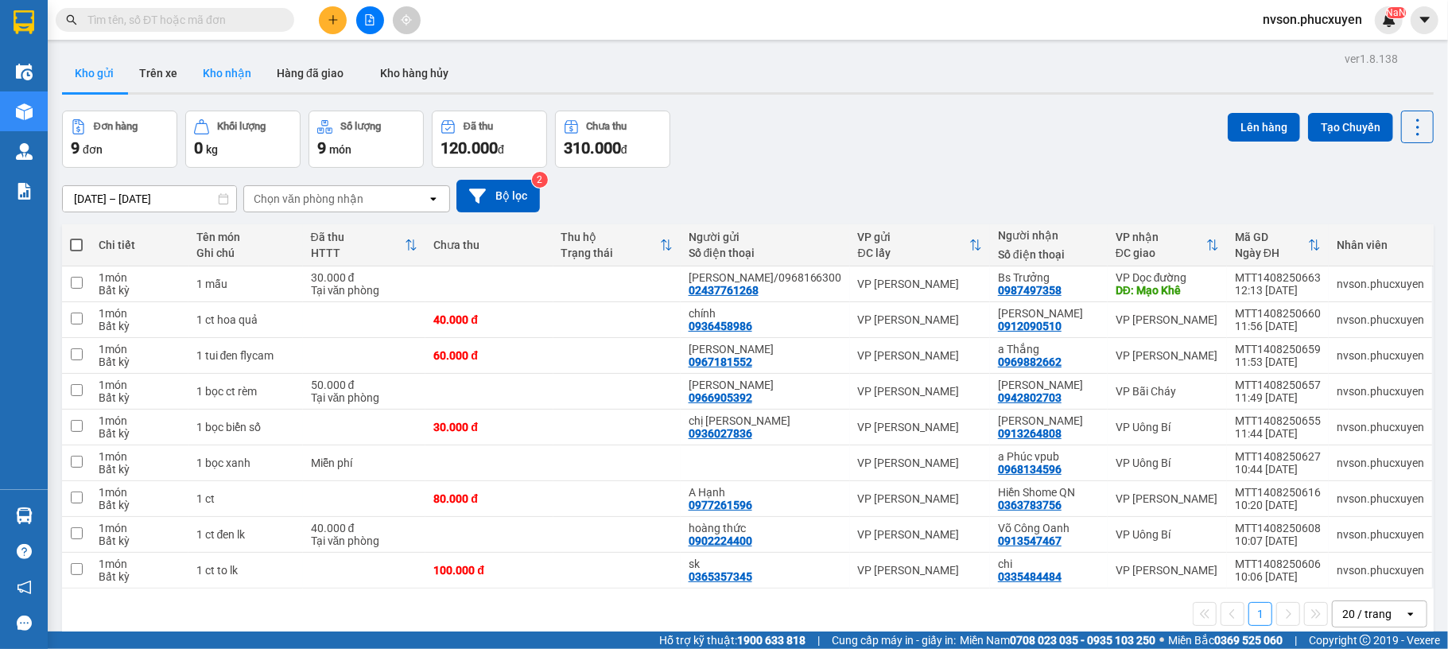
click at [242, 76] on button "Kho nhận" at bounding box center [227, 73] width 74 height 38
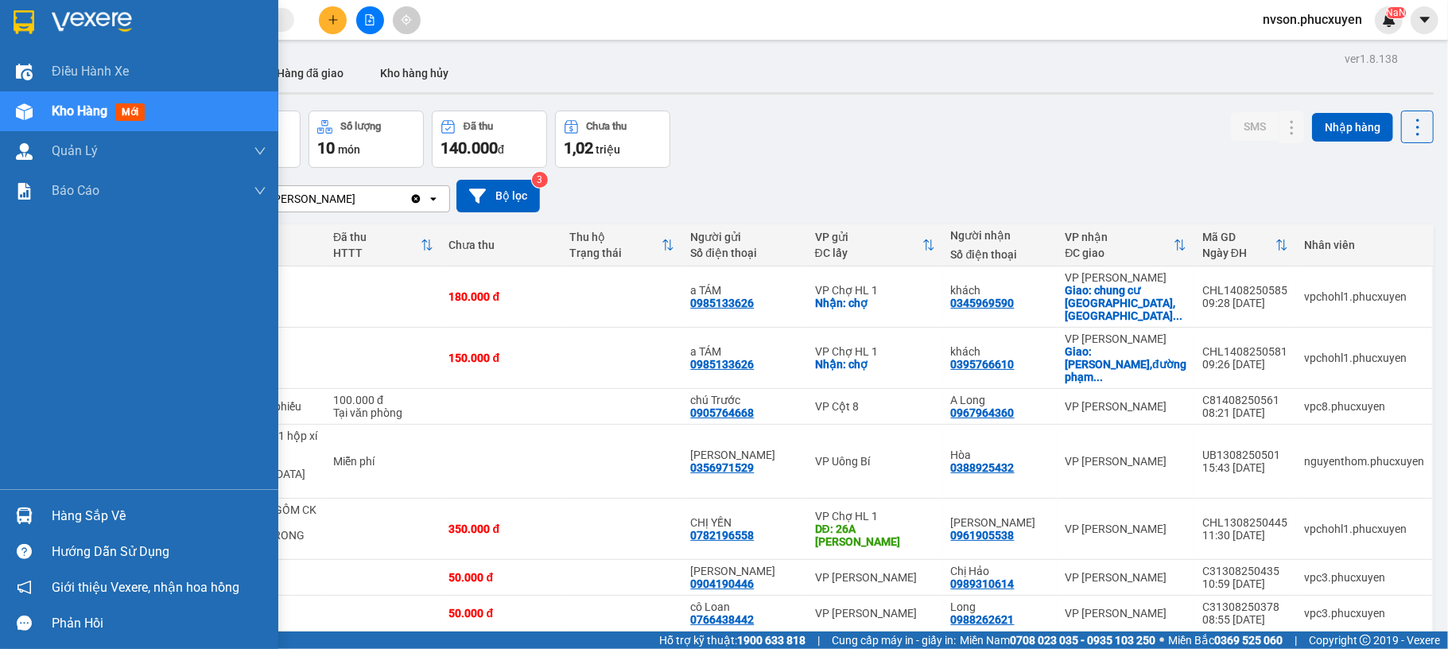
click at [2, 509] on div "Hàng sắp về" at bounding box center [139, 516] width 278 height 36
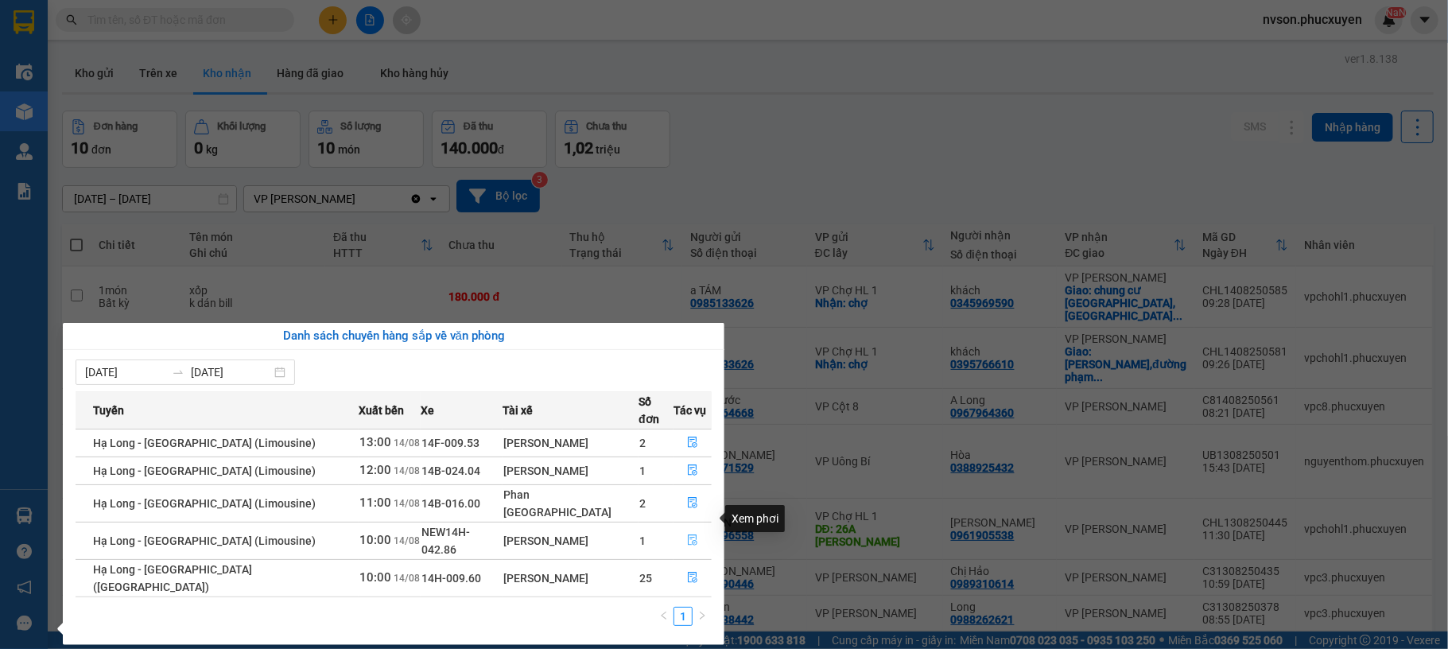
click at [687, 535] on icon "file-done" at bounding box center [692, 540] width 11 height 11
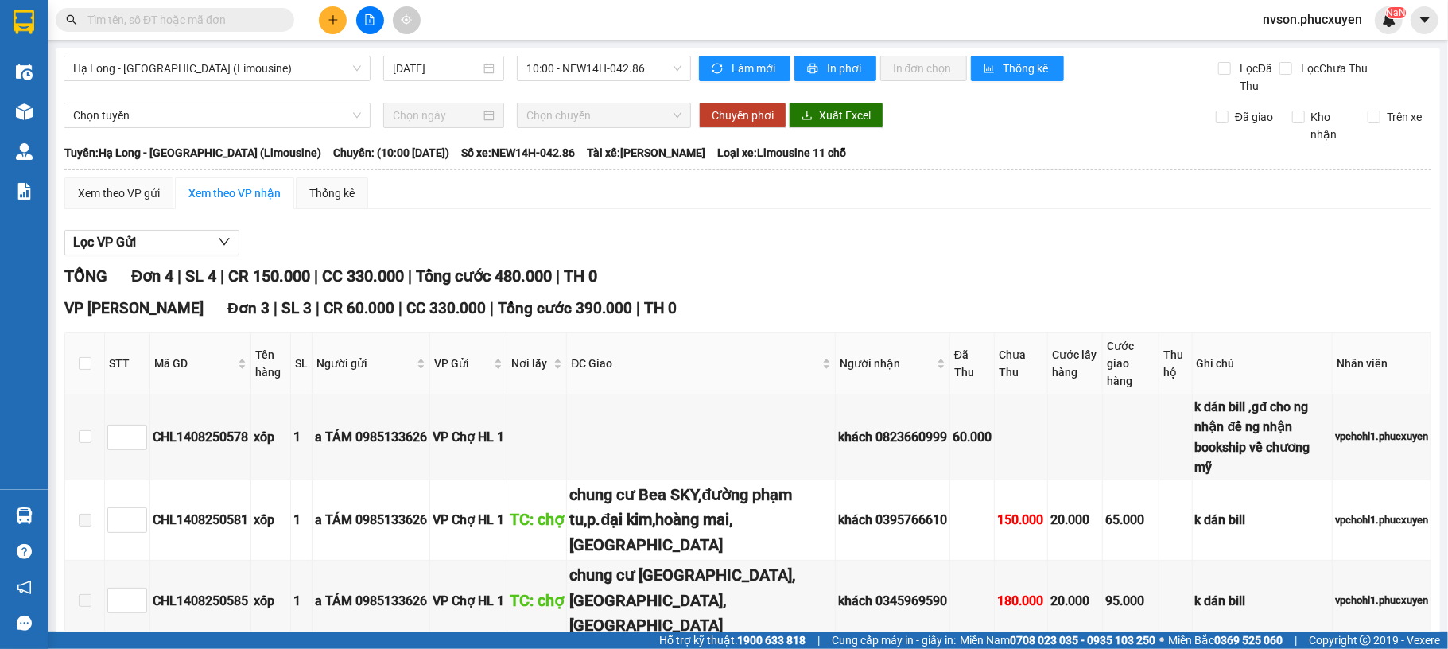
click at [92, 363] on th at bounding box center [85, 363] width 40 height 61
click at [89, 363] on input "checkbox" at bounding box center [85, 363] width 13 height 13
checkbox input "true"
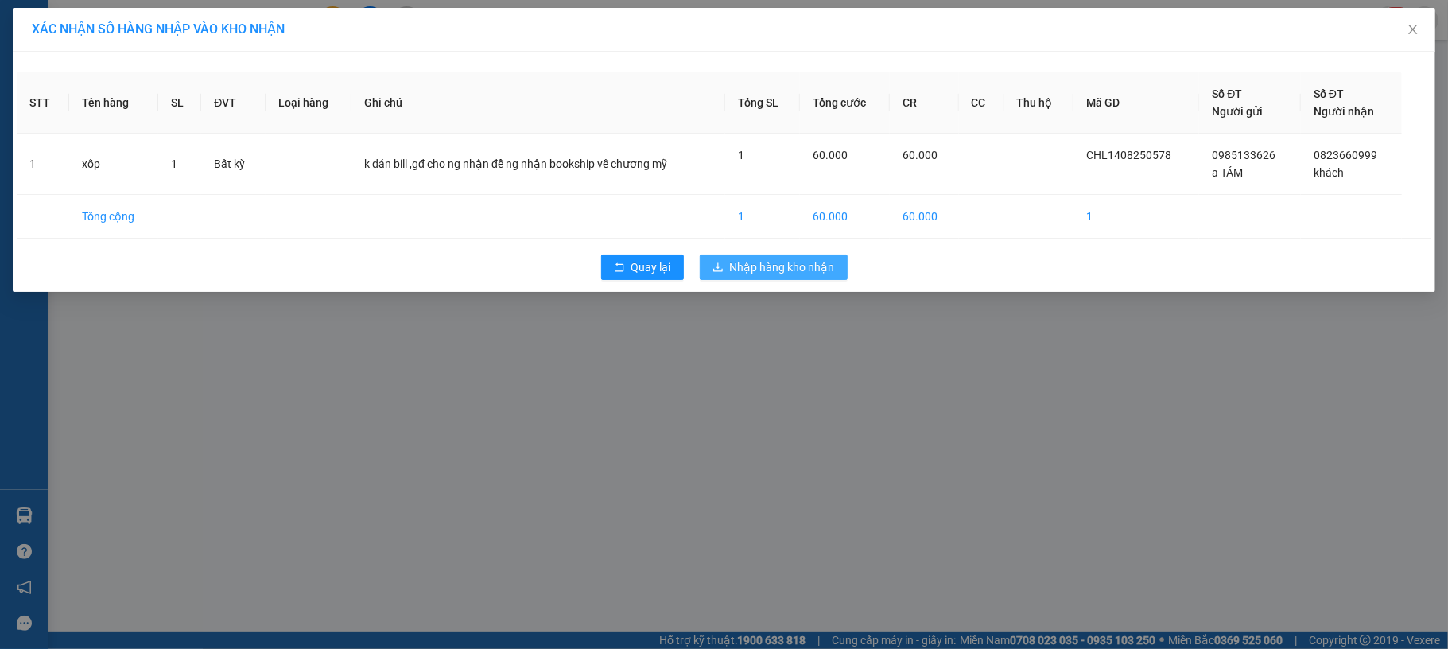
click at [745, 271] on span "Nhập hàng kho nhận" at bounding box center [782, 267] width 105 height 17
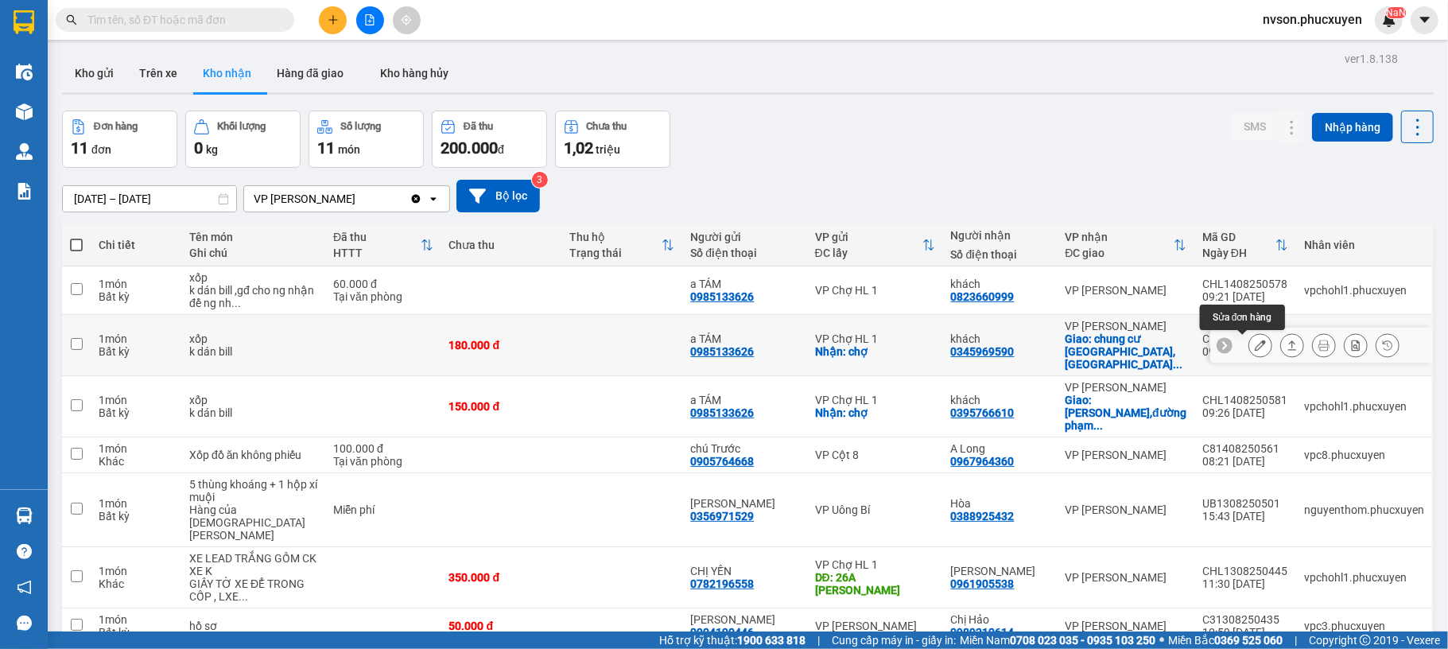
click at [1255, 351] on icon at bounding box center [1260, 345] width 11 height 11
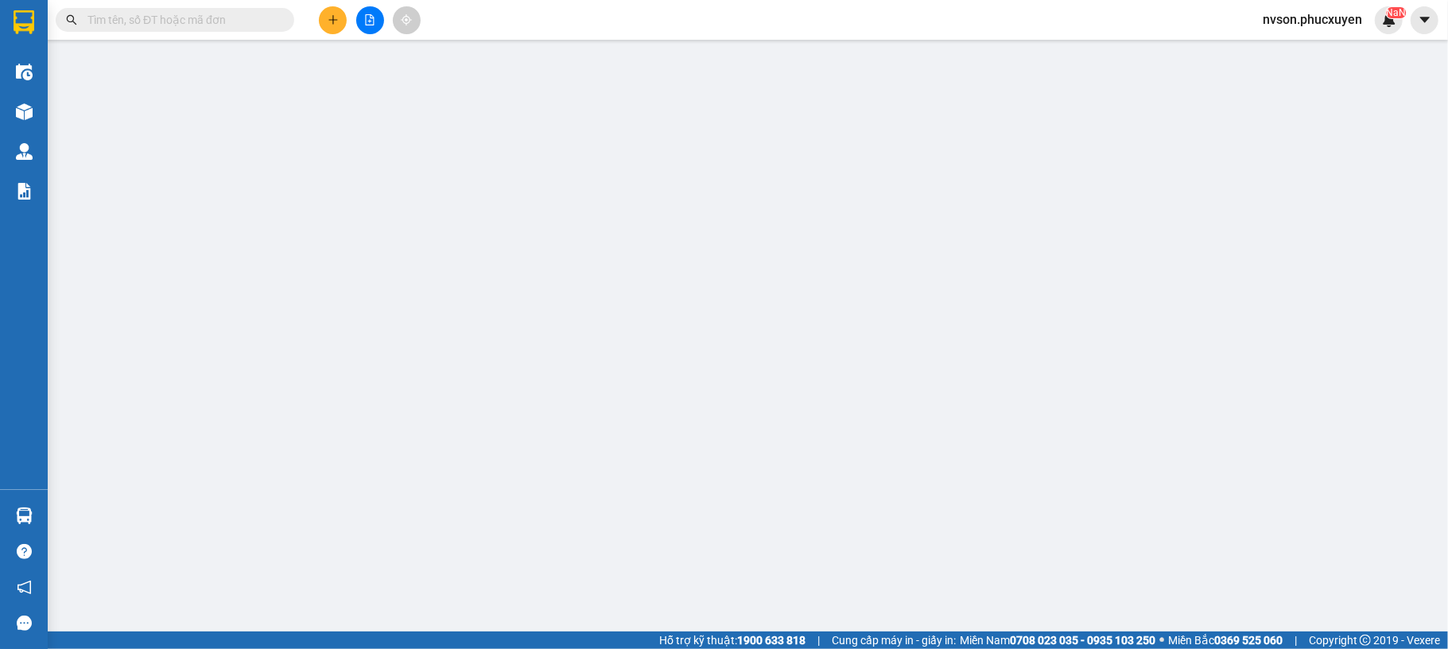
type input "0985133626"
type input "a TÁM"
checkbox input "true"
type input "chợ"
type input "0345969590"
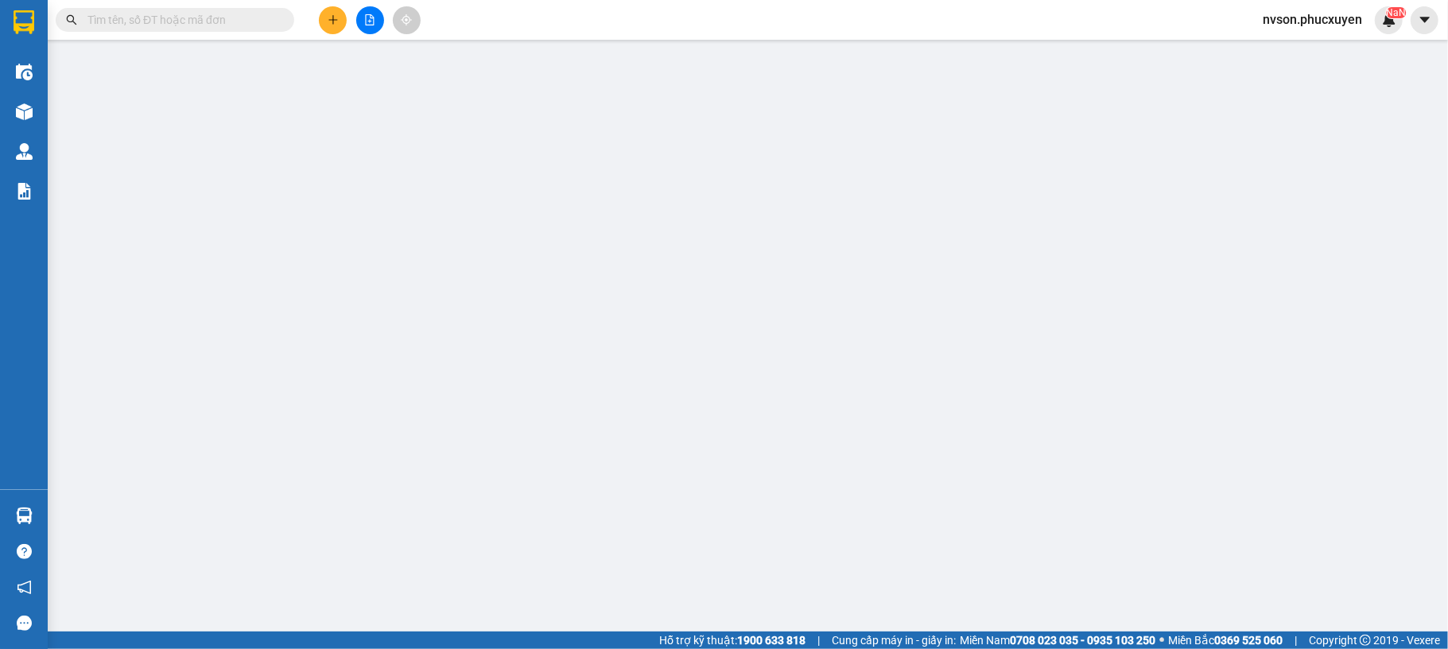
type input "khách"
checkbox input "true"
type input "chung cư [GEOGRAPHIC_DATA],[GEOGRAPHIC_DATA],[GEOGRAPHIC_DATA]"
type input "180.000"
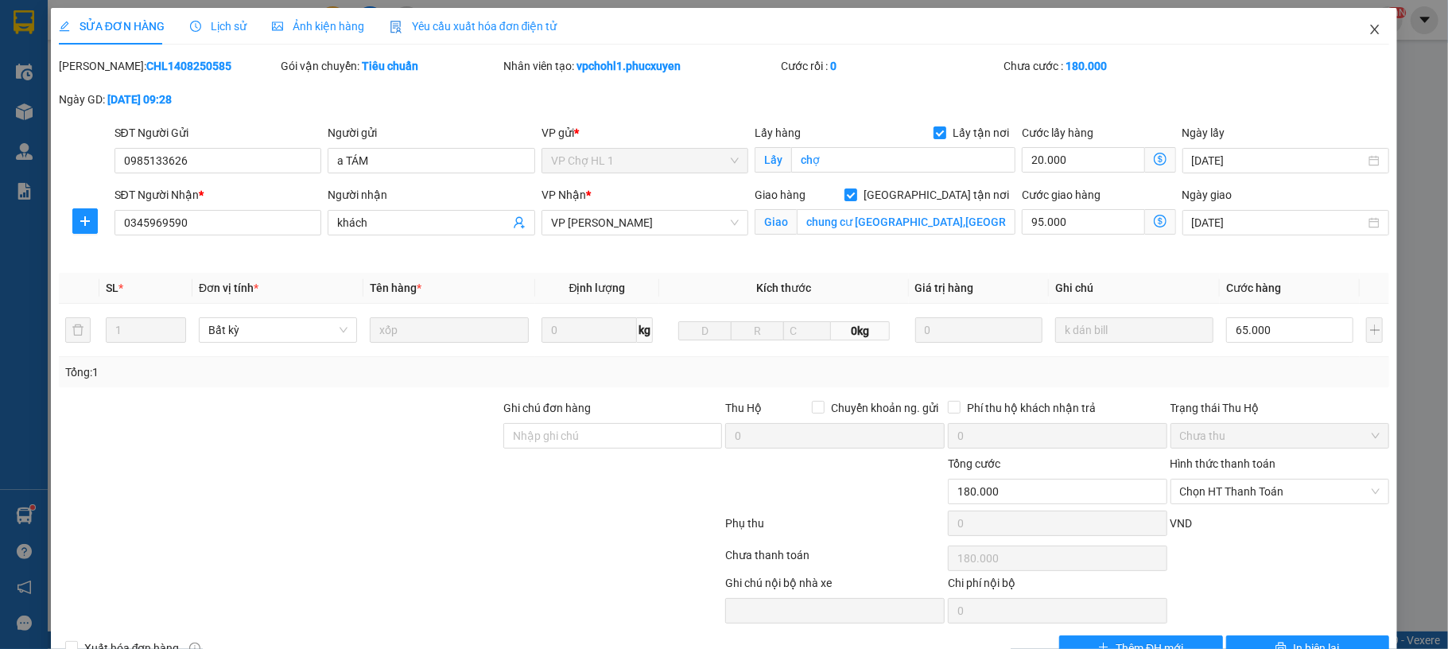
click at [1369, 24] on icon "close" at bounding box center [1375, 29] width 13 height 13
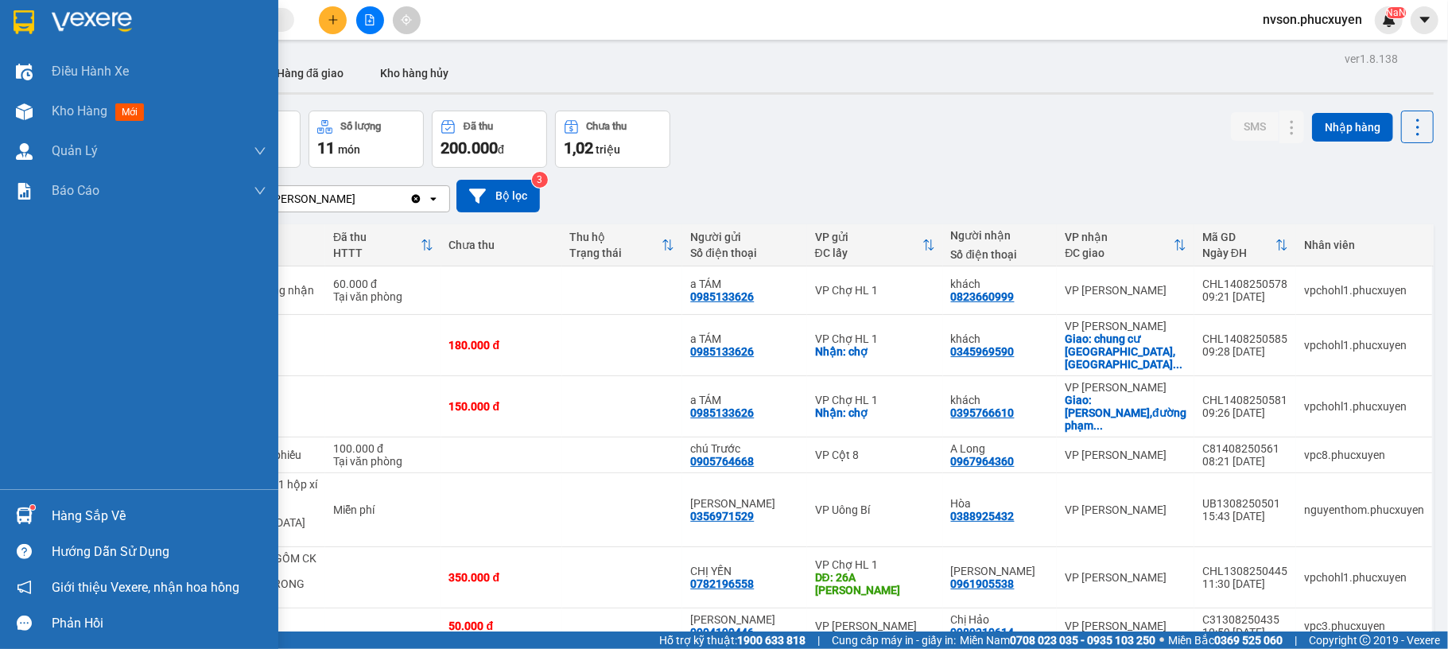
click at [22, 511] on img at bounding box center [24, 515] width 17 height 17
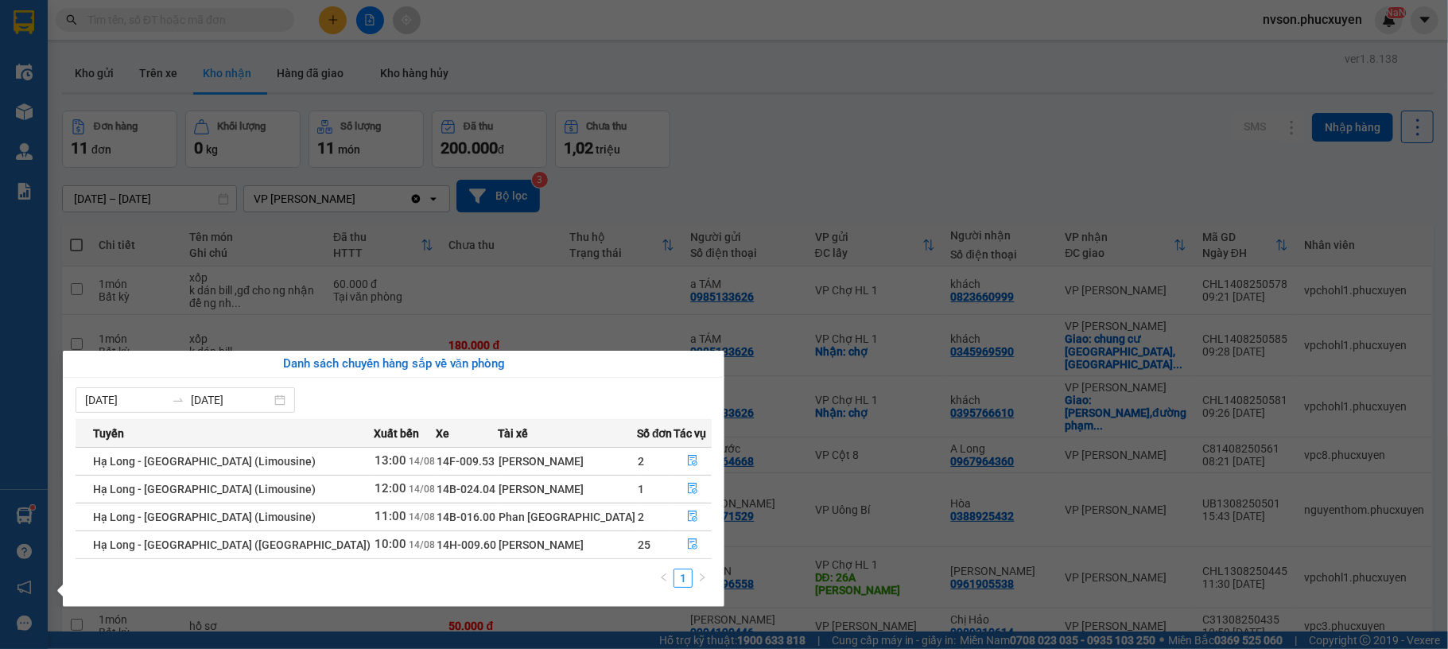
click at [764, 227] on section "Kết quả tìm kiếm ( 0 ) Bộ lọc No Data nvson.phucxuyen NaN Điều hành xe Kho hàng…" at bounding box center [724, 324] width 1448 height 649
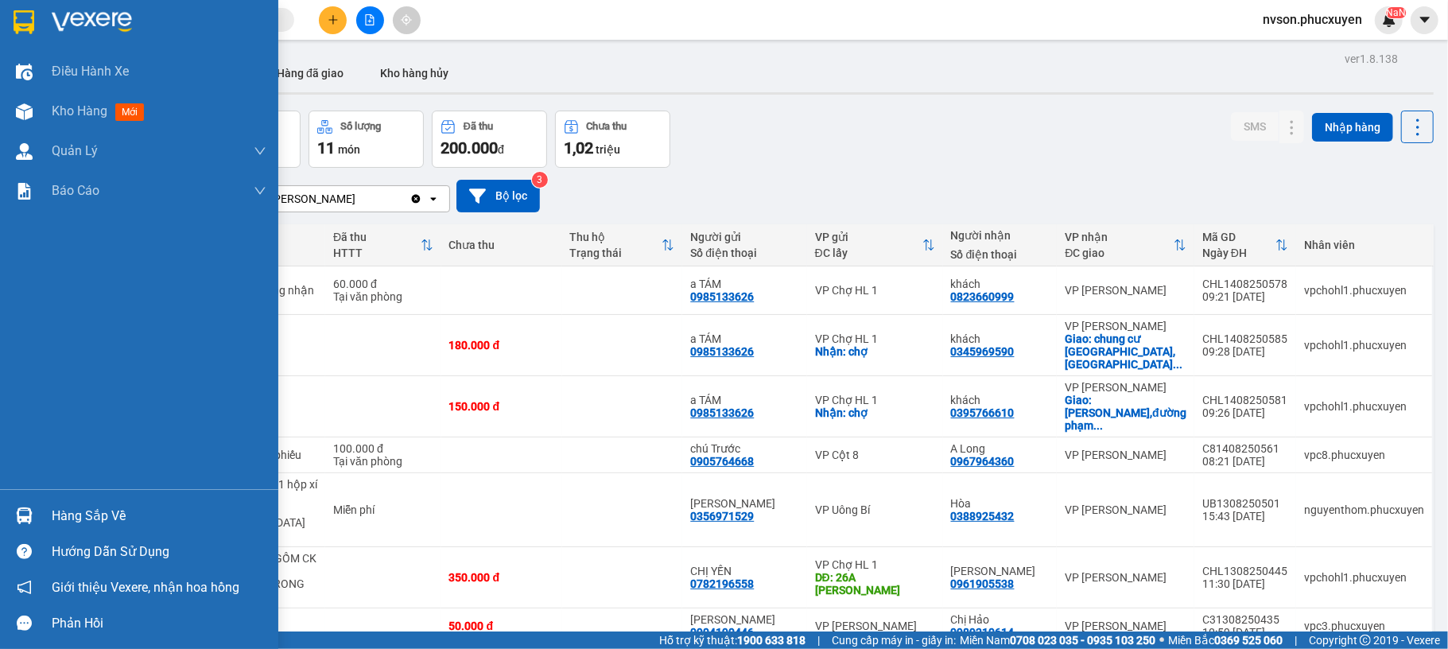
click at [27, 498] on div "Hàng sắp về" at bounding box center [139, 516] width 278 height 36
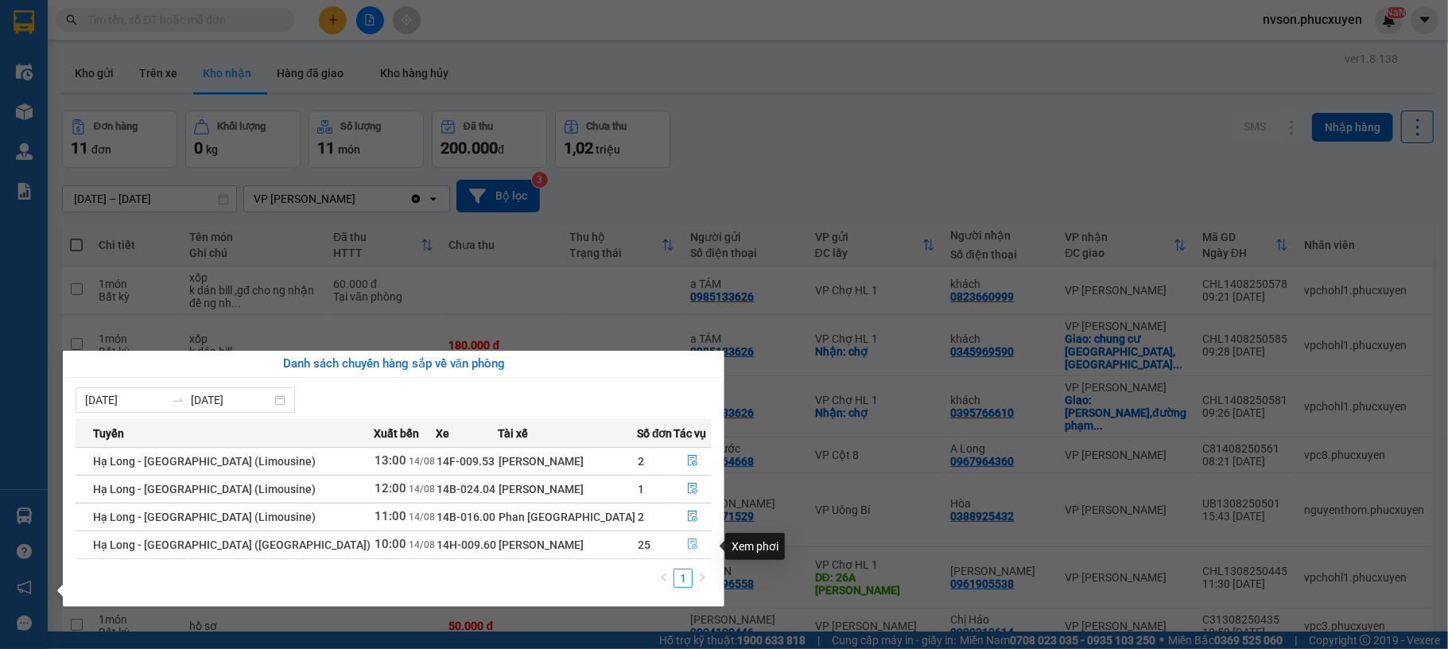
click at [687, 550] on icon "file-done" at bounding box center [692, 543] width 11 height 11
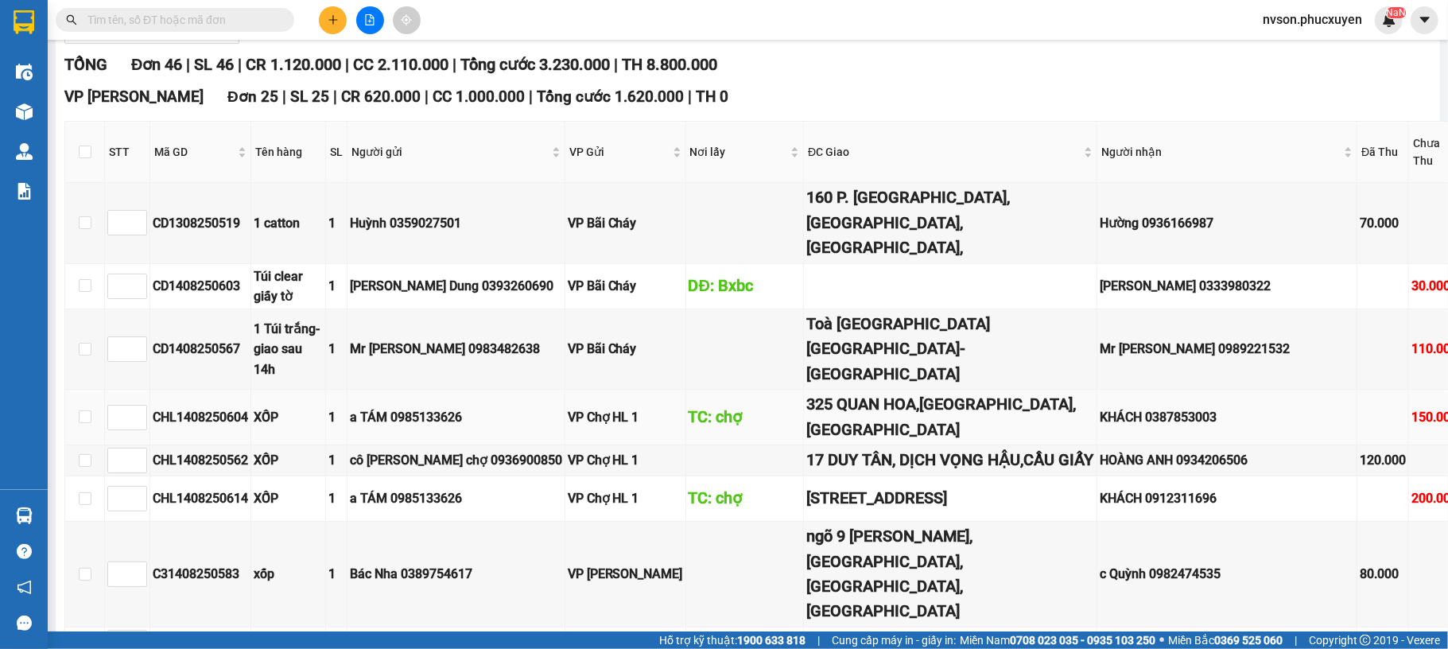
scroll to position [424, 0]
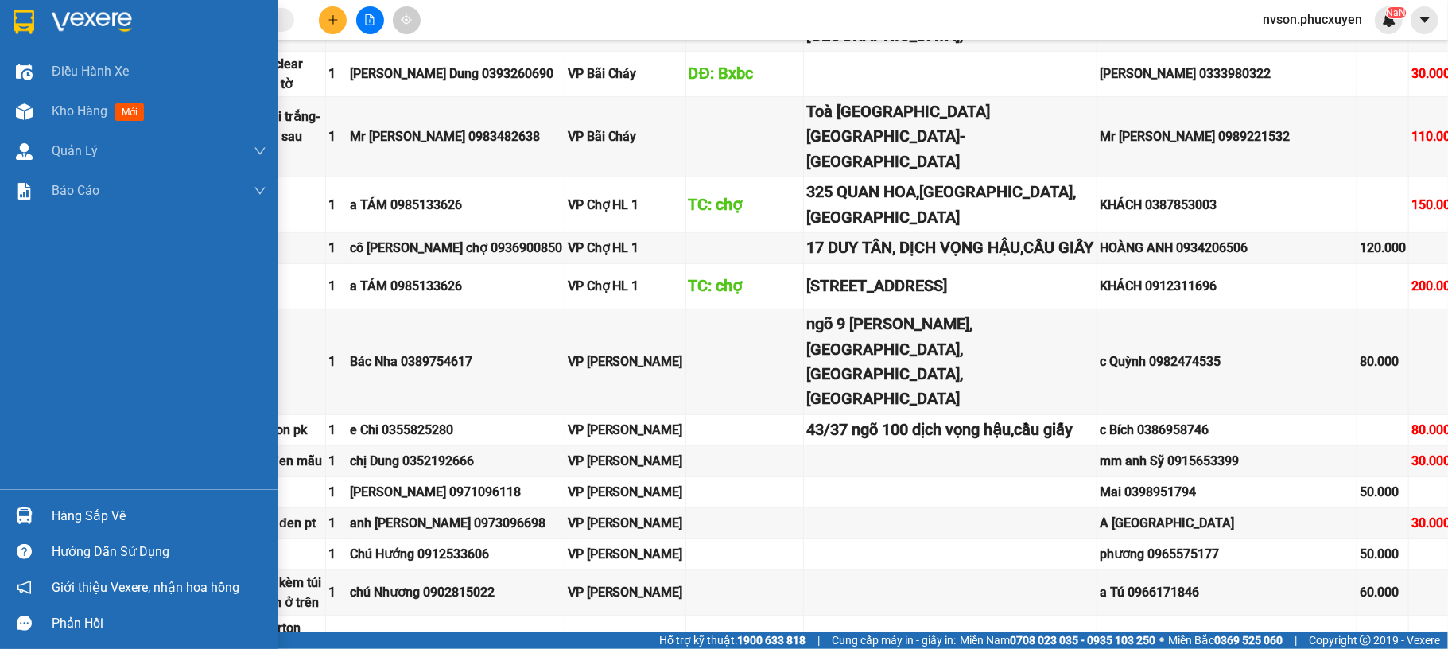
click at [57, 514] on div "Hàng sắp về" at bounding box center [159, 516] width 215 height 24
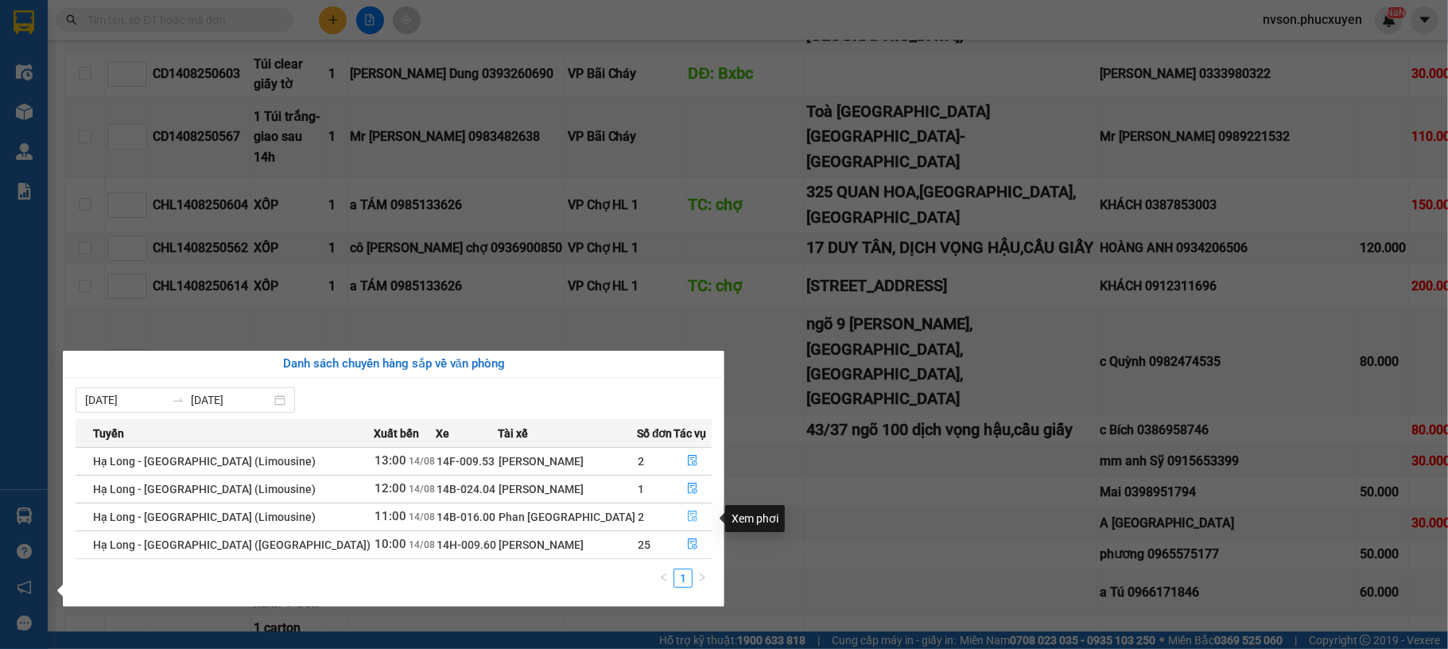
click at [681, 507] on button "button" at bounding box center [693, 516] width 37 height 25
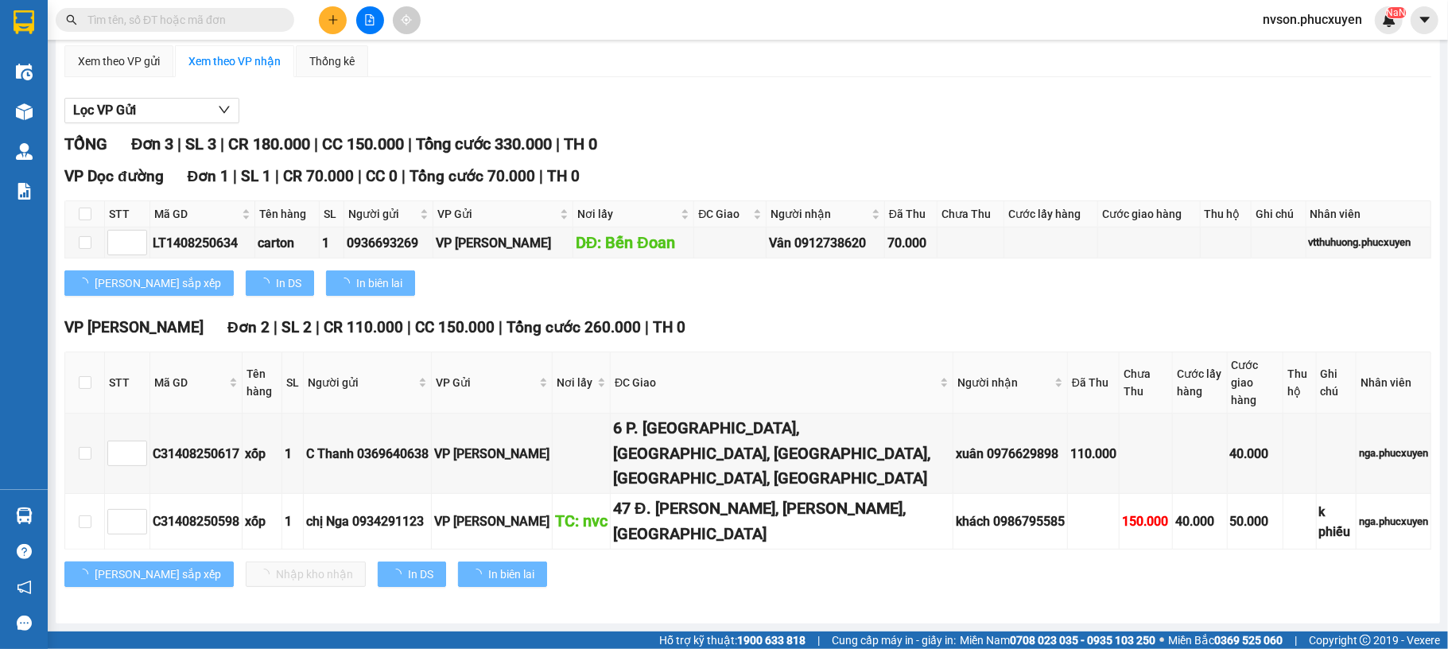
scroll to position [93, 0]
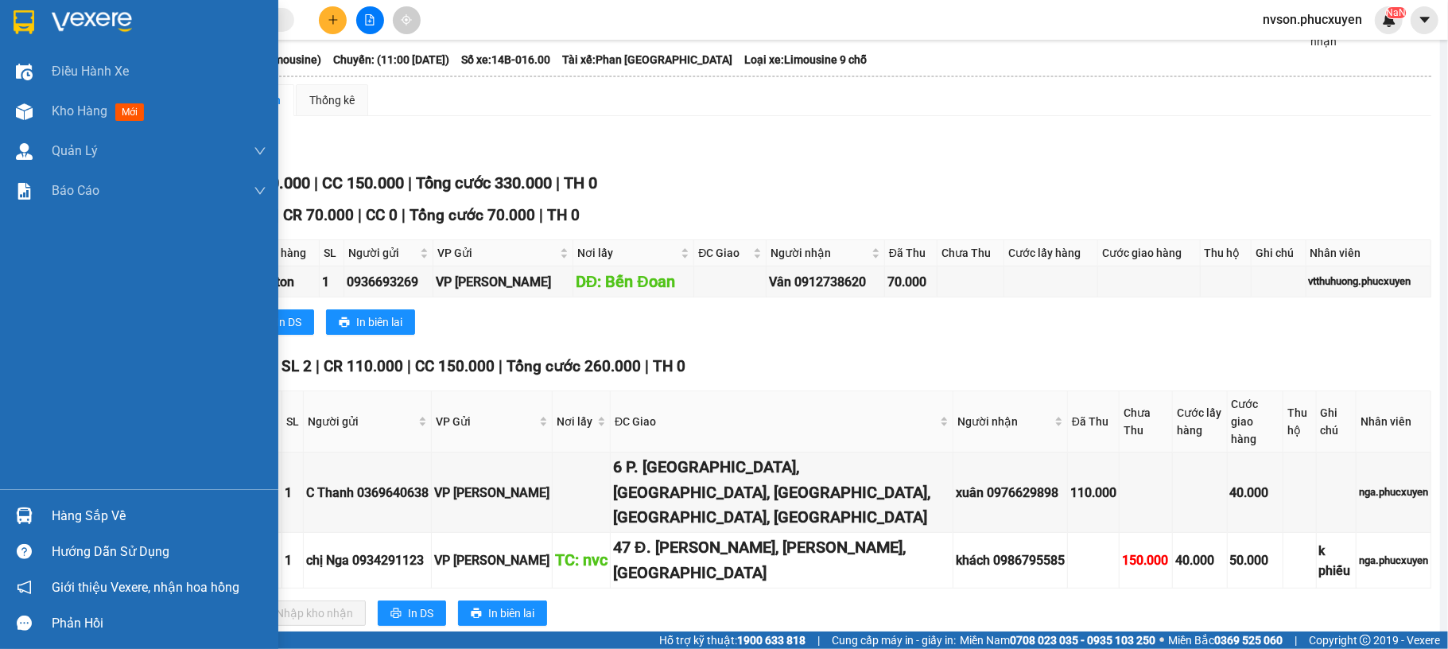
click at [20, 507] on img at bounding box center [24, 515] width 17 height 17
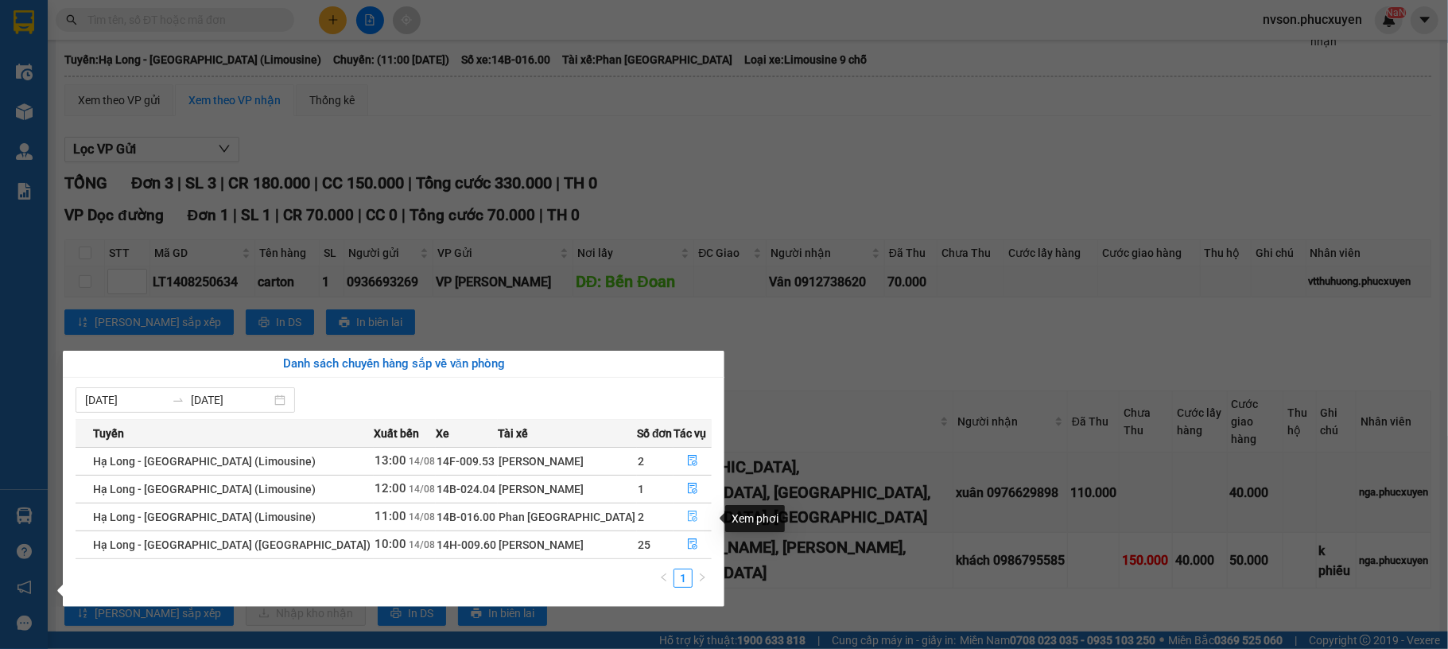
click at [687, 516] on icon "file-done" at bounding box center [692, 516] width 11 height 11
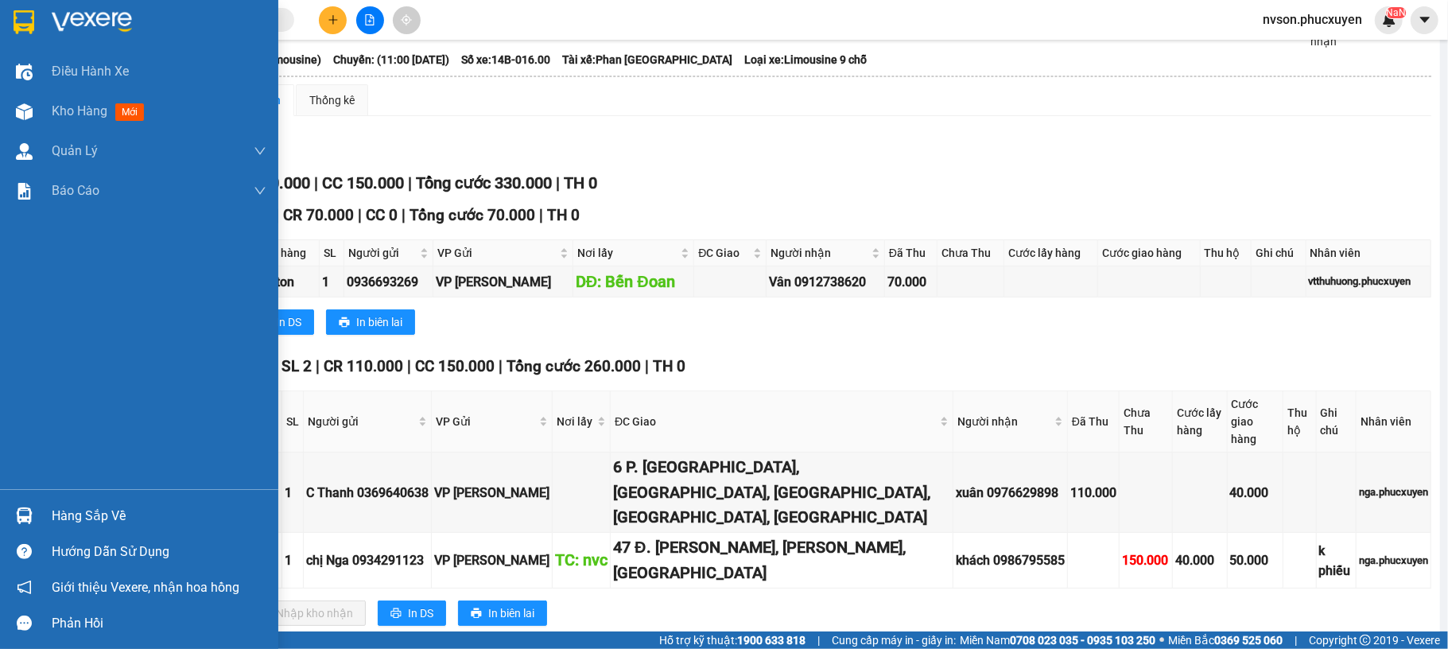
click at [39, 513] on div "Hàng sắp về" at bounding box center [139, 516] width 278 height 36
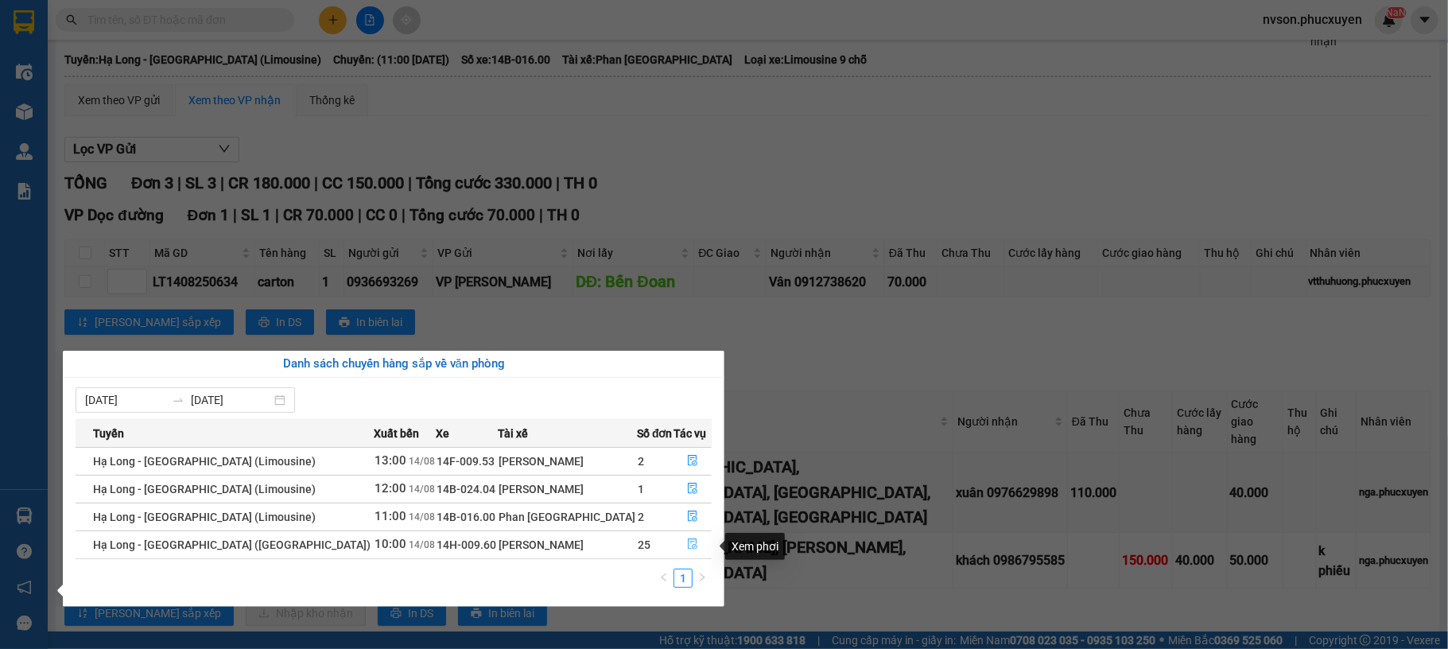
click at [678, 552] on button "button" at bounding box center [693, 544] width 37 height 25
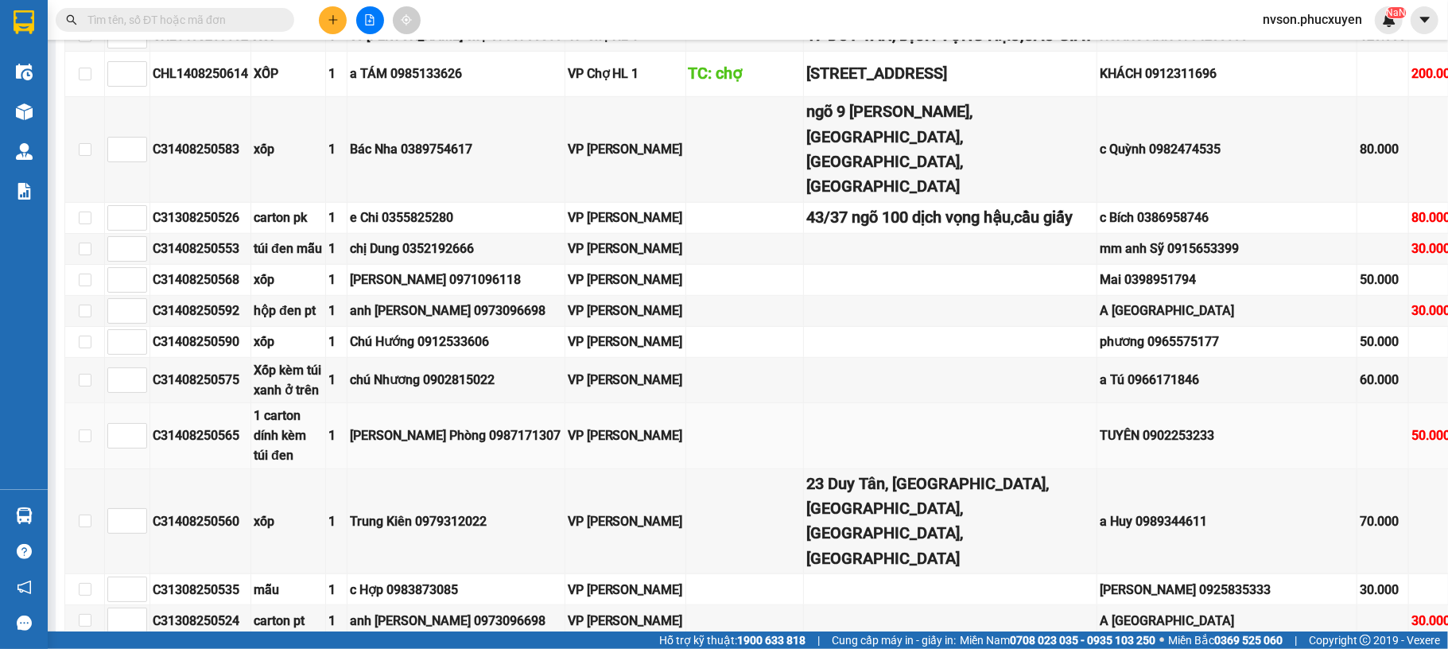
scroll to position [212, 0]
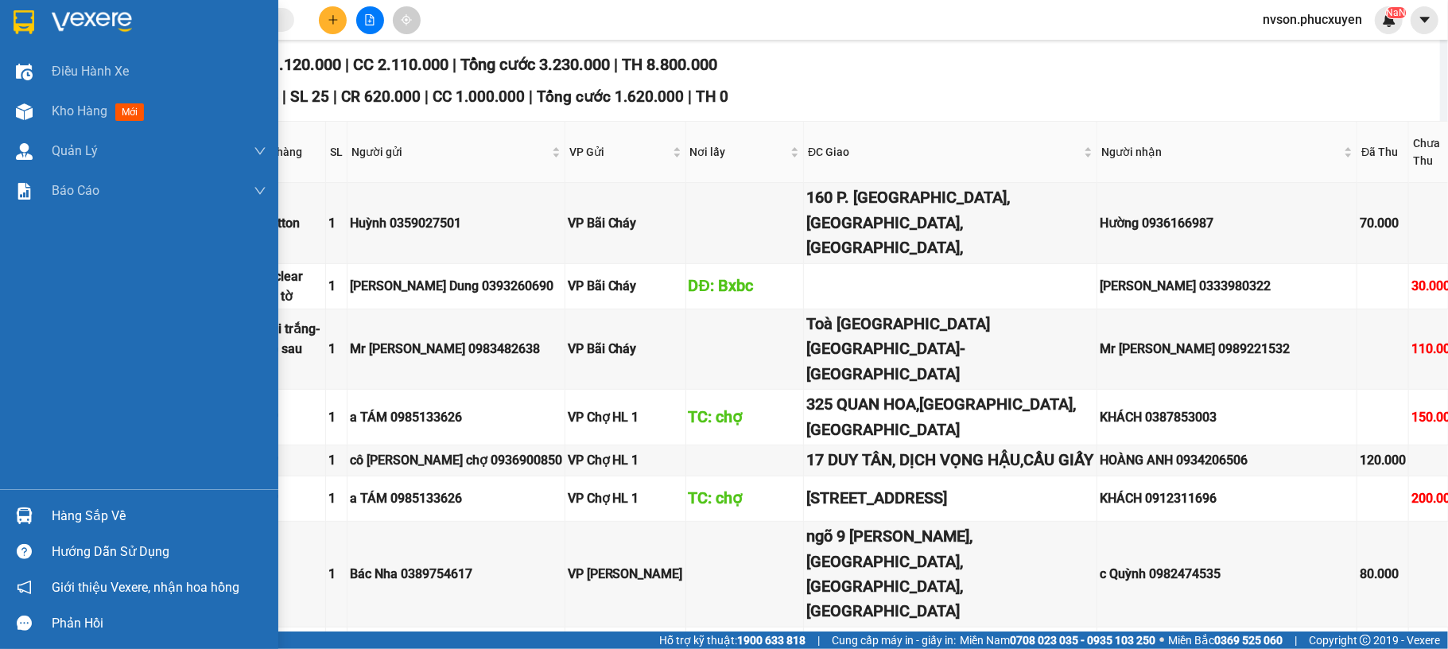
click at [5, 519] on div "Hàng sắp về" at bounding box center [139, 516] width 278 height 36
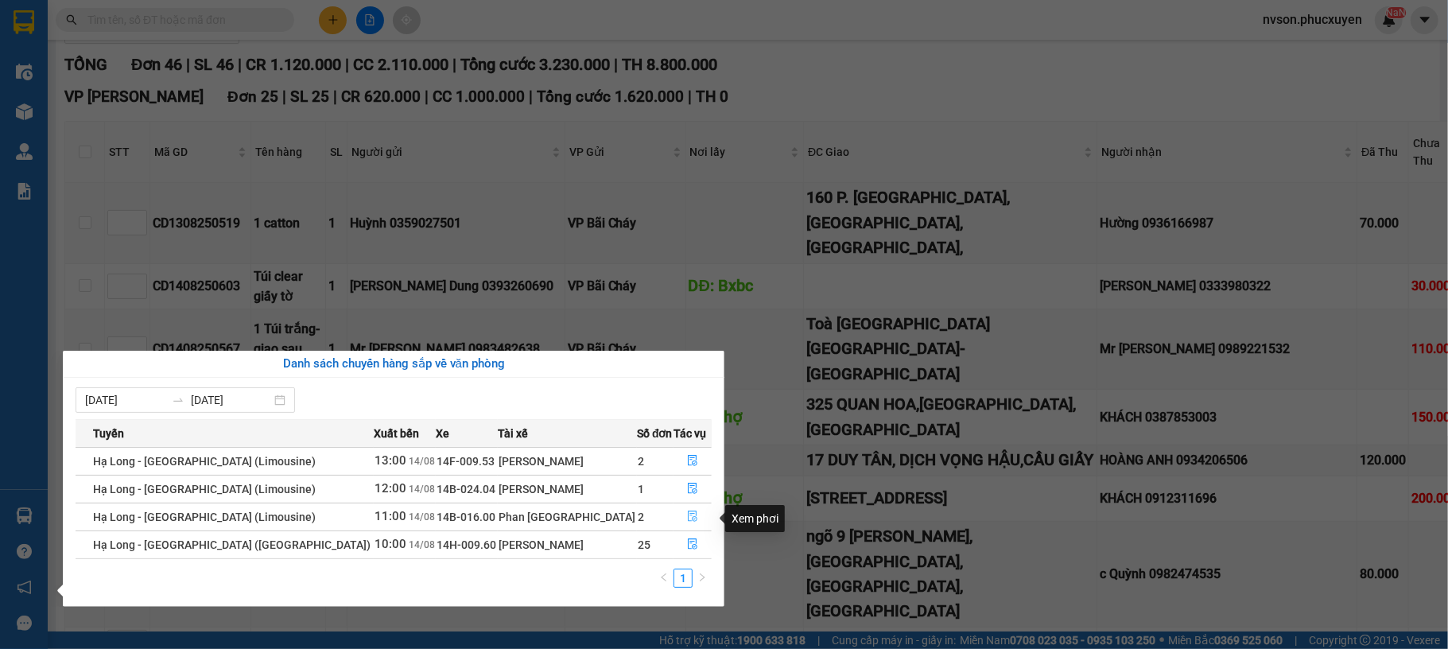
click at [678, 519] on button "button" at bounding box center [693, 516] width 37 height 25
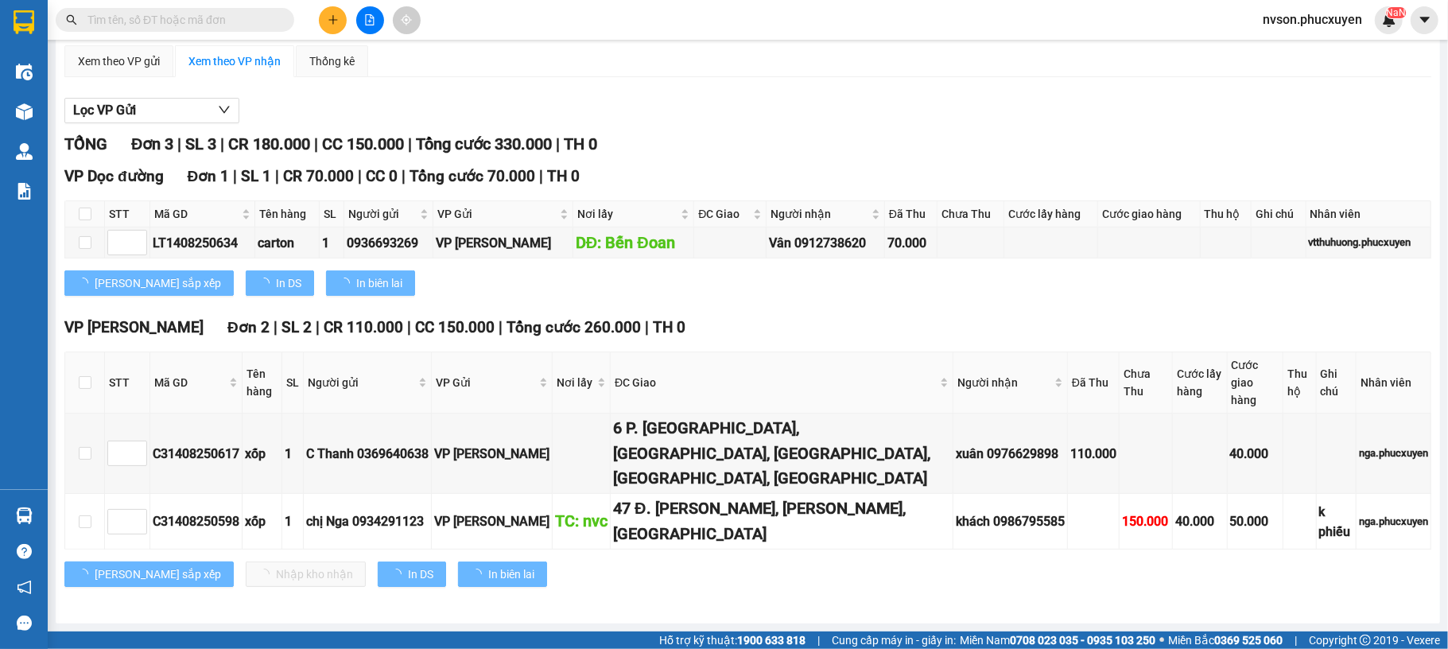
scroll to position [93, 0]
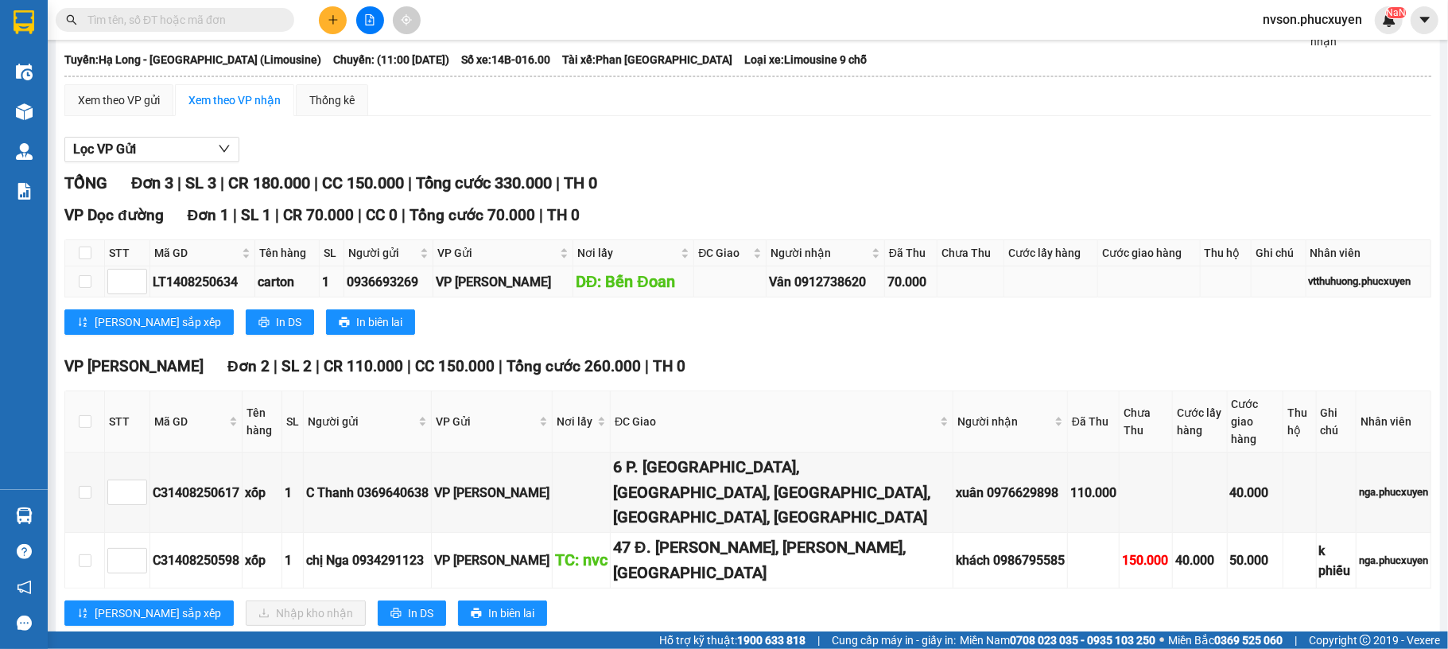
click at [212, 286] on div "LT1408250634" at bounding box center [202, 282] width 99 height 20
copy div "LT1408250634"
click at [239, 25] on input "text" at bounding box center [181, 19] width 188 height 17
paste input "LT1408250634"
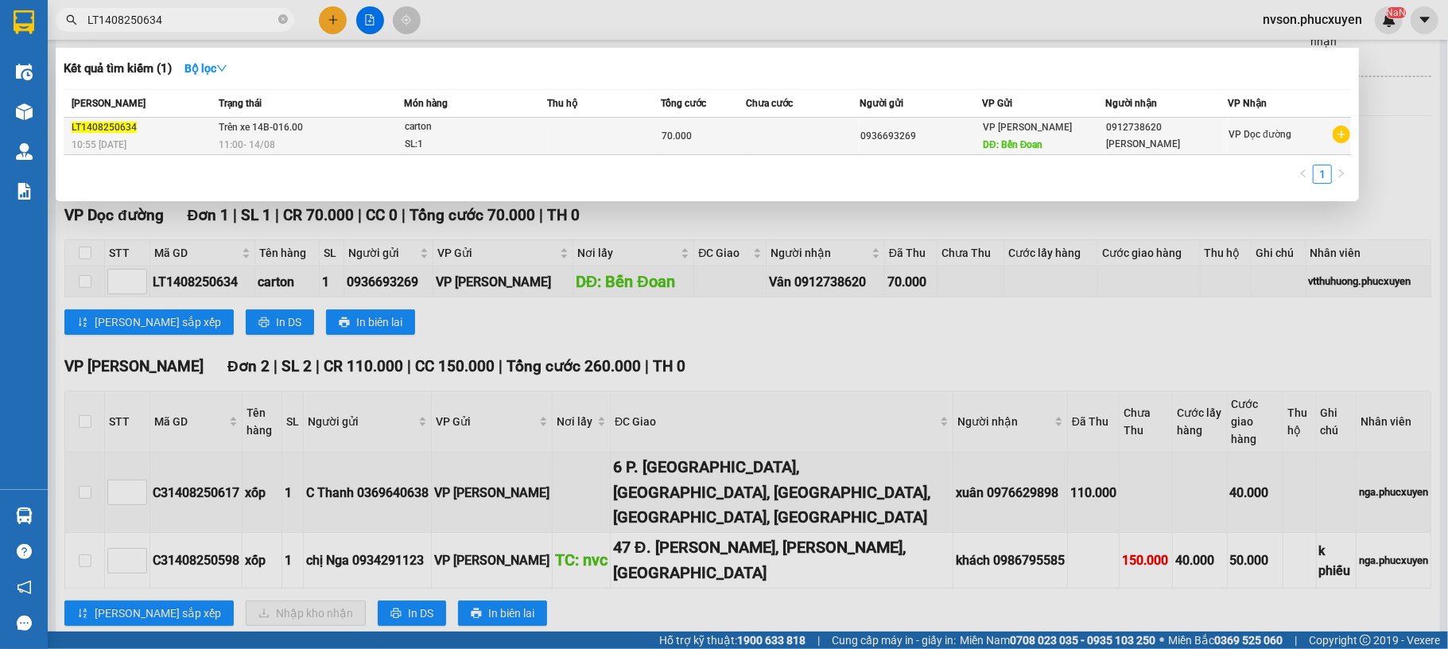
type input "LT1408250634"
click at [310, 141] on div "11:00 - 14/08" at bounding box center [311, 144] width 185 height 17
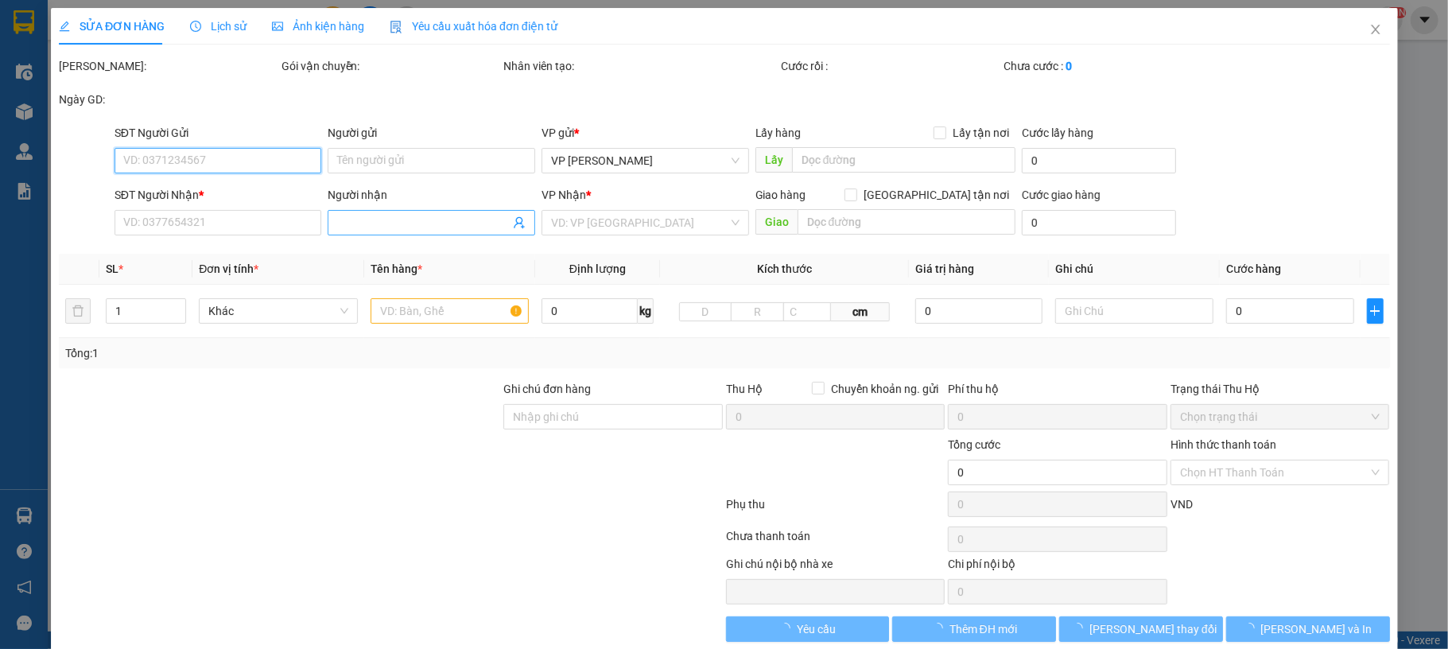
type input "0936693269"
type input "Bến Đoan"
type input "0912738620"
type input "Vân"
type input "70.000"
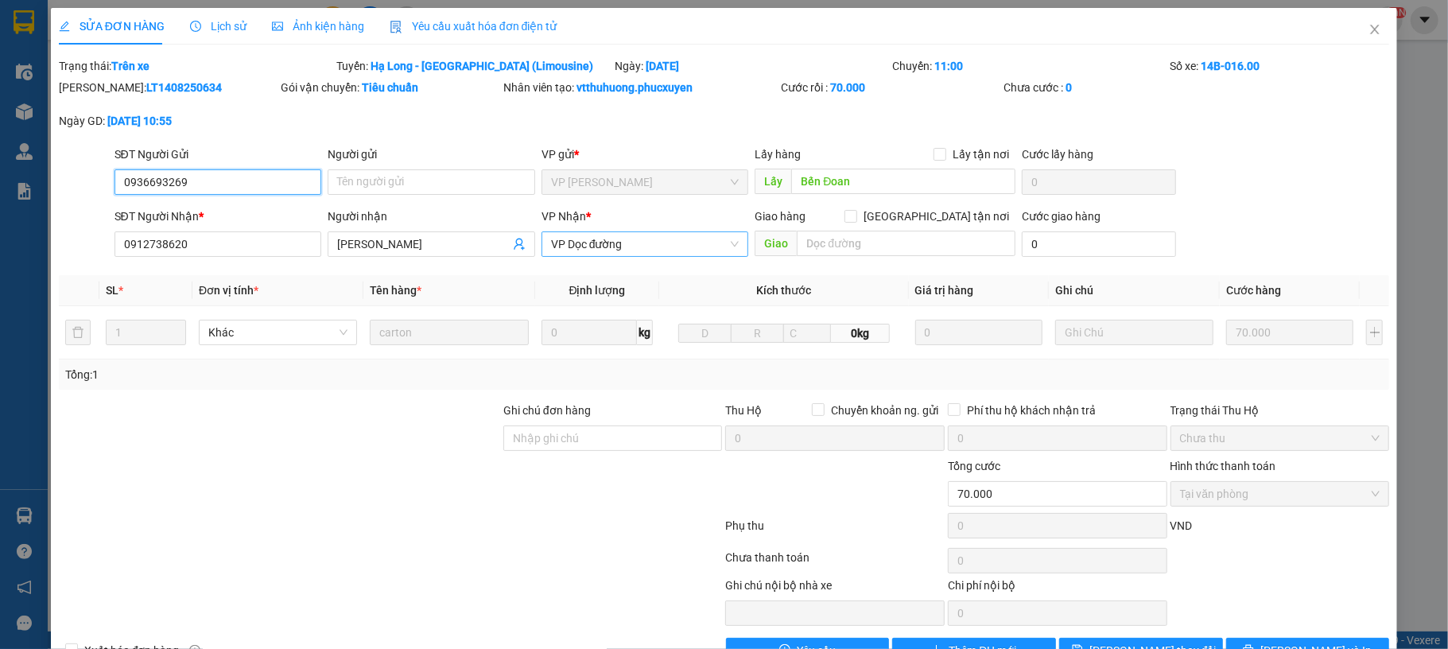
click at [624, 251] on span "VP Dọc đường" at bounding box center [645, 244] width 189 height 24
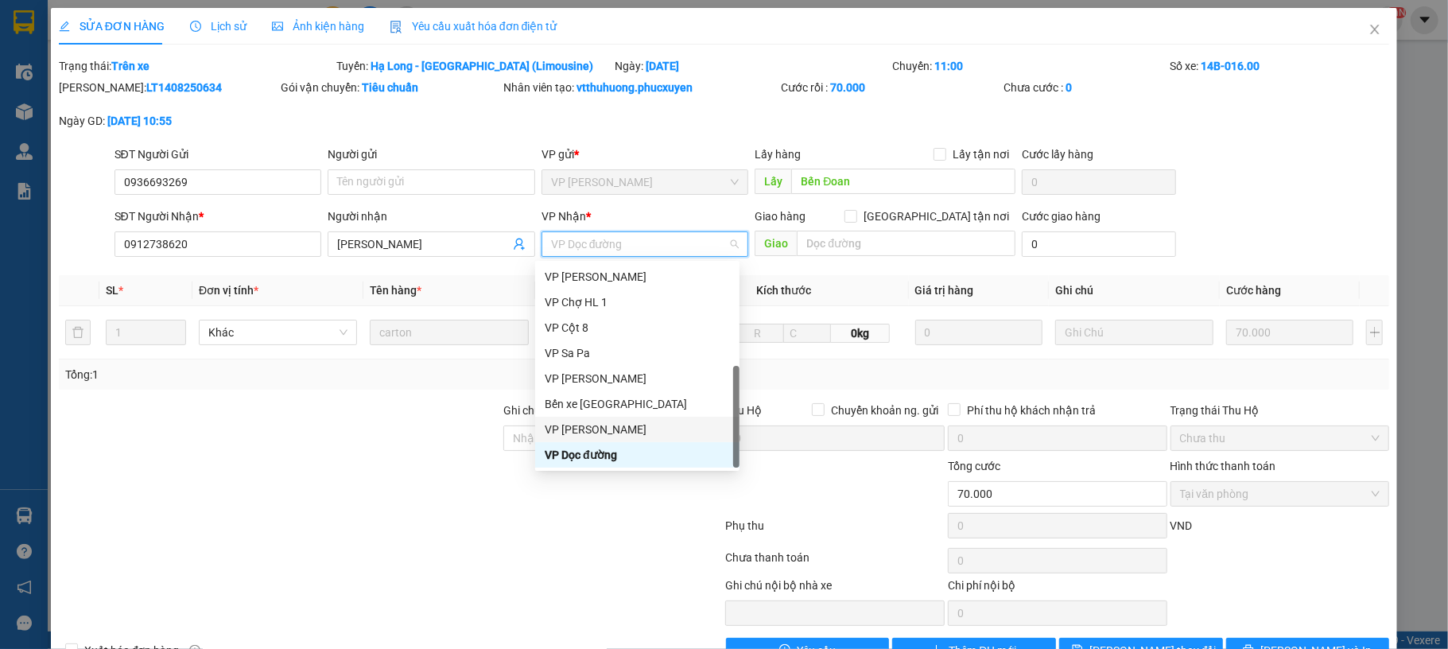
click at [615, 421] on div "VP [PERSON_NAME]" at bounding box center [637, 429] width 185 height 17
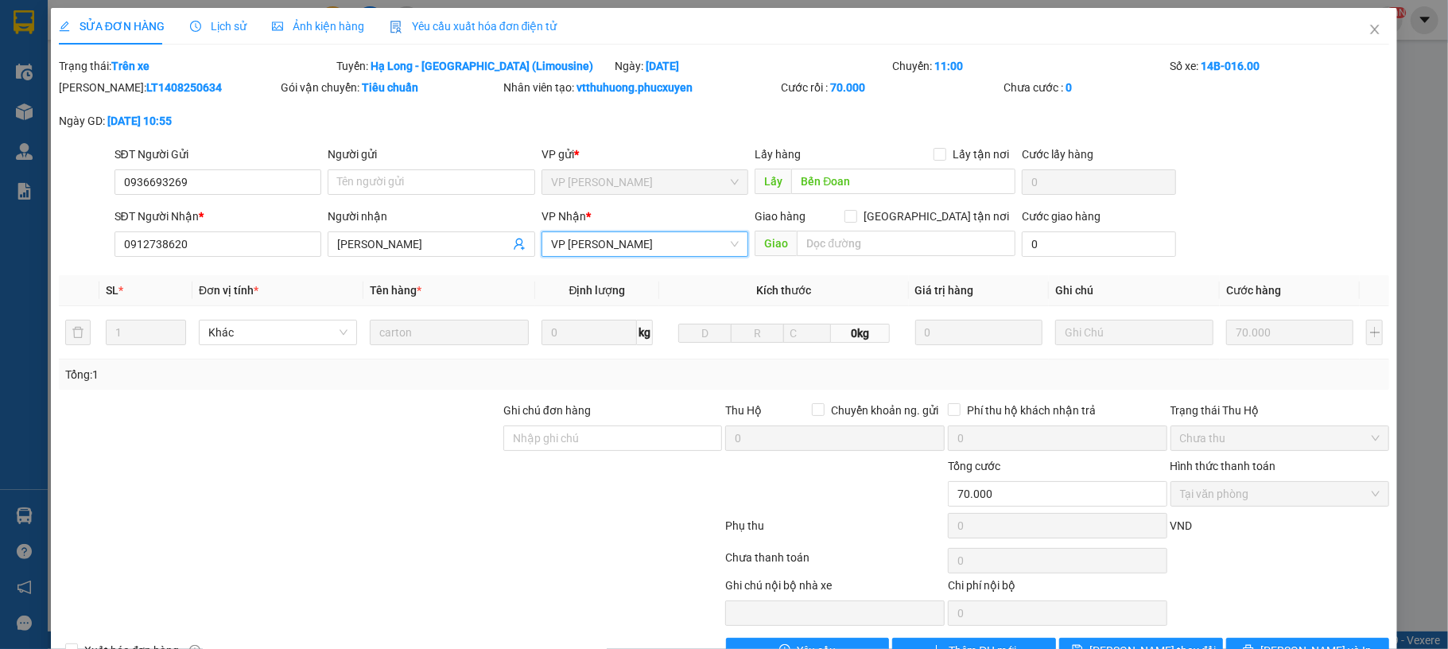
scroll to position [49, 0]
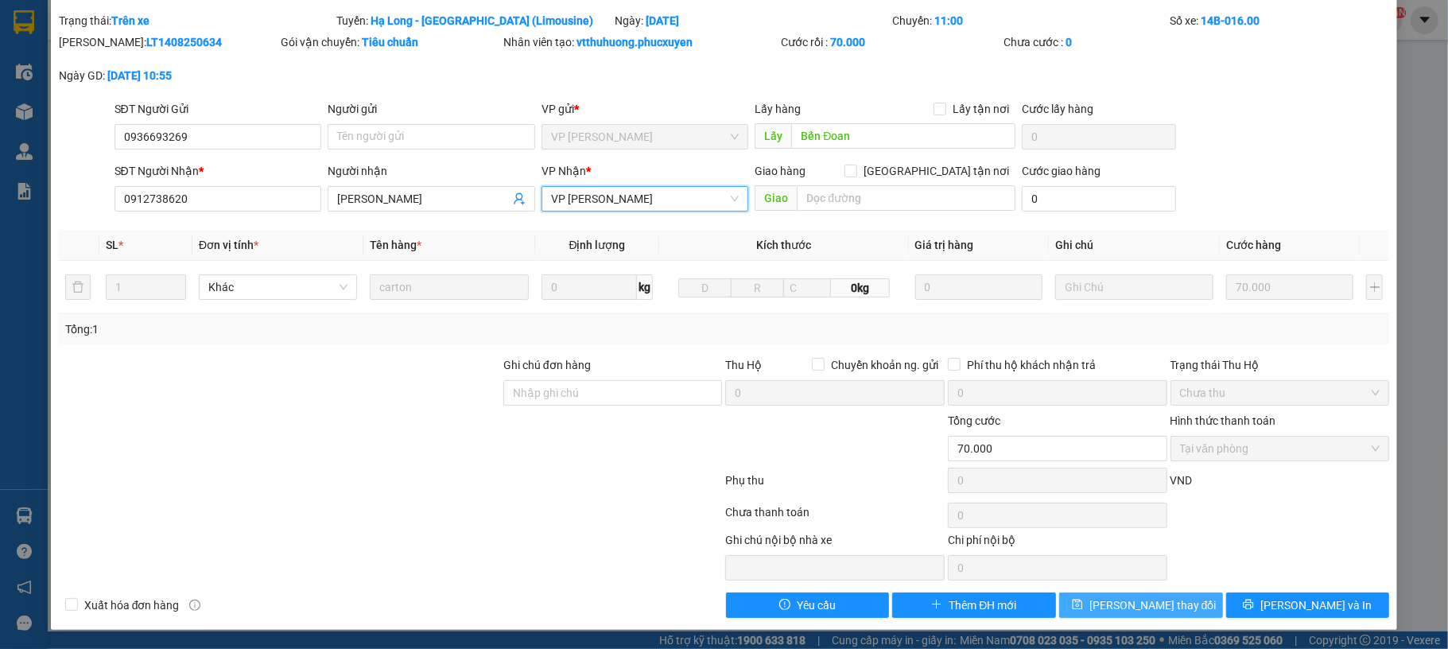
click at [1137, 605] on span "[PERSON_NAME] thay đổi" at bounding box center [1153, 605] width 127 height 17
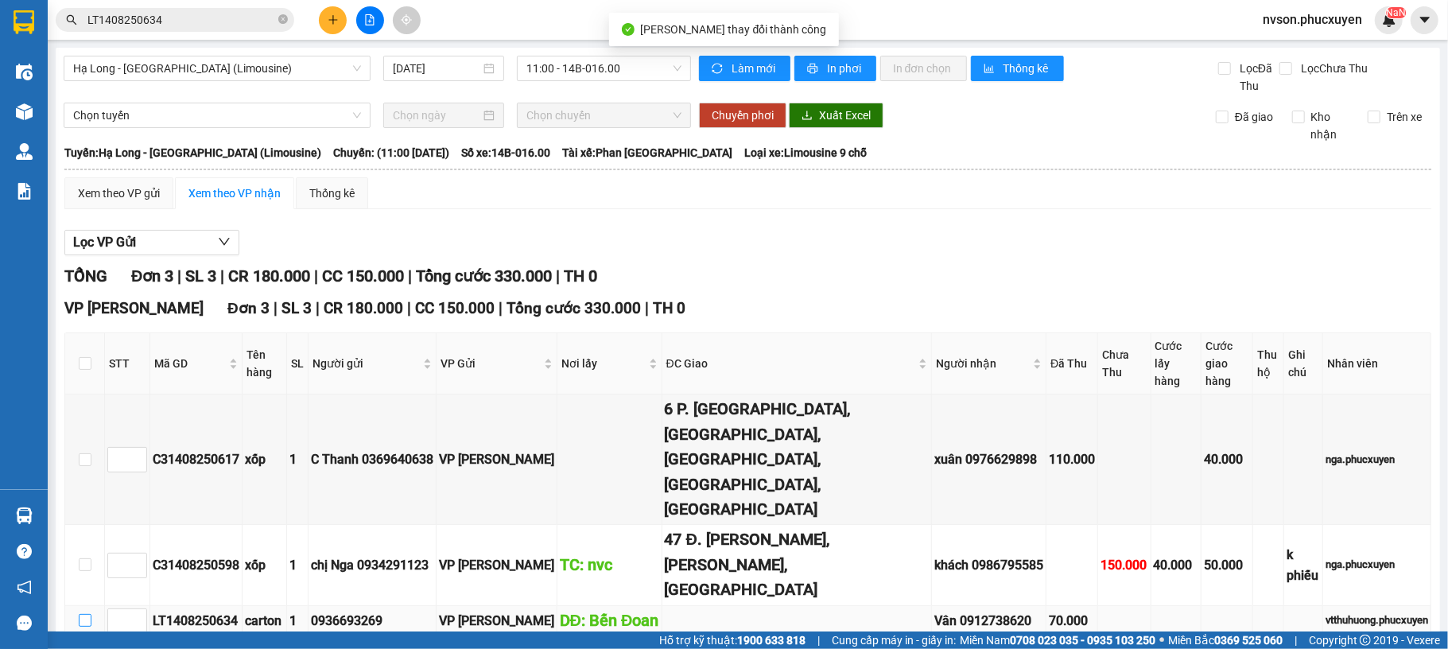
click at [83, 614] on input "checkbox" at bounding box center [85, 620] width 13 height 13
checkbox input "true"
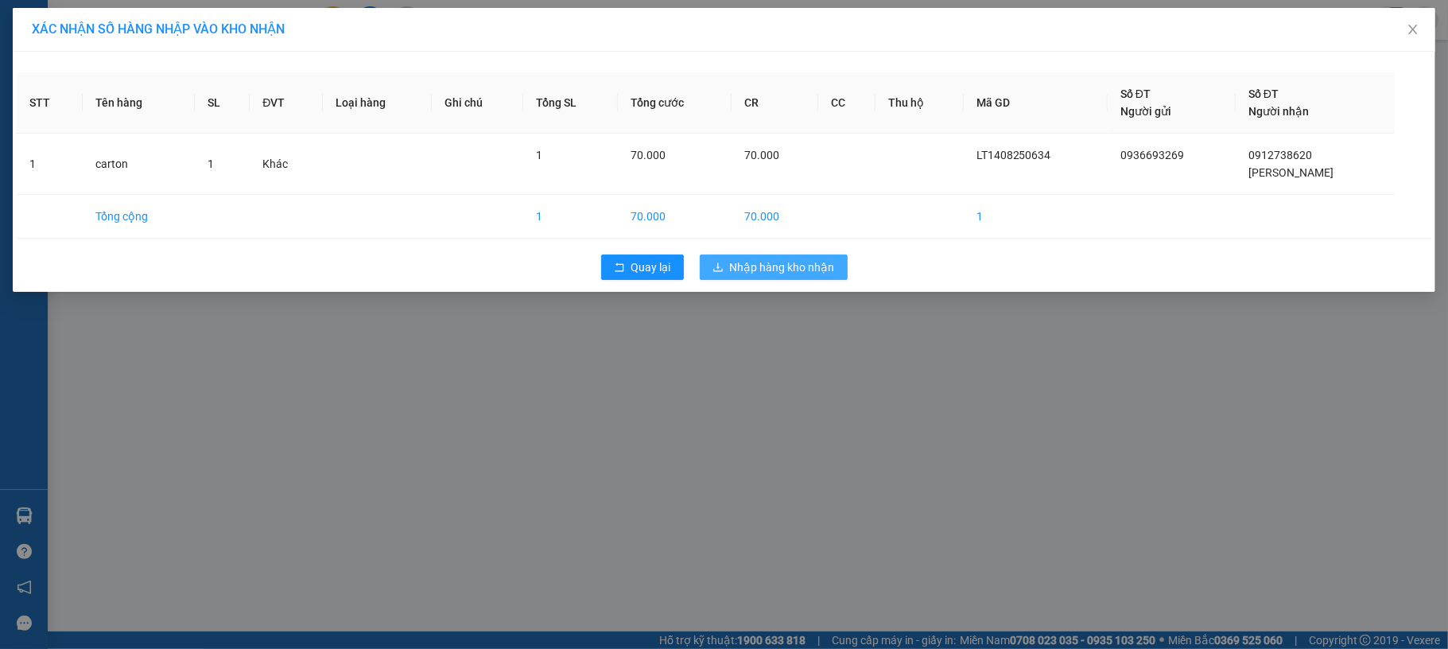
click at [816, 278] on button "Nhập hàng kho nhận" at bounding box center [774, 267] width 148 height 25
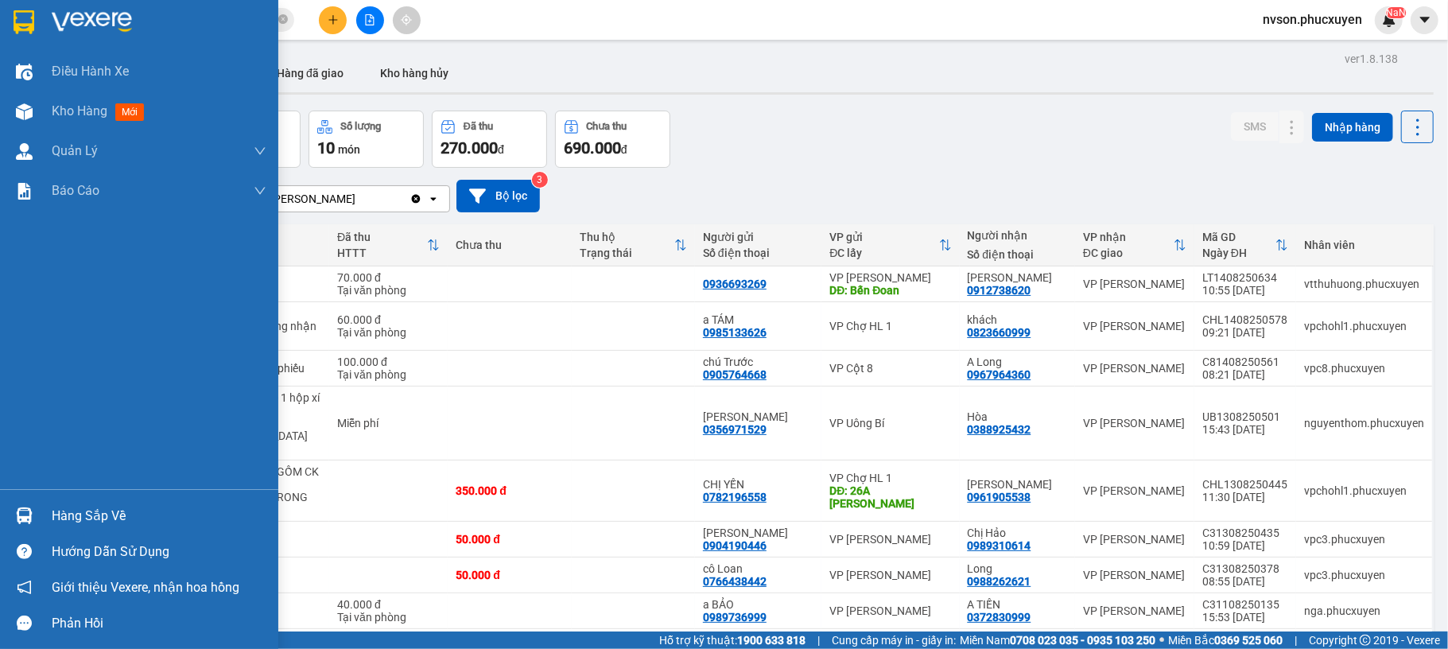
click at [7, 513] on div "Hàng sắp về" at bounding box center [139, 516] width 278 height 36
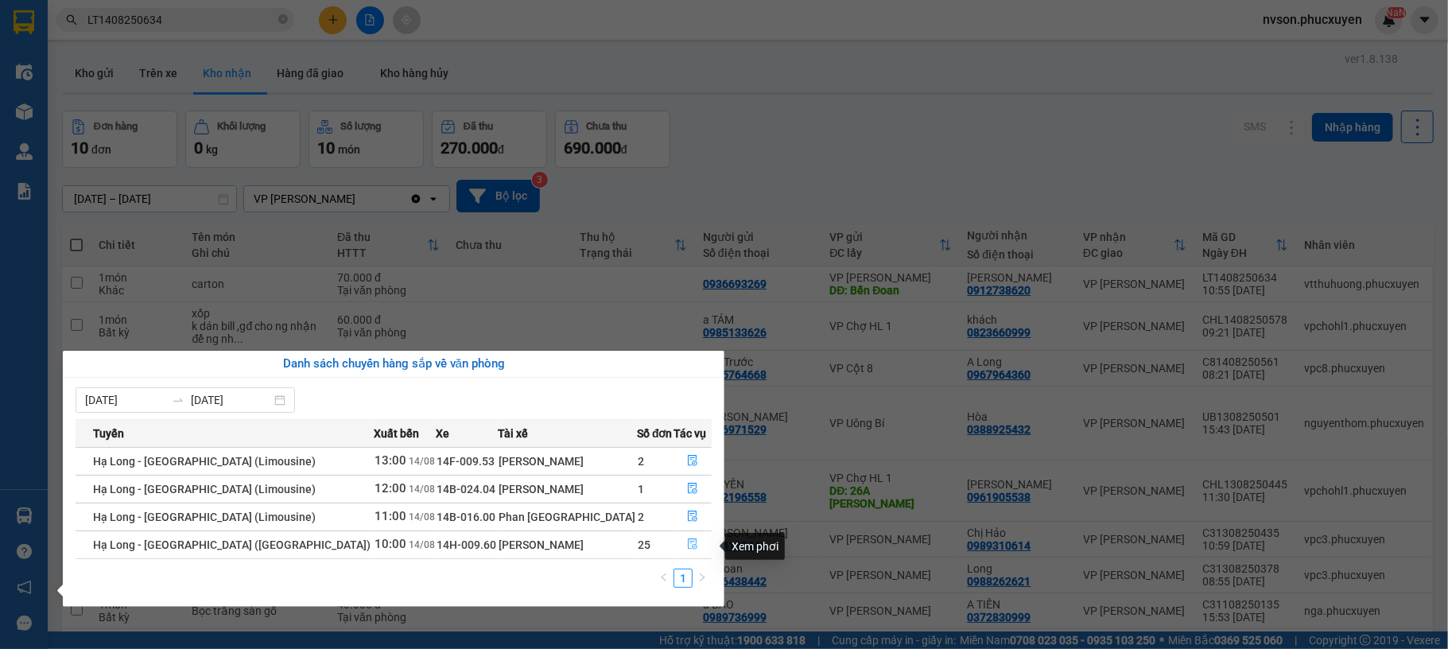
click at [687, 539] on icon "file-done" at bounding box center [692, 543] width 11 height 11
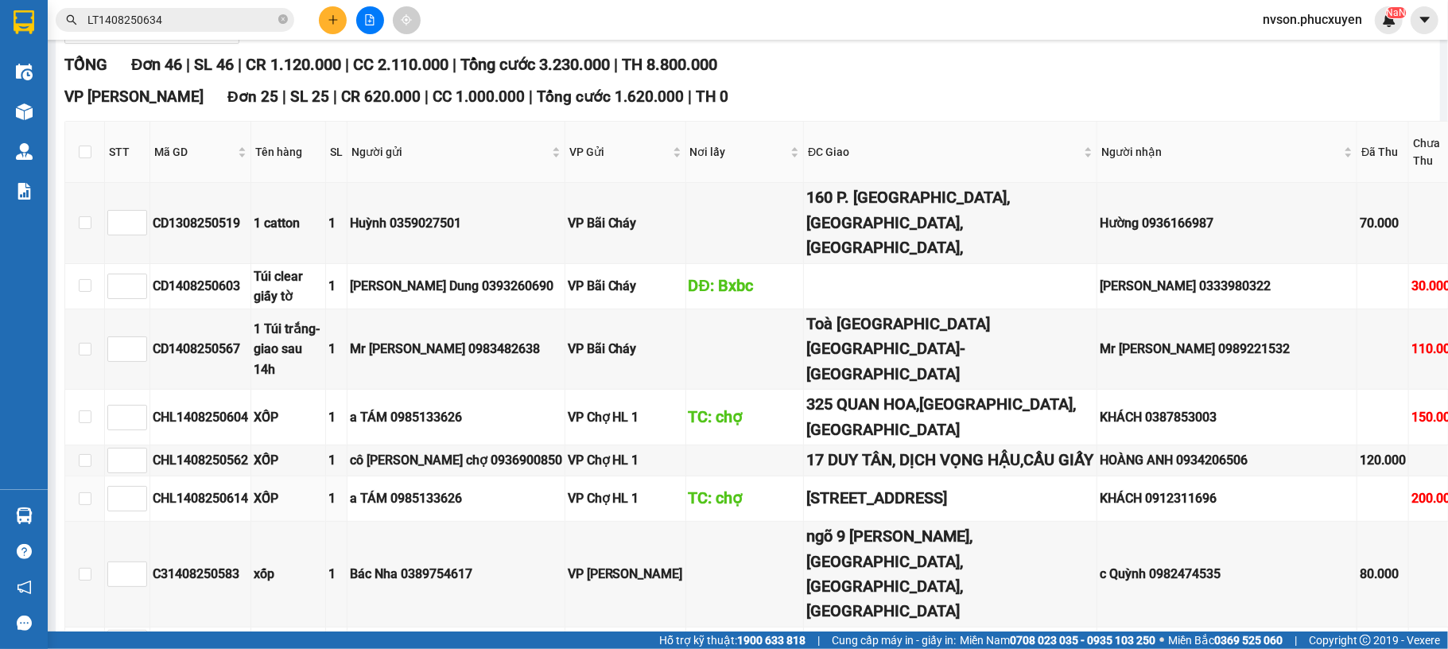
scroll to position [636, 0]
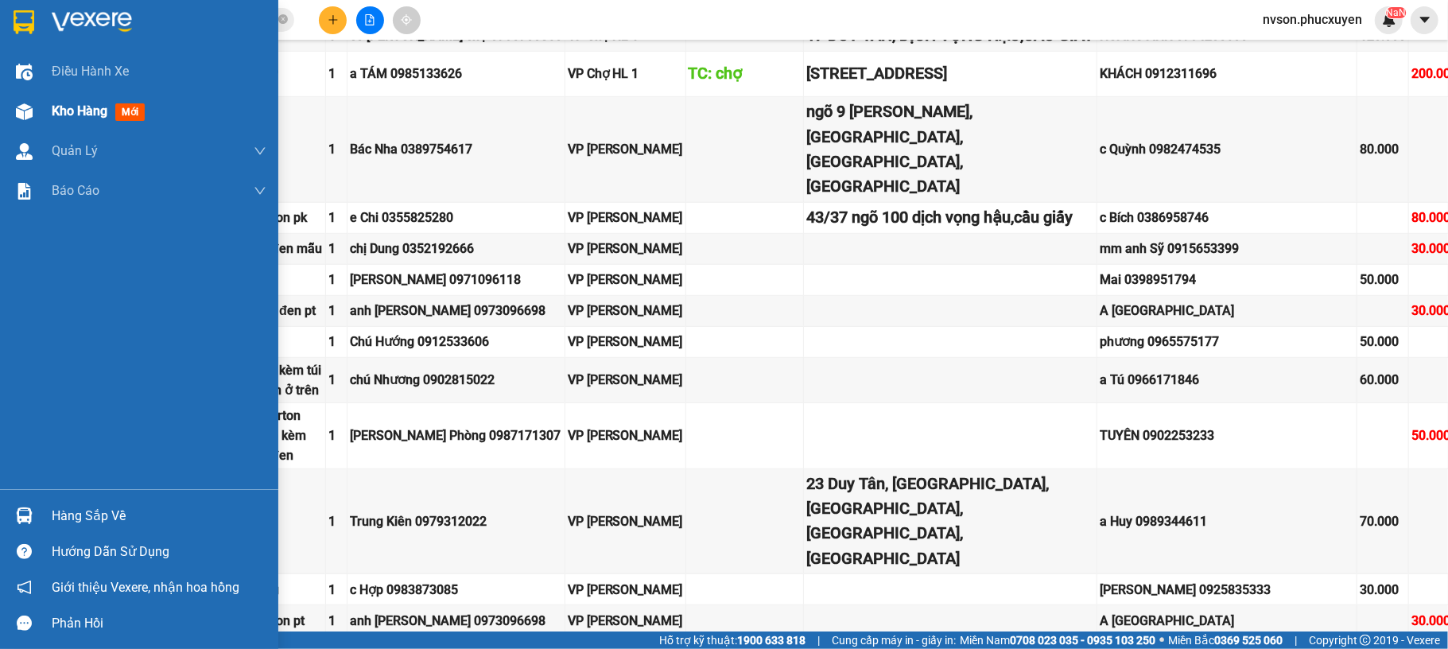
click at [40, 121] on div "Kho hàng mới" at bounding box center [139, 111] width 278 height 40
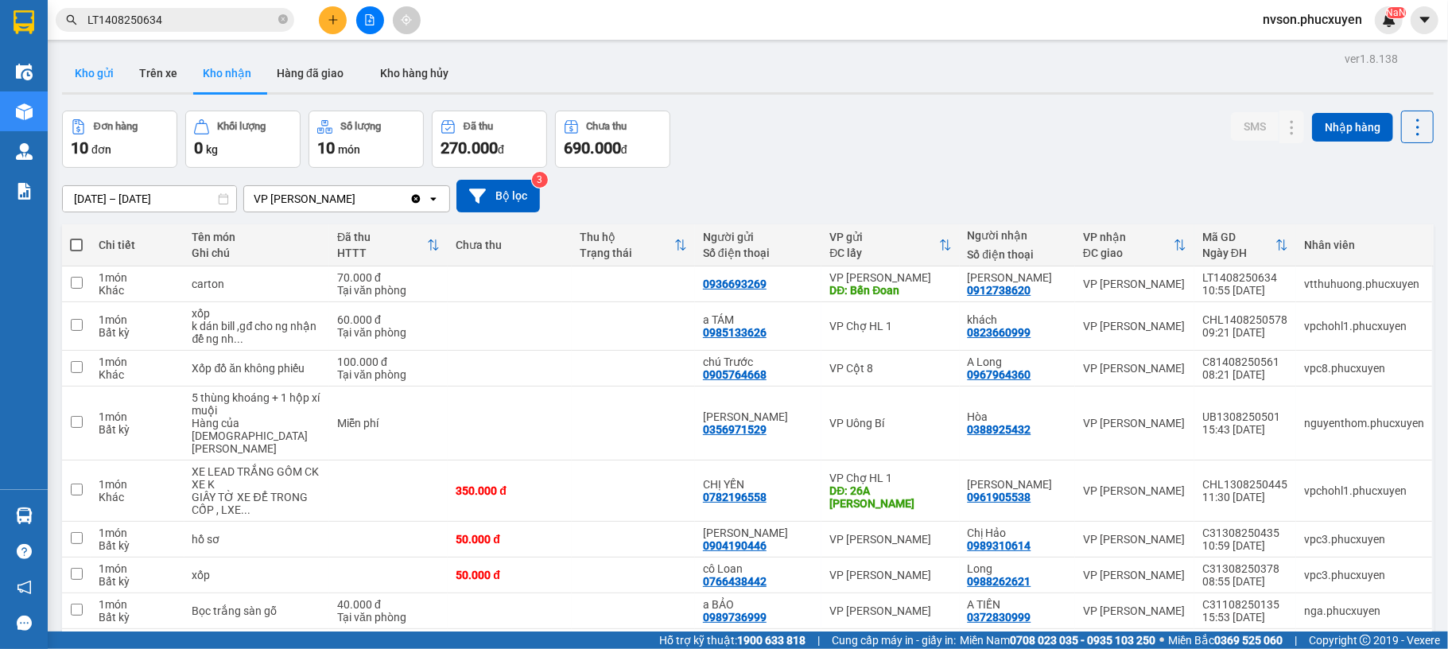
click at [102, 77] on button "Kho gửi" at bounding box center [94, 73] width 64 height 38
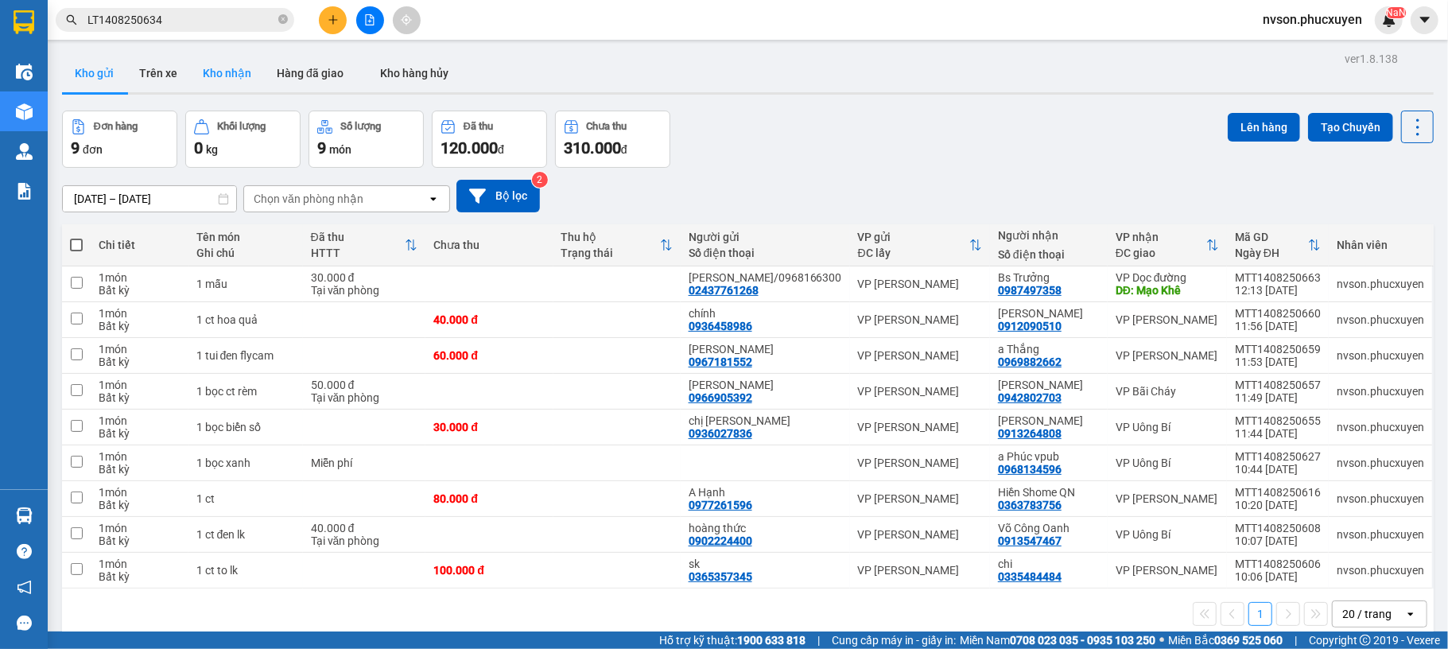
click at [217, 62] on button "Kho nhận" at bounding box center [227, 73] width 74 height 38
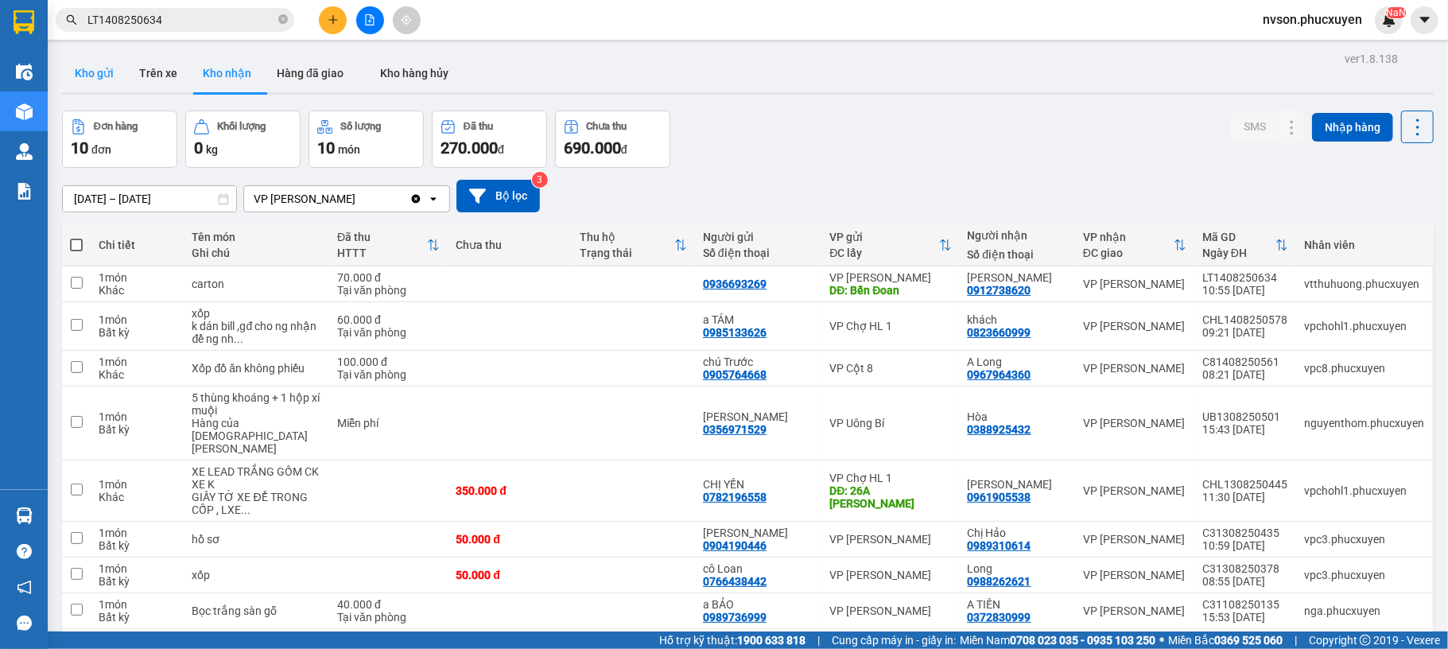
click at [92, 62] on button "Kho gửi" at bounding box center [94, 73] width 64 height 38
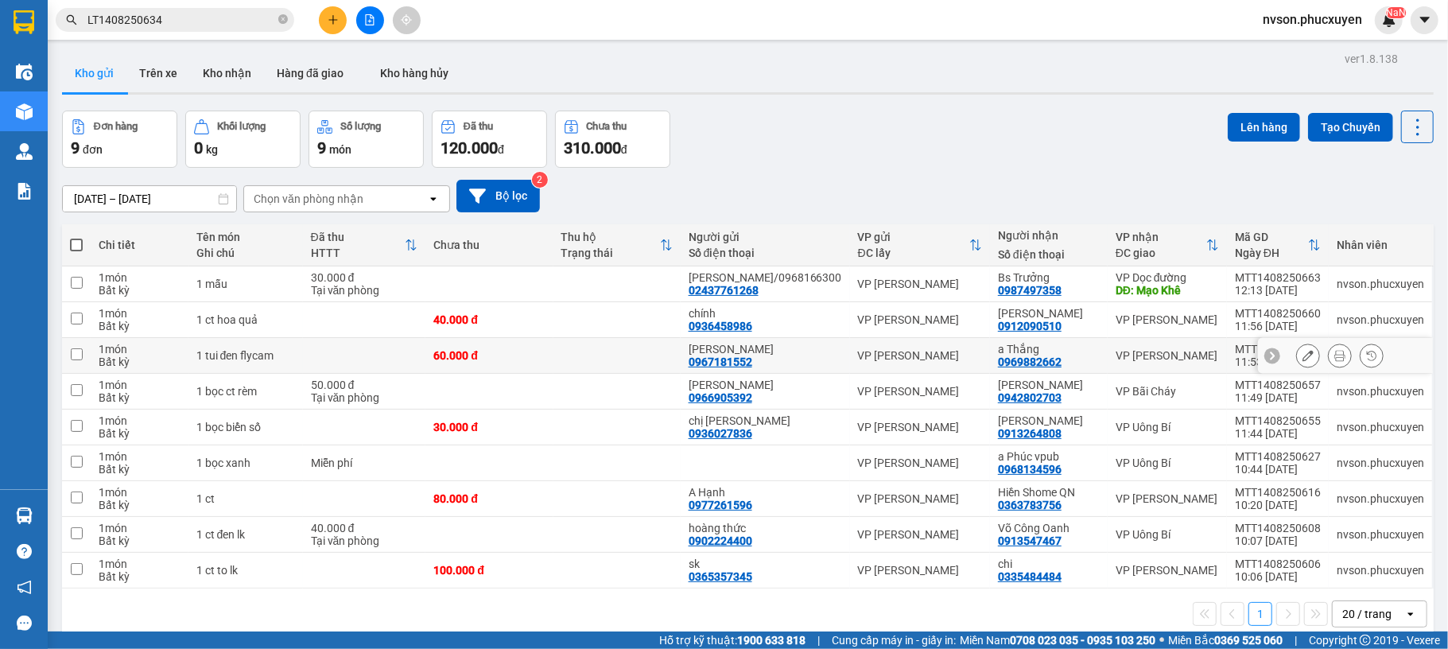
click at [583, 363] on td at bounding box center [617, 356] width 127 height 36
checkbox input "true"
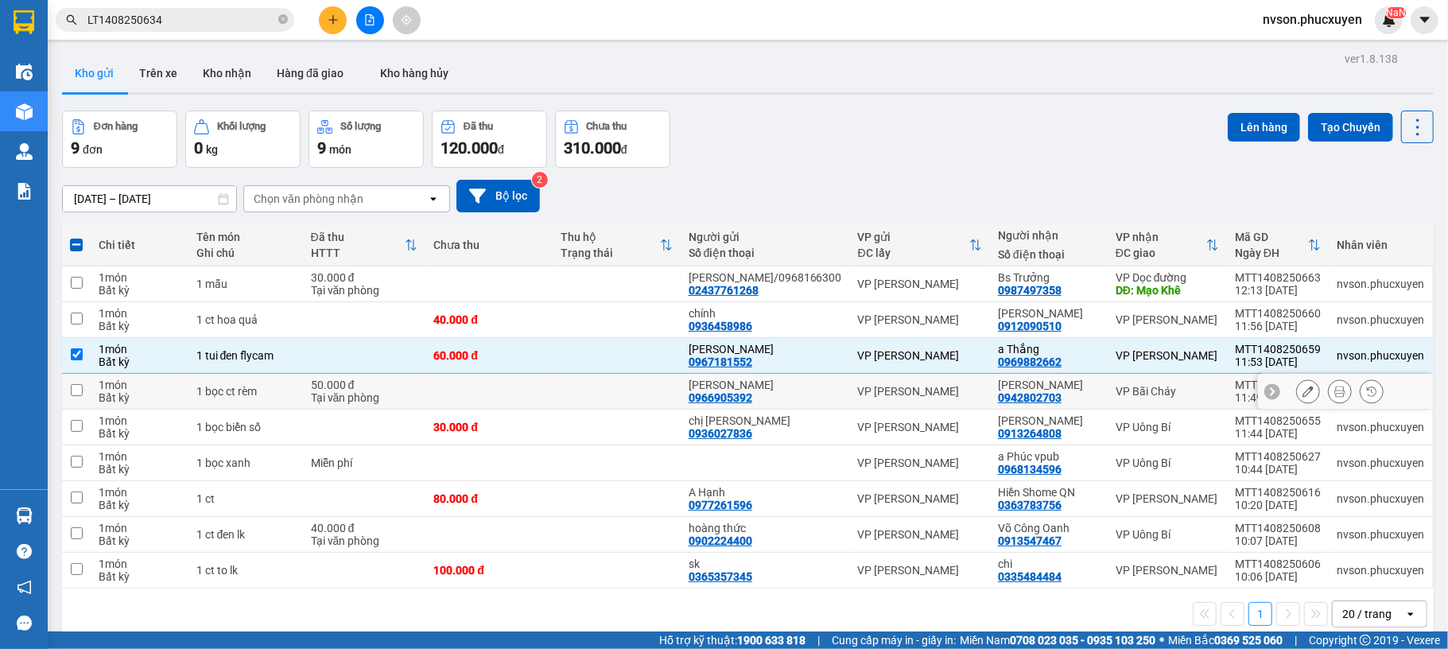
click at [553, 407] on td at bounding box center [489, 392] width 127 height 36
checkbox input "true"
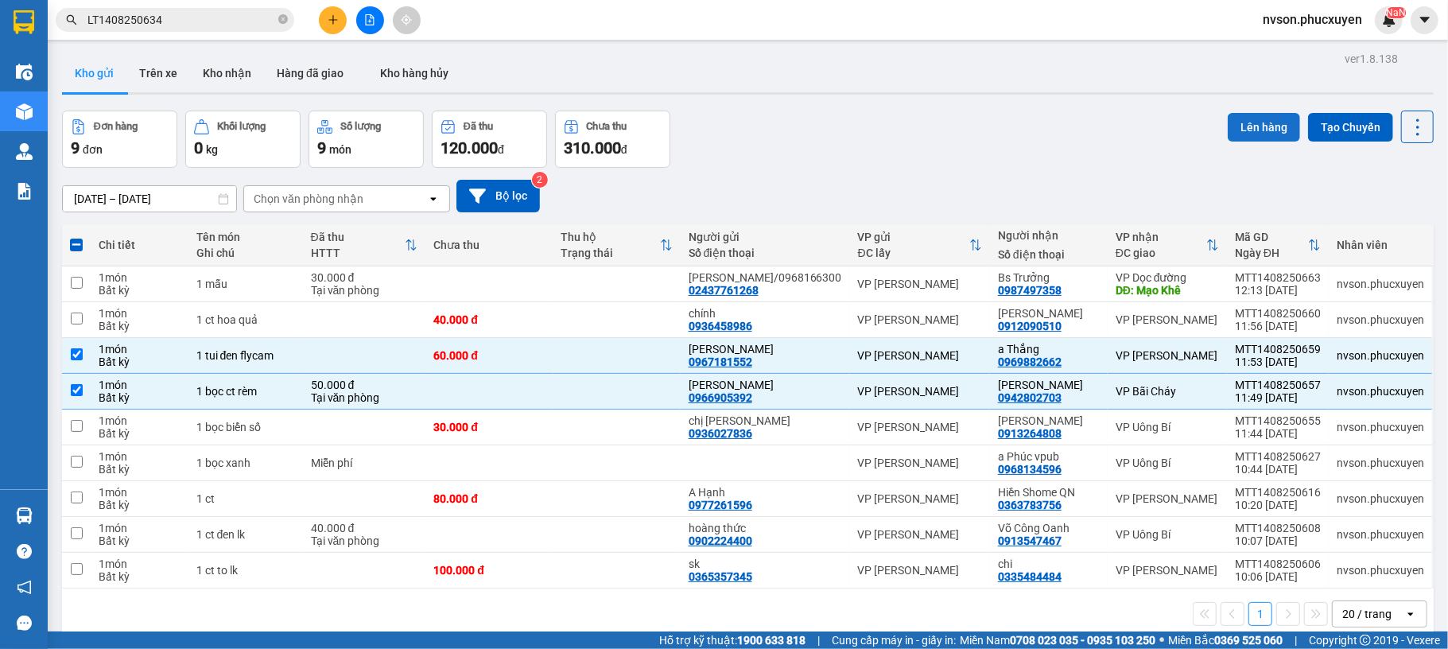
click at [1244, 124] on button "Lên hàng" at bounding box center [1264, 127] width 72 height 29
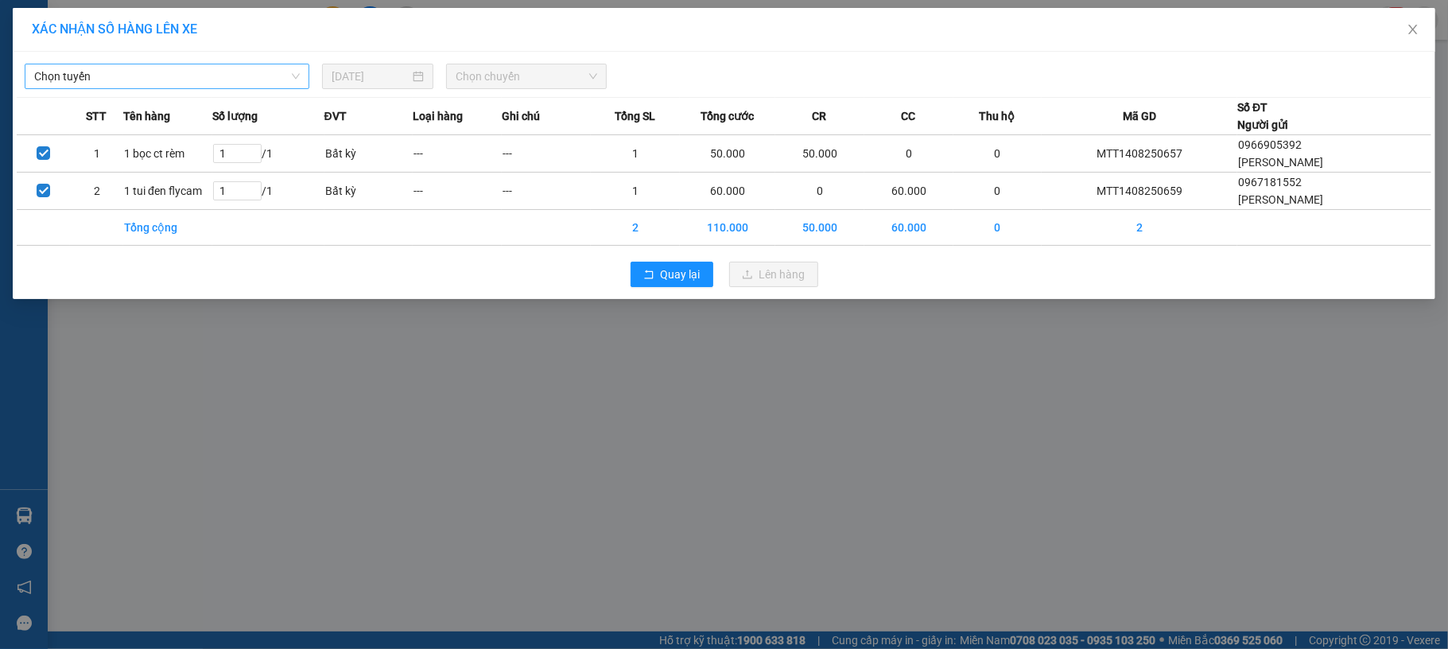
click at [179, 87] on span "Chọn tuyến" at bounding box center [167, 76] width 266 height 24
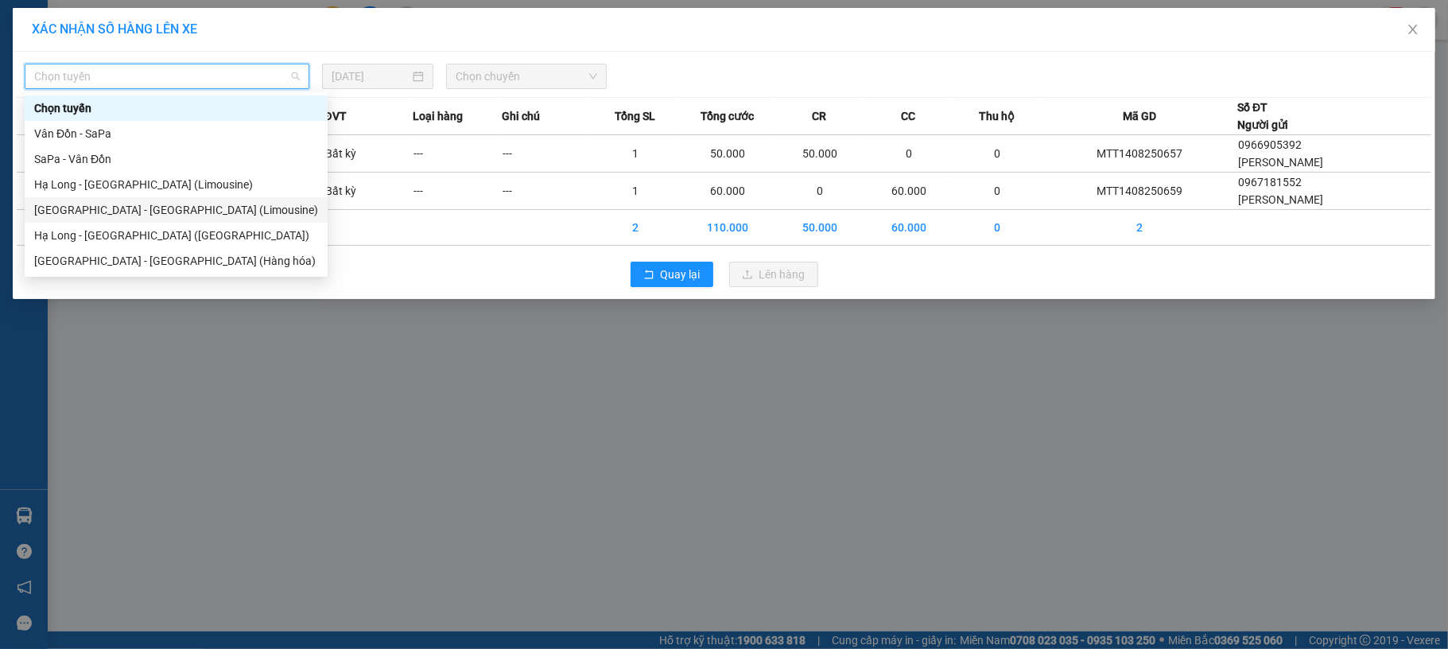
click at [212, 216] on div "[GEOGRAPHIC_DATA] - [GEOGRAPHIC_DATA] (Limousine)" at bounding box center [176, 209] width 284 height 17
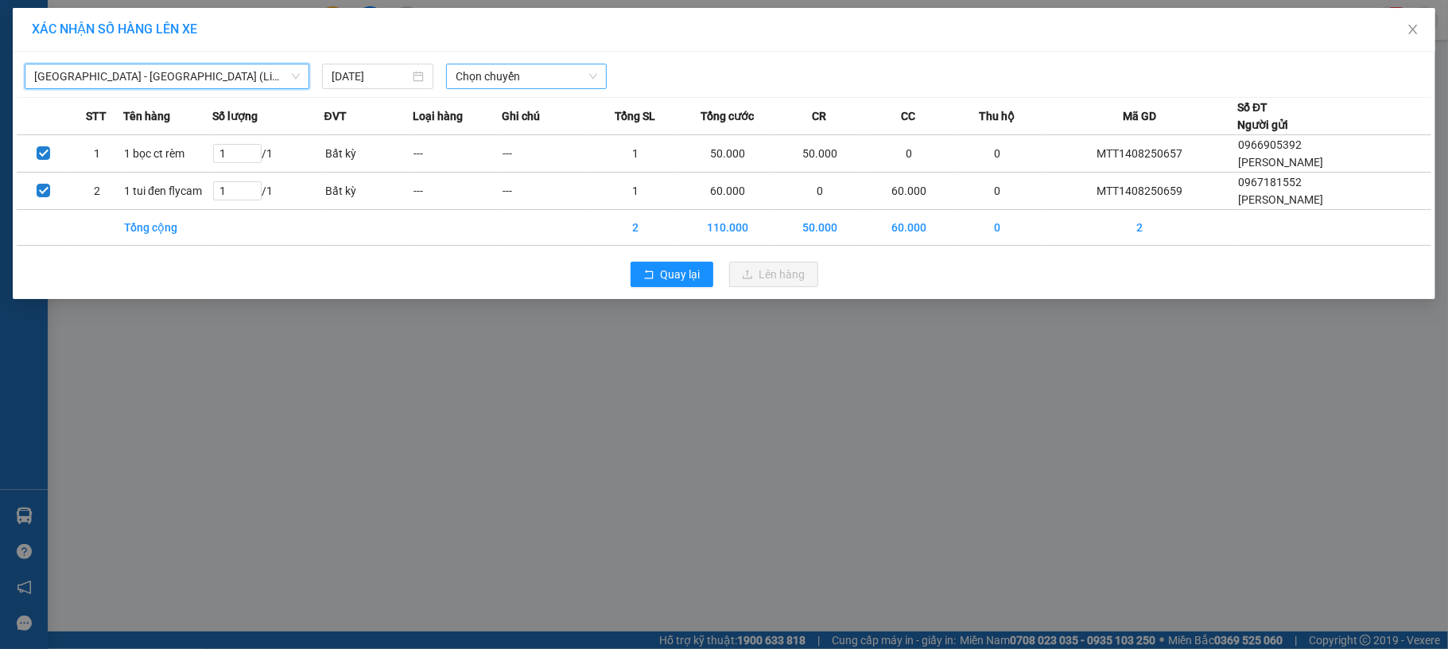
click at [531, 68] on span "Chọn chuyến" at bounding box center [527, 76] width 142 height 24
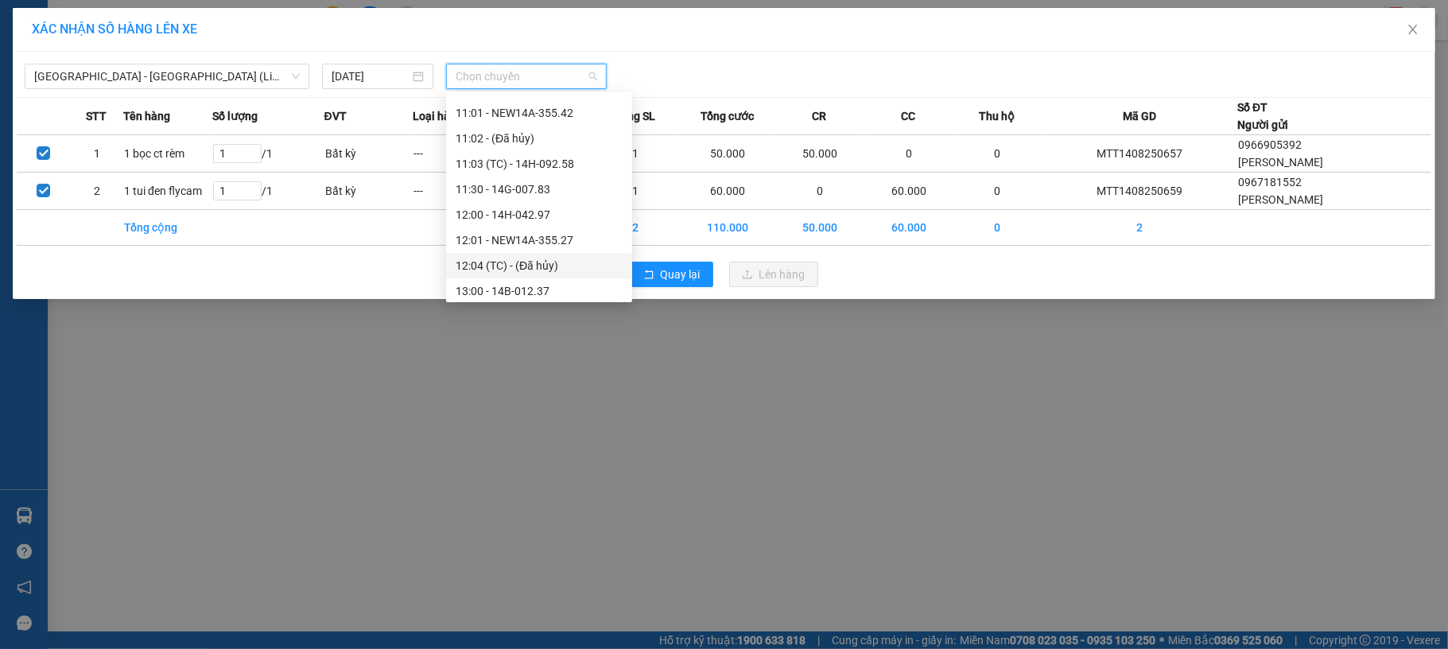
scroll to position [742, 0]
click at [503, 204] on div "14:00 - NEW14H-042.86" at bounding box center [539, 205] width 167 height 17
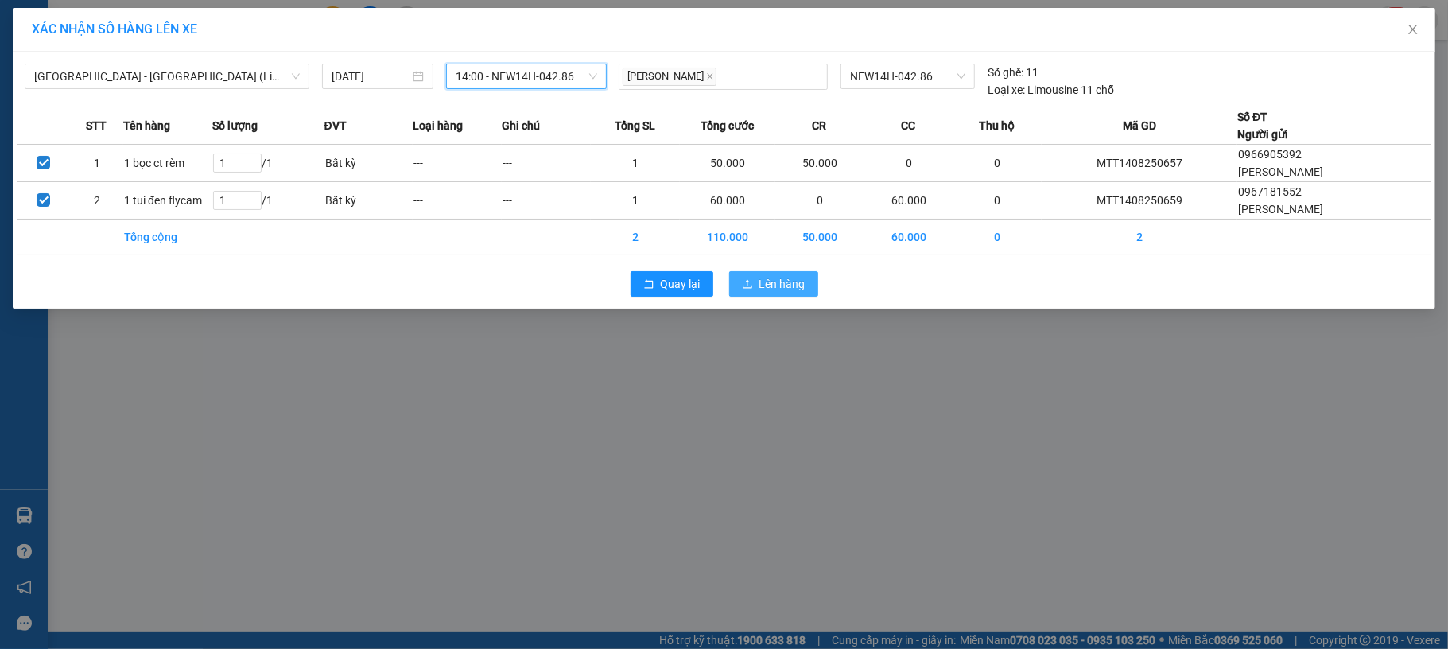
click at [774, 278] on span "Lên hàng" at bounding box center [783, 283] width 46 height 17
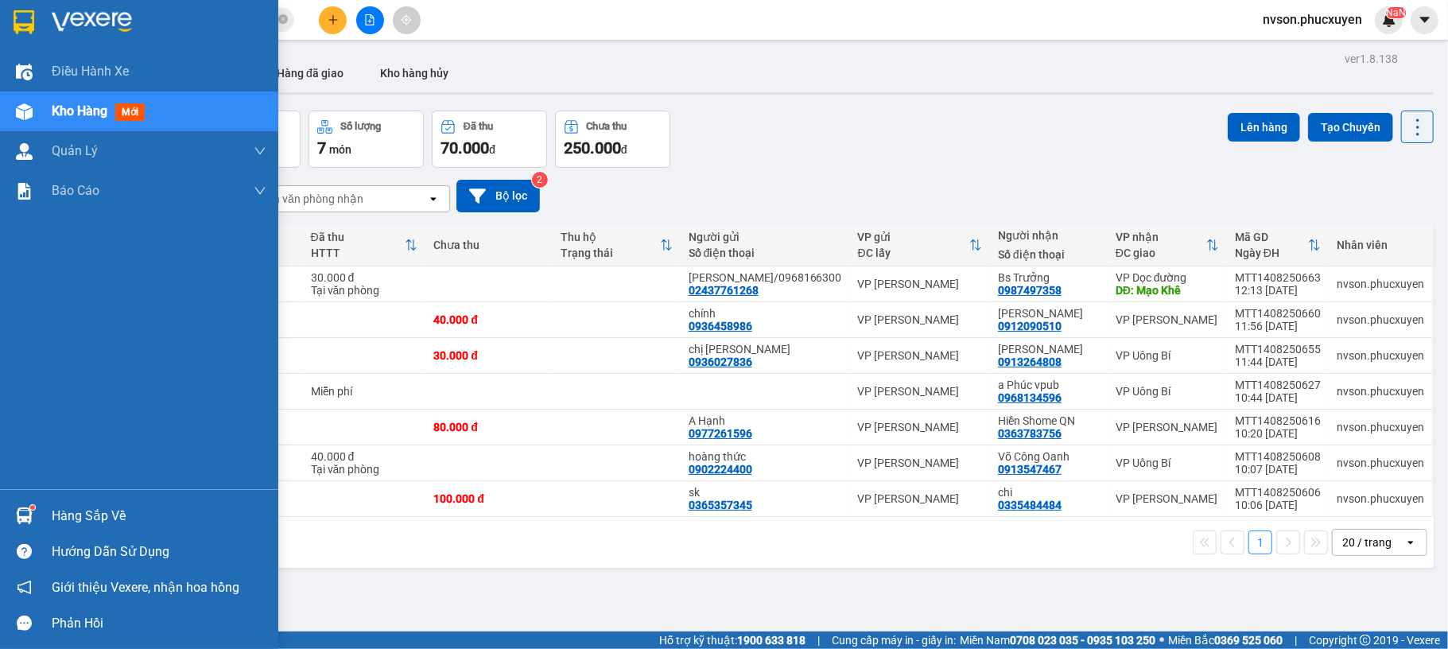
click at [24, 506] on div at bounding box center [24, 516] width 28 height 28
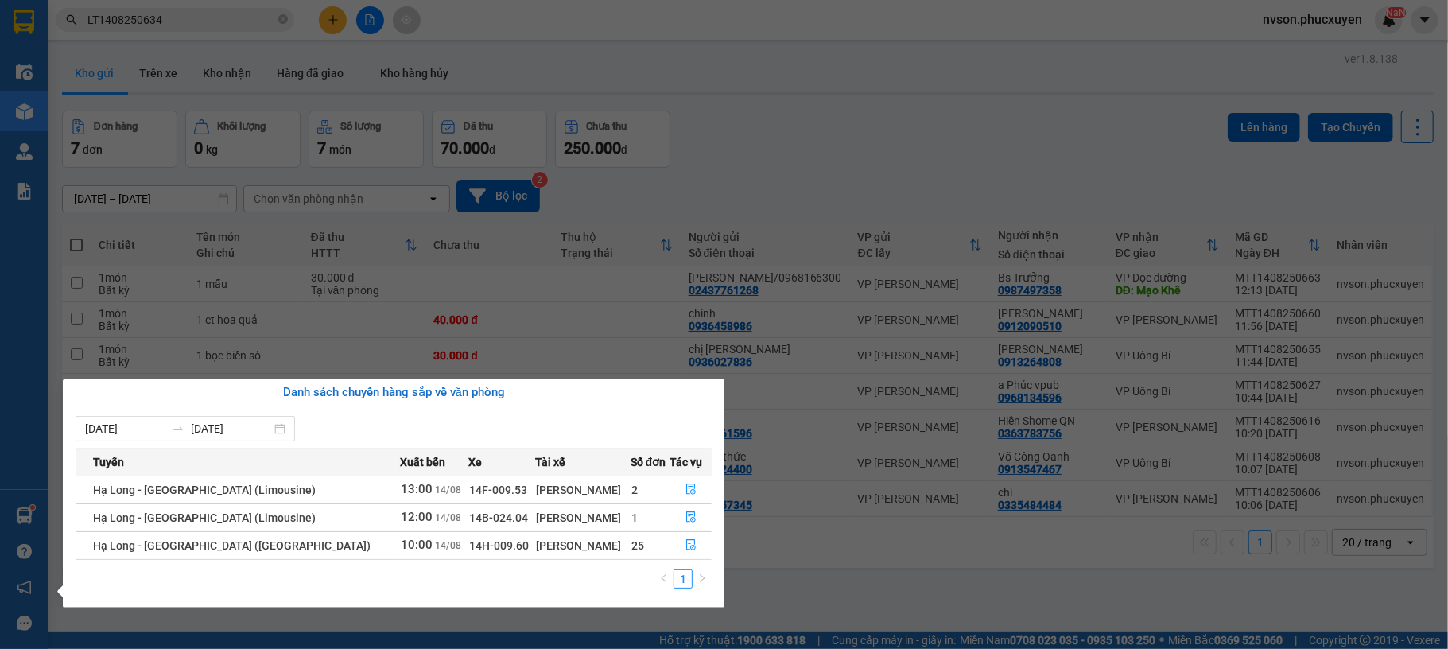
click at [771, 570] on section "Kết quả tìm kiếm ( 1 ) Bộ lọc Mã ĐH Trạng thái Món hàng Thu hộ Tổng cước Chưa c…" at bounding box center [724, 324] width 1448 height 649
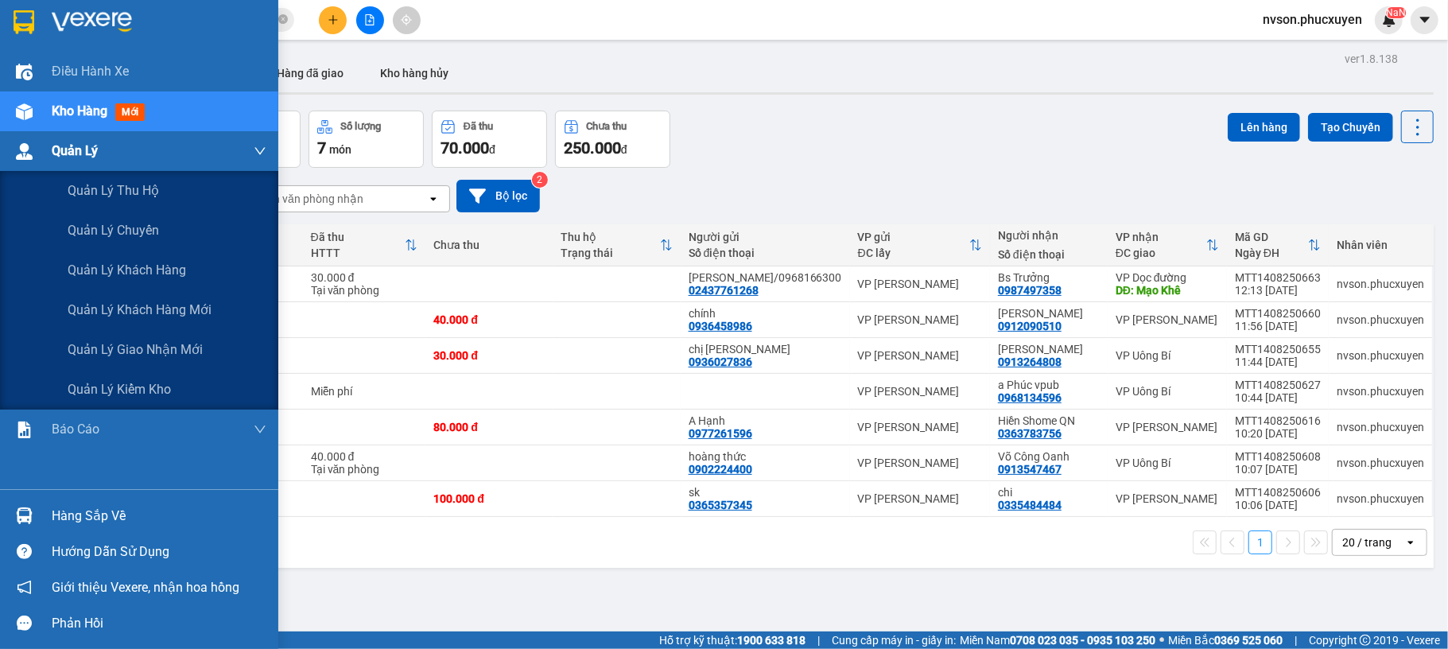
click at [41, 153] on div "Quản Lý" at bounding box center [139, 151] width 278 height 40
click at [132, 160] on div "Quản Lý" at bounding box center [159, 151] width 215 height 40
click at [130, 344] on span "Quản lý giao nhận mới" at bounding box center [135, 350] width 135 height 20
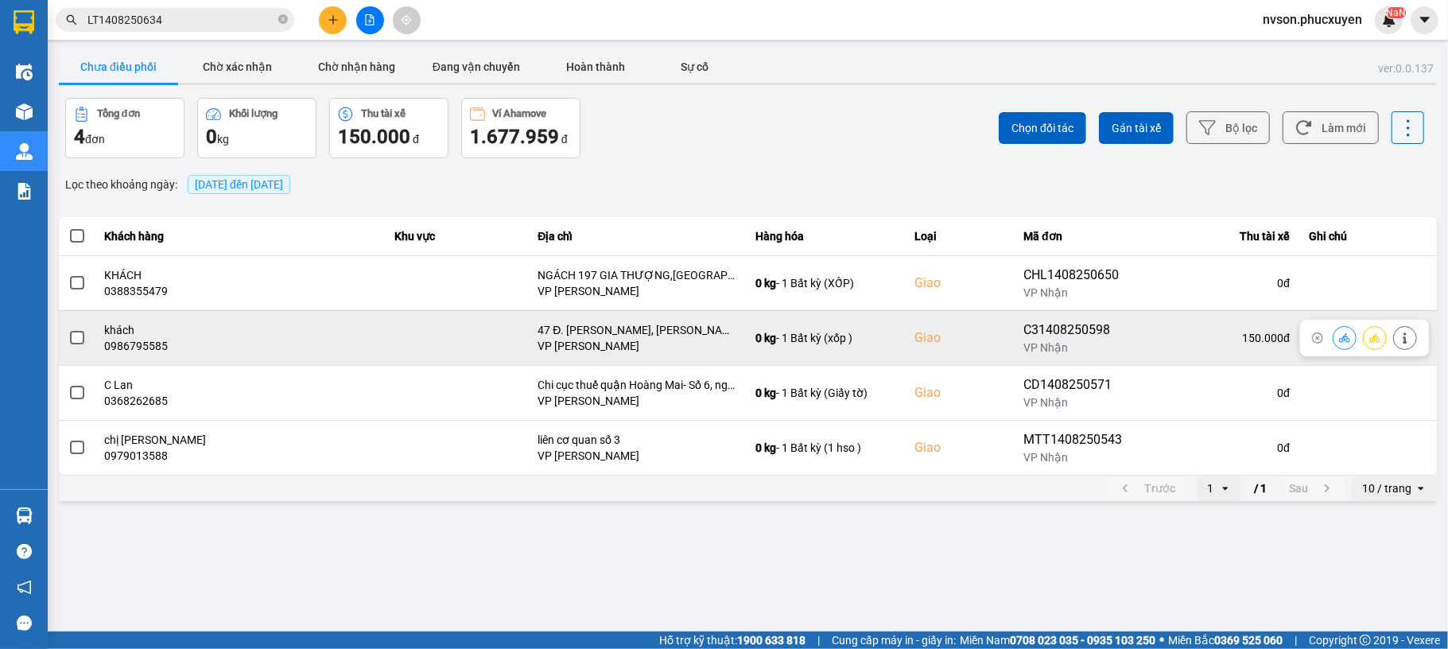
click at [1339, 337] on icon at bounding box center [1344, 337] width 11 height 11
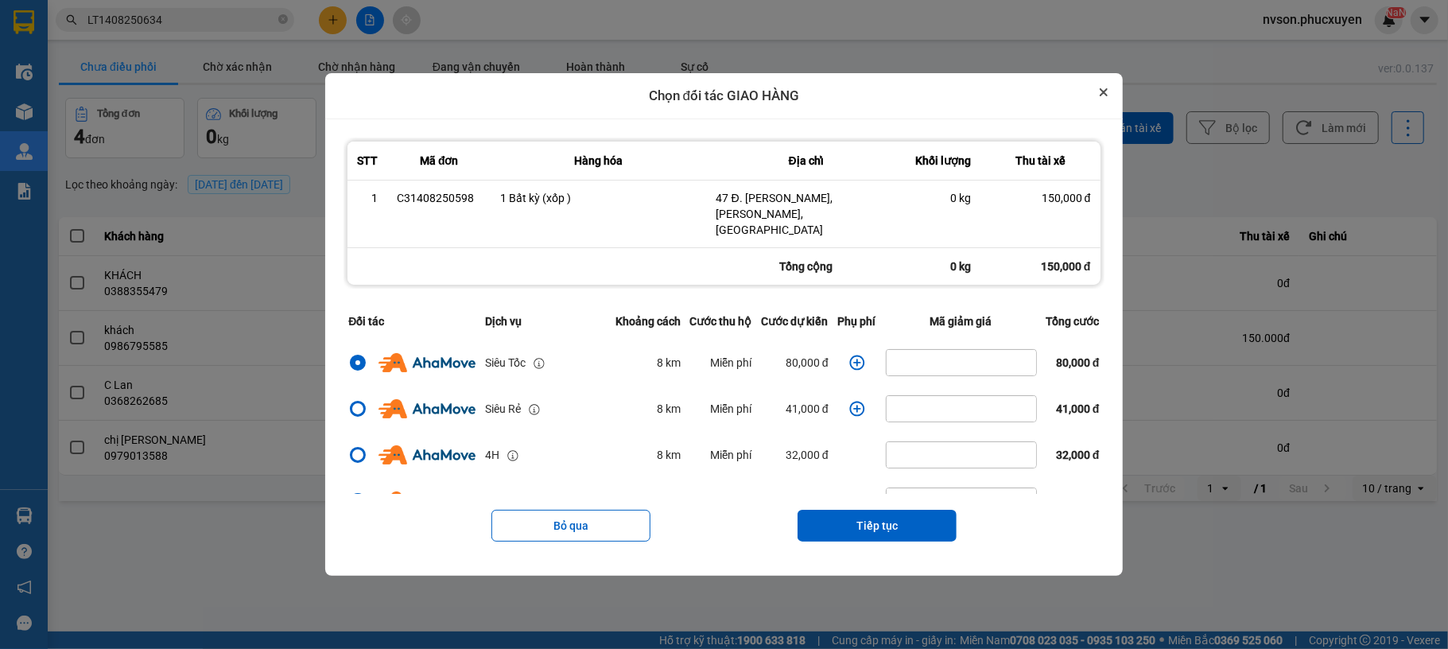
click at [1107, 95] on icon "Close" at bounding box center [1104, 92] width 6 height 6
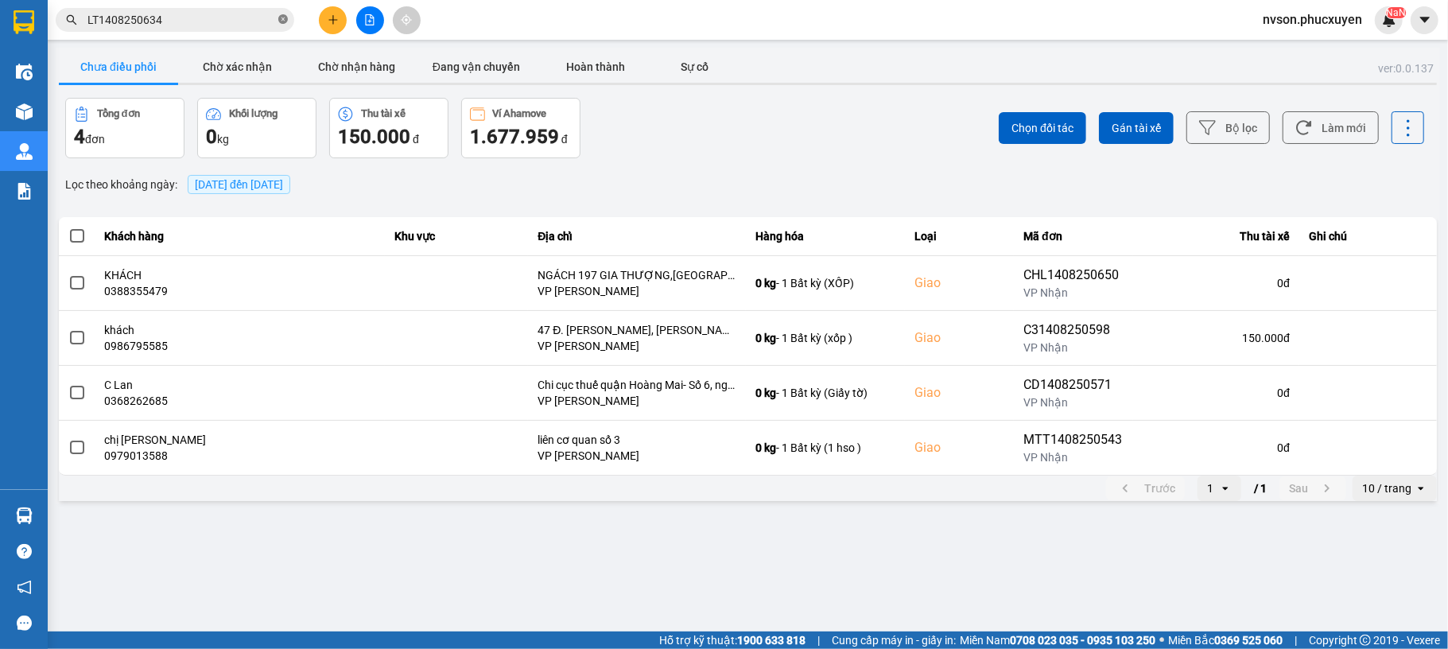
click at [280, 17] on icon "close-circle" at bounding box center [283, 19] width 10 height 10
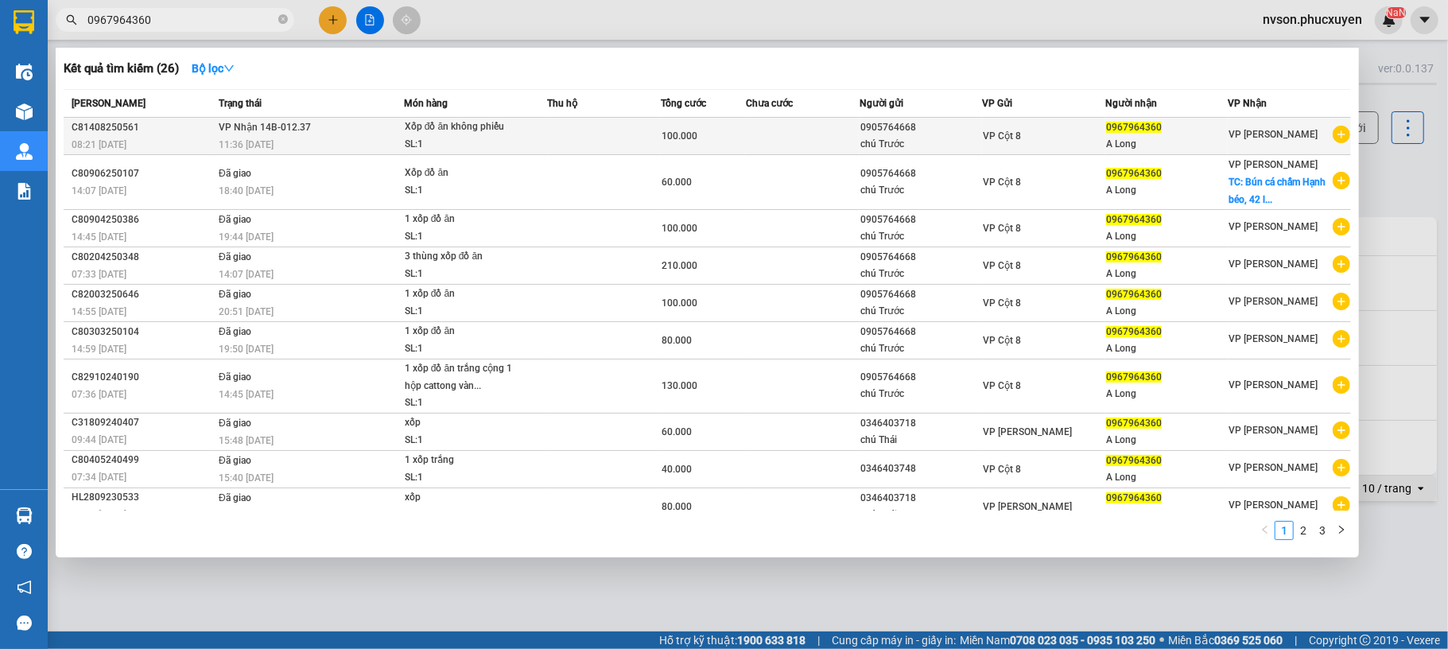
type input "0967964360"
click at [465, 132] on div "Xốp đồ ăn không phiếu" at bounding box center [464, 127] width 119 height 17
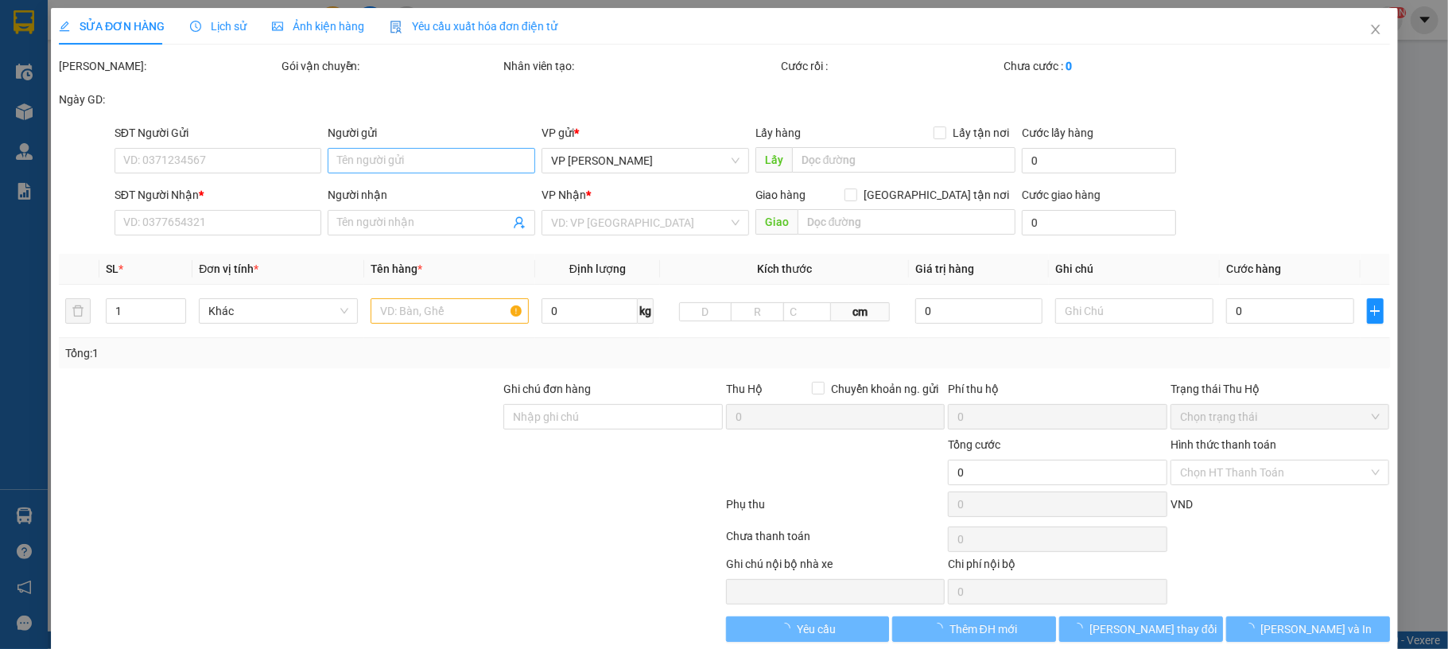
type input "0905764668"
type input "chú Trước"
type input "0967964360"
type input "A Long"
type input "100.000"
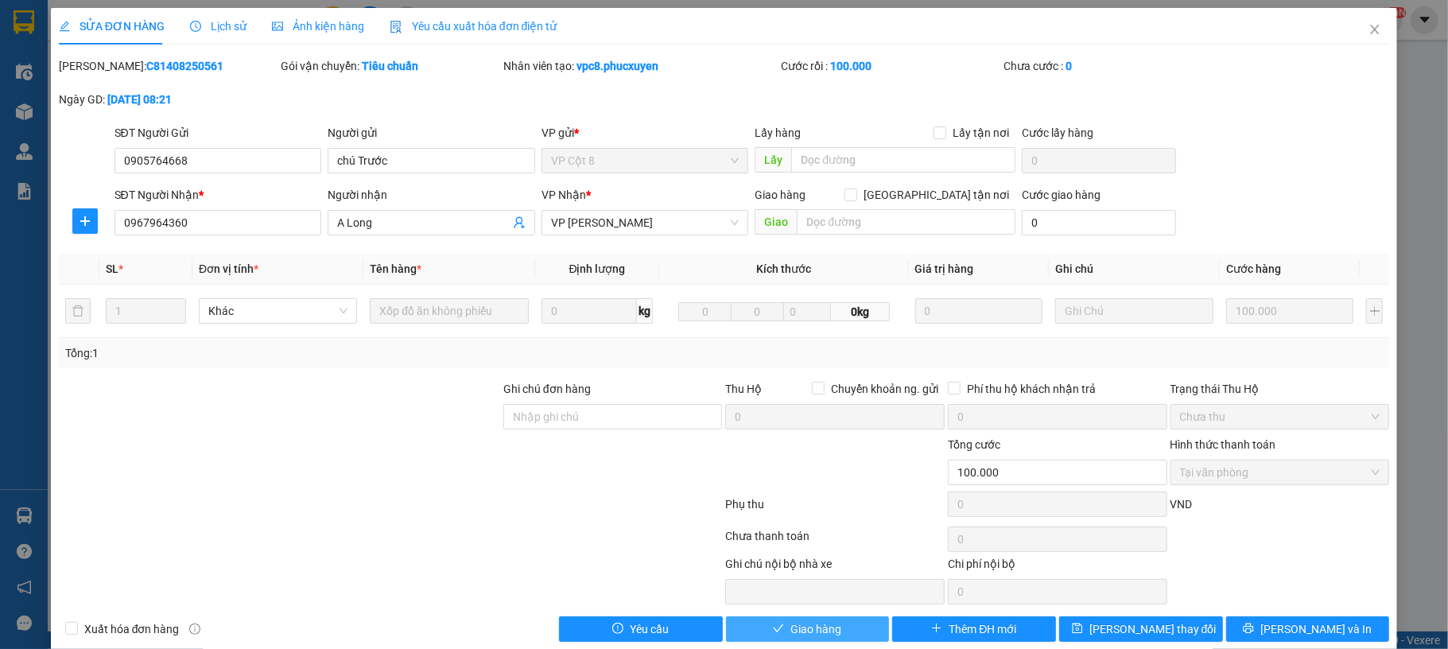
click at [843, 627] on button "Giao hàng" at bounding box center [808, 628] width 164 height 25
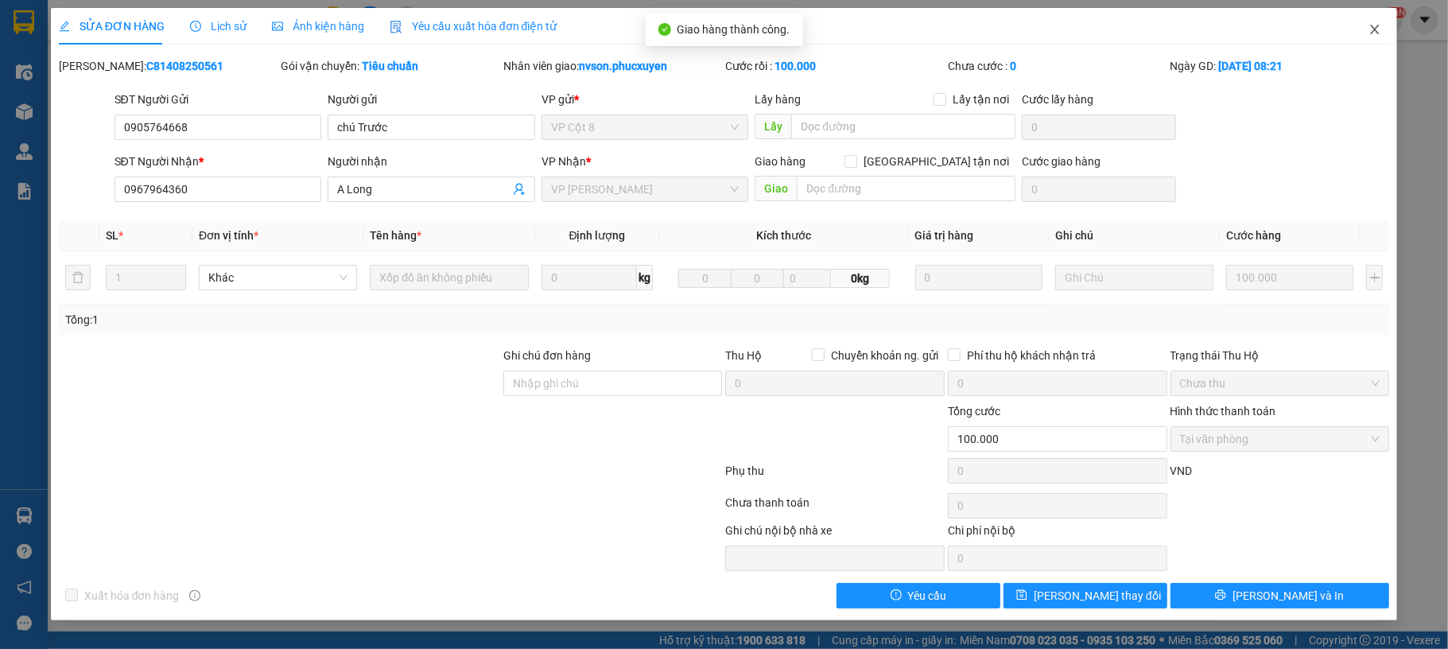
click at [1378, 33] on icon "close" at bounding box center [1375, 29] width 13 height 13
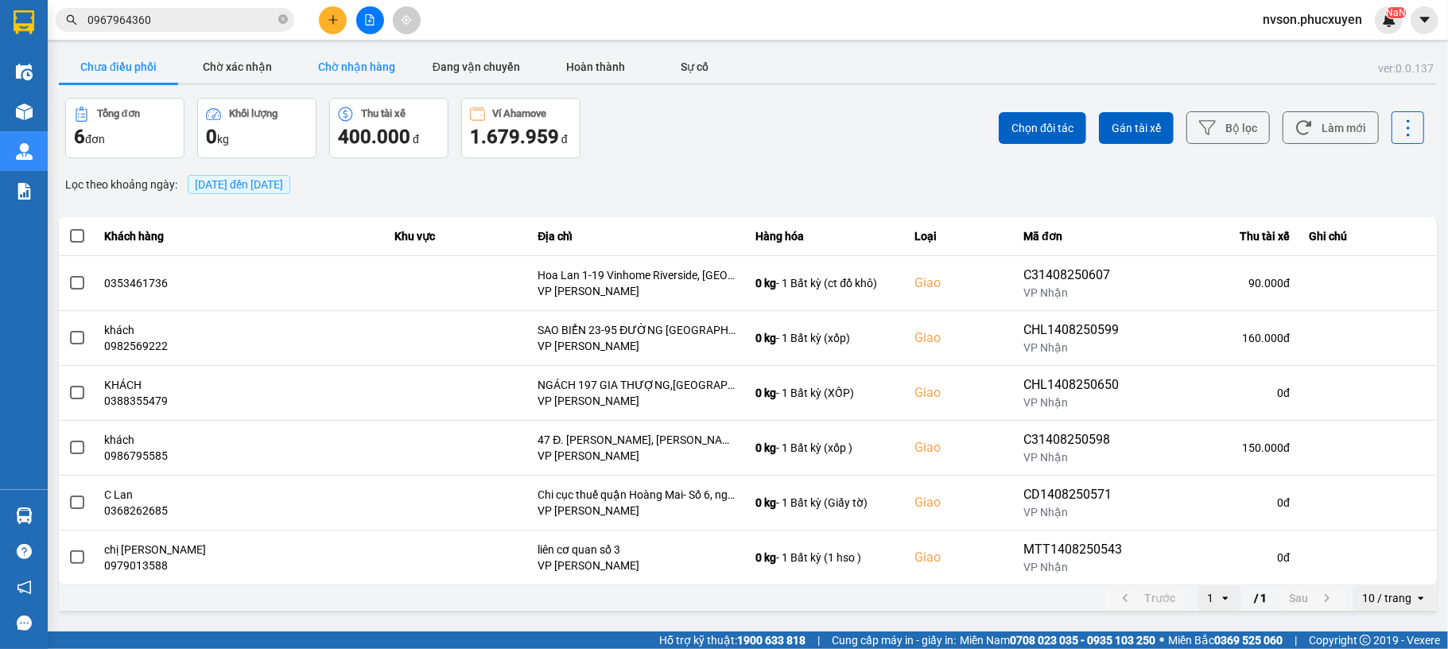
click at [342, 57] on button "Chờ nhận hàng" at bounding box center [356, 67] width 119 height 32
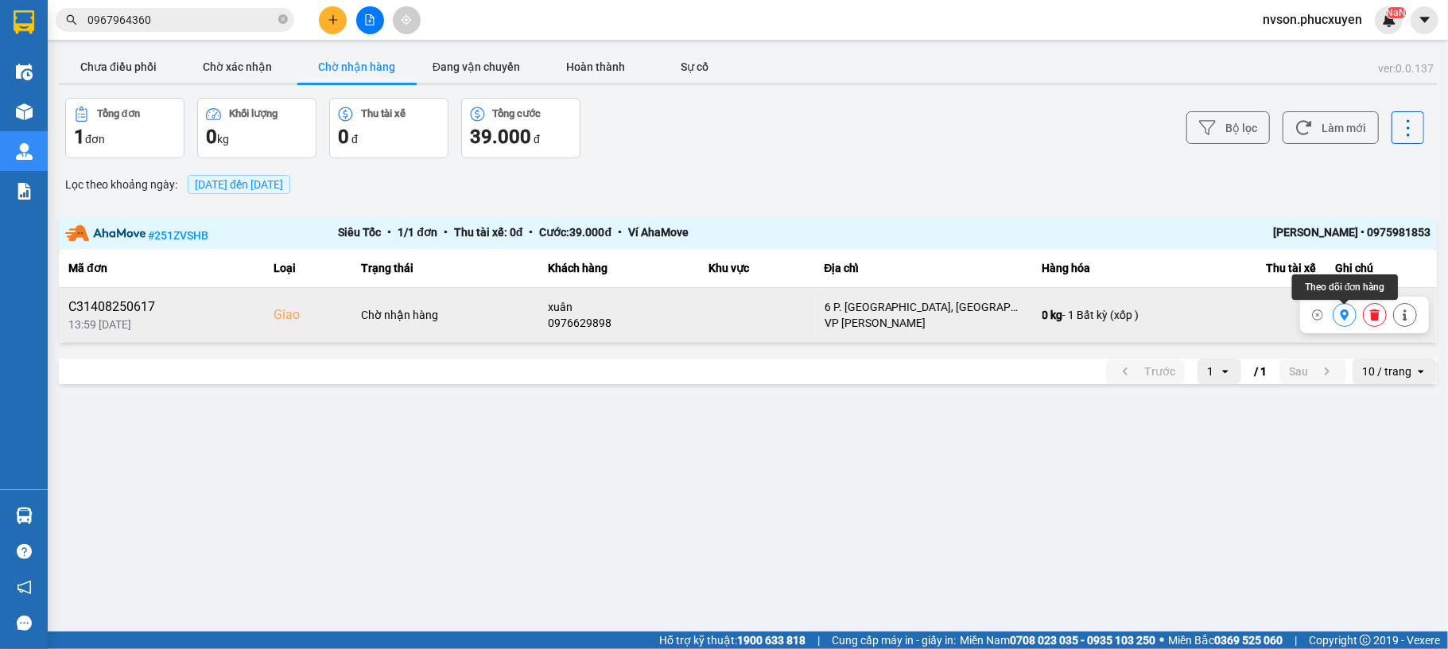
click at [1343, 310] on icon at bounding box center [1344, 314] width 11 height 11
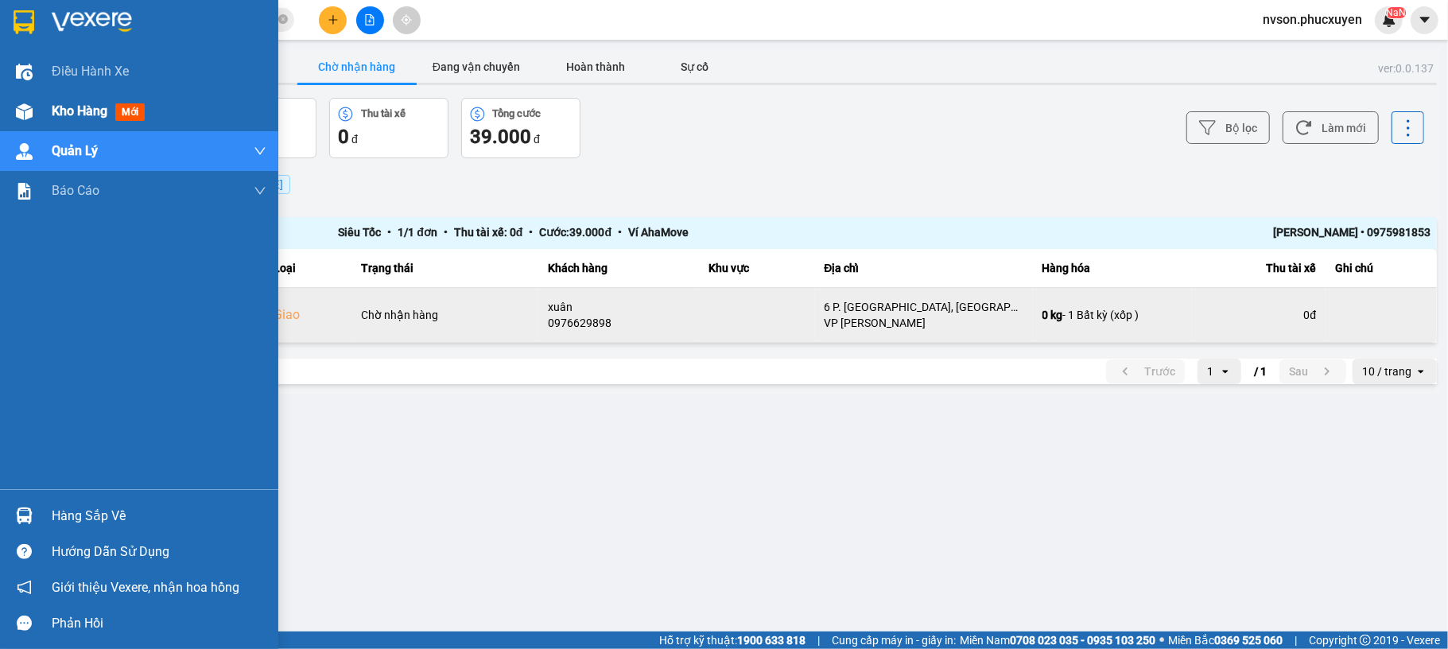
click at [33, 98] on div at bounding box center [24, 112] width 28 height 28
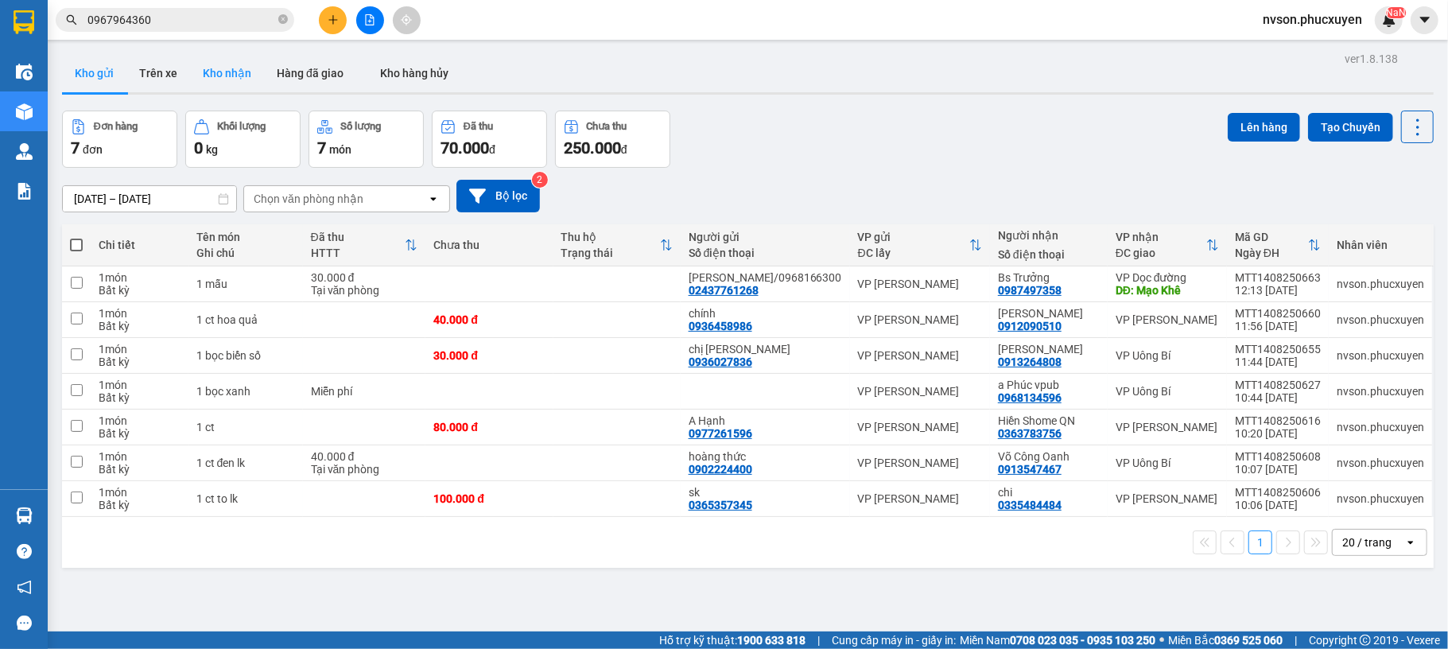
click at [240, 80] on button "Kho nhận" at bounding box center [227, 73] width 74 height 38
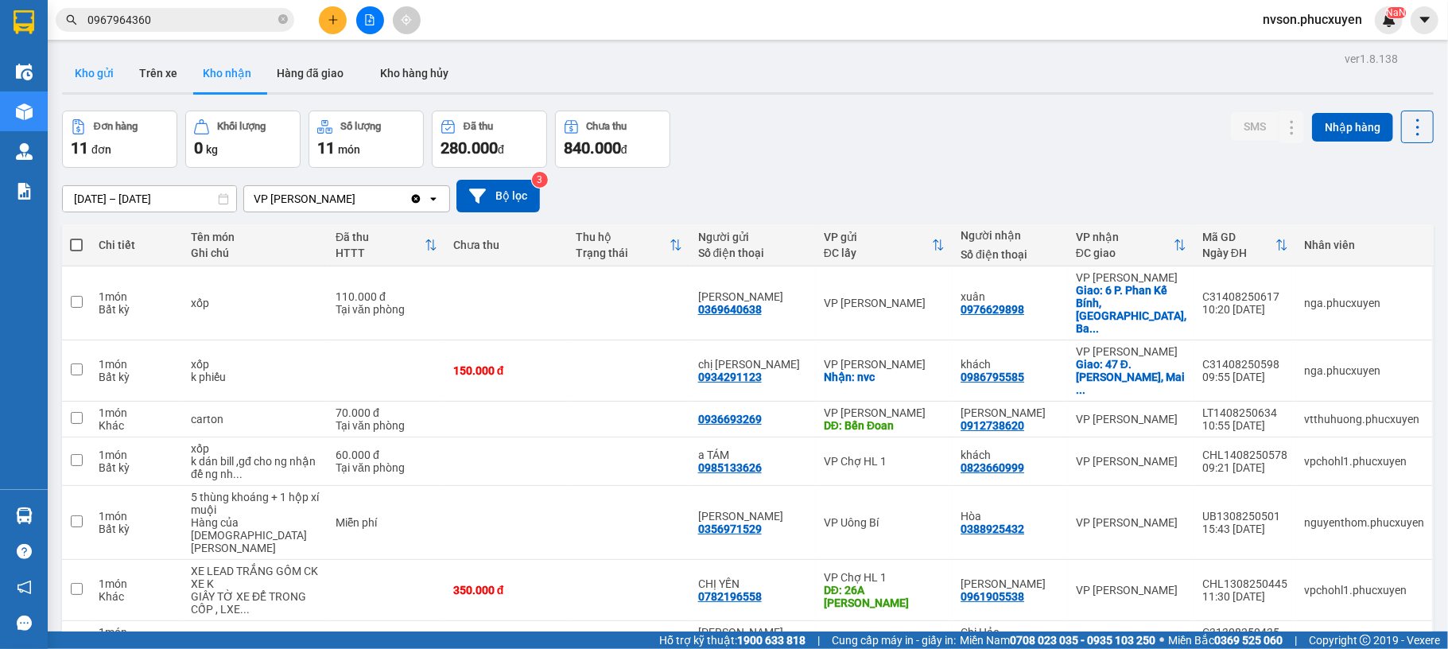
click at [81, 70] on button "Kho gửi" at bounding box center [94, 73] width 64 height 38
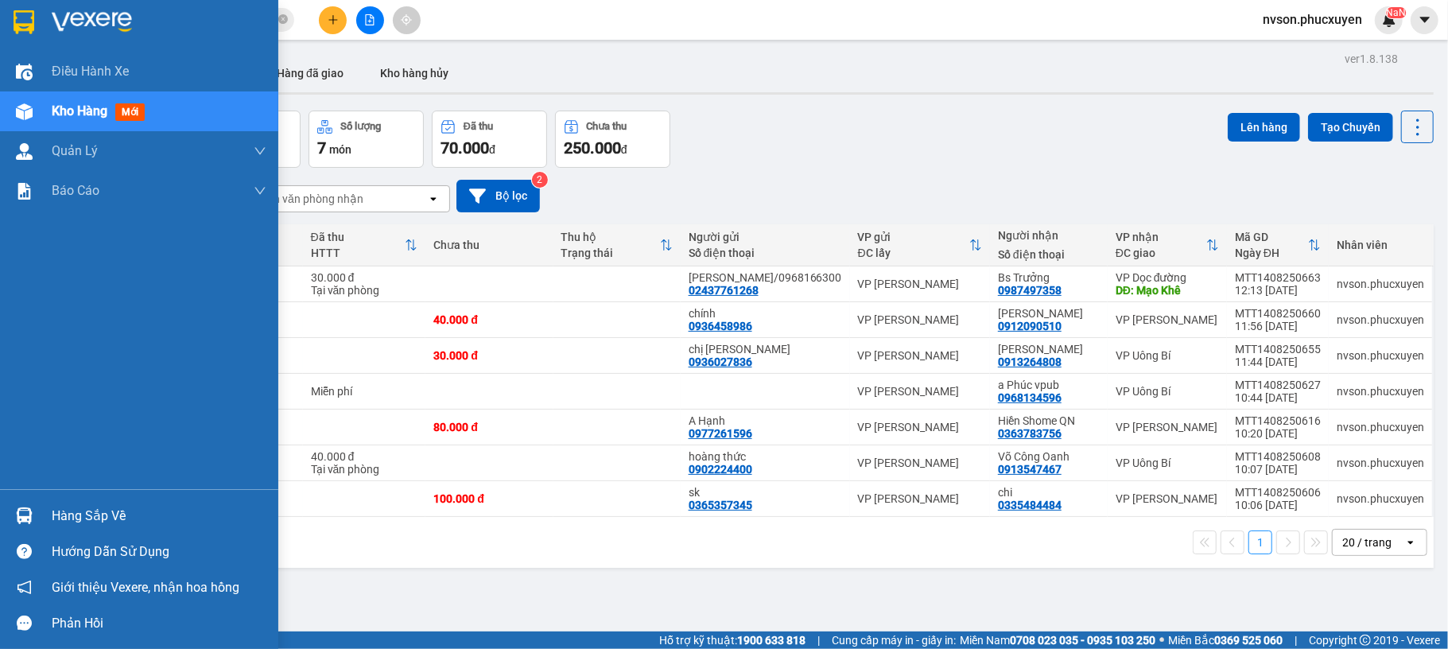
click at [29, 519] on img at bounding box center [24, 515] width 17 height 17
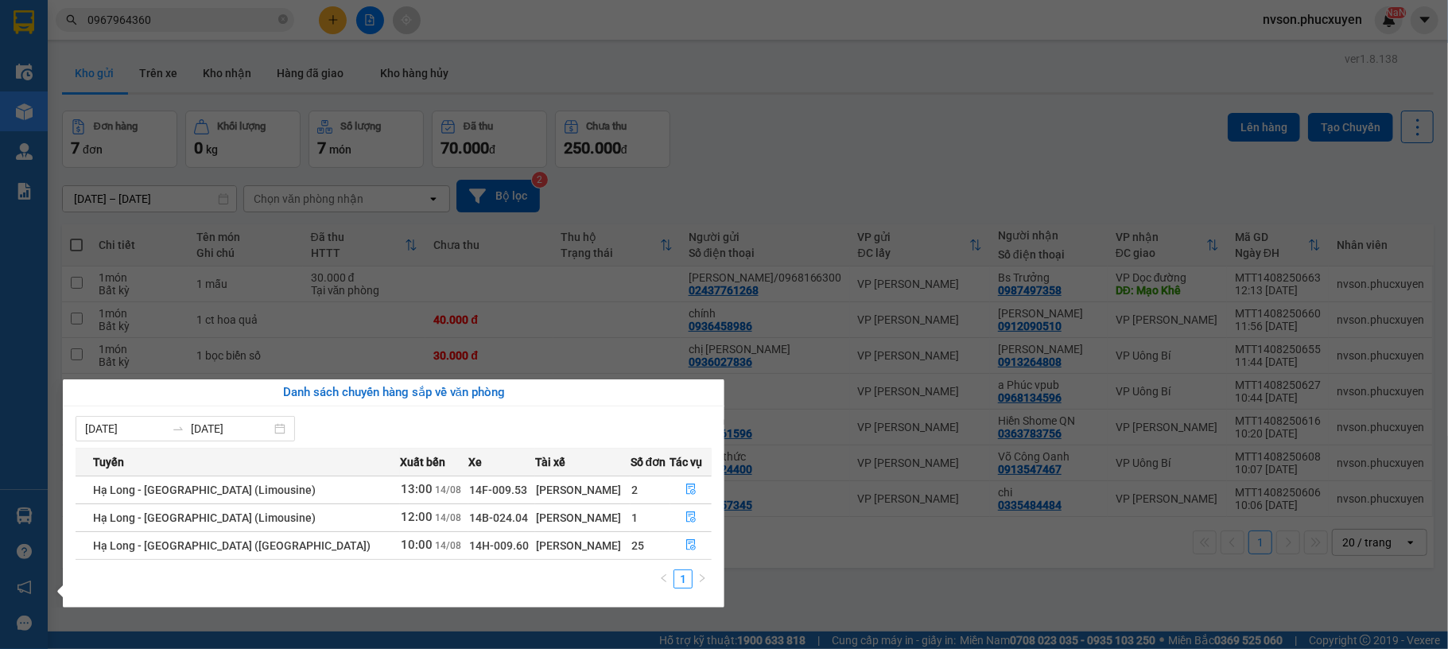
click at [786, 204] on section "Kết quả tìm kiếm ( 26 ) Bộ lọc Mã ĐH Trạng thái Món hàng Thu hộ Tổng cước Chưa …" at bounding box center [724, 324] width 1448 height 649
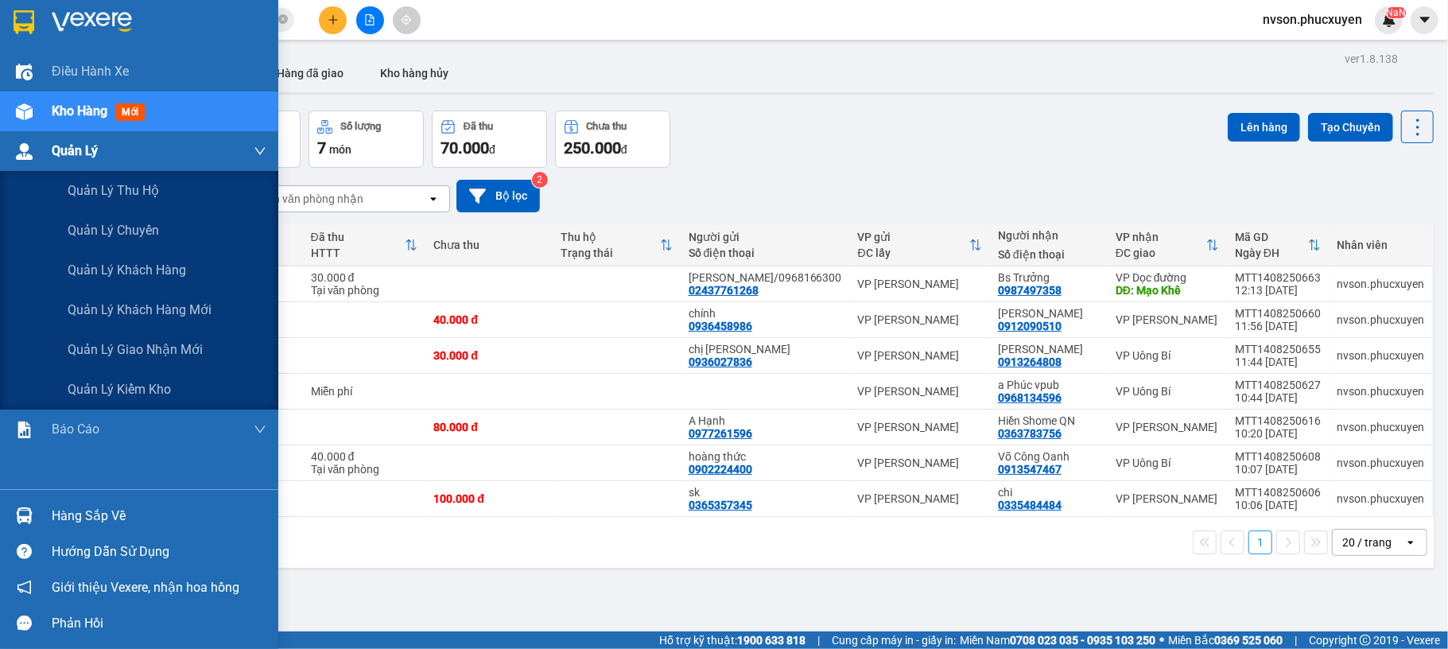
click at [64, 154] on span "Quản Lý" at bounding box center [75, 151] width 46 height 20
click at [103, 352] on span "Quản lý giao nhận mới" at bounding box center [135, 350] width 135 height 20
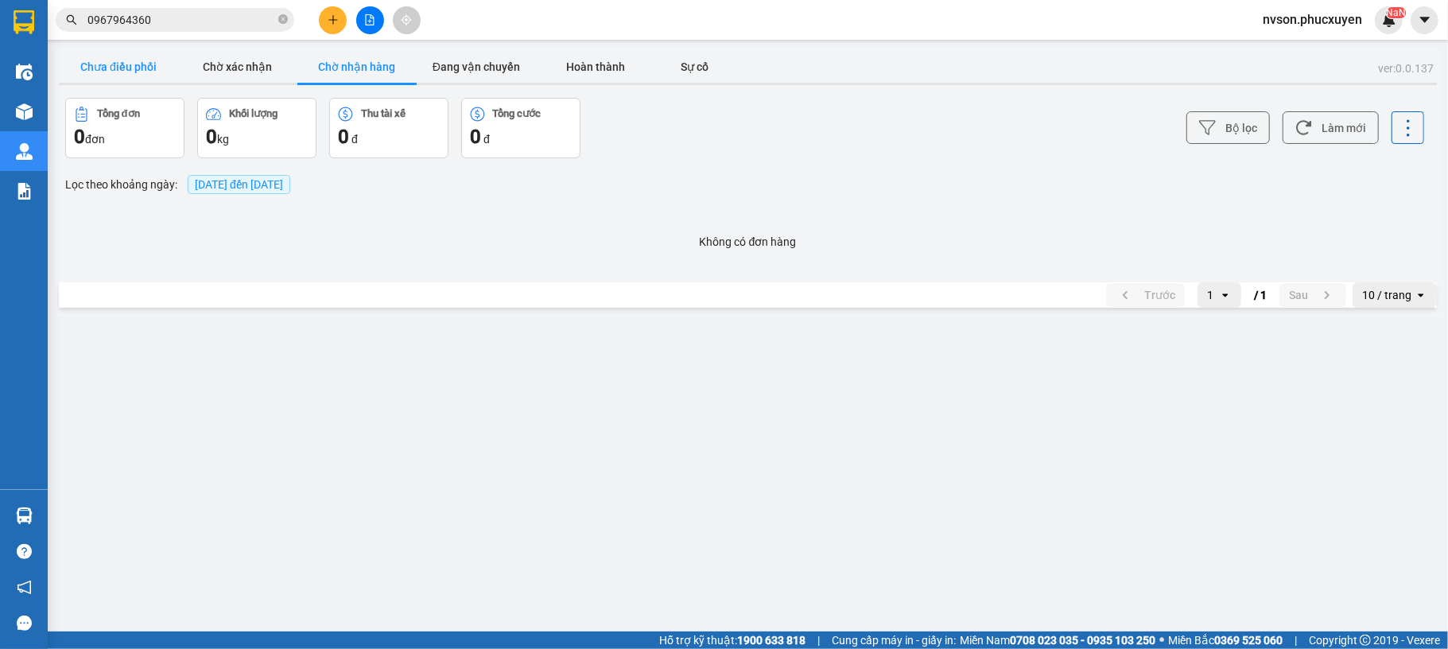
click at [121, 61] on button "Chưa điều phối" at bounding box center [118, 67] width 119 height 32
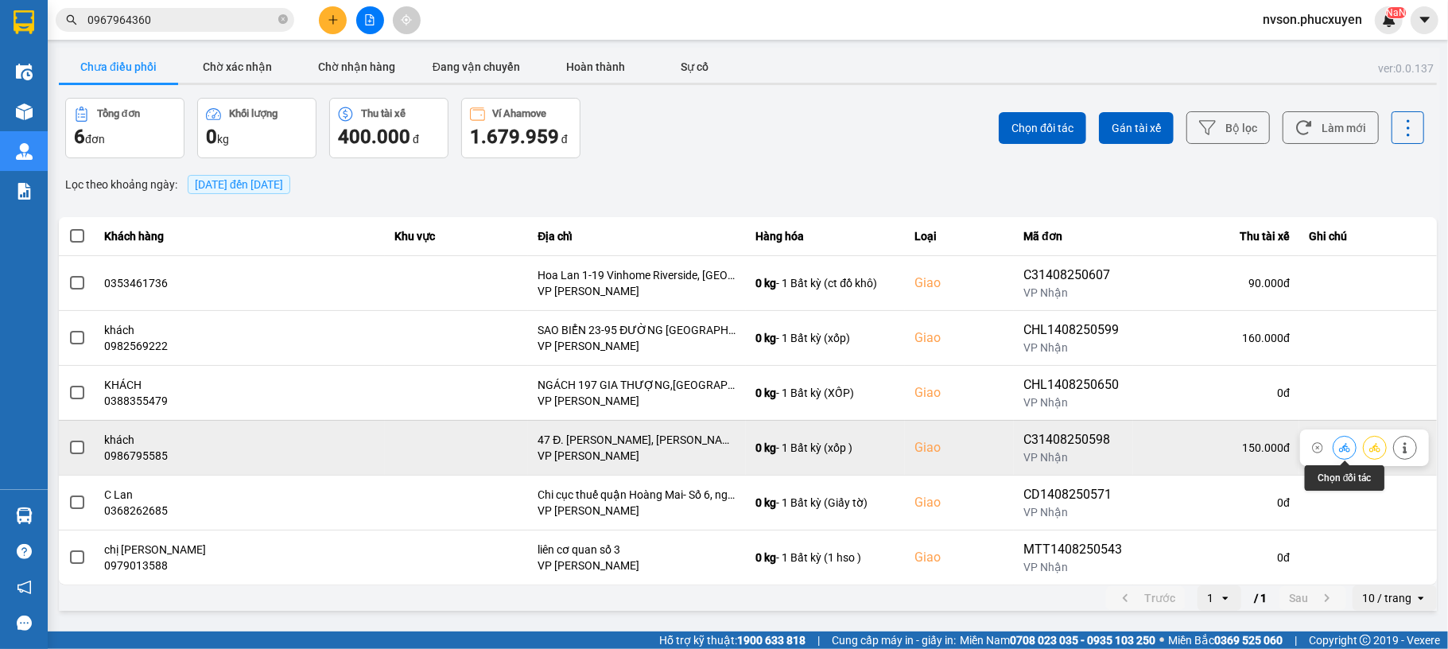
click at [1347, 453] on icon at bounding box center [1344, 447] width 11 height 11
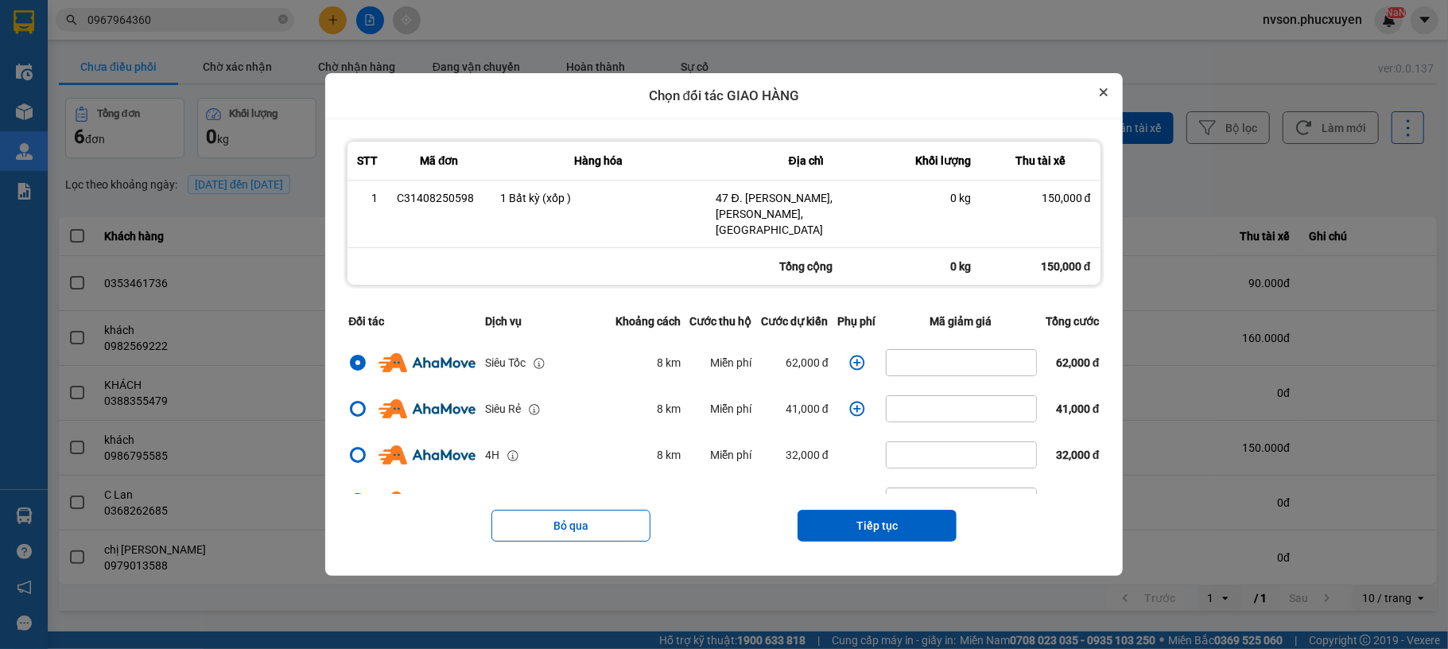
click at [1108, 96] on icon "Close" at bounding box center [1104, 92] width 8 height 8
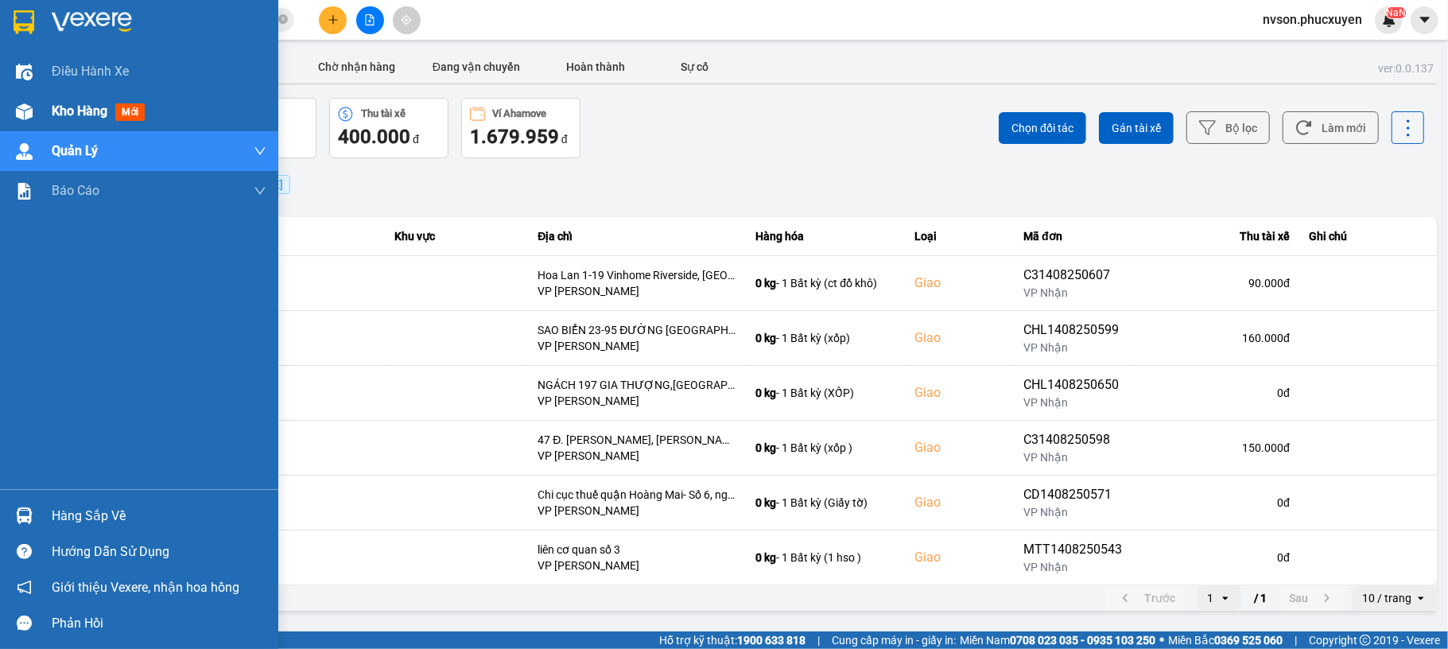
click at [30, 103] on img at bounding box center [24, 111] width 17 height 17
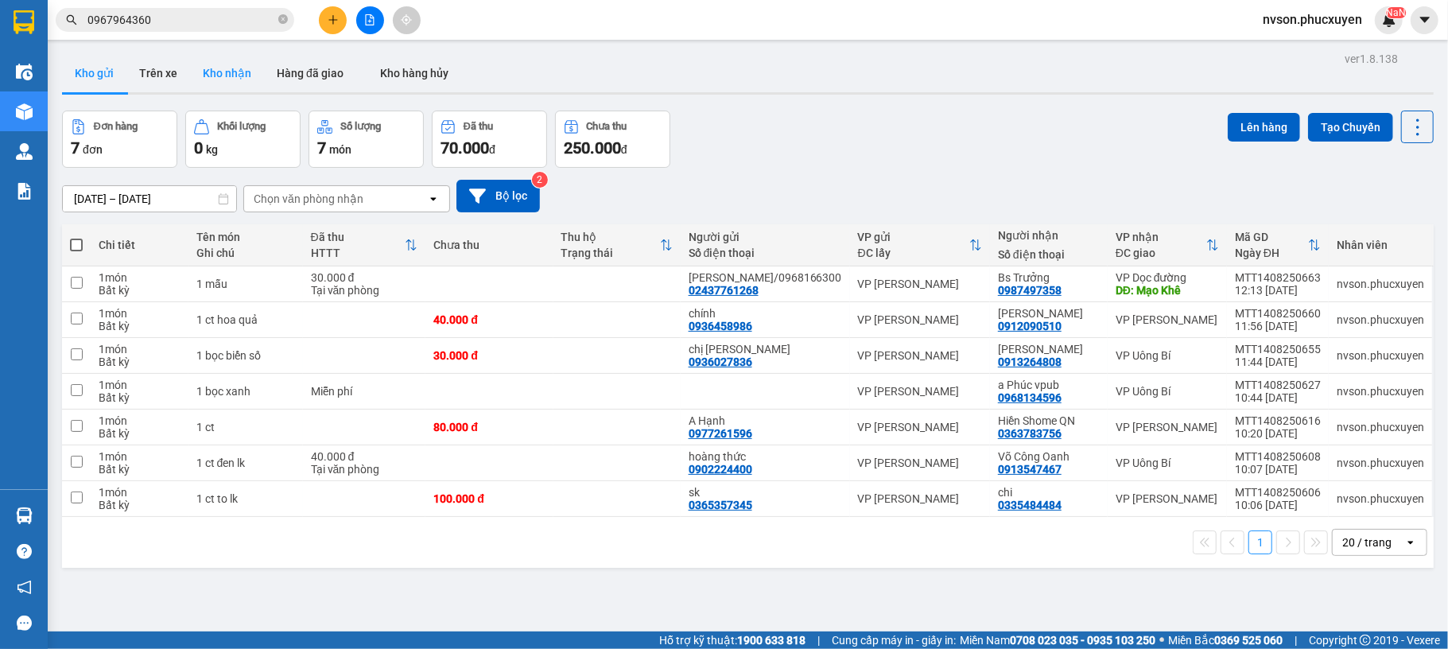
click at [227, 71] on button "Kho nhận" at bounding box center [227, 73] width 74 height 38
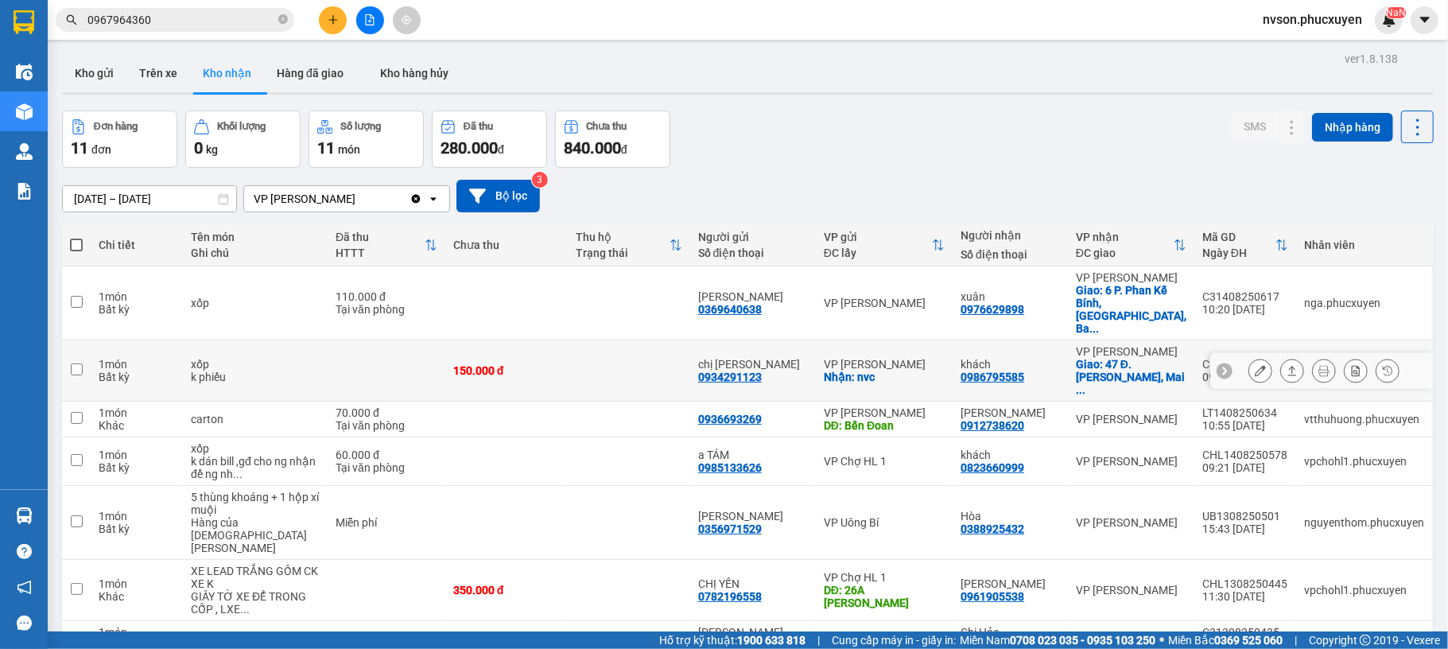
click at [1255, 365] on icon at bounding box center [1260, 370] width 11 height 11
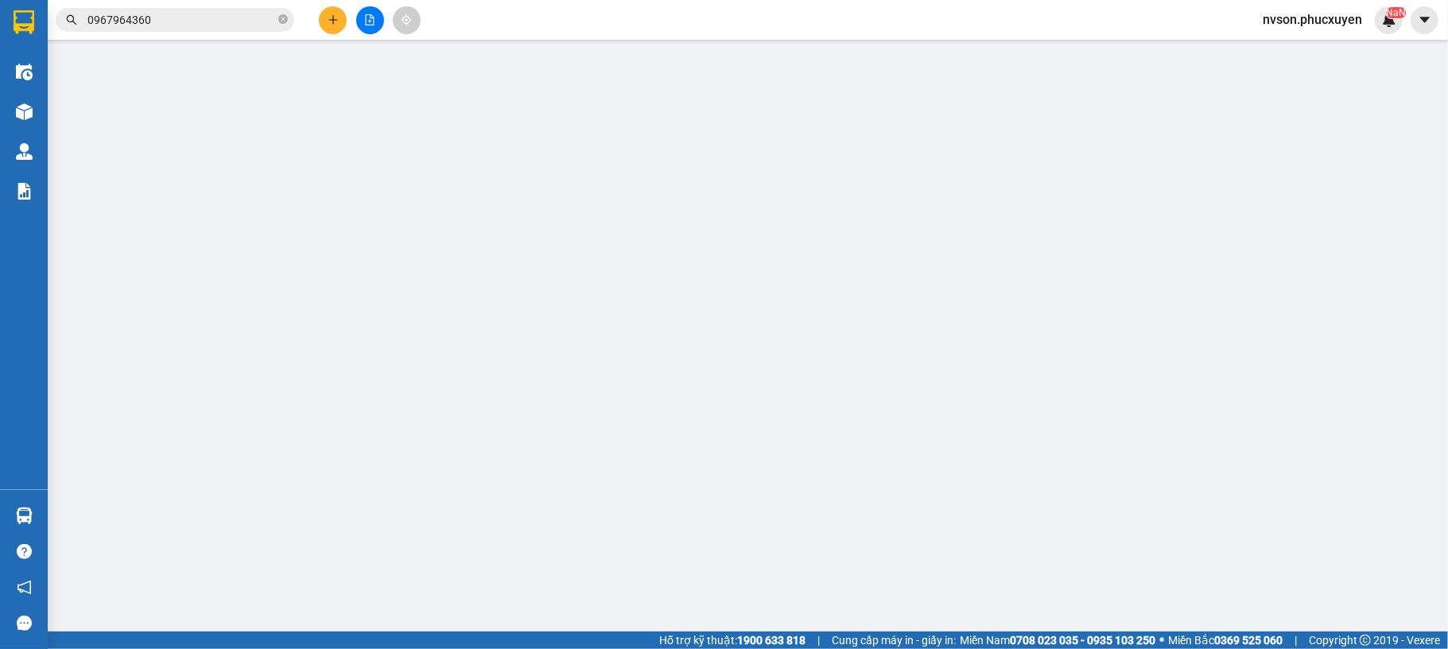
type input "0934291123"
type input "chị Nga"
checkbox input "true"
type input "nvc"
type input "0986795585"
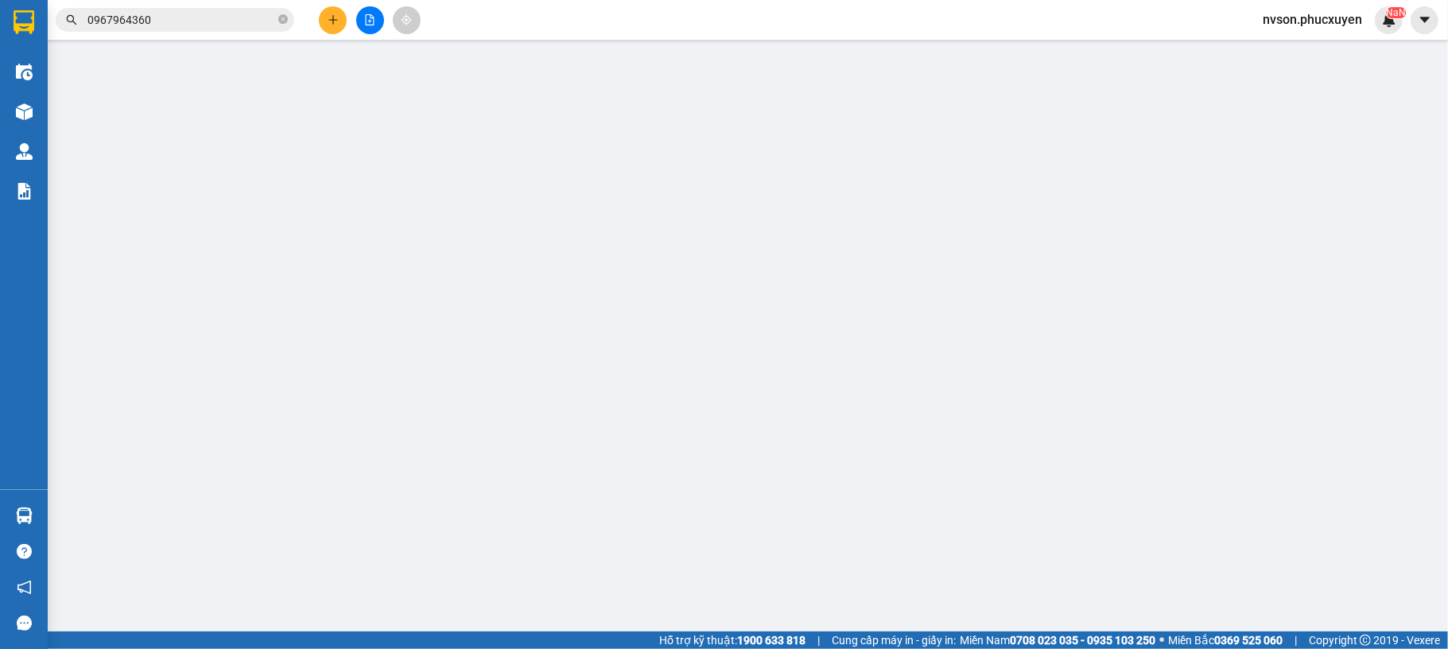
type input "khách"
checkbox input "true"
type input "47 Đ. Phạm Văn Đồng, Mai Dịch, Cầu Giấy"
type input "150.000"
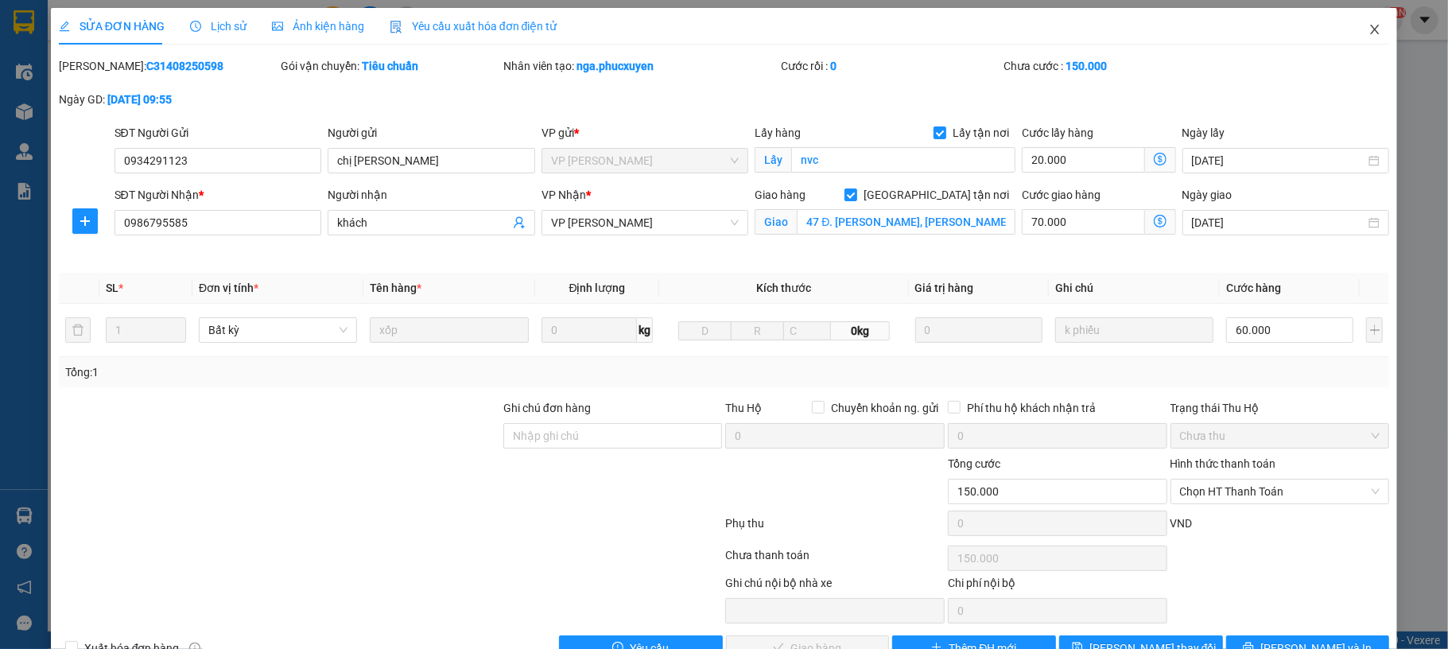
click at [1369, 35] on icon "close" at bounding box center [1375, 29] width 13 height 13
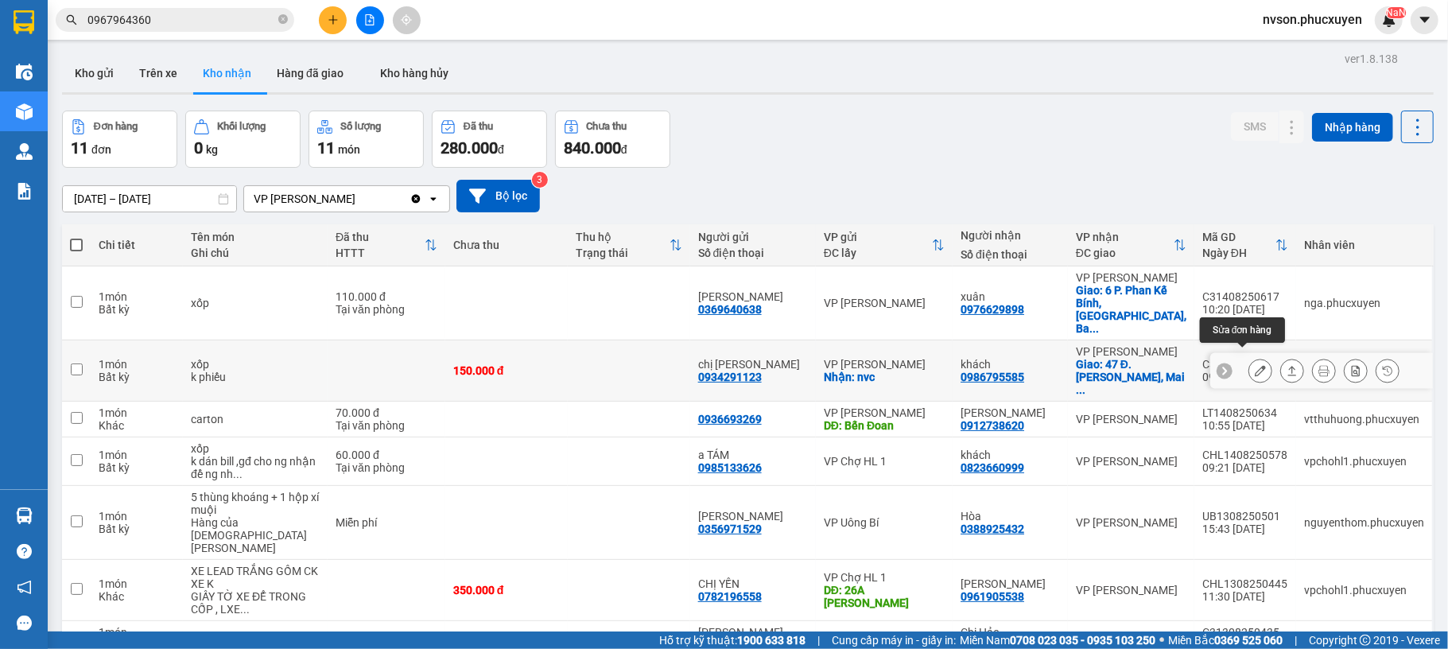
click at [1255, 365] on icon at bounding box center [1260, 370] width 11 height 11
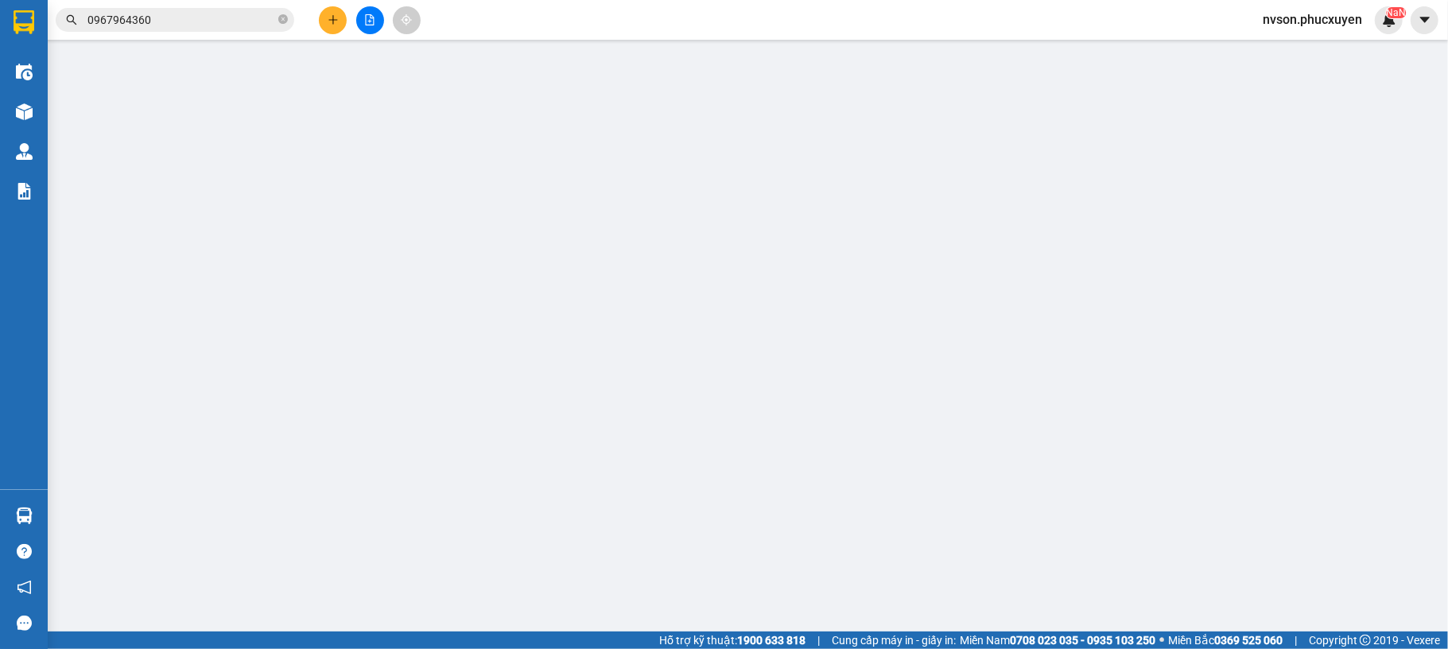
type input "0934291123"
type input "chị Nga"
checkbox input "true"
type input "nvc"
type input "0986795585"
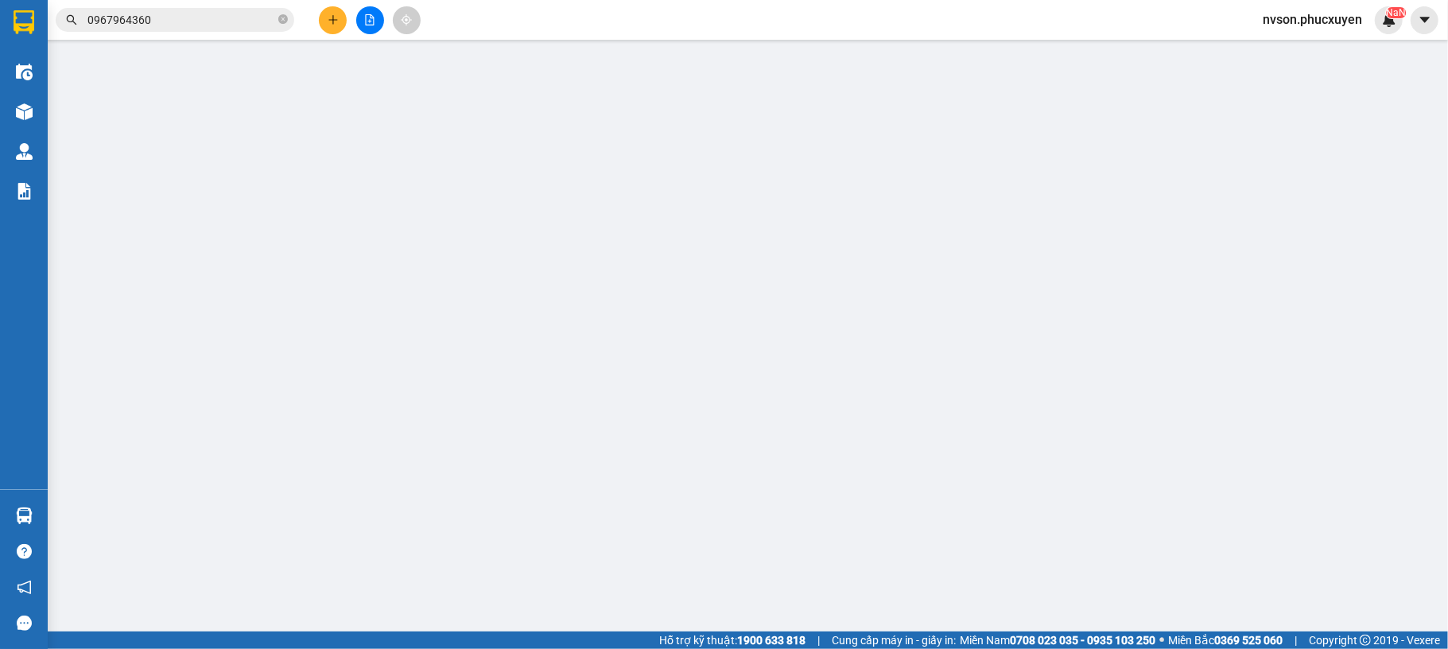
type input "khách"
checkbox input "true"
type input "47 Đ. Phạm Văn Đồng, Mai Dịch, Cầu Giấy"
type input "150.000"
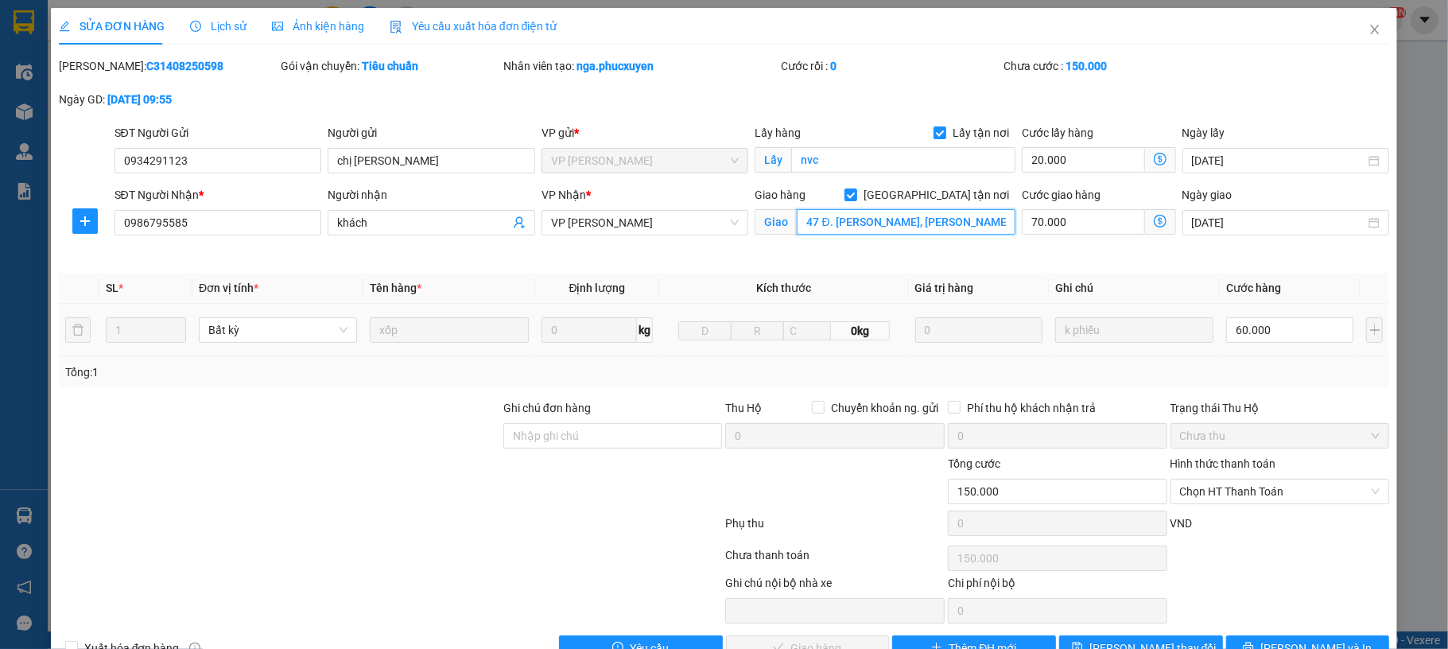
click at [964, 226] on input "47 Đ. Phạm Văn Đồng, Mai Dịch, Cầu Giấy" at bounding box center [906, 221] width 219 height 25
paste input "47 Đ. Phạm Văn Đồng, Mai Dịch, Cầu Giấy, Hà Nội, Việt Nam"
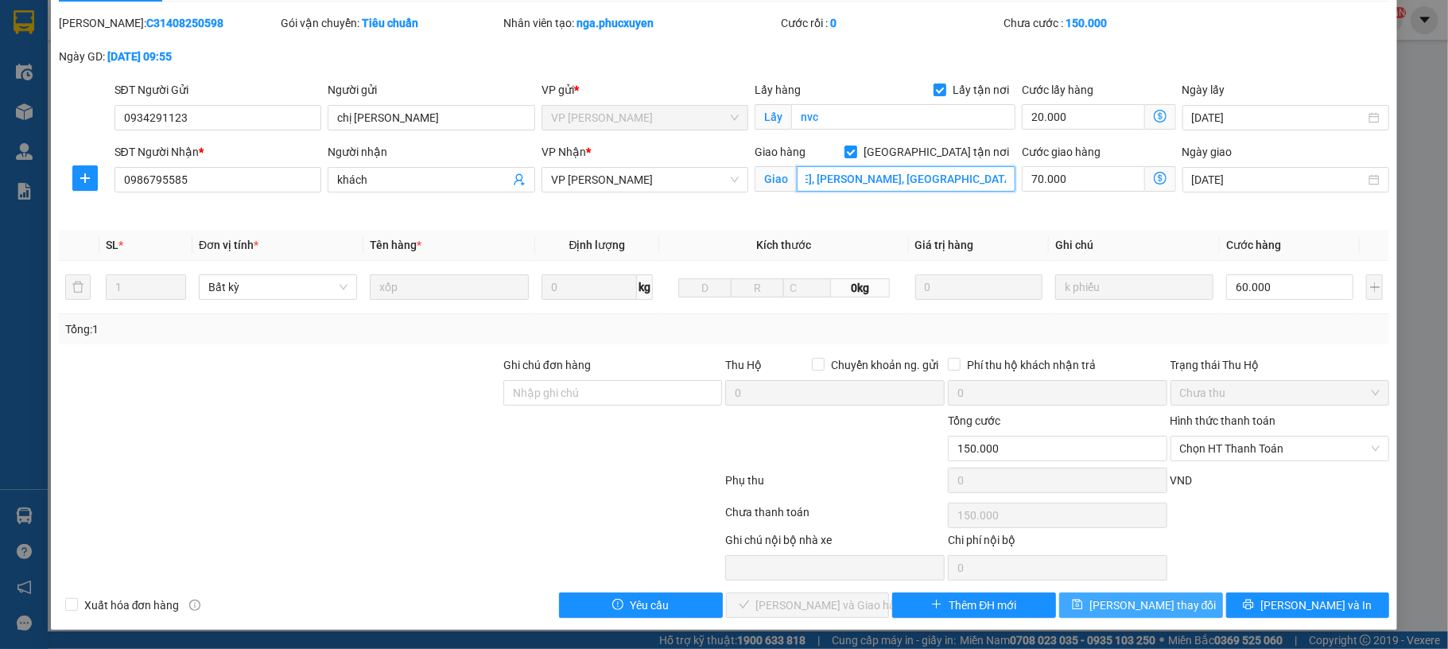
type input "47 Đ. Phạm Văn Đồng, Mai Dịch, Cầu Giấy, Hà Nội, Việt Nam"
click at [1126, 601] on span "[PERSON_NAME] thay đổi" at bounding box center [1153, 605] width 127 height 17
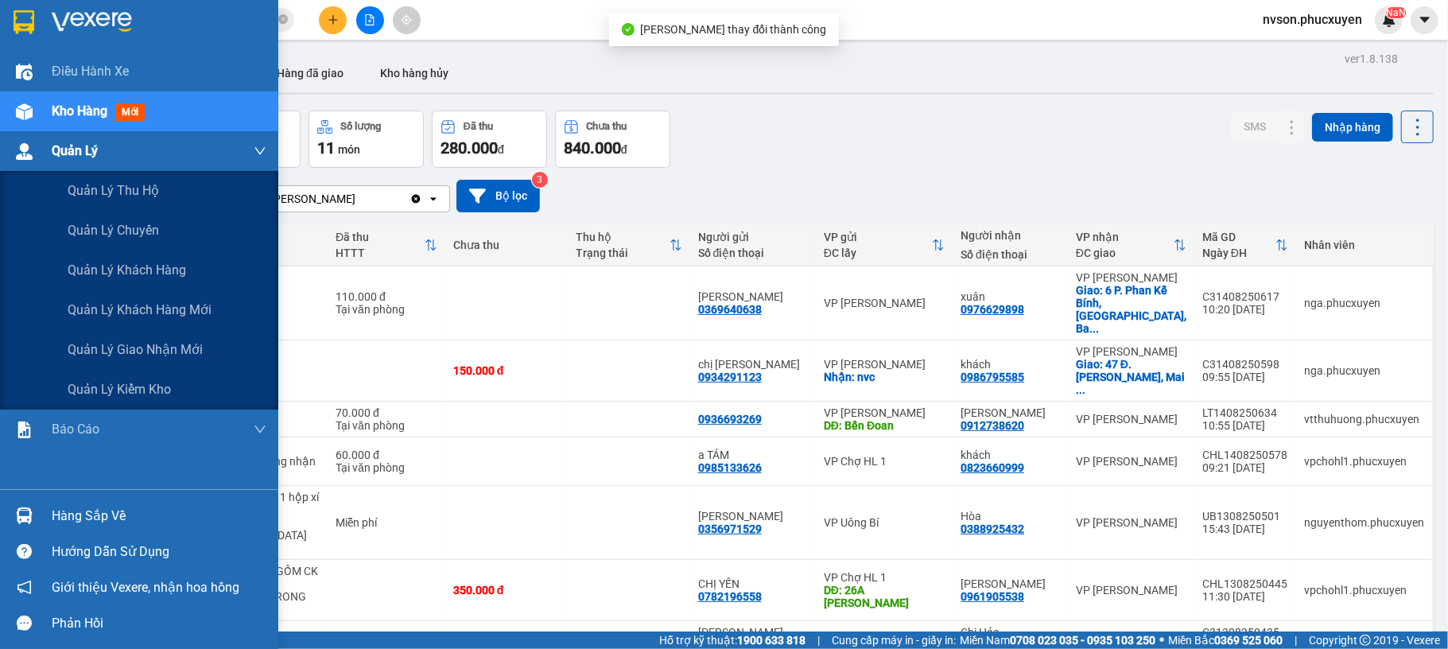
click at [23, 131] on div "Quản Lý" at bounding box center [139, 151] width 278 height 40
click at [29, 147] on img at bounding box center [24, 151] width 17 height 17
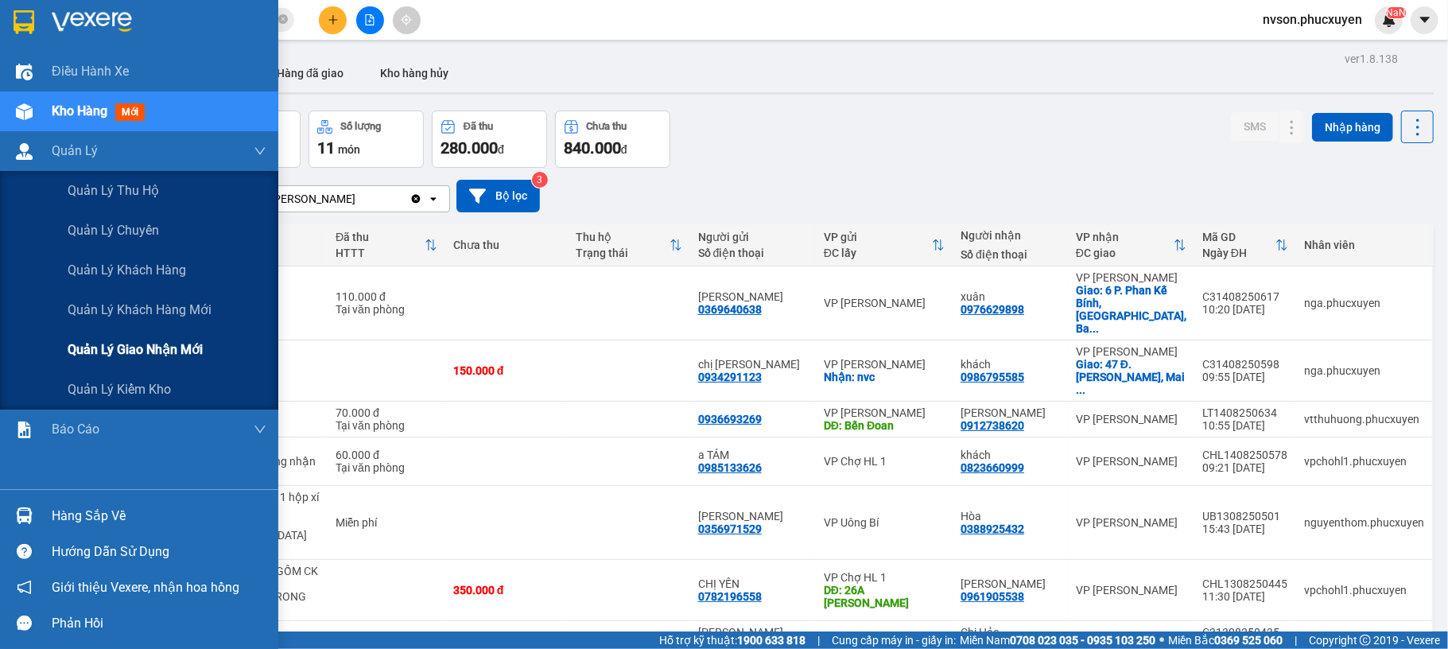
click at [121, 344] on span "Quản lý giao nhận mới" at bounding box center [135, 350] width 135 height 20
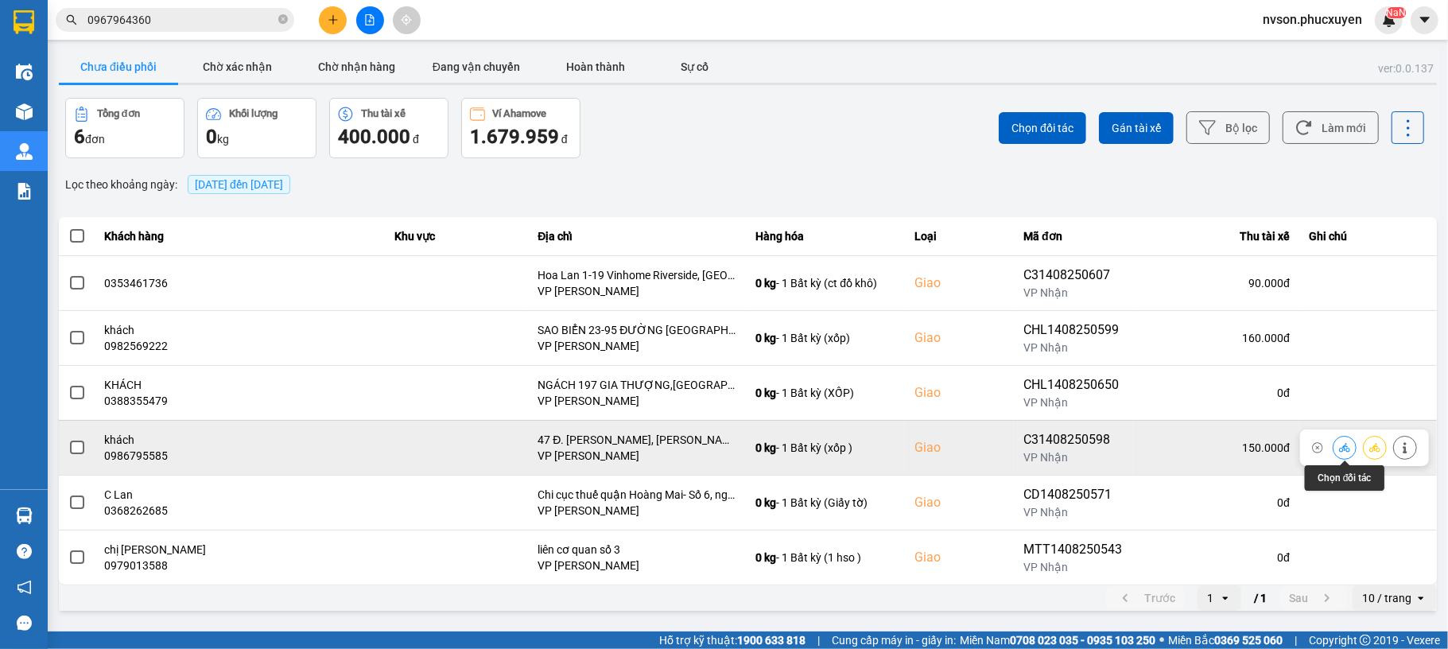
click at [1344, 446] on icon at bounding box center [1344, 447] width 11 height 11
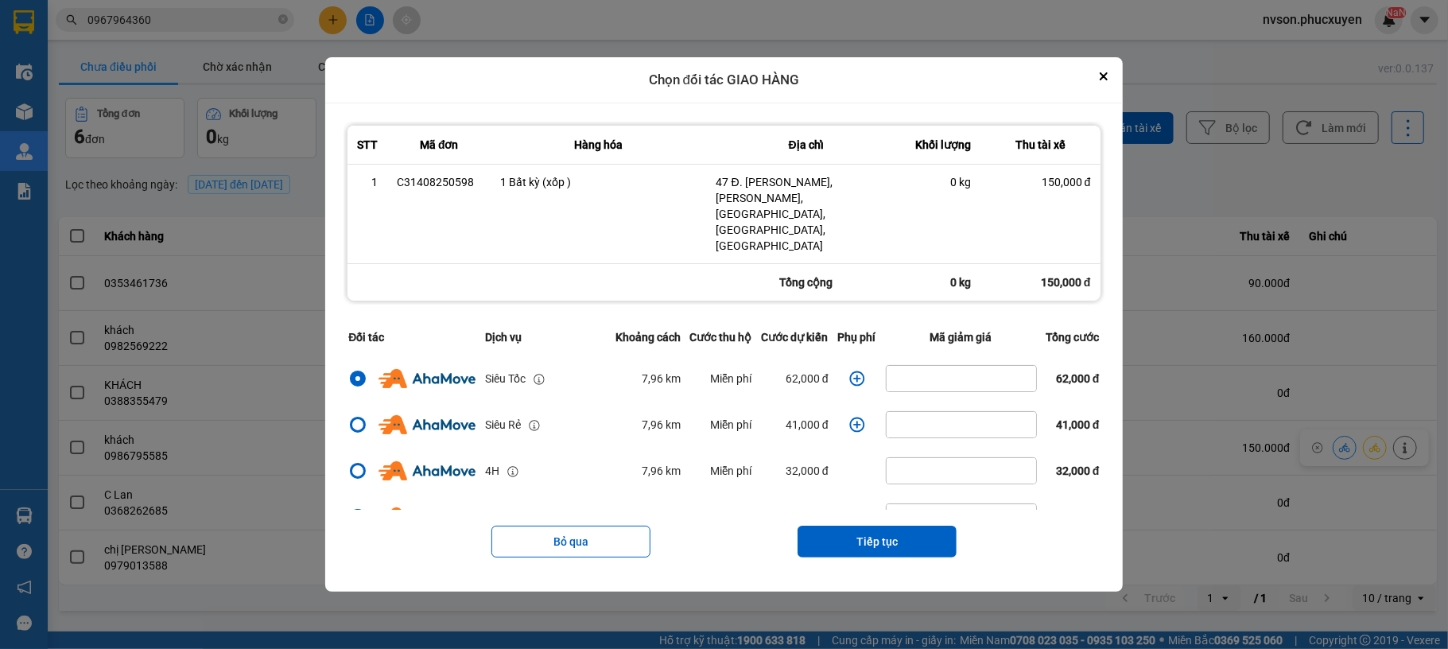
click at [850, 371] on icon "dialog" at bounding box center [857, 378] width 15 height 15
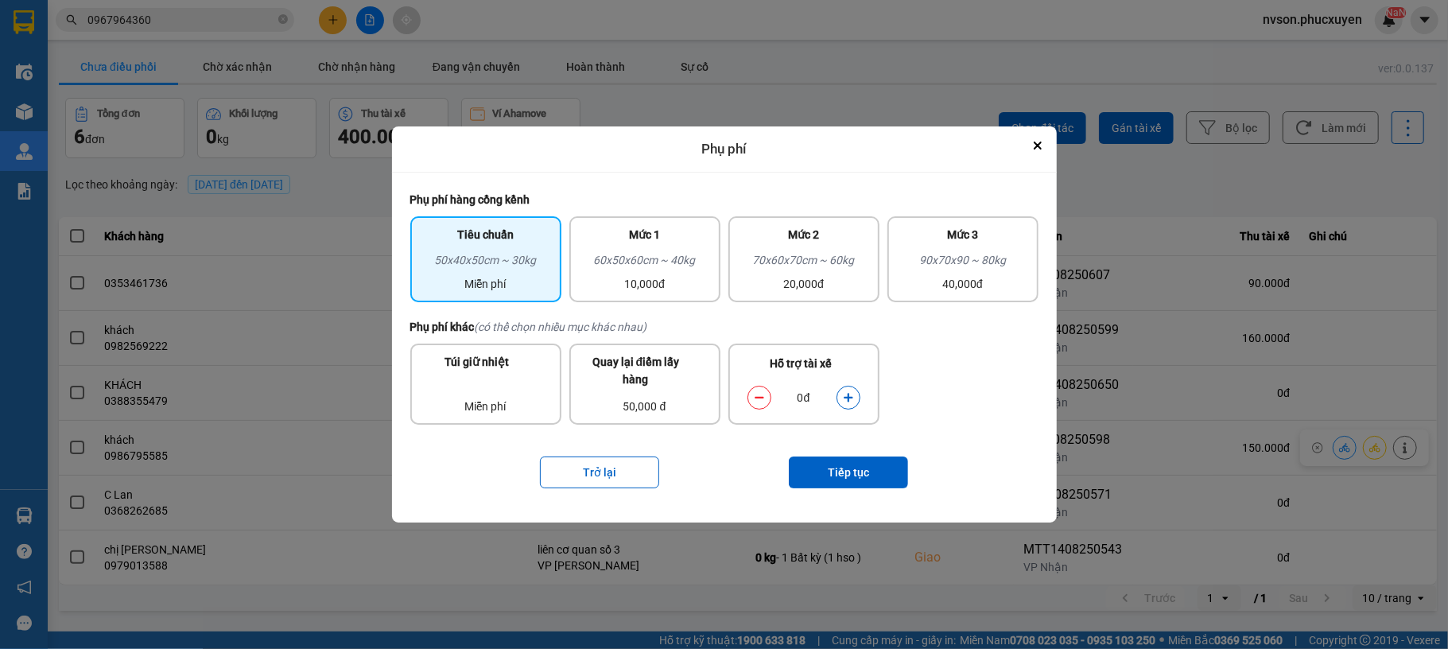
click at [841, 392] on button "dialog" at bounding box center [849, 397] width 22 height 28
click at [853, 468] on button "Tiếp tục" at bounding box center [848, 473] width 119 height 32
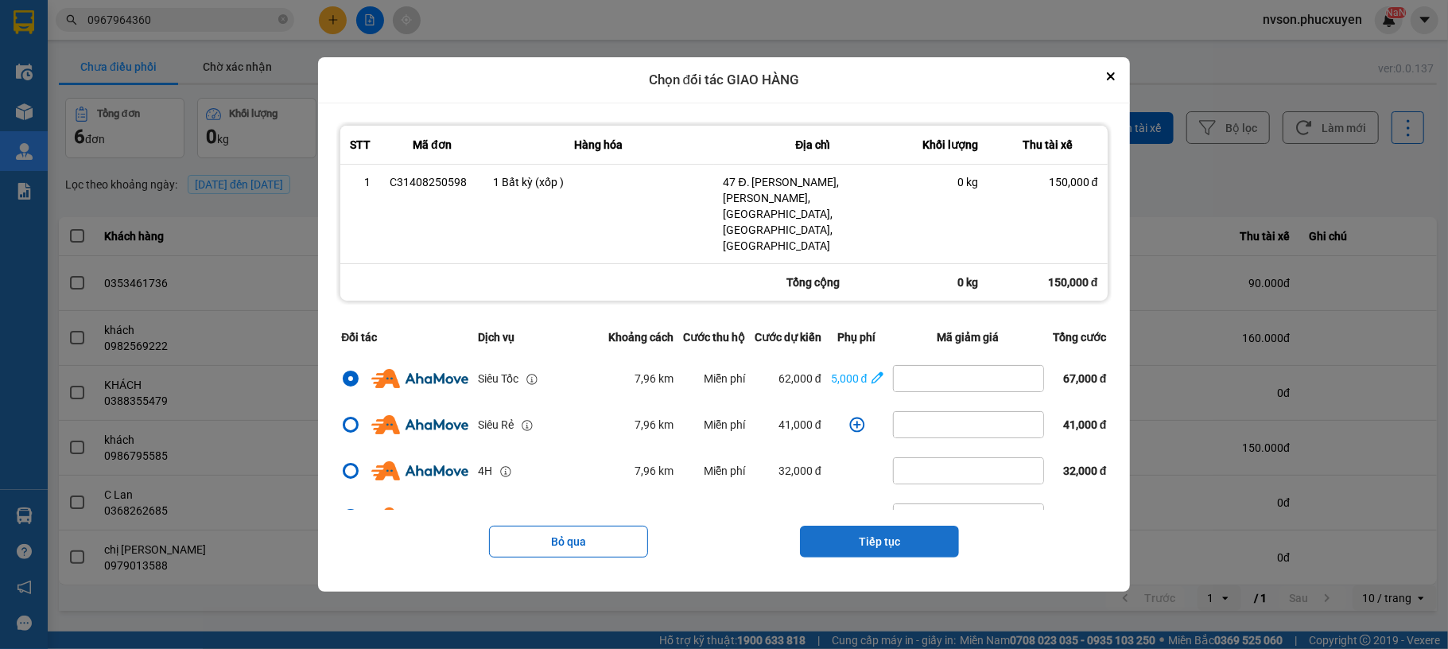
click at [882, 526] on button "Tiếp tục" at bounding box center [879, 542] width 159 height 32
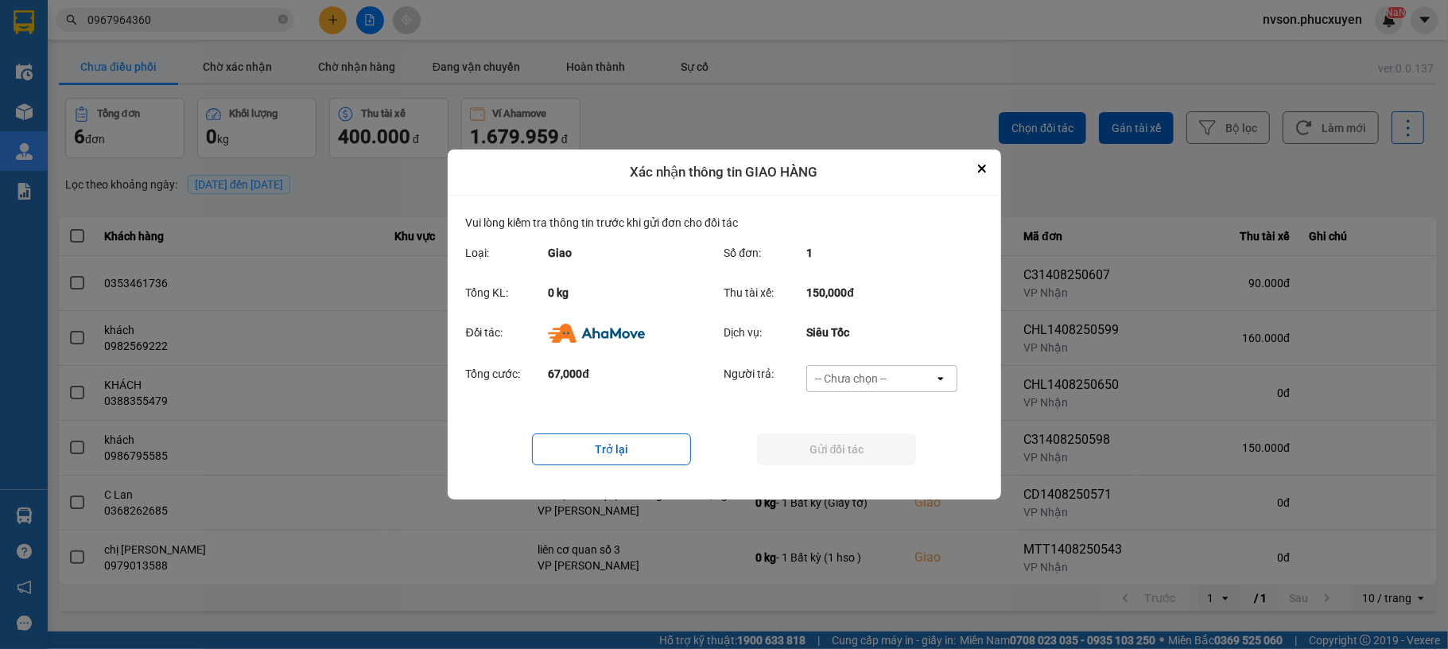
click at [879, 371] on div "-- Chưa chọn --" at bounding box center [851, 379] width 72 height 16
click at [873, 459] on div "Ví Ahamove" at bounding box center [882, 470] width 151 height 29
click at [869, 459] on button "Gửi đối tác" at bounding box center [836, 450] width 159 height 32
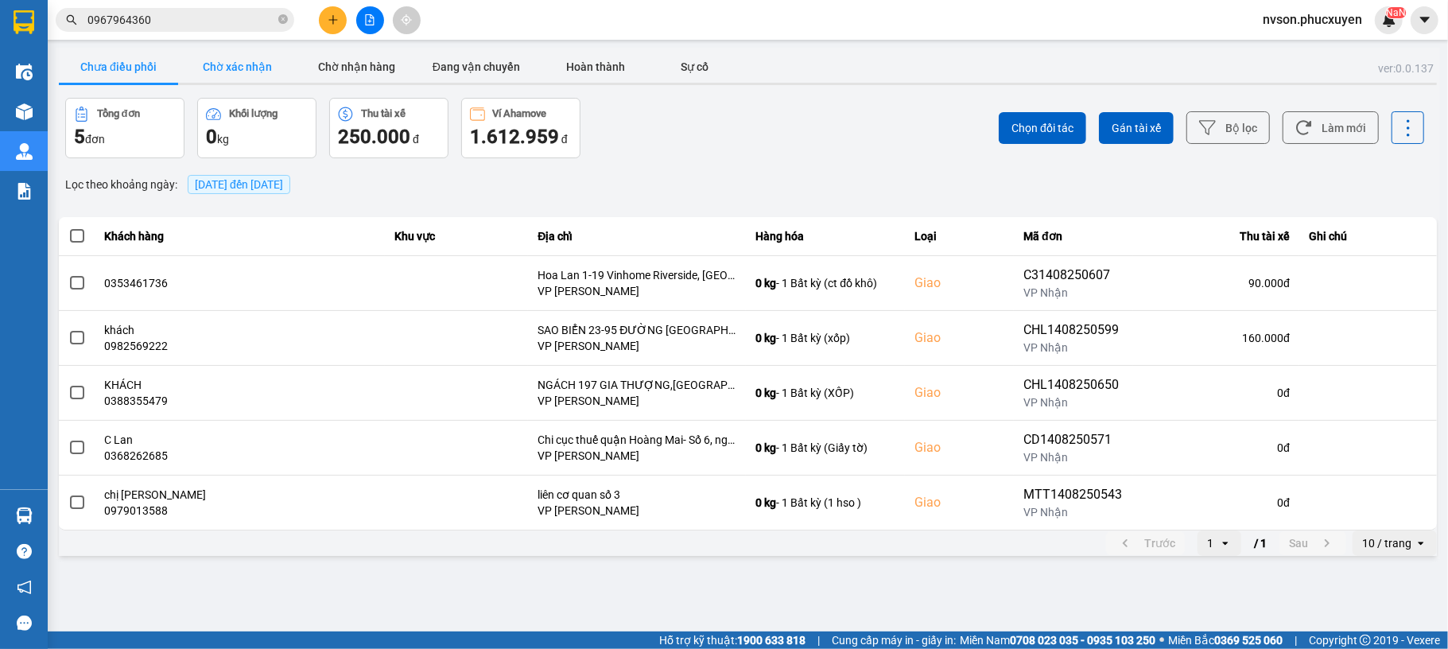
click at [247, 60] on button "Chờ xác nhận" at bounding box center [237, 67] width 119 height 32
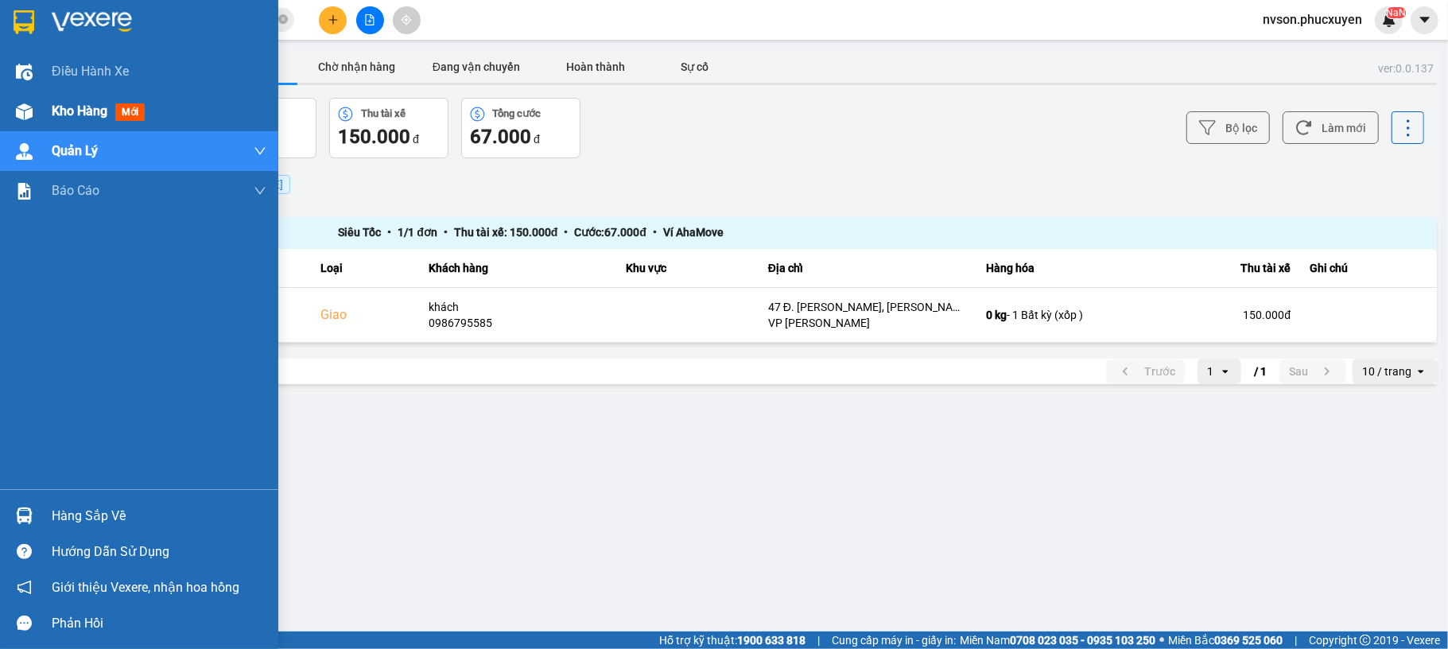
click at [26, 115] on img at bounding box center [24, 111] width 17 height 17
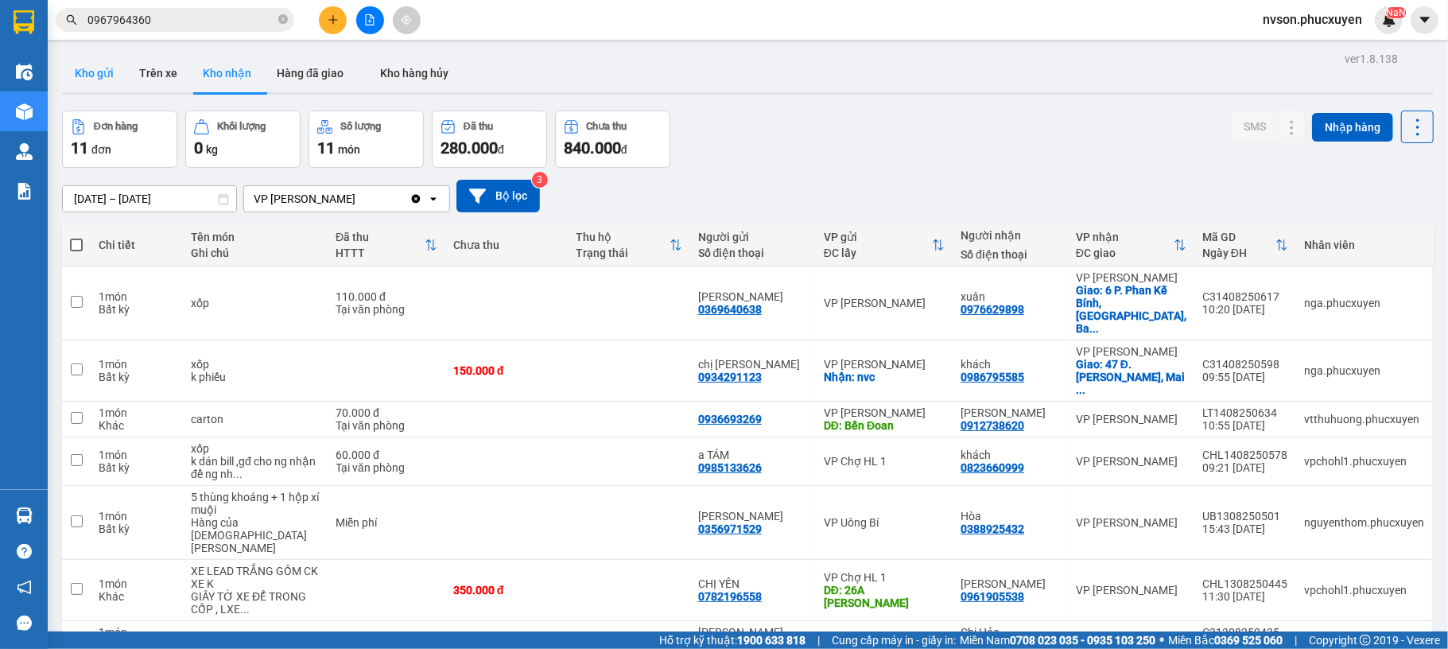
click at [99, 71] on button "Kho gửi" at bounding box center [94, 73] width 64 height 38
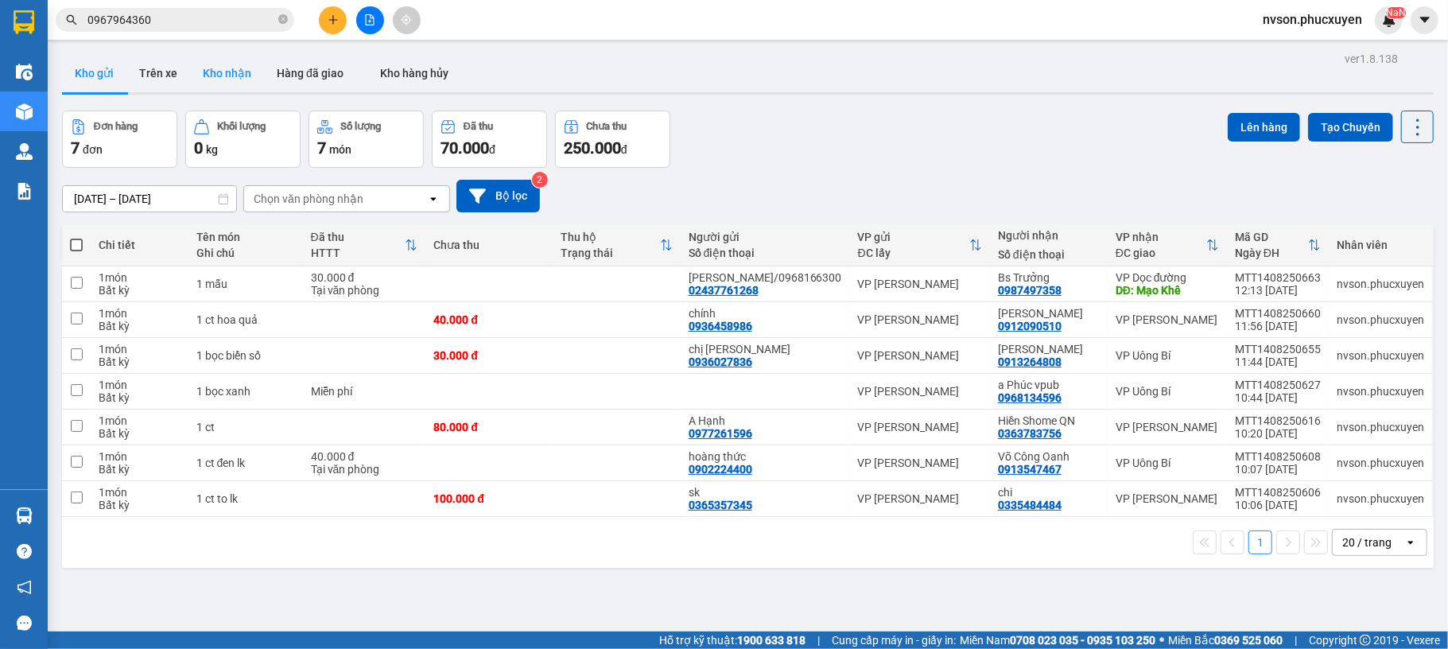
click at [237, 84] on button "Kho nhận" at bounding box center [227, 73] width 74 height 38
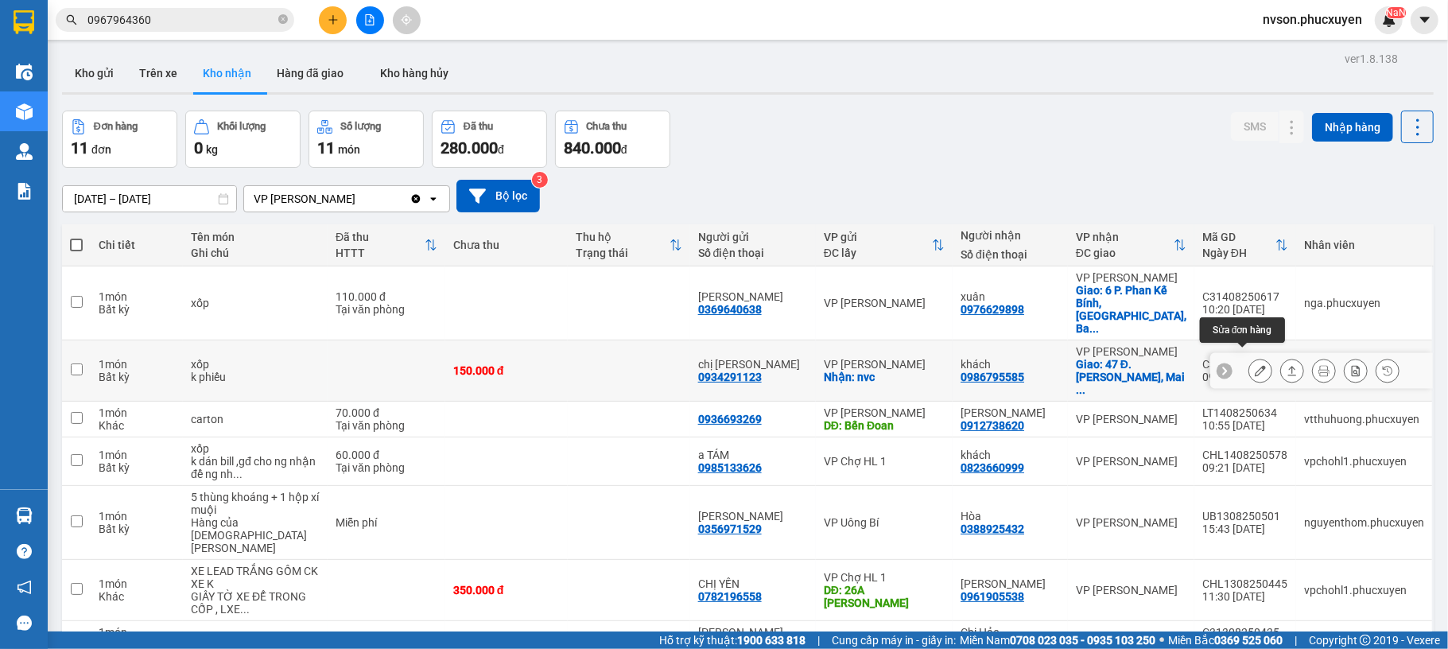
click at [1255, 365] on icon at bounding box center [1260, 370] width 11 height 11
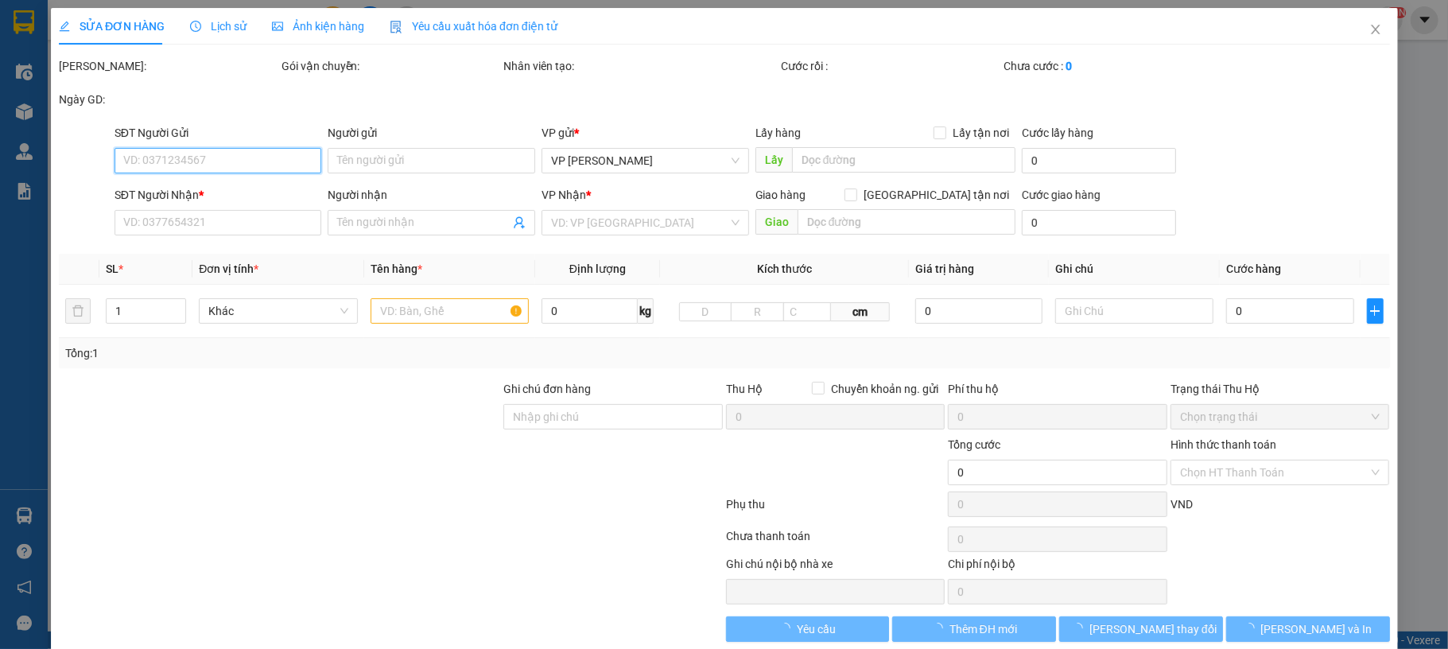
type input "0934291123"
type input "chị Nga"
checkbox input "true"
type input "nvc"
type input "0986795585"
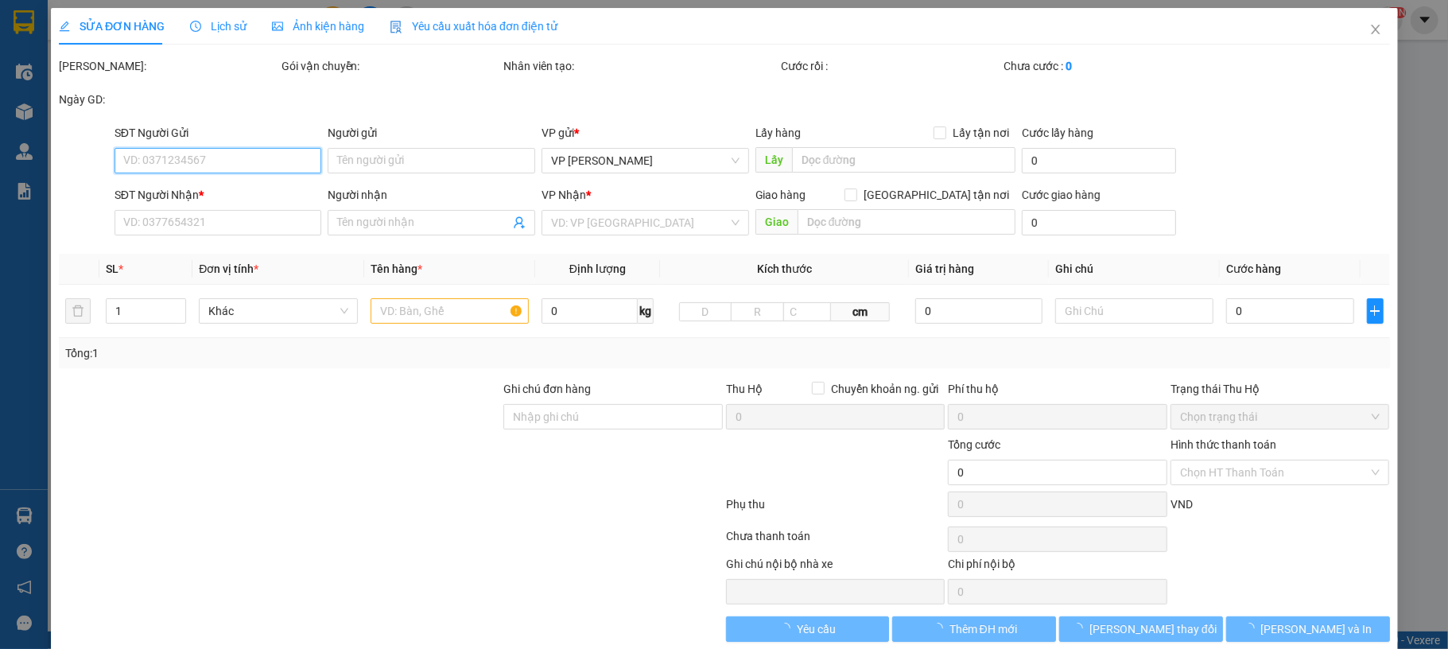
type input "khách"
checkbox input "true"
type input "47 Đ. Phạm Văn Đồng, Mai Dịch, Cầu Giấy, Hà Nội, Việt Nam"
type input "150.000"
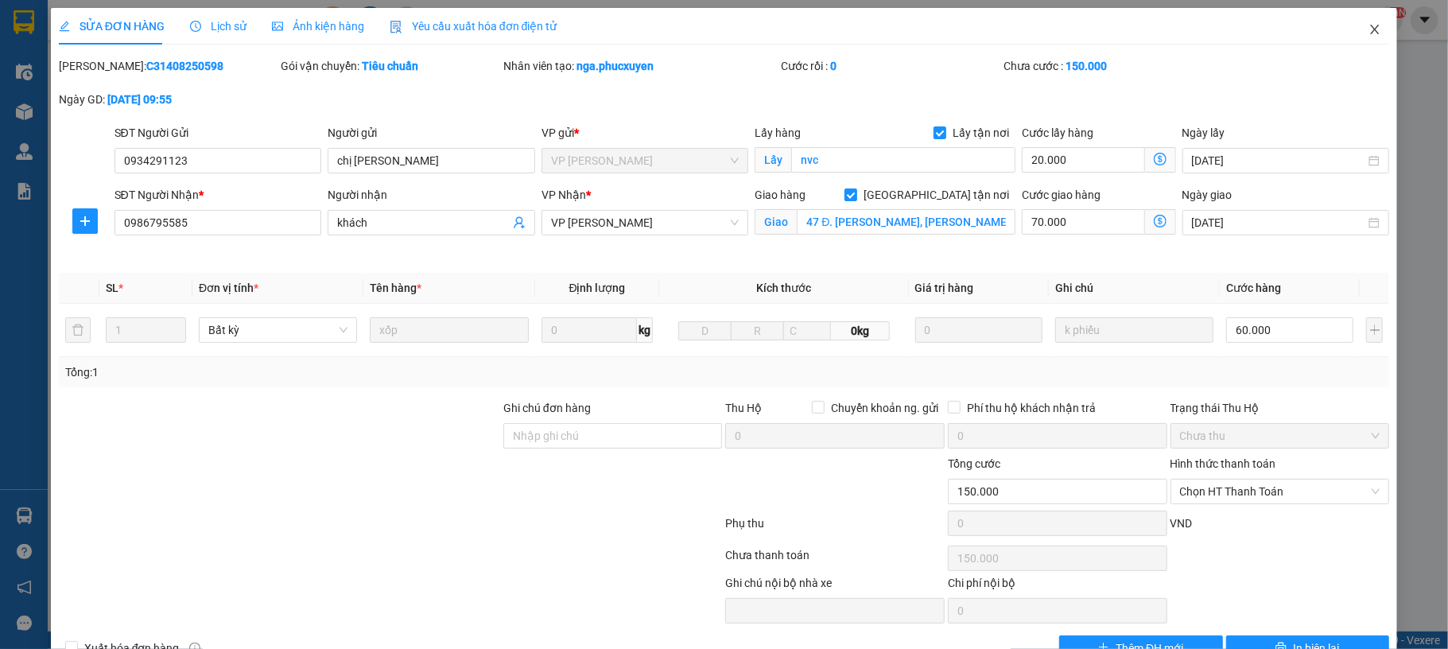
click at [1369, 33] on icon "close" at bounding box center [1375, 29] width 13 height 13
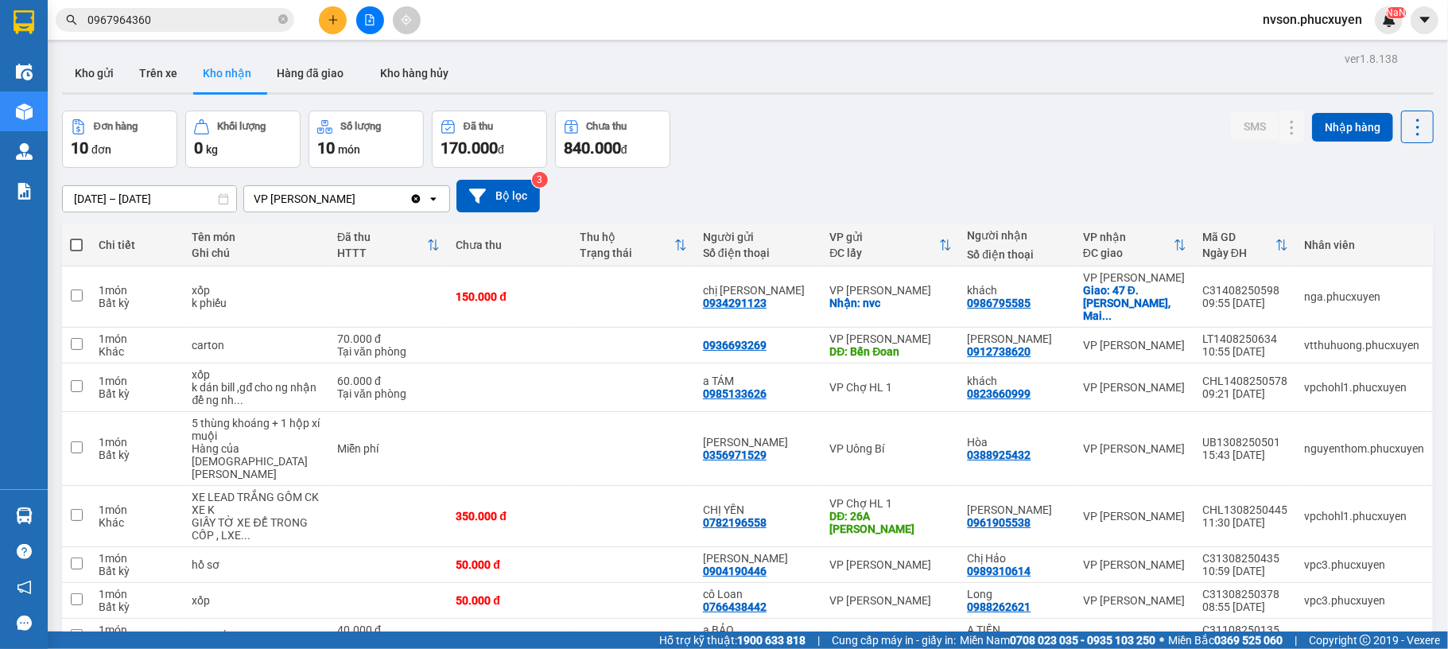
click at [322, 30] on div at bounding box center [369, 20] width 119 height 28
click at [325, 29] on button at bounding box center [333, 20] width 28 height 28
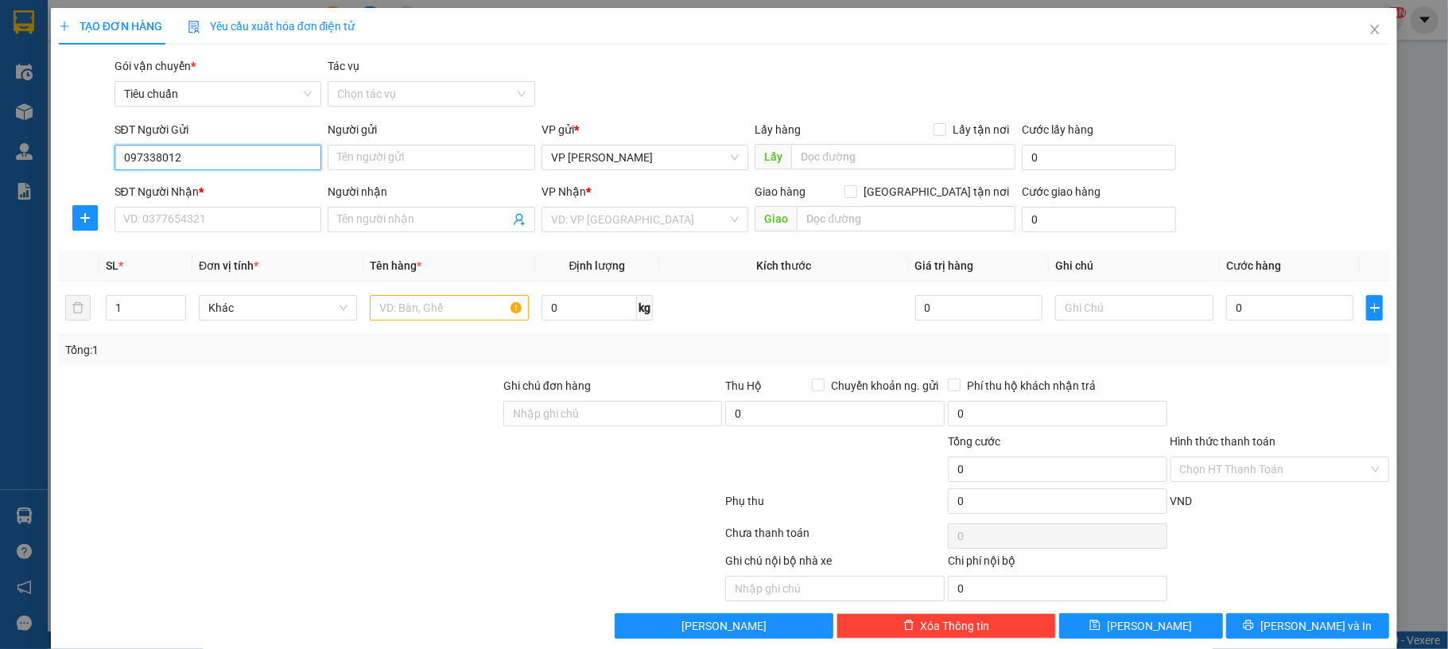
type input "0973380123"
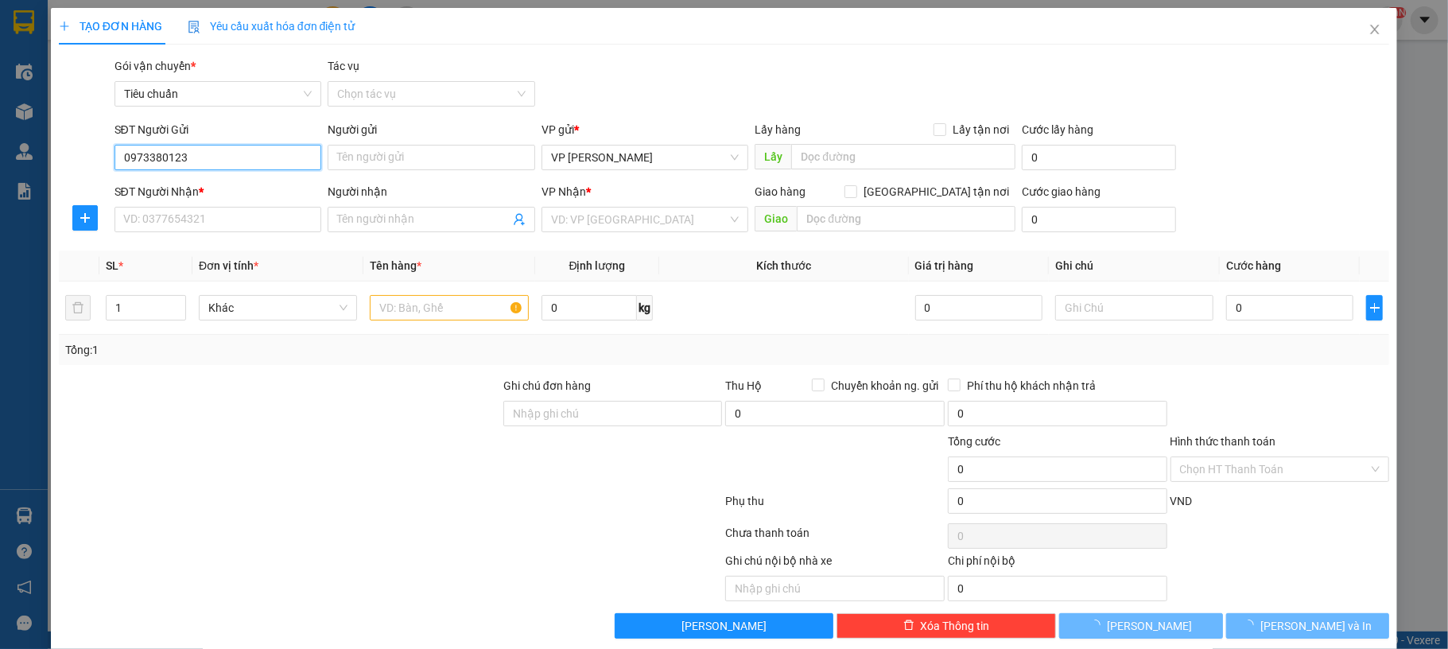
click at [232, 153] on input "0973380123" at bounding box center [219, 157] width 208 height 25
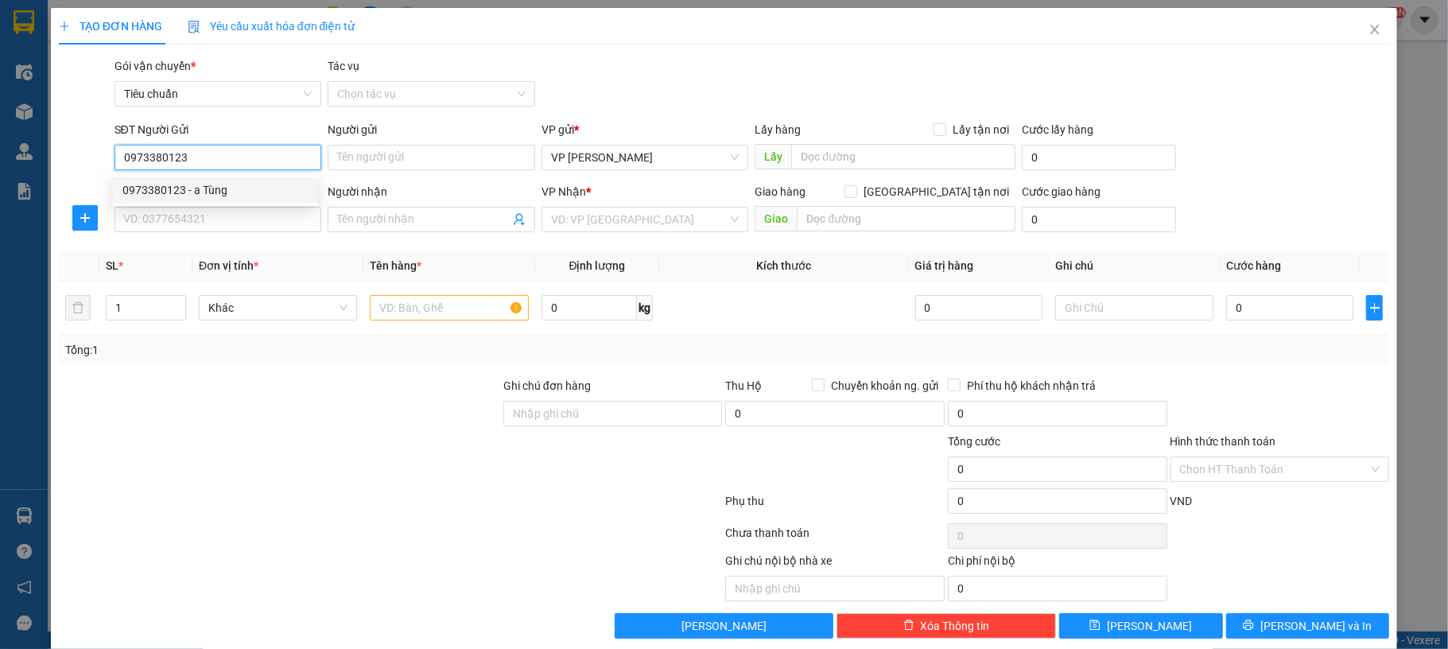
click at [227, 181] on div "0973380123 - a Tùng" at bounding box center [214, 189] width 185 height 17
type input "a Tùng"
type input "0973380123"
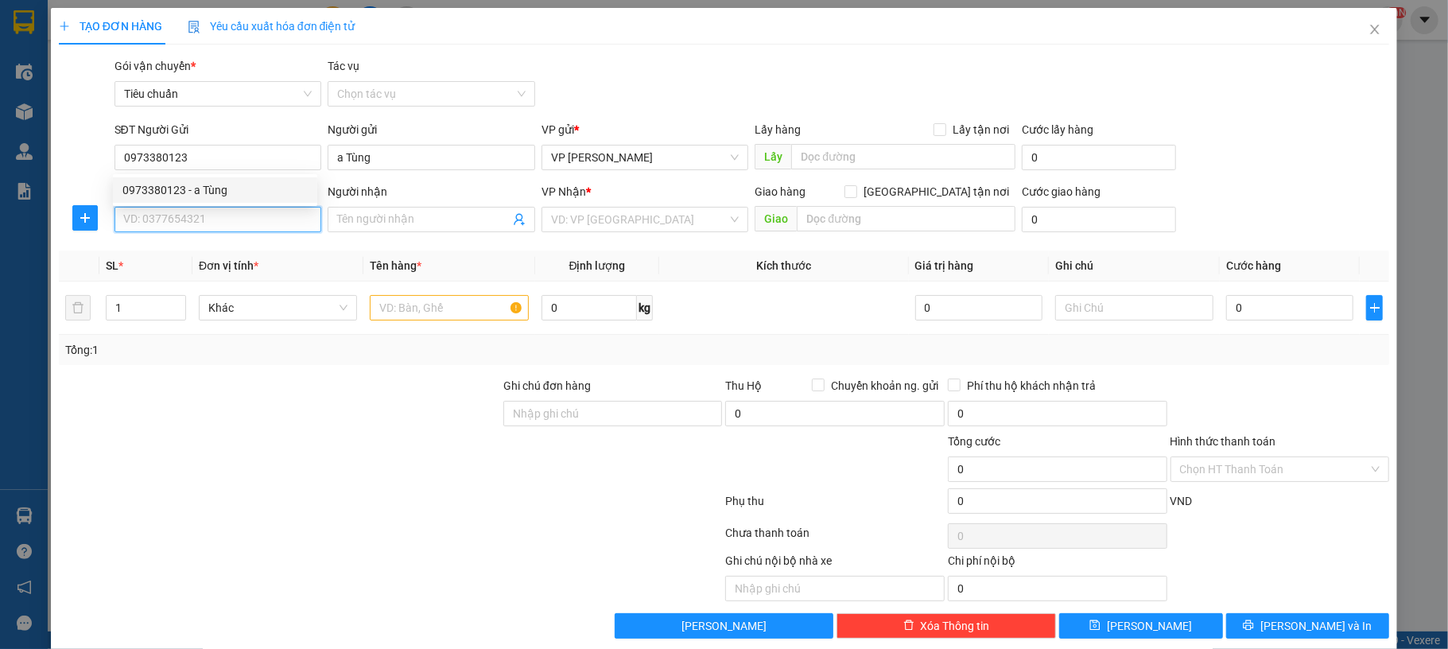
click at [213, 220] on input "SĐT Người Nhận *" at bounding box center [219, 219] width 208 height 25
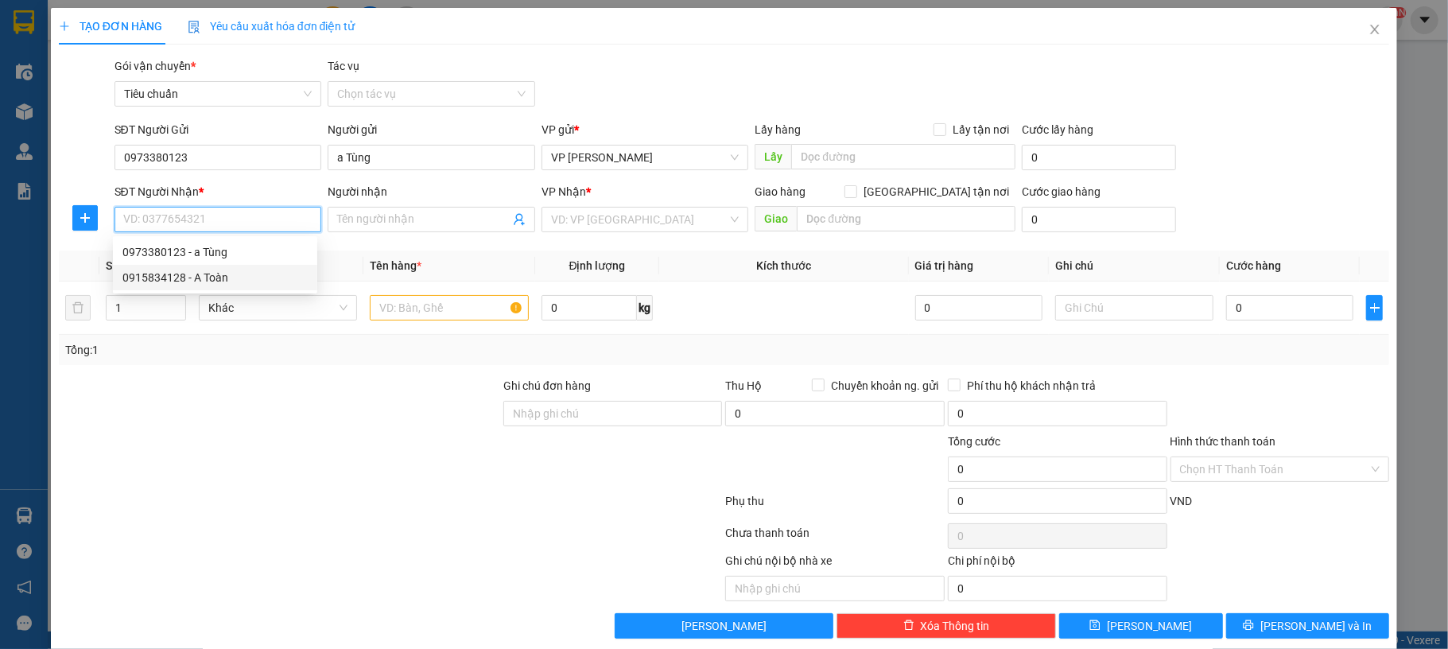
click at [177, 282] on div "0915834128 - A Toàn" at bounding box center [214, 277] width 185 height 17
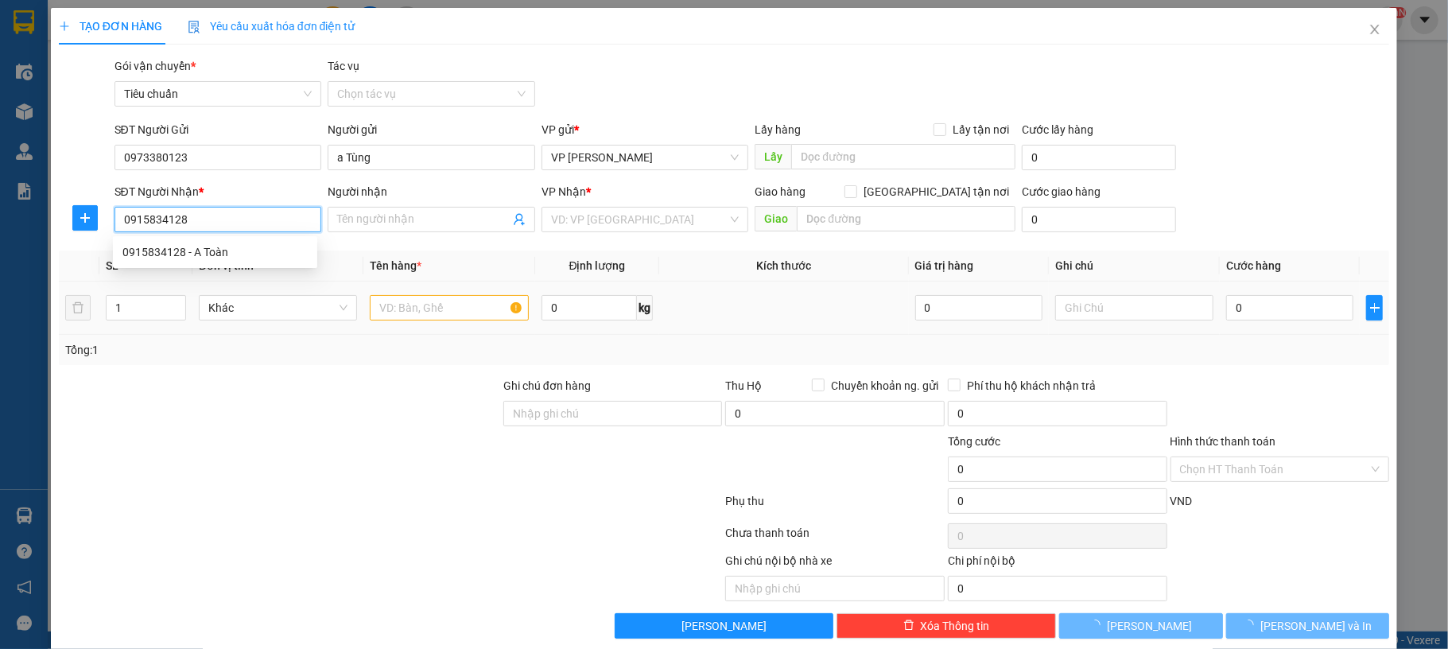
type input "0915834128"
type input "A Toàn"
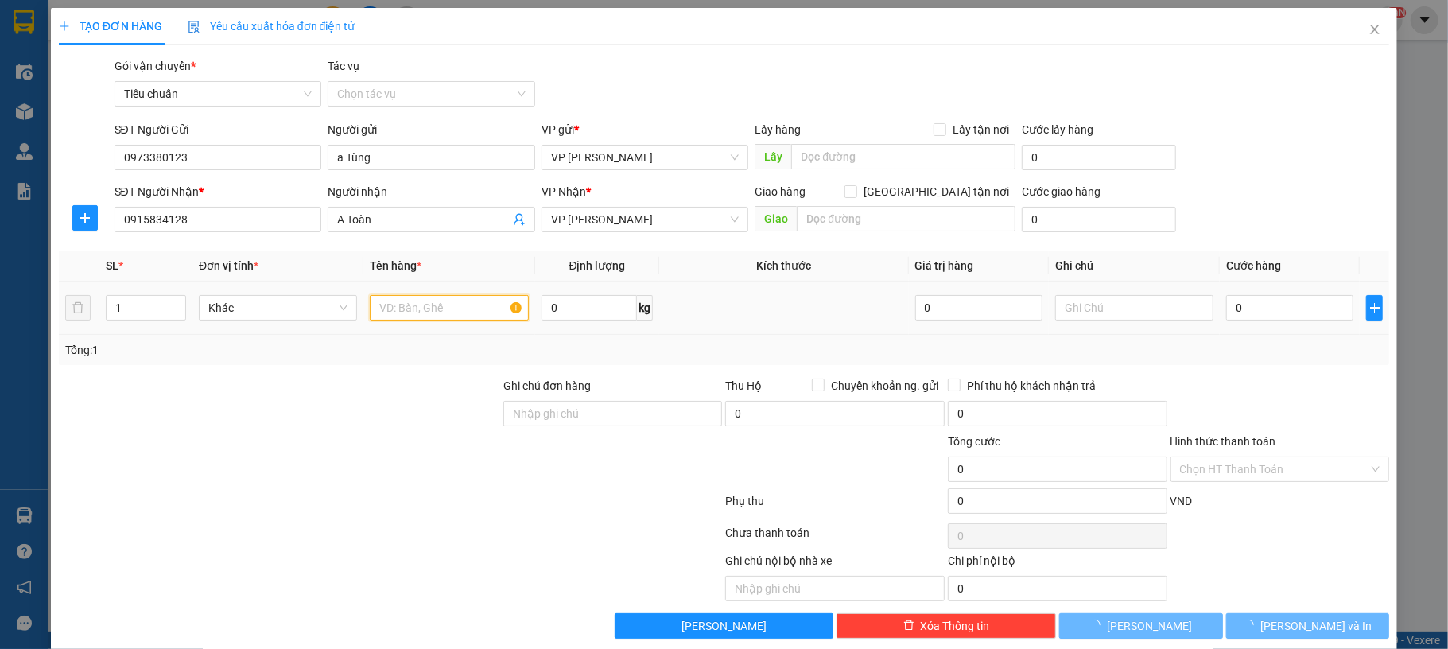
click at [430, 319] on input "text" at bounding box center [449, 307] width 158 height 25
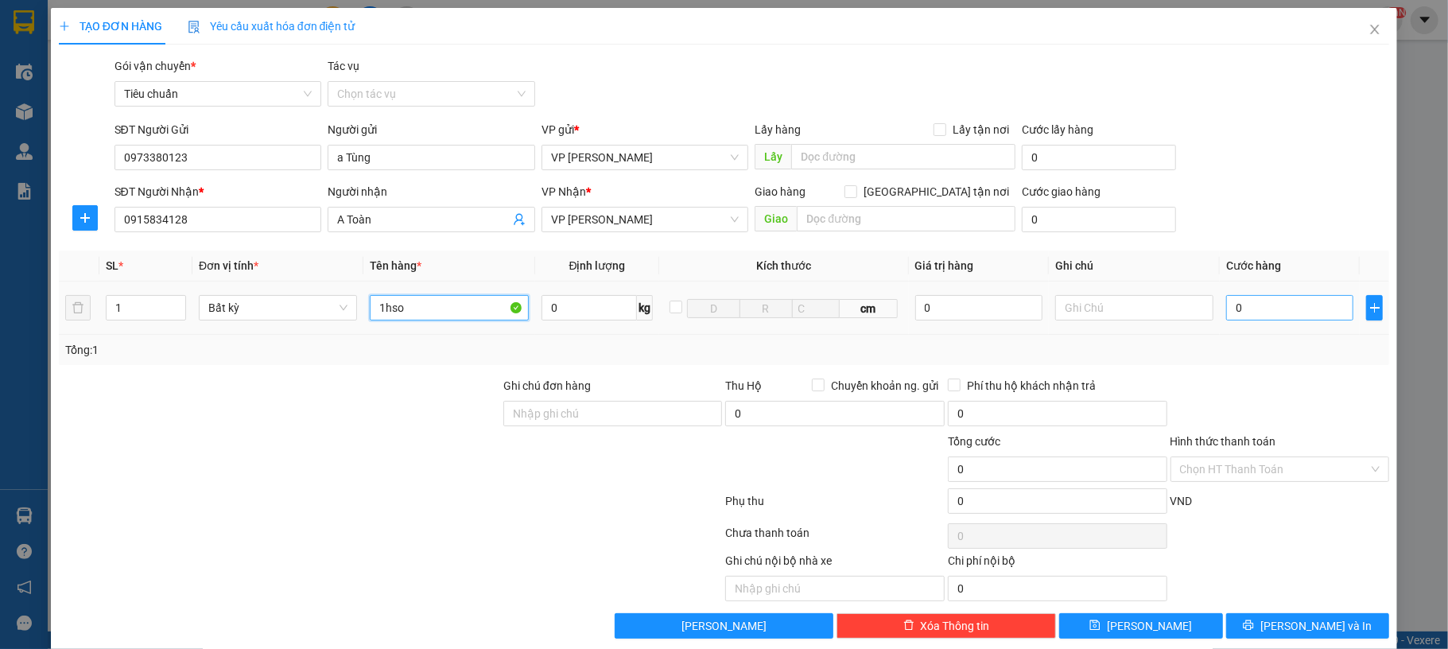
type input "1hso"
click at [1227, 312] on input "0" at bounding box center [1290, 307] width 127 height 25
type input "30"
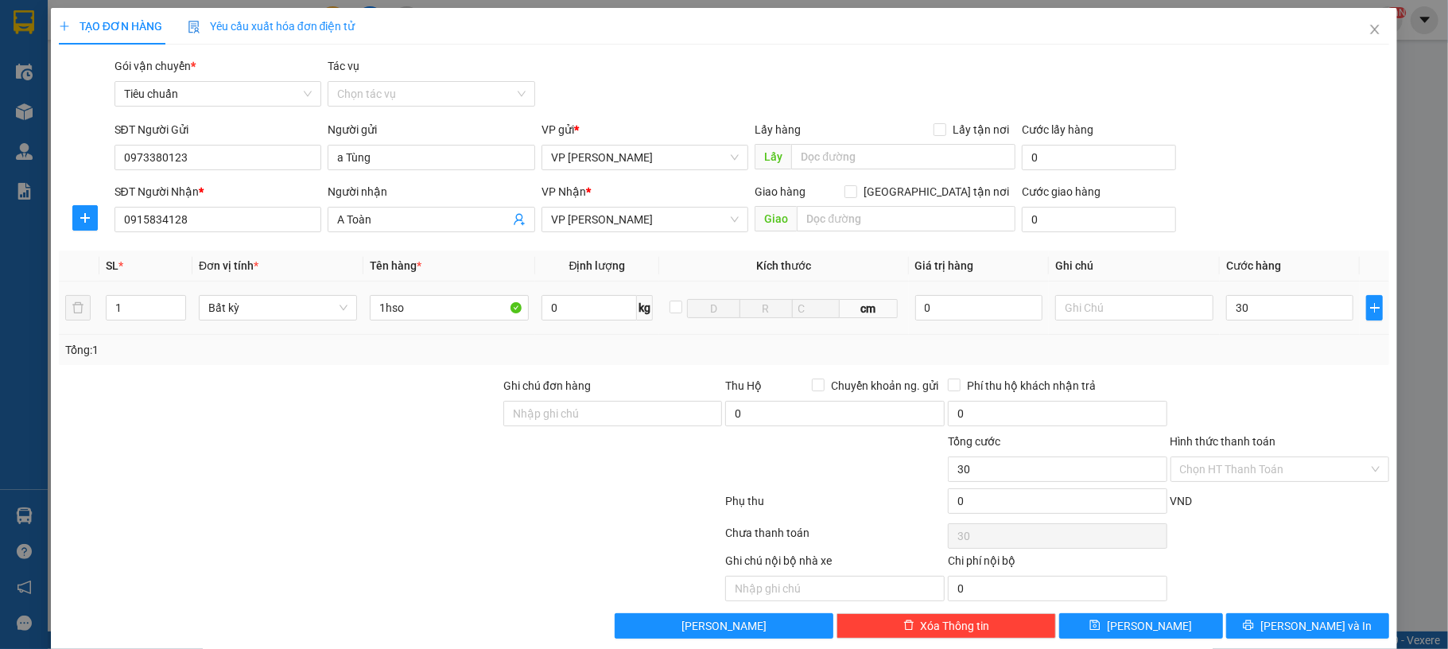
click at [1279, 242] on div "Transit Pickup Surcharge Ids Transit Deliver Surcharge Ids Transit Deliver Surc…" at bounding box center [725, 347] width 1332 height 581
type input "30.000"
click at [1289, 624] on span "[PERSON_NAME] và In" at bounding box center [1316, 625] width 111 height 17
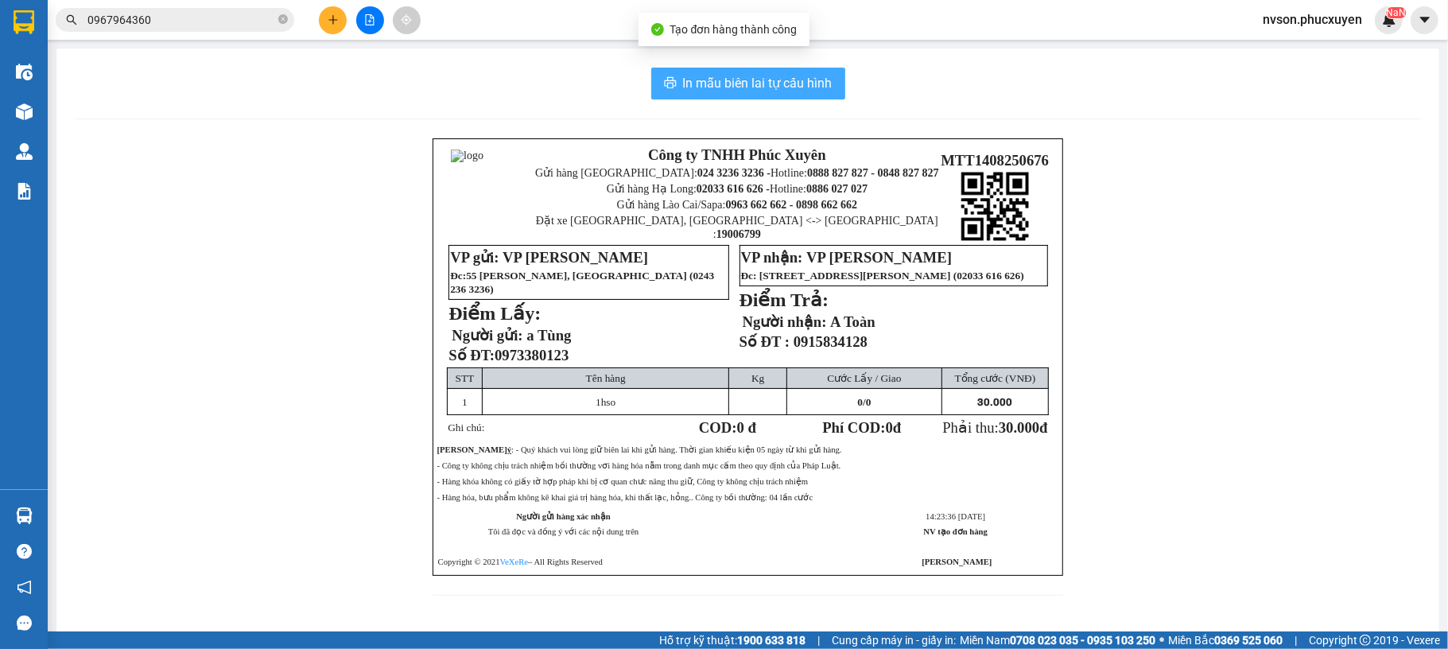
click at [673, 81] on button "In mẫu biên lai tự cấu hình" at bounding box center [748, 84] width 194 height 32
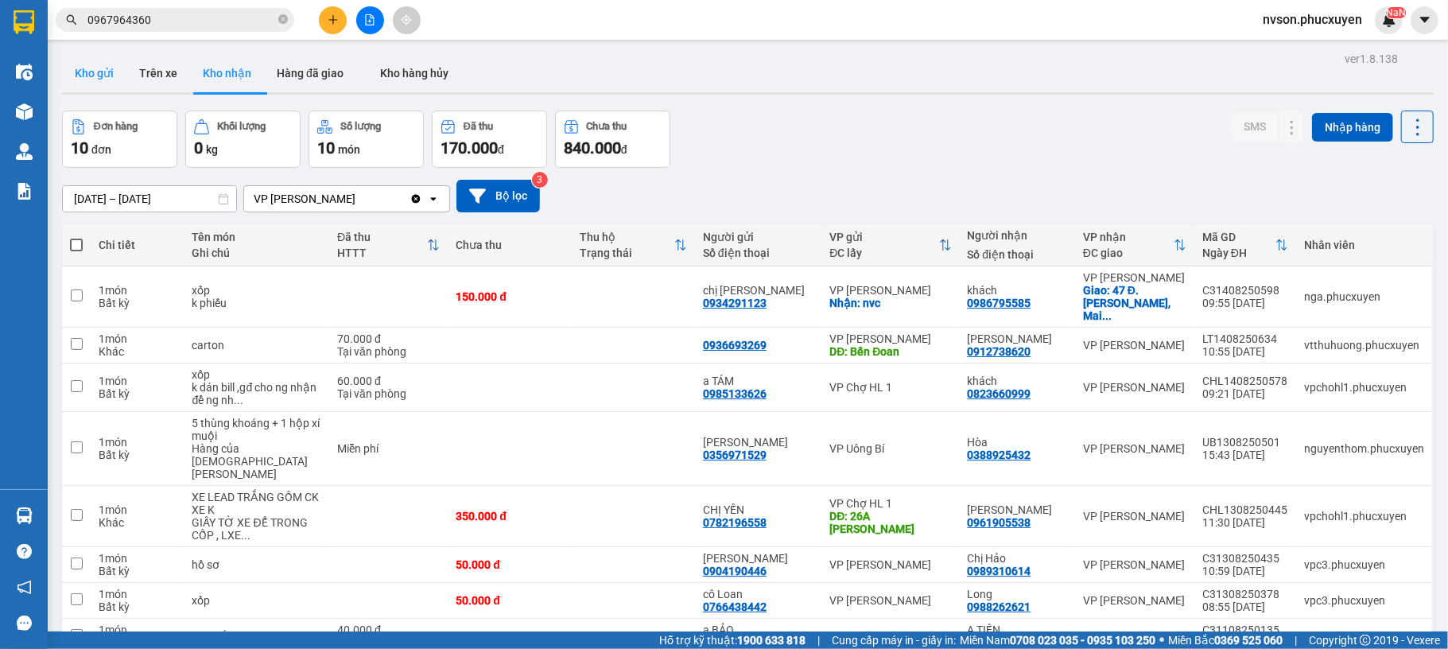
click at [108, 73] on button "Kho gửi" at bounding box center [94, 73] width 64 height 38
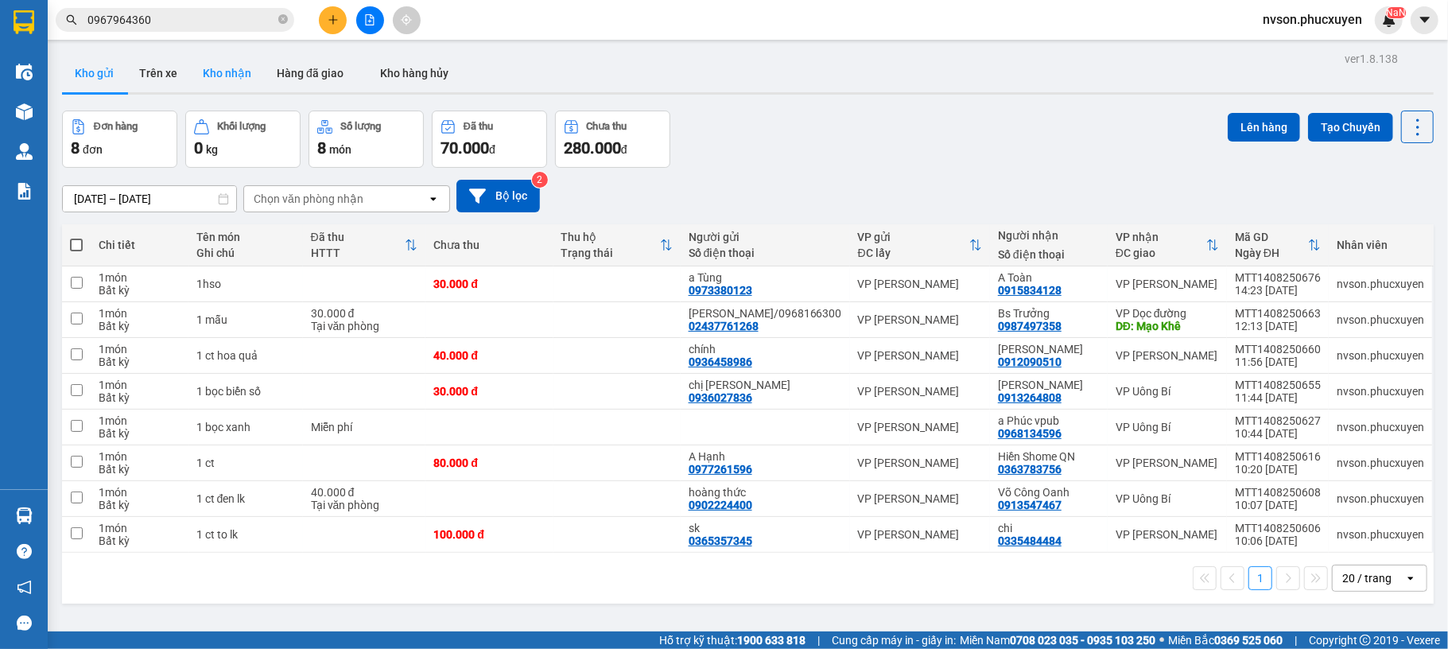
click at [252, 83] on button "Kho nhận" at bounding box center [227, 73] width 74 height 38
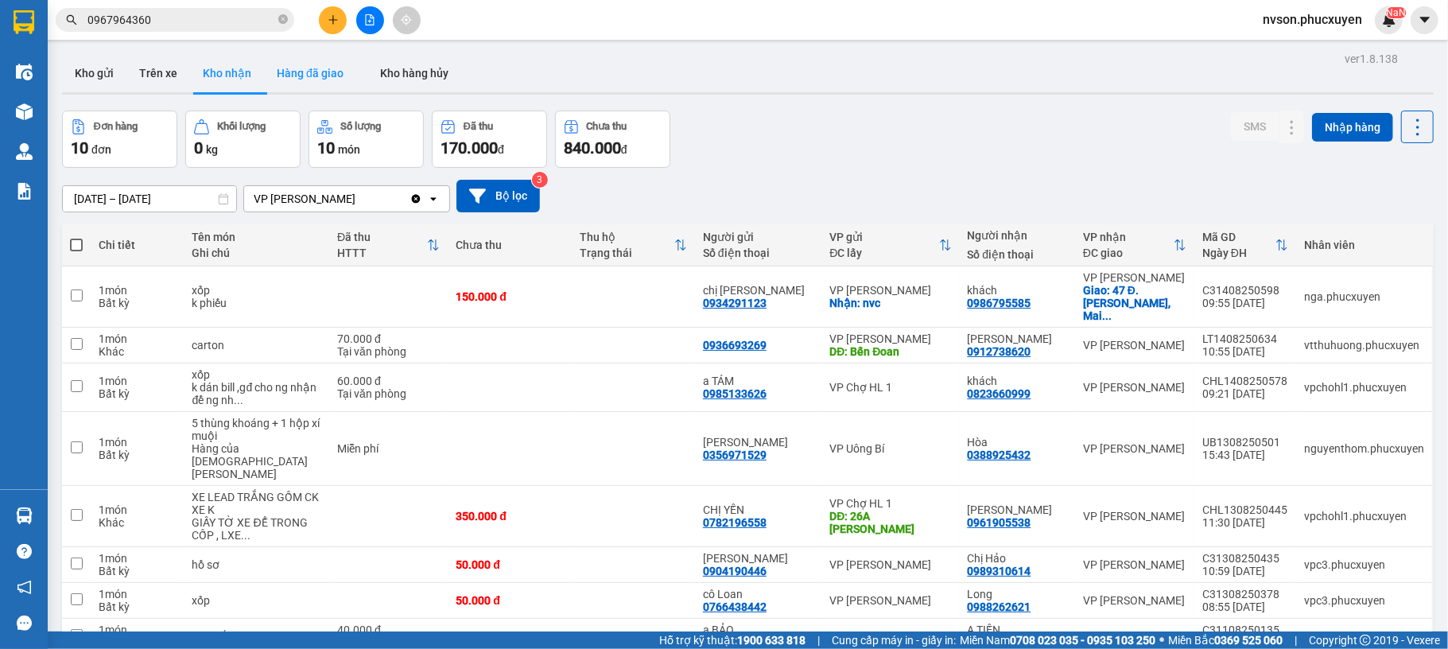
click at [300, 84] on button "Hàng đã giao" at bounding box center [310, 73] width 92 height 38
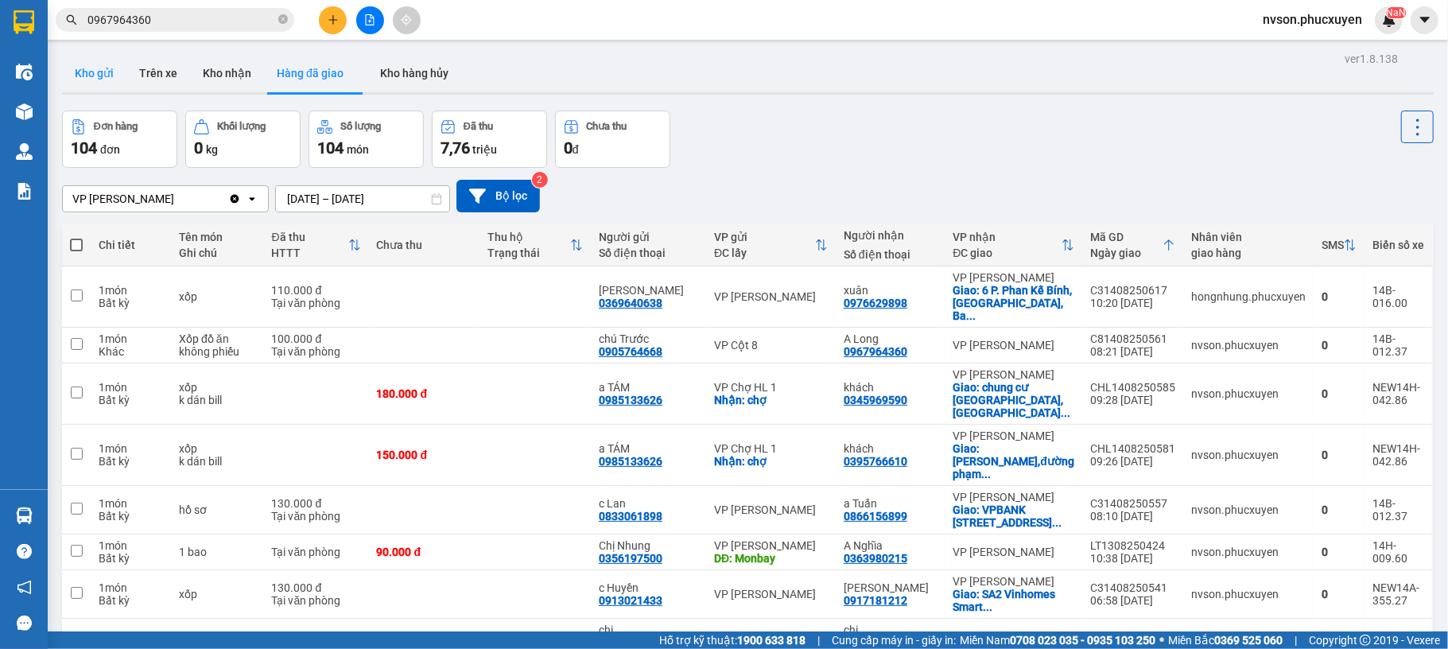
click at [118, 75] on button "Kho gửi" at bounding box center [94, 73] width 64 height 38
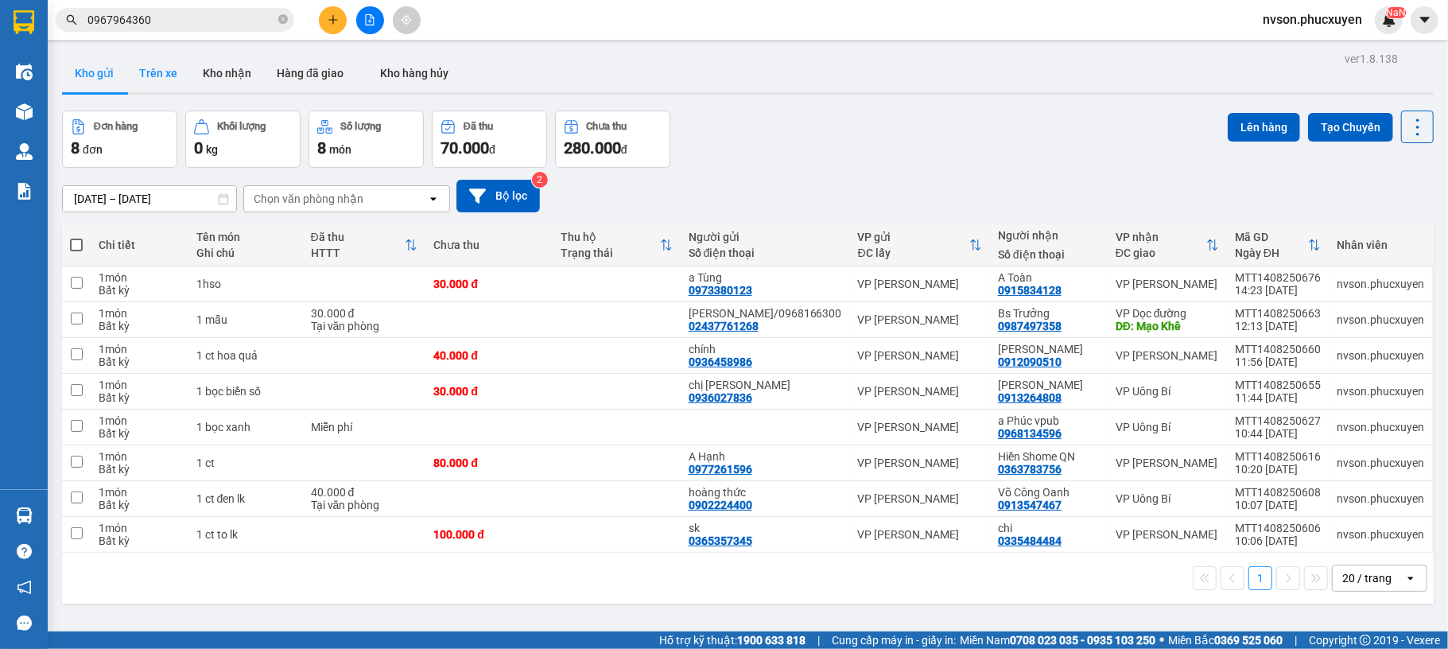
click at [162, 61] on button "Trên xe" at bounding box center [158, 73] width 64 height 38
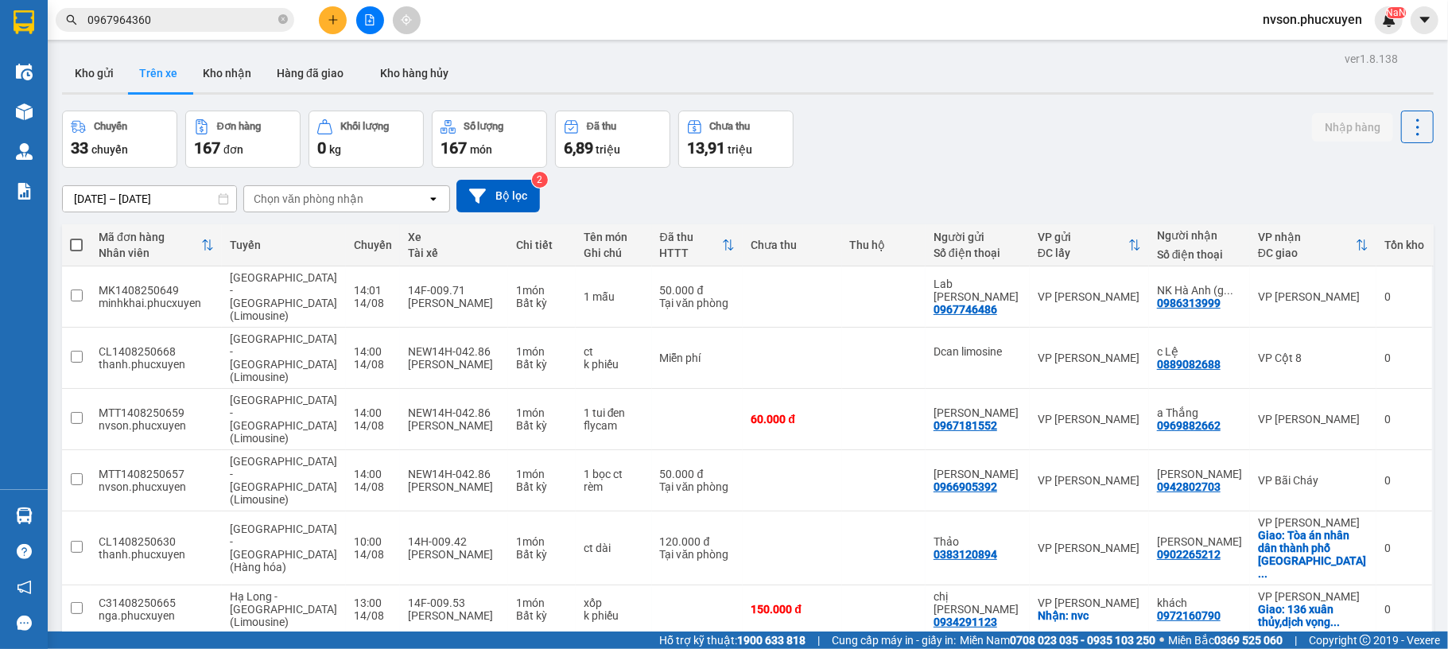
click at [137, 73] on button "Trên xe" at bounding box center [158, 73] width 64 height 38
click at [109, 72] on button "Kho gửi" at bounding box center [94, 73] width 64 height 38
